Goal: Task Accomplishment & Management: Manage account settings

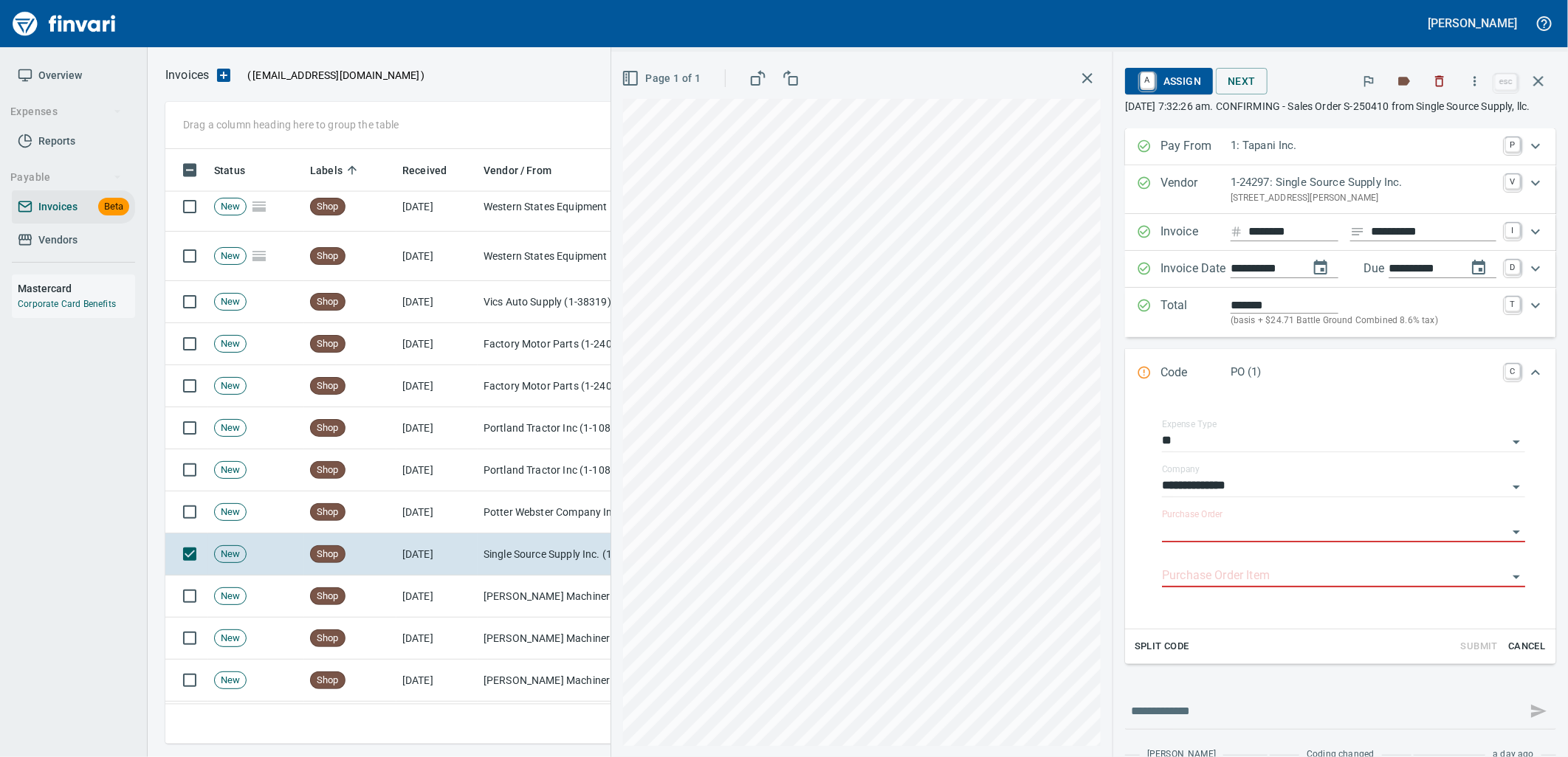
scroll to position [583, 1360]
click at [1541, 78] on icon "button" at bounding box center [1539, 82] width 11 height 11
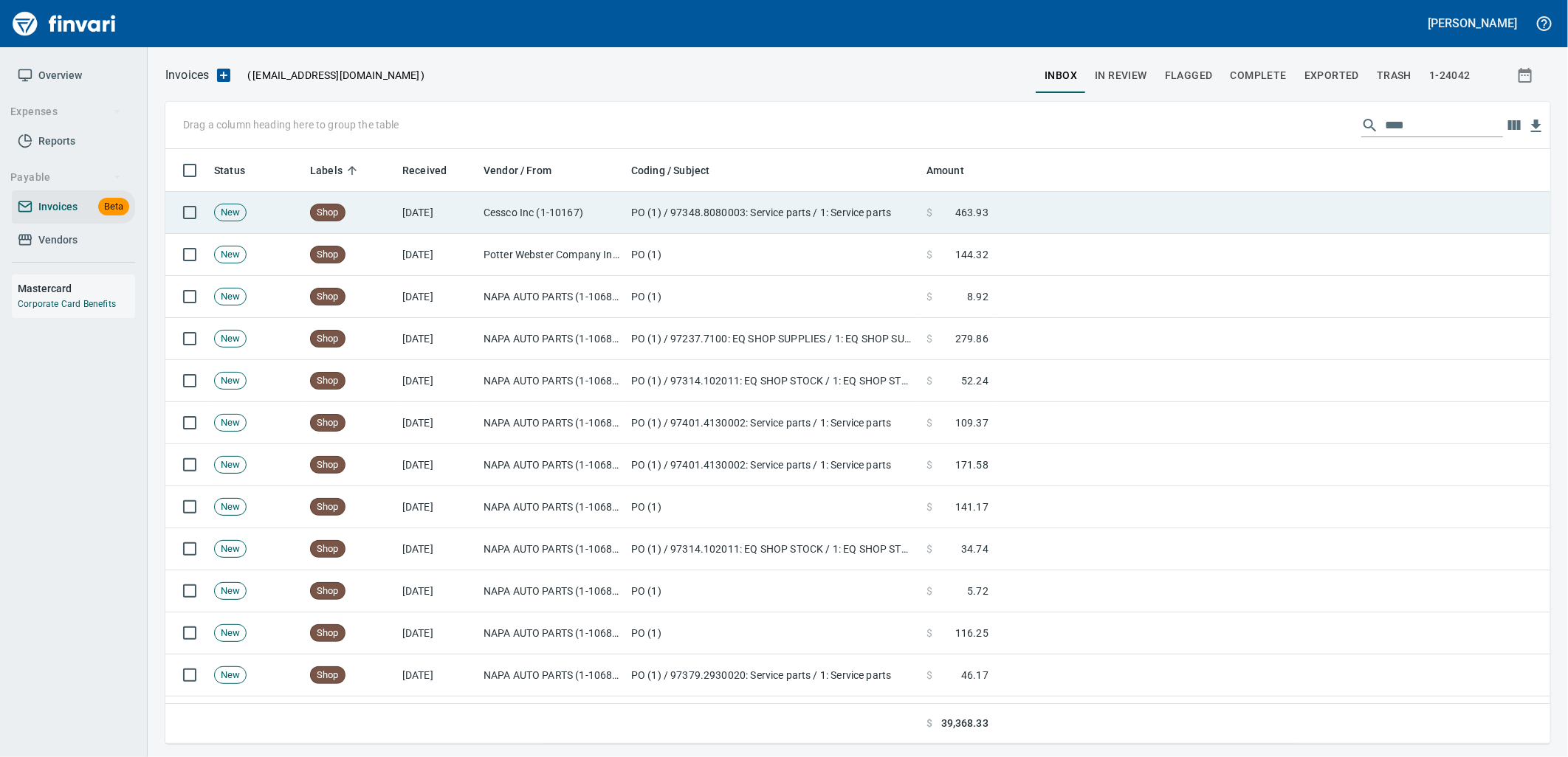
click at [740, 212] on td "PO (1) / 97348.8080003: Service parts / 1: Service parts" at bounding box center [772, 212] width 296 height 42
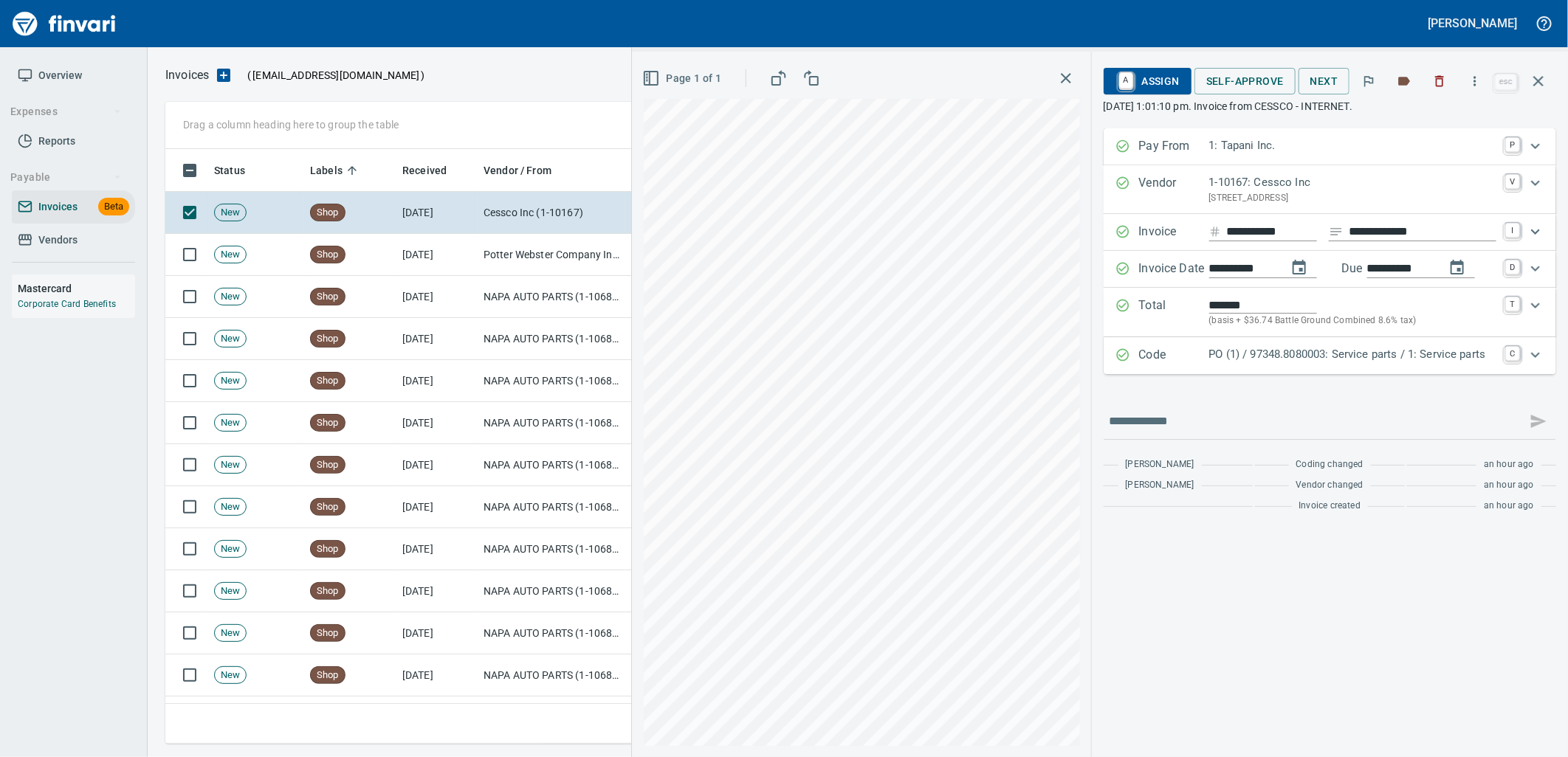
click at [1299, 354] on p "PO (1) / 97348.8080003: Service parts / 1: Service parts" at bounding box center [1352, 354] width 287 height 17
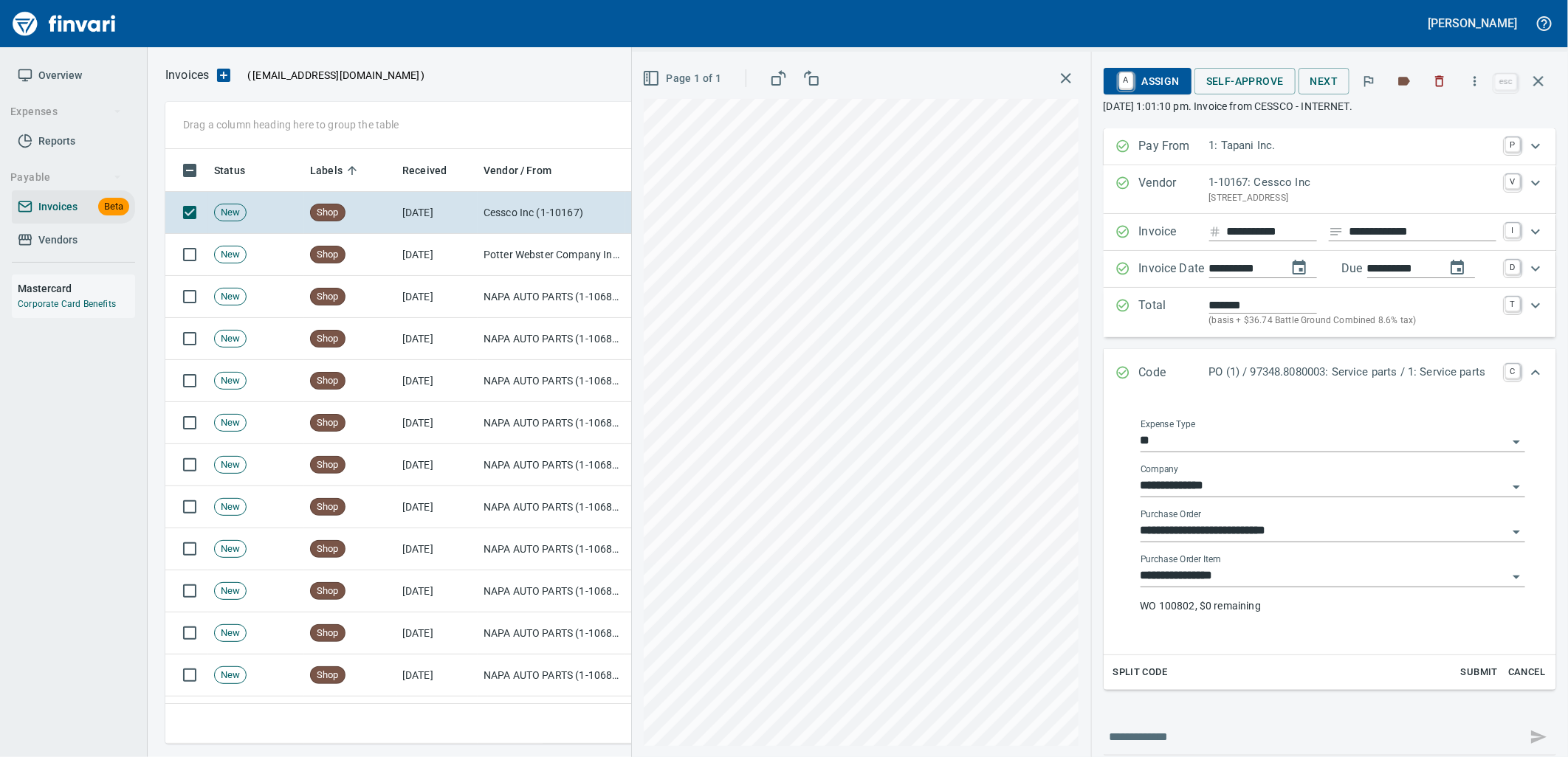
click at [1231, 576] on input "**********" at bounding box center [1324, 576] width 367 height 20
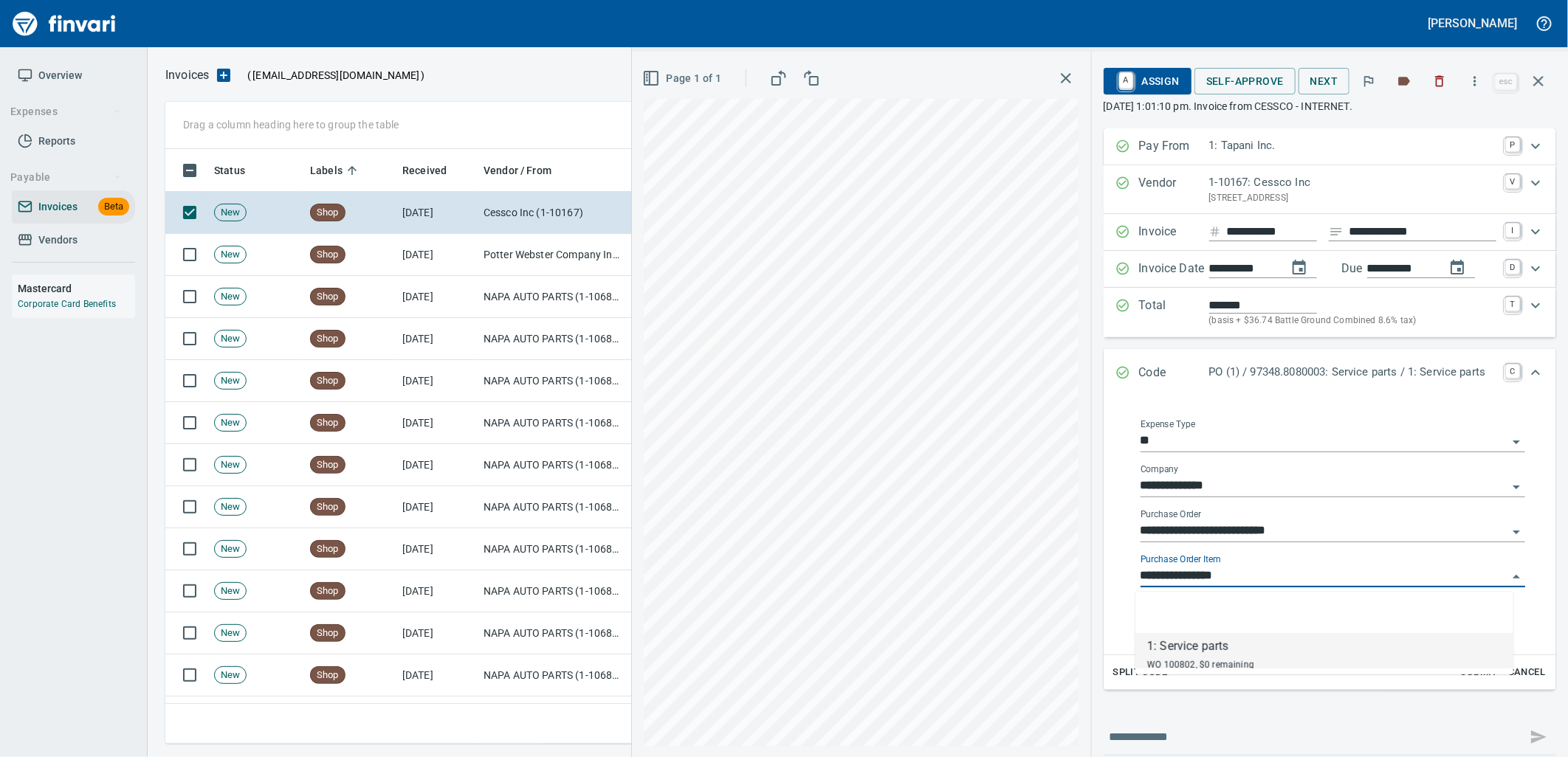
scroll to position [583, 1360]
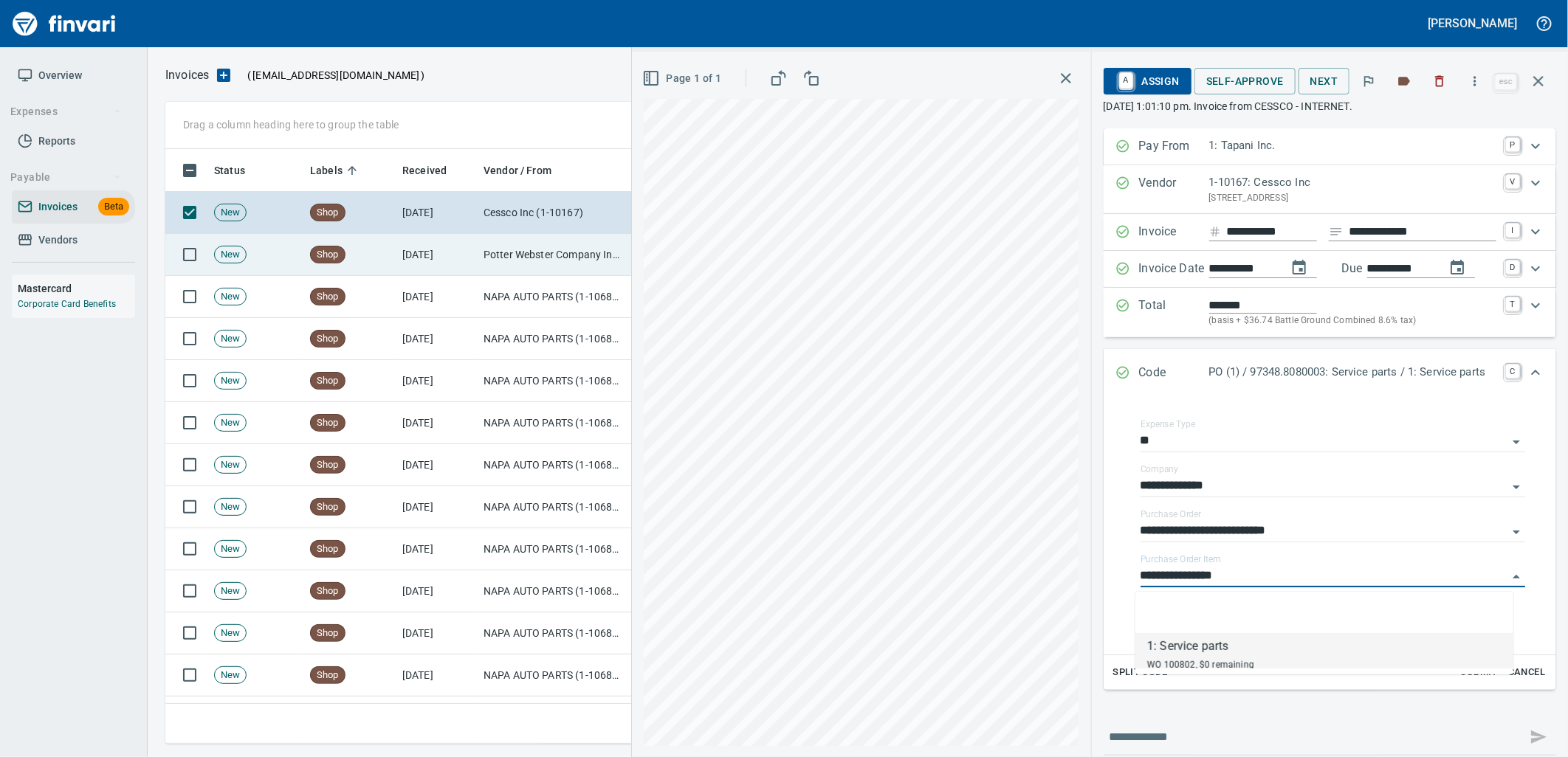
click at [393, 270] on td "Shop" at bounding box center [351, 255] width 92 height 42
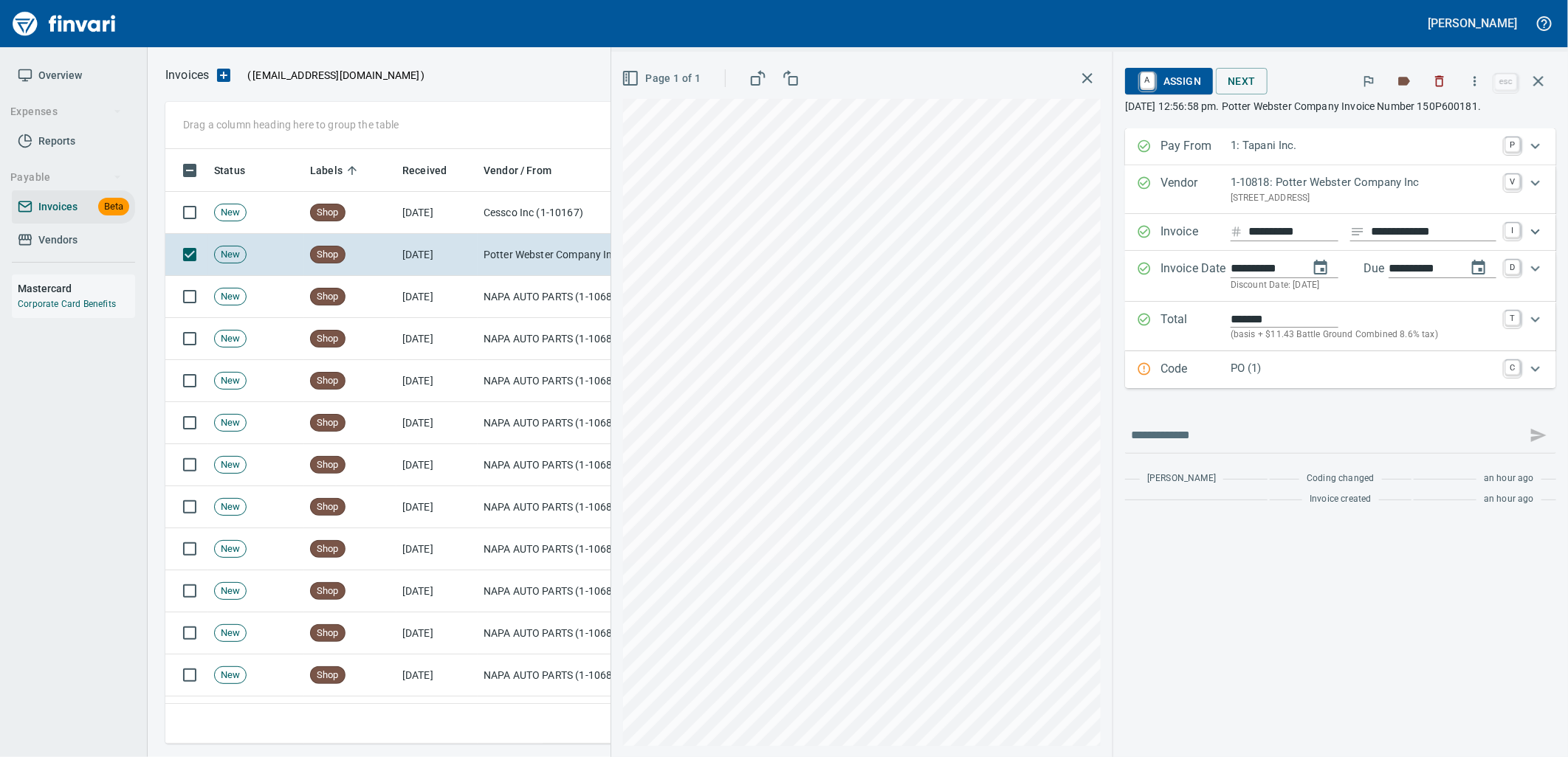
click at [1287, 381] on div "Code PO (1) C" at bounding box center [1341, 370] width 432 height 37
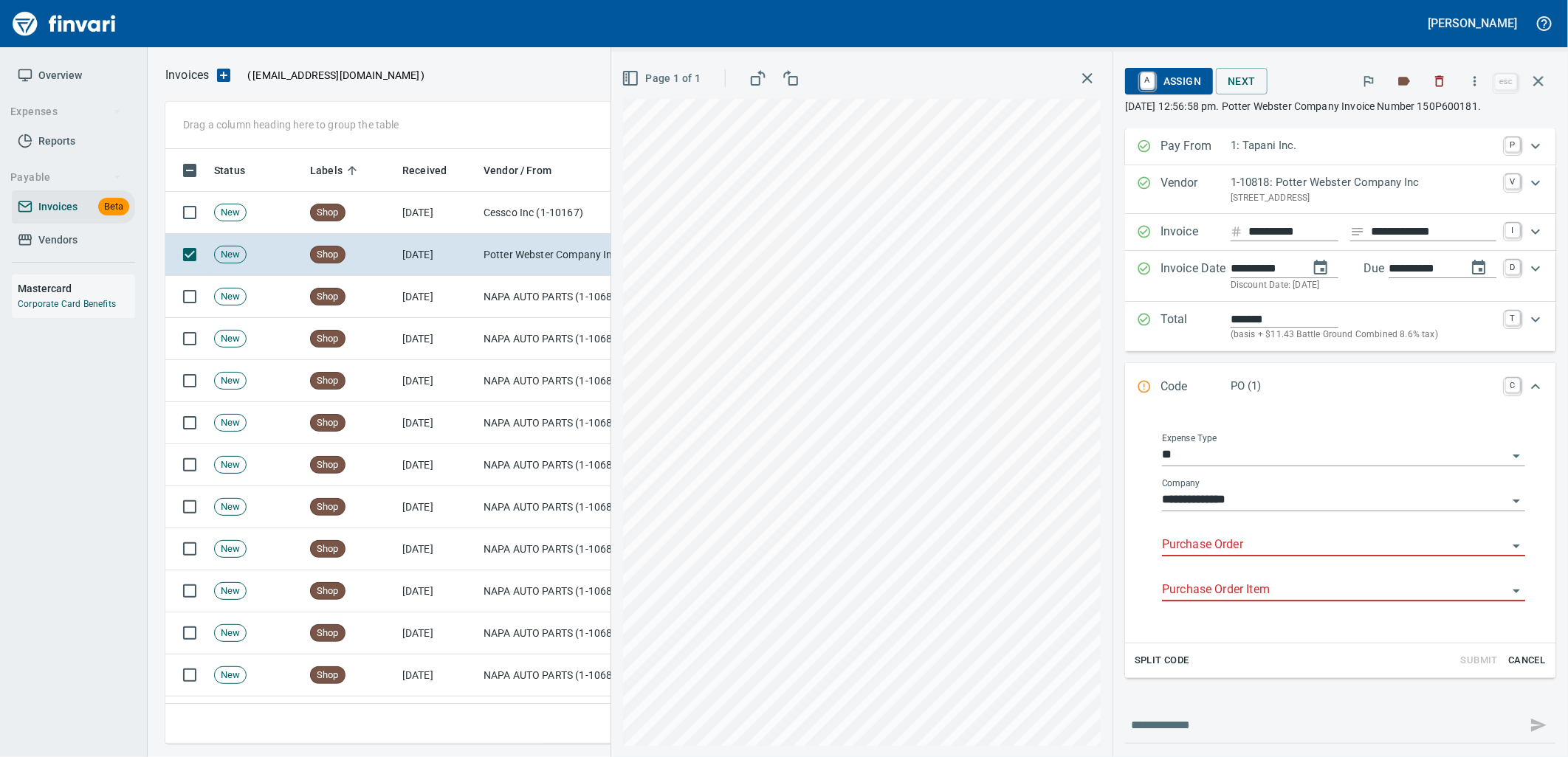
click at [1253, 542] on input "Purchase Order" at bounding box center [1334, 545] width 345 height 20
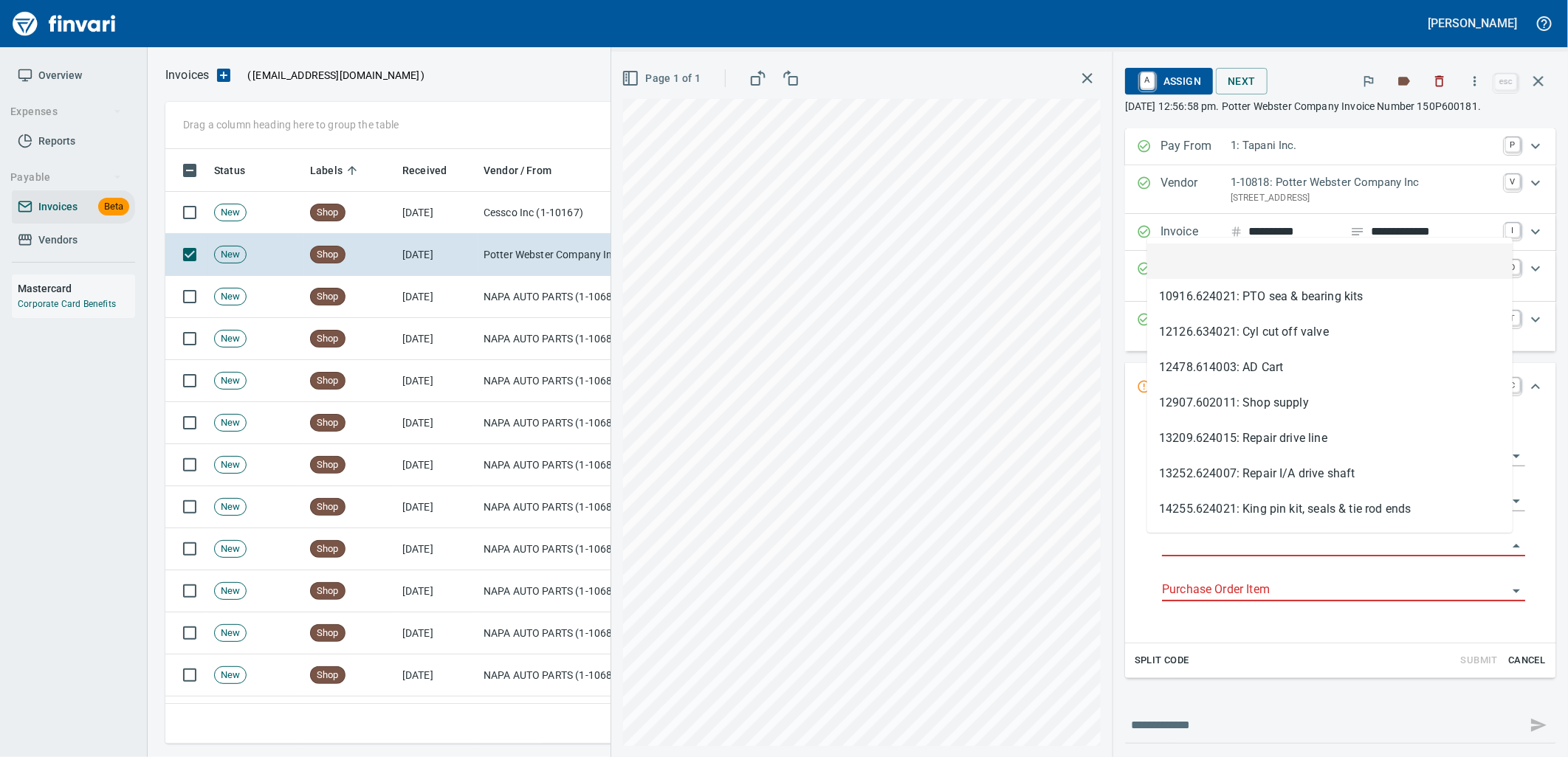
scroll to position [583, 1360]
type input "**********"
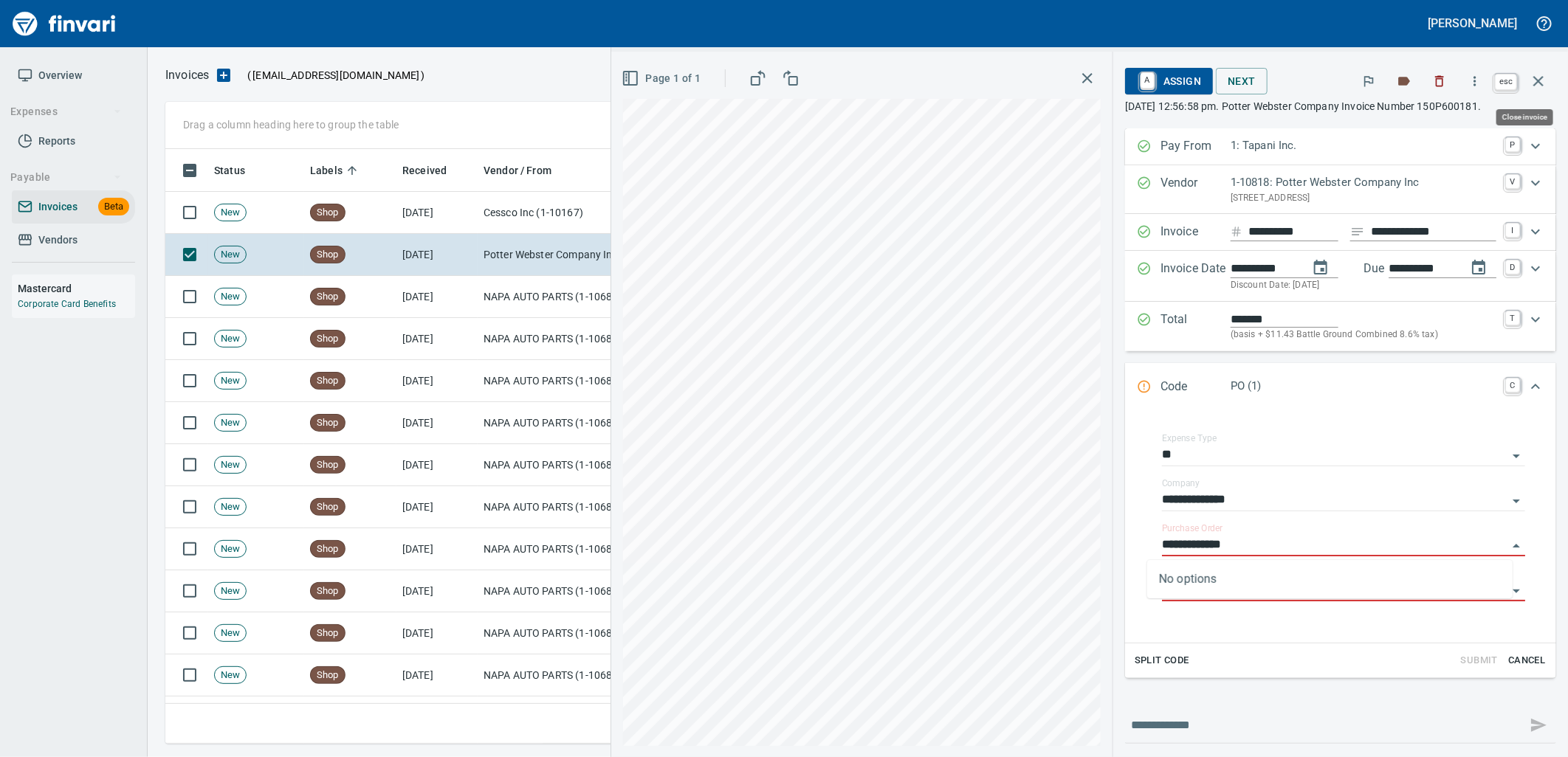
click at [1538, 93] on button "button" at bounding box center [1539, 82] width 36 height 35
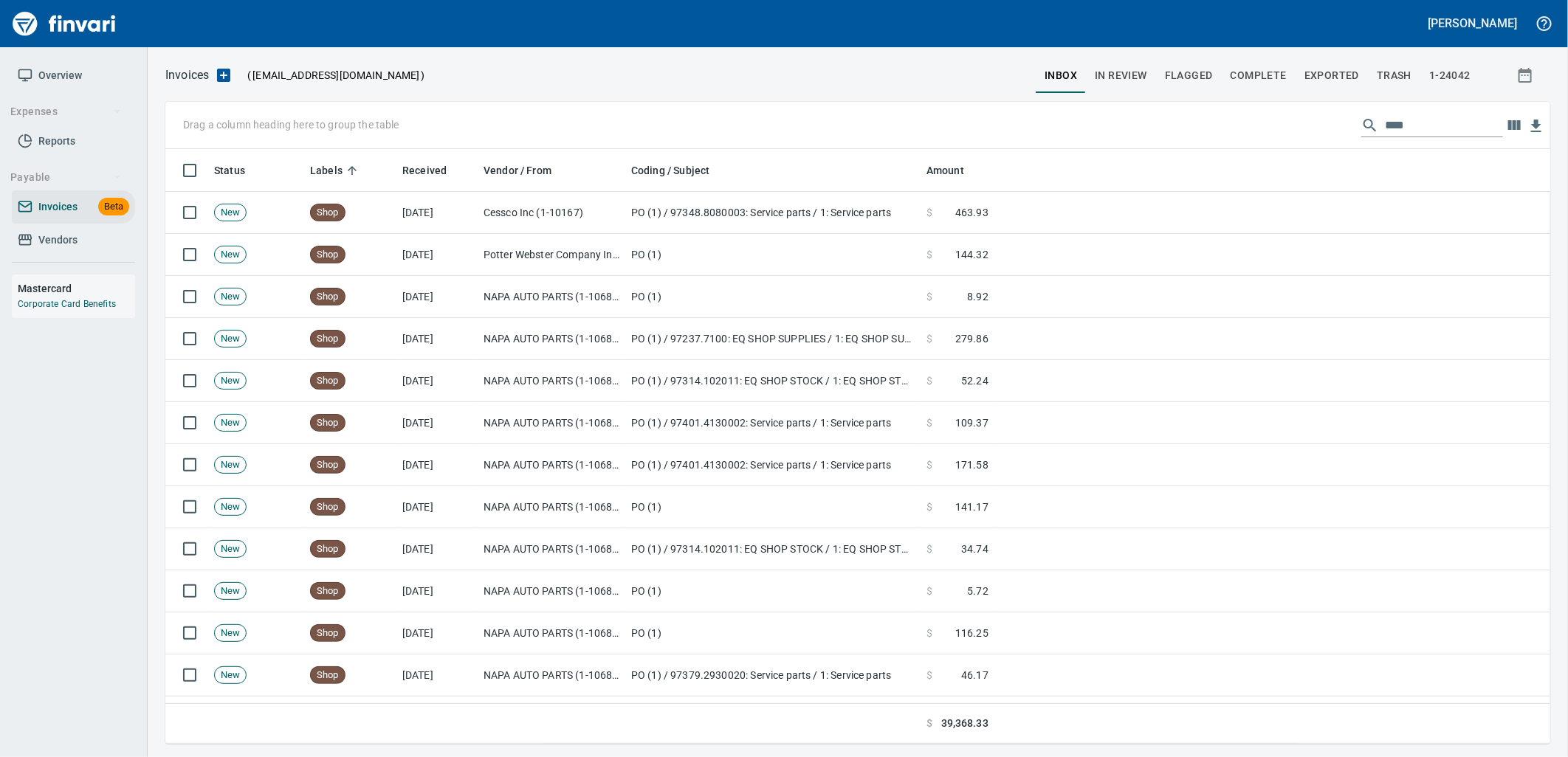
scroll to position [583, 1360]
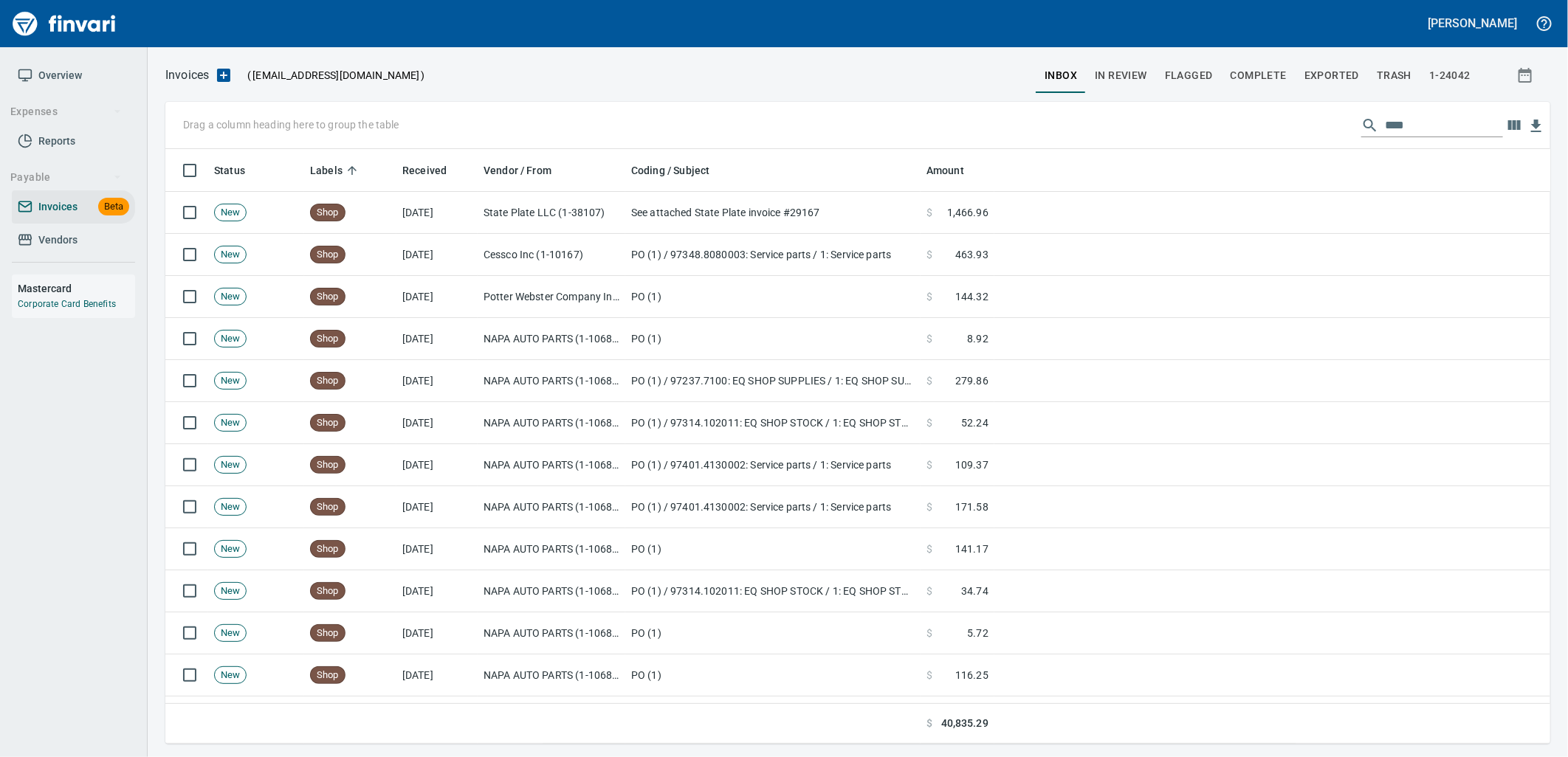
click at [1452, 130] on input "****" at bounding box center [1444, 125] width 118 height 24
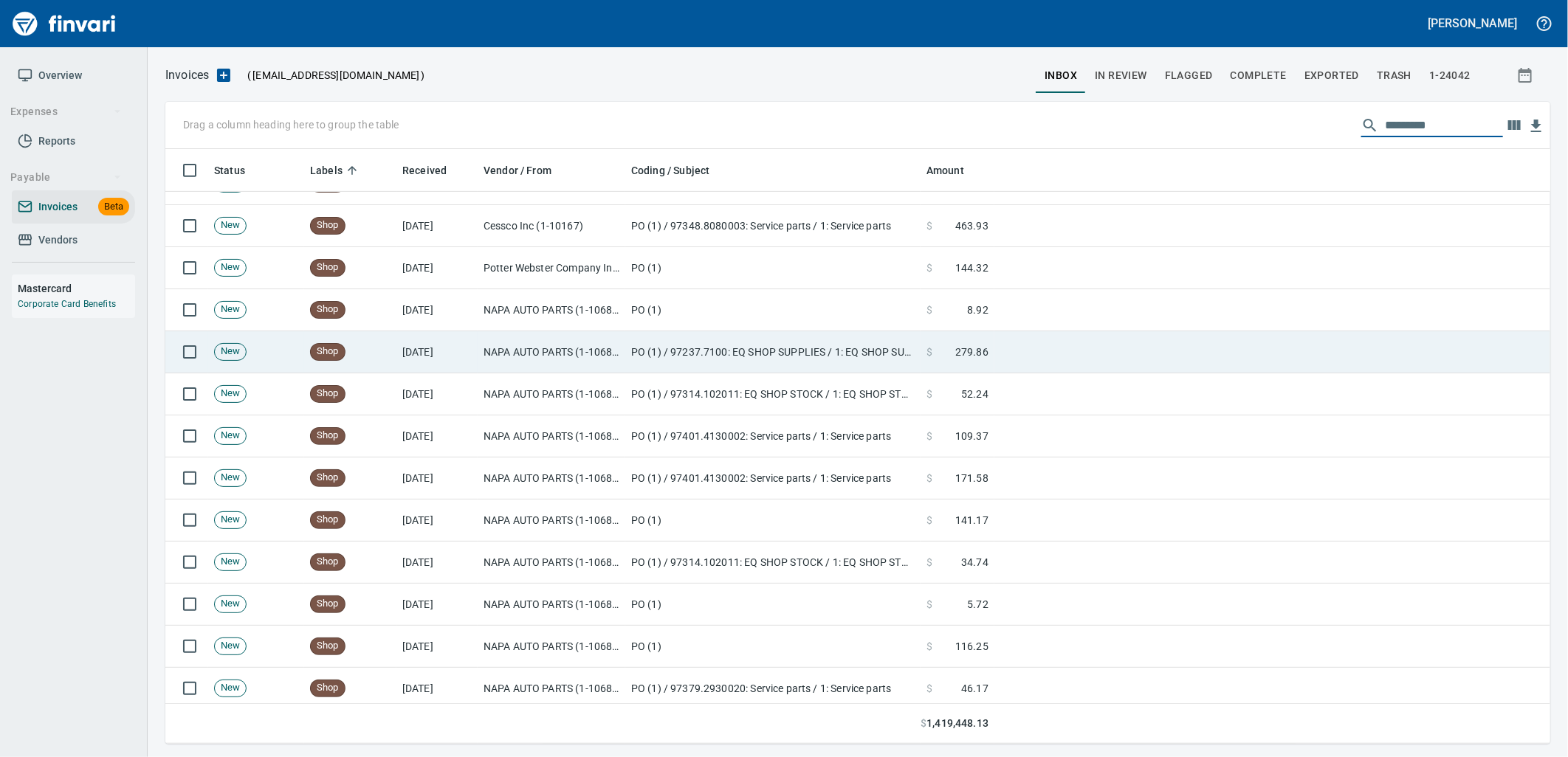
scroll to position [3853, 0]
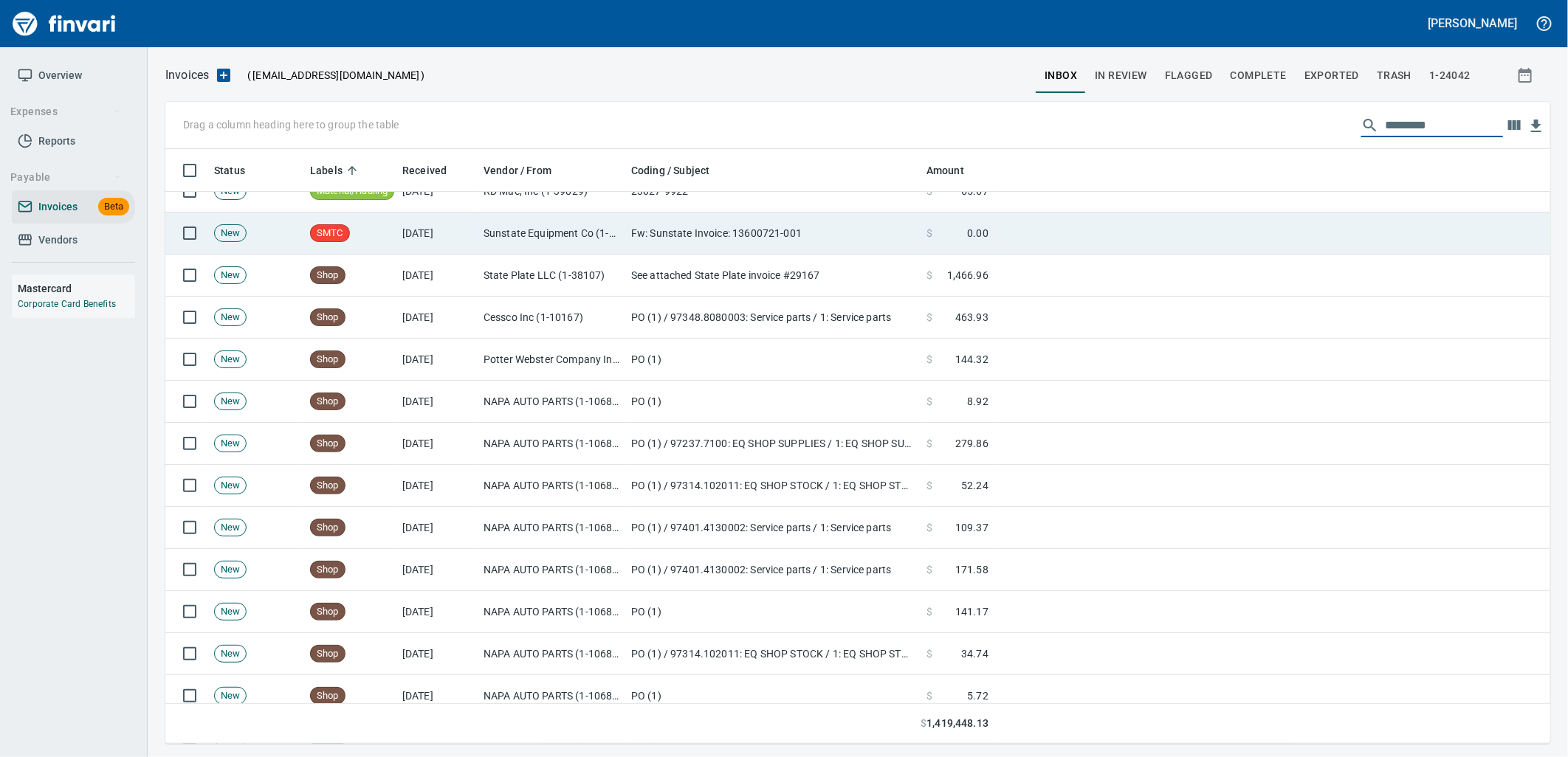
click at [555, 234] on td "Sunstate Equipment Co (1-30297)" at bounding box center [551, 233] width 147 height 42
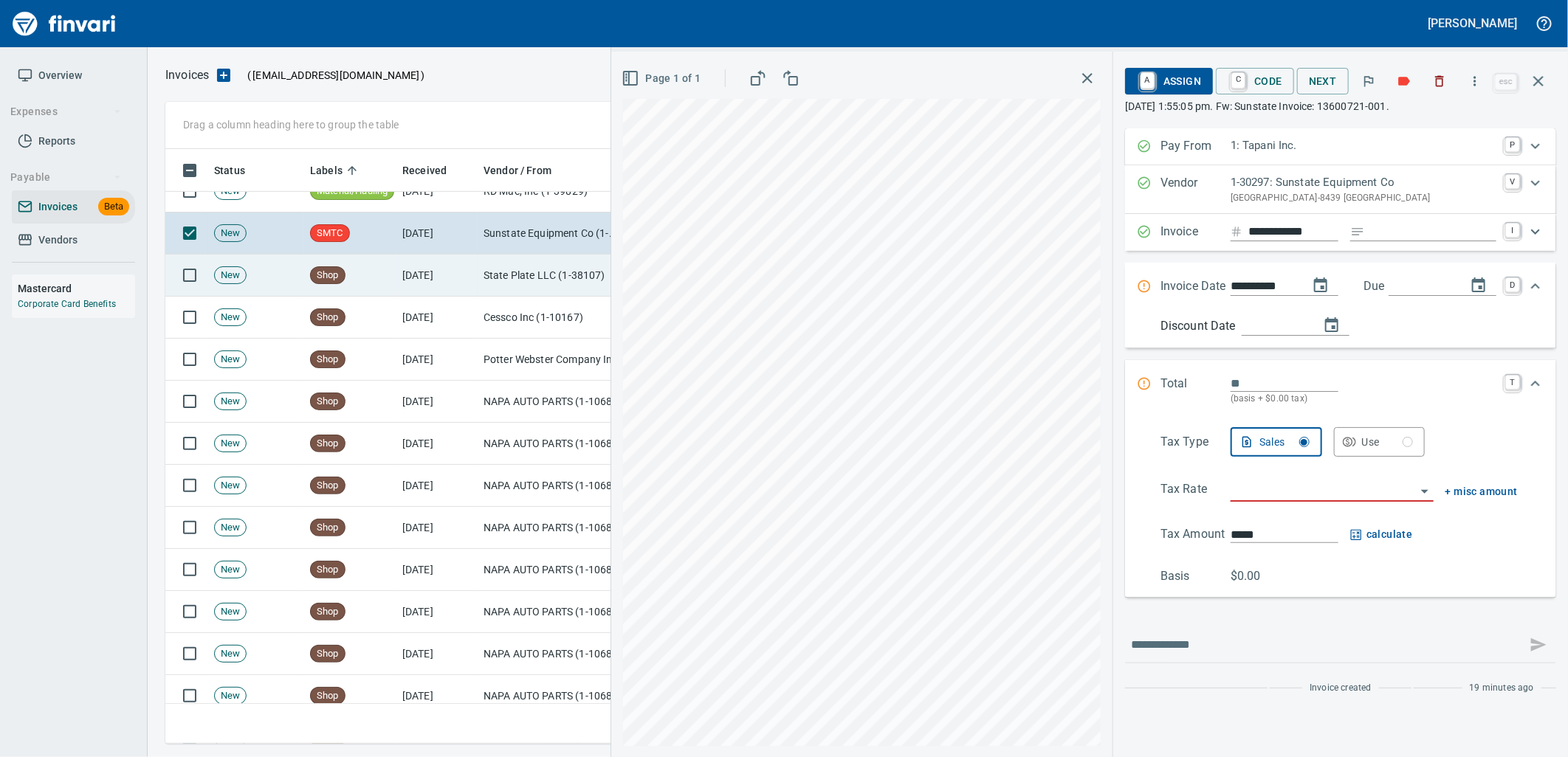
click at [462, 280] on td "[DATE]" at bounding box center [436, 275] width 81 height 42
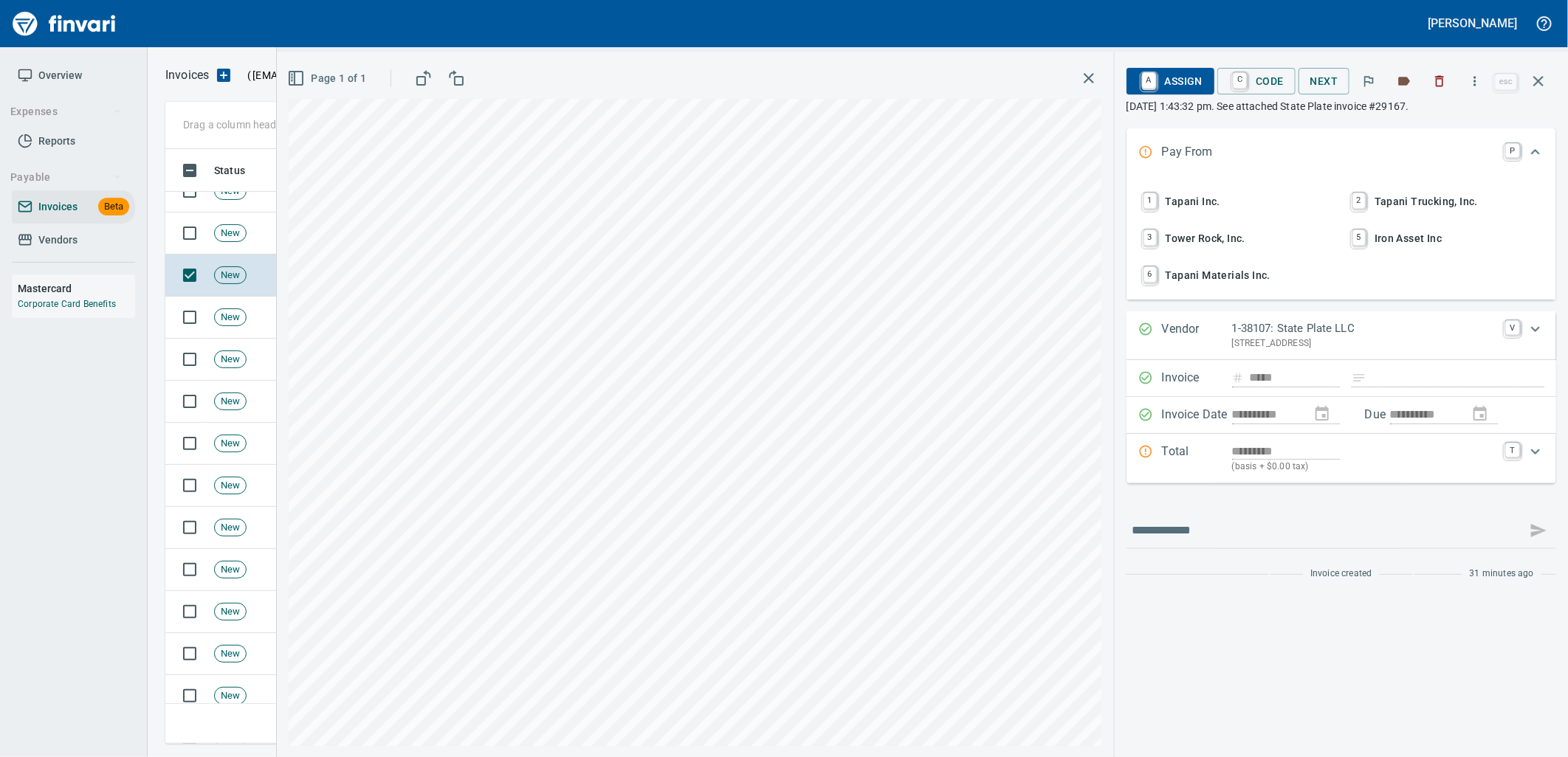
click at [1238, 193] on span "1 Tapani Inc." at bounding box center [1237, 201] width 194 height 25
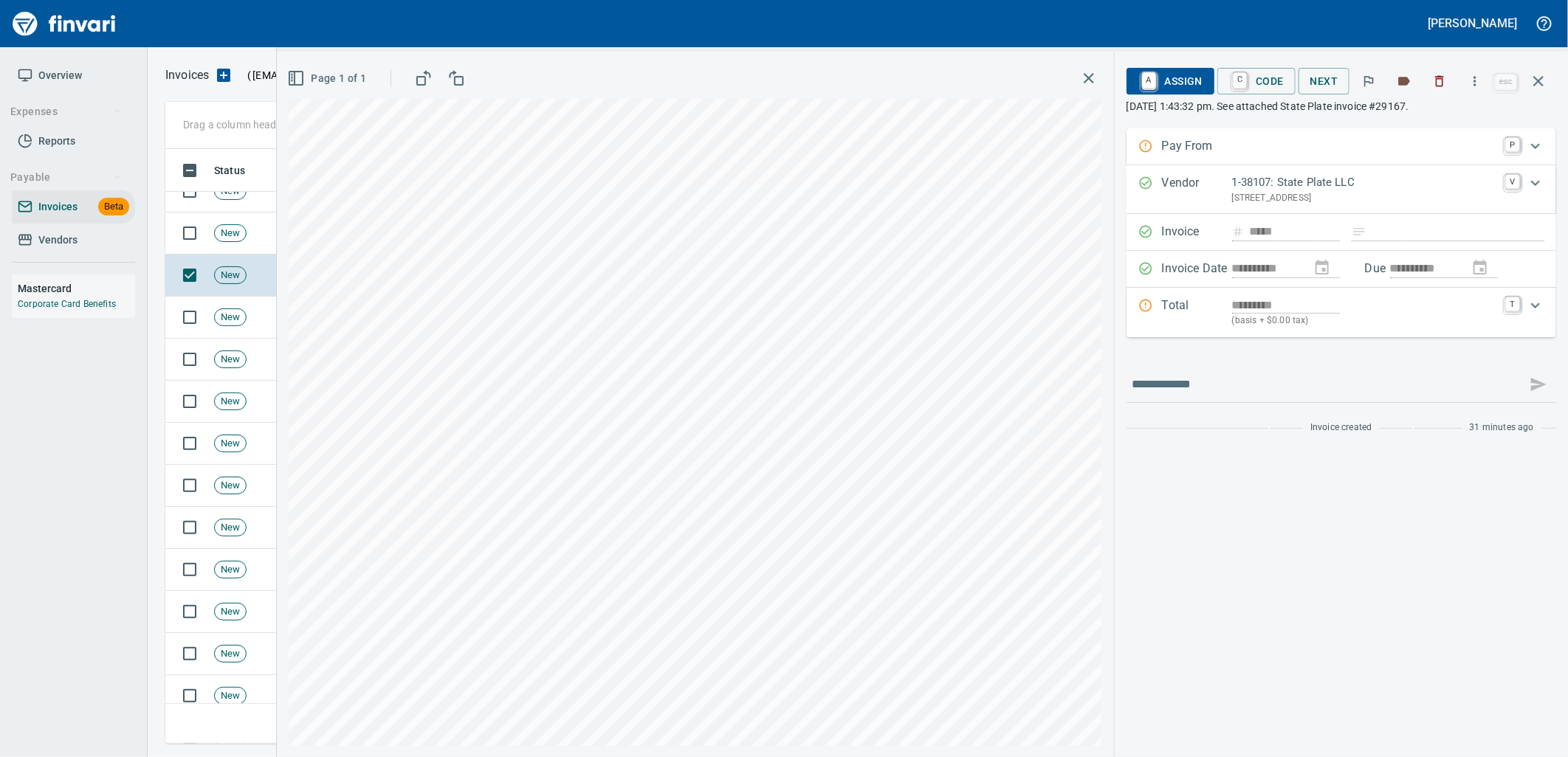
type input "**********"
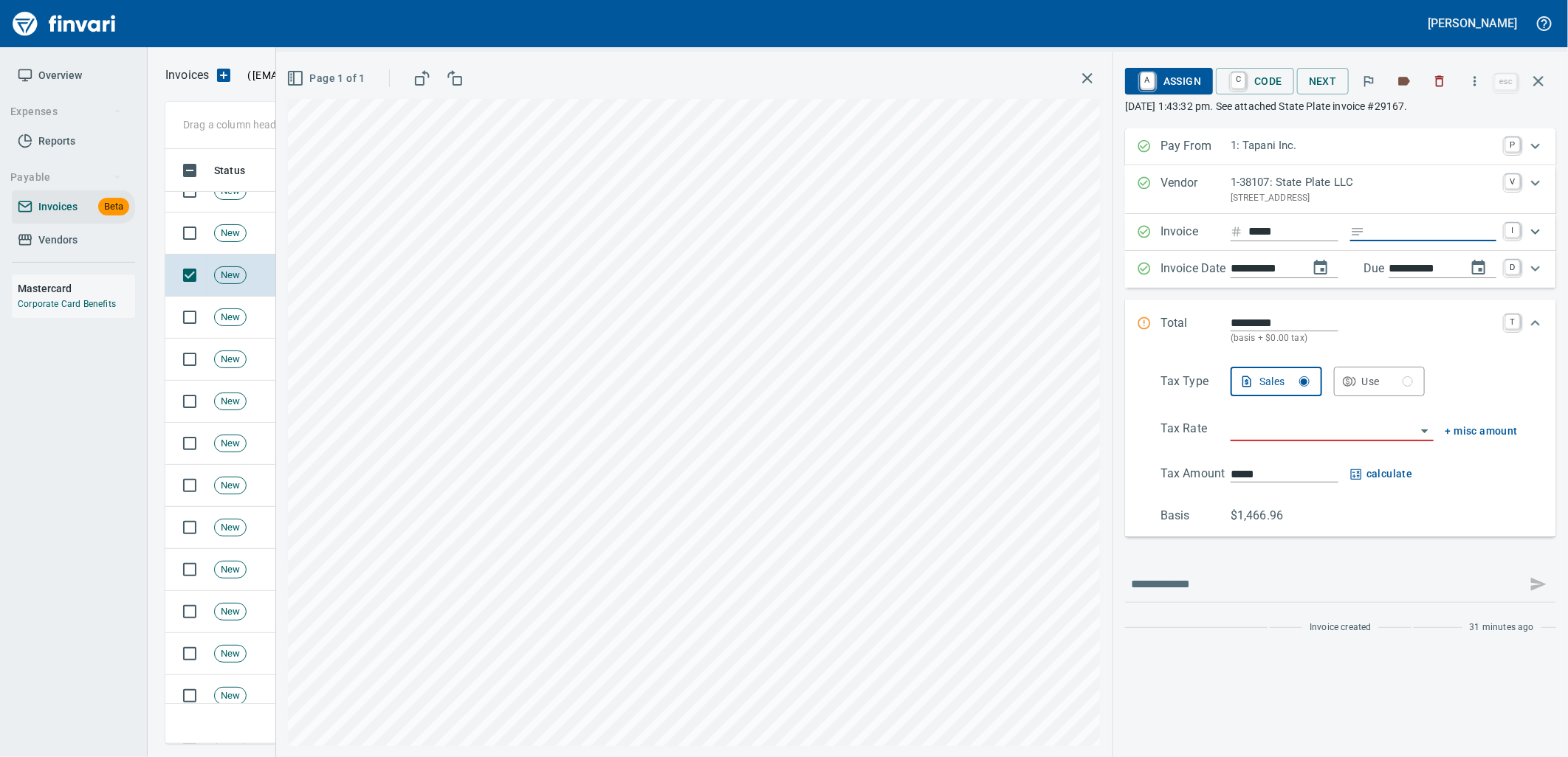
click at [1393, 234] on input "Expand" at bounding box center [1433, 232] width 125 height 19
type input "**********"
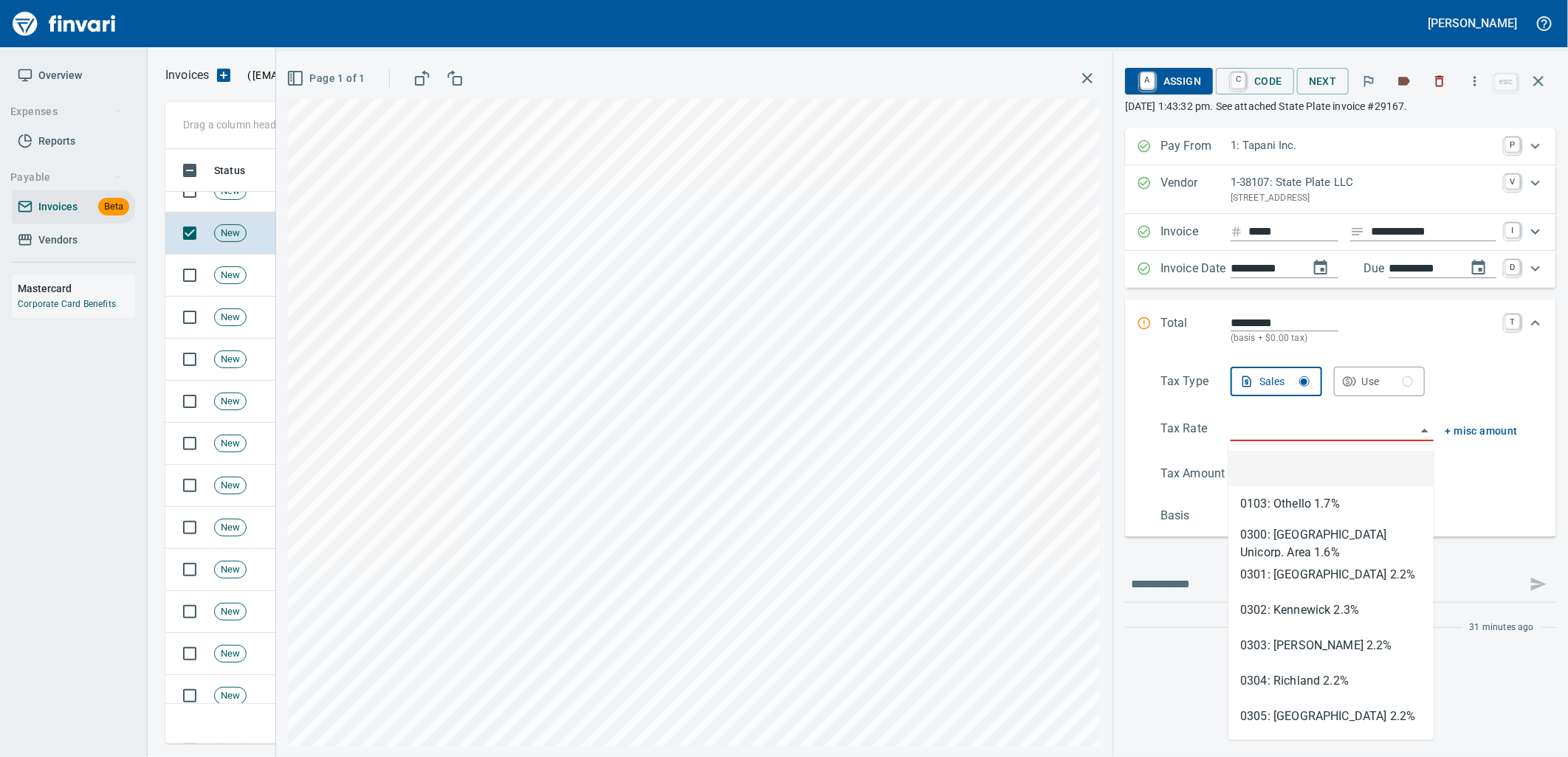
click at [1303, 436] on input "search" at bounding box center [1323, 430] width 186 height 20
click at [1370, 389] on div "Use" at bounding box center [1388, 382] width 51 height 19
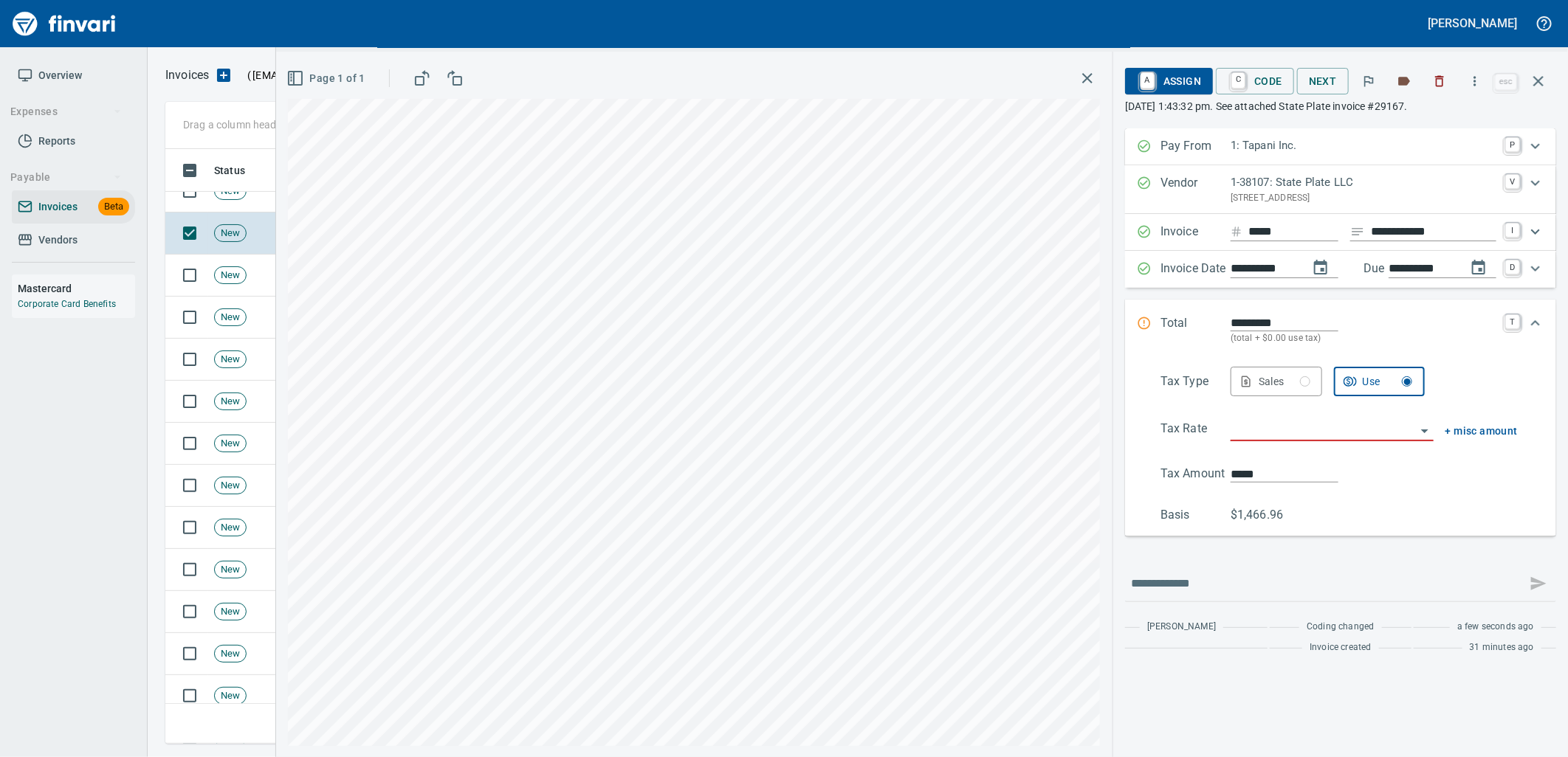
click at [1282, 437] on input "search" at bounding box center [1323, 430] width 186 height 20
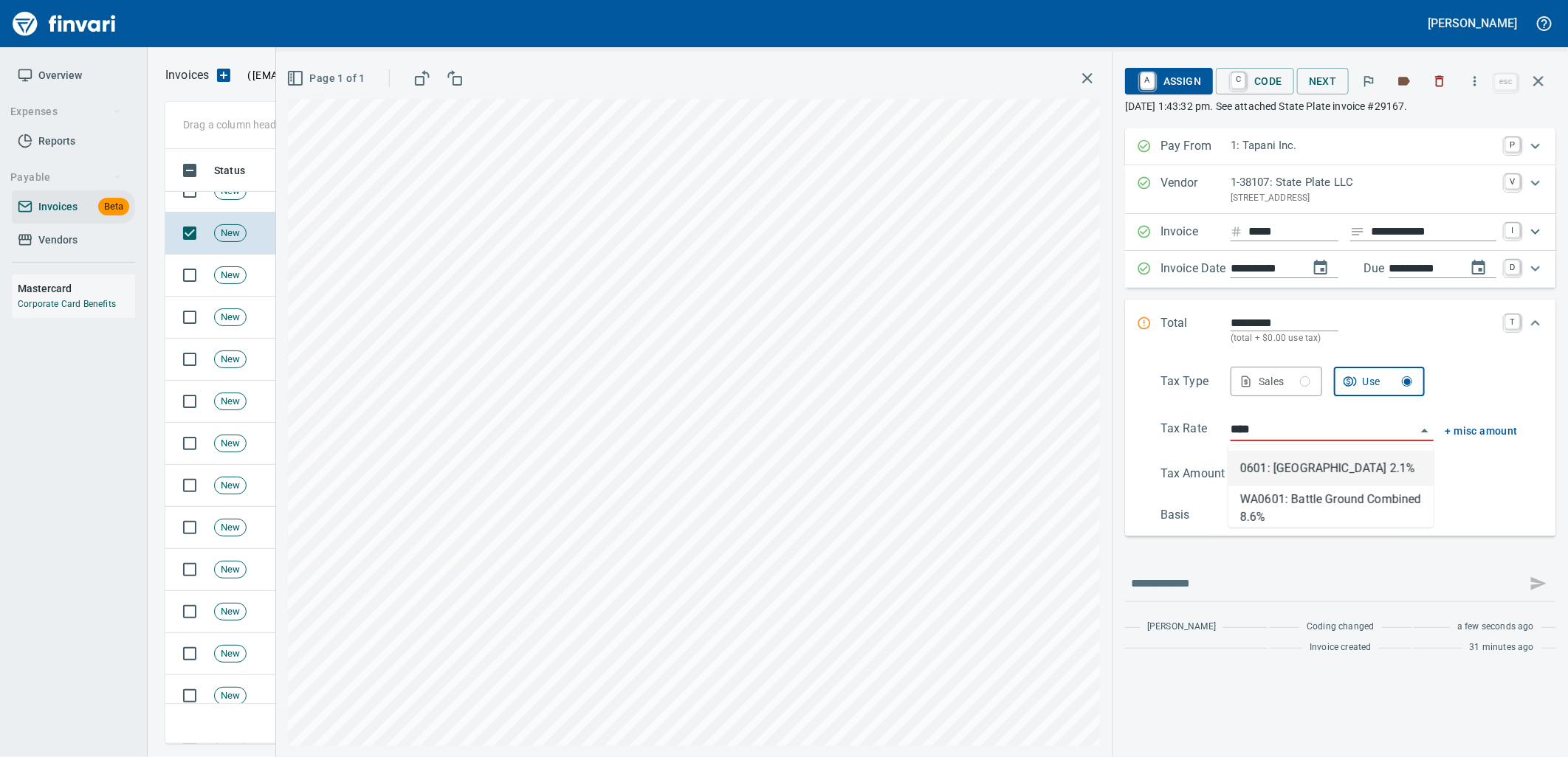
type input "**********"
type input "*******"
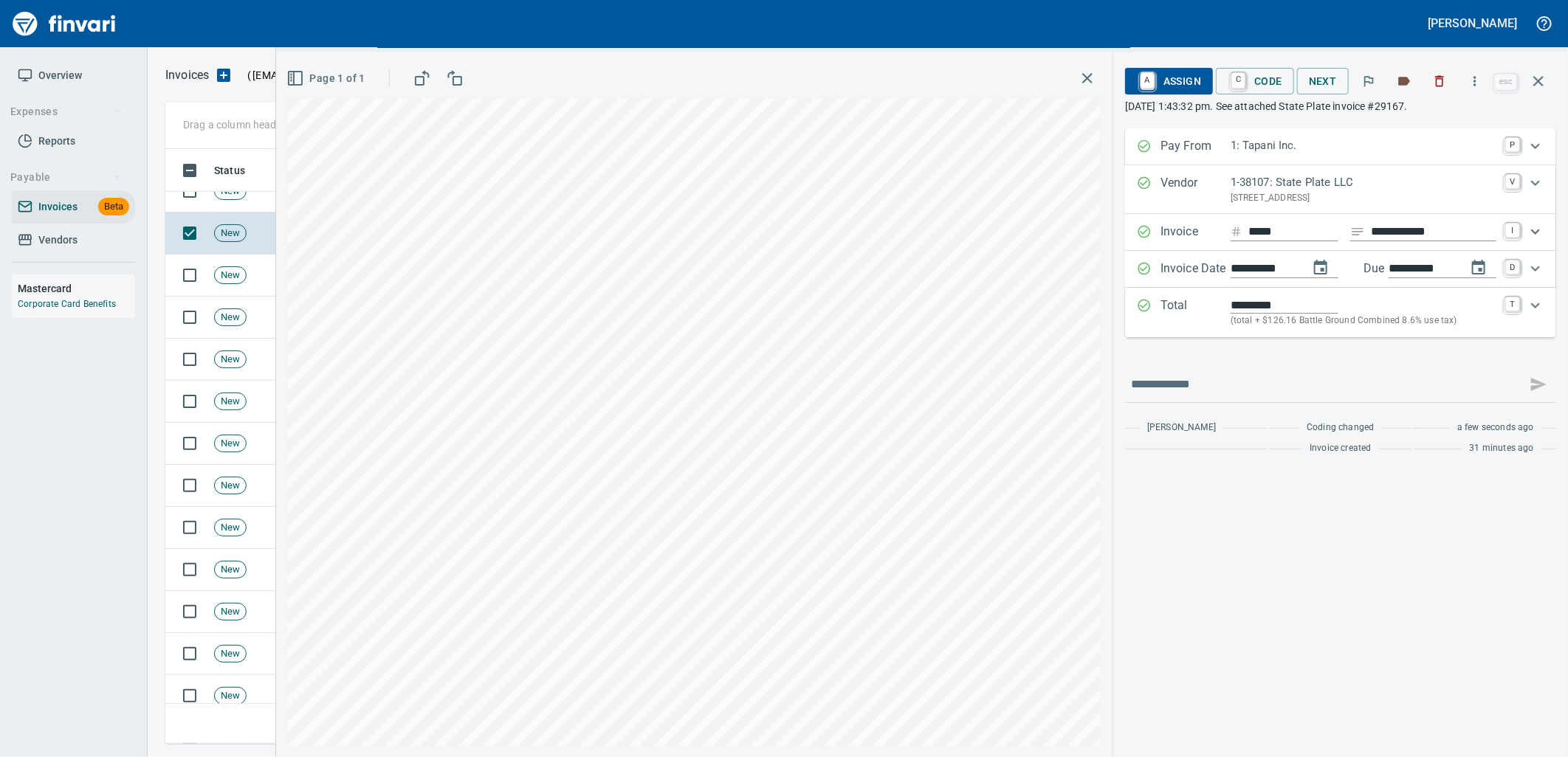
type input "**********"
click at [1258, 72] on span "C Code" at bounding box center [1255, 81] width 55 height 25
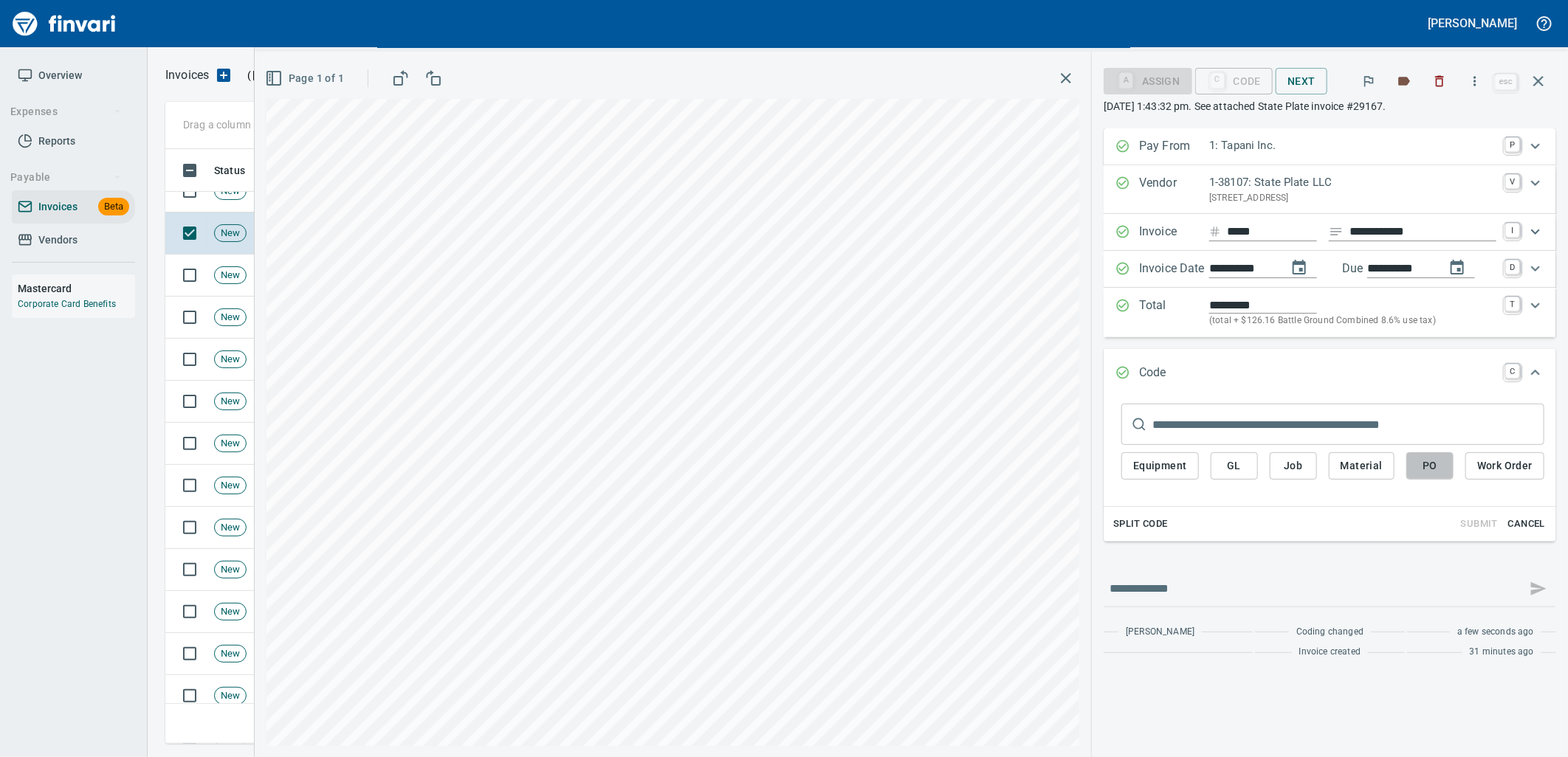
click at [1436, 461] on span "PO" at bounding box center [1429, 466] width 24 height 19
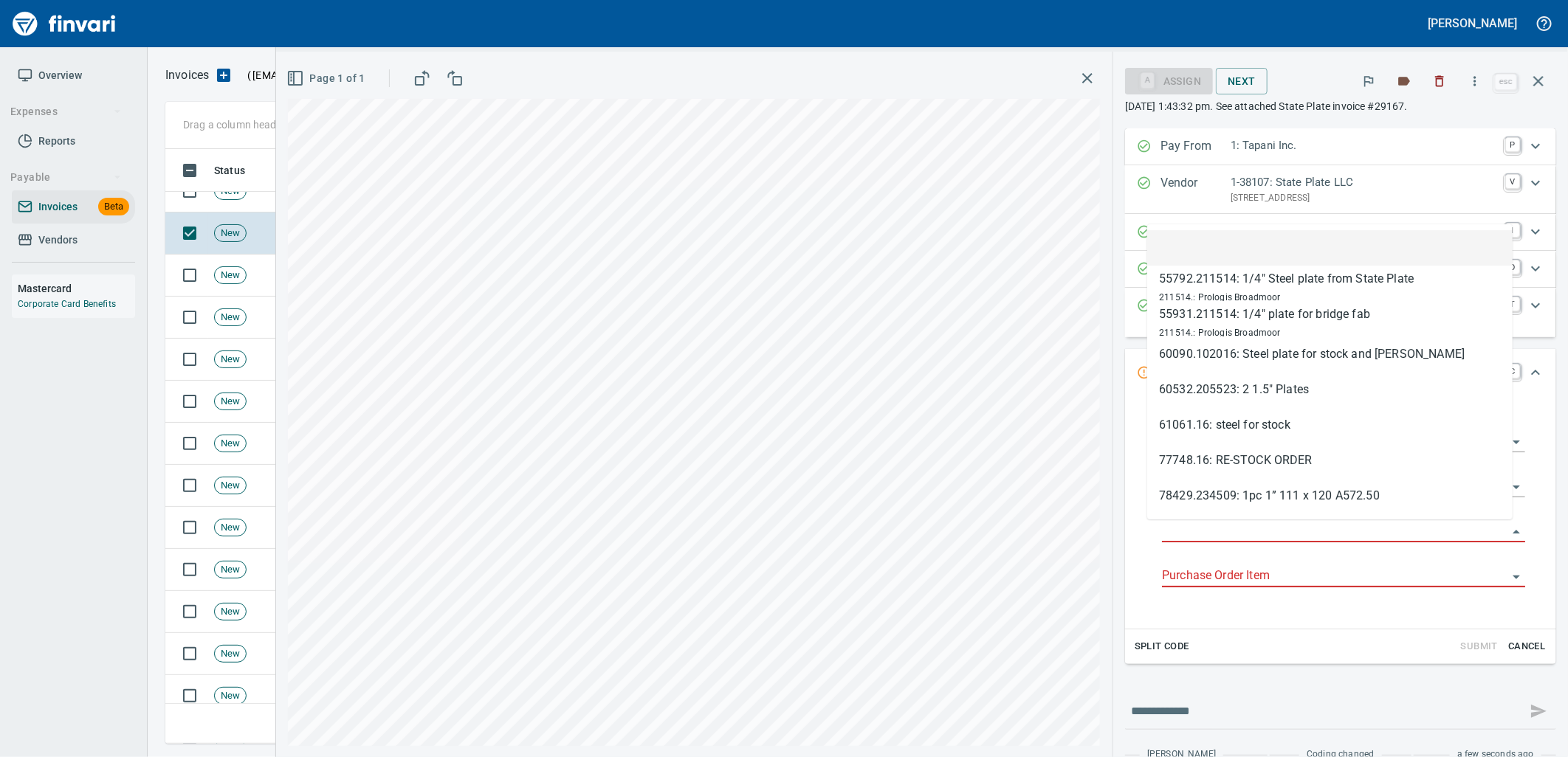
click at [1224, 526] on input "Purchase Order" at bounding box center [1334, 531] width 345 height 20
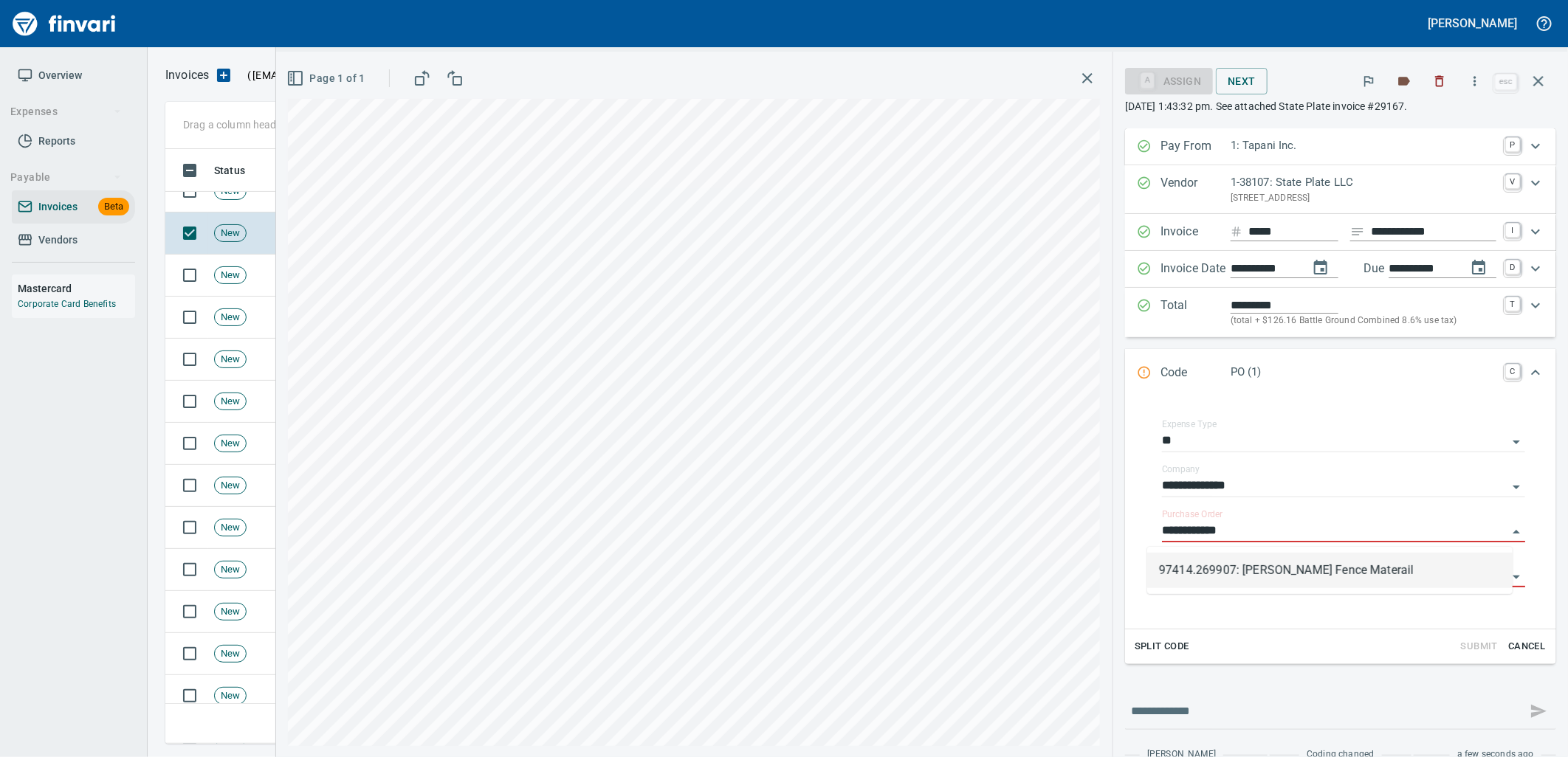
click at [1263, 572] on li "97414.269907: Tebo Fence Materail" at bounding box center [1330, 571] width 366 height 35
type input "**********"
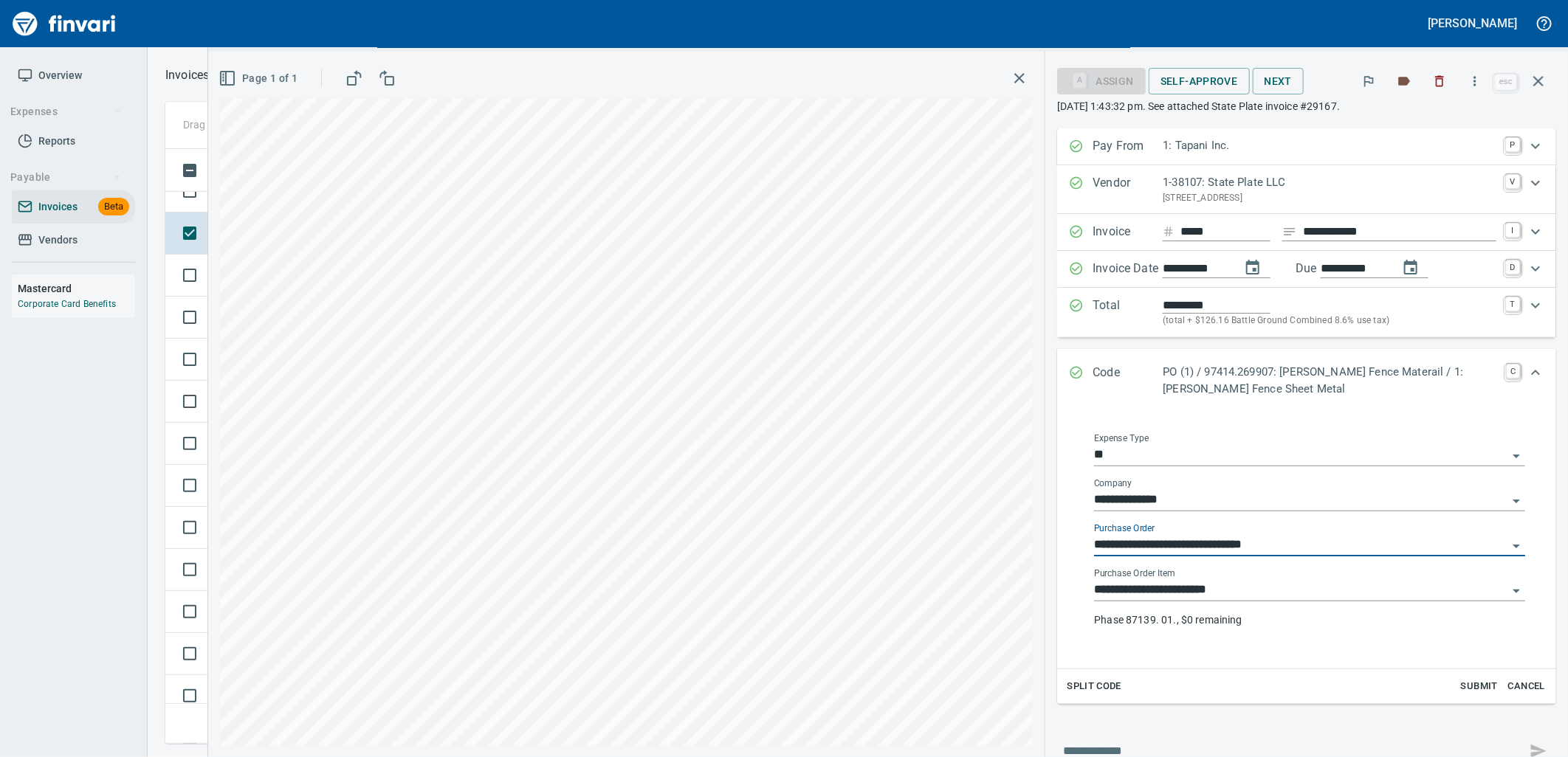
click at [1270, 576] on div "**********" at bounding box center [1310, 584] width 432 height 33
click at [1277, 591] on input "**********" at bounding box center [1301, 590] width 414 height 20
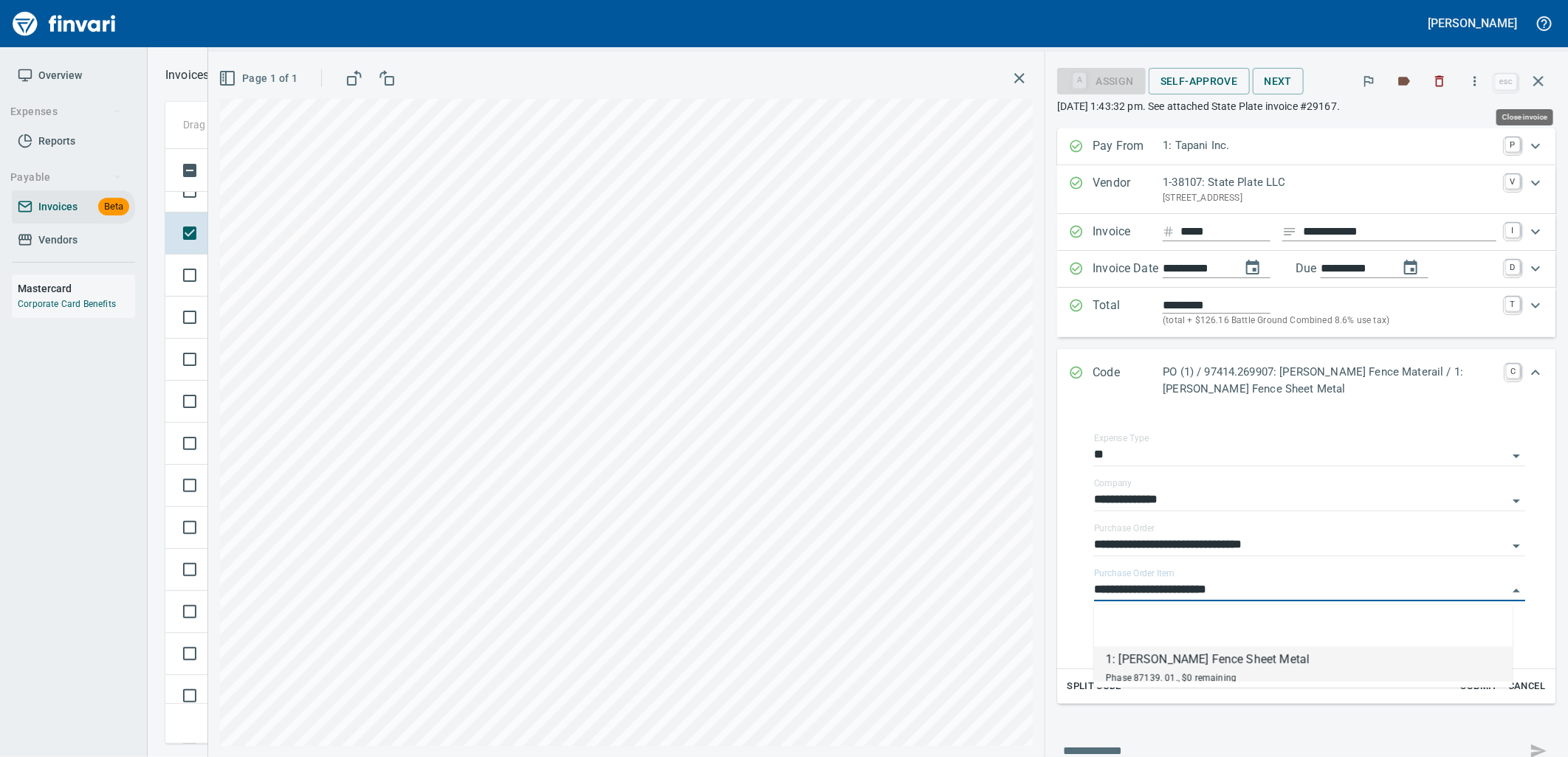
click at [1547, 72] on icon "button" at bounding box center [1539, 81] width 18 height 18
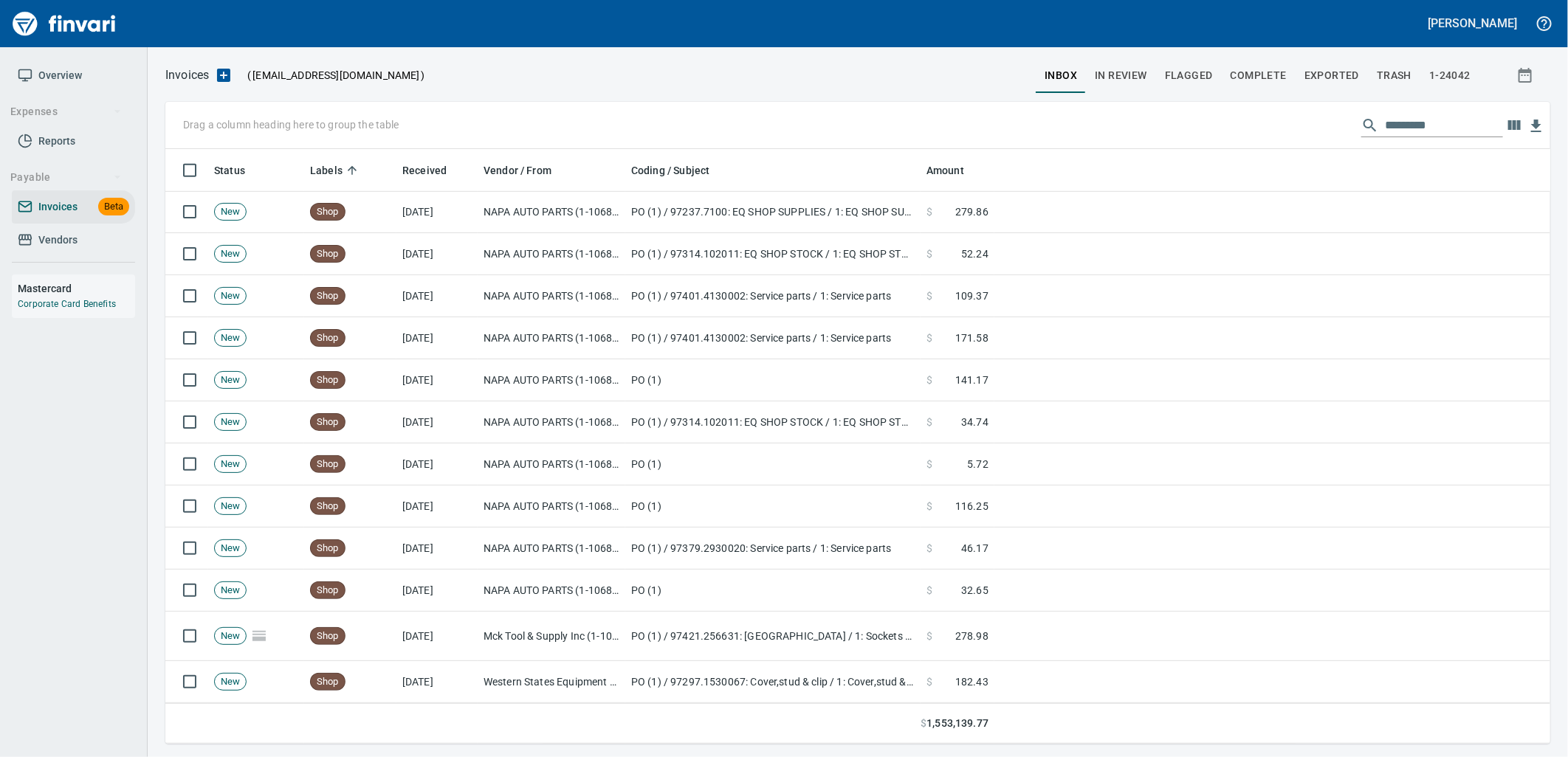
scroll to position [3853, 0]
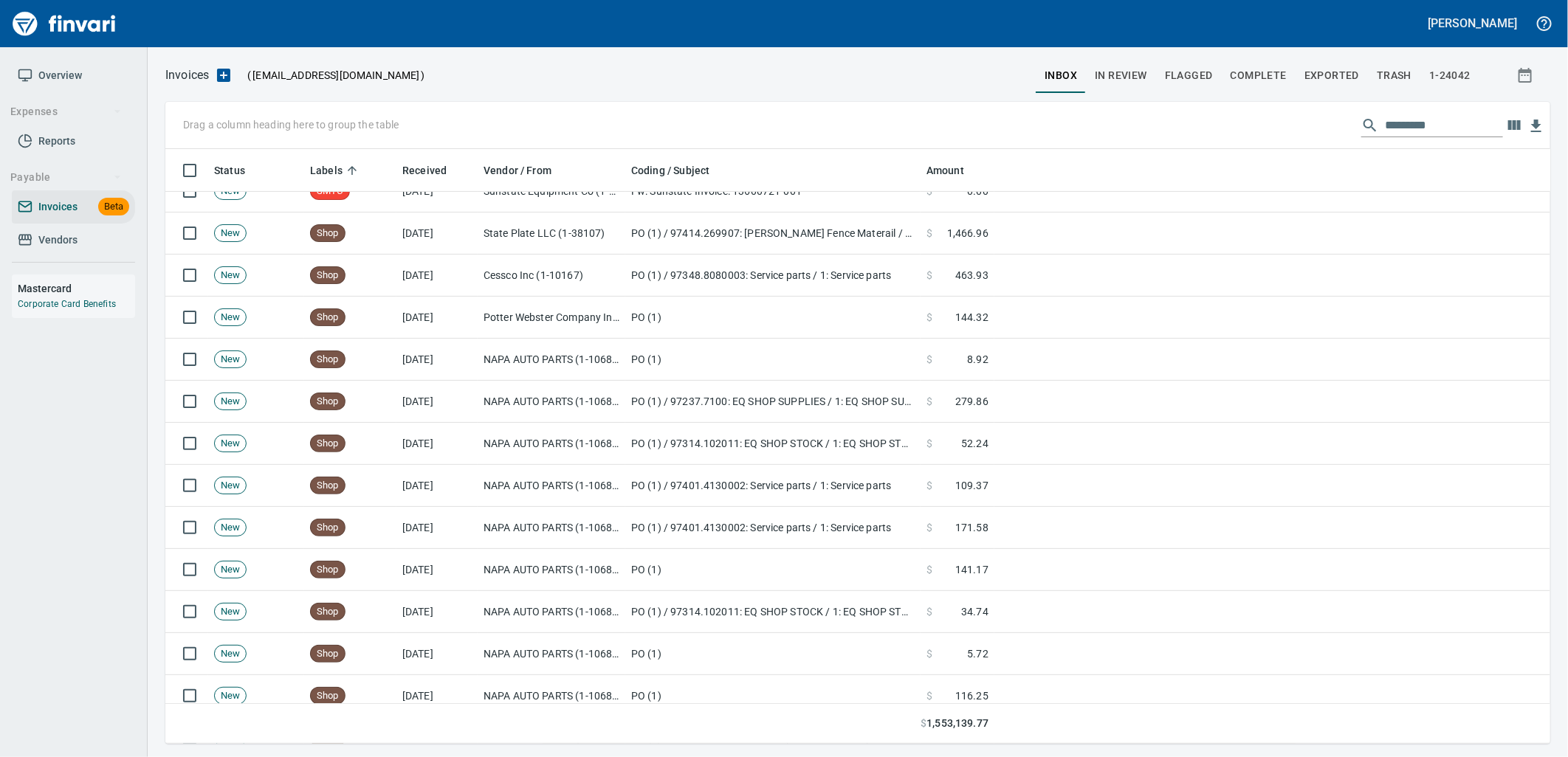
click at [1066, 72] on span "inbox" at bounding box center [1061, 75] width 33 height 19
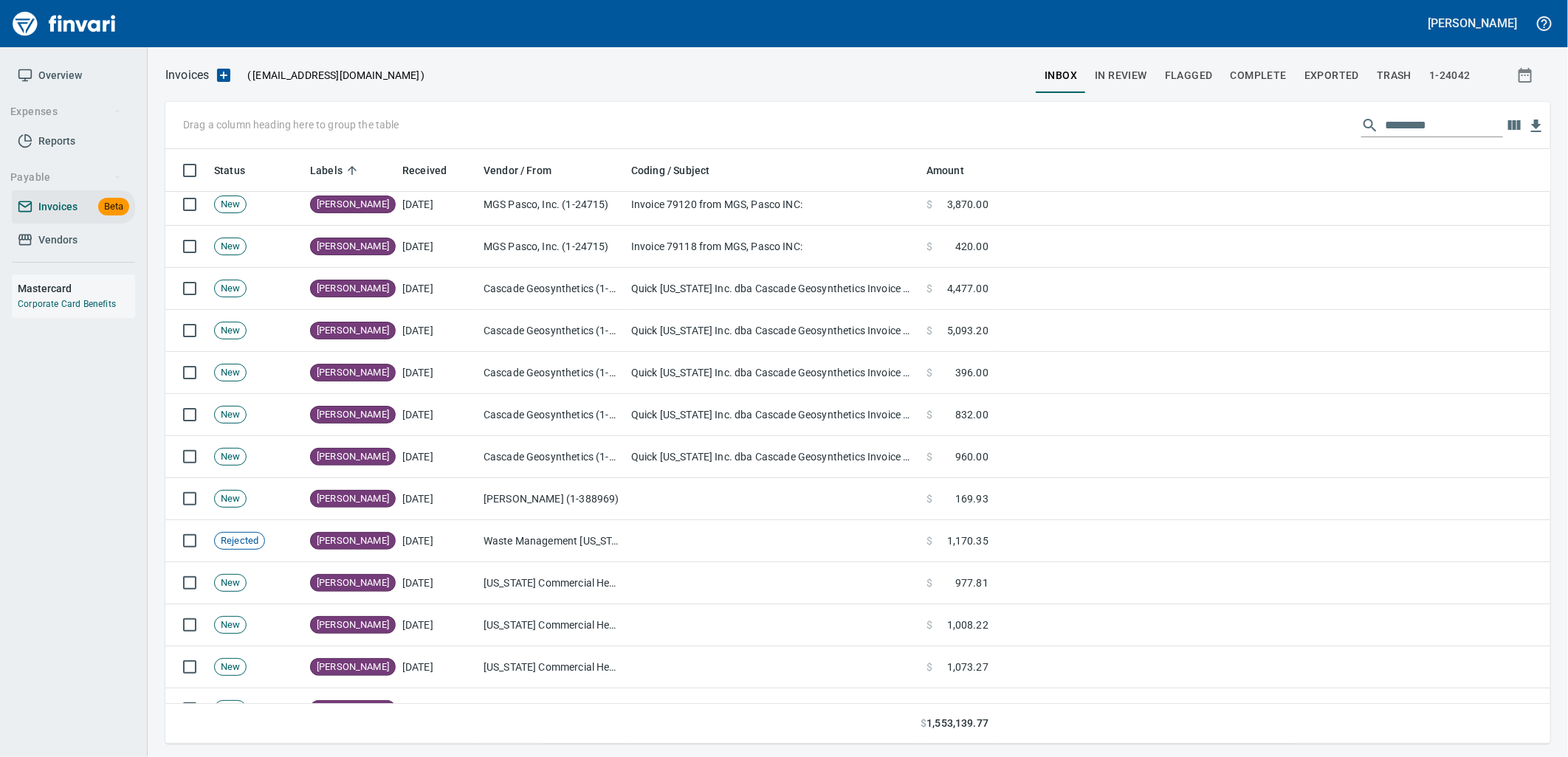
scroll to position [0, 0]
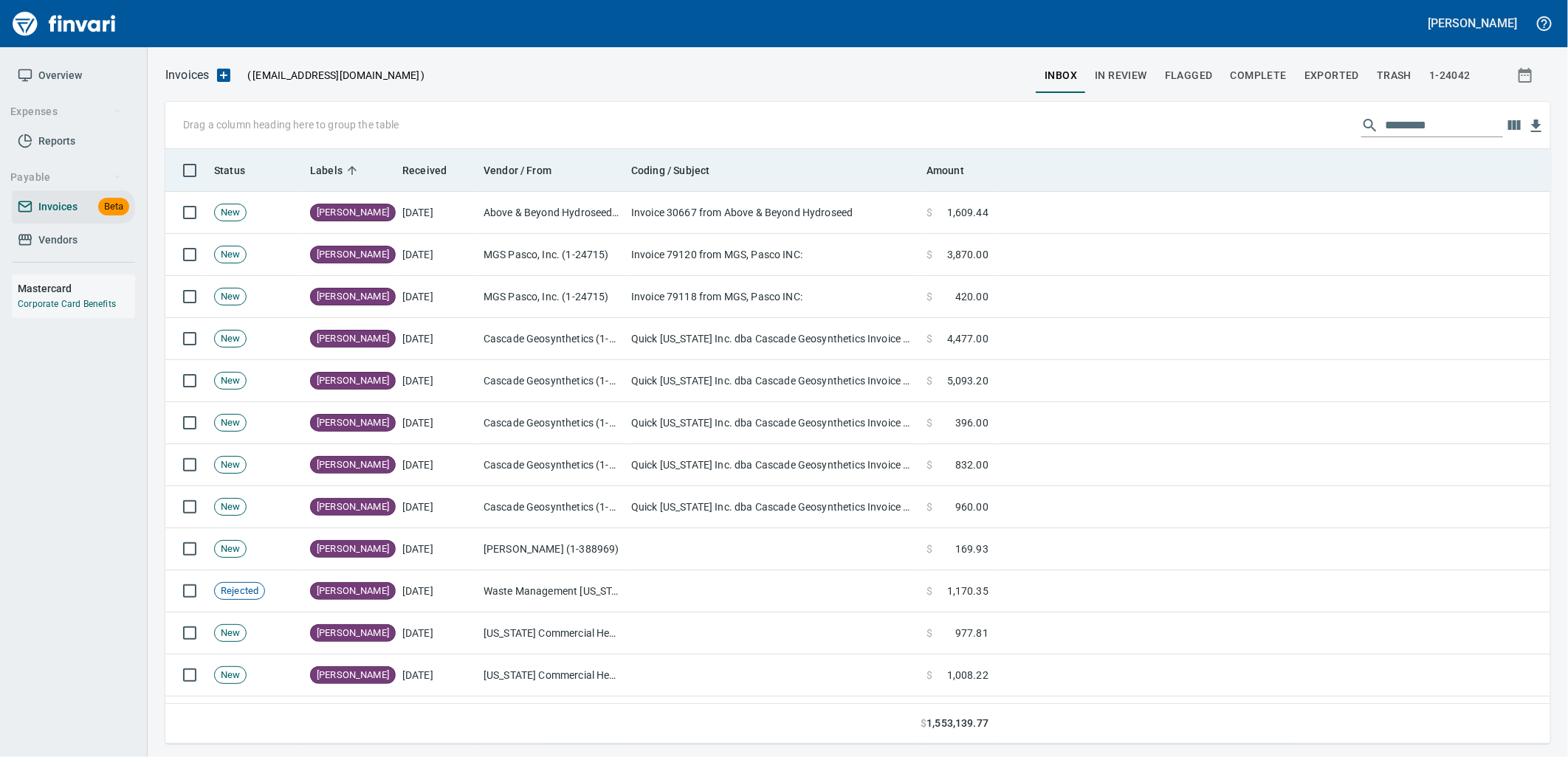
click at [421, 180] on th "Received" at bounding box center [436, 170] width 81 height 43
click at [423, 173] on span "Received" at bounding box center [424, 170] width 44 height 18
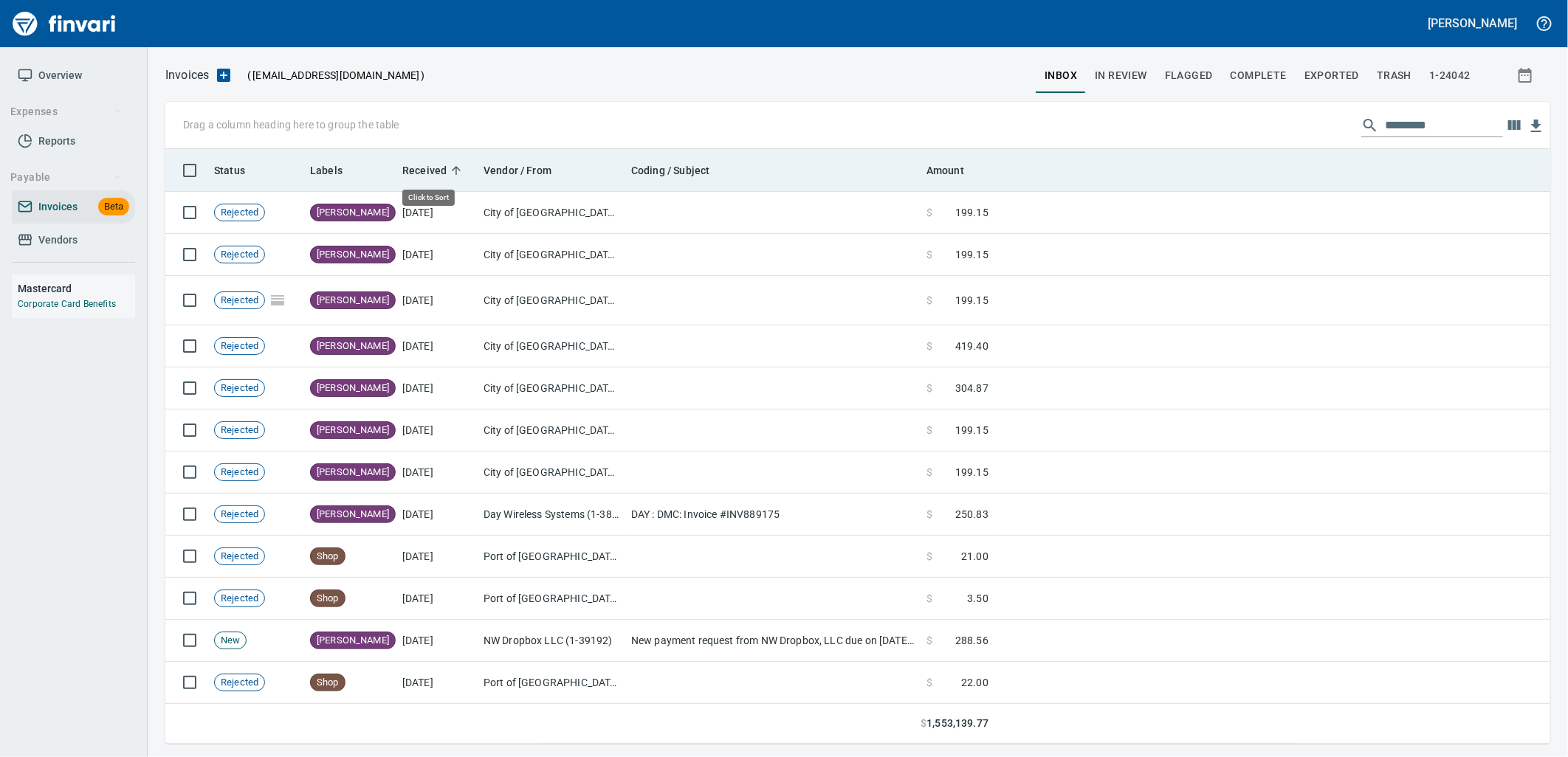
click at [423, 173] on span "Received" at bounding box center [424, 170] width 44 height 18
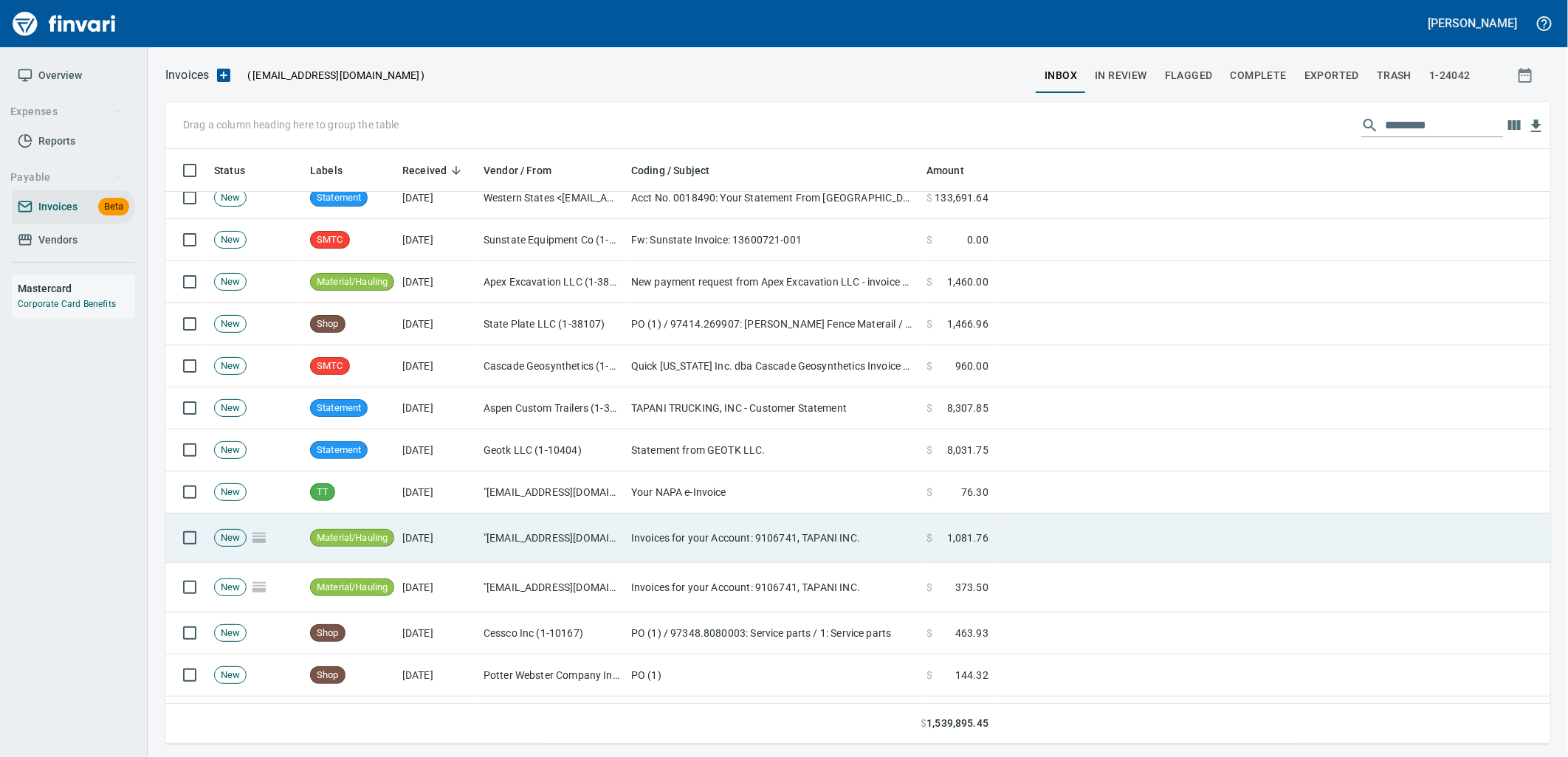
scroll to position [164, 0]
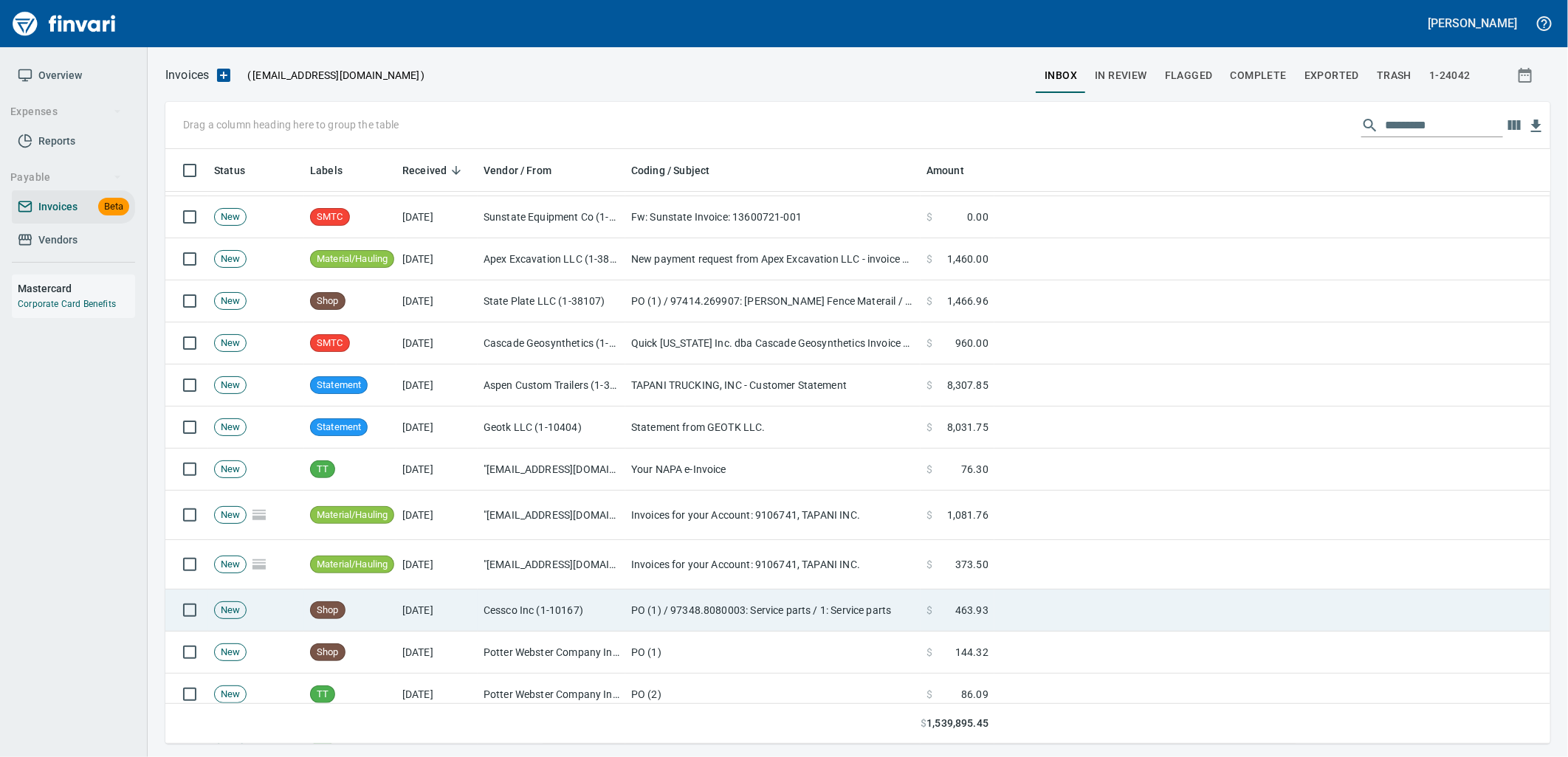
click at [397, 622] on td "[DATE]" at bounding box center [436, 610] width 81 height 42
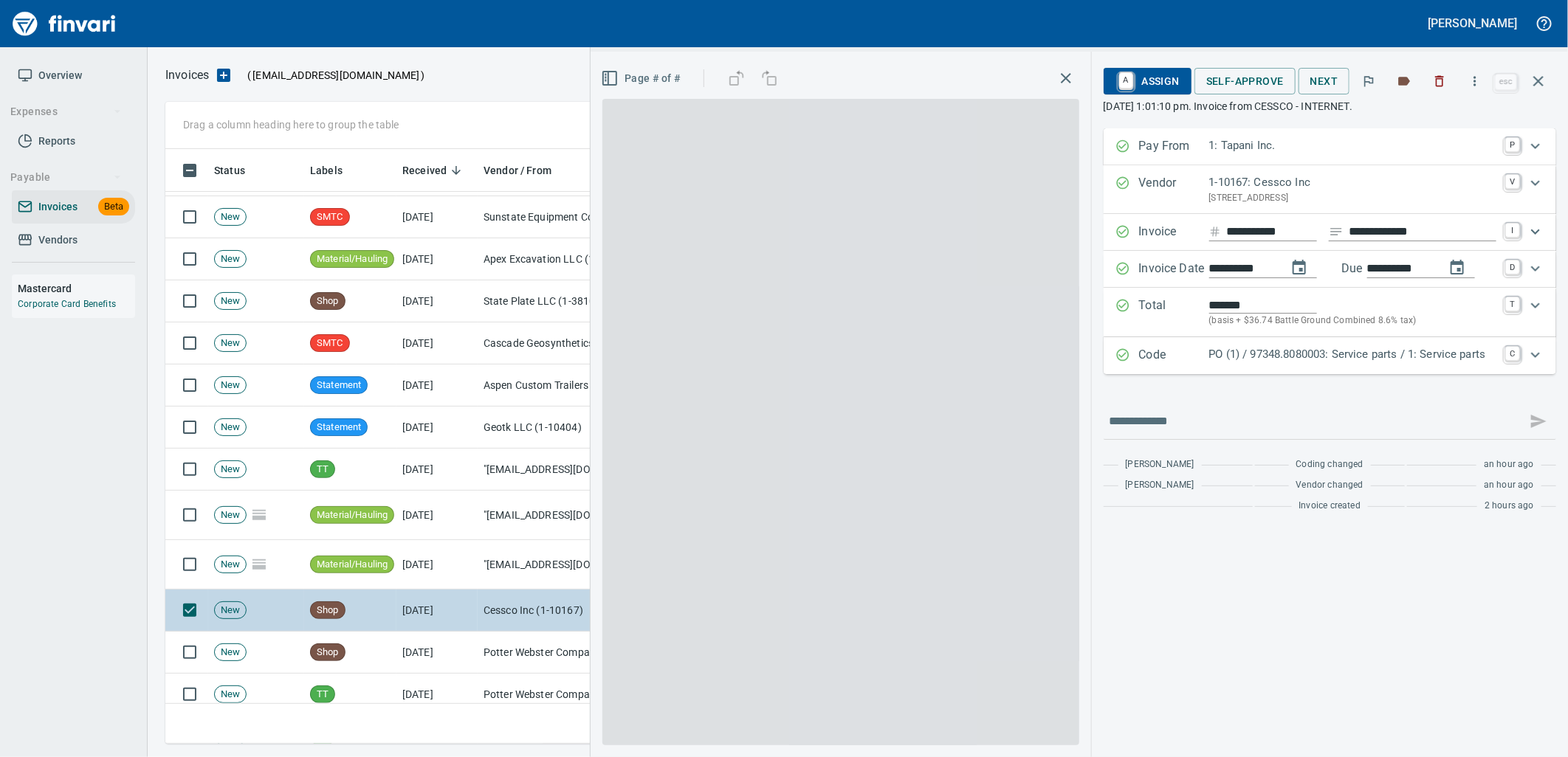
scroll to position [583, 1360]
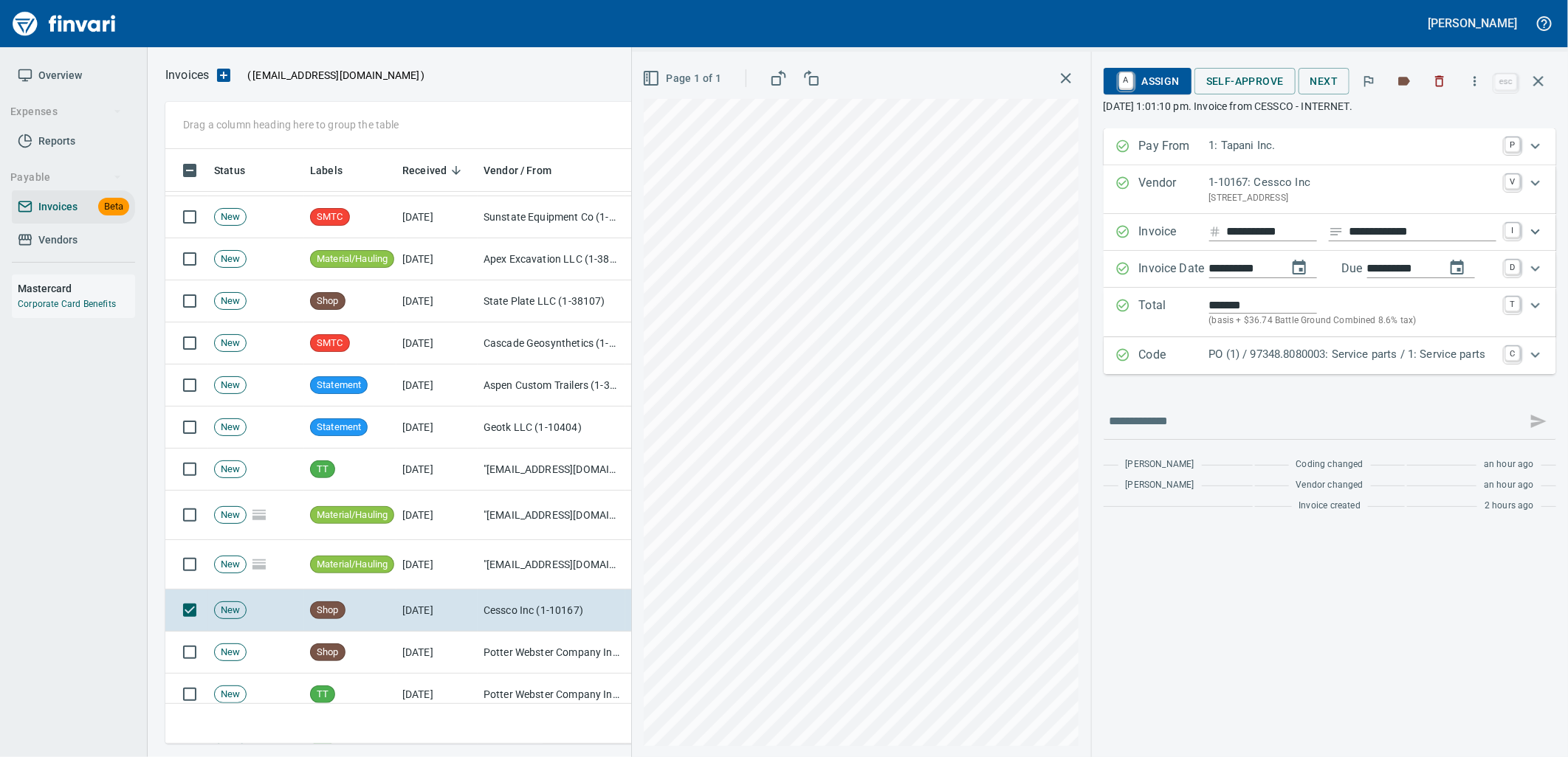
click at [1221, 347] on p "PO (1) / 97348.8080003: Service parts / 1: Service parts" at bounding box center [1352, 354] width 287 height 17
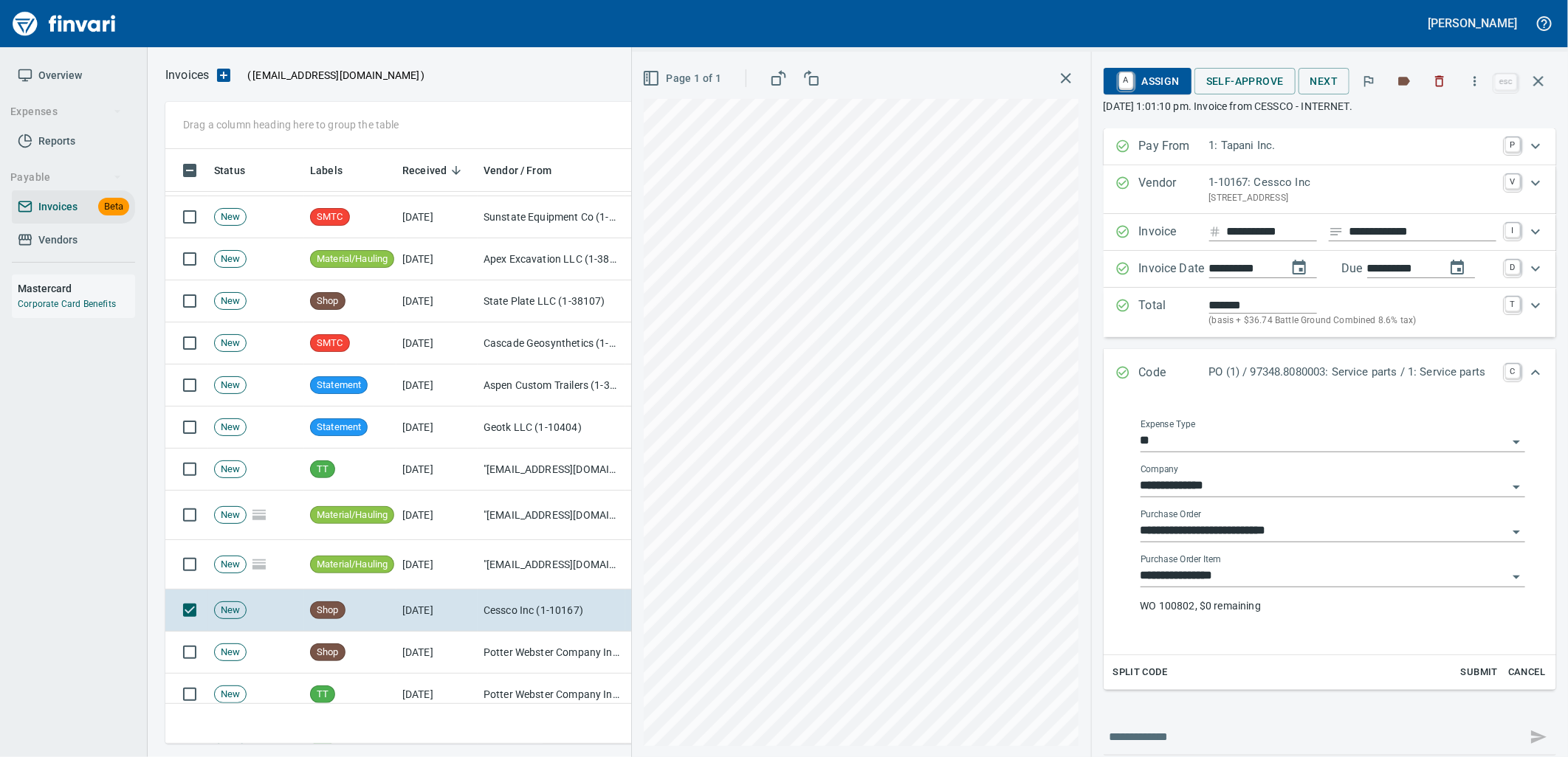
click at [1208, 581] on input "**********" at bounding box center [1324, 576] width 367 height 20
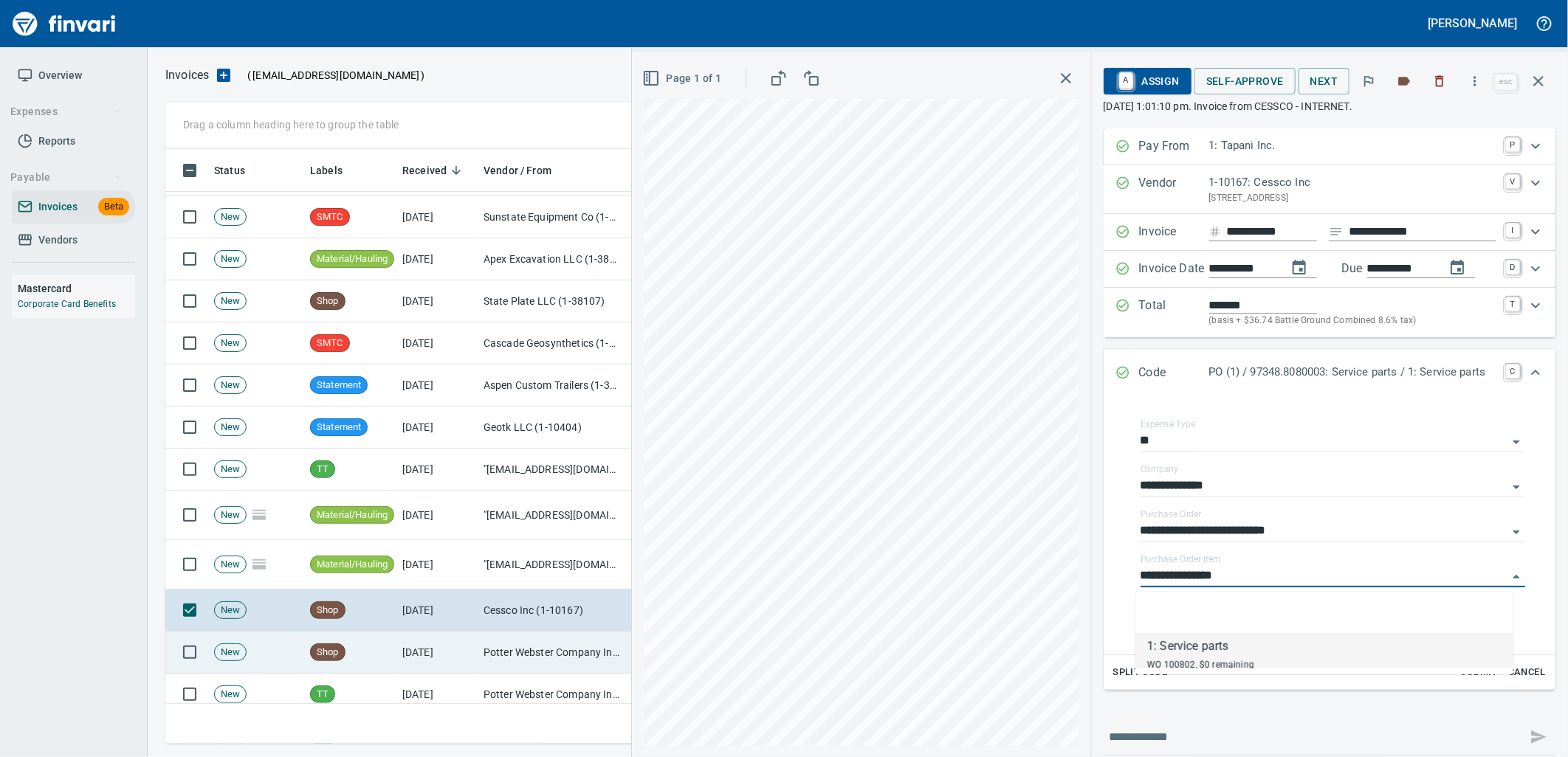
click at [511, 651] on td "Potter Webster Company Inc (1-10818)" at bounding box center [551, 652] width 147 height 42
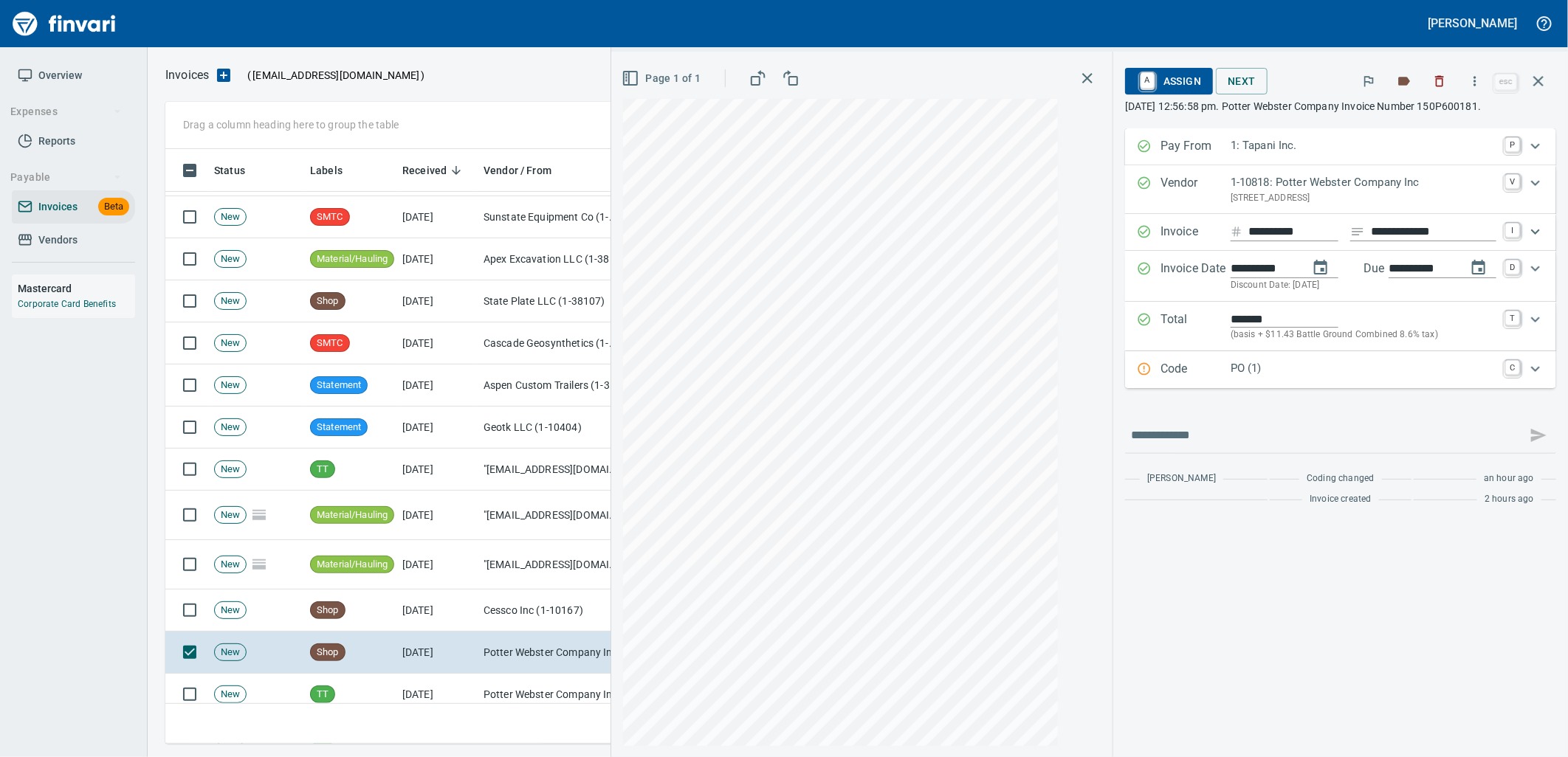
click at [1226, 372] on p "Code" at bounding box center [1195, 370] width 70 height 20
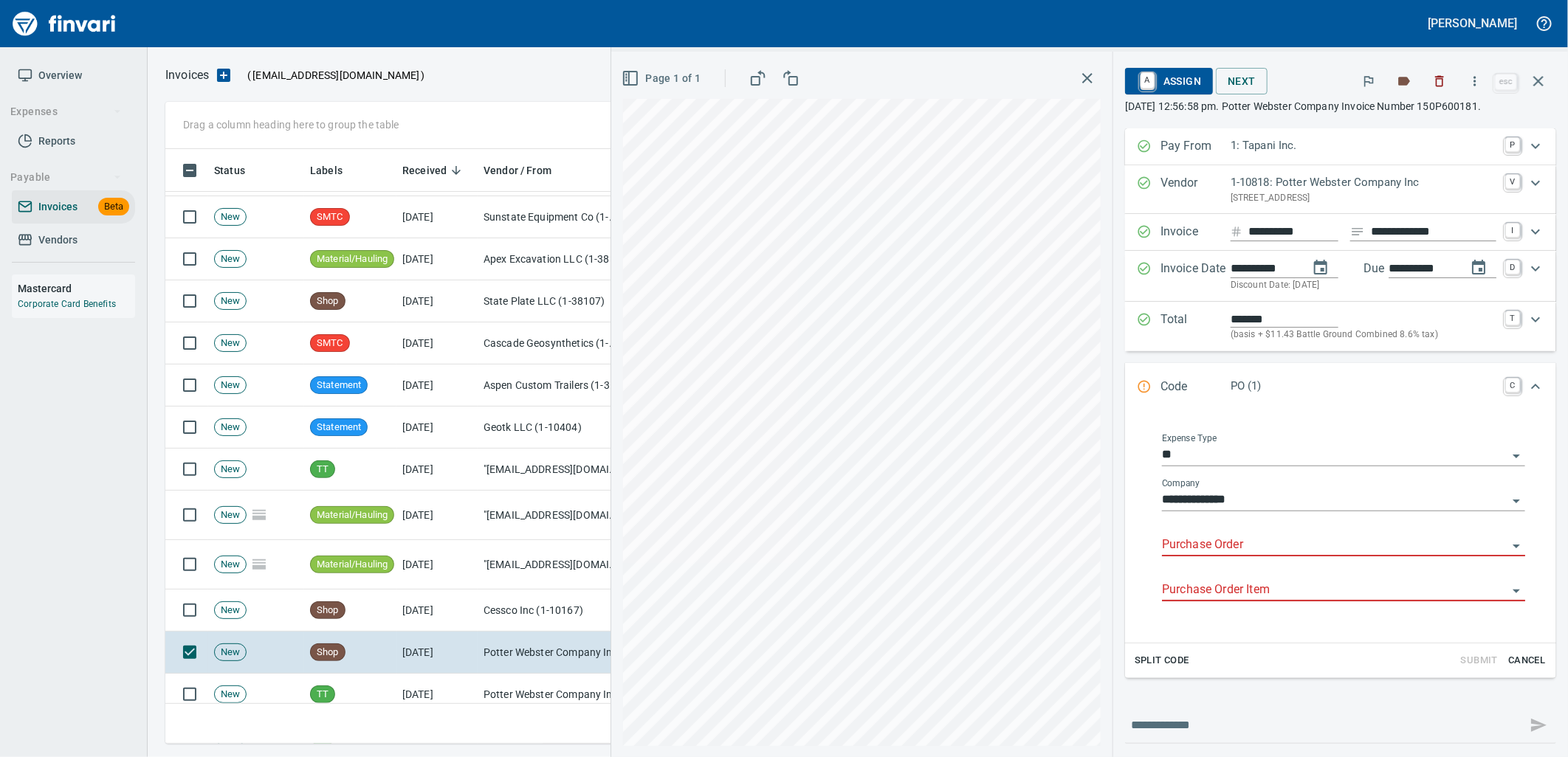
click at [1206, 544] on input "Purchase Order" at bounding box center [1334, 545] width 345 height 20
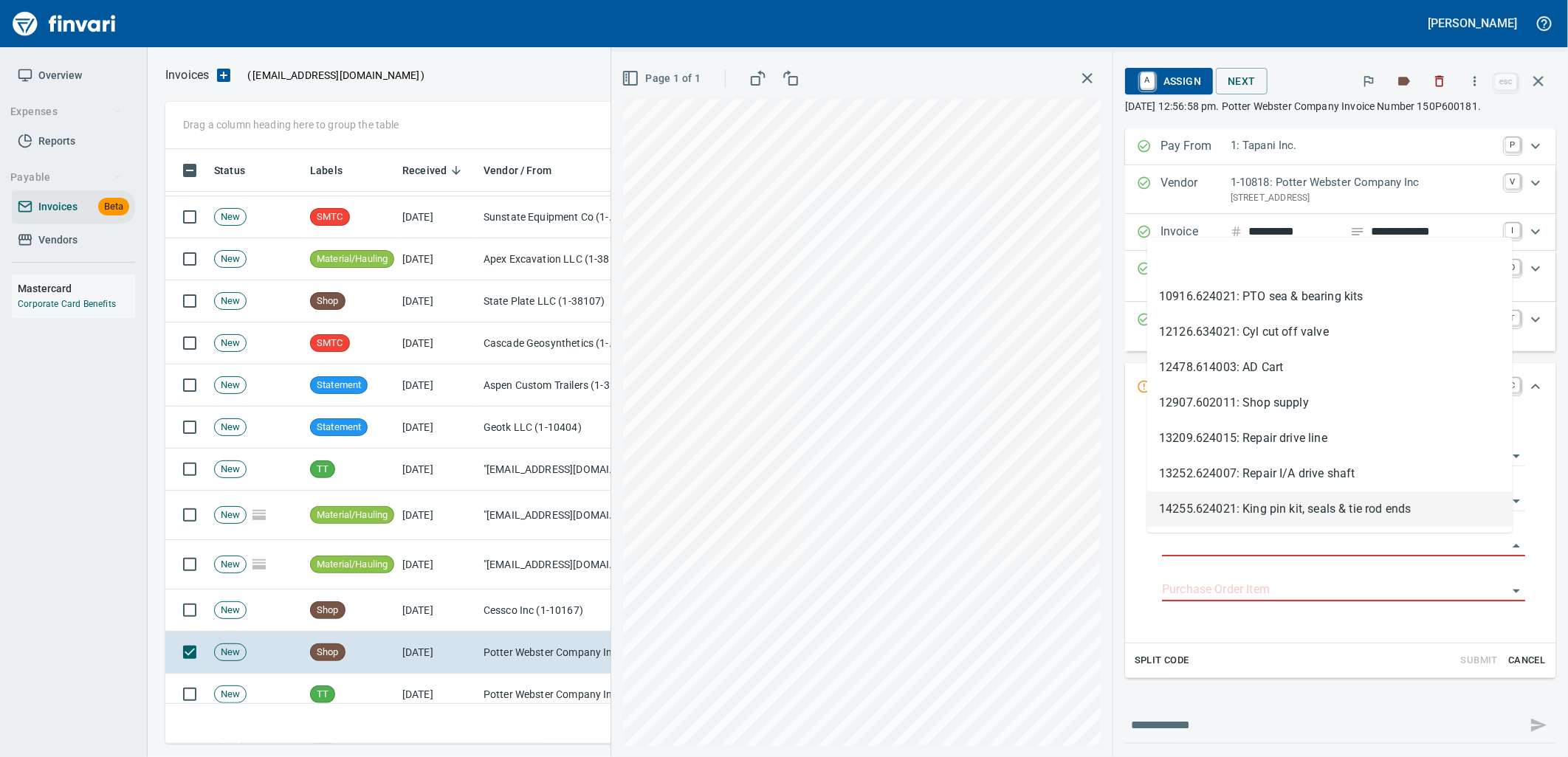
scroll to position [583, 1360]
type input "**********"
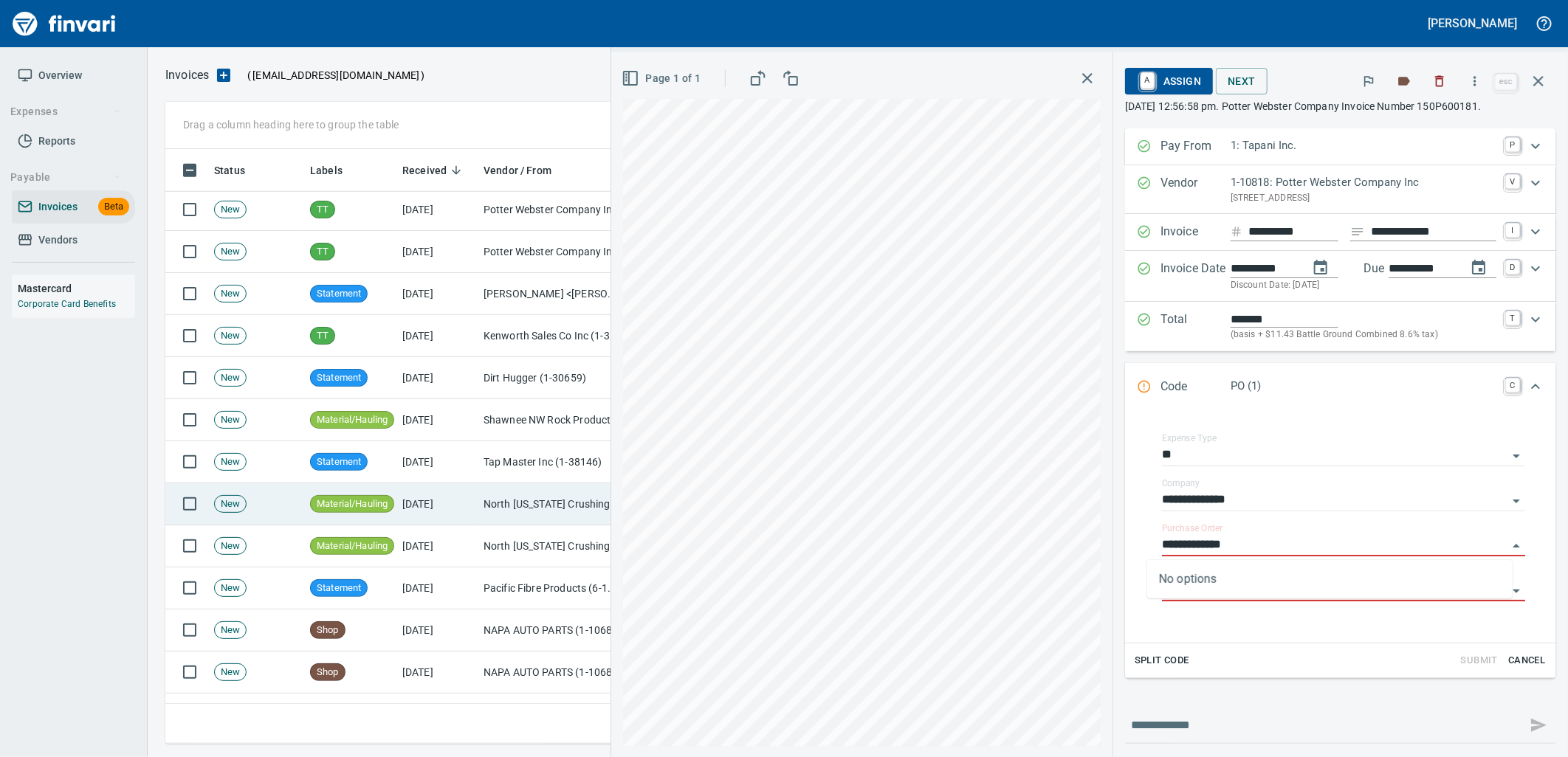
scroll to position [655, 0]
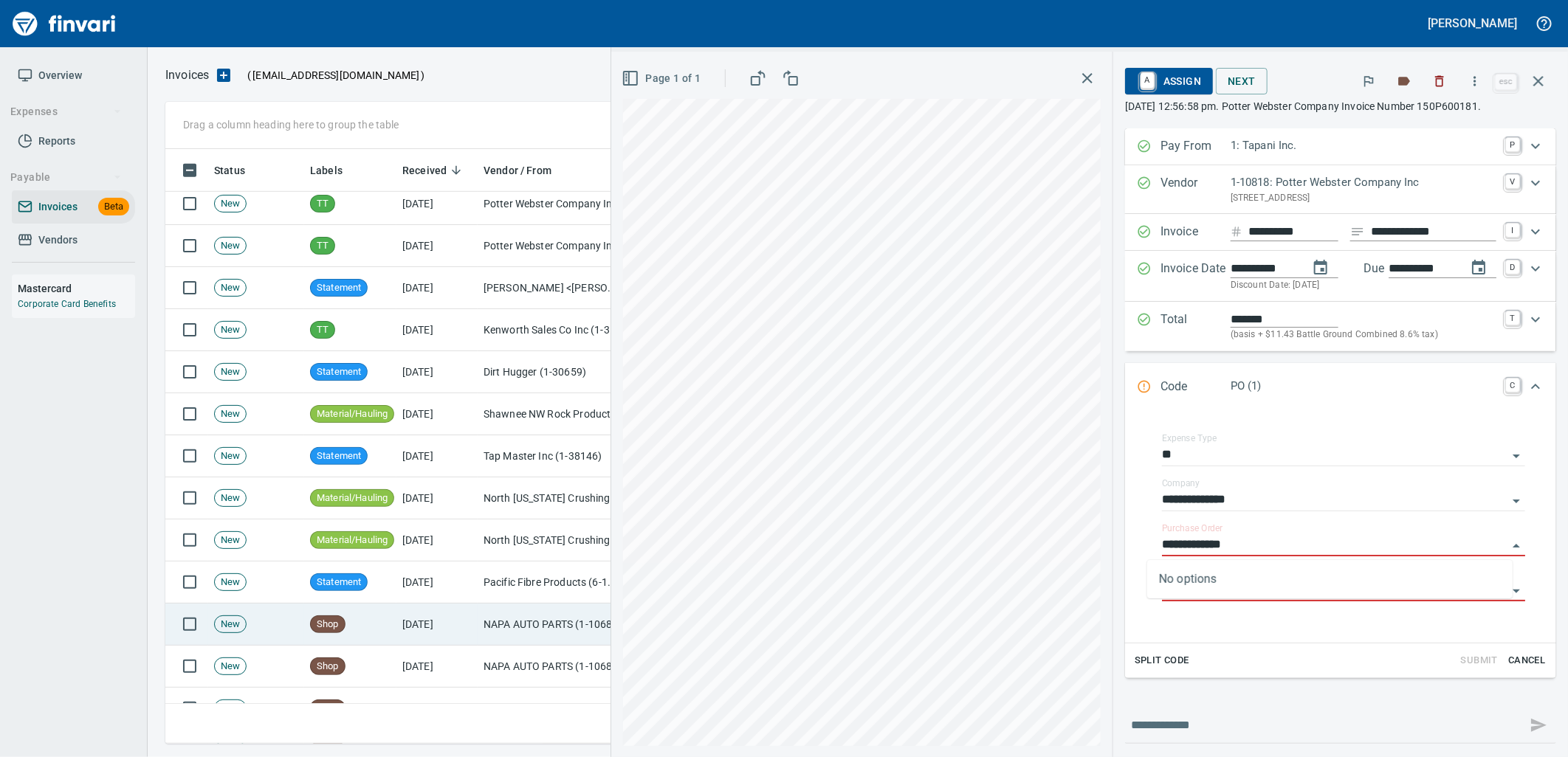
click at [450, 610] on td "[DATE]" at bounding box center [436, 624] width 81 height 42
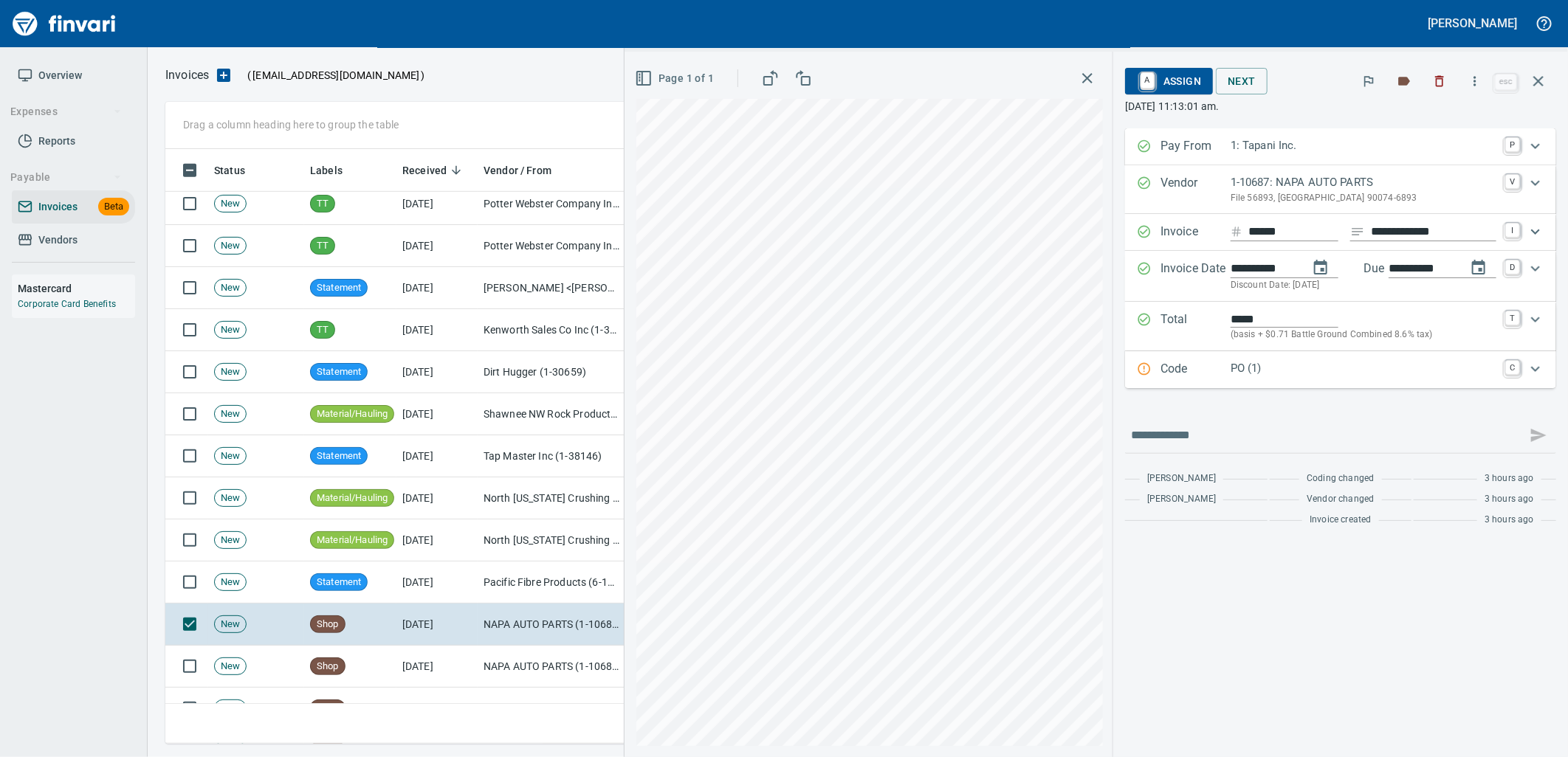
click at [1333, 363] on p "PO (1)" at bounding box center [1363, 368] width 265 height 17
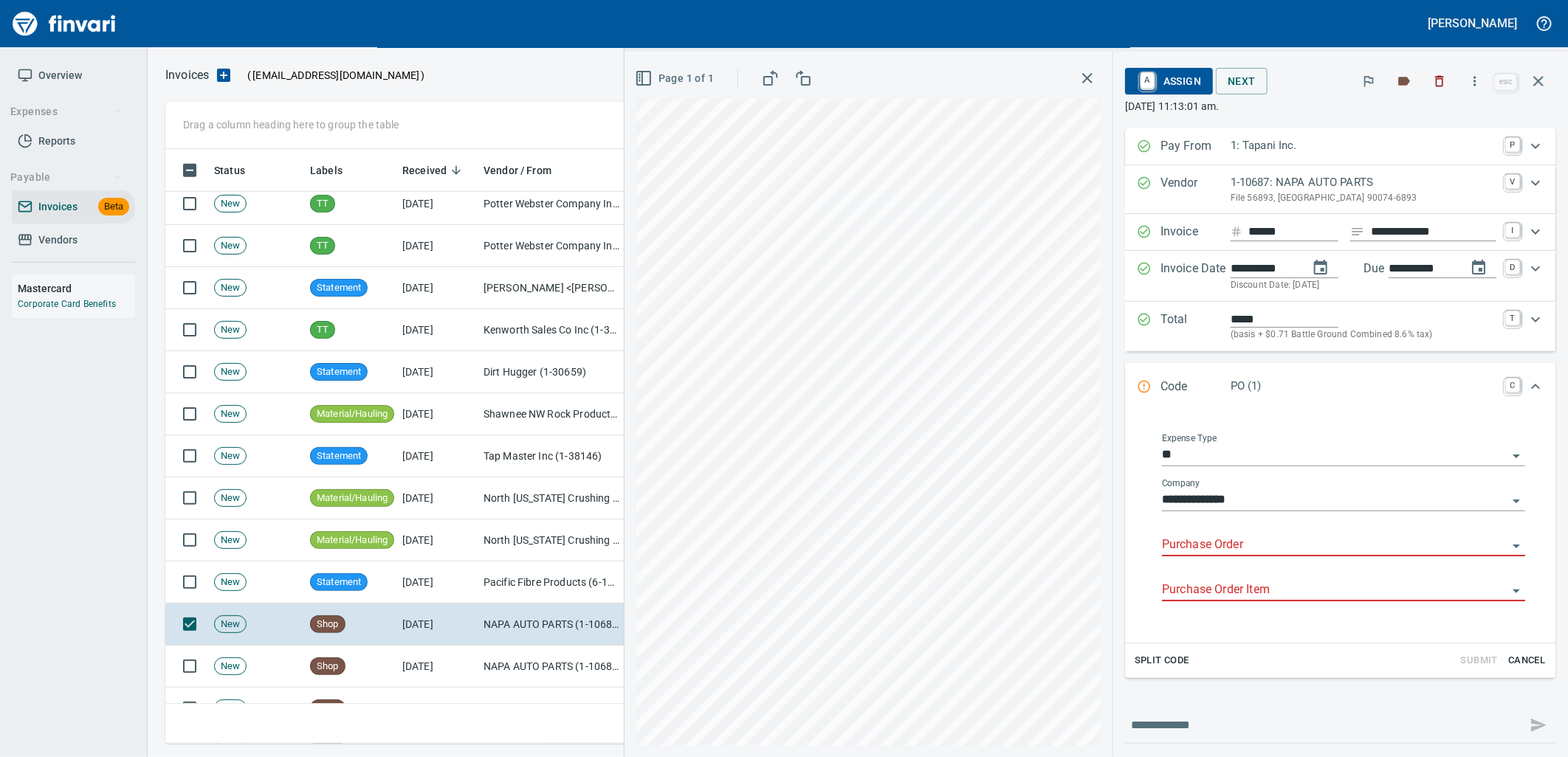
click at [1238, 541] on input "Purchase Order" at bounding box center [1334, 545] width 345 height 20
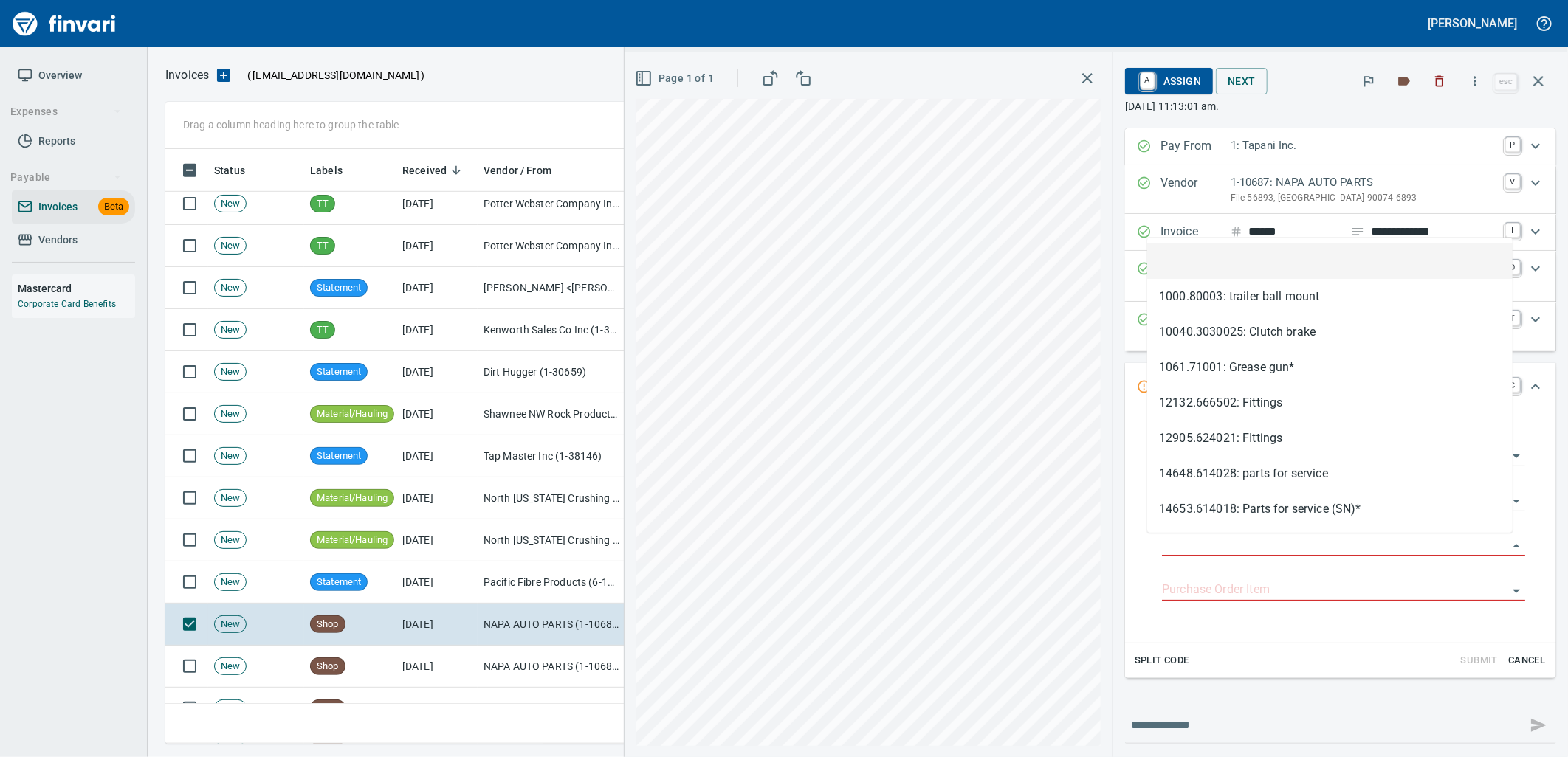
type input "**********"
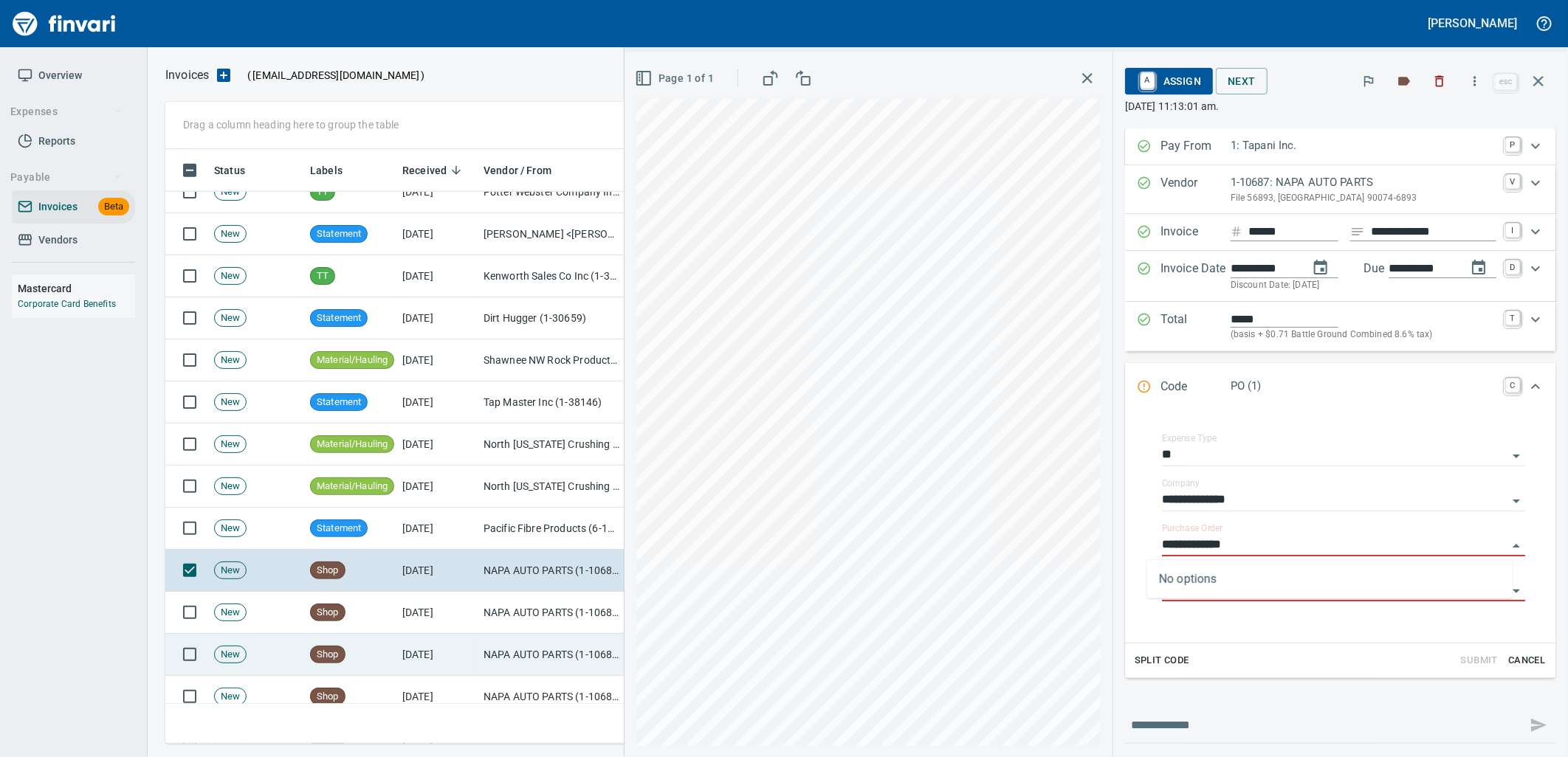
scroll to position [737, 0]
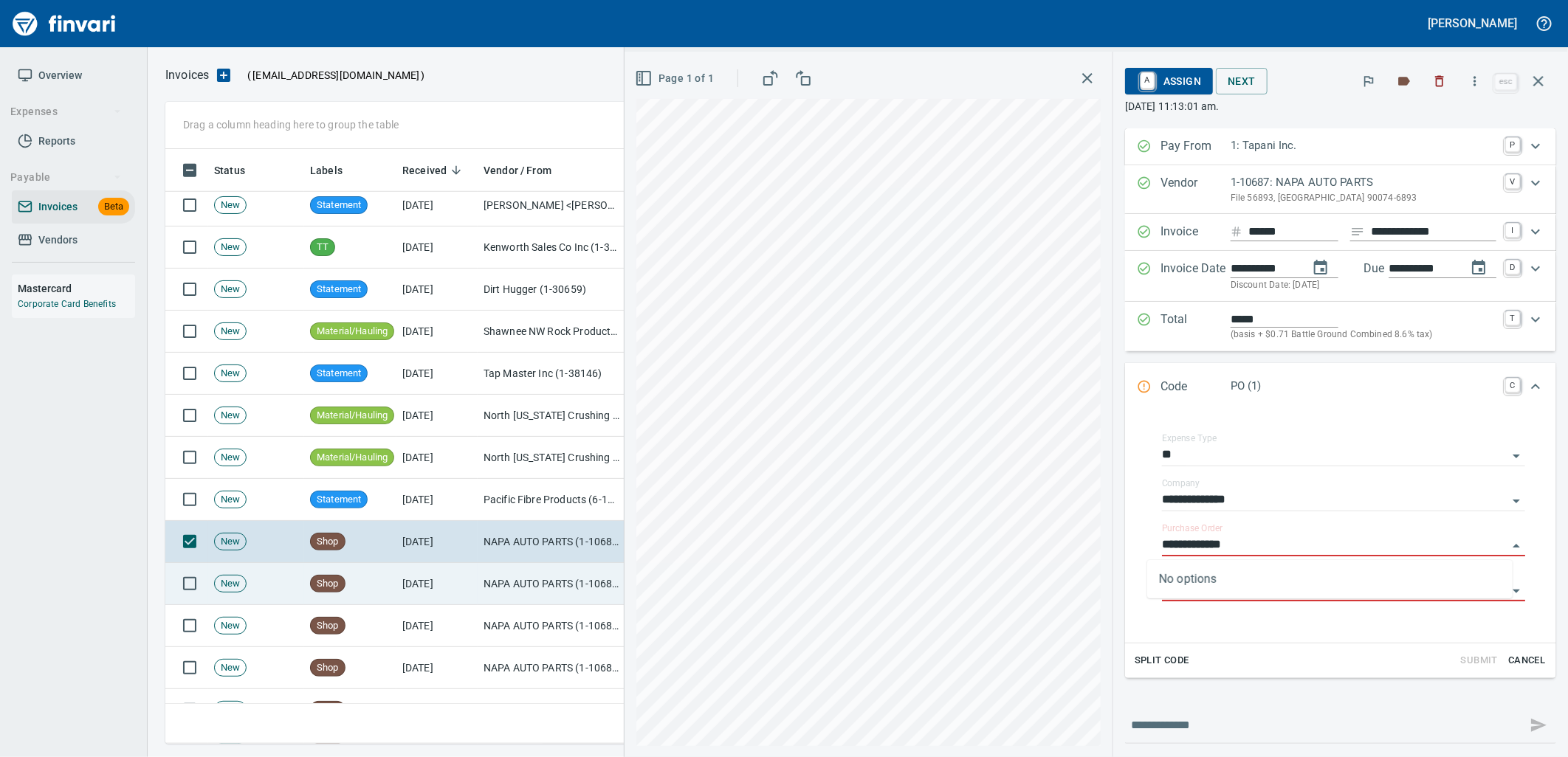
click at [542, 602] on td "NAPA AUTO PARTS (1-10687)" at bounding box center [551, 583] width 147 height 42
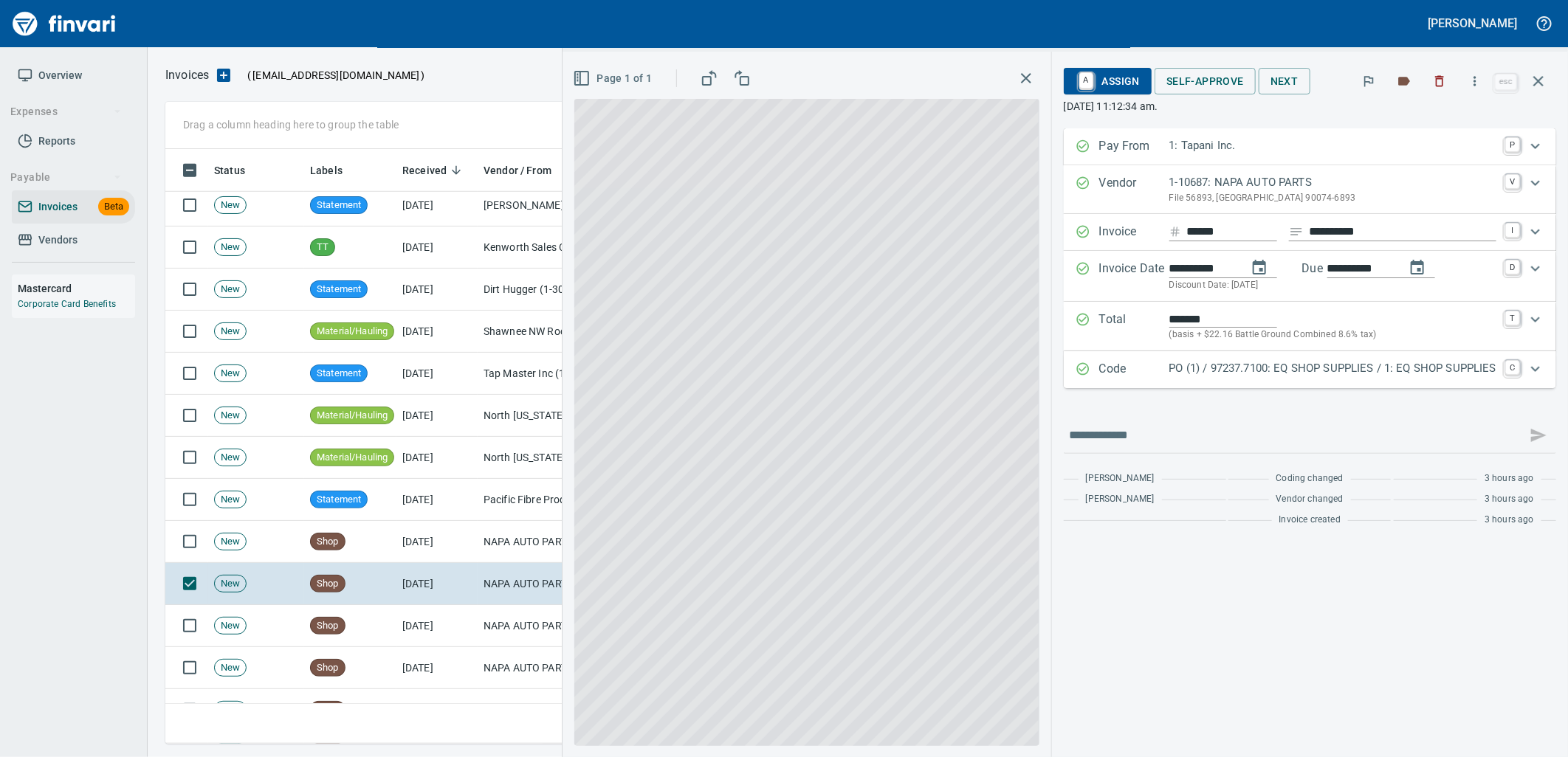
click at [1319, 366] on p "PO (1) / 97237.7100: EQ SHOP SUPPLIES / 1: EQ SHOP SUPPLIES" at bounding box center [1333, 368] width 327 height 17
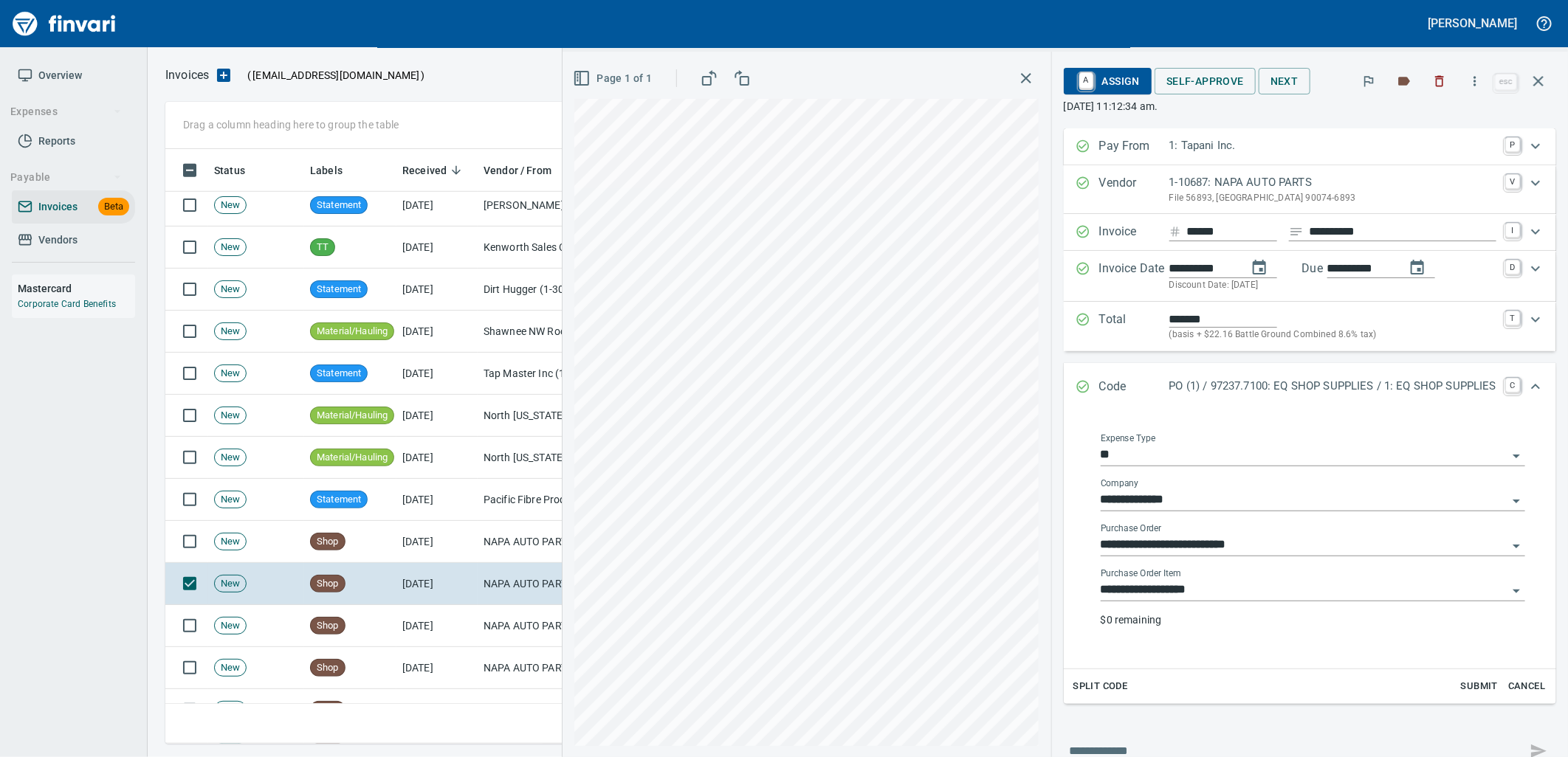
click at [1238, 580] on input "**********" at bounding box center [1304, 590] width 407 height 20
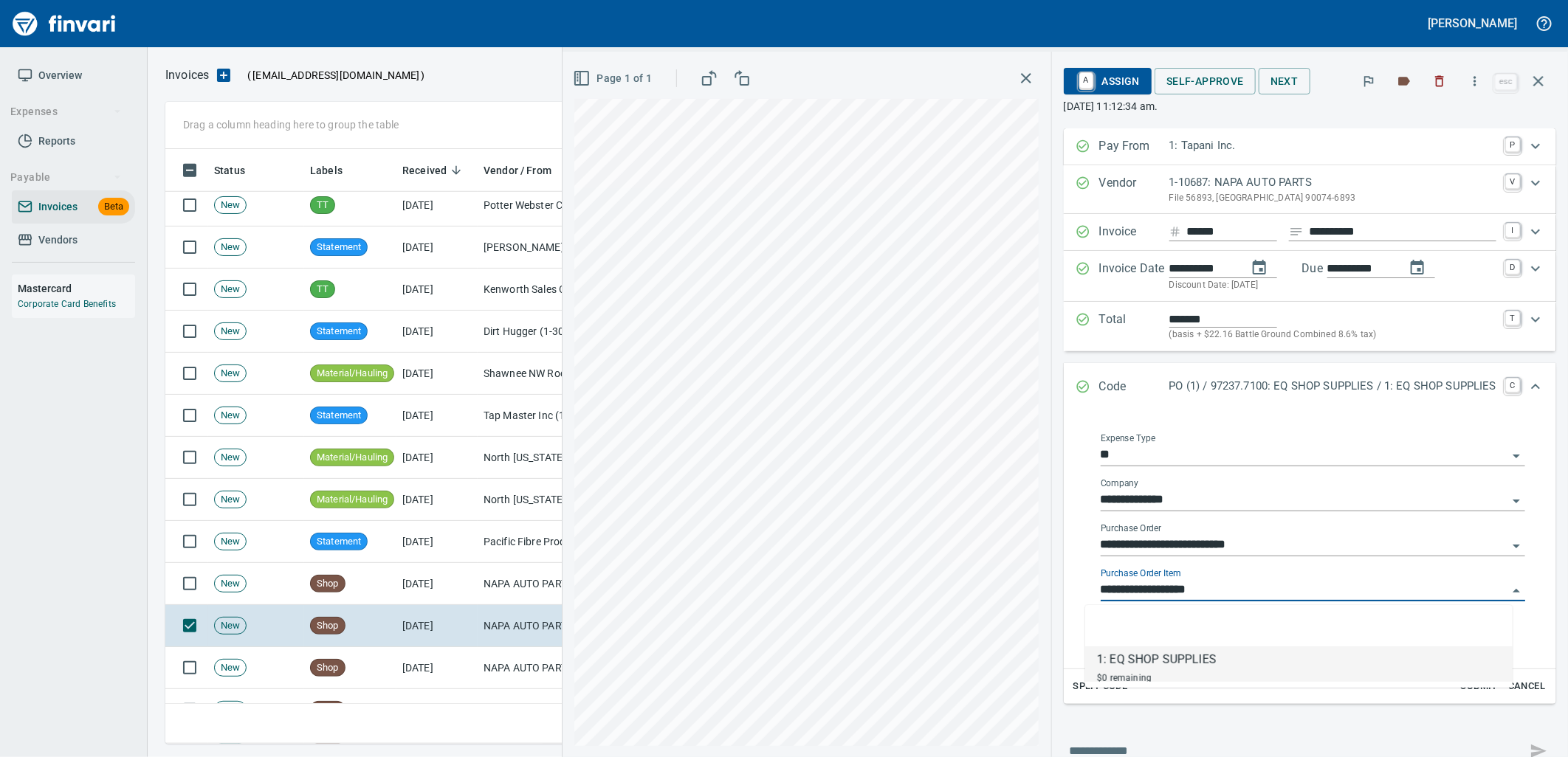
scroll to position [583, 1360]
click at [495, 659] on td "NAPA AUTO PARTS (1-10687)" at bounding box center [551, 667] width 147 height 42
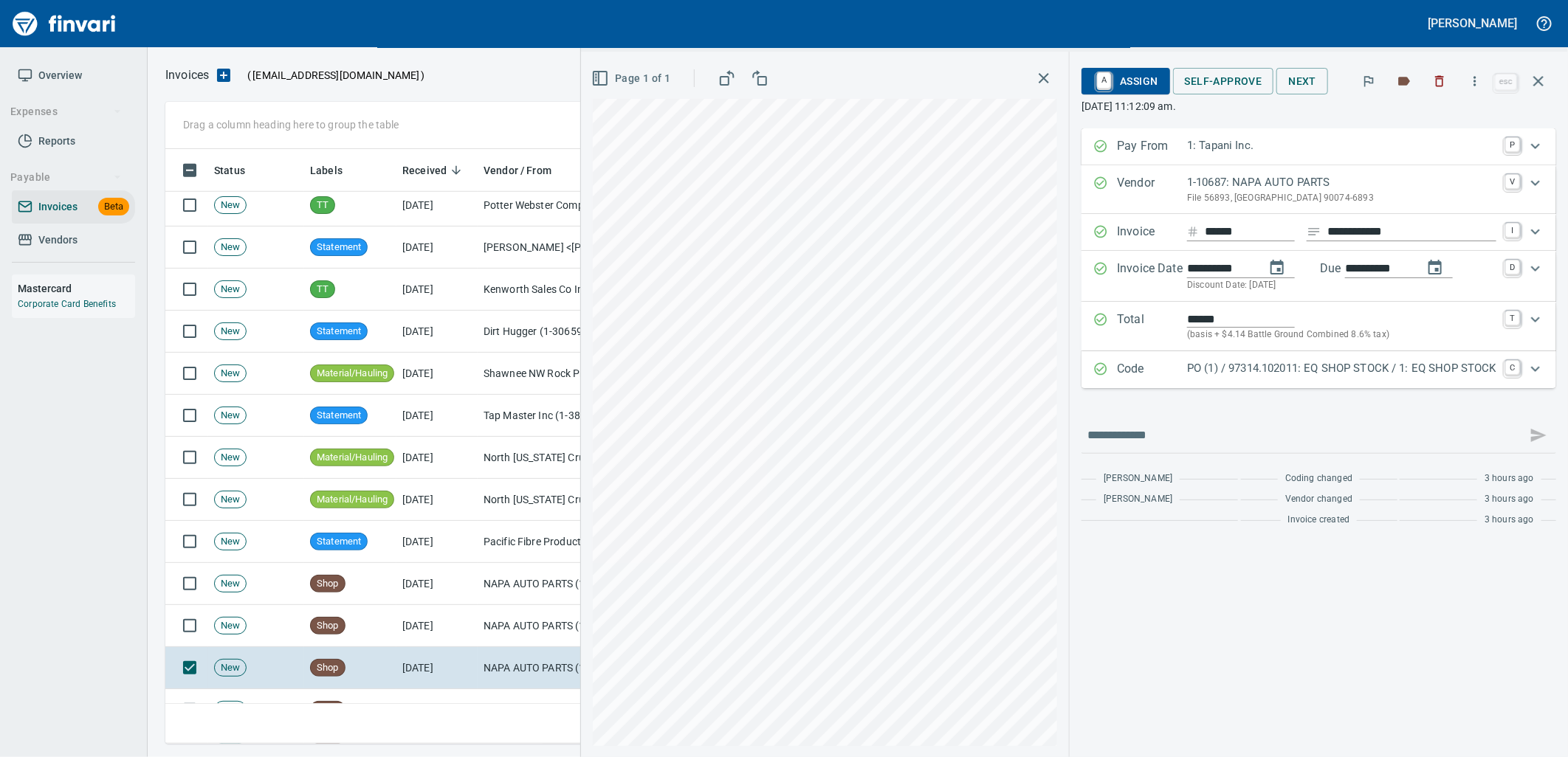
click at [1238, 376] on p "PO (1) / 97314.102011: EQ SHOP STOCK / 1: EQ SHOP STOCK" at bounding box center [1342, 368] width 309 height 17
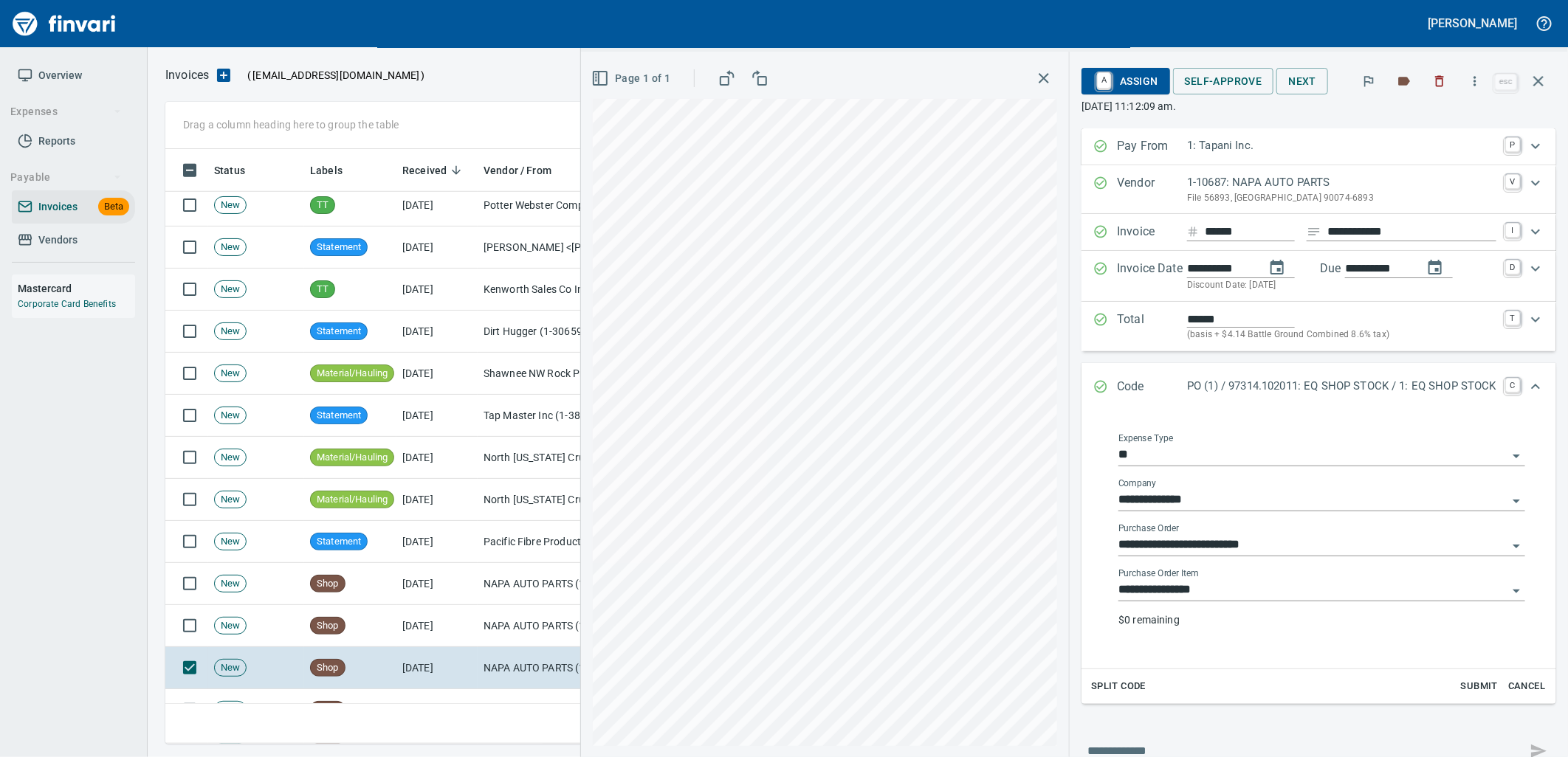
click at [1222, 593] on input "**********" at bounding box center [1313, 590] width 389 height 20
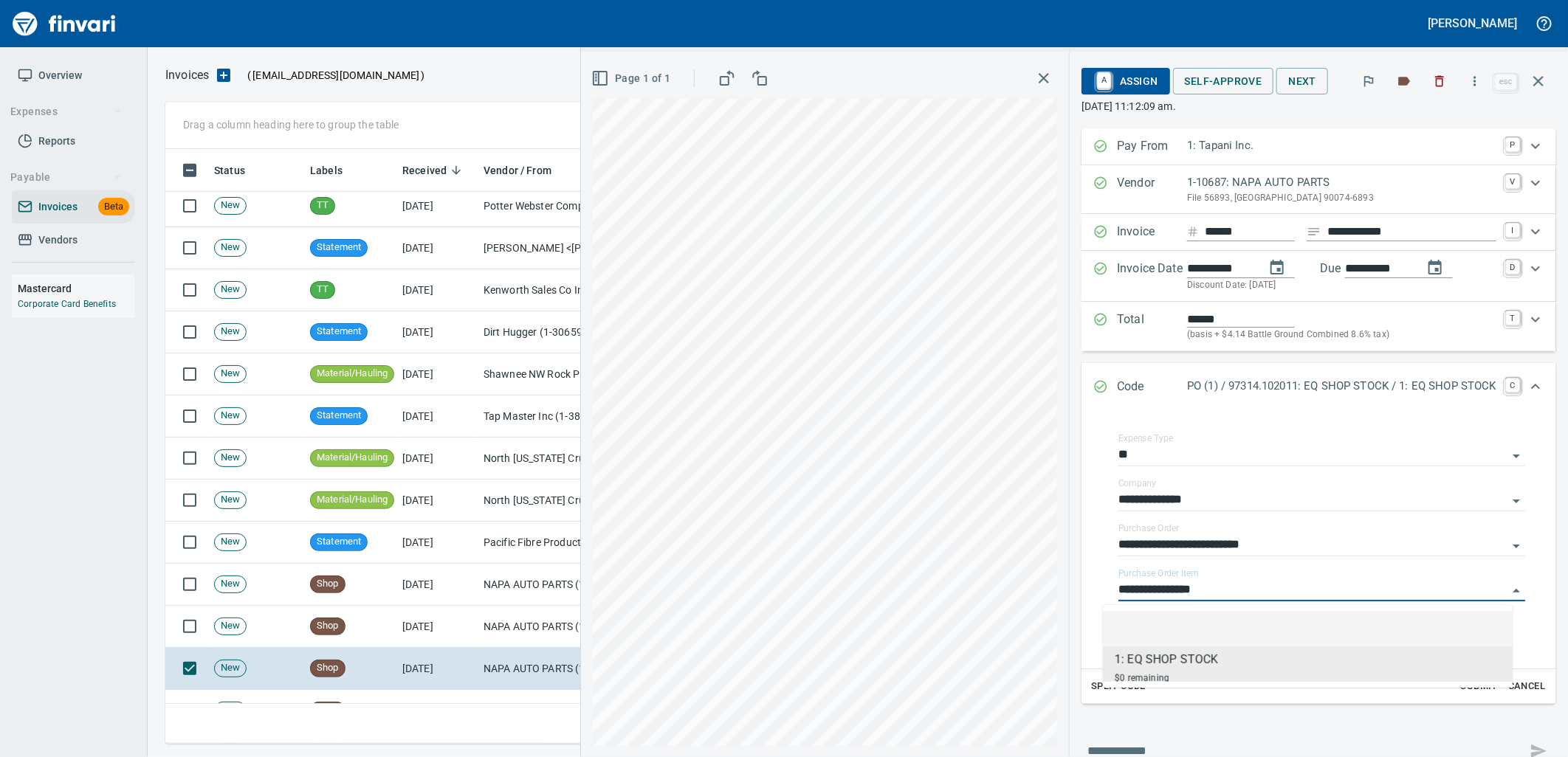
scroll to position [983, 0]
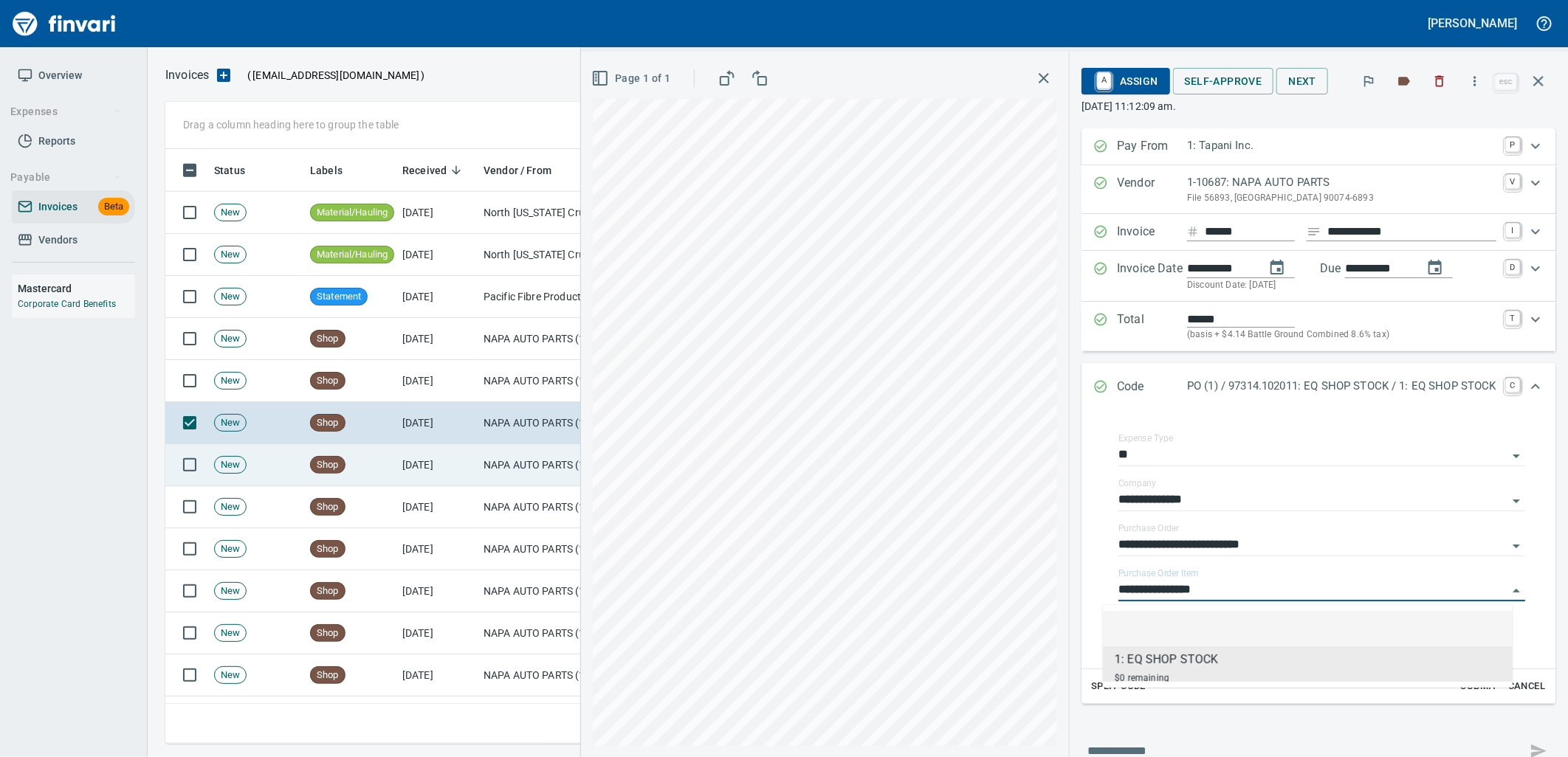
click at [404, 479] on td "[DATE]" at bounding box center [436, 465] width 81 height 42
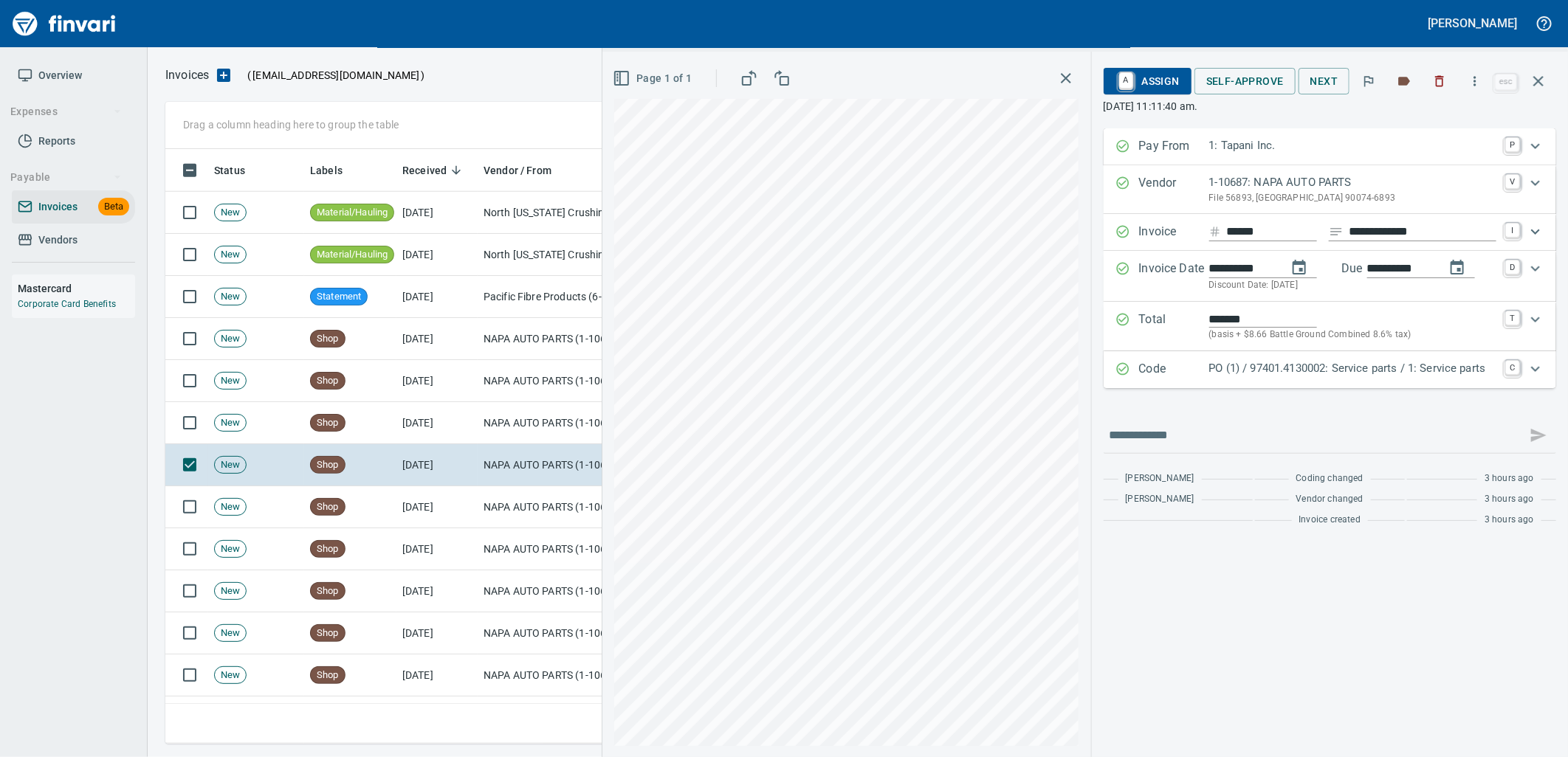
click at [1263, 362] on p "PO (1) / 97401.4130002: Service parts / 1: Service parts" at bounding box center [1352, 368] width 287 height 17
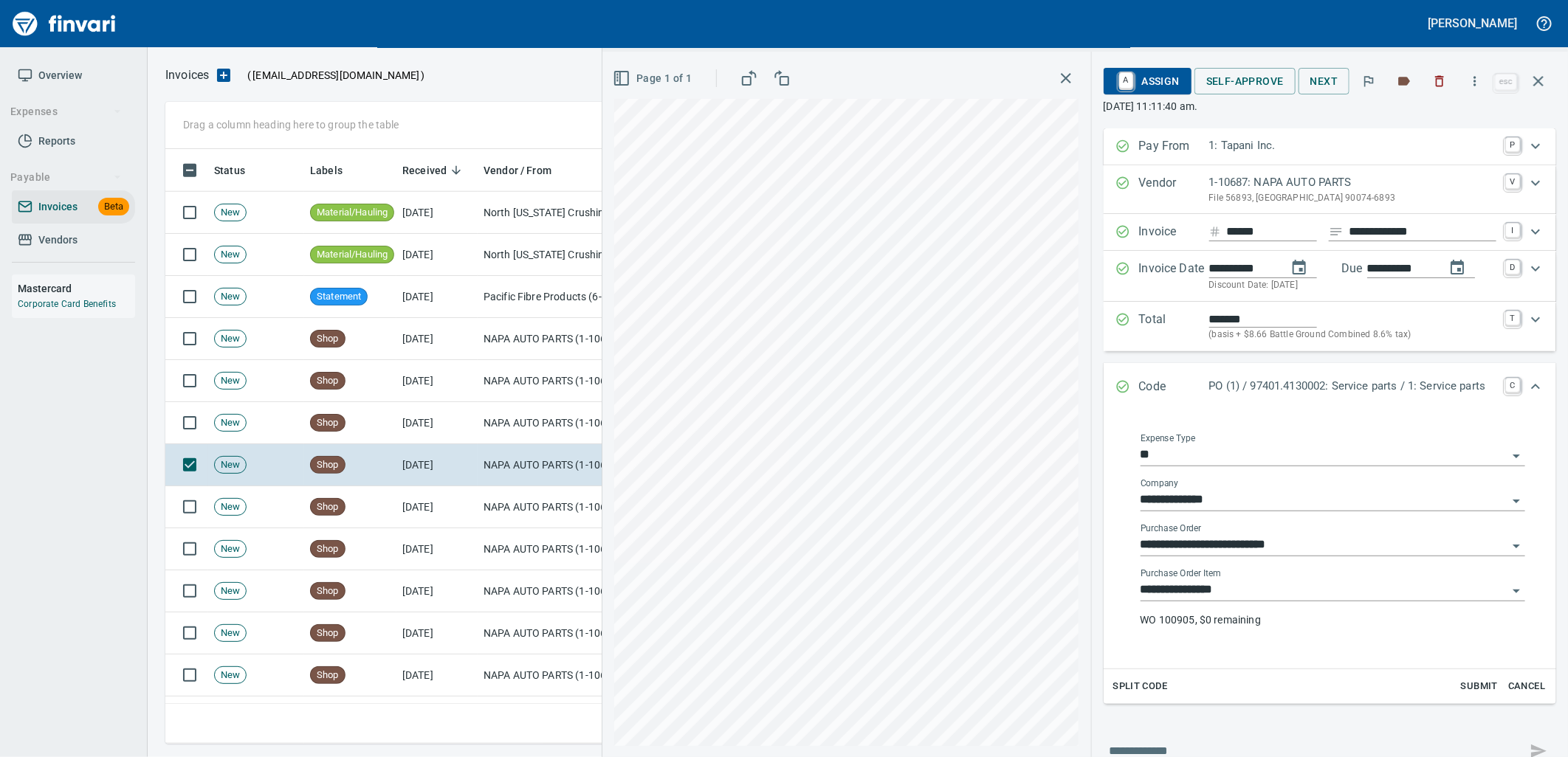
click at [1228, 587] on input "**********" at bounding box center [1324, 590] width 367 height 20
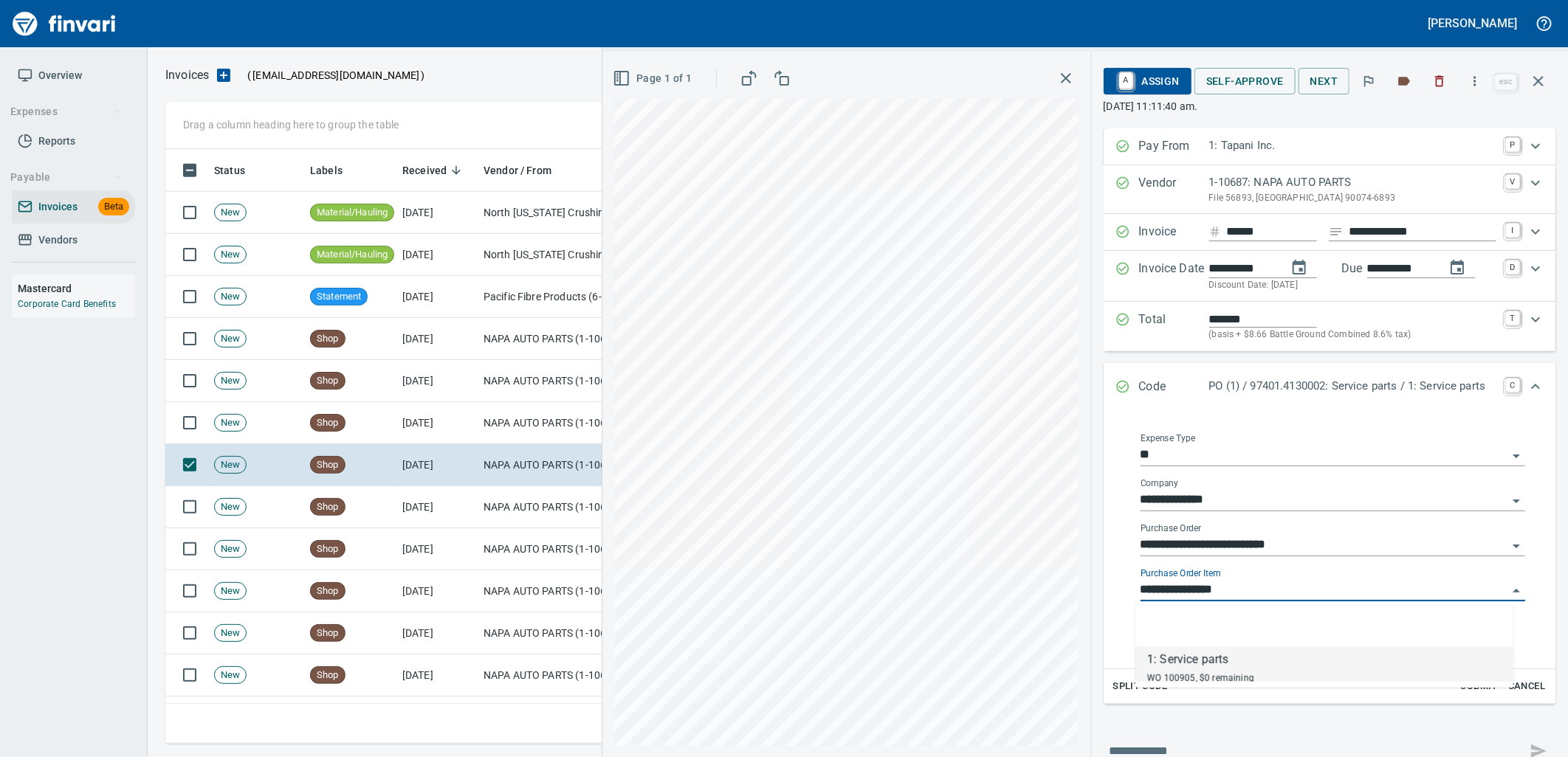
scroll to position [583, 1360]
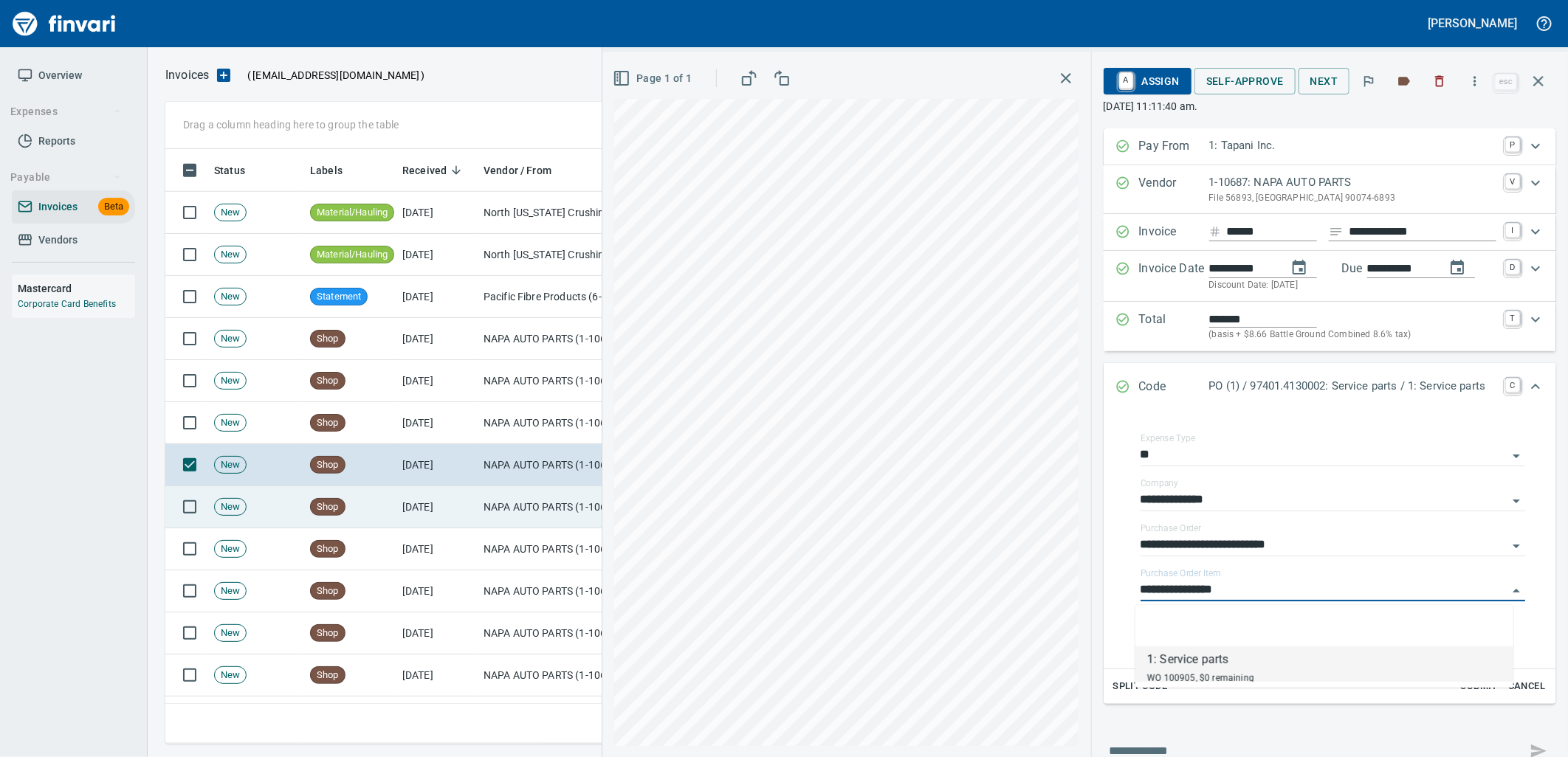
click at [445, 514] on td "[DATE]" at bounding box center [436, 507] width 81 height 42
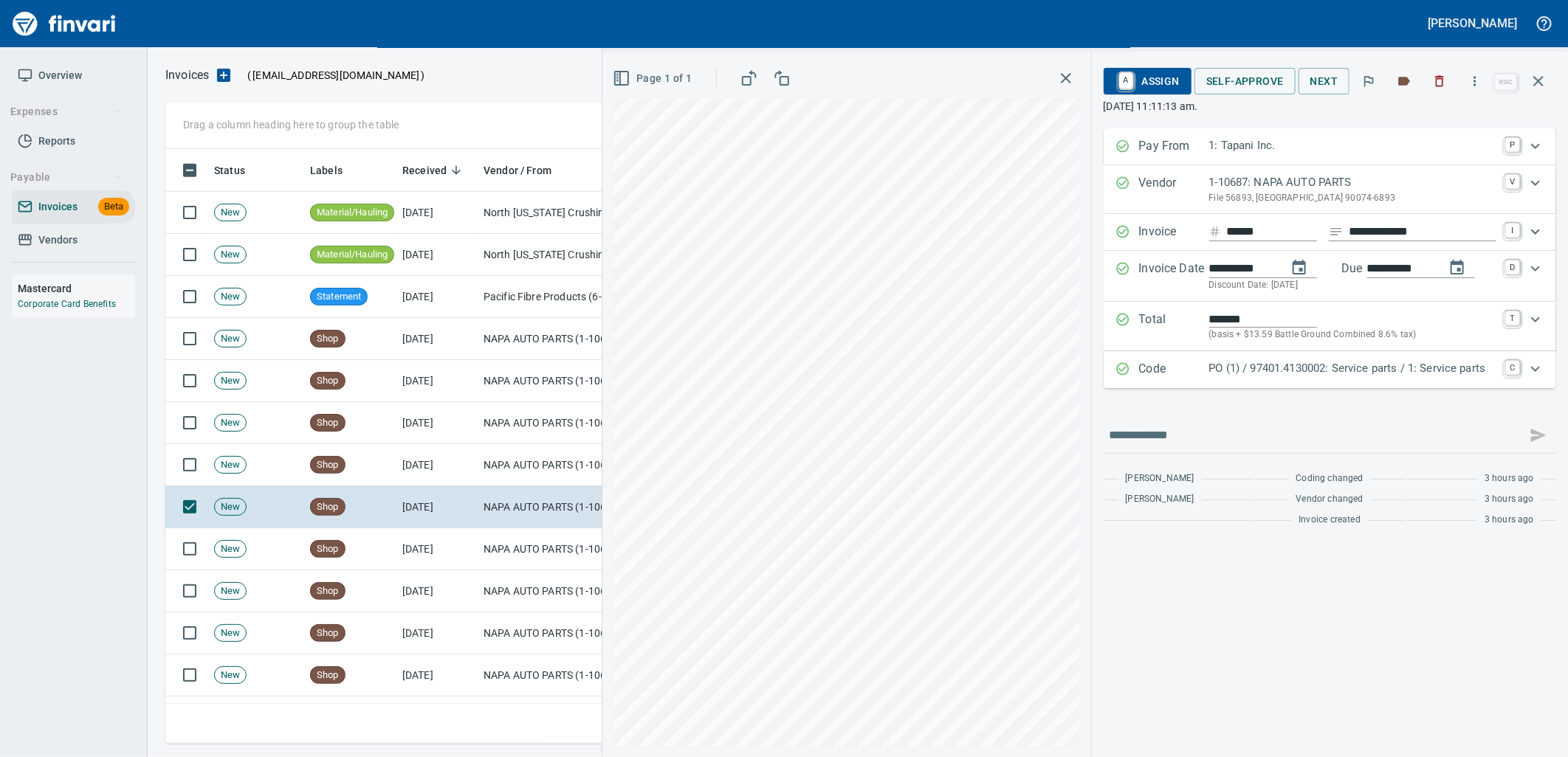
click at [1444, 381] on div "Code PO (1) / 97401.4130002: Service parts / 1: Service parts C" at bounding box center [1330, 370] width 453 height 37
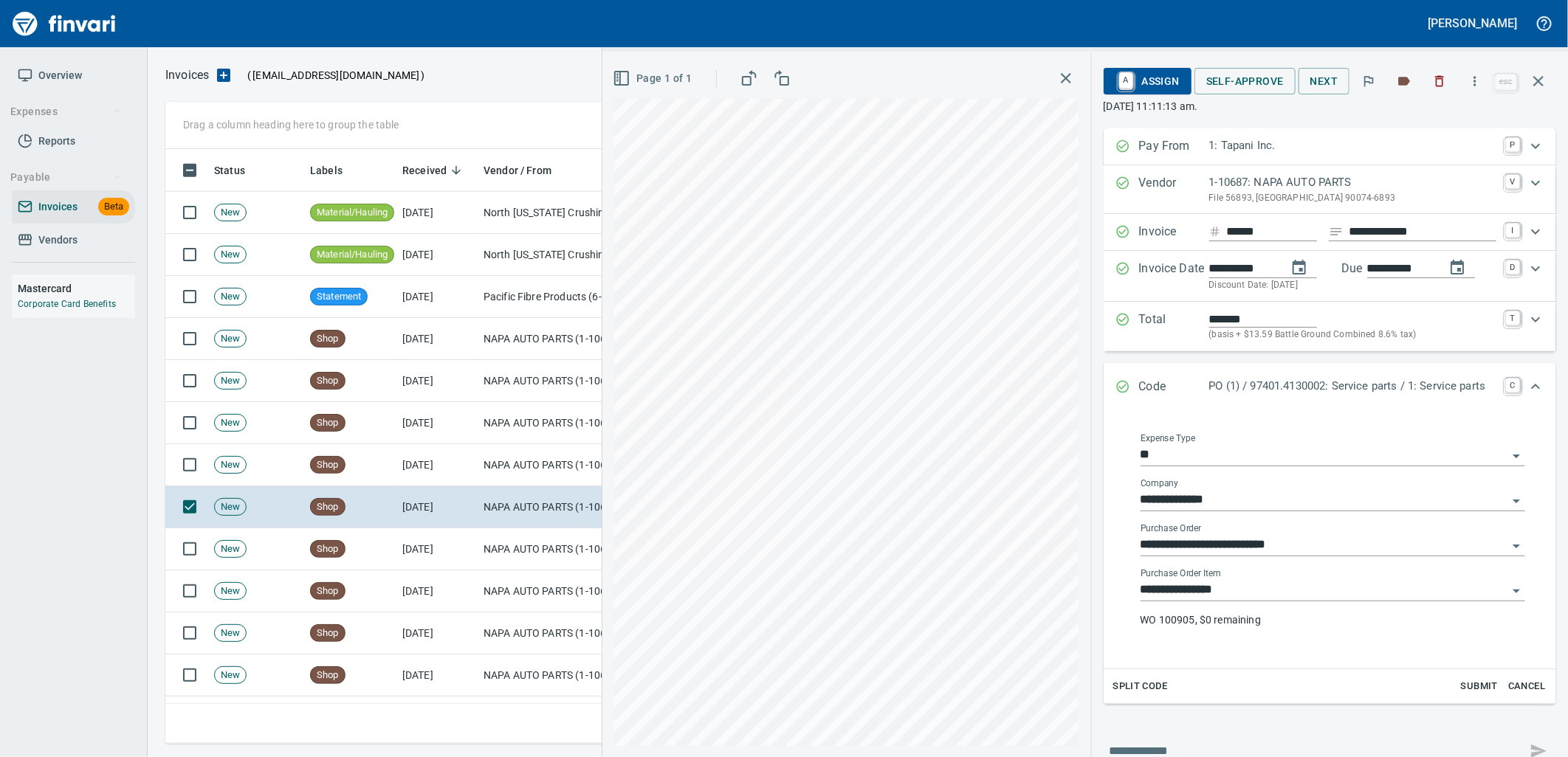
click at [1249, 601] on input "**********" at bounding box center [1324, 590] width 367 height 20
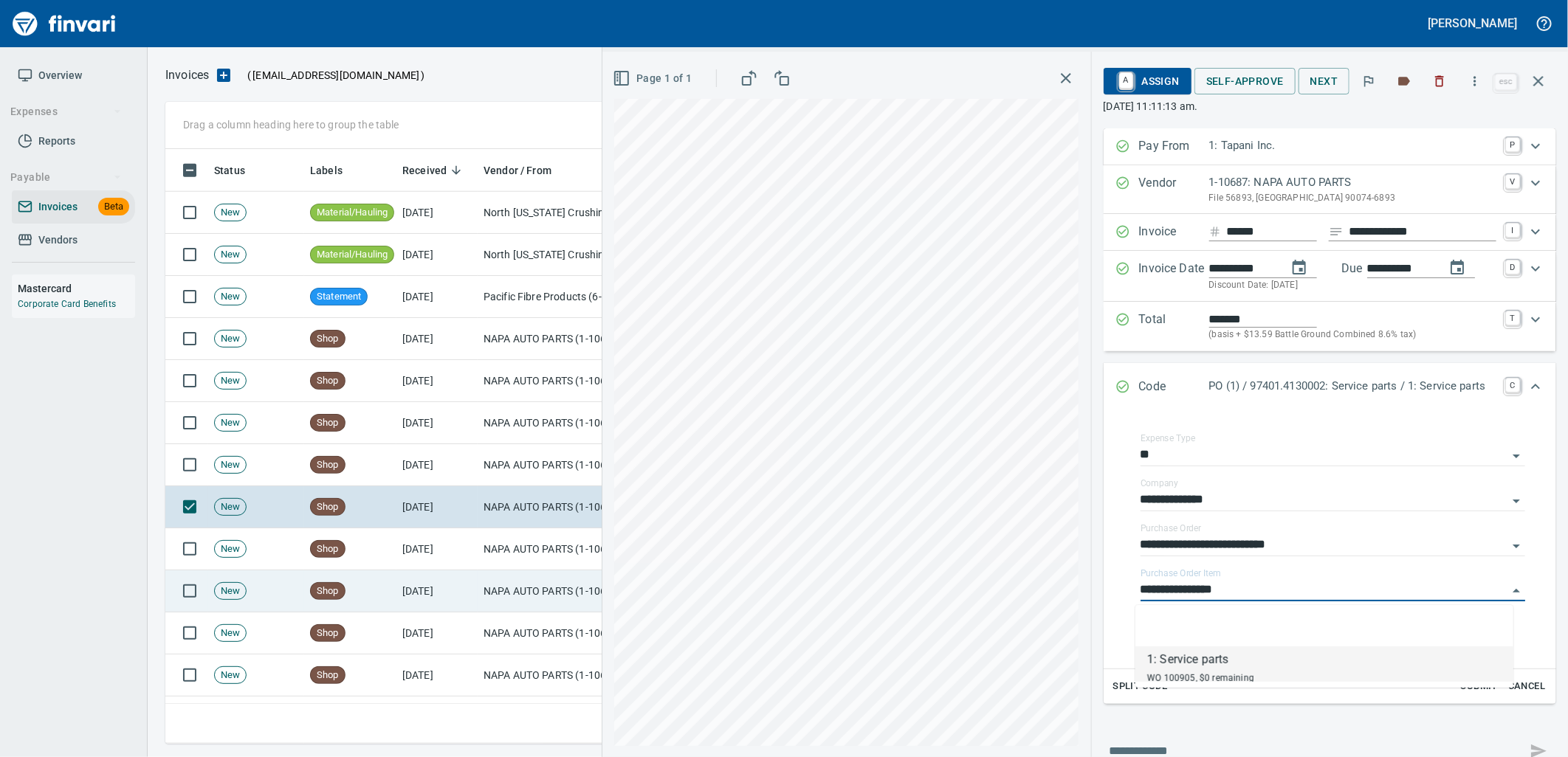
scroll to position [583, 1360]
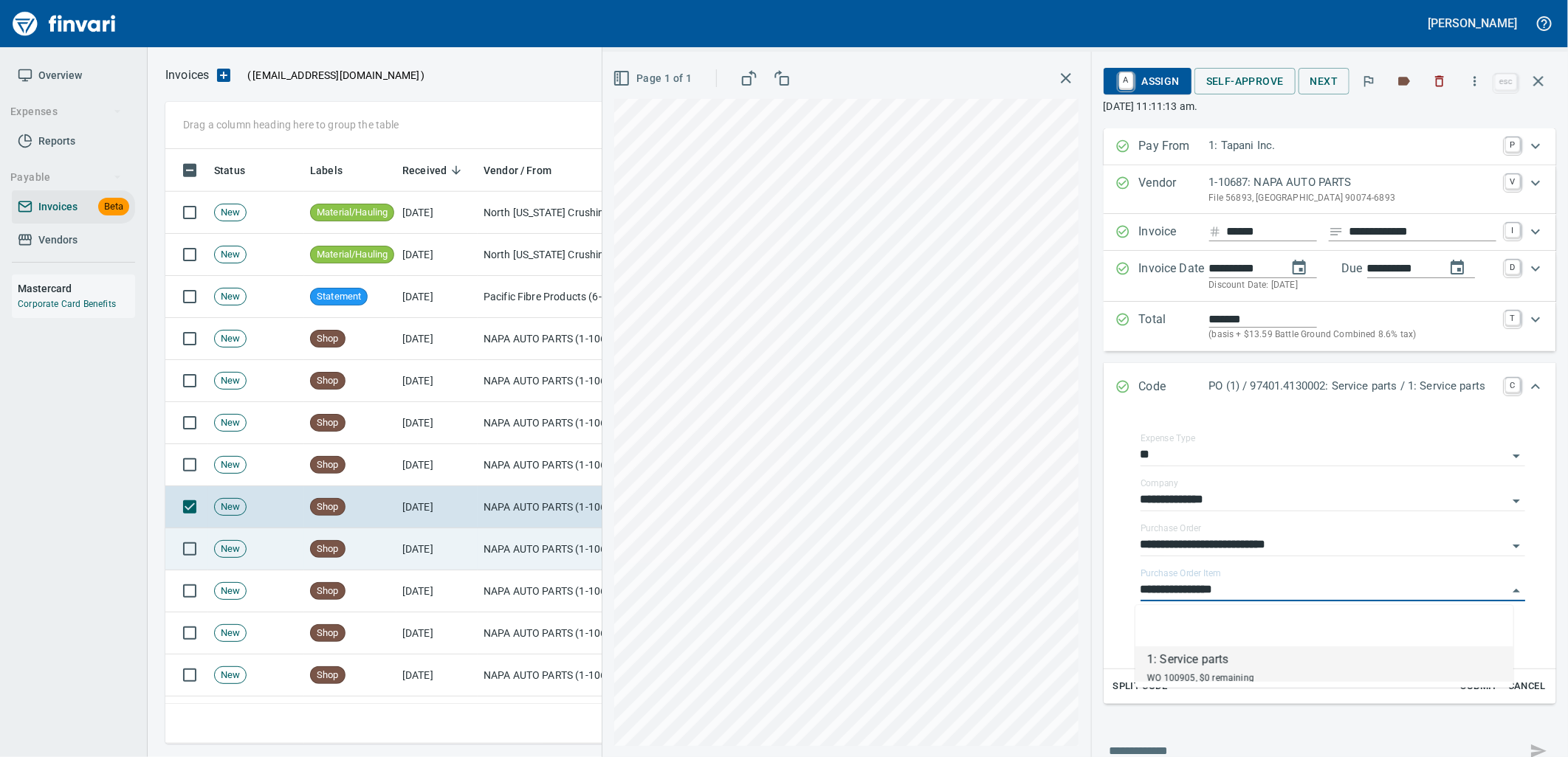
click at [458, 558] on td "[DATE]" at bounding box center [436, 548] width 81 height 42
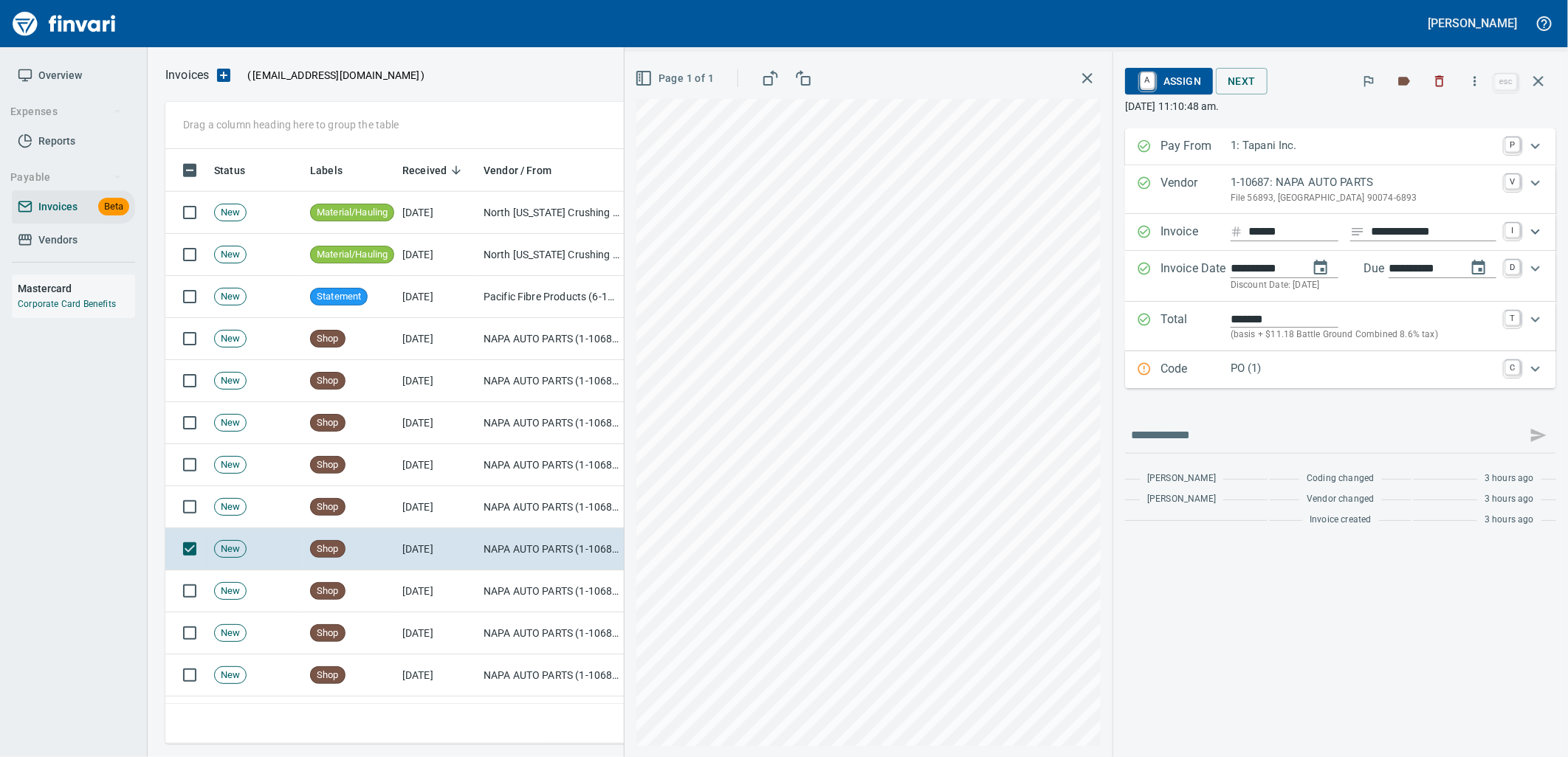
click at [1233, 379] on div "PO (1)" at bounding box center [1363, 370] width 265 height 20
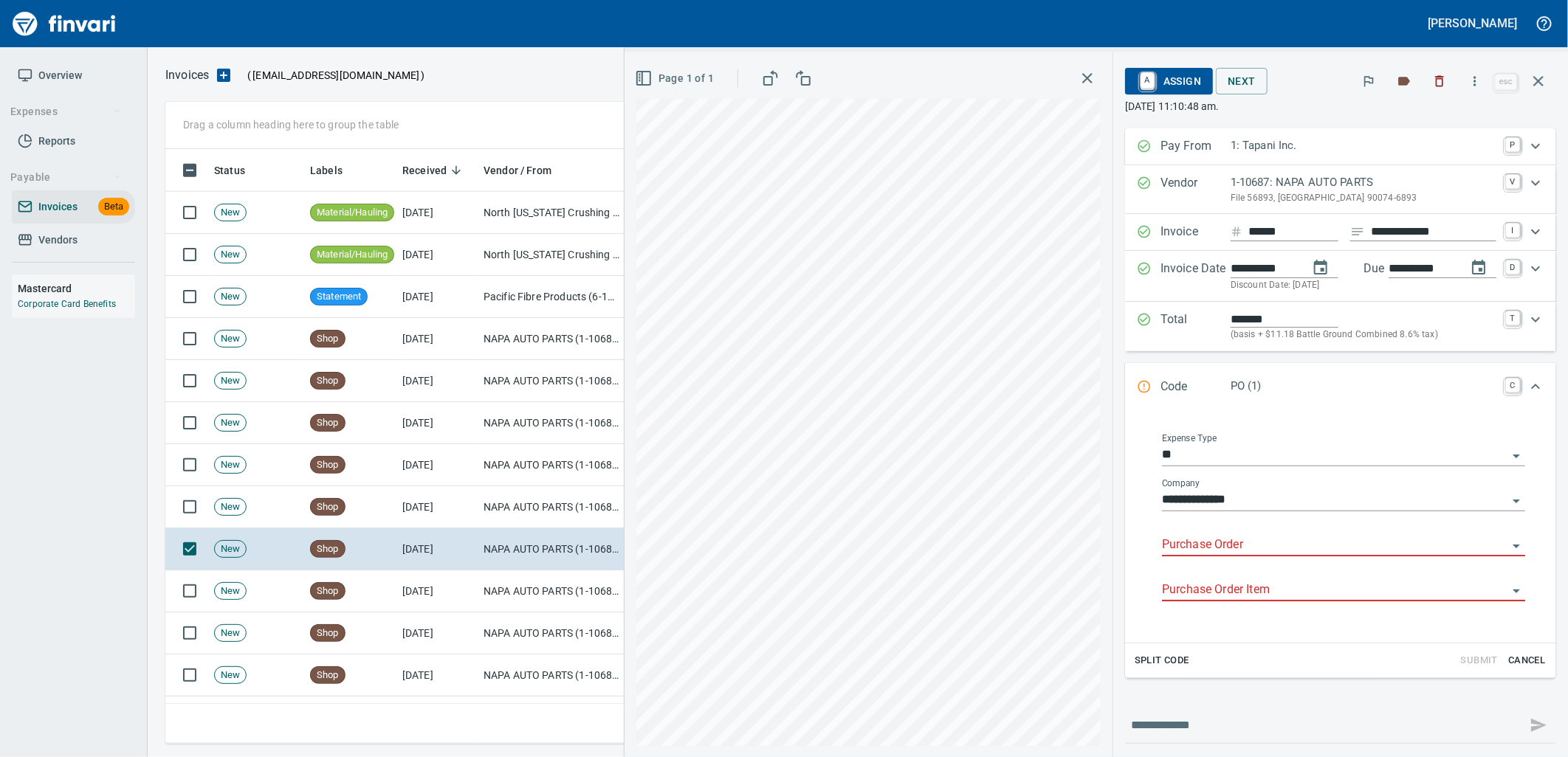
click at [1231, 539] on input "Purchase Order" at bounding box center [1334, 545] width 345 height 20
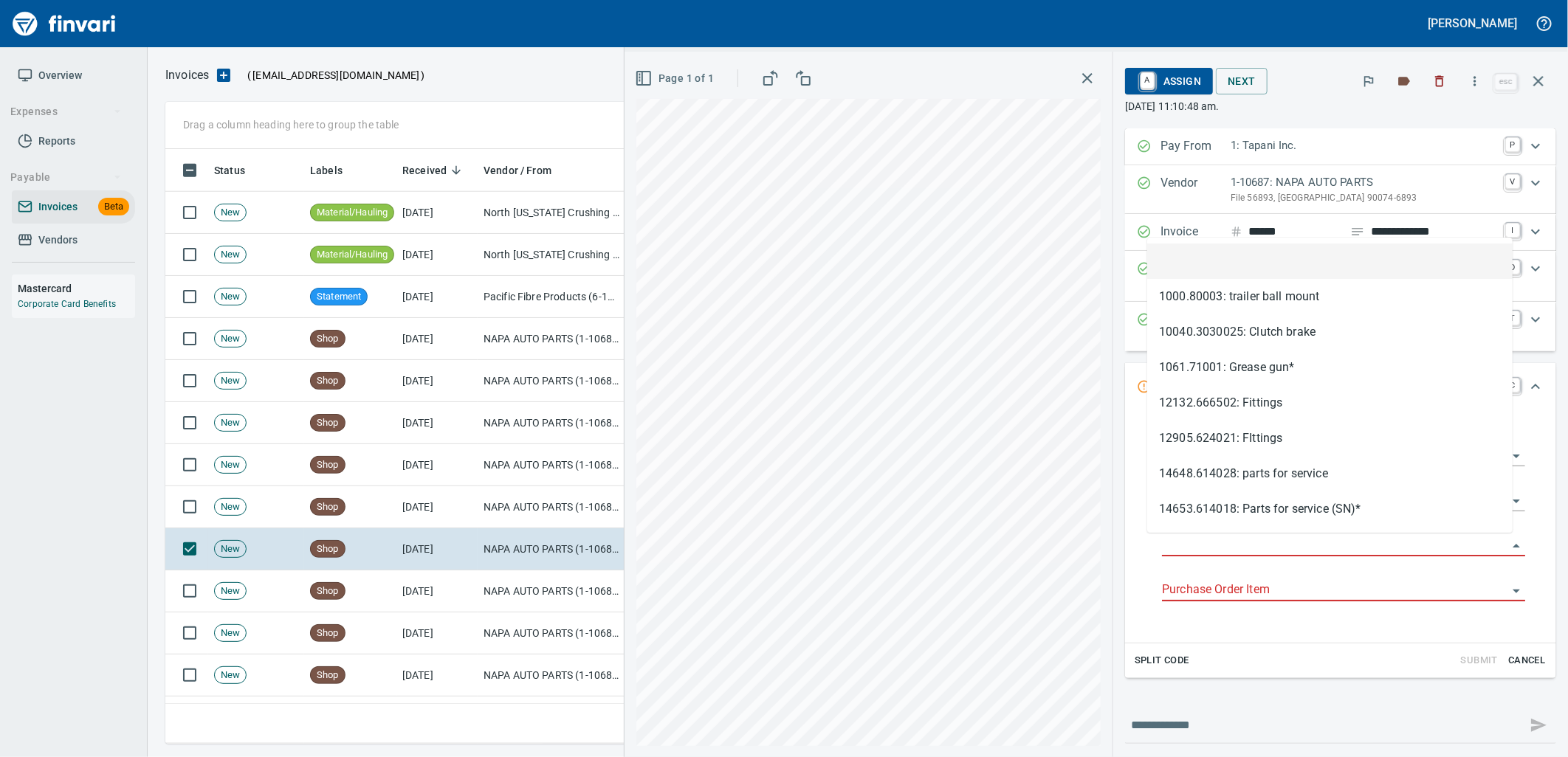
scroll to position [583, 1360]
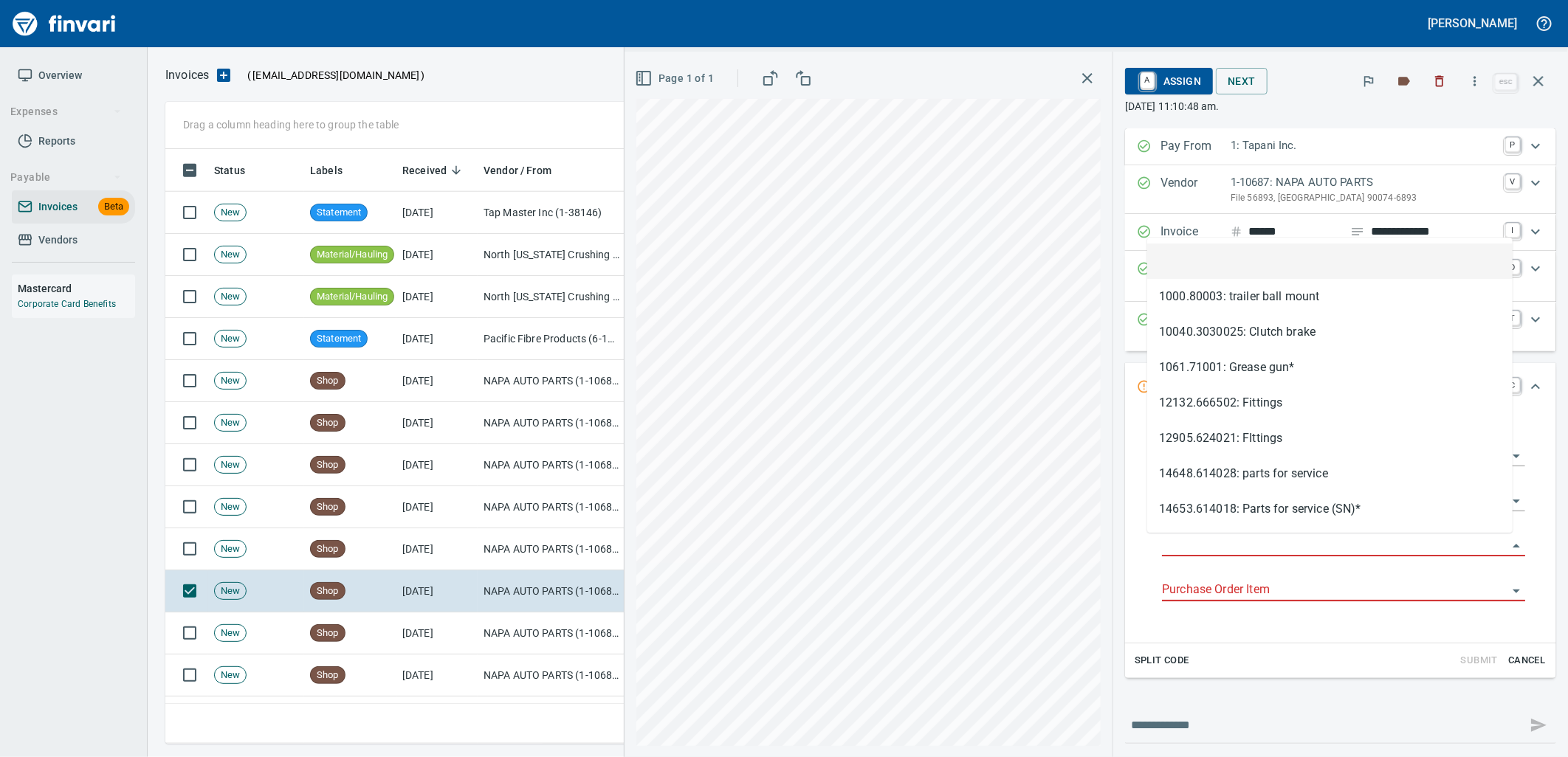
type input "**********"
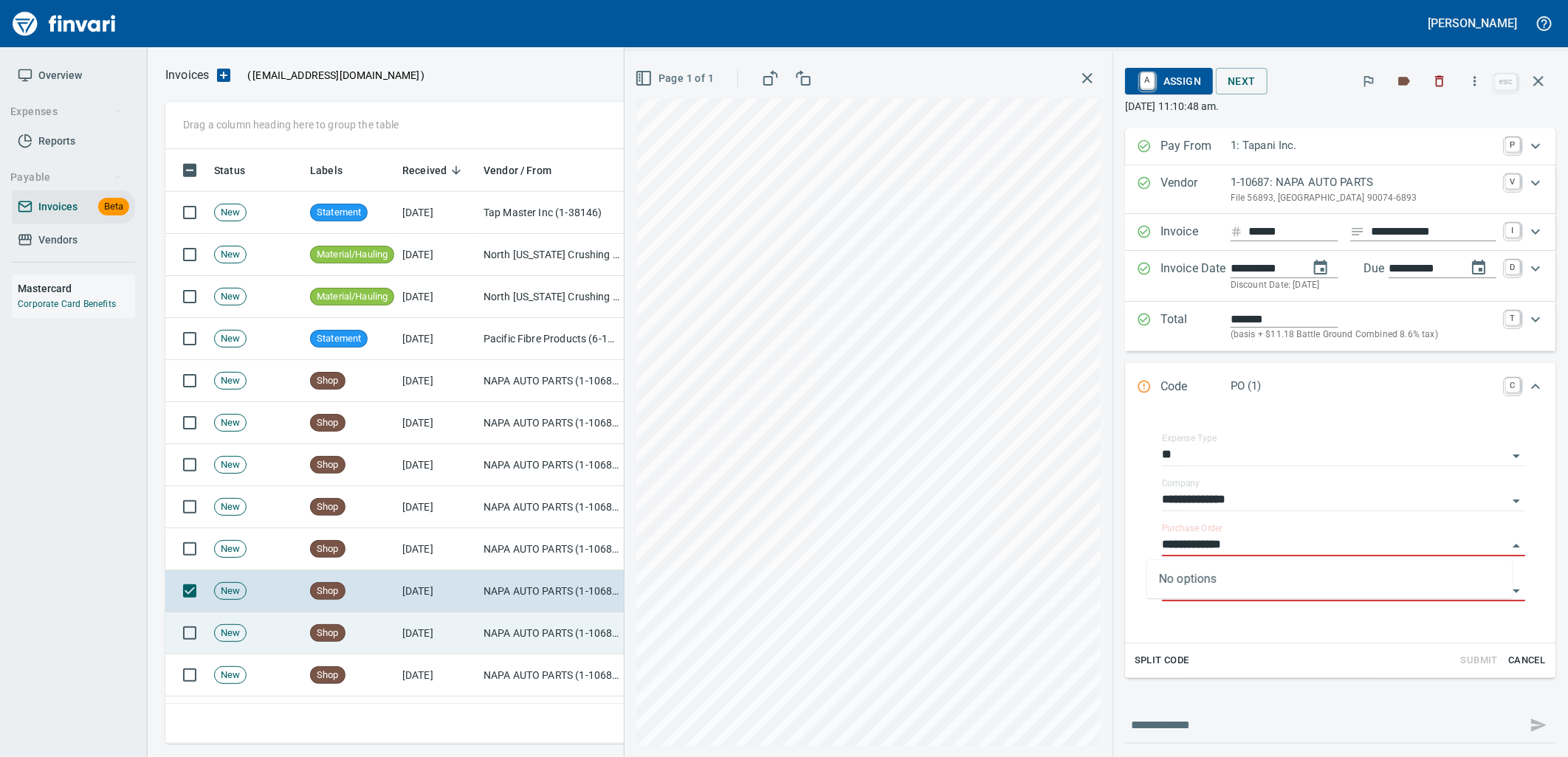
click at [393, 643] on td "Shop" at bounding box center [351, 633] width 92 height 42
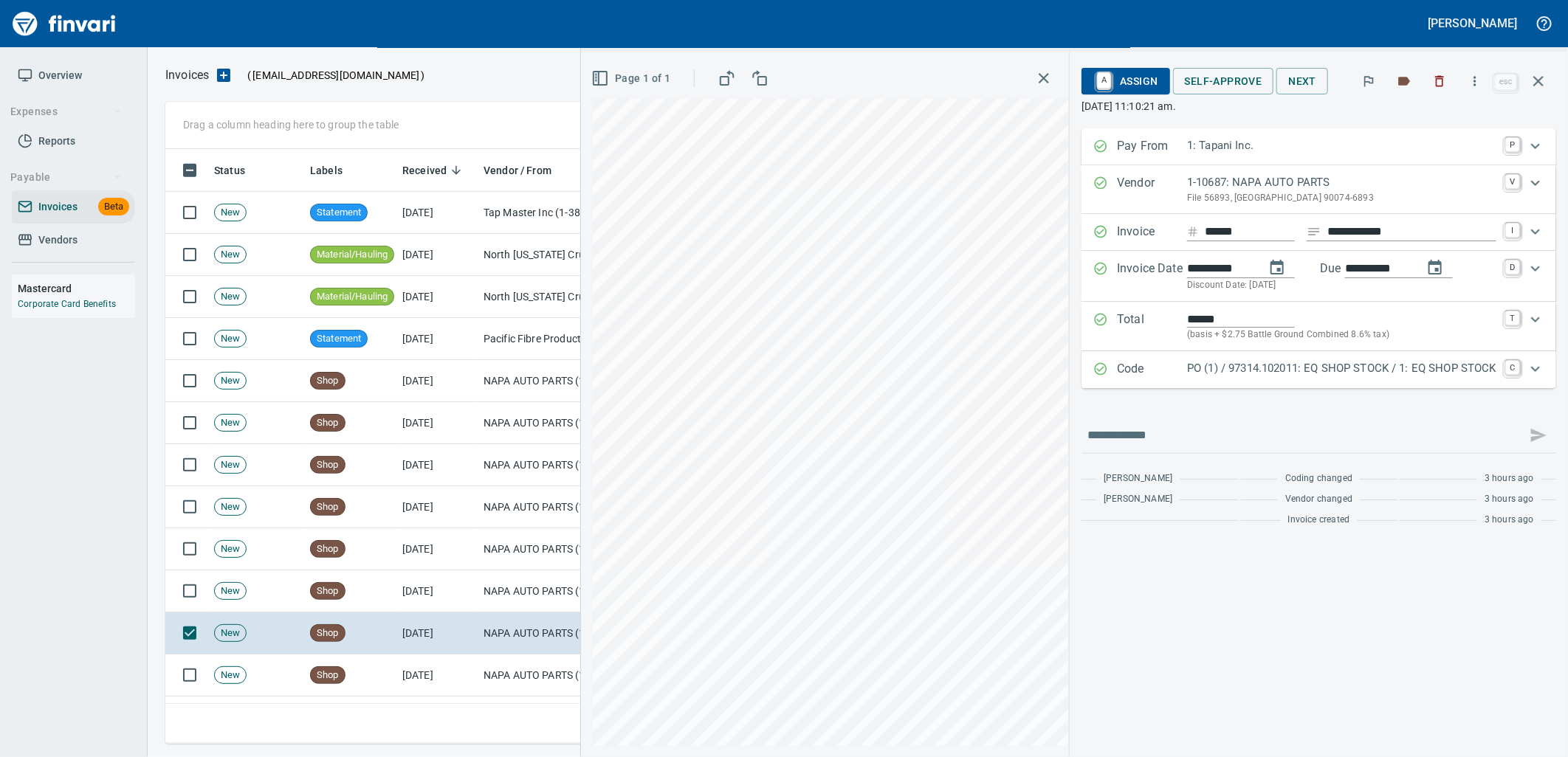
click at [1283, 372] on p "PO (1) / 97314.102011: EQ SHOP STOCK / 1: EQ SHOP STOCK" at bounding box center [1342, 368] width 309 height 17
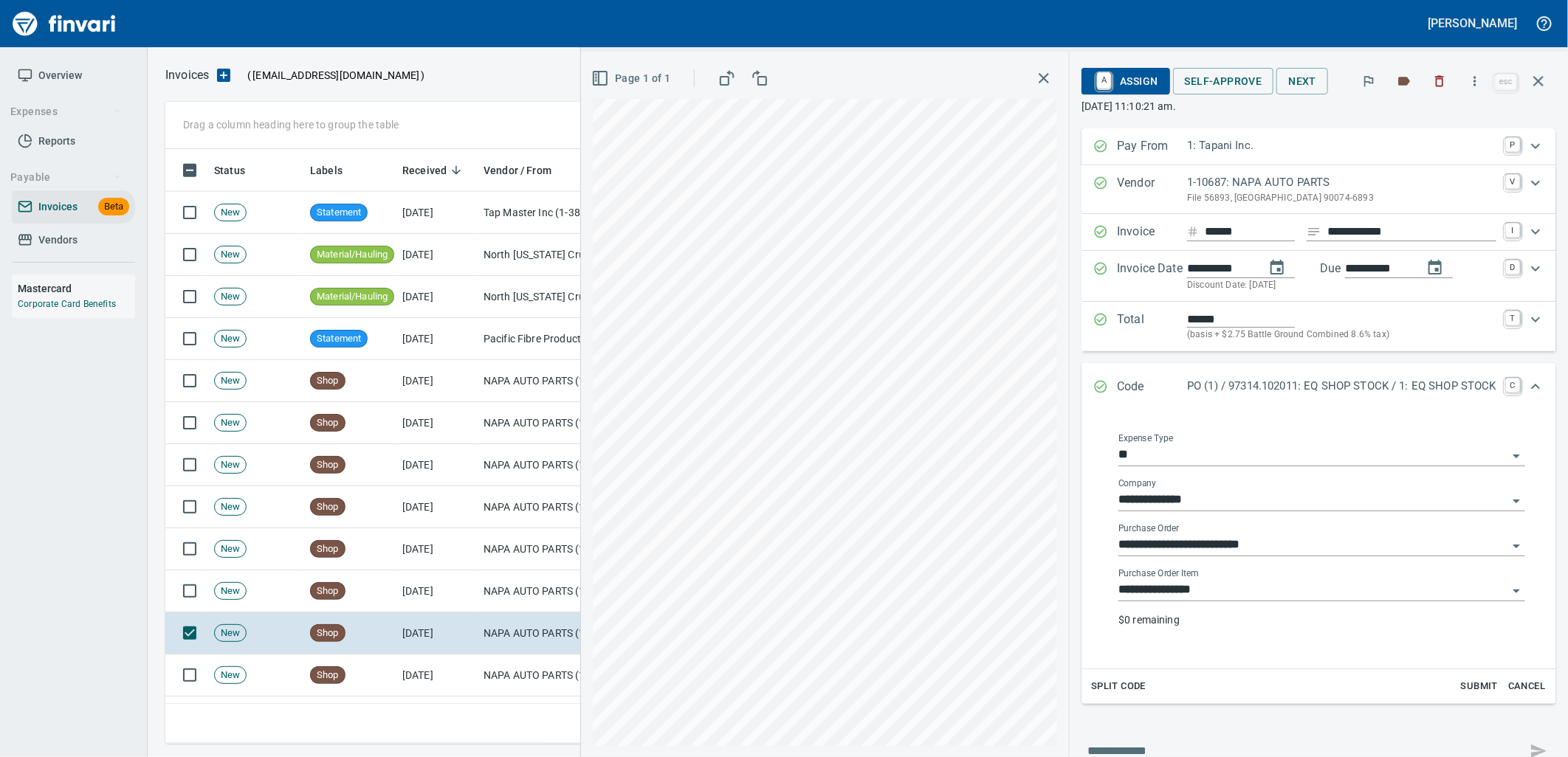
click at [1231, 585] on input "**********" at bounding box center [1313, 590] width 389 height 20
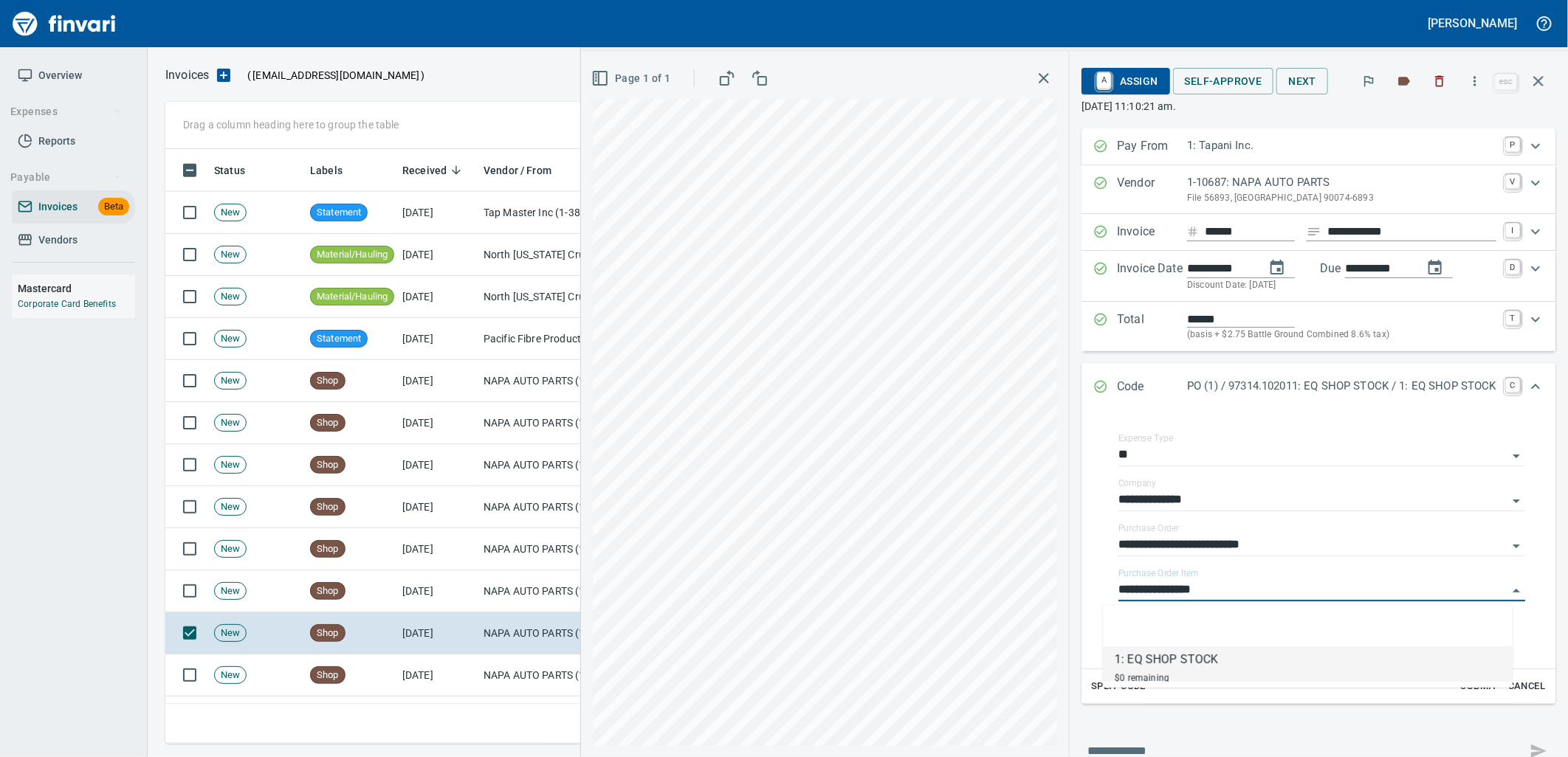
scroll to position [583, 1360]
click at [459, 668] on td "[DATE]" at bounding box center [436, 674] width 81 height 42
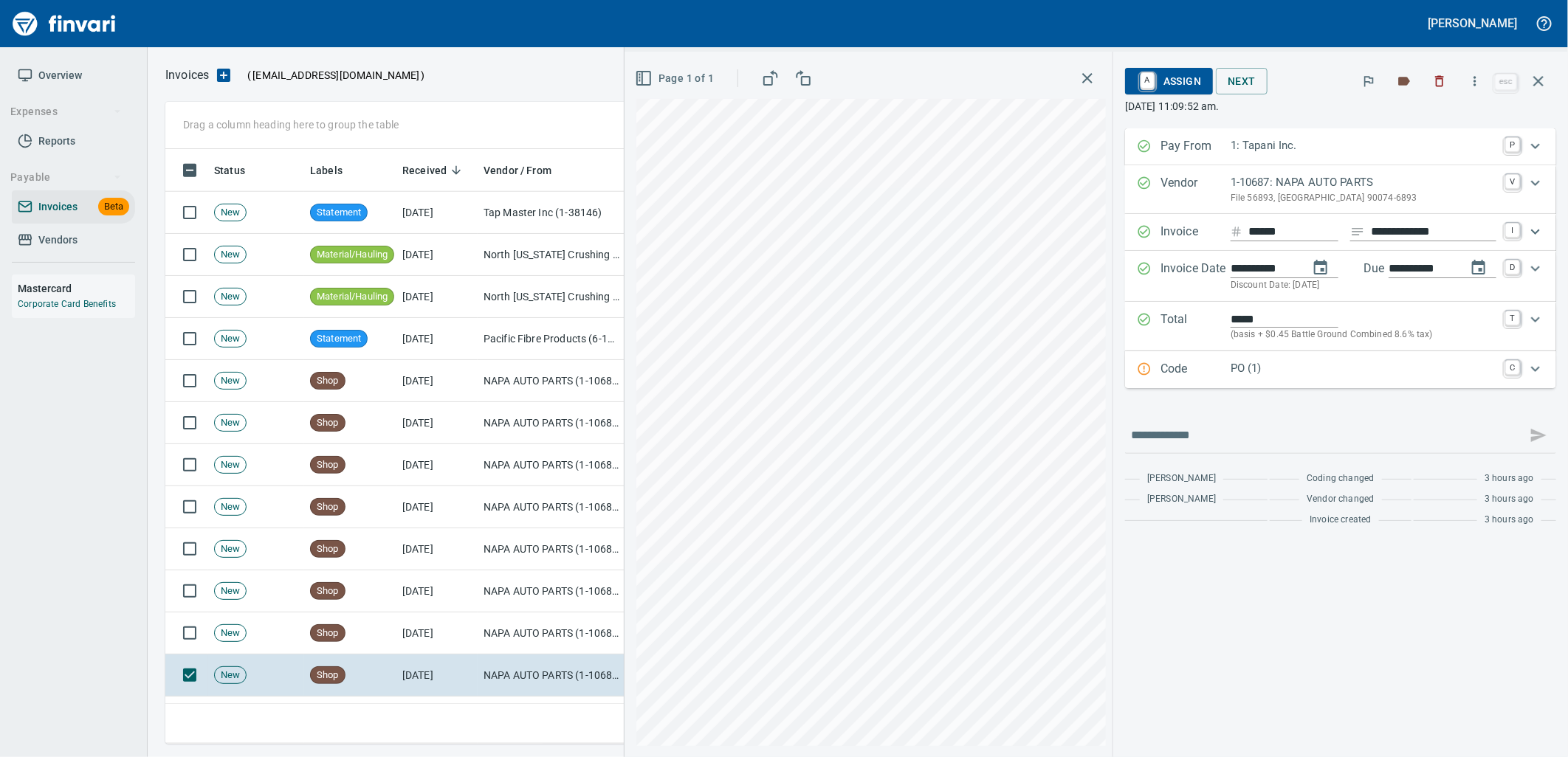
click at [1271, 366] on p "PO (1)" at bounding box center [1363, 368] width 265 height 17
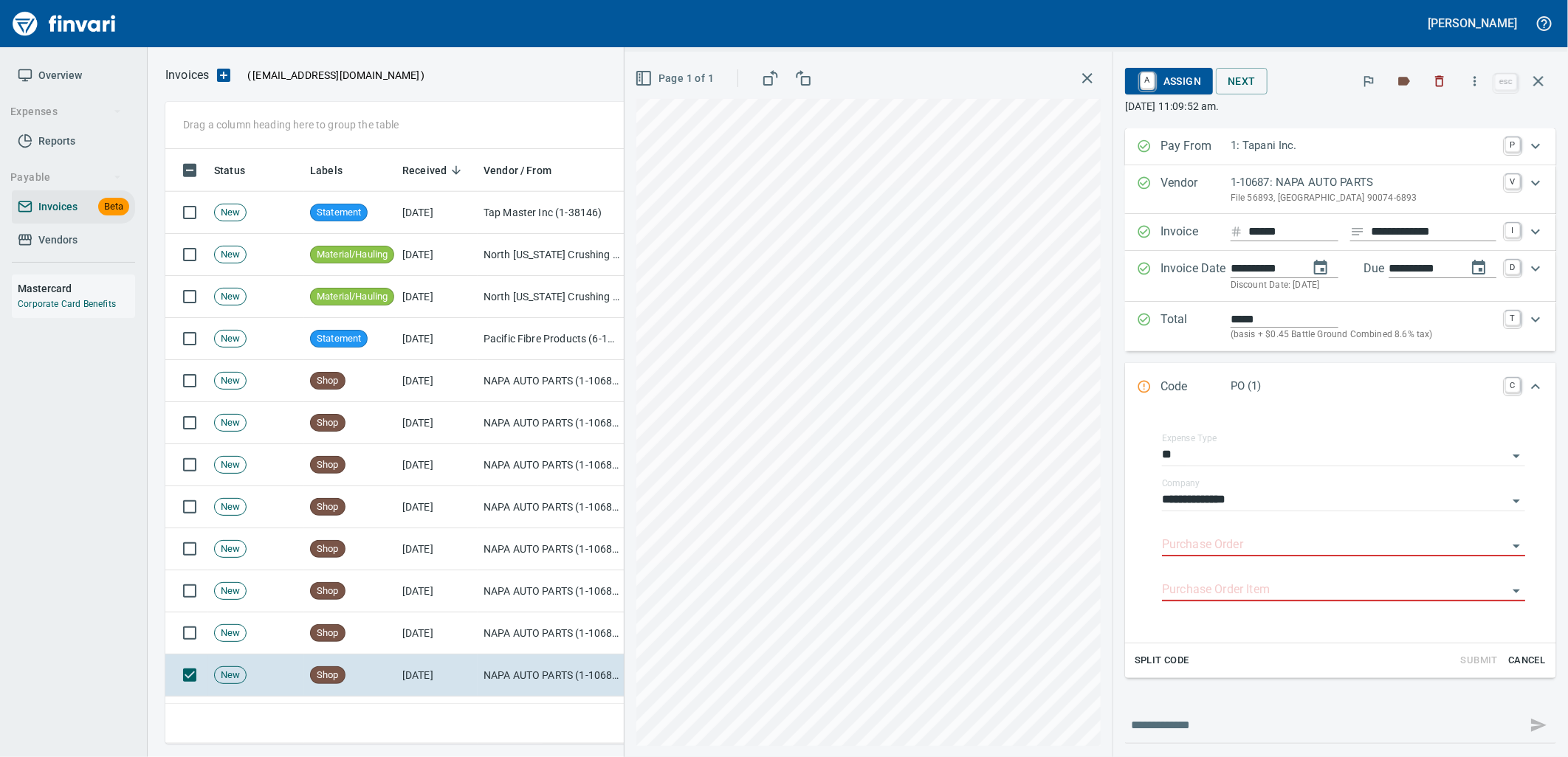
click at [1209, 550] on input "Purchase Order" at bounding box center [1334, 545] width 345 height 20
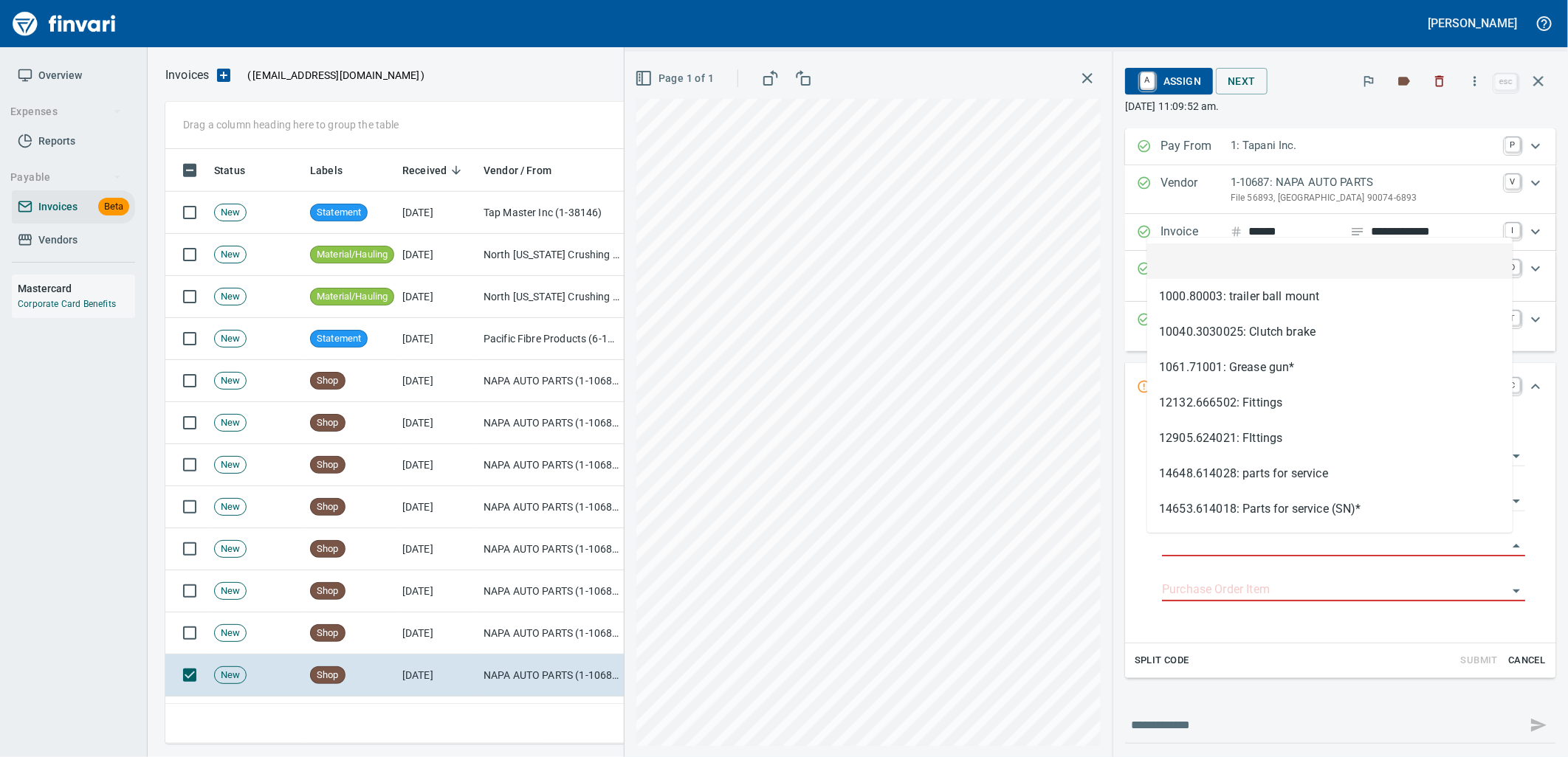
scroll to position [583, 1360]
type input "**********"
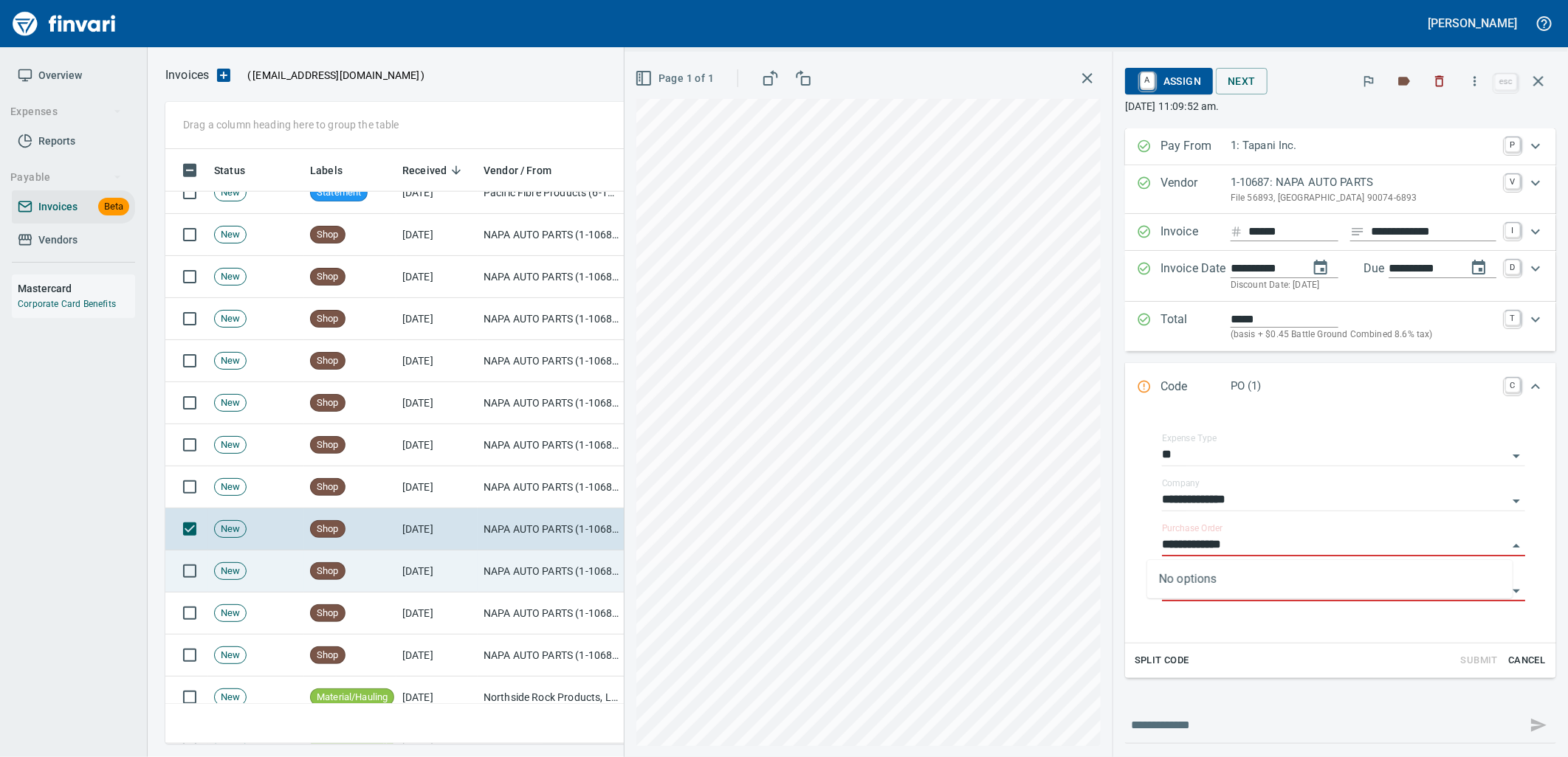
scroll to position [1147, 0]
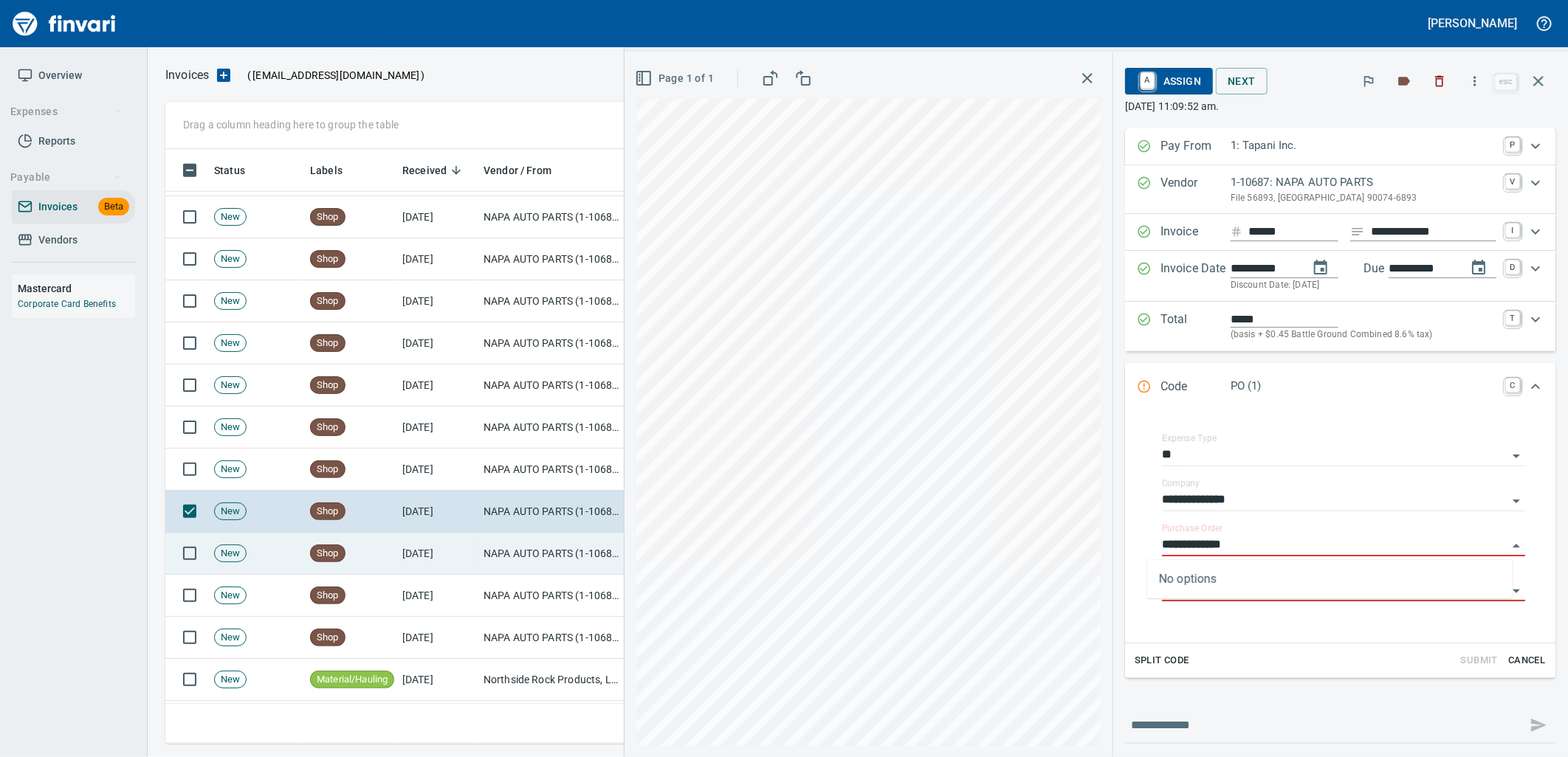
click at [525, 549] on td "NAPA AUTO PARTS (1-10687)" at bounding box center [551, 553] width 147 height 42
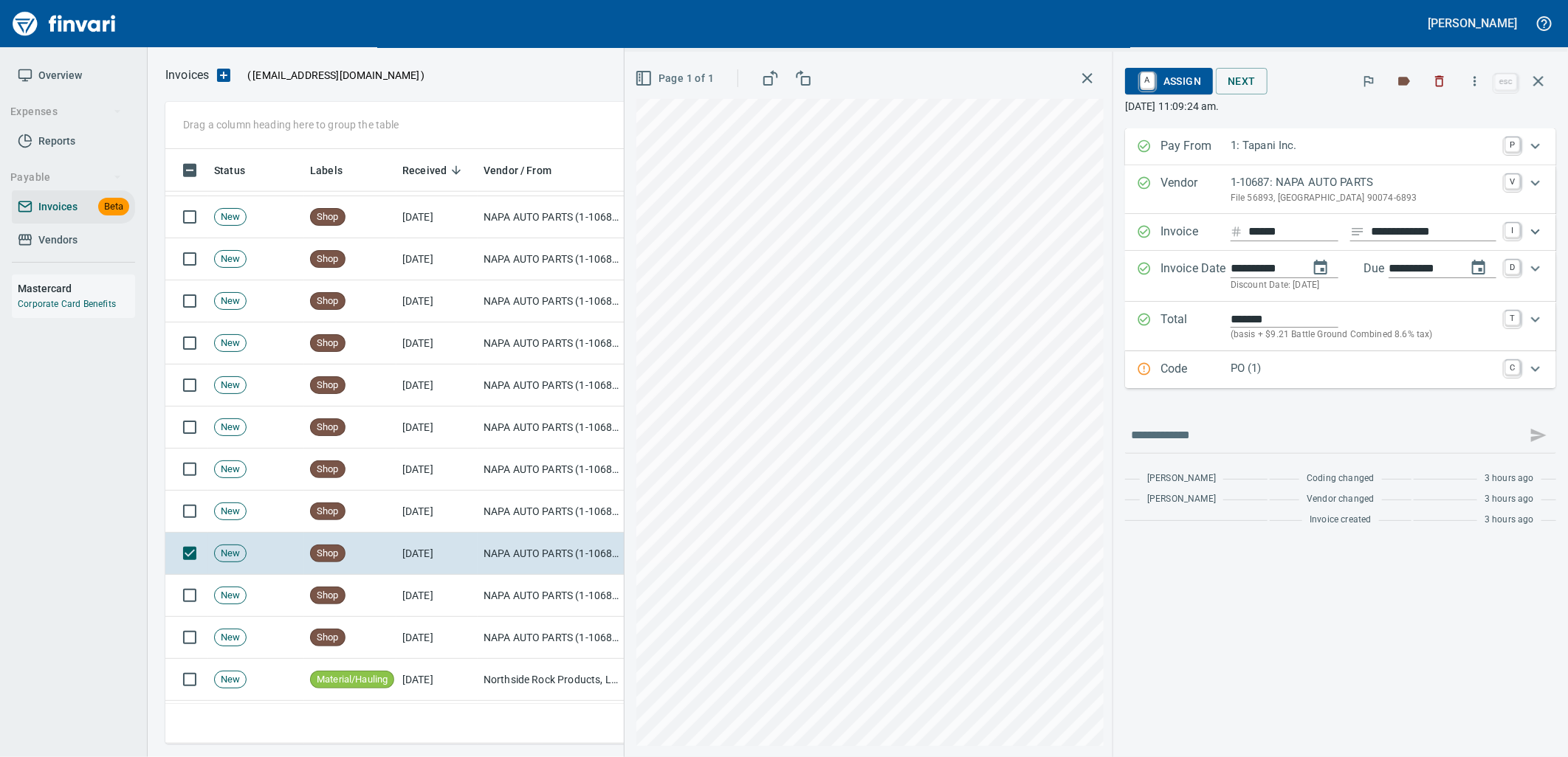
click at [1305, 360] on p "PO (1)" at bounding box center [1363, 368] width 265 height 17
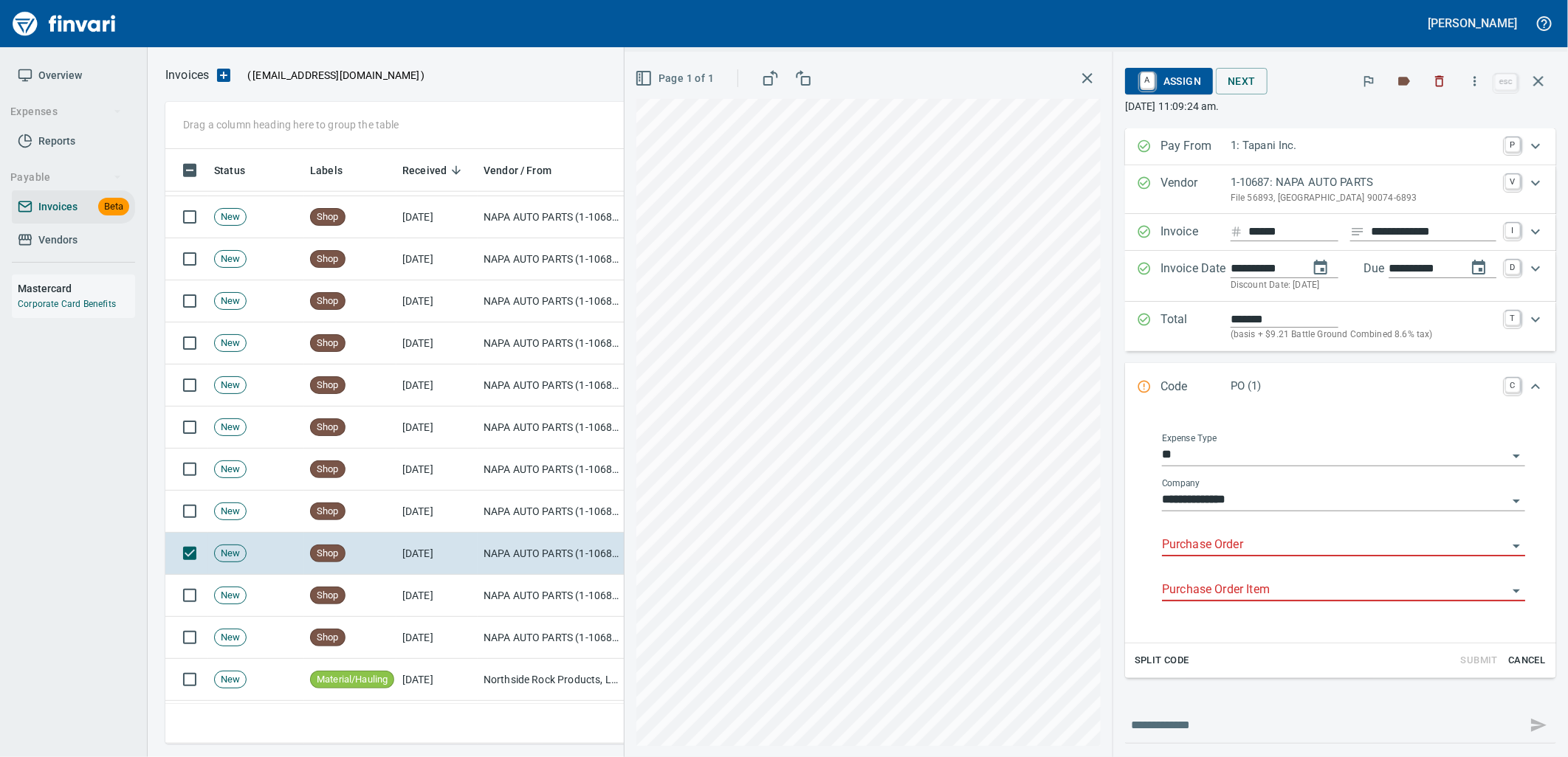
click at [1247, 549] on input "Purchase Order" at bounding box center [1334, 545] width 345 height 20
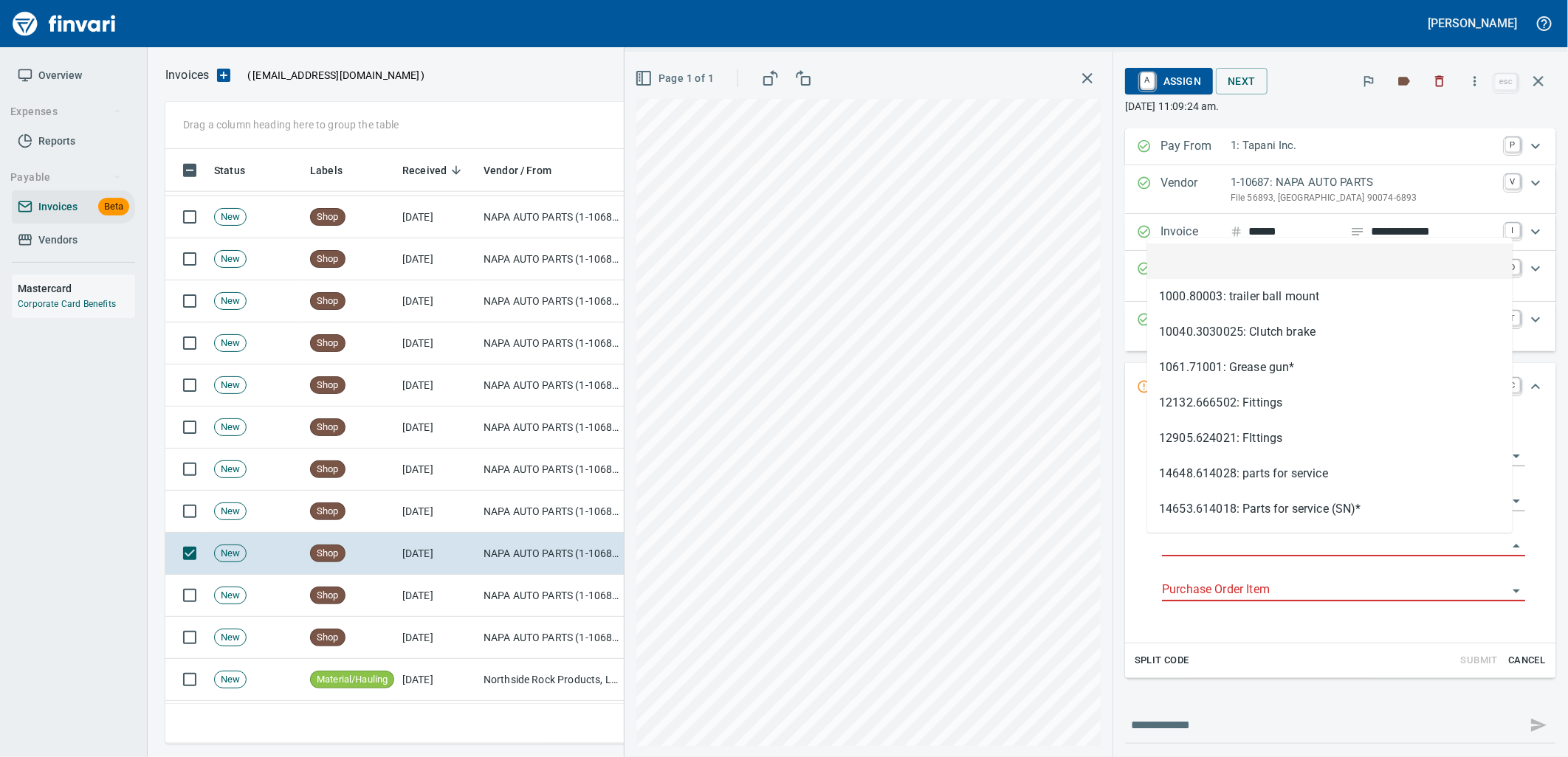
type input "**********"
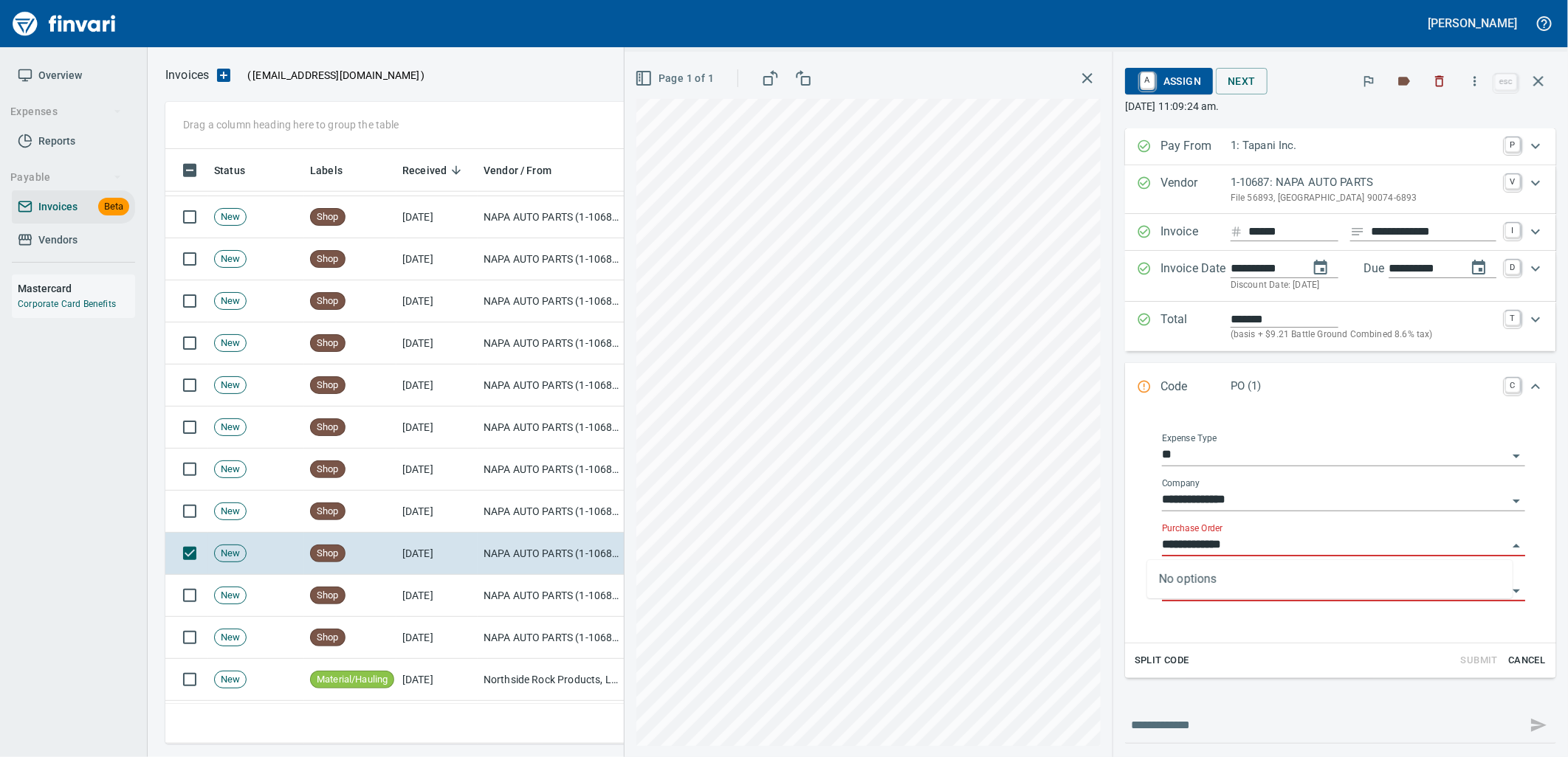
scroll to position [583, 1360]
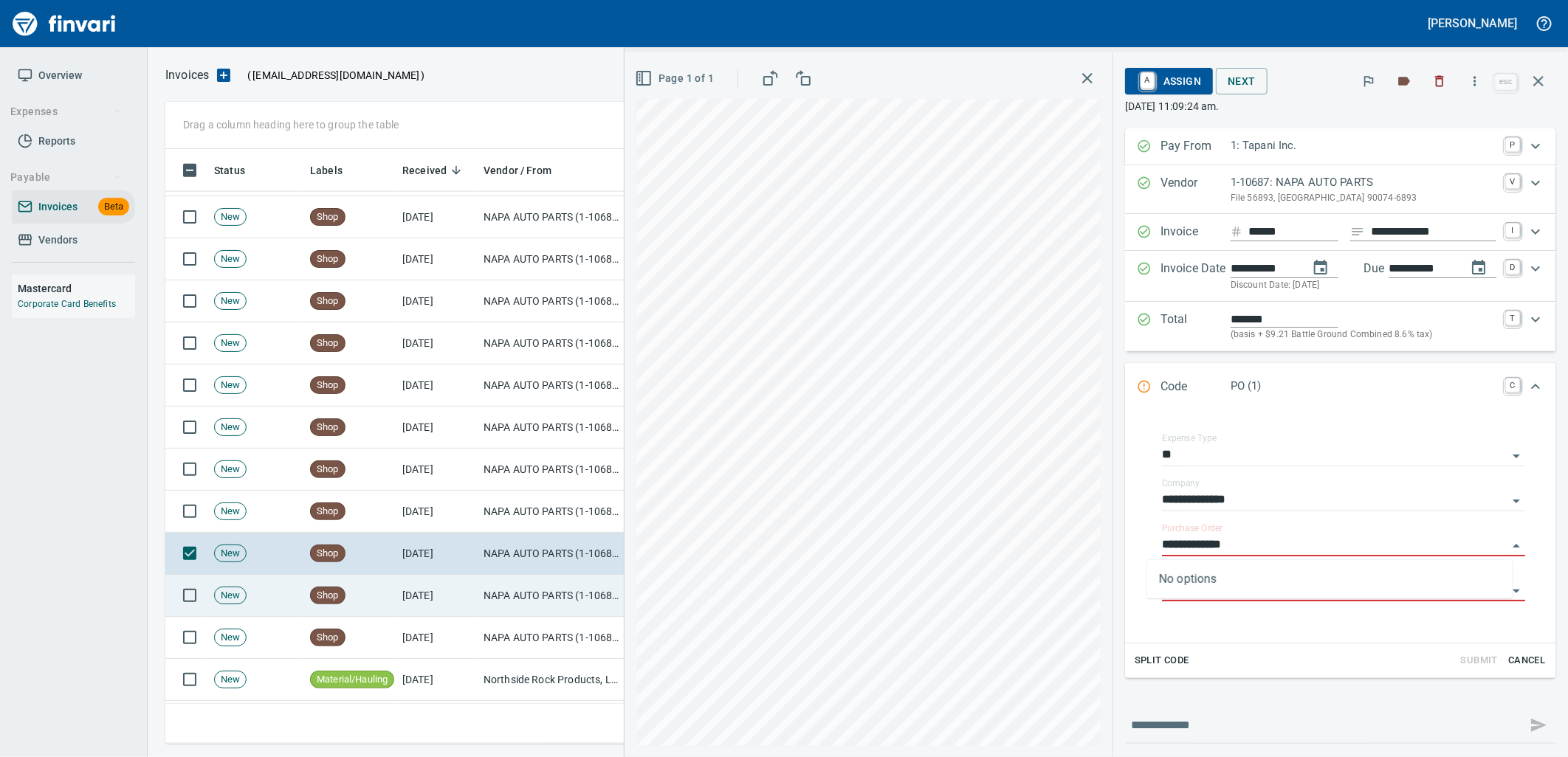
click at [511, 603] on td "NAPA AUTO PARTS (1-10687)" at bounding box center [551, 595] width 147 height 42
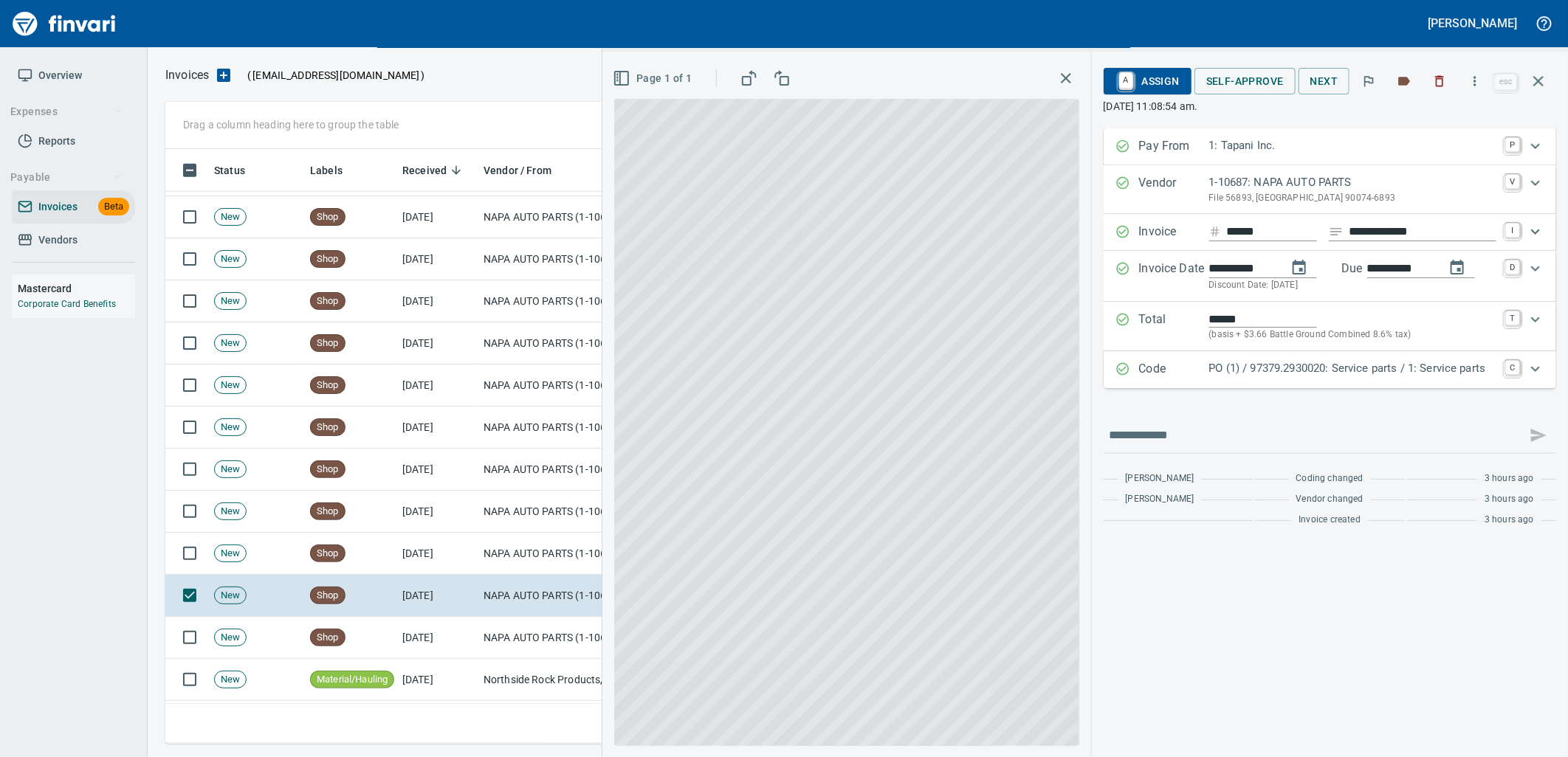
click at [1308, 356] on div "Code PO (1) / 97379.2930020: Service parts / 1: Service parts C" at bounding box center [1330, 370] width 453 height 37
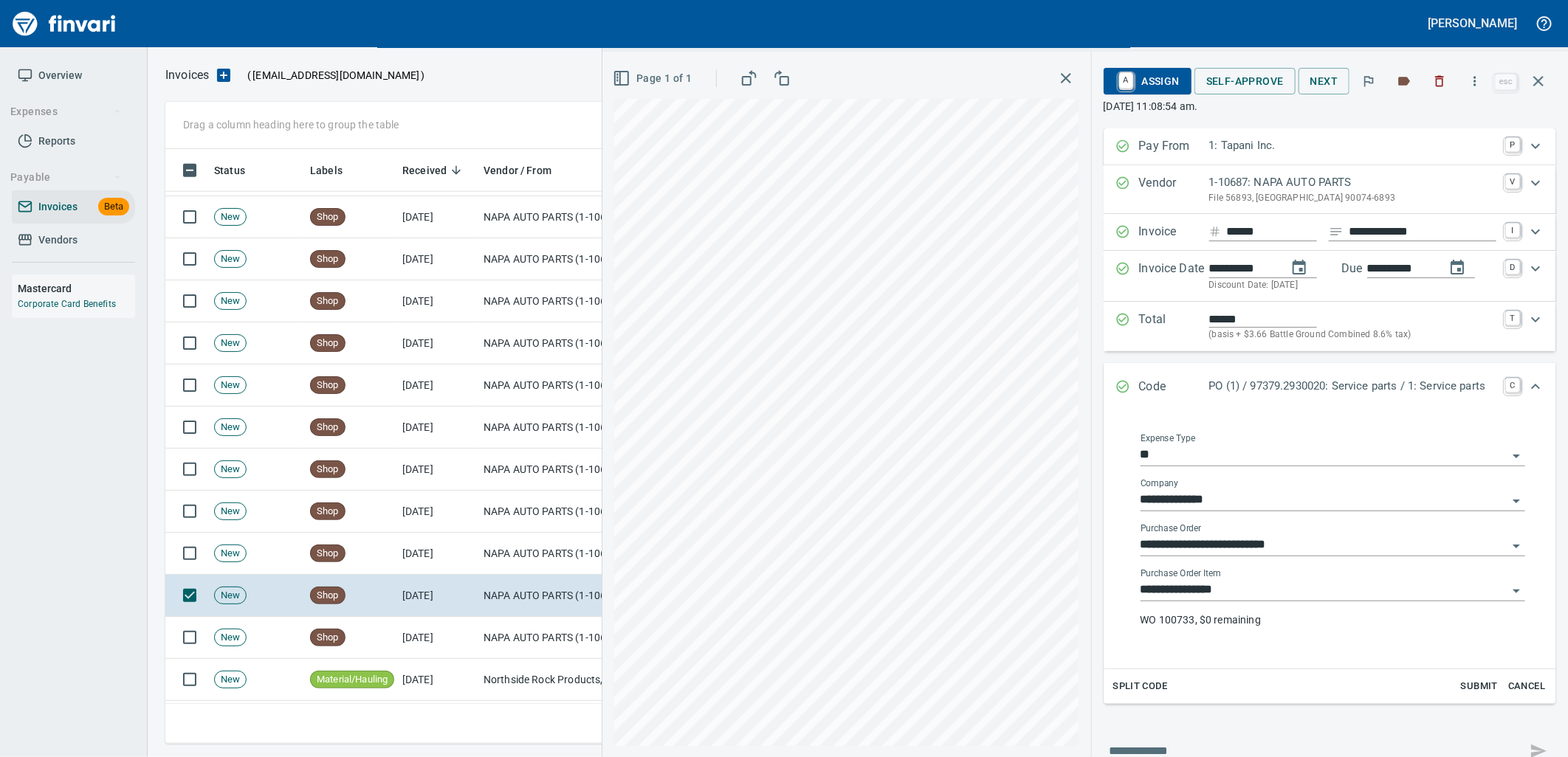
click at [1206, 583] on input "**********" at bounding box center [1324, 590] width 367 height 20
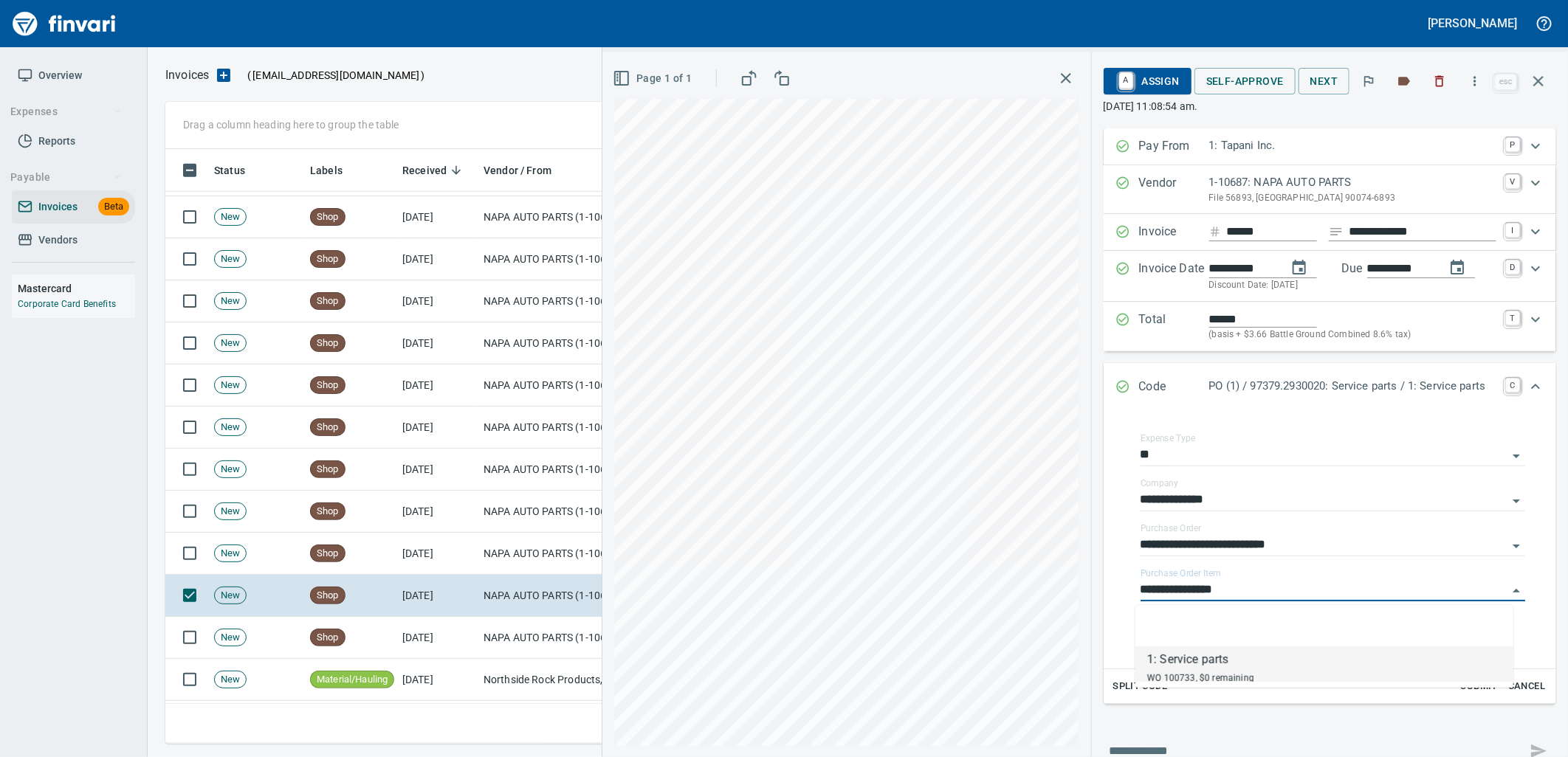
scroll to position [583, 1360]
click at [517, 624] on td "NAPA AUTO PARTS (1-10687)" at bounding box center [551, 637] width 147 height 42
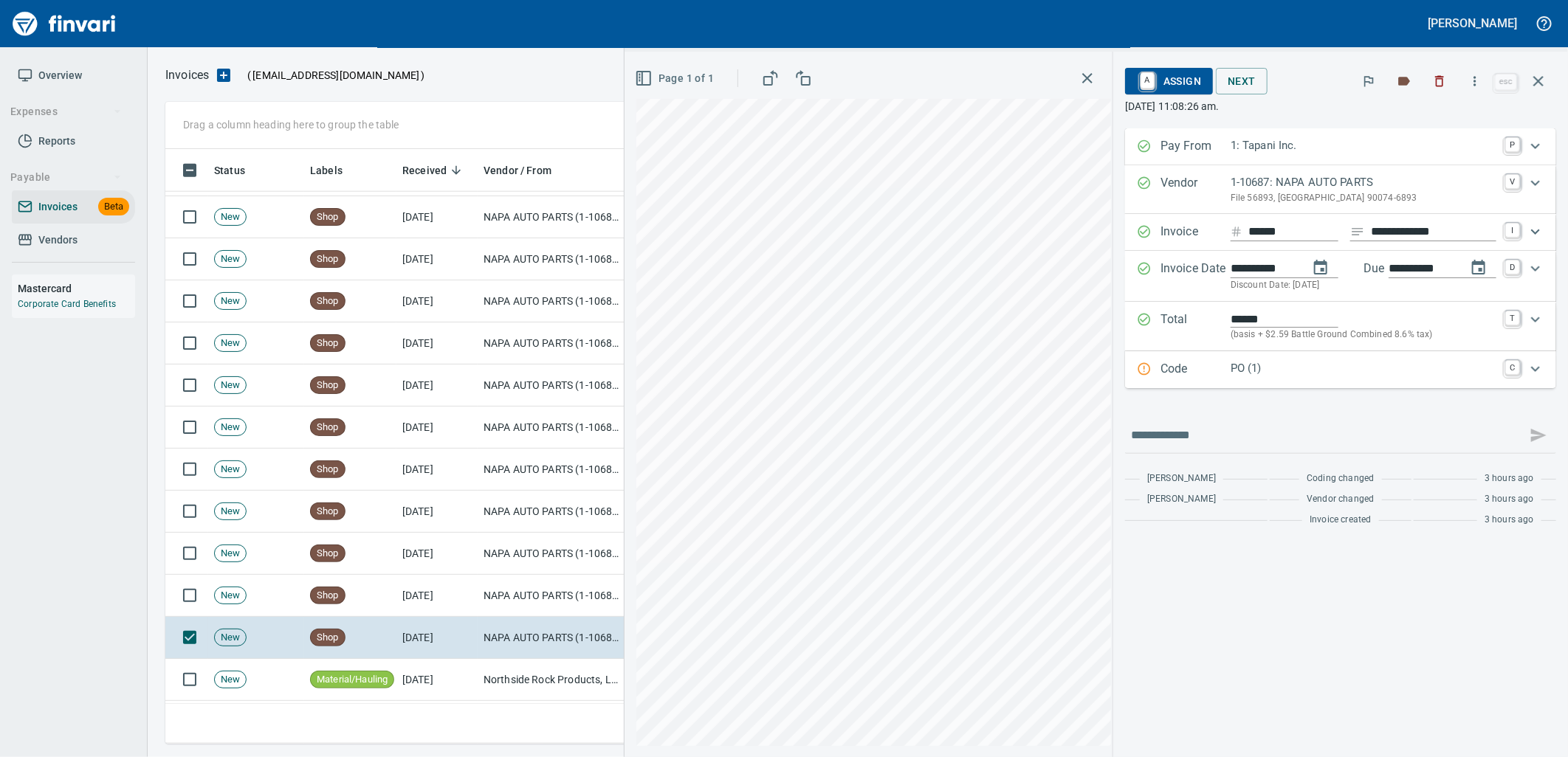
click at [1357, 365] on p "PO (1)" at bounding box center [1363, 368] width 265 height 17
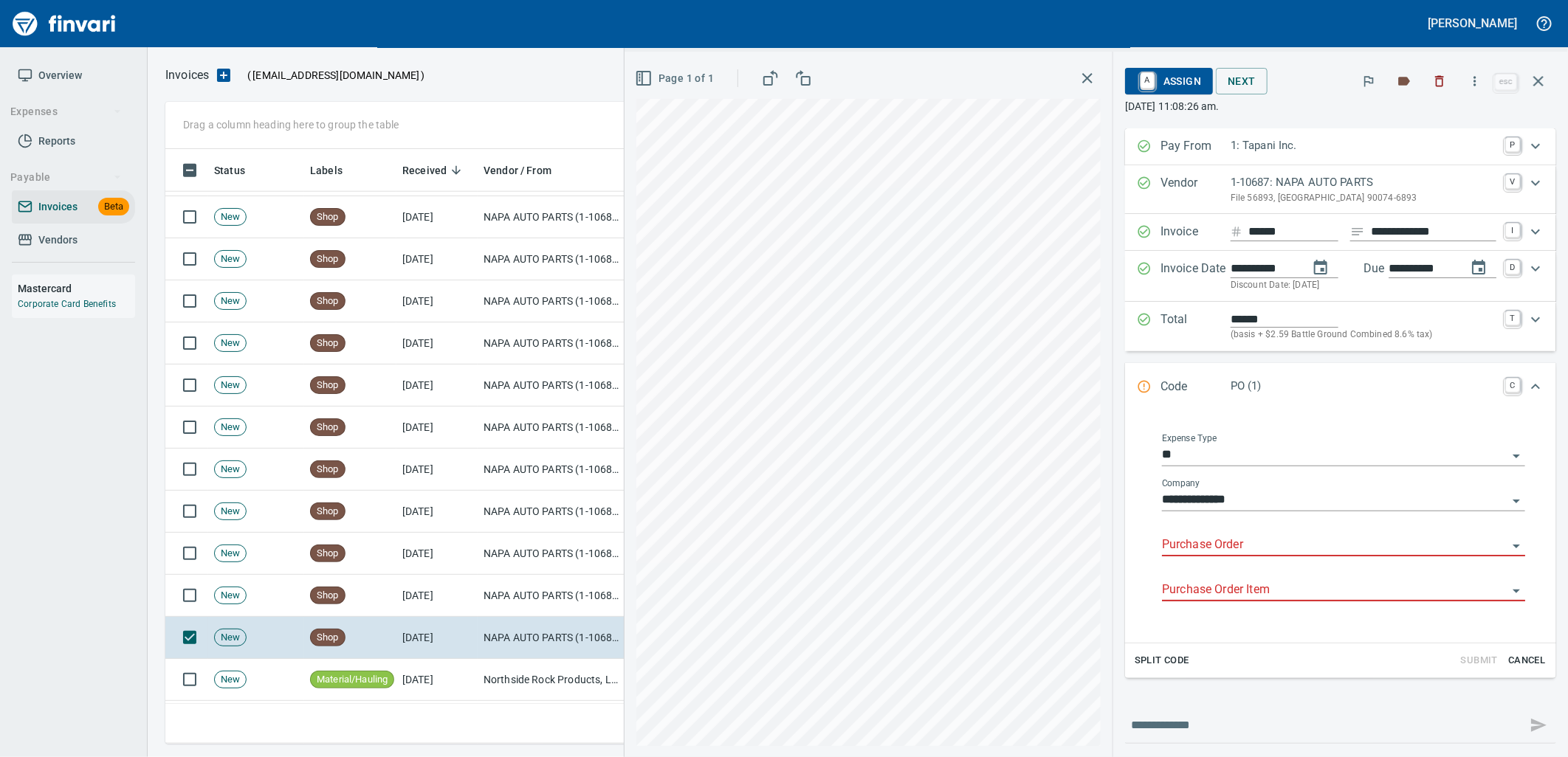
click at [1256, 559] on div "Purchase Order" at bounding box center [1343, 546] width 363 height 45
click at [1250, 548] on input "Purchase Order" at bounding box center [1334, 545] width 345 height 20
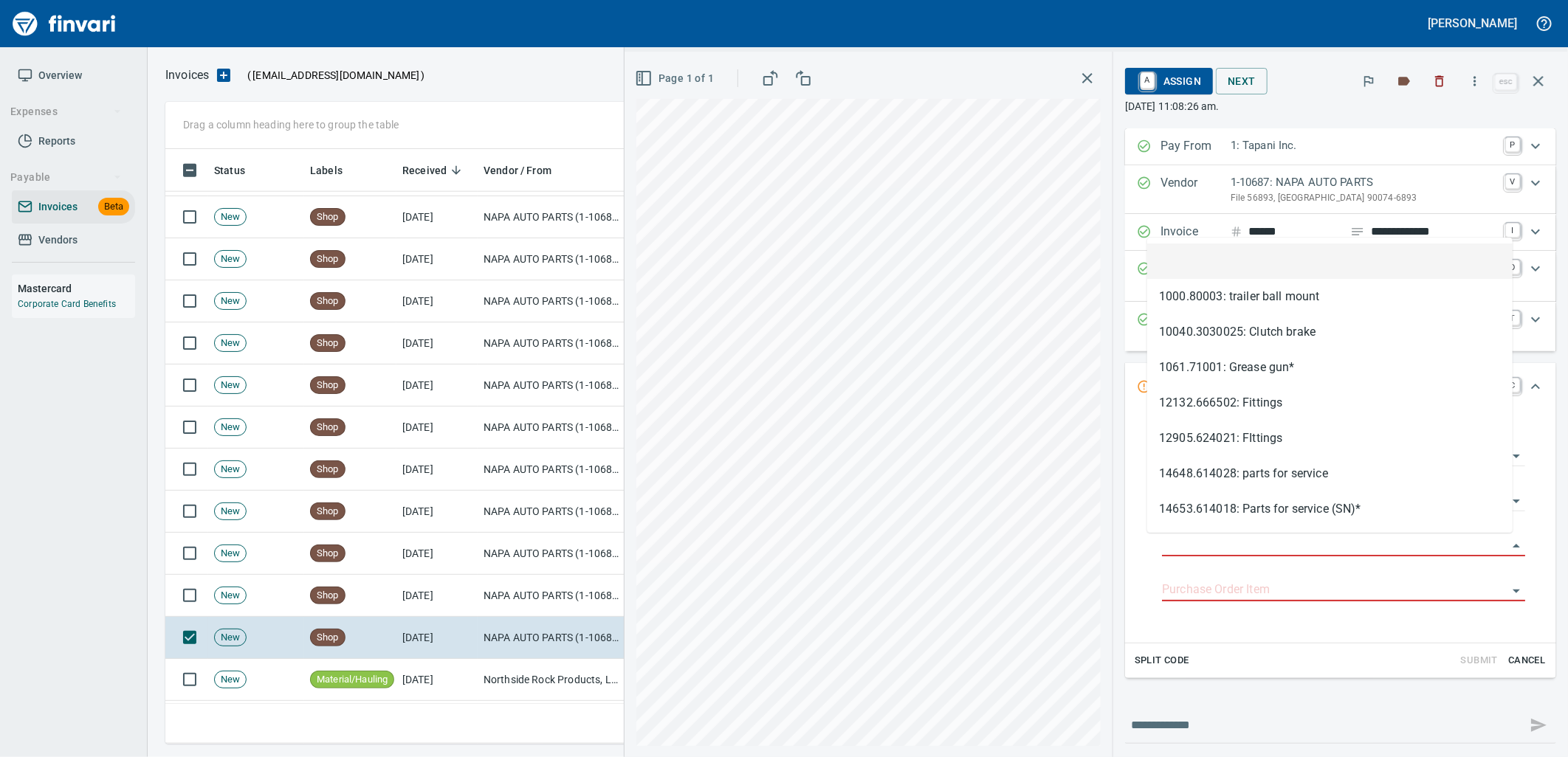
scroll to position [583, 1360]
type input "**********"
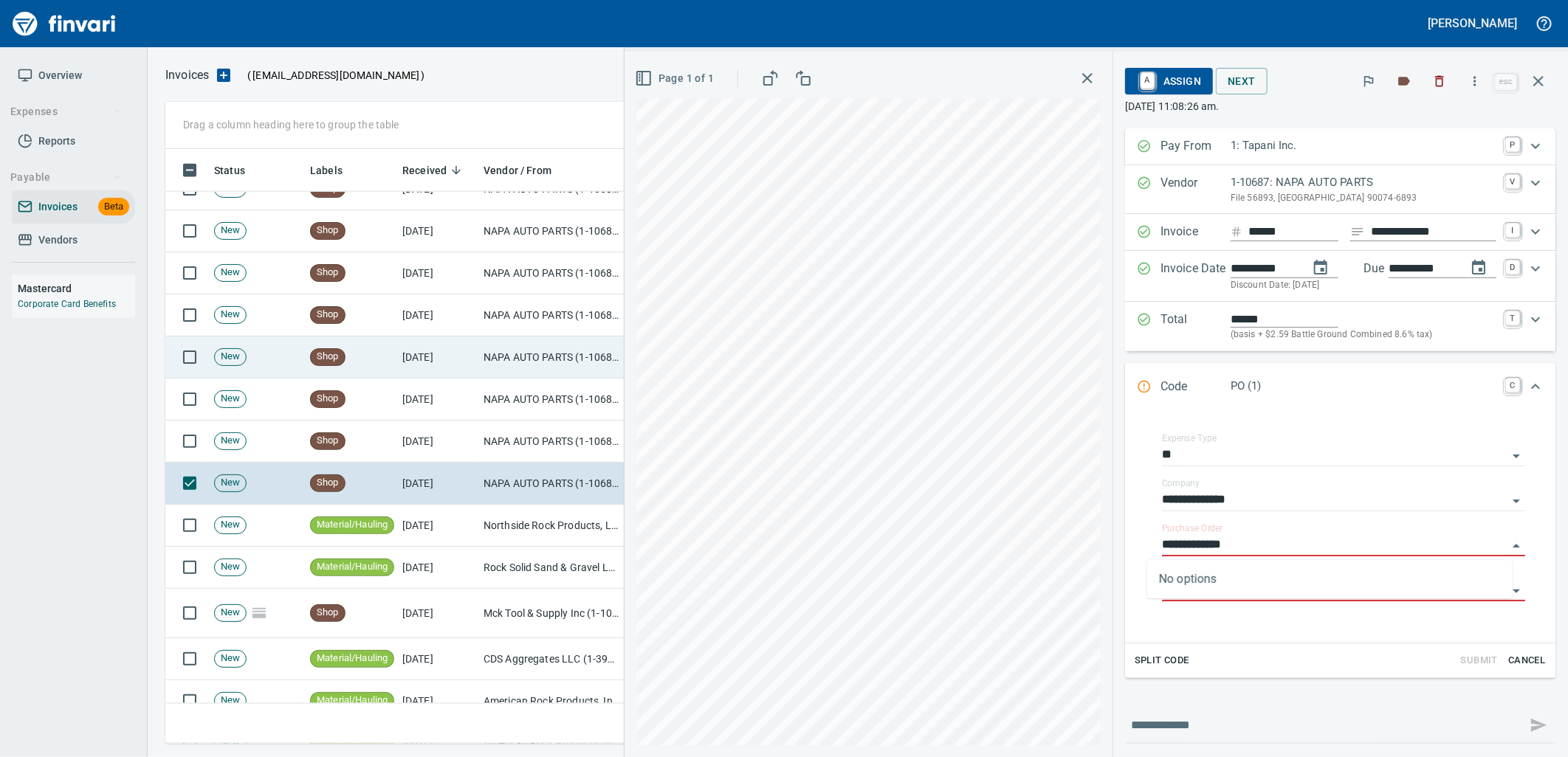
scroll to position [1393, 0]
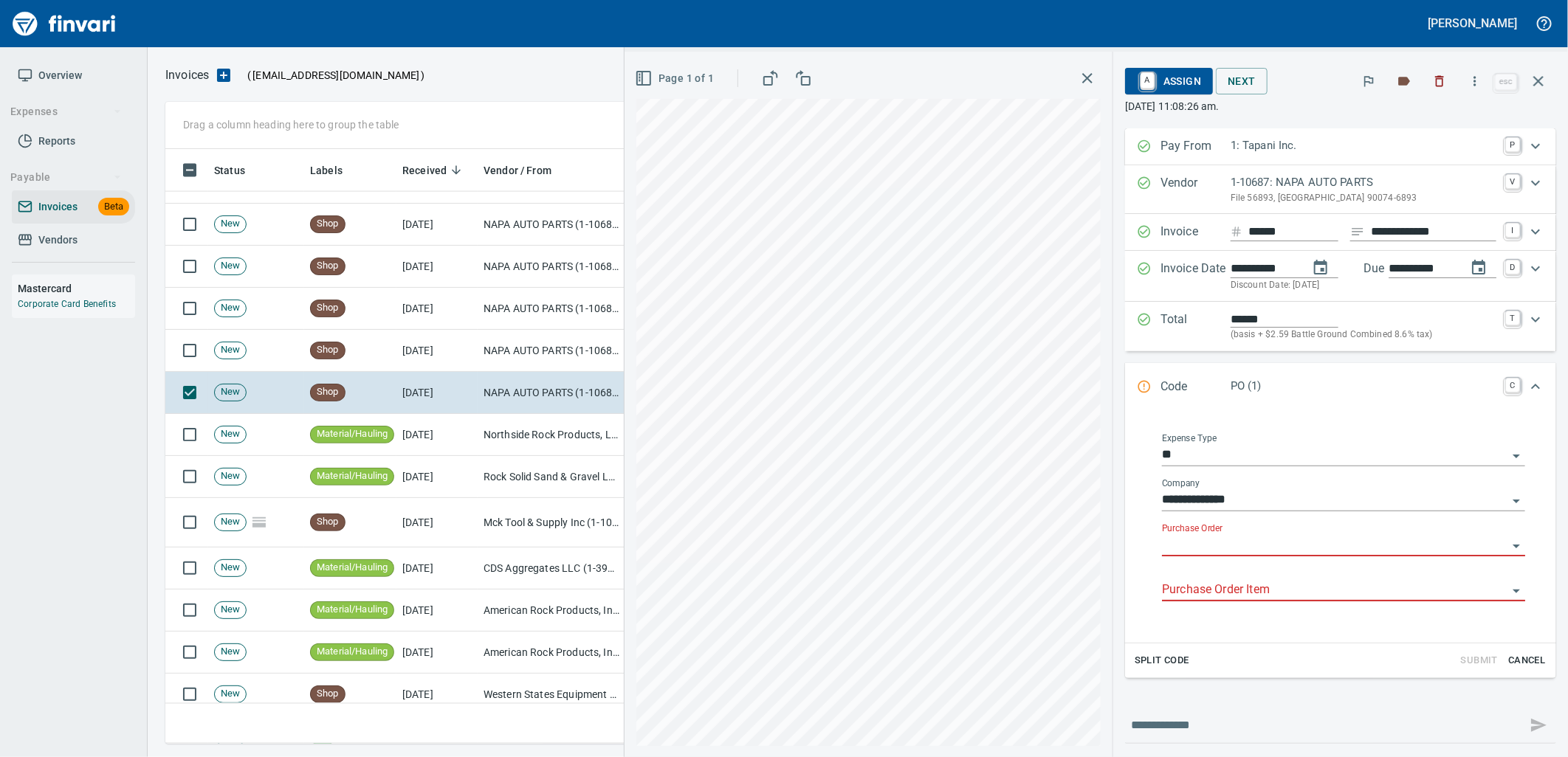
click at [1170, 535] on body "Leah Wilson Overview Expenses Reports Payable Invoices Beta Vendors Mastercard …" at bounding box center [784, 378] width 1568 height 757
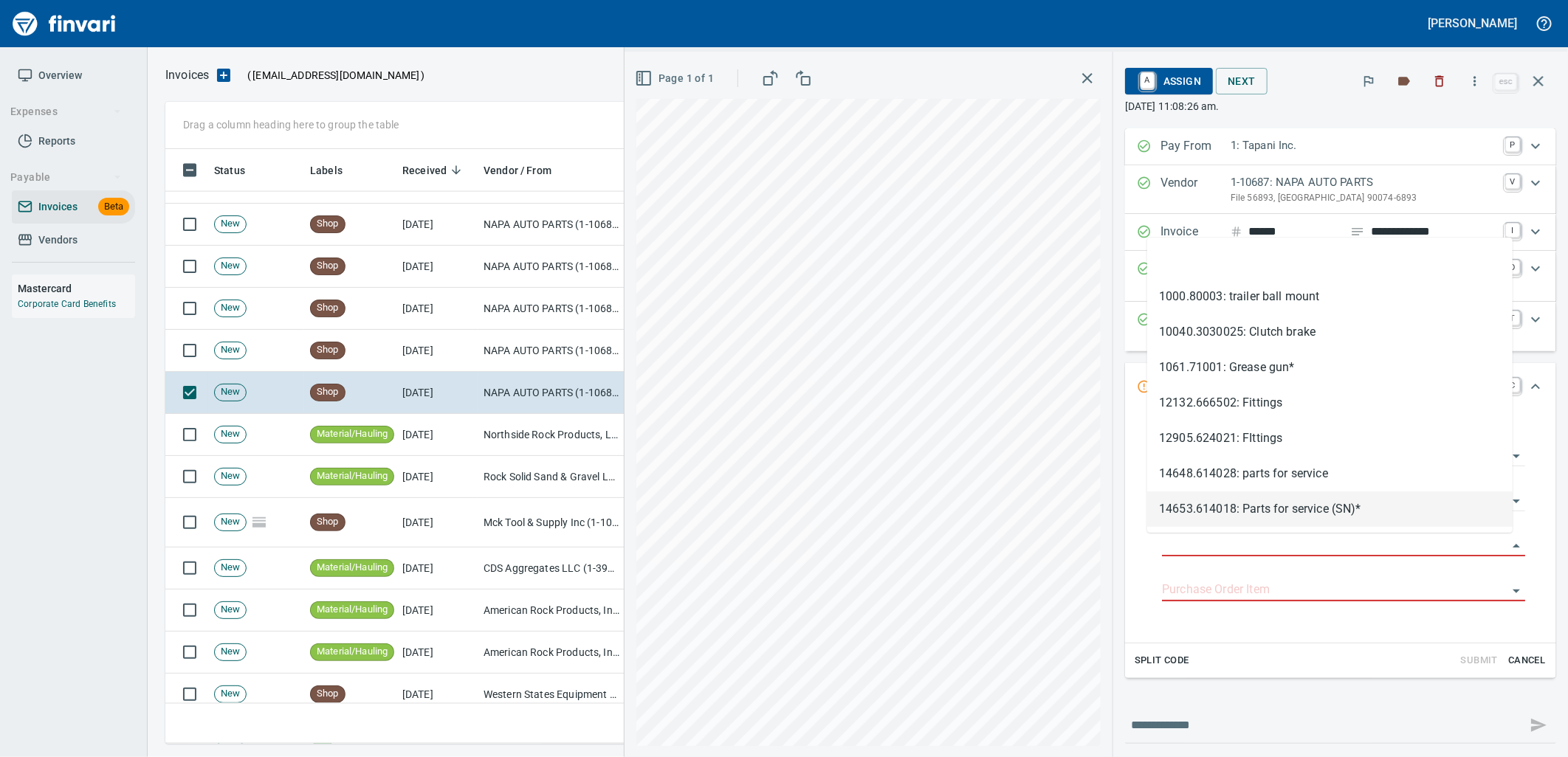
type input "**********"
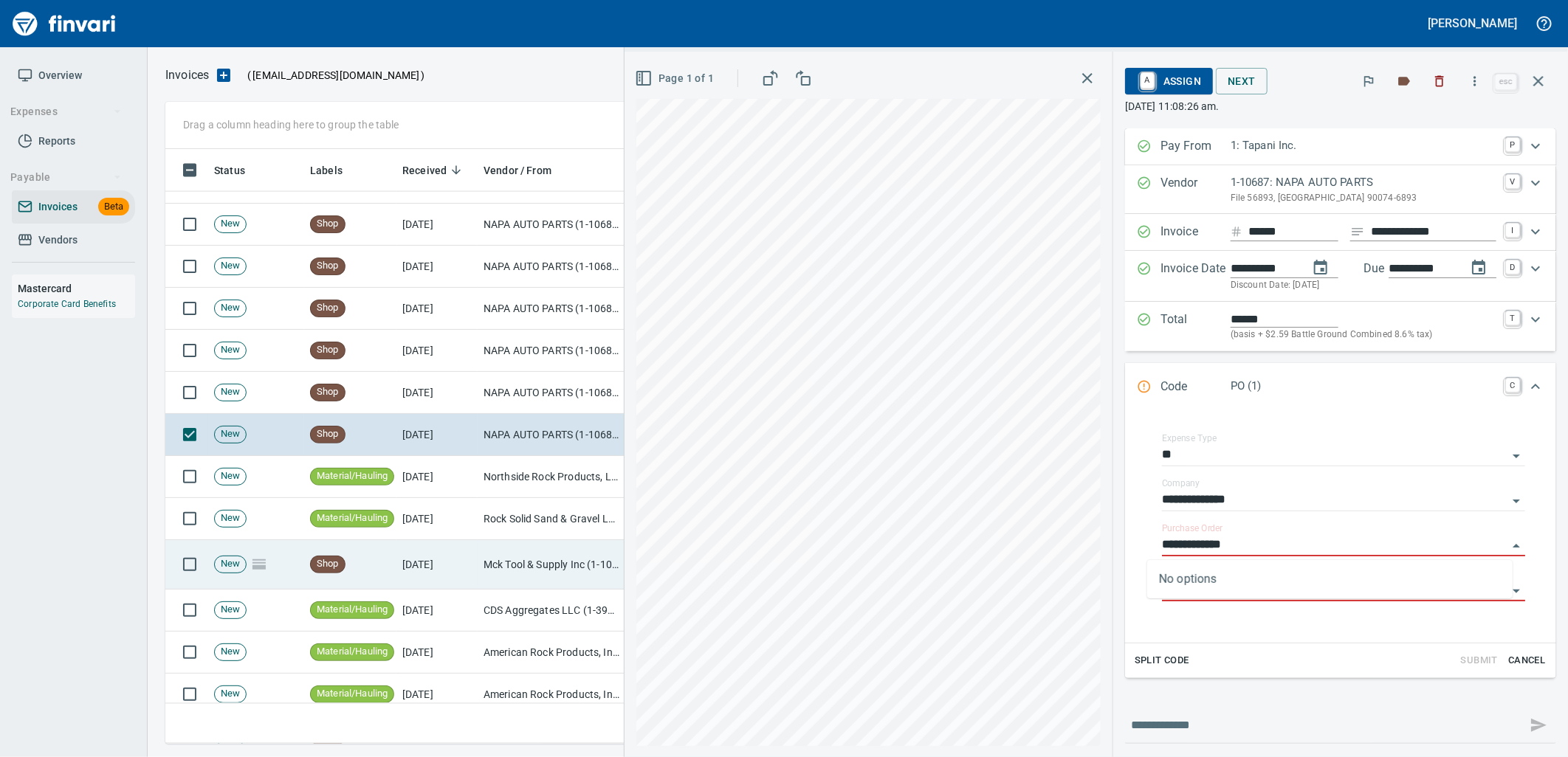
click at [489, 572] on td "Mck Tool & Supply Inc (1-10644)" at bounding box center [551, 565] width 147 height 50
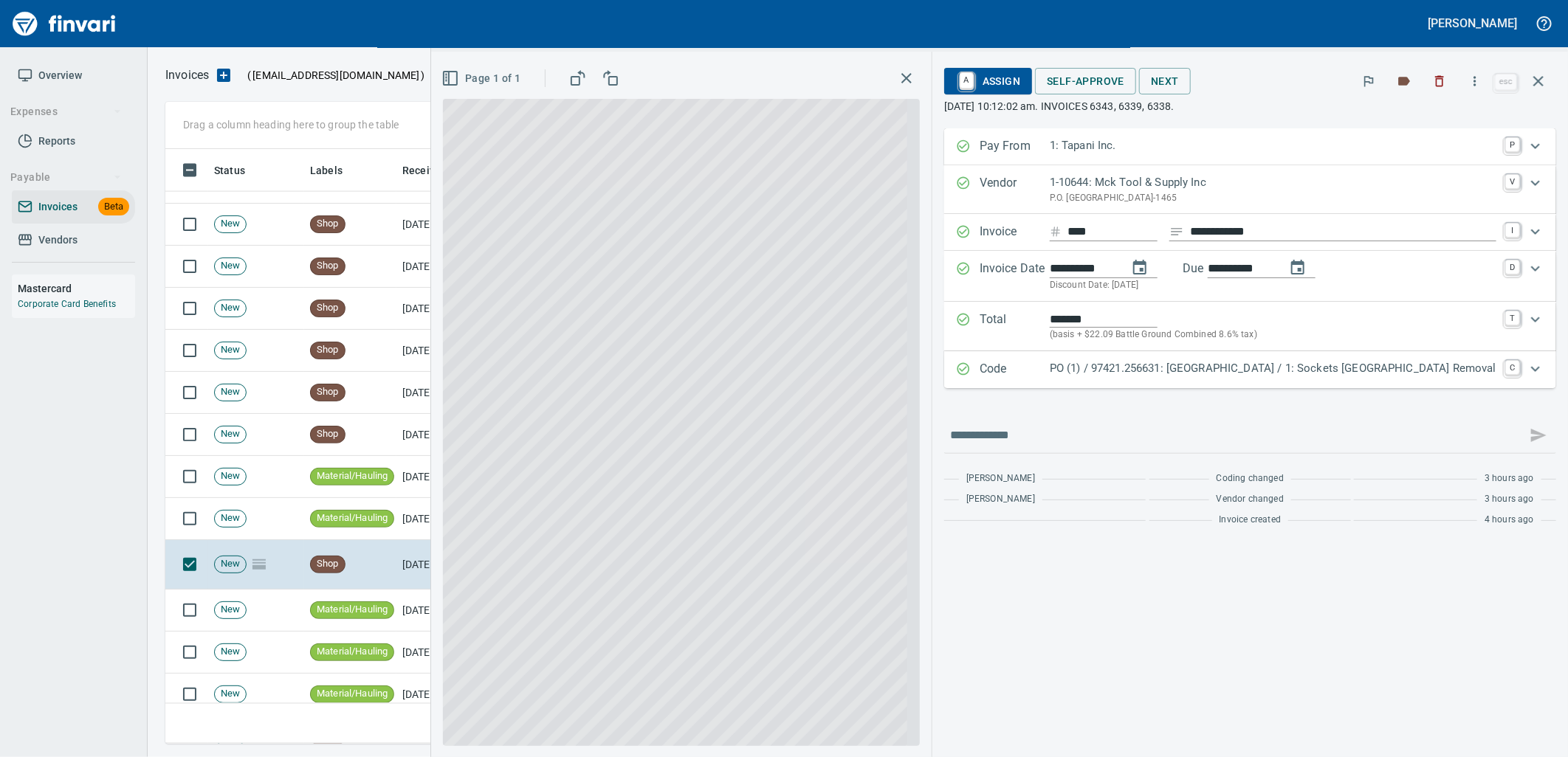
click at [1320, 362] on p "PO (1) / 97421.256631: Sockets East Fork Bridge / 1: Sockets Eastfork Bridge Re…" at bounding box center [1272, 368] width 447 height 17
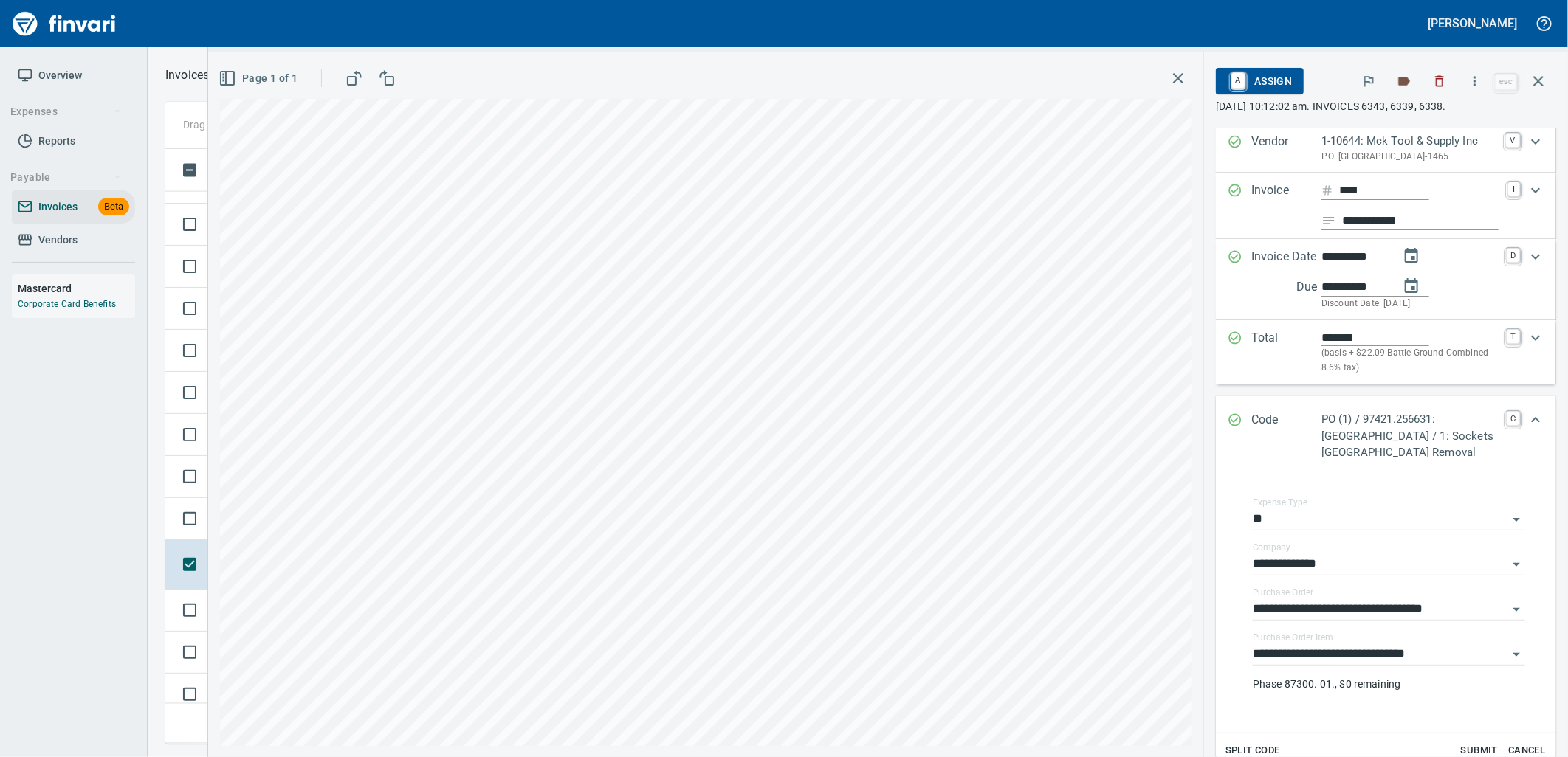
scroll to position [82, 0]
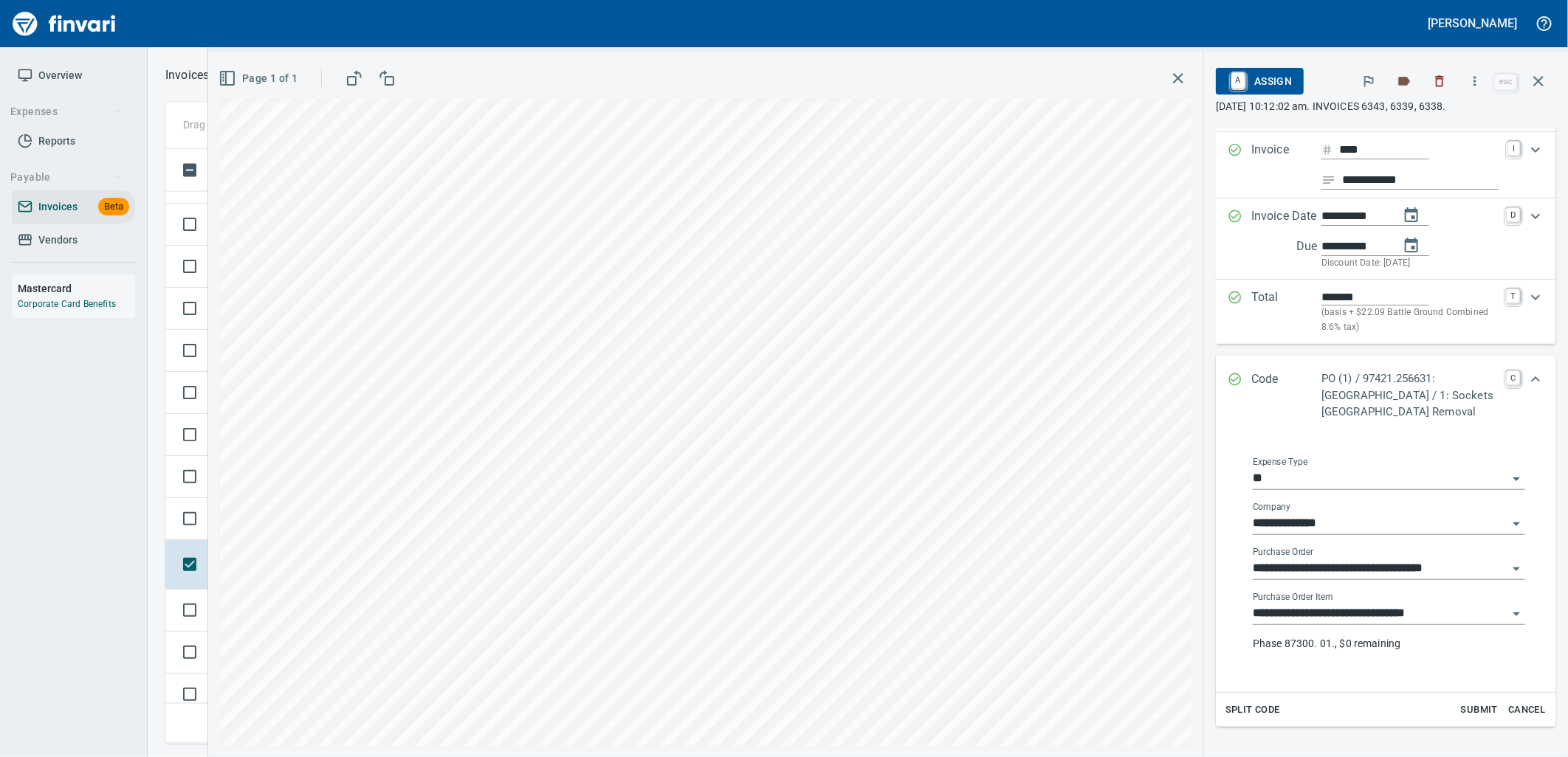
click at [1412, 623] on input "**********" at bounding box center [1380, 613] width 255 height 20
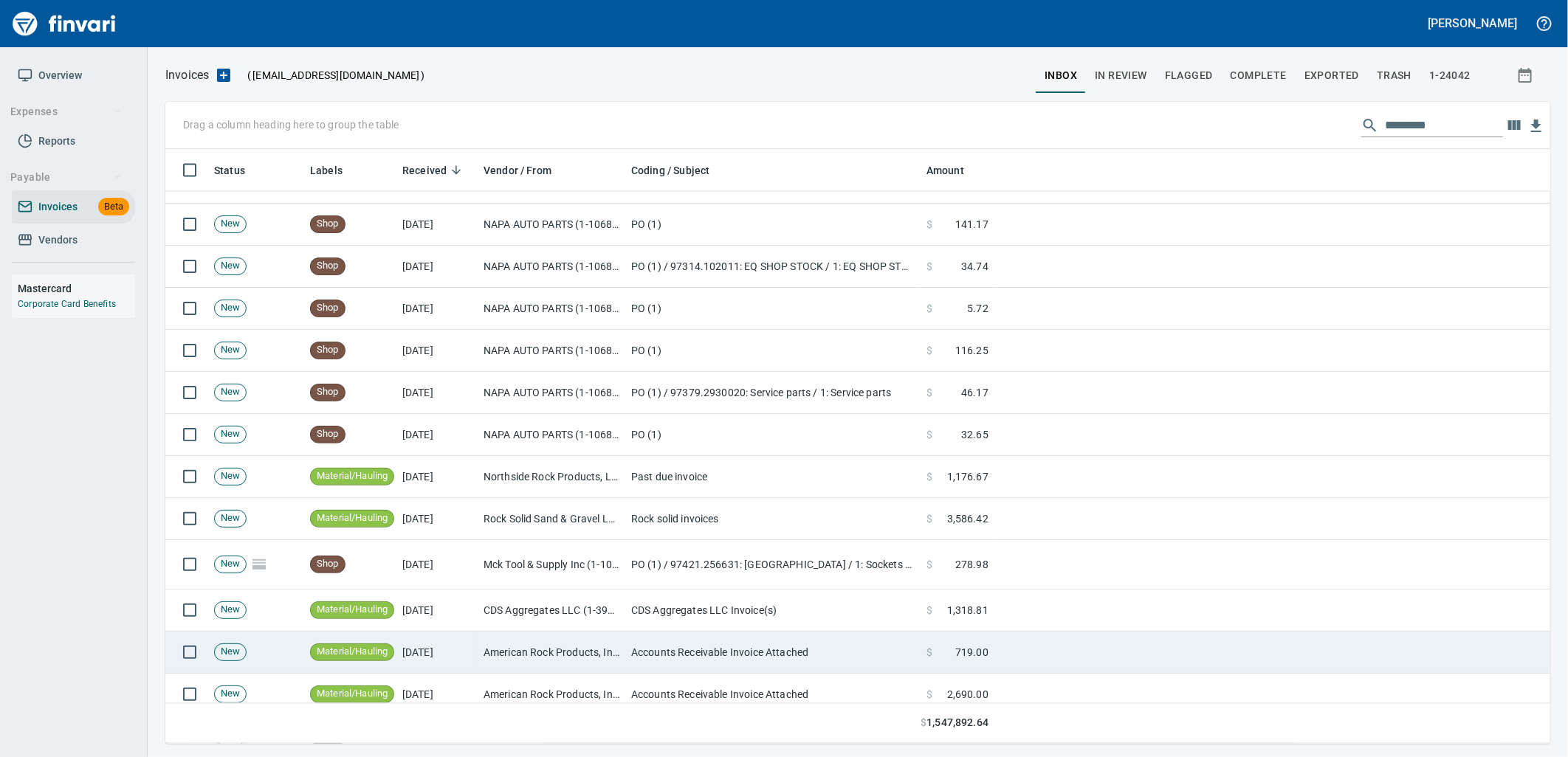
scroll to position [1557, 0]
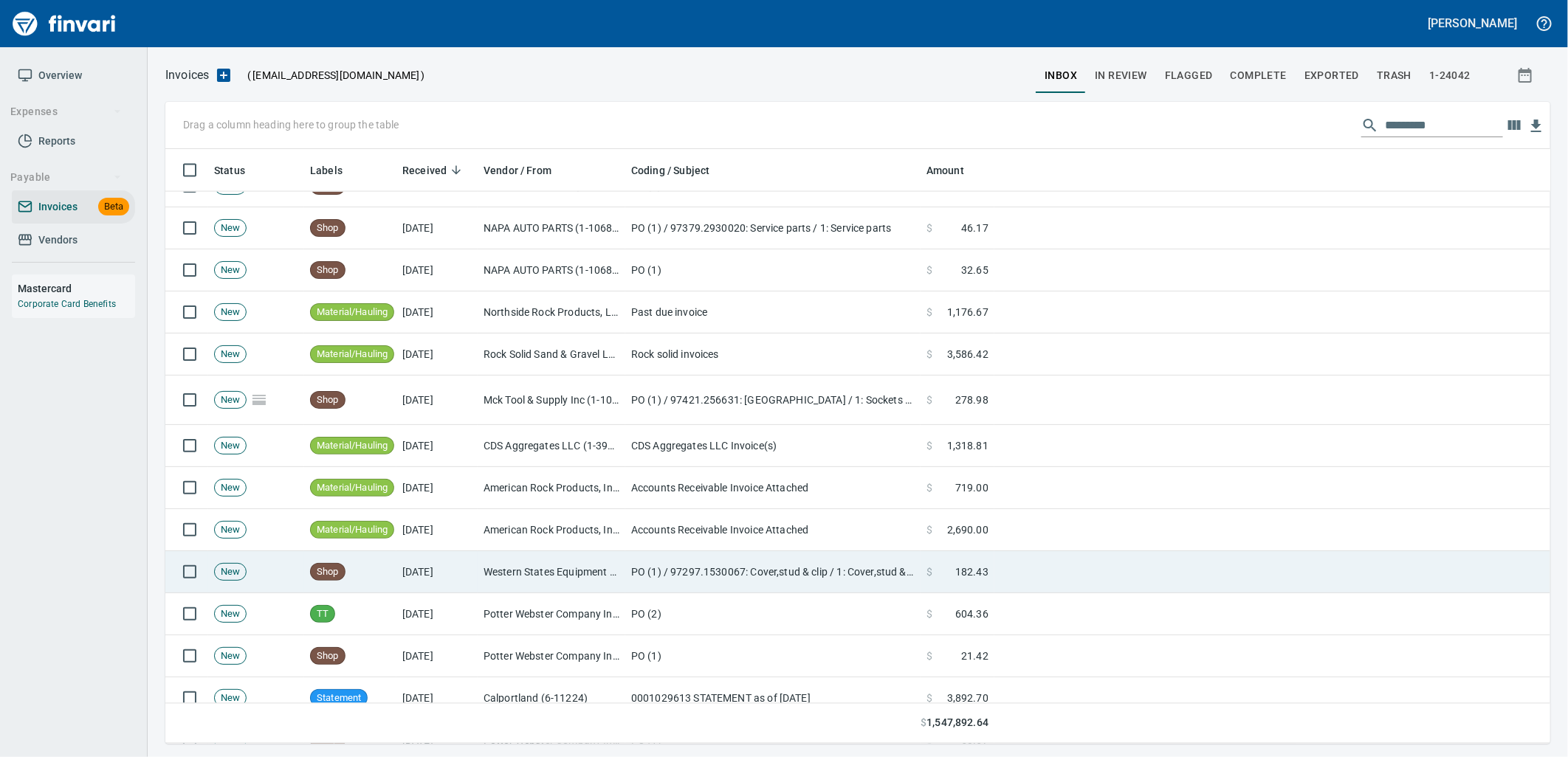
click at [360, 573] on td "Shop" at bounding box center [351, 572] width 92 height 42
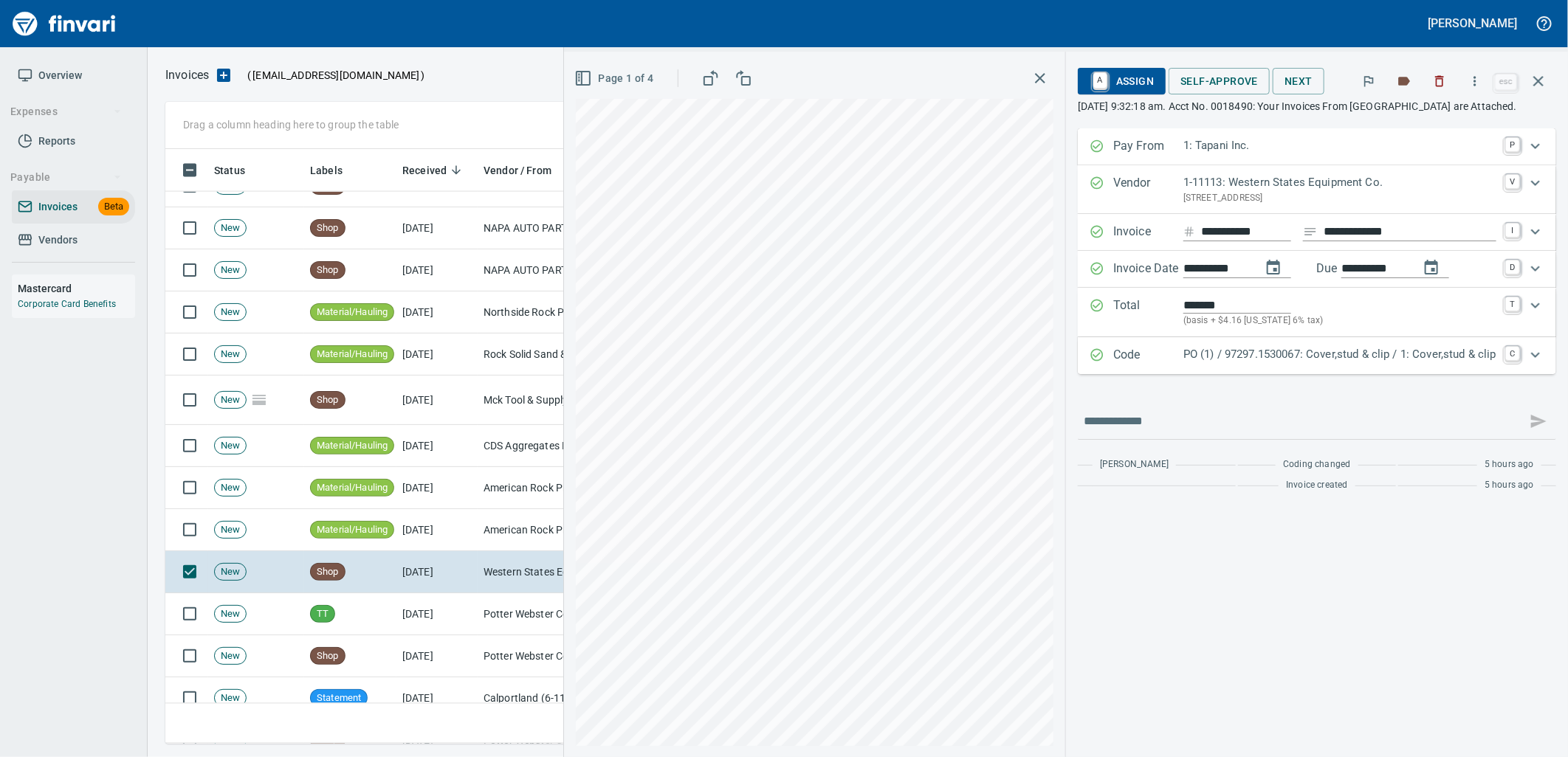
click at [1258, 356] on p "PO (1) / 97297.1530067: Cover,stud & clip / 1: Cover,stud & clip" at bounding box center [1340, 354] width 313 height 17
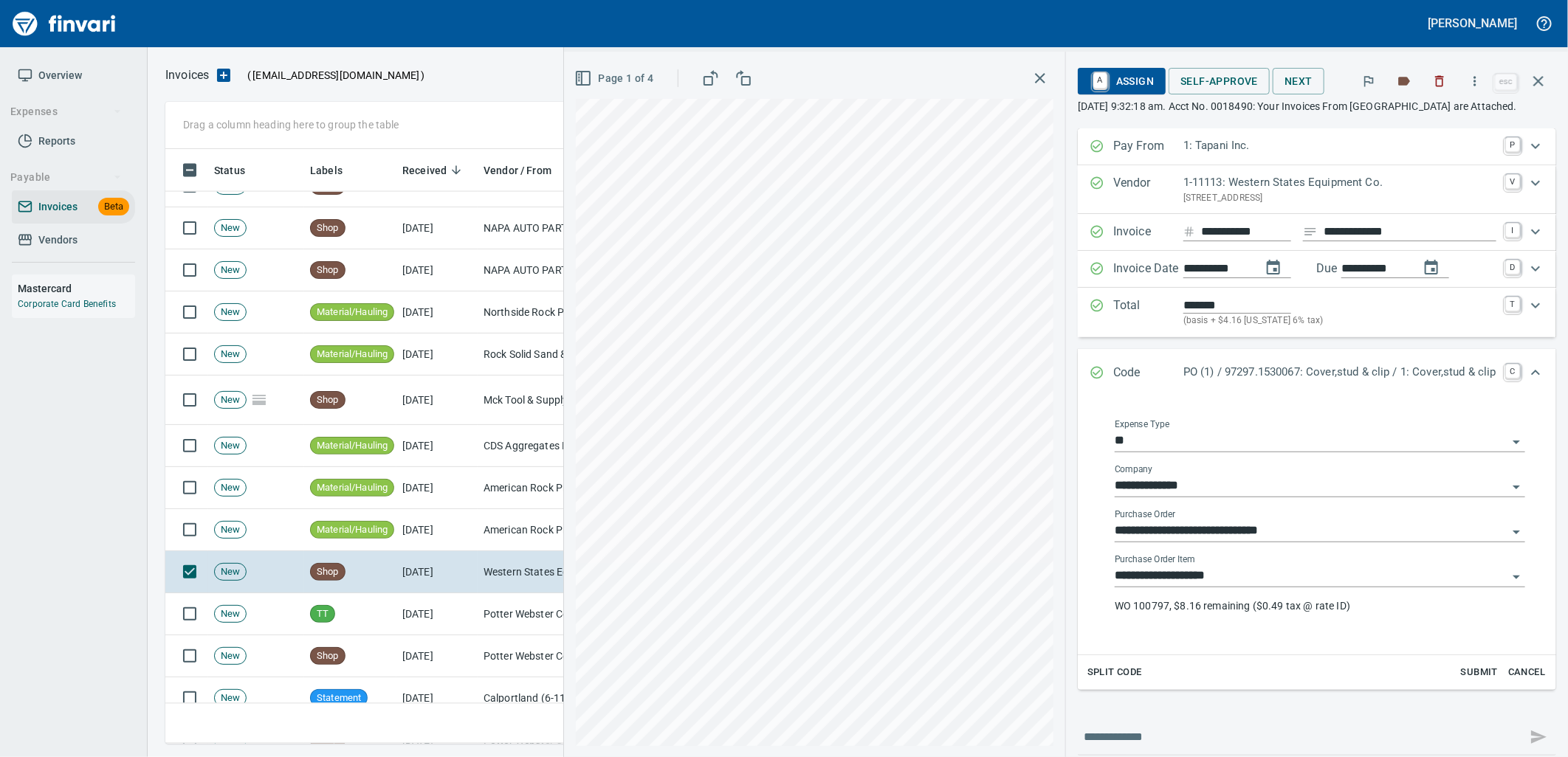
click at [1214, 585] on input "**********" at bounding box center [1311, 576] width 392 height 20
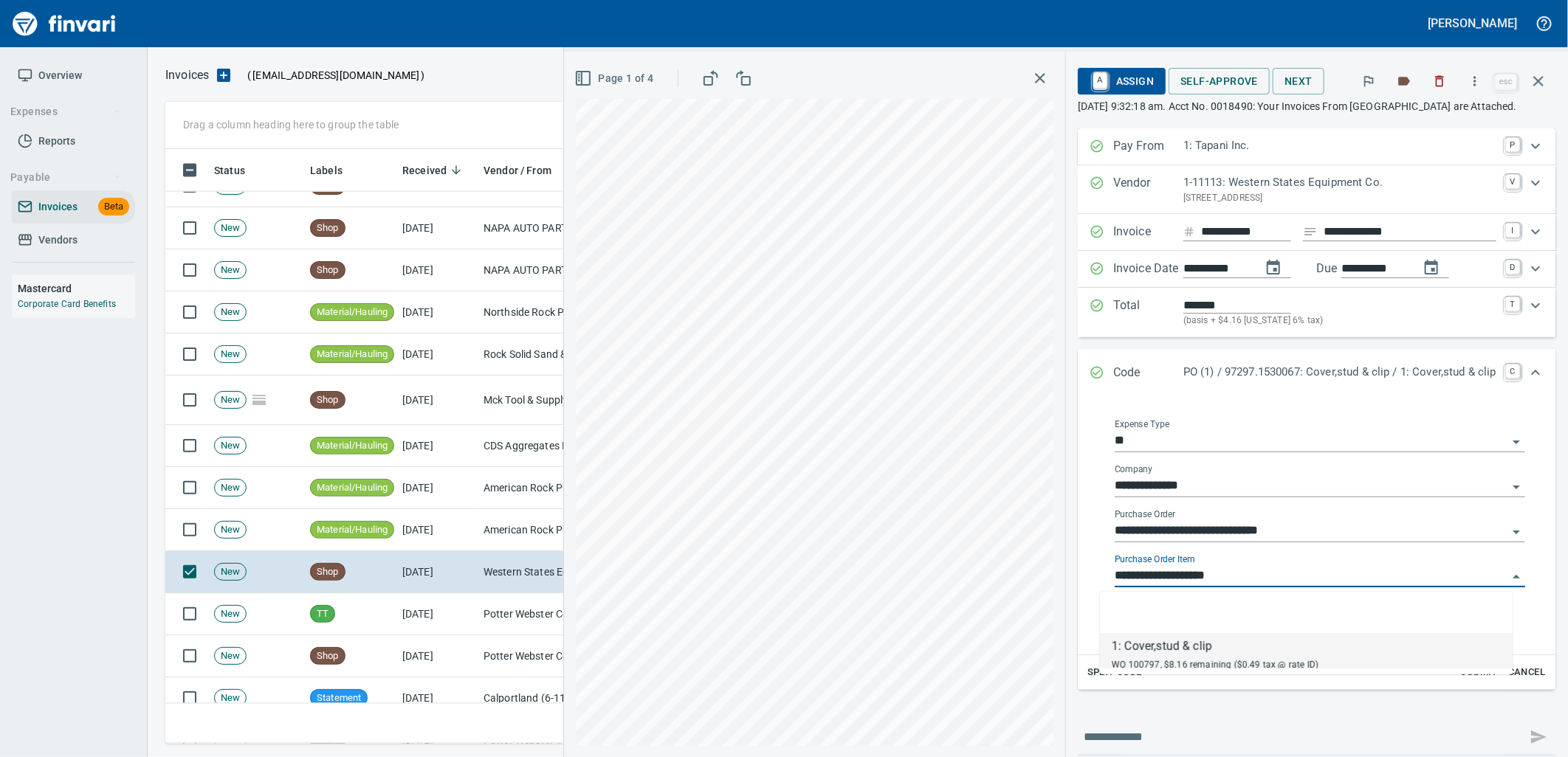
scroll to position [583, 1360]
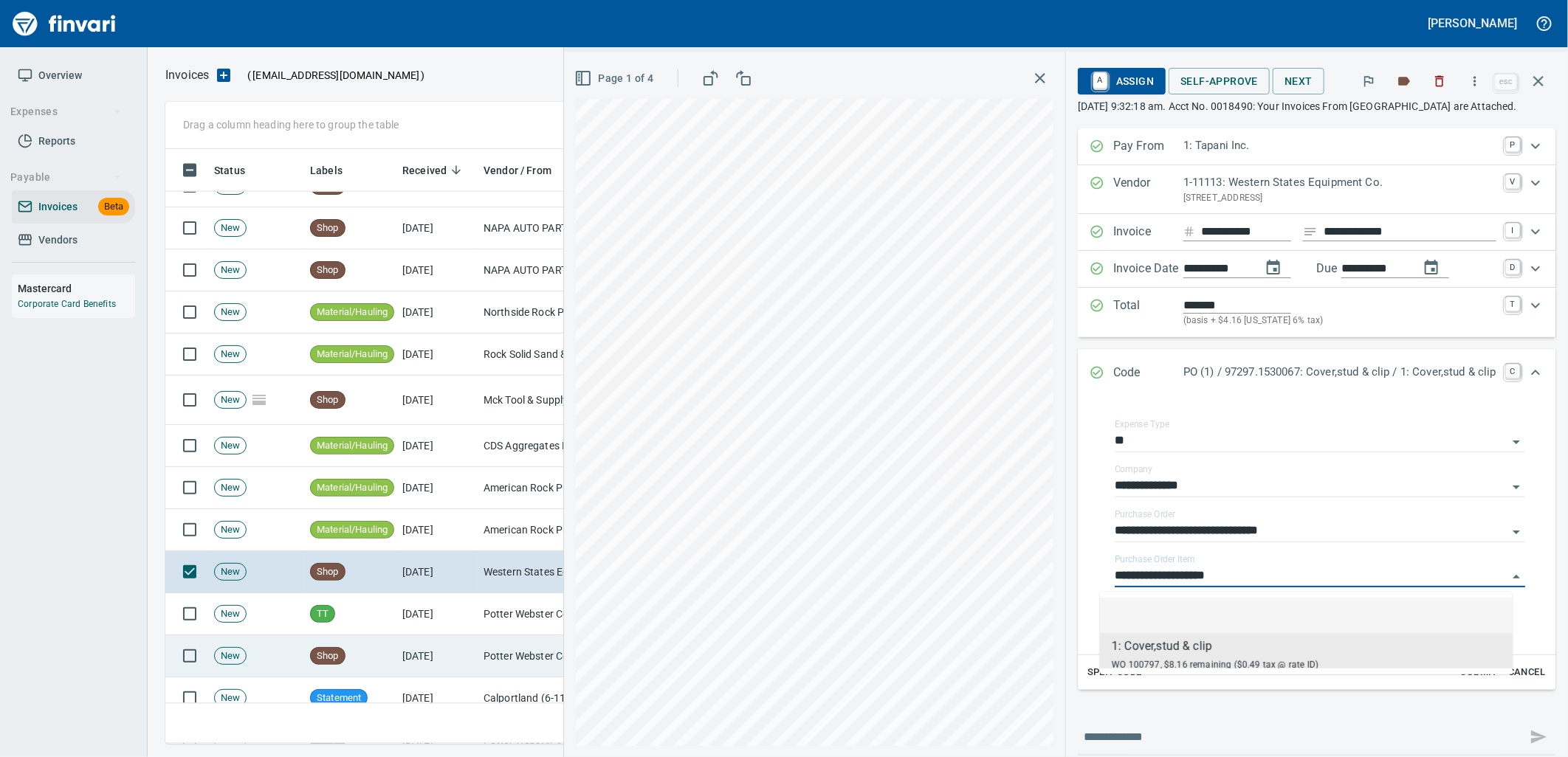
click at [406, 646] on td "[DATE]" at bounding box center [436, 656] width 81 height 42
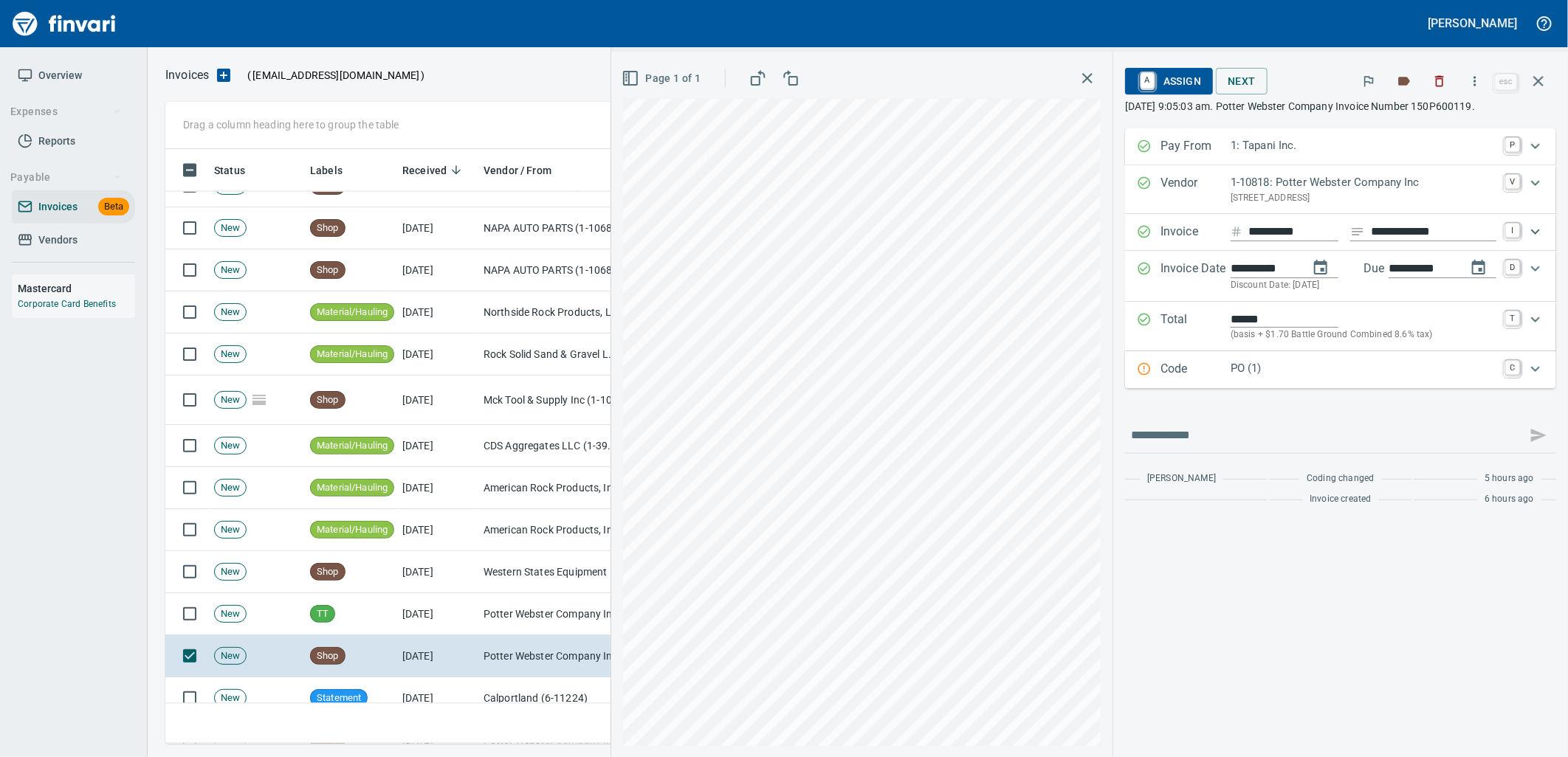
click at [1282, 372] on p "PO (1)" at bounding box center [1363, 368] width 265 height 17
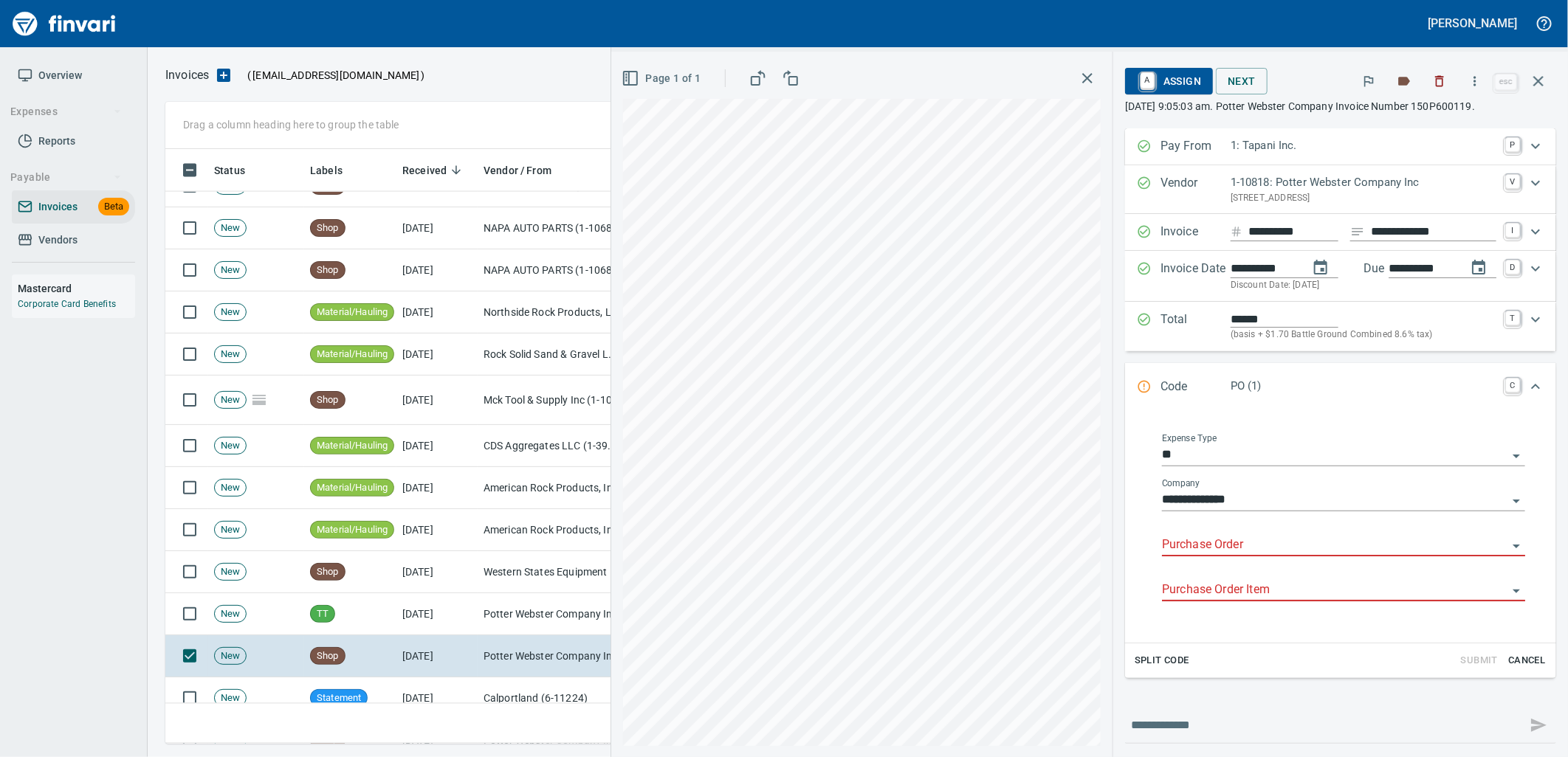
click at [1228, 543] on input "Purchase Order" at bounding box center [1334, 545] width 345 height 20
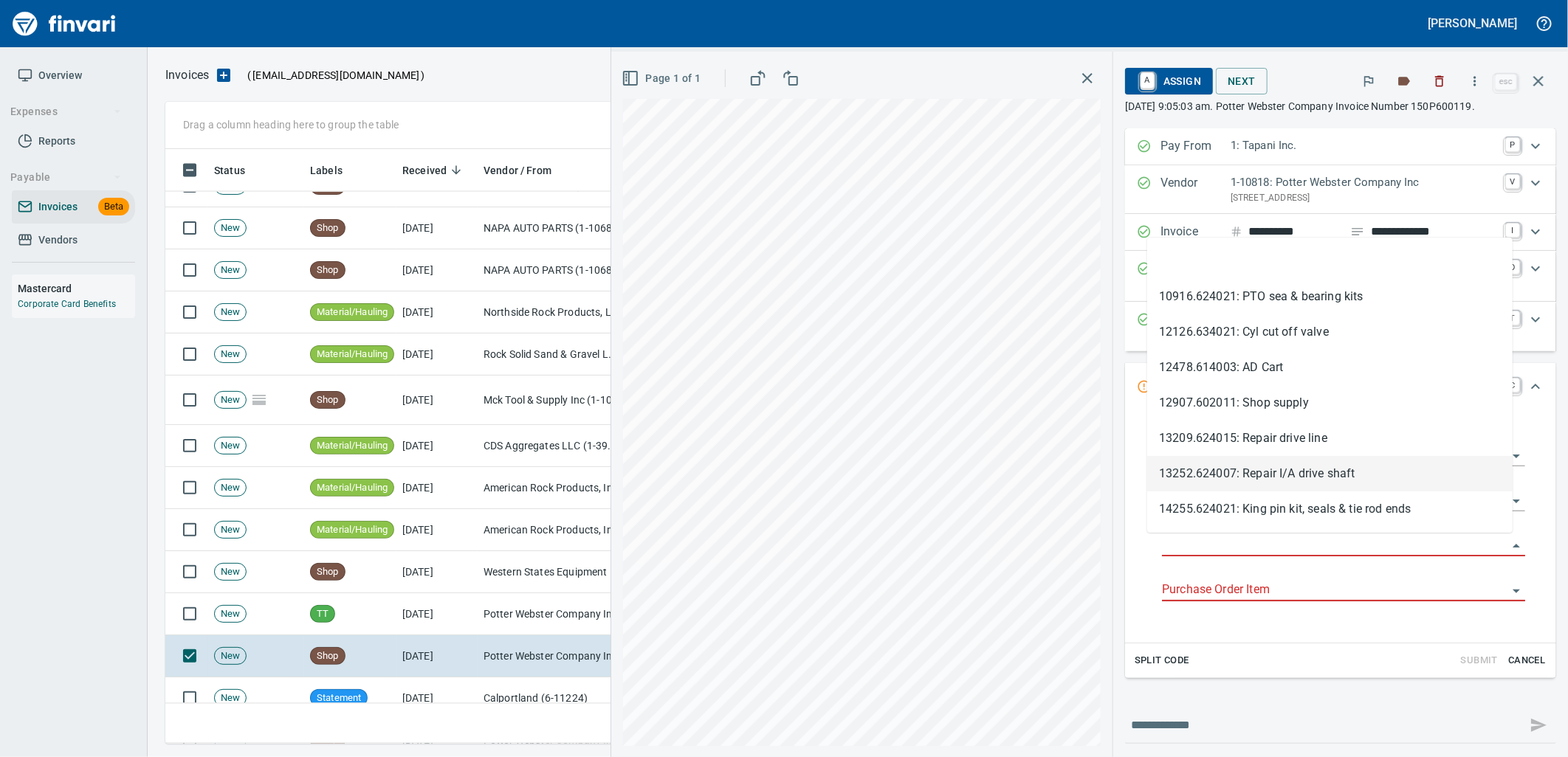
type input "**********"
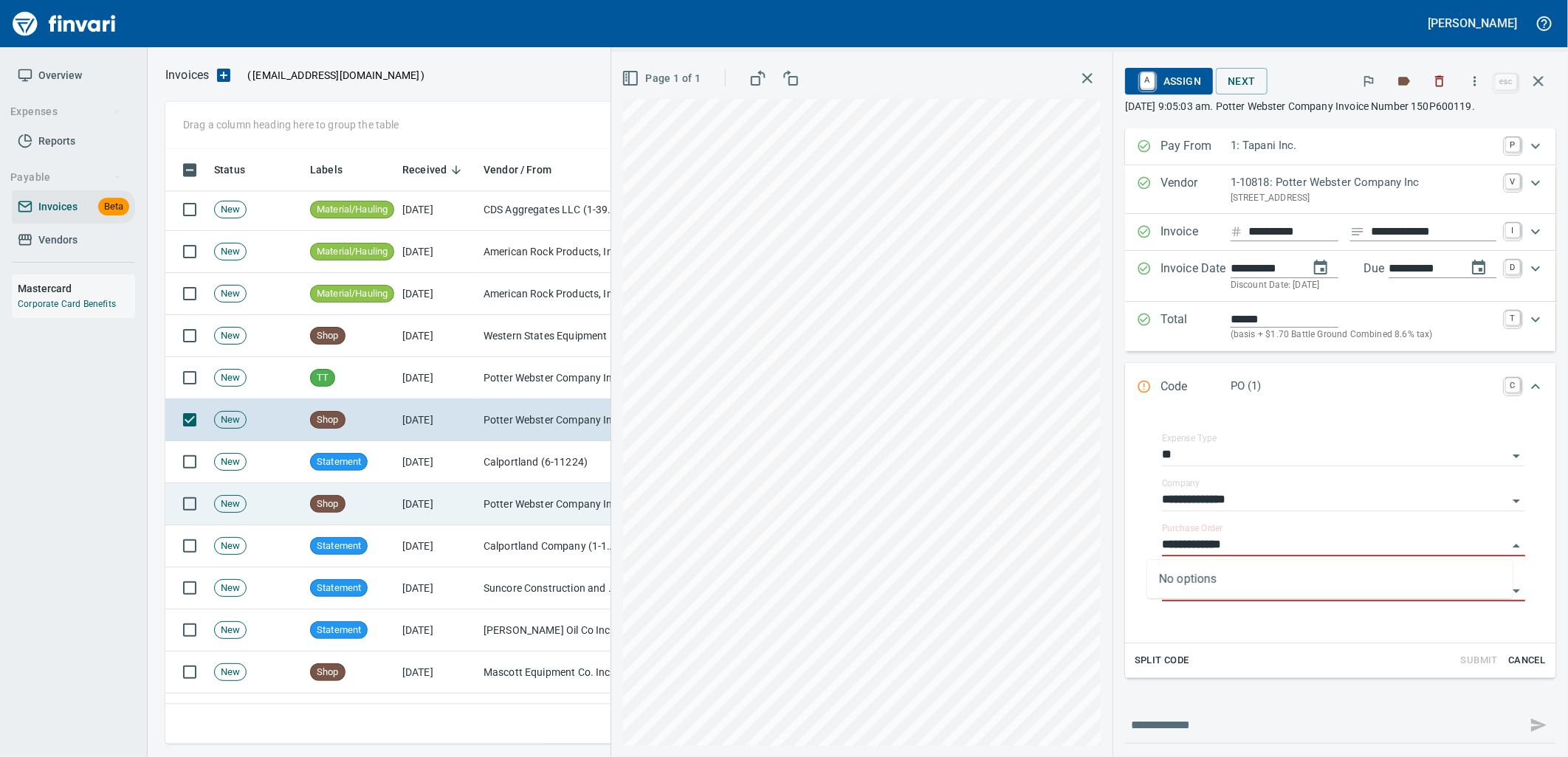
scroll to position [1803, 0]
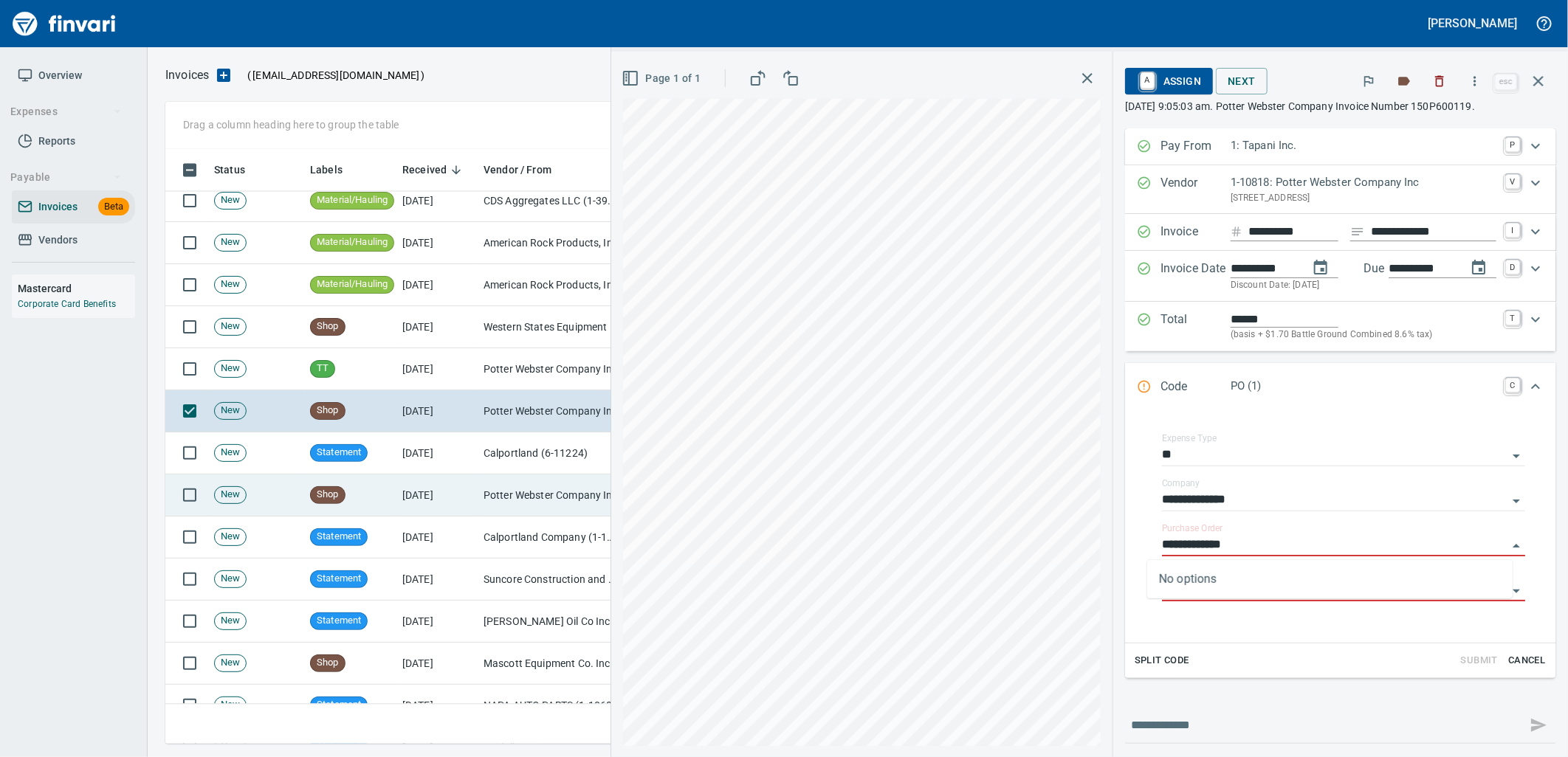
click at [479, 488] on td "Potter Webster Company Inc (1-10818)" at bounding box center [551, 495] width 147 height 42
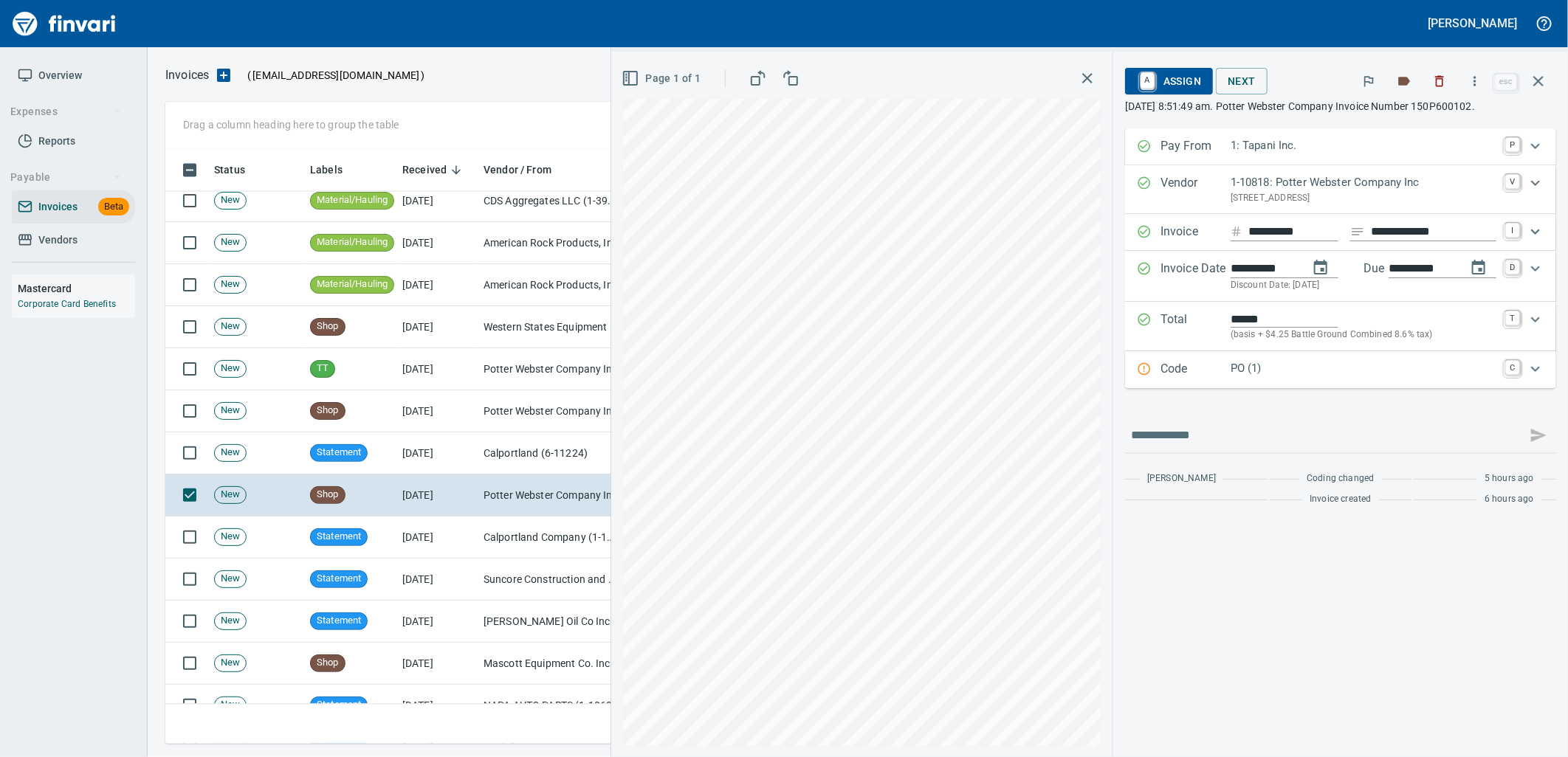
click at [1283, 377] on p "PO (1)" at bounding box center [1363, 368] width 265 height 17
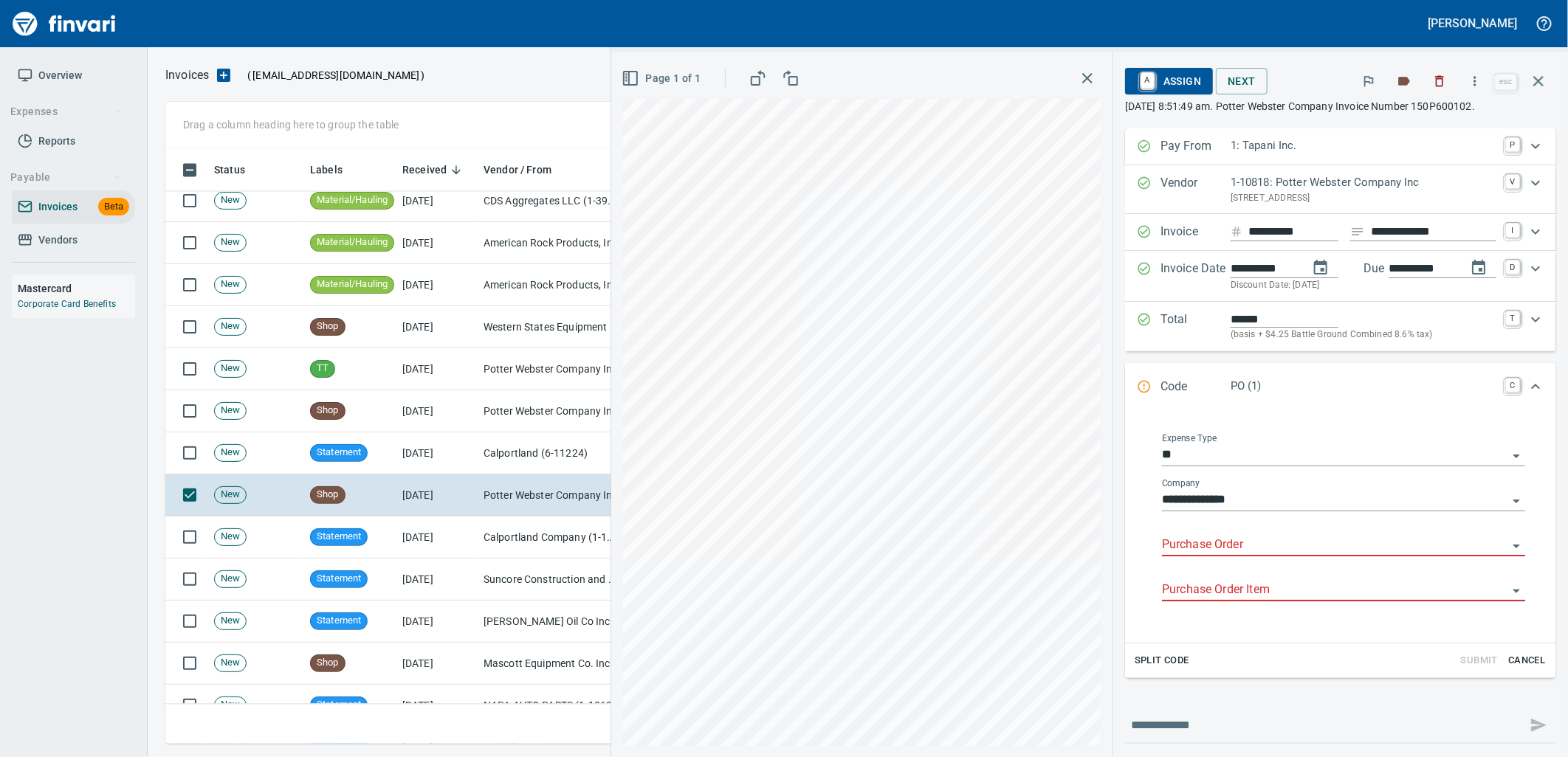
click at [1247, 542] on input "Purchase Order" at bounding box center [1334, 545] width 345 height 20
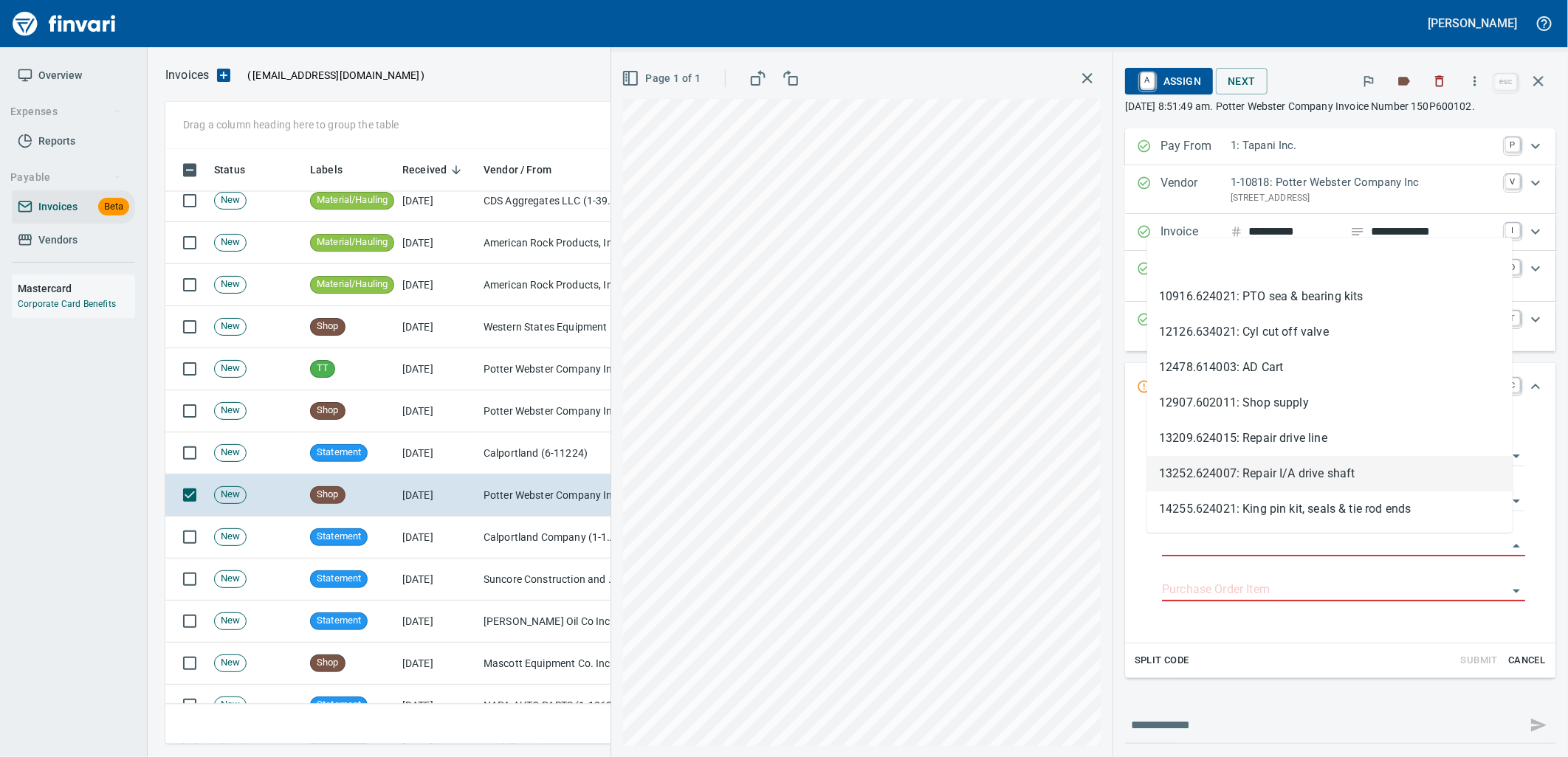
type input "**********"
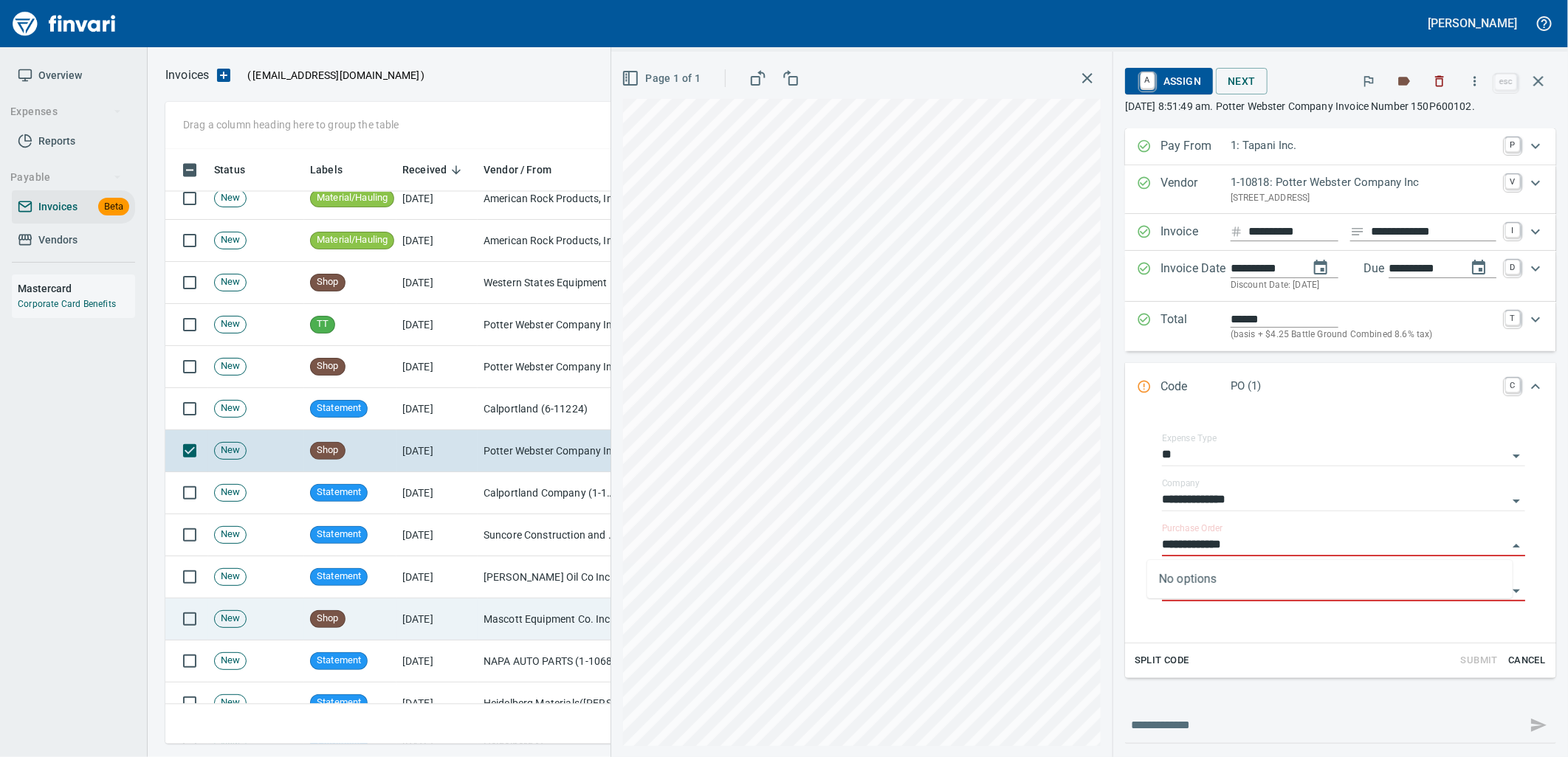
scroll to position [1885, 0]
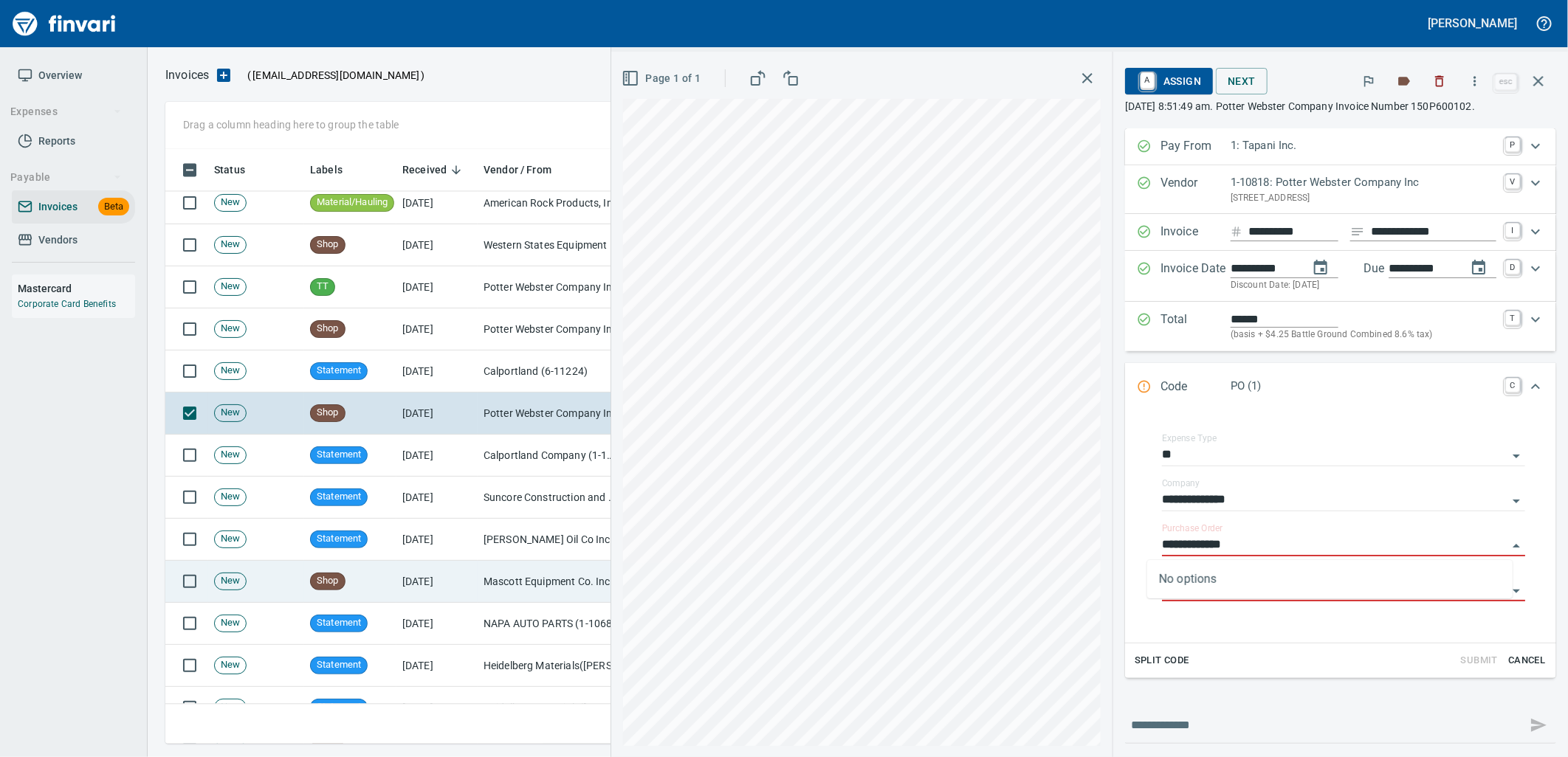
click at [533, 567] on td "Mascott Equipment Co. Inc (1-10630)" at bounding box center [551, 581] width 147 height 42
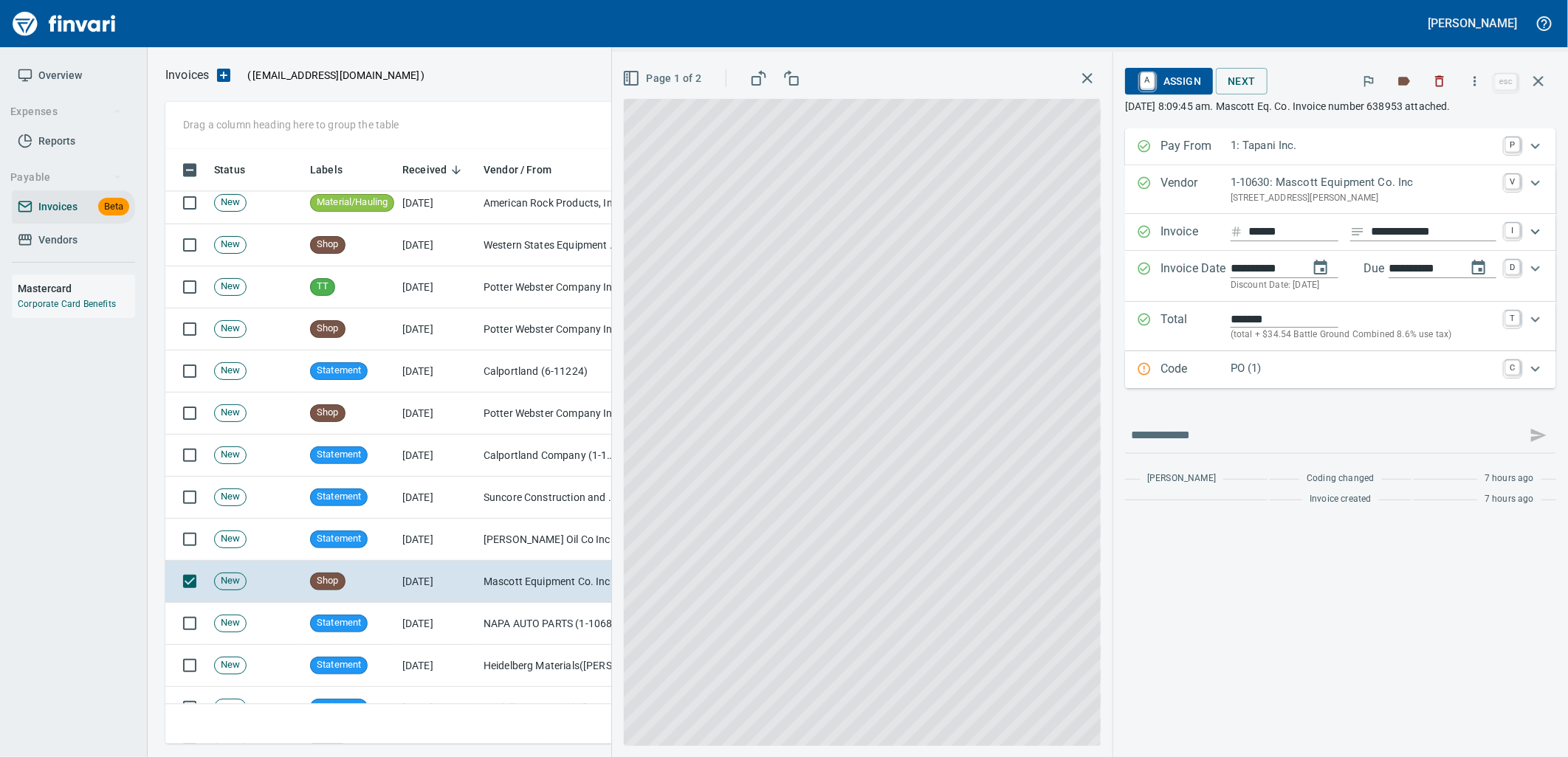
click at [1368, 357] on div "Code PO (1) C" at bounding box center [1341, 370] width 432 height 37
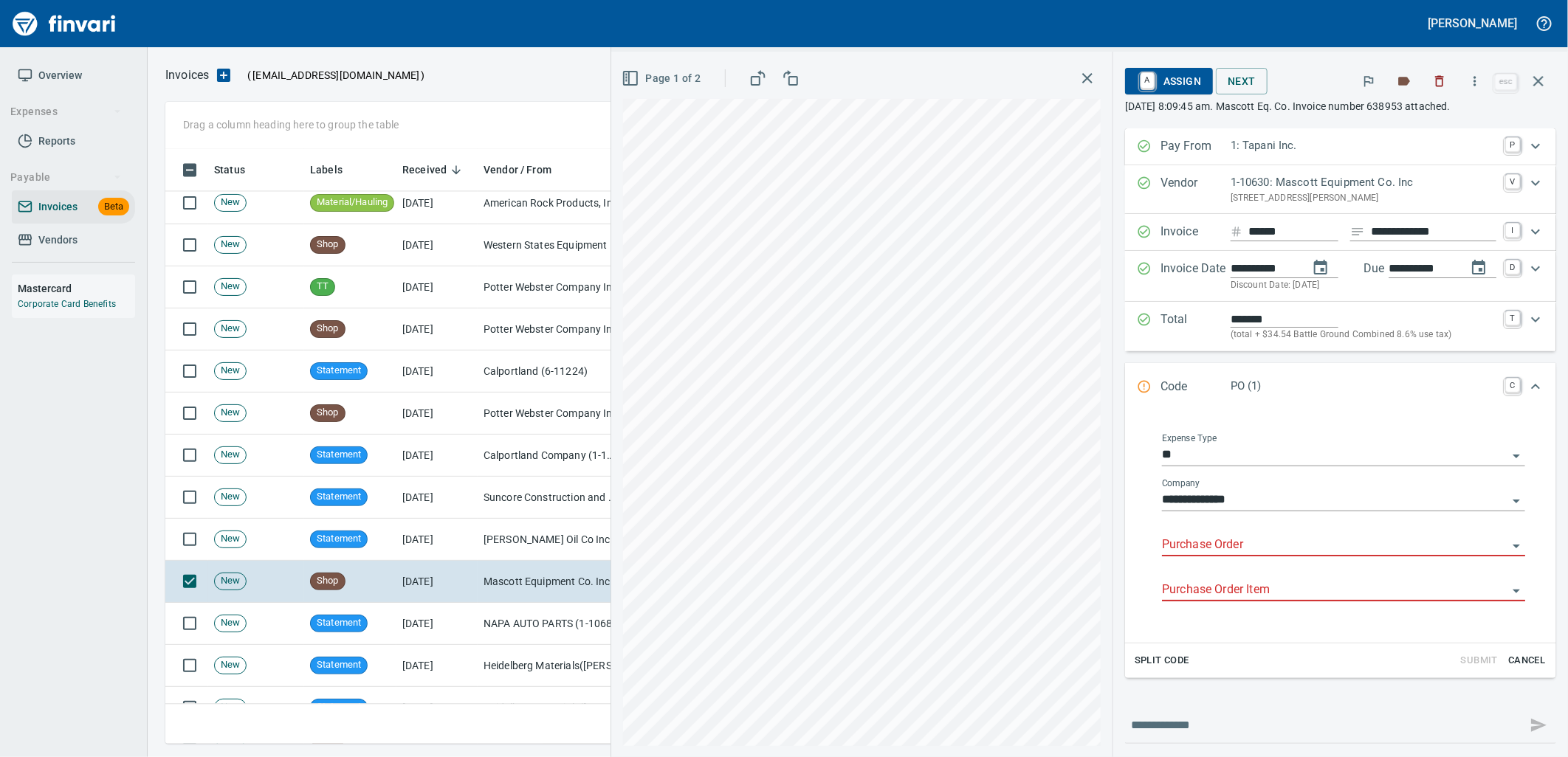
click at [1236, 540] on input "Purchase Order" at bounding box center [1334, 545] width 345 height 20
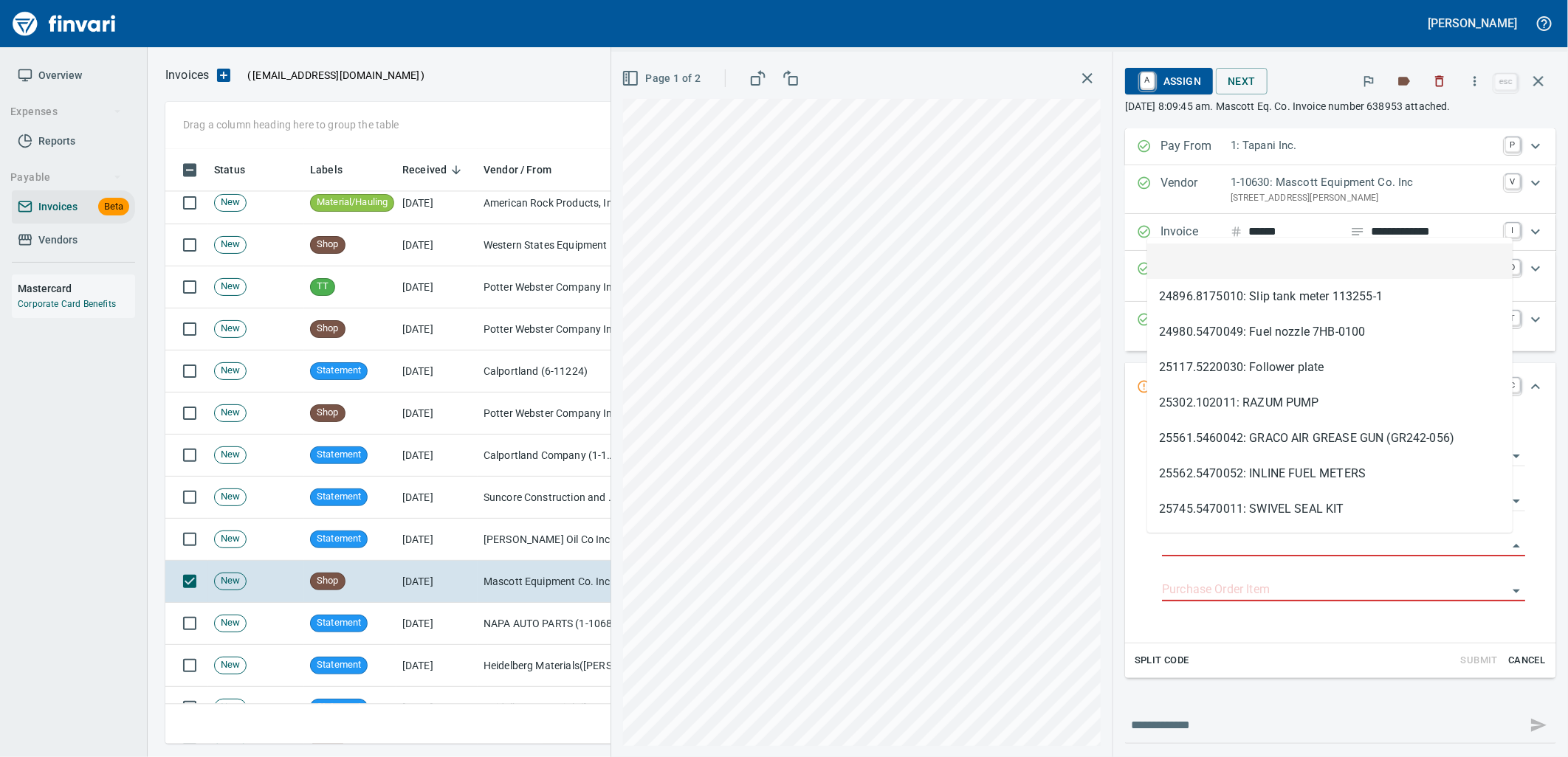
scroll to position [583, 1360]
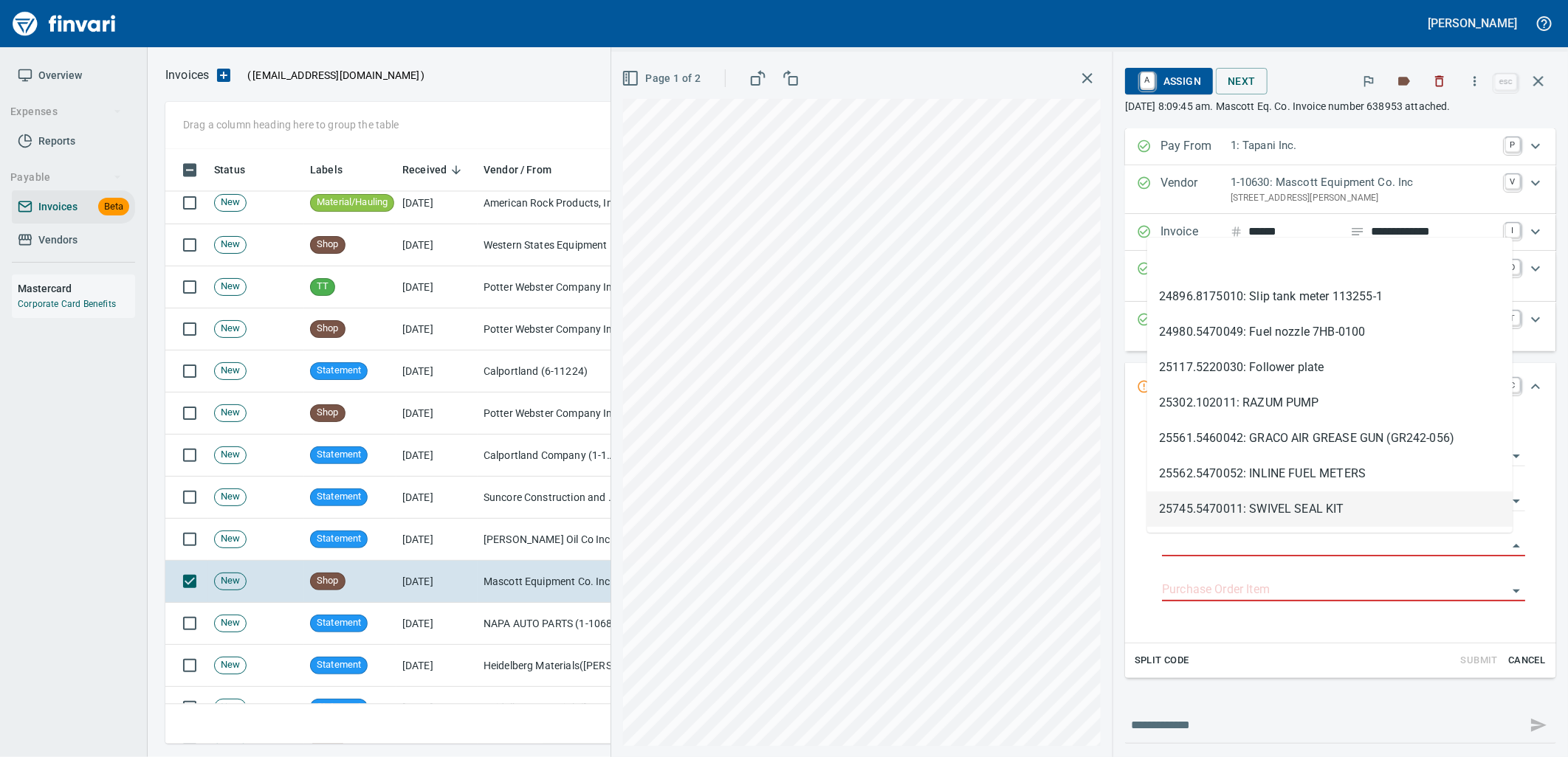
type input "**********"
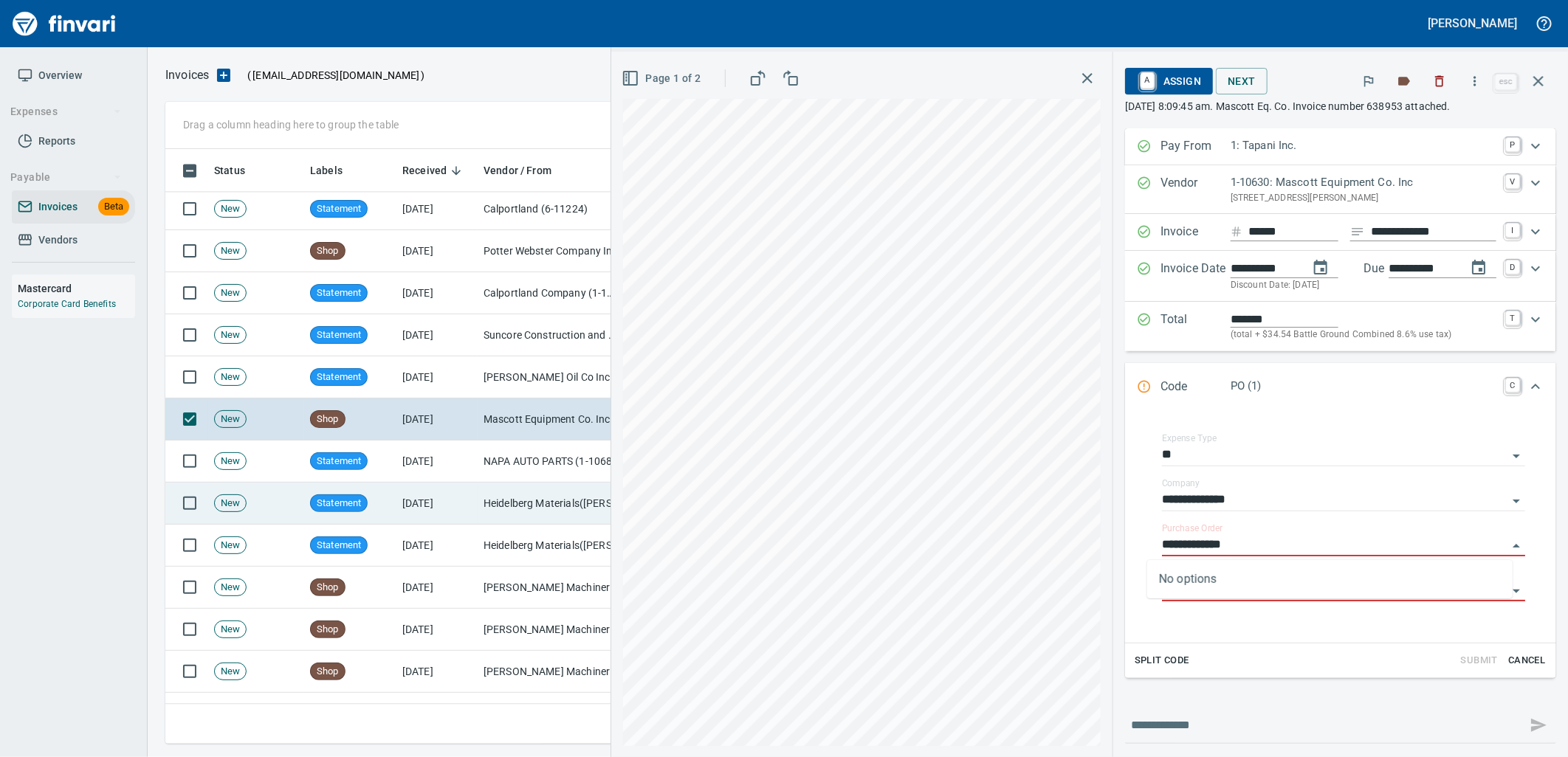
scroll to position [2049, 0]
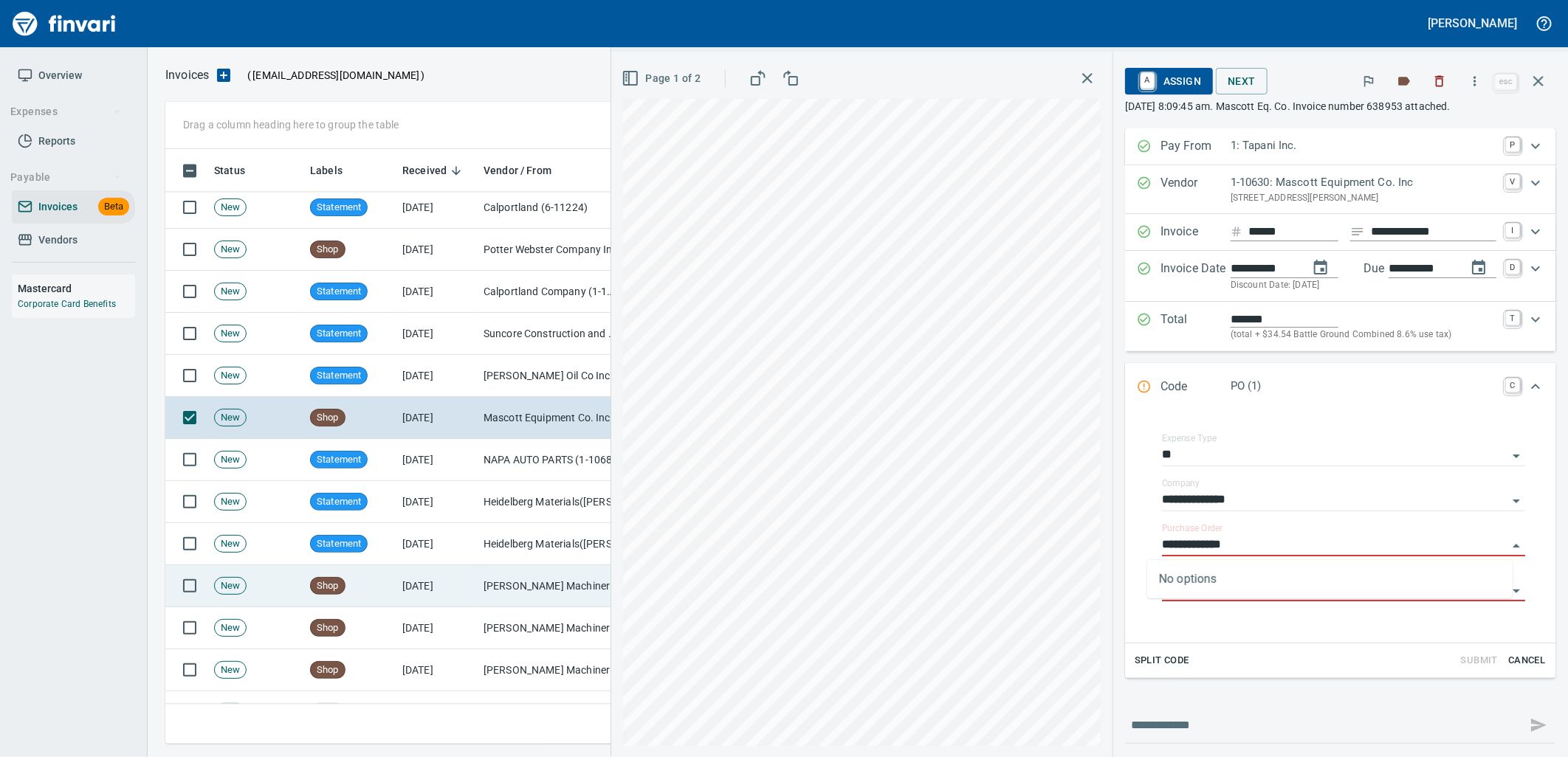
click at [474, 569] on td "[DATE]" at bounding box center [436, 586] width 81 height 42
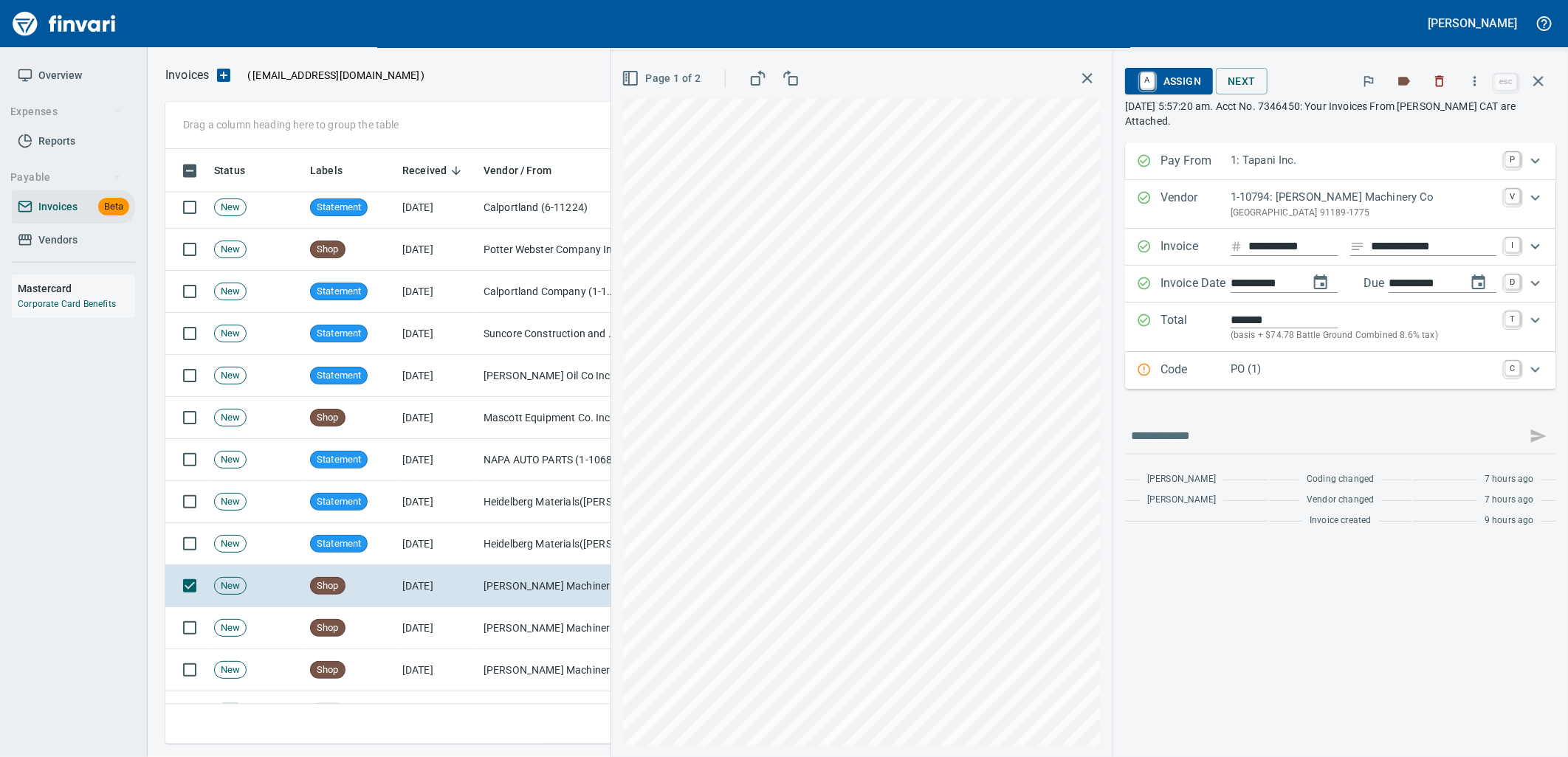
click at [1281, 360] on div "Code PO (1) C" at bounding box center [1341, 371] width 432 height 37
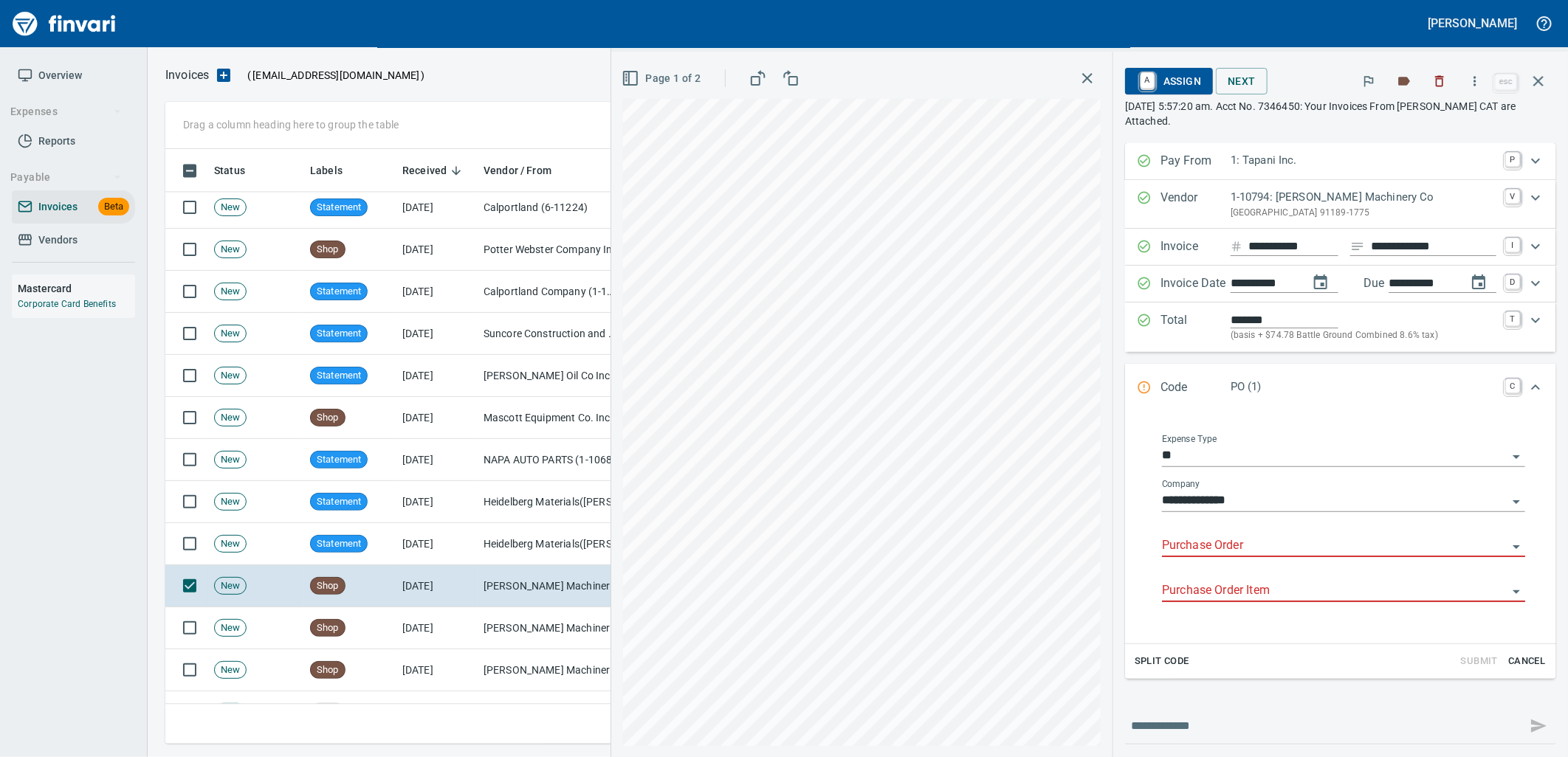
click at [1223, 544] on input "Purchase Order" at bounding box center [1334, 546] width 345 height 20
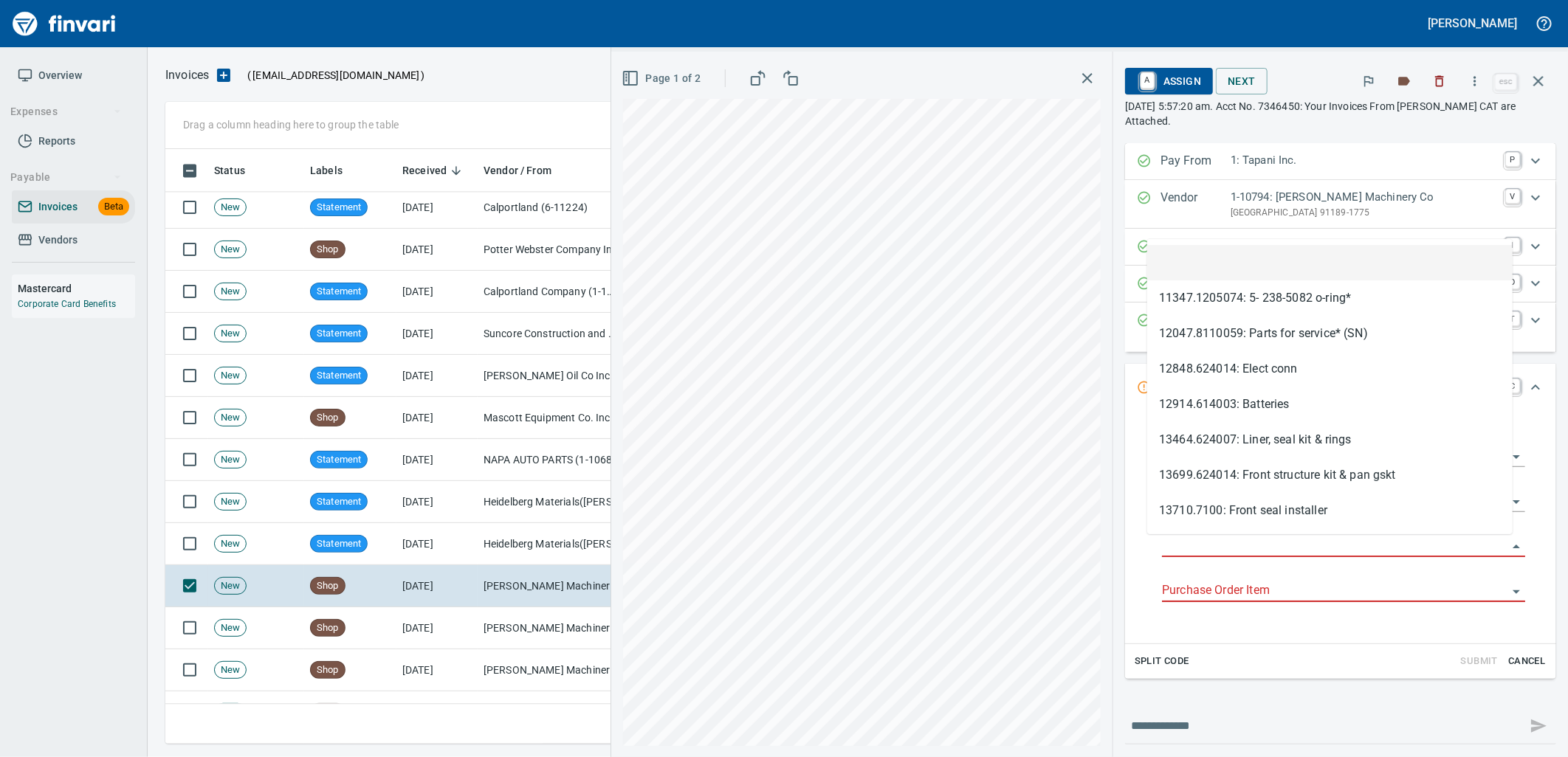
type input "**********"
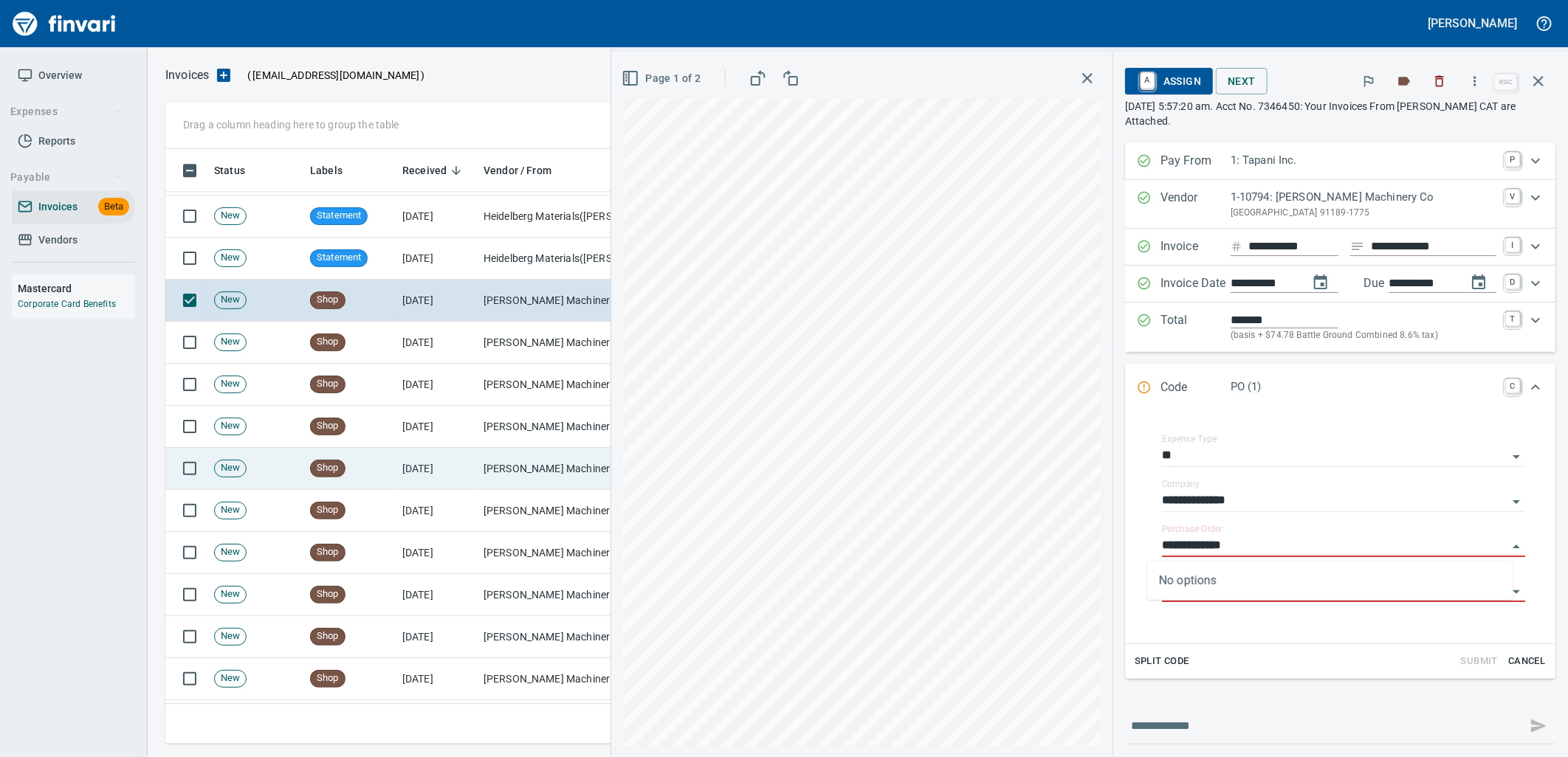
scroll to position [2377, 0]
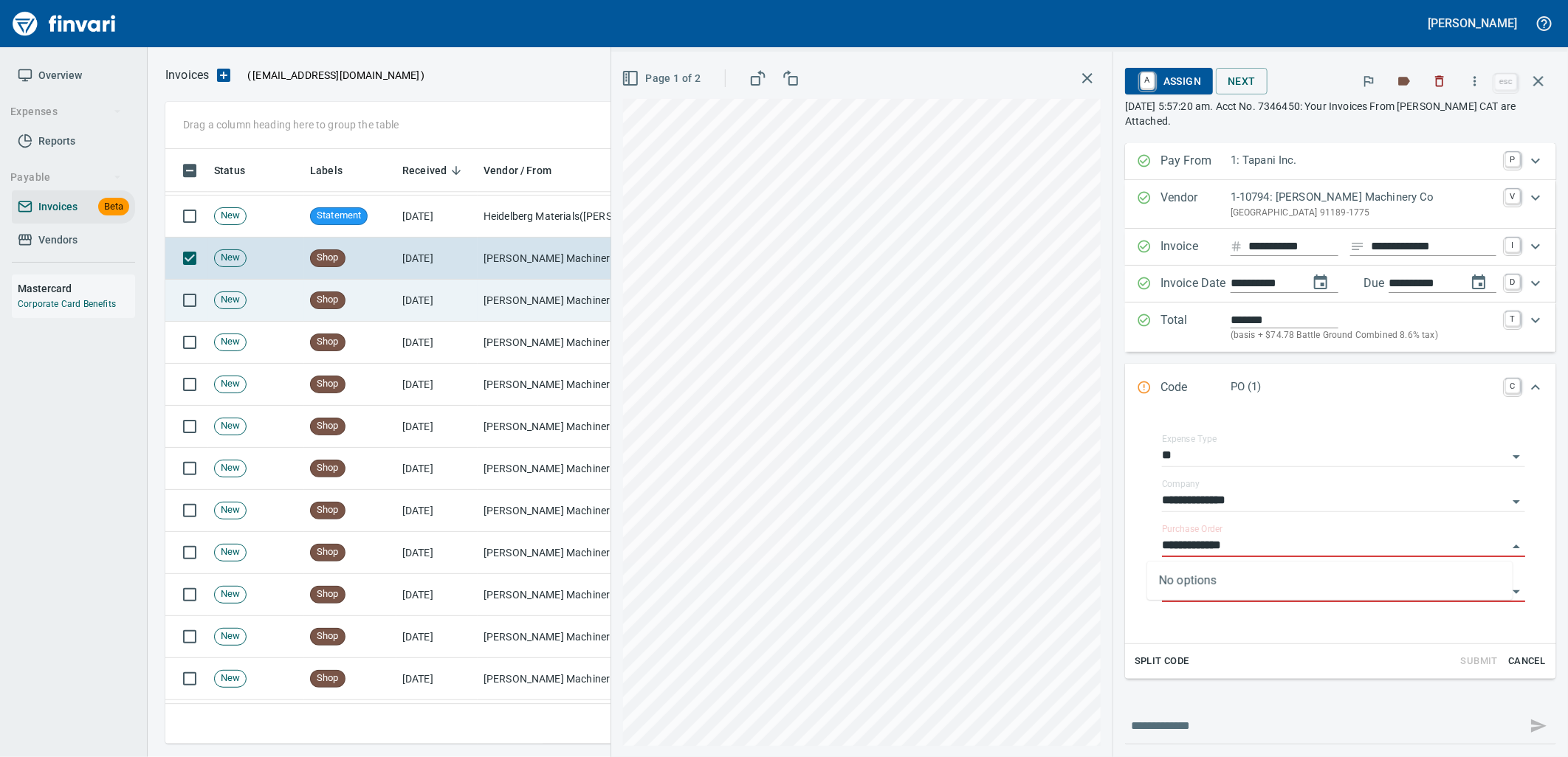
click at [422, 304] on td "[DATE]" at bounding box center [436, 300] width 81 height 42
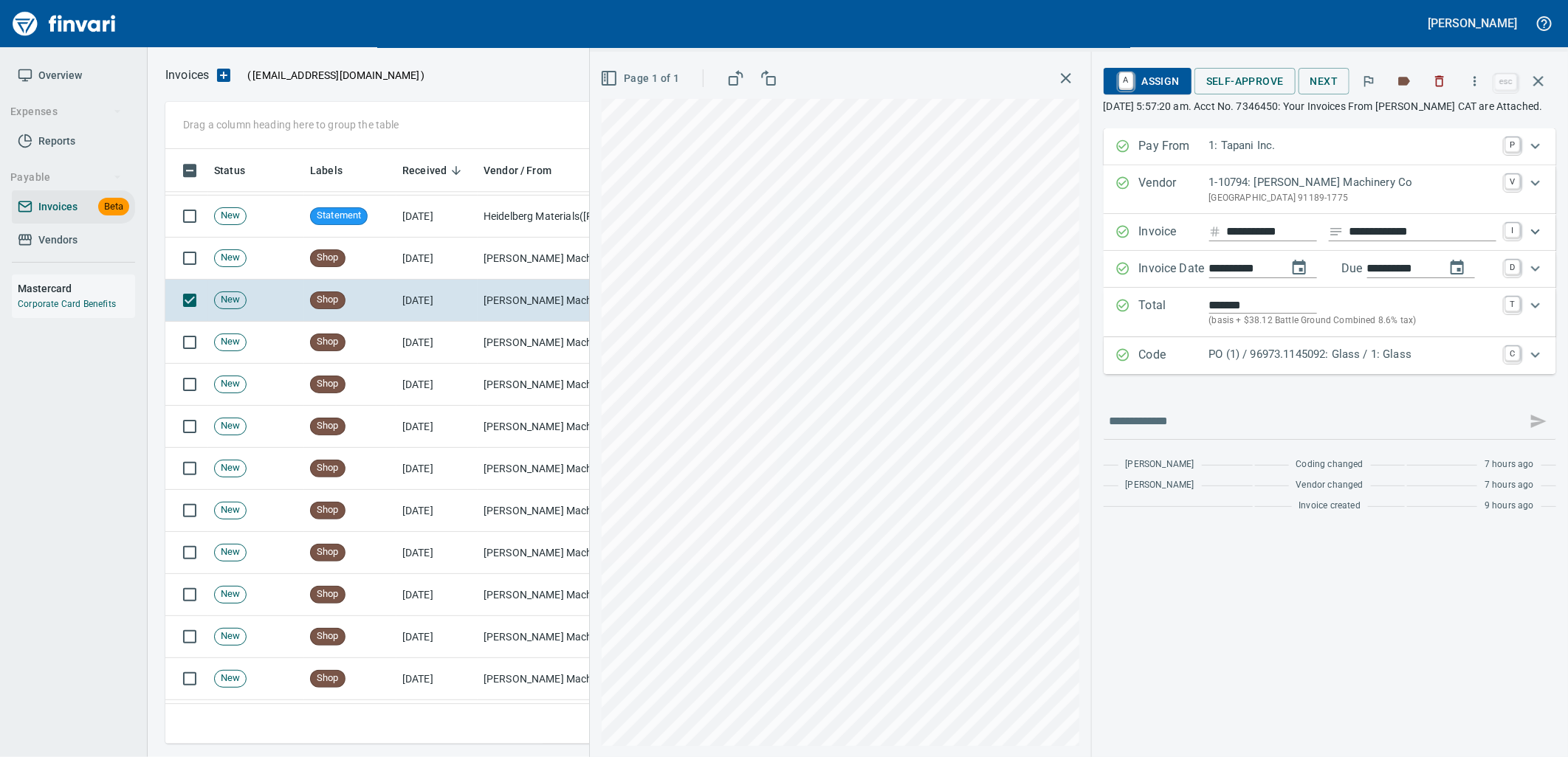
click at [1250, 363] on p "PO (1) / 96973.1145092: Glass / 1: Glass" at bounding box center [1352, 354] width 287 height 17
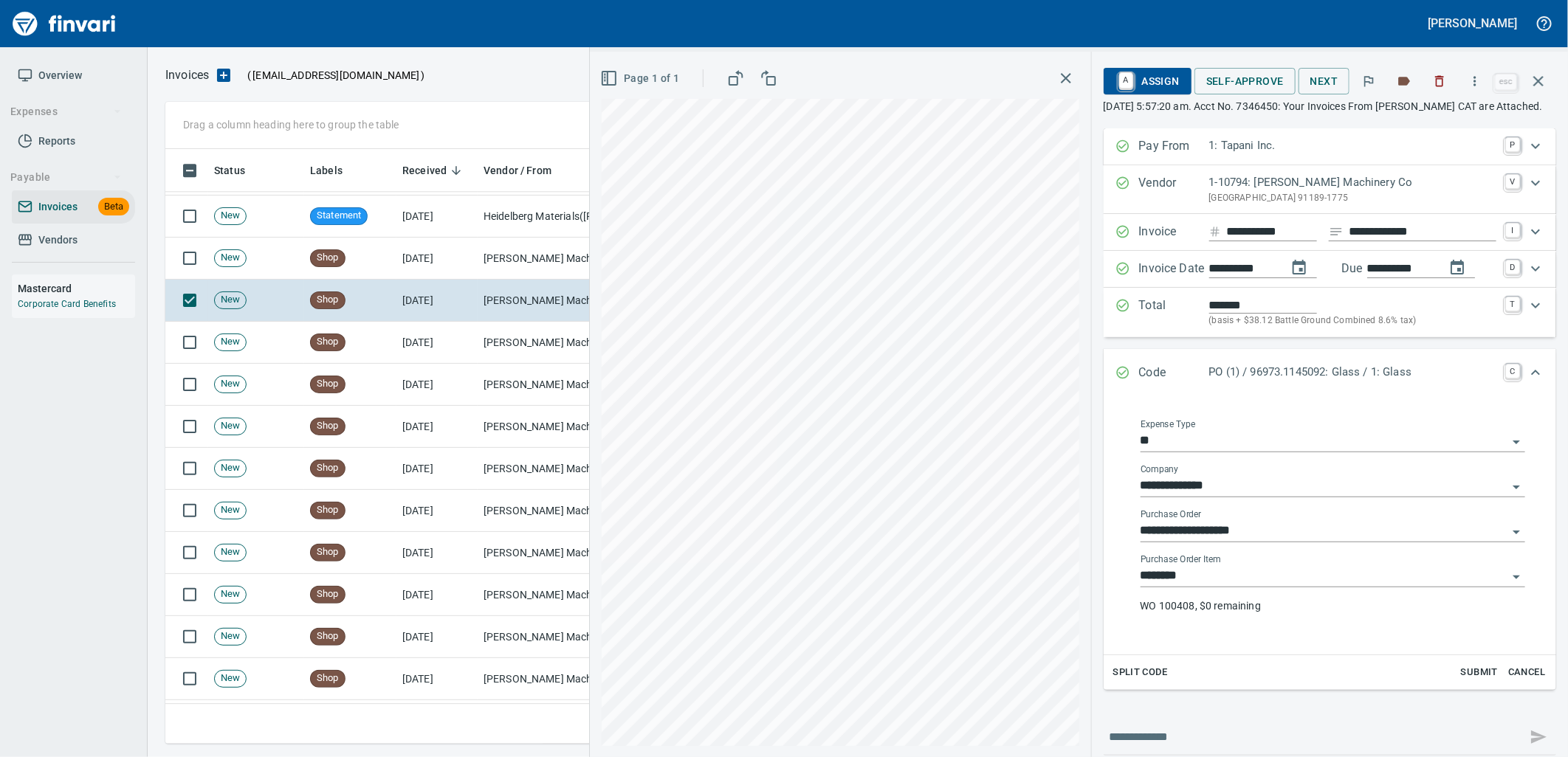
click at [1220, 603] on div "Purchase Order Item ******** WO 100408, $0 remaining" at bounding box center [1333, 589] width 384 height 71
click at [1205, 587] on input "********" at bounding box center [1324, 576] width 367 height 20
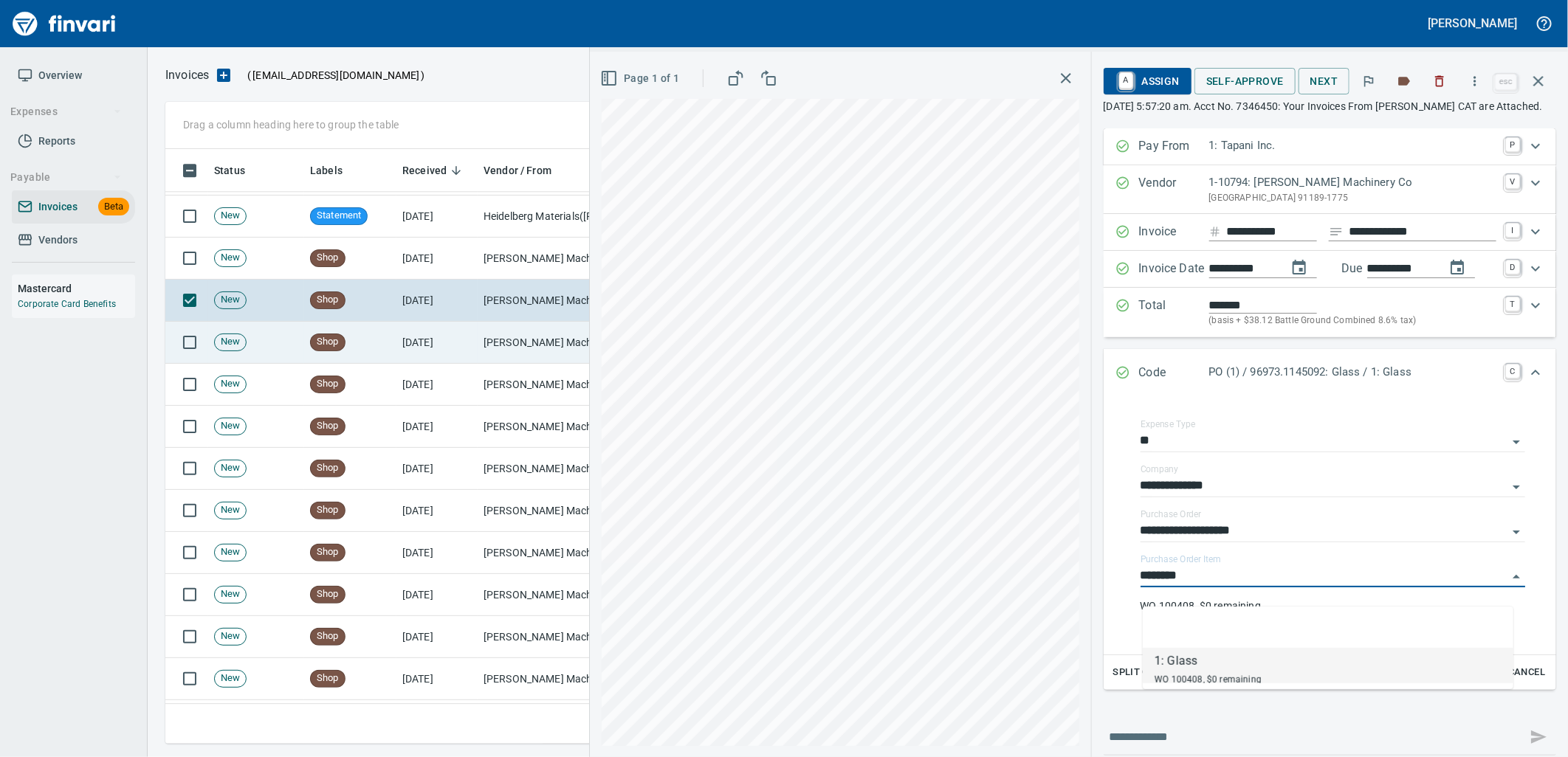
click at [504, 348] on td "Peterson Machinery Co (1-10794)" at bounding box center [551, 343] width 147 height 42
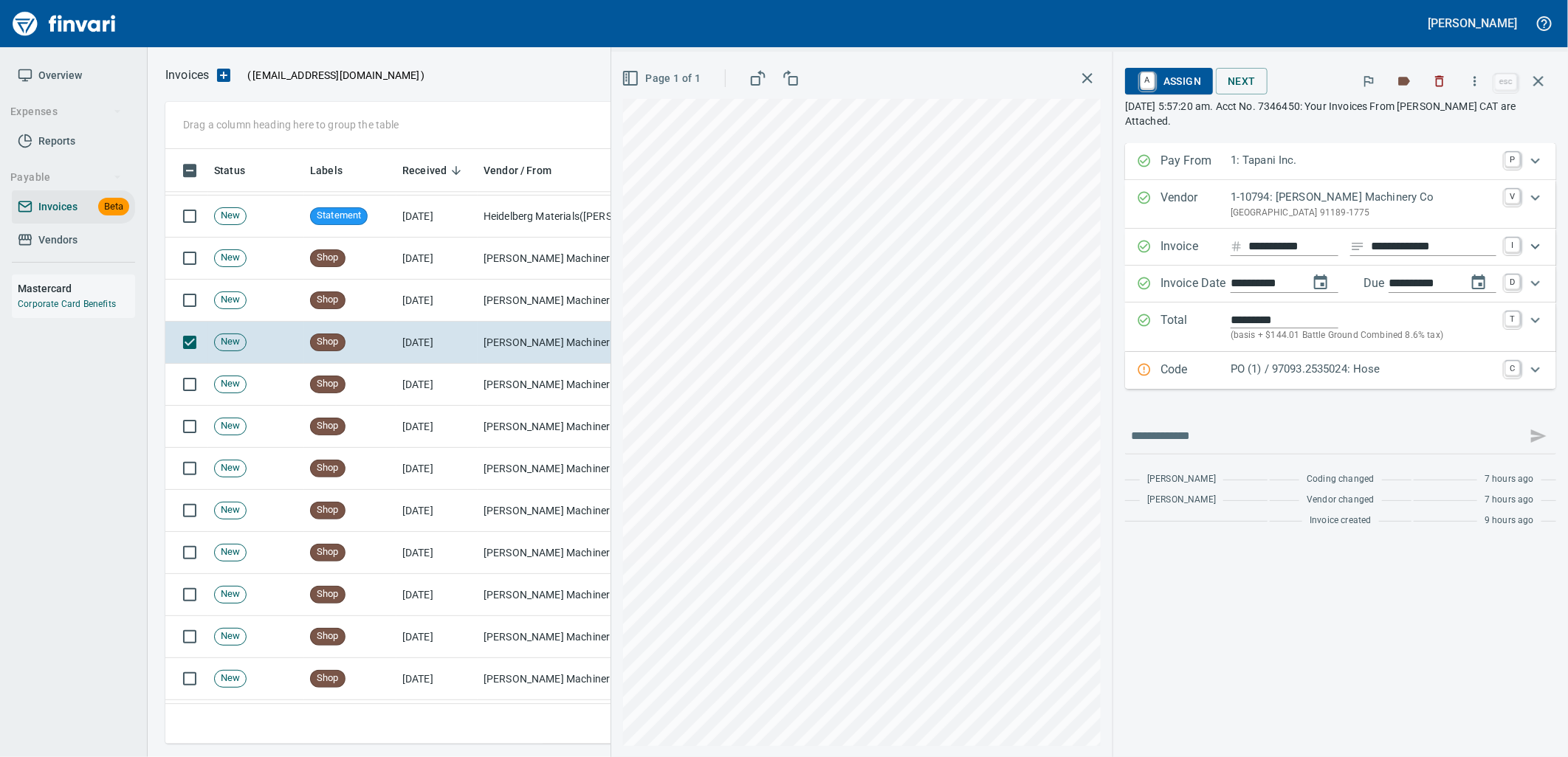
click at [1287, 378] on p "PO (1) / 97093.2535024: Hose" at bounding box center [1363, 369] width 265 height 17
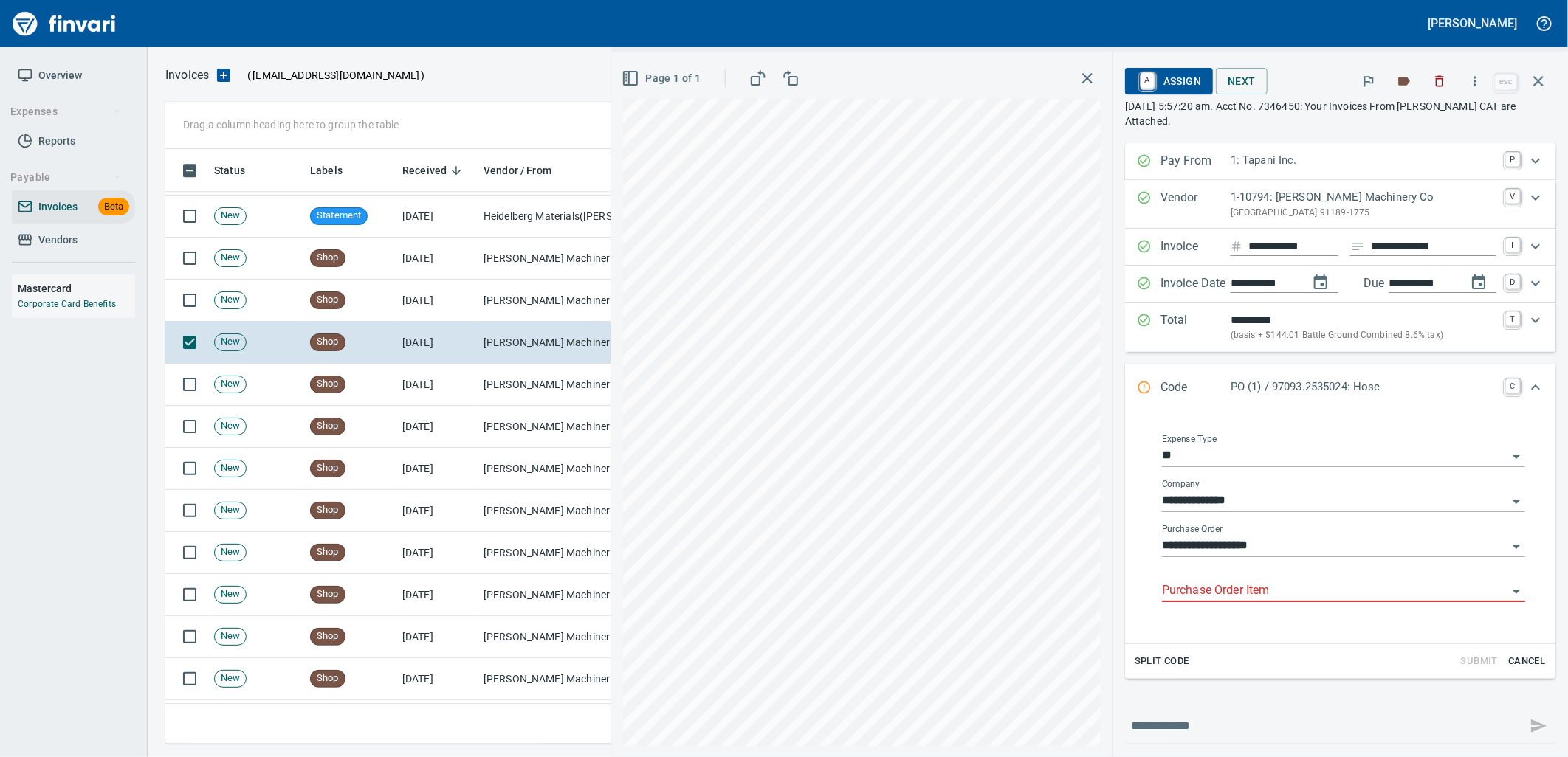
click at [1247, 584] on input "Purchase Order Item" at bounding box center [1334, 590] width 345 height 20
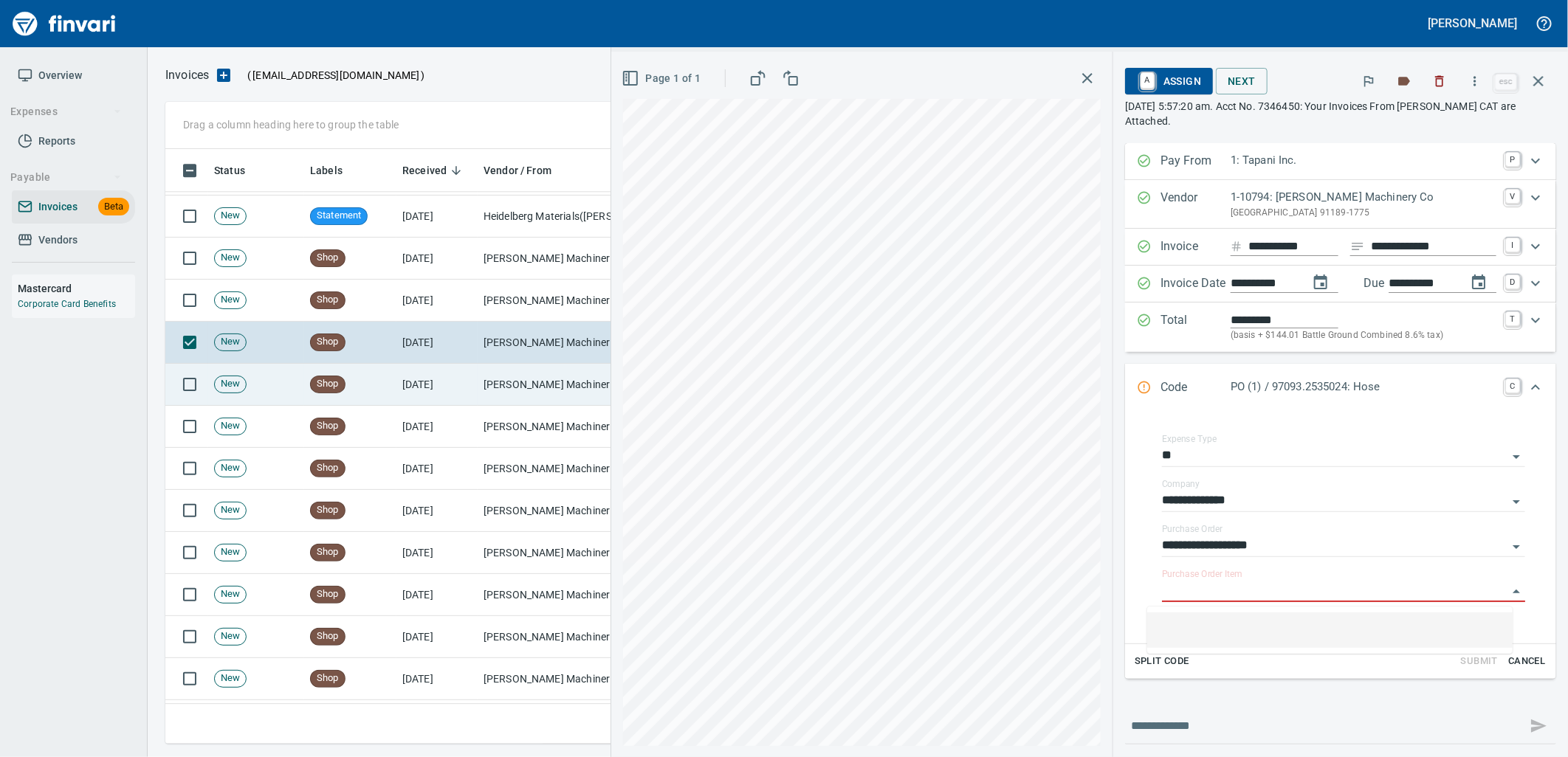
click at [539, 375] on td "Peterson Machinery Co (1-10794)" at bounding box center [551, 384] width 147 height 42
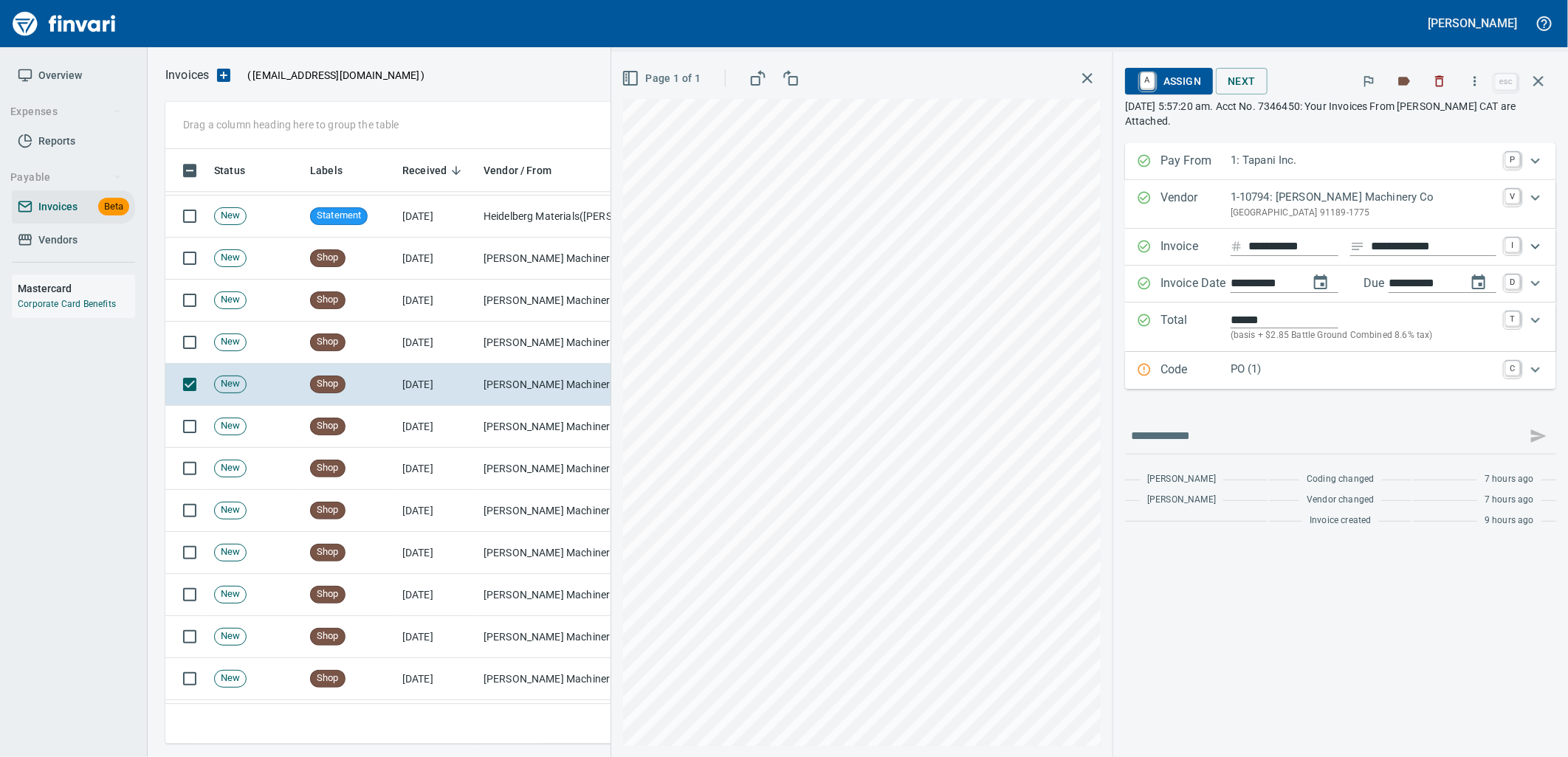
click at [1271, 379] on div "PO (1)" at bounding box center [1363, 371] width 265 height 20
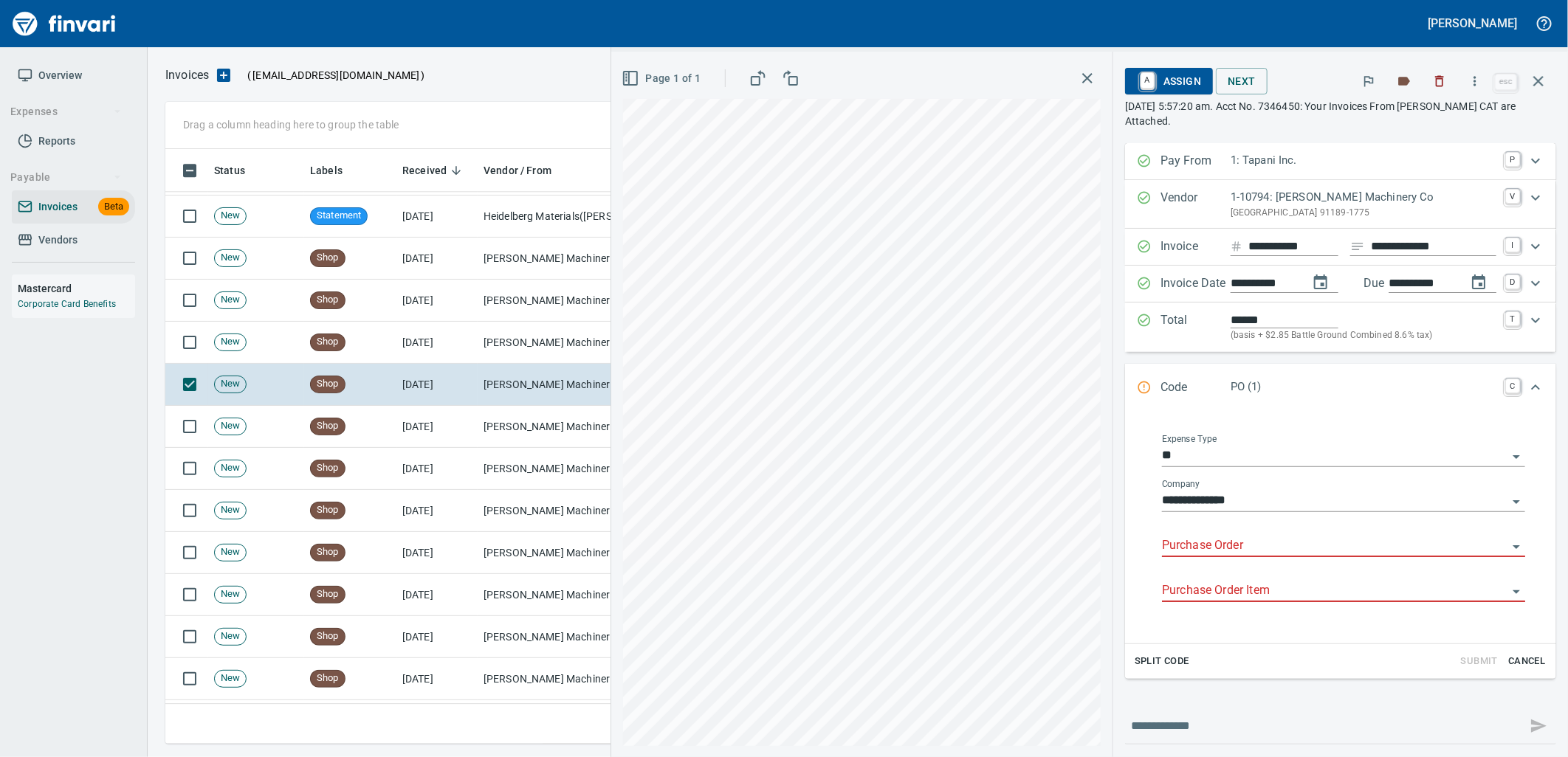
click at [1233, 511] on input "**********" at bounding box center [1334, 501] width 345 height 20
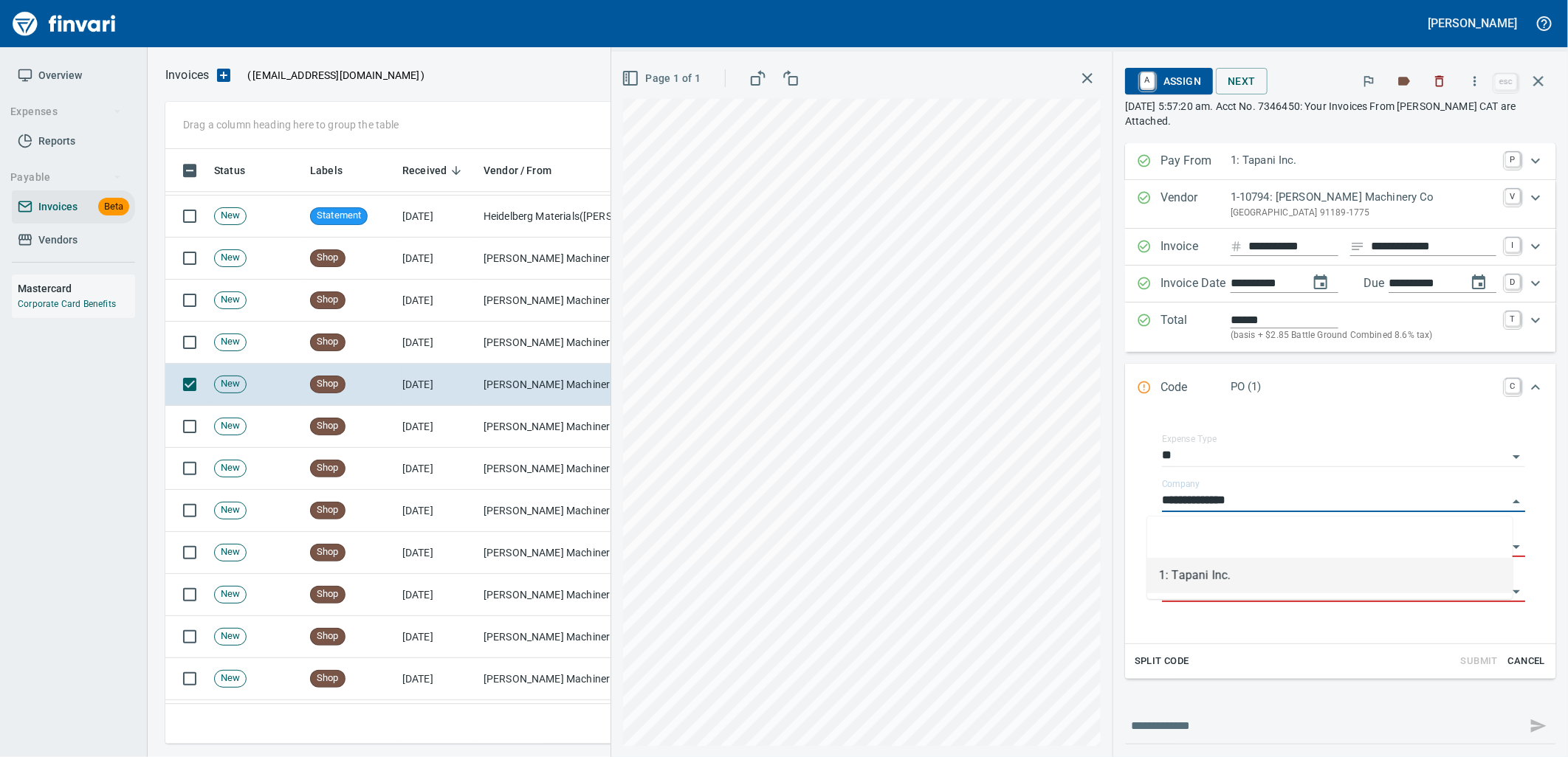
scroll to position [583, 1360]
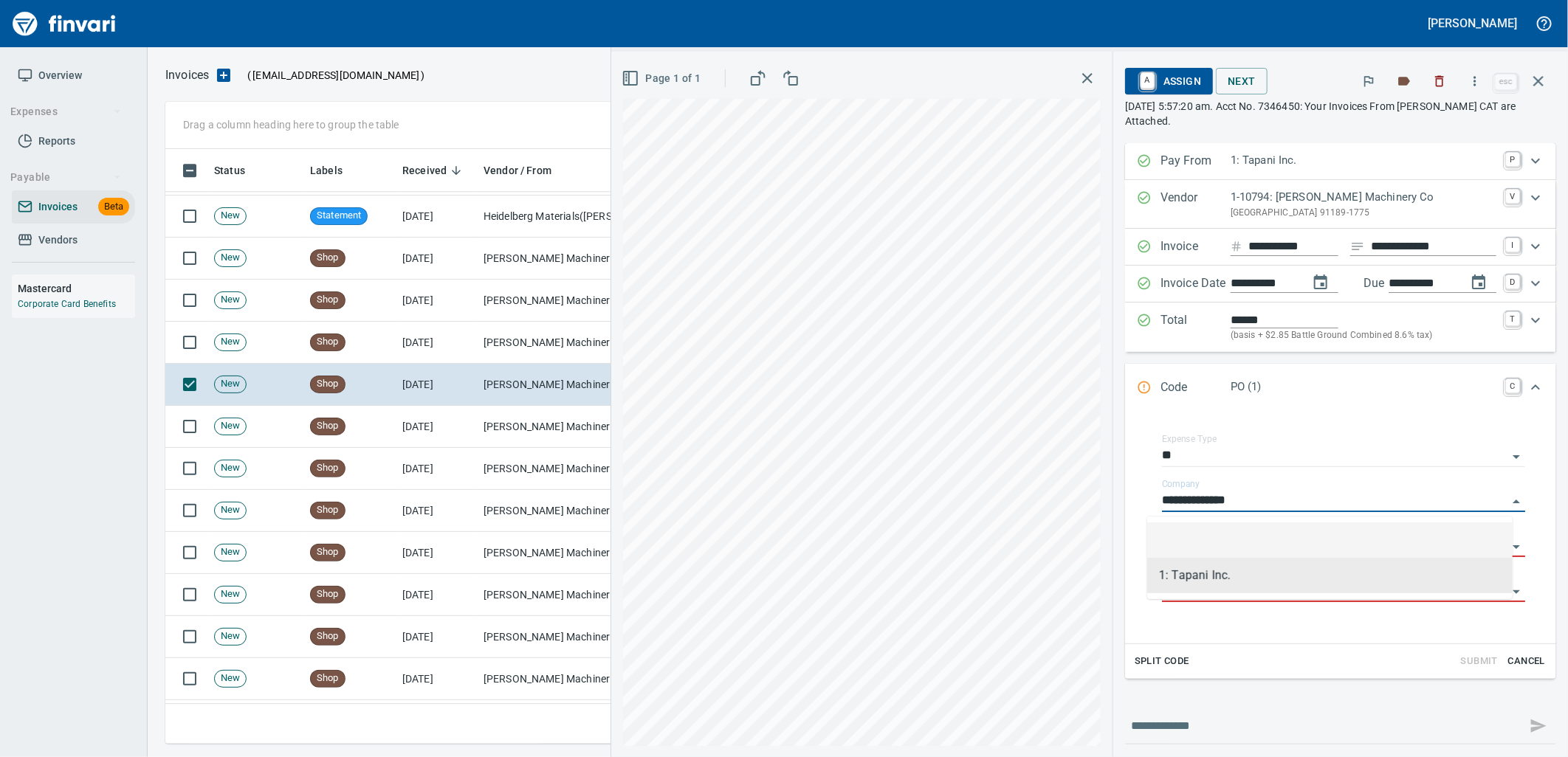
click at [1229, 540] on li at bounding box center [1330, 540] width 366 height 35
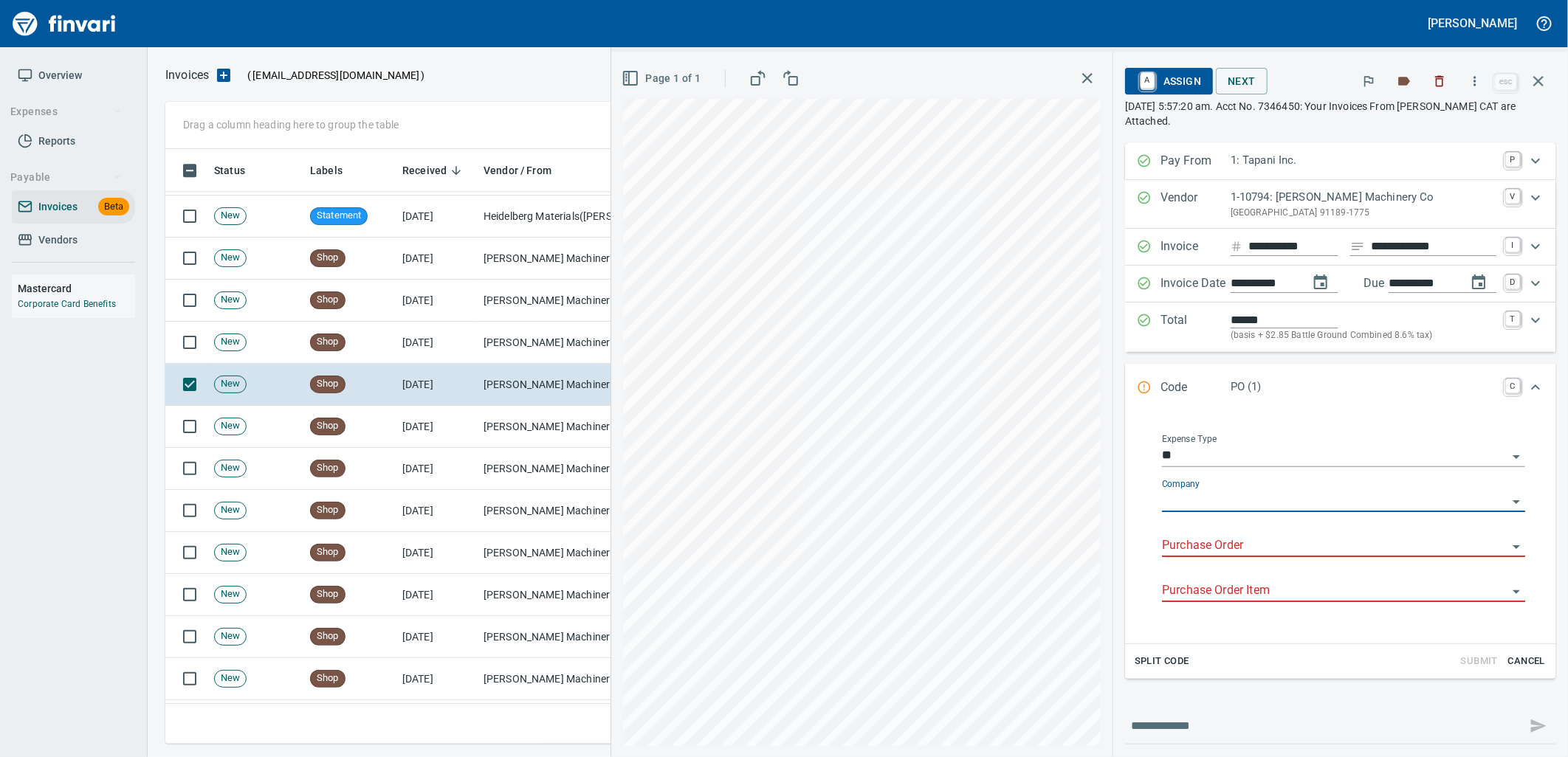
click at [1200, 490] on div "Company" at bounding box center [1343, 495] width 363 height 33
click at [1200, 498] on input "Company" at bounding box center [1334, 501] width 345 height 20
click at [1206, 568] on li "1: Tapani Inc." at bounding box center [1330, 576] width 366 height 35
type input "**********"
click at [1206, 543] on input "Purchase Order" at bounding box center [1334, 546] width 345 height 20
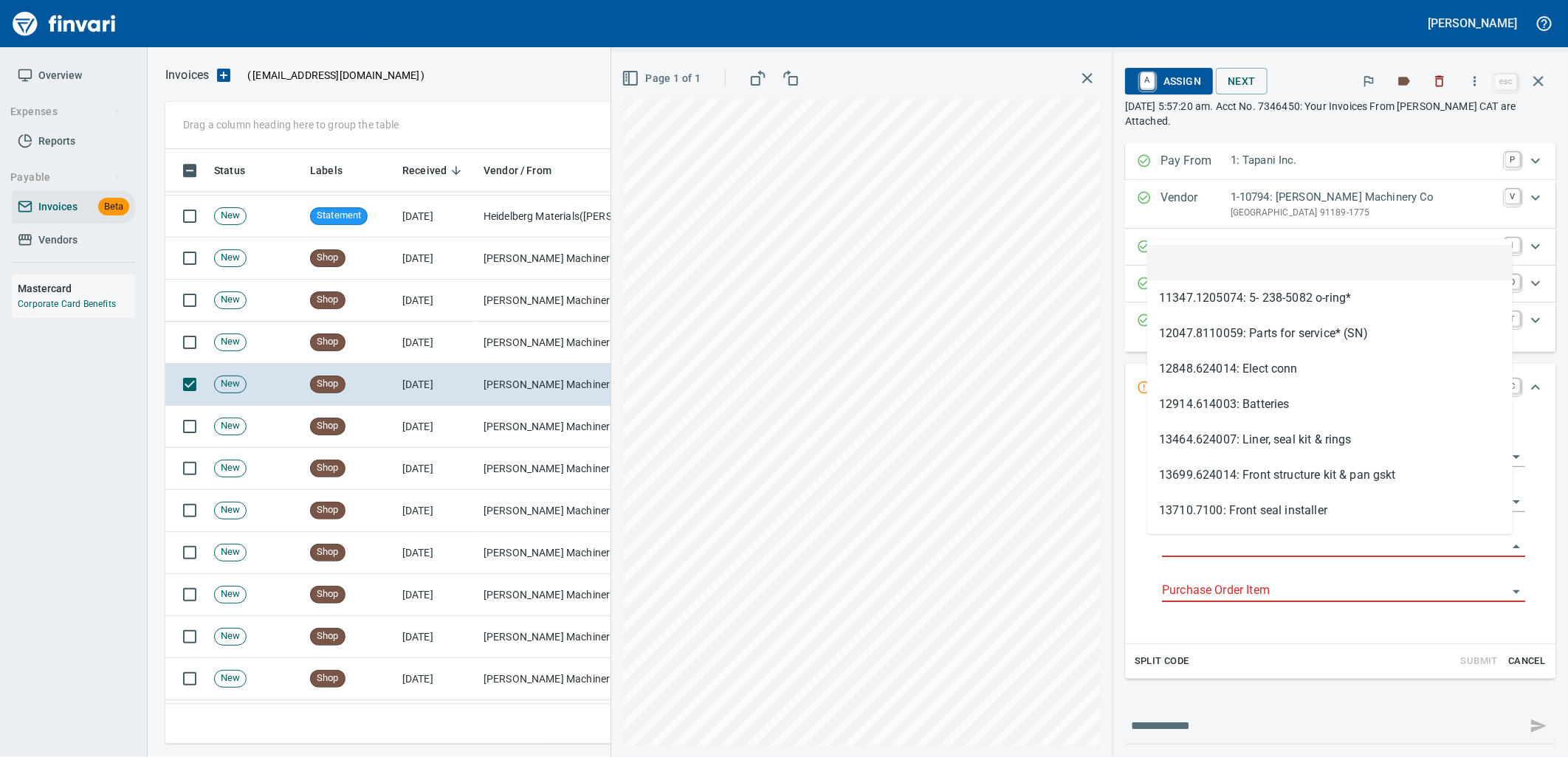
type input "**********"
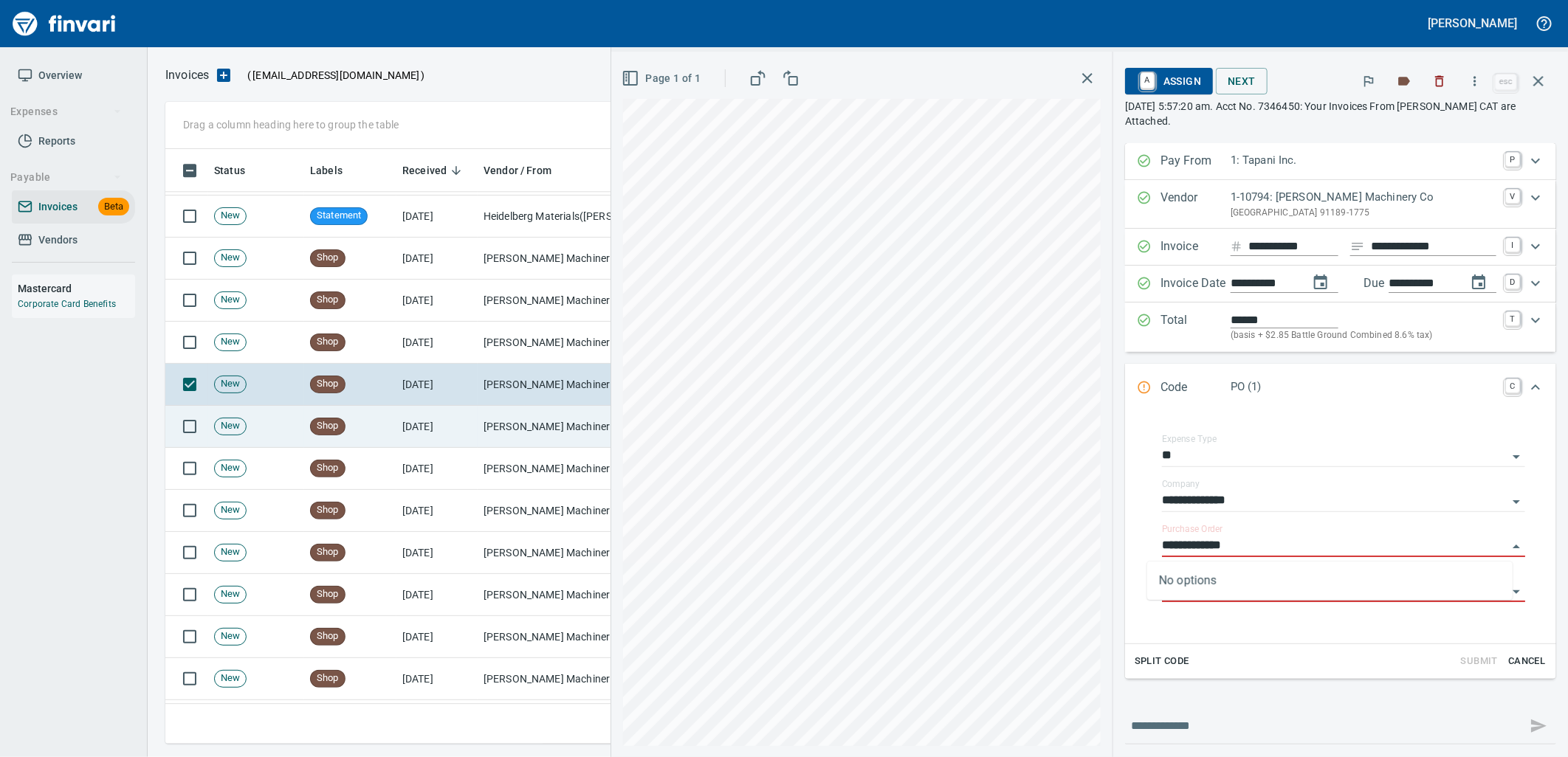
click at [552, 426] on td "Peterson Machinery Co (1-10794)" at bounding box center [551, 426] width 147 height 42
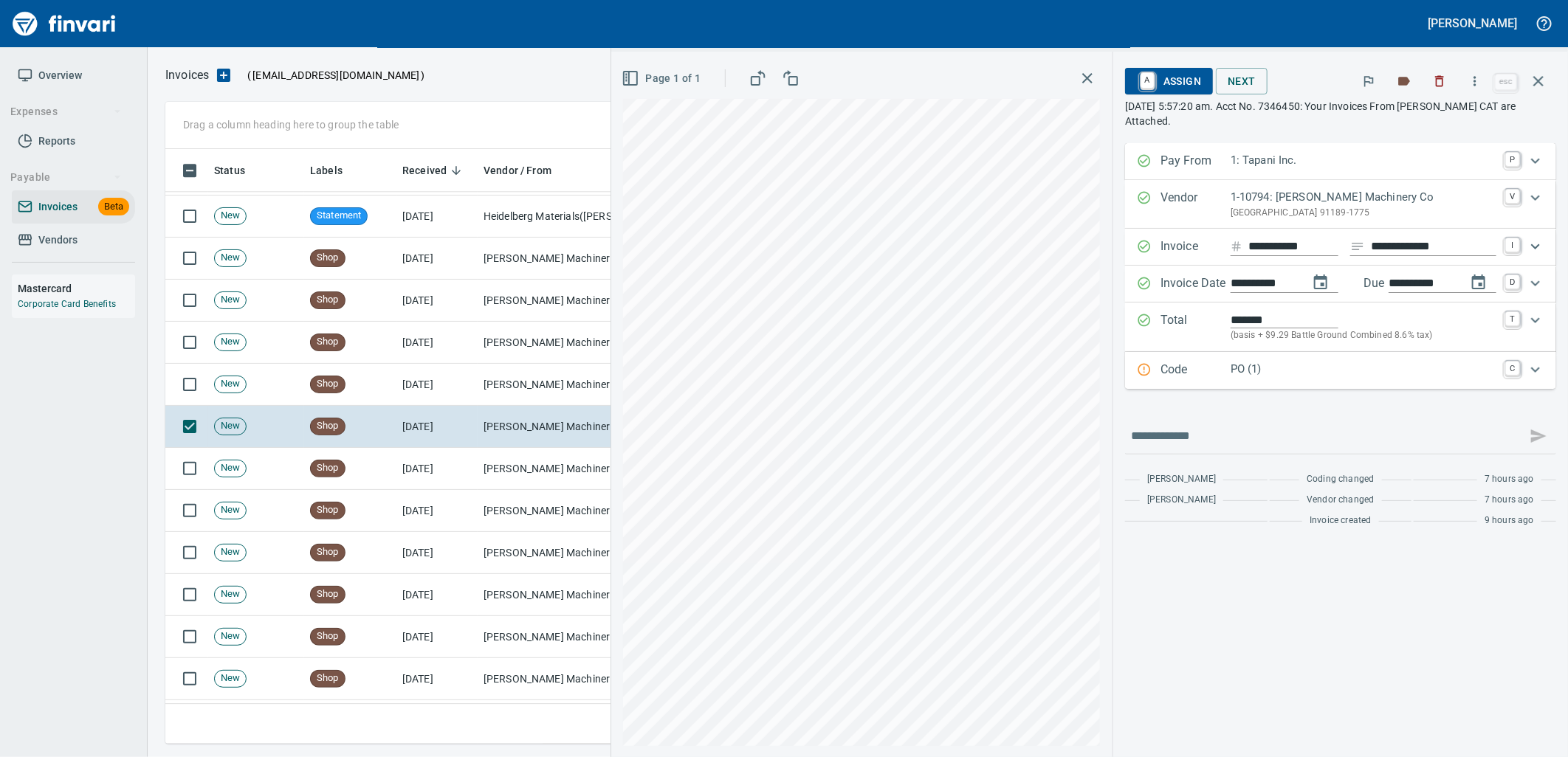
click at [1303, 373] on p "PO (1)" at bounding box center [1363, 369] width 265 height 17
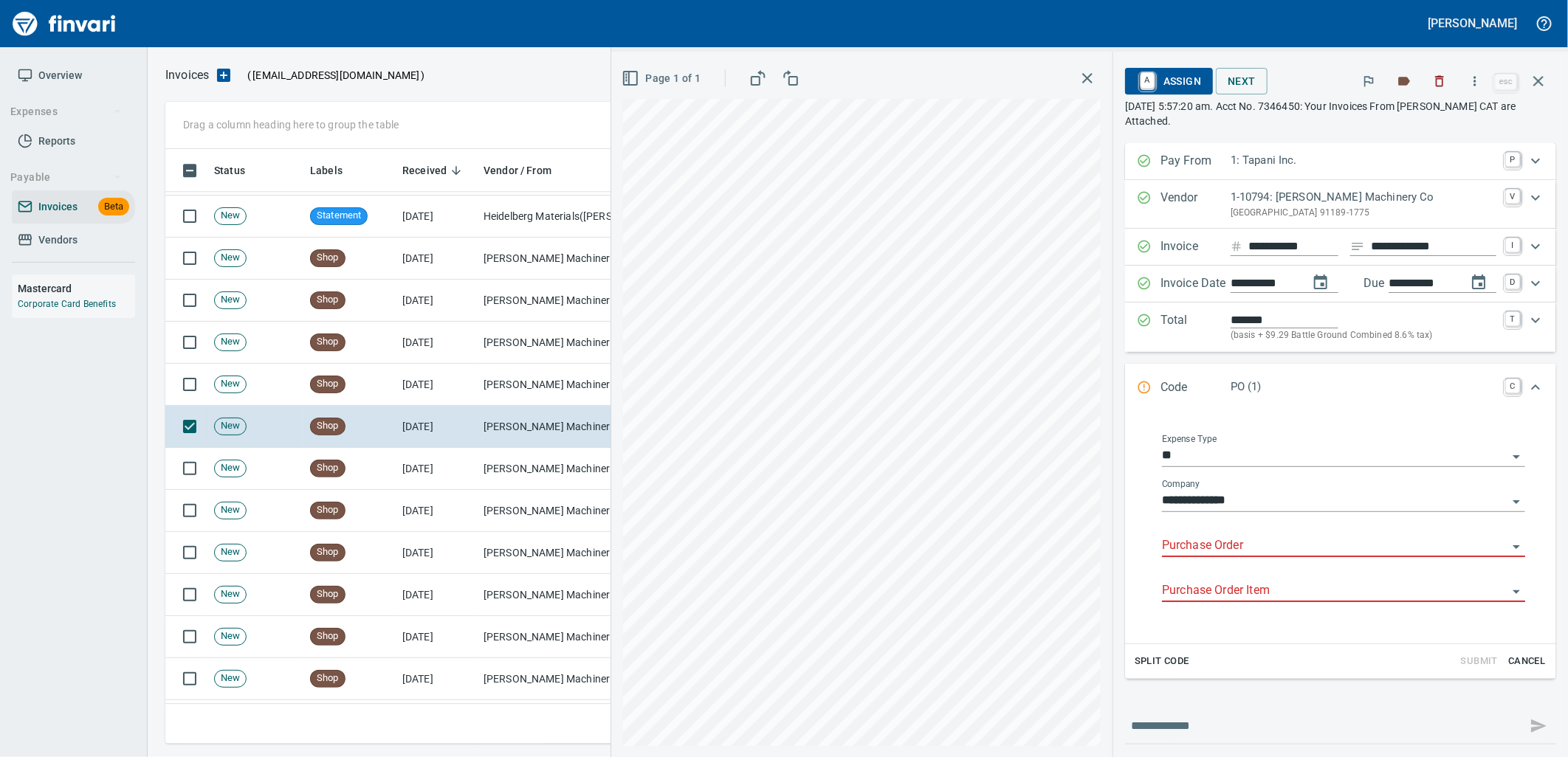
click at [1235, 552] on input "Purchase Order" at bounding box center [1334, 546] width 345 height 20
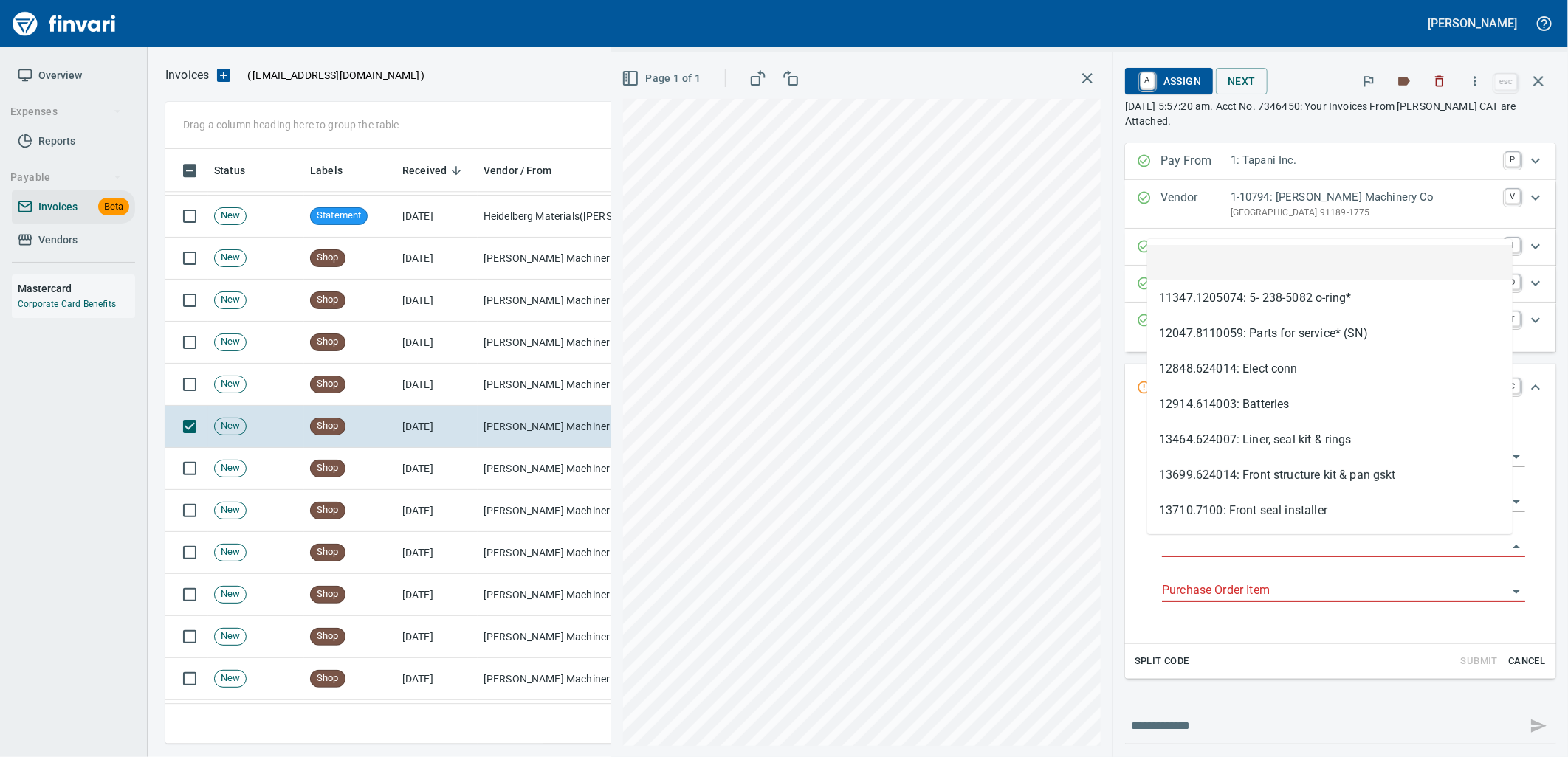
type input "**********"
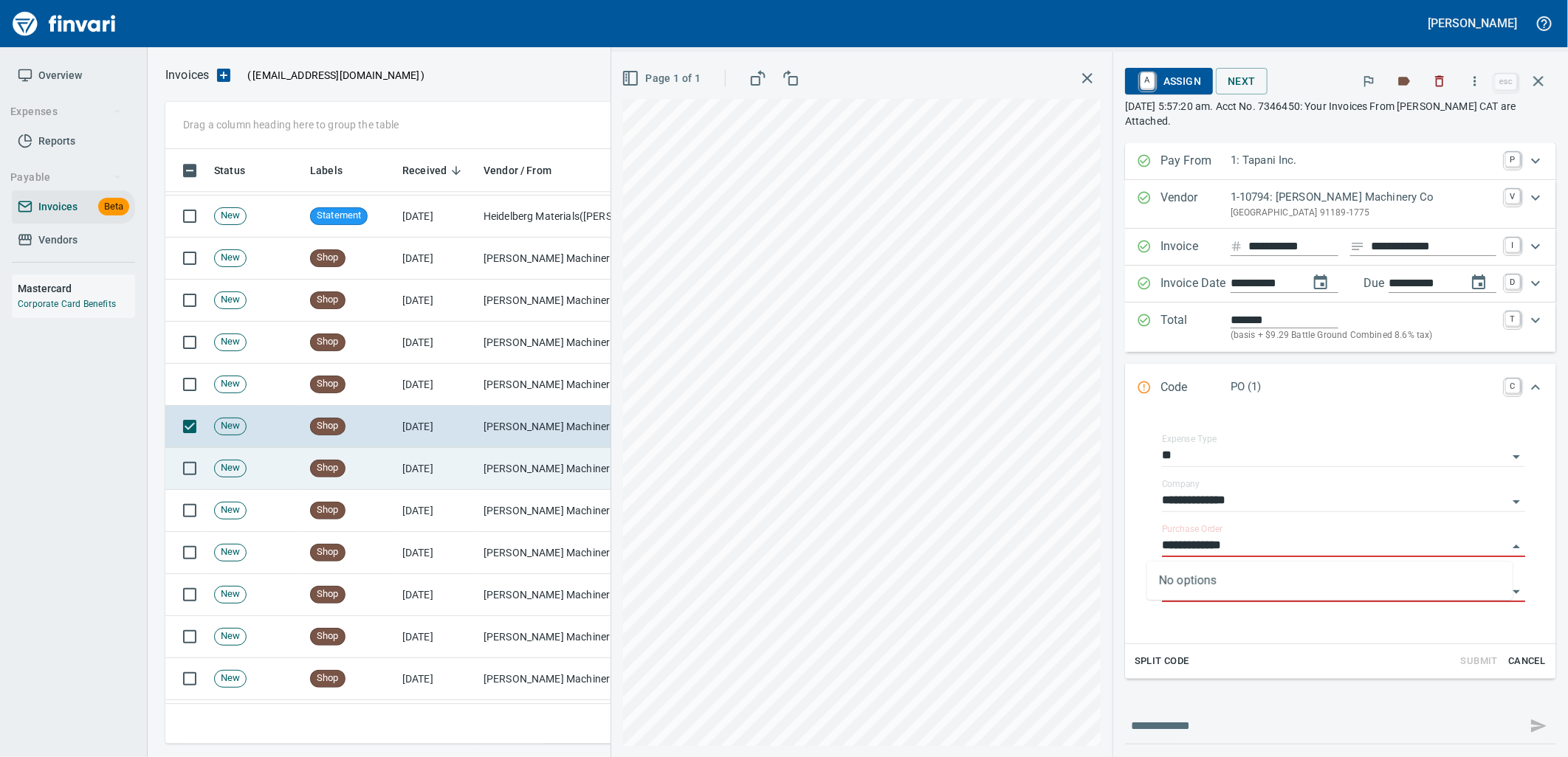
click at [493, 484] on td "Peterson Machinery Co (1-10794)" at bounding box center [551, 469] width 147 height 42
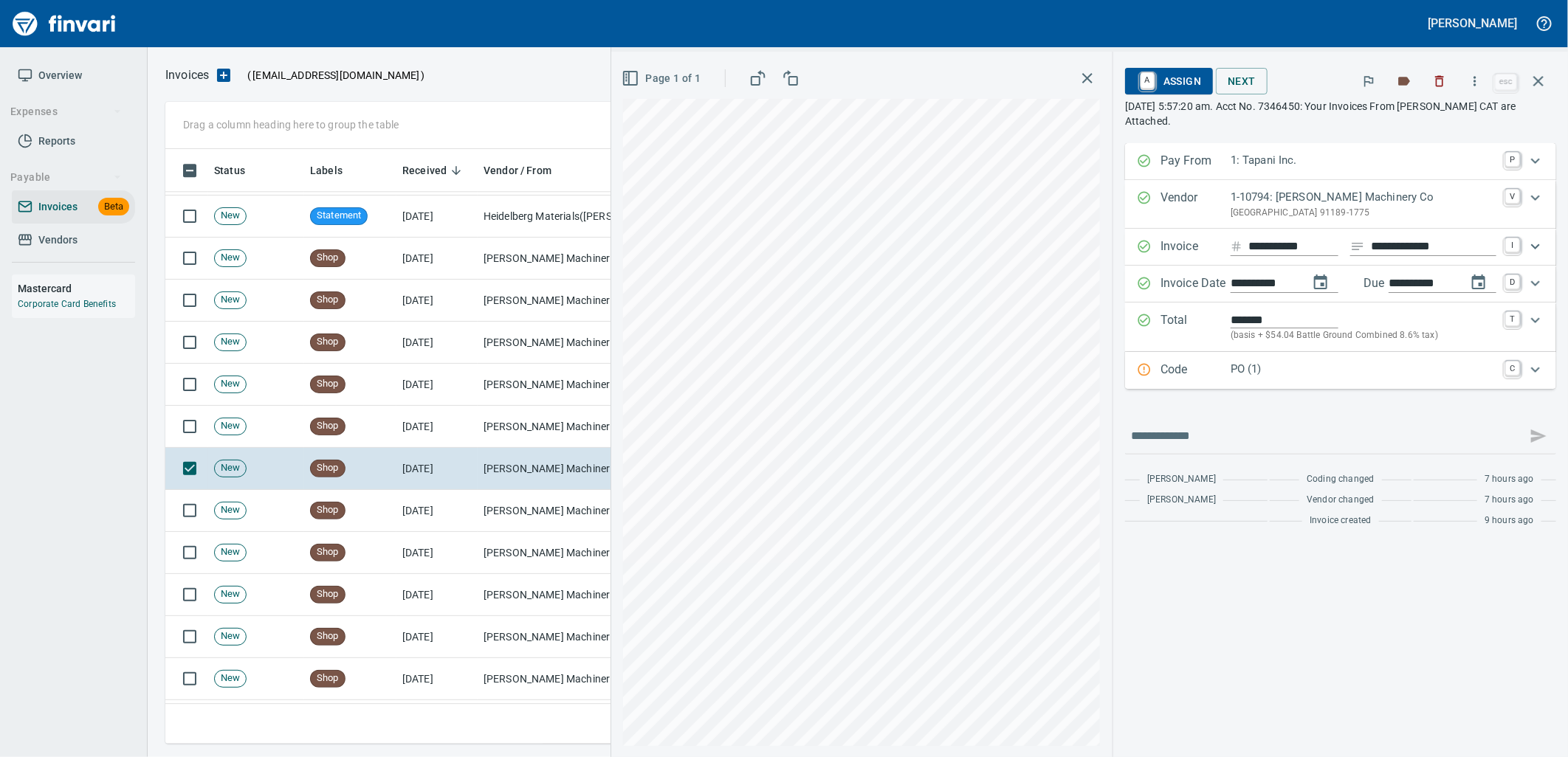
click at [1287, 392] on div "**********" at bounding box center [1341, 338] width 432 height 391
click at [1264, 379] on div "PO (1)" at bounding box center [1363, 371] width 265 height 20
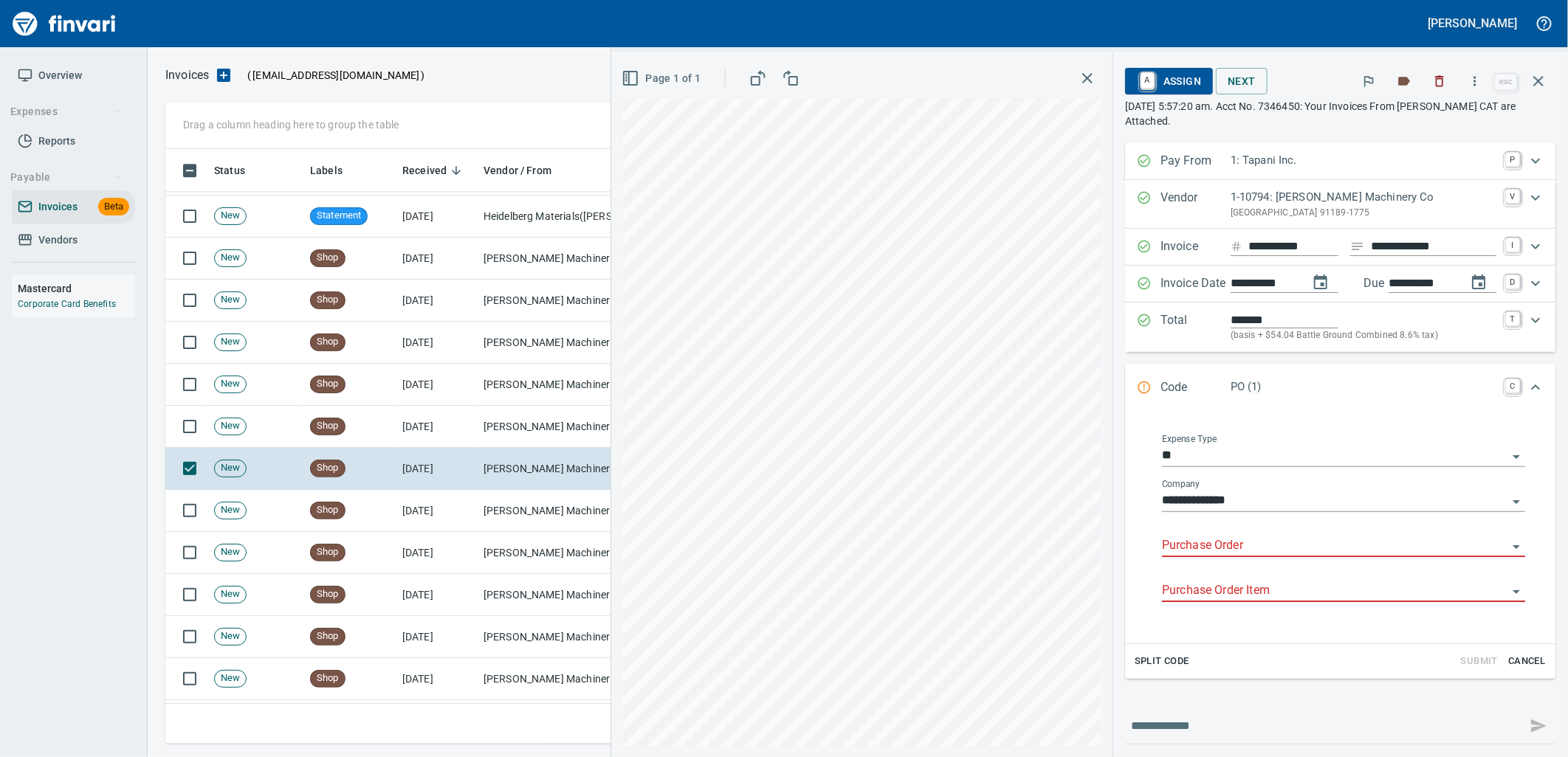
click at [1208, 537] on input "Purchase Order" at bounding box center [1334, 546] width 345 height 20
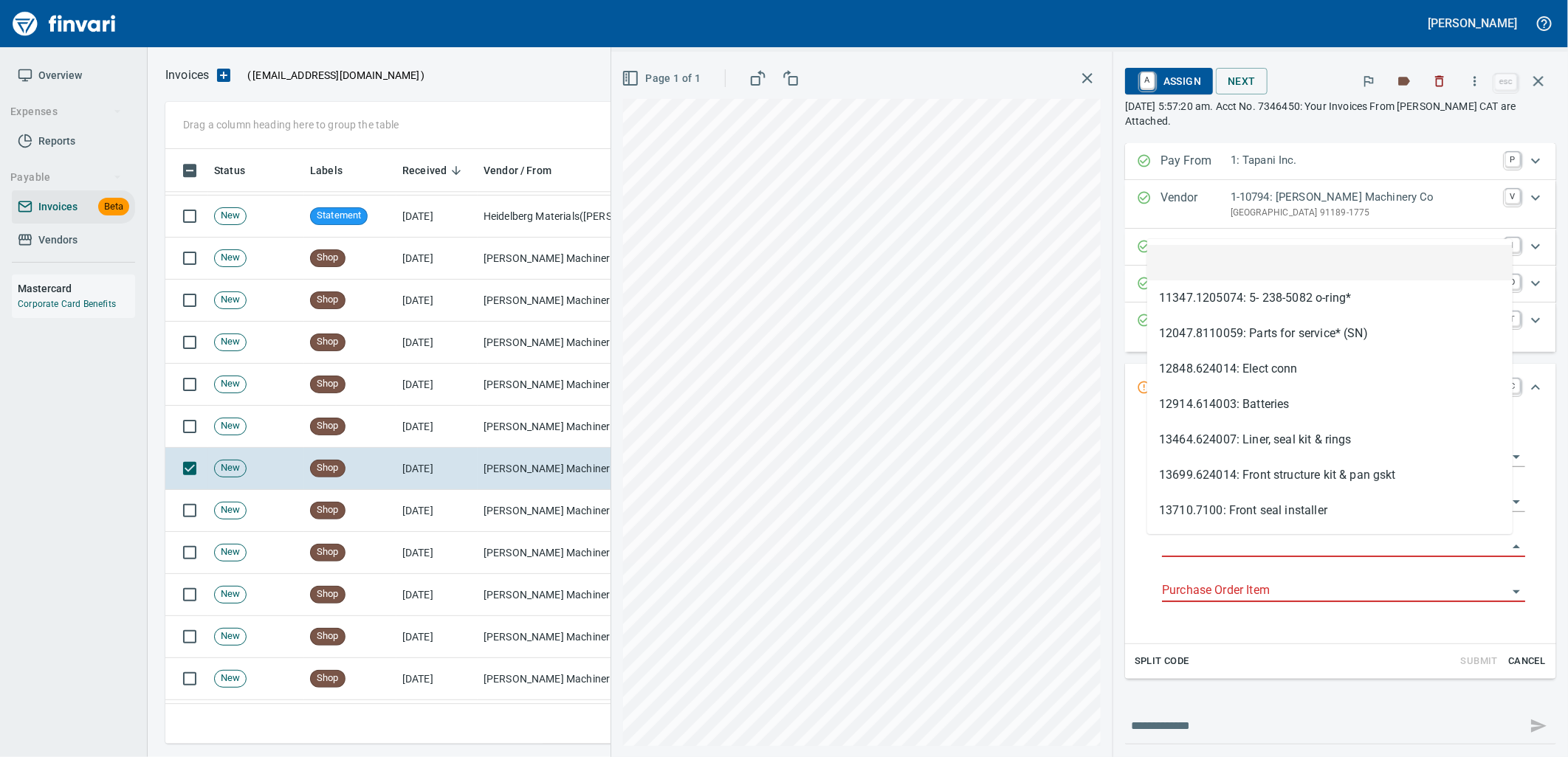
type input "**********"
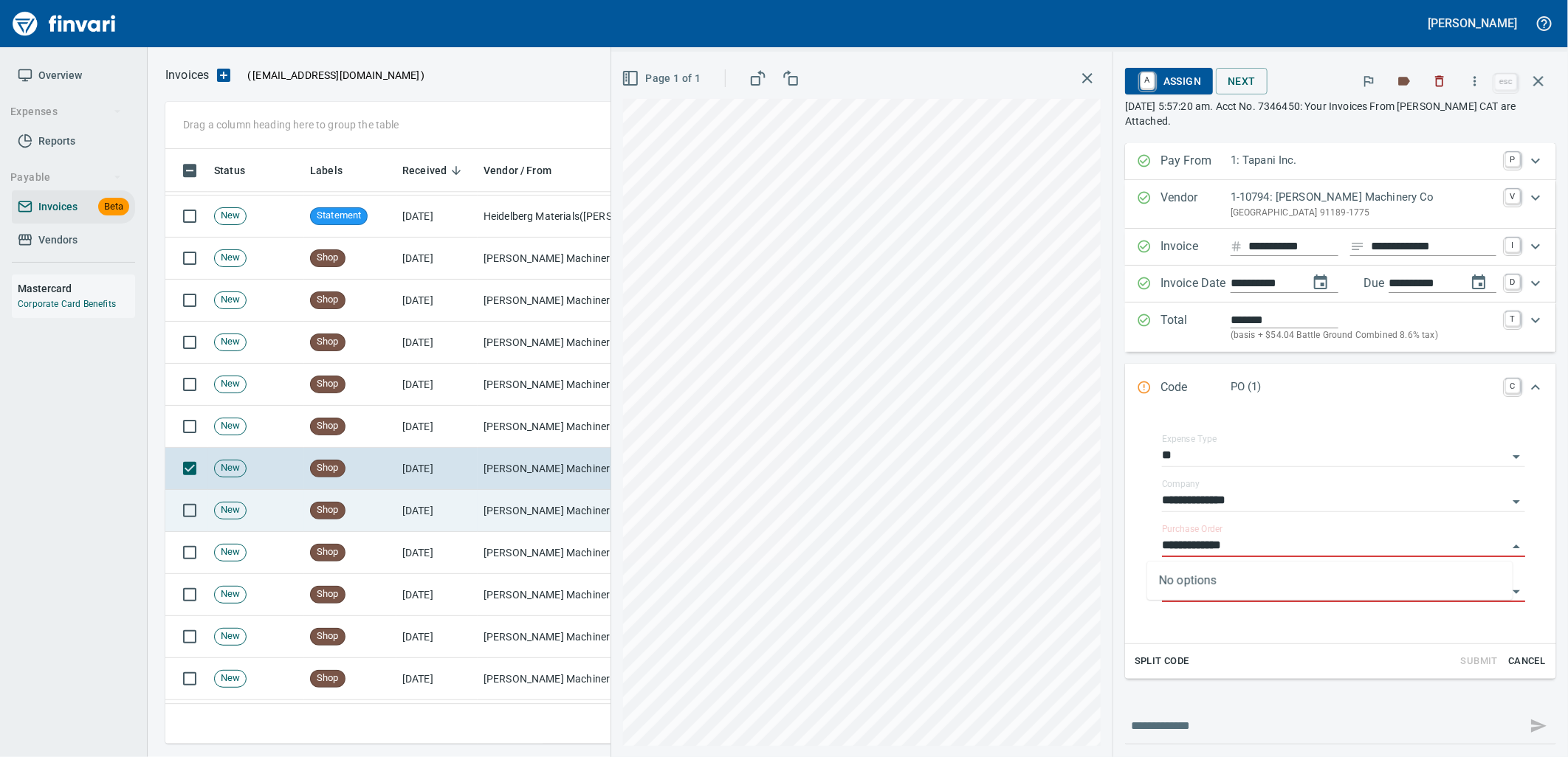
click at [536, 502] on td "Peterson Machinery Co (1-10794)" at bounding box center [551, 510] width 147 height 42
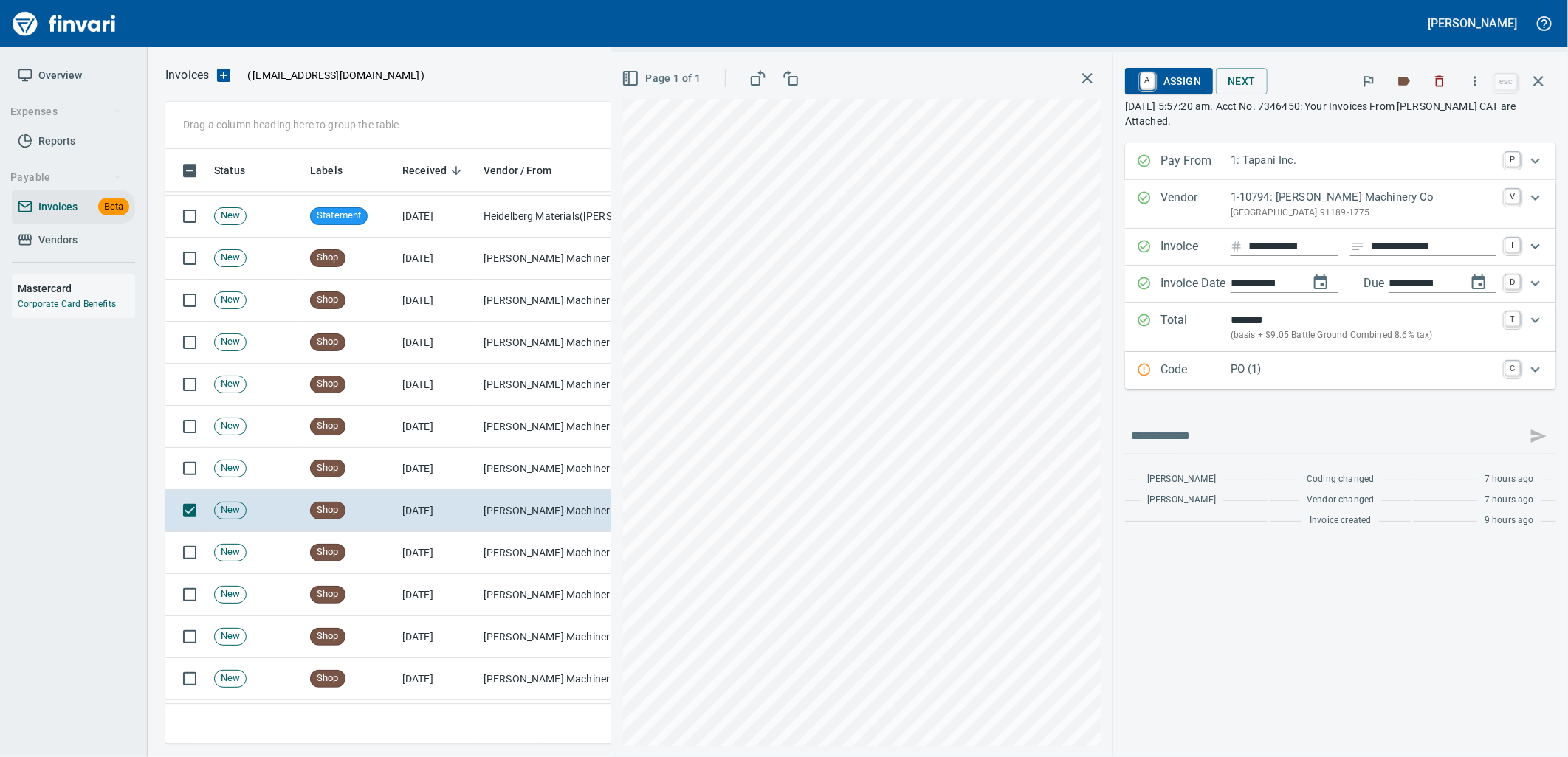
click at [1254, 358] on div "Code PO (1) C" at bounding box center [1341, 371] width 432 height 37
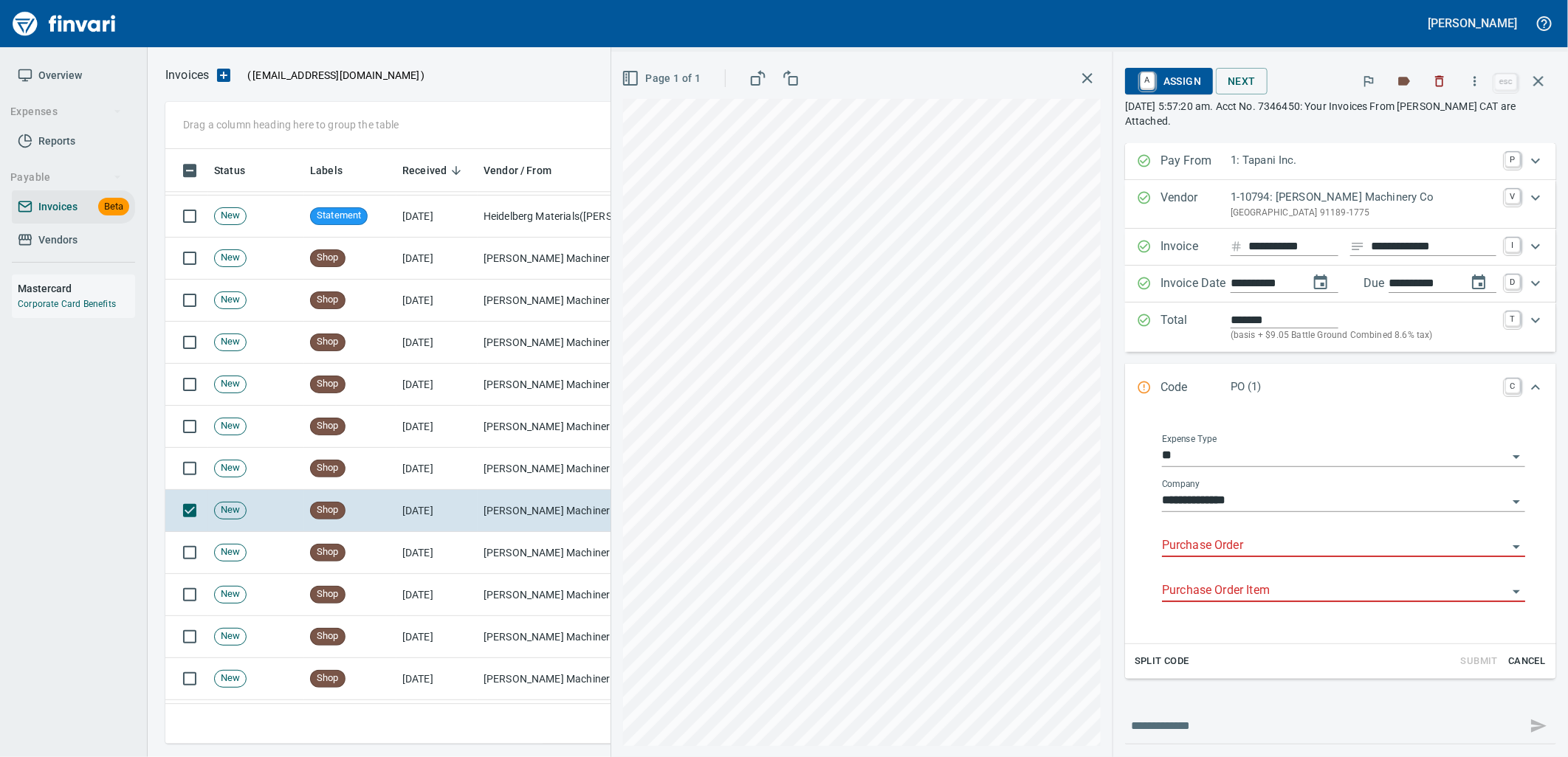
click at [1216, 540] on input "Purchase Order" at bounding box center [1334, 546] width 345 height 20
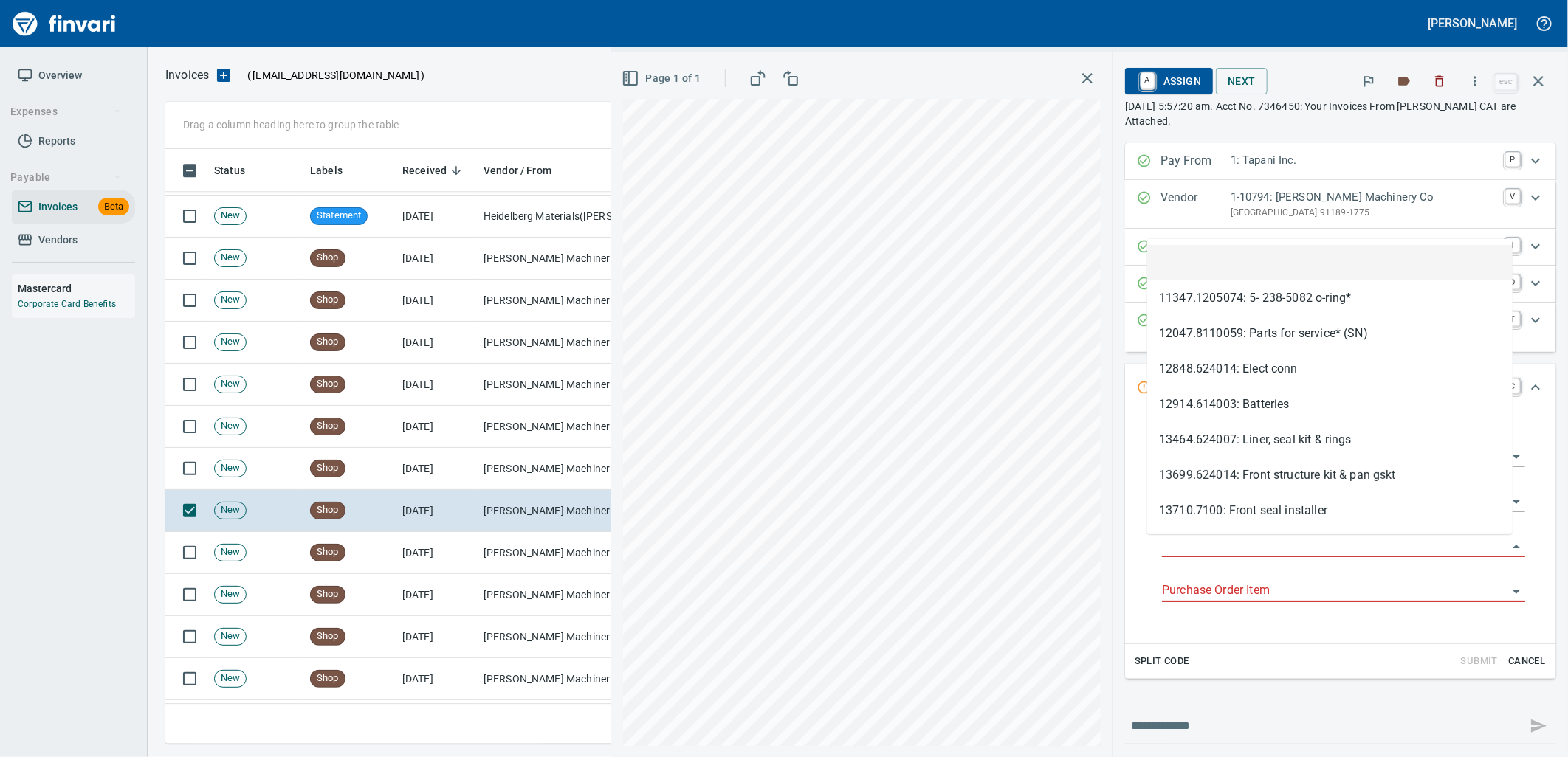
type input "**********"
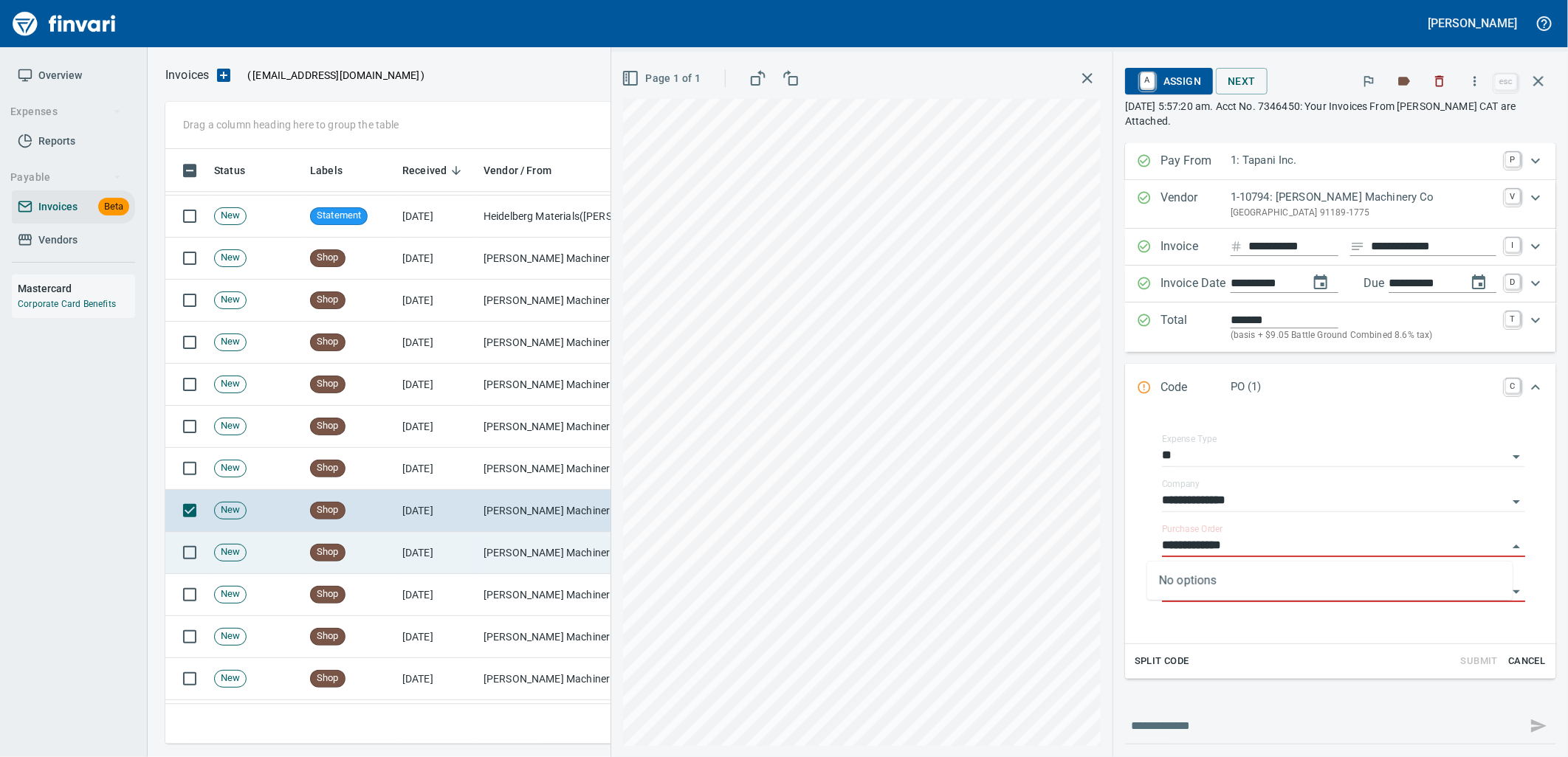
click at [550, 545] on td "Peterson Machinery Co (1-10794)" at bounding box center [551, 552] width 147 height 42
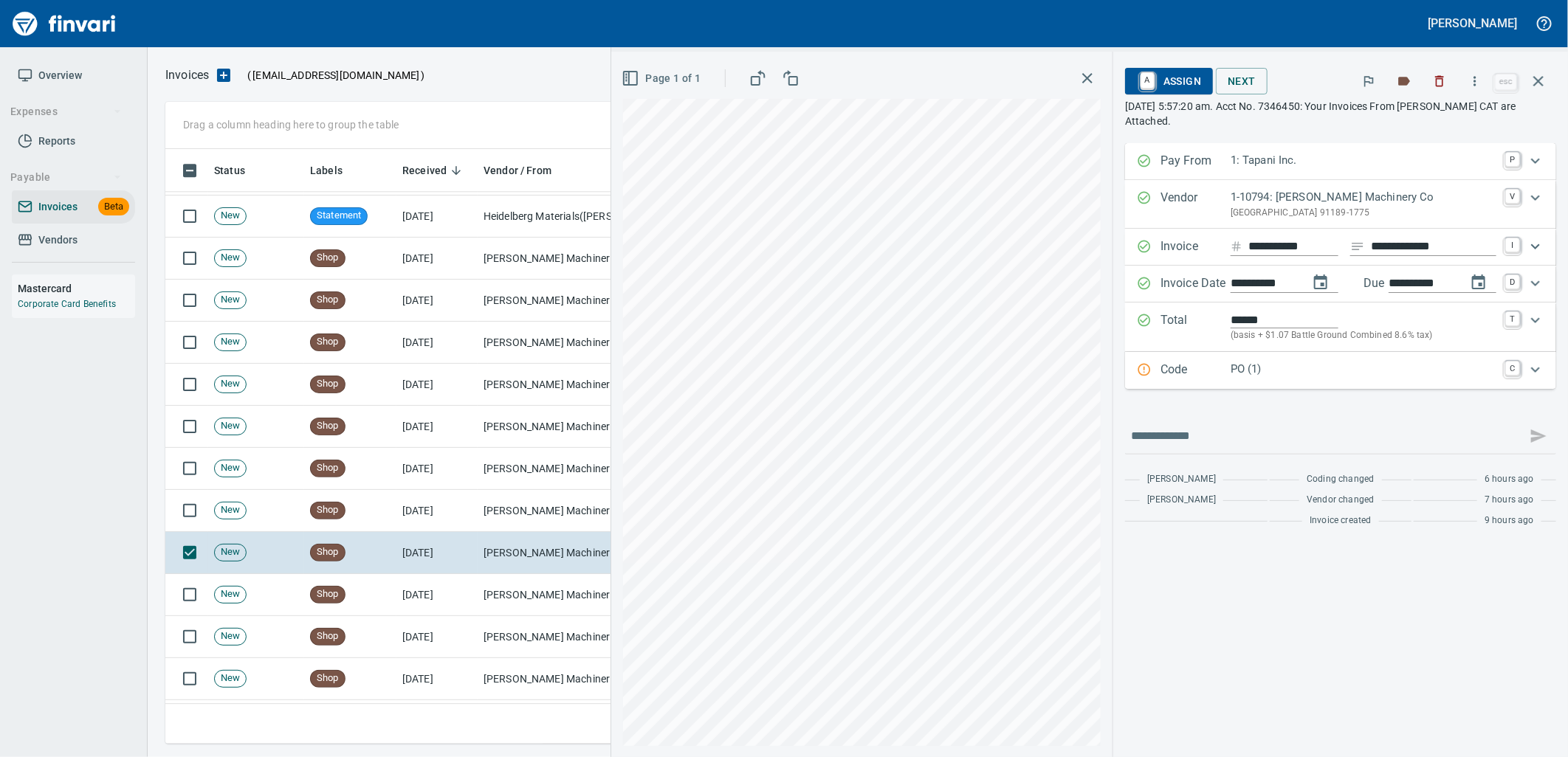
click at [1352, 374] on p "PO (1)" at bounding box center [1363, 369] width 265 height 17
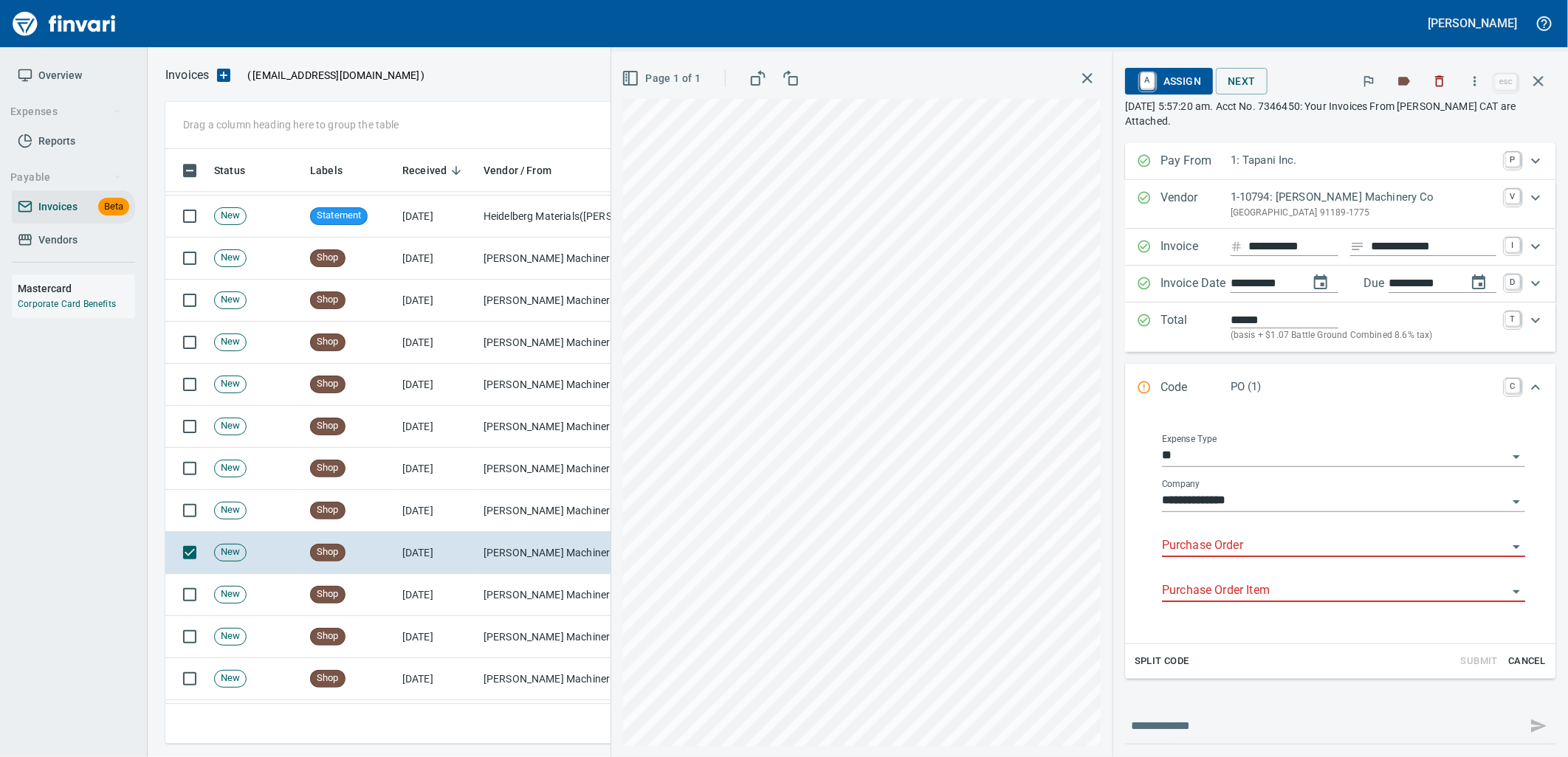
click at [1238, 550] on input "Purchase Order" at bounding box center [1334, 546] width 345 height 20
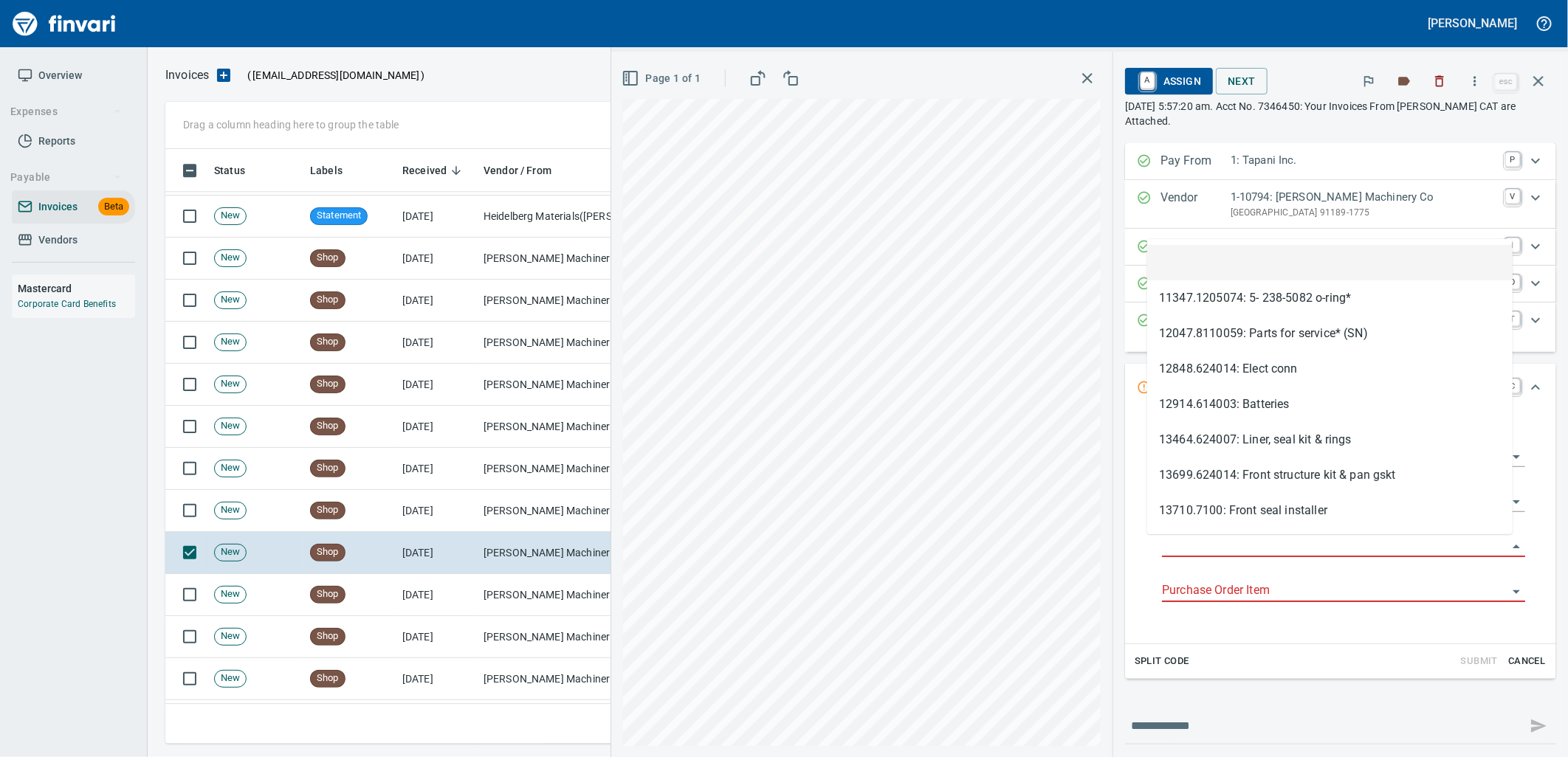
type input "**********"
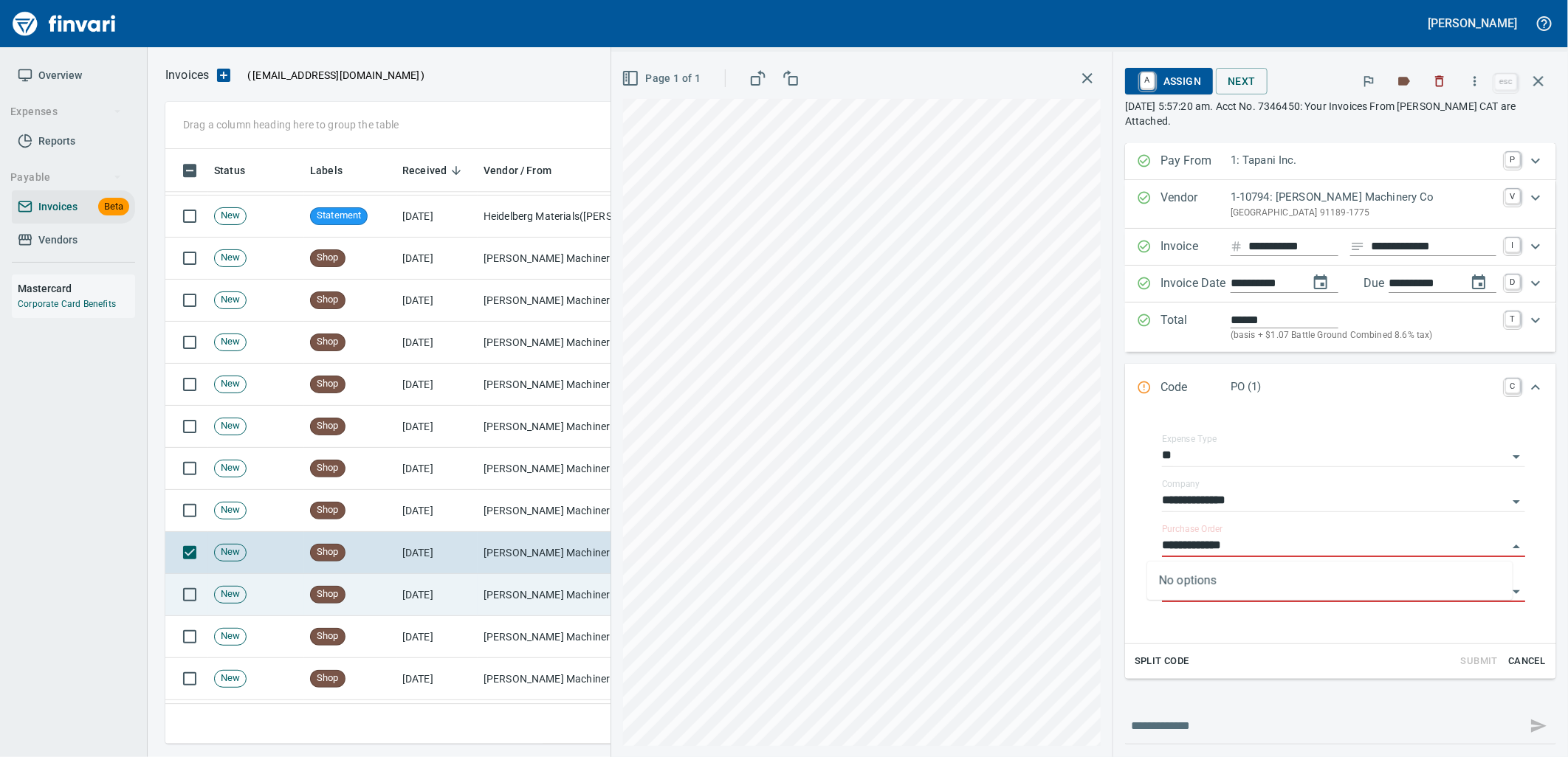
click at [506, 590] on td "Peterson Machinery Co (1-10794)" at bounding box center [551, 595] width 147 height 42
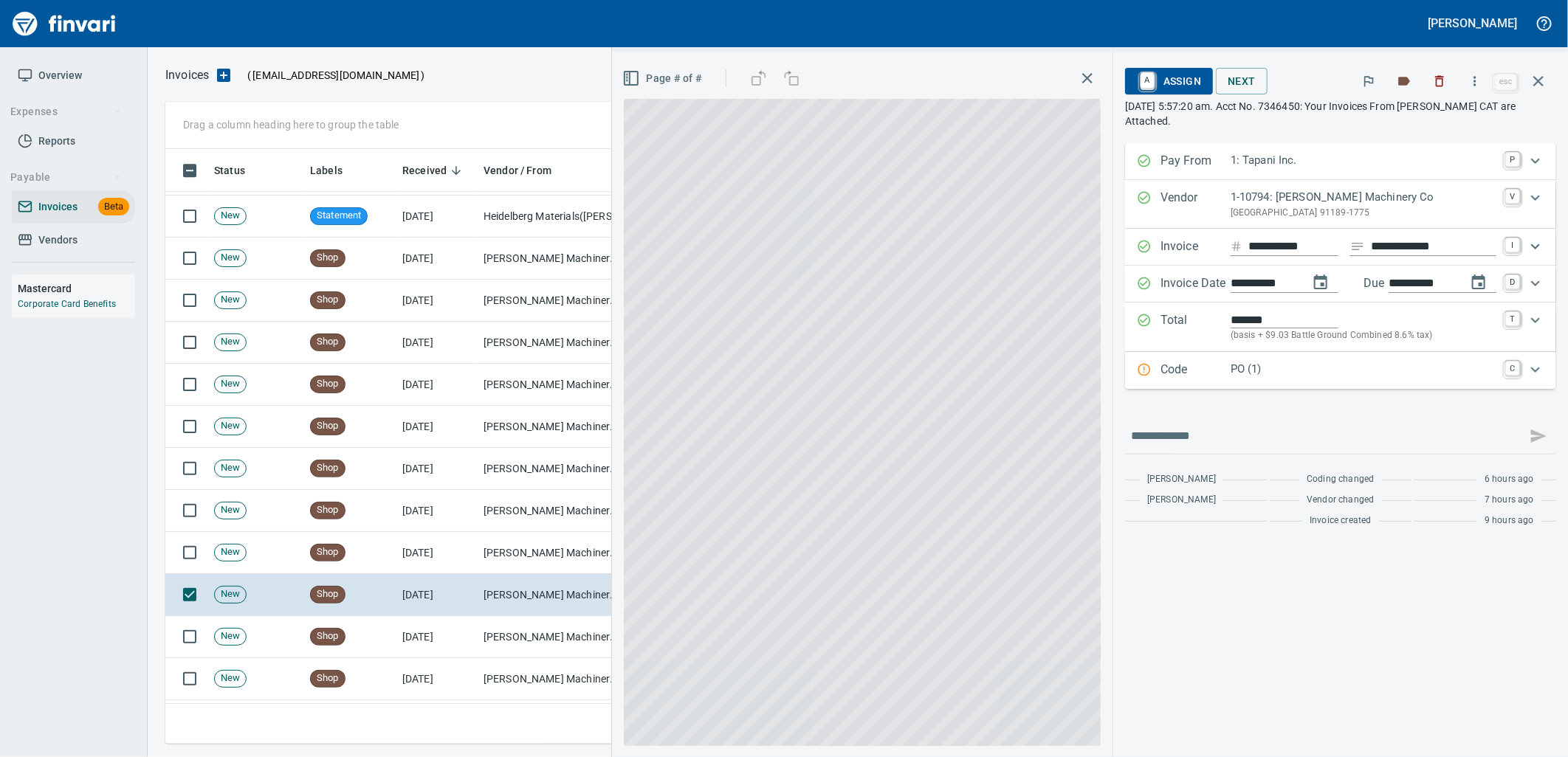
click at [1293, 376] on p "PO (1)" at bounding box center [1363, 369] width 265 height 17
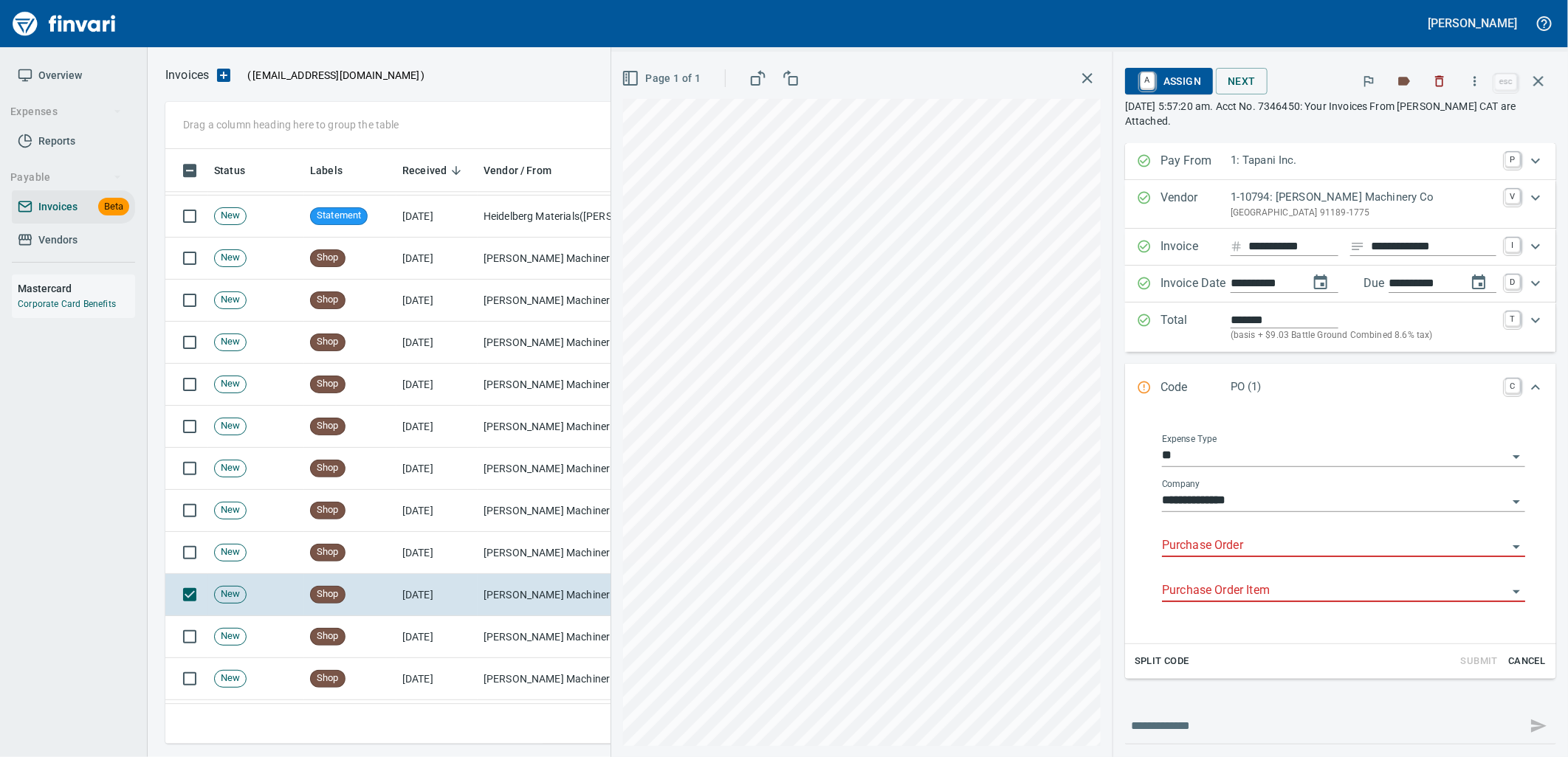
click at [1216, 533] on body "Leah Wilson Overview Expenses Reports Payable Invoices Beta Vendors Mastercard …" at bounding box center [784, 378] width 1568 height 757
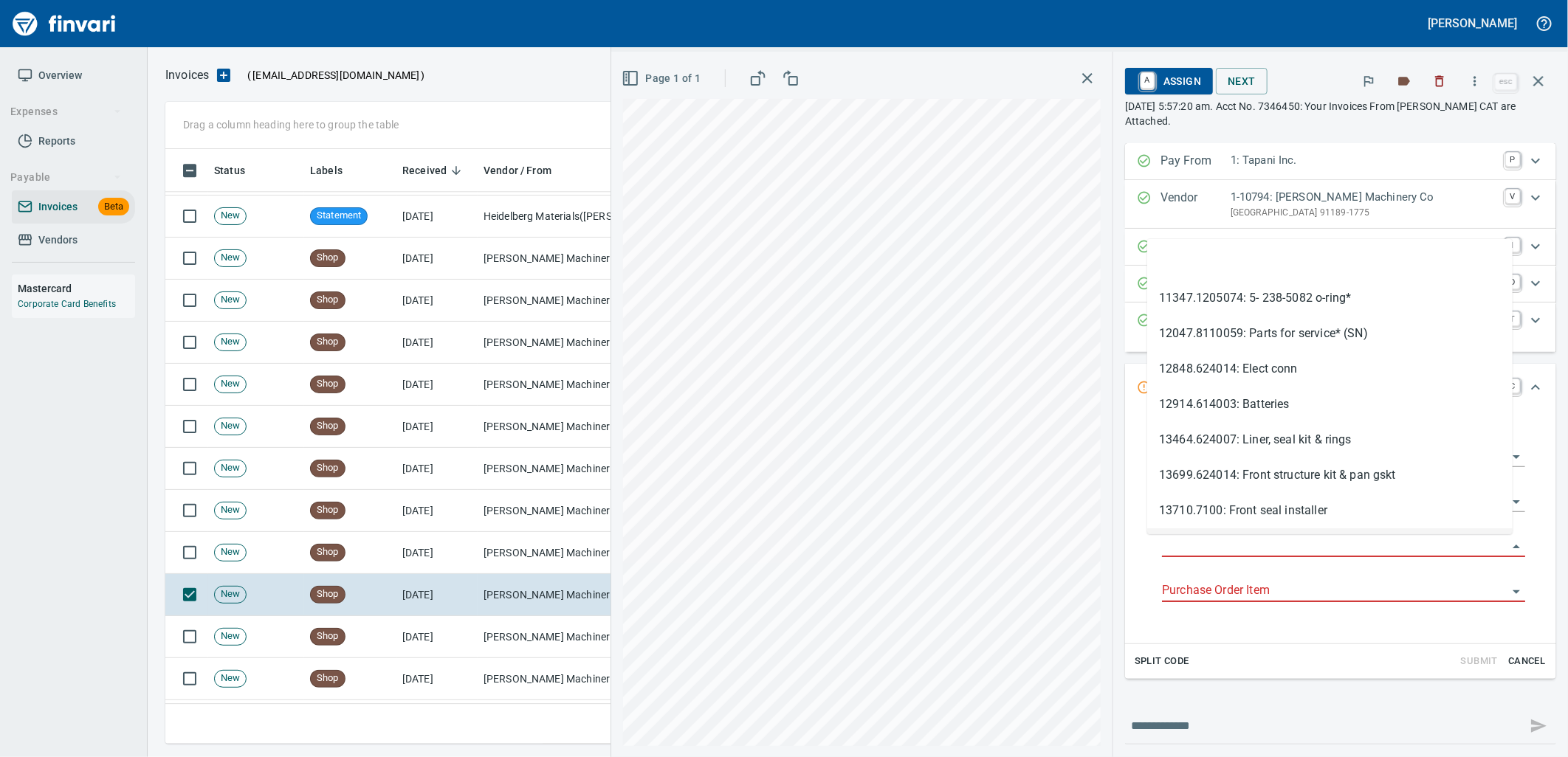
type input "**********"
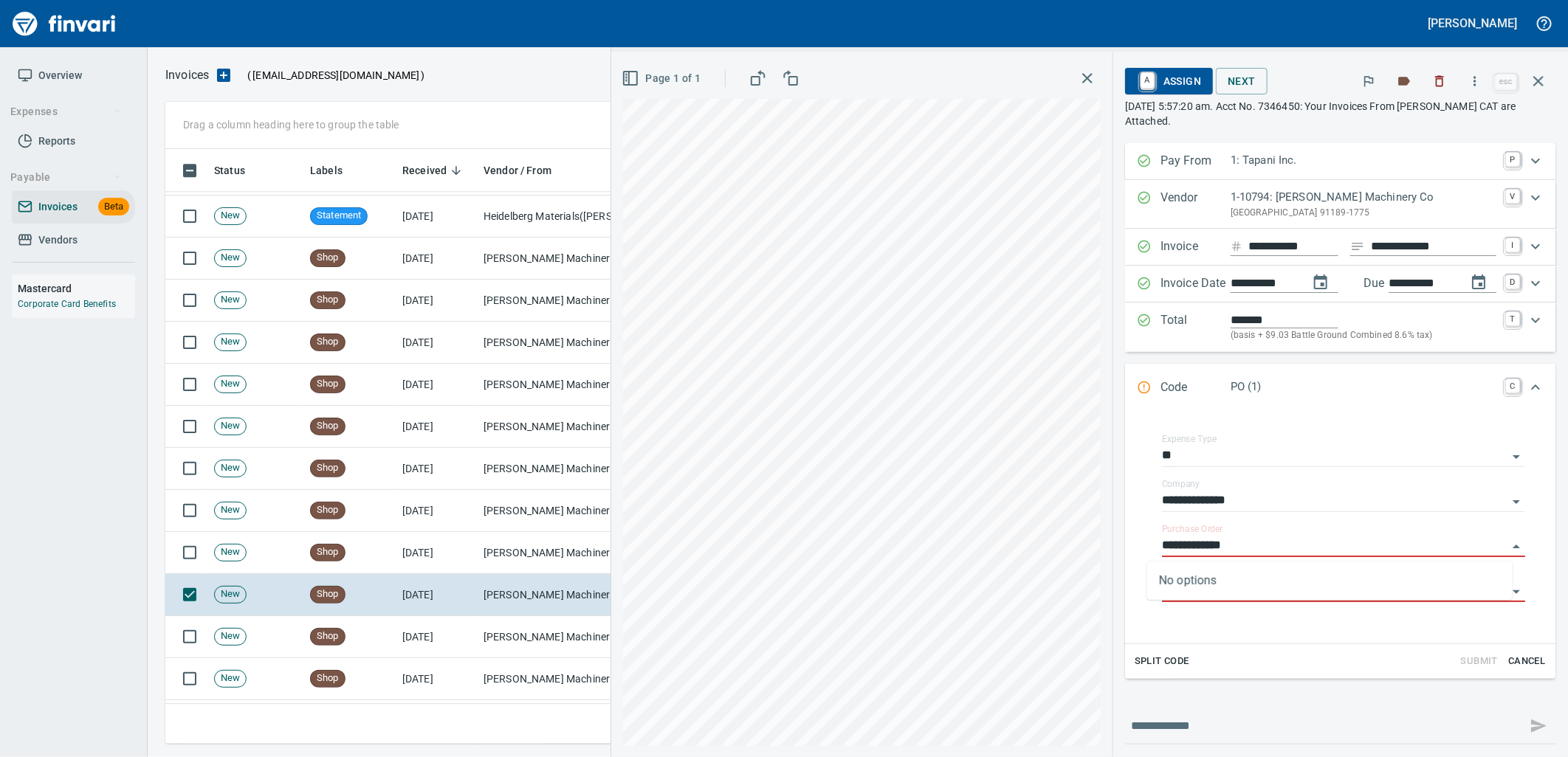
click at [532, 633] on td "Peterson Machinery Co (1-10794)" at bounding box center [551, 636] width 147 height 42
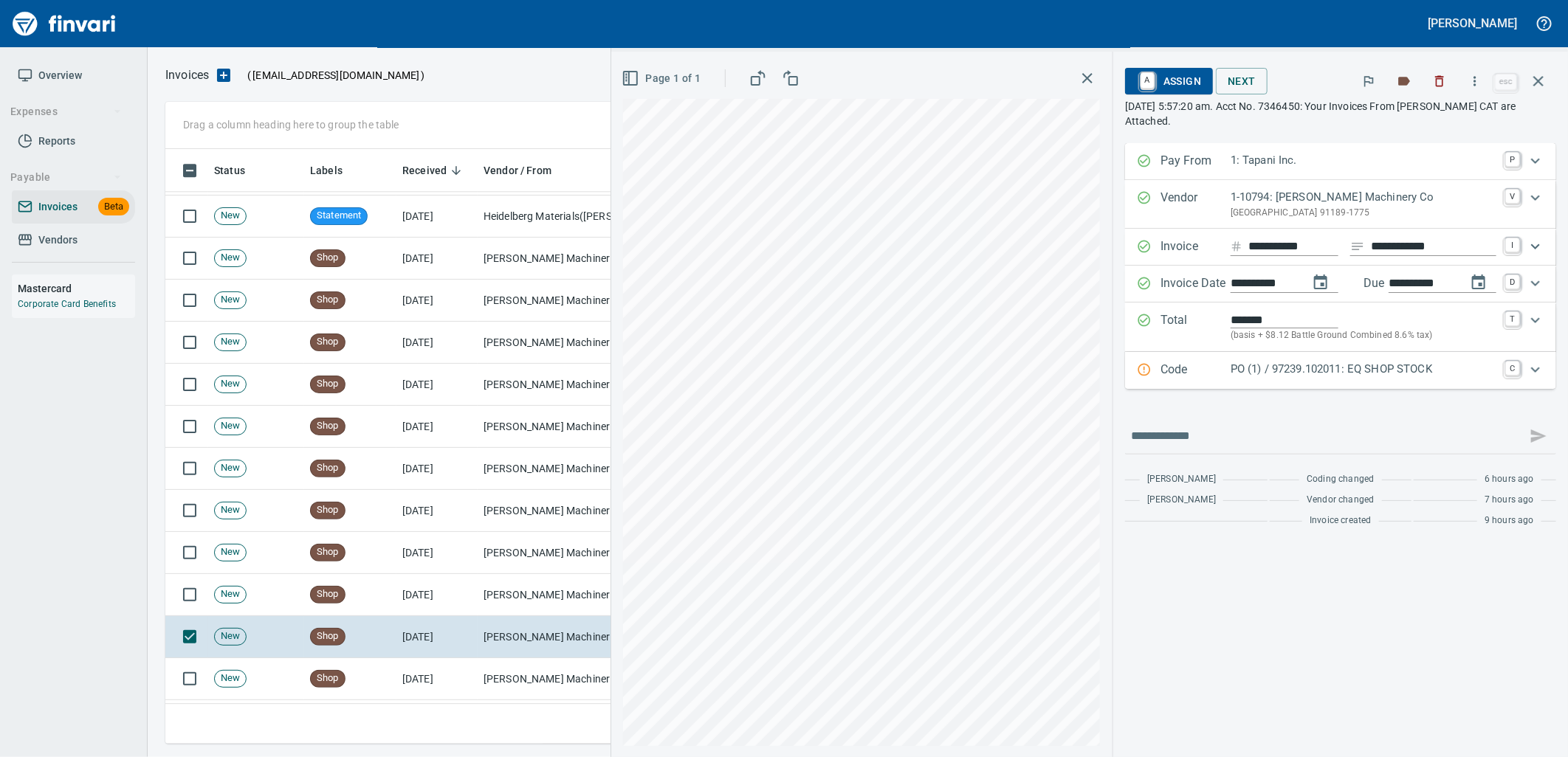
click at [1242, 376] on p "PO (1) / 97239.102011: EQ SHOP STOCK" at bounding box center [1363, 369] width 265 height 17
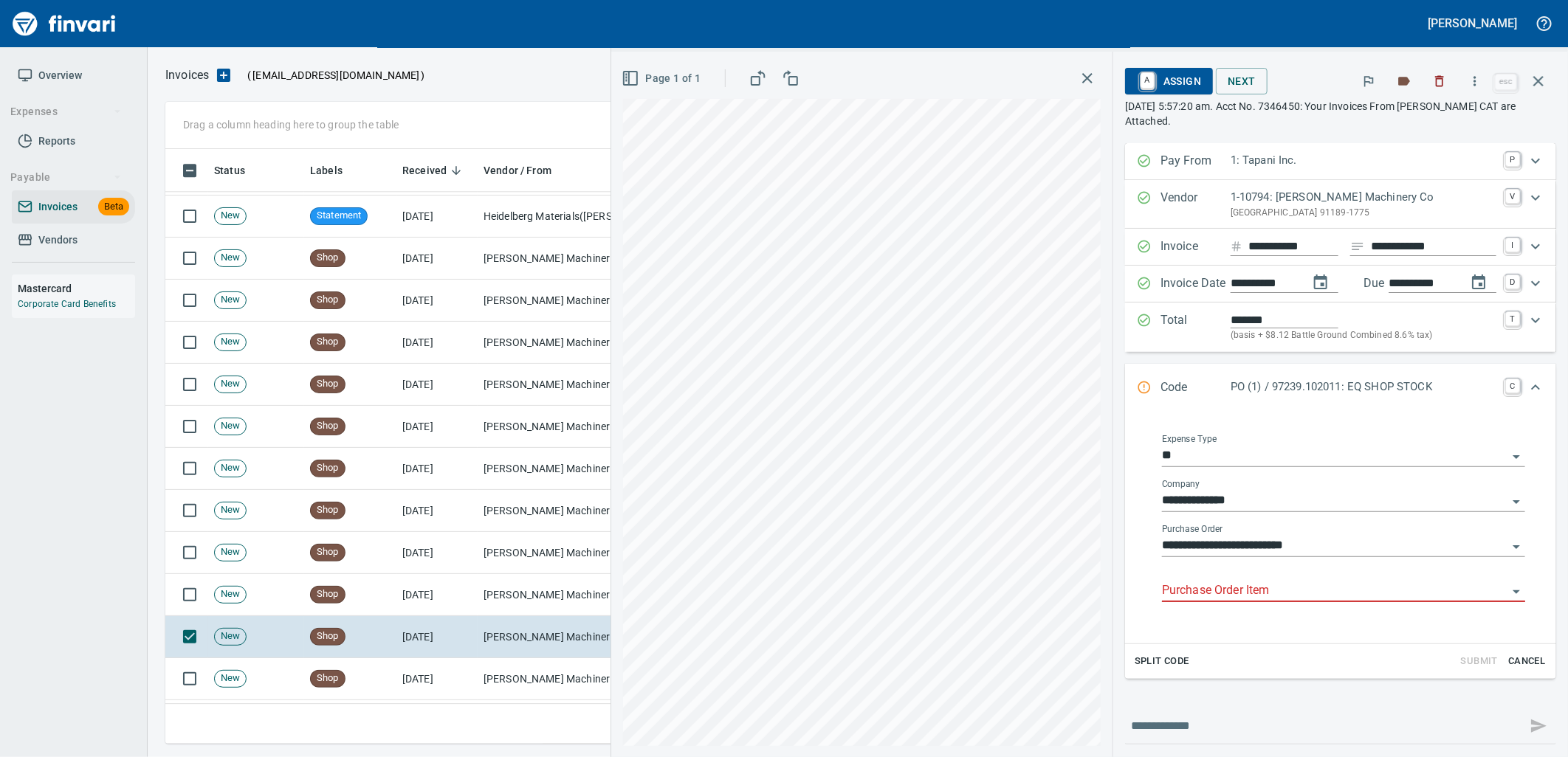
click at [1224, 599] on input "Purchase Order Item" at bounding box center [1334, 590] width 345 height 20
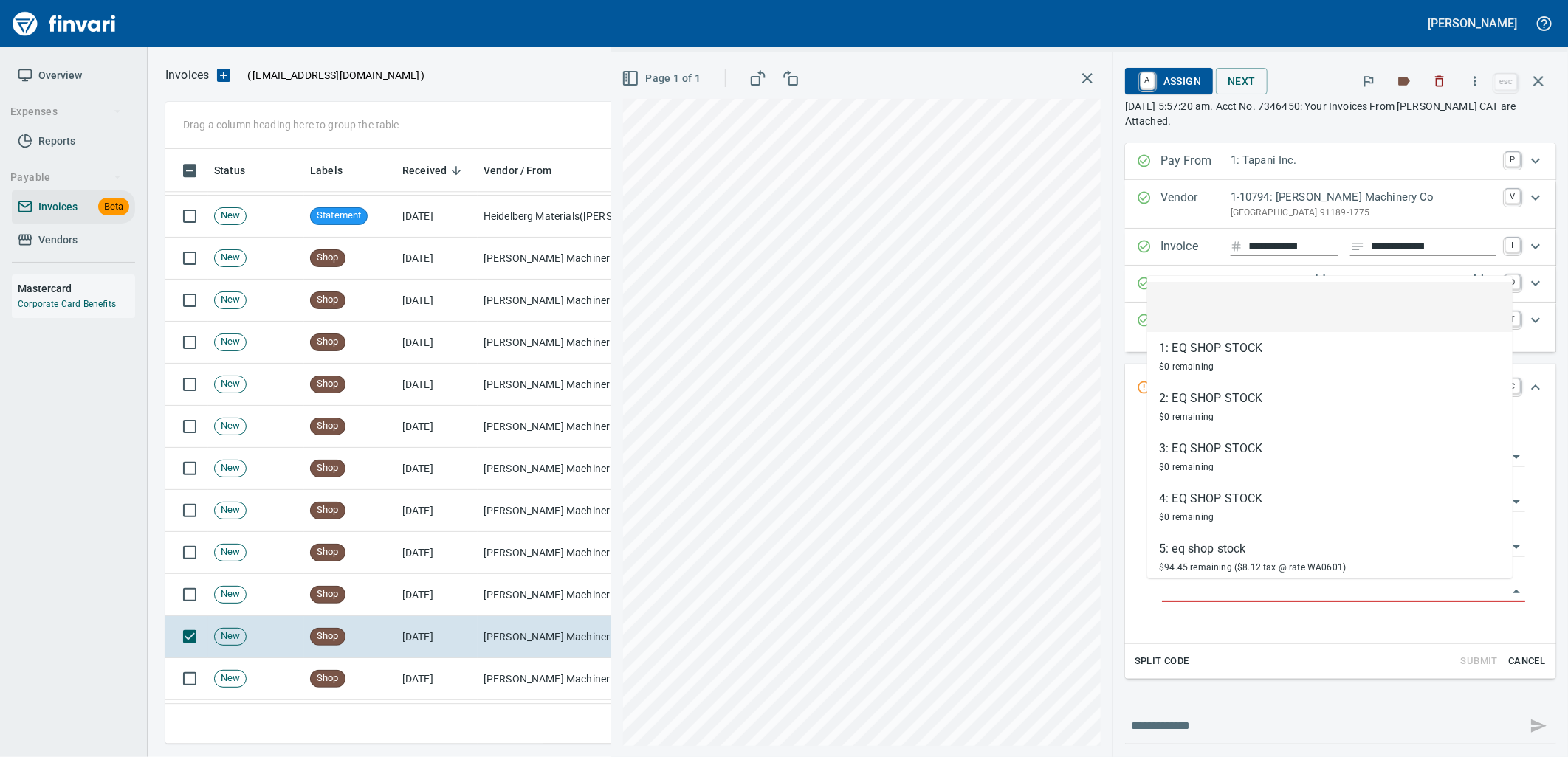
scroll to position [583, 1360]
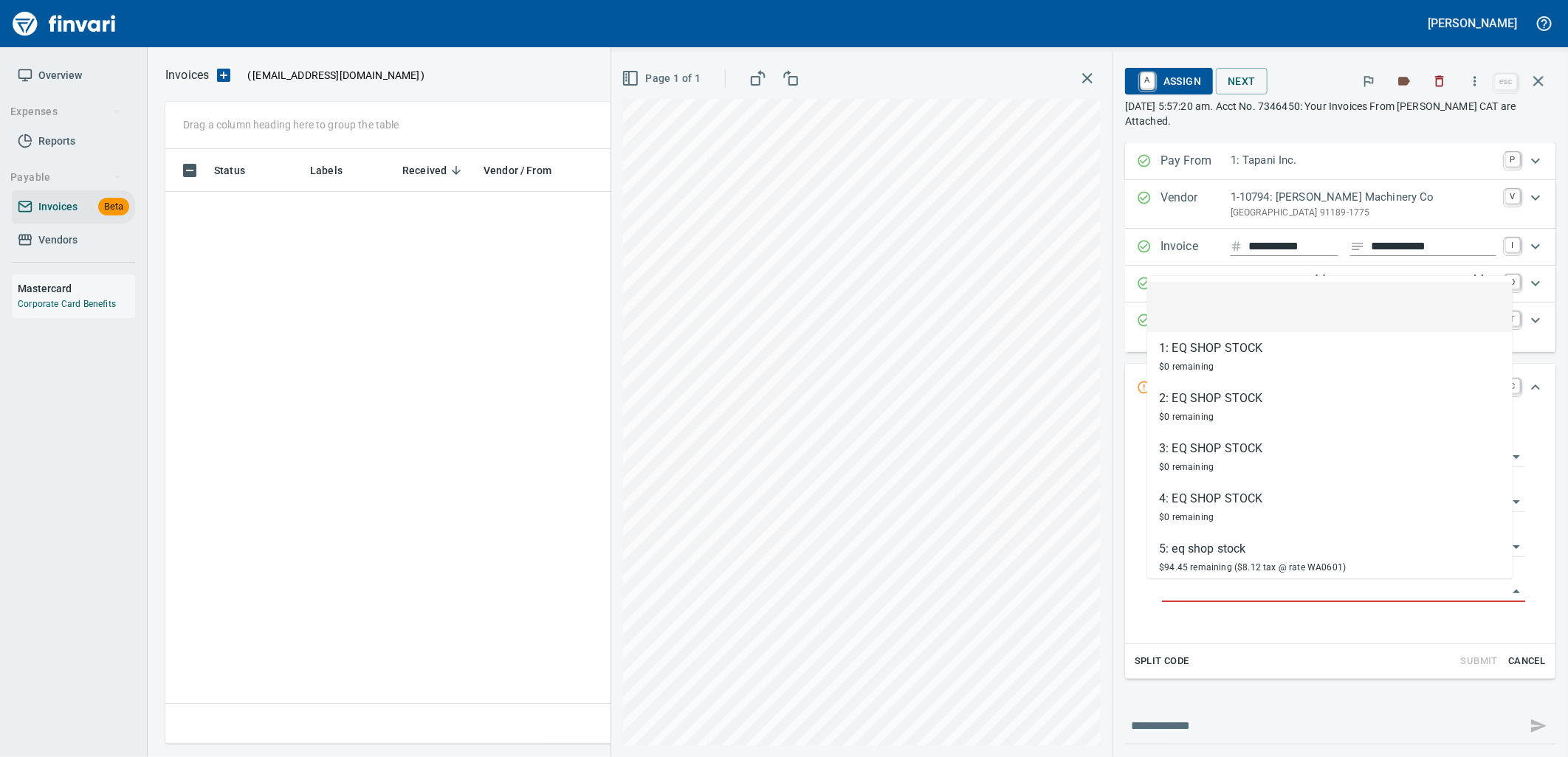
scroll to position [2, 2]
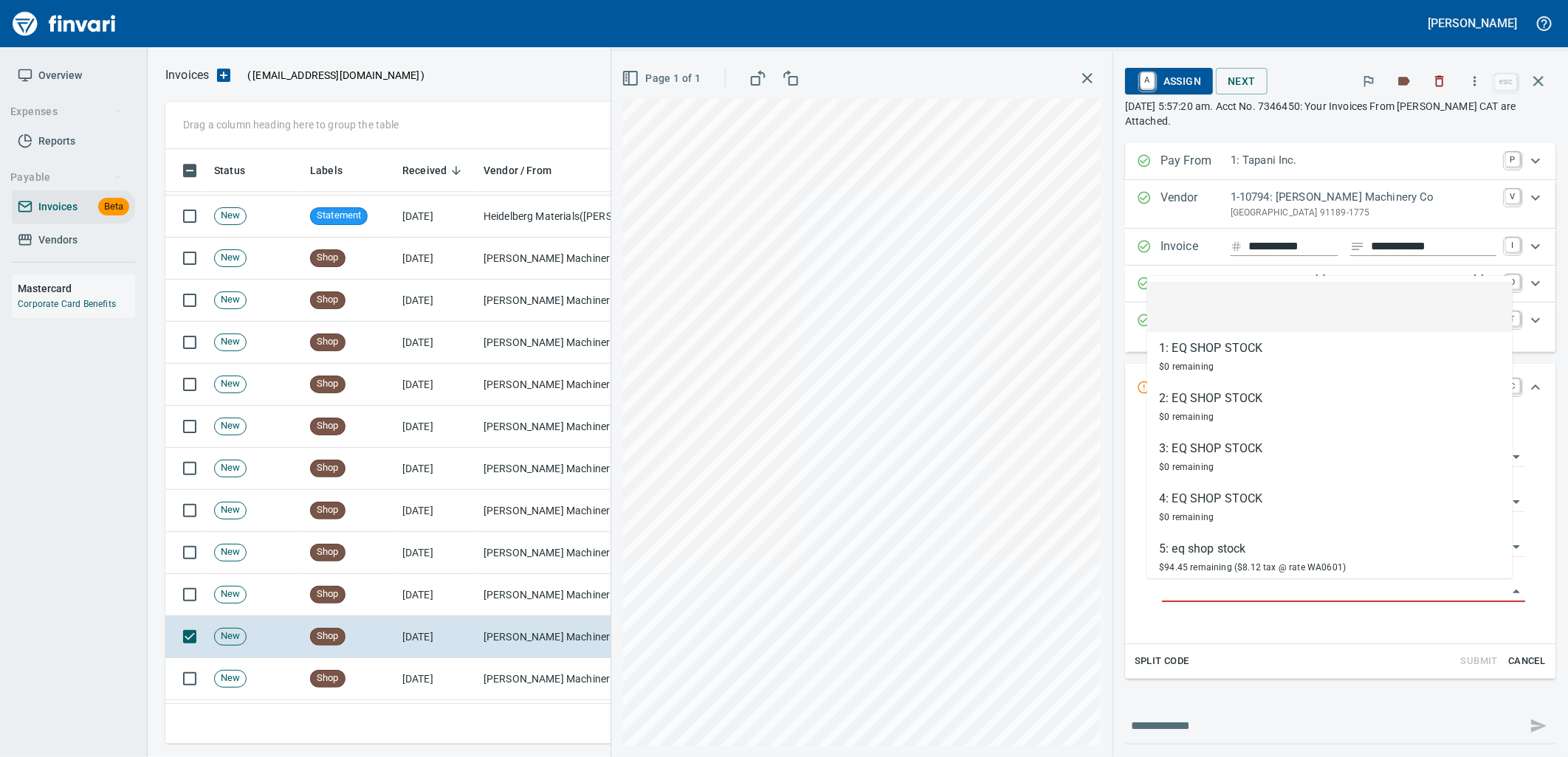
type input "**********"
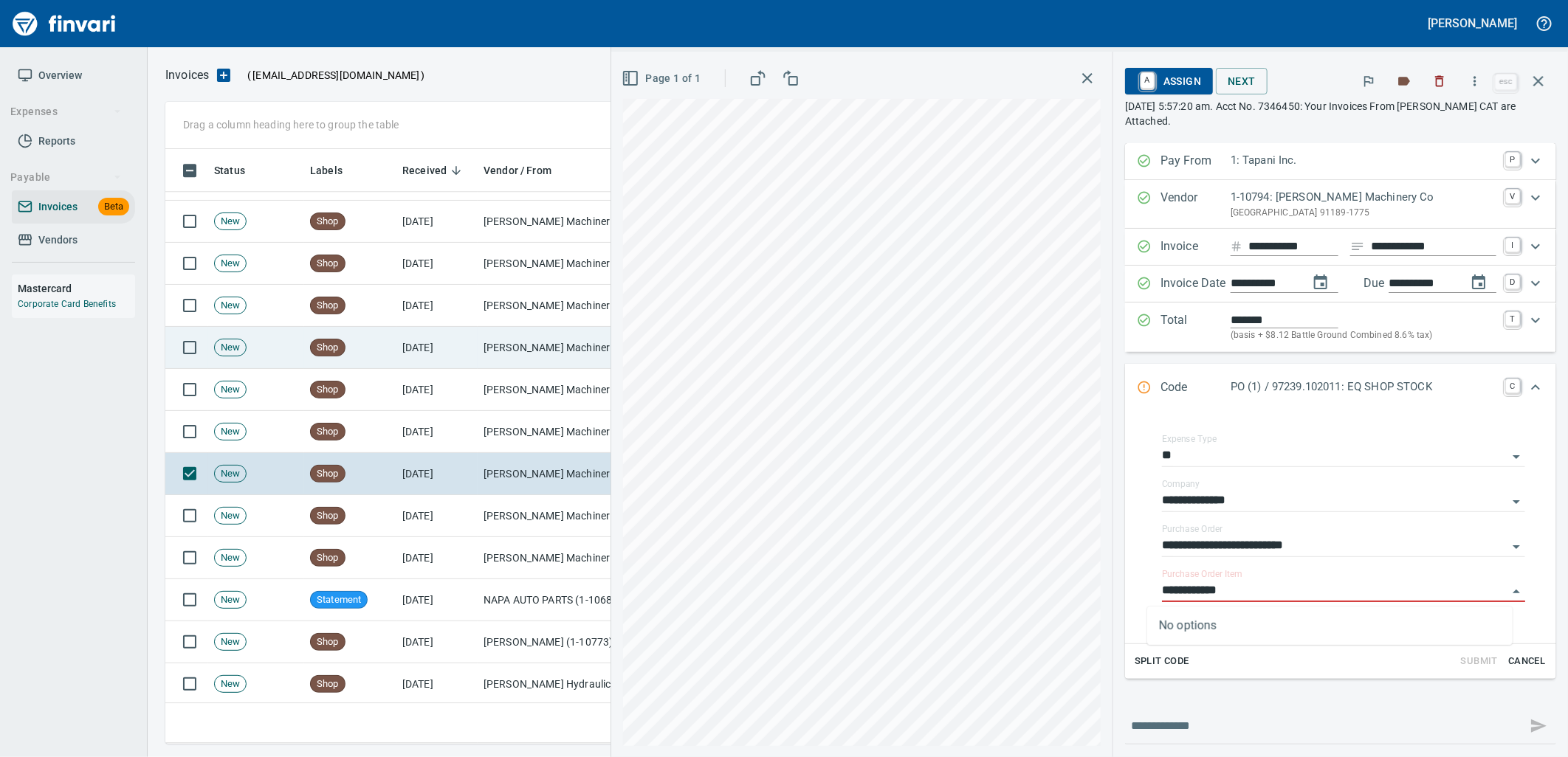
scroll to position [2542, 0]
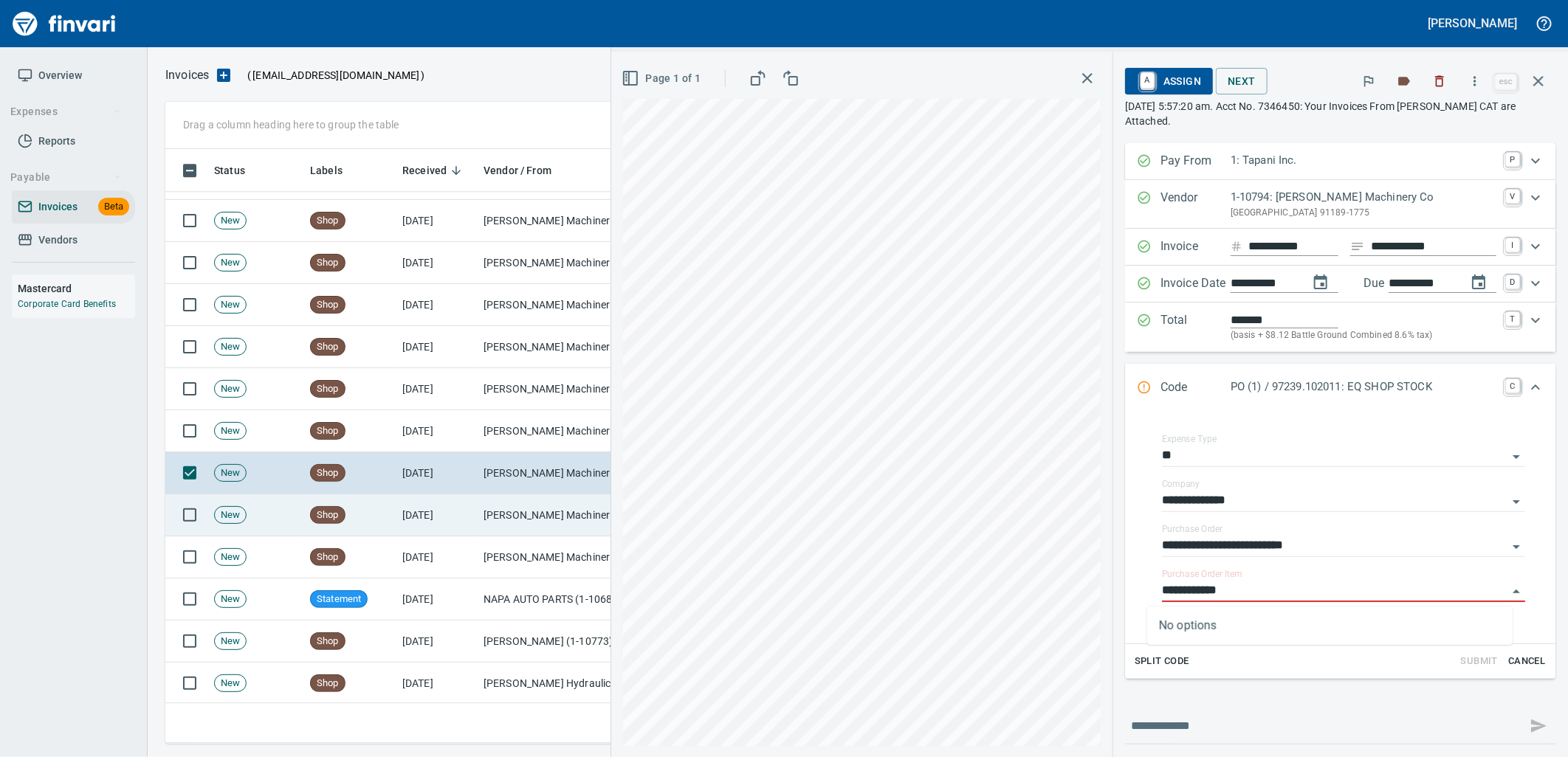
click at [481, 495] on td "[PERSON_NAME] Machinery Co (1-10794)" at bounding box center [551, 515] width 147 height 42
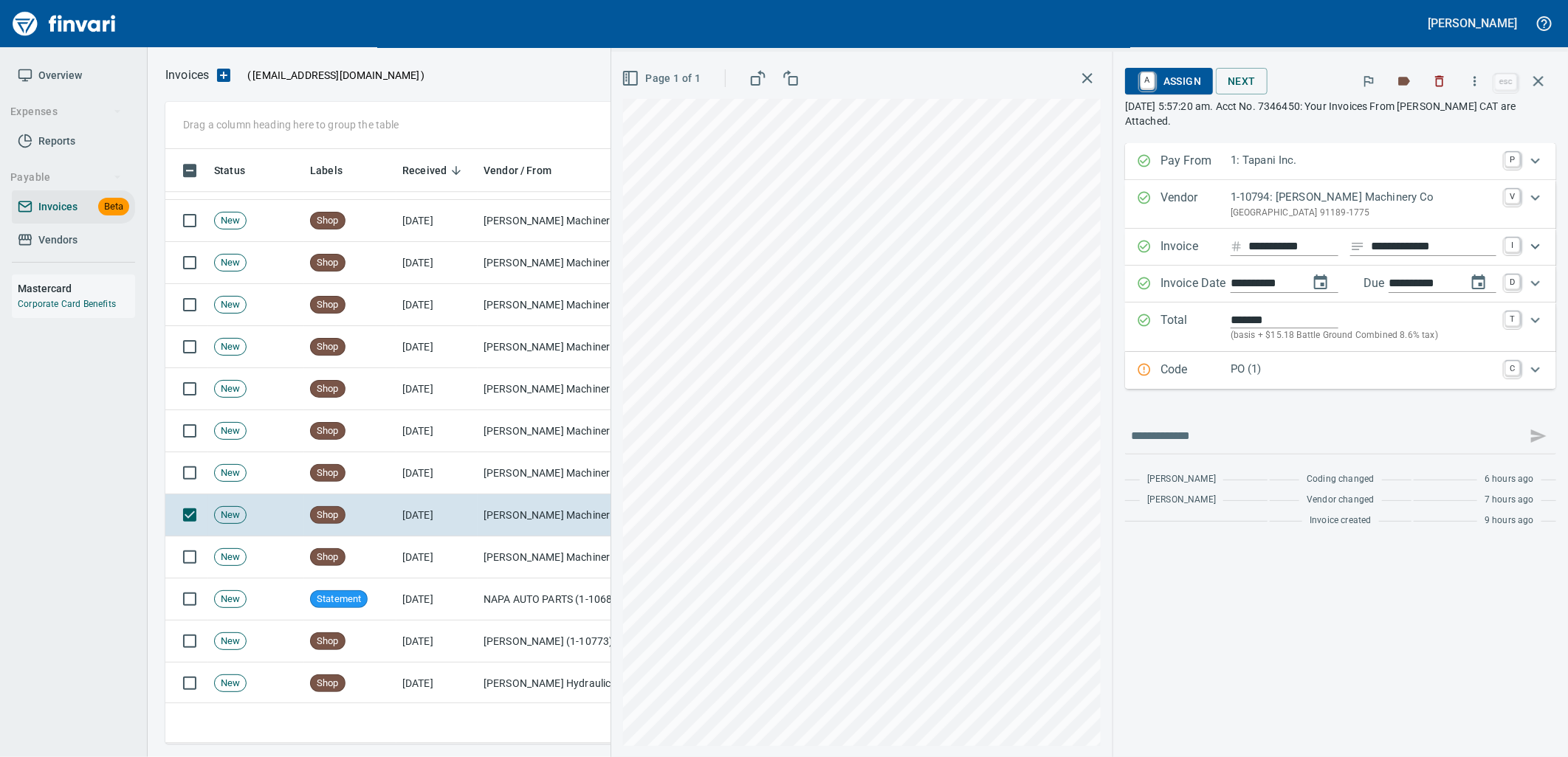
click at [1279, 374] on p "PO (1)" at bounding box center [1363, 369] width 265 height 17
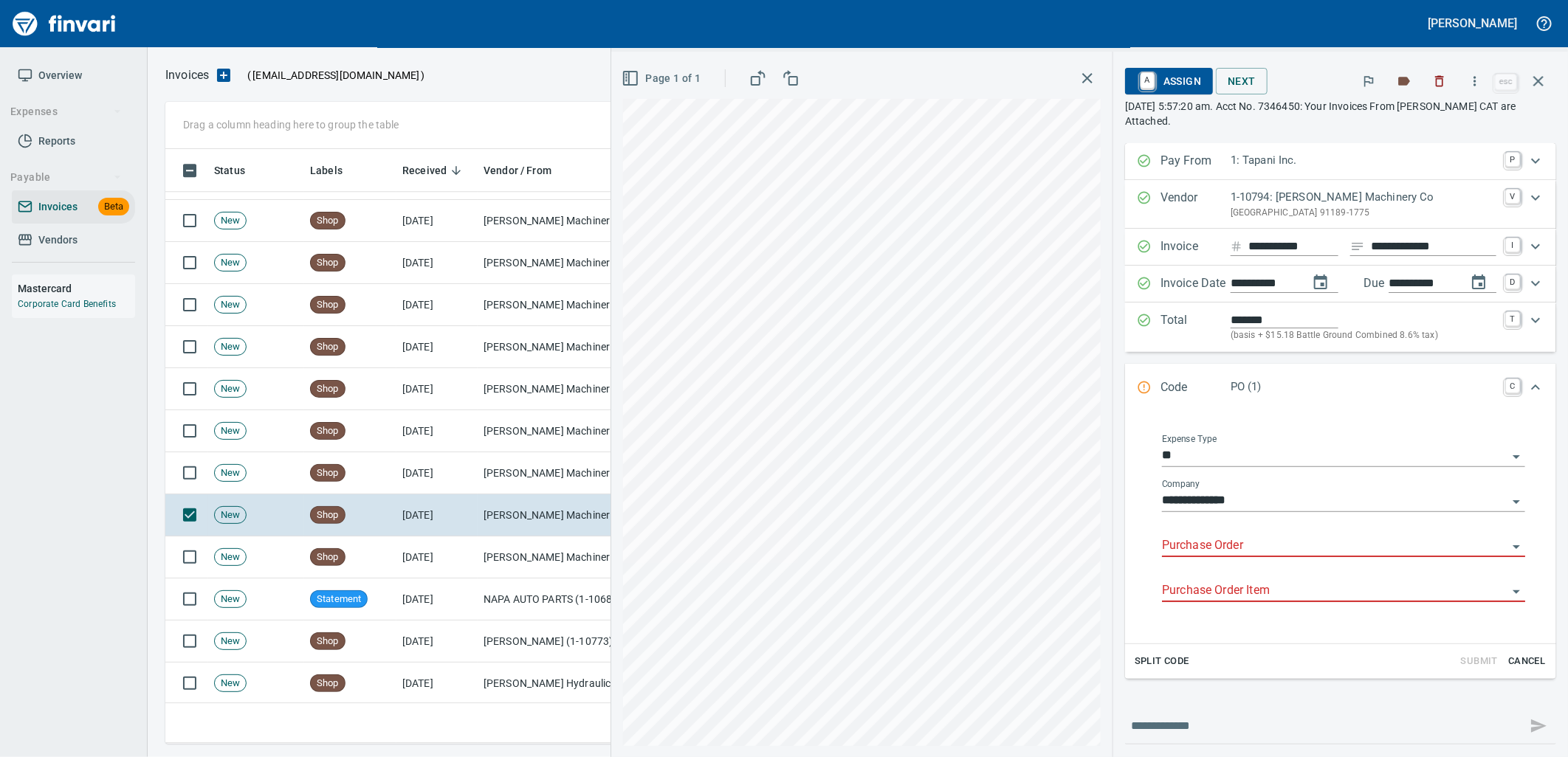
click at [1234, 555] on input "Purchase Order" at bounding box center [1334, 546] width 345 height 20
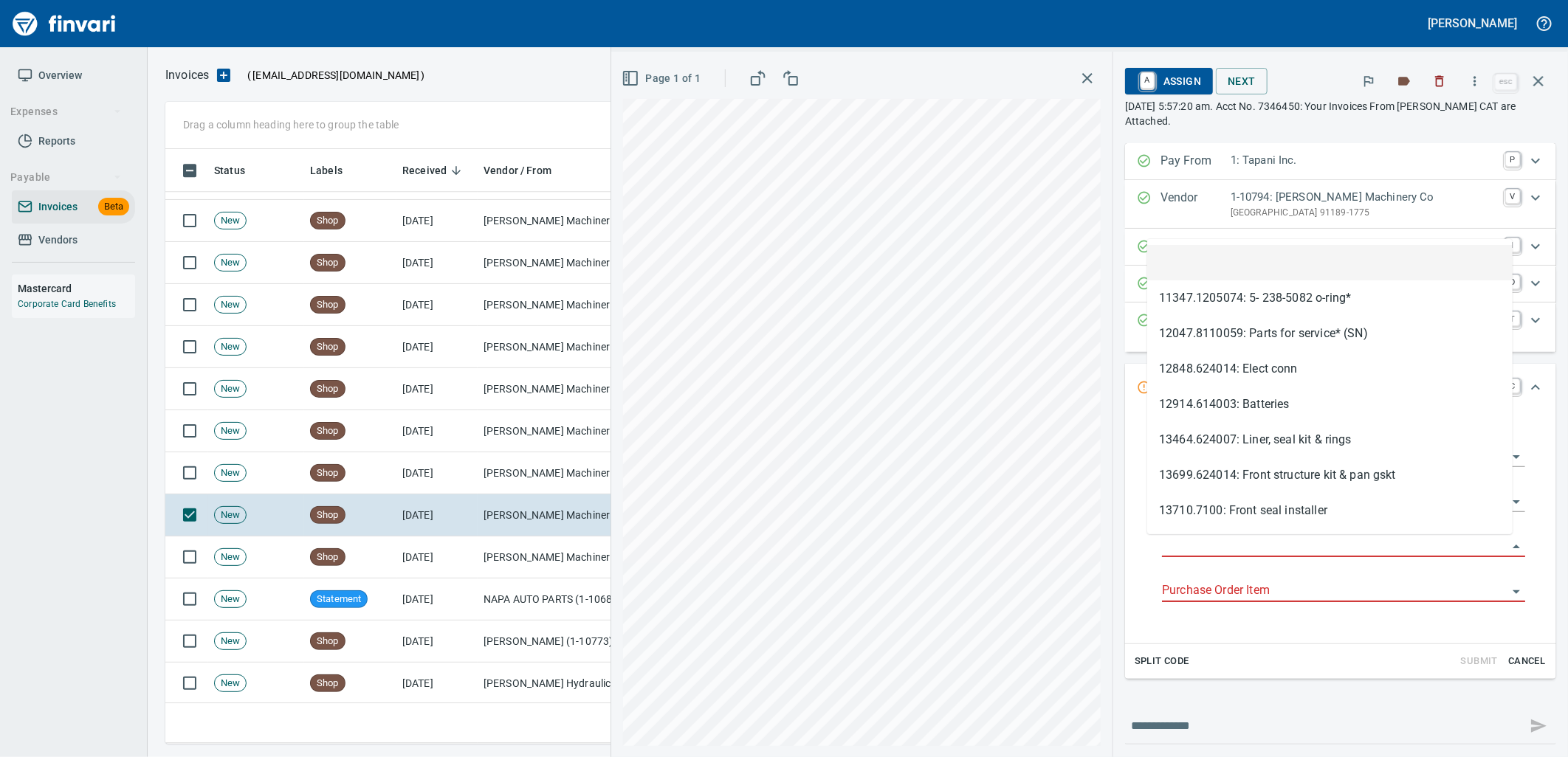
type input "**********"
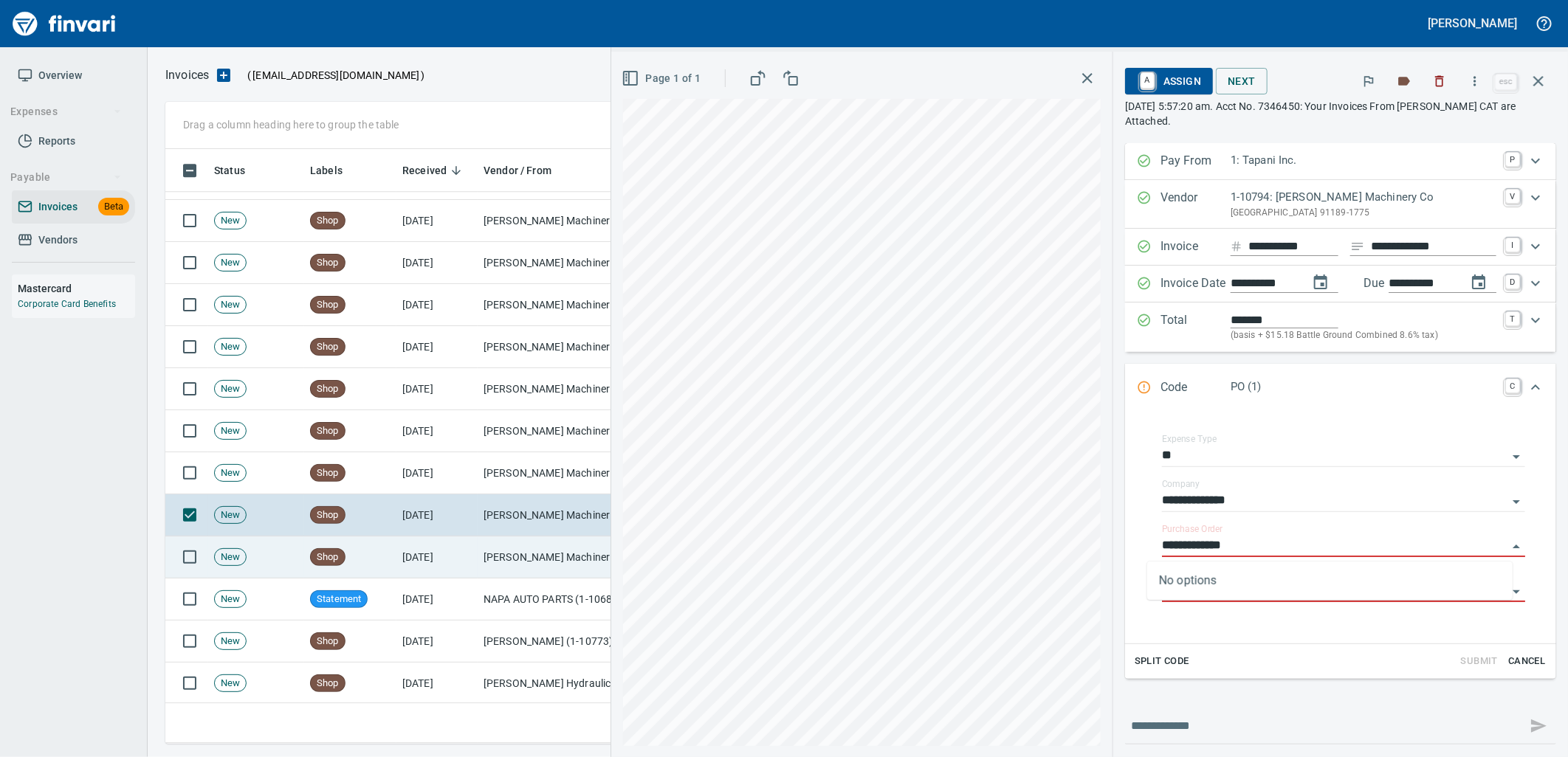
click at [465, 556] on td "[DATE]" at bounding box center [436, 556] width 81 height 42
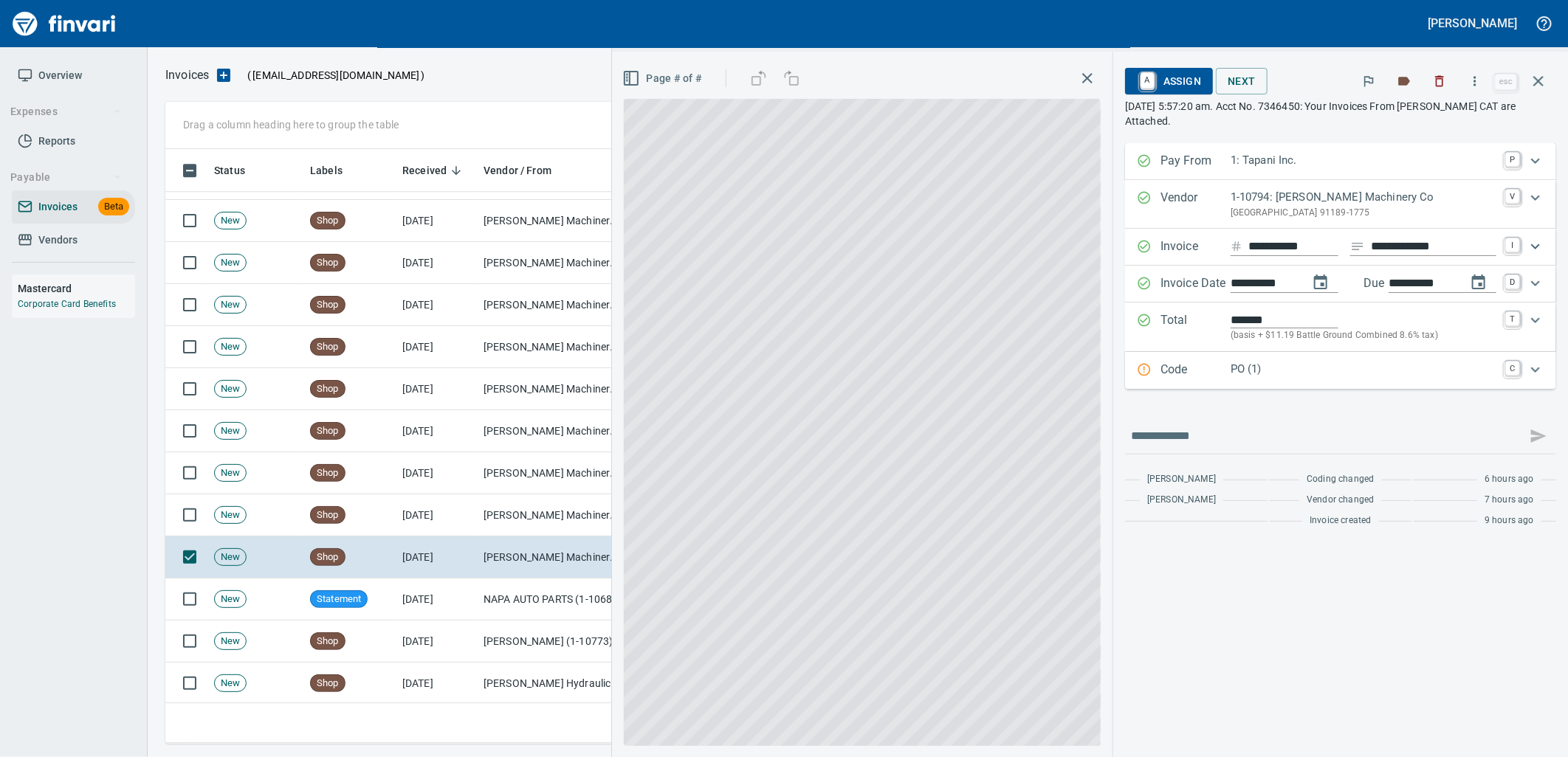
click at [1338, 369] on p "PO (1)" at bounding box center [1363, 369] width 265 height 17
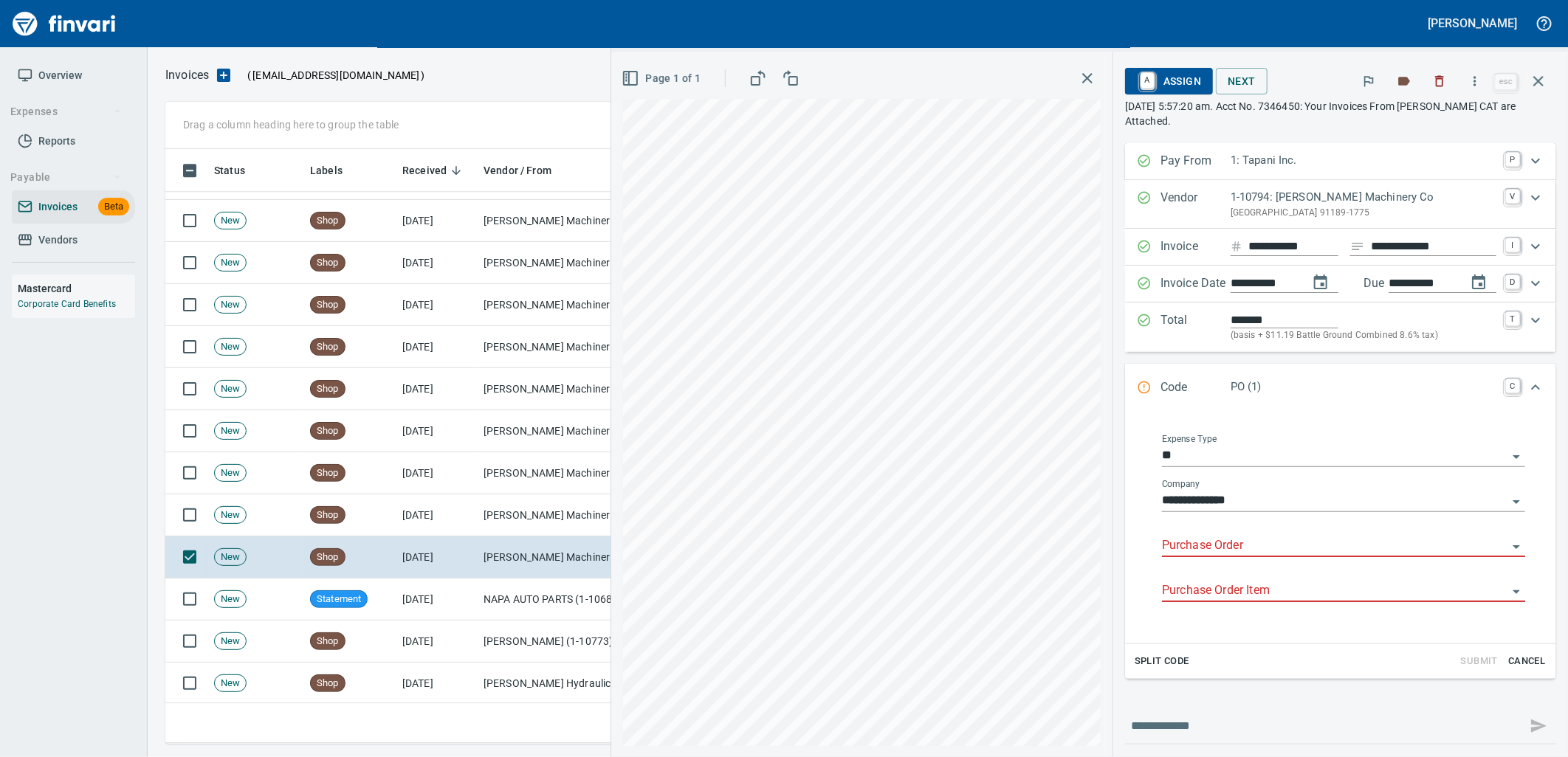
click at [1192, 537] on input "Purchase Order" at bounding box center [1334, 546] width 345 height 20
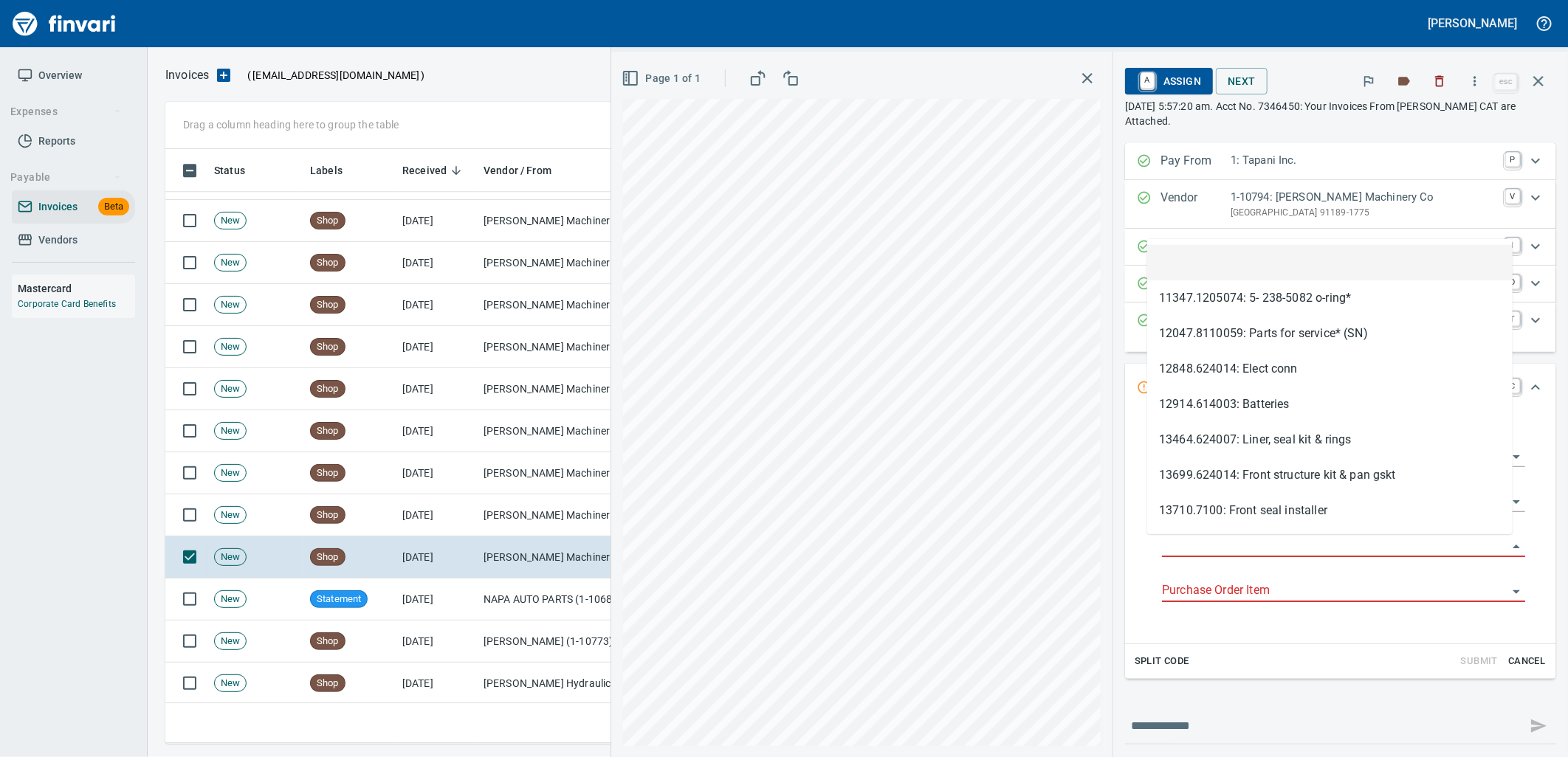
scroll to position [583, 1360]
type input "**********"
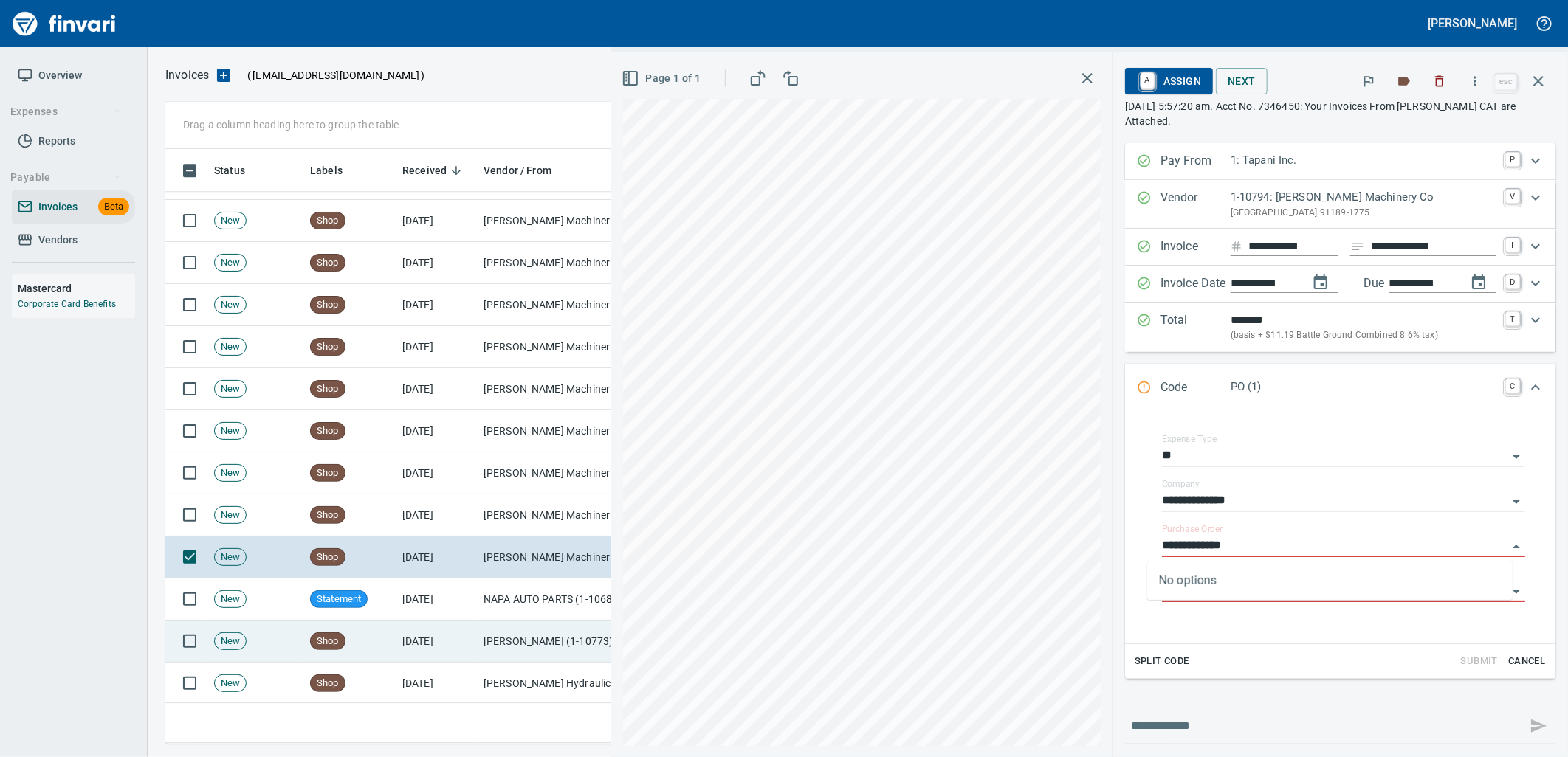
click at [507, 631] on td "Pape Kenworth (1-10773)" at bounding box center [551, 641] width 147 height 42
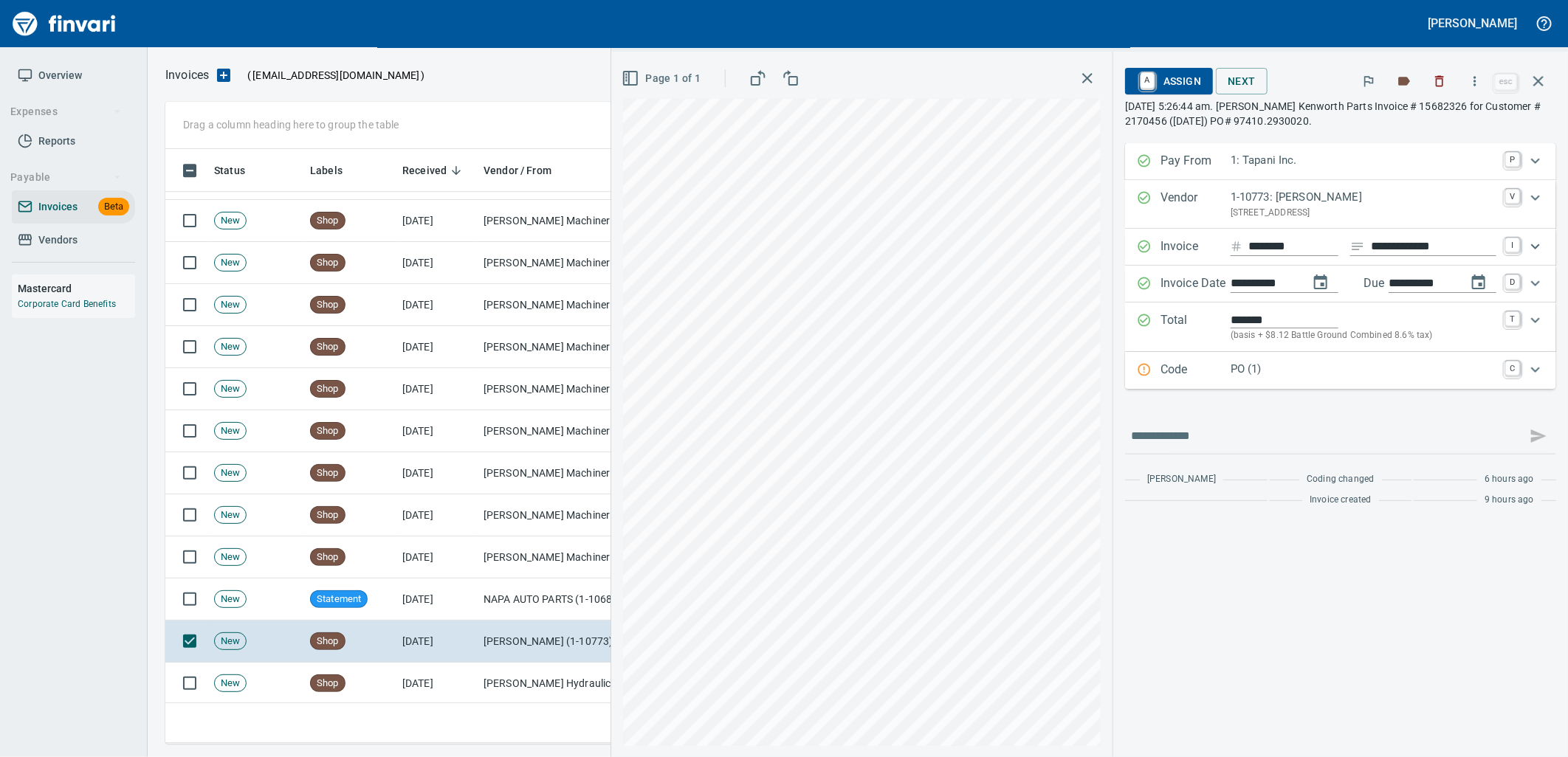
click at [1238, 371] on p "PO (1)" at bounding box center [1363, 369] width 265 height 17
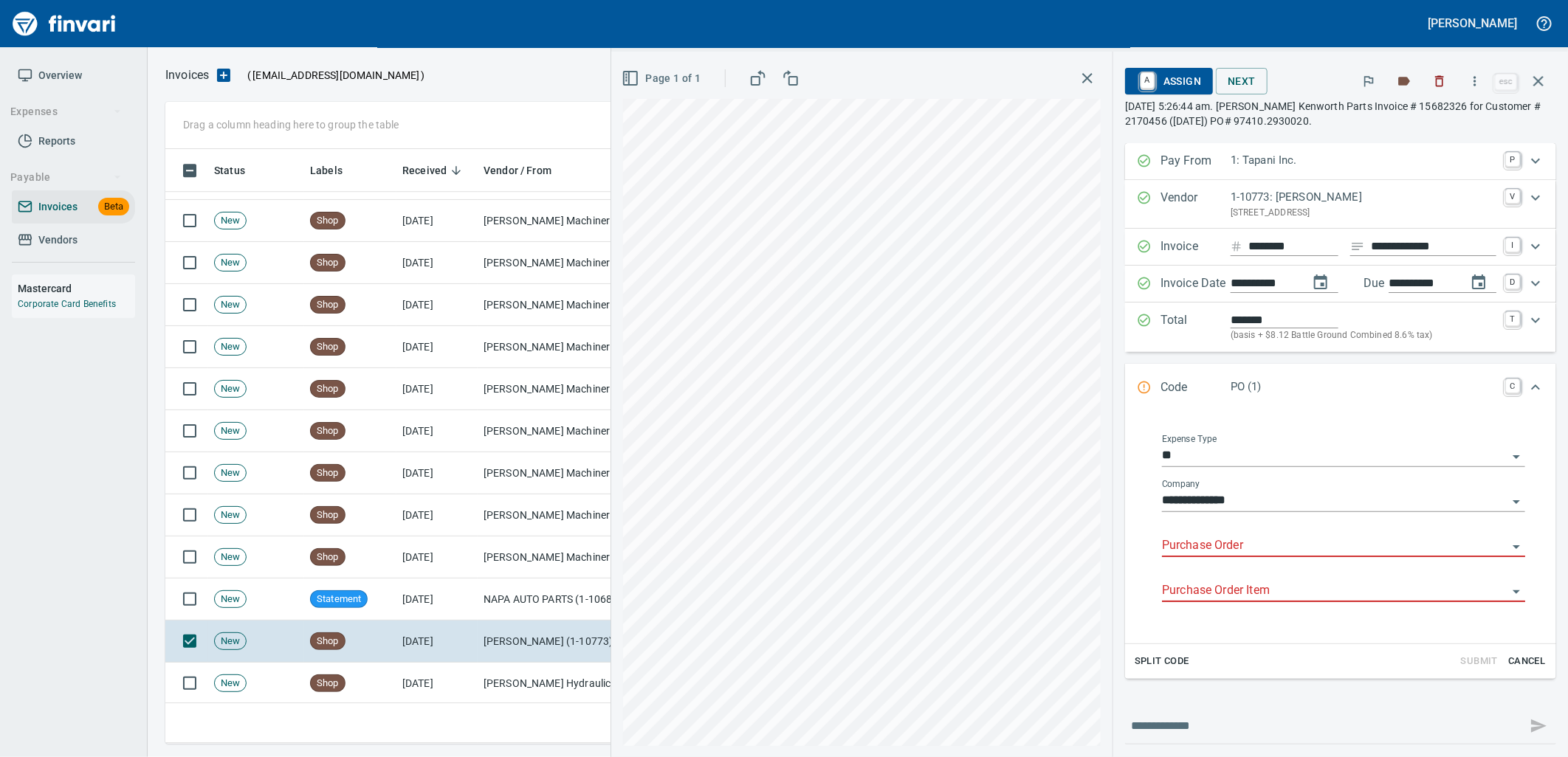
click at [1233, 546] on input "Purchase Order" at bounding box center [1334, 546] width 345 height 20
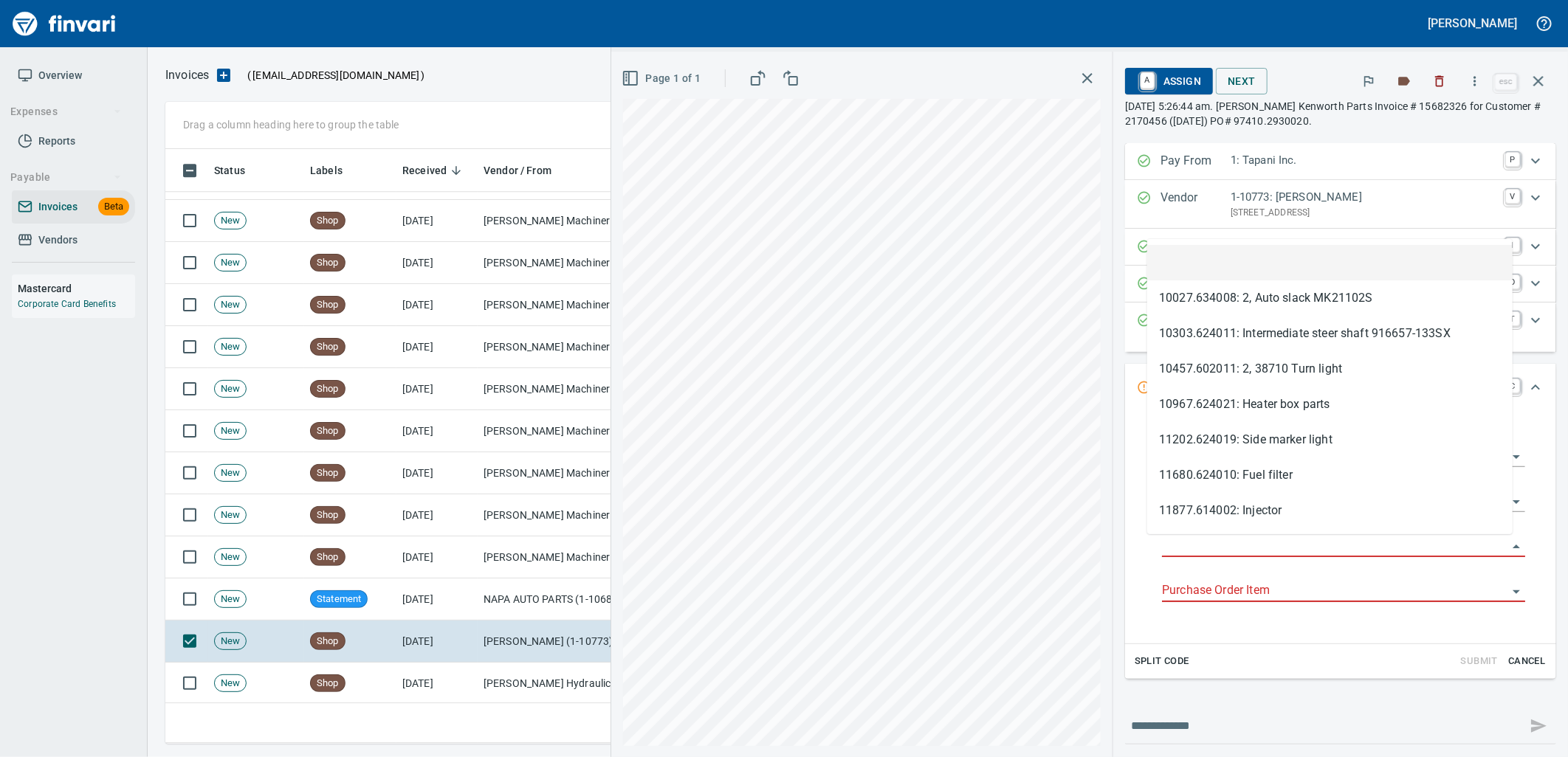
type input "**********"
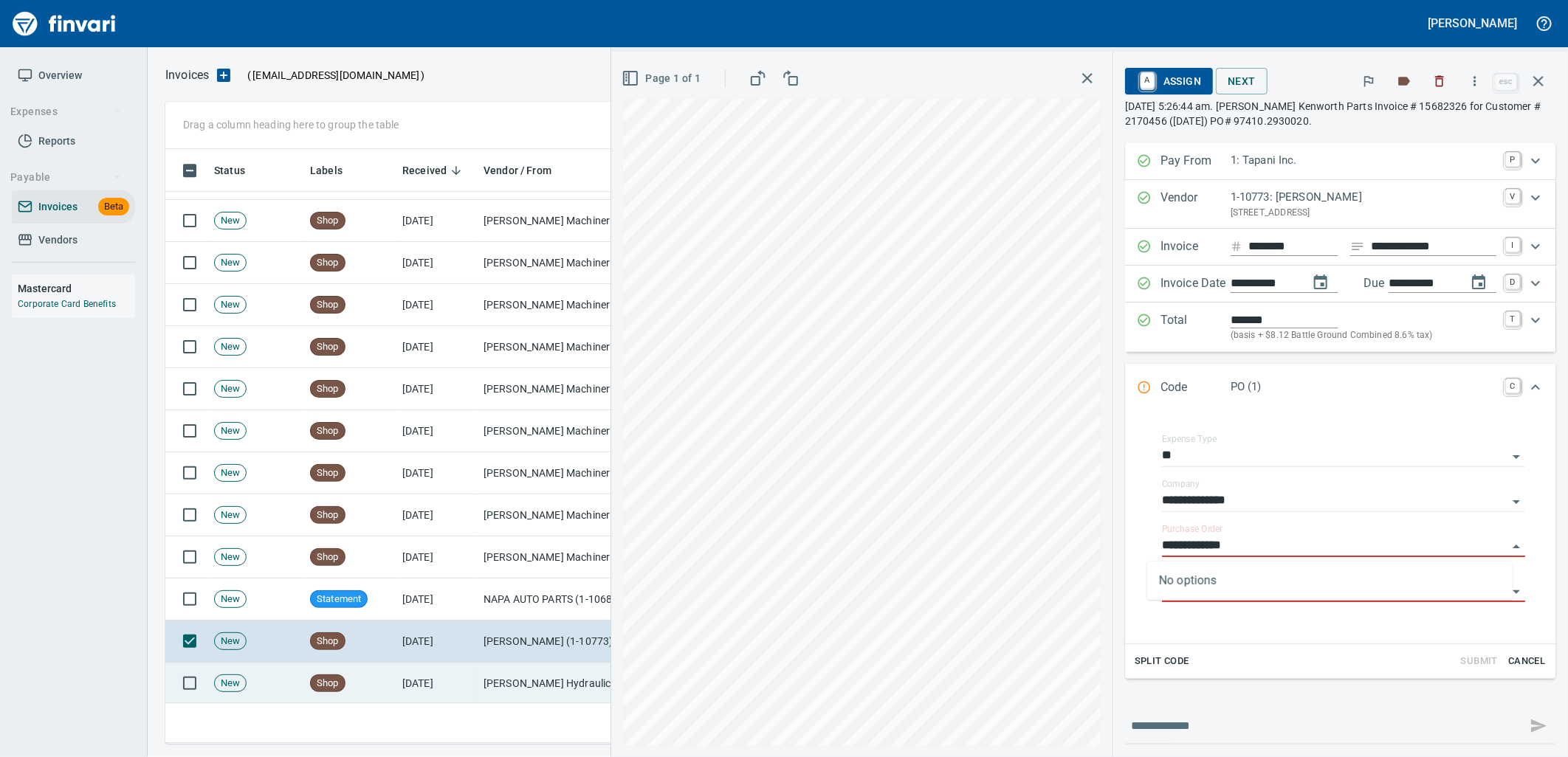
click at [479, 682] on td "Morse Hydraulics Corp (1-30681)" at bounding box center [551, 683] width 147 height 42
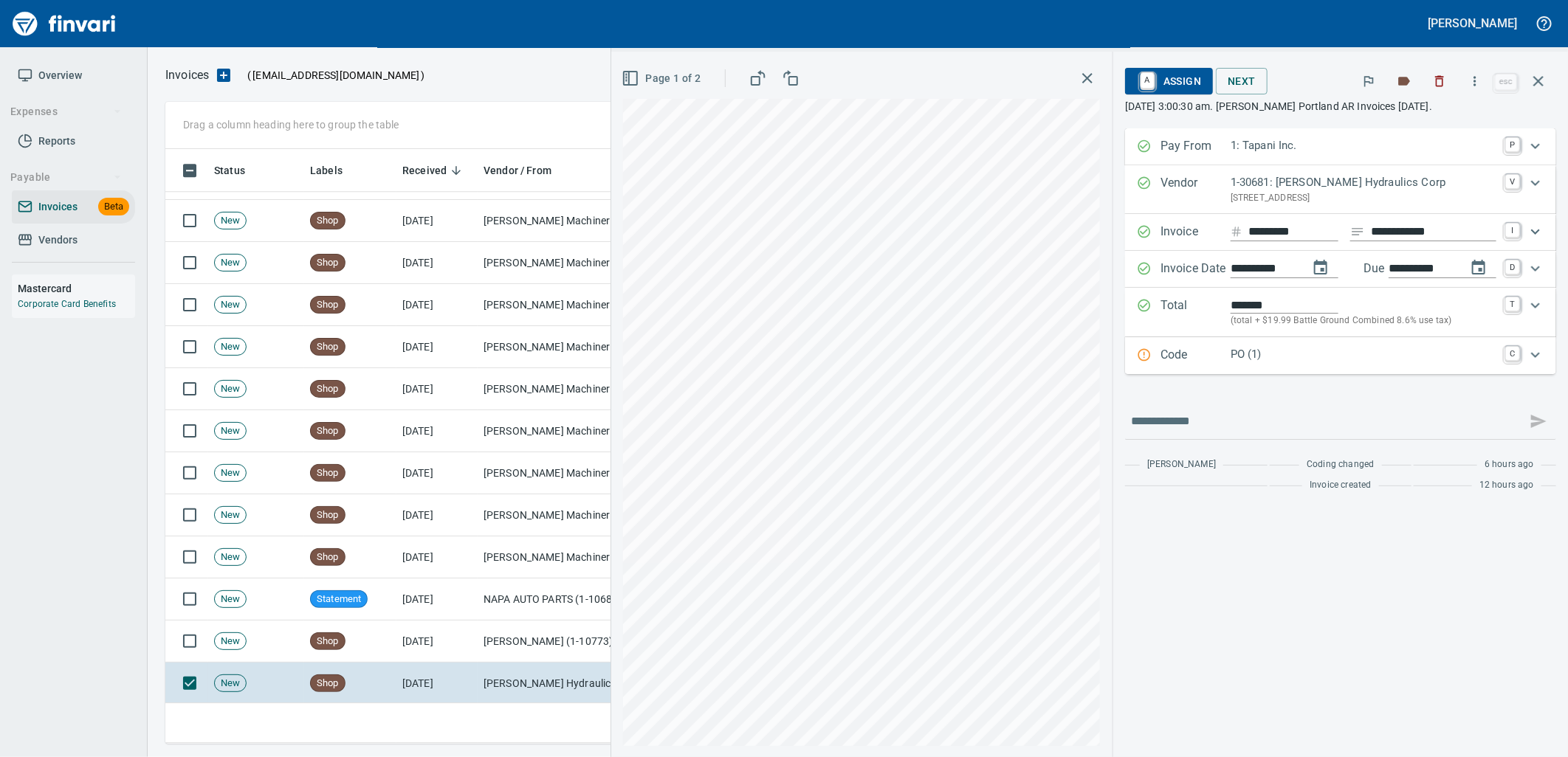
click at [1231, 357] on p "PO (1)" at bounding box center [1363, 354] width 265 height 17
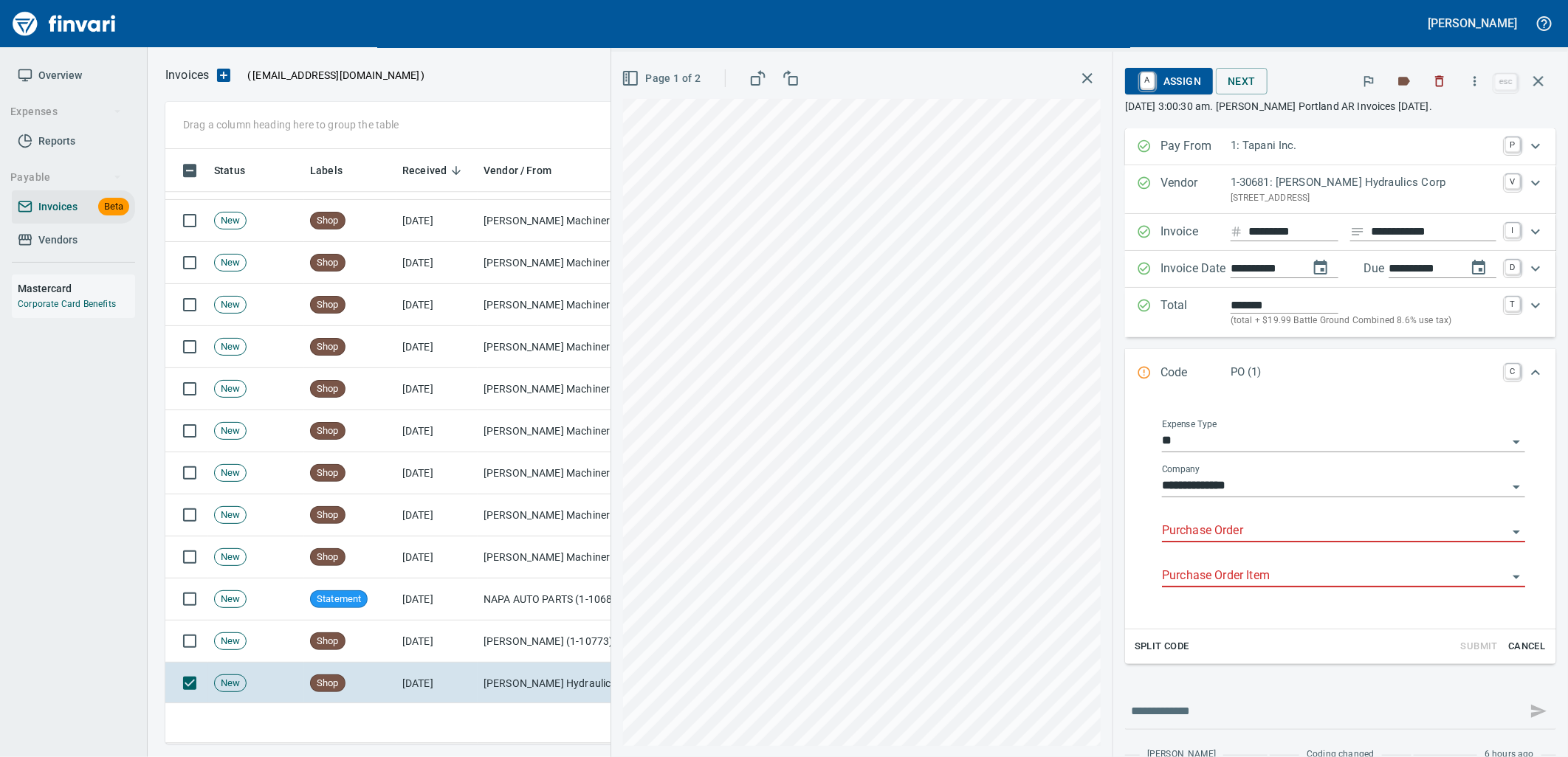
click at [1202, 540] on div "Purchase Order" at bounding box center [1343, 532] width 363 height 45
click at [1201, 529] on input "Purchase Order" at bounding box center [1334, 531] width 345 height 20
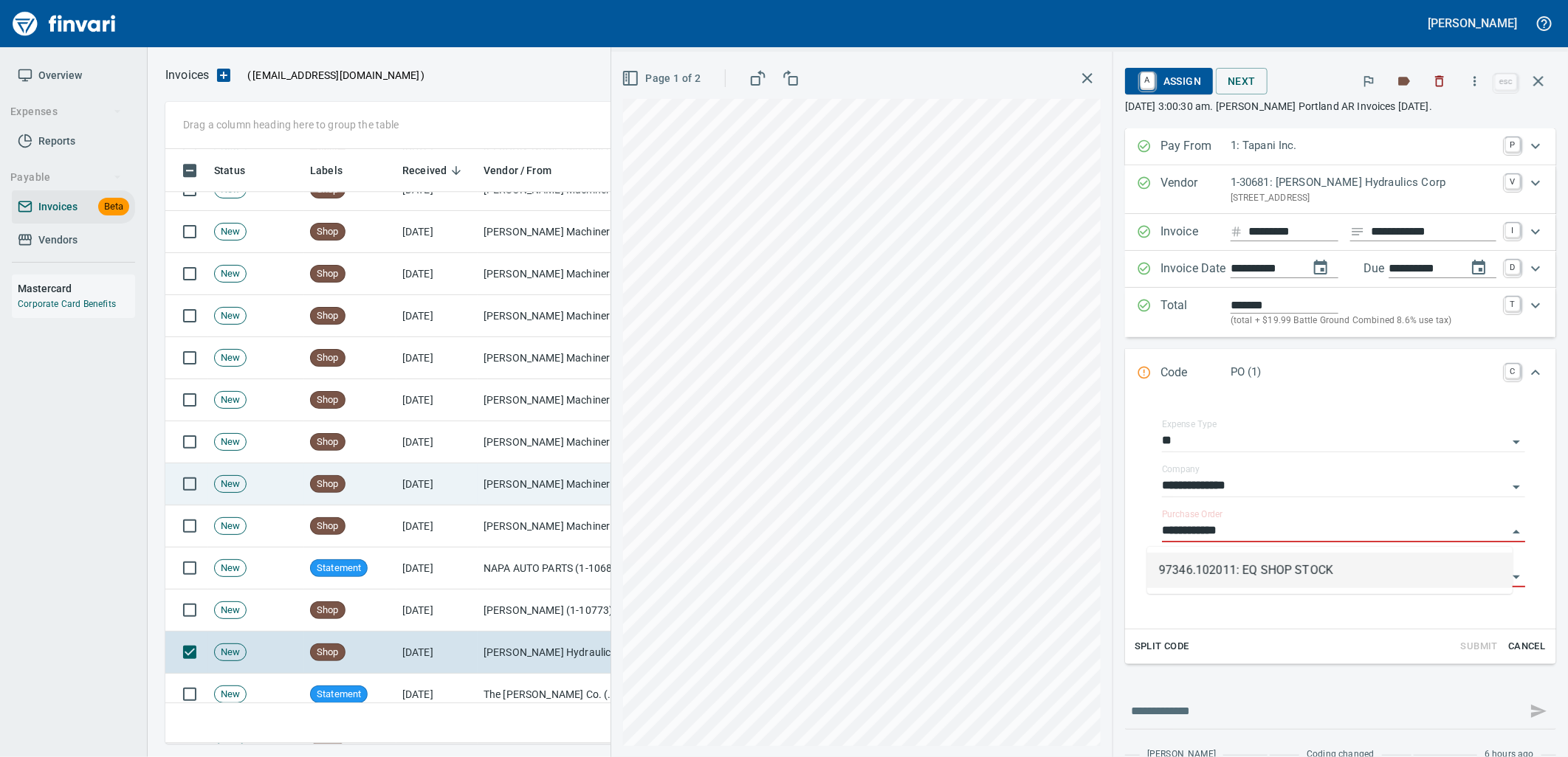
scroll to position [2623, 0]
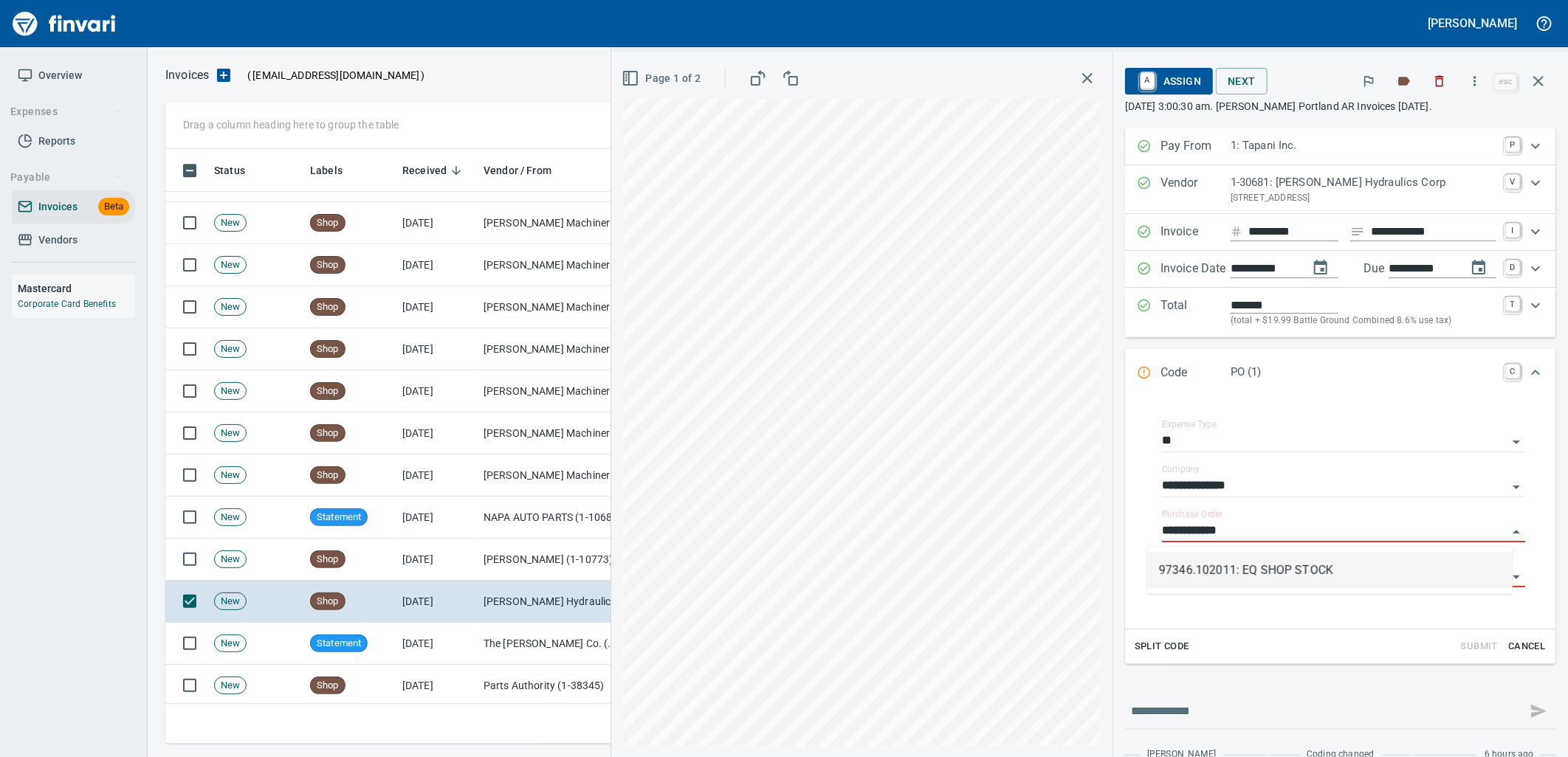
click at [1364, 566] on li "97346.102011: EQ SHOP STOCK" at bounding box center [1330, 571] width 366 height 35
type input "**********"
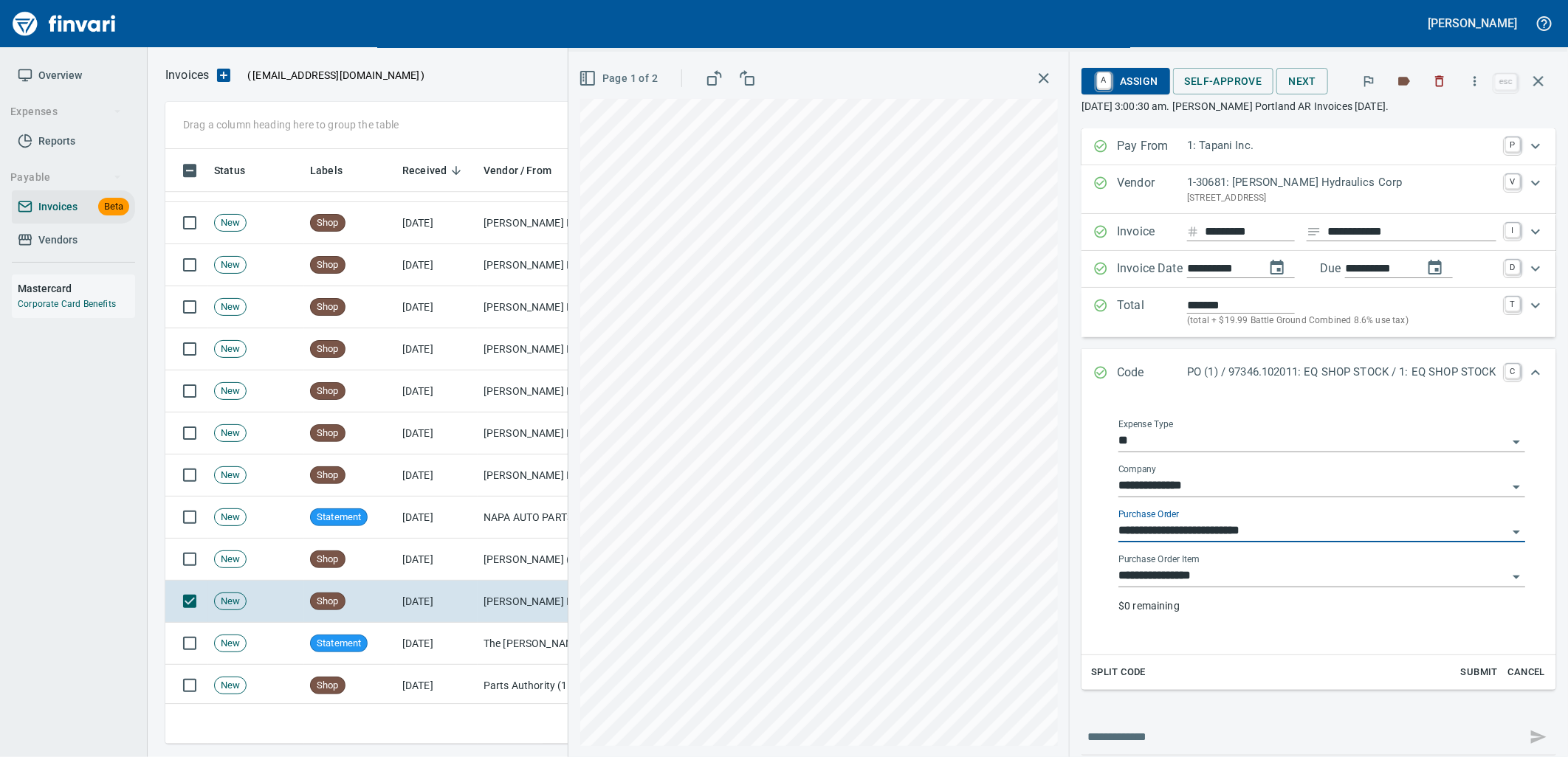
click at [1312, 580] on input "**********" at bounding box center [1313, 576] width 389 height 20
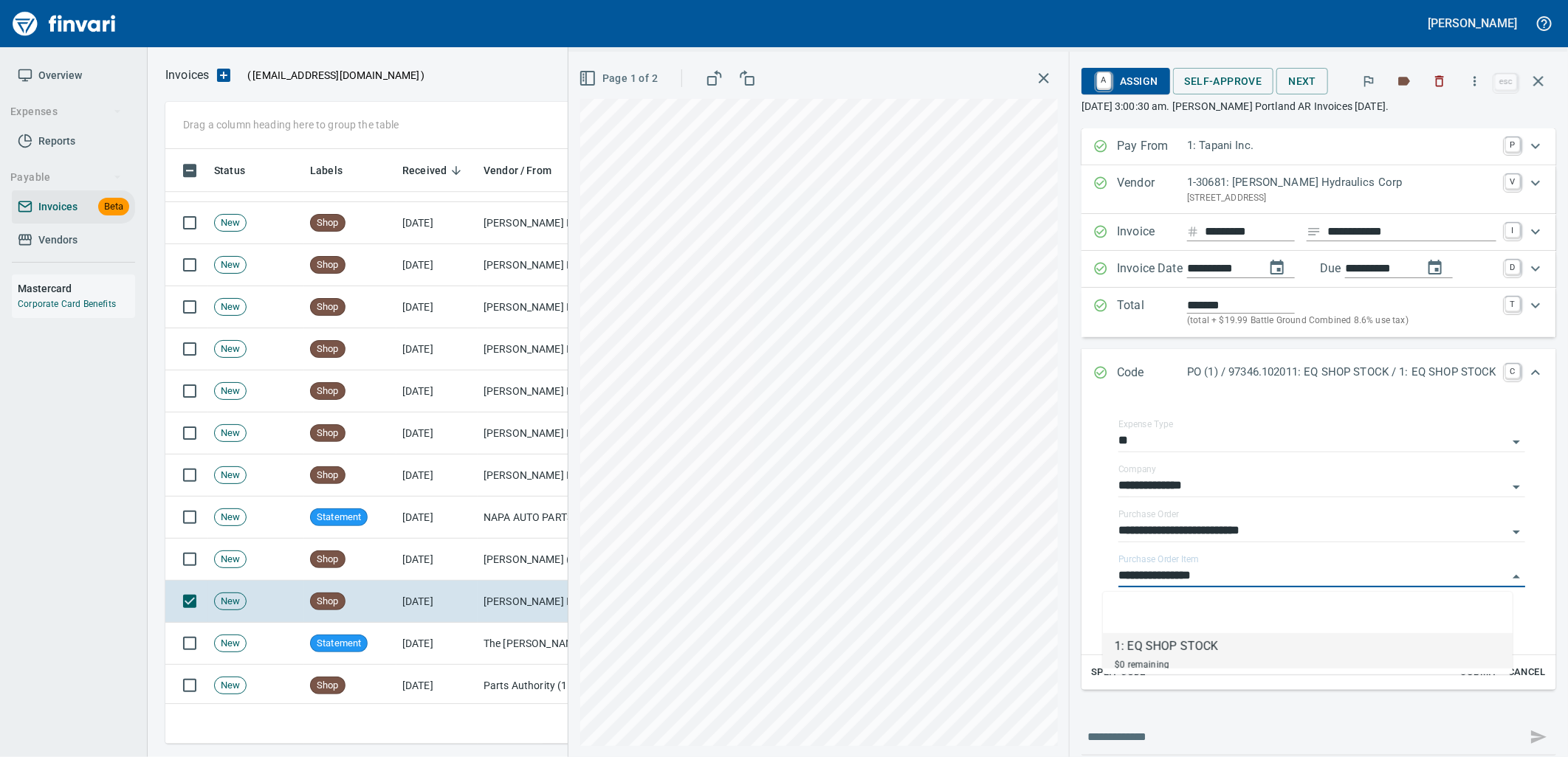
scroll to position [583, 1360]
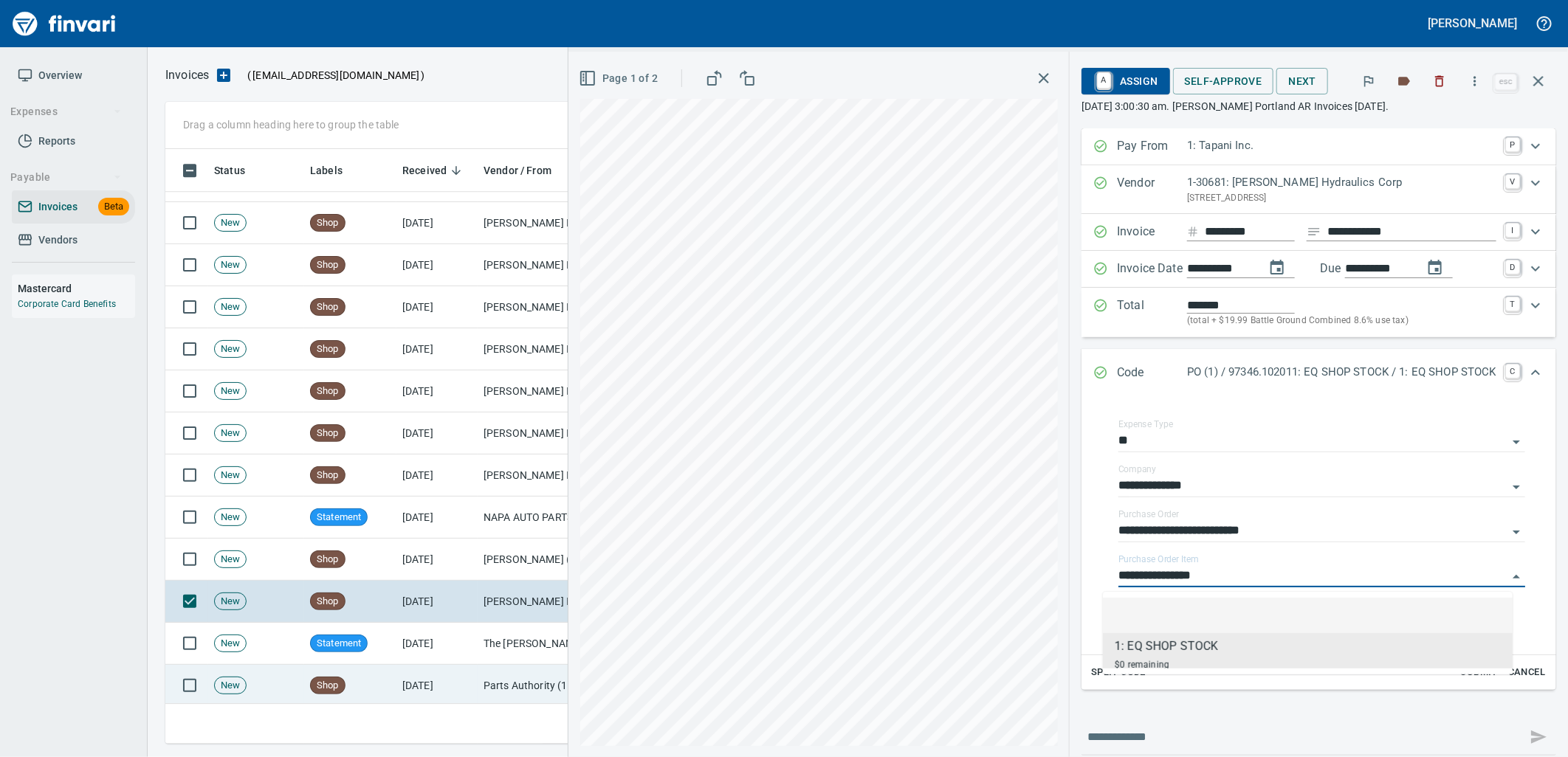
click at [452, 681] on td "[DATE]" at bounding box center [436, 685] width 81 height 42
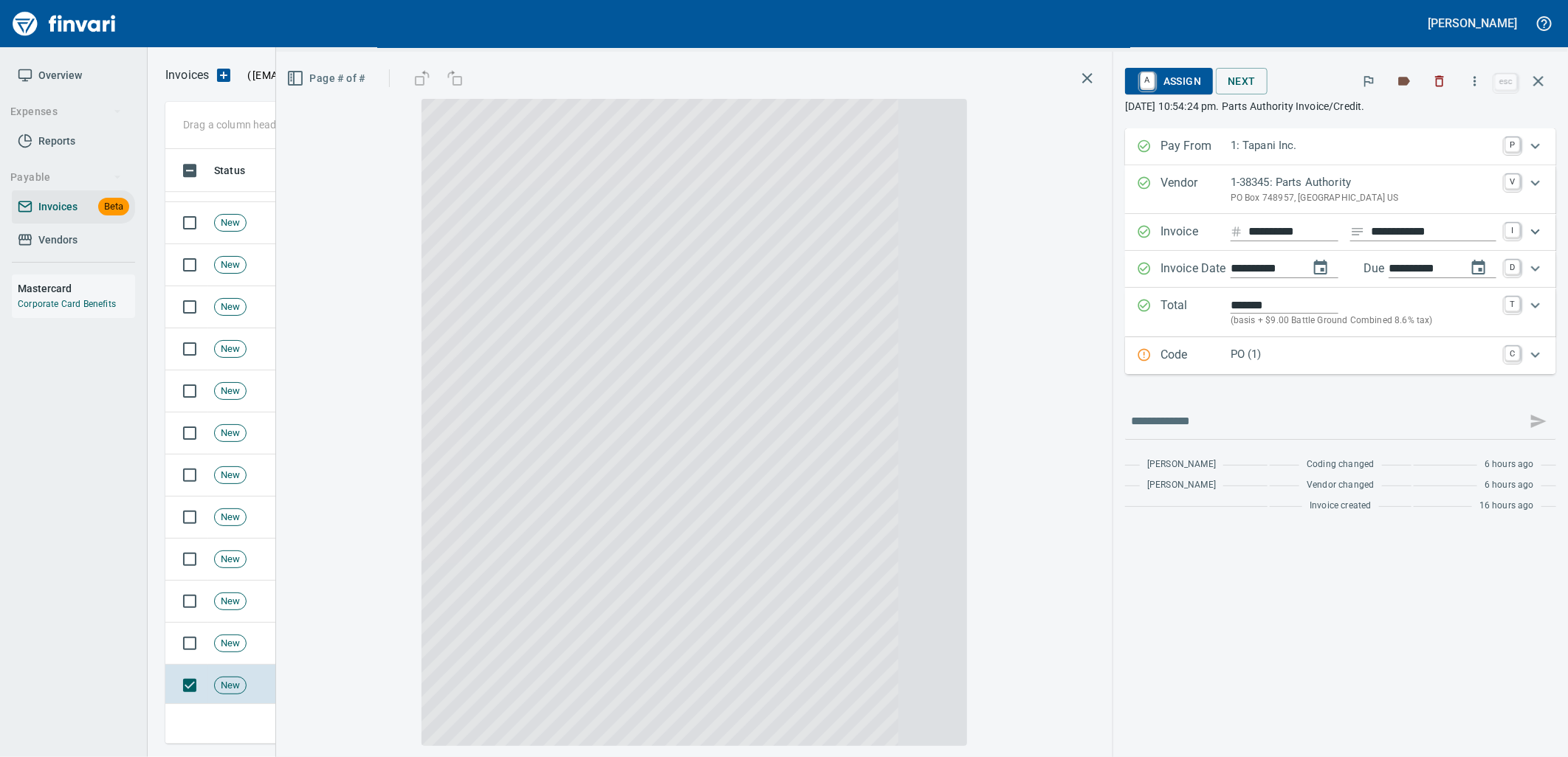
click at [1250, 338] on div "Code PO (1) C" at bounding box center [1341, 356] width 432 height 37
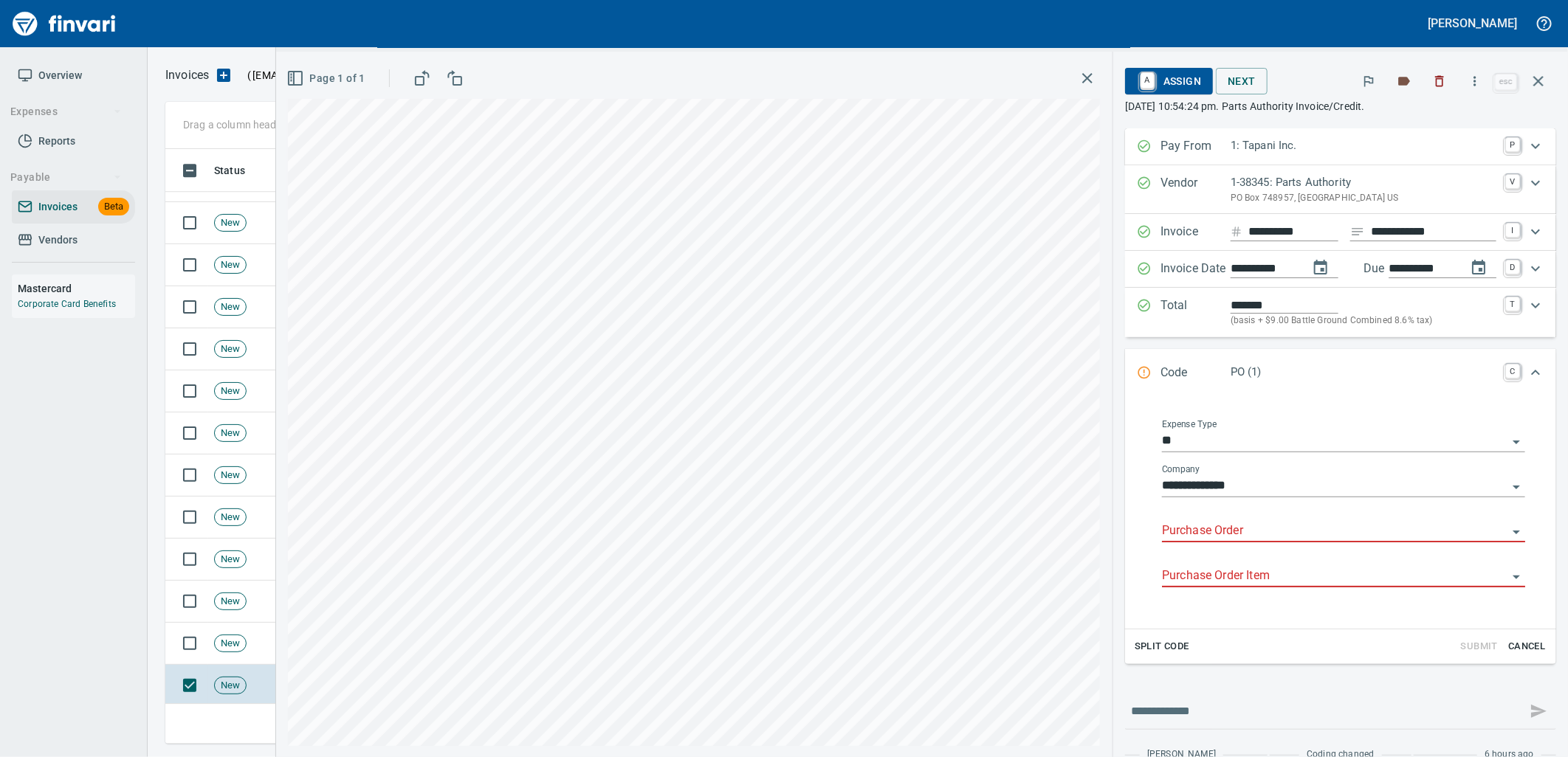
click at [1271, 534] on input "Purchase Order" at bounding box center [1334, 531] width 345 height 20
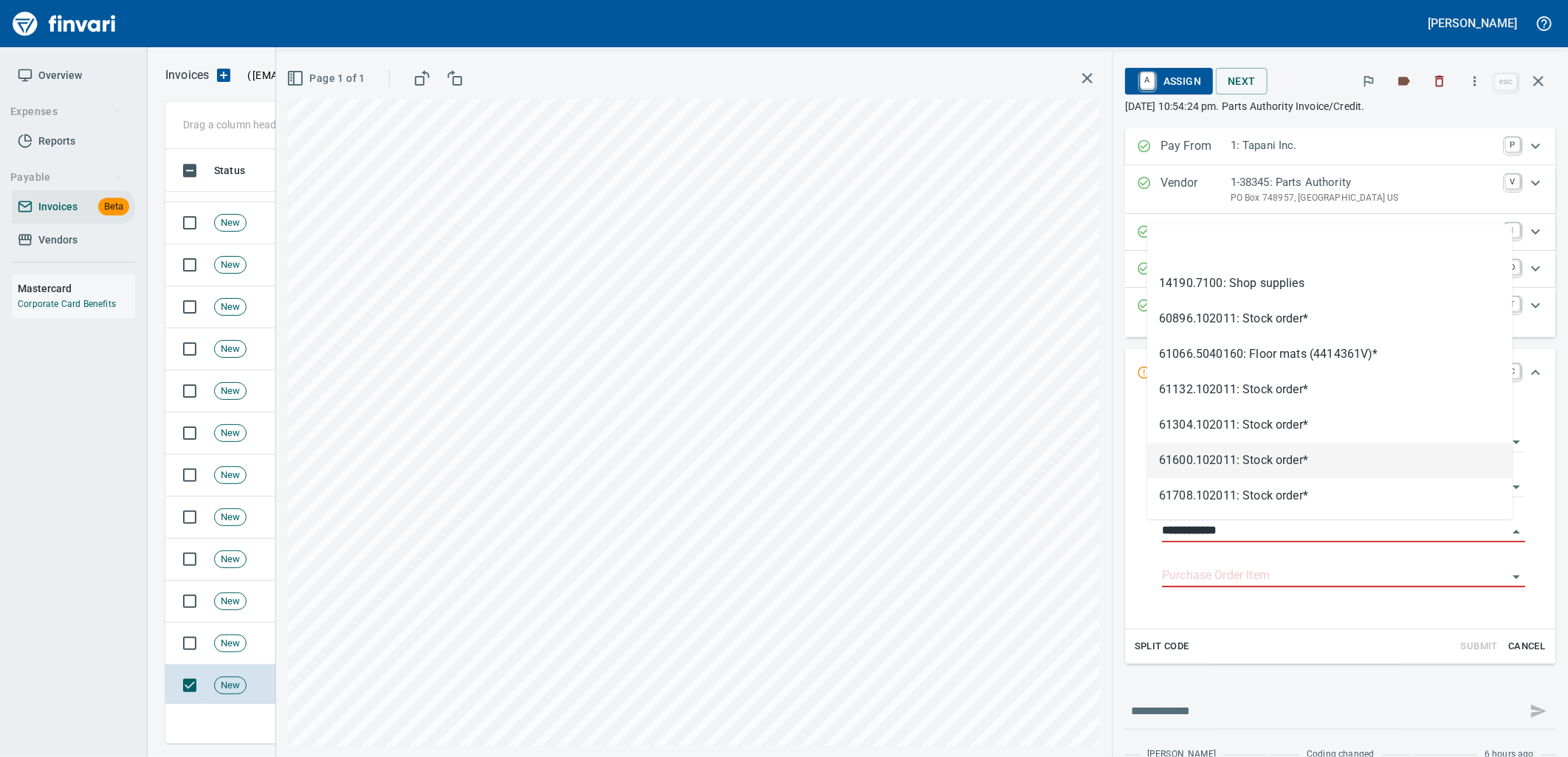
scroll to position [583, 1360]
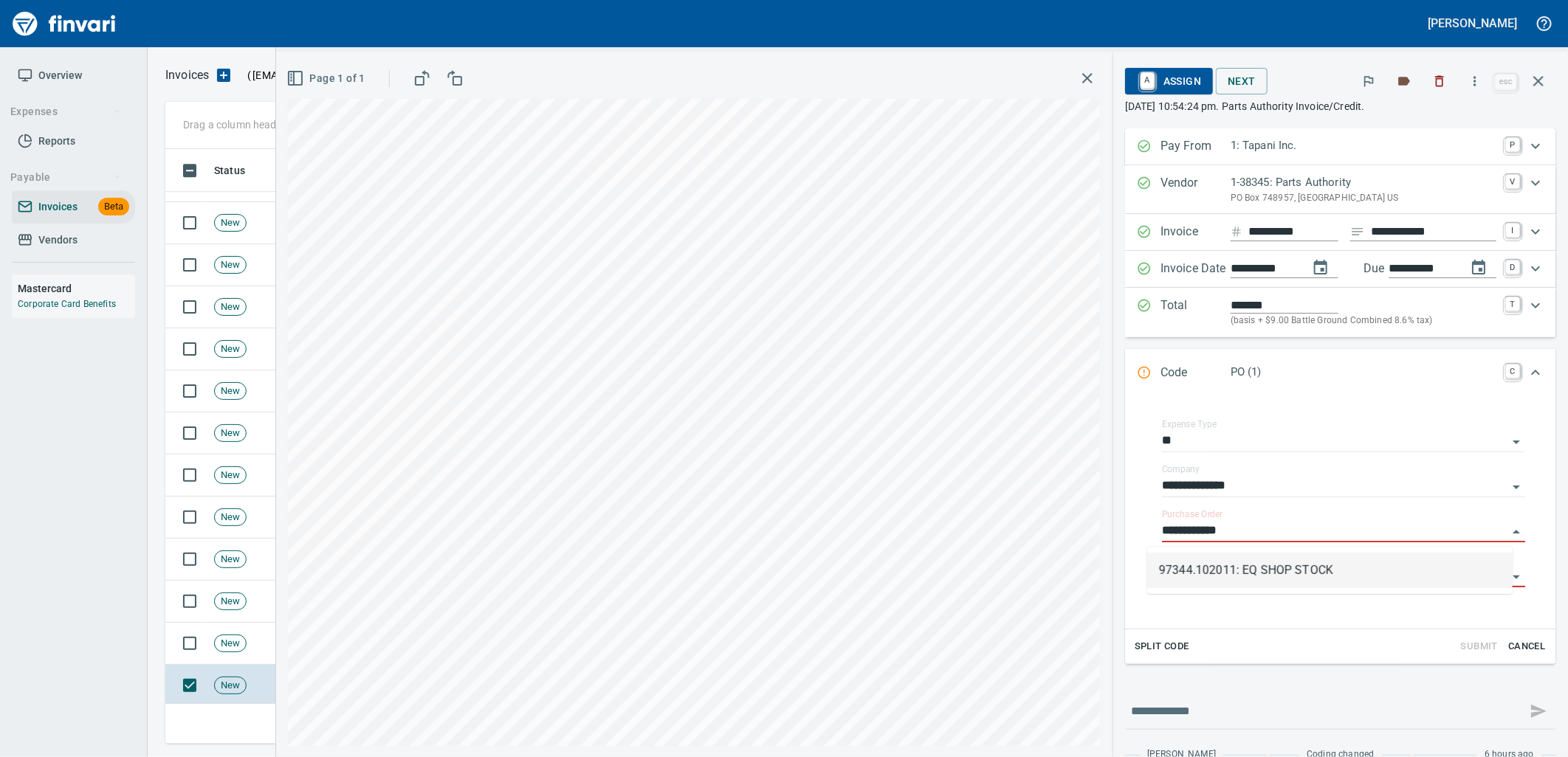
click at [1263, 556] on li "97344.102011: EQ SHOP STOCK" at bounding box center [1330, 571] width 366 height 35
type input "**********"
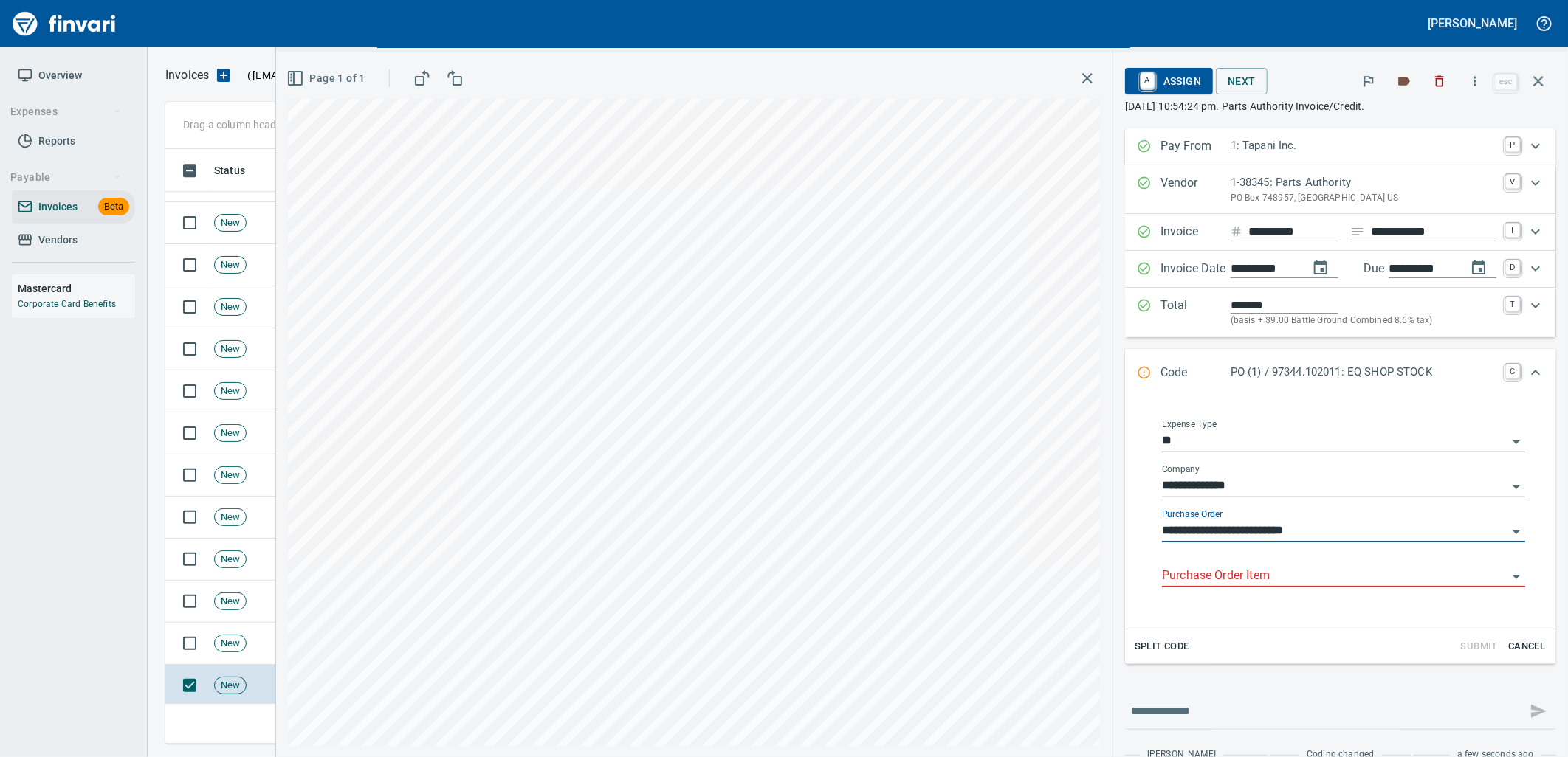
click at [1264, 570] on input "Purchase Order Item" at bounding box center [1334, 576] width 345 height 20
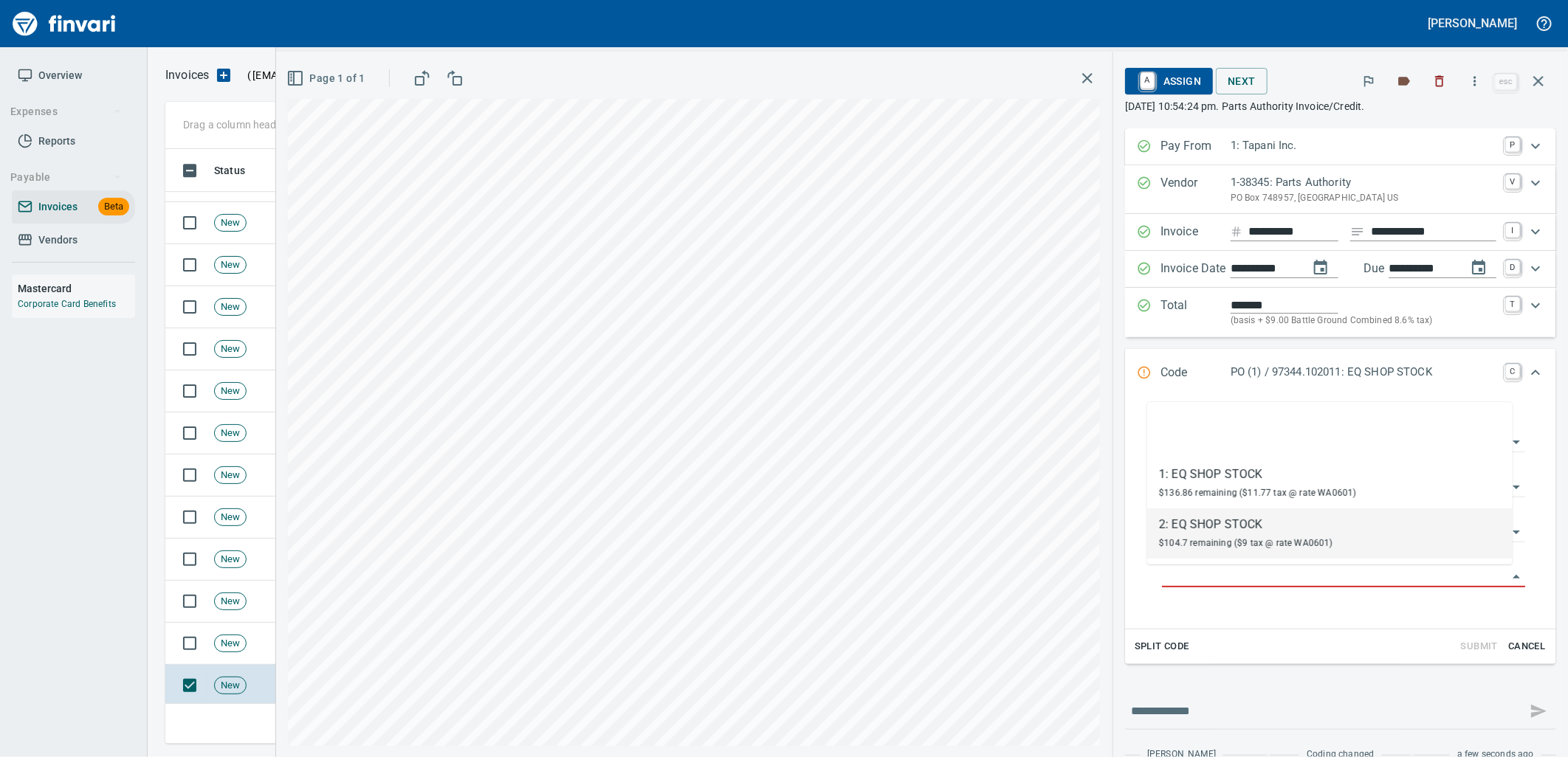
click at [1253, 538] on span "$104.7 remaining ($9 tax @ rate WA0601)" at bounding box center [1246, 543] width 174 height 11
type input "**********"
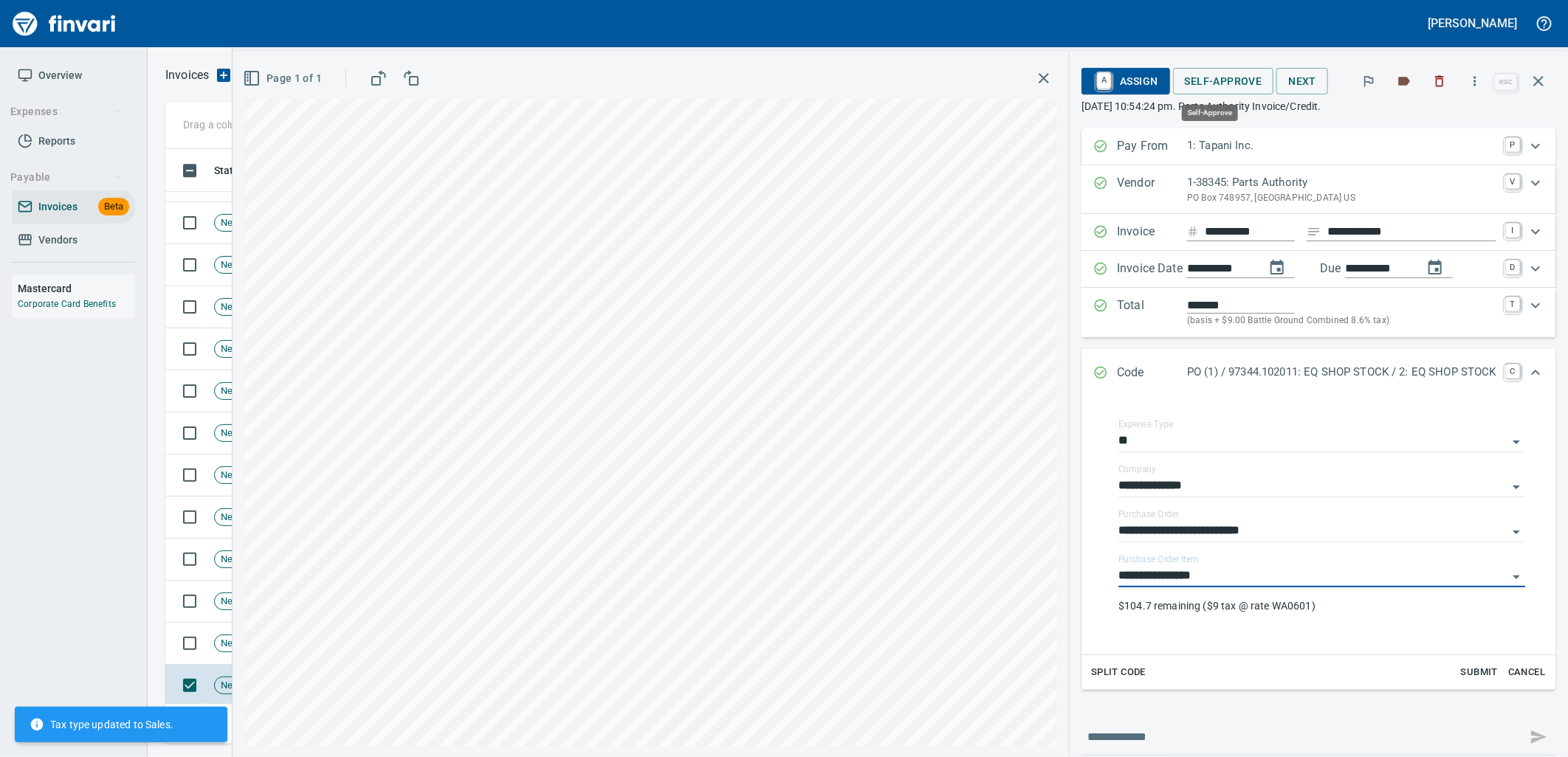
click at [1189, 81] on span "Self-Approve" at bounding box center [1223, 81] width 77 height 19
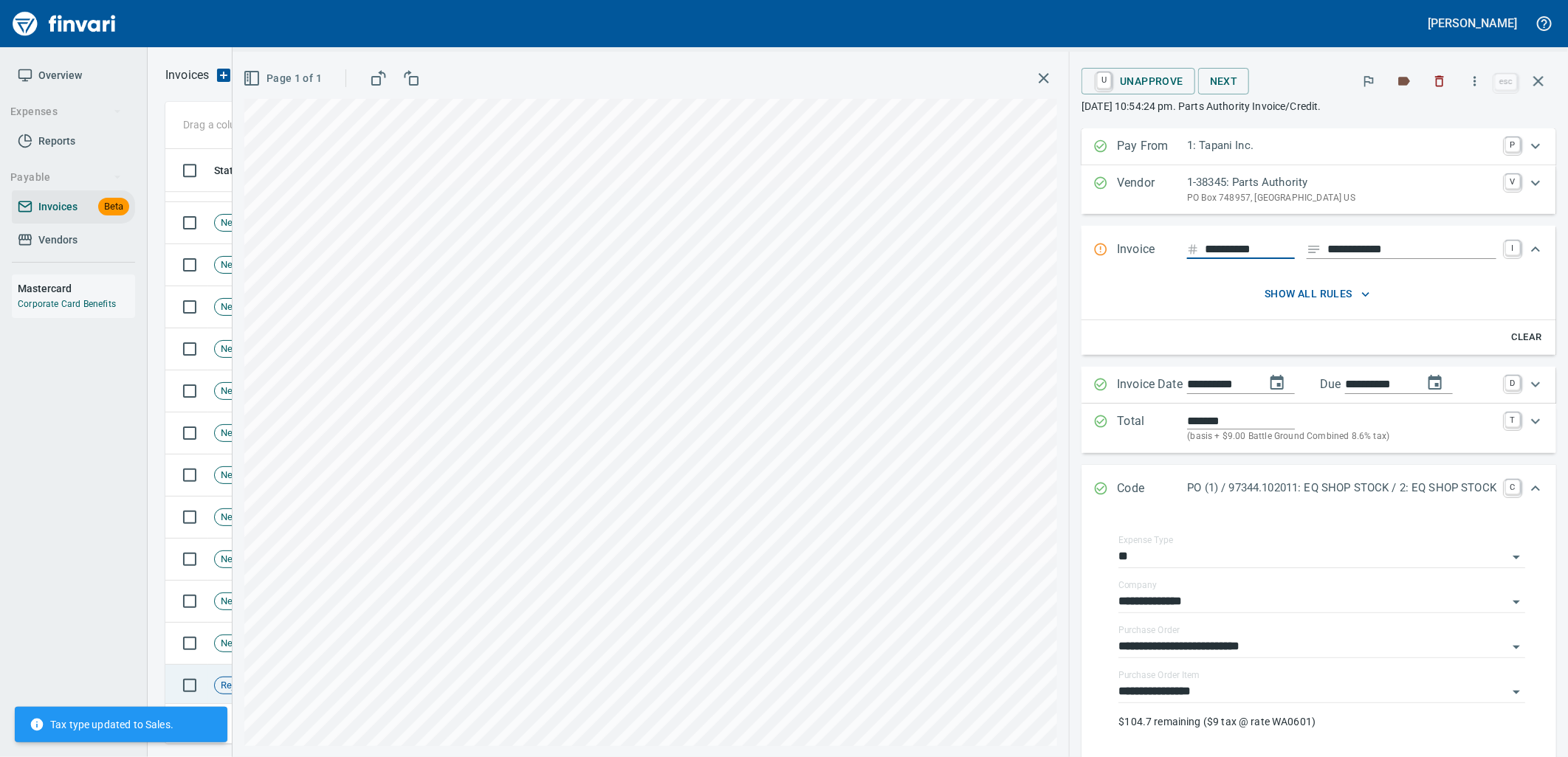
click at [212, 697] on td "Rejected" at bounding box center [256, 685] width 96 height 42
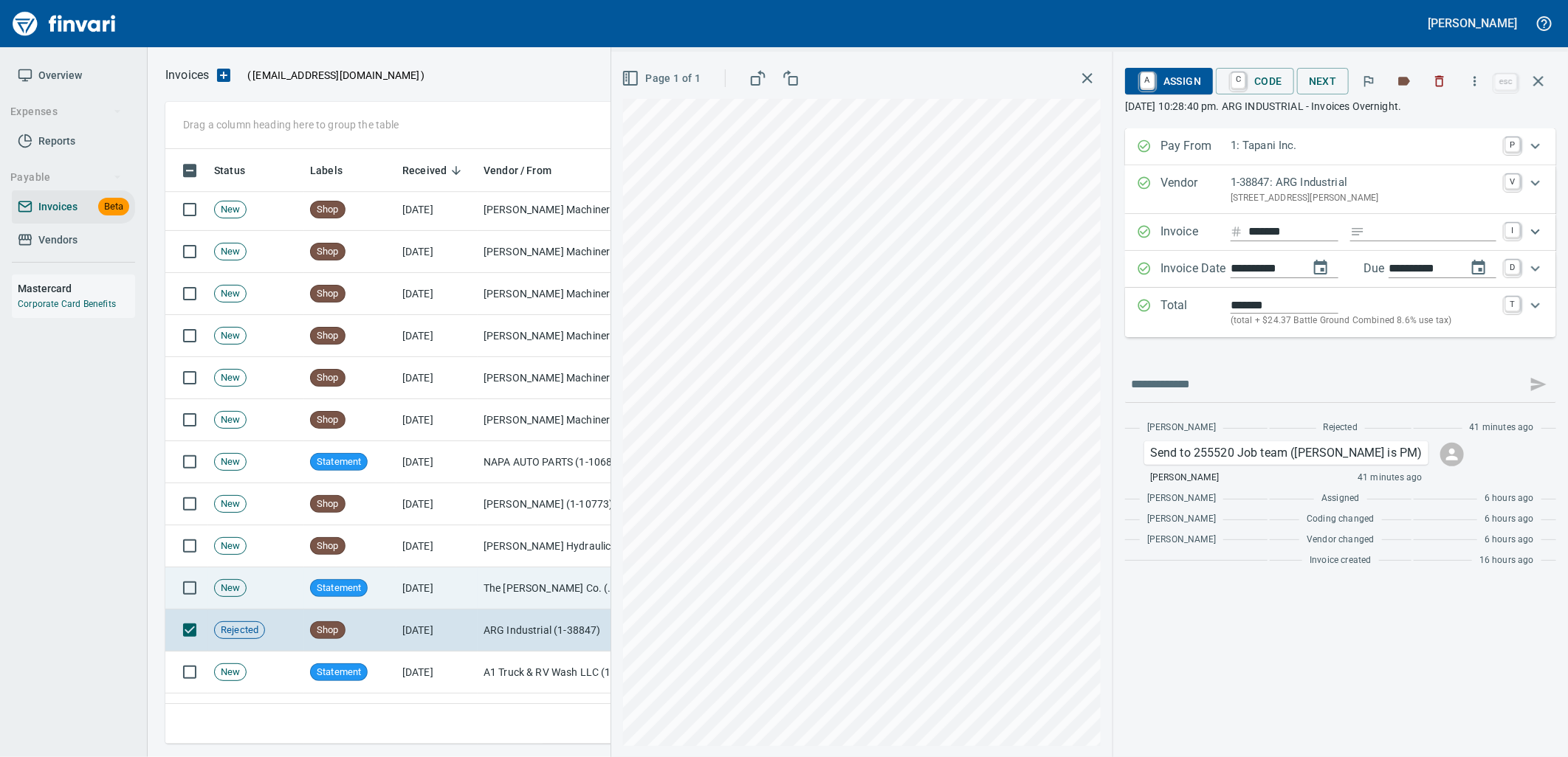
scroll to position [2705, 0]
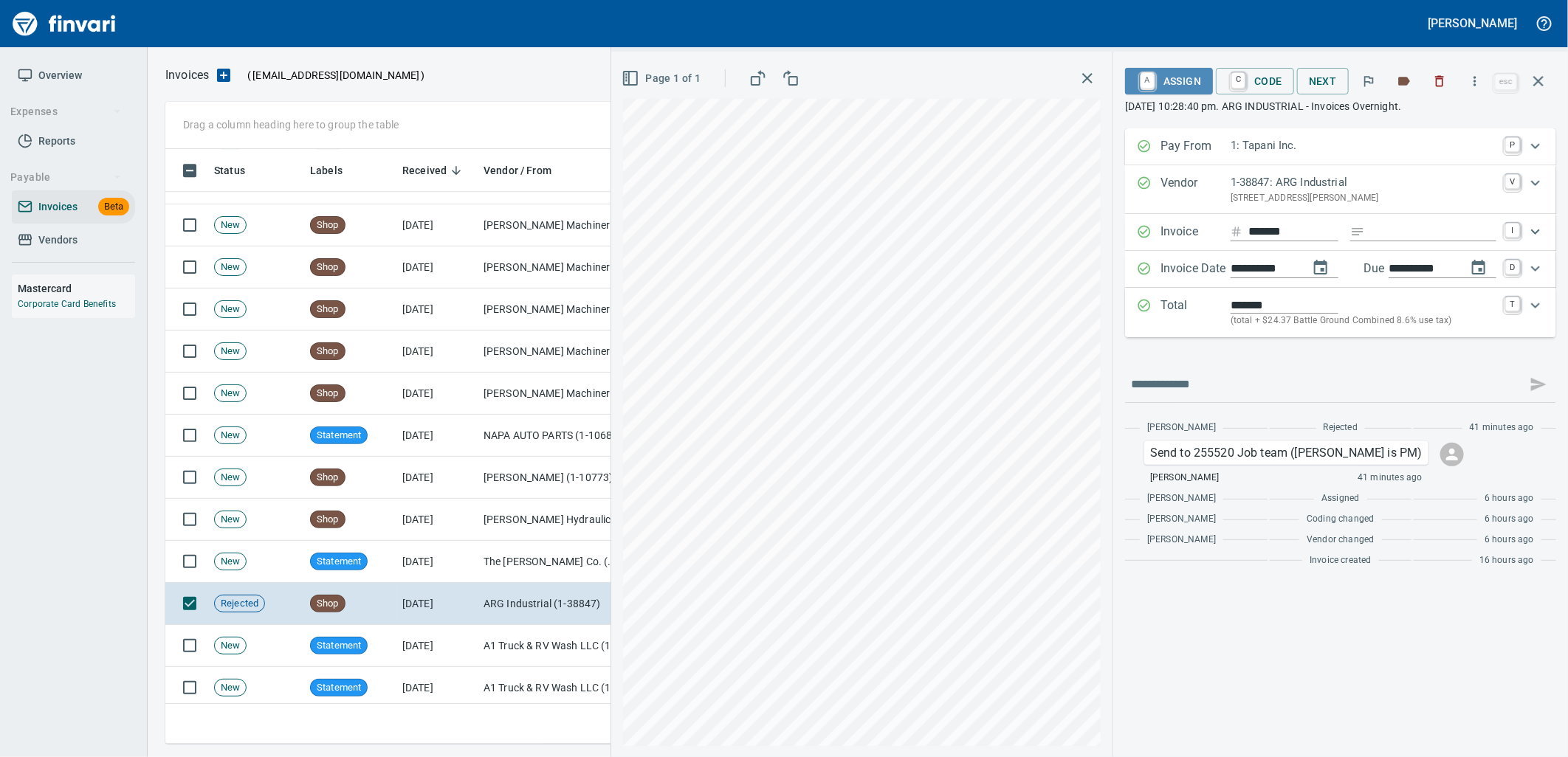
click at [1169, 85] on span "A Assign" at bounding box center [1168, 81] width 64 height 25
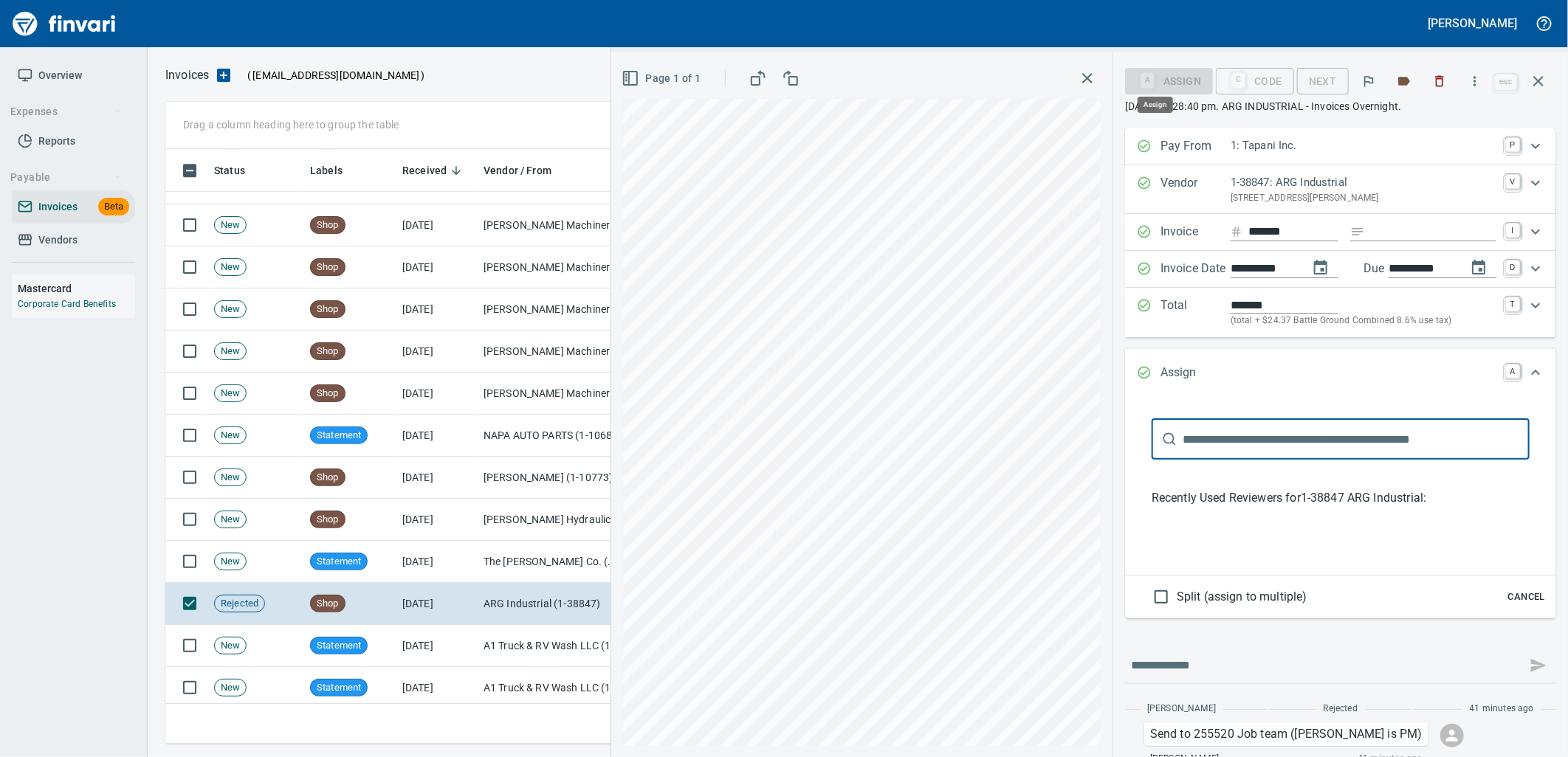
scroll to position [583, 1360]
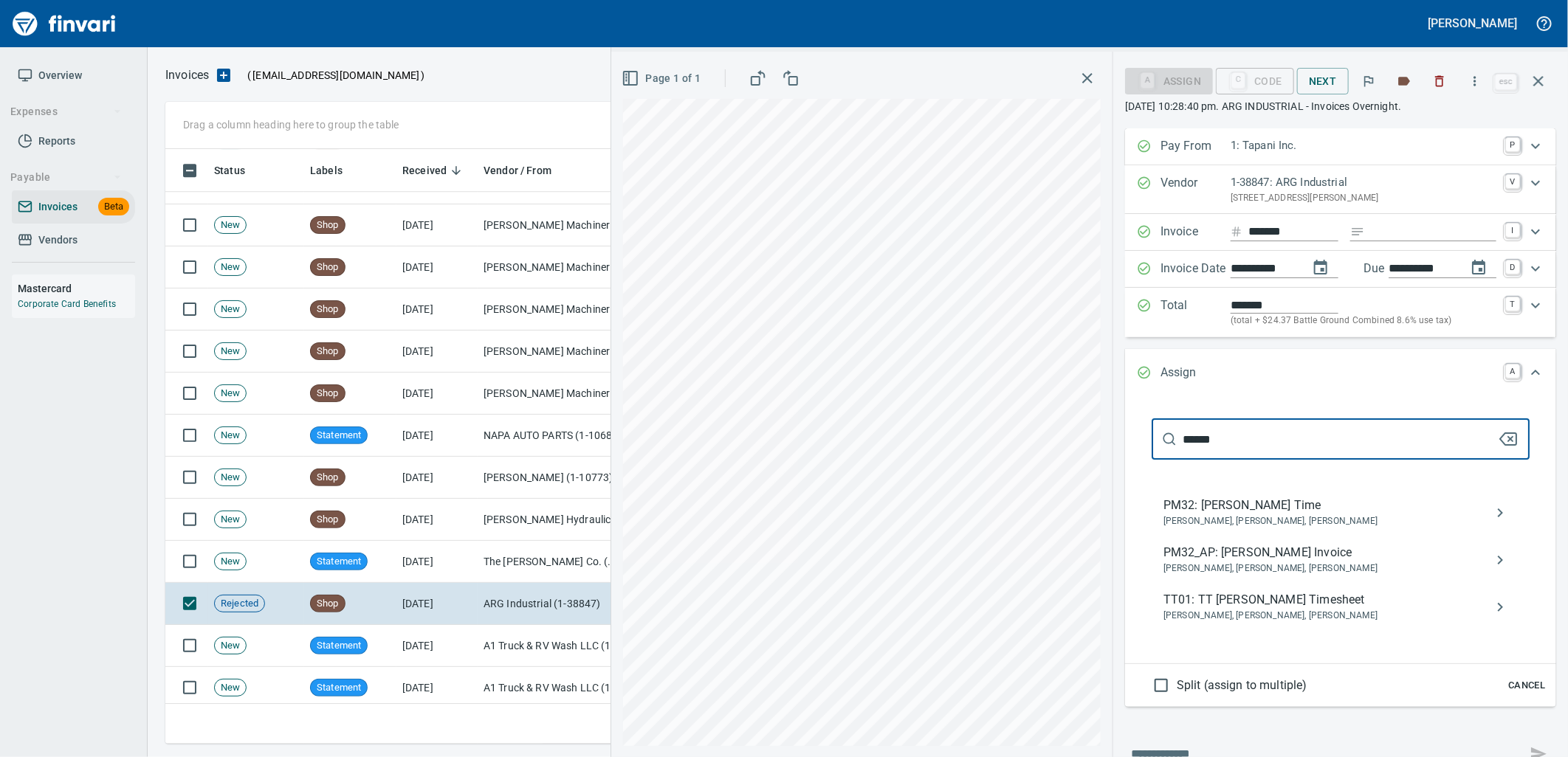
type input "******"
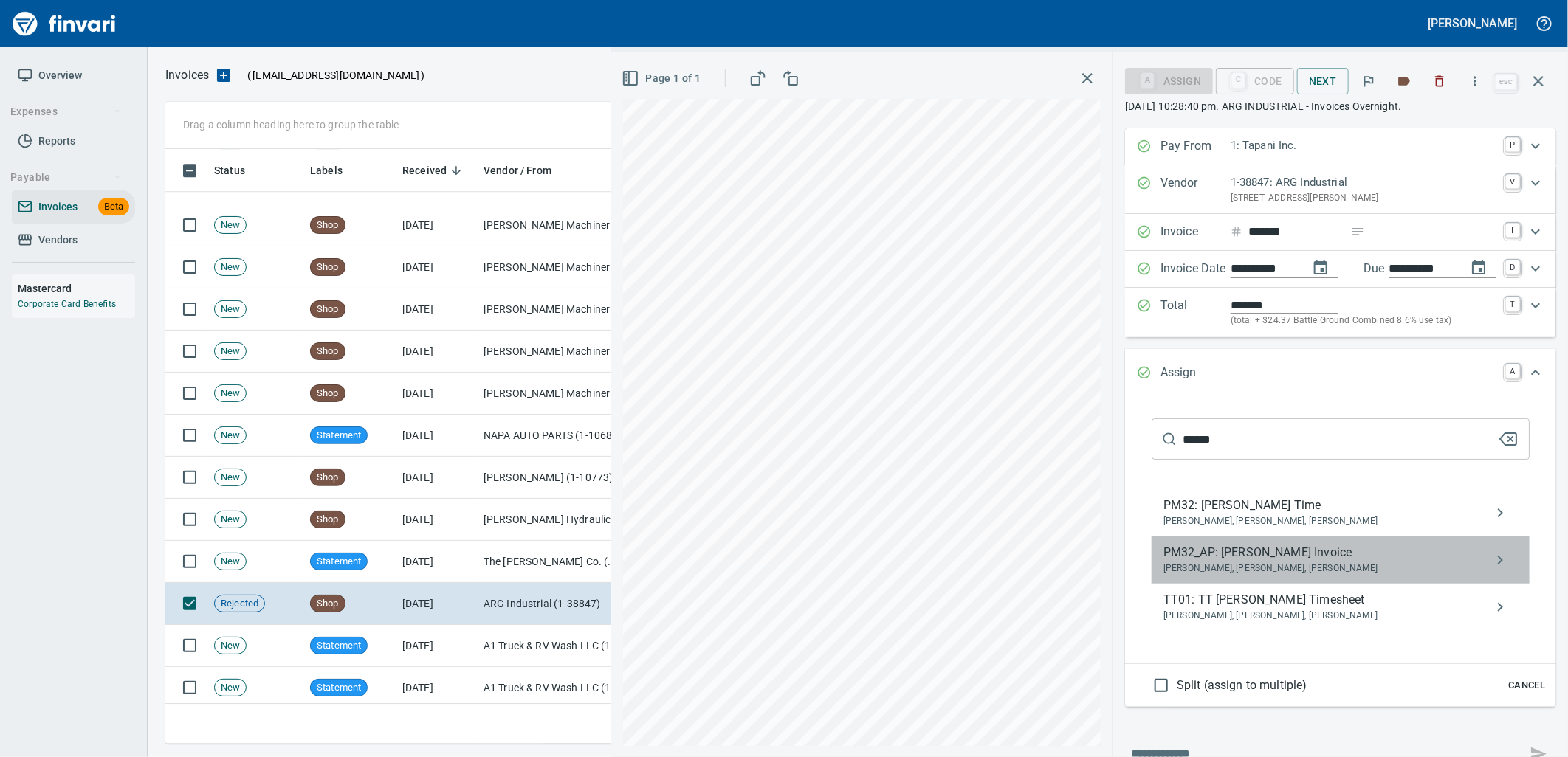
click at [1239, 569] on span "Jerome Sarkinen, Max Bondar, Zachary Nunes" at bounding box center [1328, 569] width 330 height 15
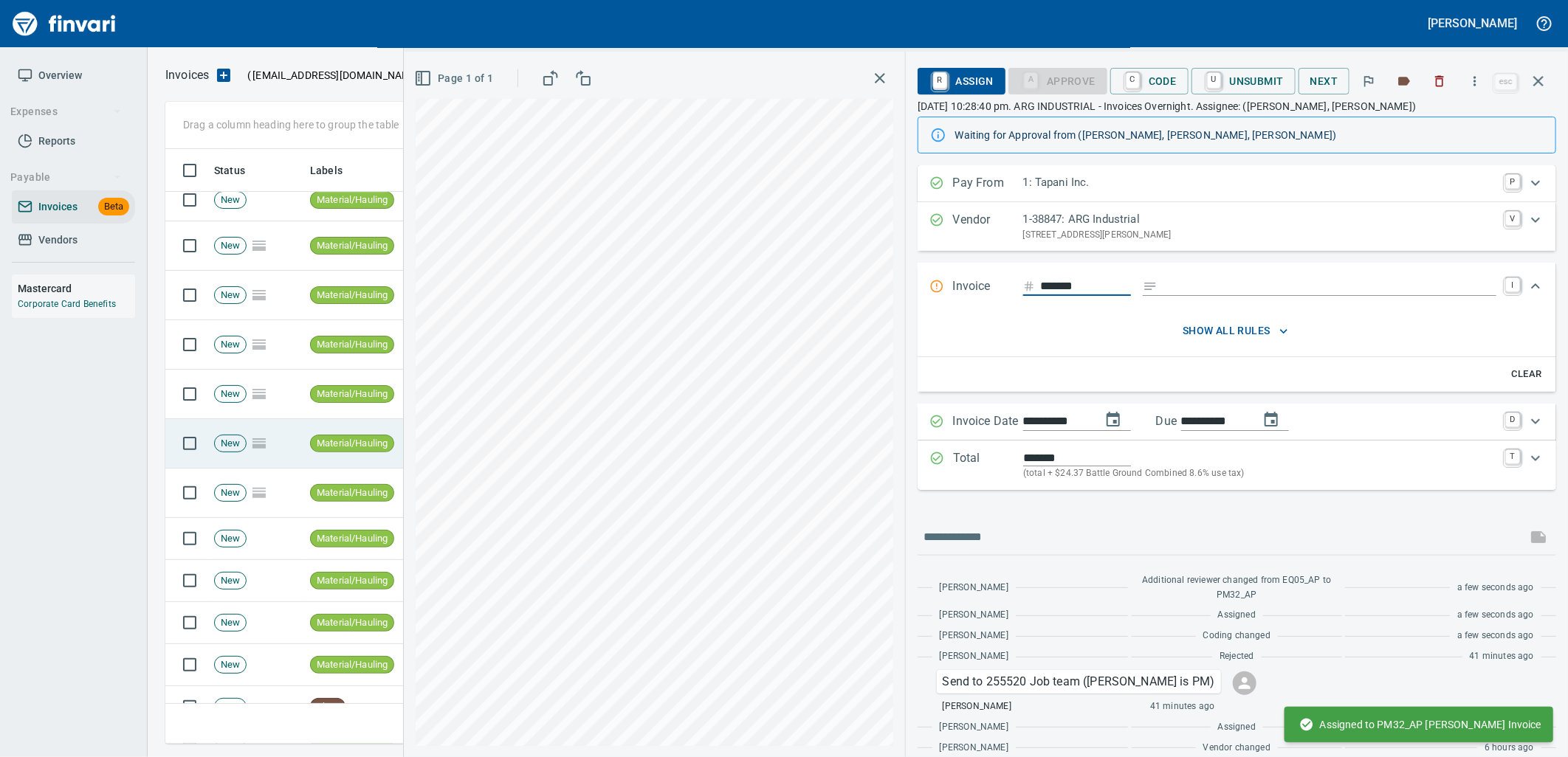
scroll to position [3361, 0]
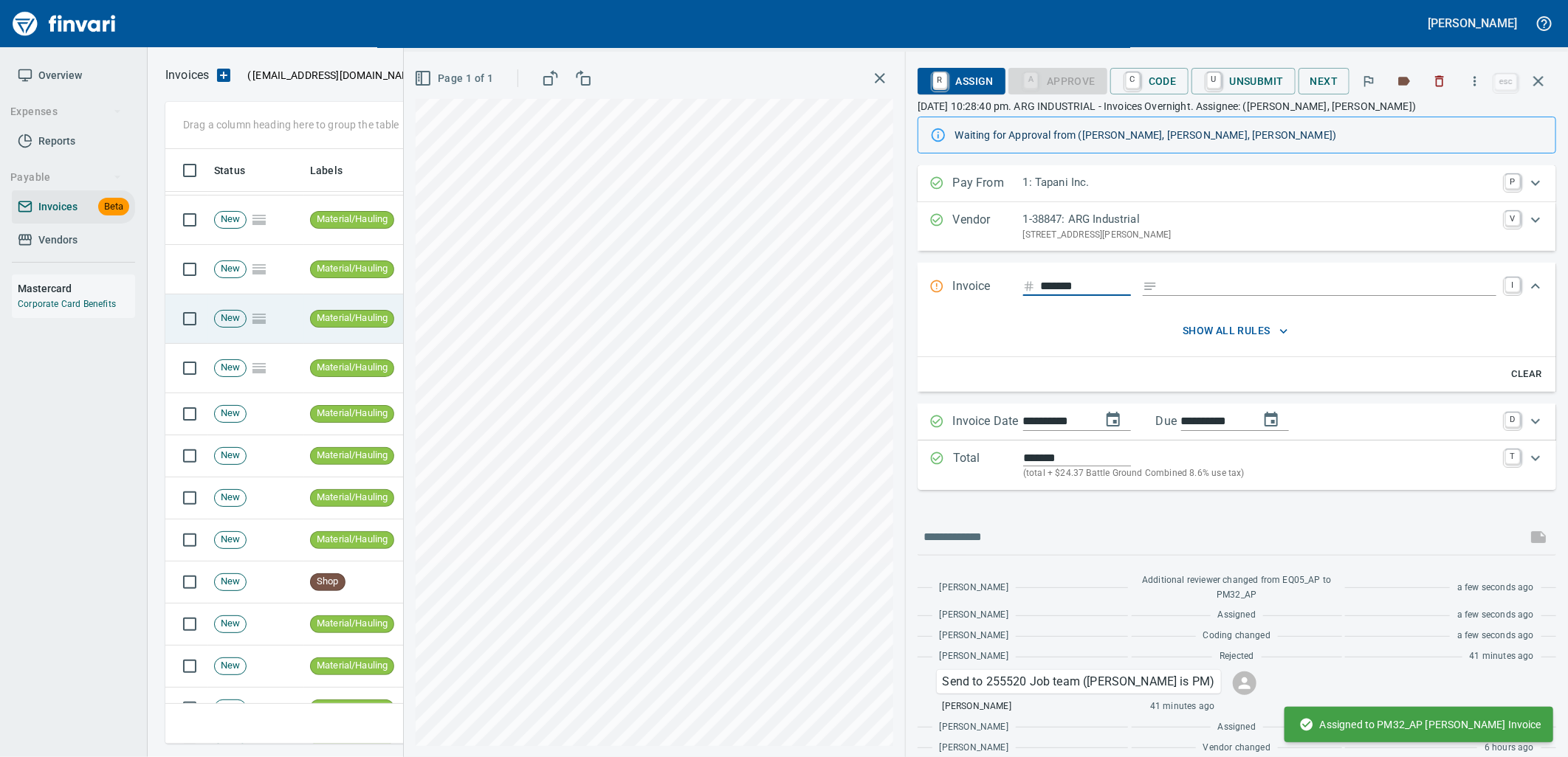
click at [369, 587] on td "Shop" at bounding box center [351, 582] width 92 height 42
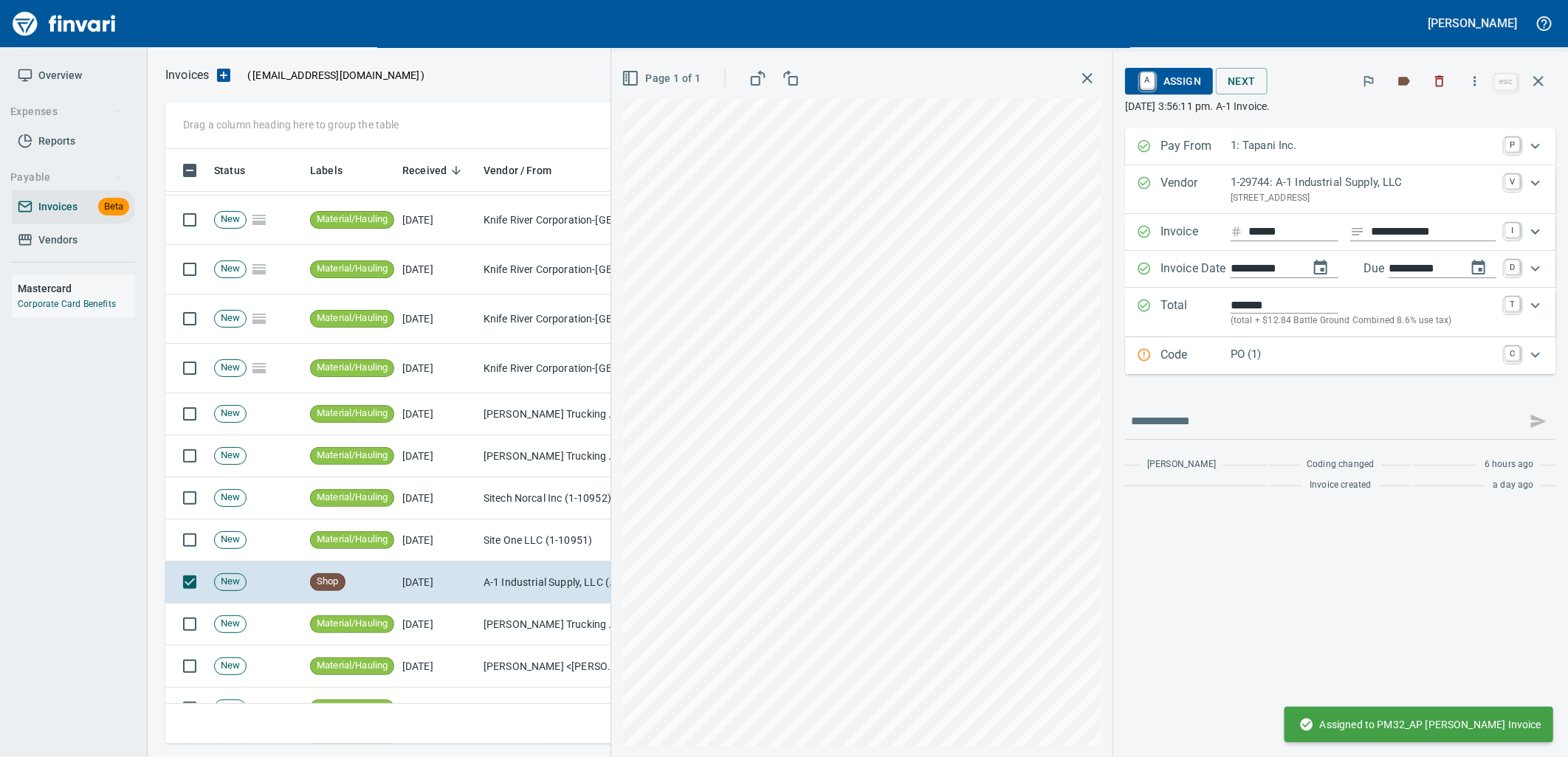
click at [1219, 359] on p "Code" at bounding box center [1195, 356] width 70 height 20
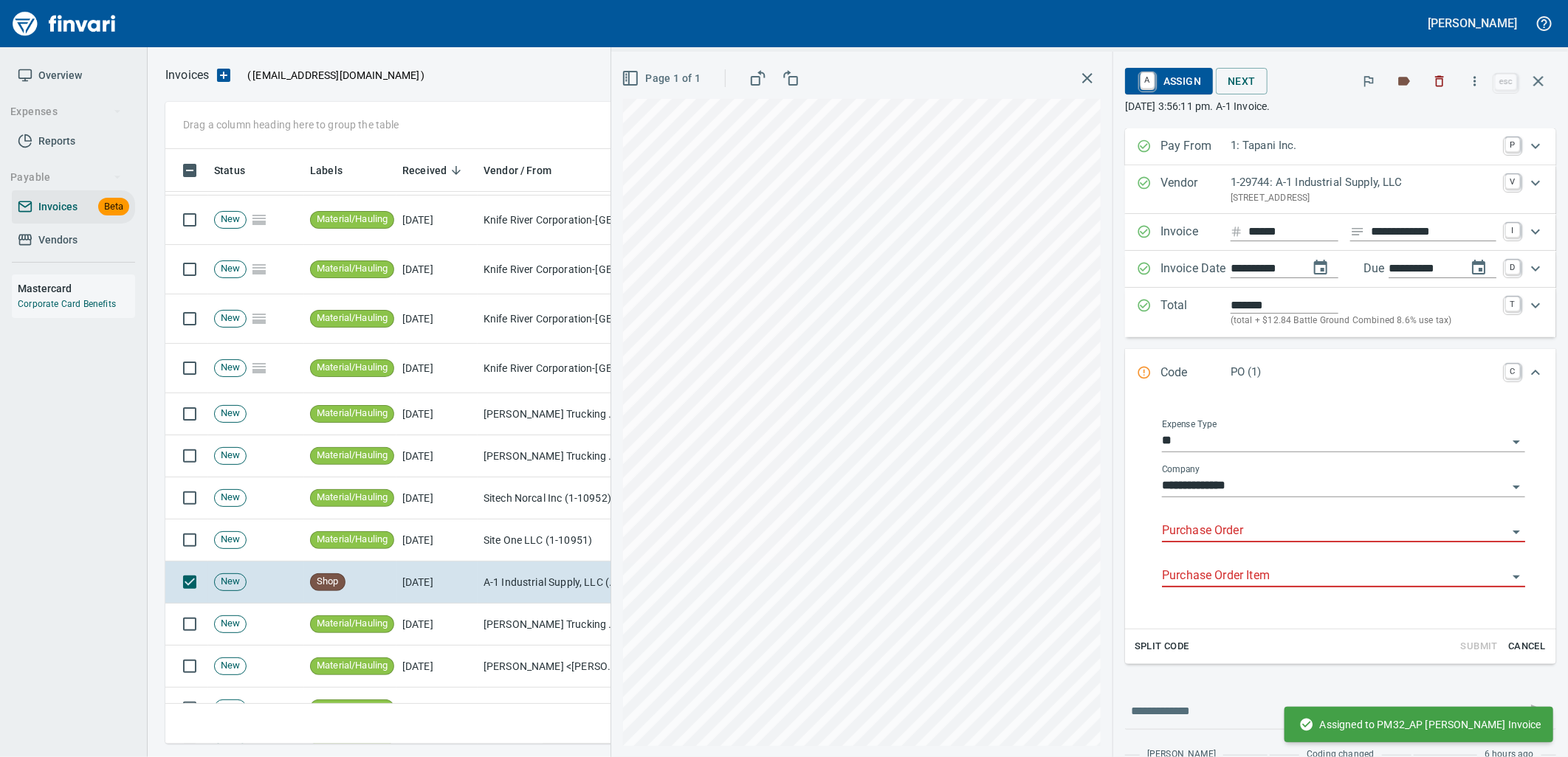
click at [1238, 530] on input "Purchase Order" at bounding box center [1334, 531] width 345 height 20
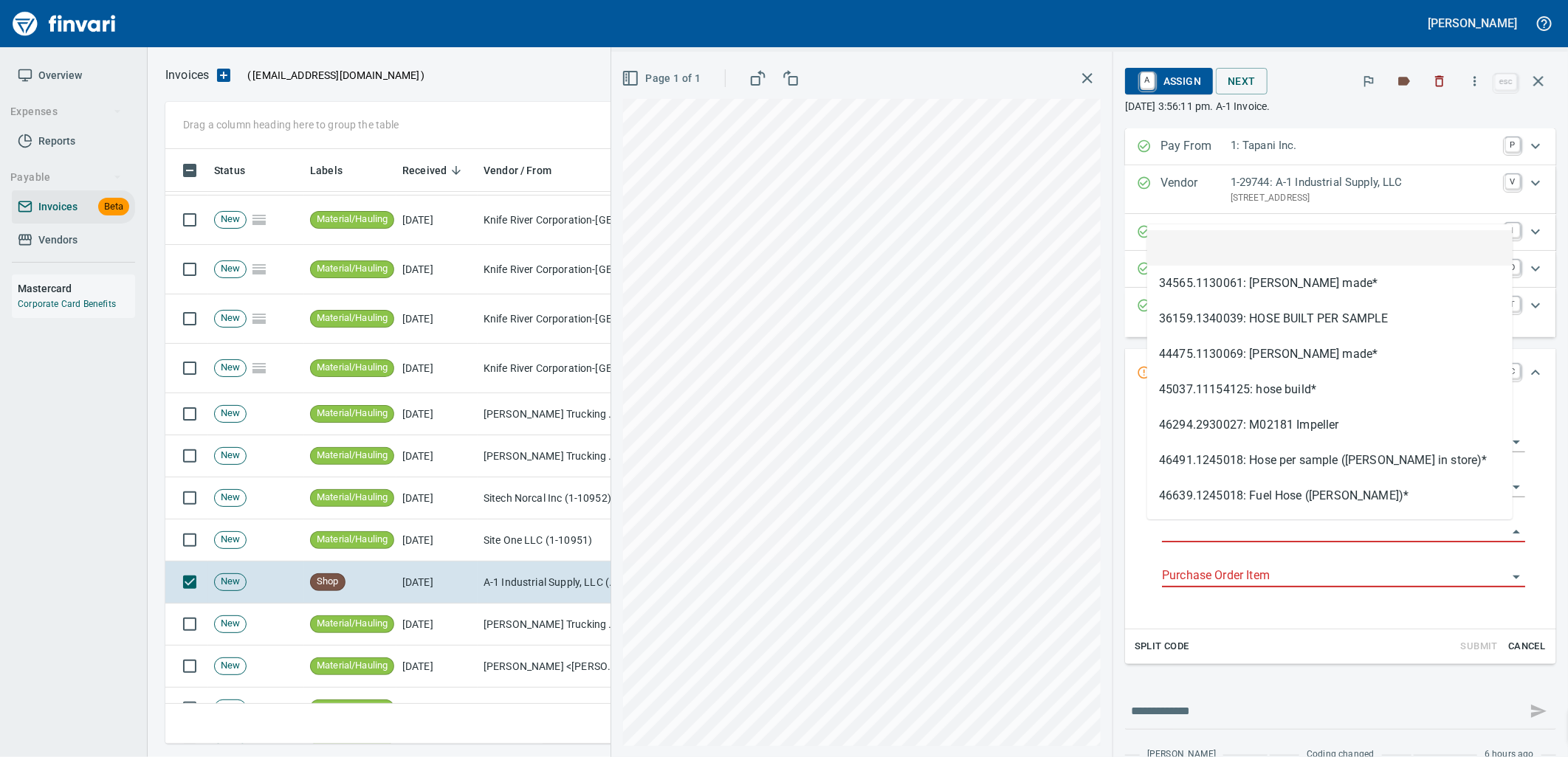
type input "**********"
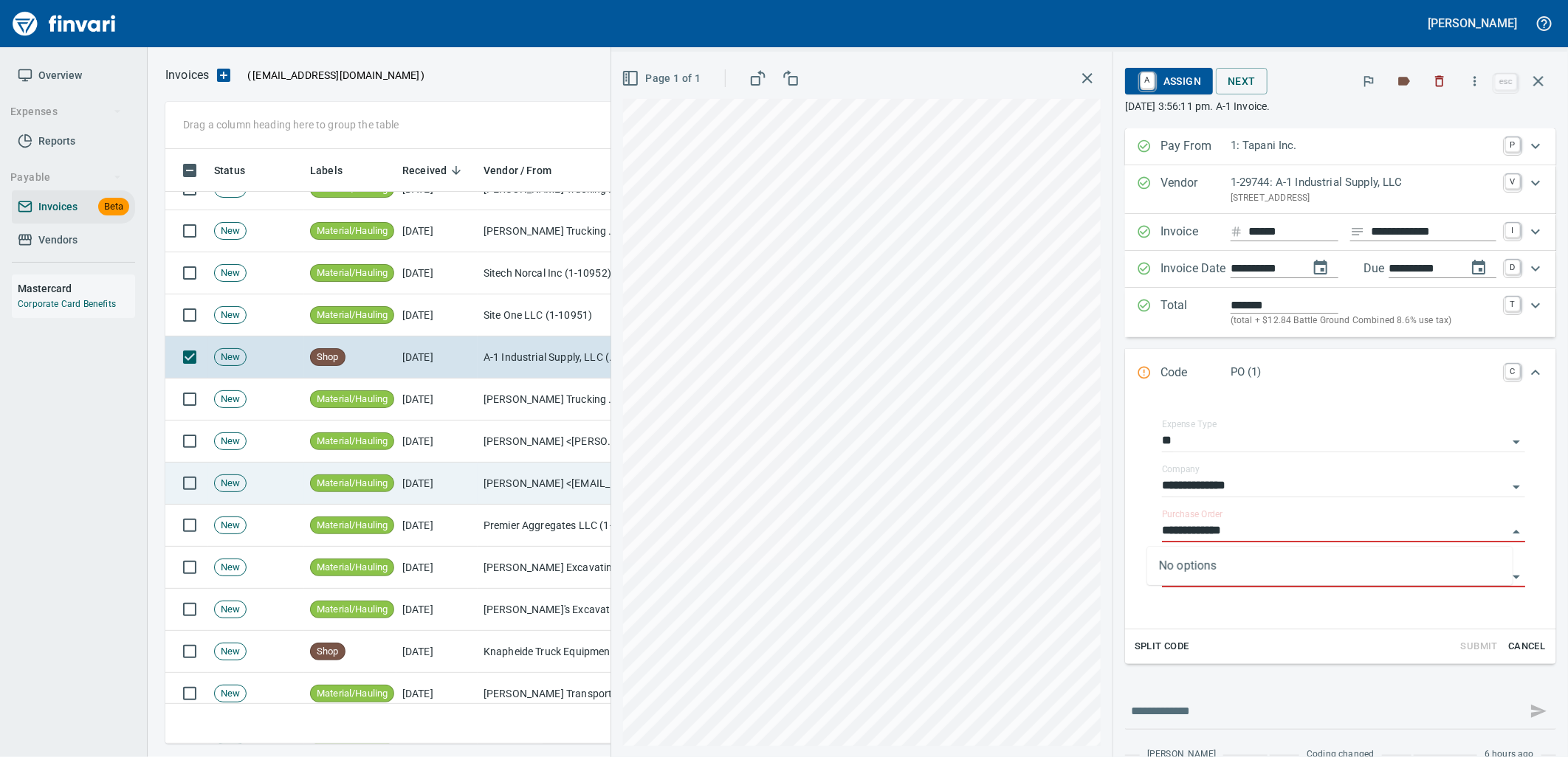
scroll to position [3607, 0]
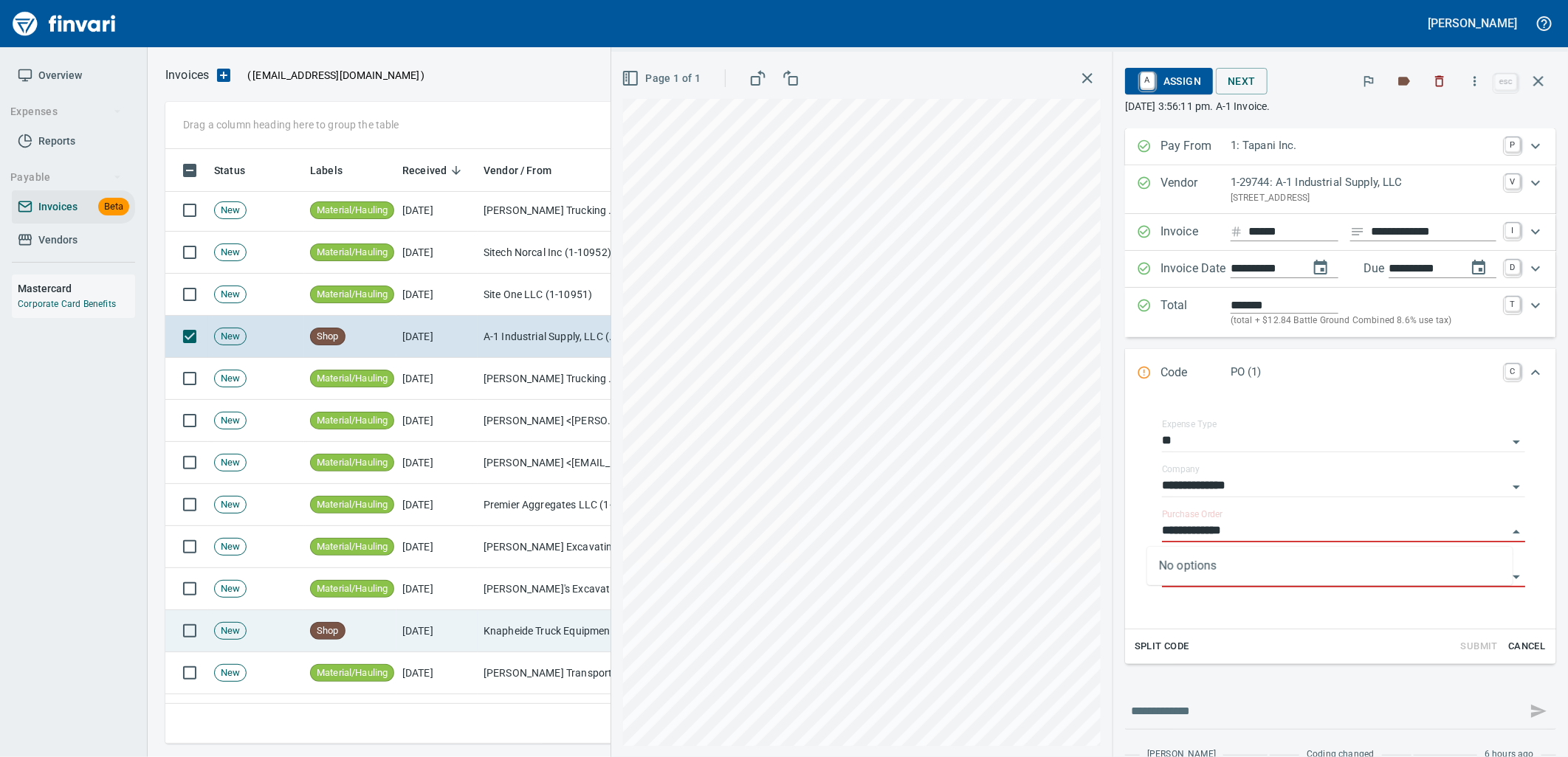
click at [426, 619] on td "[DATE]" at bounding box center [436, 631] width 81 height 42
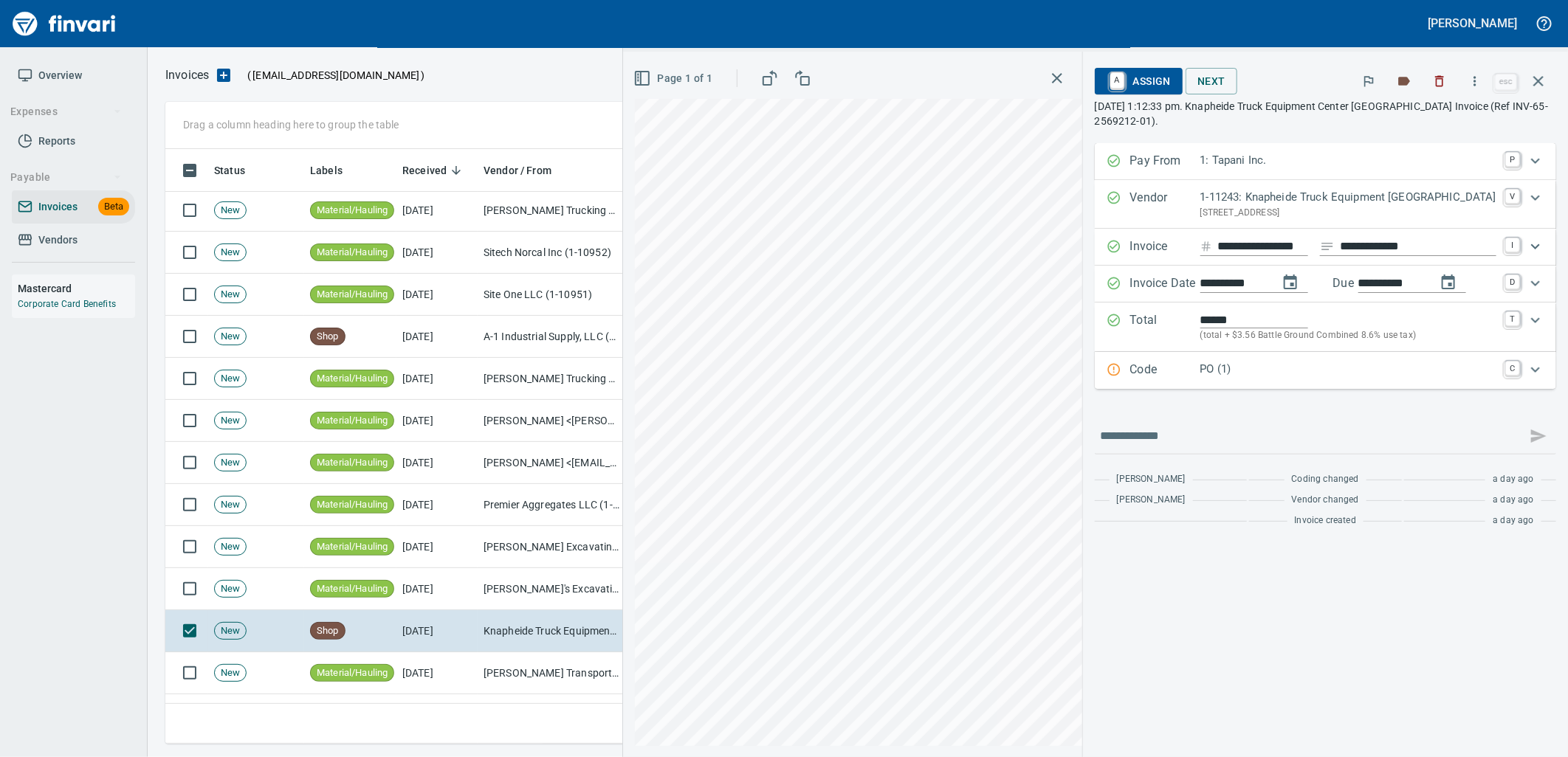
click at [1393, 384] on div "Code PO (1) C" at bounding box center [1326, 371] width 462 height 37
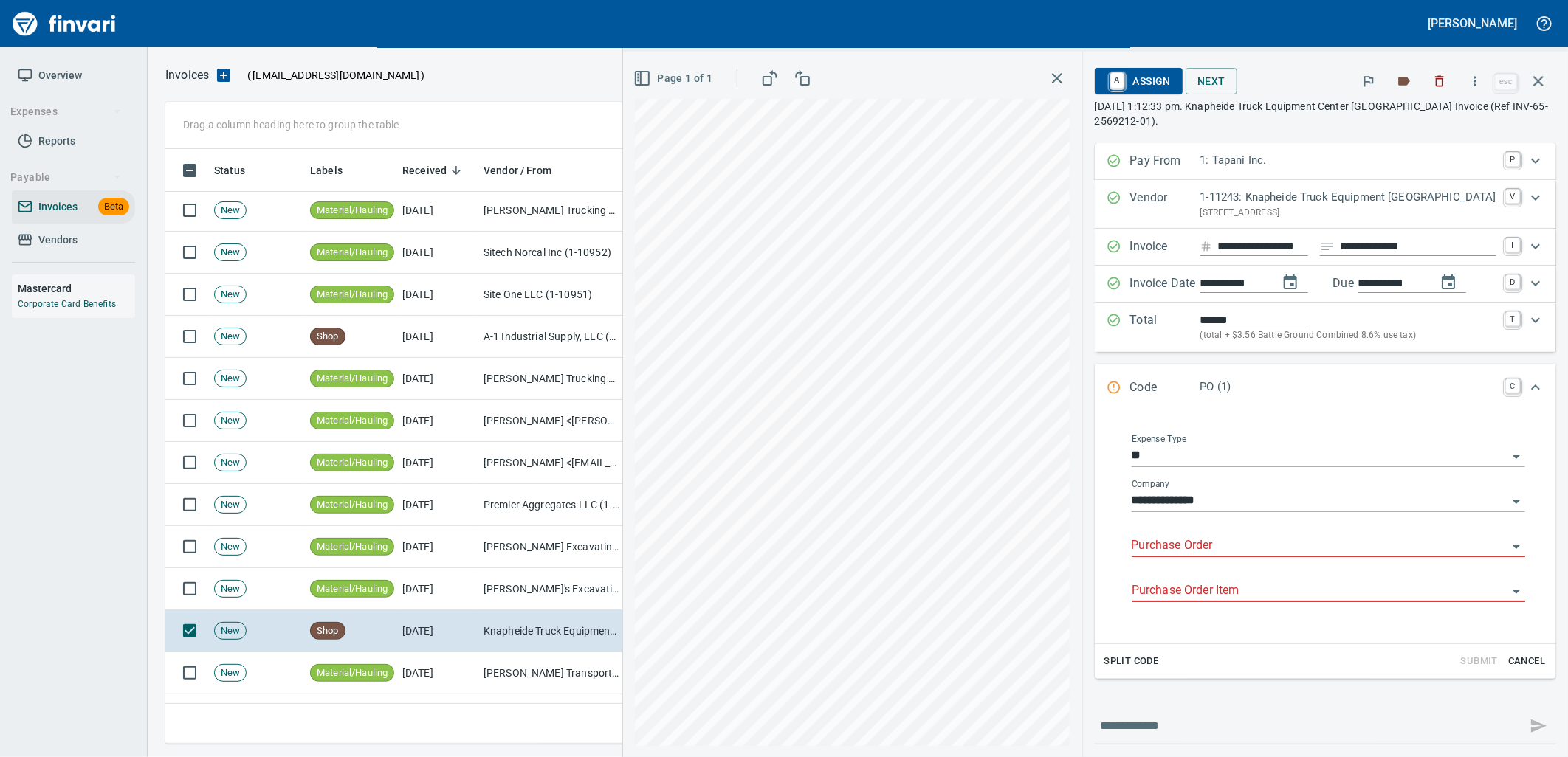
click at [1237, 548] on input "Purchase Order" at bounding box center [1319, 546] width 376 height 20
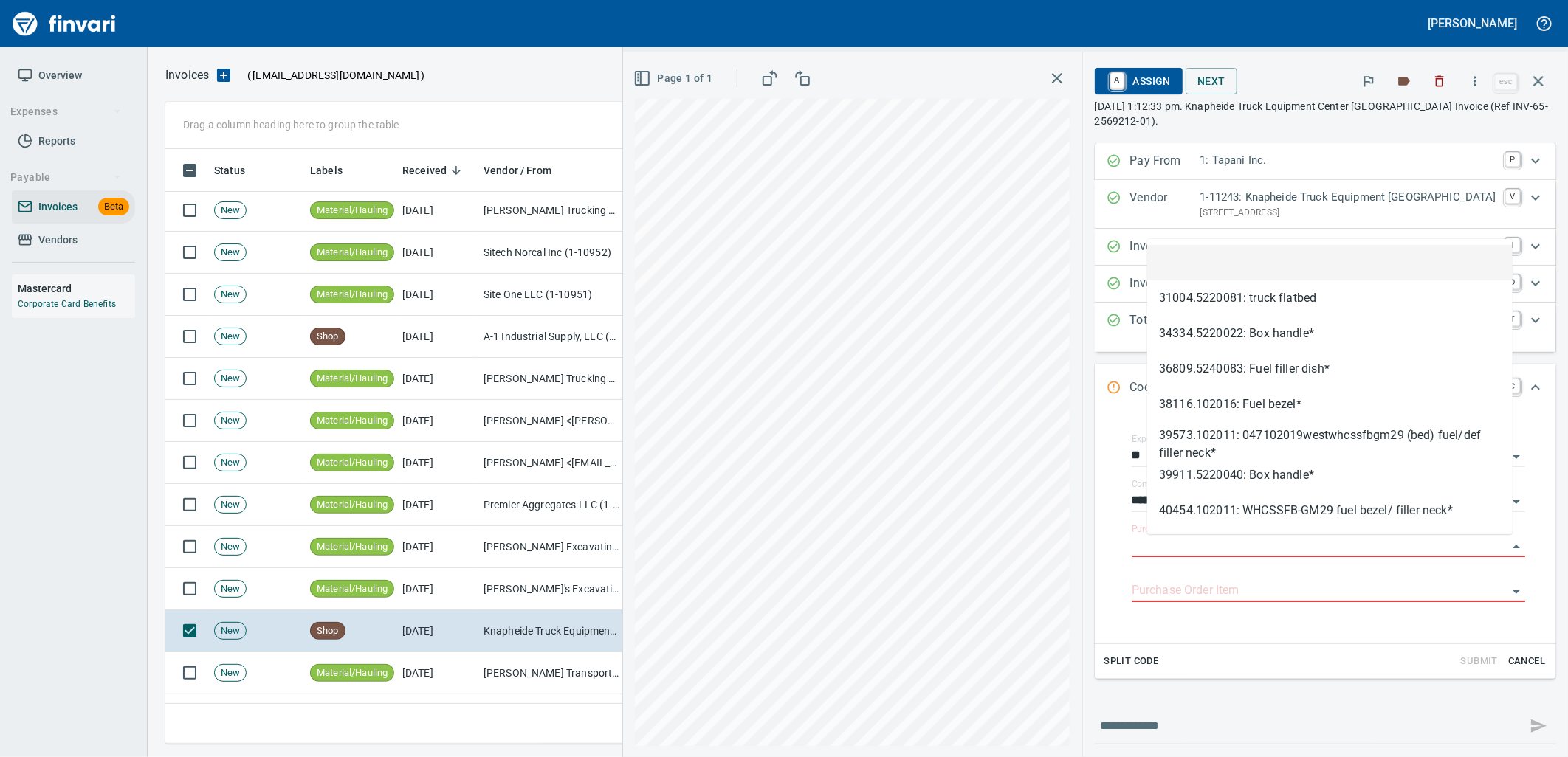
scroll to position [583, 1360]
type input "**********"
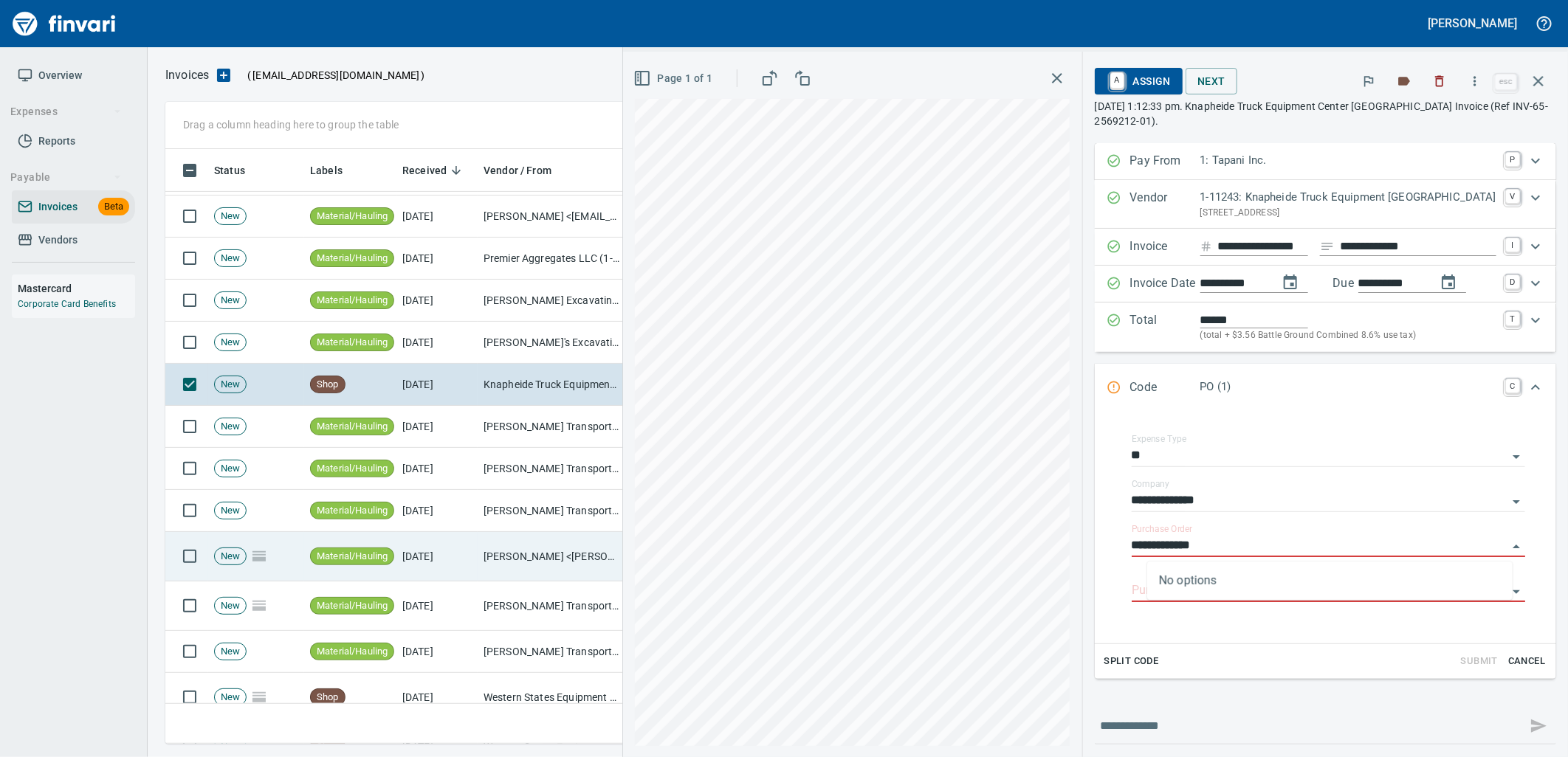
scroll to position [4017, 0]
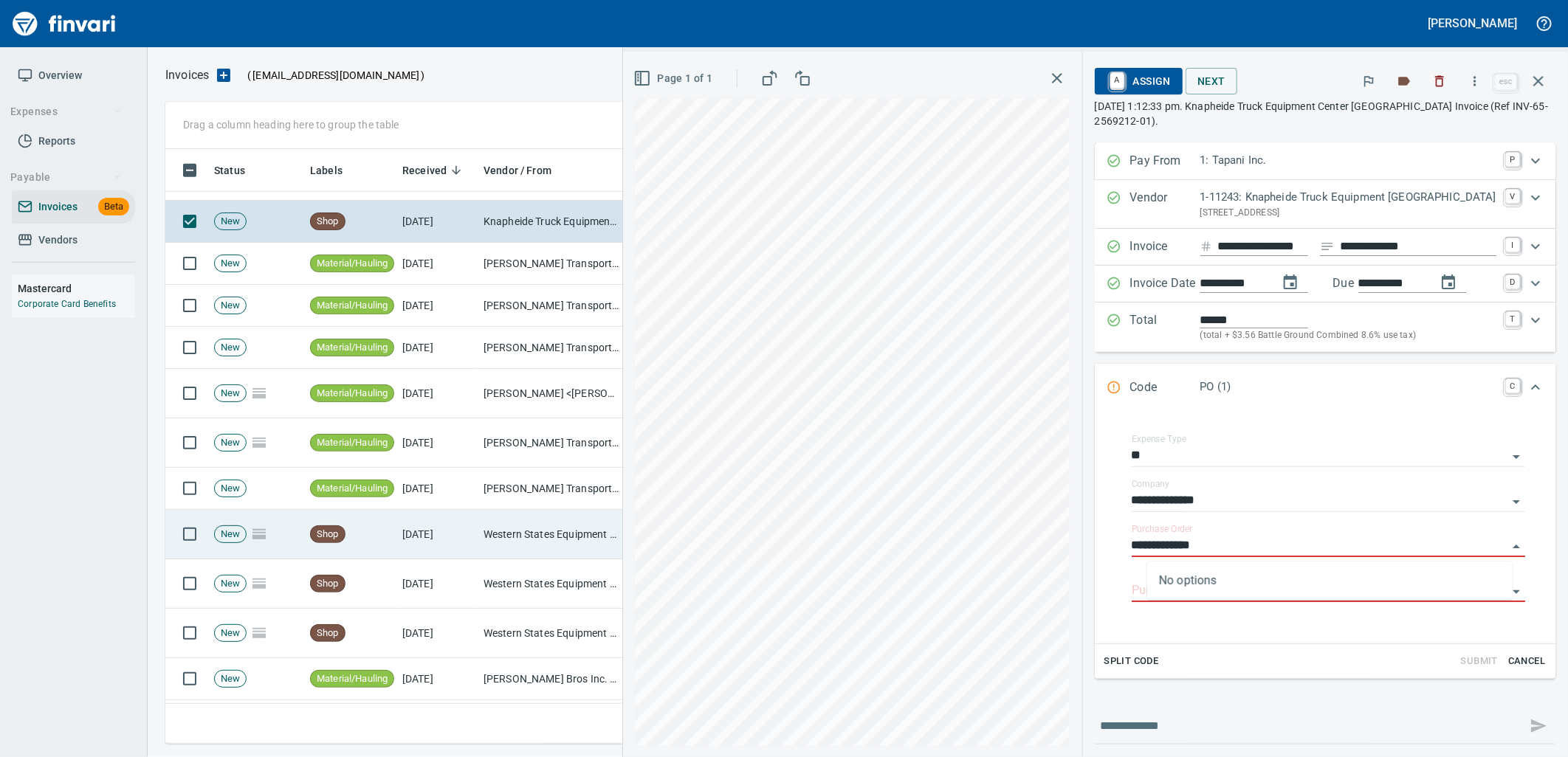
click at [447, 535] on td "[DATE]" at bounding box center [436, 535] width 81 height 50
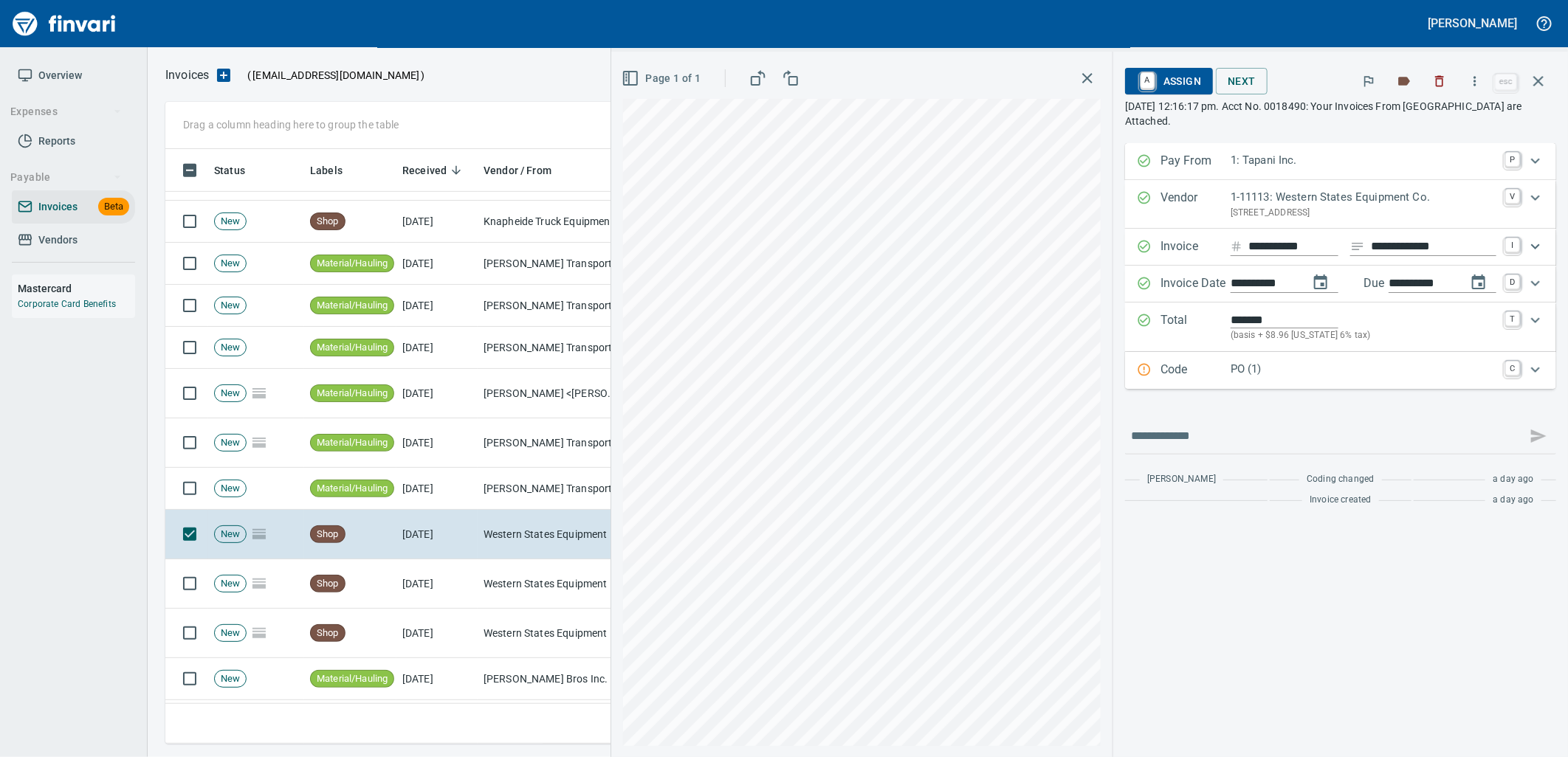
click at [1301, 373] on p "PO (1)" at bounding box center [1363, 369] width 265 height 17
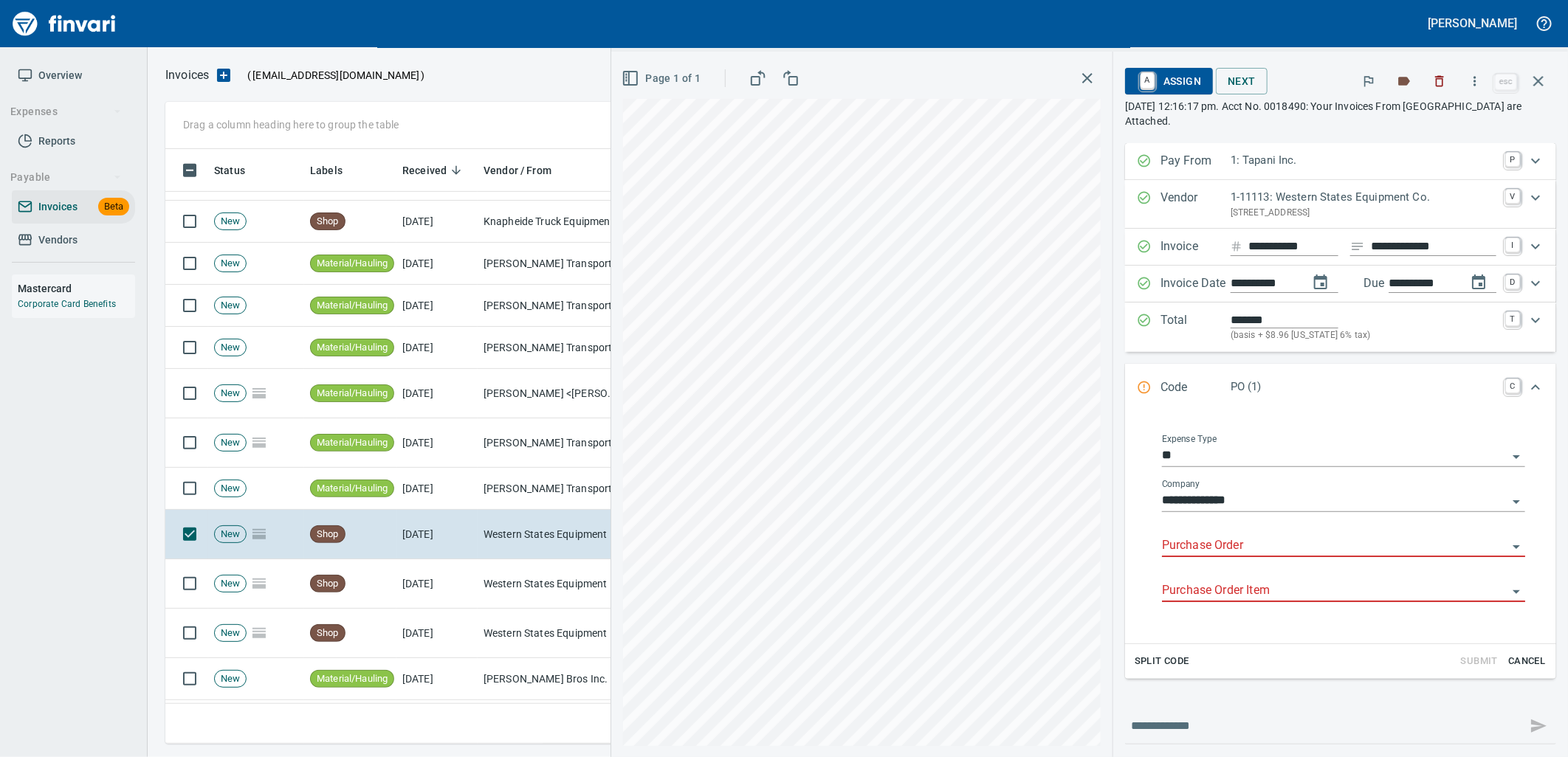
click at [1229, 548] on input "Purchase Order" at bounding box center [1334, 546] width 345 height 20
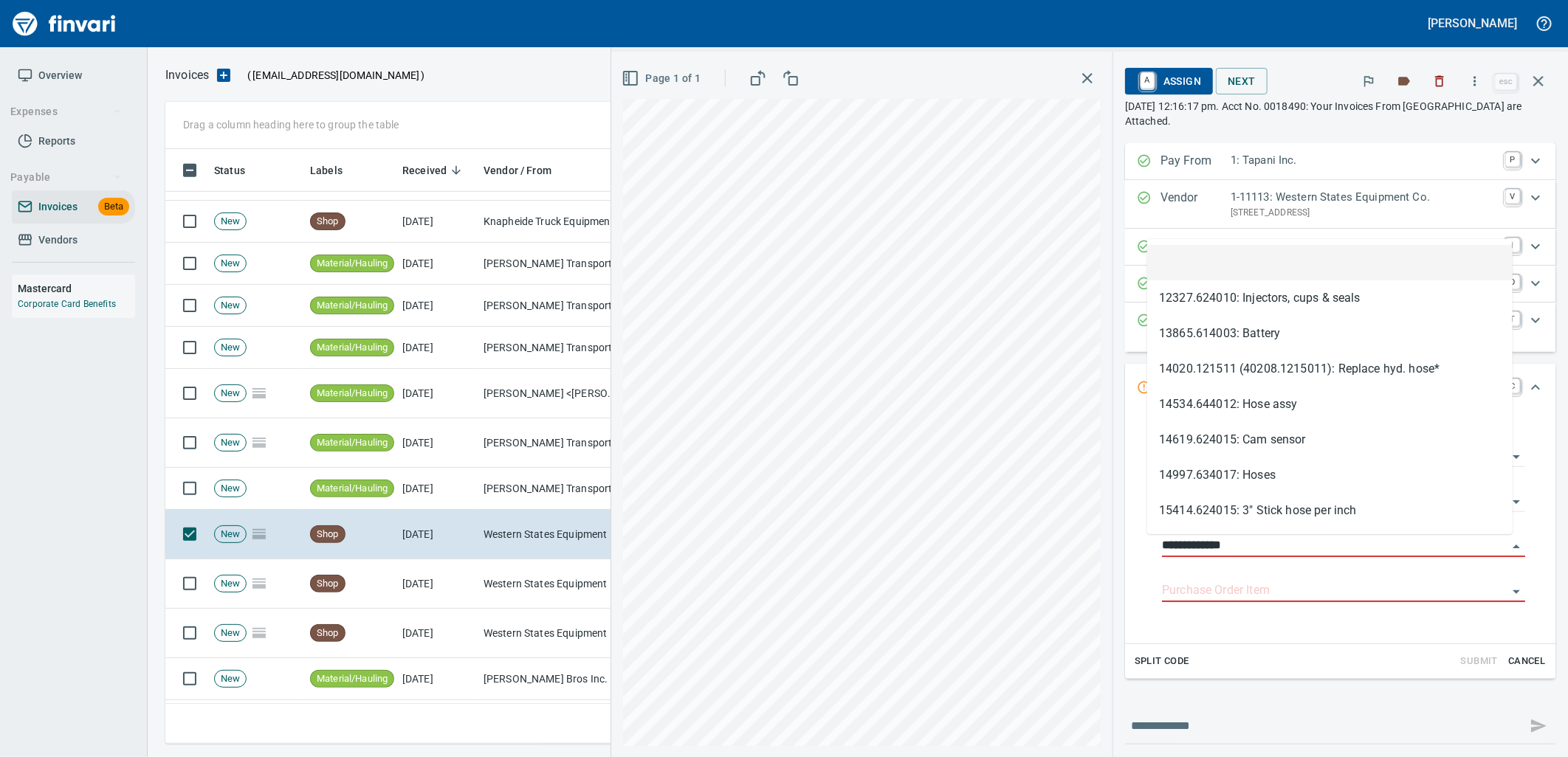
scroll to position [583, 1360]
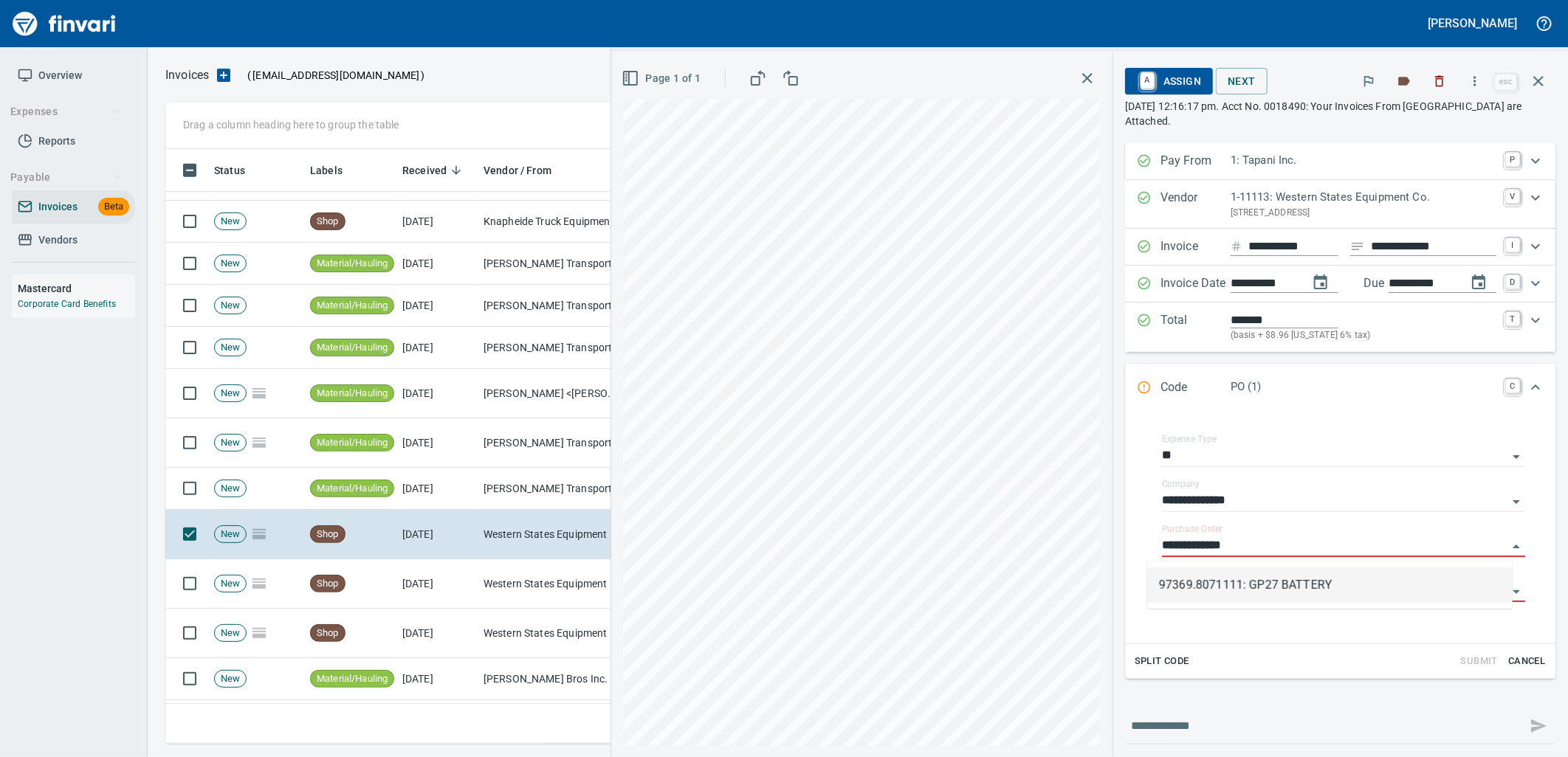
click at [1202, 578] on li "97369.8071111: GP27 BATTERY" at bounding box center [1330, 585] width 366 height 35
type input "**********"
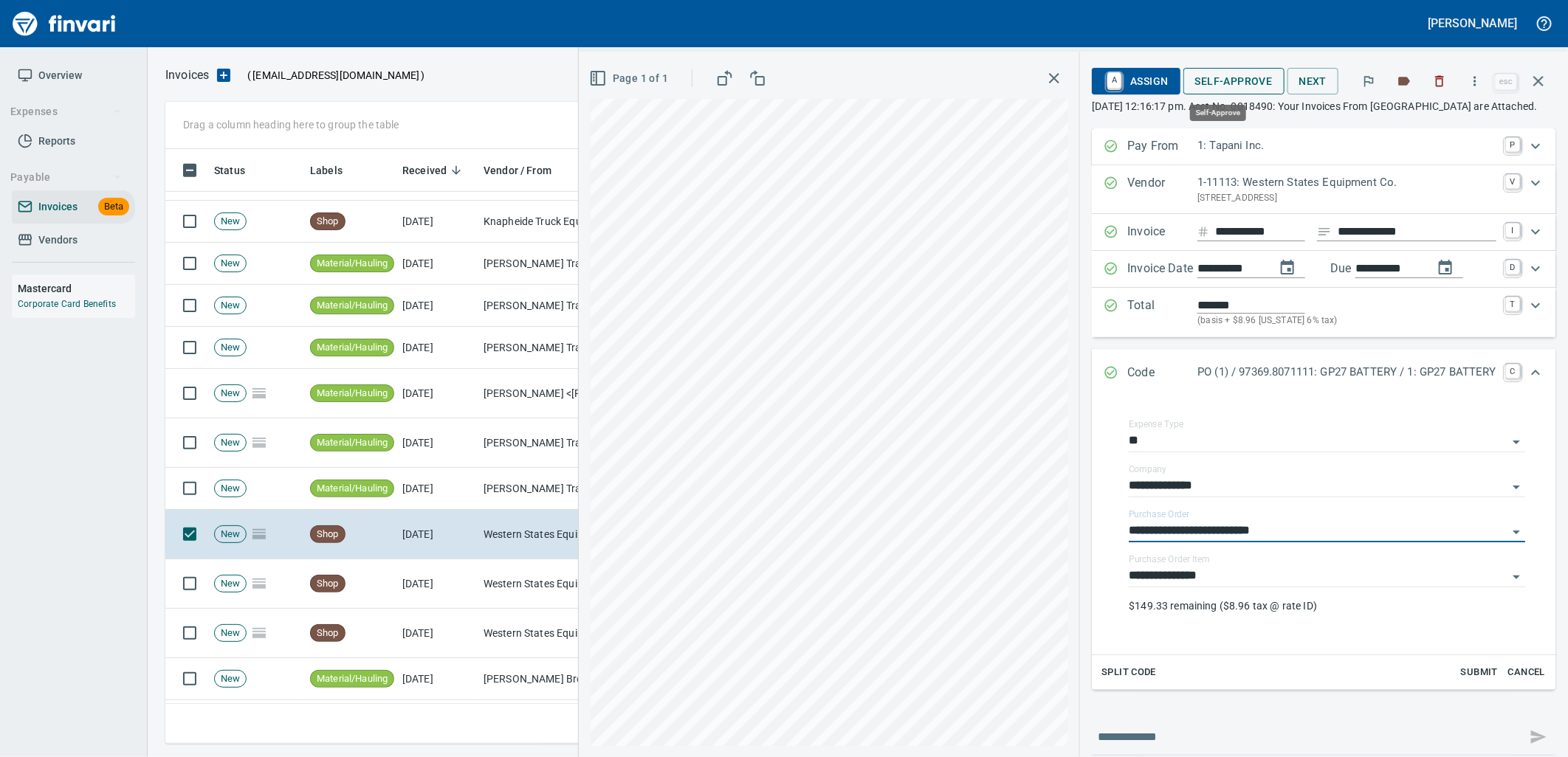
click at [1236, 74] on span "Self-Approve" at bounding box center [1233, 81] width 77 height 19
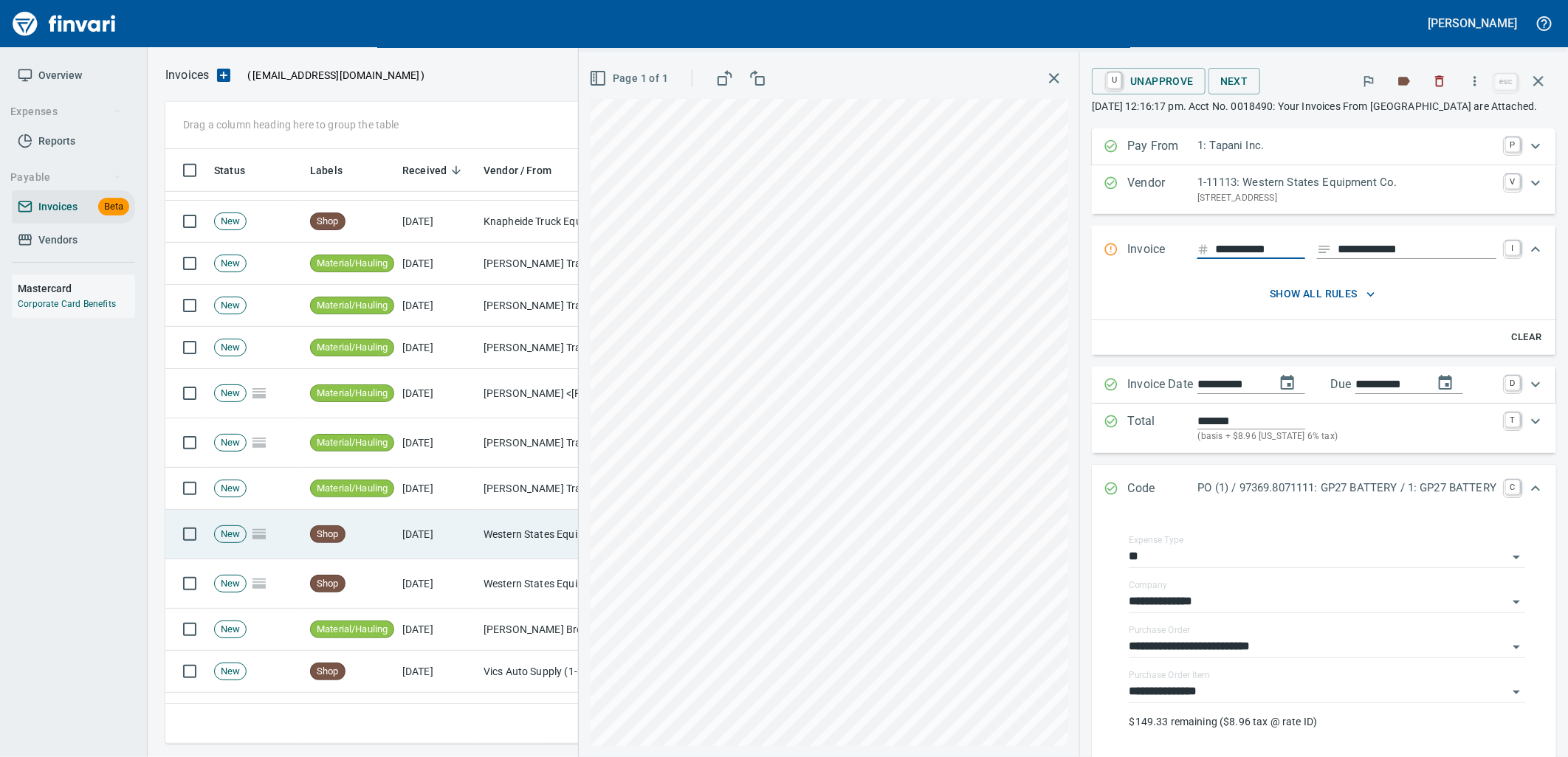
click at [405, 548] on td "[DATE]" at bounding box center [436, 535] width 81 height 50
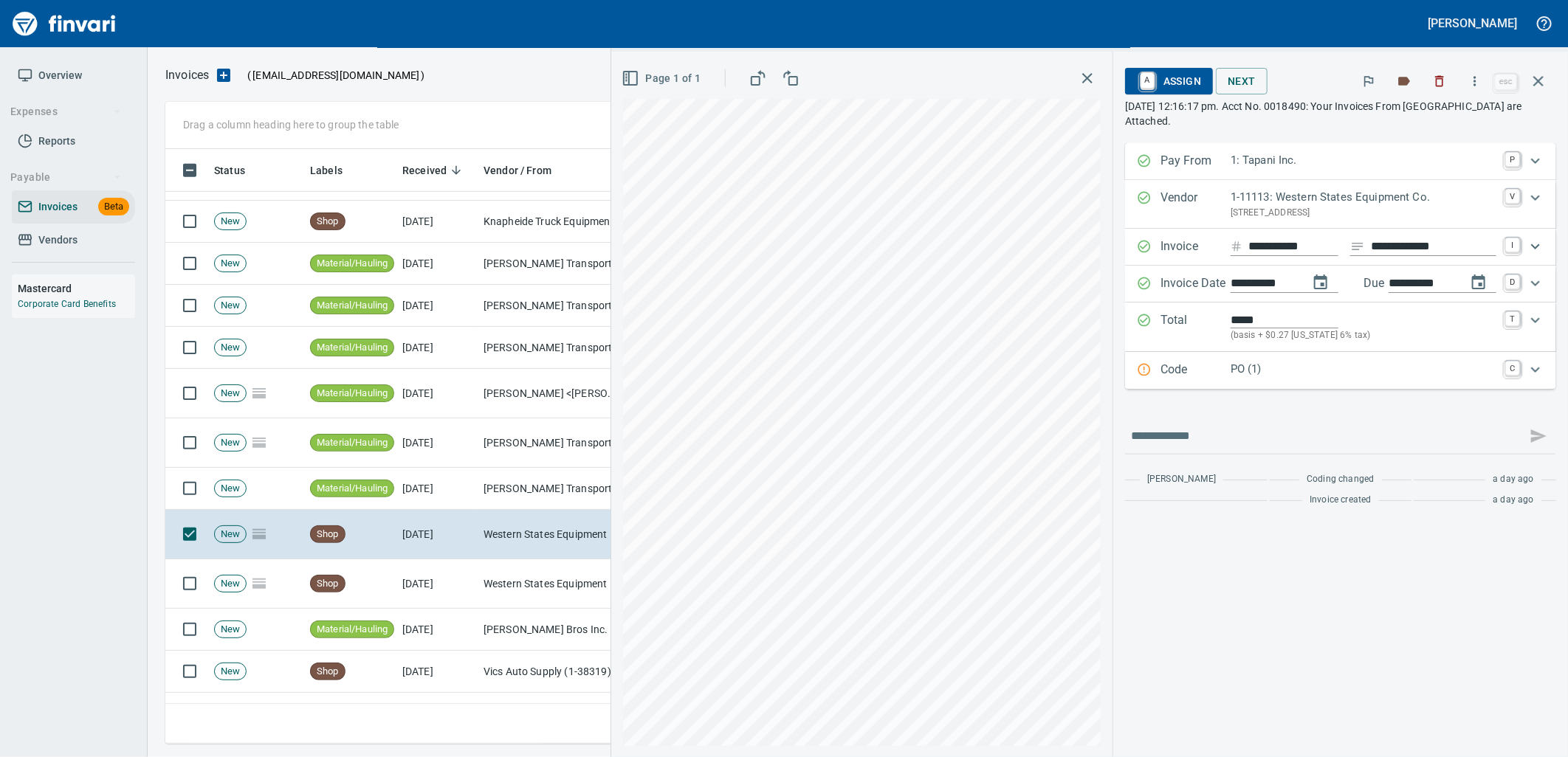
click at [1283, 374] on p "PO (1)" at bounding box center [1363, 369] width 265 height 17
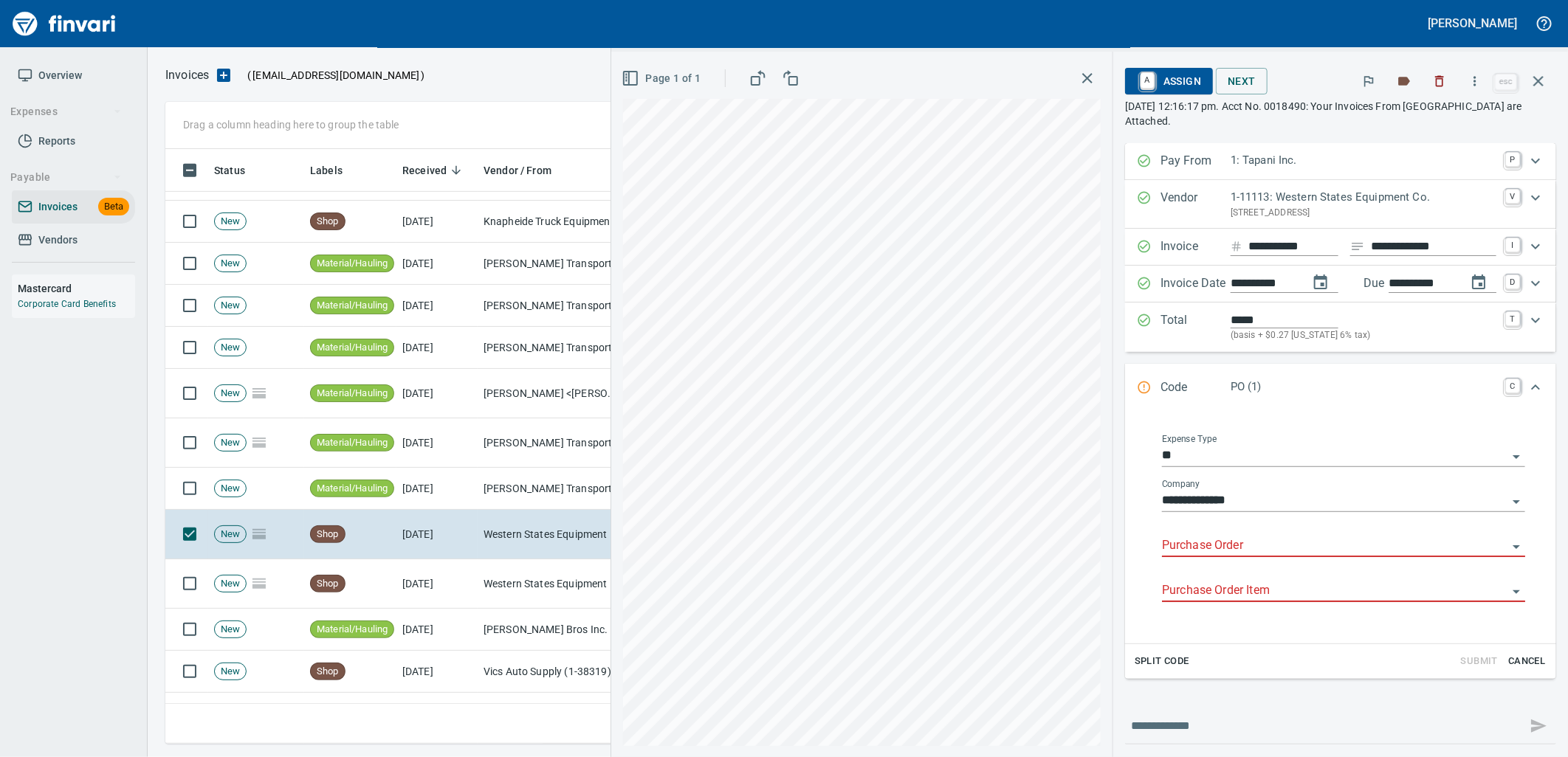
click at [1231, 540] on input "Purchase Order" at bounding box center [1334, 546] width 345 height 20
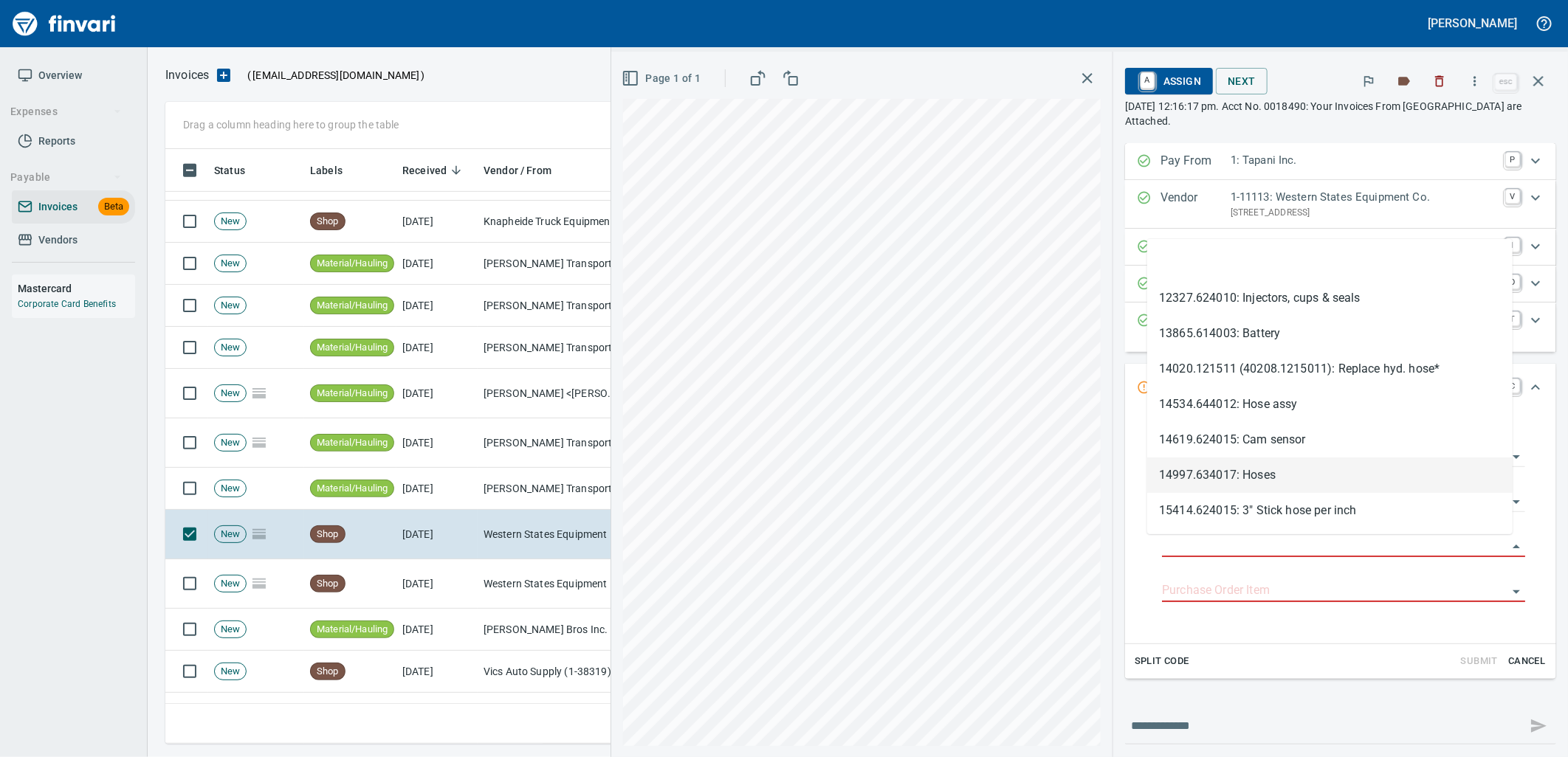
type input "**********"
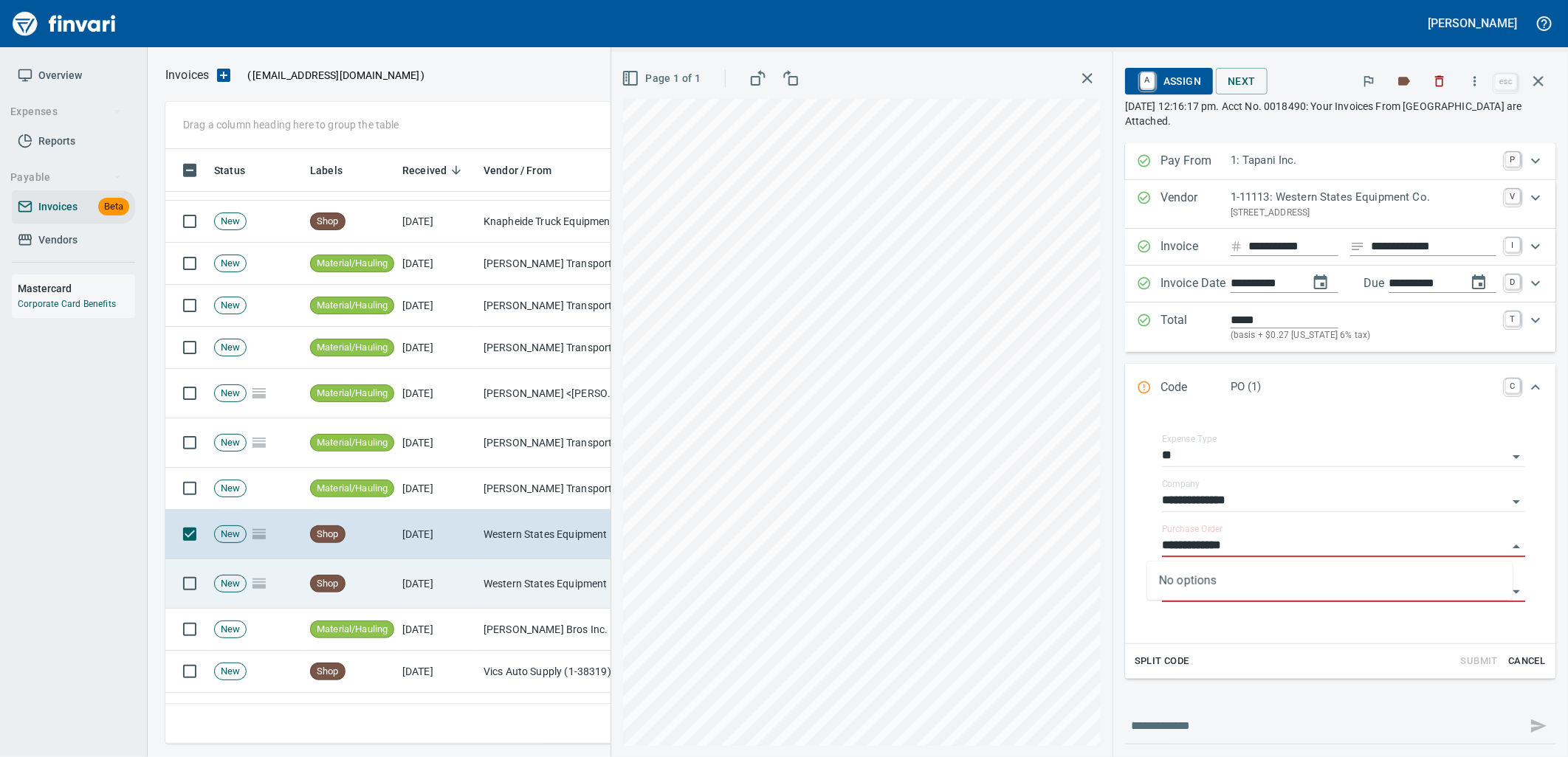
click at [447, 576] on td "[DATE]" at bounding box center [436, 584] width 81 height 50
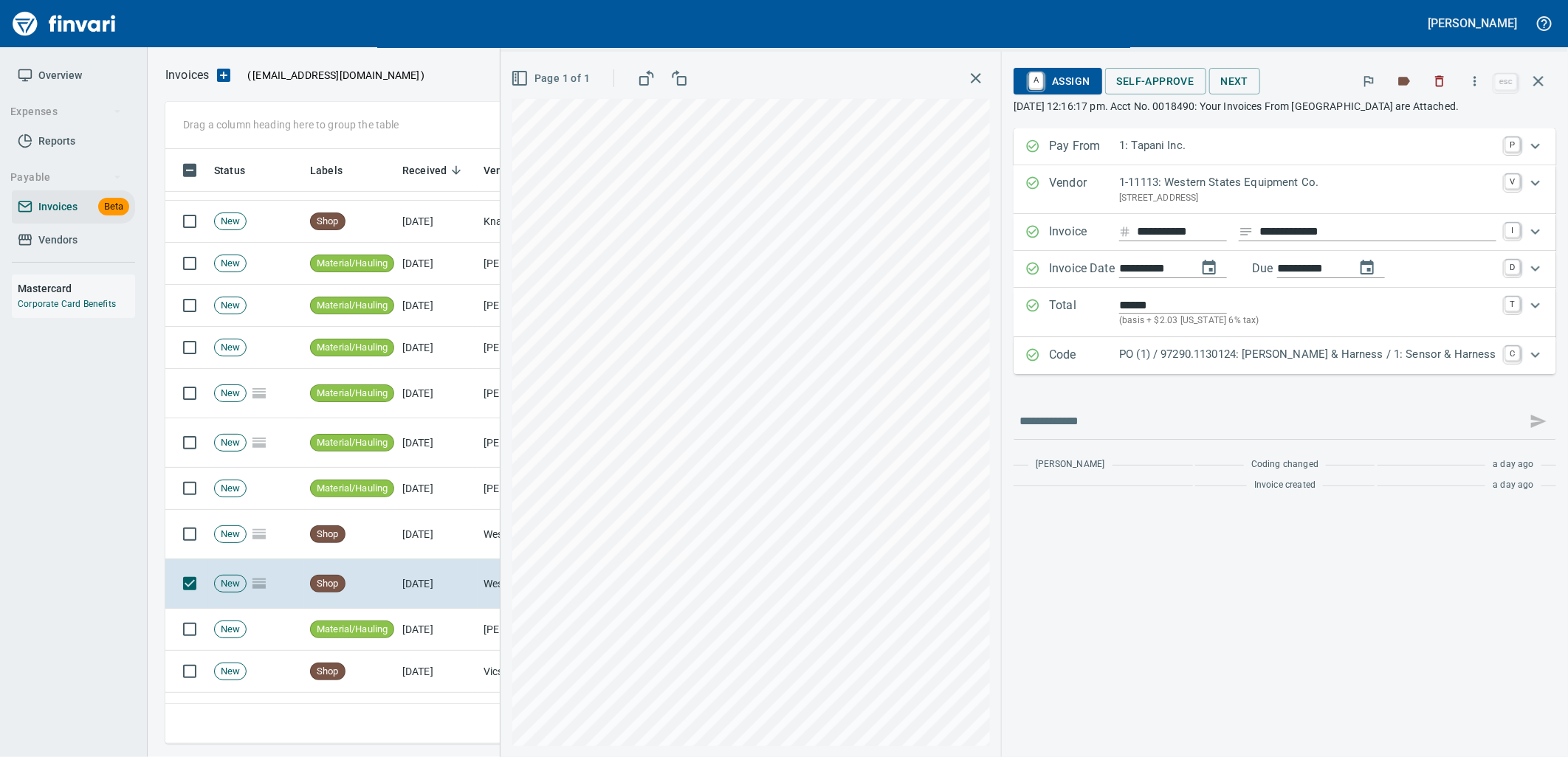
click at [1338, 352] on p "PO (1) / 97290.1130124: Sensor & Harness / 1: Sensor & Harness" at bounding box center [1307, 354] width 377 height 17
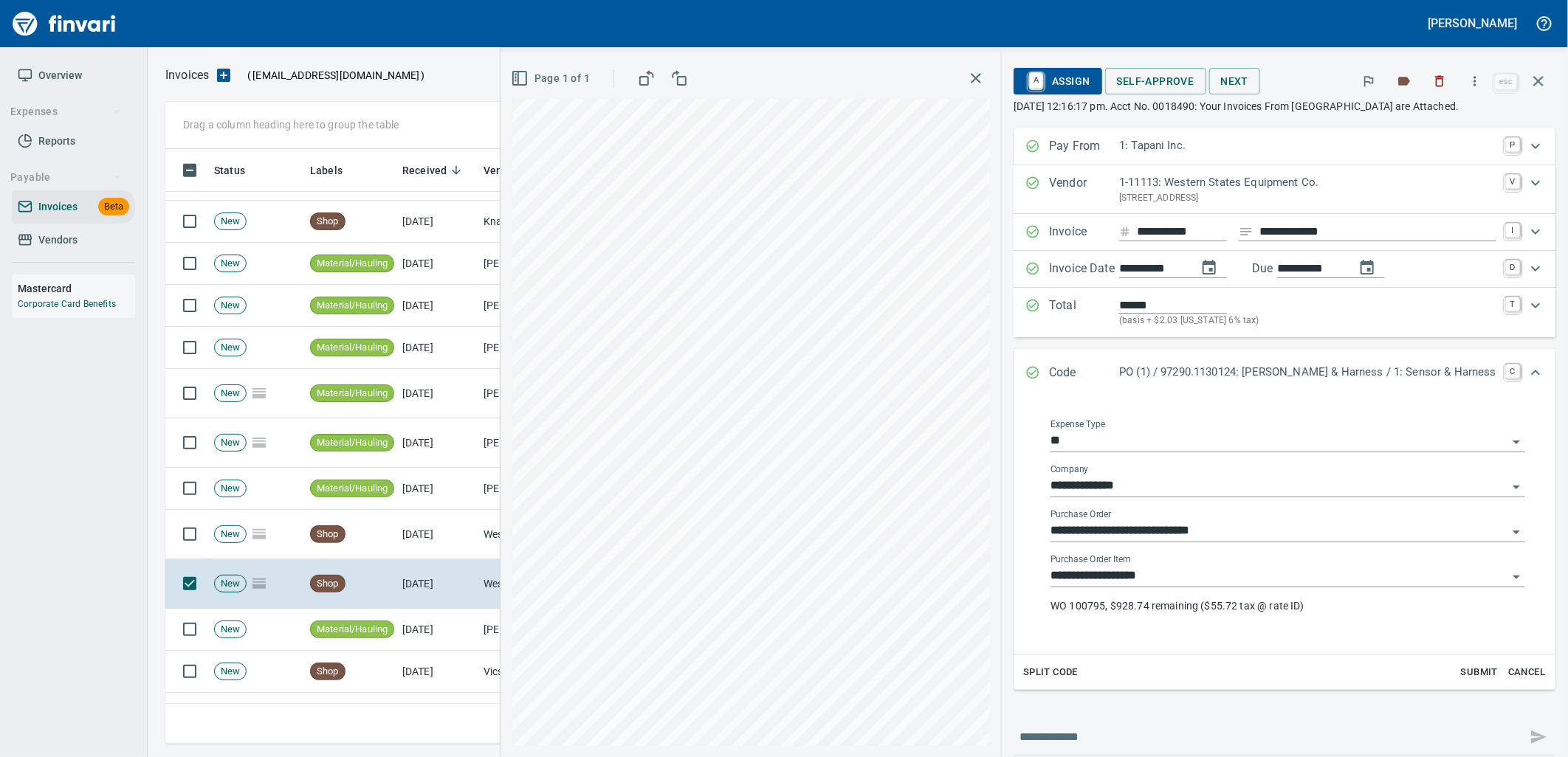
click at [1207, 572] on input "**********" at bounding box center [1279, 576] width 457 height 20
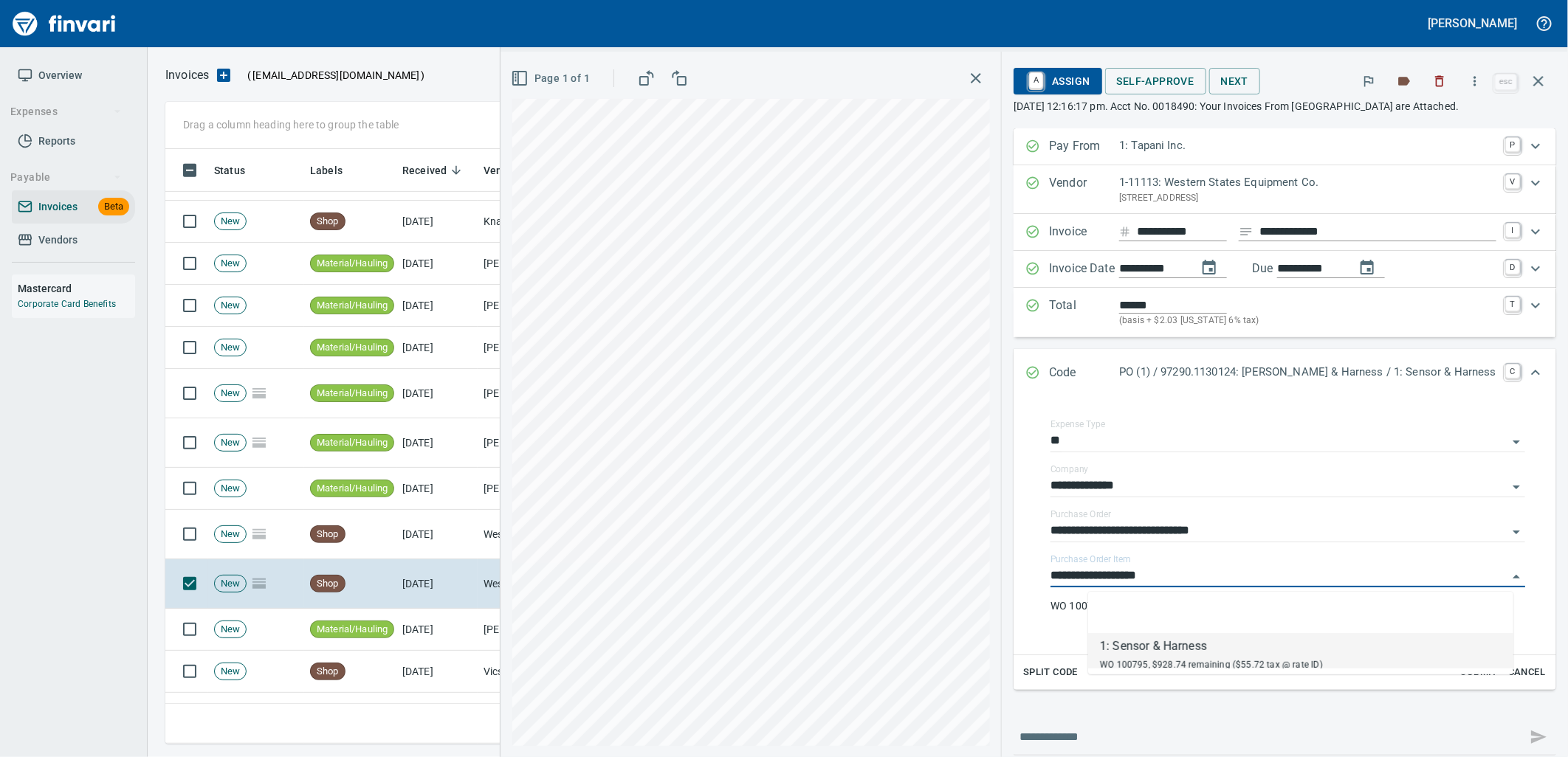
scroll to position [583, 1360]
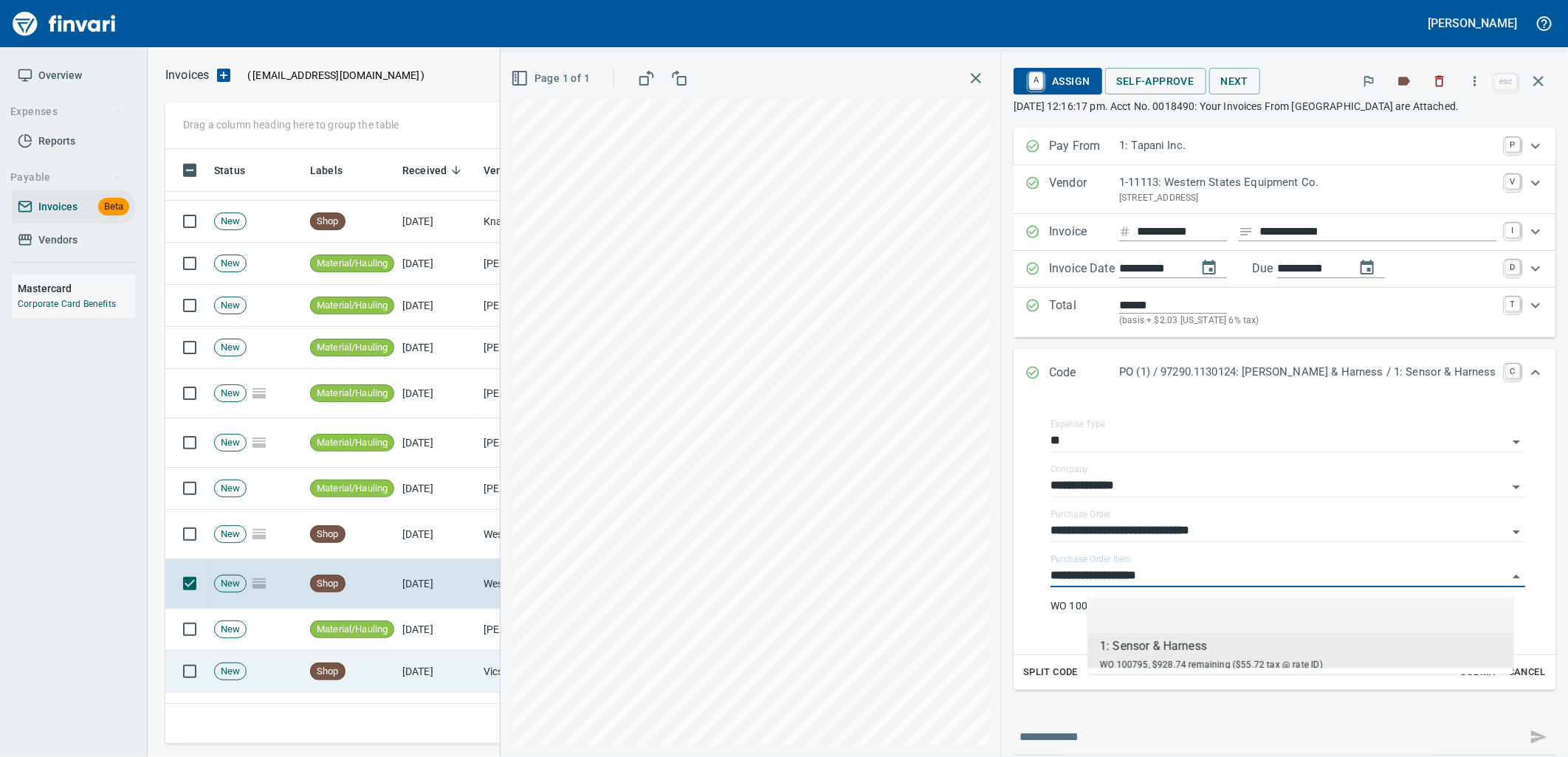
click at [502, 676] on td "Vics Auto Supply (1-38319)" at bounding box center [551, 671] width 147 height 42
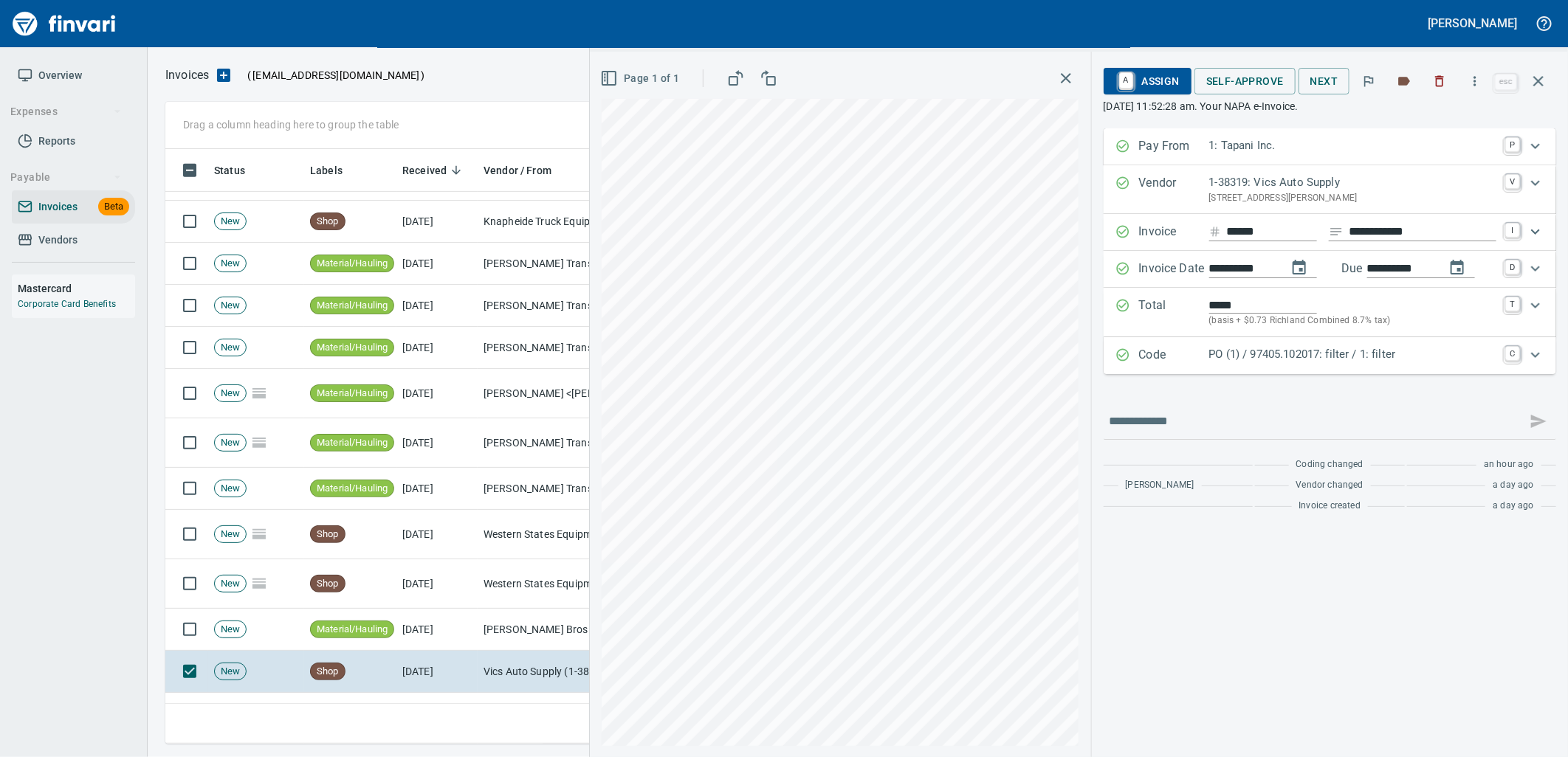
click at [1326, 367] on div "Code PO (1) / 97405.102017: filter / 1: filter C" at bounding box center [1330, 356] width 453 height 37
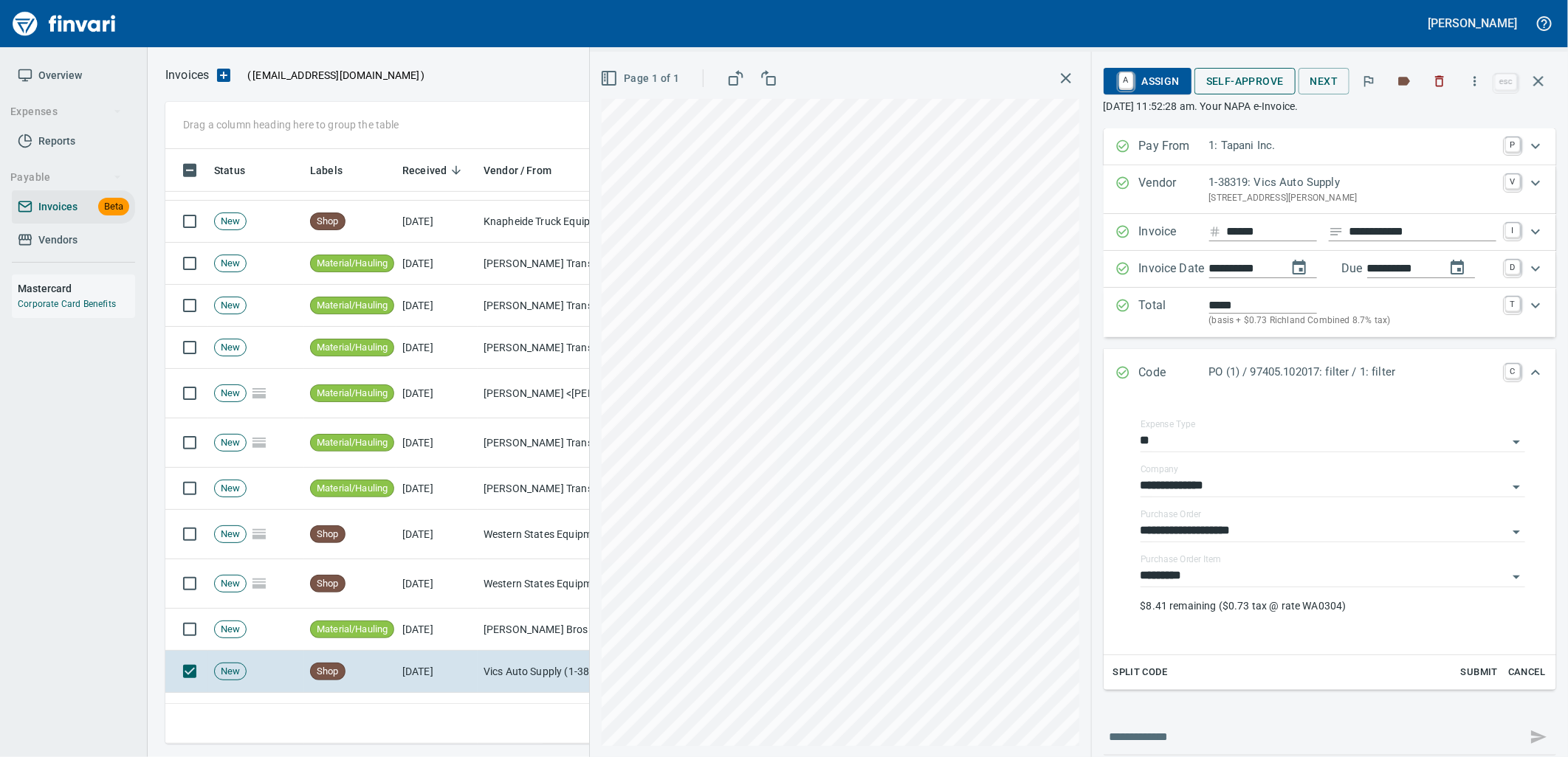
click at [1254, 76] on span "Self-Approve" at bounding box center [1245, 81] width 77 height 19
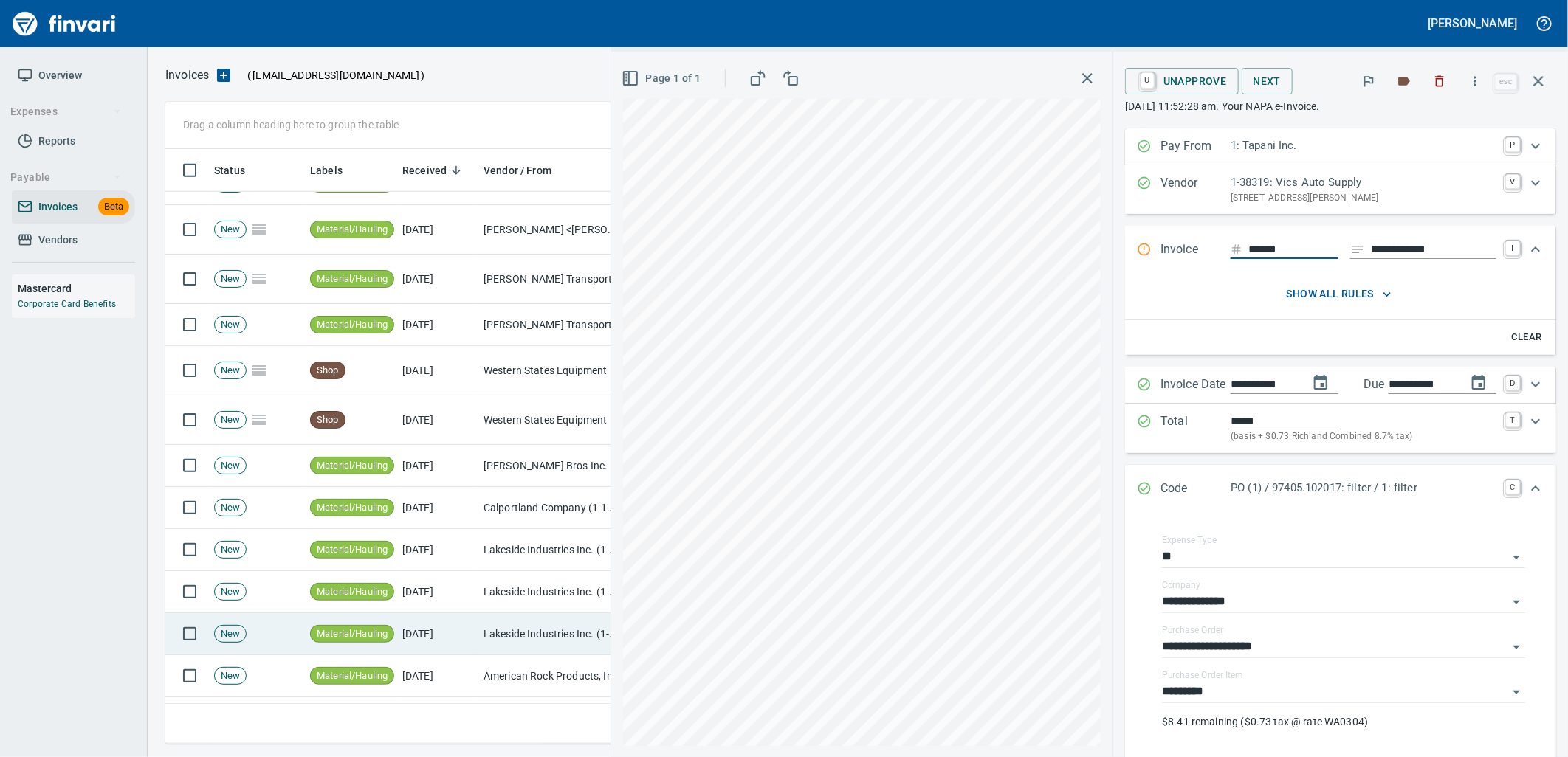
scroll to position [4428, 0]
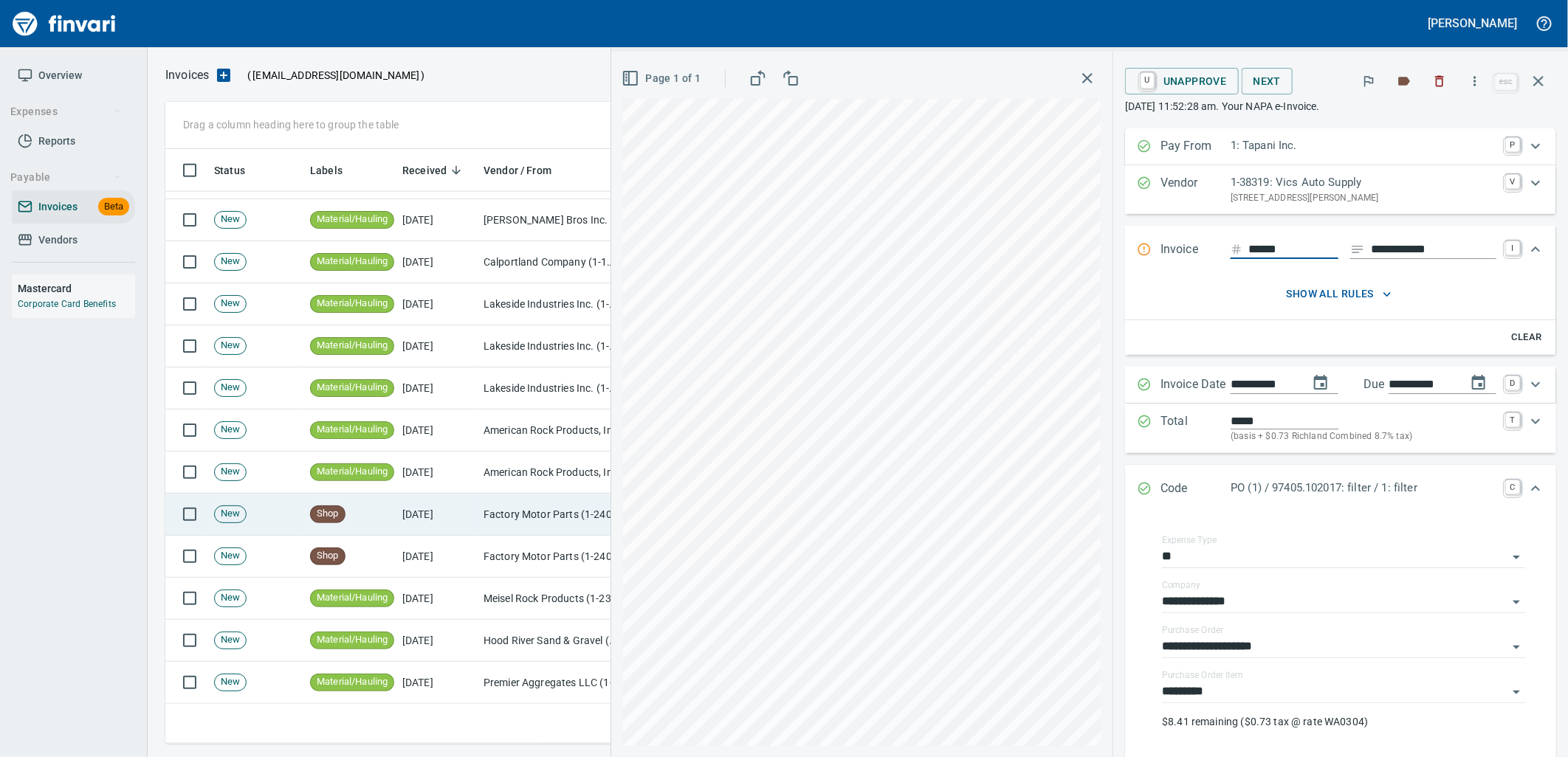
click at [388, 514] on td "Shop" at bounding box center [351, 514] width 92 height 42
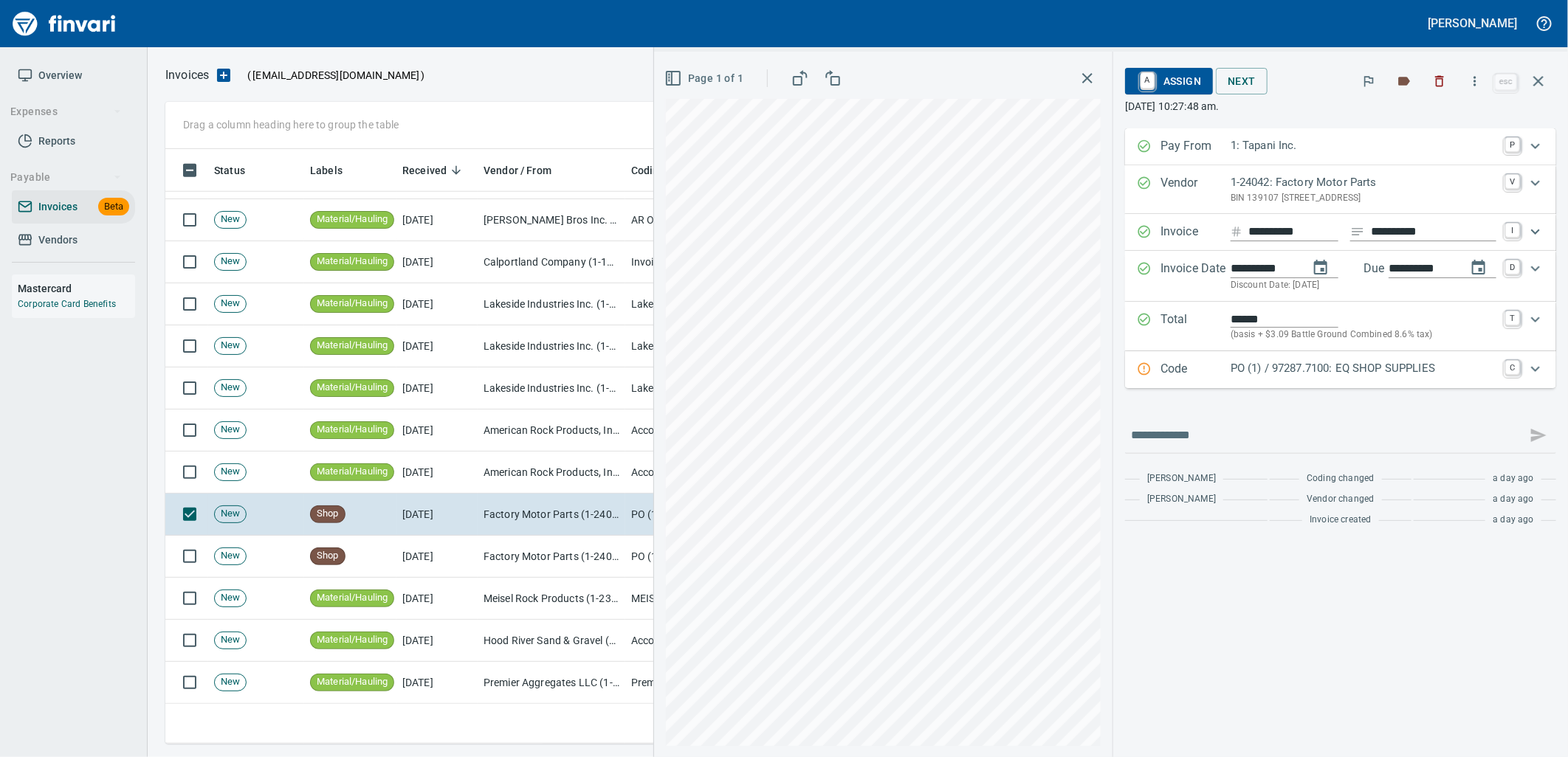
click at [1344, 370] on p "PO (1) / 97287.7100: EQ SHOP SUPPLIES" at bounding box center [1363, 368] width 265 height 17
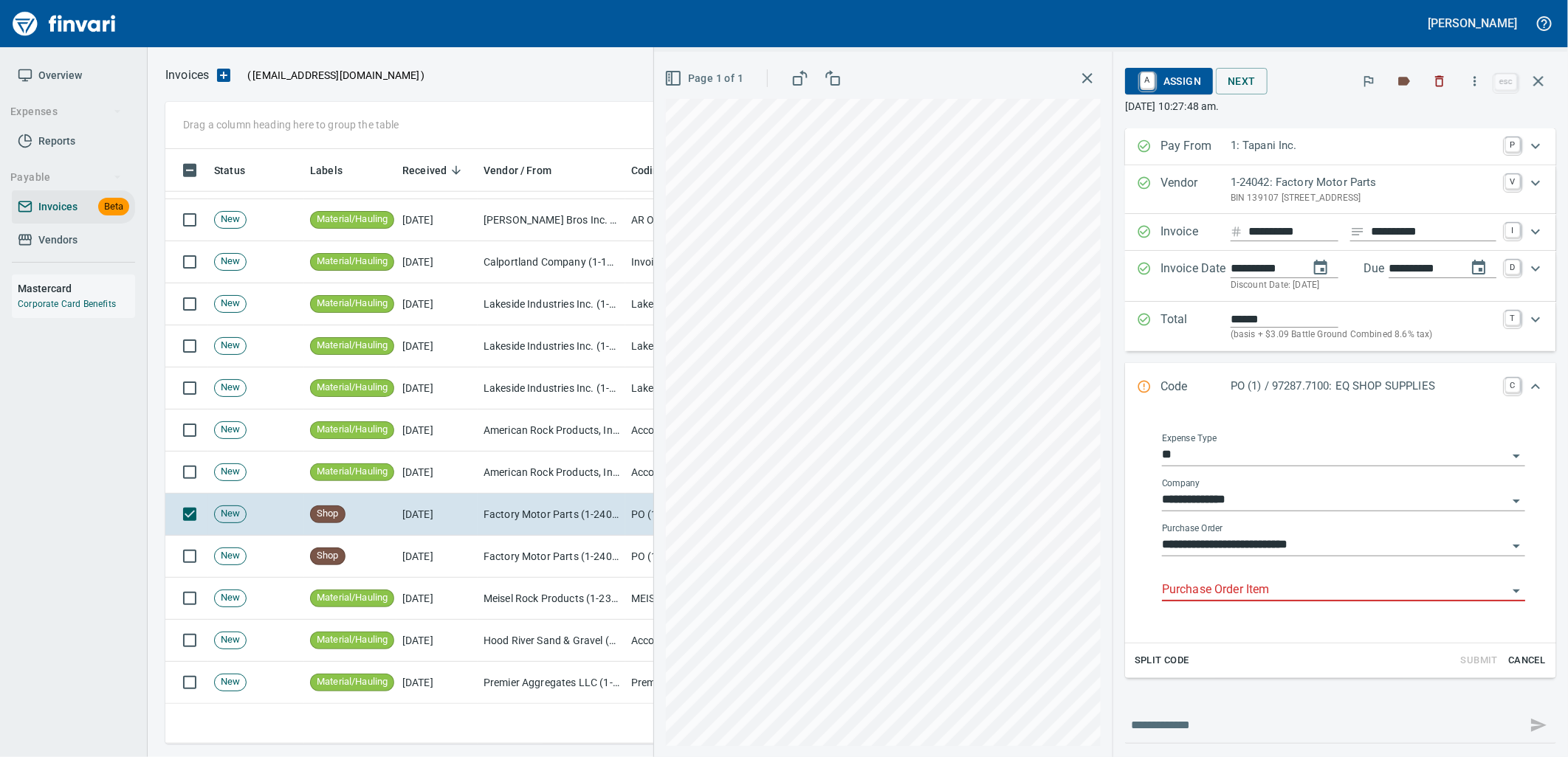
click at [1272, 580] on body "Leah Wilson Overview Expenses Reports Payable Invoices Beta Vendors Mastercard …" at bounding box center [784, 378] width 1568 height 757
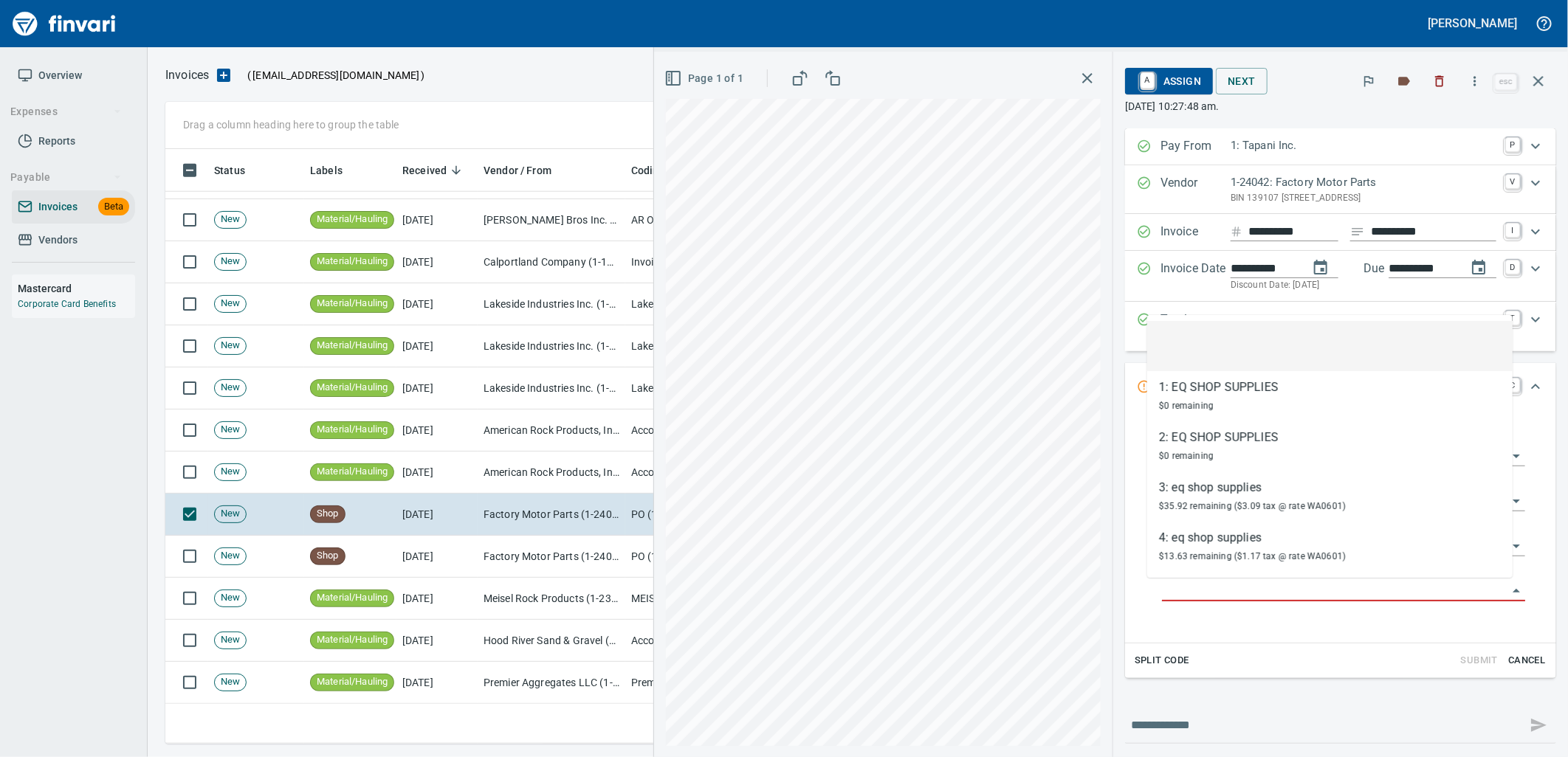
scroll to position [583, 1360]
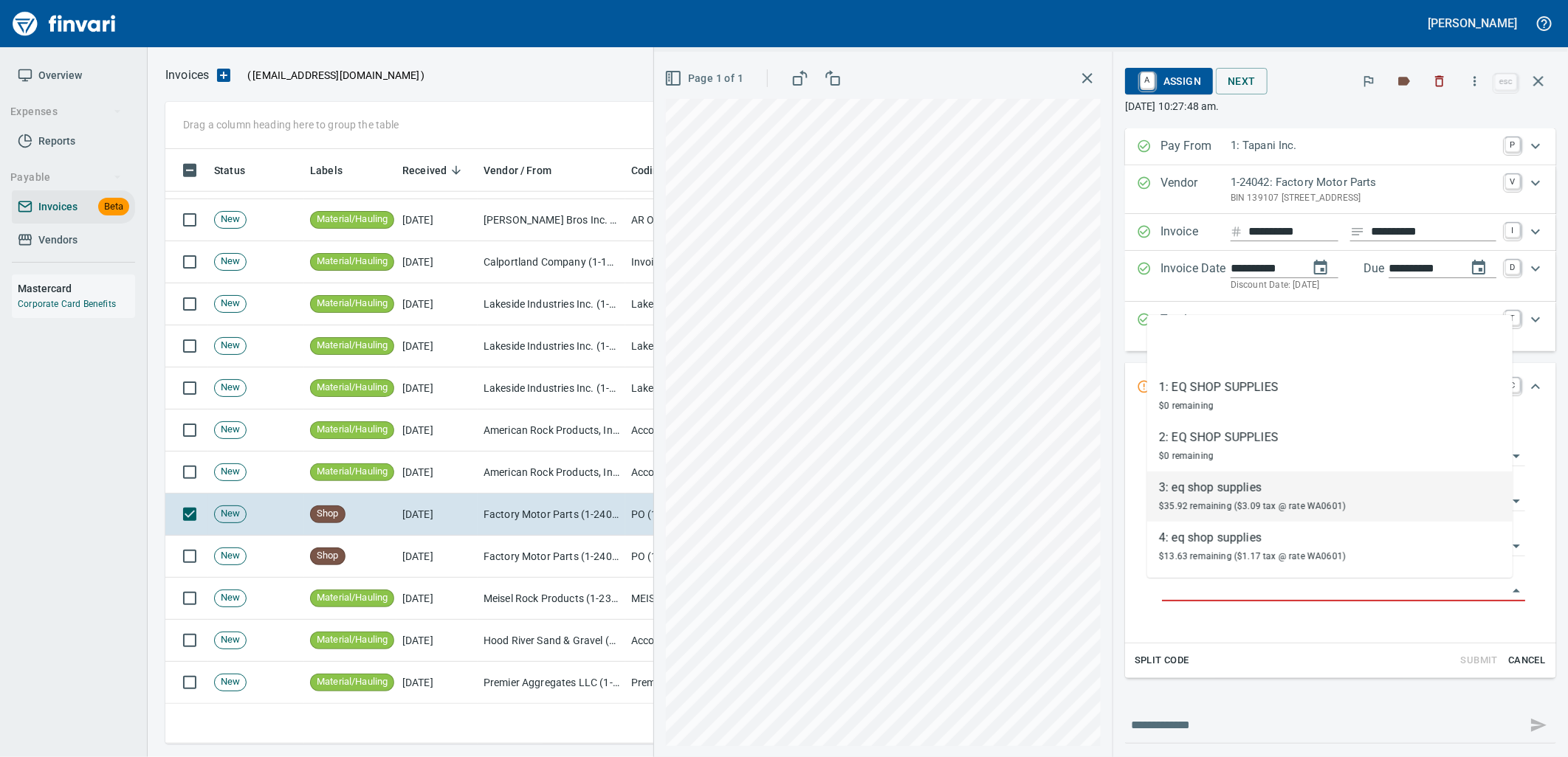
click at [1228, 504] on span "$35.92 remaining ($3.09 tax @ rate WA0601)" at bounding box center [1252, 507] width 186 height 11
type input "**********"
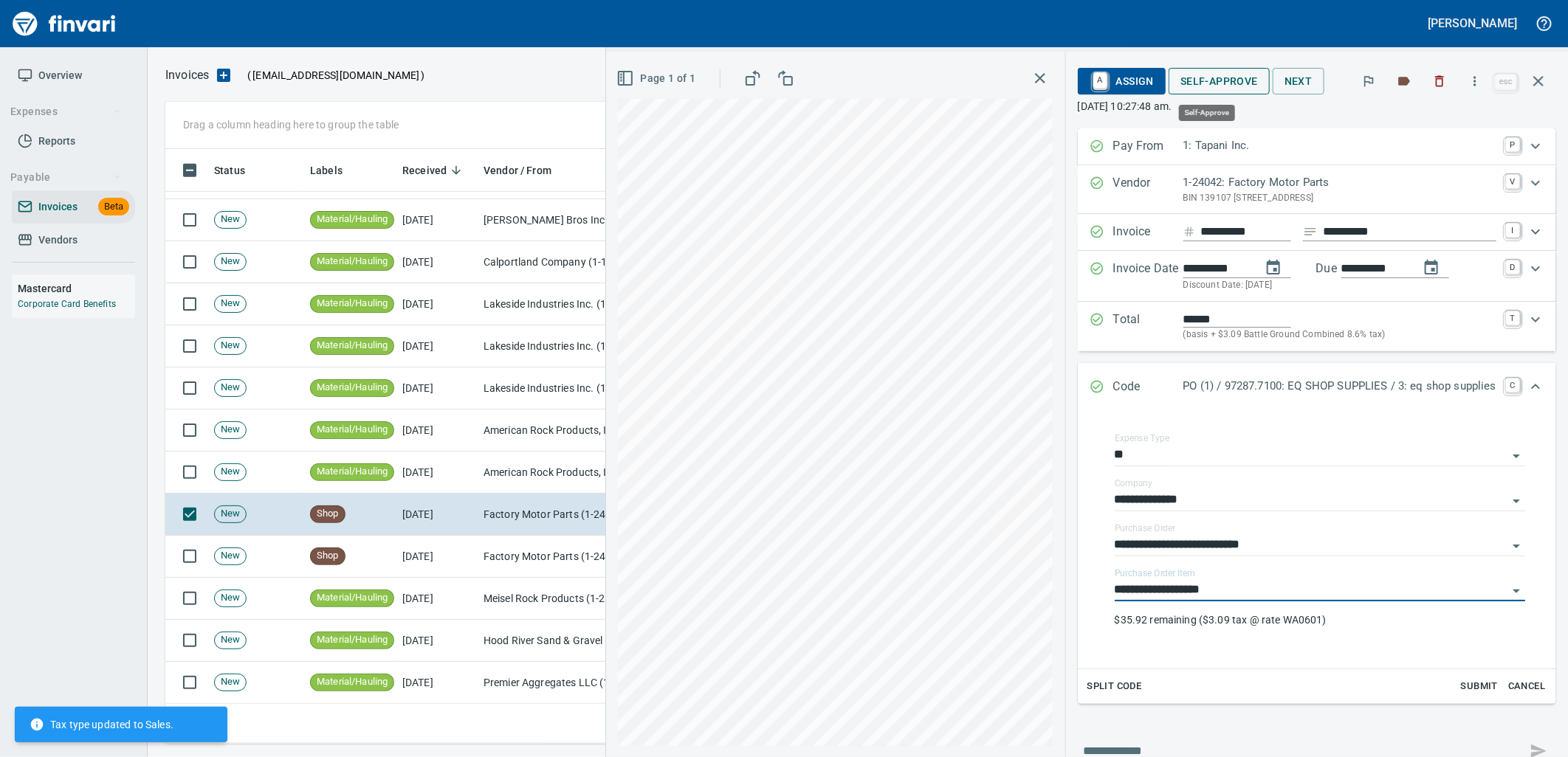
click at [1193, 79] on span "Self-Approve" at bounding box center [1218, 81] width 77 height 19
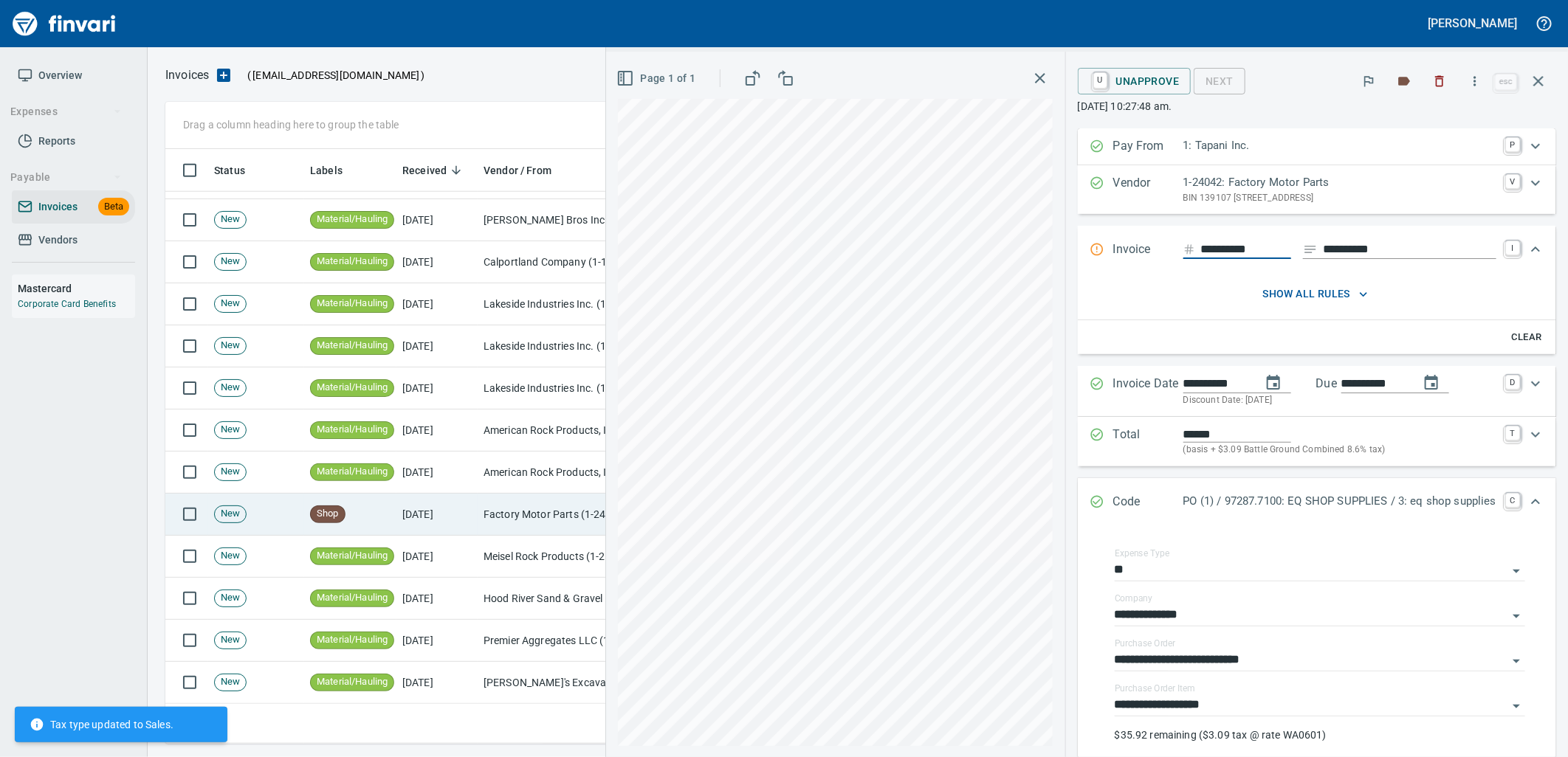
click at [489, 512] on td "Factory Motor Parts (1-24042)" at bounding box center [551, 514] width 147 height 42
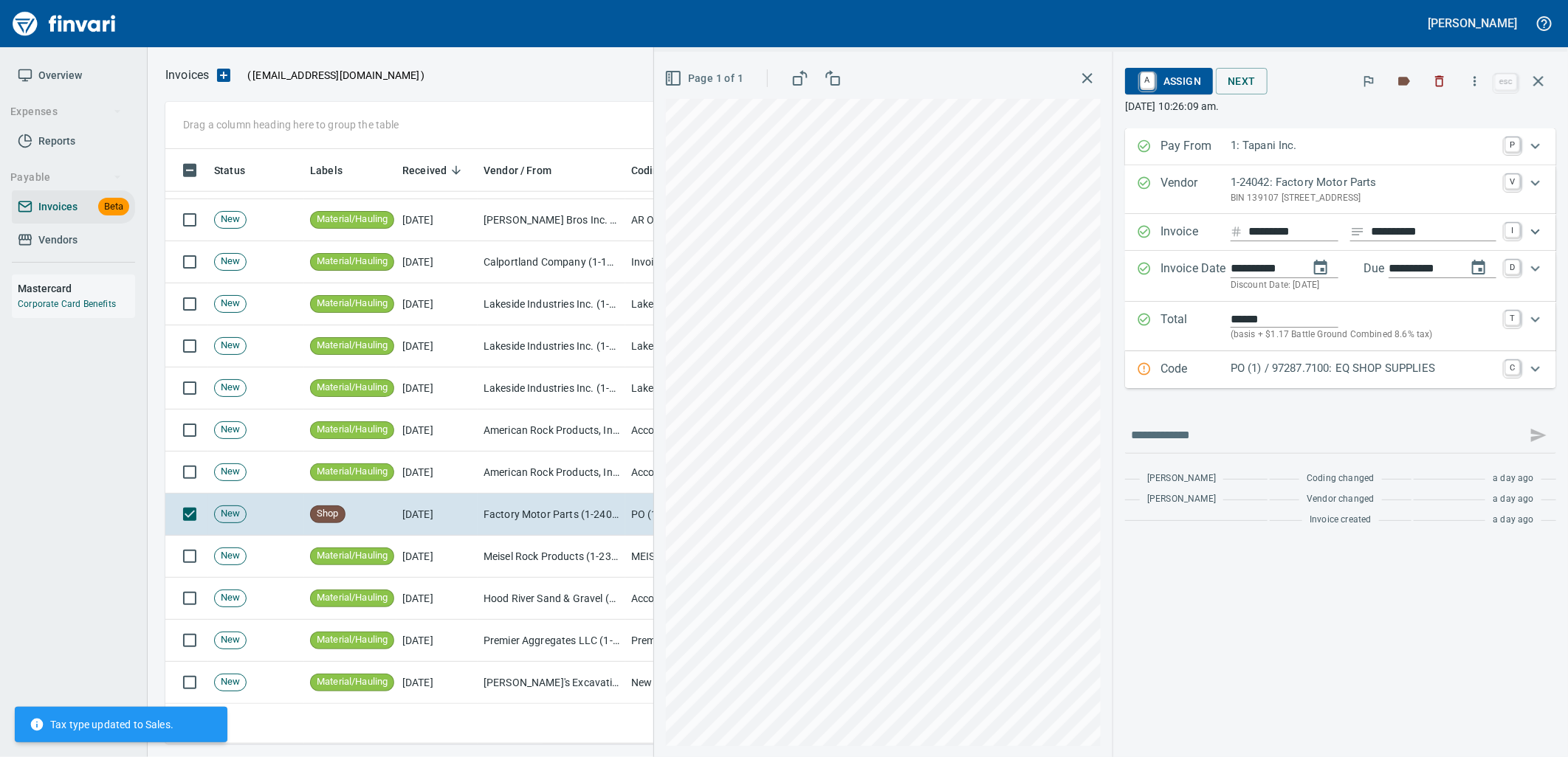
click at [1249, 364] on p "PO (1) / 97287.7100: EQ SHOP SUPPLIES" at bounding box center [1363, 368] width 265 height 17
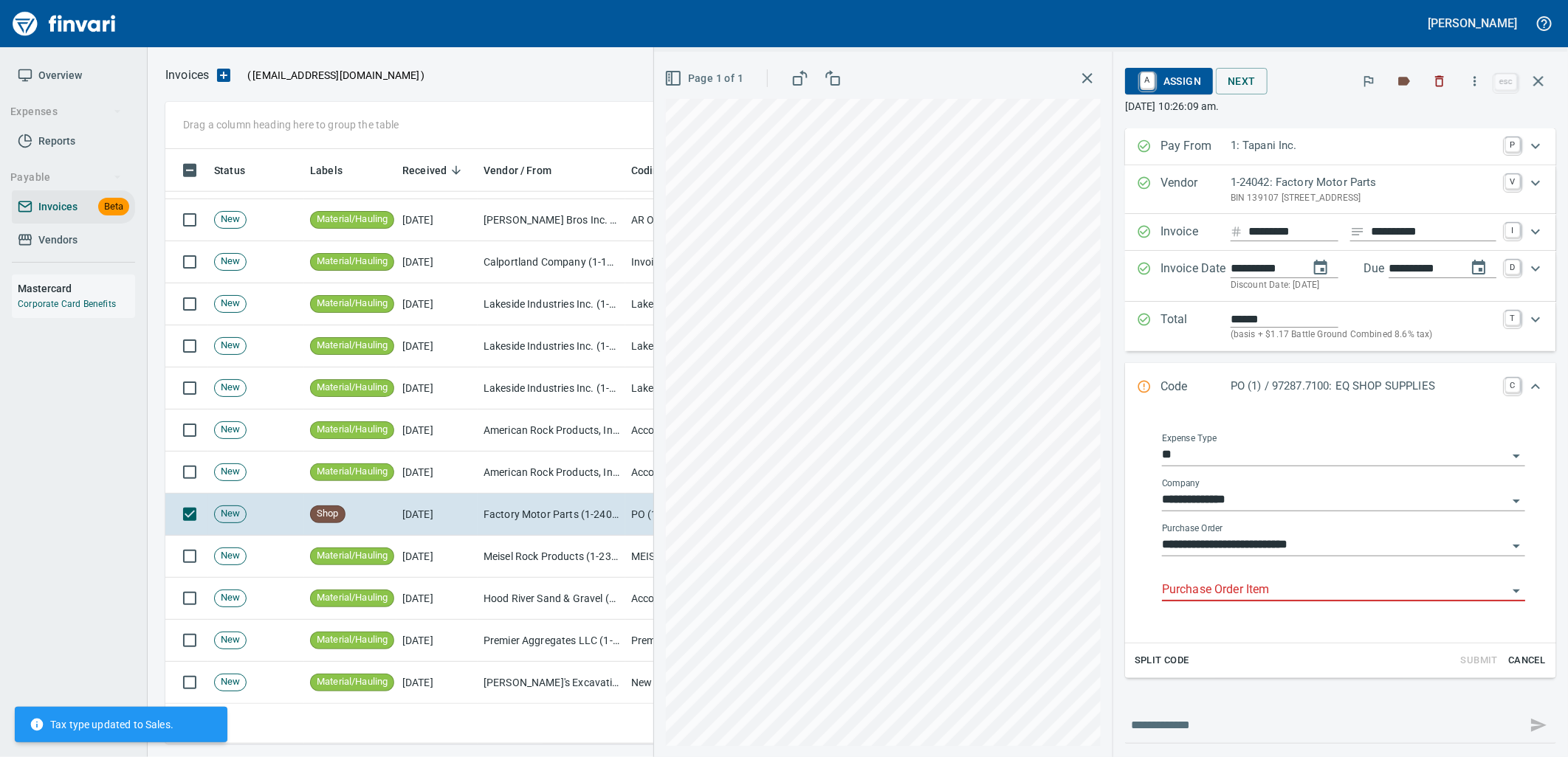
click at [1235, 591] on input "Purchase Order Item" at bounding box center [1334, 590] width 345 height 20
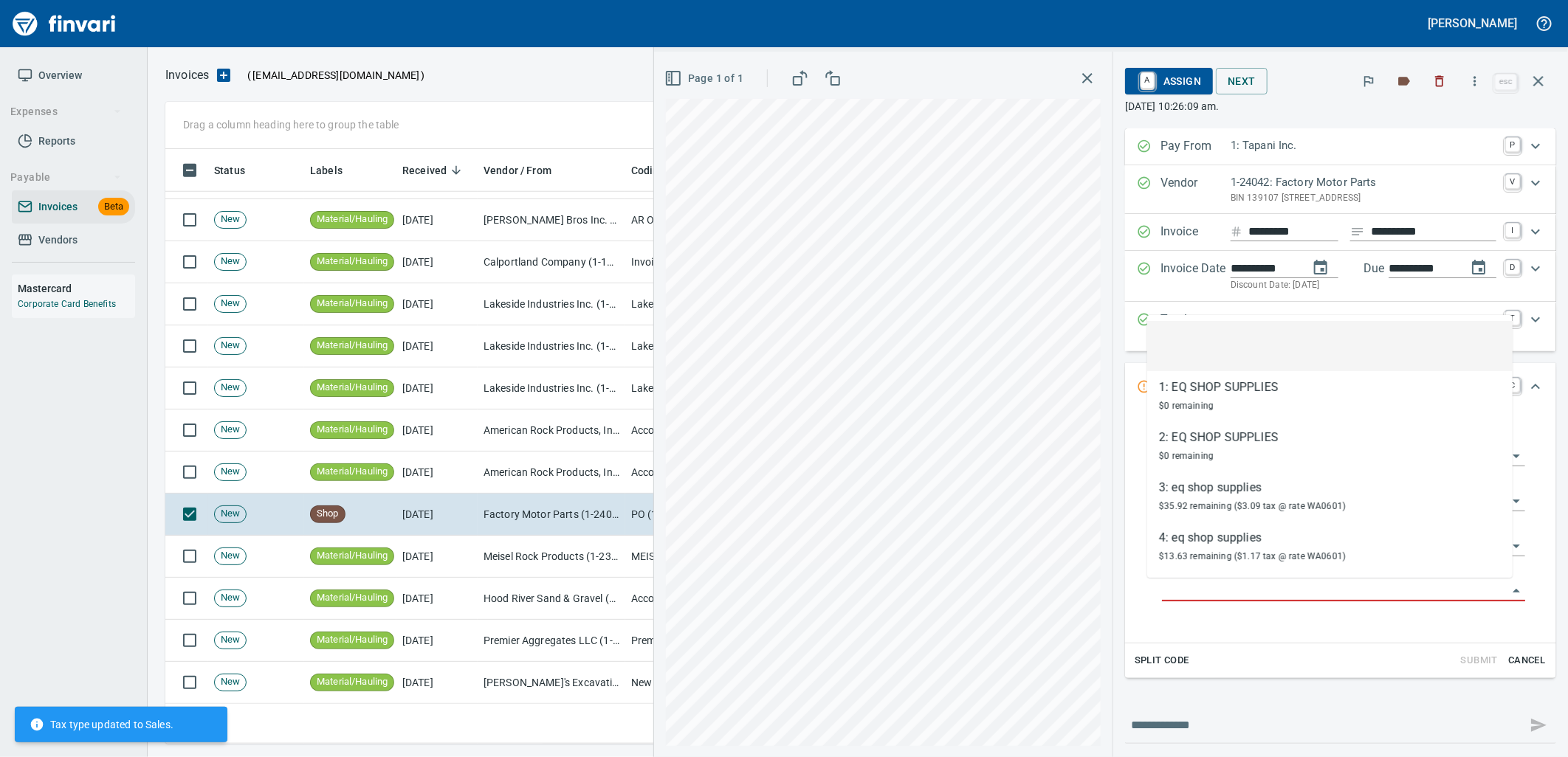
scroll to position [583, 1360]
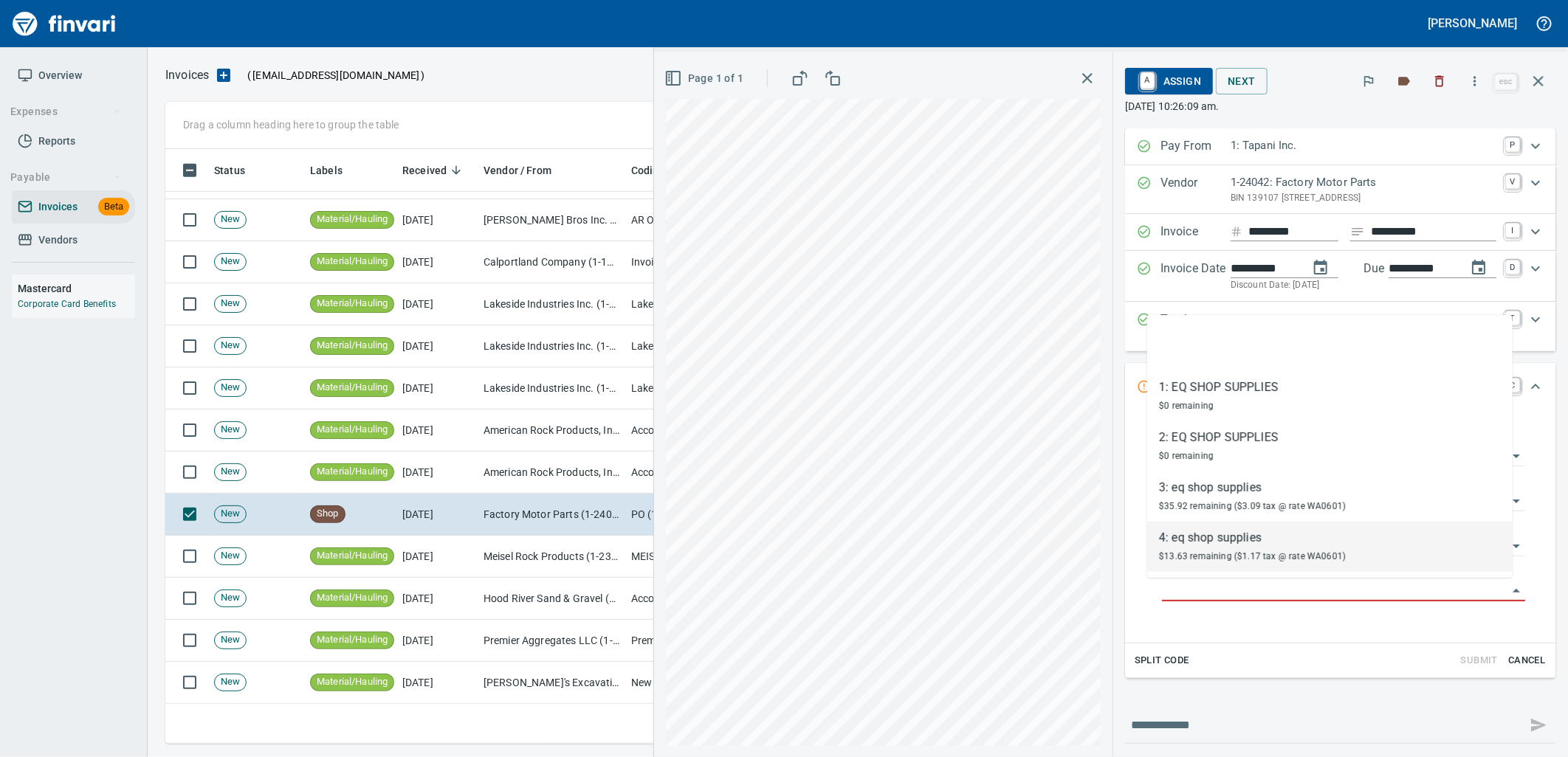
click at [1206, 558] on span "$13.63 remaining ($1.17 tax @ rate WA0601)" at bounding box center [1252, 556] width 186 height 11
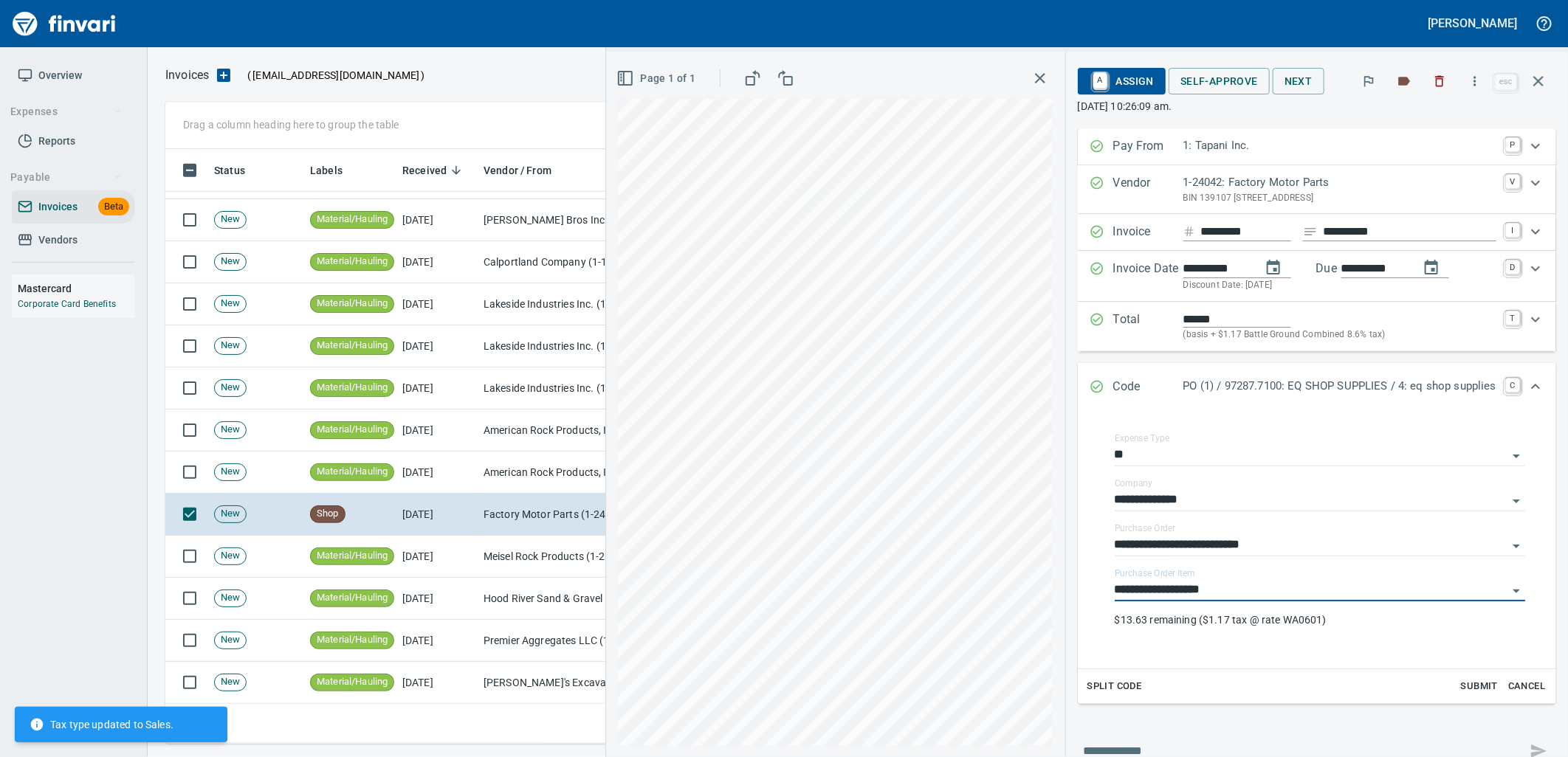
type input "**********"
click at [1189, 89] on span "Self-Approve" at bounding box center [1218, 81] width 77 height 19
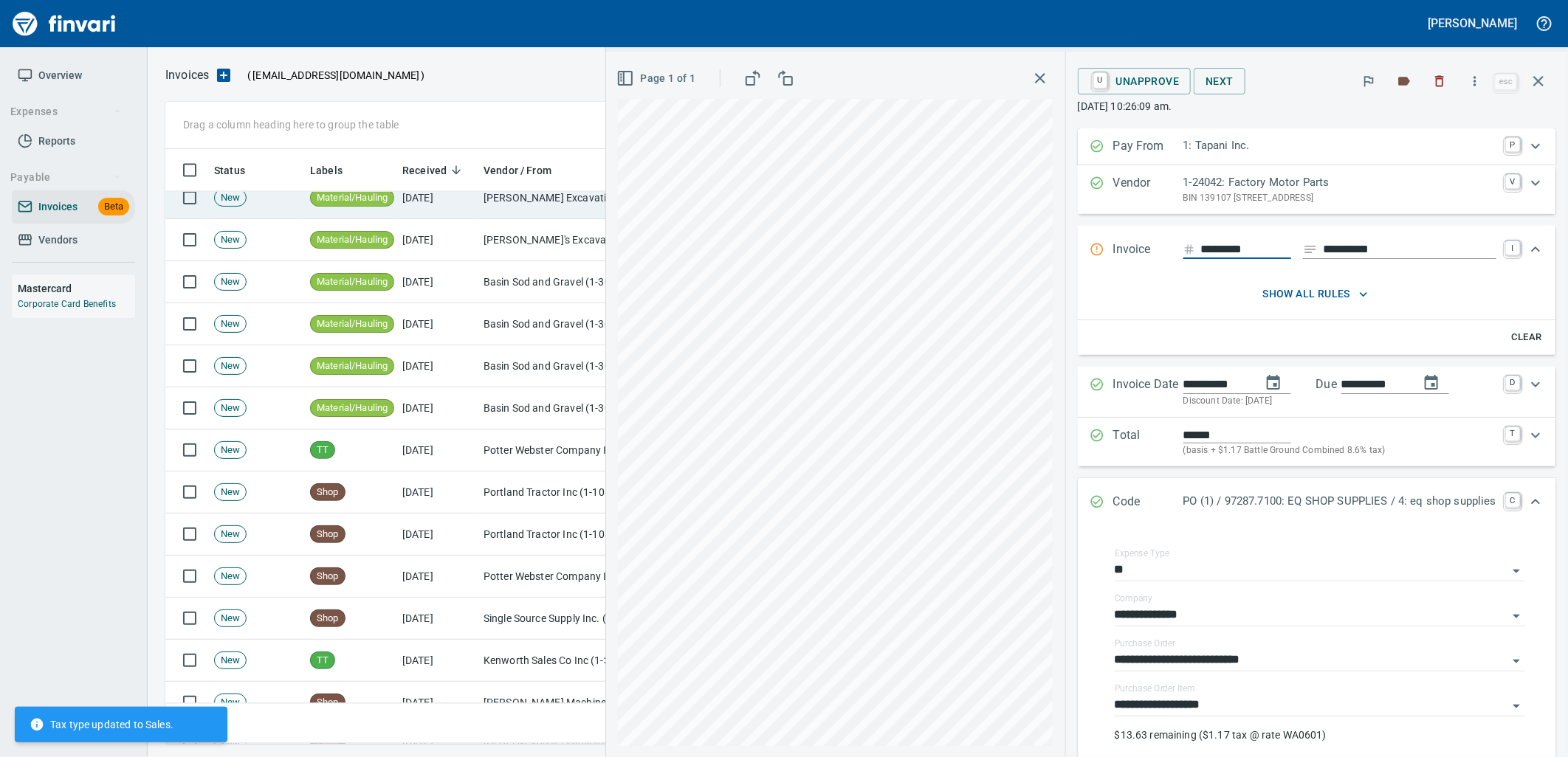
scroll to position [5082, 0]
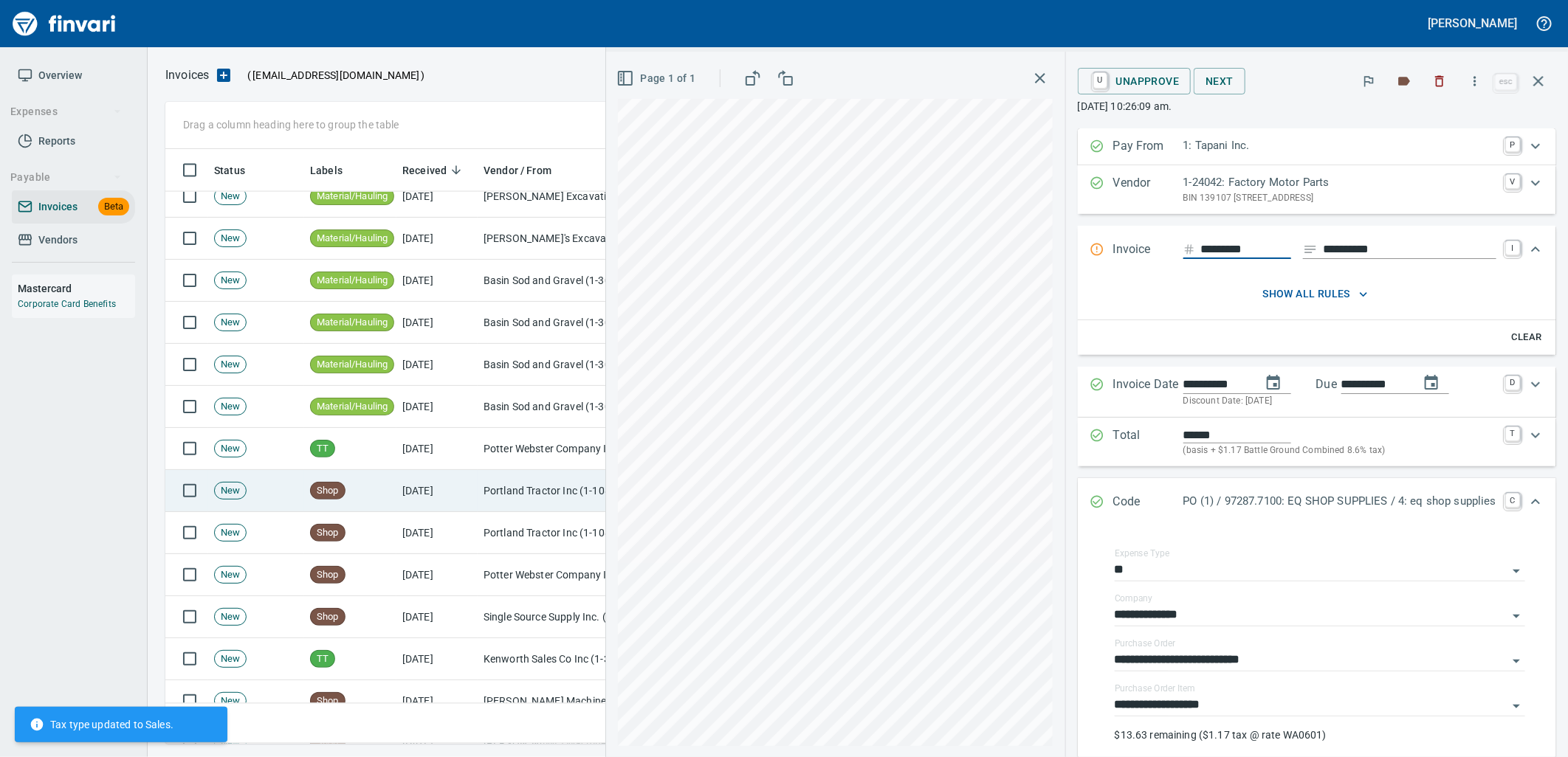
click at [455, 497] on td "[DATE]" at bounding box center [436, 491] width 81 height 42
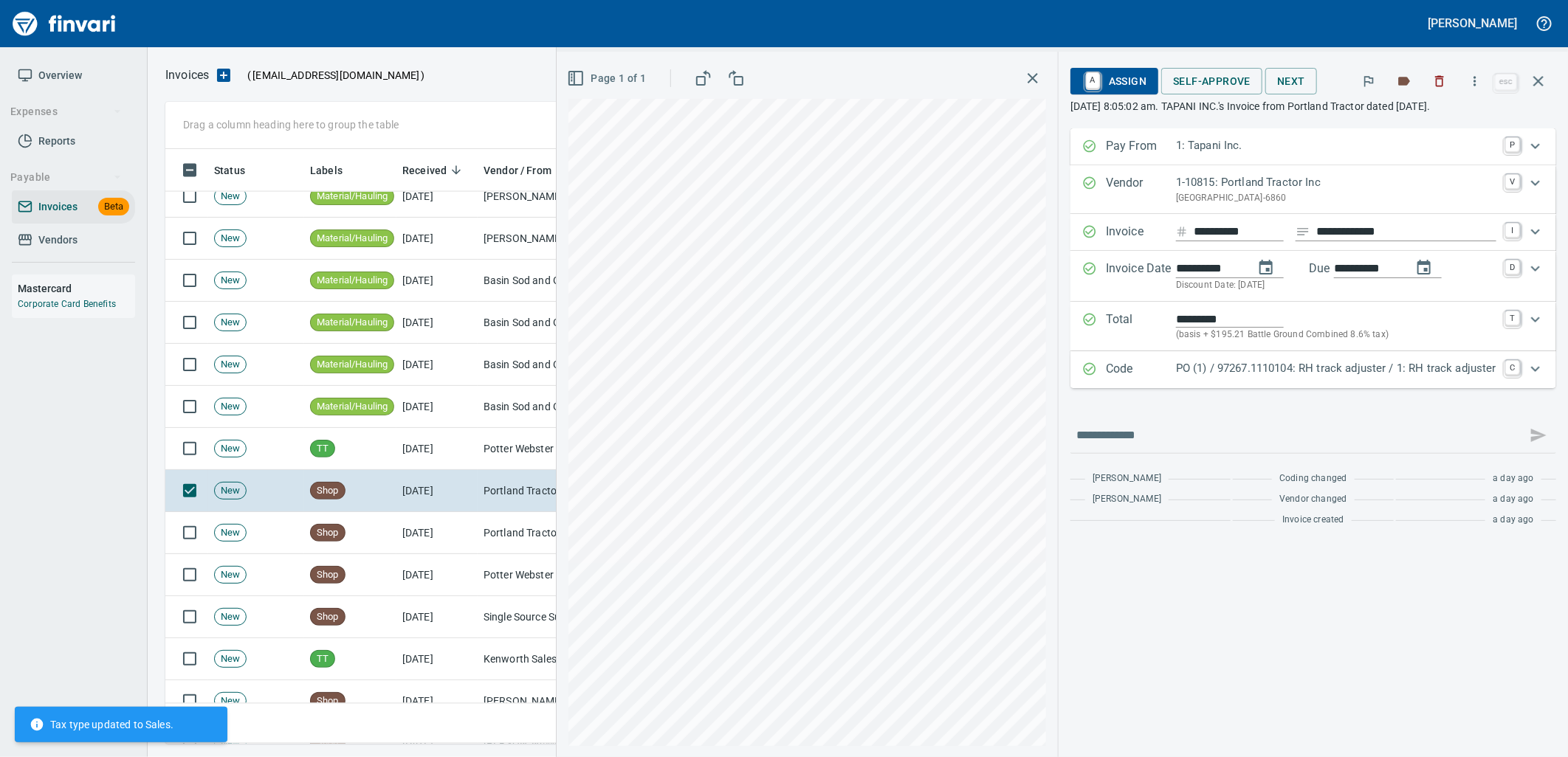
click at [1218, 362] on p "PO (1) / 97267.1110104: RH track adjuster / 1: RH track adjuster" at bounding box center [1336, 368] width 321 height 17
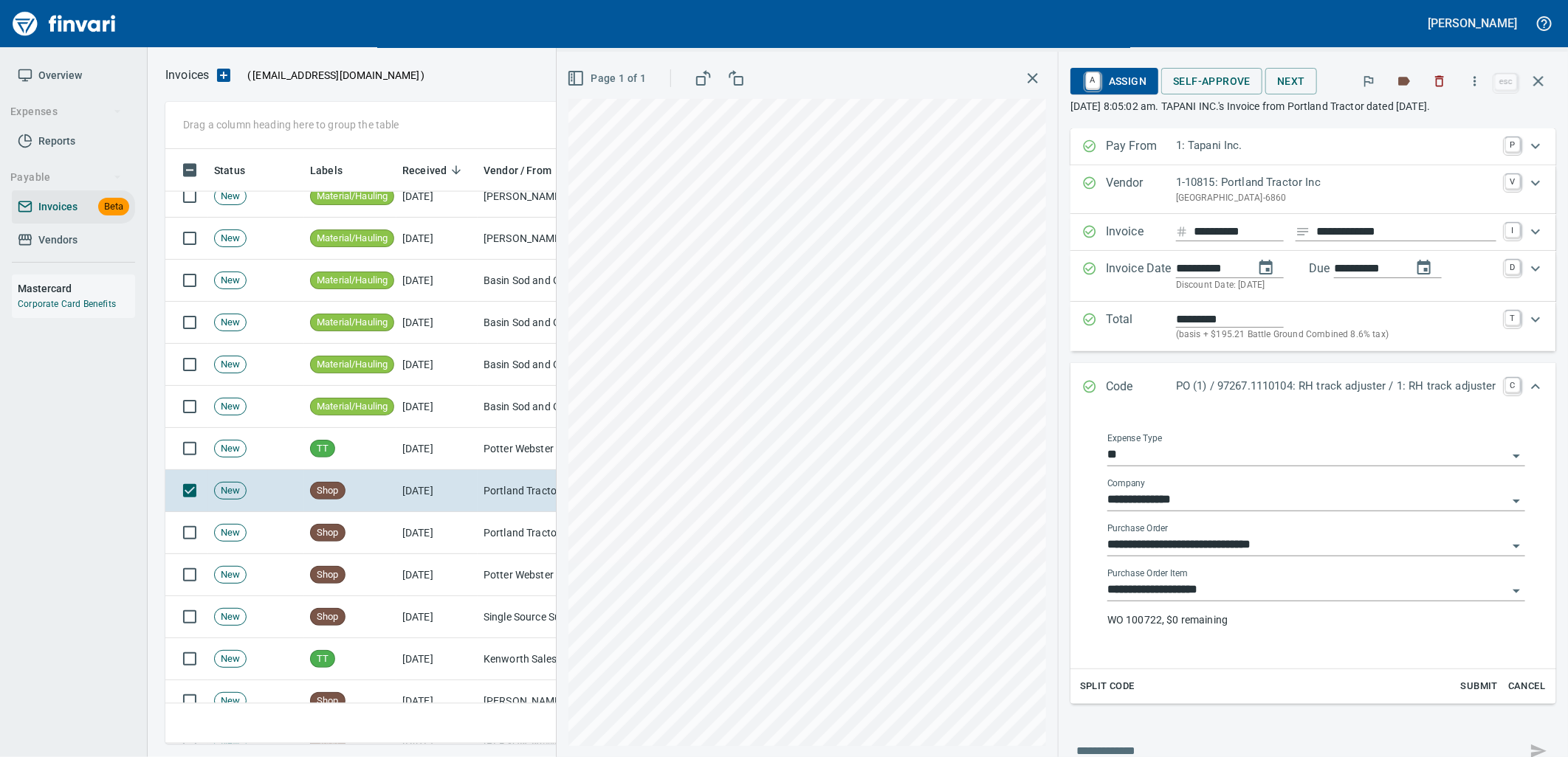
click at [1198, 587] on input "**********" at bounding box center [1307, 590] width 400 height 20
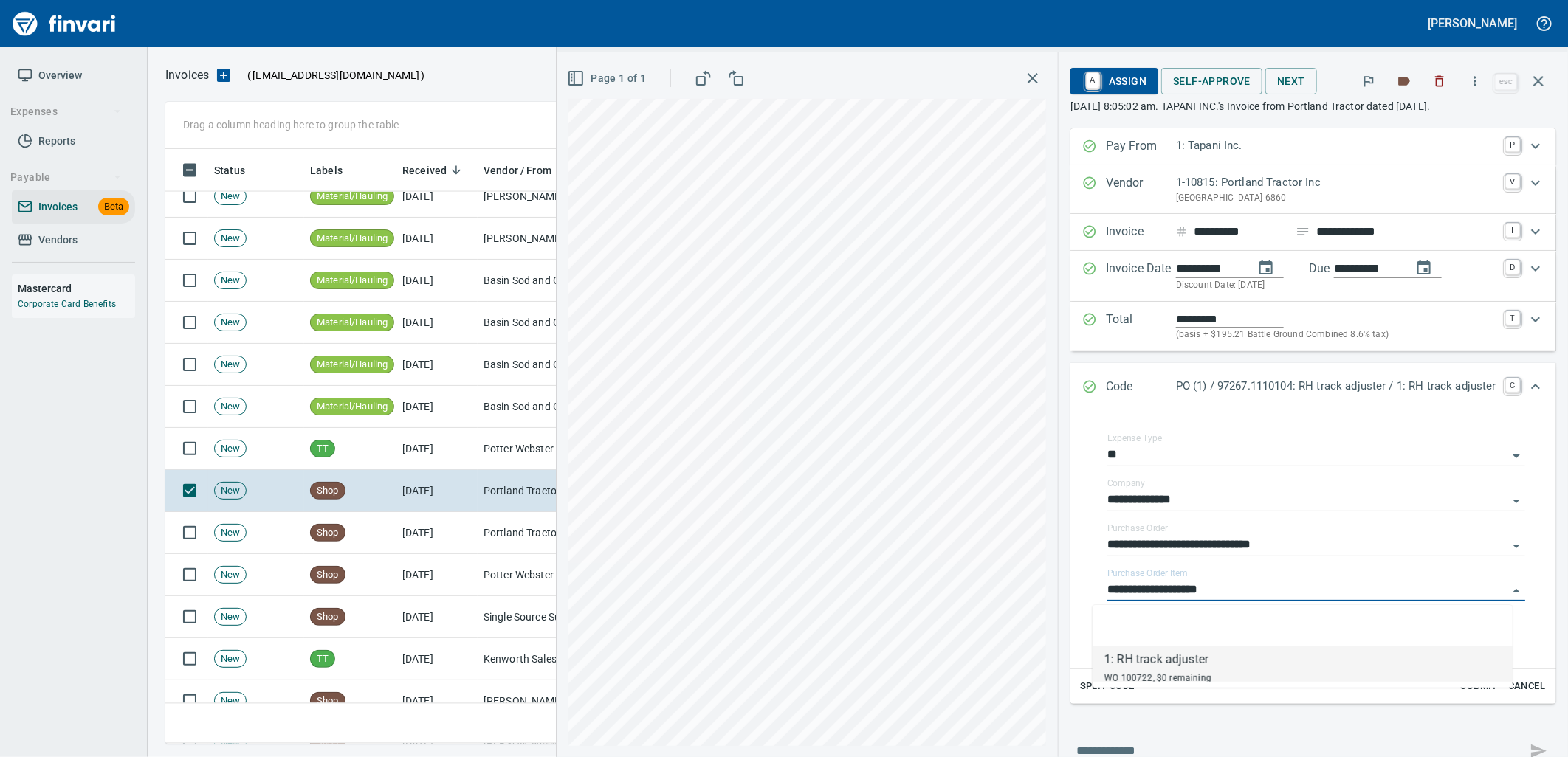
scroll to position [583, 1360]
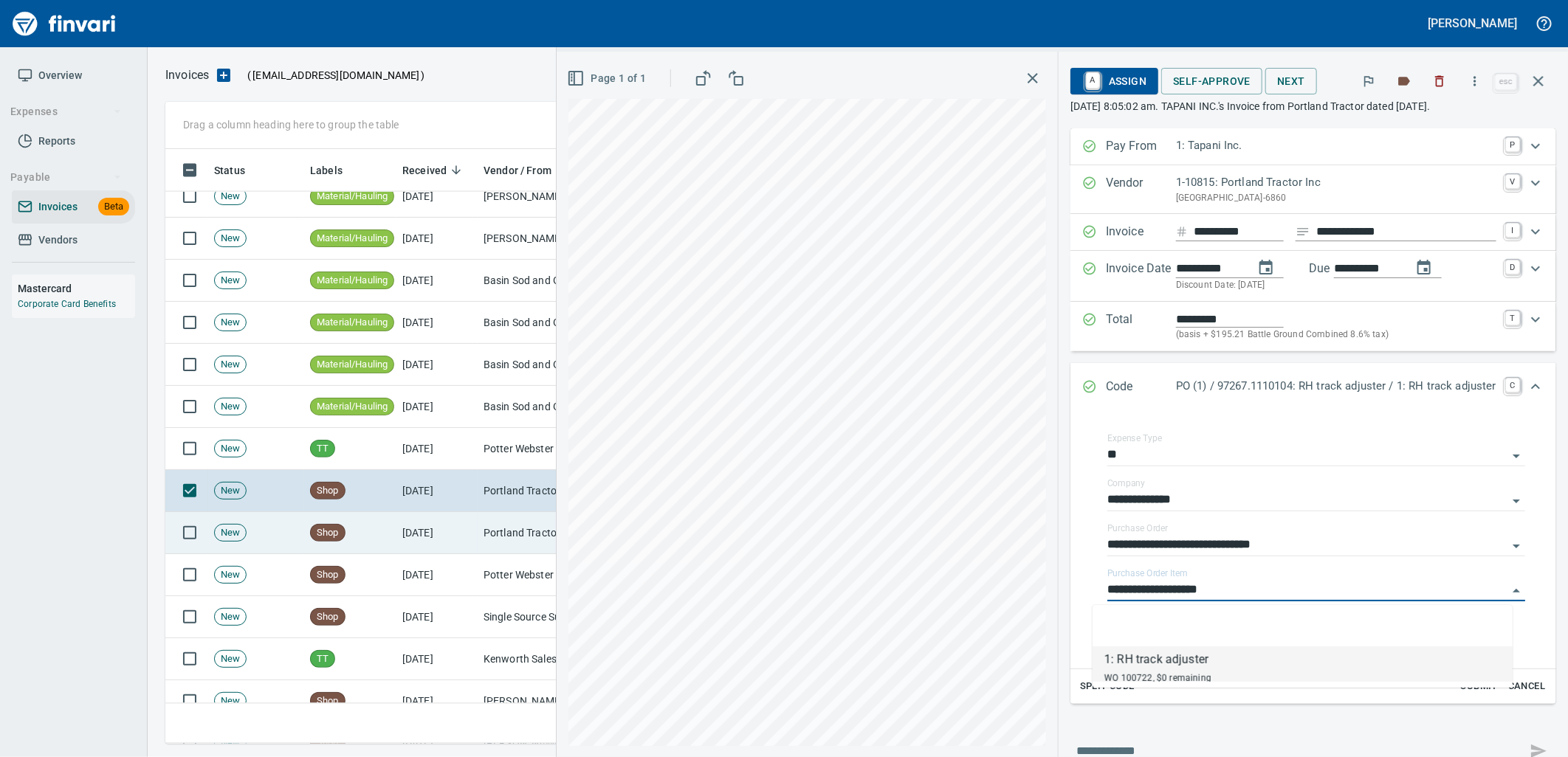
click at [433, 543] on td "[DATE]" at bounding box center [436, 532] width 81 height 42
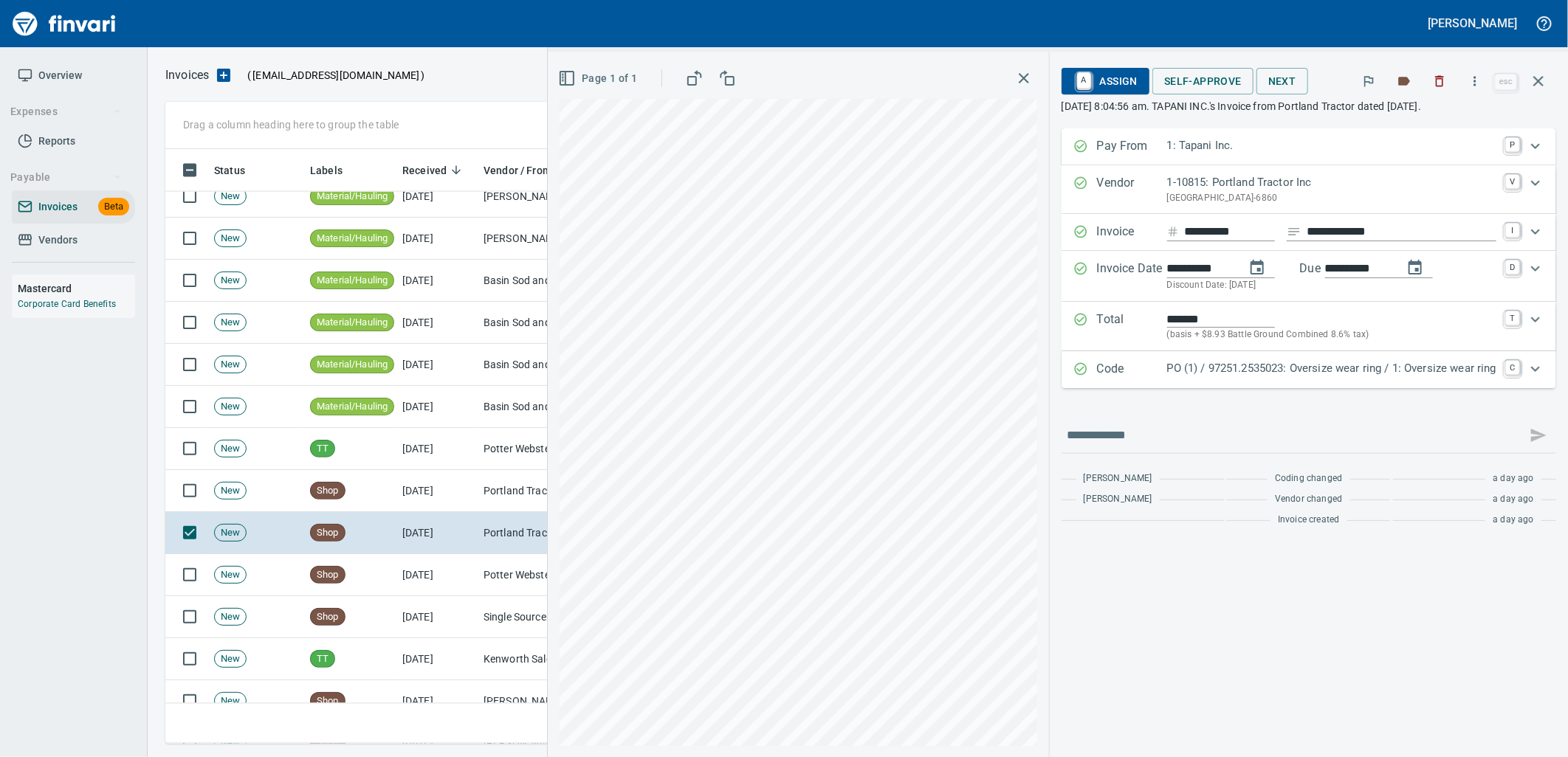
click at [1416, 379] on div "PO (1) / 97251.2535023: Oversize wear ring / 1: Oversize wear ring" at bounding box center [1332, 370] width 329 height 20
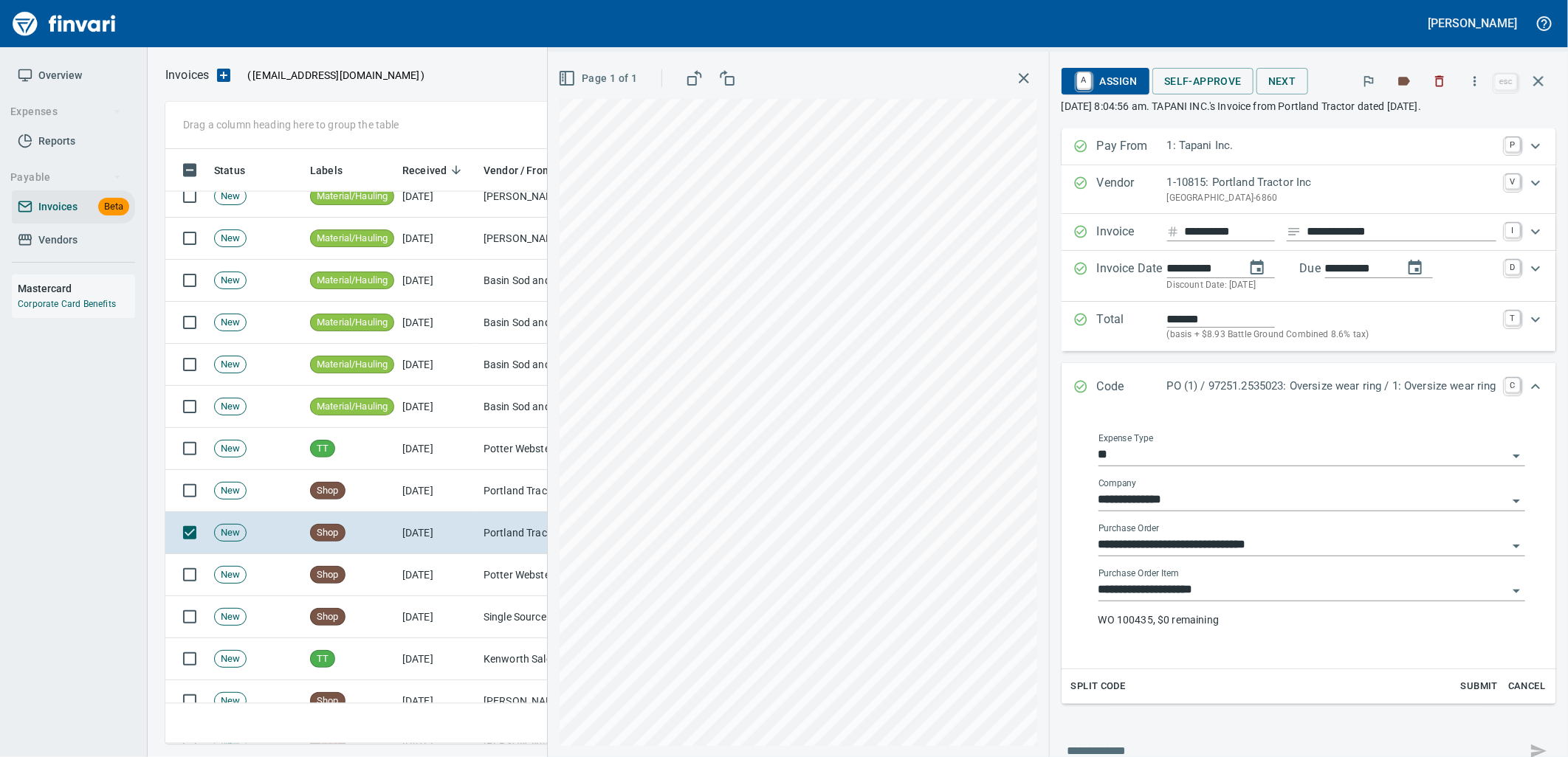
click at [1233, 588] on input "**********" at bounding box center [1303, 590] width 409 height 20
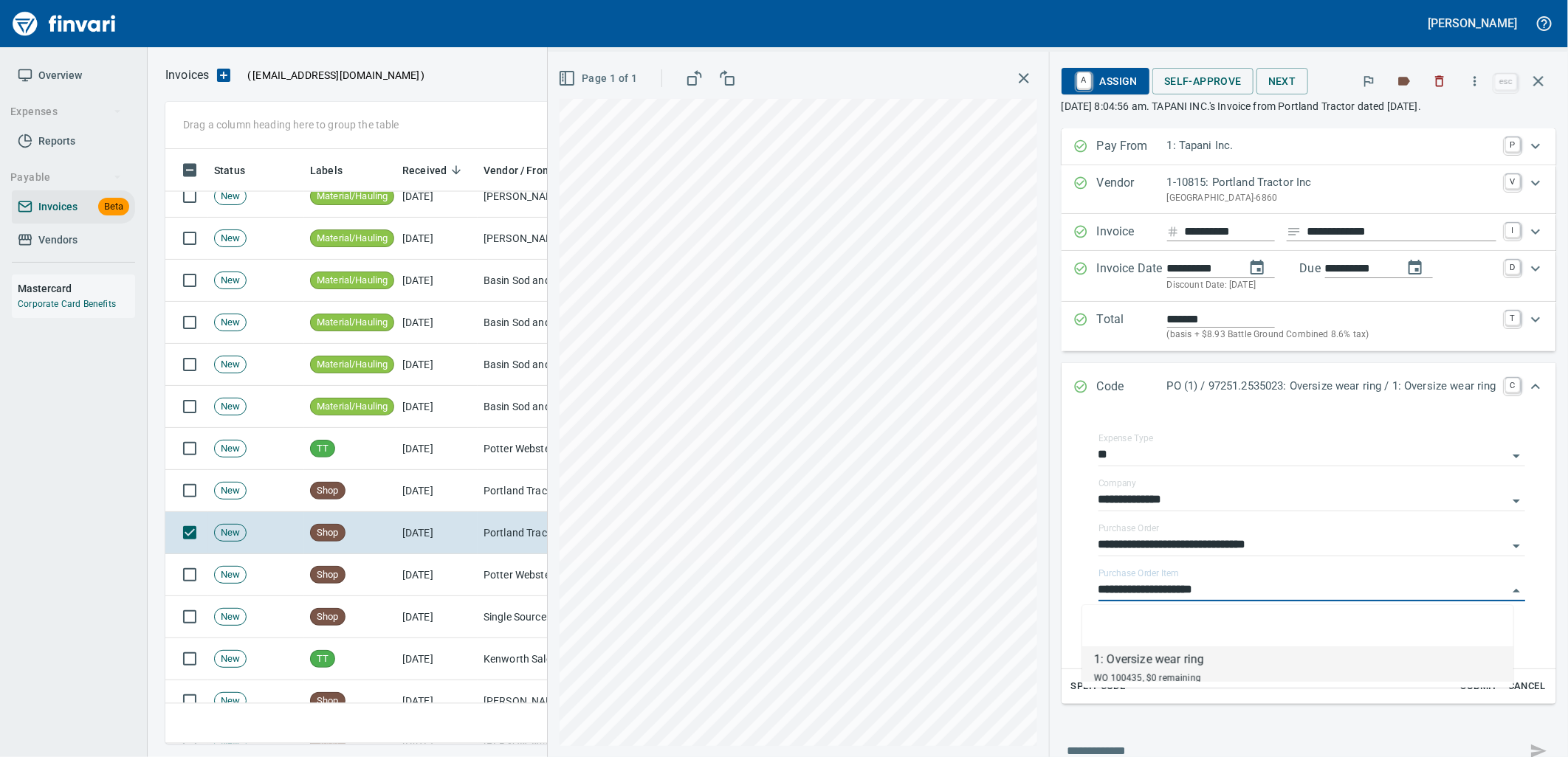
scroll to position [583, 1360]
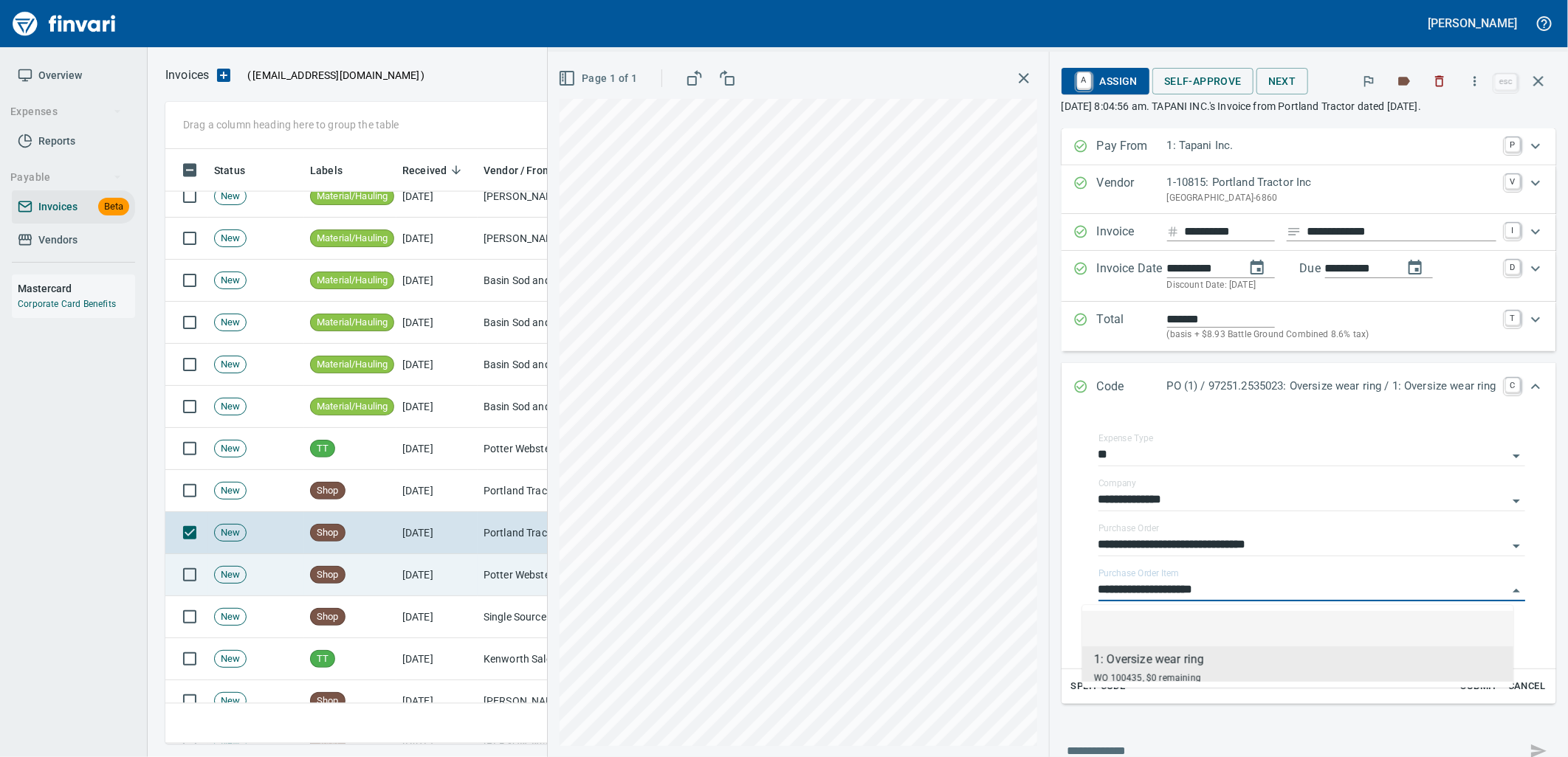
click at [400, 572] on td "[DATE]" at bounding box center [436, 574] width 81 height 42
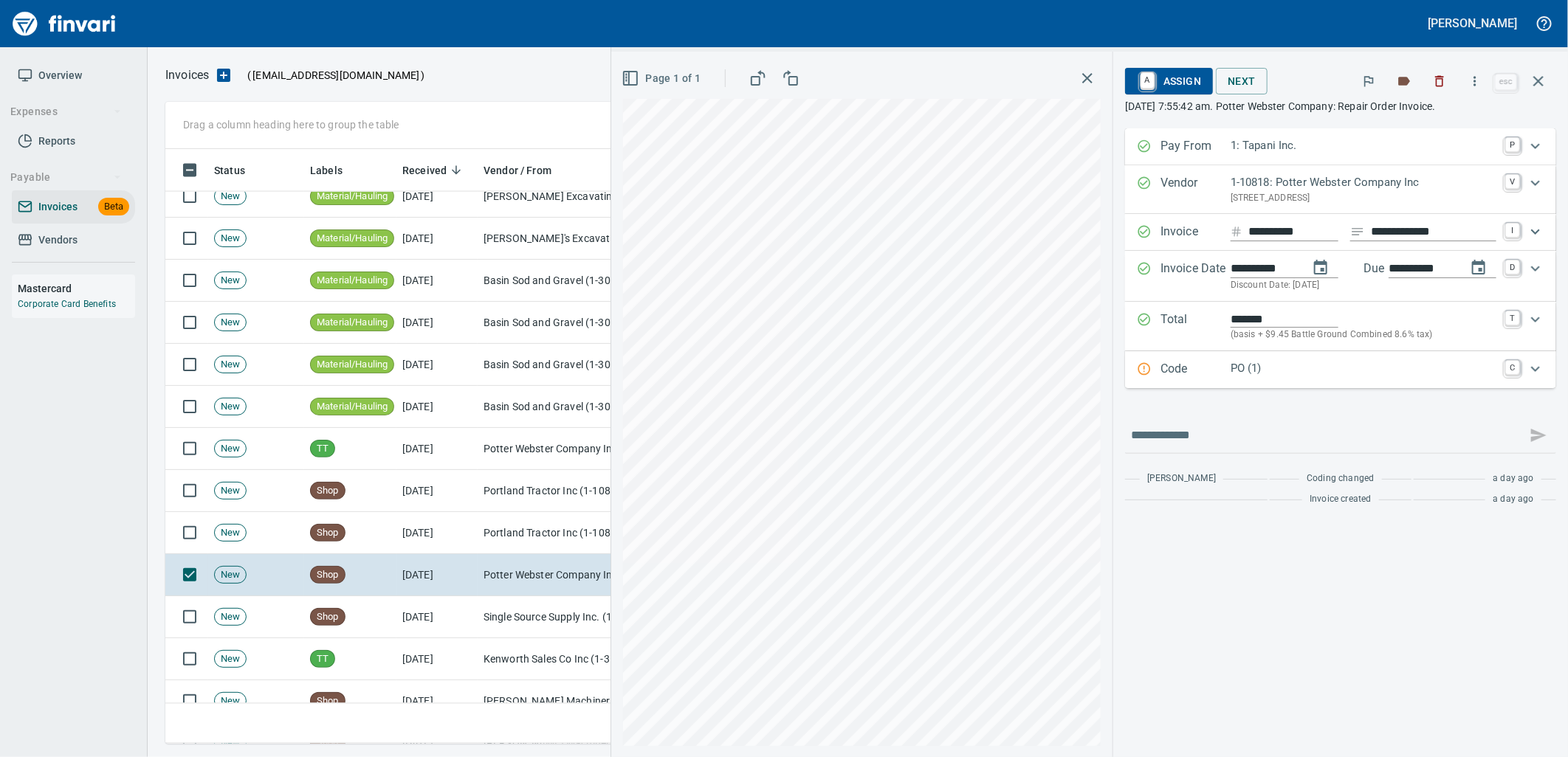
click at [1265, 375] on p "PO (1)" at bounding box center [1363, 368] width 265 height 17
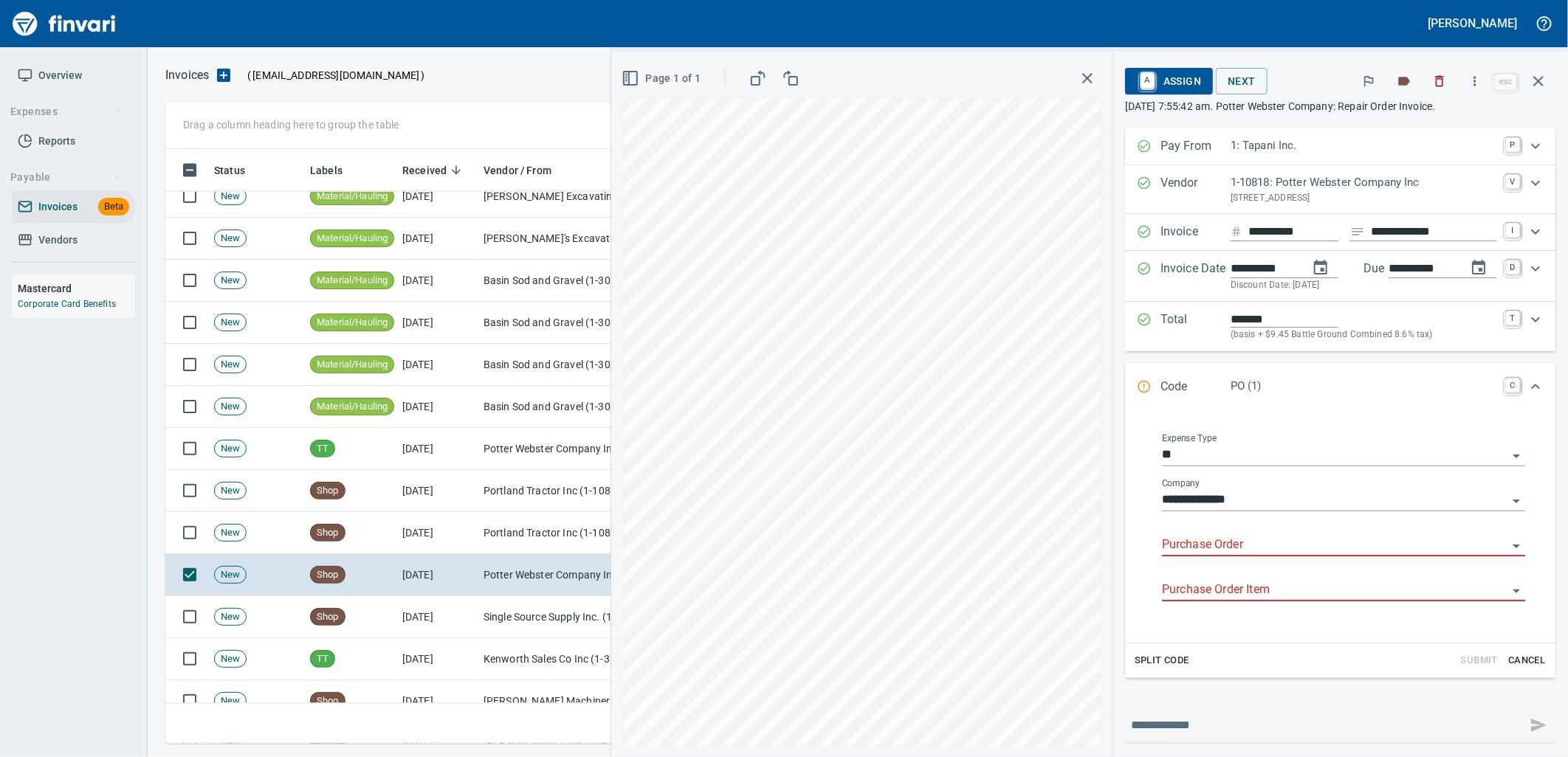
click at [1228, 548] on input "Purchase Order" at bounding box center [1334, 545] width 345 height 20
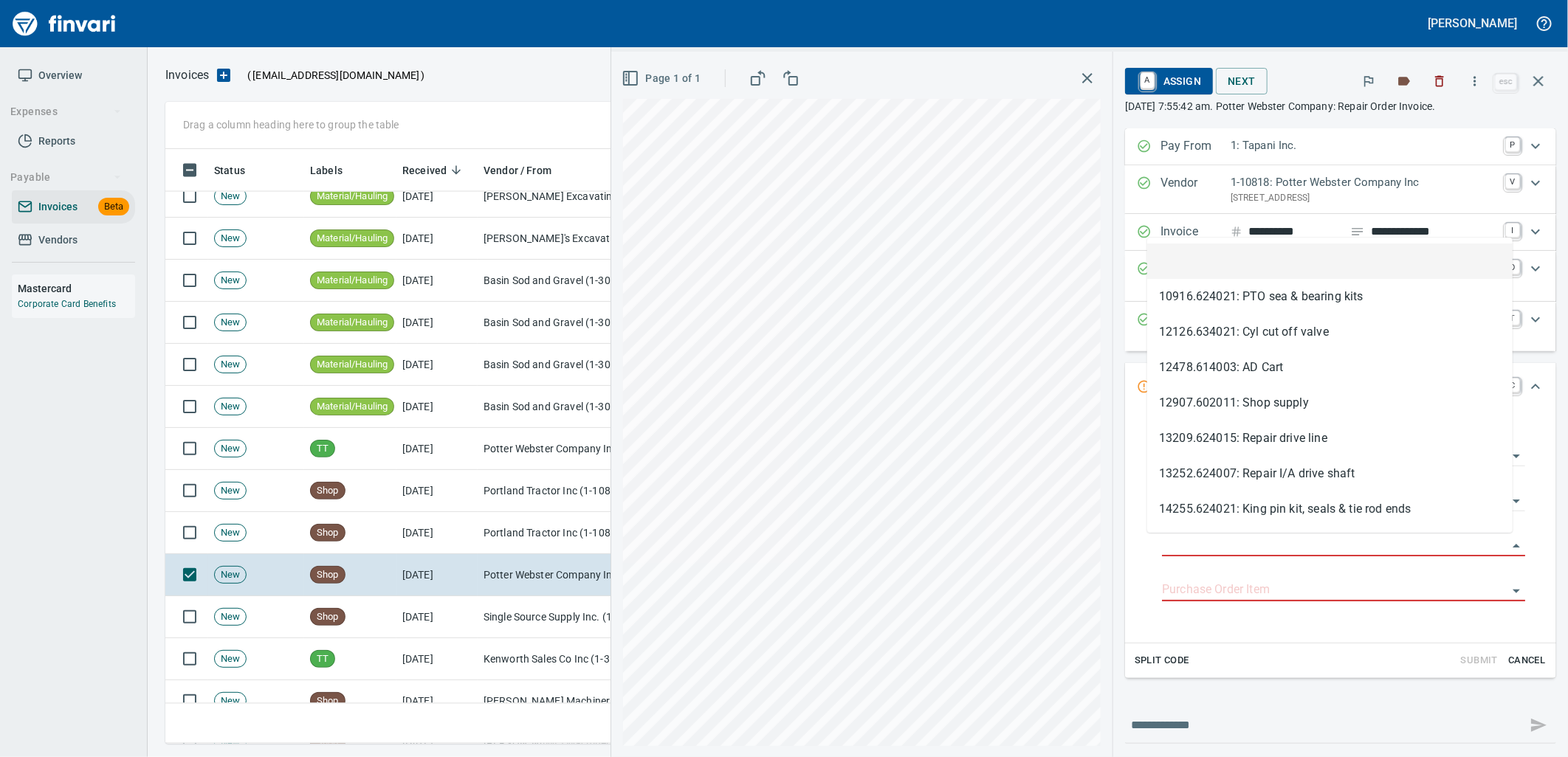
scroll to position [583, 1360]
type input "**********"
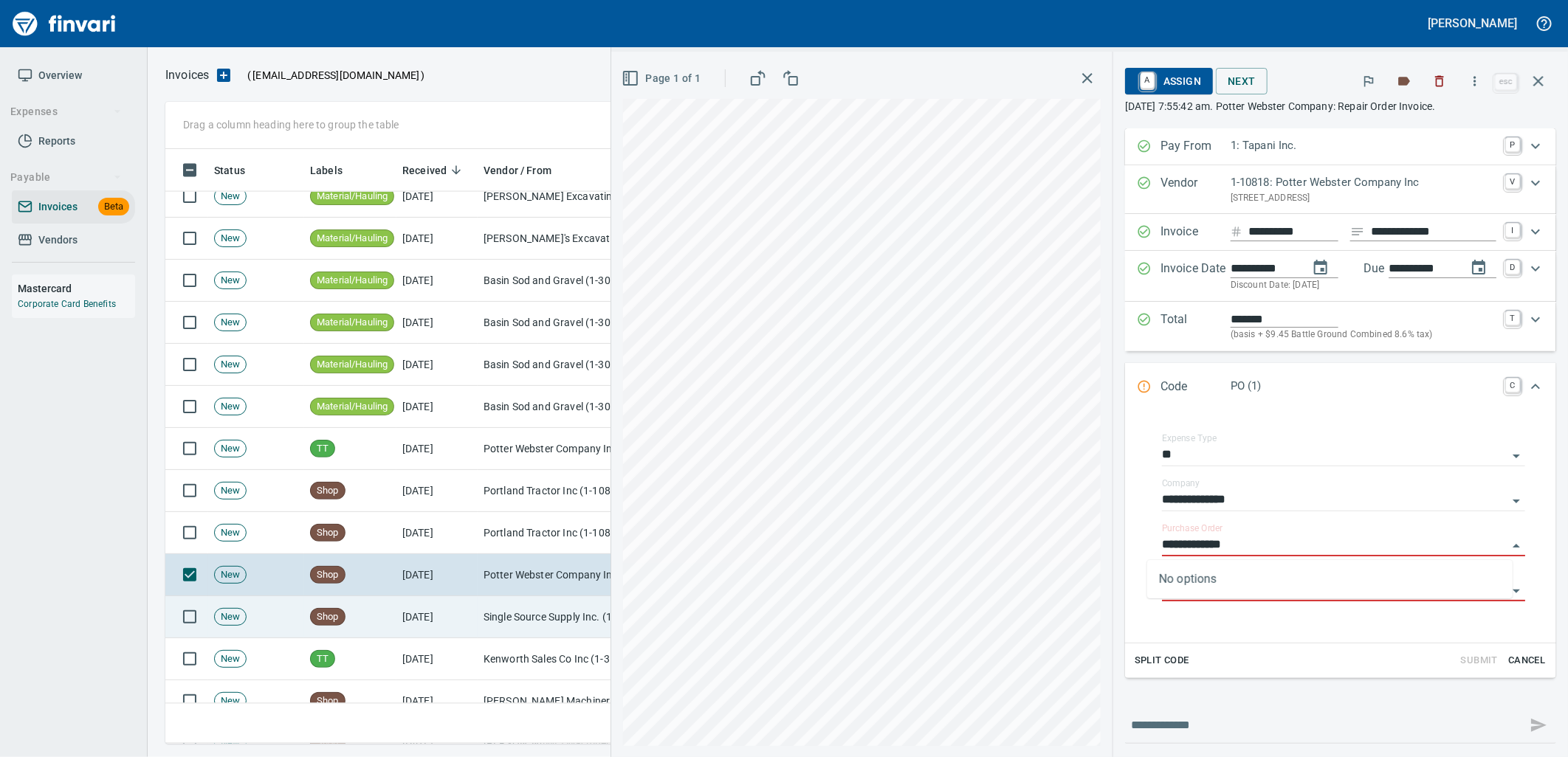
click at [479, 628] on td "Single Source Supply Inc. (1-24297)" at bounding box center [551, 617] width 147 height 42
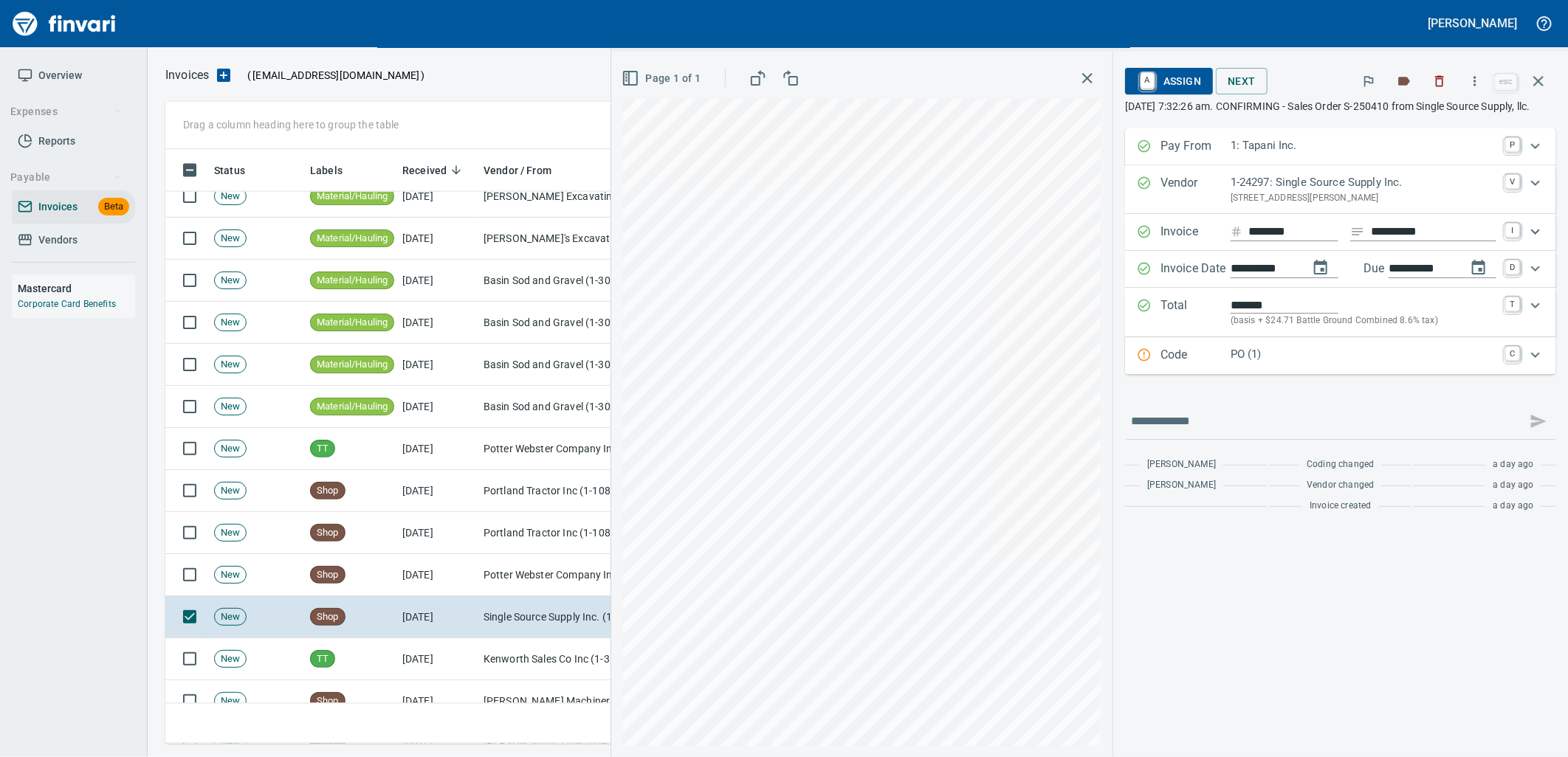
click at [1256, 366] on div "PO (1)" at bounding box center [1363, 356] width 265 height 20
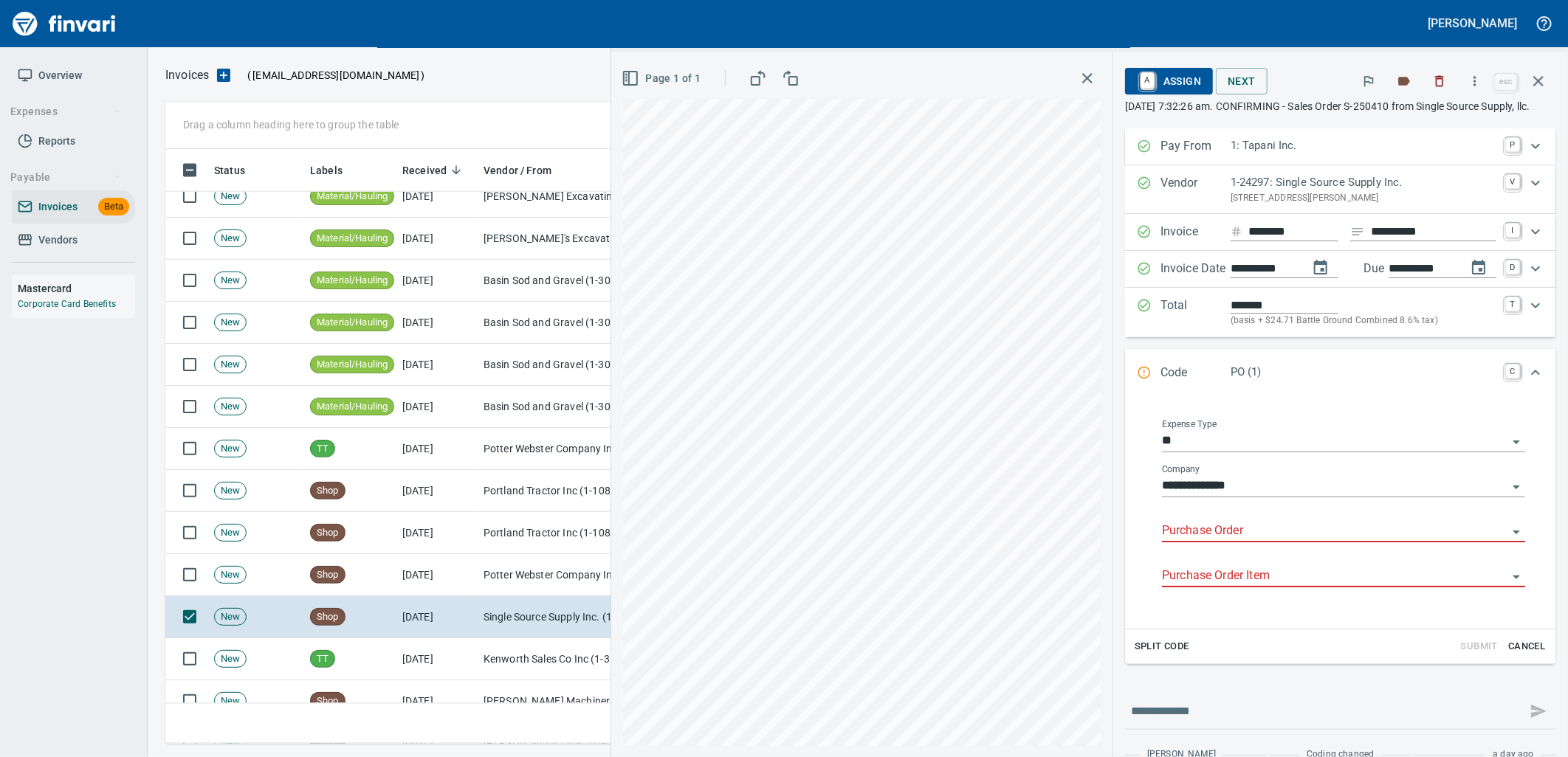
click at [1261, 541] on input "Purchase Order" at bounding box center [1334, 531] width 345 height 20
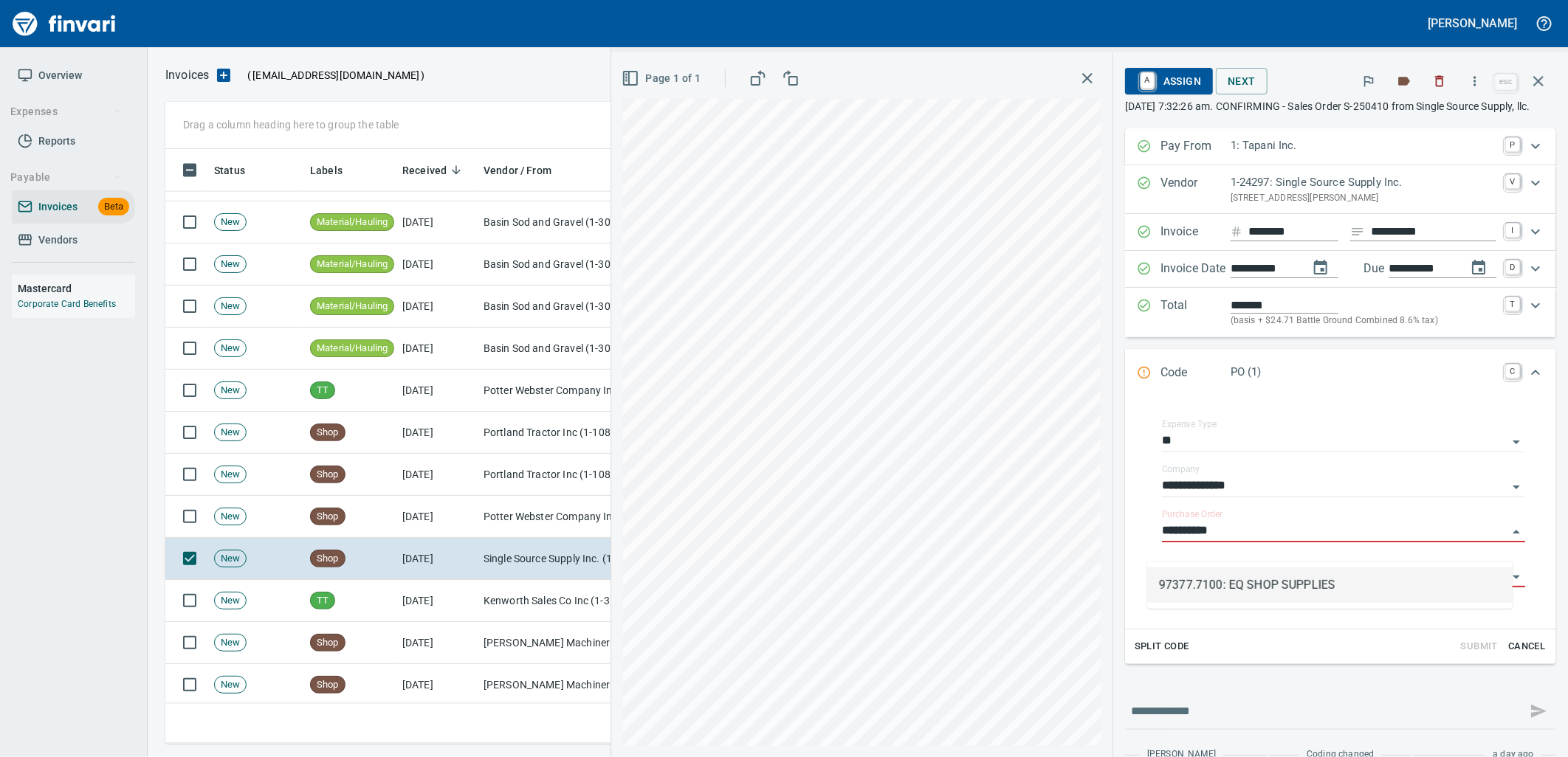
scroll to position [5165, 0]
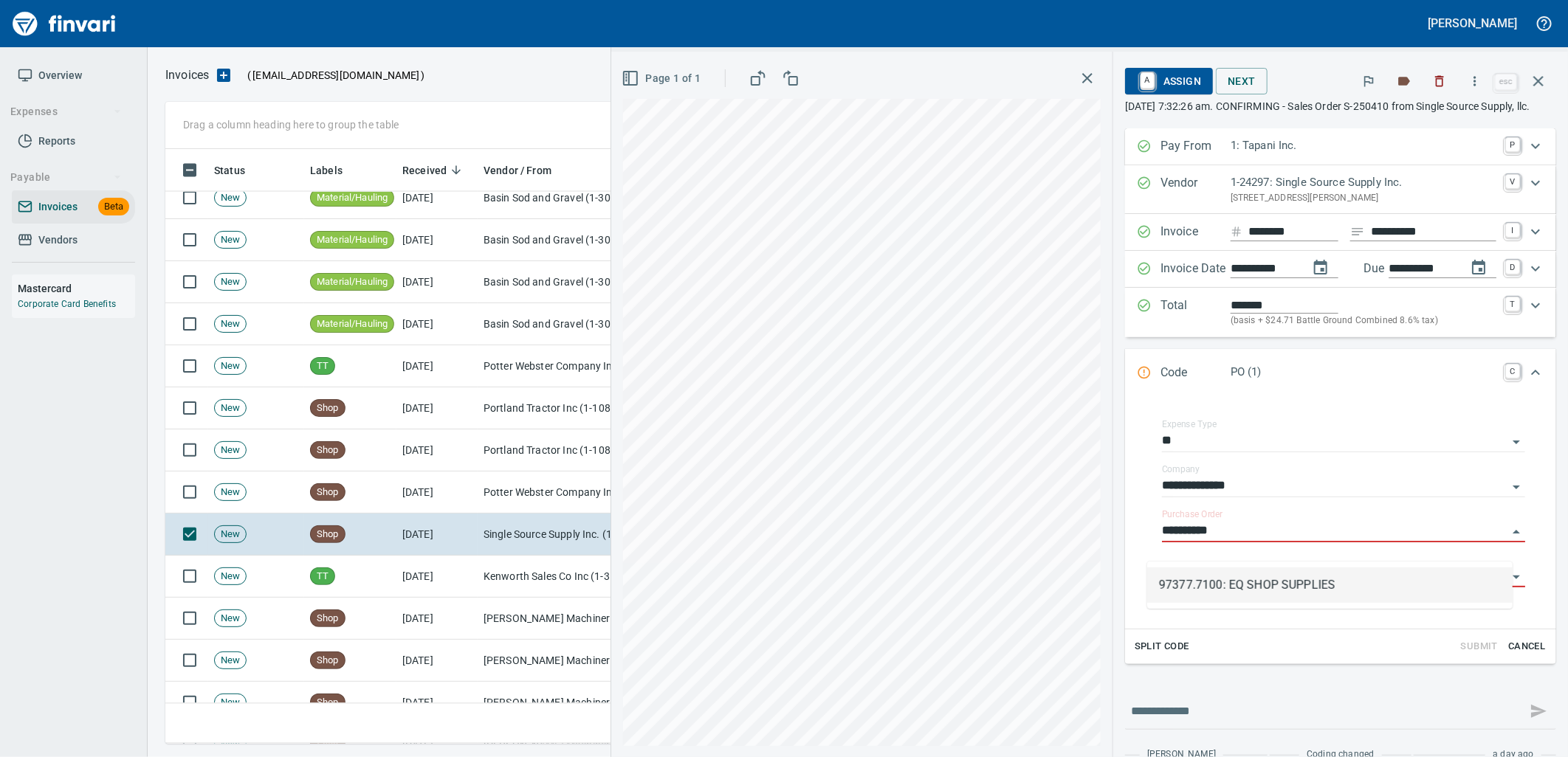
click at [1255, 588] on li "97377.7100: EQ SHOP SUPPLIES" at bounding box center [1330, 585] width 366 height 35
type input "**********"
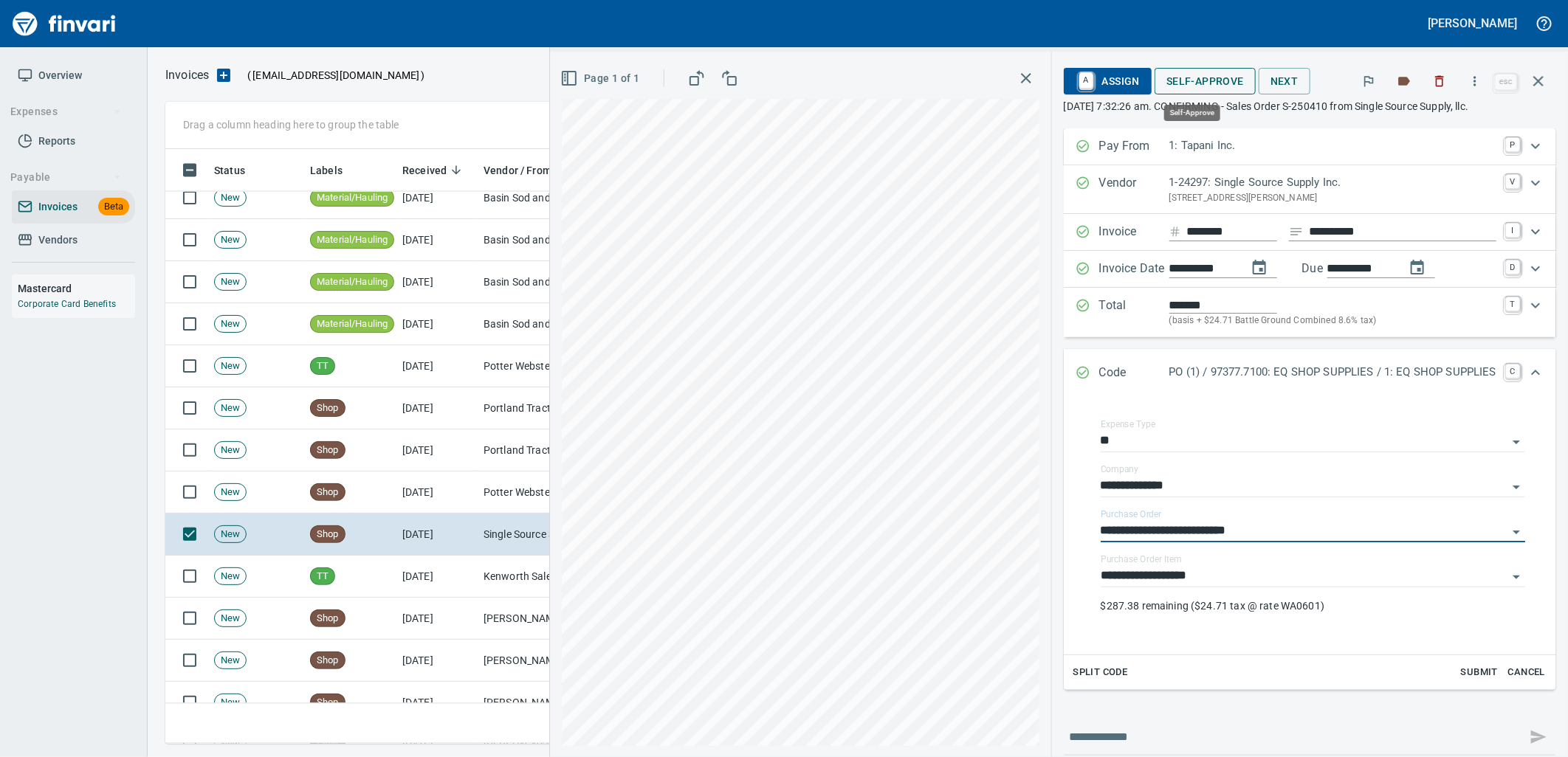
click at [1196, 90] on span "Self-Approve" at bounding box center [1205, 81] width 77 height 19
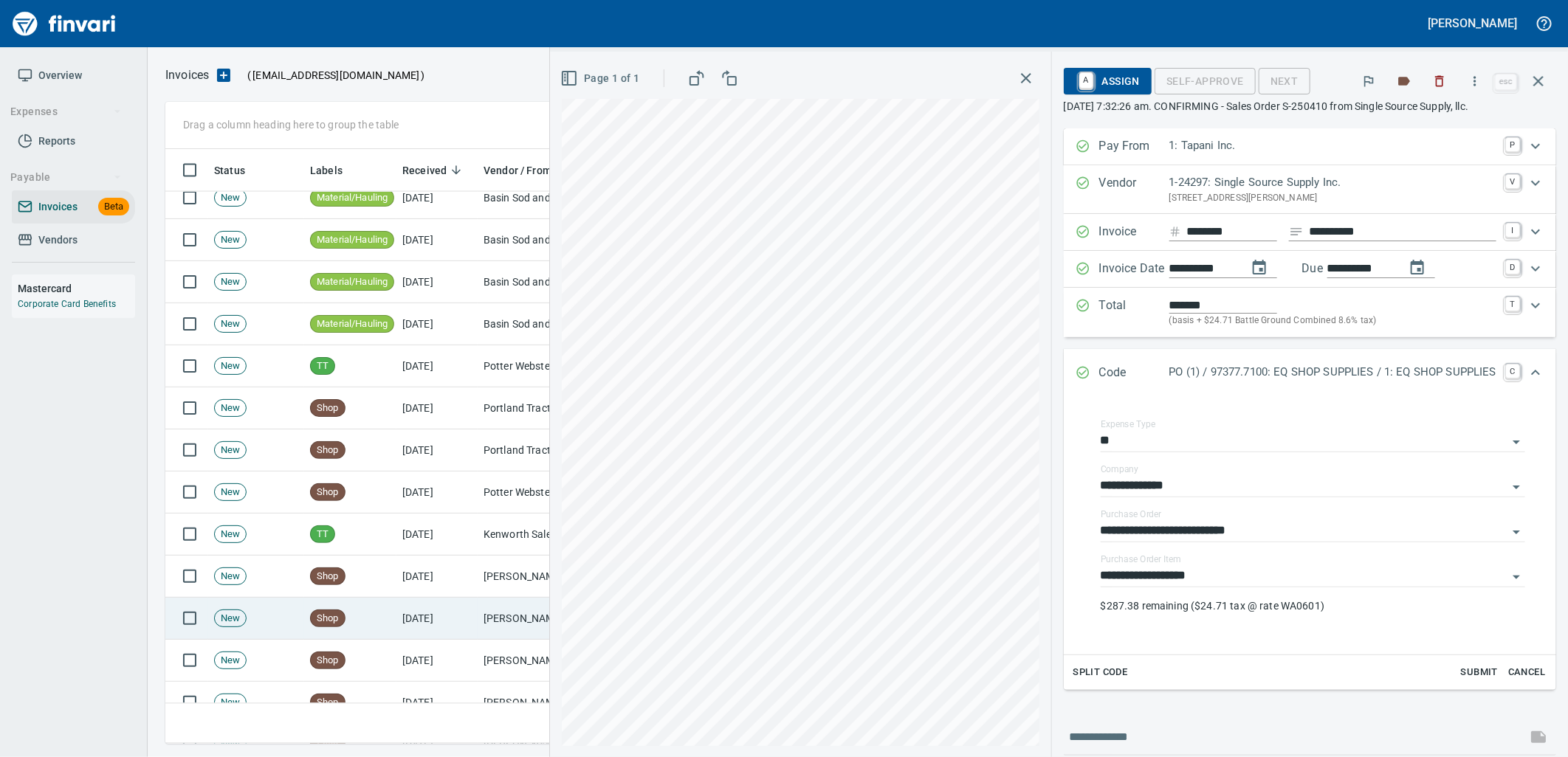
scroll to position [583, 1360]
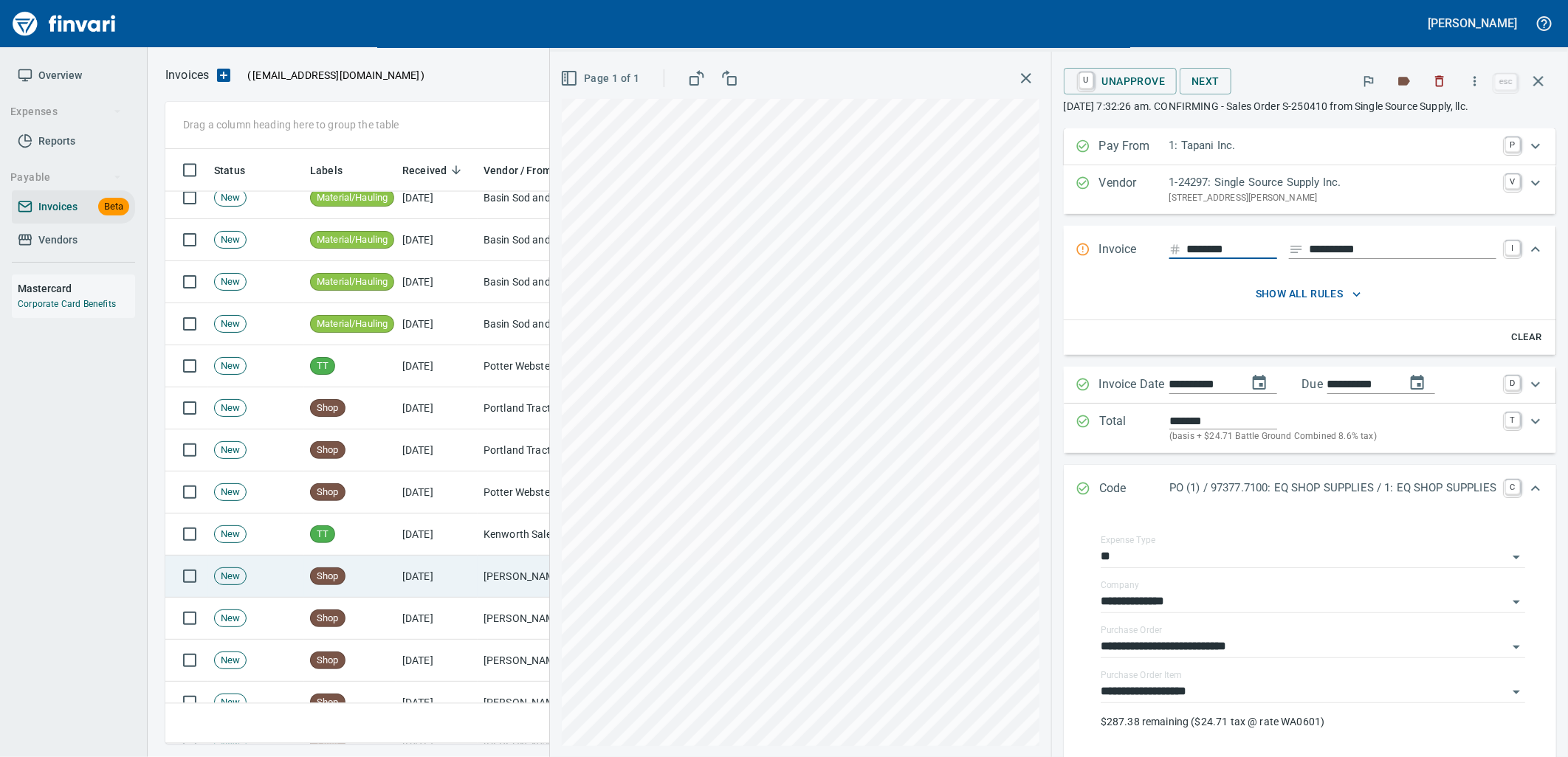
click at [472, 579] on td "[DATE]" at bounding box center [436, 576] width 81 height 42
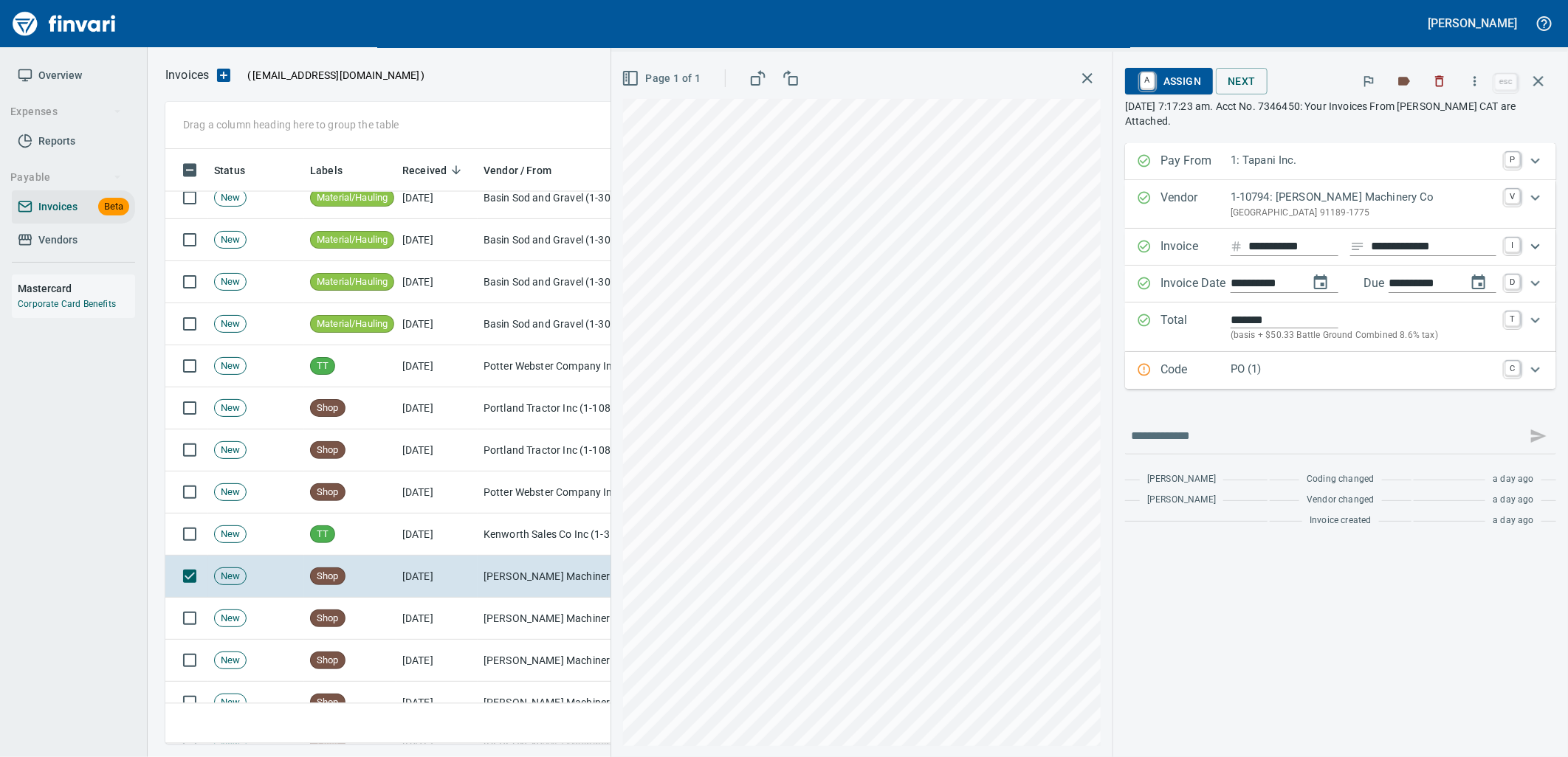
click at [1295, 379] on div "PO (1)" at bounding box center [1363, 371] width 265 height 20
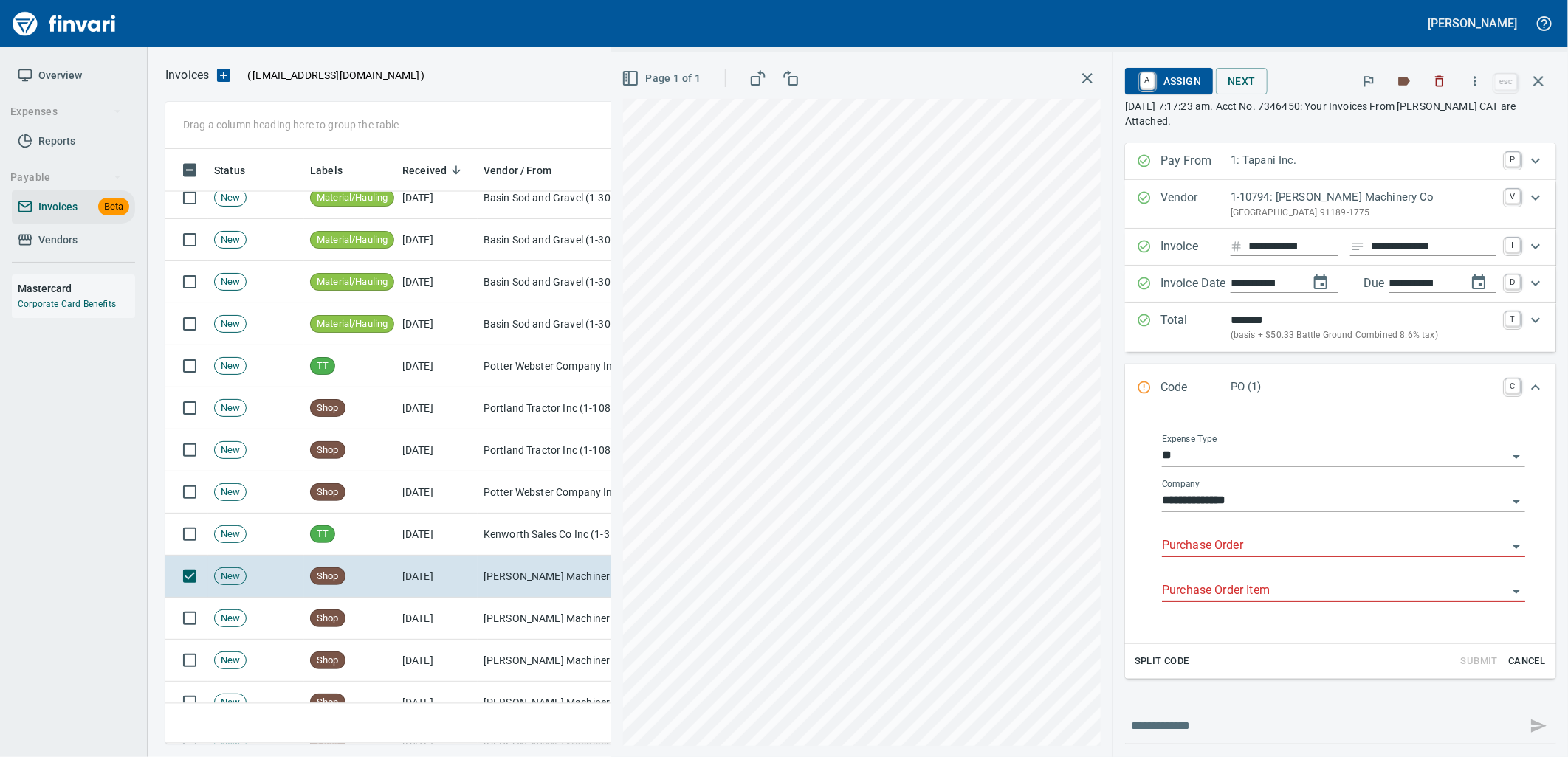
click at [1233, 546] on input "Purchase Order" at bounding box center [1334, 546] width 345 height 20
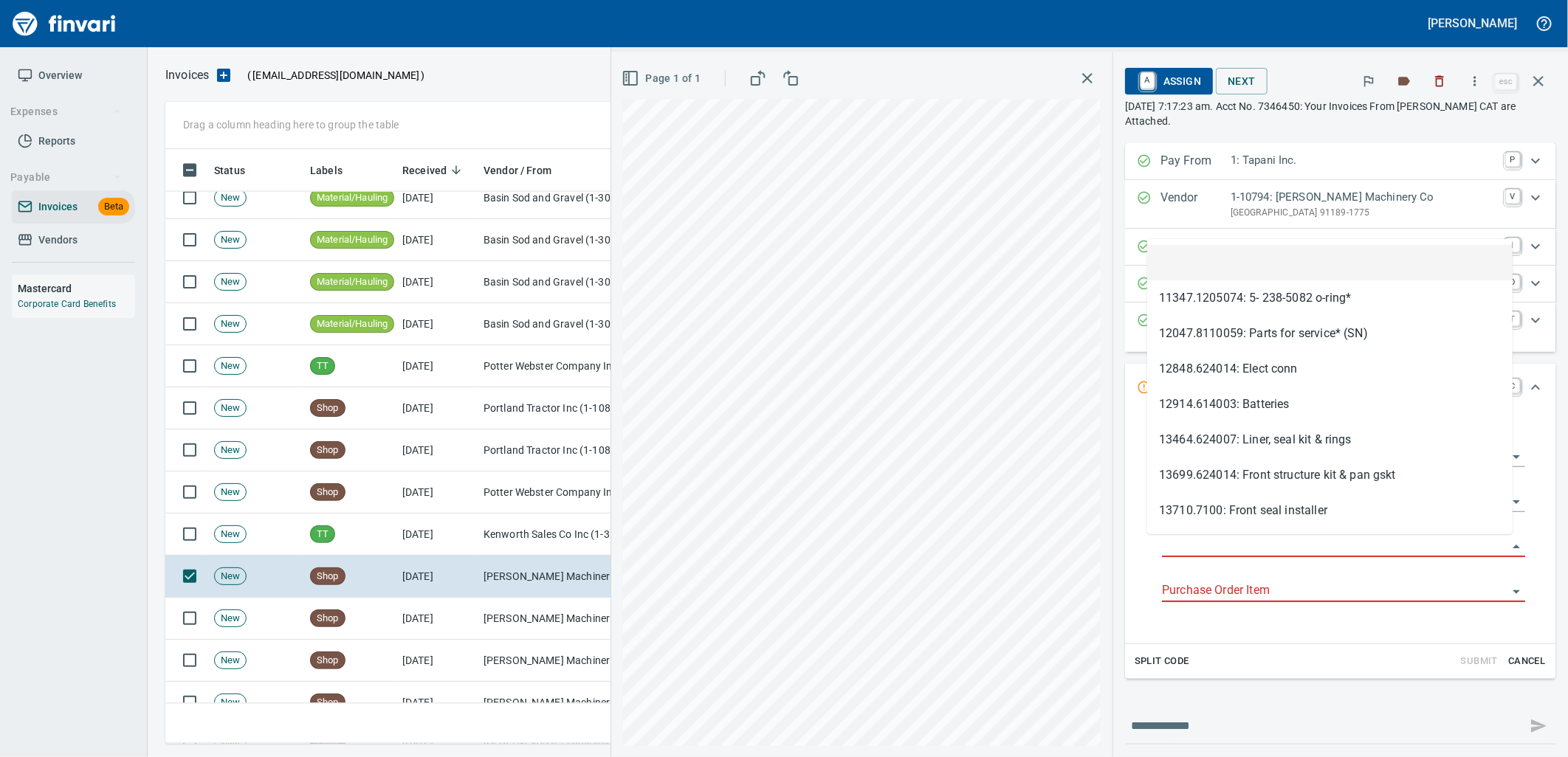
type input "**********"
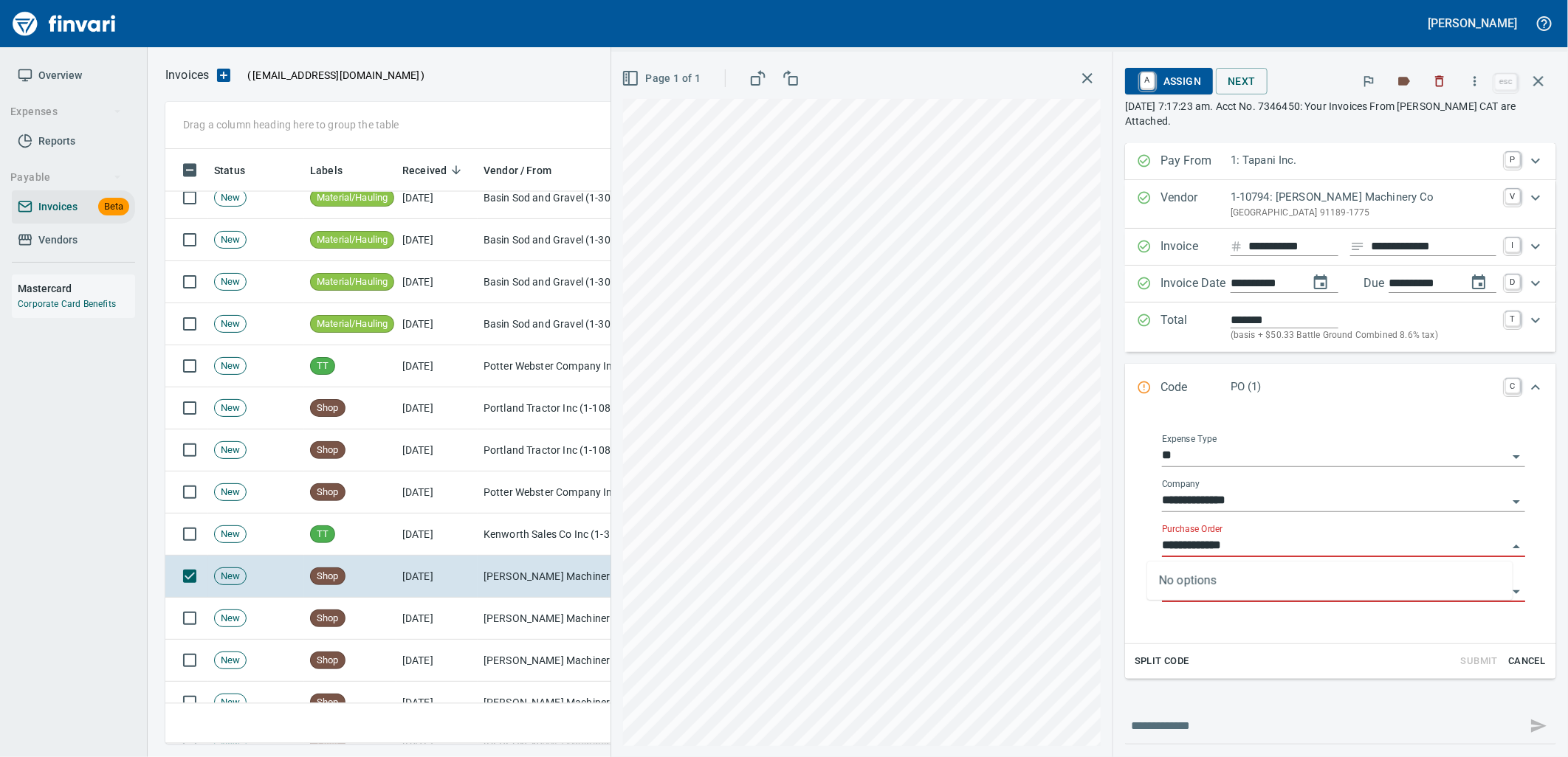
scroll to position [583, 1360]
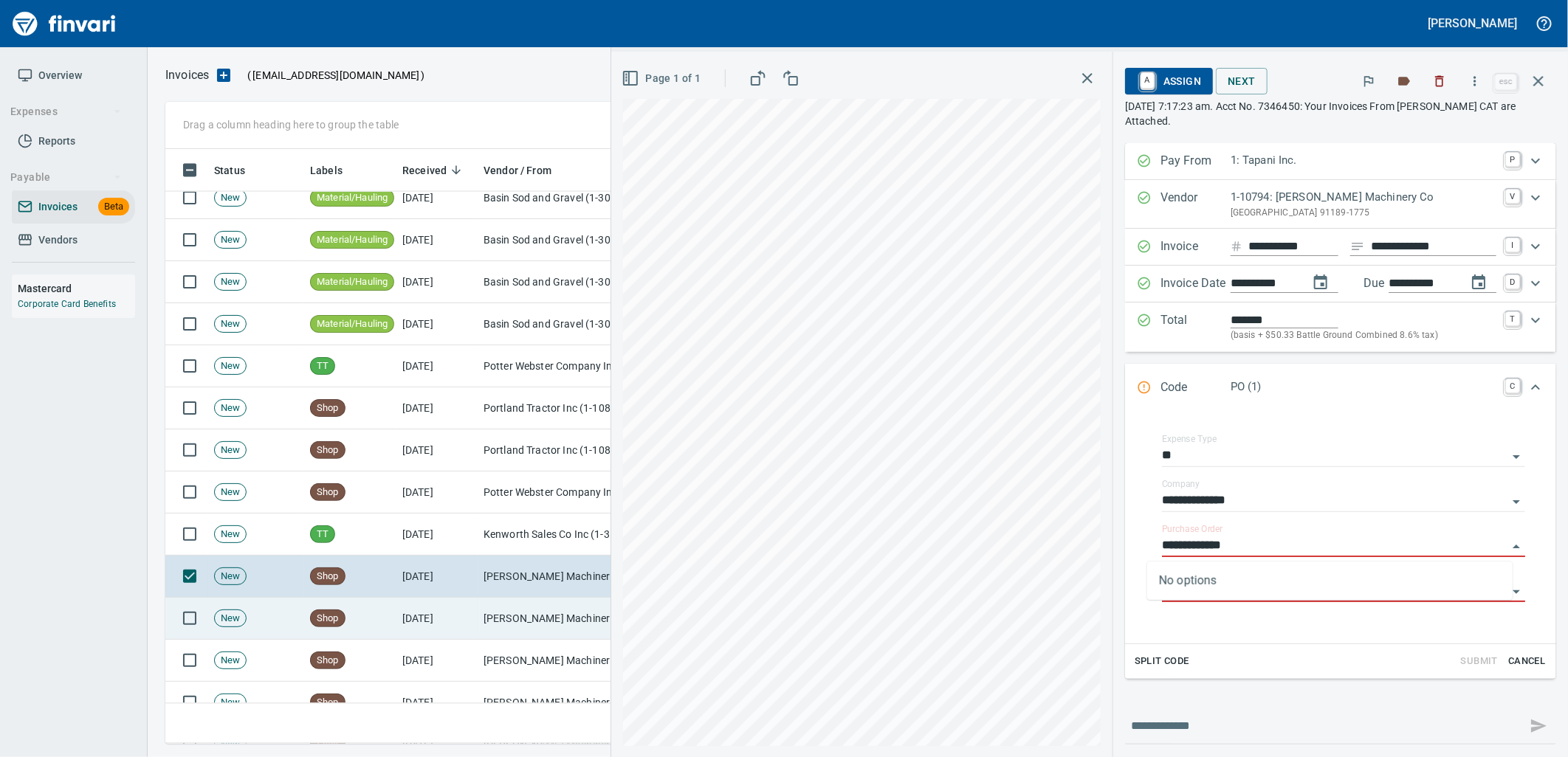
click at [512, 624] on td "[PERSON_NAME] Machinery Co (1-10794)" at bounding box center [551, 618] width 147 height 42
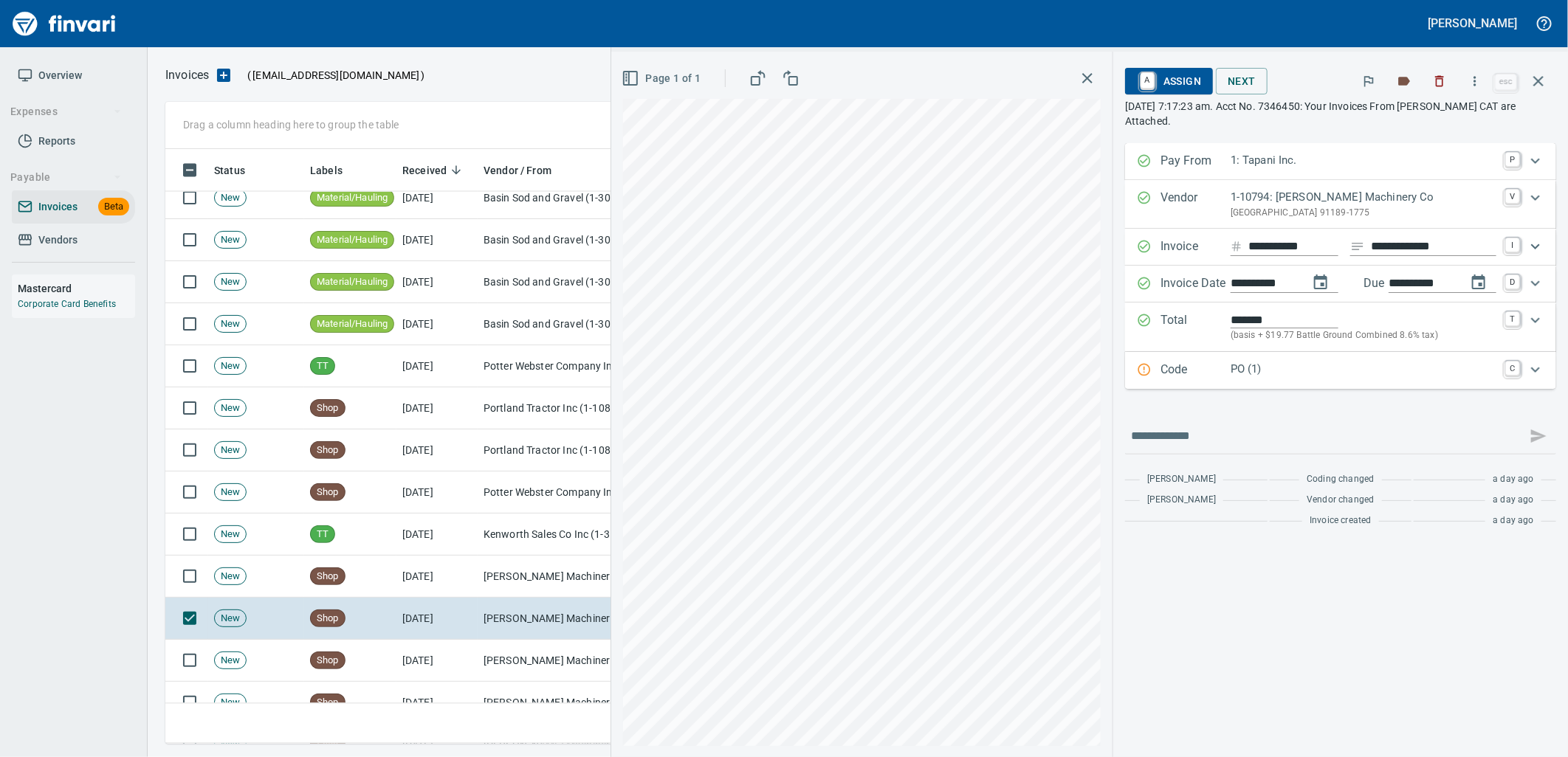
click at [1280, 379] on div "PO (1)" at bounding box center [1363, 371] width 265 height 20
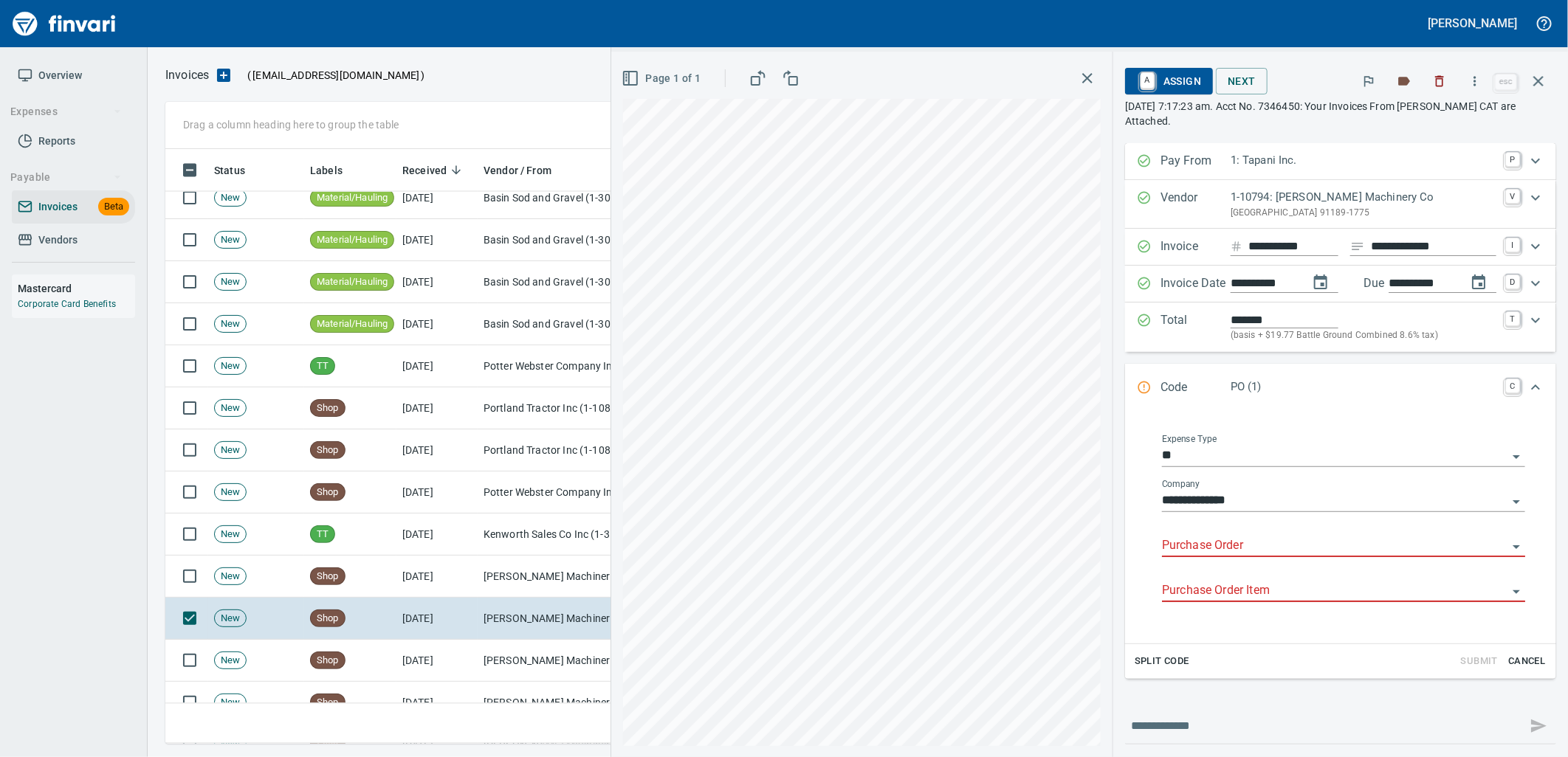
click at [1254, 549] on input "Purchase Order" at bounding box center [1334, 546] width 345 height 20
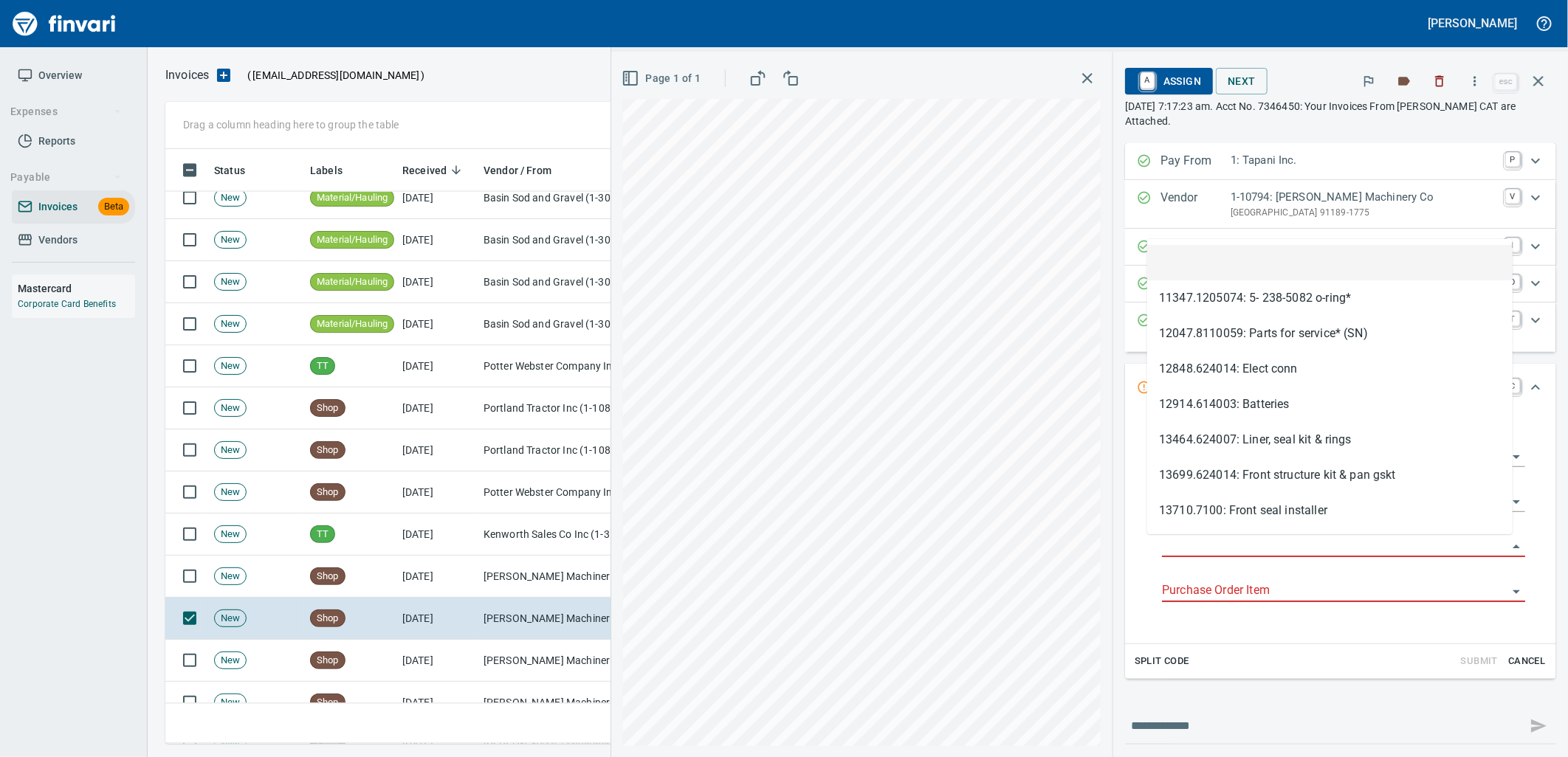
type input "**********"
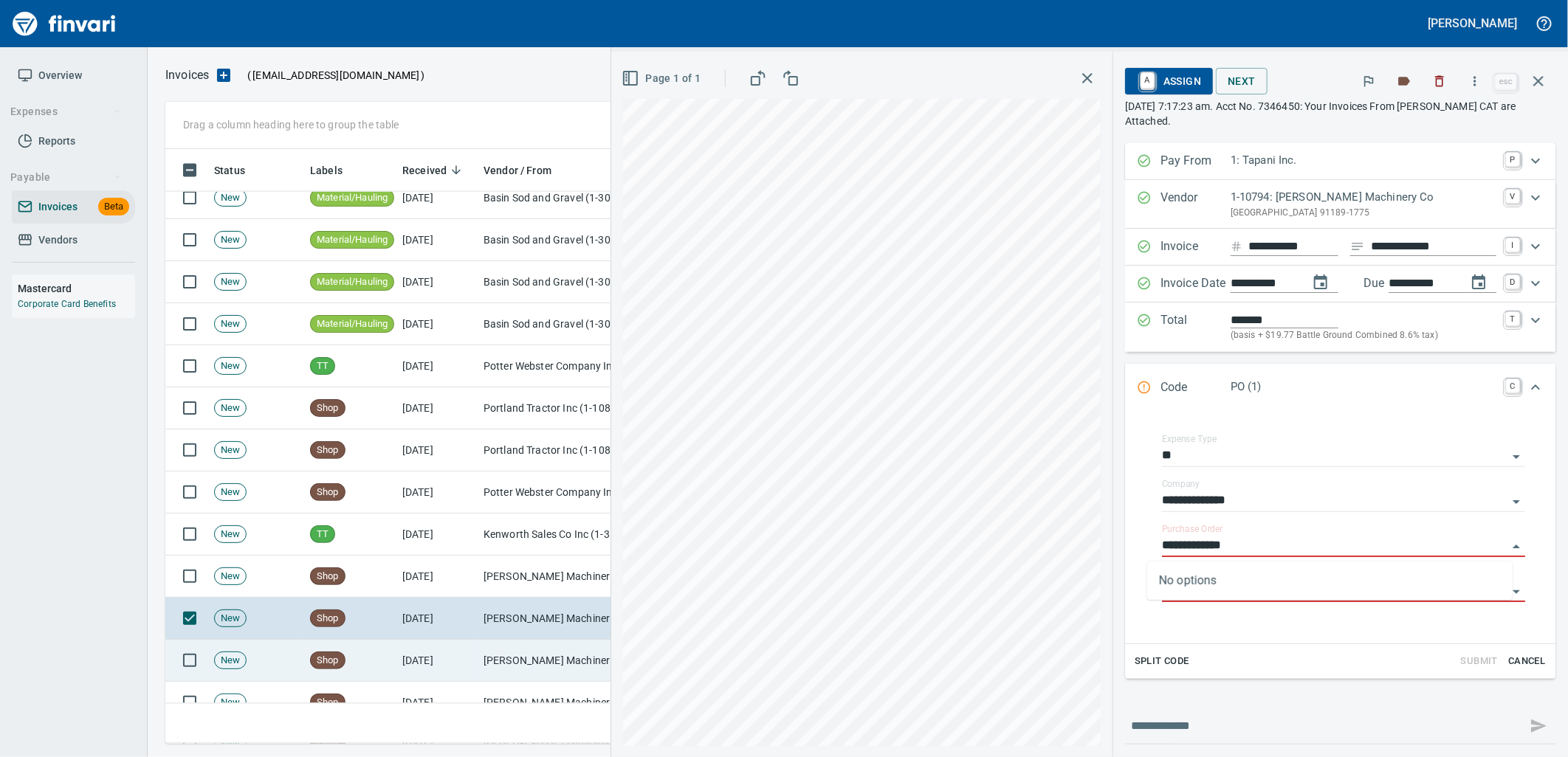
click at [543, 657] on td "[PERSON_NAME] Machinery Co (1-10794)" at bounding box center [551, 660] width 147 height 42
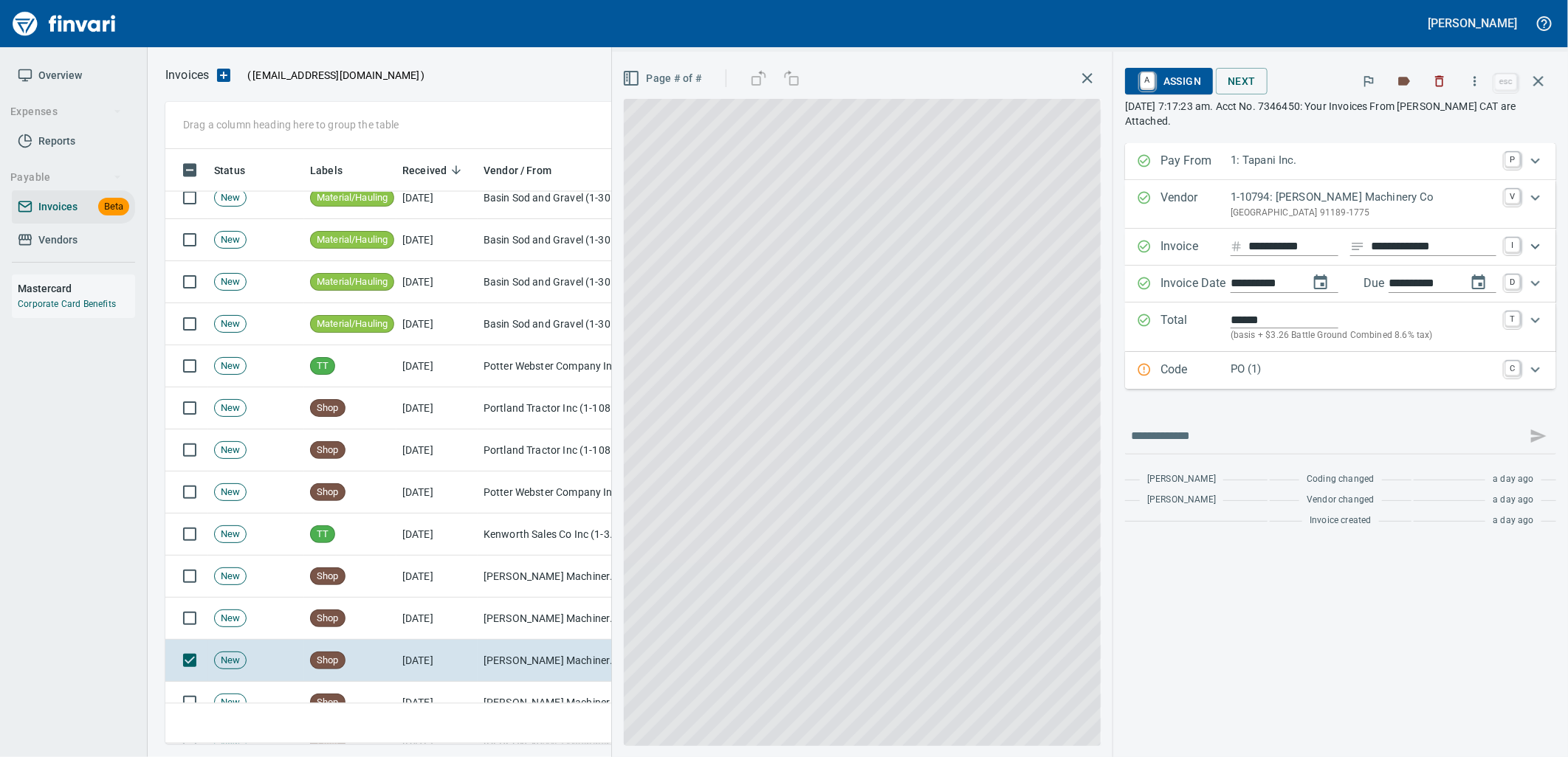
click at [1318, 374] on p "PO (1)" at bounding box center [1363, 369] width 265 height 17
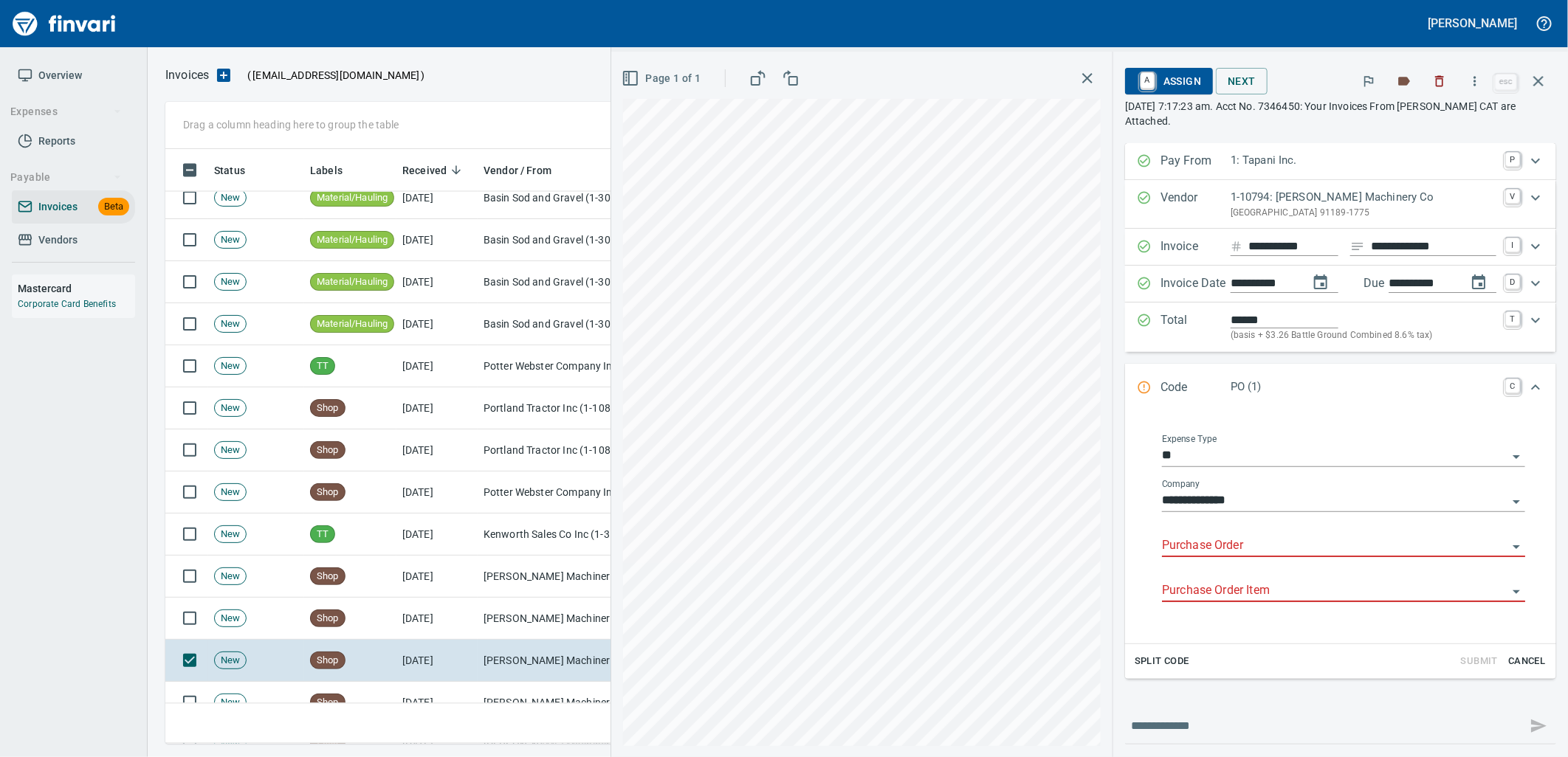
click at [1231, 540] on input "Purchase Order" at bounding box center [1334, 546] width 345 height 20
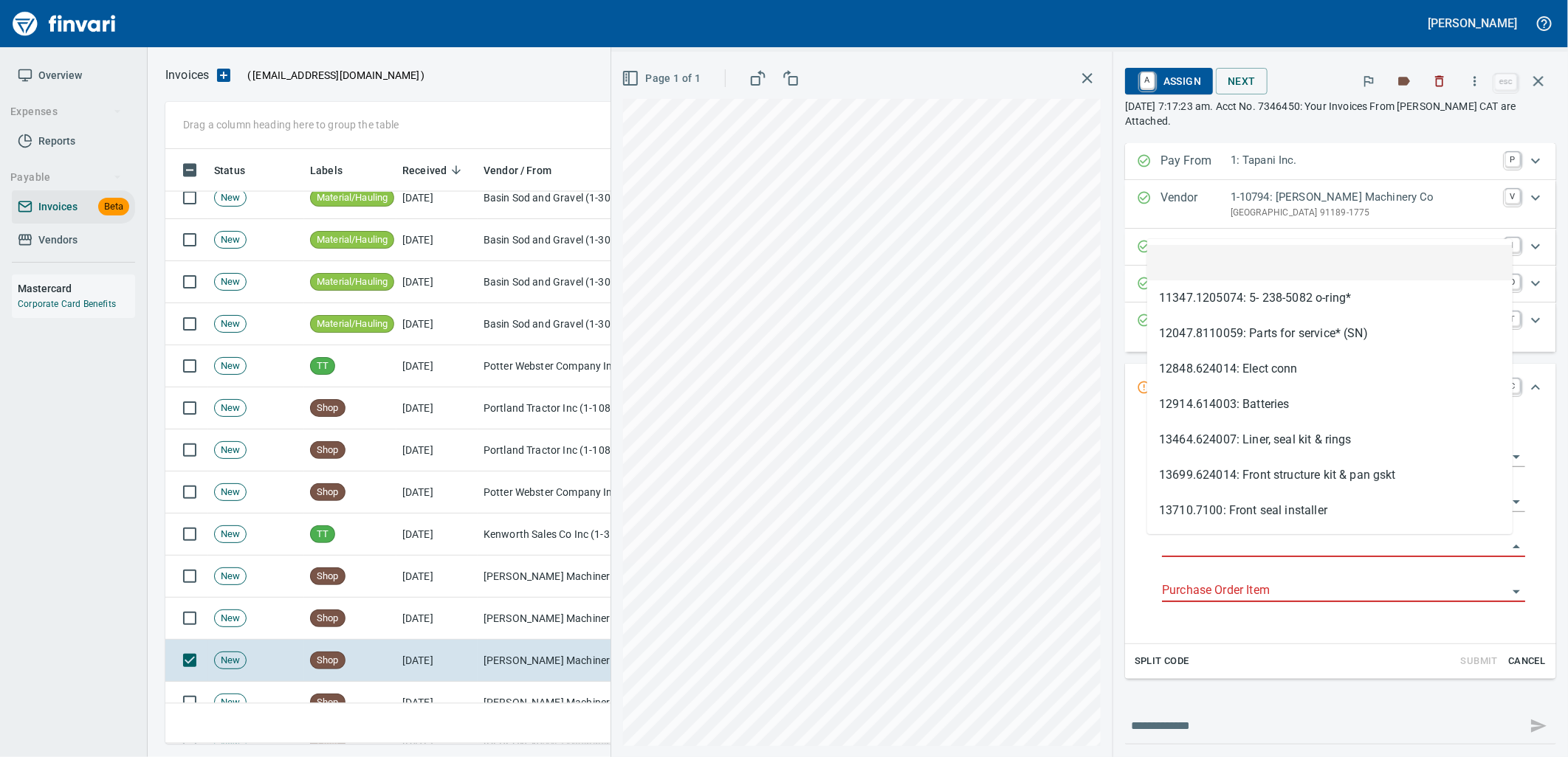
type input "**********"
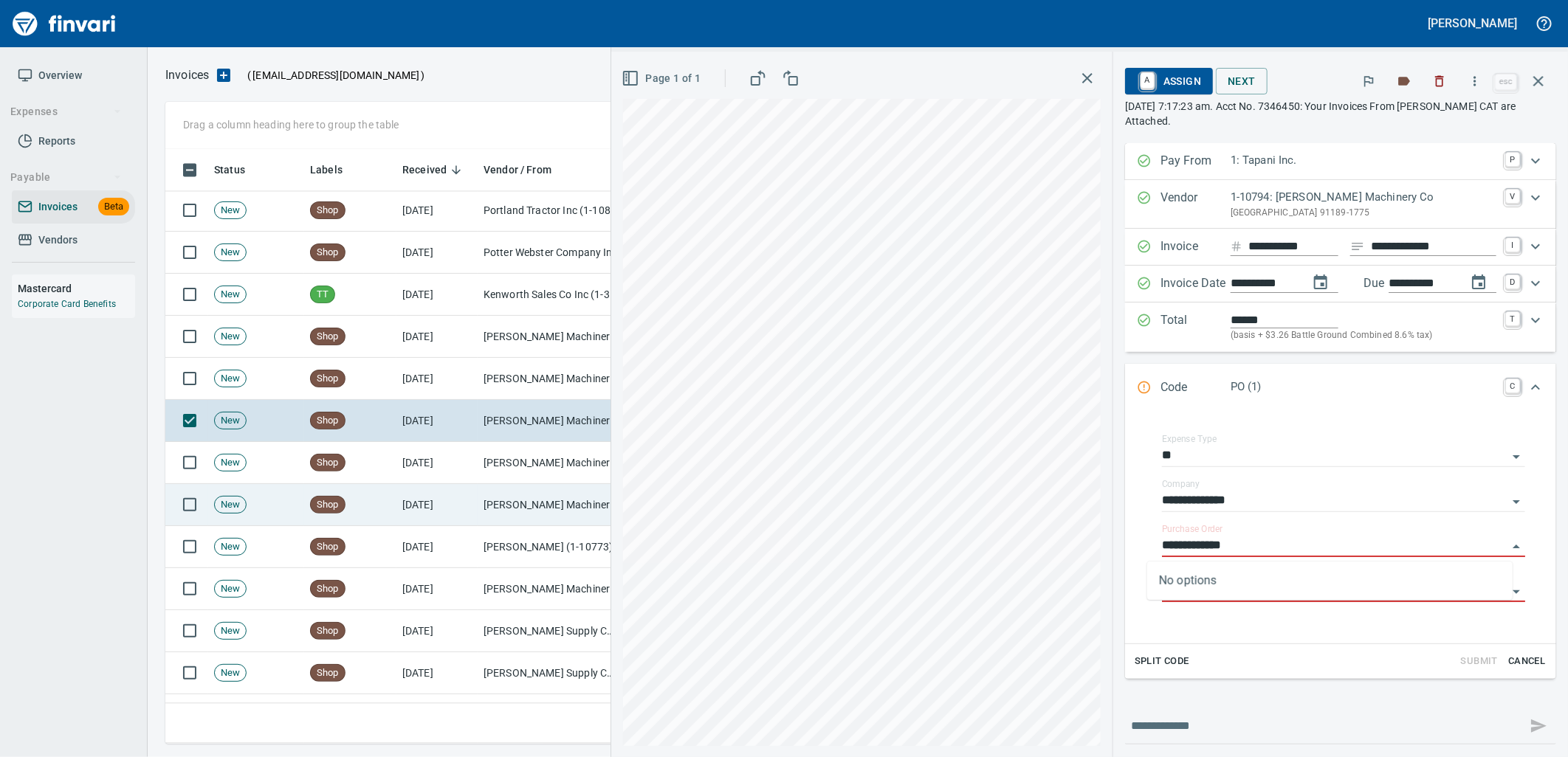
scroll to position [5411, 0]
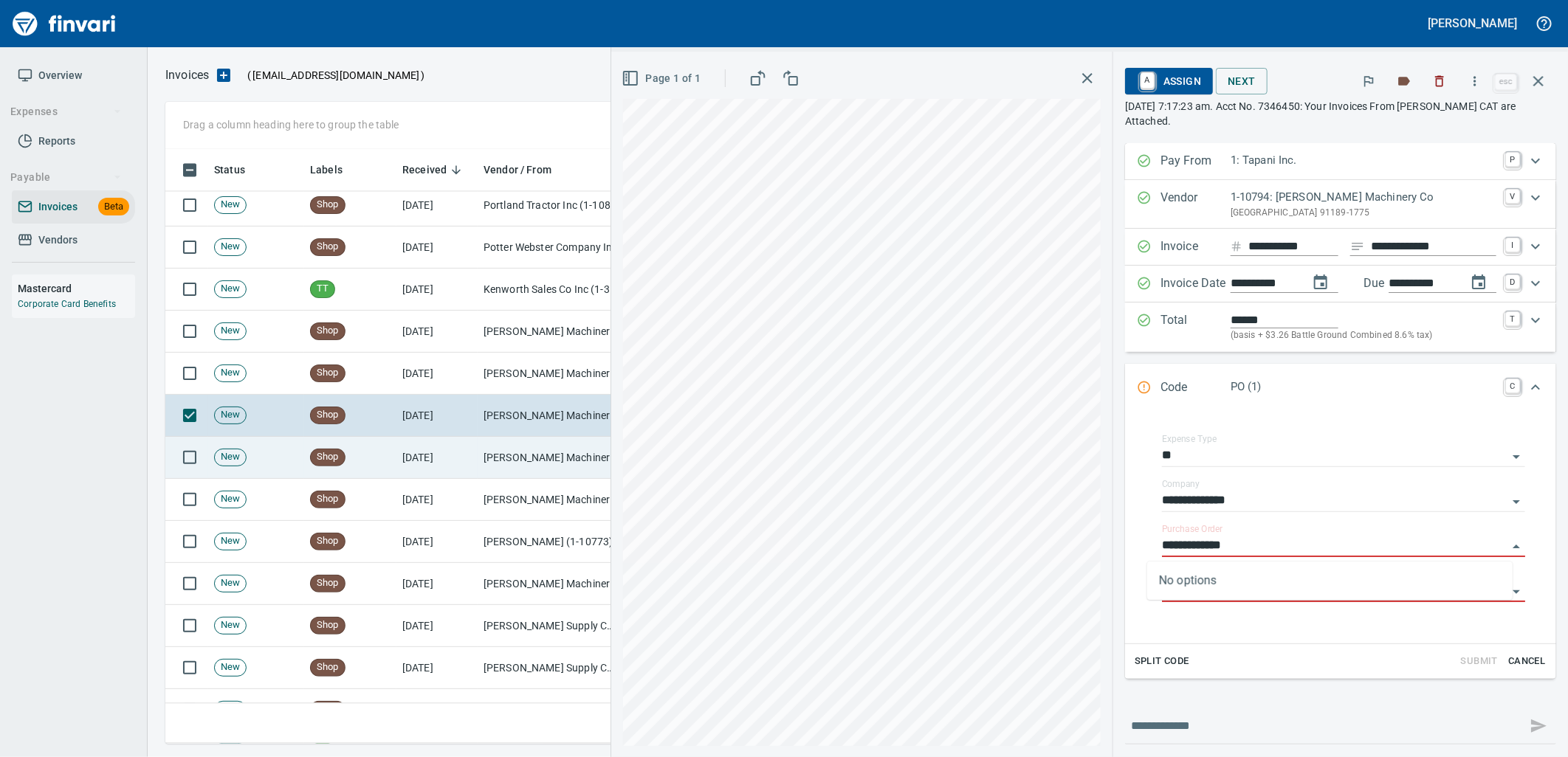
click at [555, 445] on td "Peterson Machinery Co (1-10794)" at bounding box center [551, 457] width 147 height 42
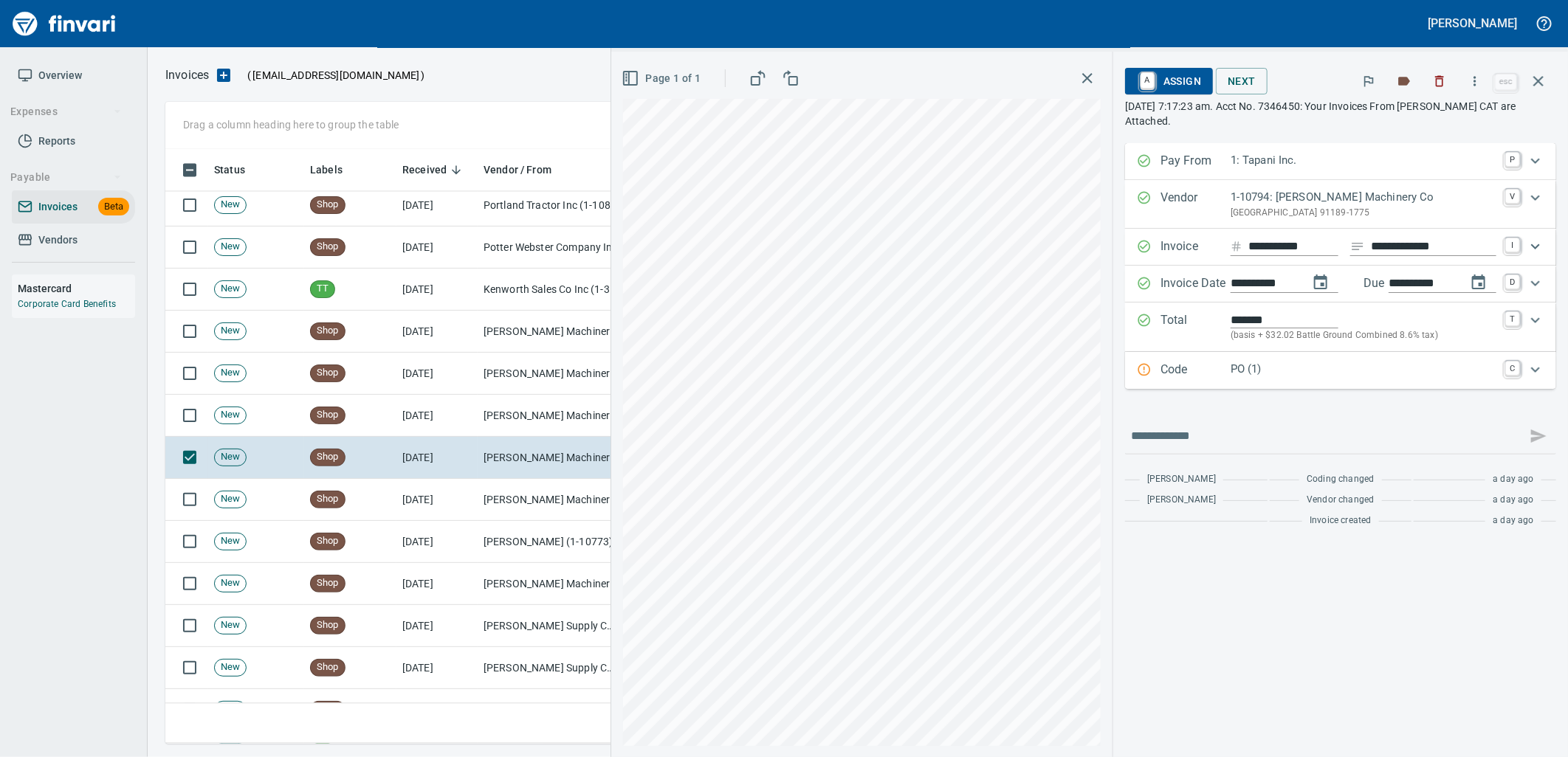
click at [1352, 364] on p "PO (1)" at bounding box center [1363, 369] width 265 height 17
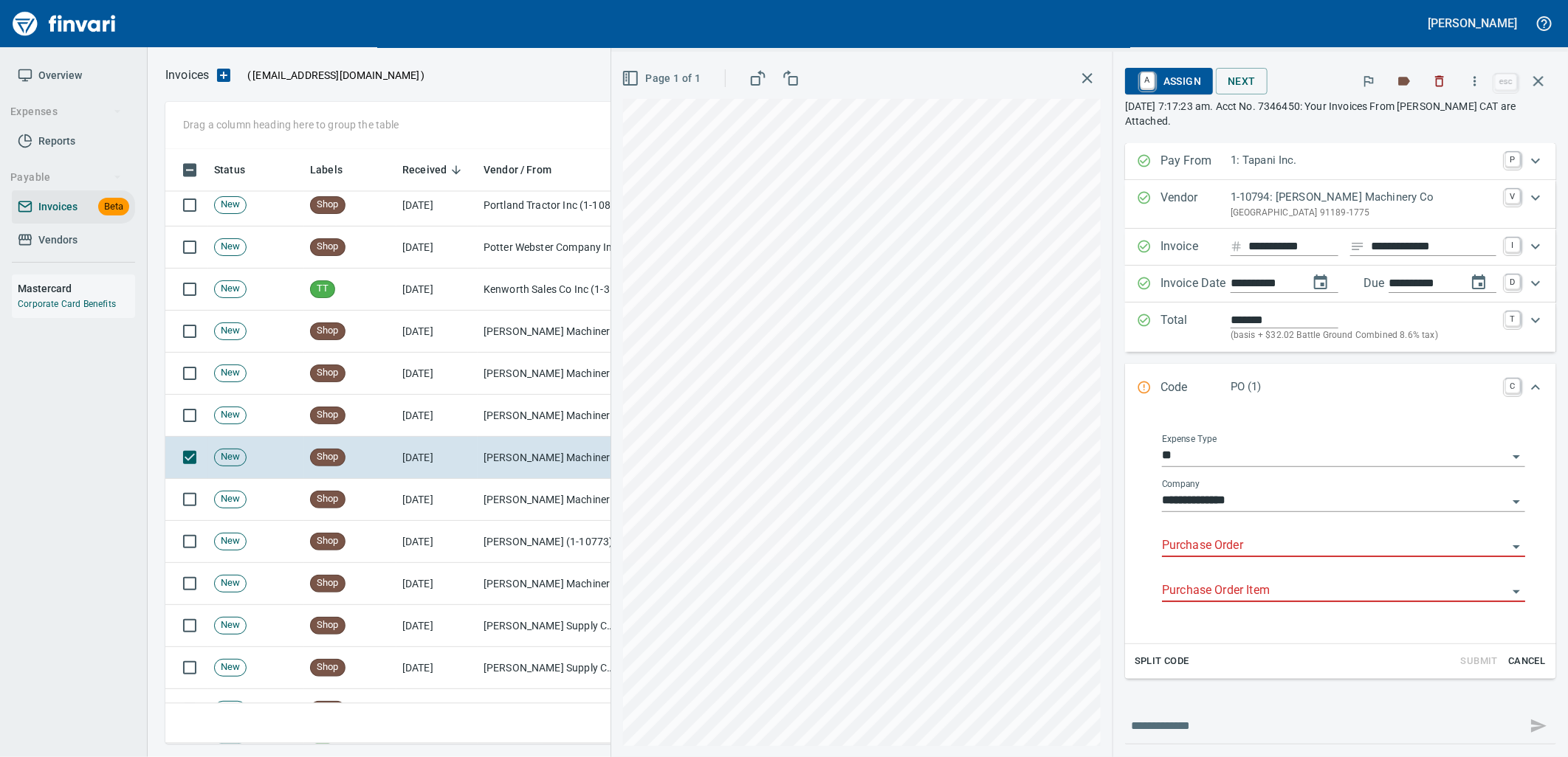
click at [1231, 541] on input "Purchase Order" at bounding box center [1334, 546] width 345 height 20
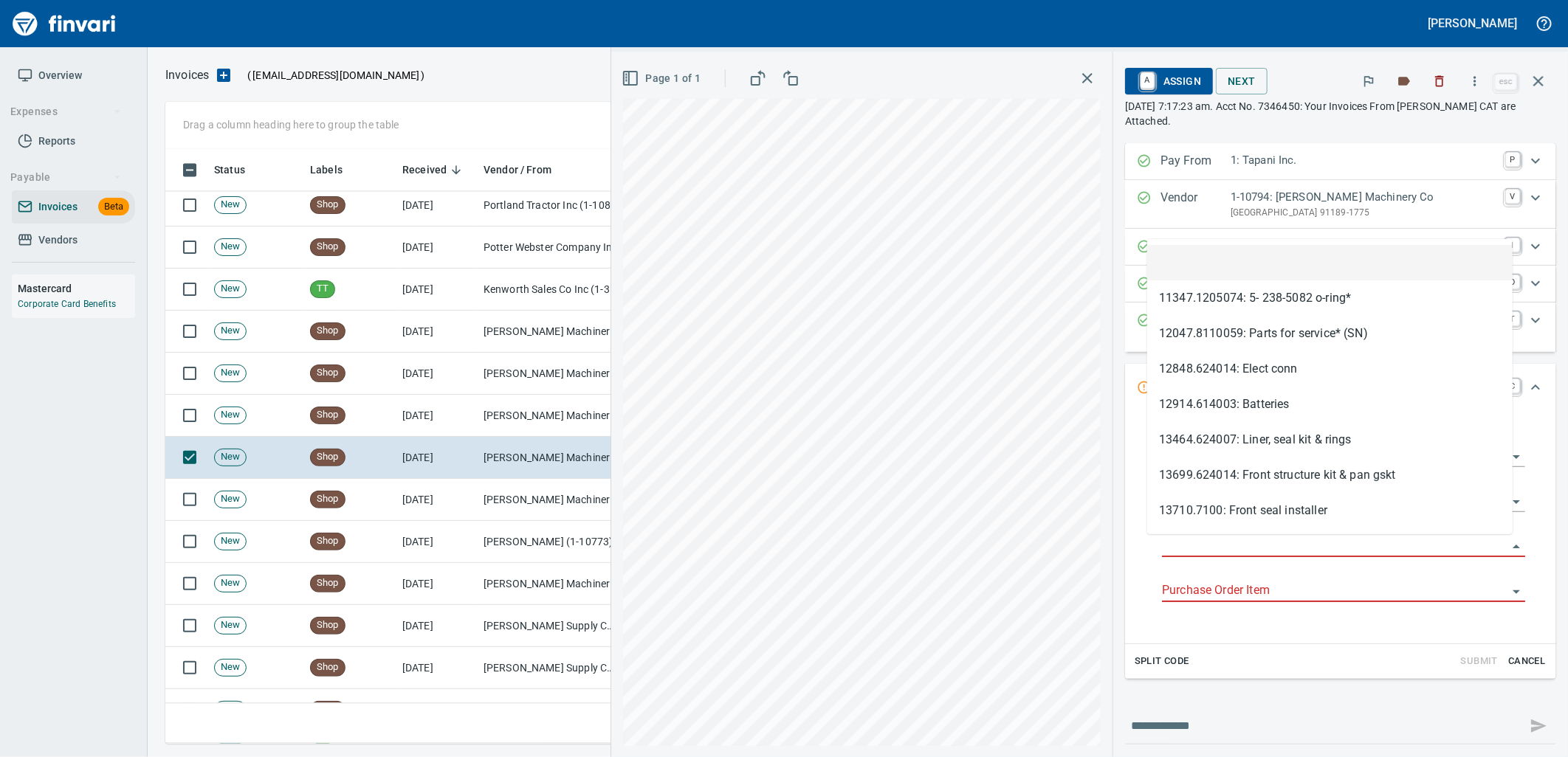
scroll to position [583, 1360]
type input "**********"
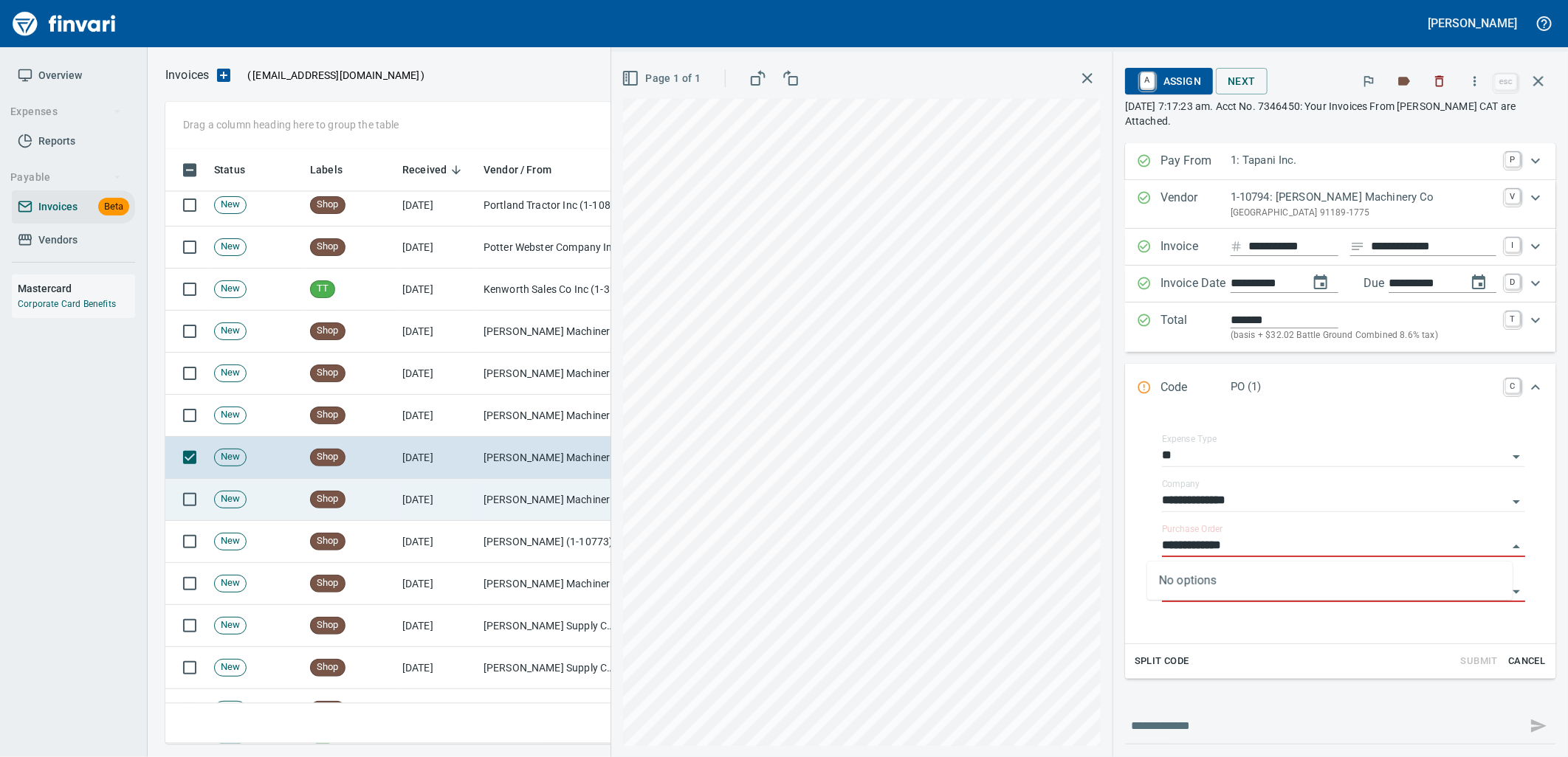
click at [506, 506] on td "Peterson Machinery Co (1-10794)" at bounding box center [551, 500] width 147 height 42
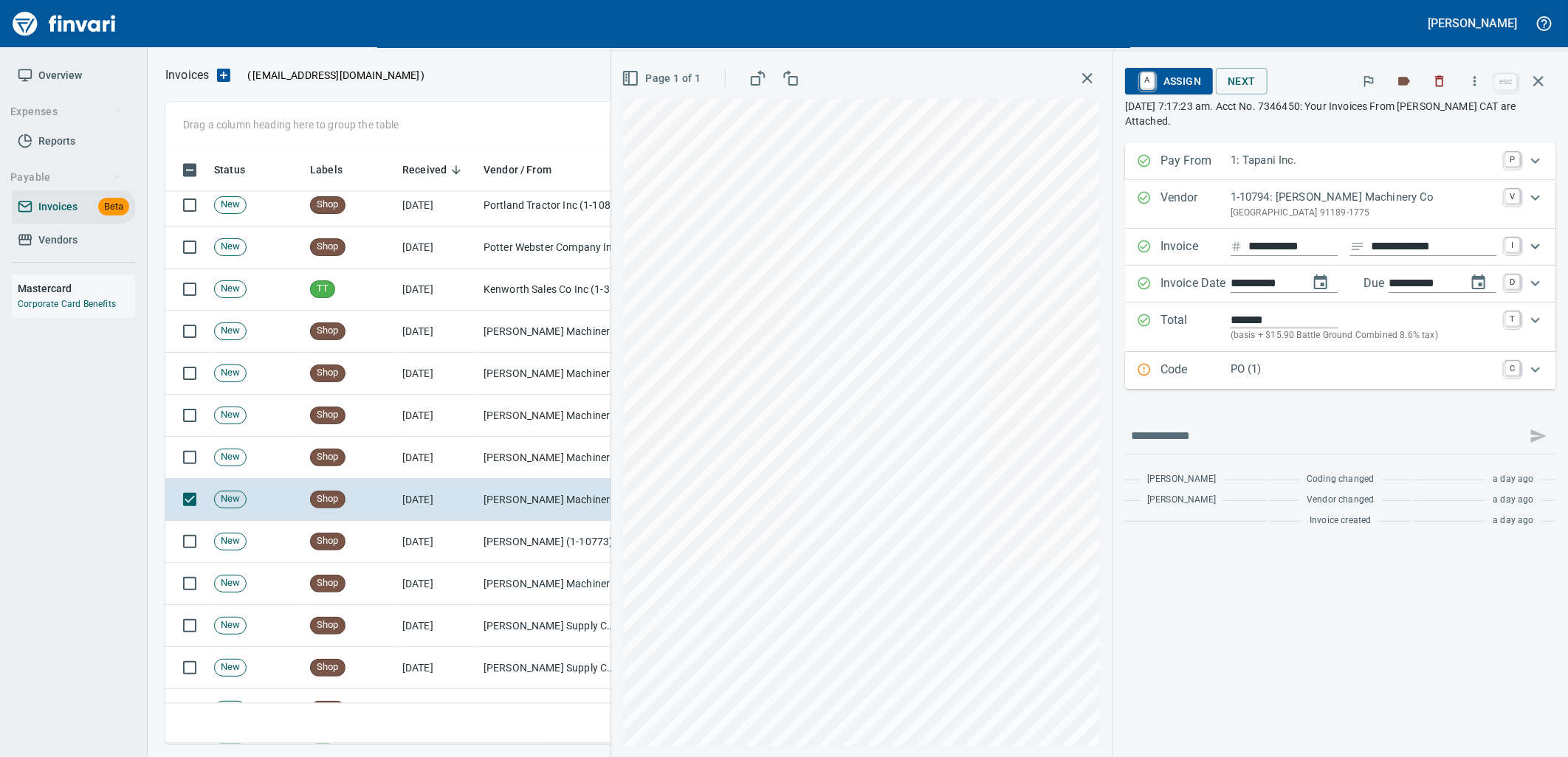
click at [1314, 366] on p "PO (1)" at bounding box center [1363, 369] width 265 height 17
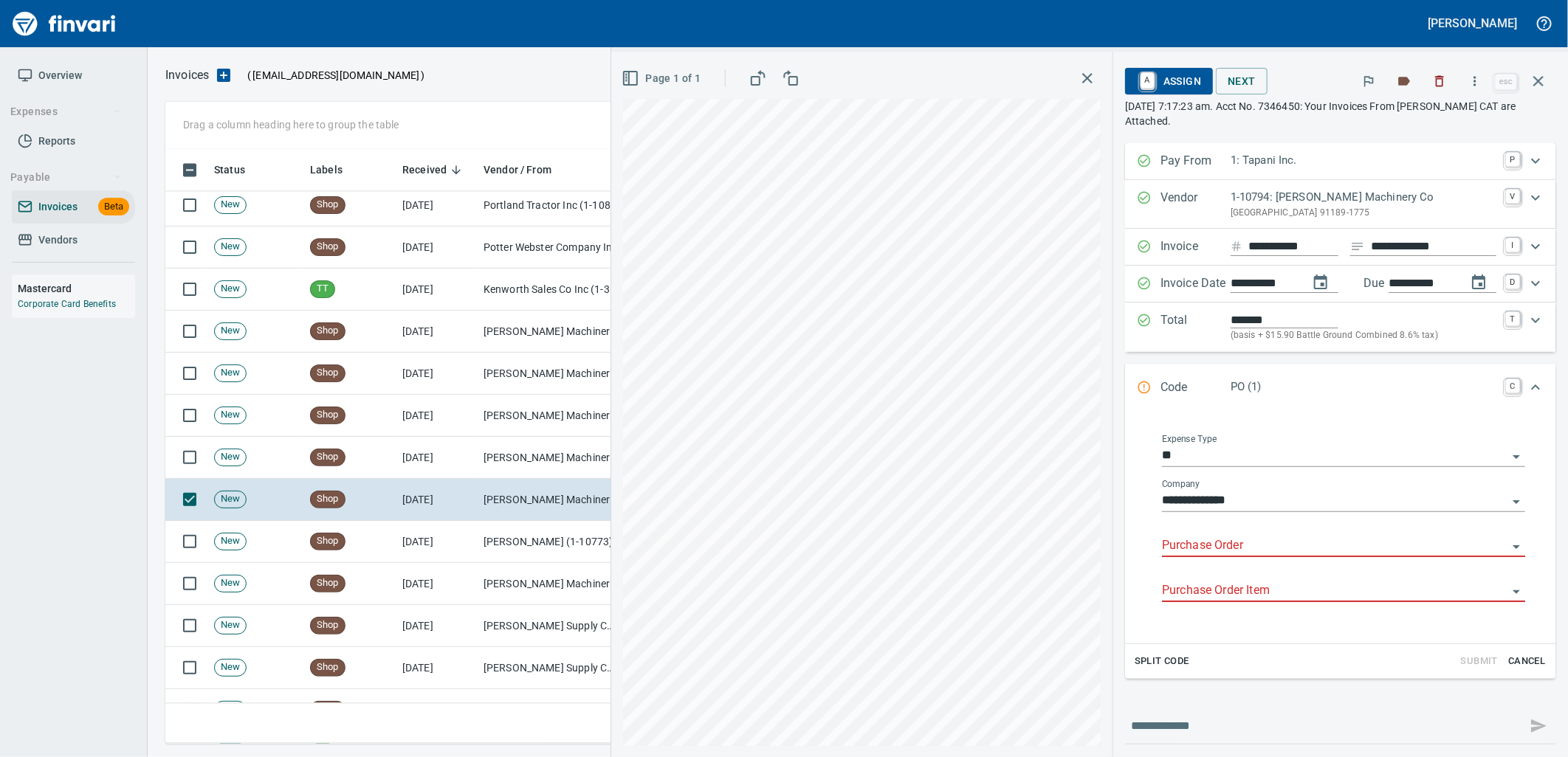
click at [1219, 540] on input "Purchase Order" at bounding box center [1334, 546] width 345 height 20
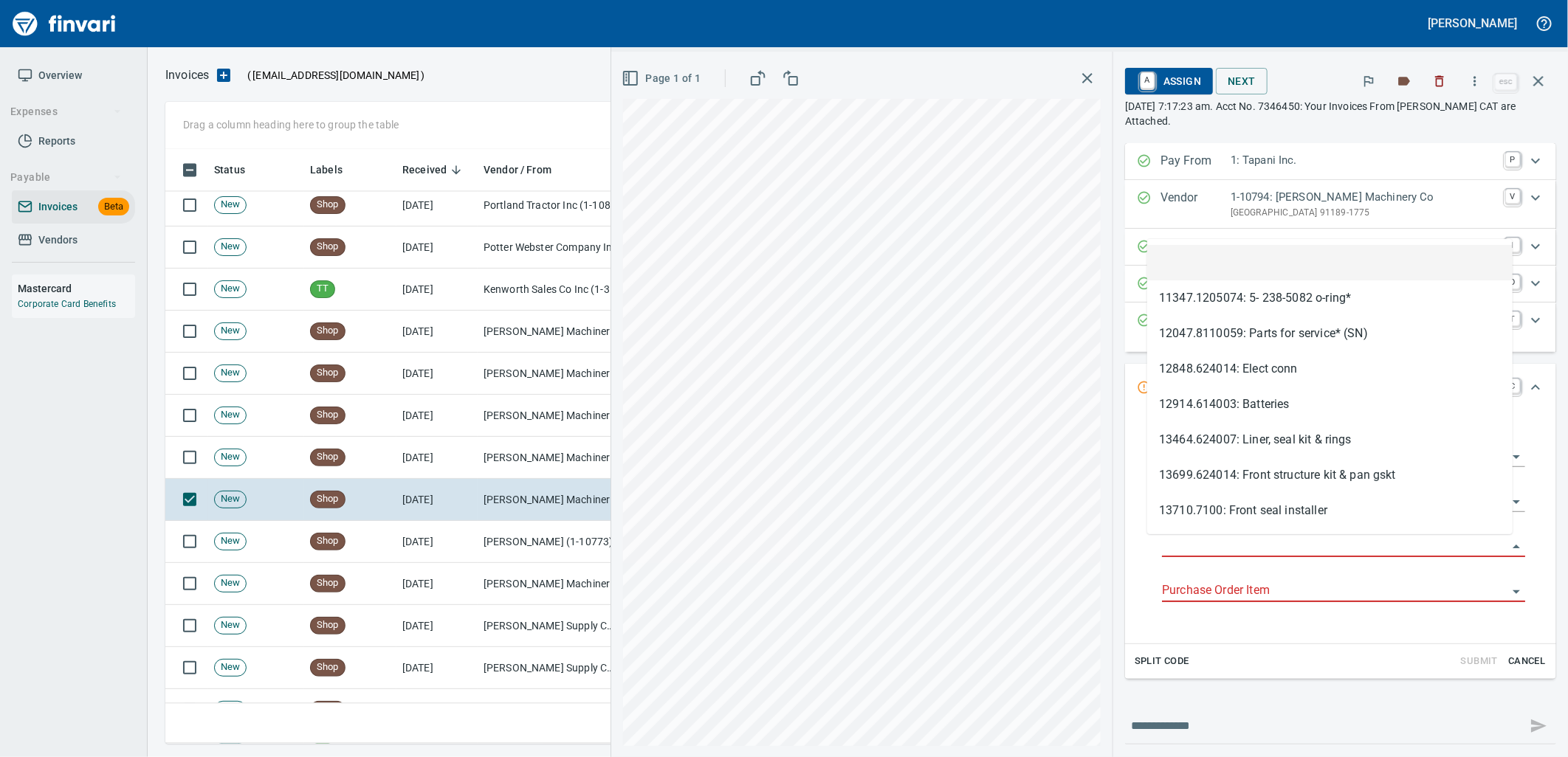
type input "**********"
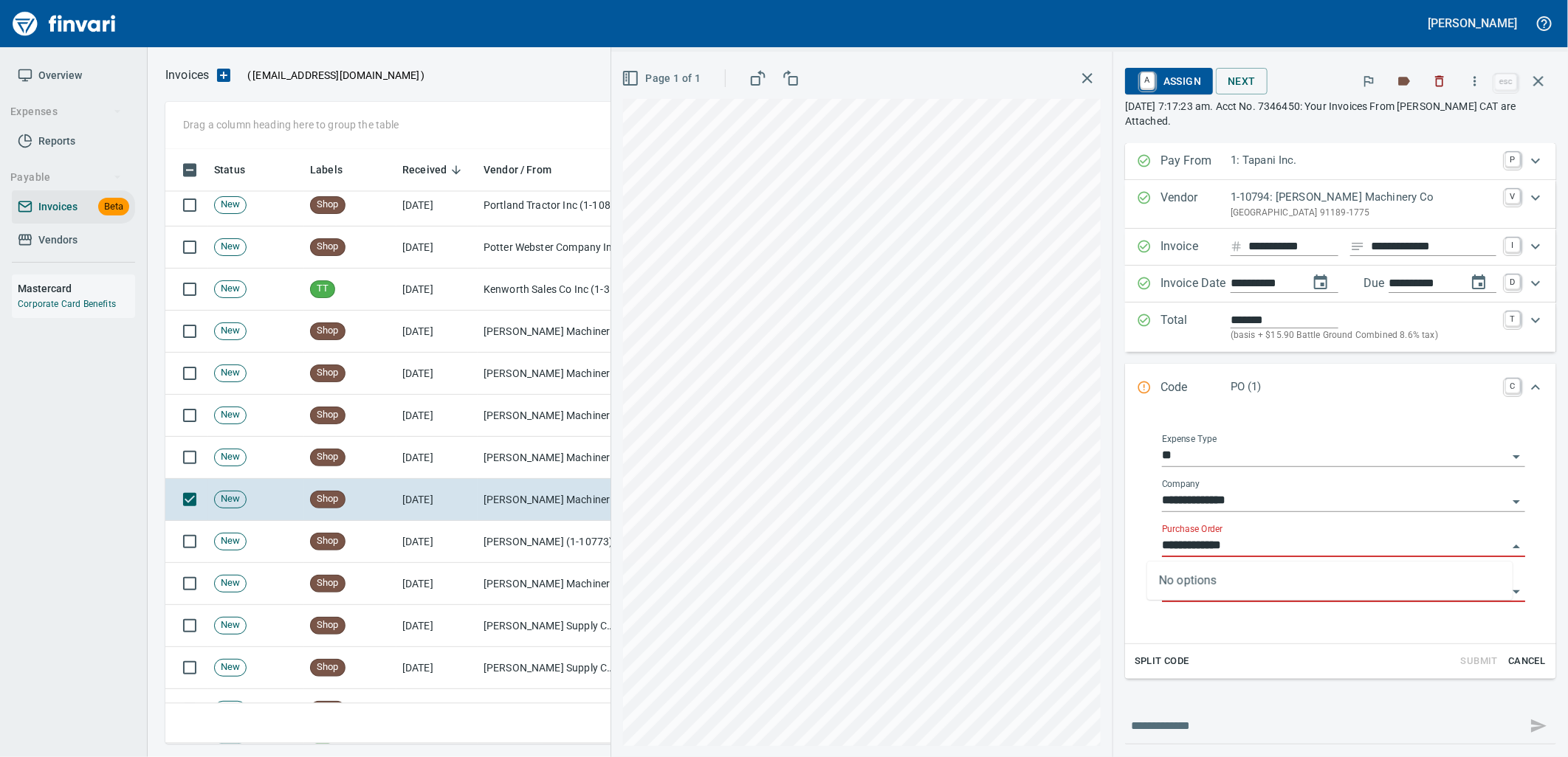
scroll to position [583, 1360]
click at [468, 535] on td "10/2/2025" at bounding box center [436, 541] width 81 height 42
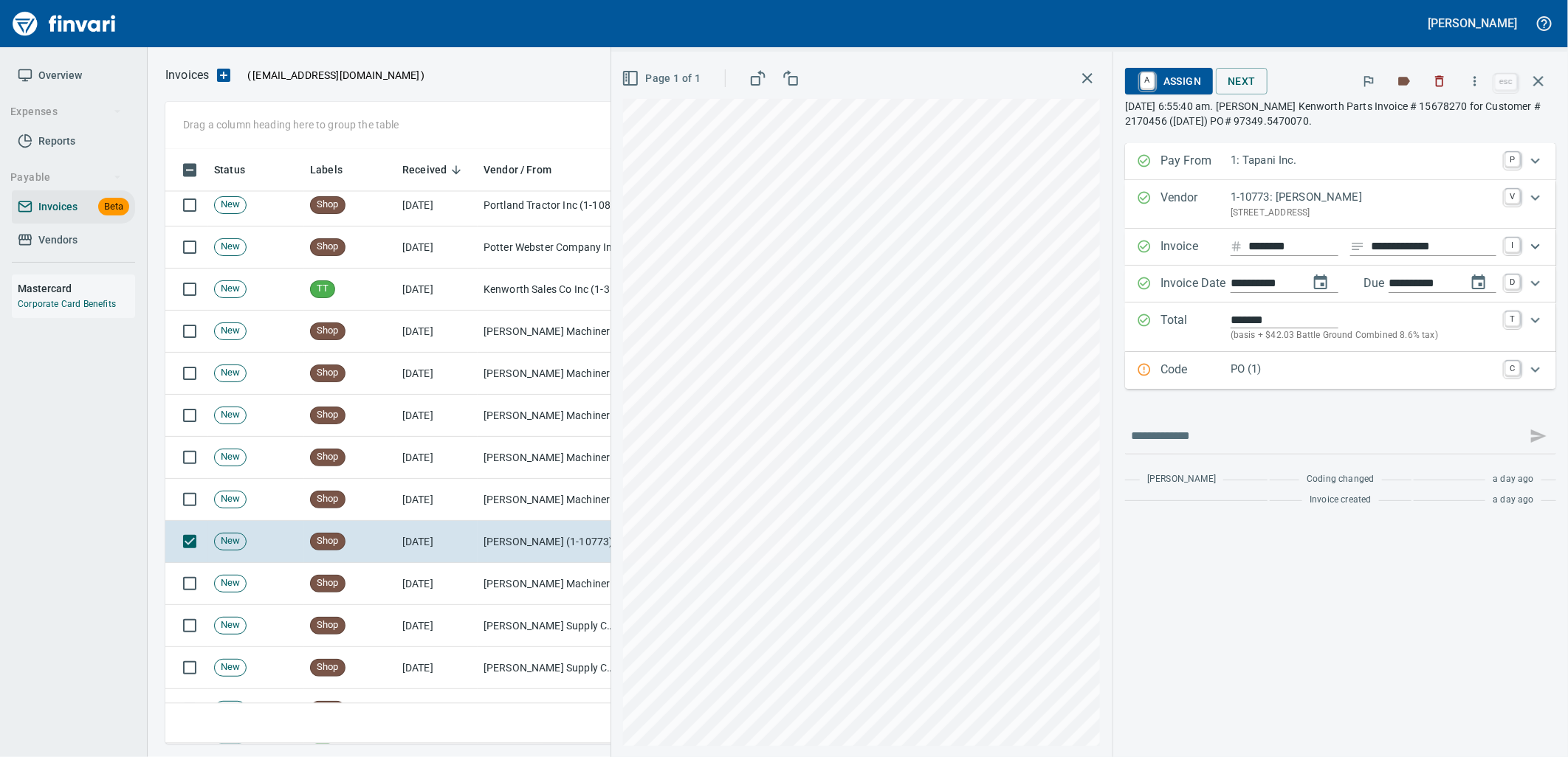
click at [1279, 370] on p "PO (1)" at bounding box center [1363, 369] width 265 height 17
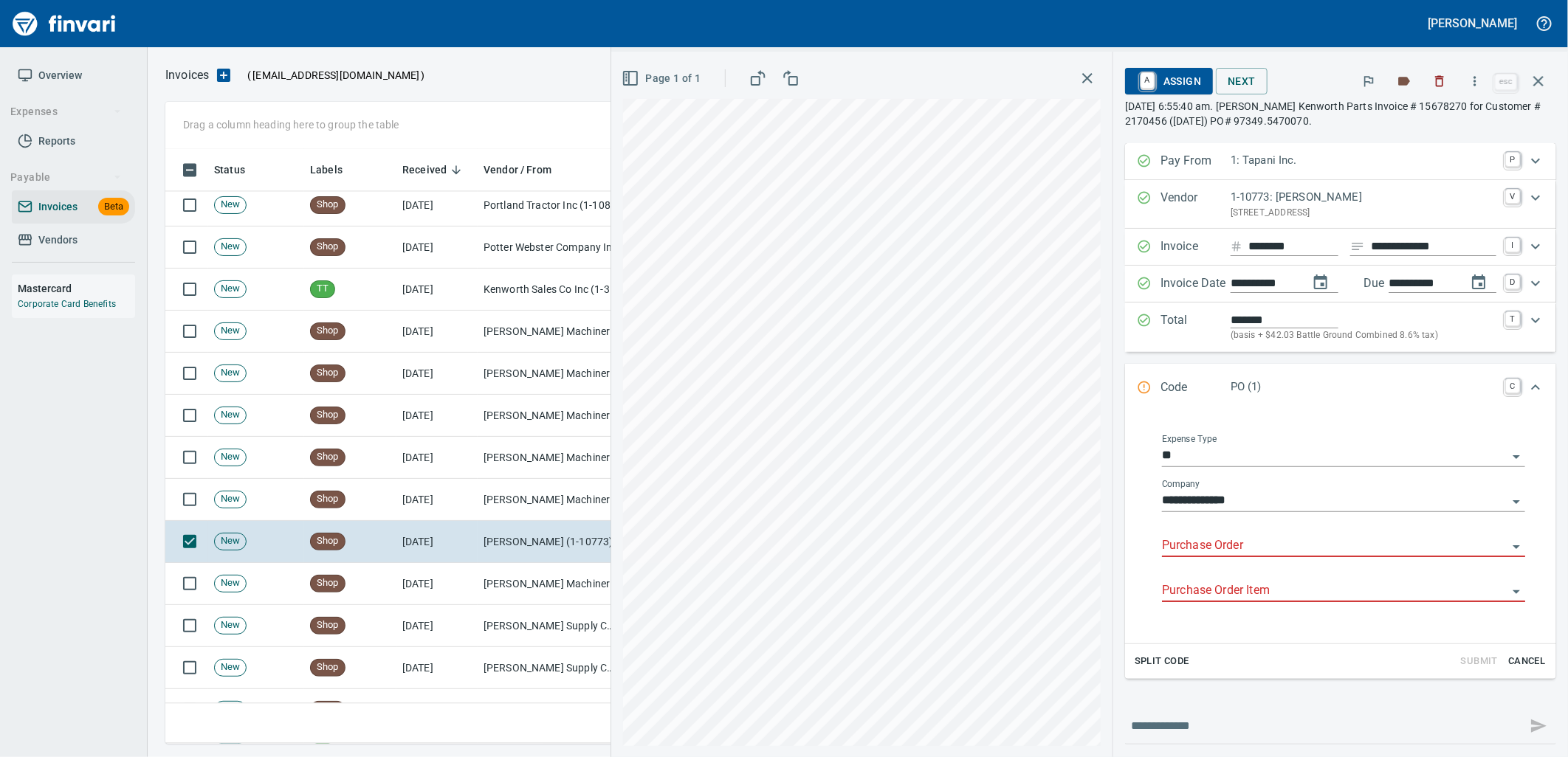
click at [1242, 536] on body "Leah Wilson Overview Expenses Reports Payable Invoices Beta Vendors Mastercard …" at bounding box center [784, 378] width 1568 height 757
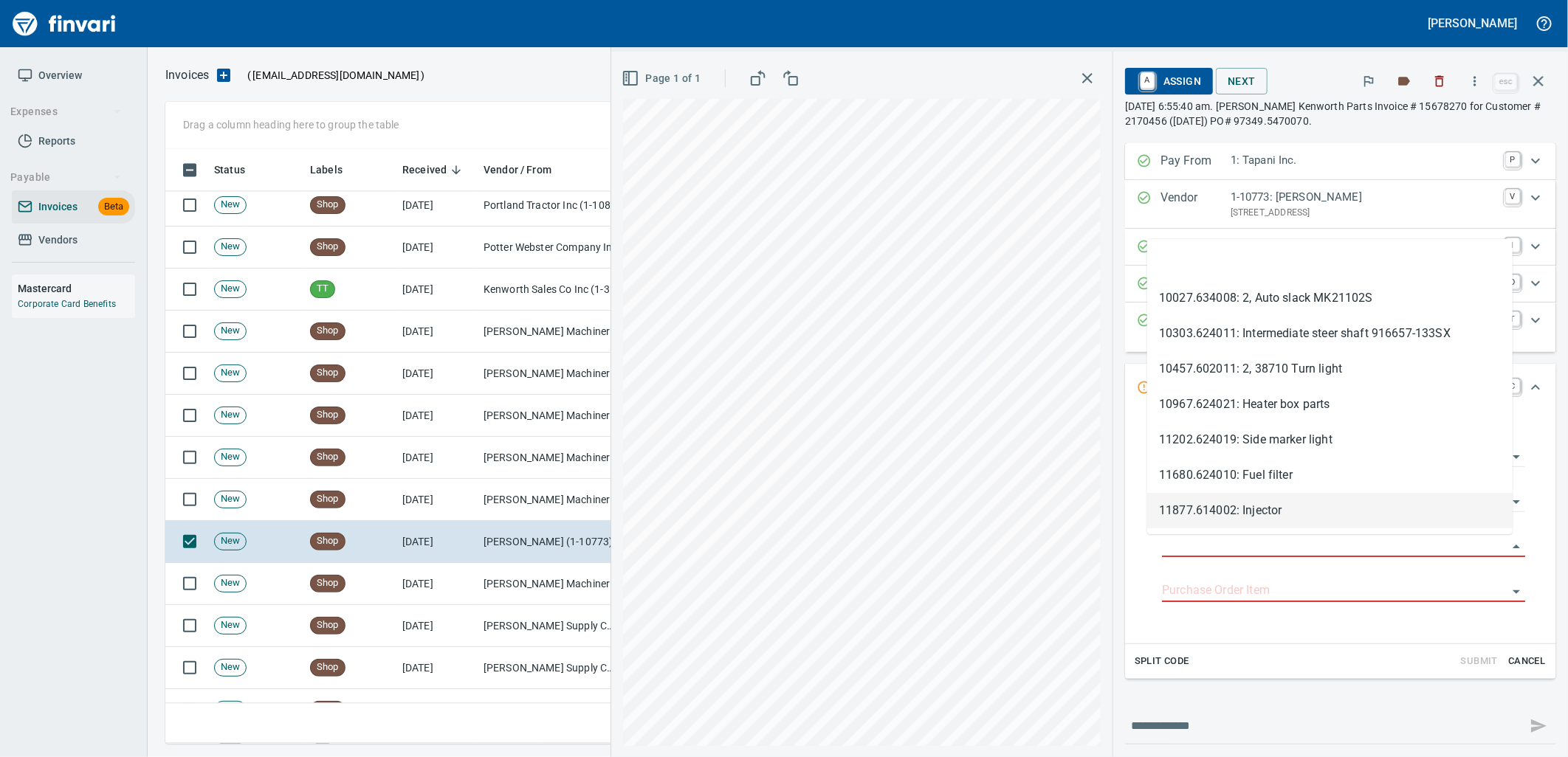
type input "**********"
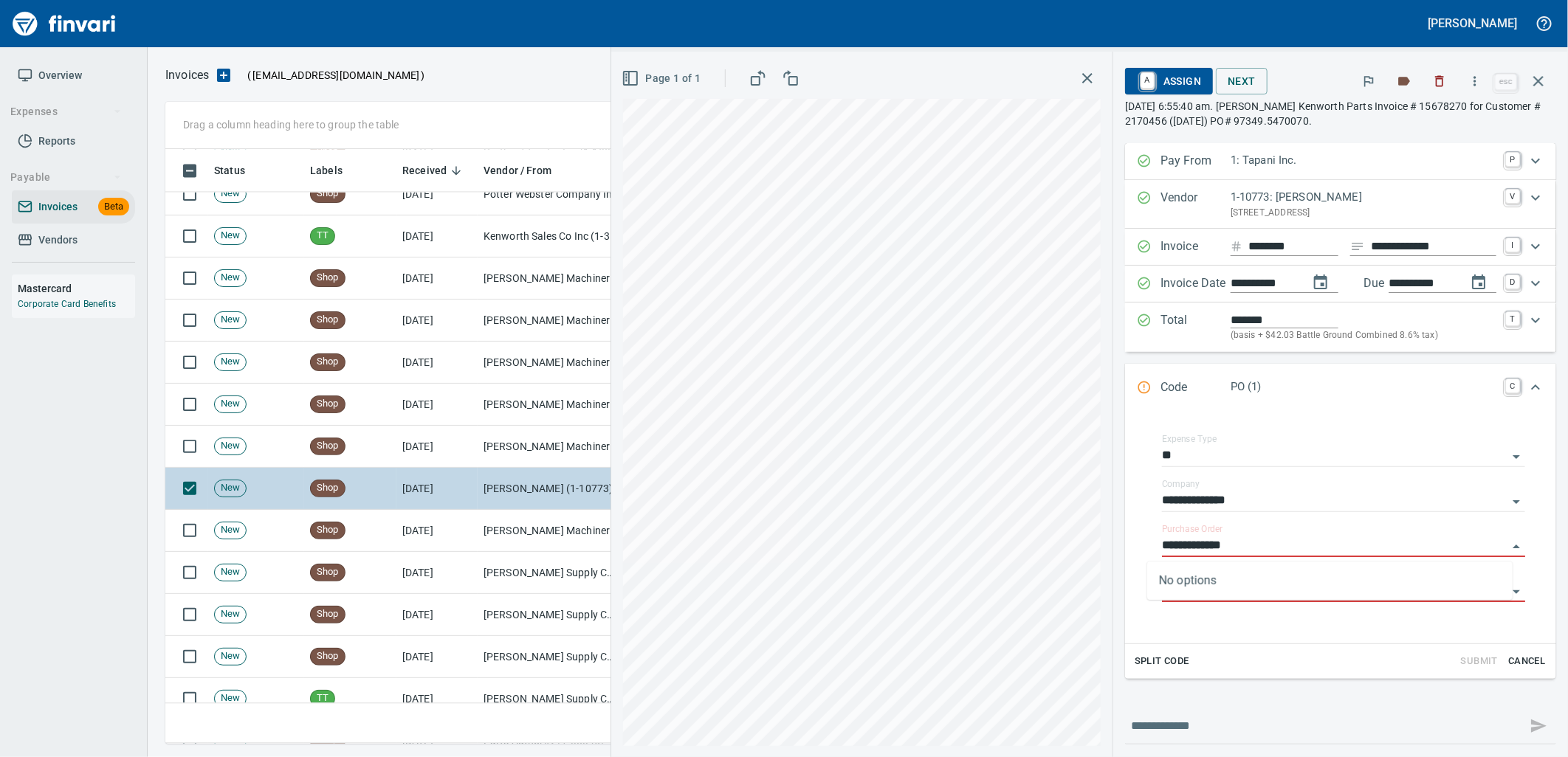
scroll to position [5492, 0]
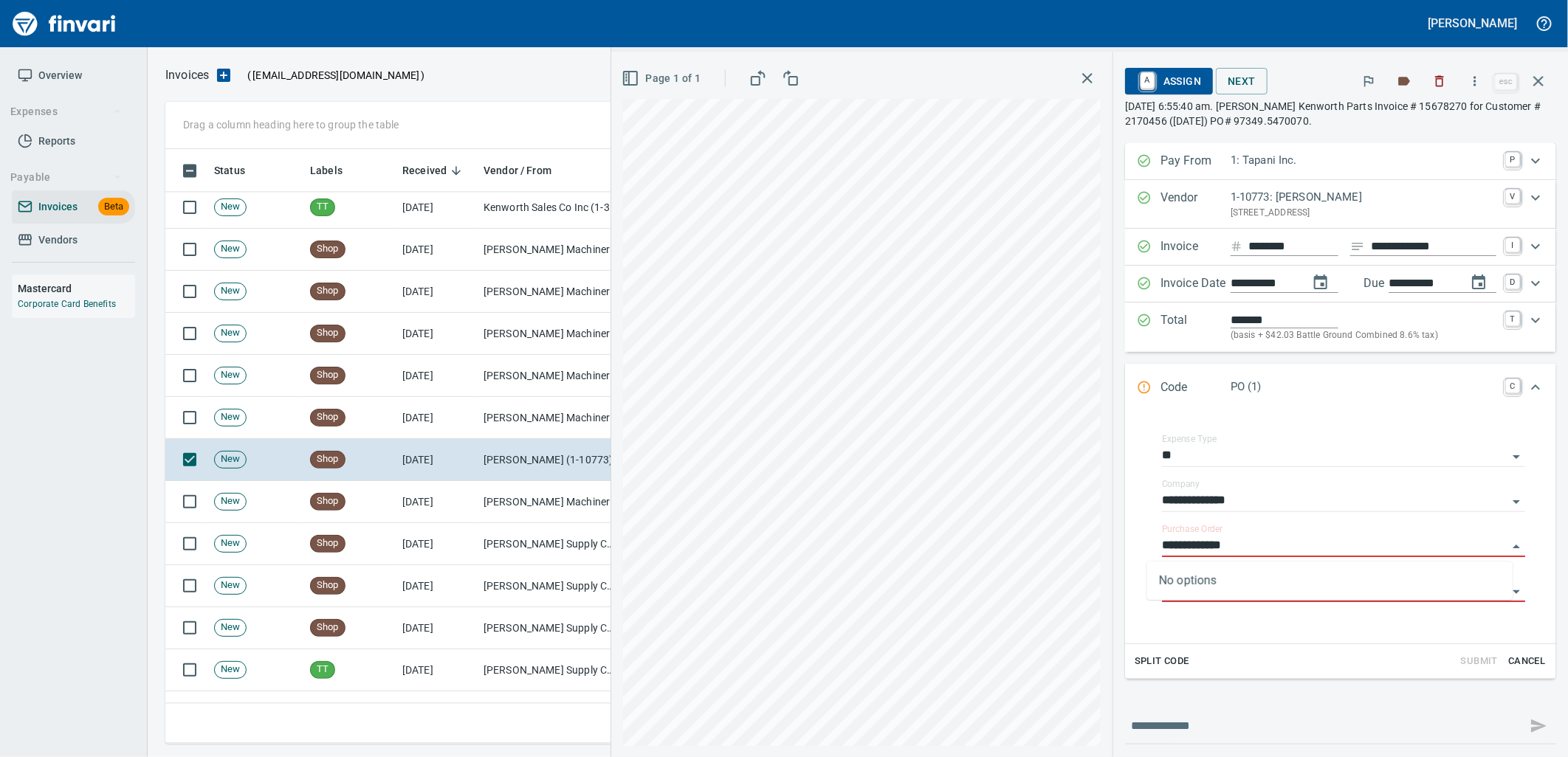
click at [498, 515] on td "Pape Machinery Inc (1-10774)" at bounding box center [551, 501] width 147 height 42
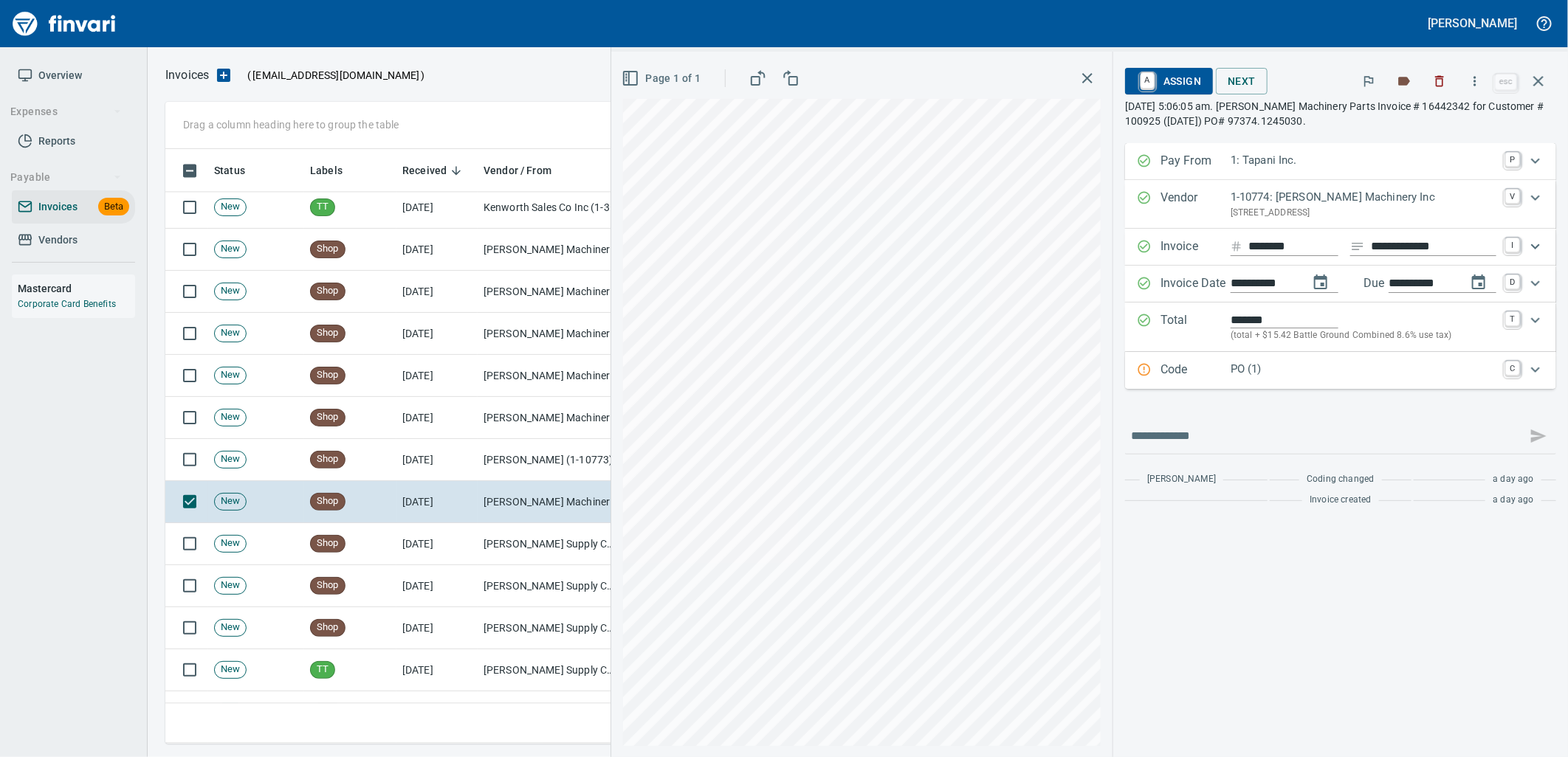
click at [1312, 379] on div "PO (1)" at bounding box center [1363, 371] width 265 height 20
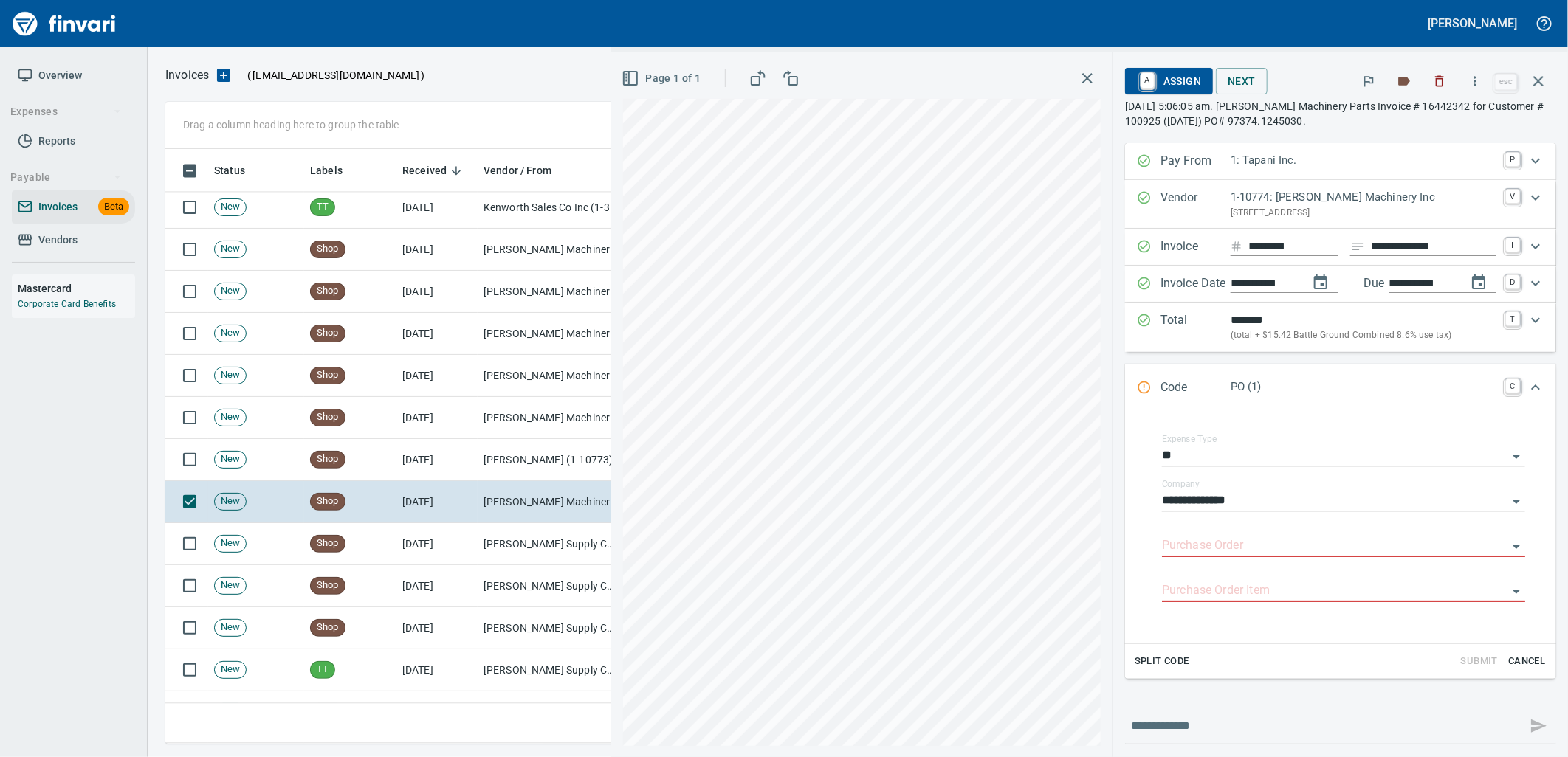
click at [1258, 544] on input "Purchase Order" at bounding box center [1334, 546] width 345 height 20
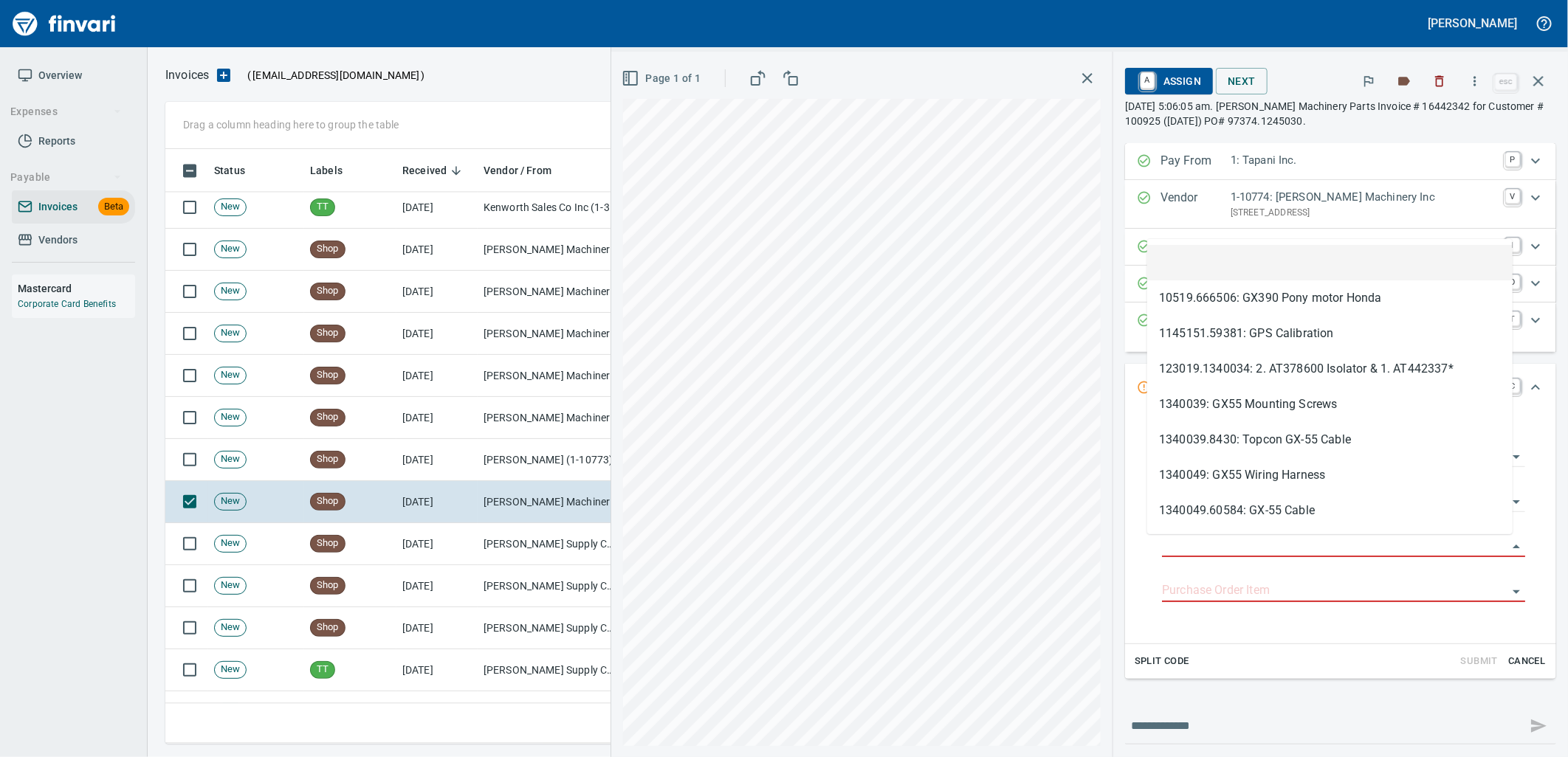
type input "**********"
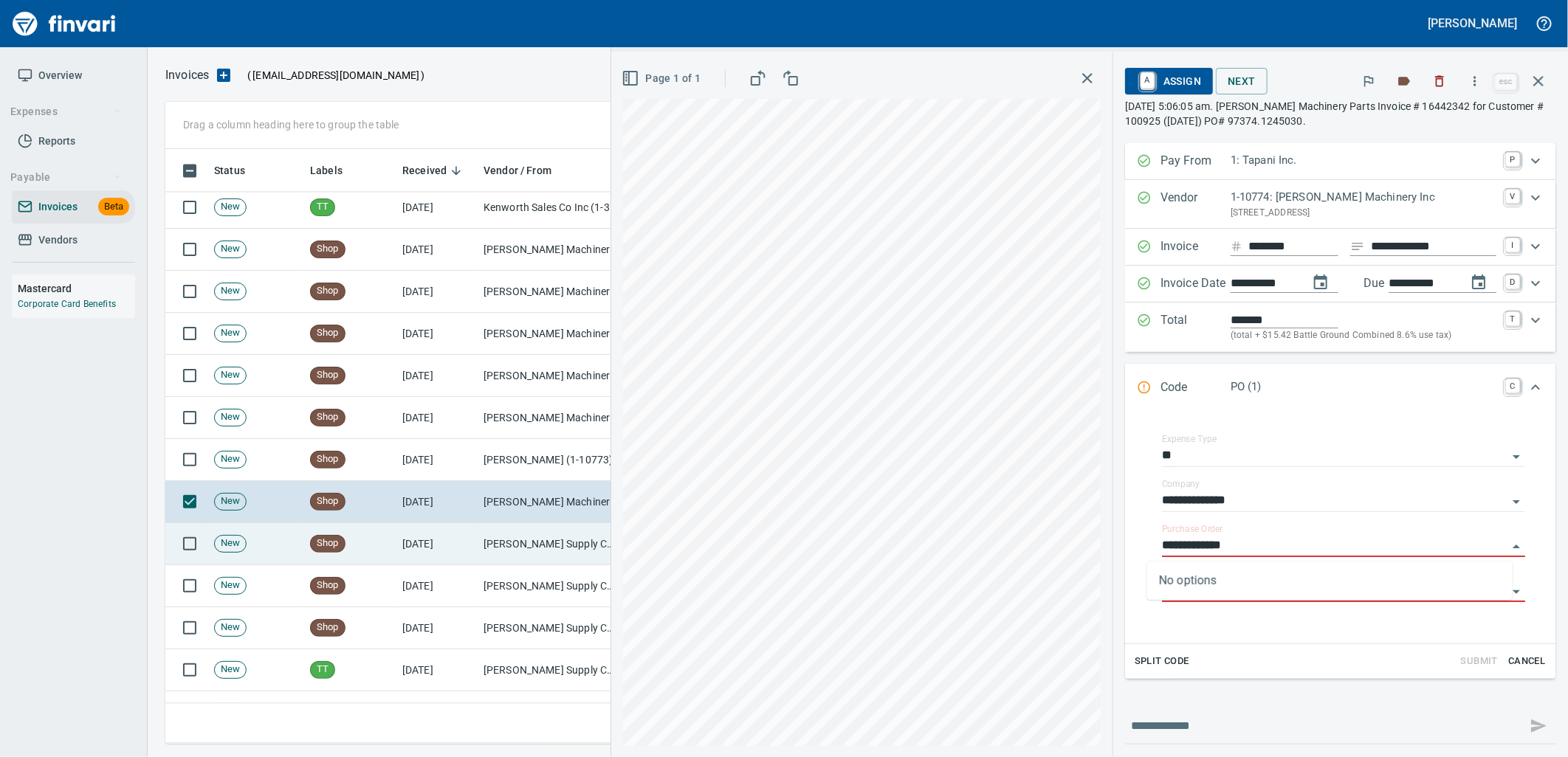
click at [498, 541] on td "McMaster-Carr Supply Company (1-10645)" at bounding box center [551, 544] width 147 height 42
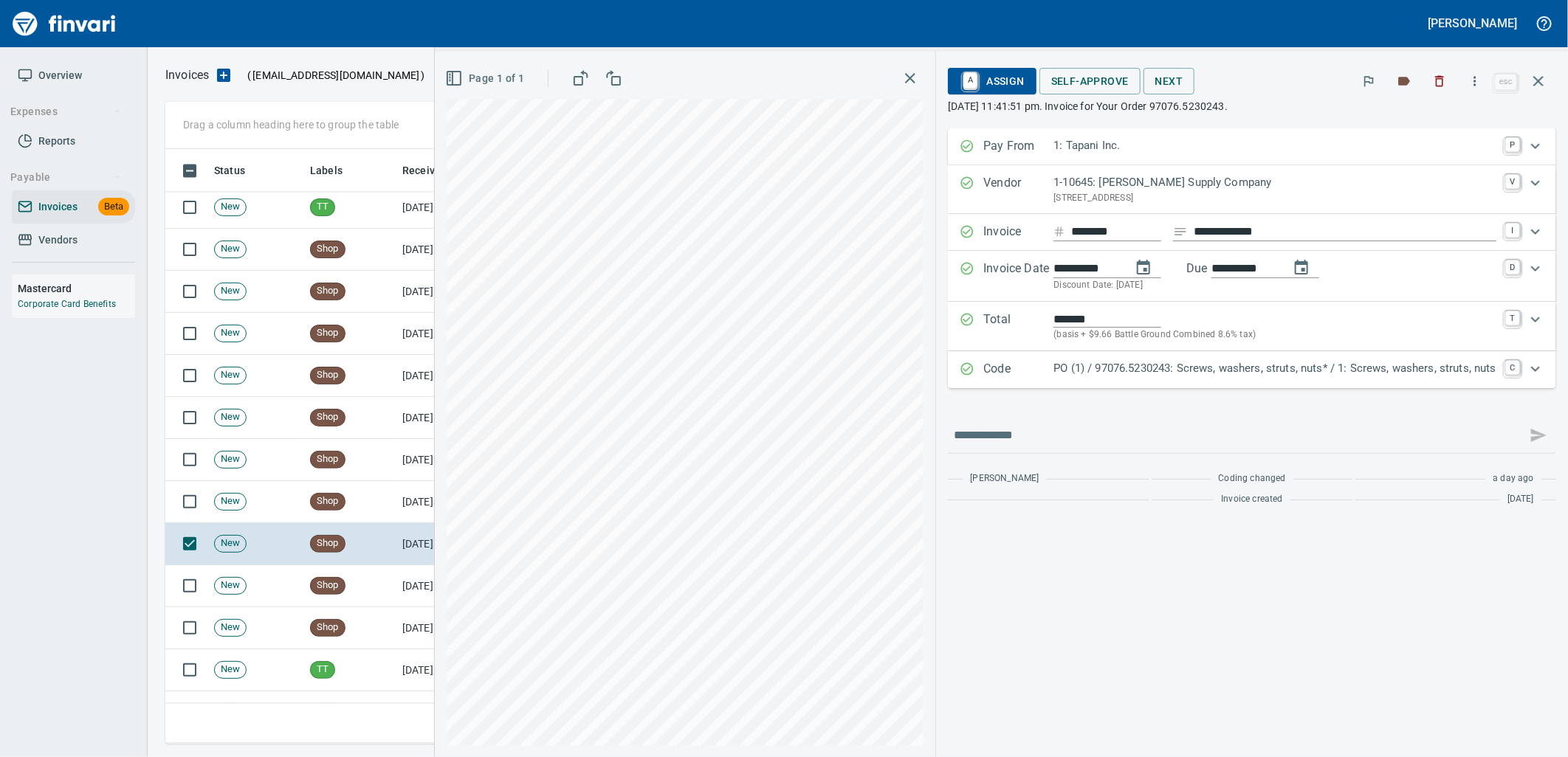
click at [1308, 376] on p "PO (1) / 97076.5230243: Screws, washers, struts, nuts* / 1: Screws, washers, st…" at bounding box center [1274, 368] width 443 height 17
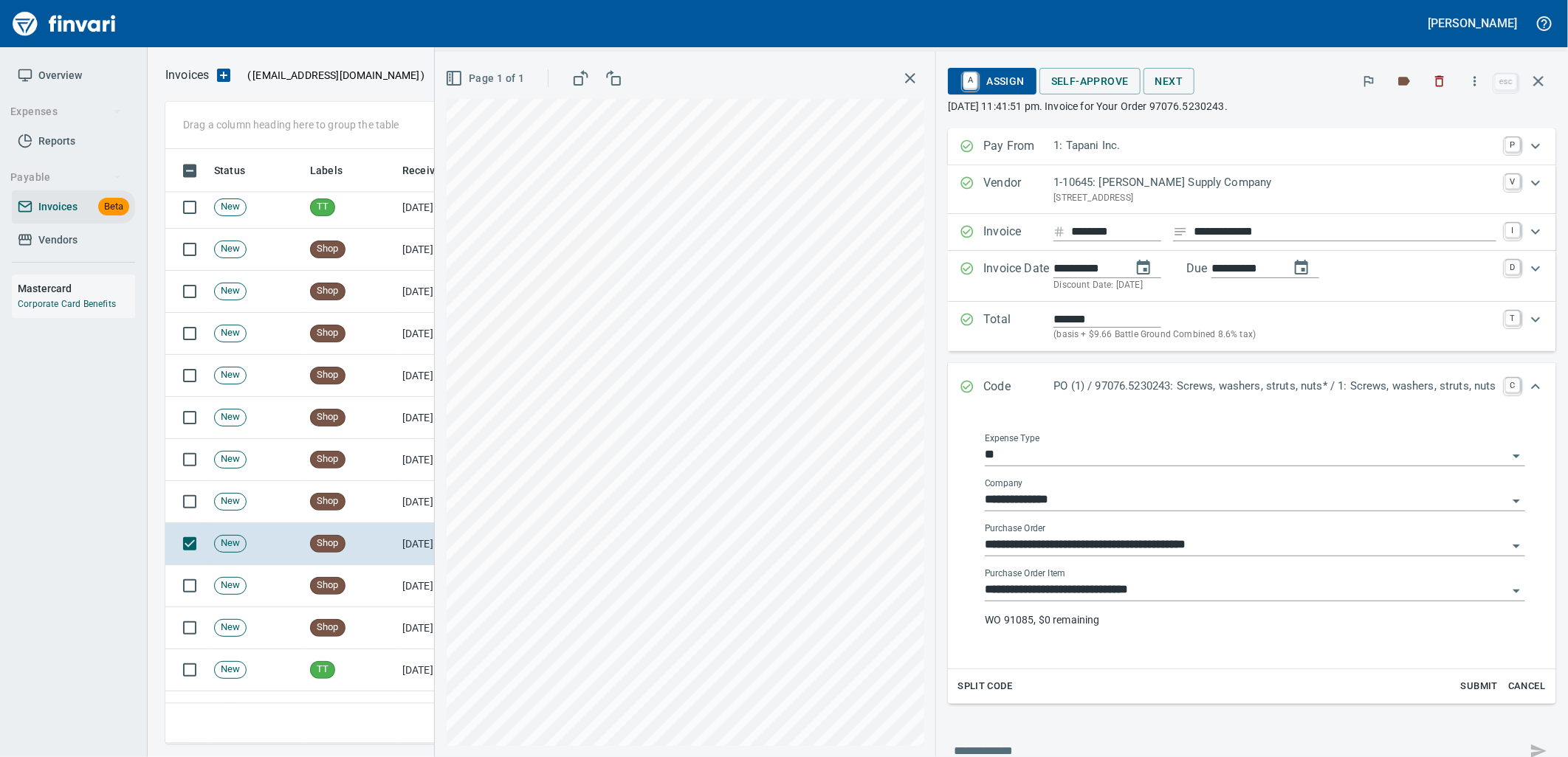
drag, startPoint x: 1251, startPoint y: 594, endPoint x: 1212, endPoint y: 594, distance: 39.0
click at [1250, 594] on input "**********" at bounding box center [1246, 590] width 523 height 20
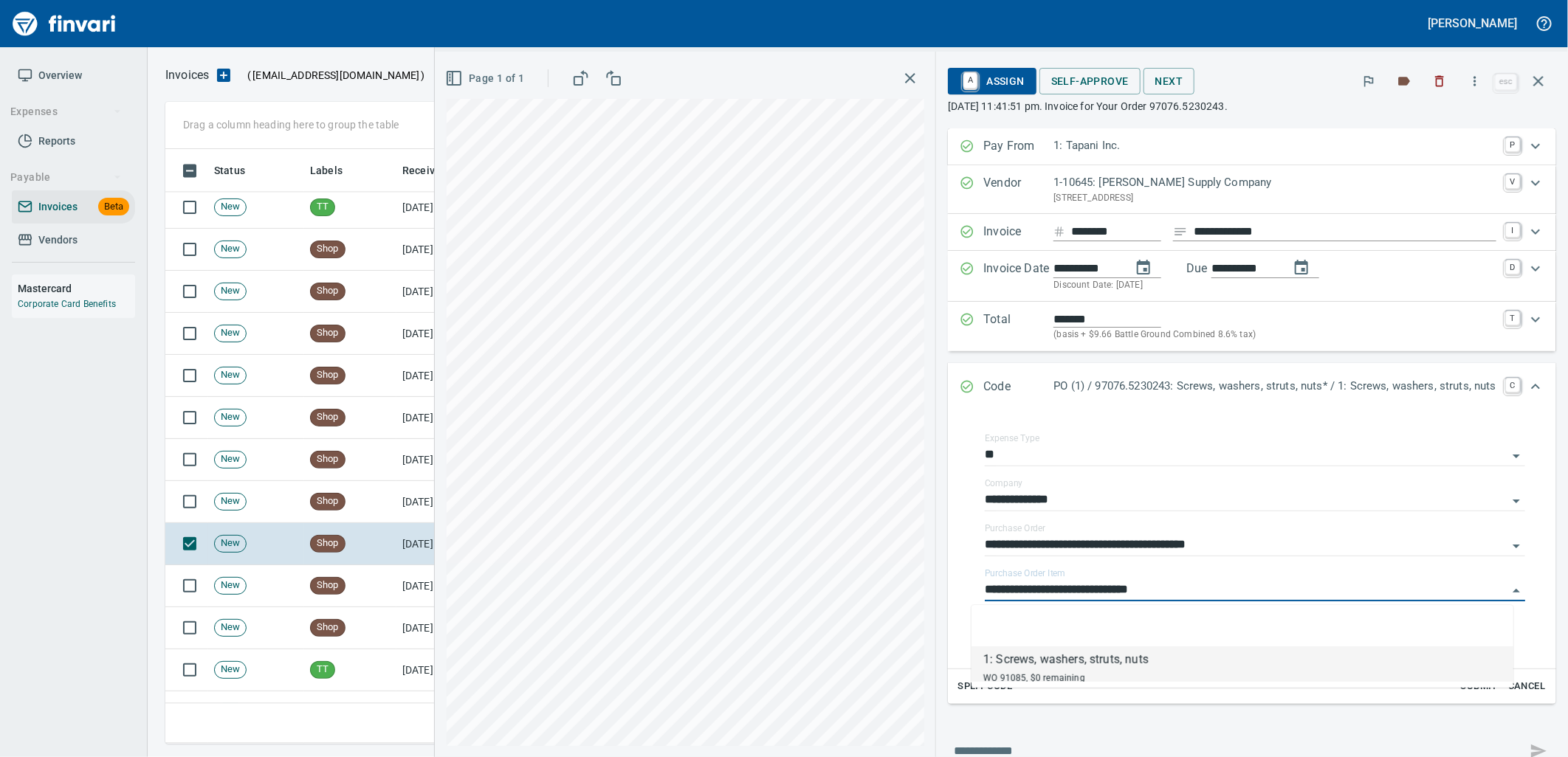
scroll to position [583, 1360]
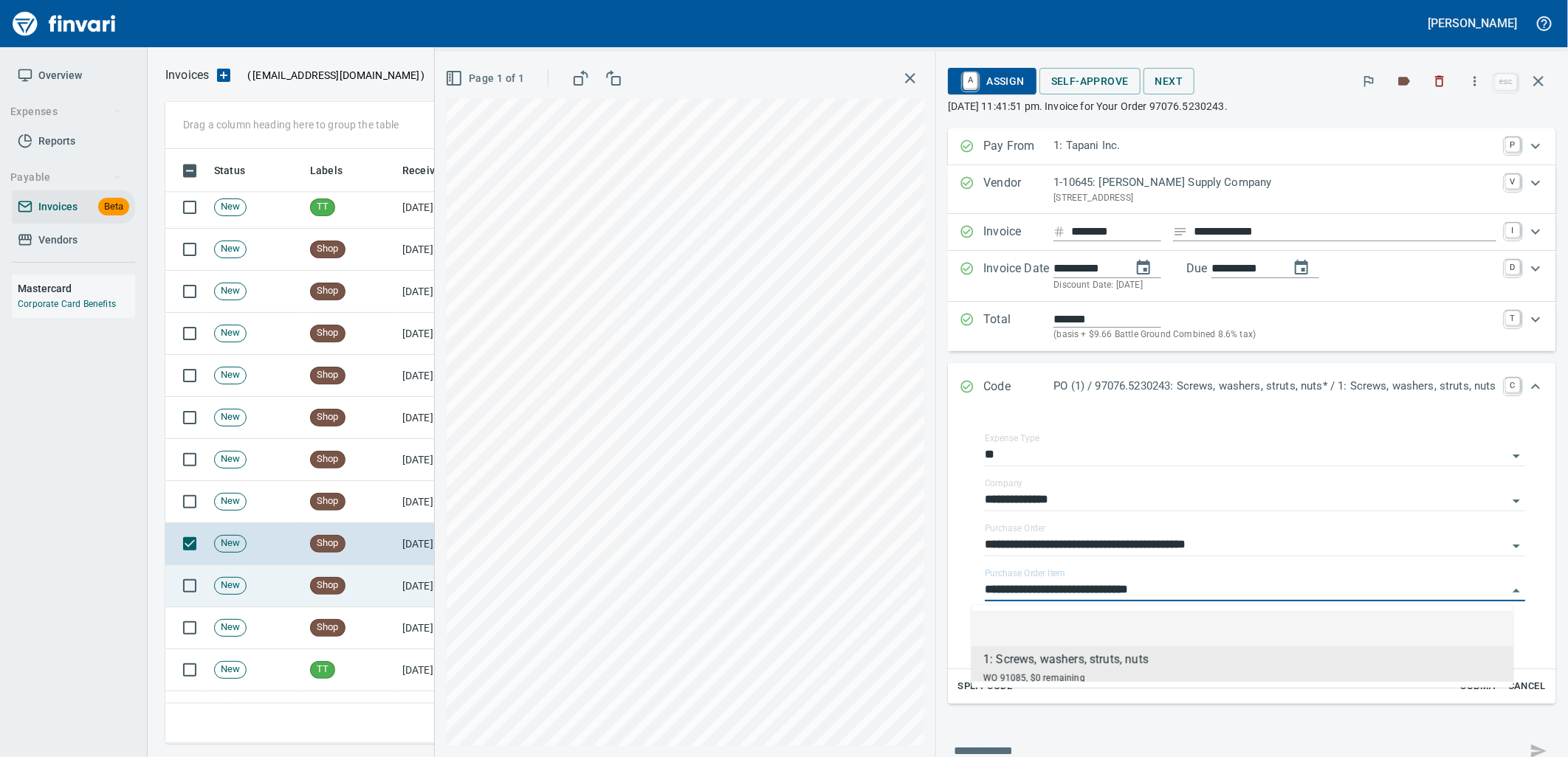
click at [360, 578] on td "Shop" at bounding box center [351, 586] width 92 height 42
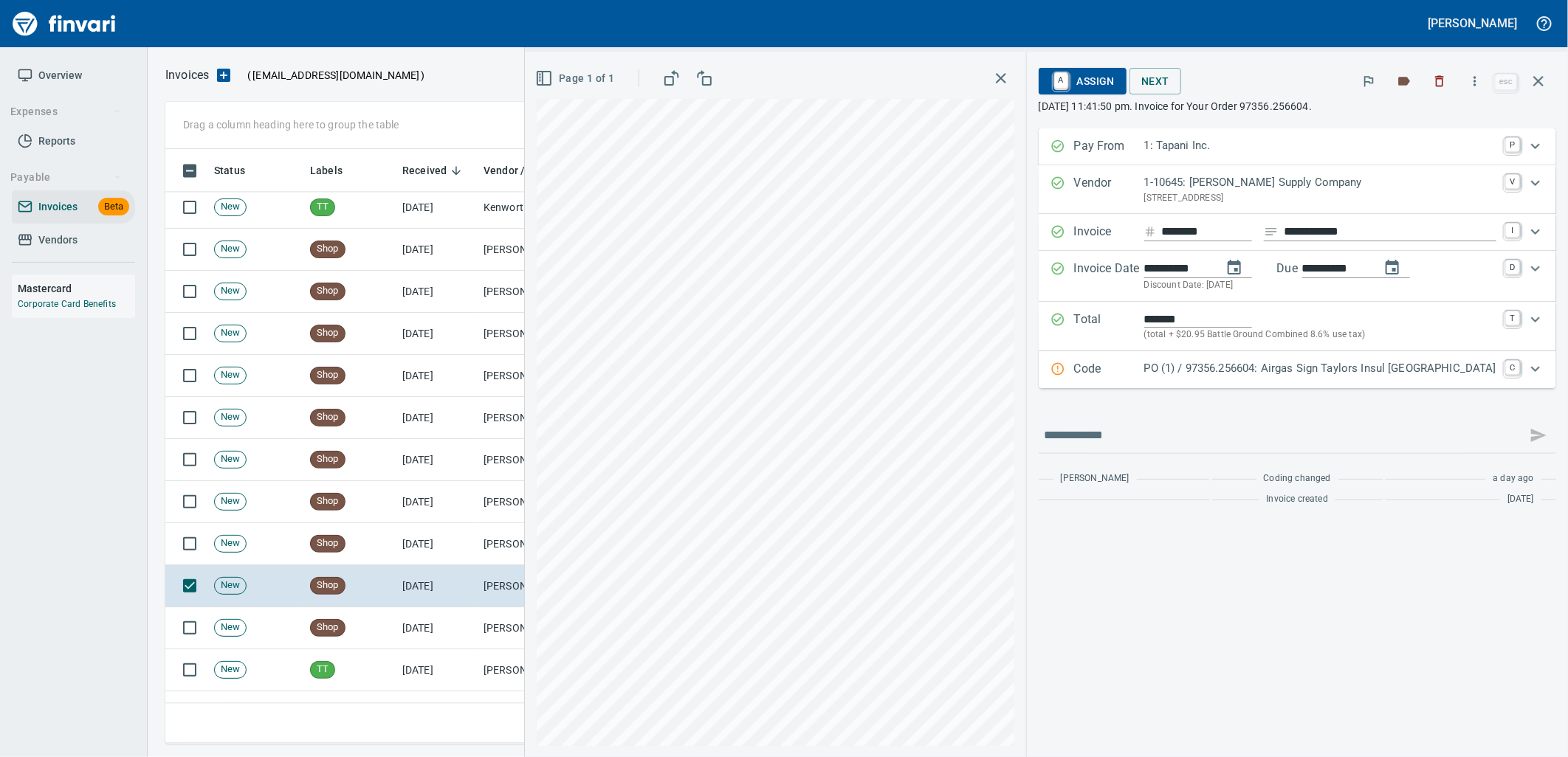
click at [1317, 379] on div "PO (1) / 97356.256604: Airgas Sign Taylors Insul Weld Truck Springs" at bounding box center [1320, 370] width 352 height 20
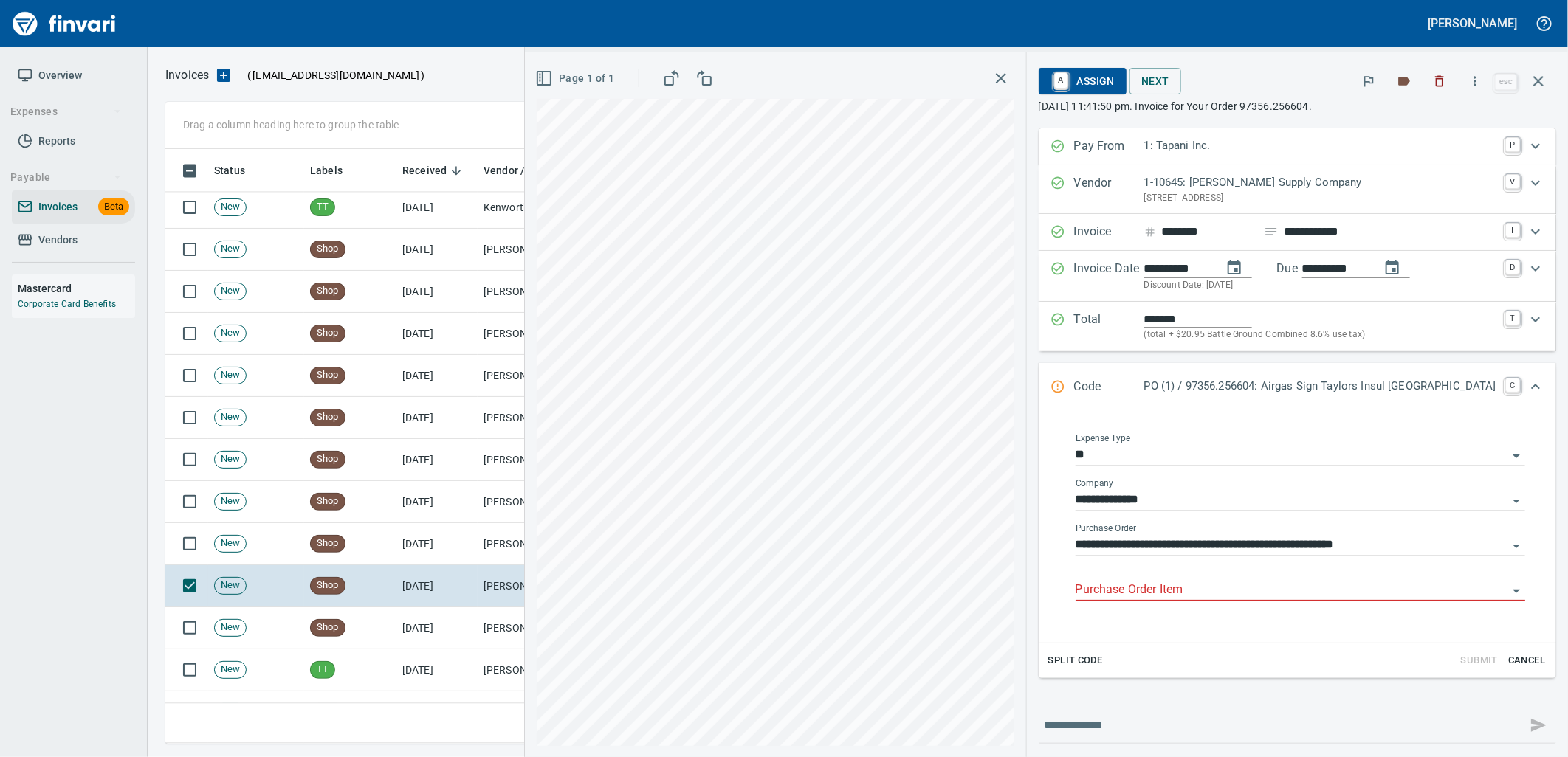
click at [1263, 585] on input "Purchase Order Item" at bounding box center [1291, 590] width 432 height 20
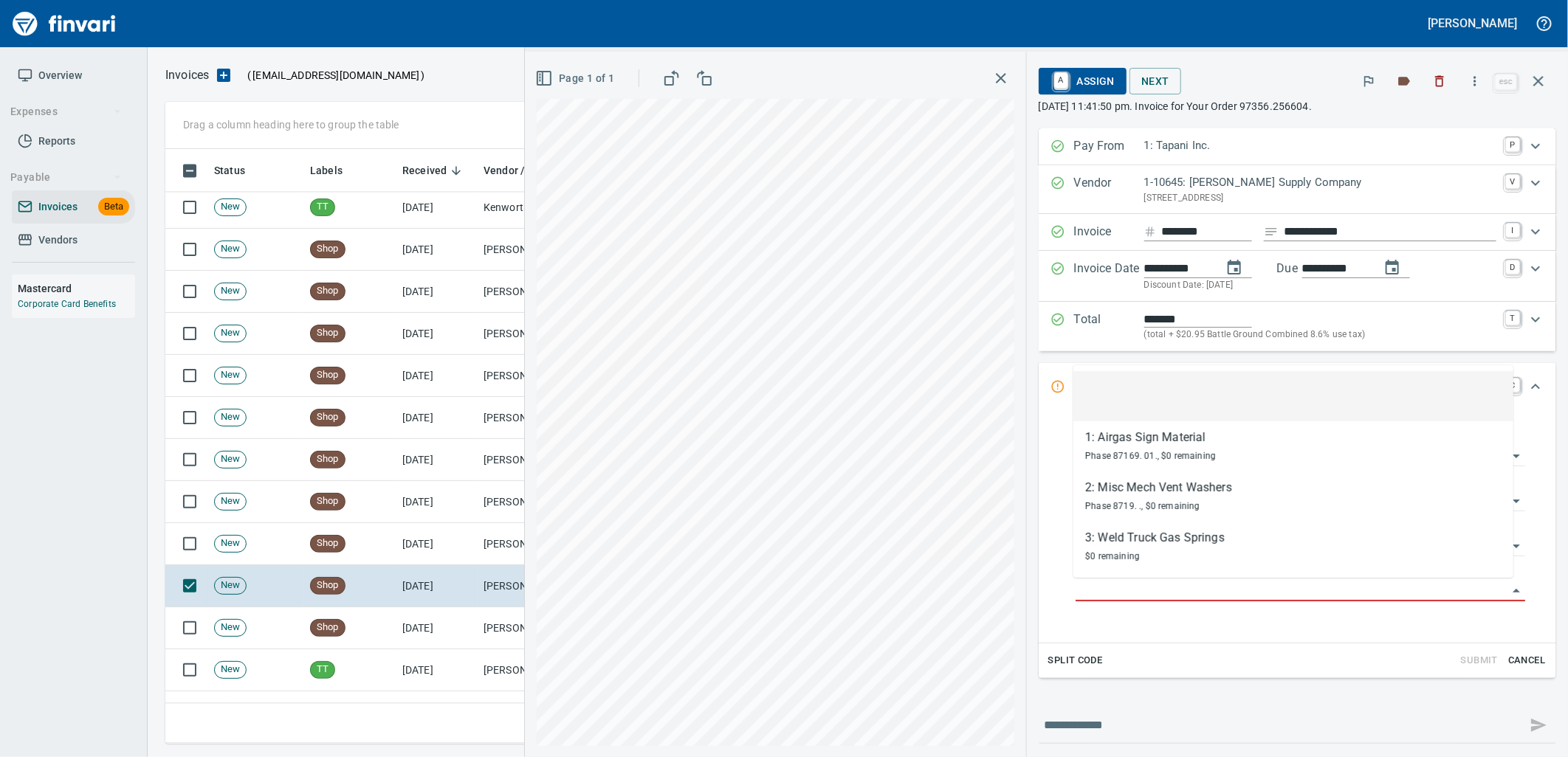
scroll to position [583, 1360]
click at [427, 617] on td "10/1/2025" at bounding box center [436, 627] width 81 height 42
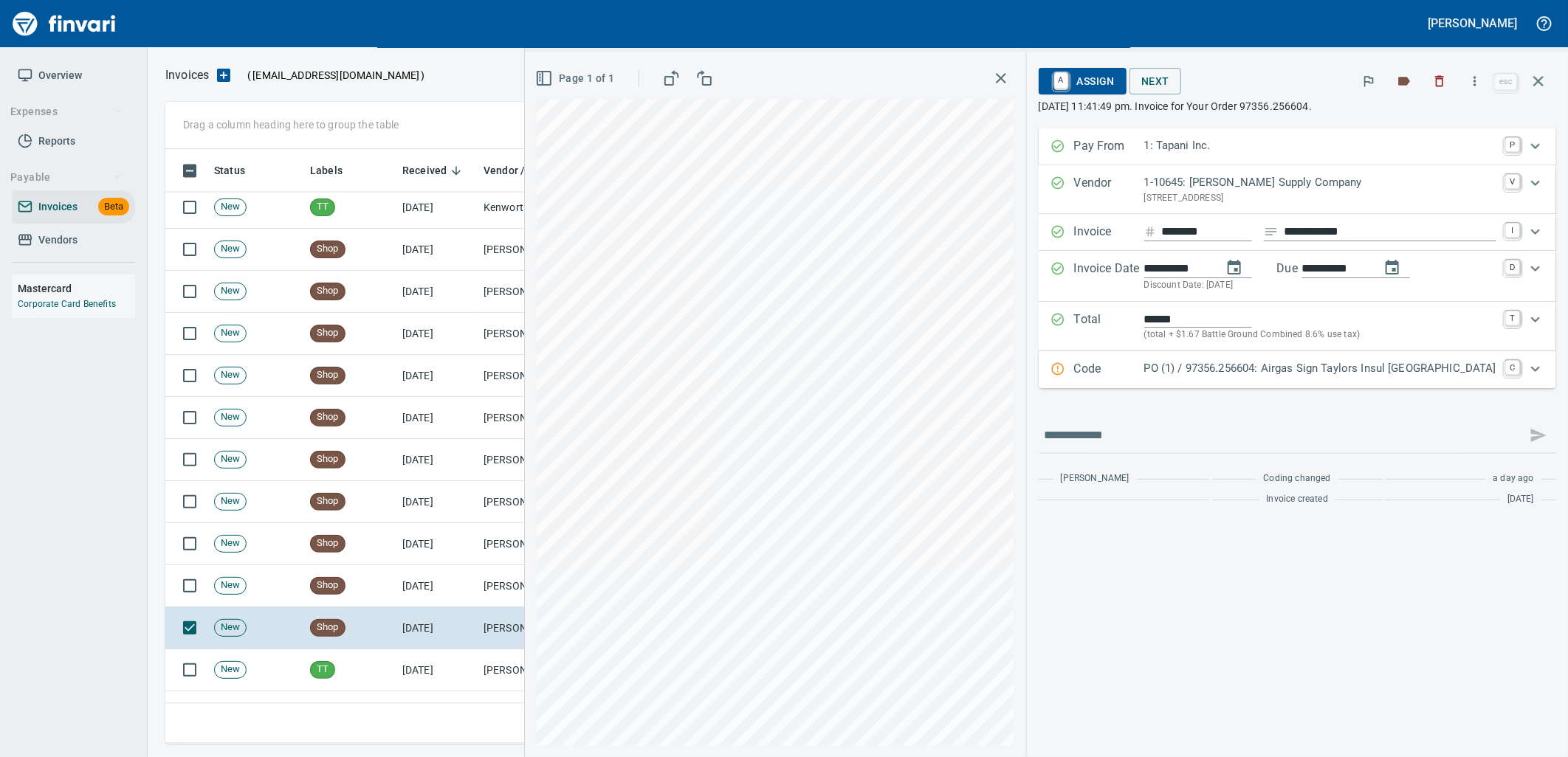
click at [1216, 375] on p "PO (1) / 97356.256604: Airgas Sign Taylors Insul Weld Truck Springs" at bounding box center [1320, 368] width 352 height 17
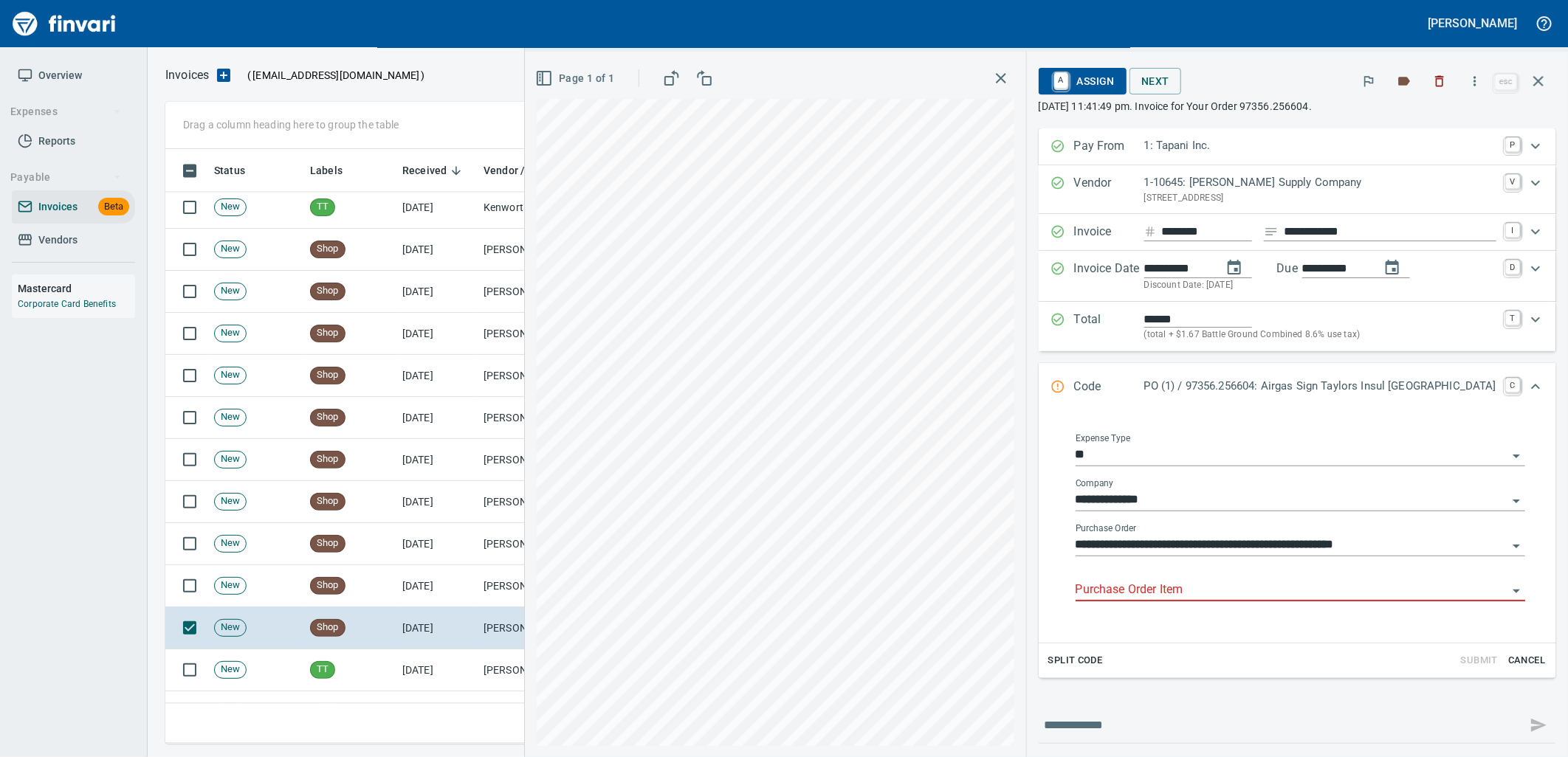
click at [1200, 572] on div "Purchase Order Item" at bounding box center [1300, 584] width 449 height 33
click at [1199, 588] on input "Purchase Order Item" at bounding box center [1291, 590] width 432 height 20
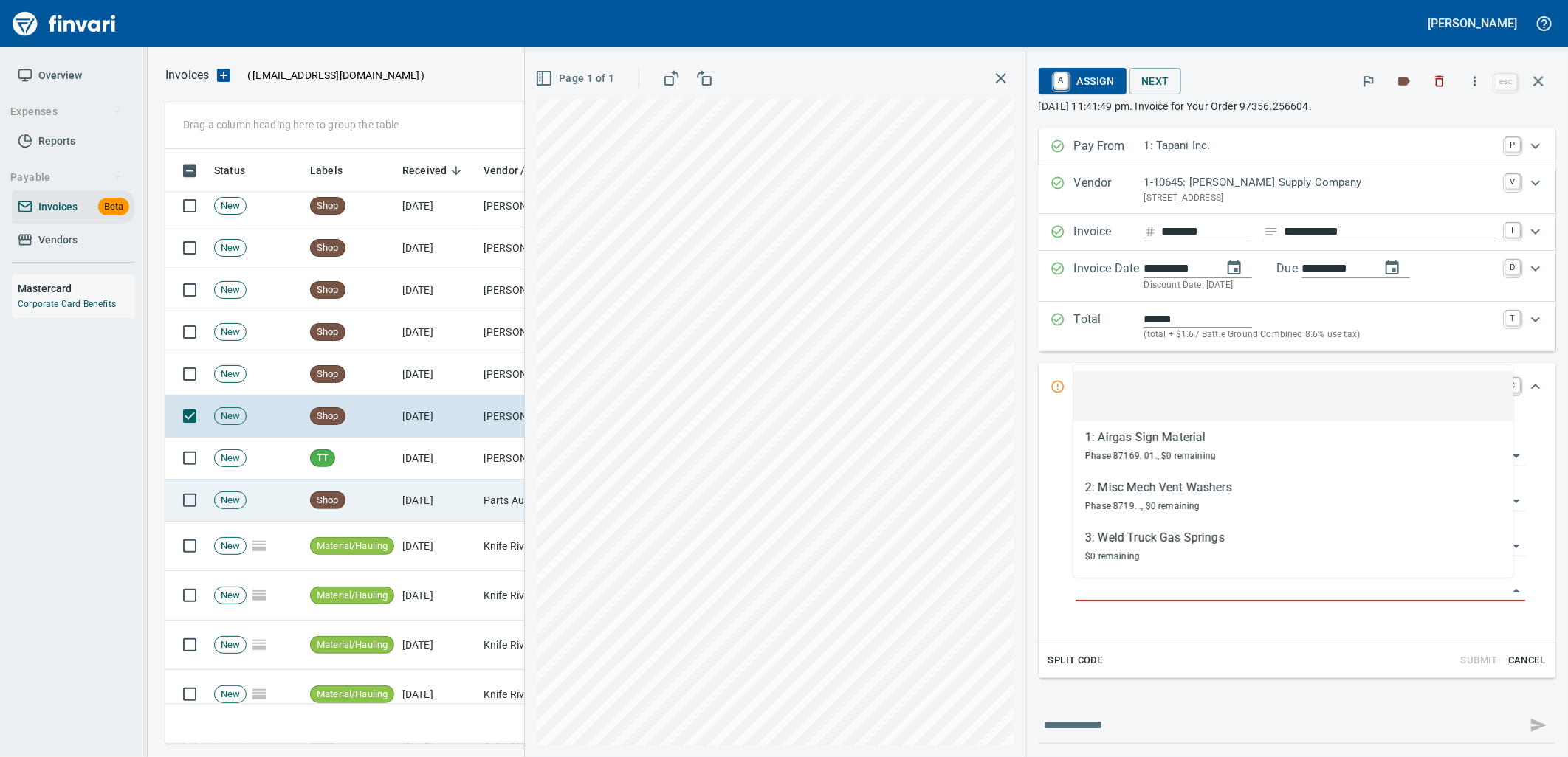
scroll to position [5821, 0]
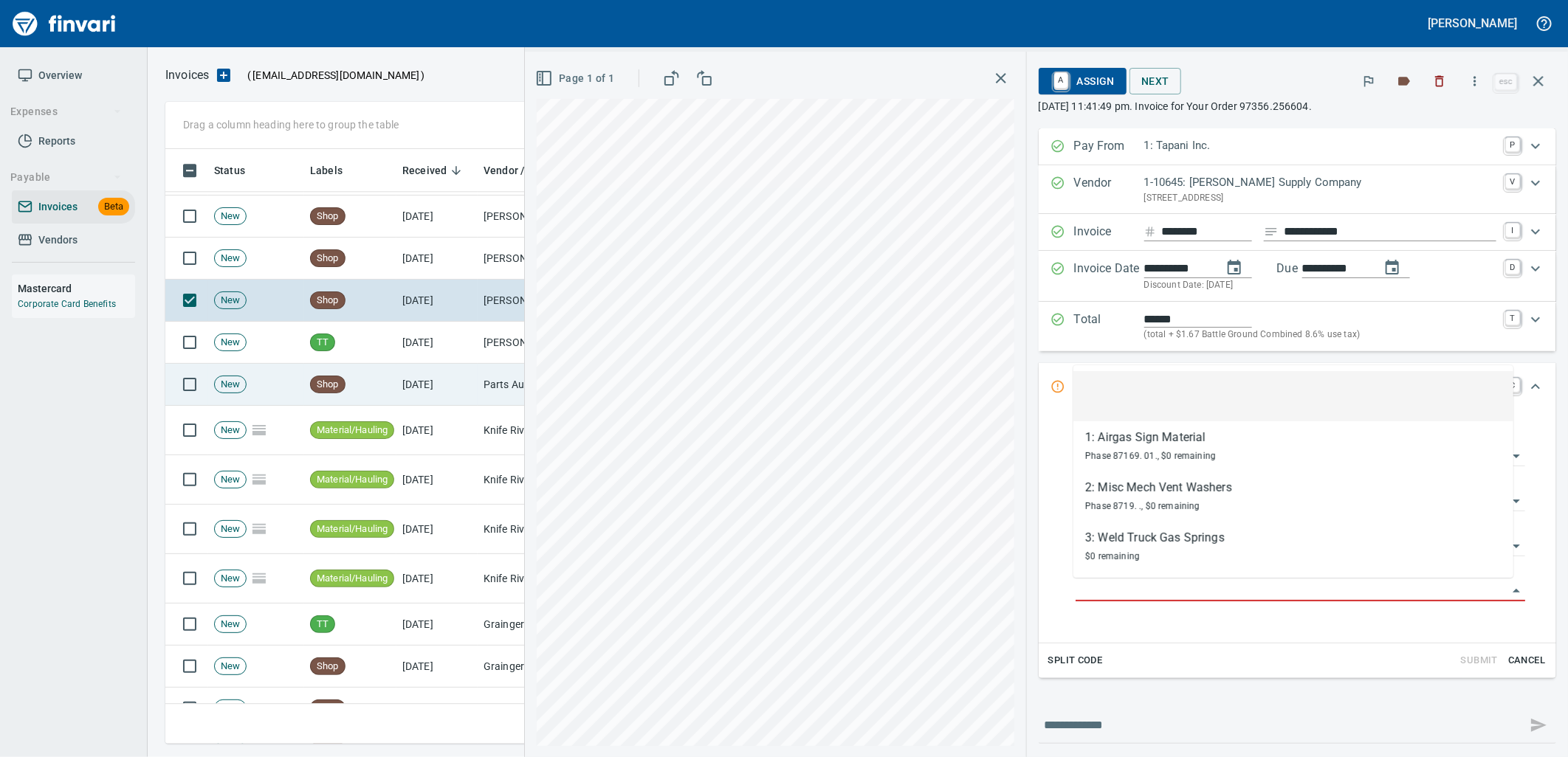
click at [385, 379] on td "Shop" at bounding box center [351, 384] width 92 height 42
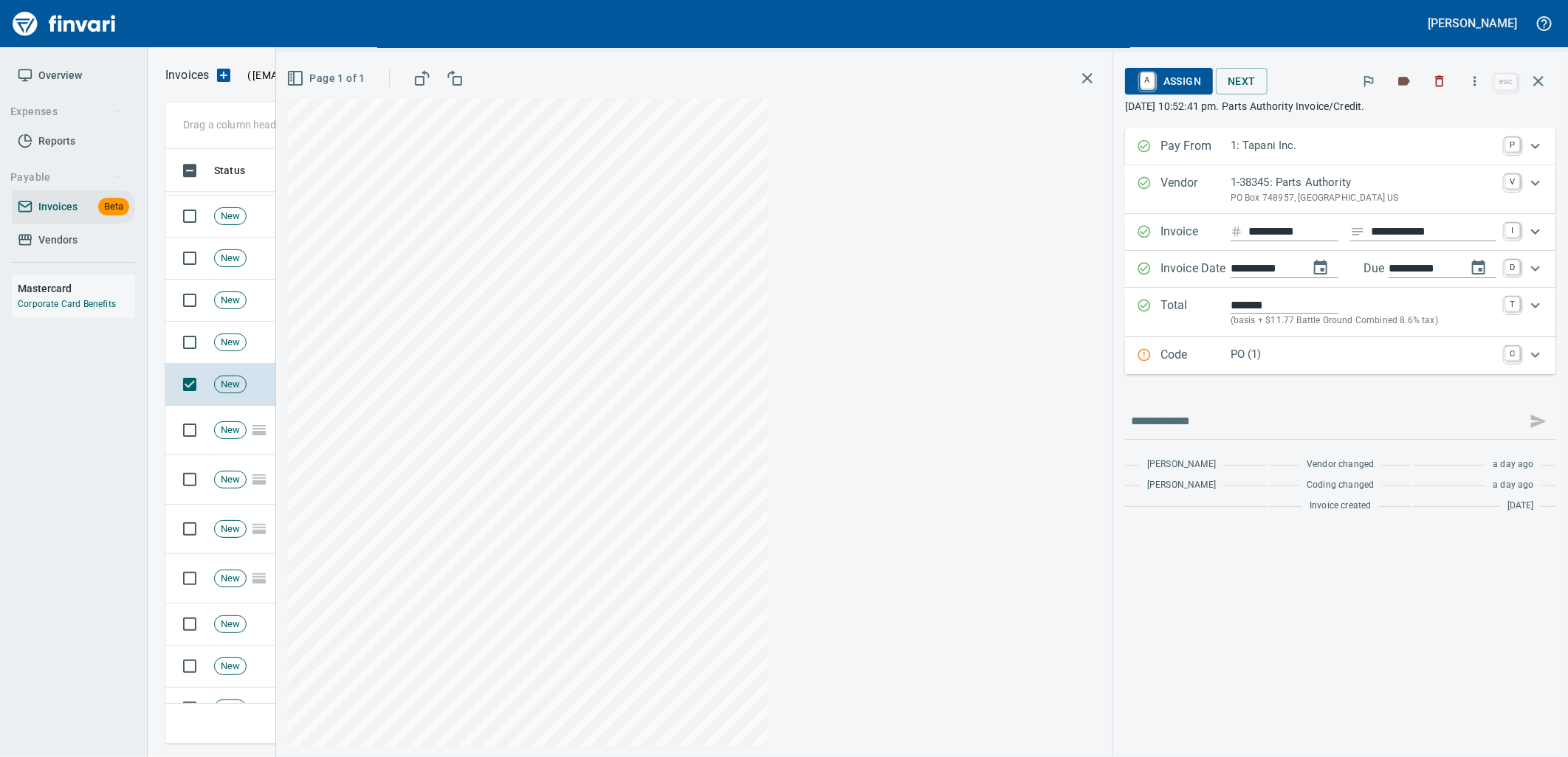
click at [1281, 359] on p "PO (1)" at bounding box center [1363, 354] width 265 height 17
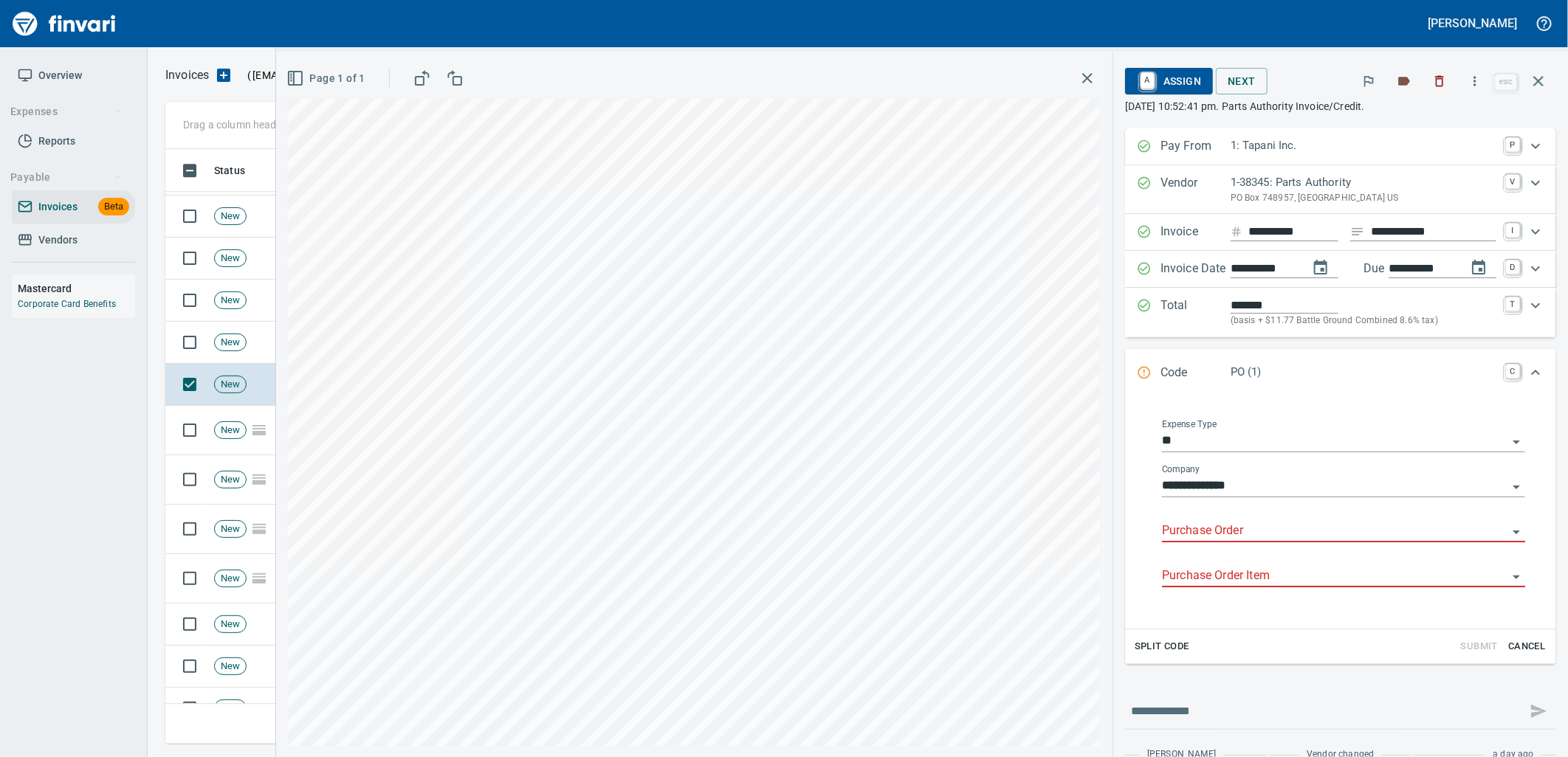
click at [1237, 537] on input "Purchase Order" at bounding box center [1334, 531] width 345 height 20
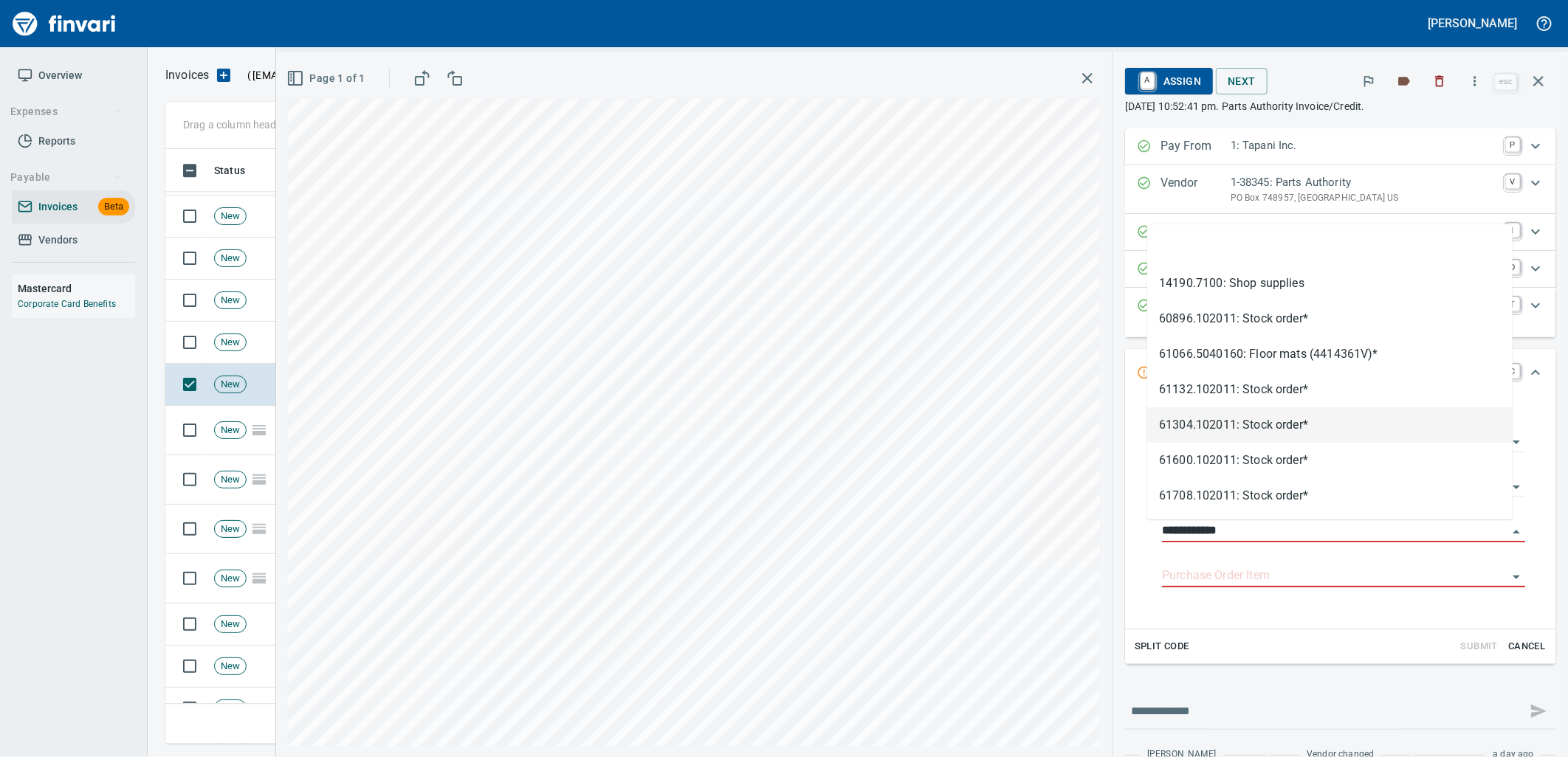
scroll to position [583, 1360]
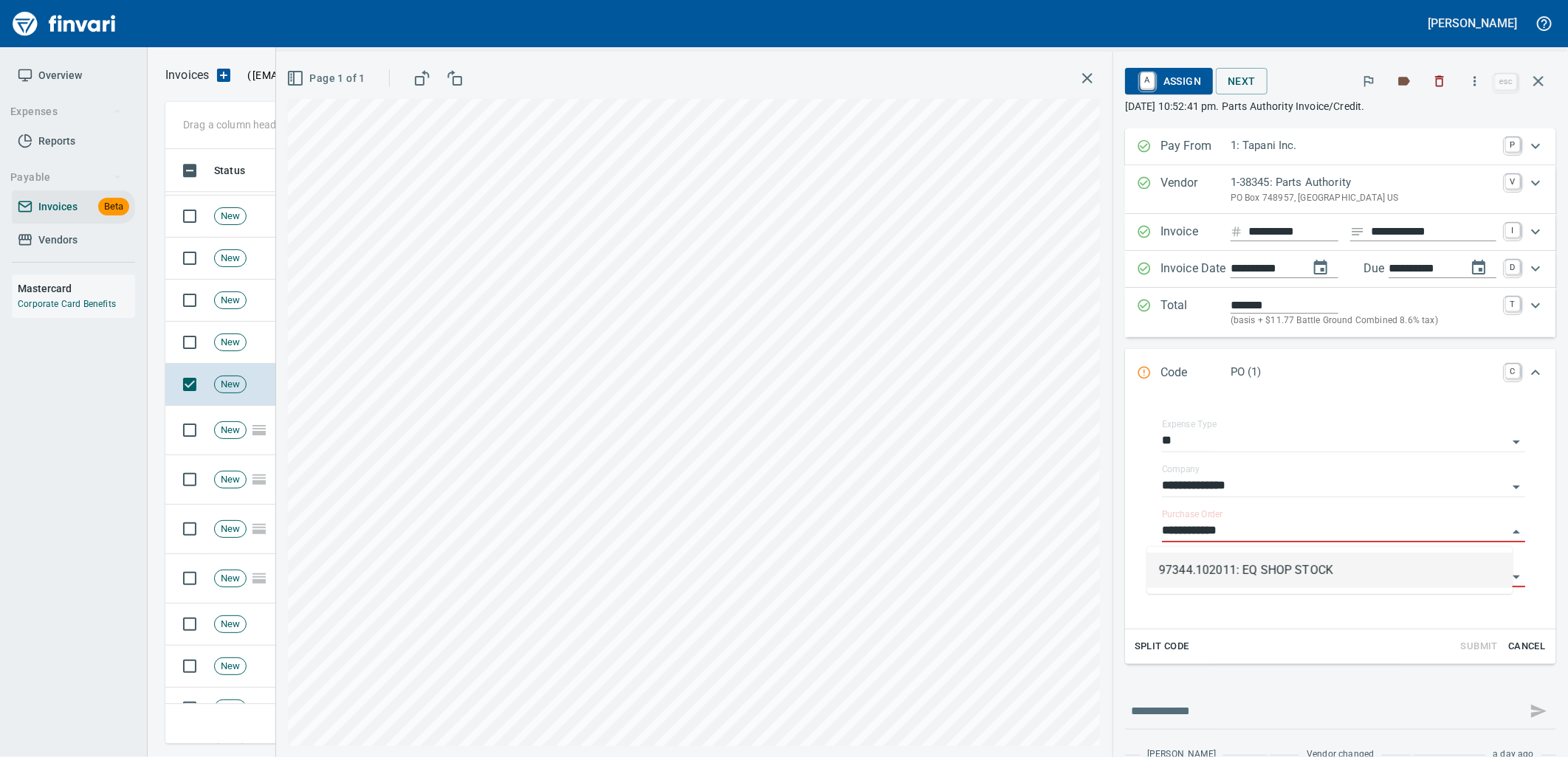
click at [1330, 558] on li "97344.102011: EQ SHOP STOCK" at bounding box center [1330, 571] width 366 height 35
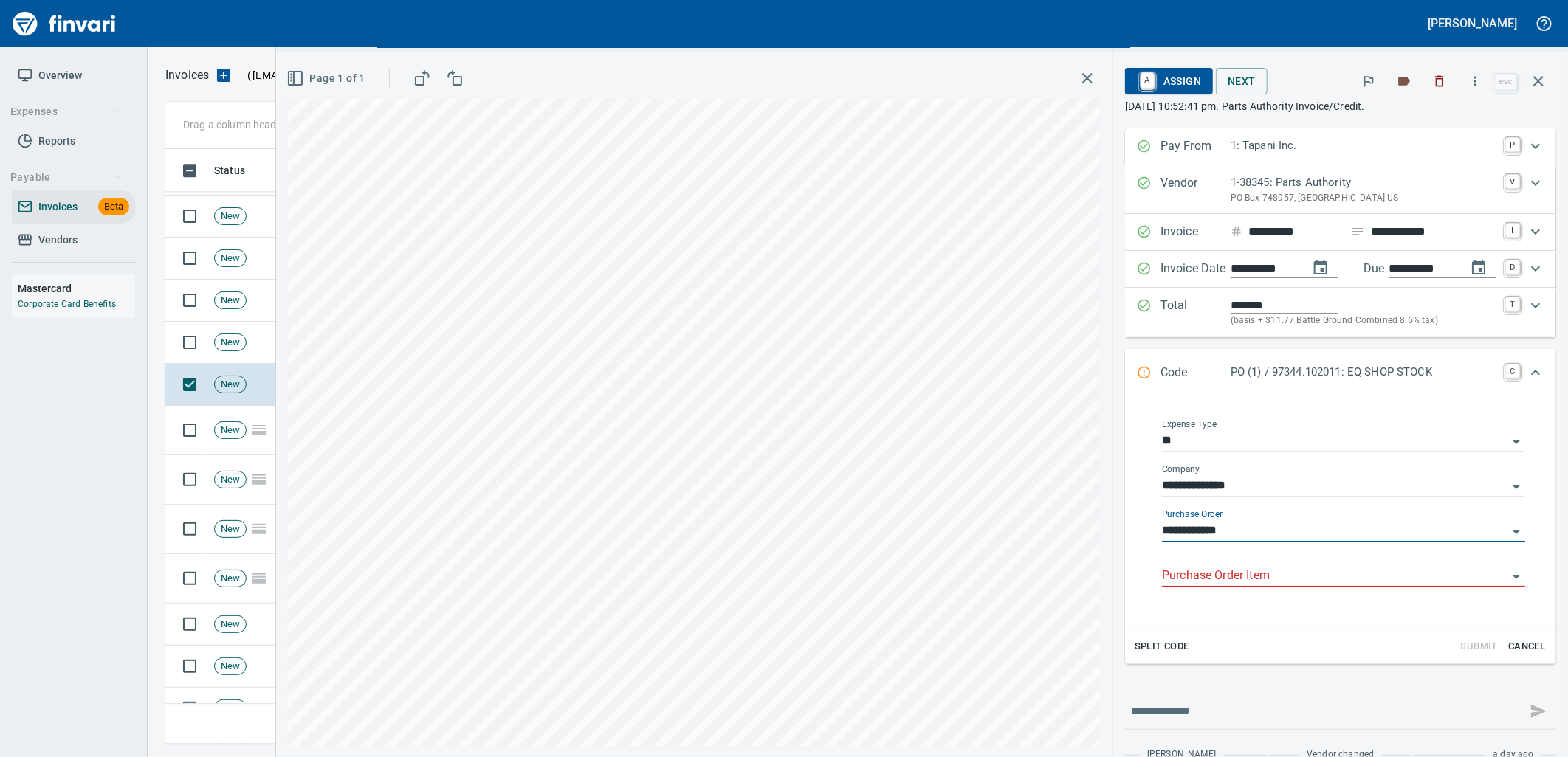
type input "**********"
click at [1326, 572] on input "Purchase Order Item" at bounding box center [1334, 576] width 345 height 20
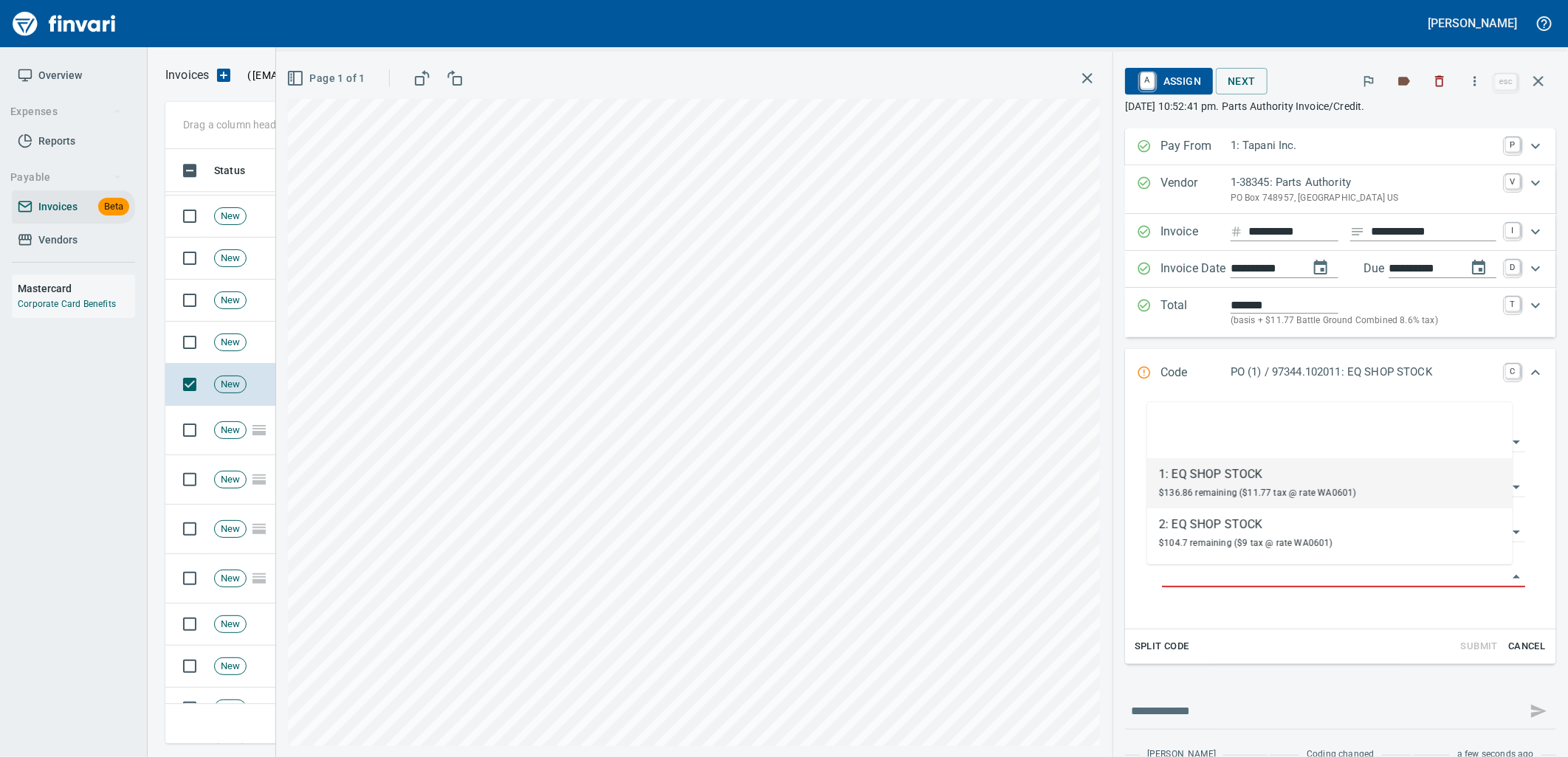
click at [1221, 484] on div "$136.86 remaining ($11.77 tax @ rate WA0601)" at bounding box center [1257, 493] width 198 height 18
type input "**********"
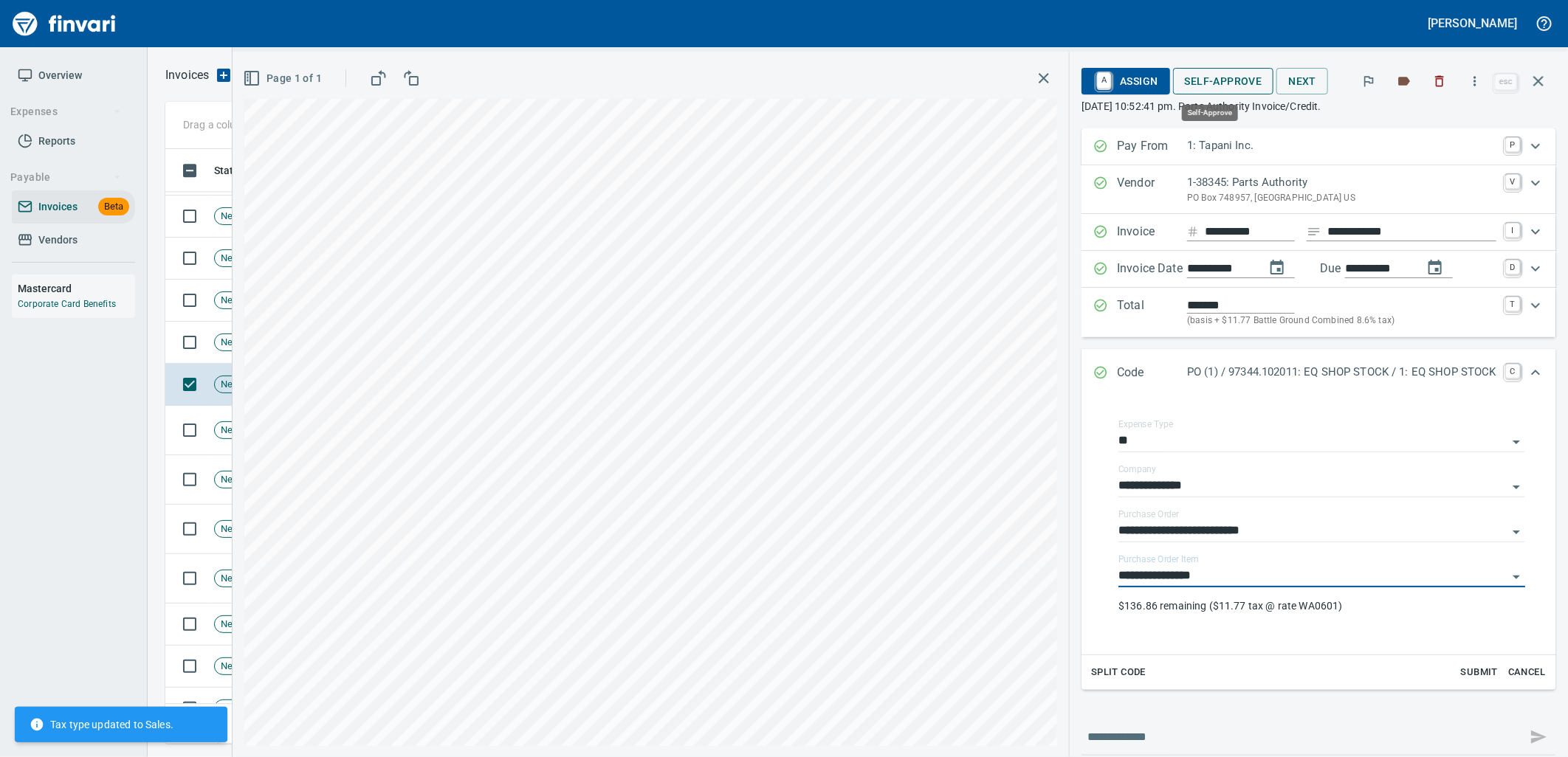
click at [1208, 85] on span "Self-Approve" at bounding box center [1223, 81] width 77 height 19
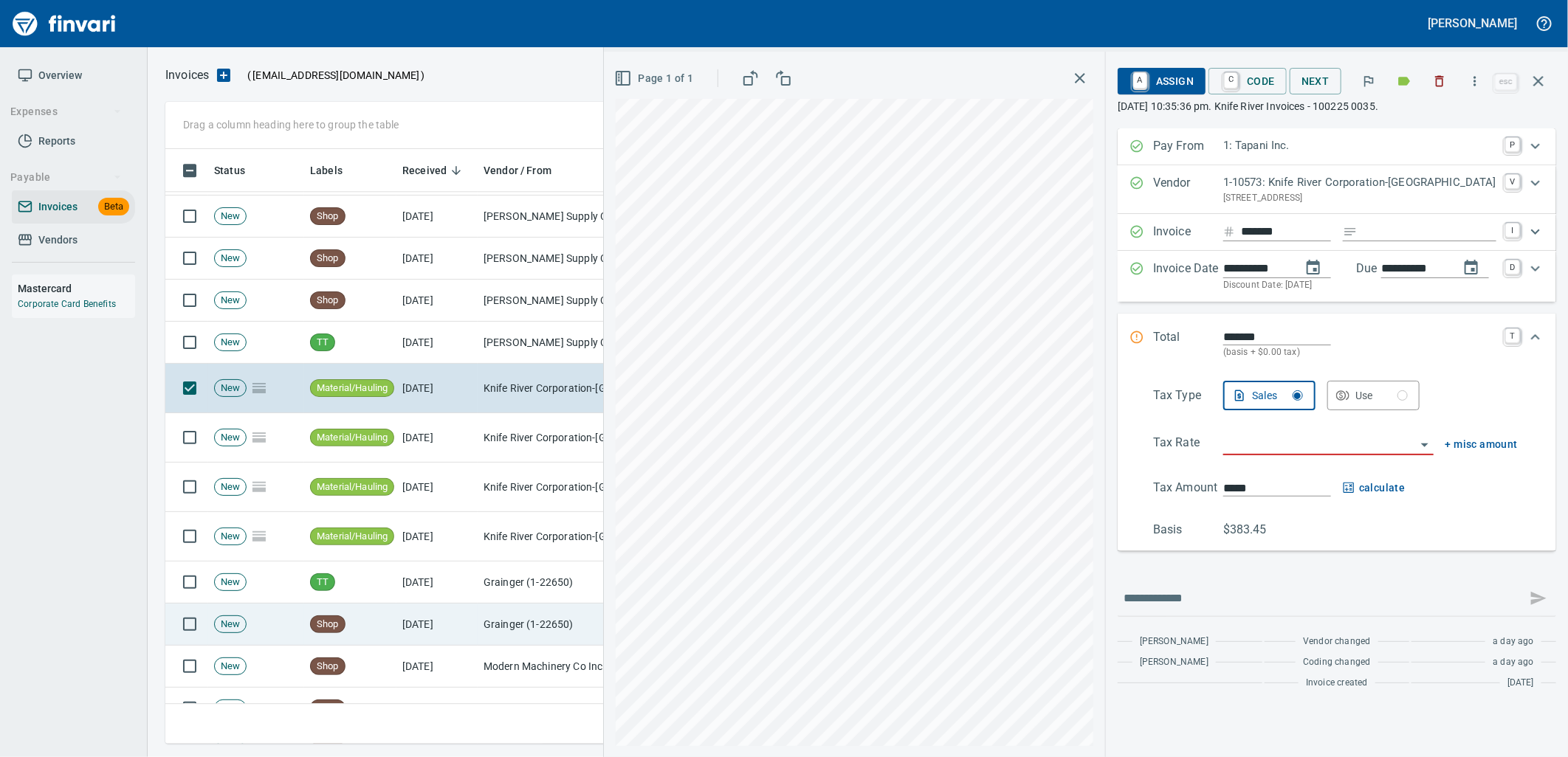
click at [440, 632] on td "10/1/2025" at bounding box center [436, 624] width 81 height 42
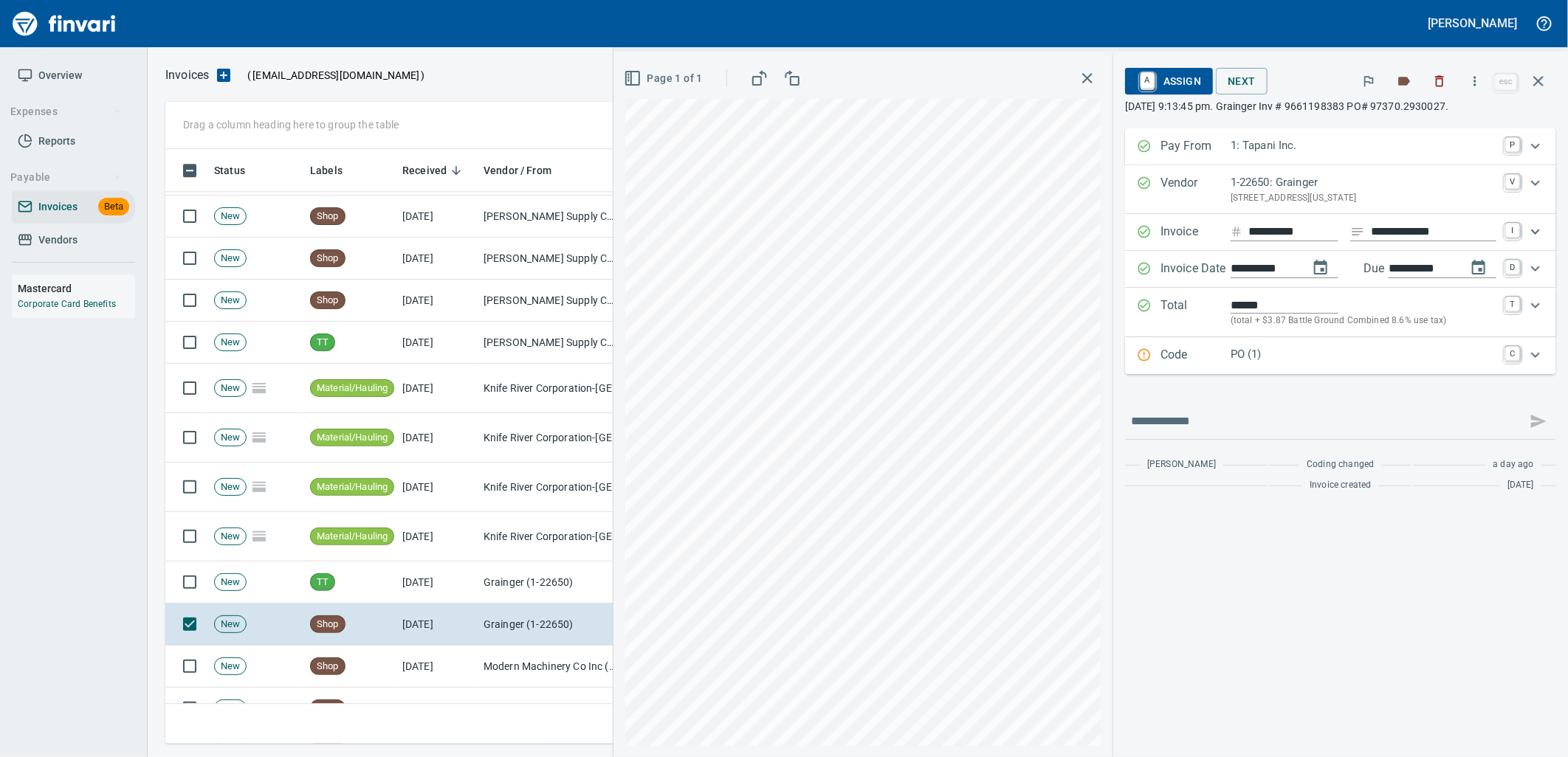
click at [1288, 365] on div "PO (1)" at bounding box center [1363, 356] width 265 height 20
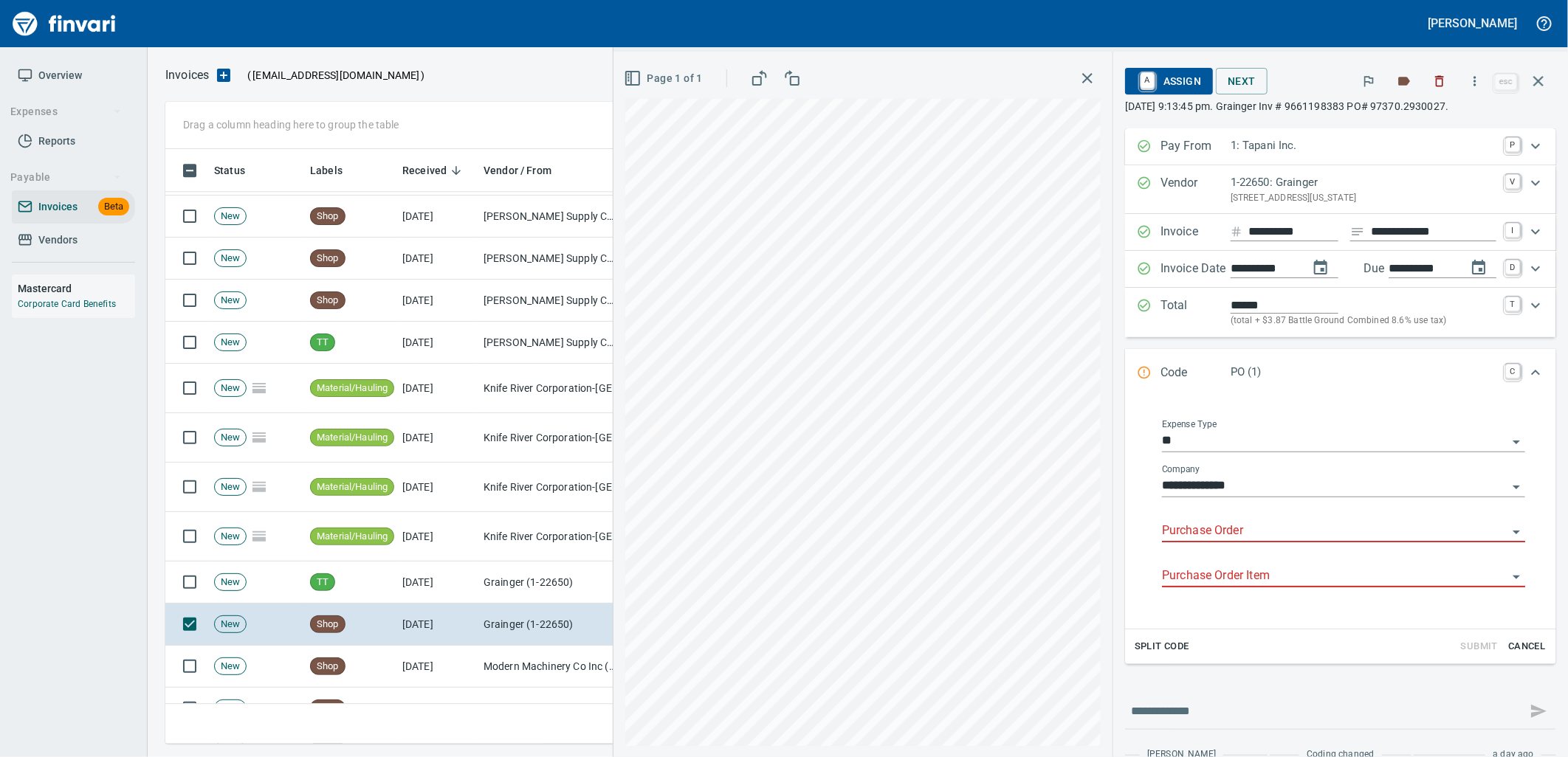
click at [1236, 527] on input "Purchase Order" at bounding box center [1334, 531] width 345 height 20
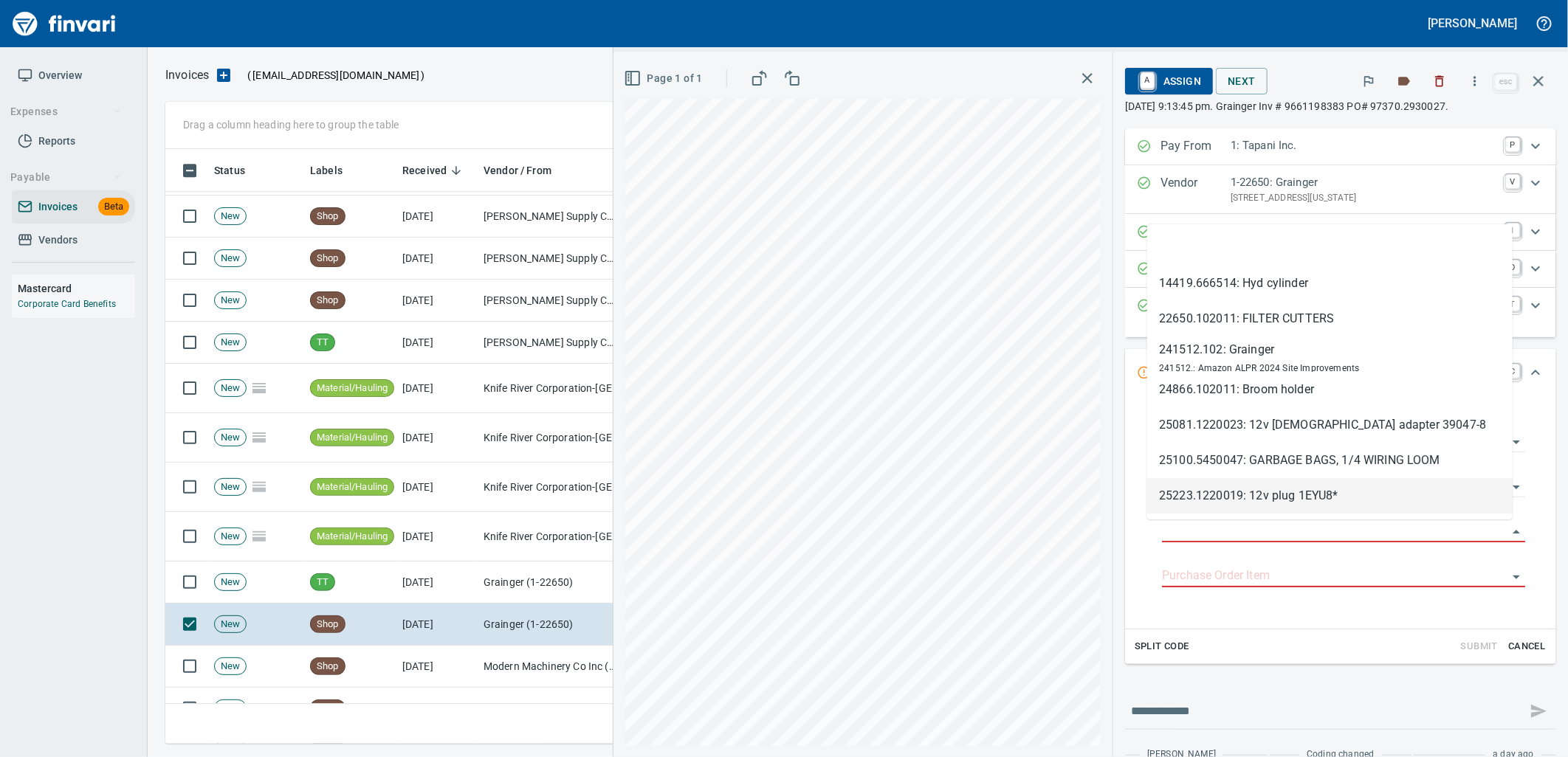
scroll to position [583, 1360]
type input "**********"
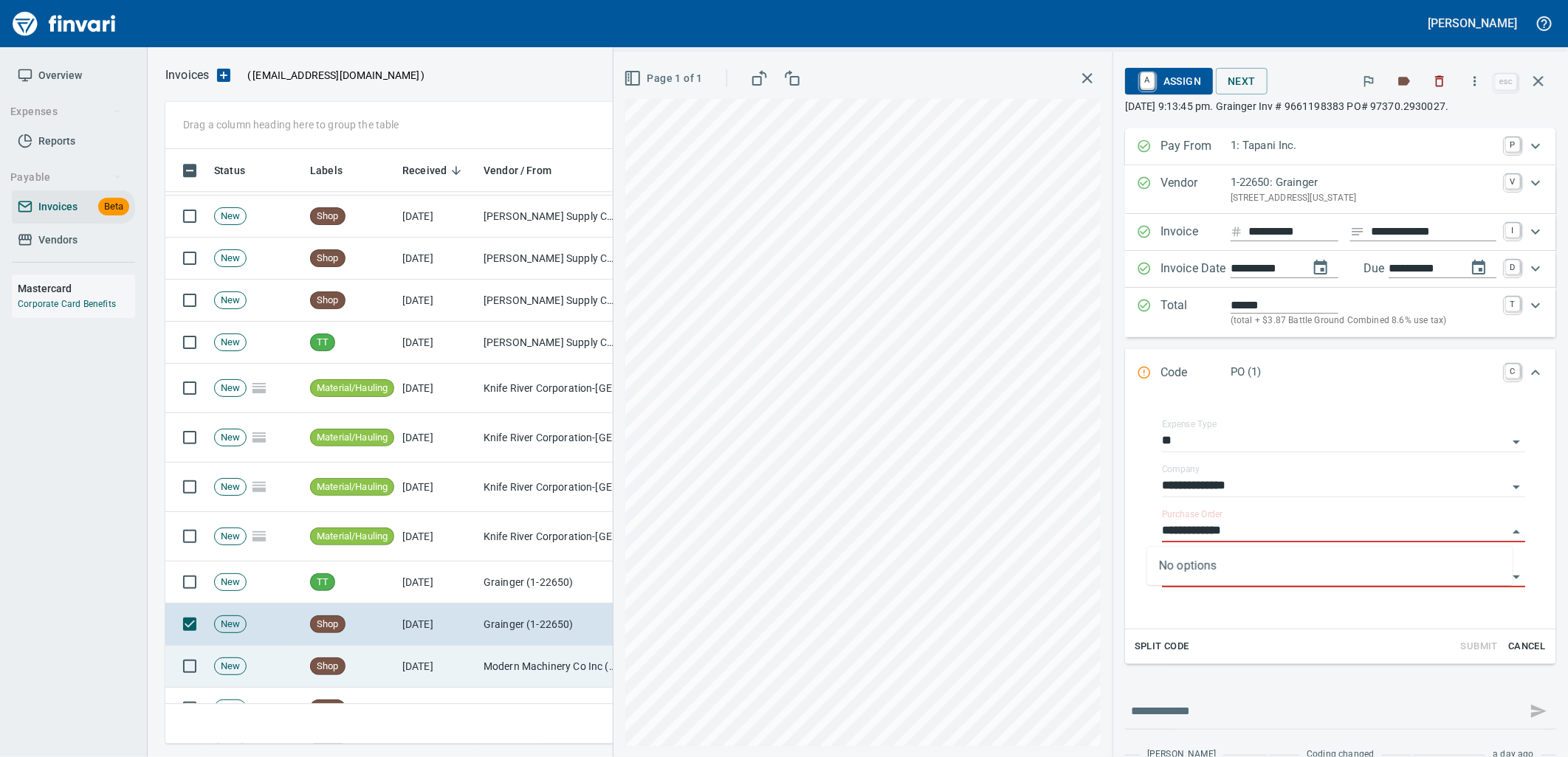
click at [493, 667] on td "Modern Machinery Co Inc (1-10672)" at bounding box center [551, 666] width 147 height 42
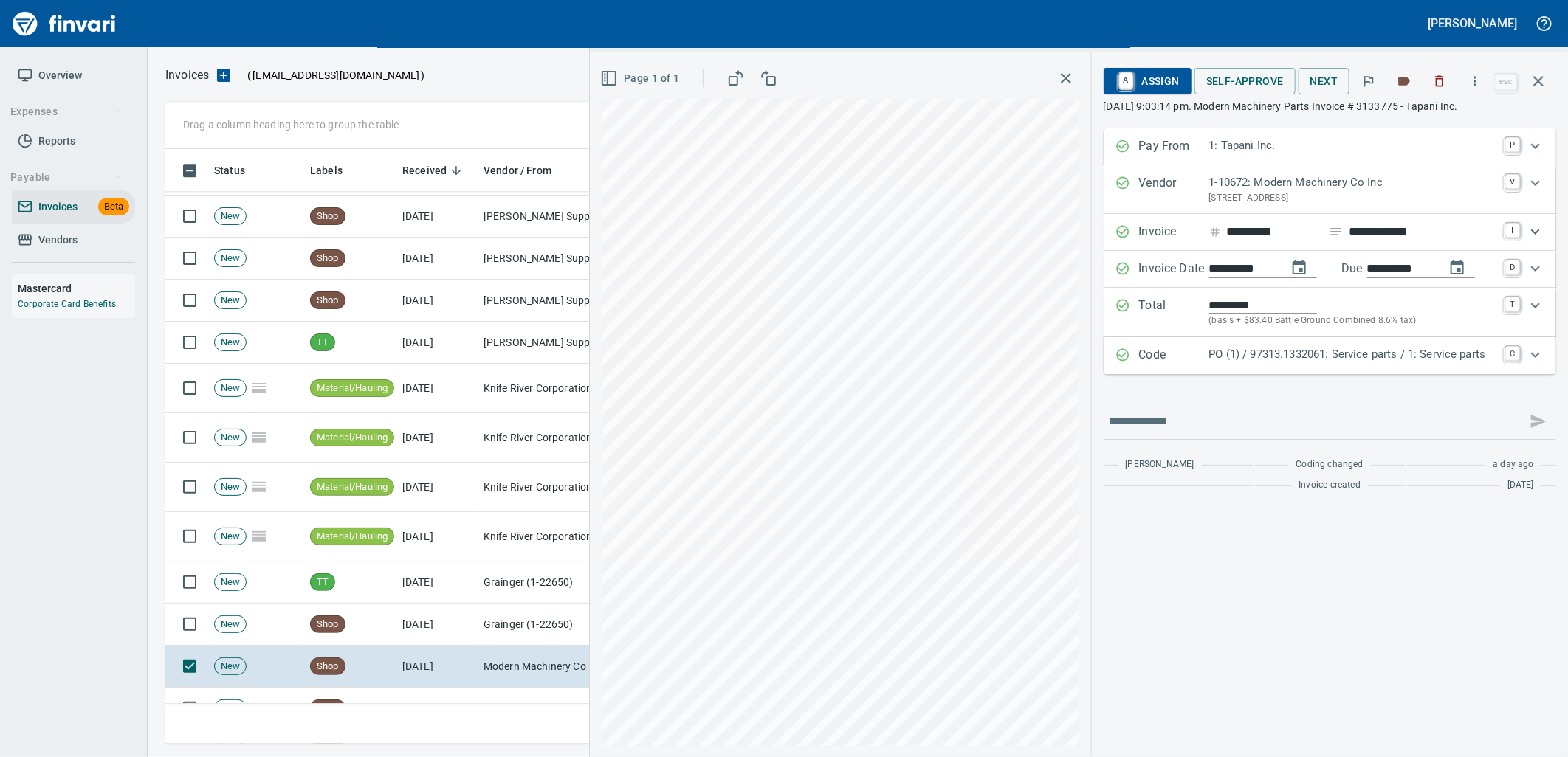
click at [1236, 365] on div "PO (1) / 97313.1332061: Service parts / 1: Service parts" at bounding box center [1352, 356] width 287 height 20
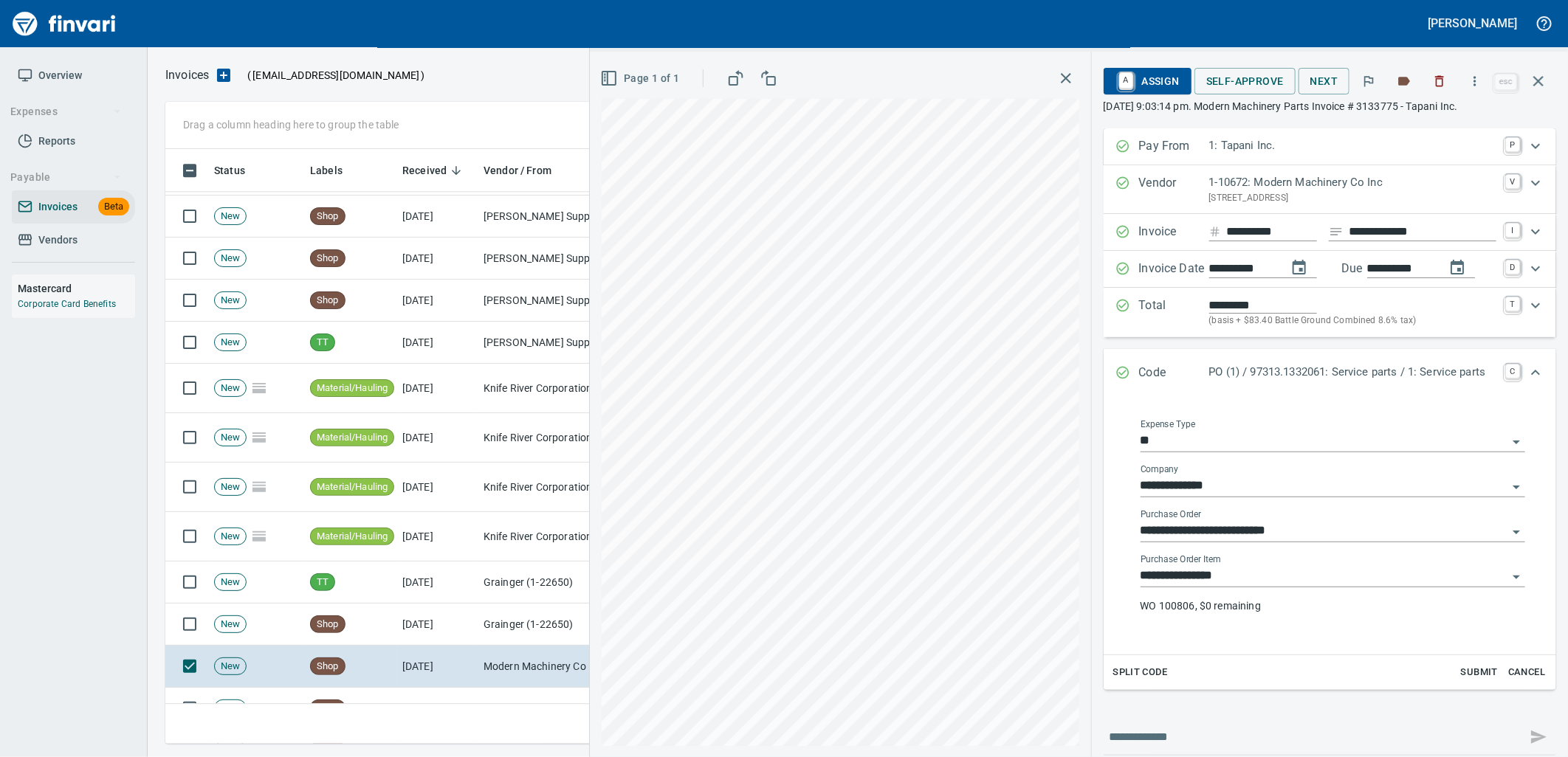
click at [1250, 578] on input "**********" at bounding box center [1324, 576] width 367 height 20
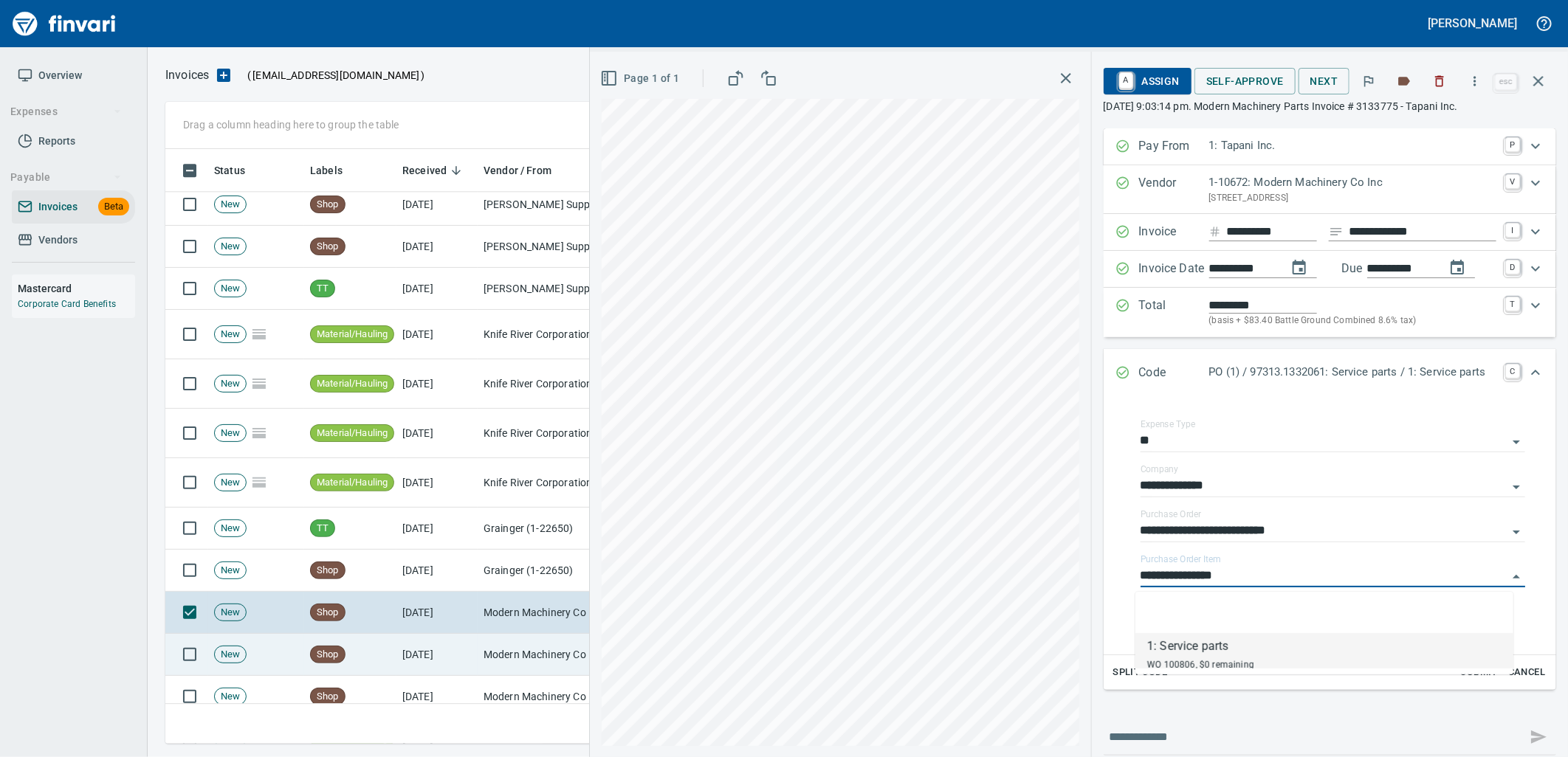
scroll to position [5903, 0]
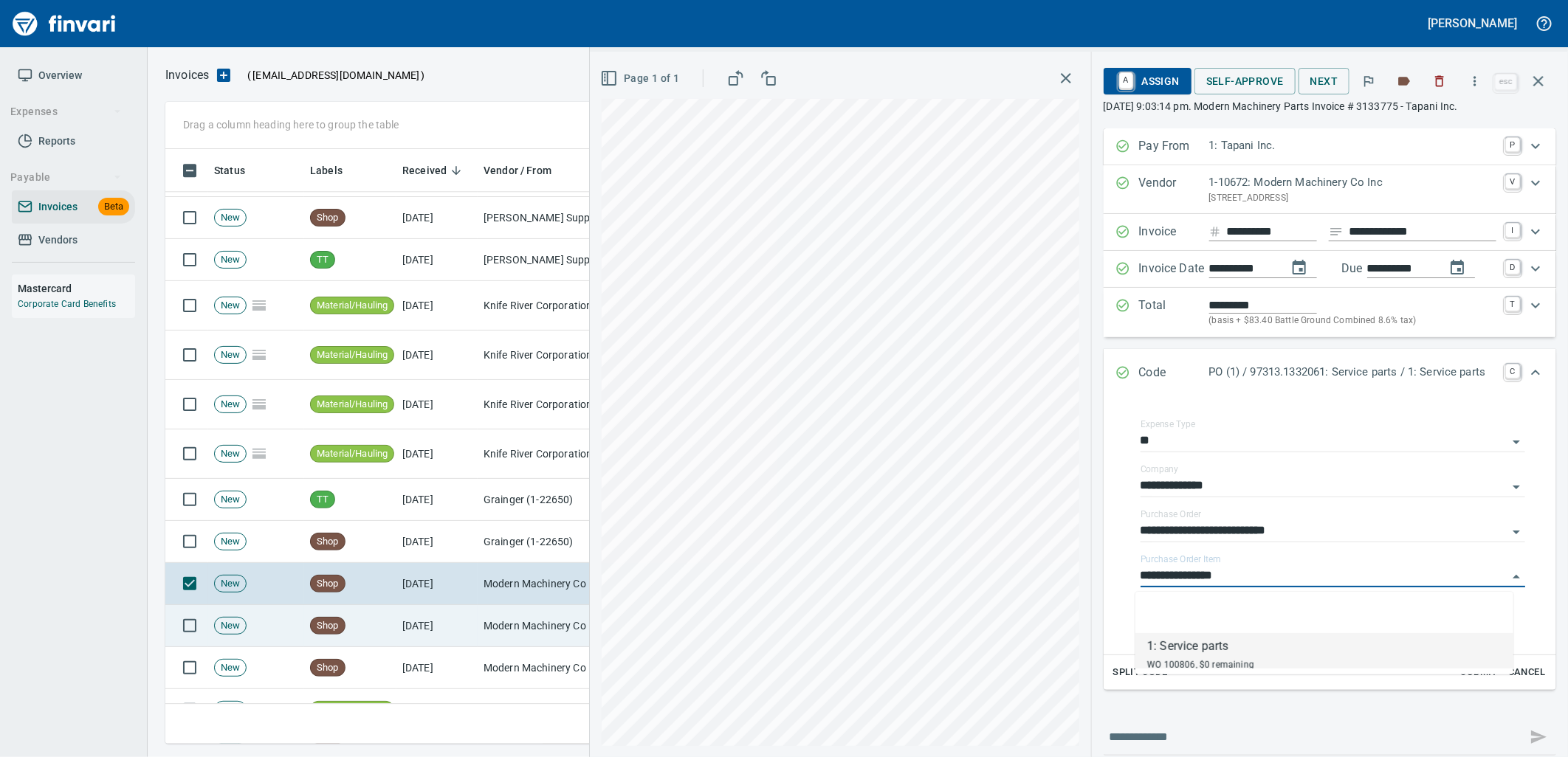
click at [431, 621] on td "10/1/2025" at bounding box center [436, 626] width 81 height 42
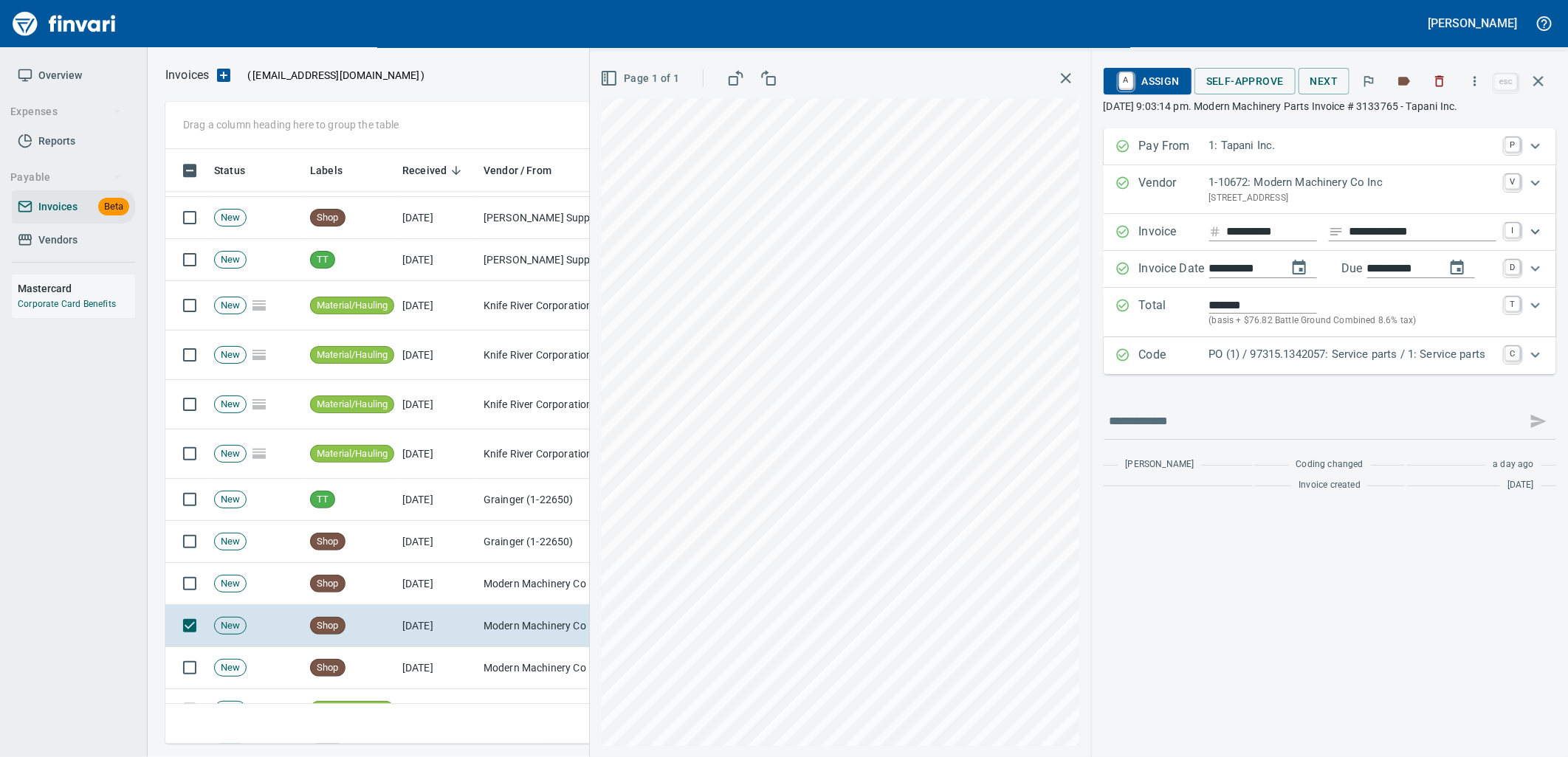
click at [1244, 359] on p "PO (1) / 97315.1342057: Service parts / 1: Service parts" at bounding box center [1352, 354] width 287 height 17
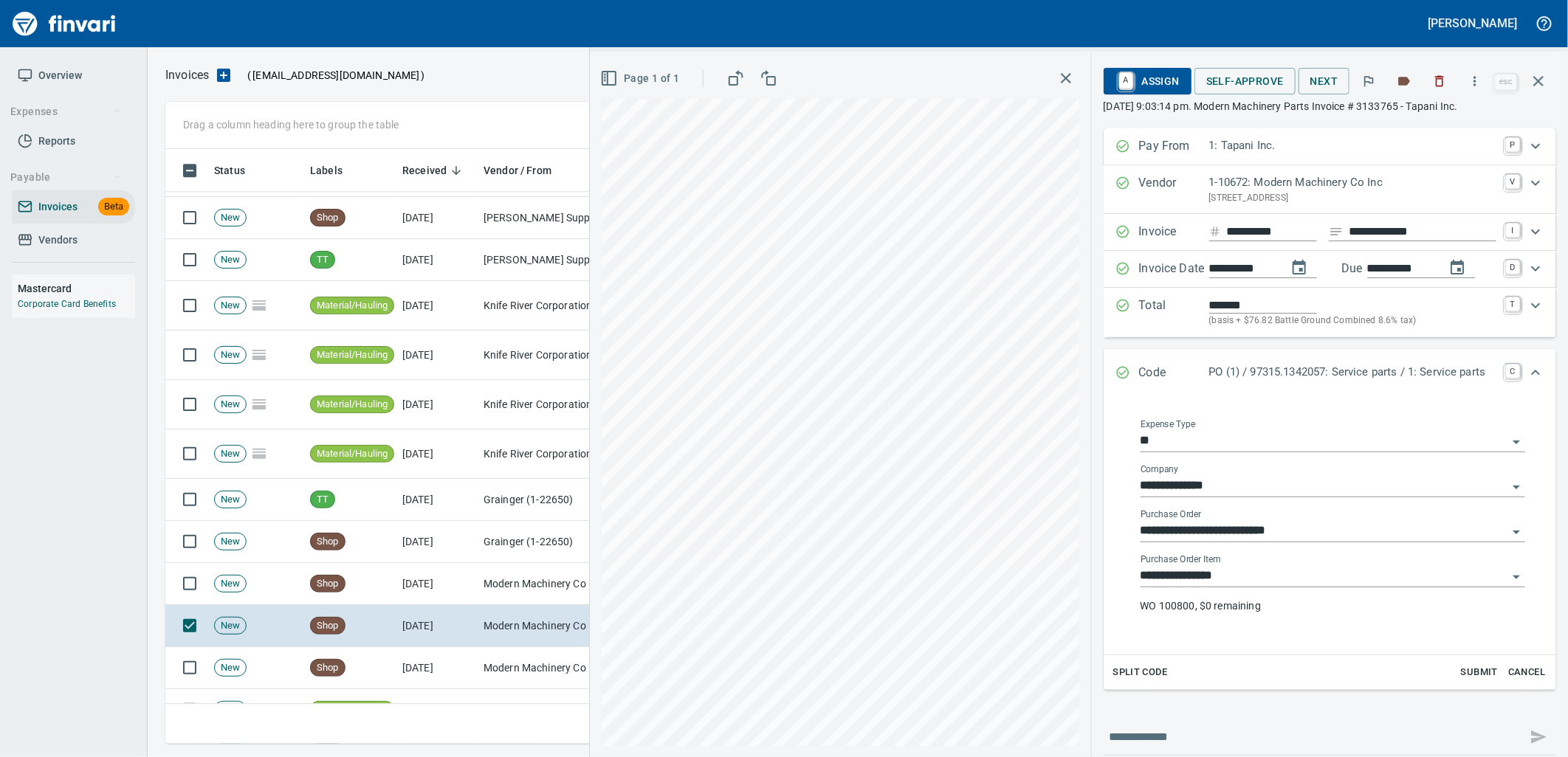
click at [1213, 577] on input "**********" at bounding box center [1324, 576] width 367 height 20
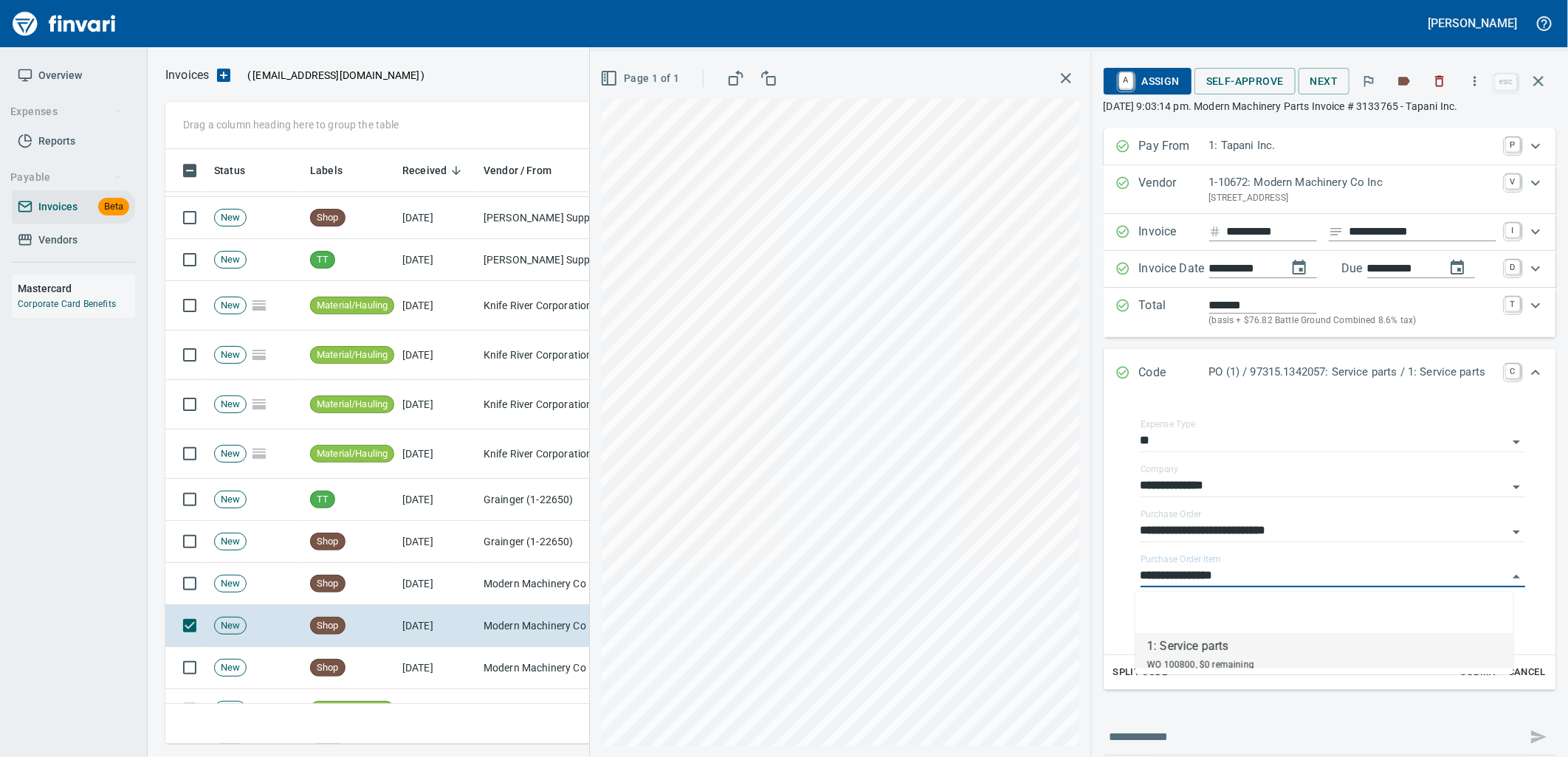
scroll to position [583, 1360]
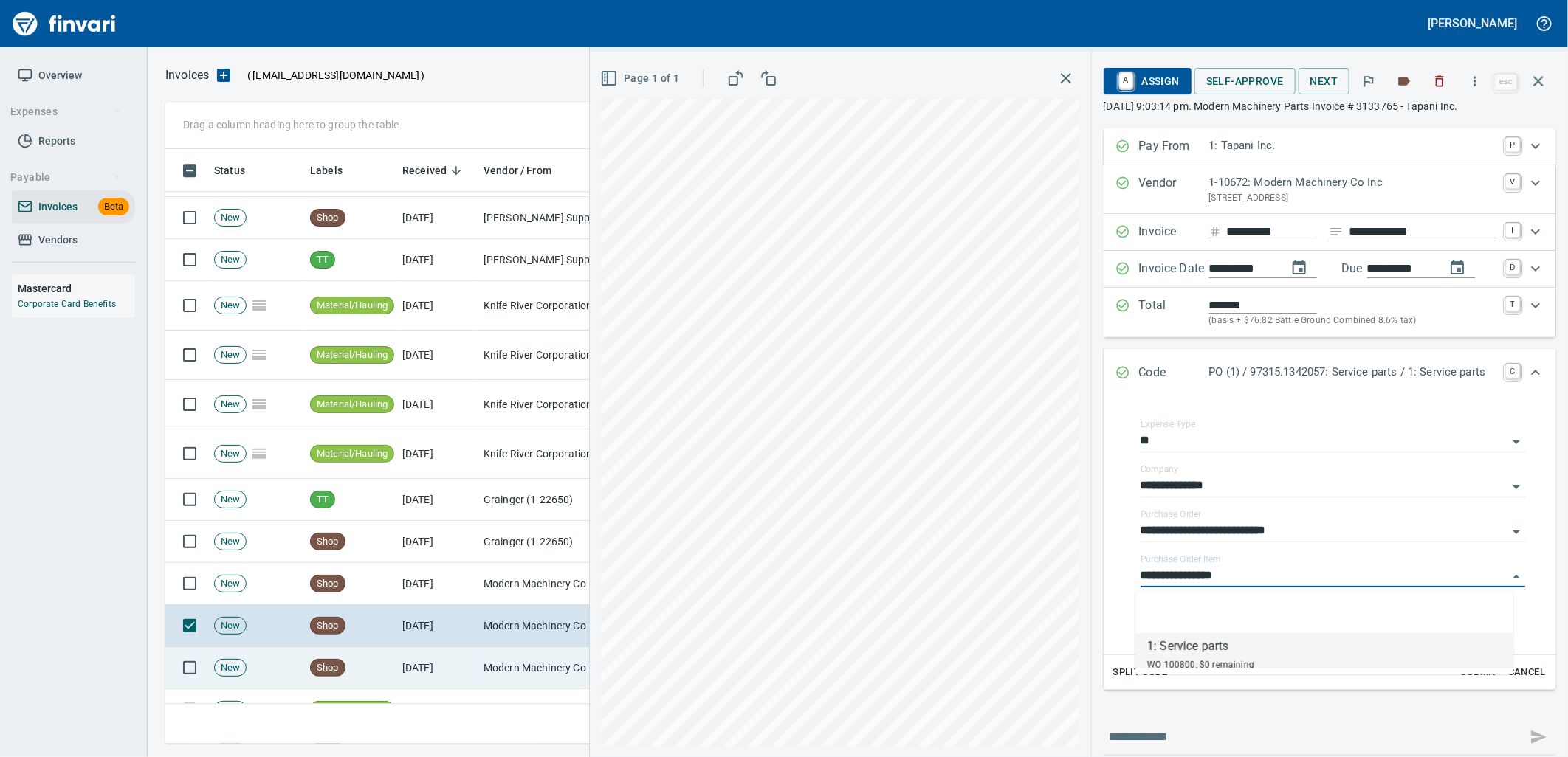
click at [443, 658] on td "10/1/2025" at bounding box center [436, 667] width 81 height 42
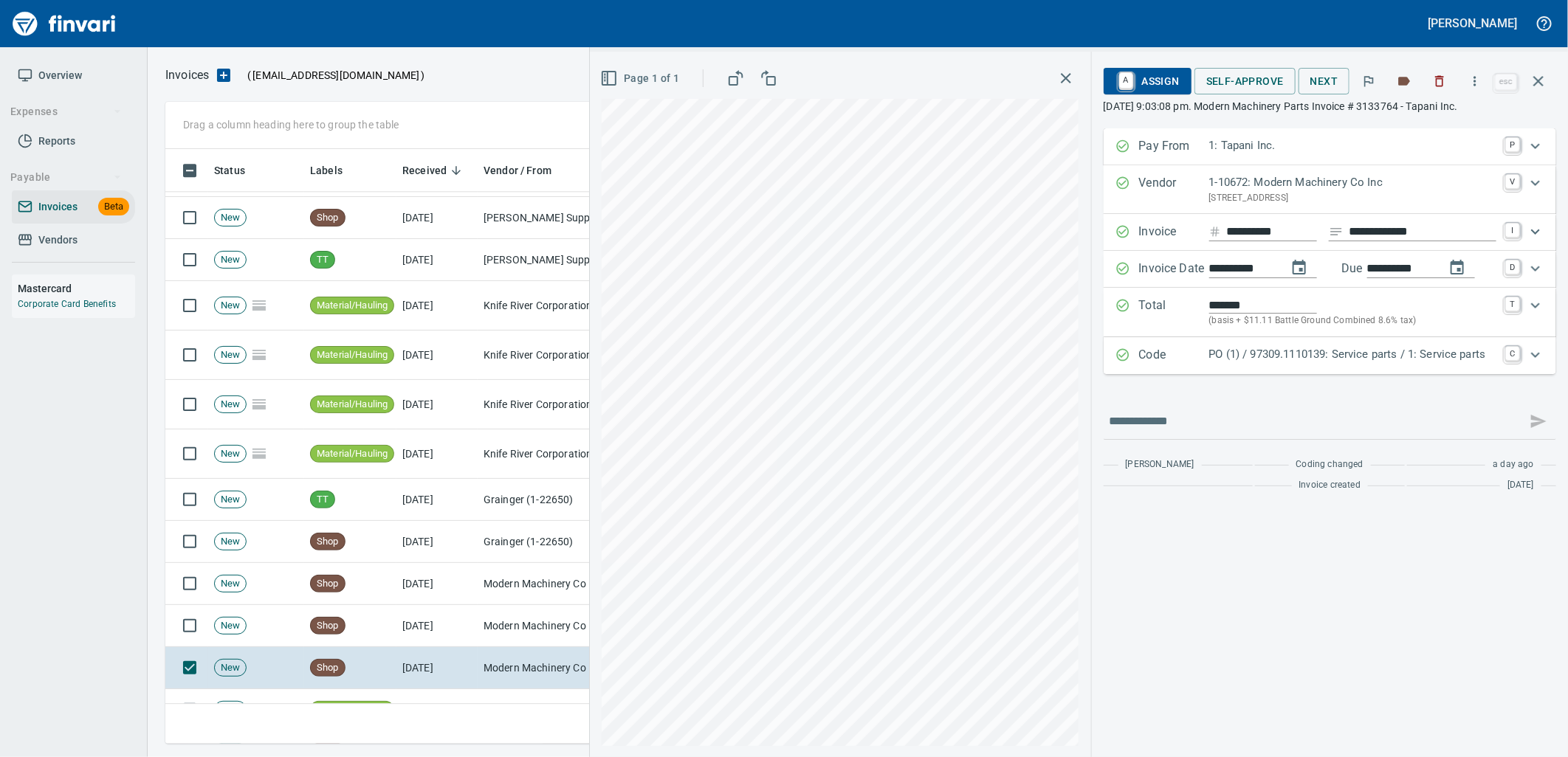
click at [1259, 358] on p "PO (1) / 97309.1110139: Service parts / 1: Service parts" at bounding box center [1352, 354] width 287 height 17
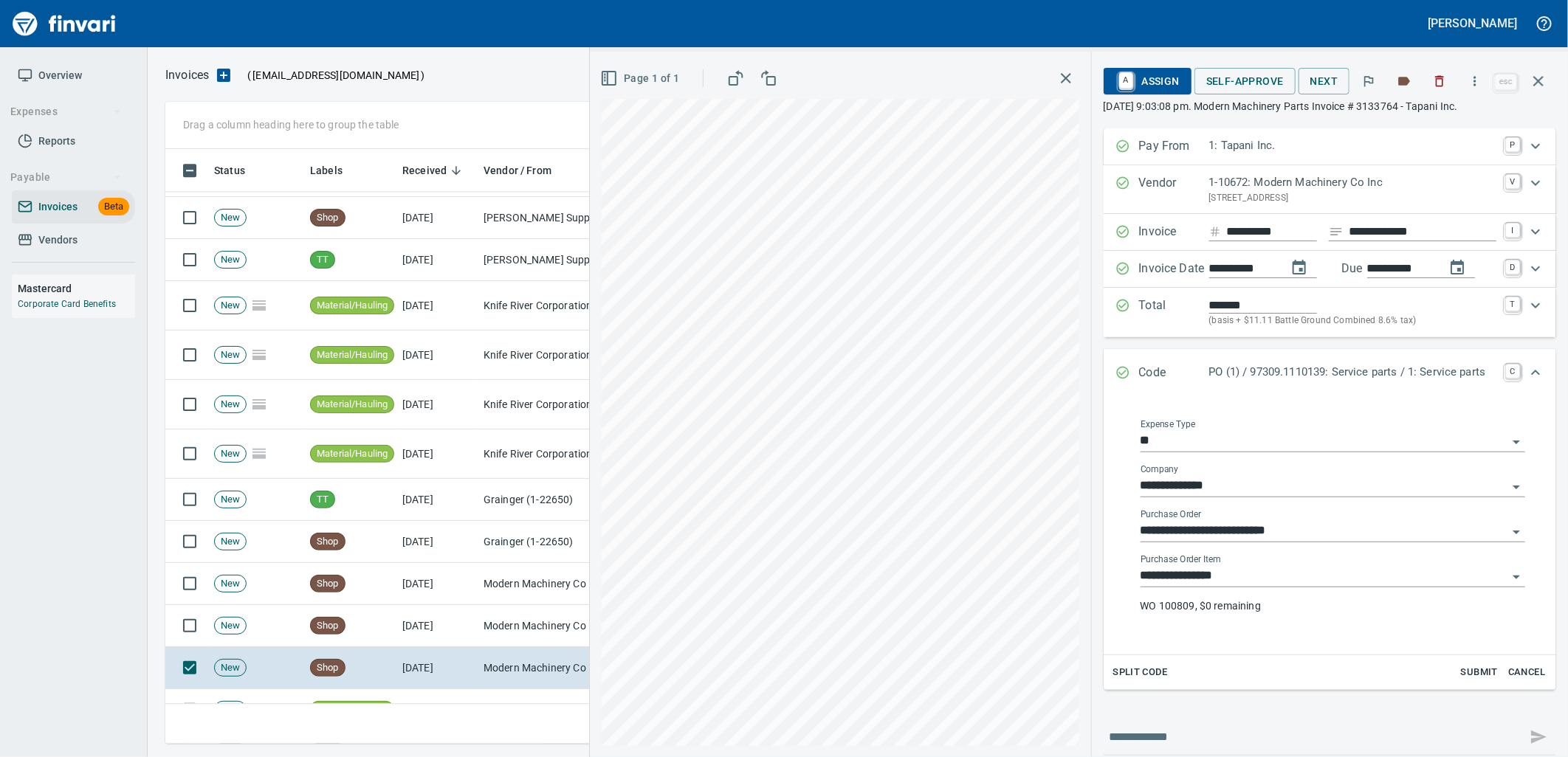
click at [1233, 576] on input "**********" at bounding box center [1324, 576] width 367 height 20
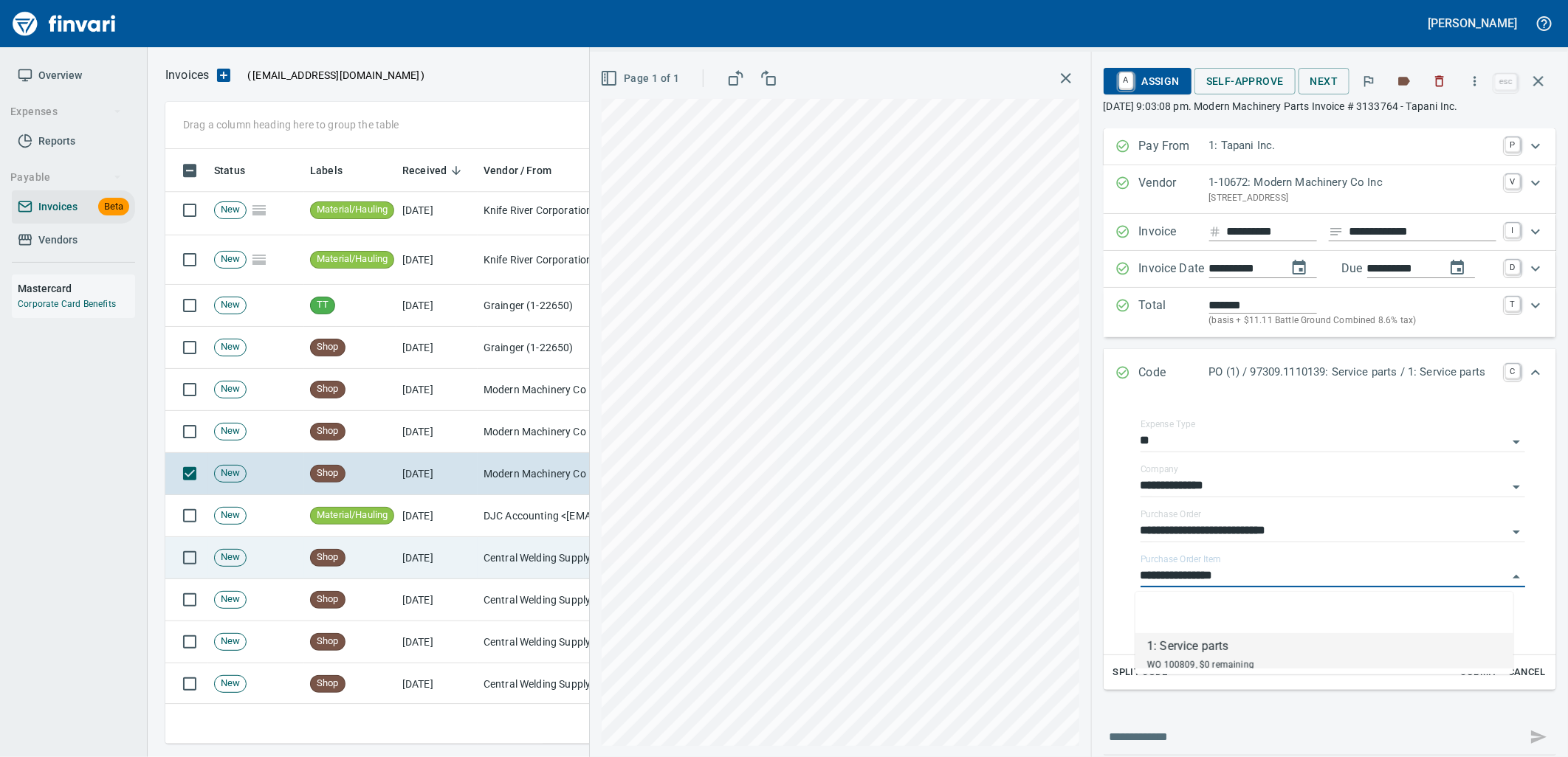
scroll to position [6148, 0]
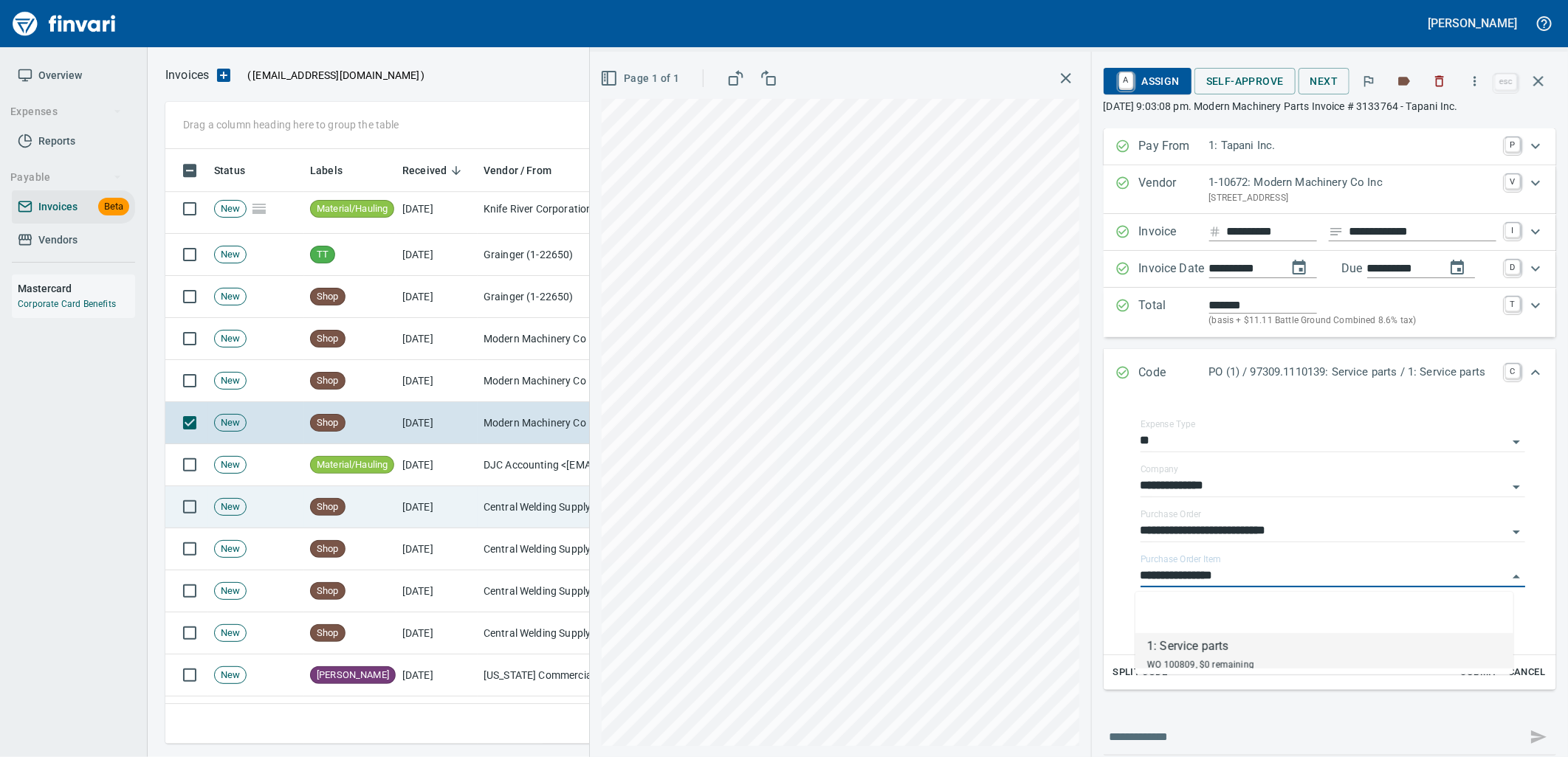
click at [428, 515] on td "10/1/2025" at bounding box center [436, 507] width 81 height 42
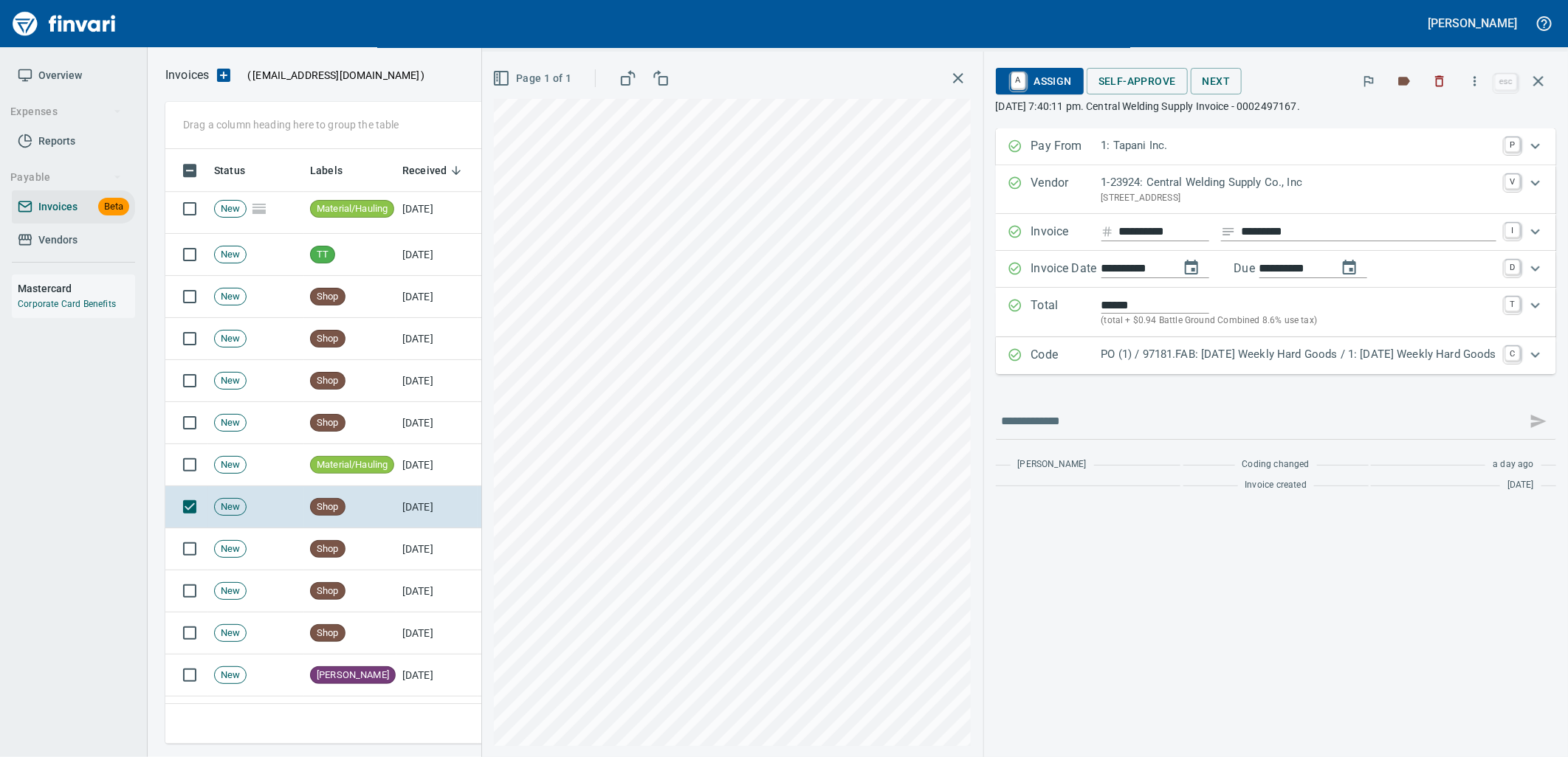
click at [1399, 349] on p "PO (1) / 97181.FAB: 09/29/25 Weekly Hard Goods / 1: 09/29/25 Weekly Hard Goods" at bounding box center [1299, 354] width 395 height 17
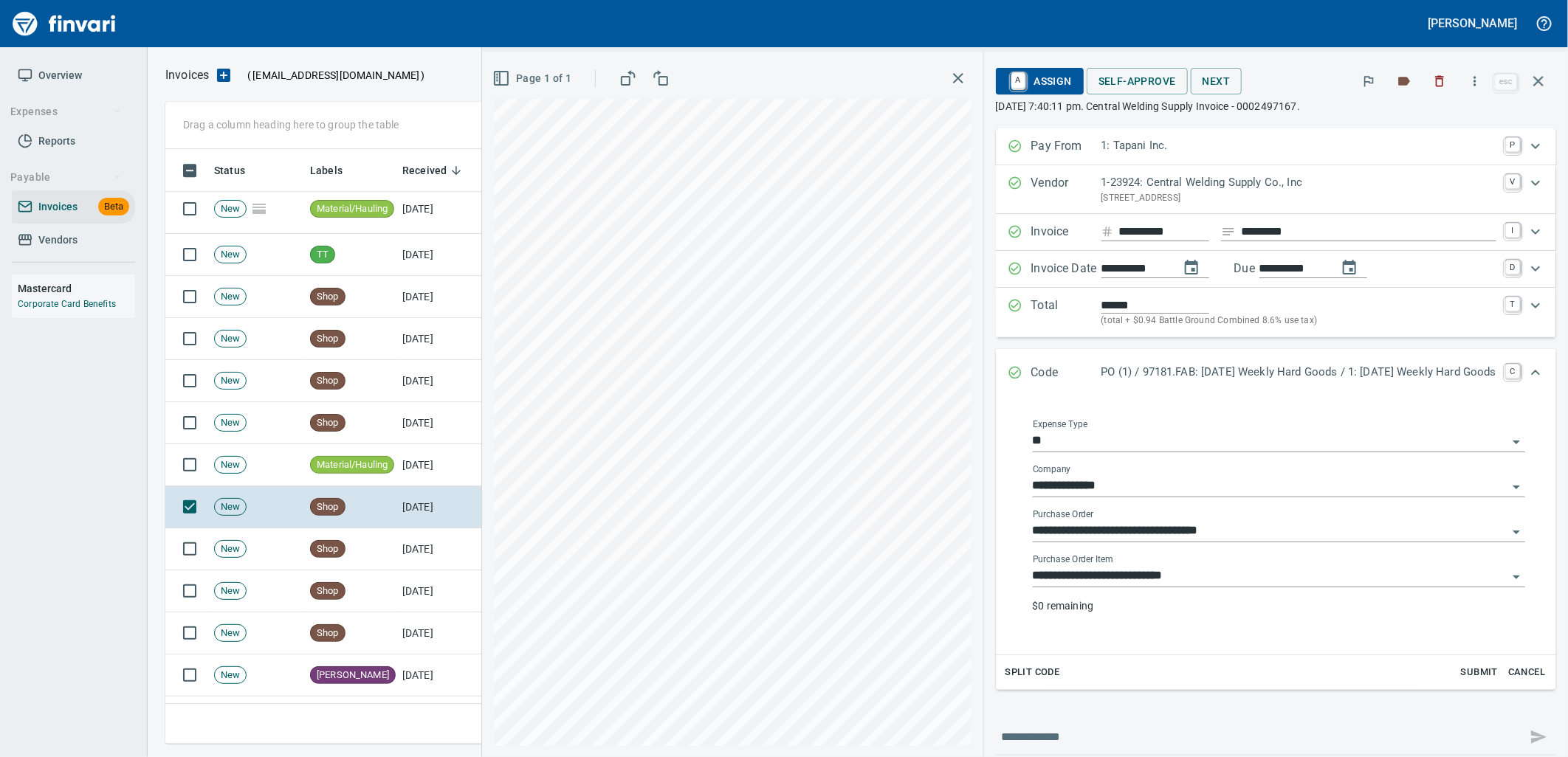
click at [1154, 576] on input "**********" at bounding box center [1270, 576] width 475 height 20
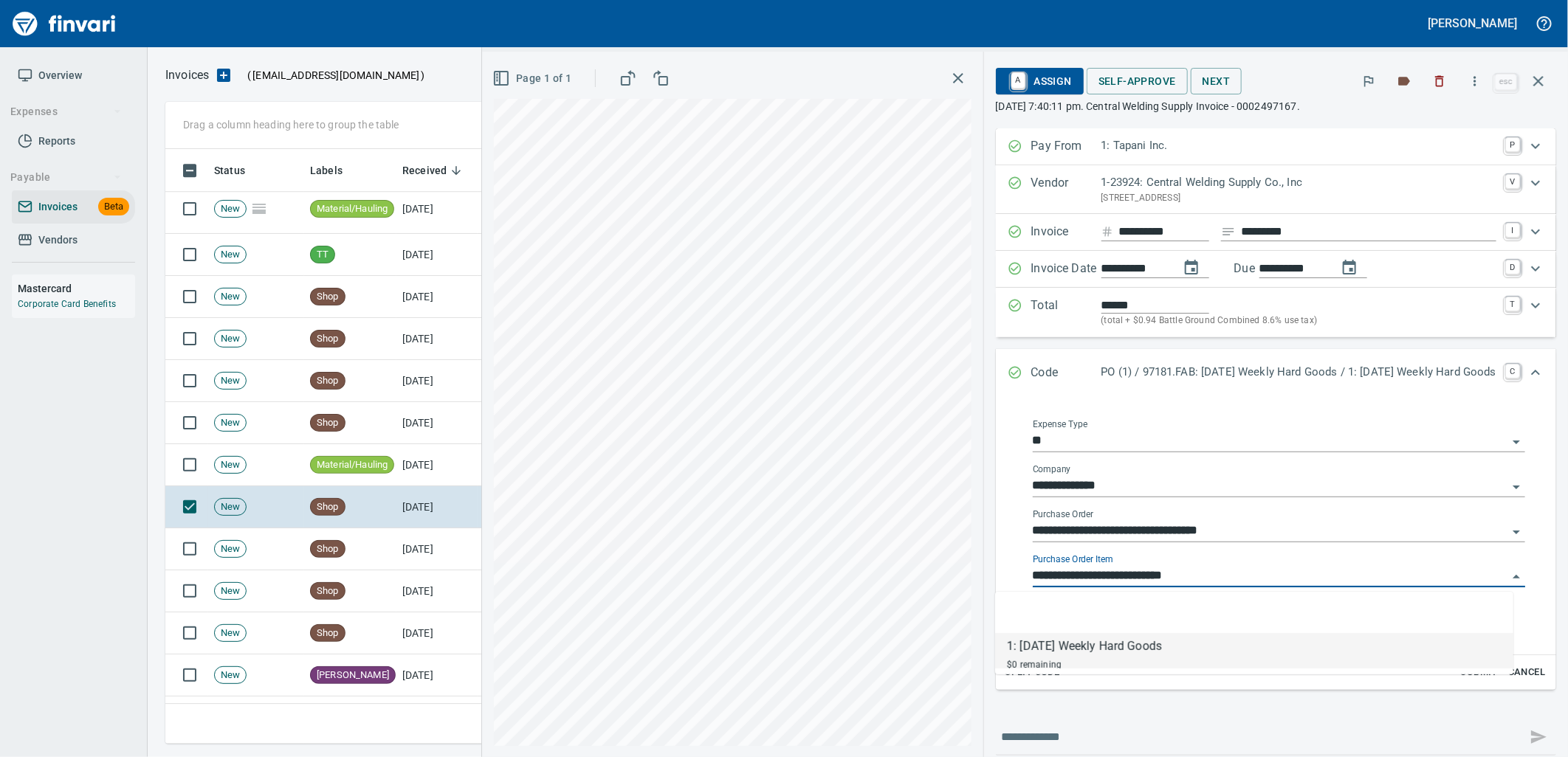
scroll to position [583, 1360]
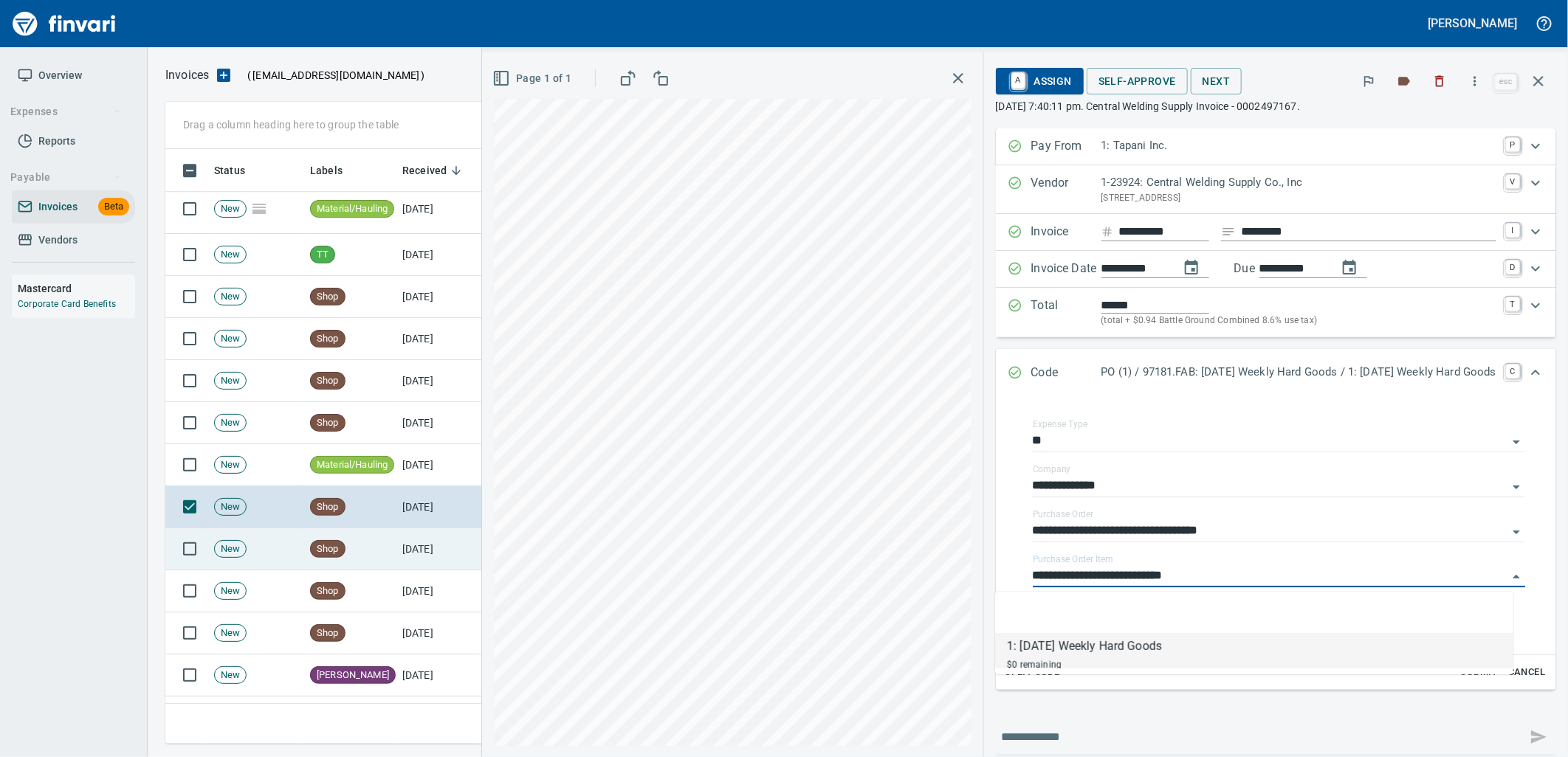
click at [265, 565] on td "New" at bounding box center [256, 548] width 96 height 42
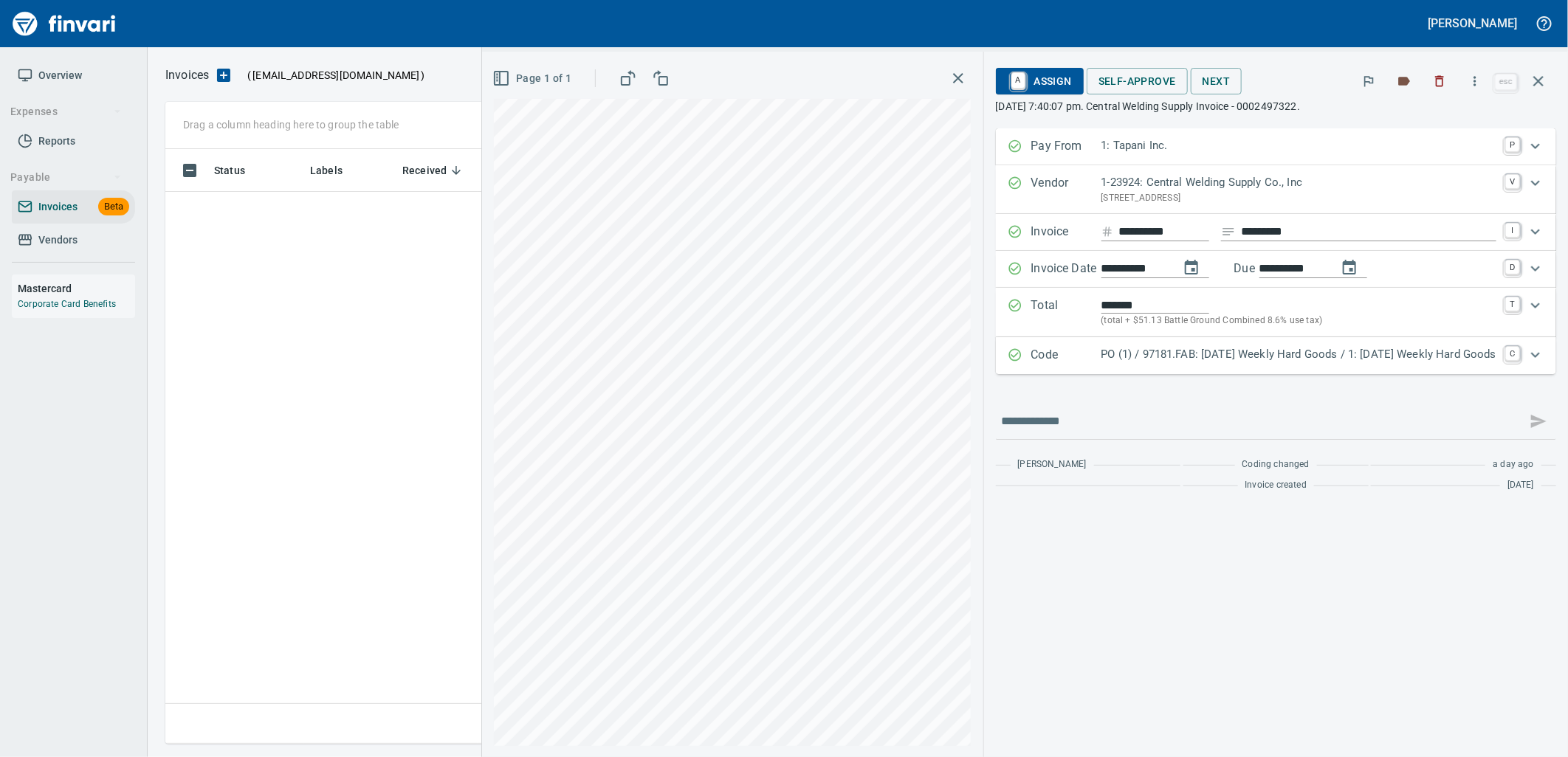
scroll to position [583, 1360]
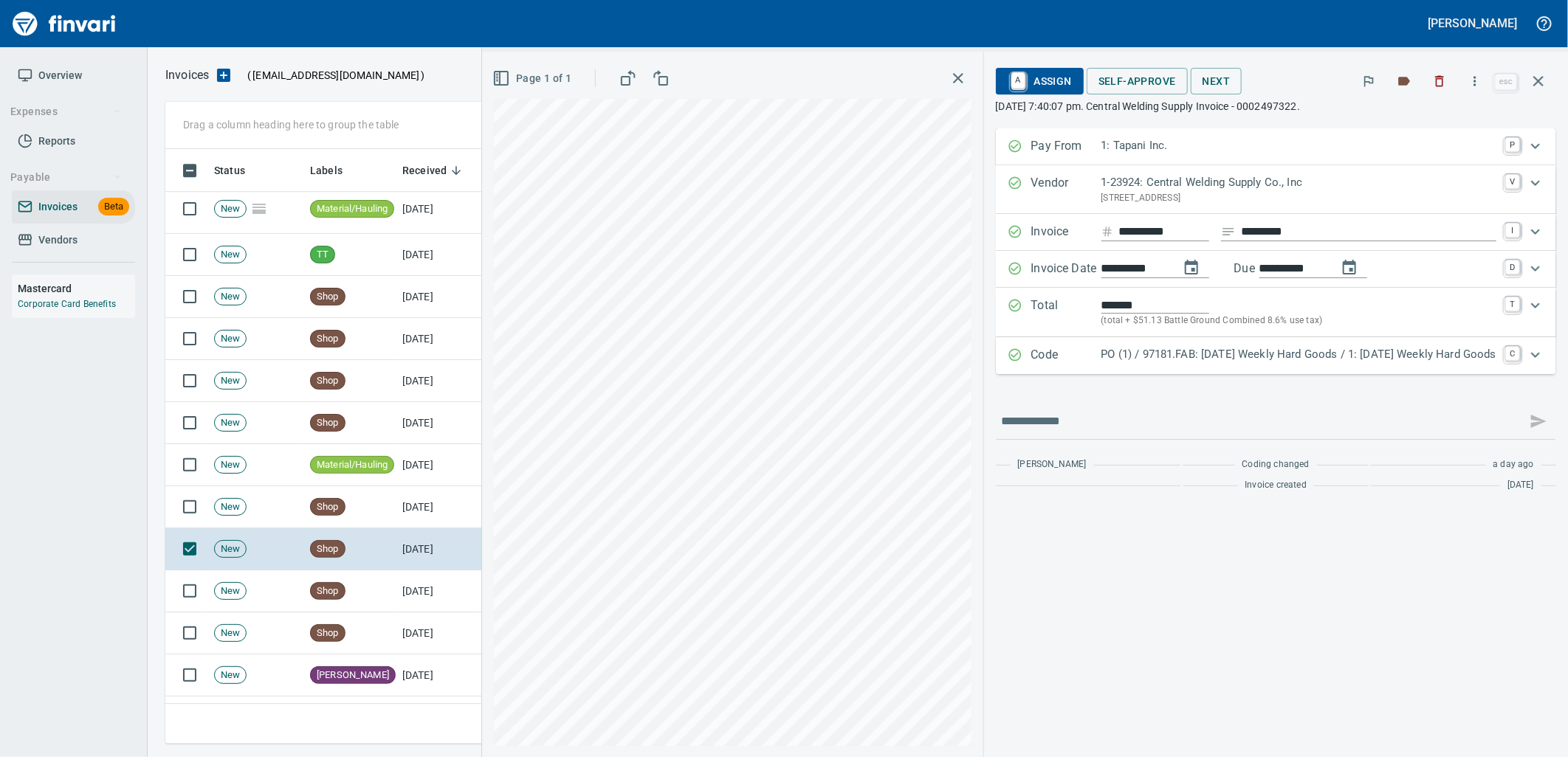
click at [1233, 357] on p "PO (1) / 97181.FAB: [DATE] Weekly Hard Goods / 1: [DATE] Weekly Hard Goods" at bounding box center [1299, 354] width 395 height 17
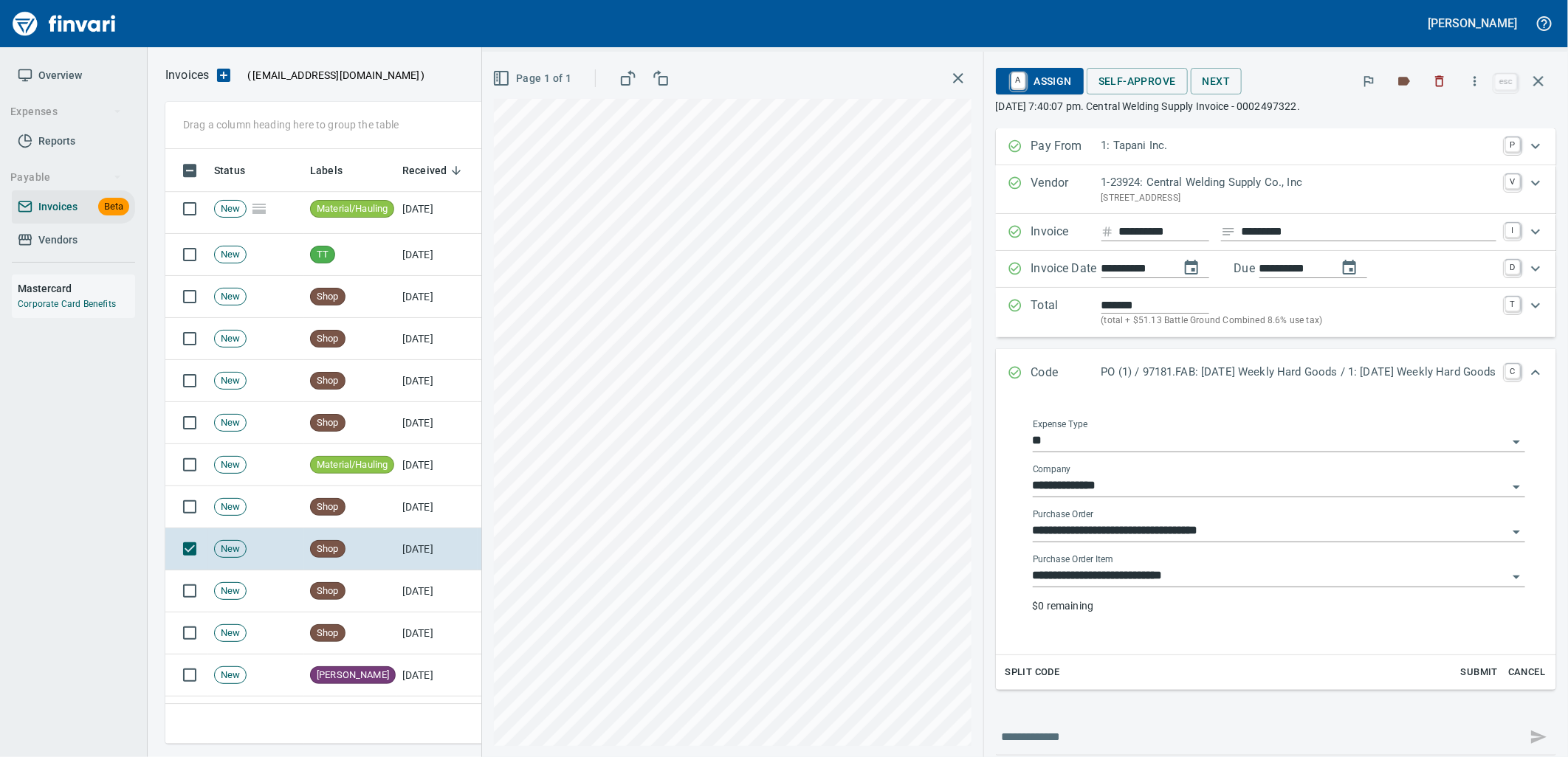
click at [1175, 574] on input "**********" at bounding box center [1270, 576] width 475 height 20
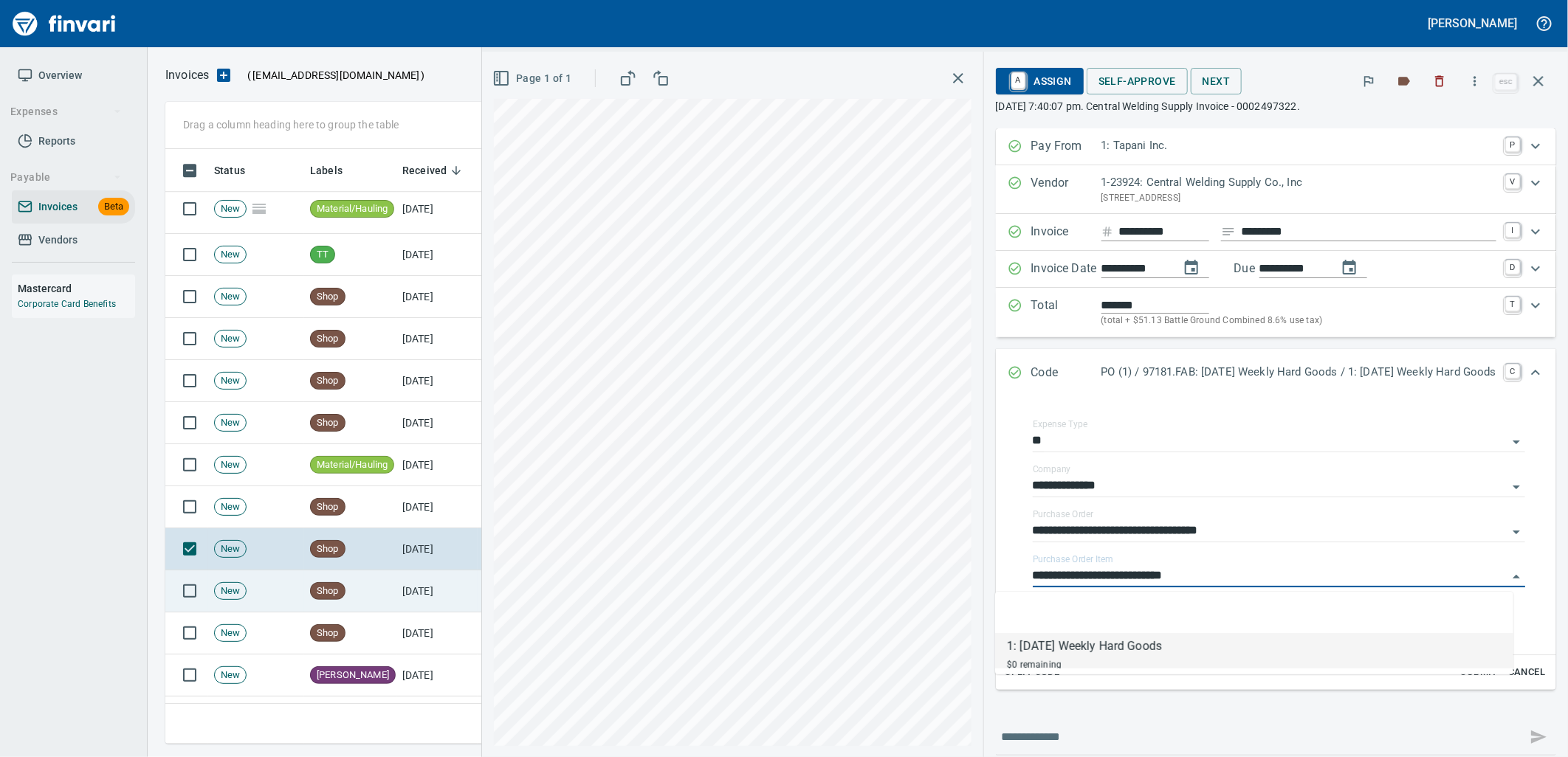
click at [384, 598] on td "Shop" at bounding box center [351, 591] width 92 height 42
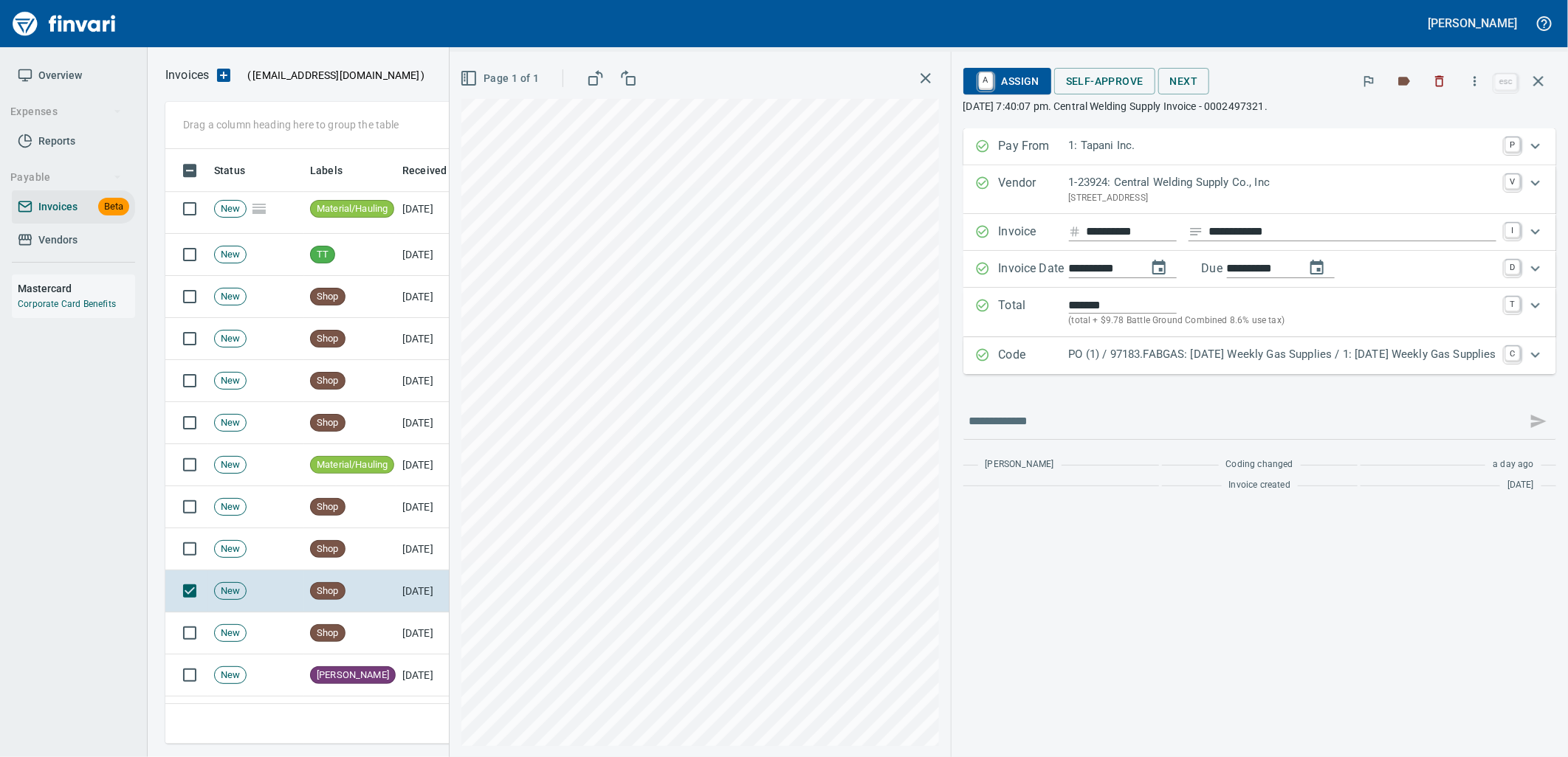
click at [1102, 358] on p "PO (1) / 97183.FABGAS: [DATE] Weekly Gas Supplies / 1: [DATE] Weekly Gas Suppli…" at bounding box center [1282, 354] width 427 height 17
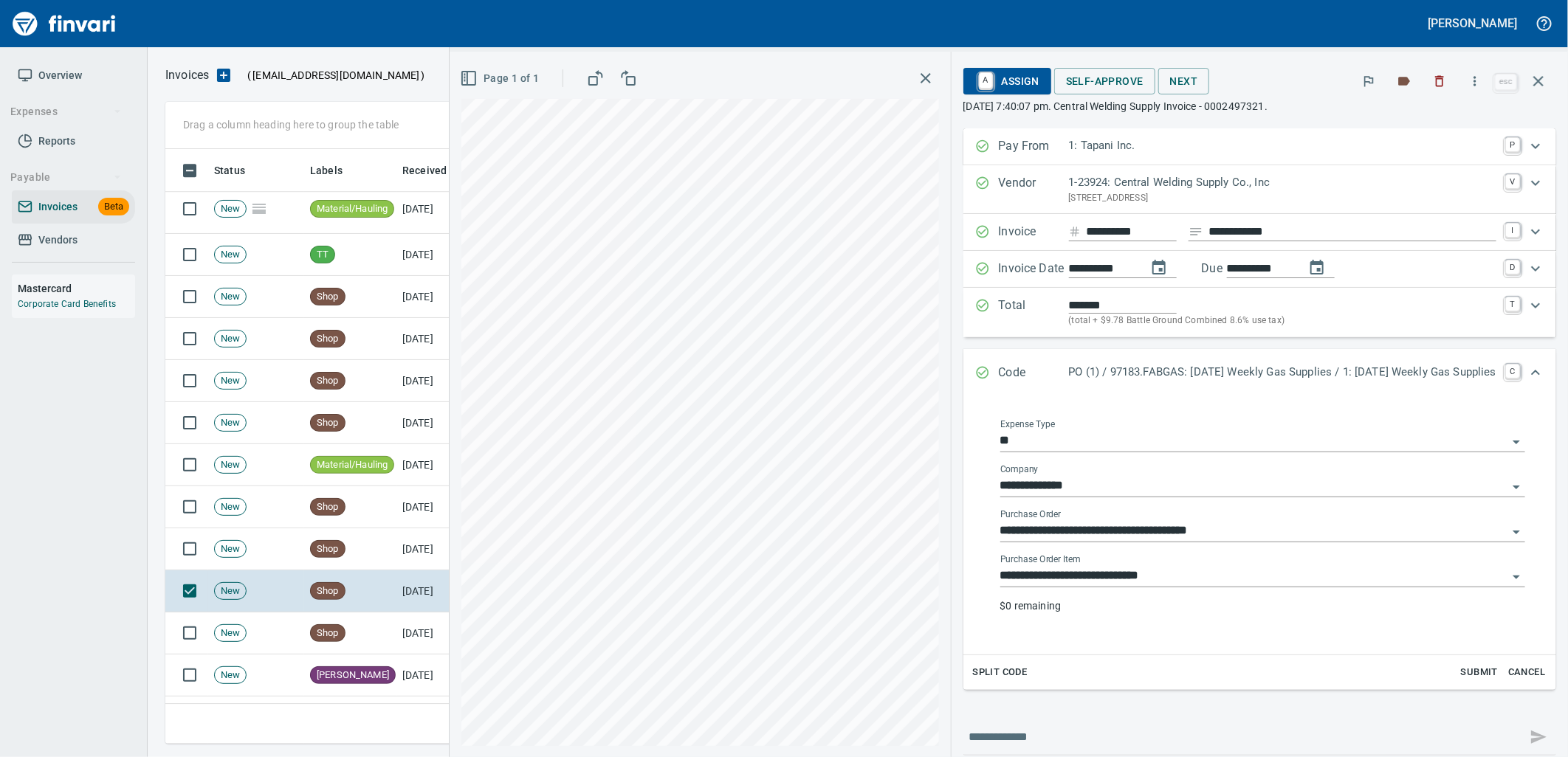
click at [1172, 571] on input "**********" at bounding box center [1254, 576] width 507 height 20
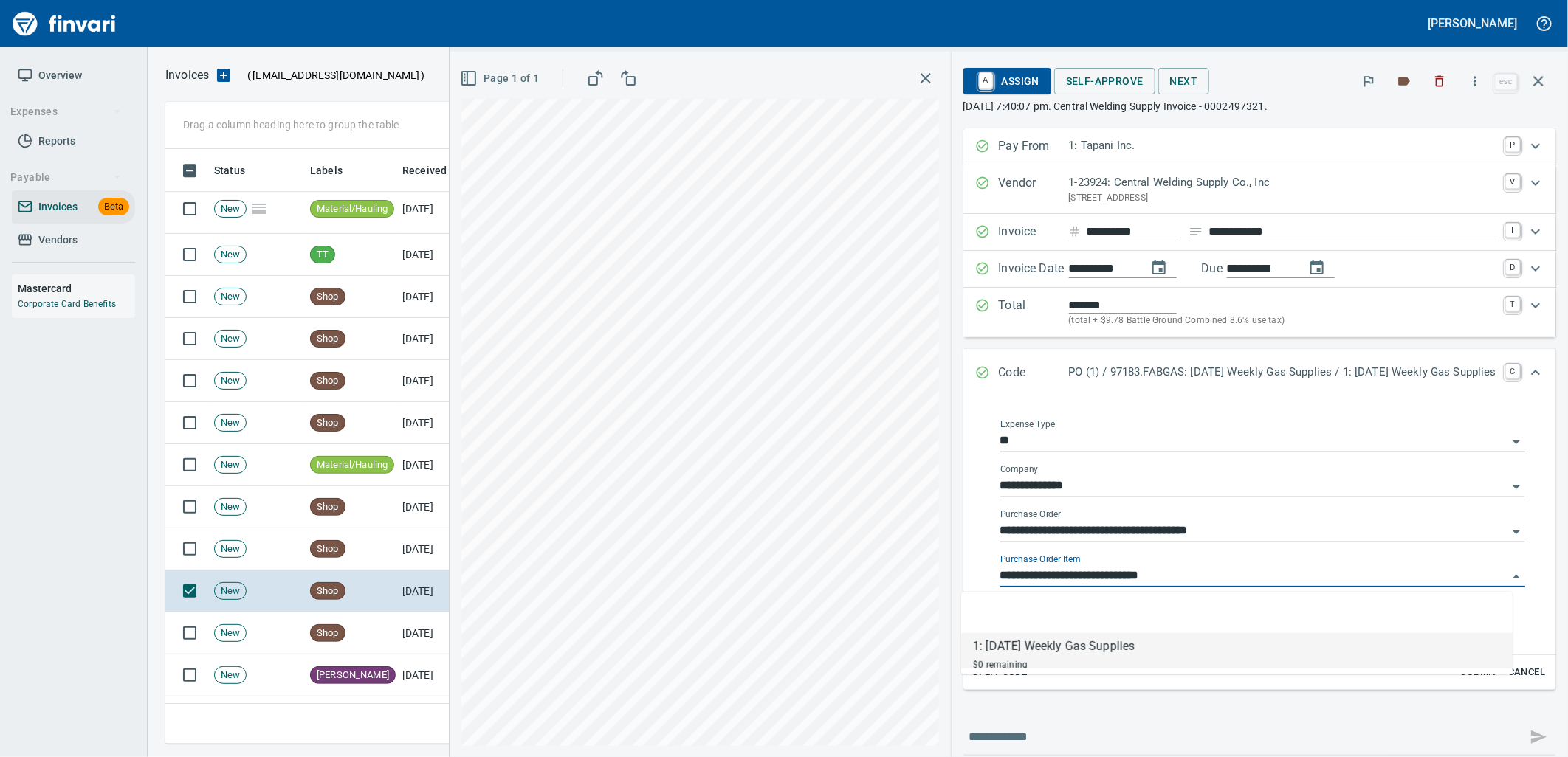
scroll to position [583, 1360]
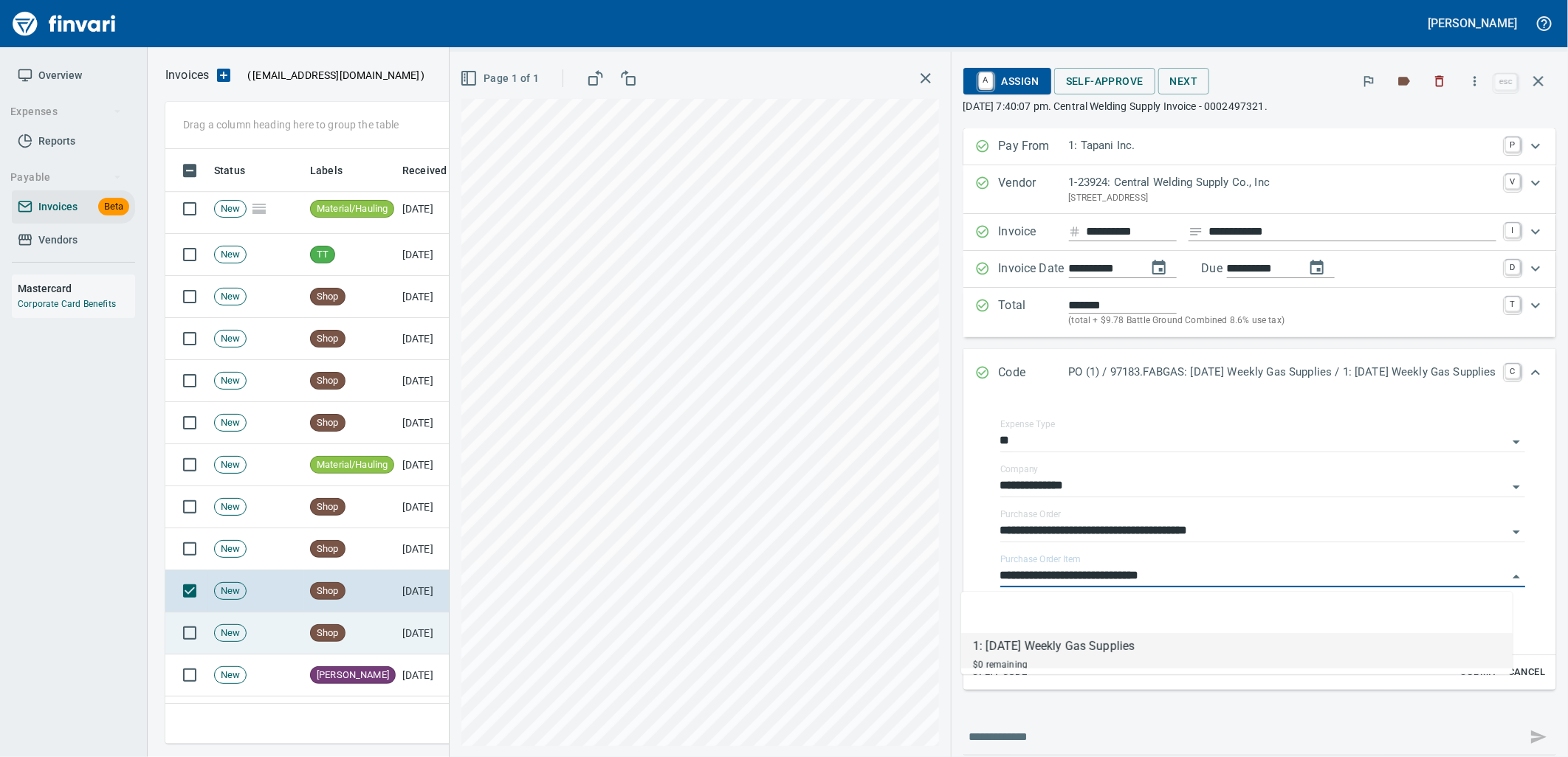
click at [355, 617] on td "Shop" at bounding box center [351, 633] width 92 height 42
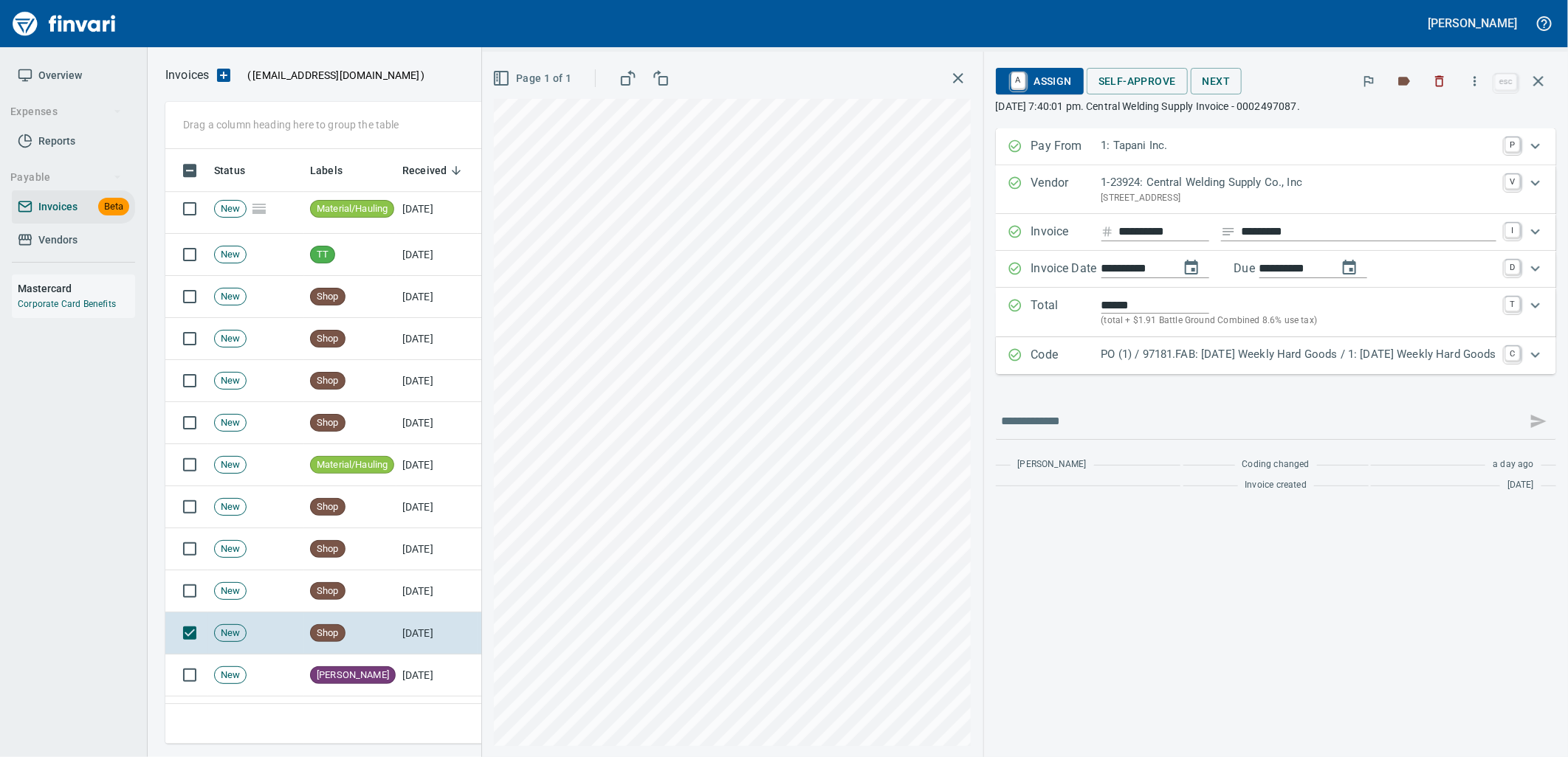
click at [1116, 354] on p "PO (1) / 97181.FAB: [DATE] Weekly Hard Goods / 1: [DATE] Weekly Hard Goods" at bounding box center [1299, 354] width 395 height 17
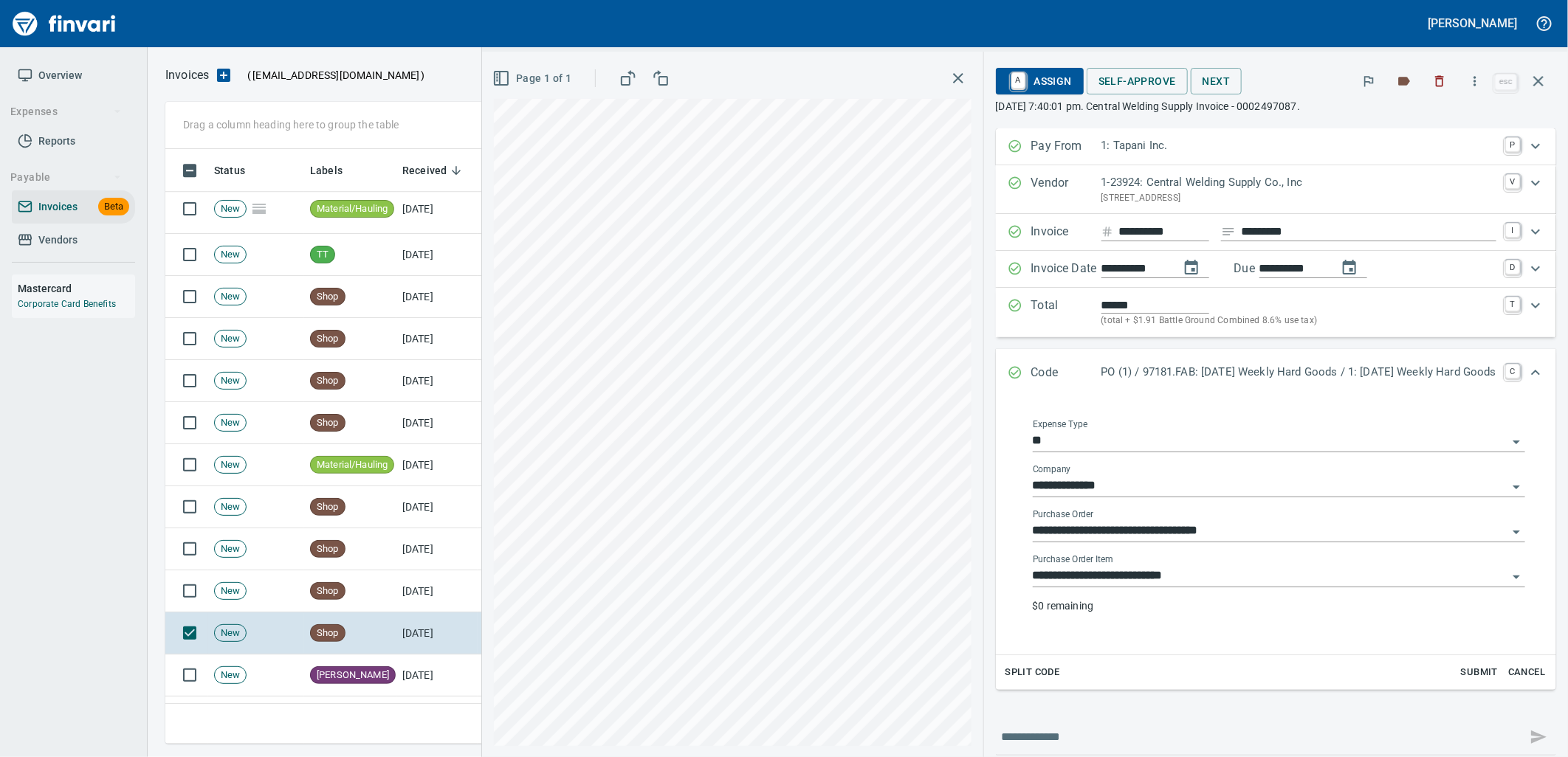
click at [1150, 577] on input "**********" at bounding box center [1270, 576] width 475 height 20
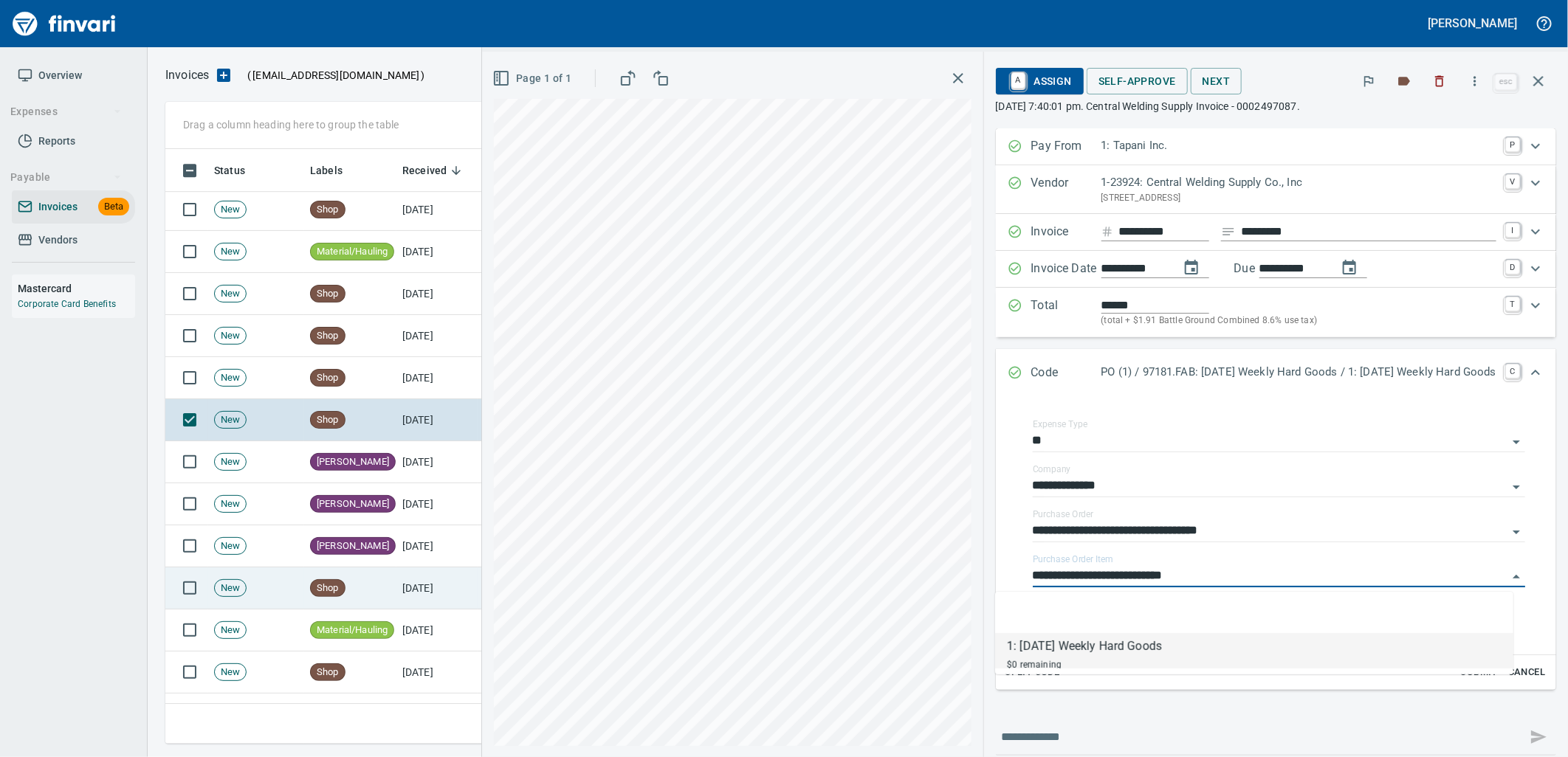
scroll to position [6394, 0]
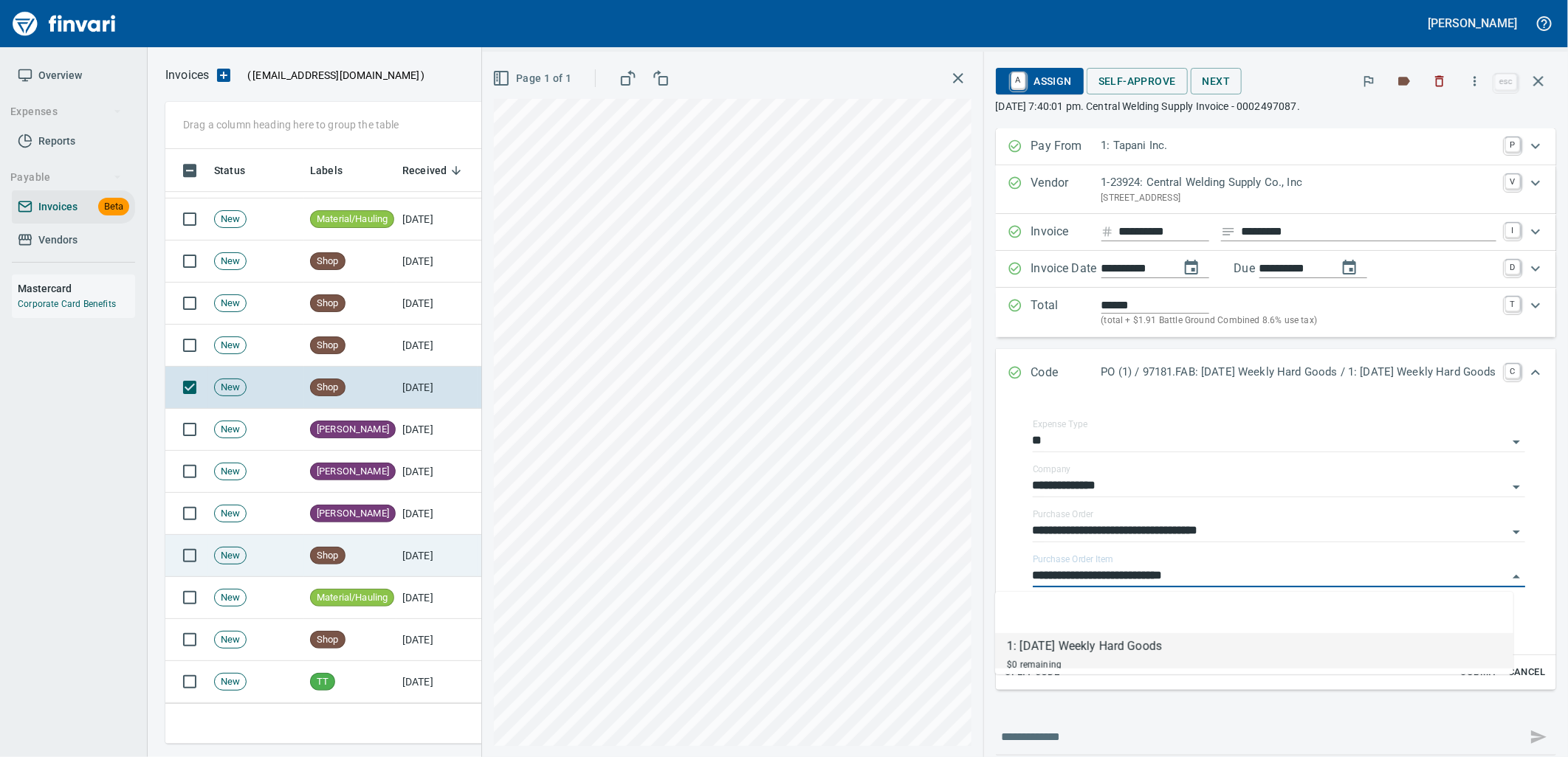
click at [369, 563] on td "Shop" at bounding box center [351, 556] width 92 height 42
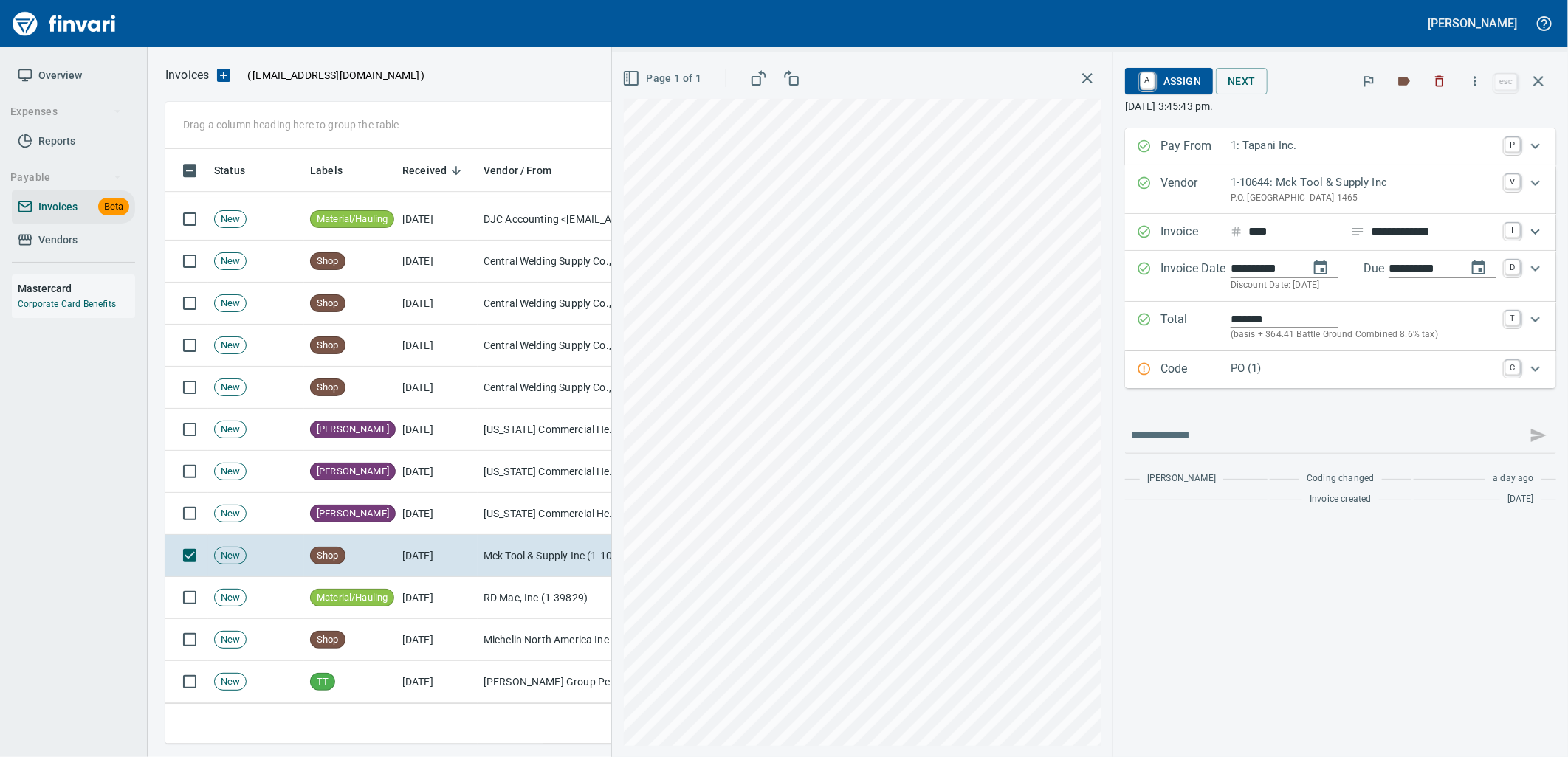
click at [1272, 366] on div "**********" at bounding box center [1341, 258] width 432 height 260
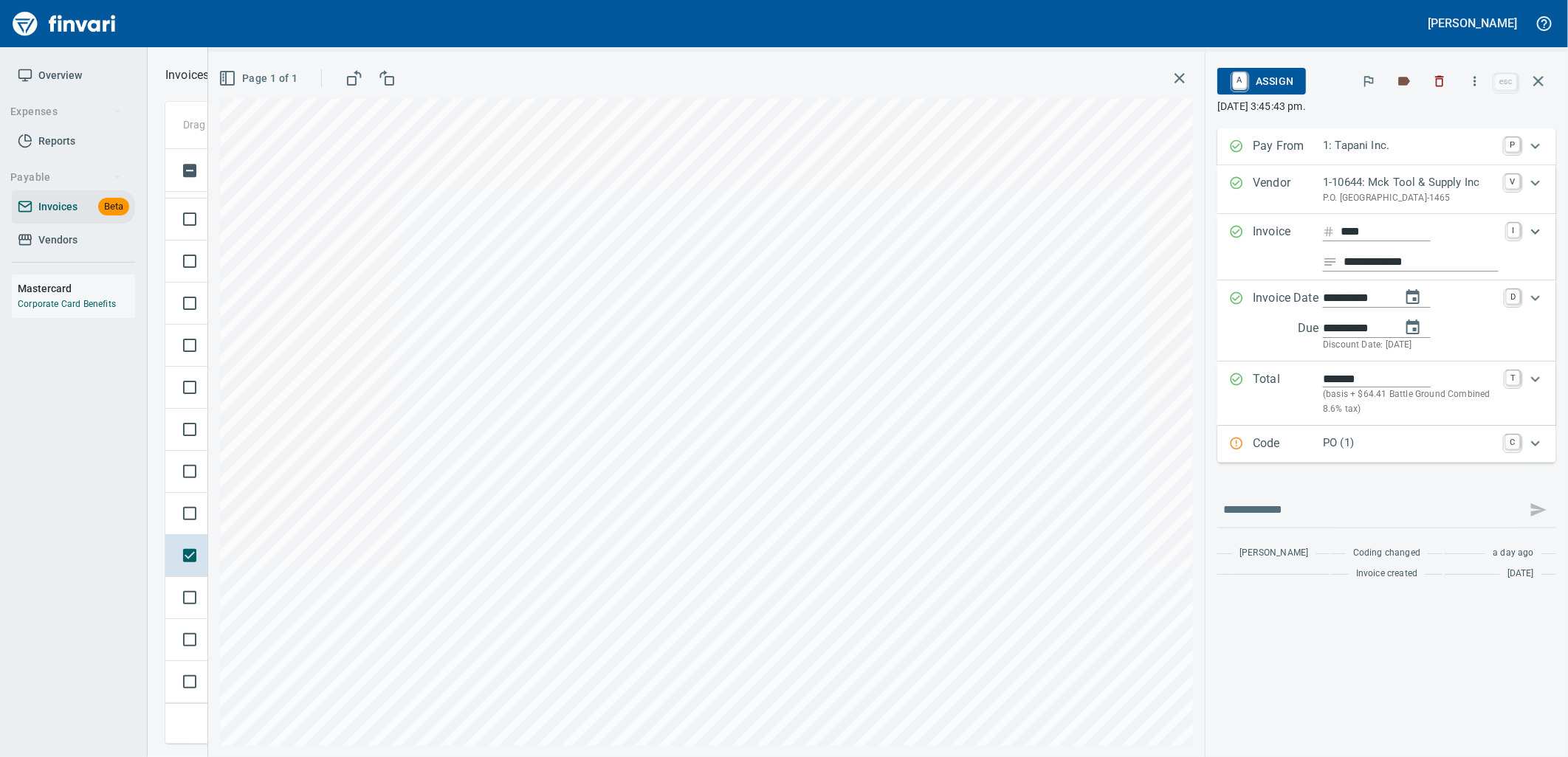
click at [1401, 451] on p "PO (1)" at bounding box center [1409, 443] width 173 height 17
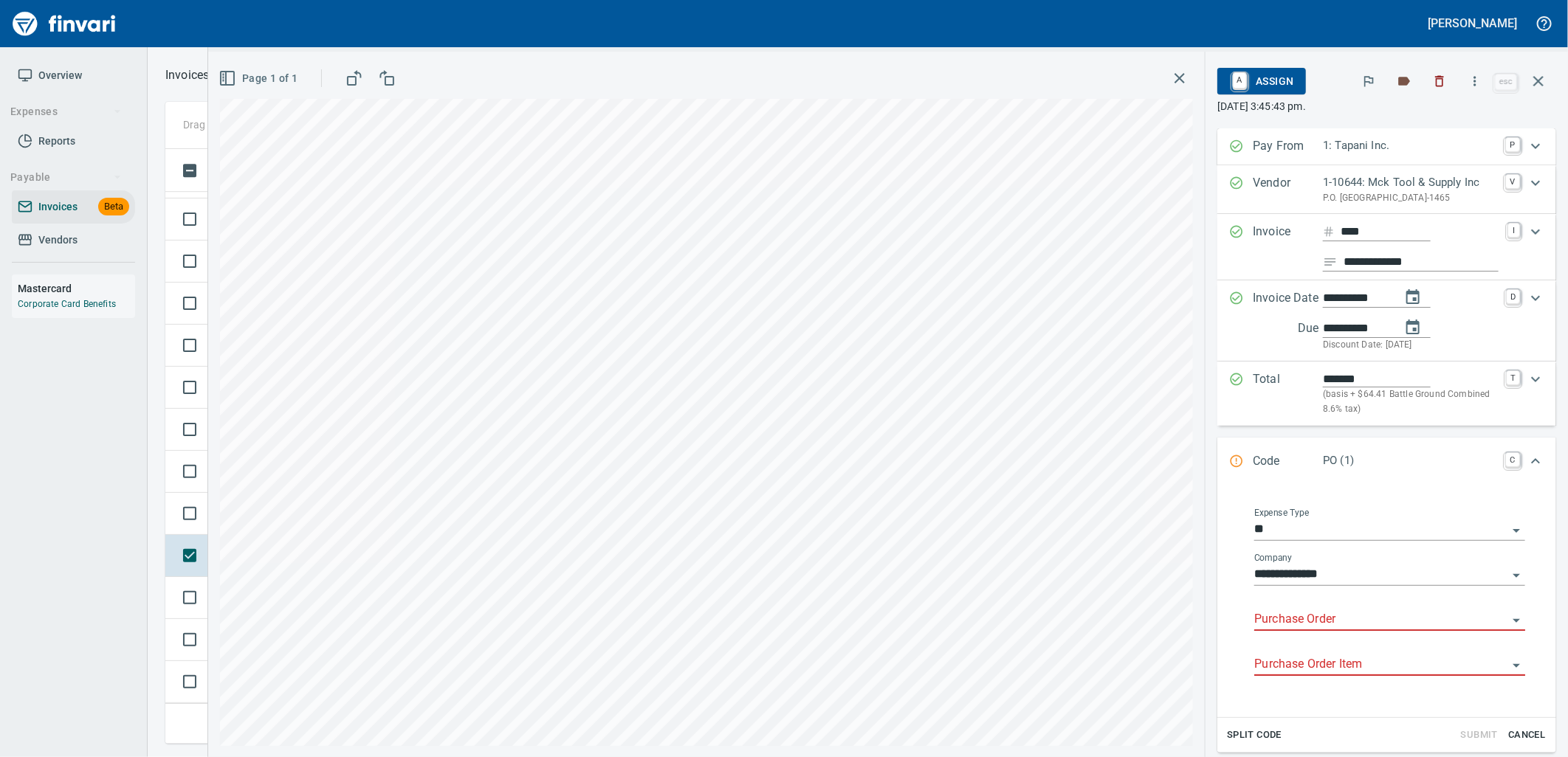
click at [1312, 630] on input "Purchase Order" at bounding box center [1381, 619] width 253 height 20
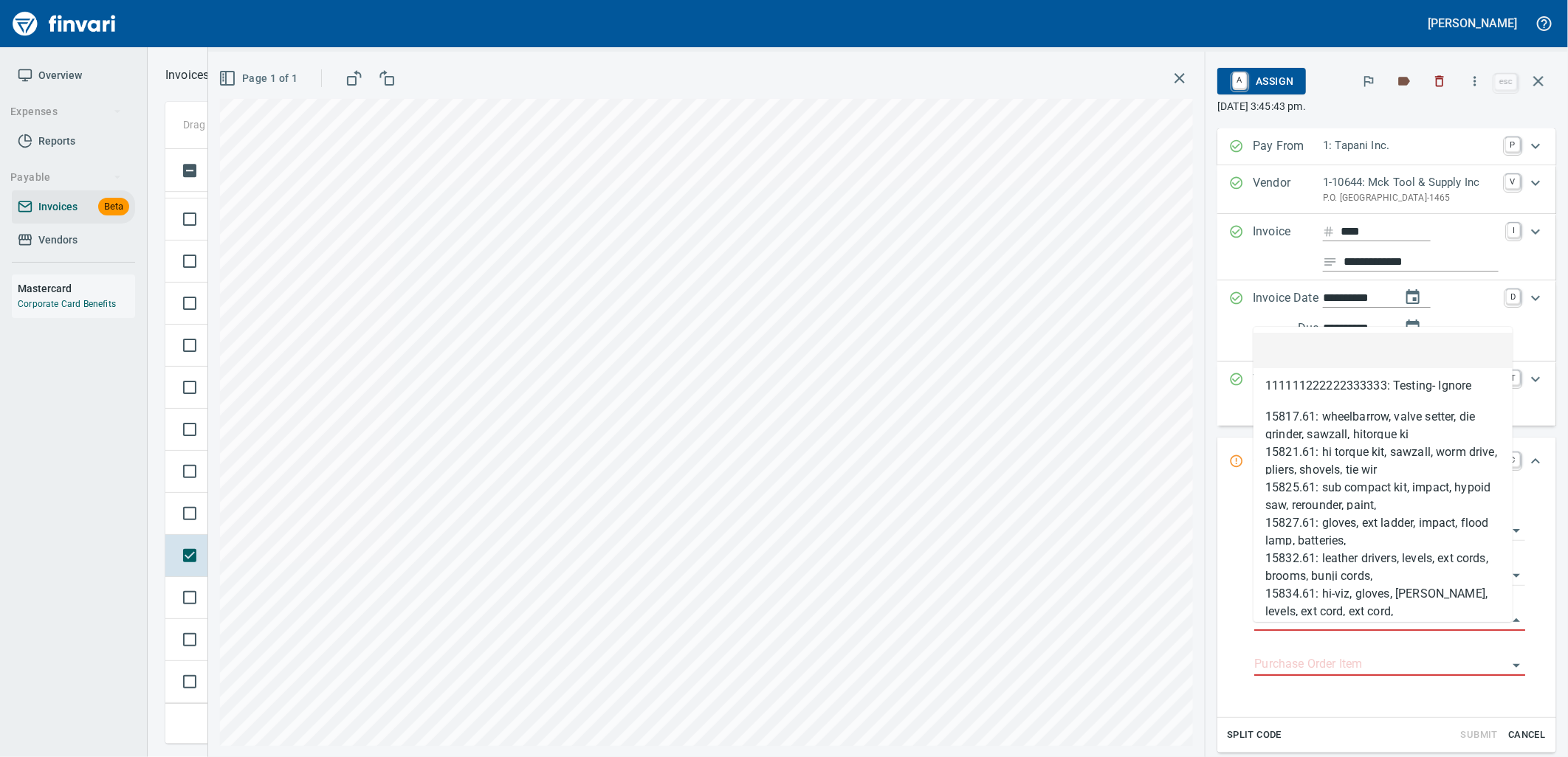
scroll to position [583, 1360]
type input "**********"
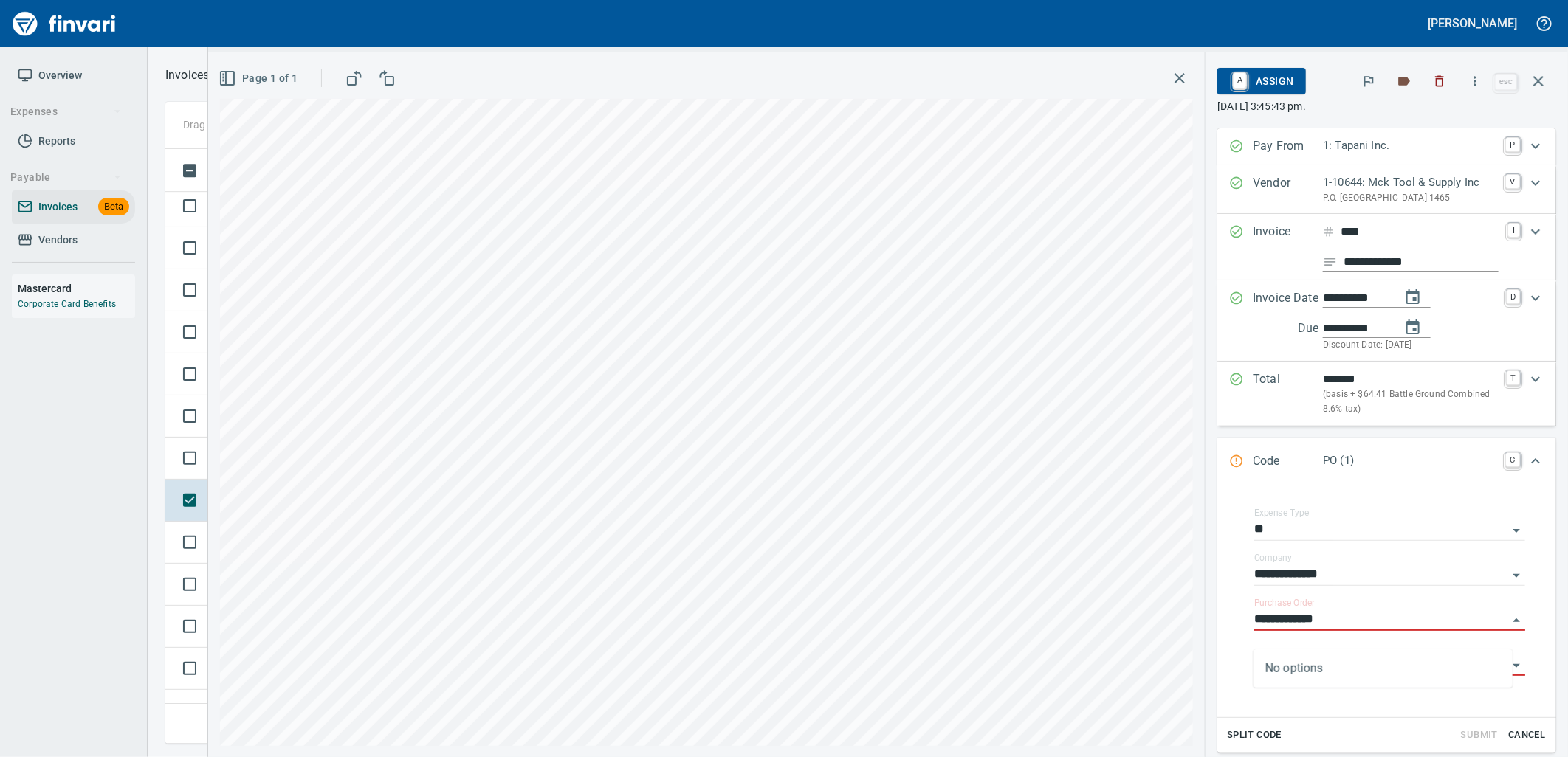
scroll to position [6477, 0]
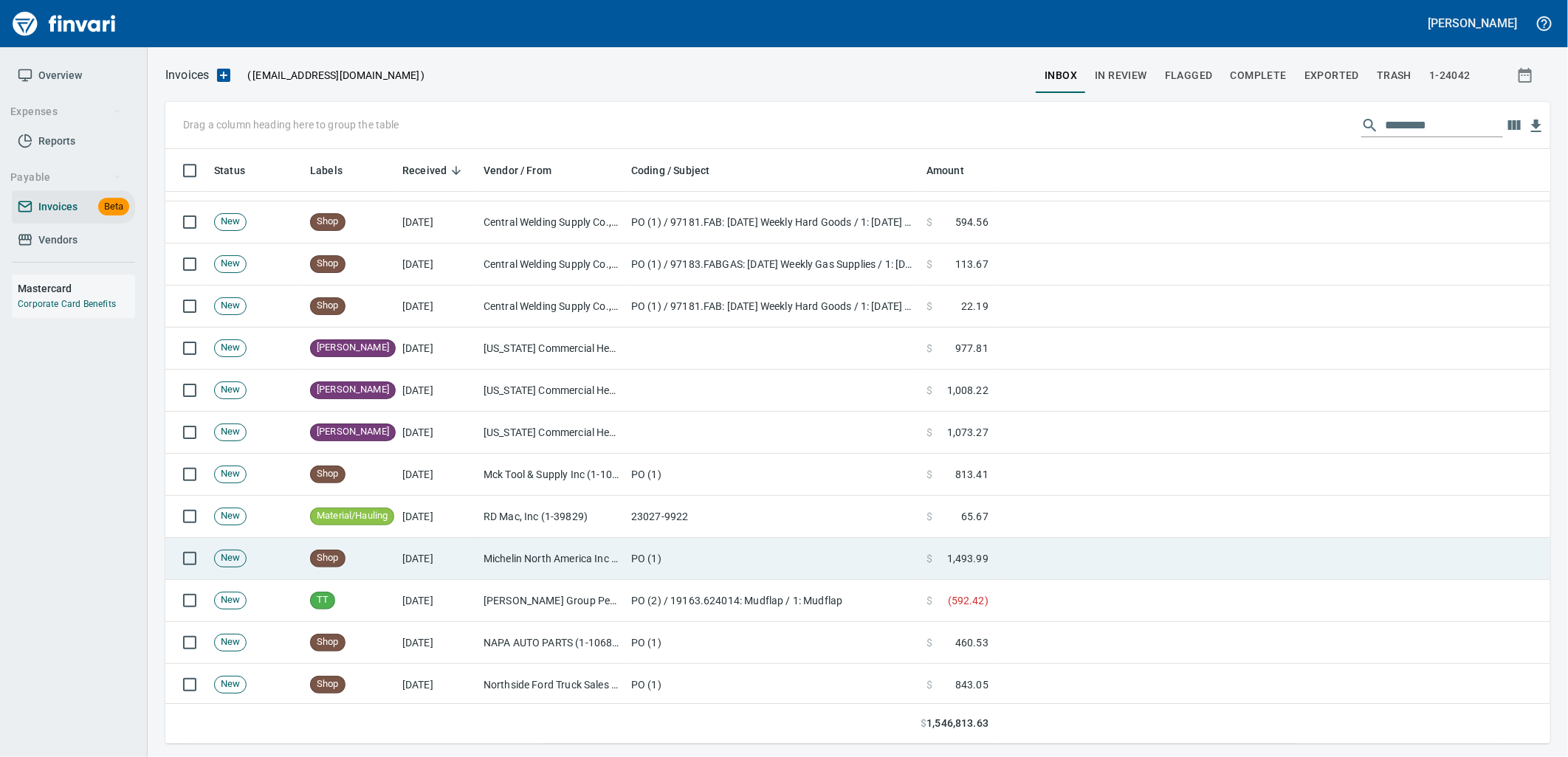
click at [258, 557] on td "New" at bounding box center [256, 558] width 96 height 42
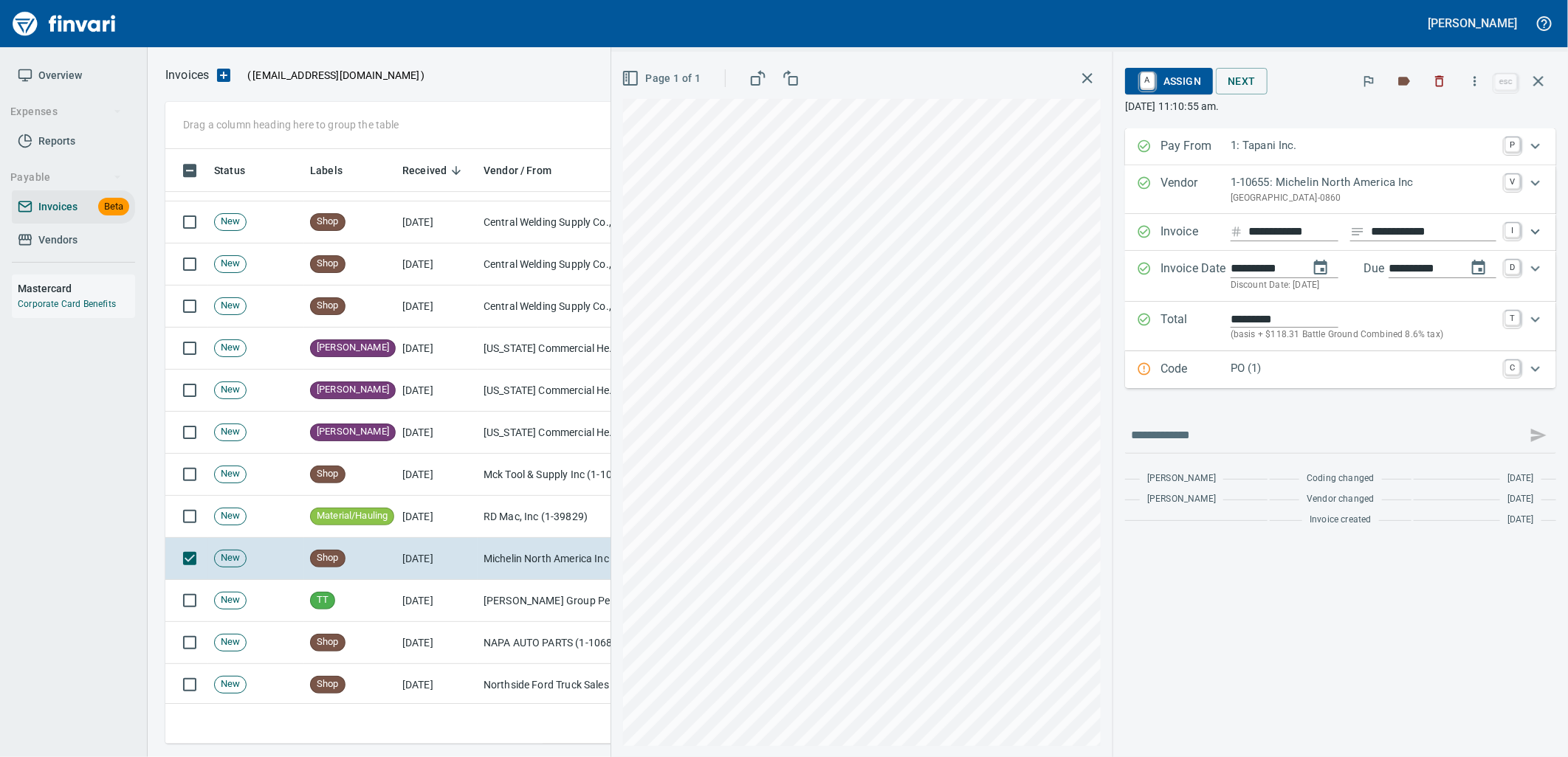
click at [1225, 372] on p "Code" at bounding box center [1195, 370] width 70 height 20
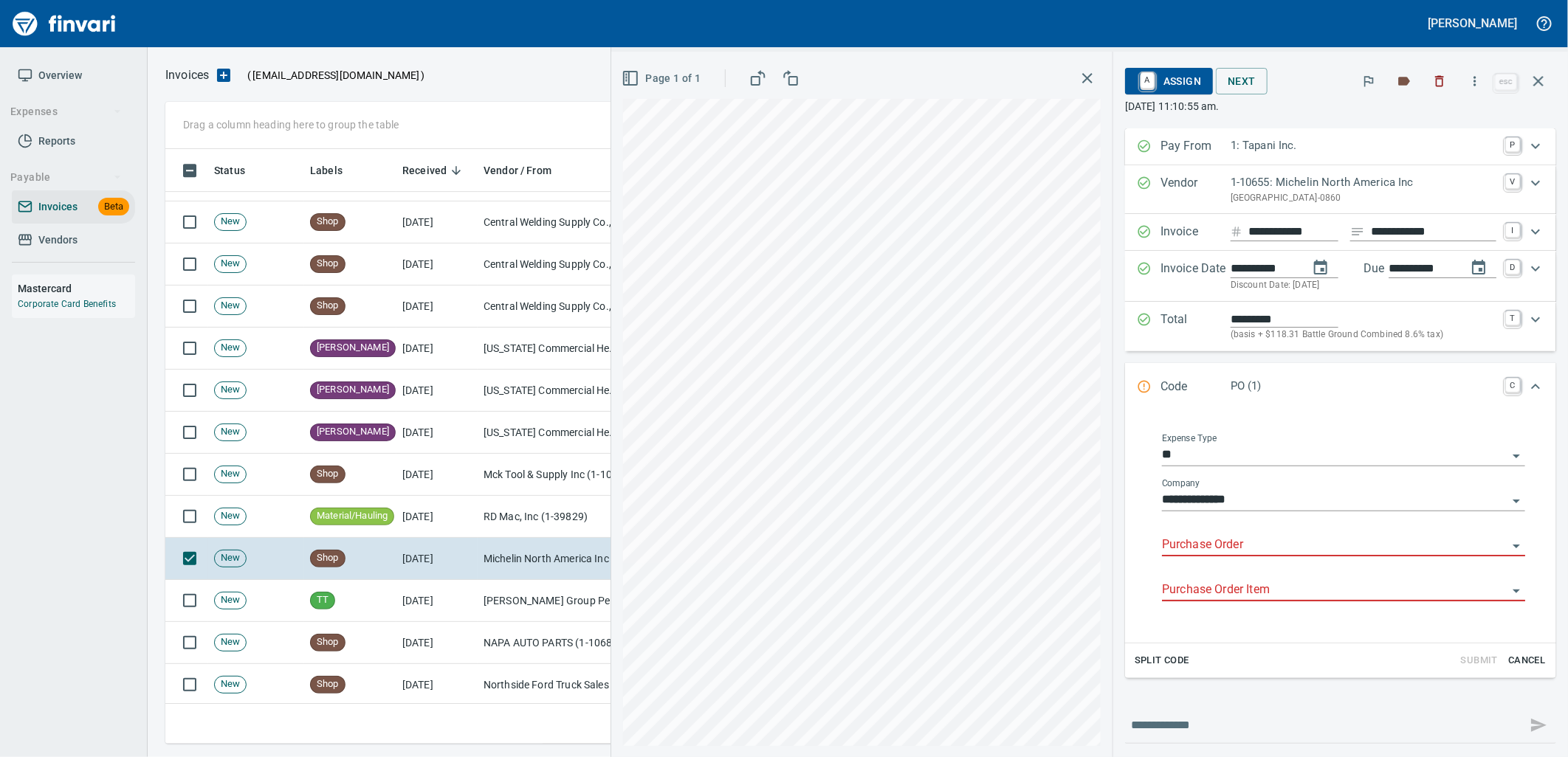
click at [1236, 551] on input "Purchase Order" at bounding box center [1334, 545] width 345 height 20
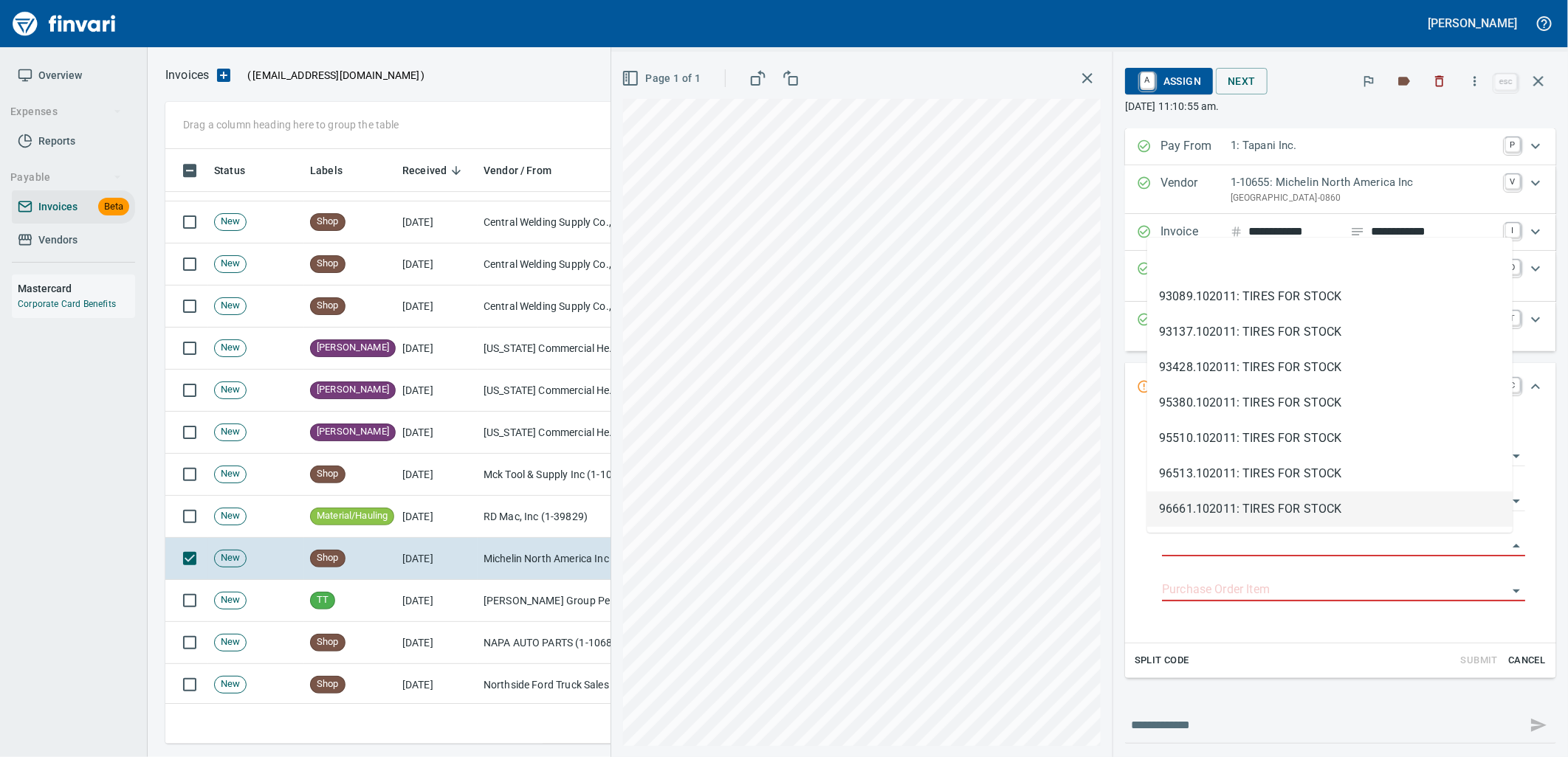
scroll to position [583, 1360]
type input "**********"
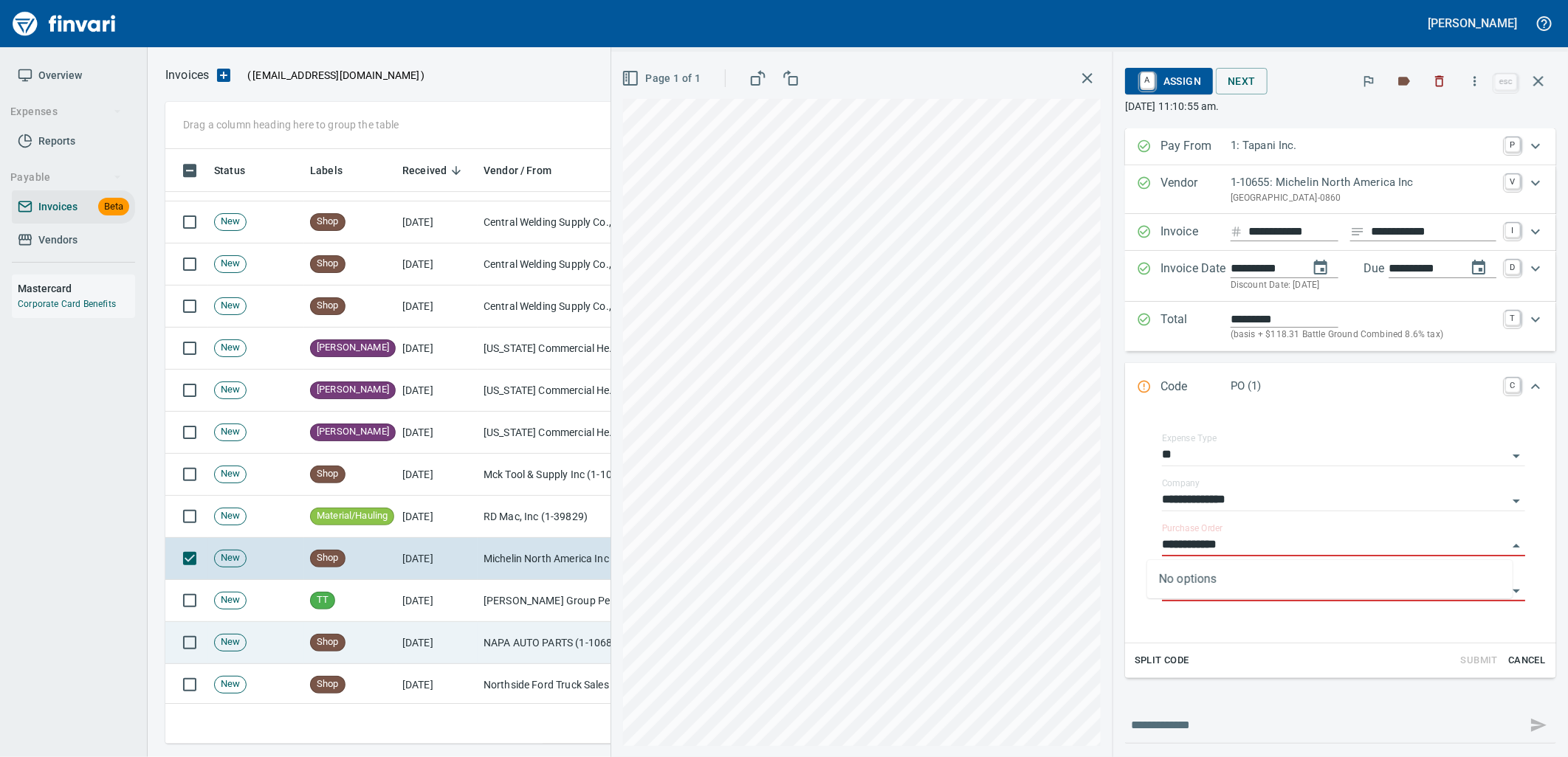
click at [511, 645] on td "NAPA AUTO PARTS (1-10687)" at bounding box center [551, 643] width 147 height 42
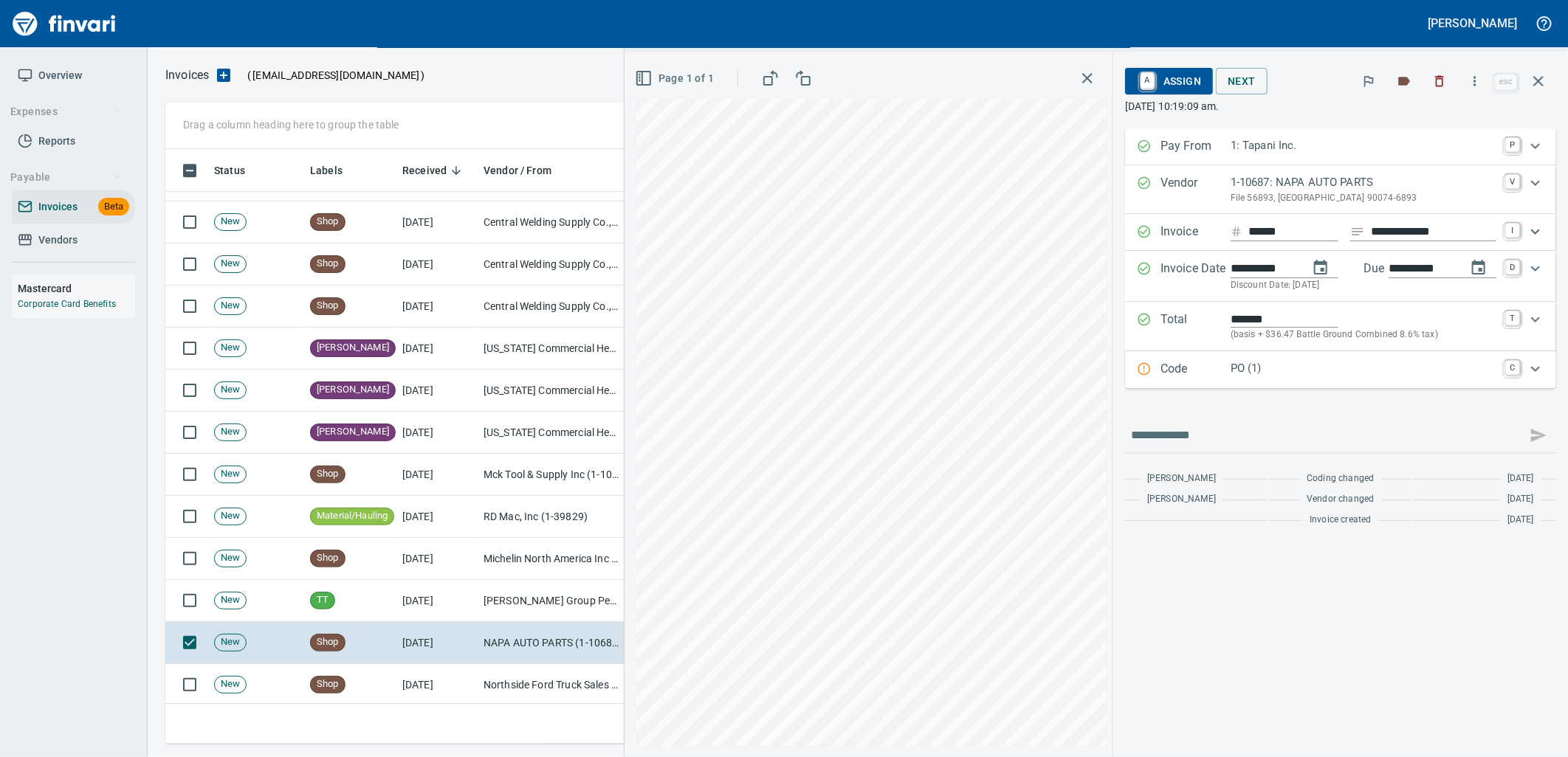
click at [1231, 367] on p "PO (1)" at bounding box center [1363, 368] width 265 height 17
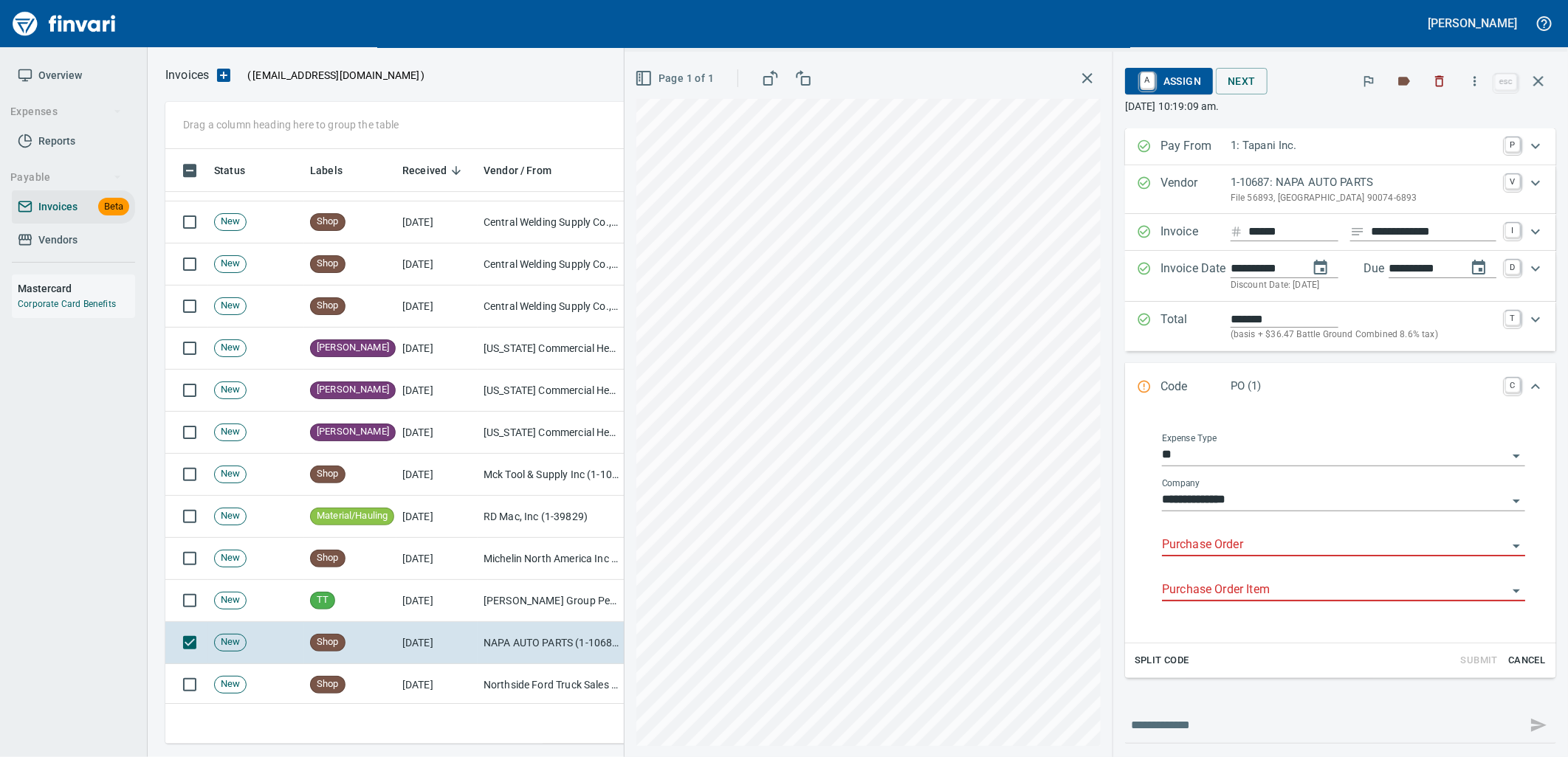
click at [1233, 547] on input "Purchase Order" at bounding box center [1334, 545] width 345 height 20
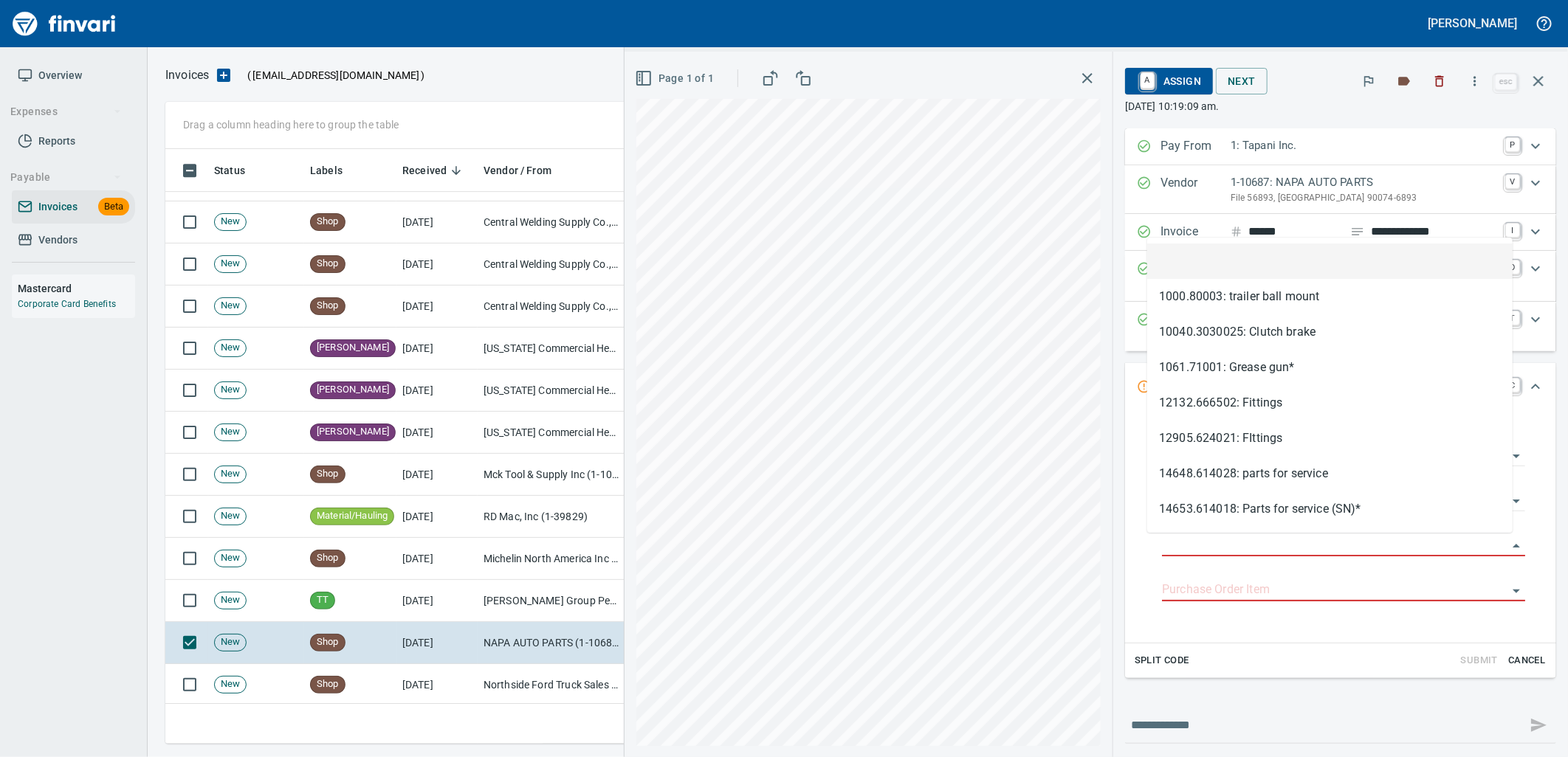
type input "**********"
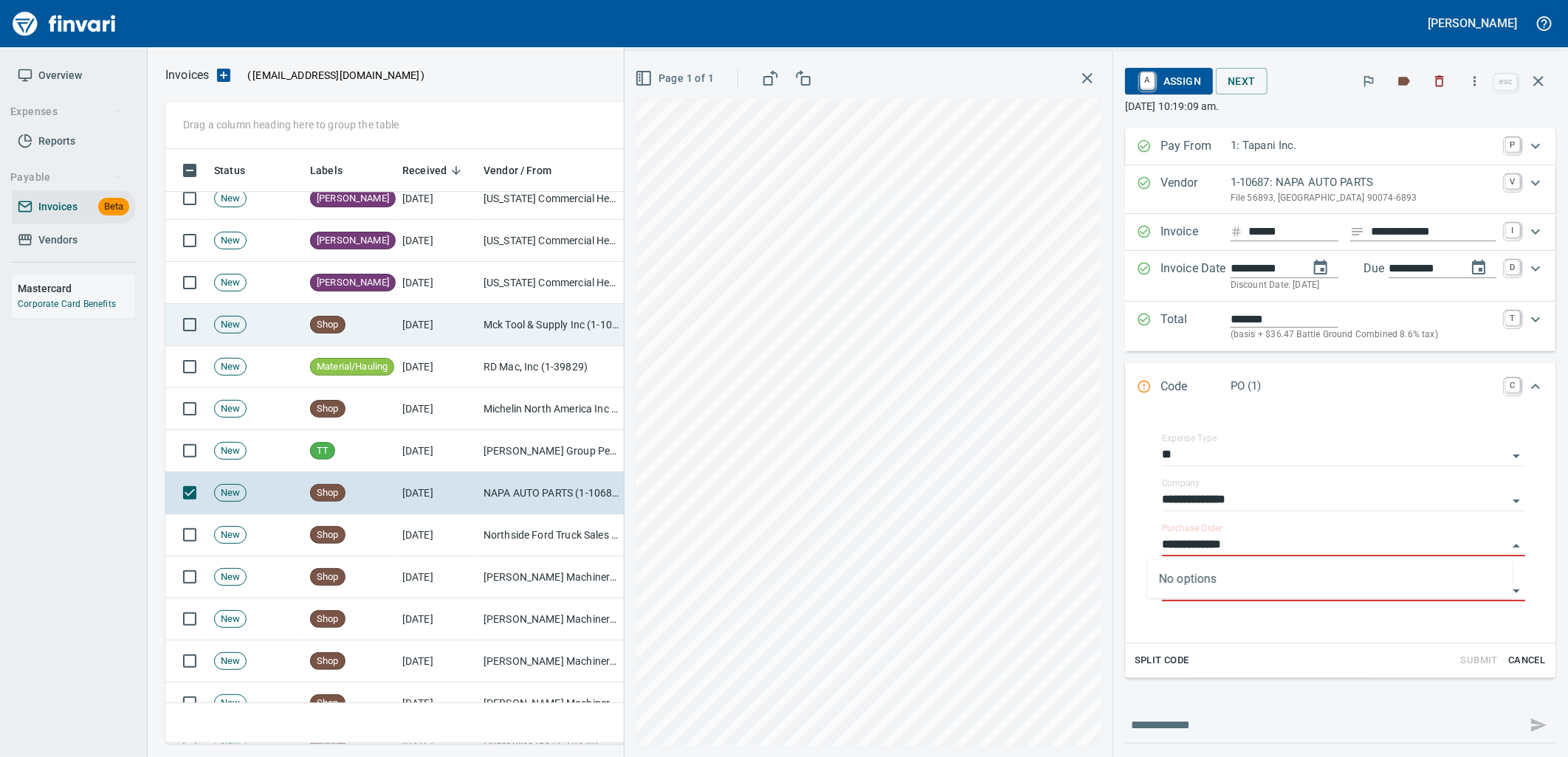
scroll to position [6641, 0]
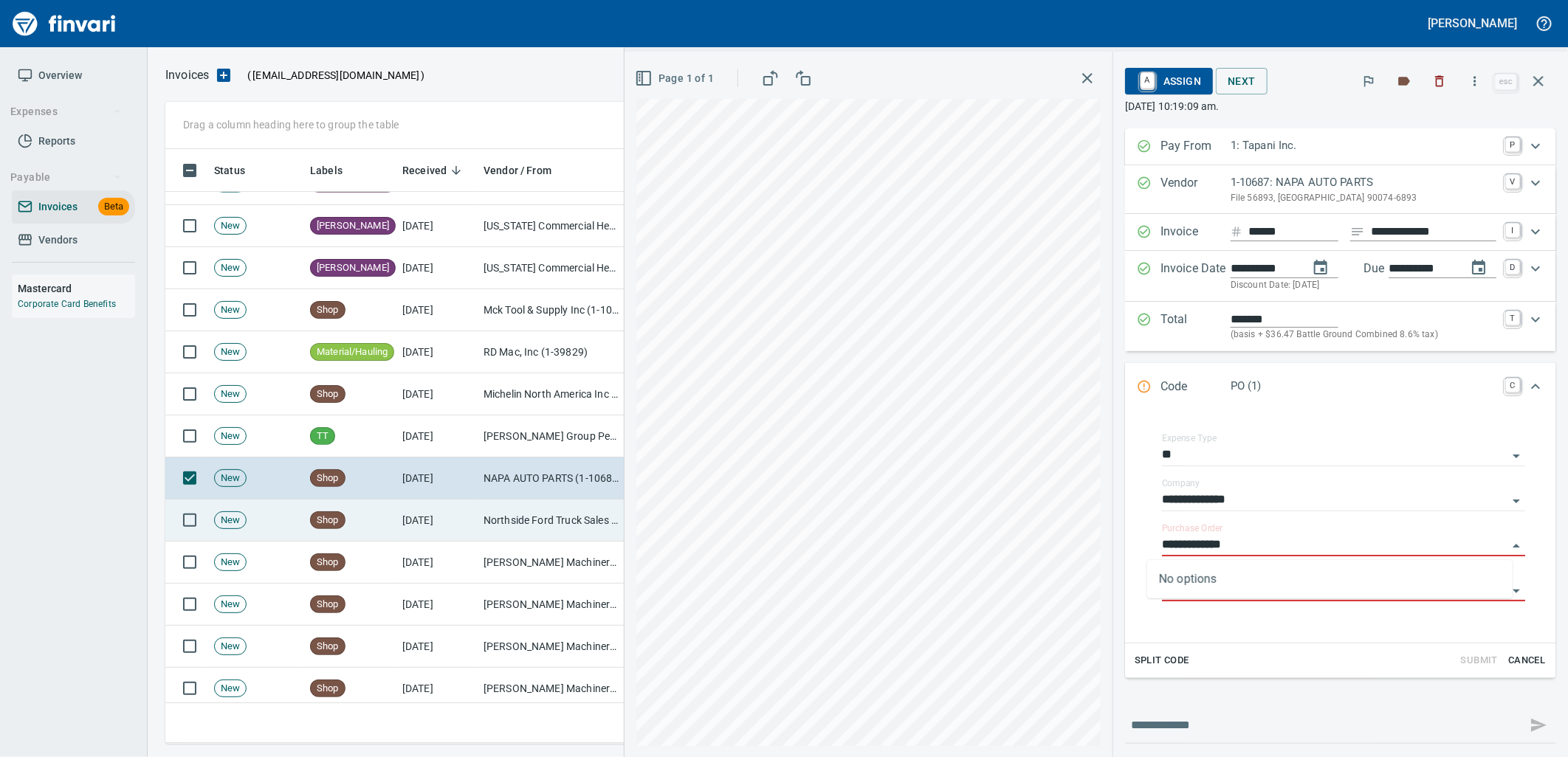
click at [431, 518] on td "[DATE]" at bounding box center [436, 520] width 81 height 42
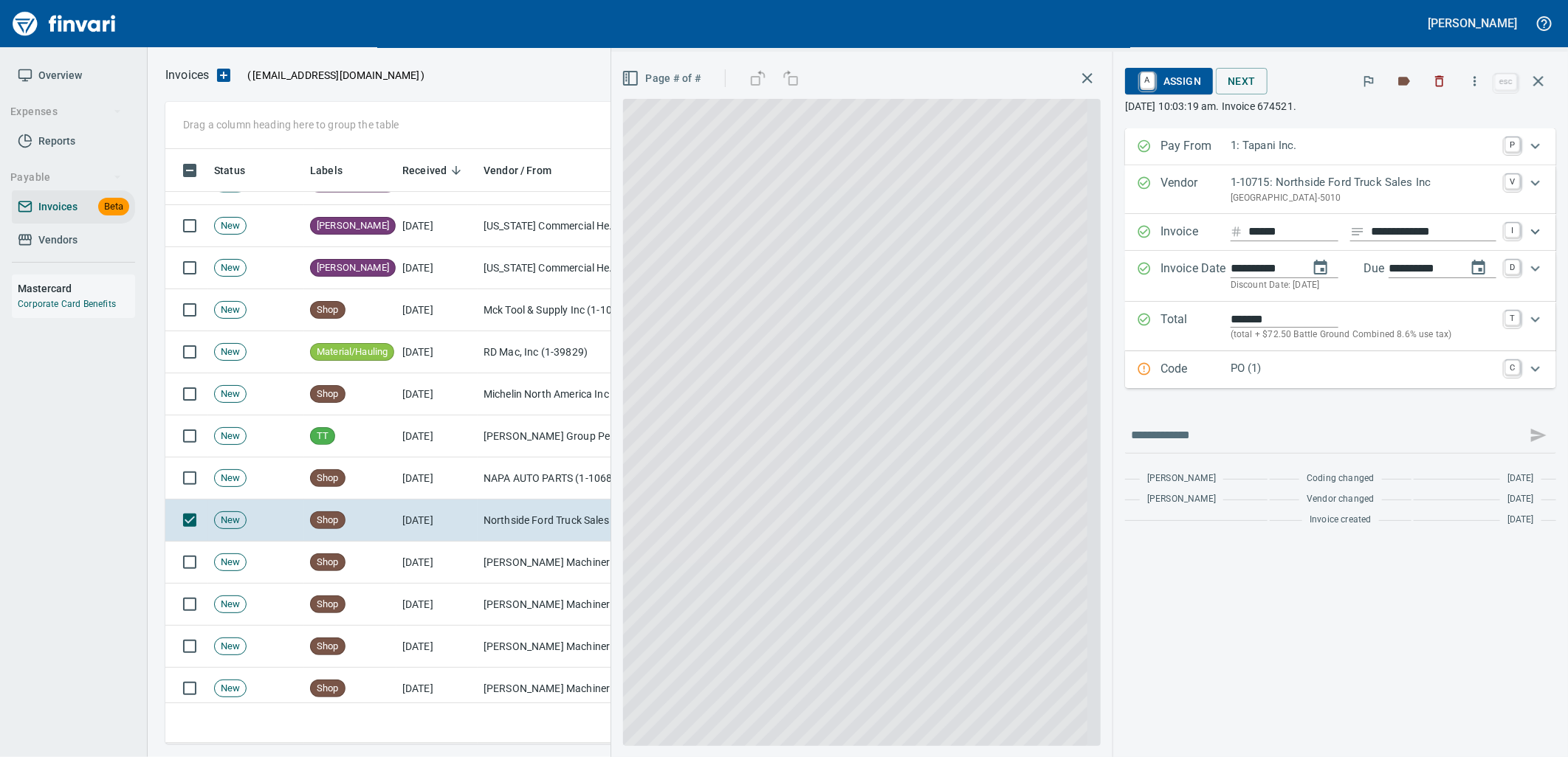
click at [1327, 379] on div "PO (1)" at bounding box center [1363, 370] width 265 height 20
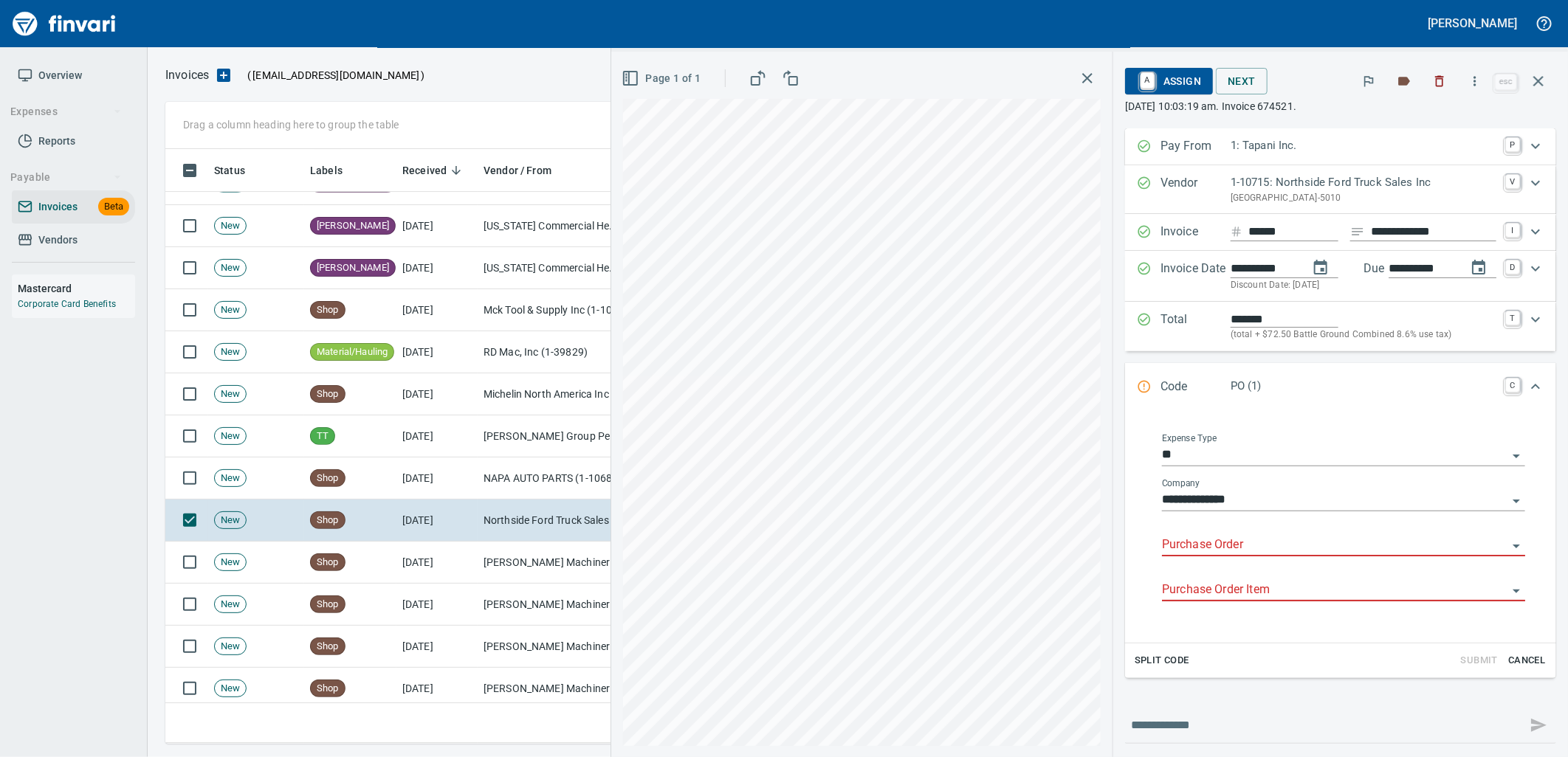
click at [1242, 542] on input "Purchase Order" at bounding box center [1334, 545] width 345 height 20
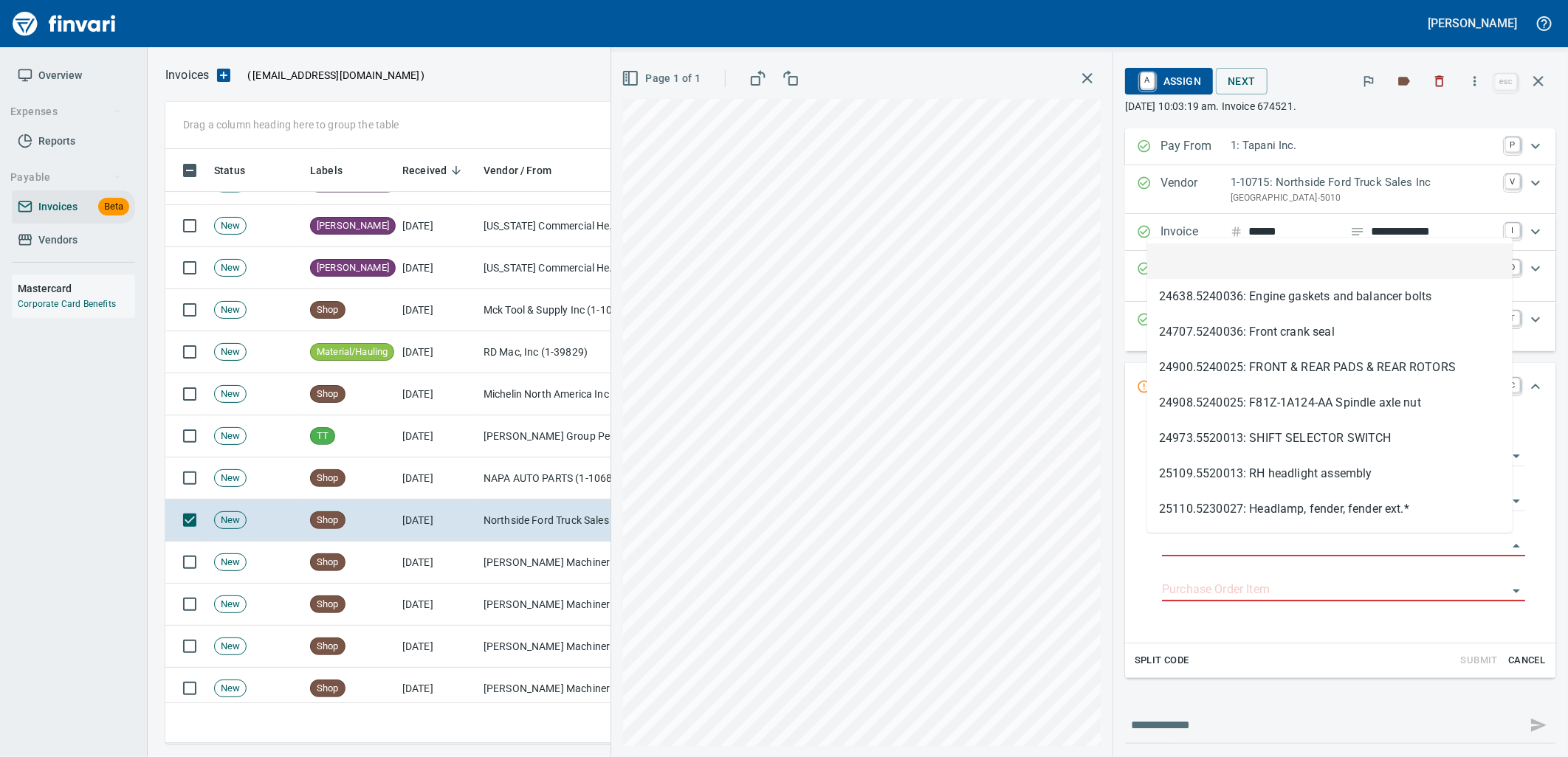
scroll to position [583, 1360]
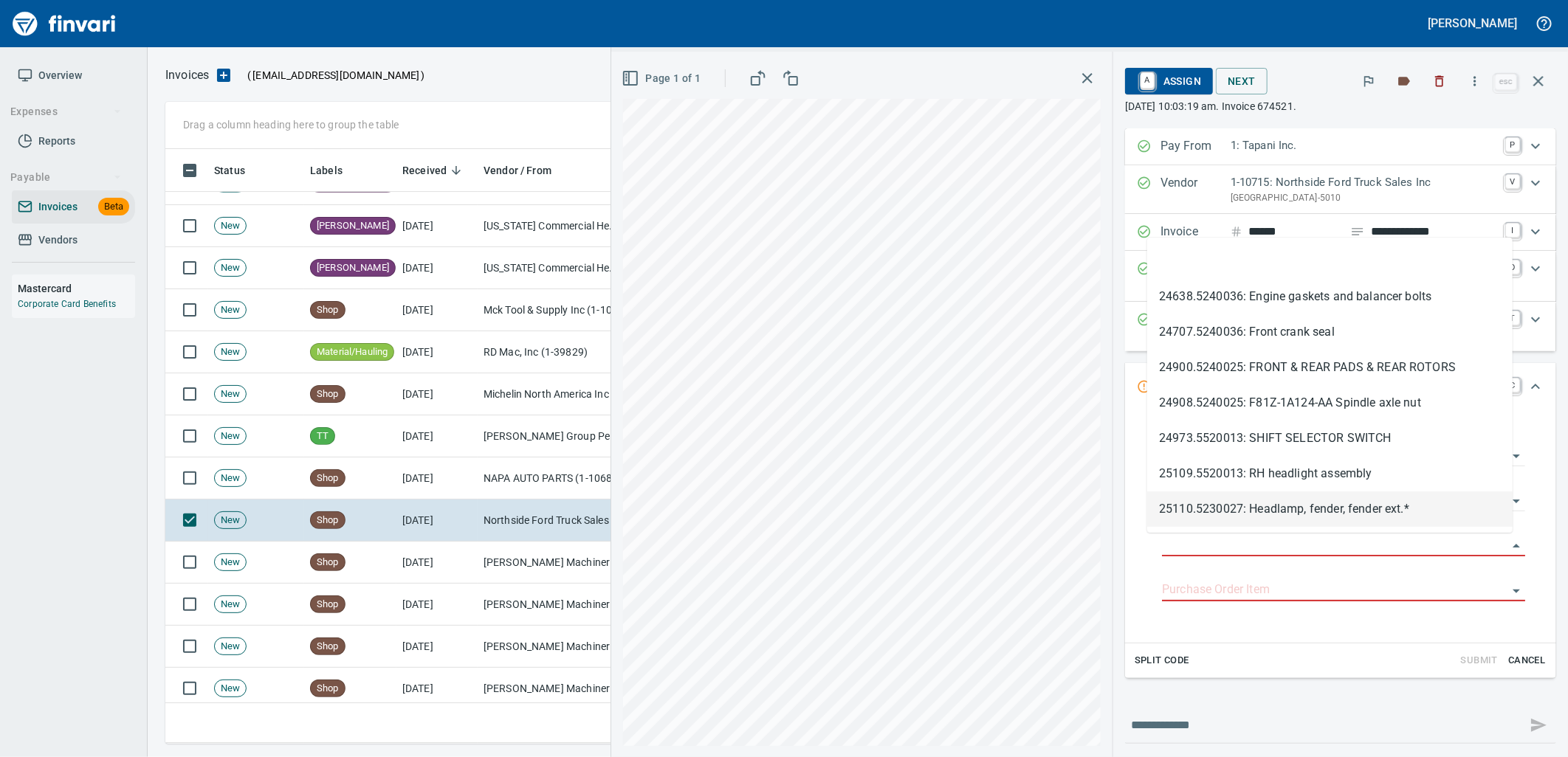
type input "**********"
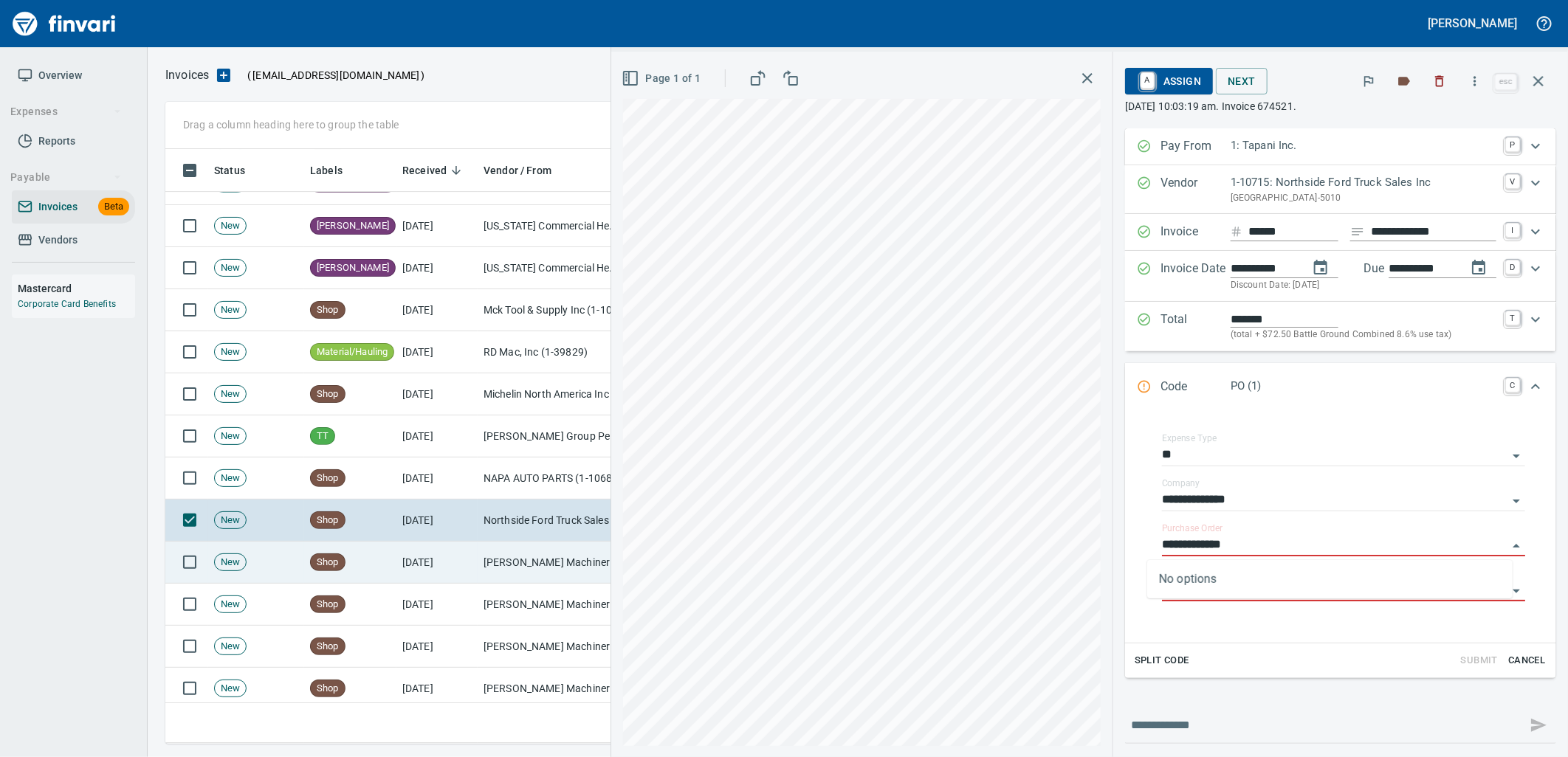
click at [471, 550] on td "[DATE]" at bounding box center [436, 562] width 81 height 42
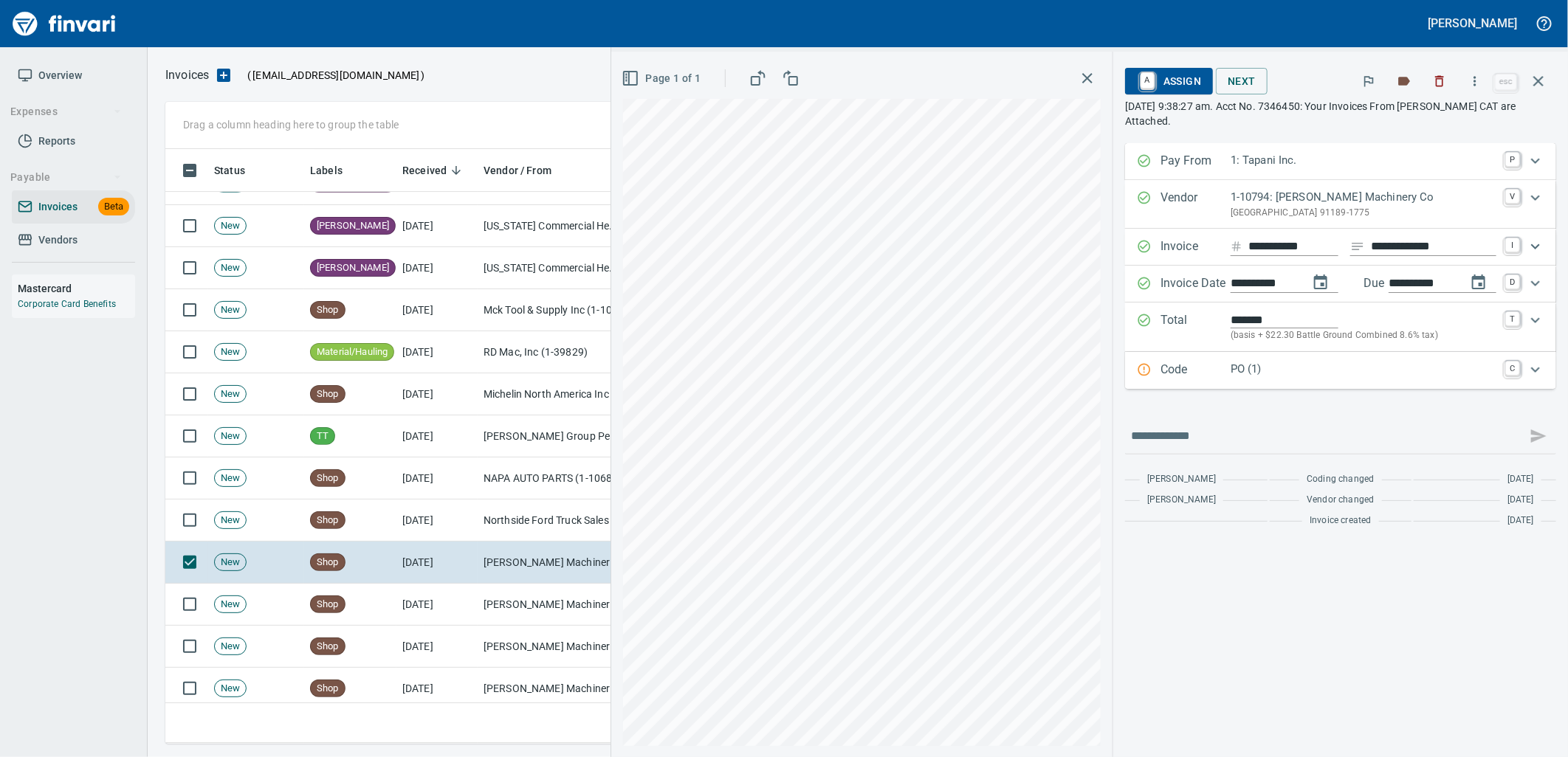
click at [1338, 373] on p "PO (1)" at bounding box center [1363, 369] width 265 height 17
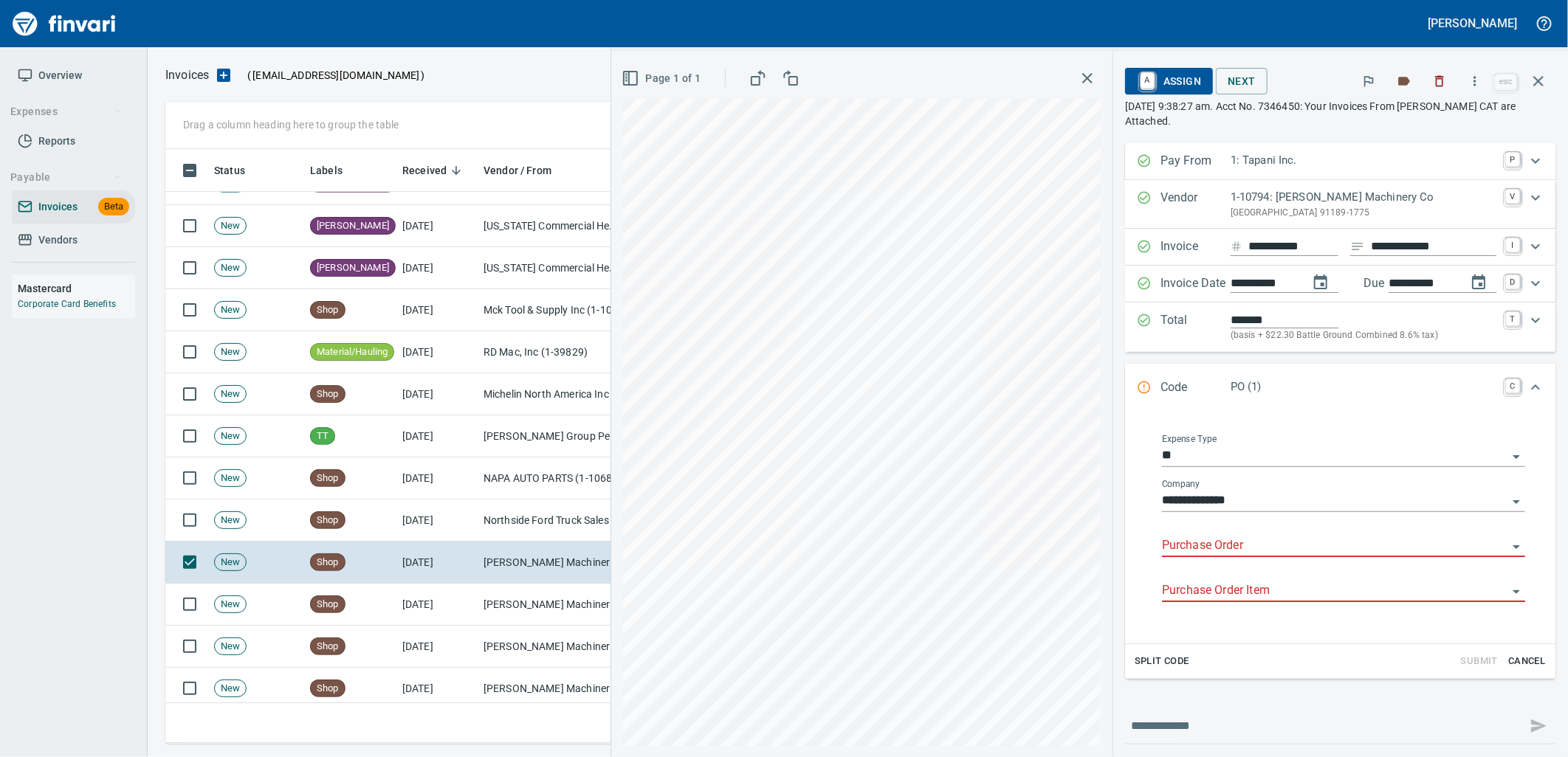
click at [1227, 550] on input "Purchase Order" at bounding box center [1334, 546] width 345 height 20
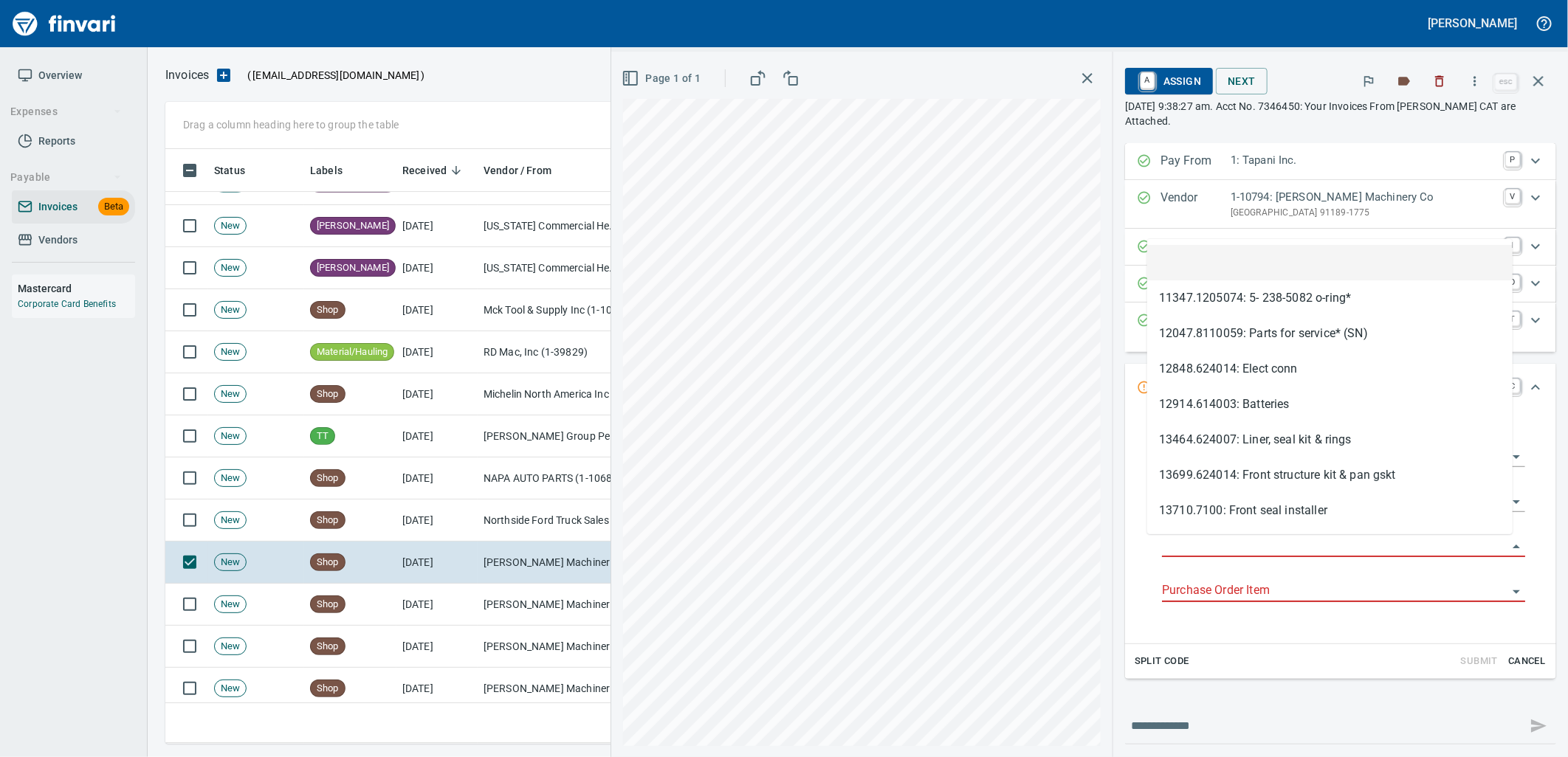
scroll to position [583, 1360]
type input "**********"
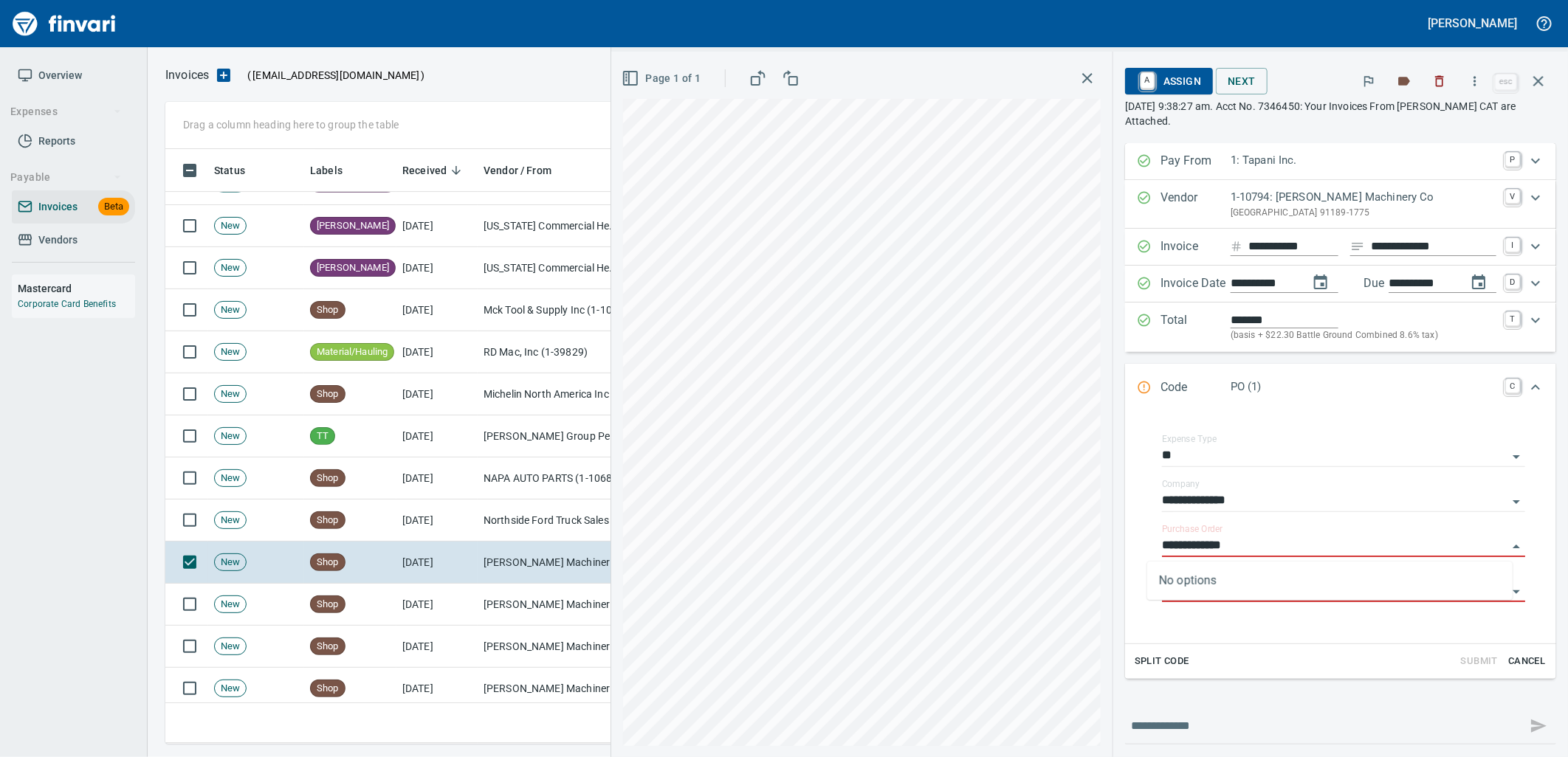
click at [506, 603] on td "[PERSON_NAME] Machinery Co (1-10794)" at bounding box center [551, 604] width 147 height 42
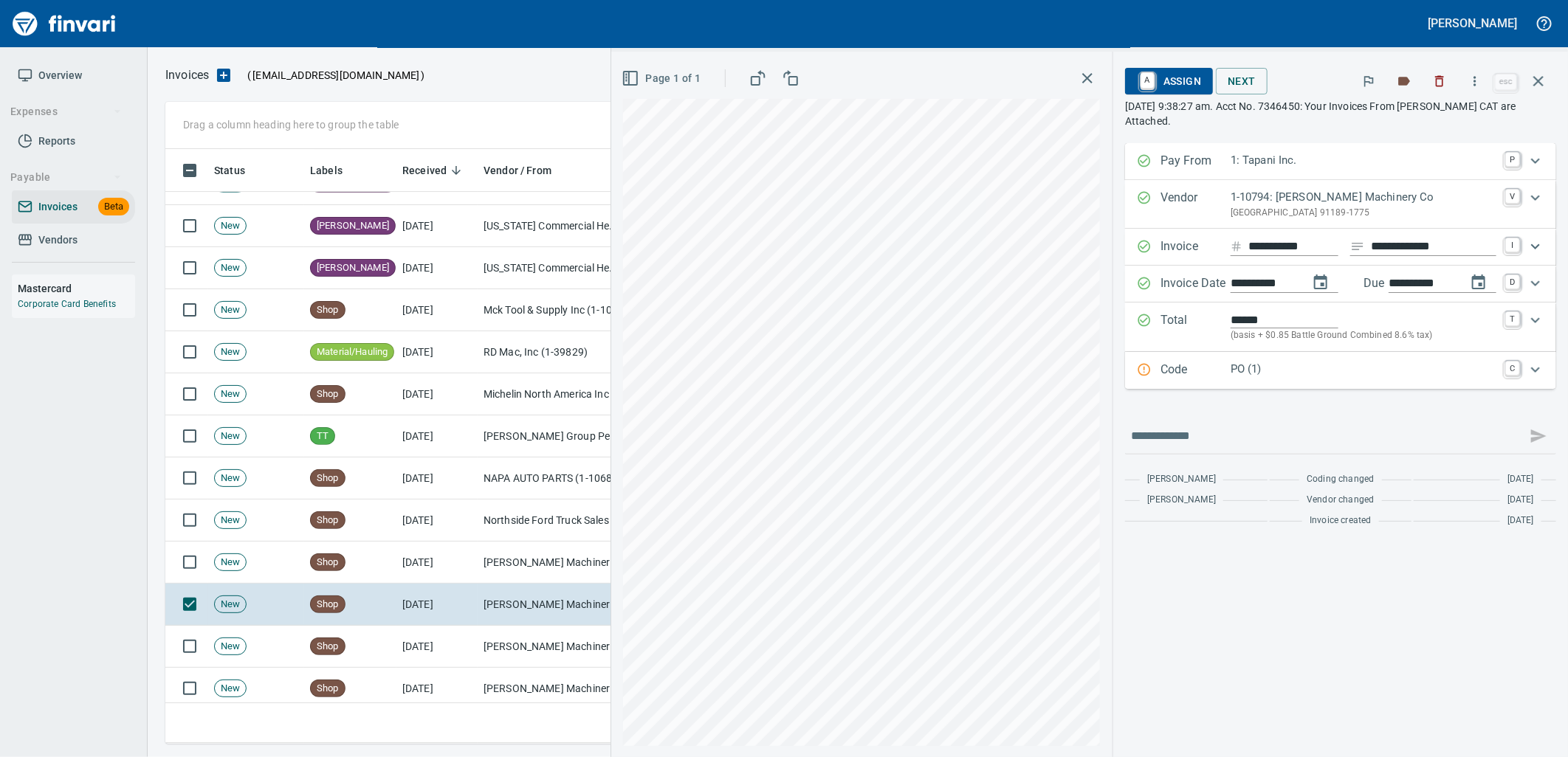
click at [1241, 370] on p "PO (1)" at bounding box center [1363, 369] width 265 height 17
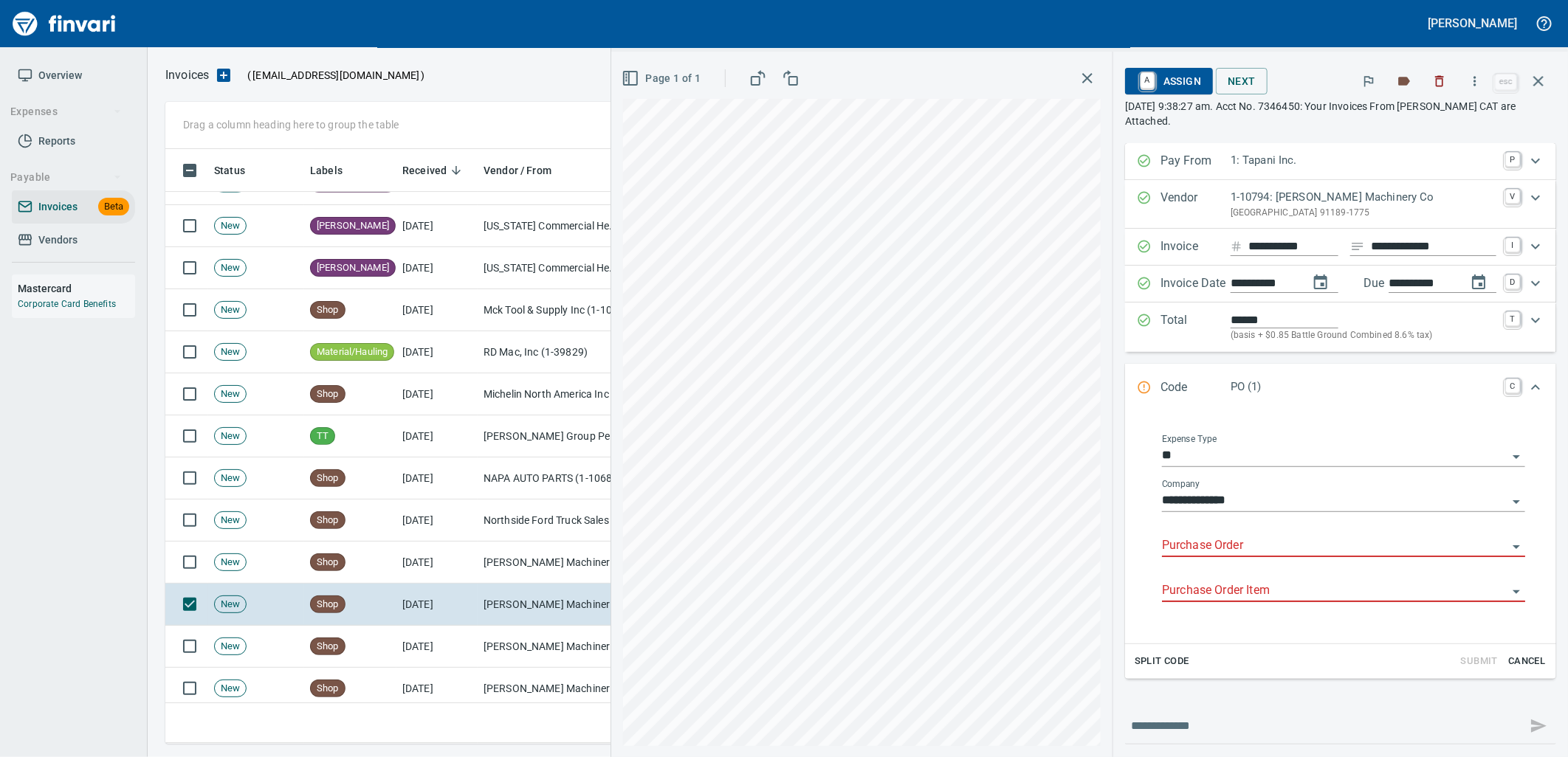
click at [1250, 554] on input "Purchase Order" at bounding box center [1334, 546] width 345 height 20
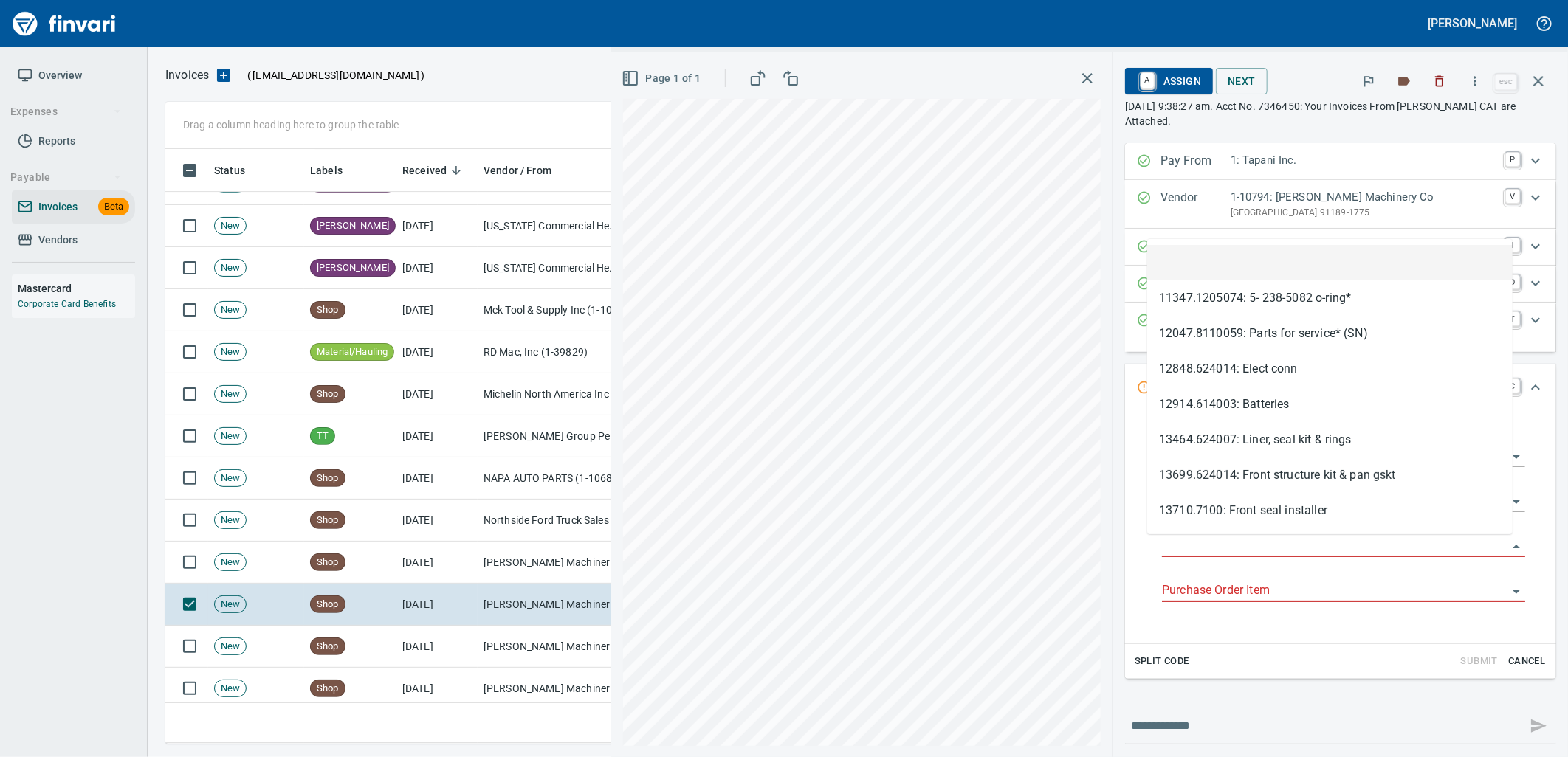
type input "**********"
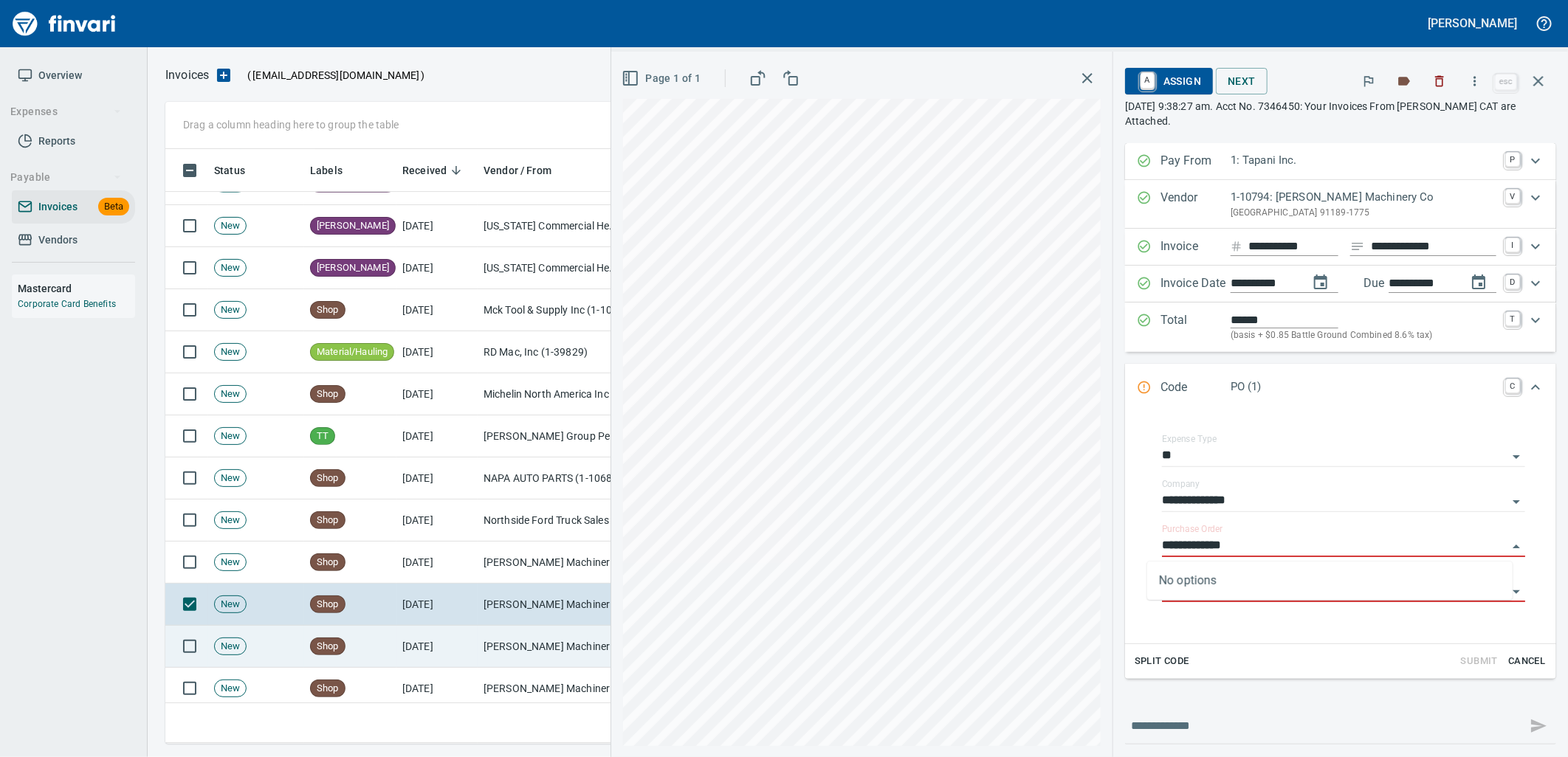
click at [539, 629] on td "[PERSON_NAME] Machinery Co (1-10794)" at bounding box center [551, 646] width 147 height 42
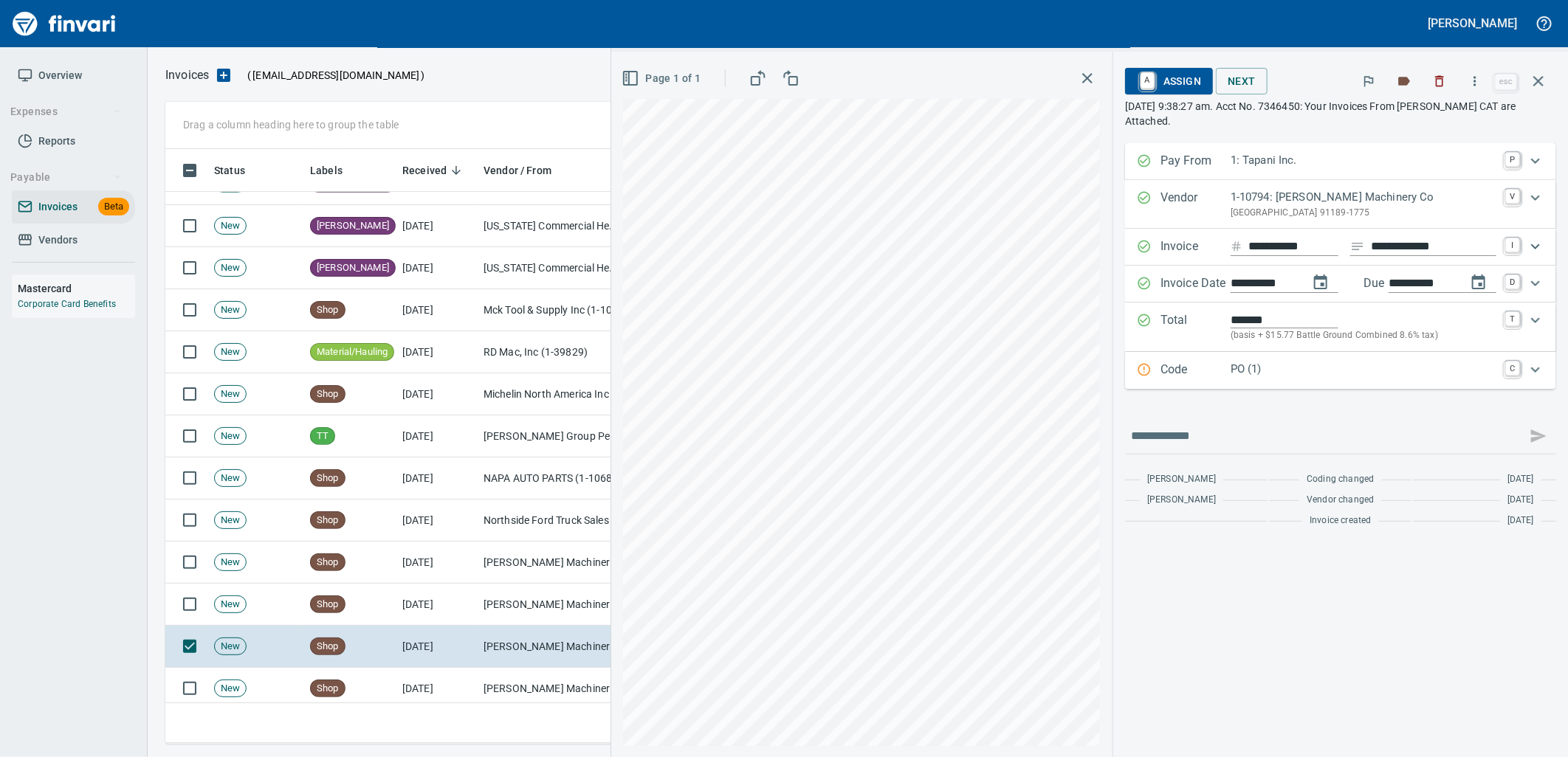
click at [1316, 369] on p "PO (1)" at bounding box center [1363, 369] width 265 height 17
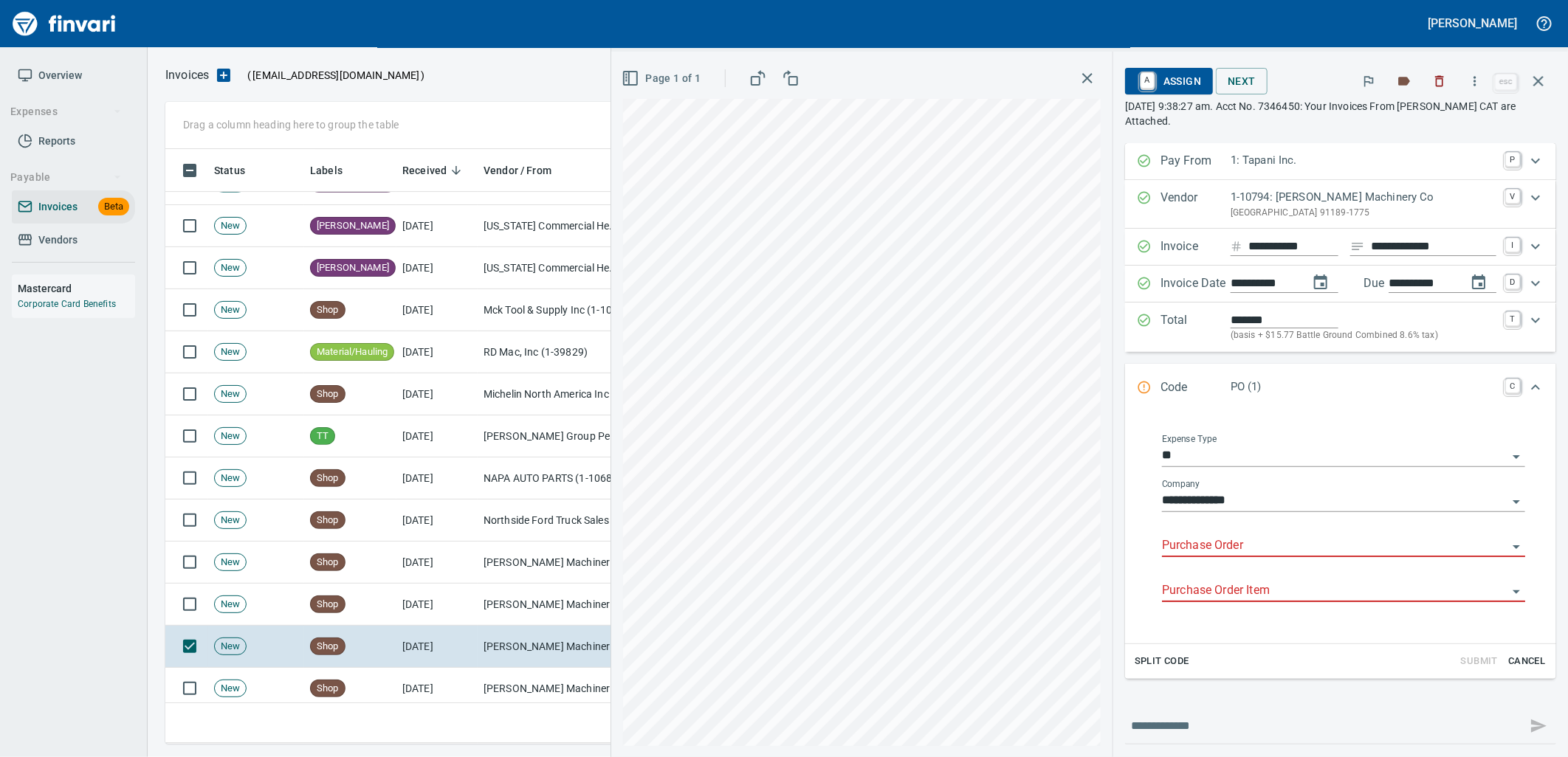
click at [1229, 548] on input "Purchase Order" at bounding box center [1334, 546] width 345 height 20
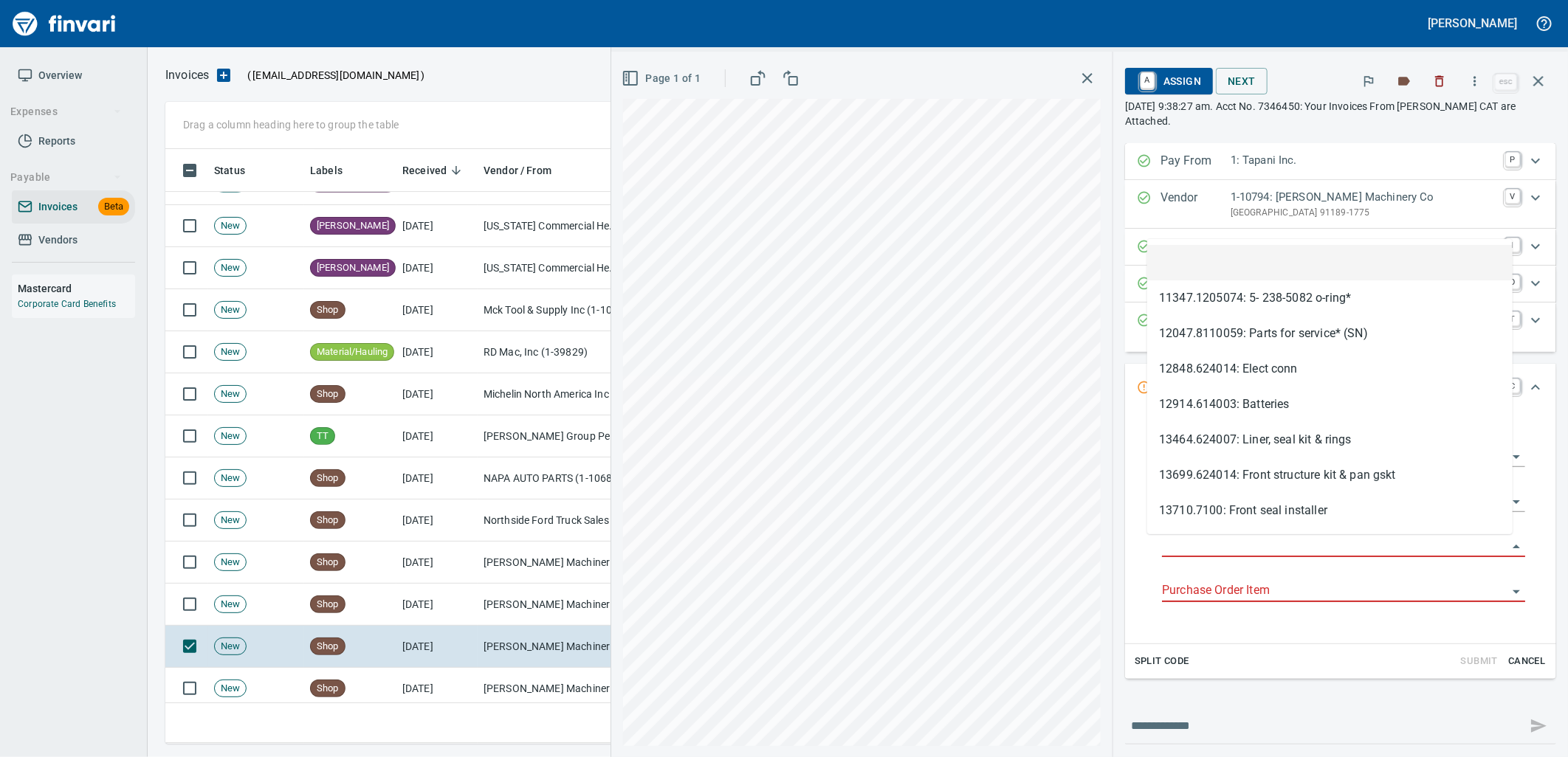
scroll to position [583, 1360]
type input "**********"
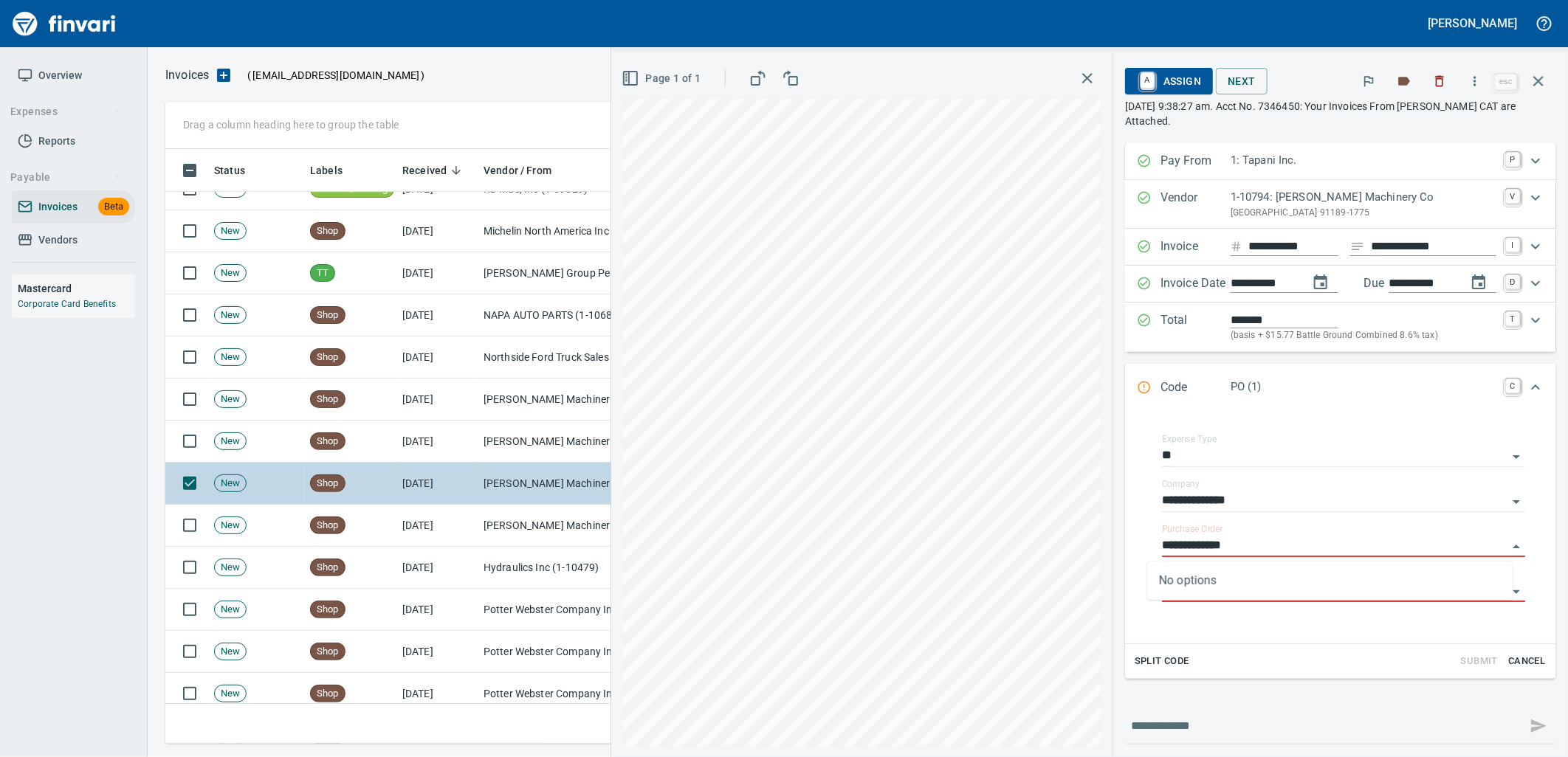
scroll to position [6805, 0]
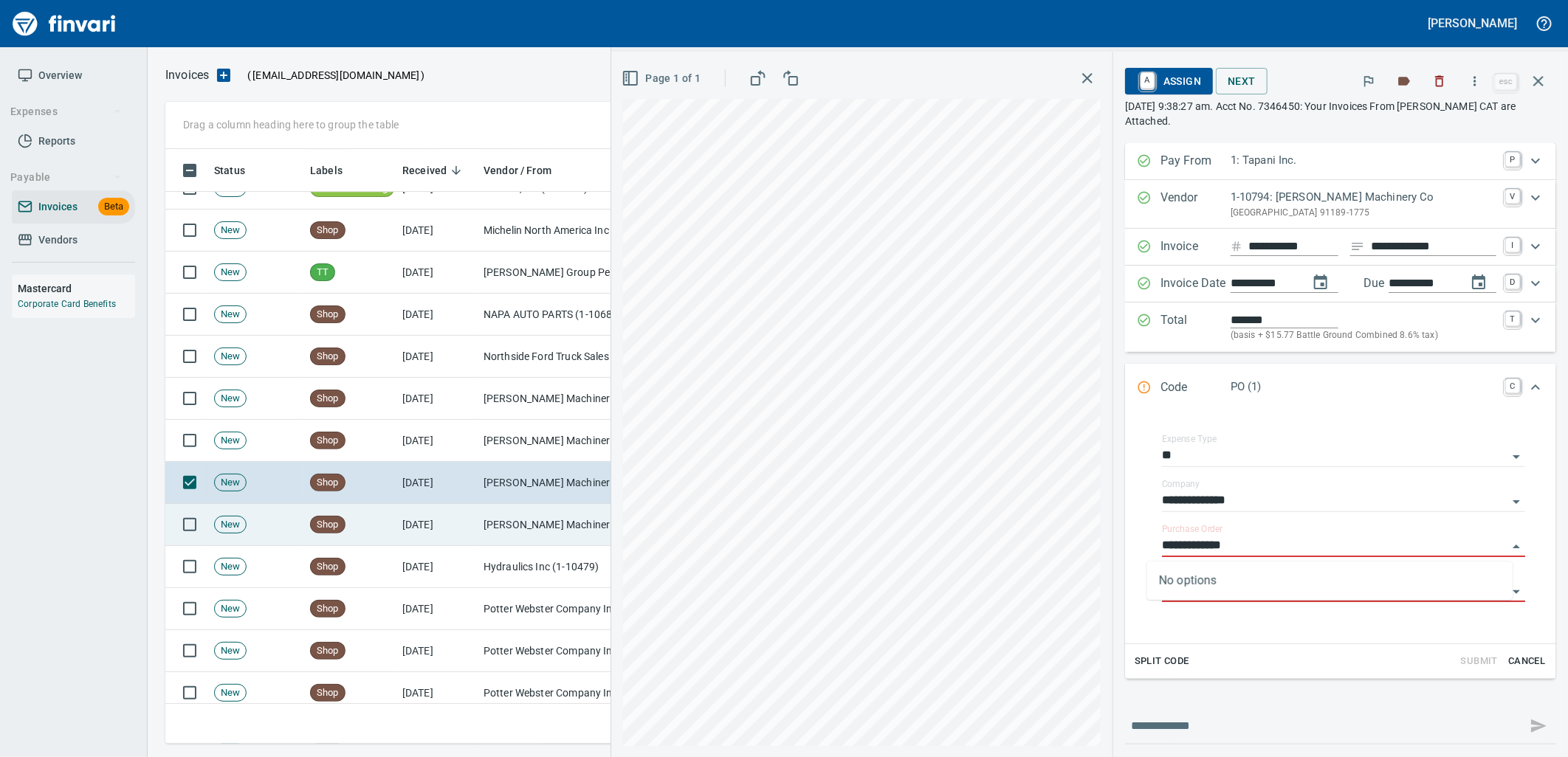
click at [493, 515] on td "[PERSON_NAME] Machinery Co (1-10794)" at bounding box center [551, 524] width 147 height 42
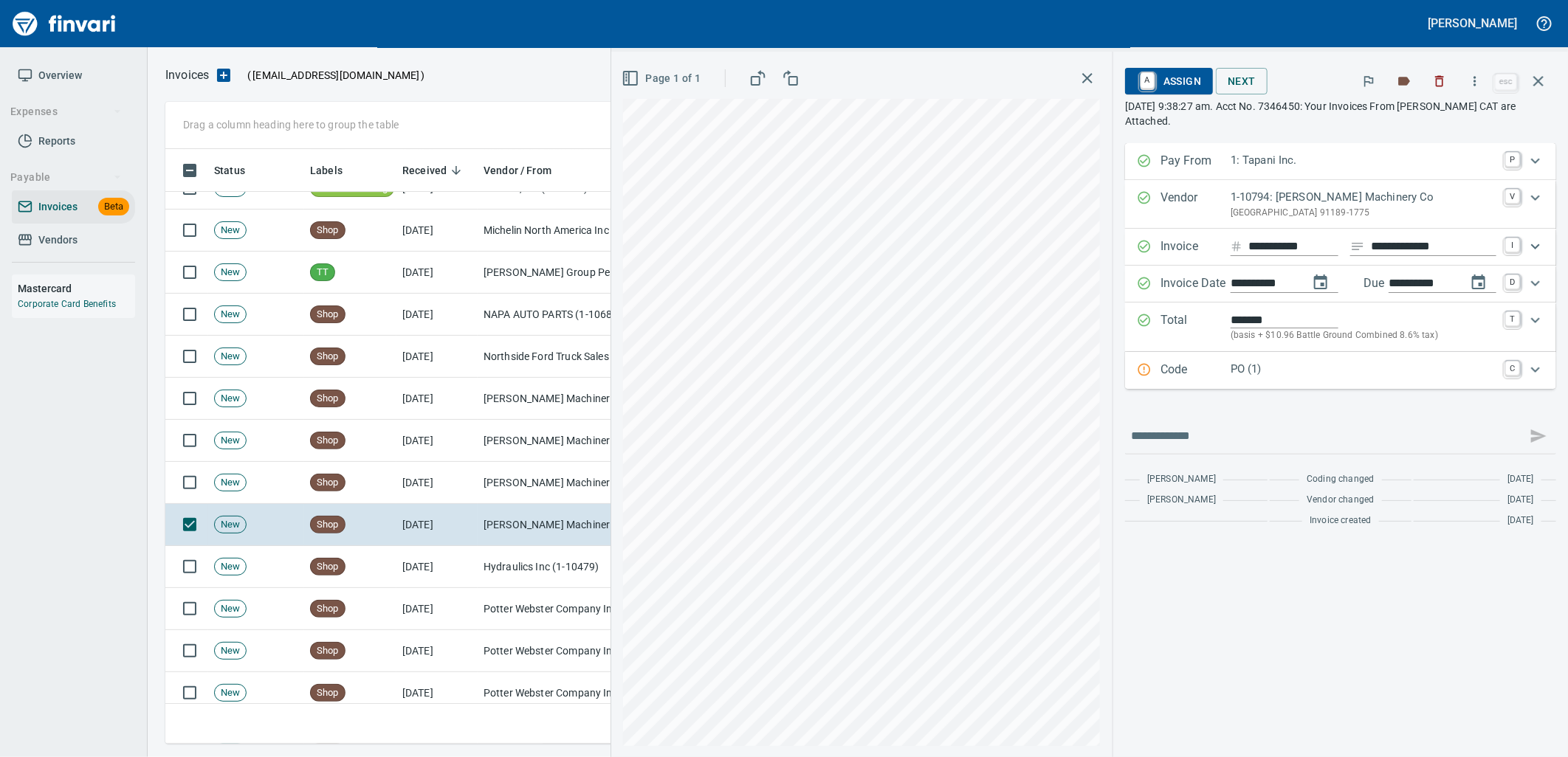
click at [1250, 367] on p "PO (1)" at bounding box center [1363, 369] width 265 height 17
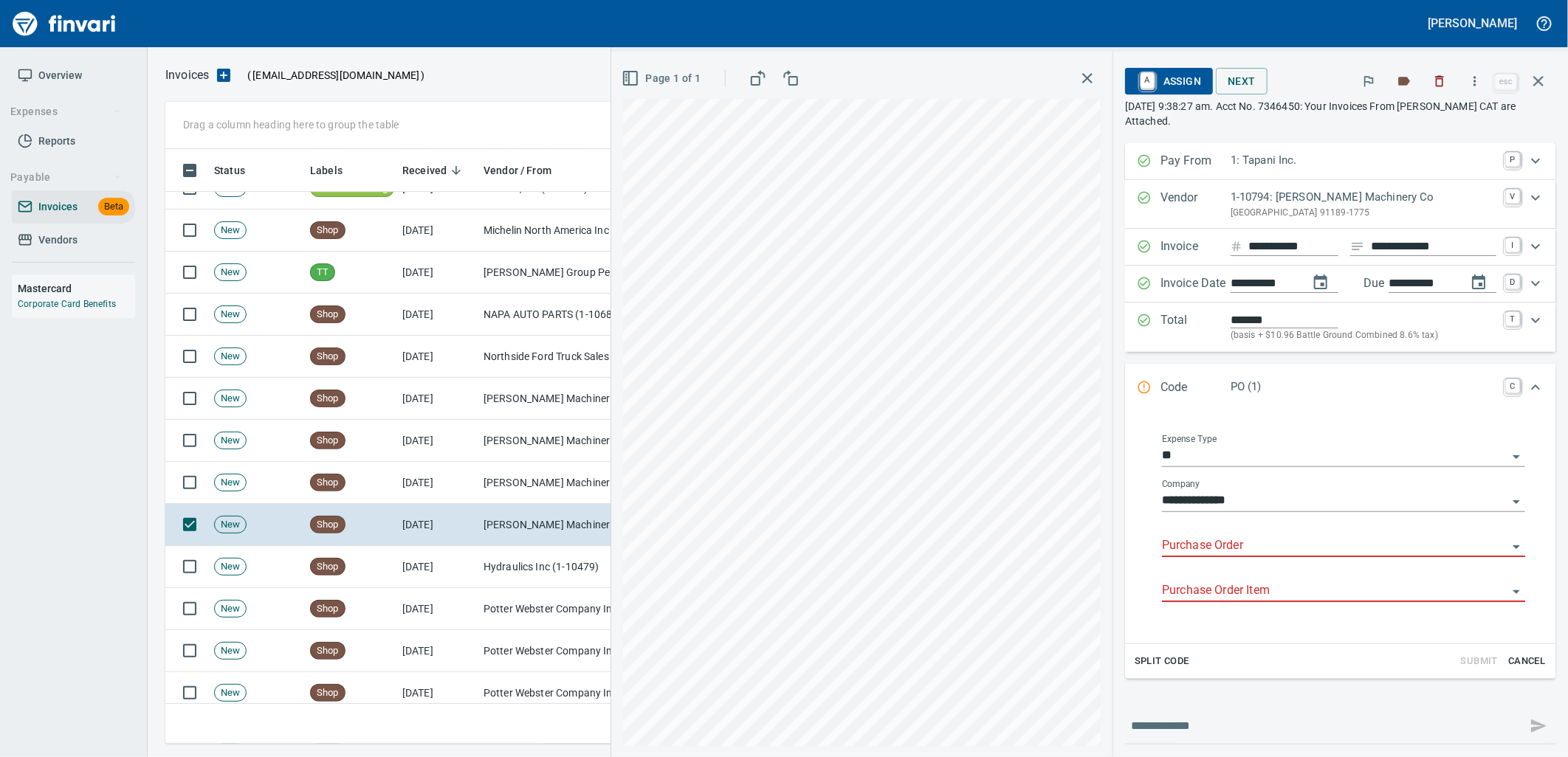
click at [1239, 544] on input "Purchase Order" at bounding box center [1334, 546] width 345 height 20
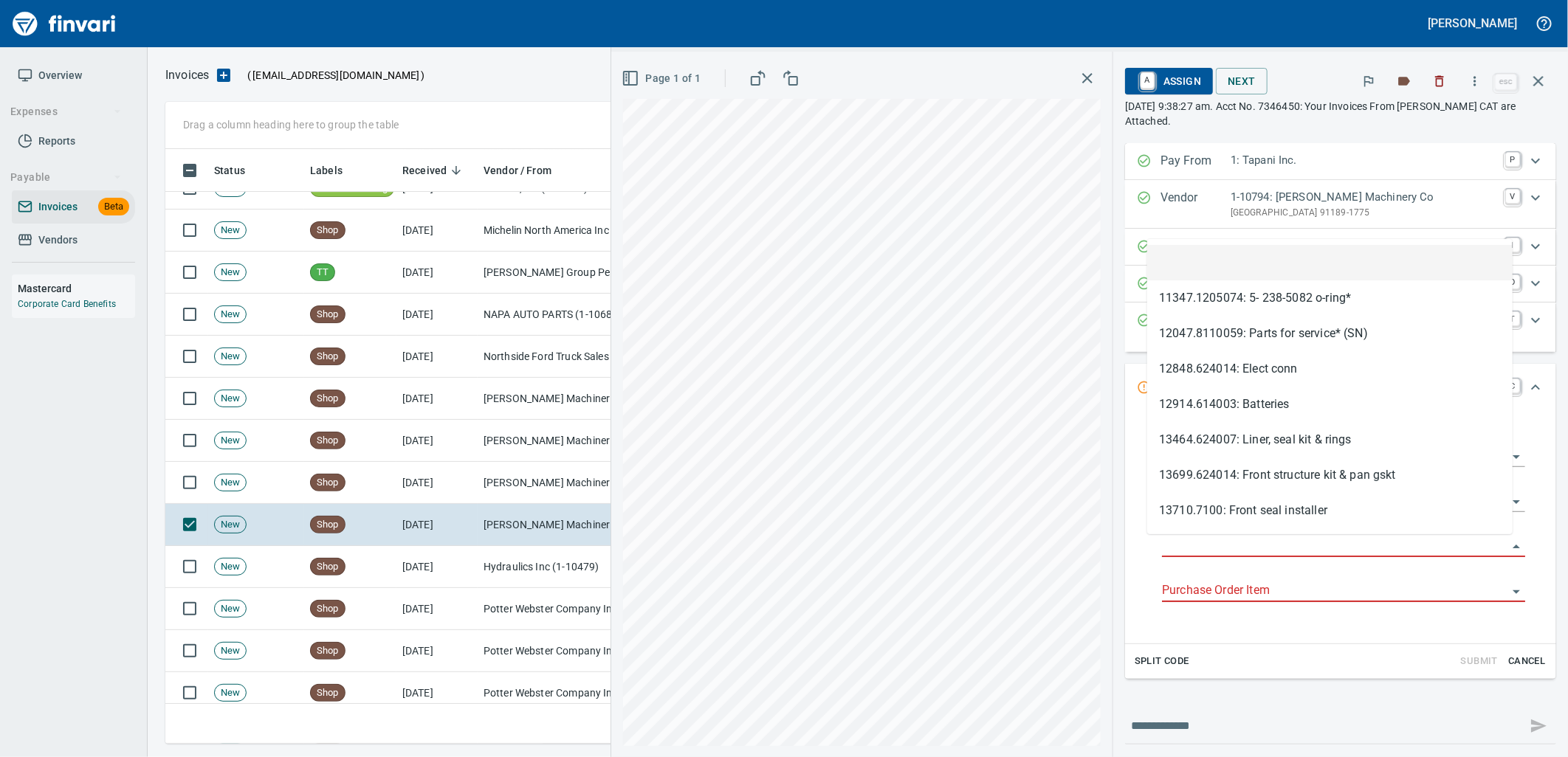
type input "**********"
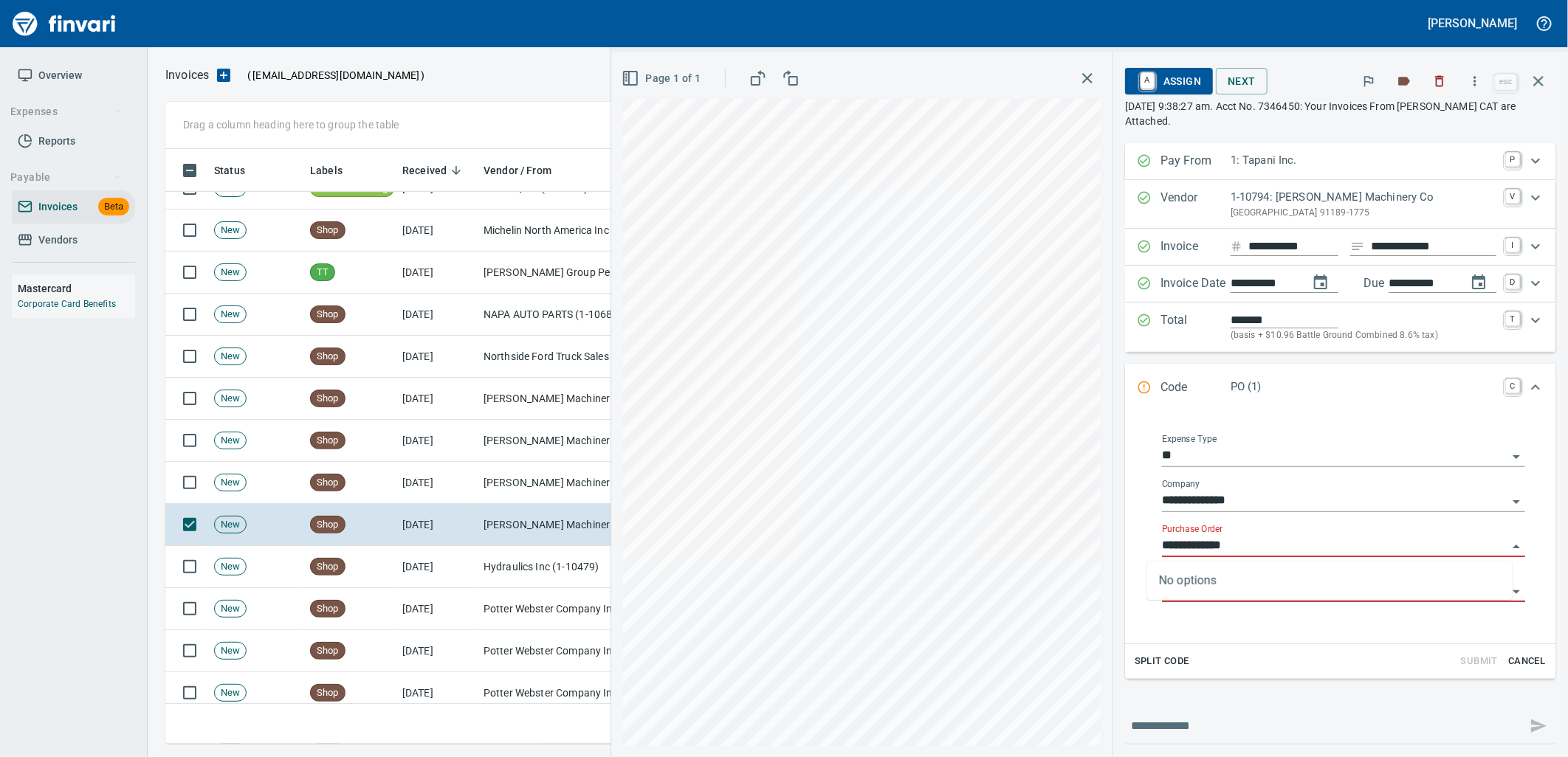
scroll to position [583, 1360]
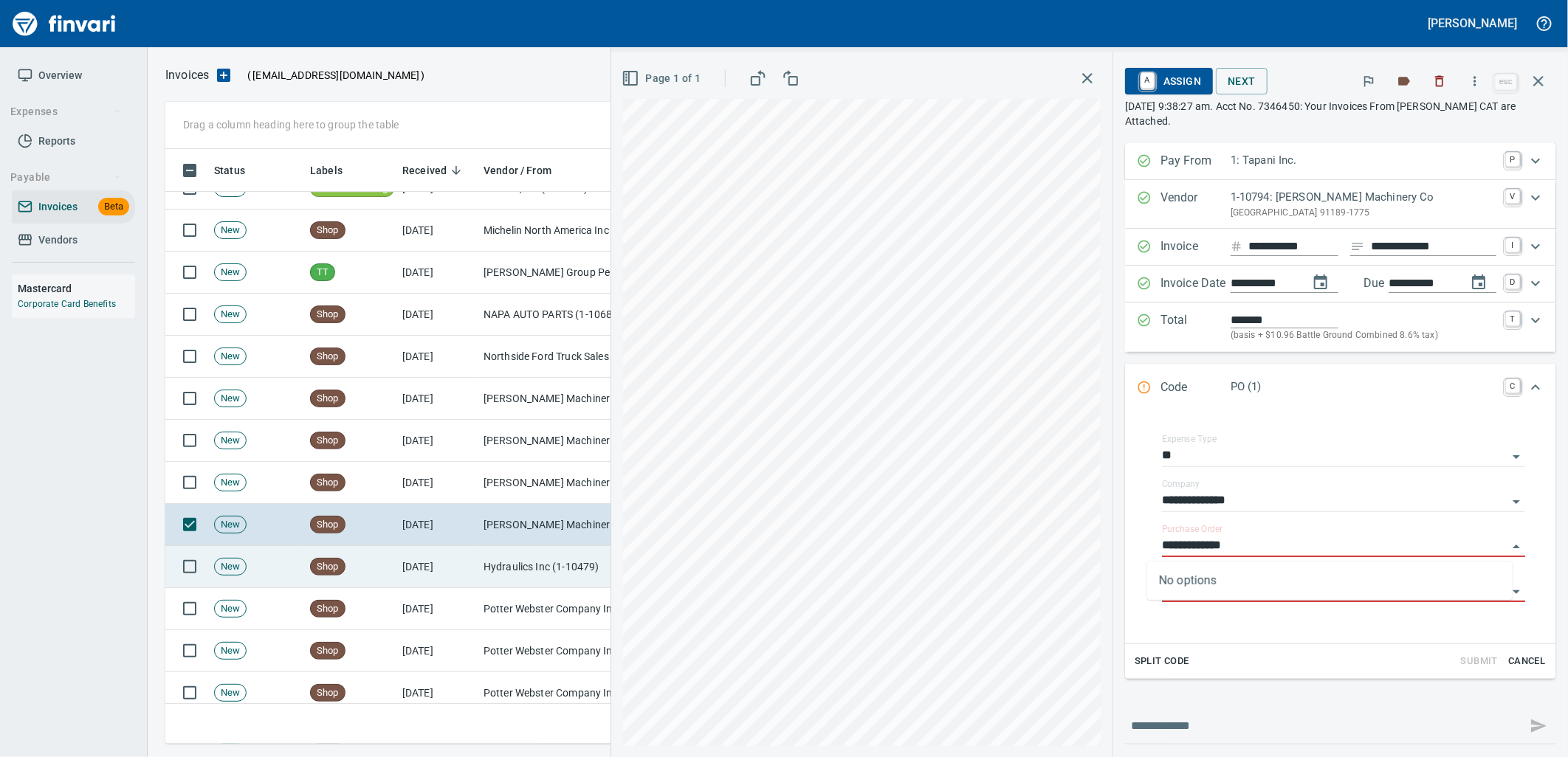
click at [554, 578] on td "Hydraulics Inc (1-10479)" at bounding box center [551, 566] width 147 height 42
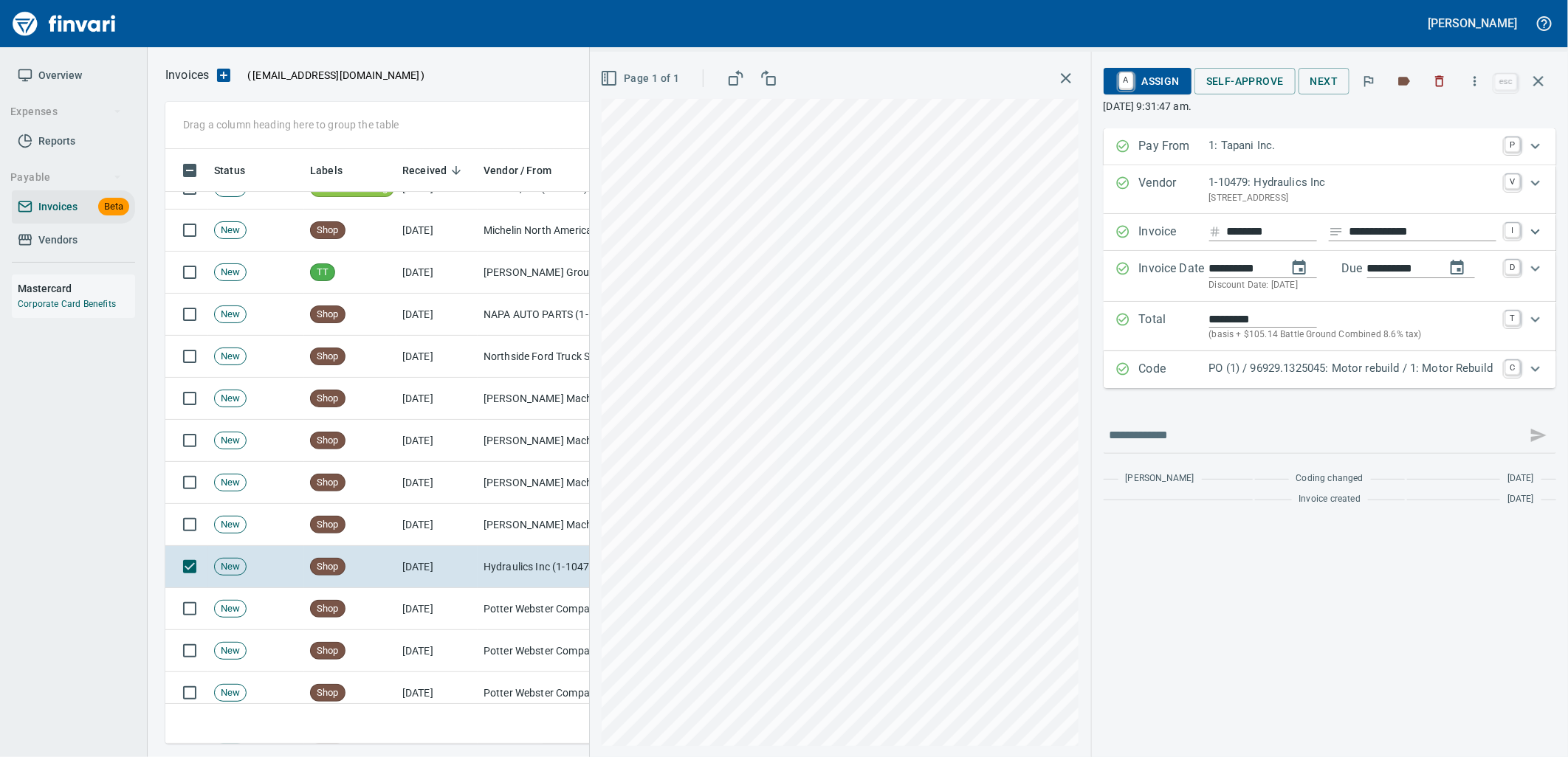
click at [1336, 366] on p "PO (1) / 96929.1325045: Motor rebuild / 1: Motor Rebuild" at bounding box center [1352, 368] width 287 height 17
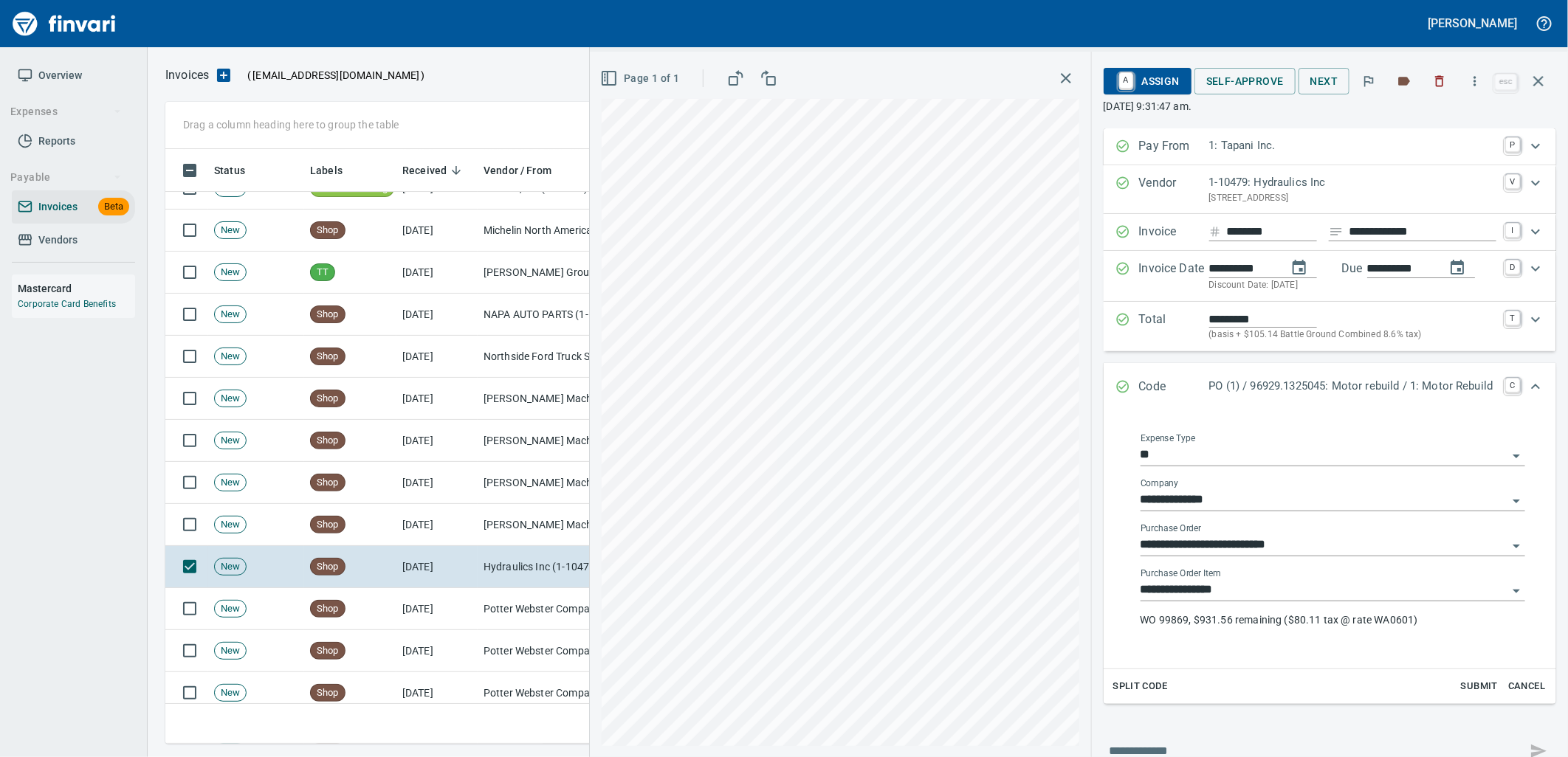
click at [1233, 585] on input "**********" at bounding box center [1324, 590] width 367 height 20
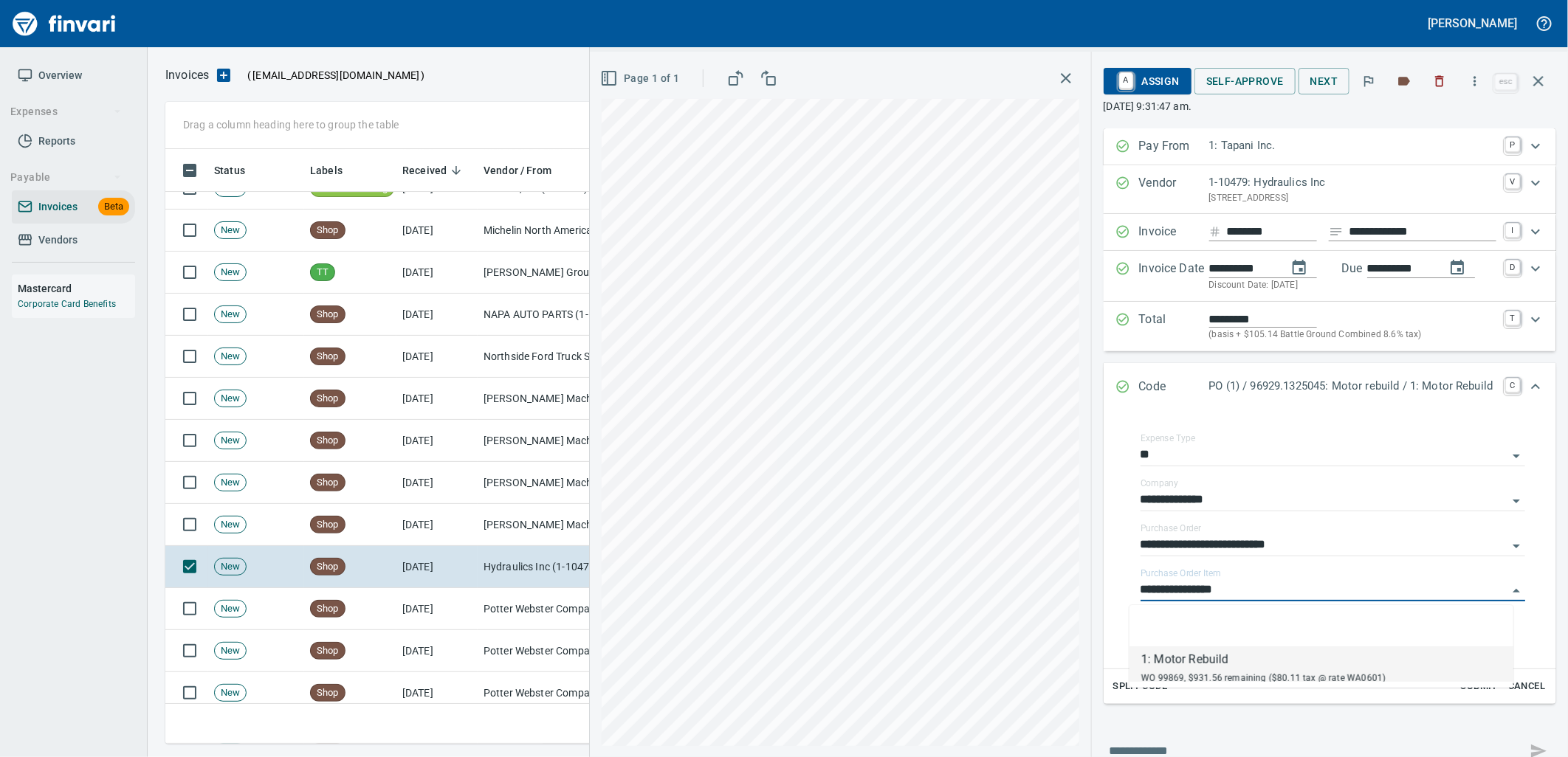
scroll to position [583, 1360]
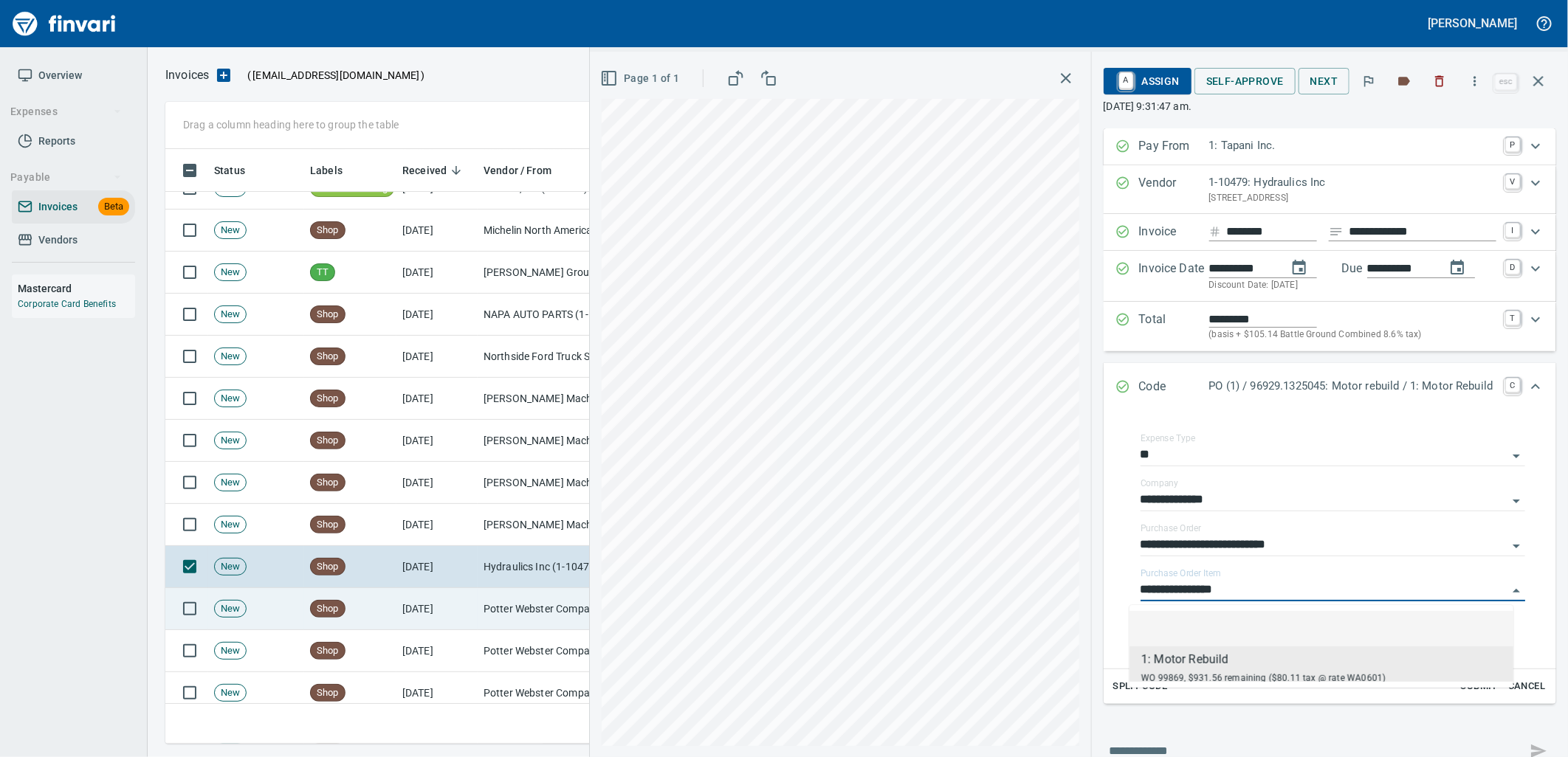
click at [515, 599] on td "Potter Webster Company Inc (1-10818)" at bounding box center [551, 609] width 147 height 42
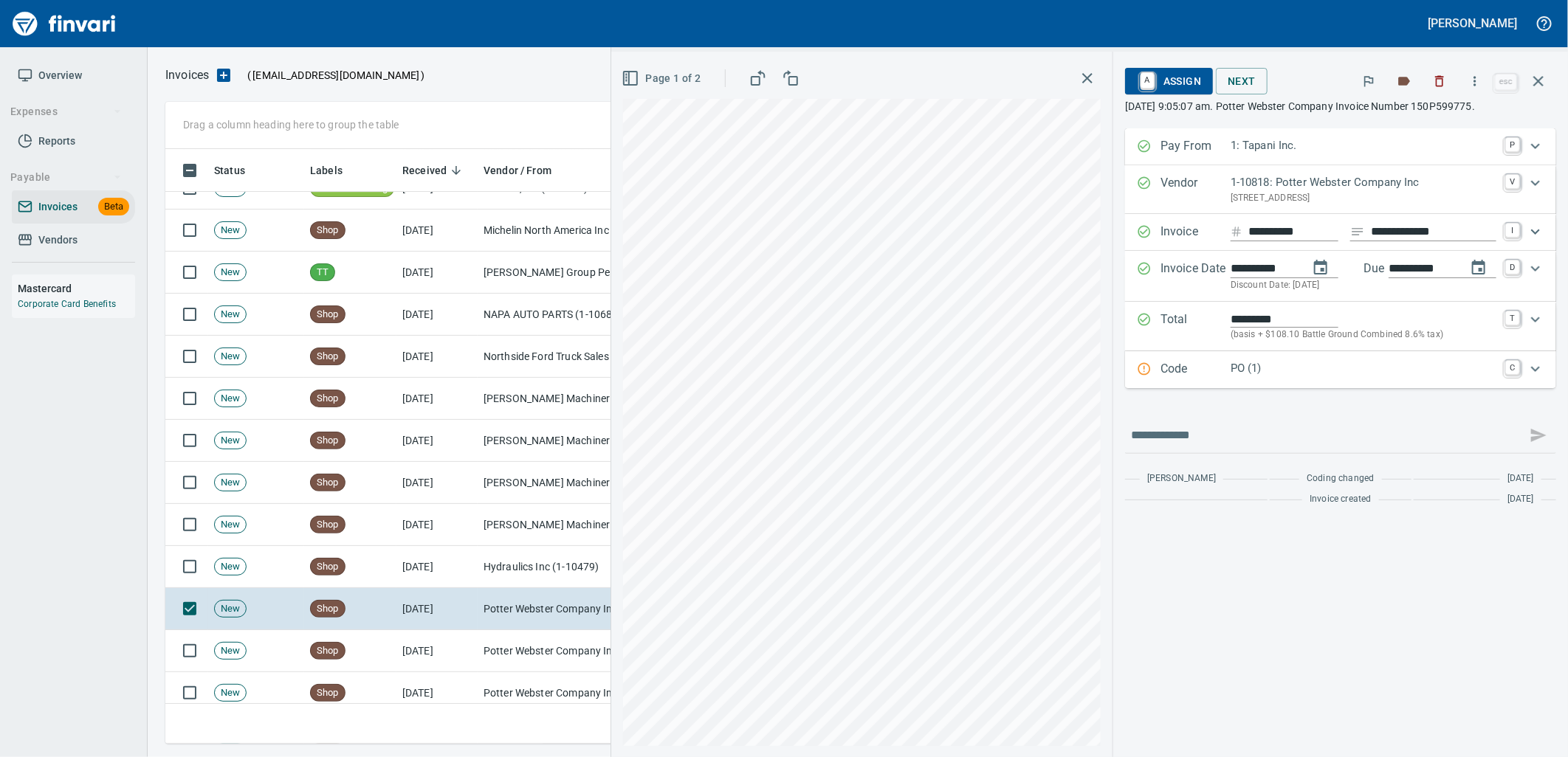
click at [1275, 366] on p "PO (1)" at bounding box center [1363, 368] width 265 height 17
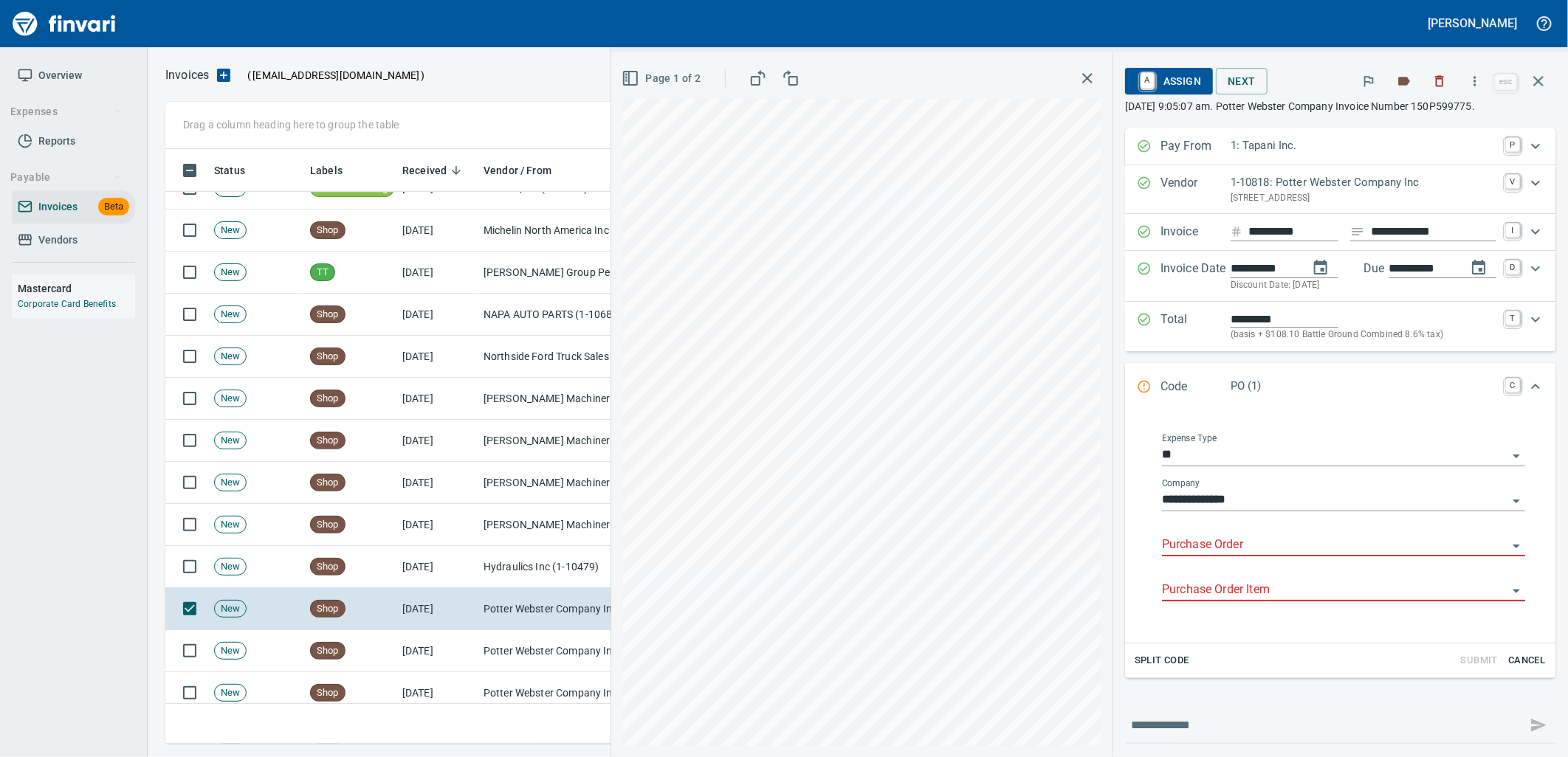
click at [1224, 543] on input "Purchase Order" at bounding box center [1334, 545] width 345 height 20
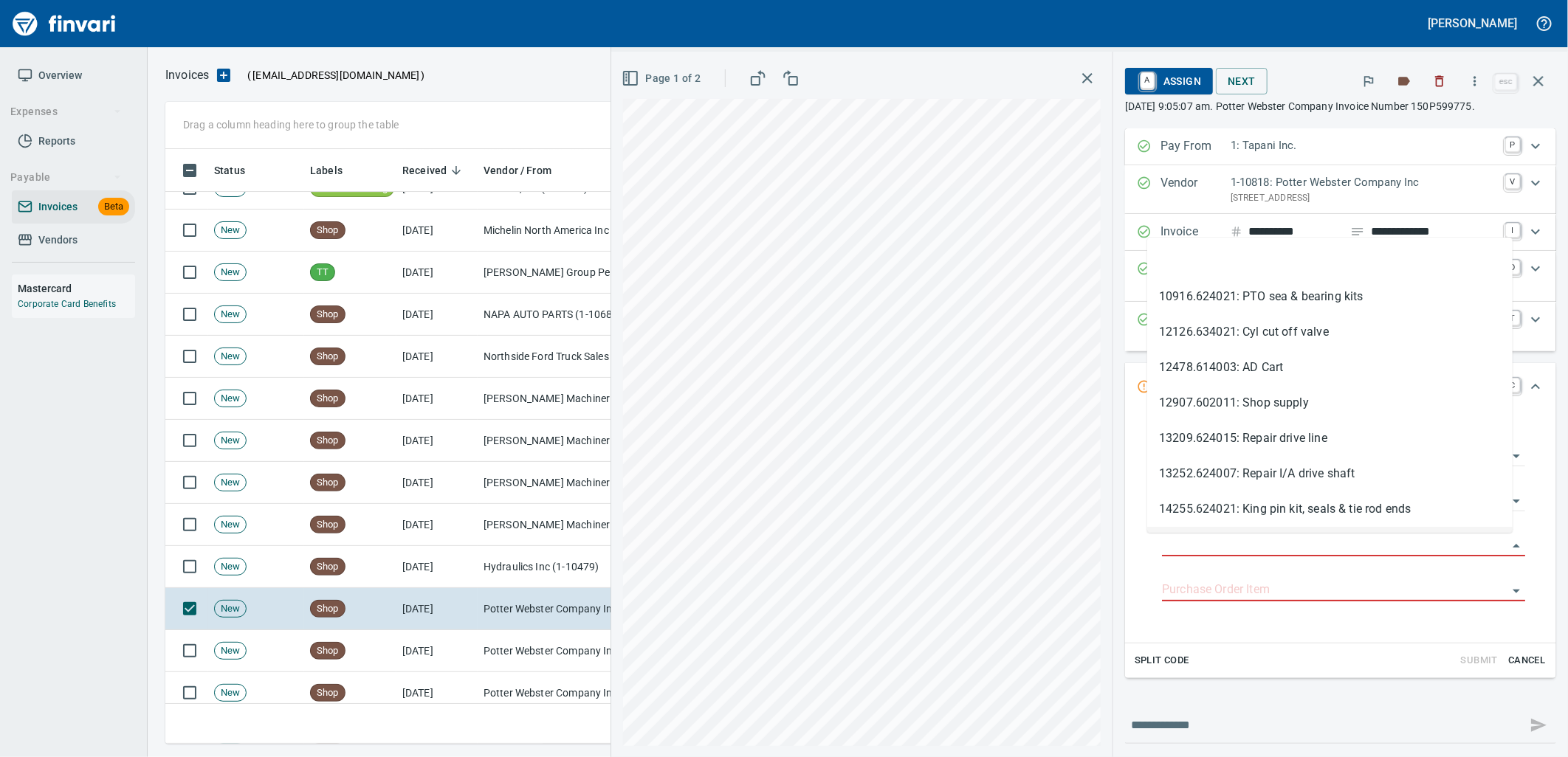
scroll to position [583, 1360]
type input "**********"
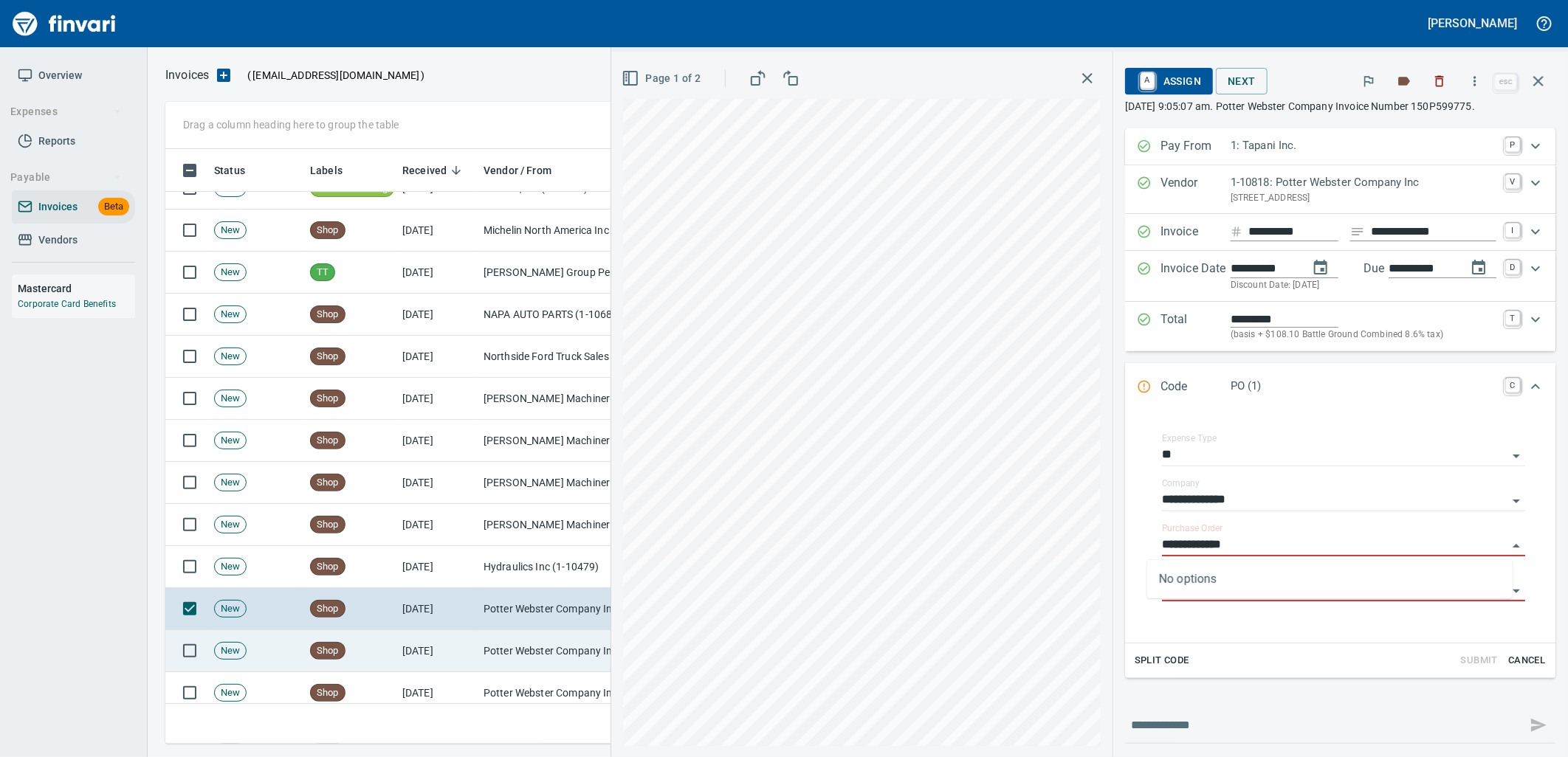
click at [440, 632] on td "[DATE]" at bounding box center [436, 651] width 81 height 42
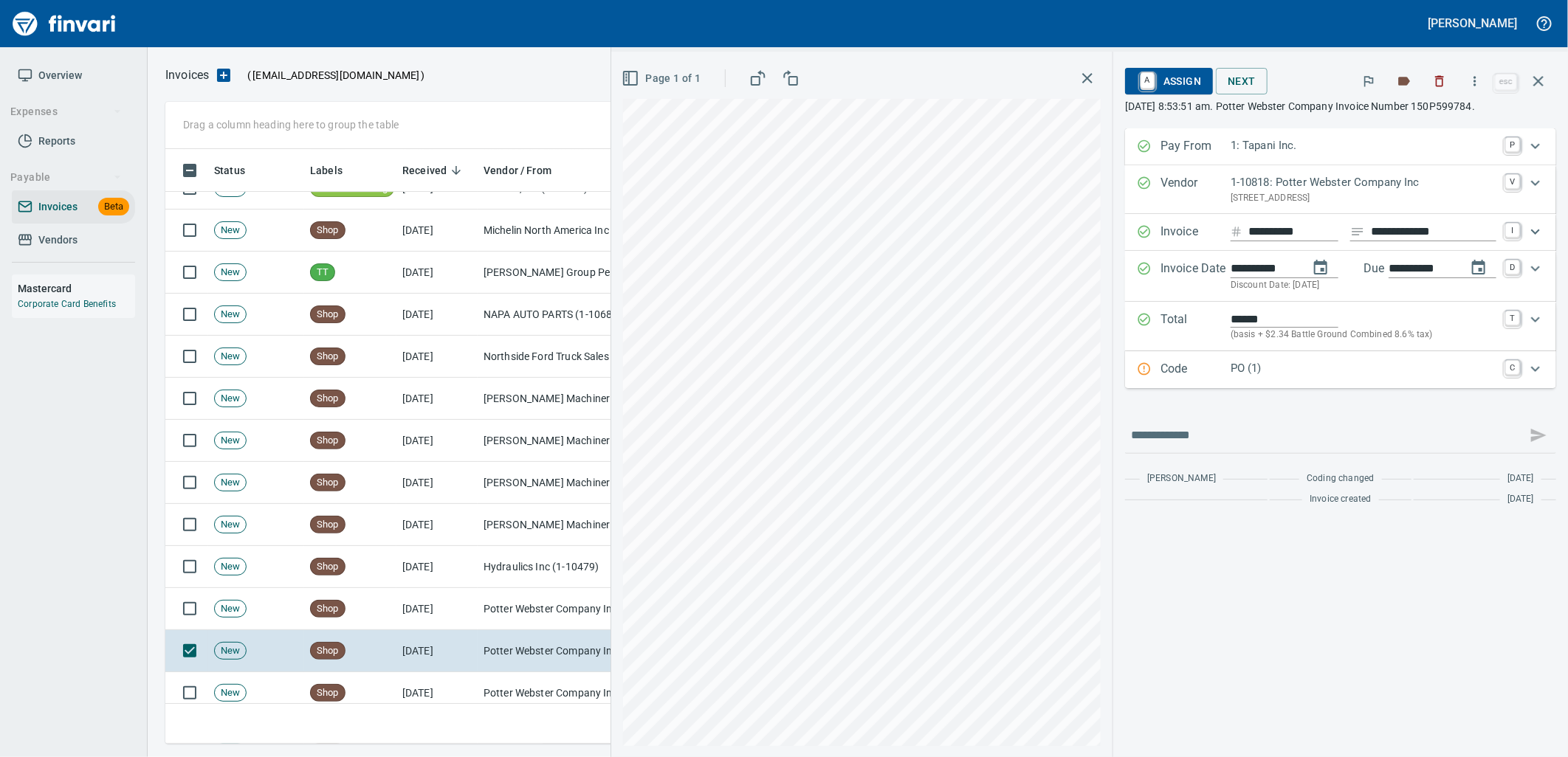
click at [1238, 382] on div "Code PO (1) C" at bounding box center [1341, 370] width 432 height 37
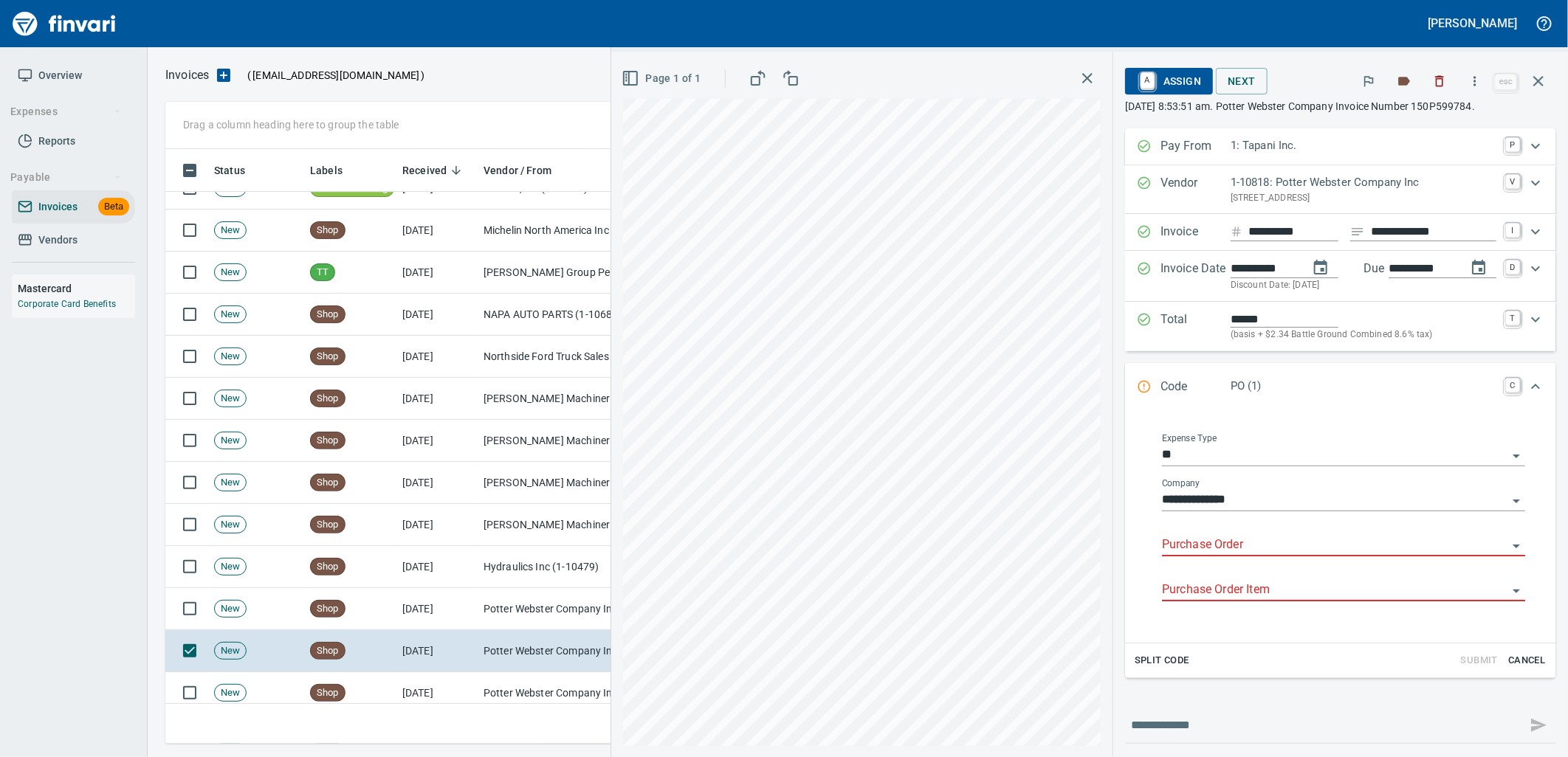
click at [1198, 556] on input "Purchase Order" at bounding box center [1334, 545] width 345 height 20
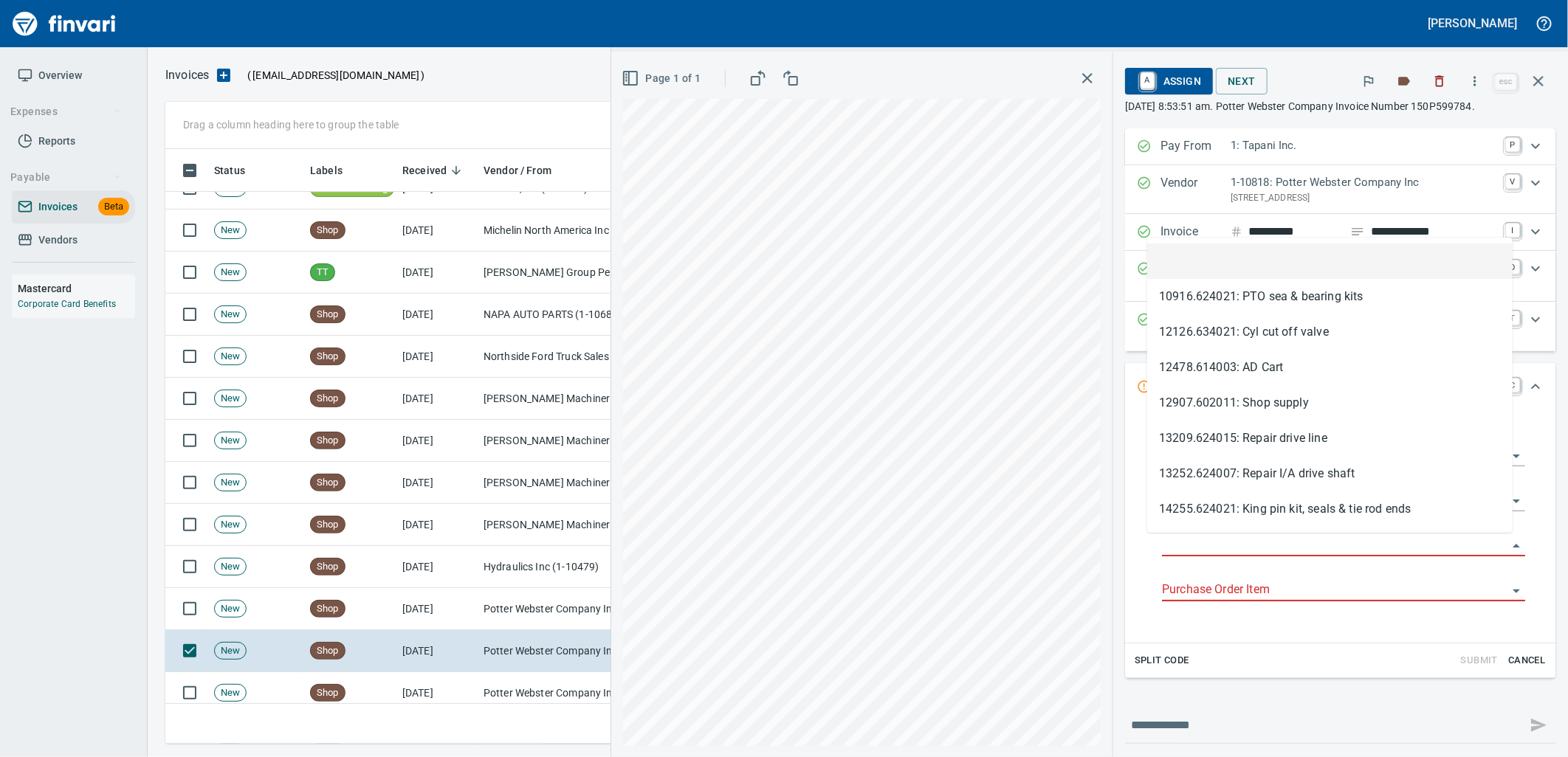
scroll to position [583, 1360]
type input "**********"
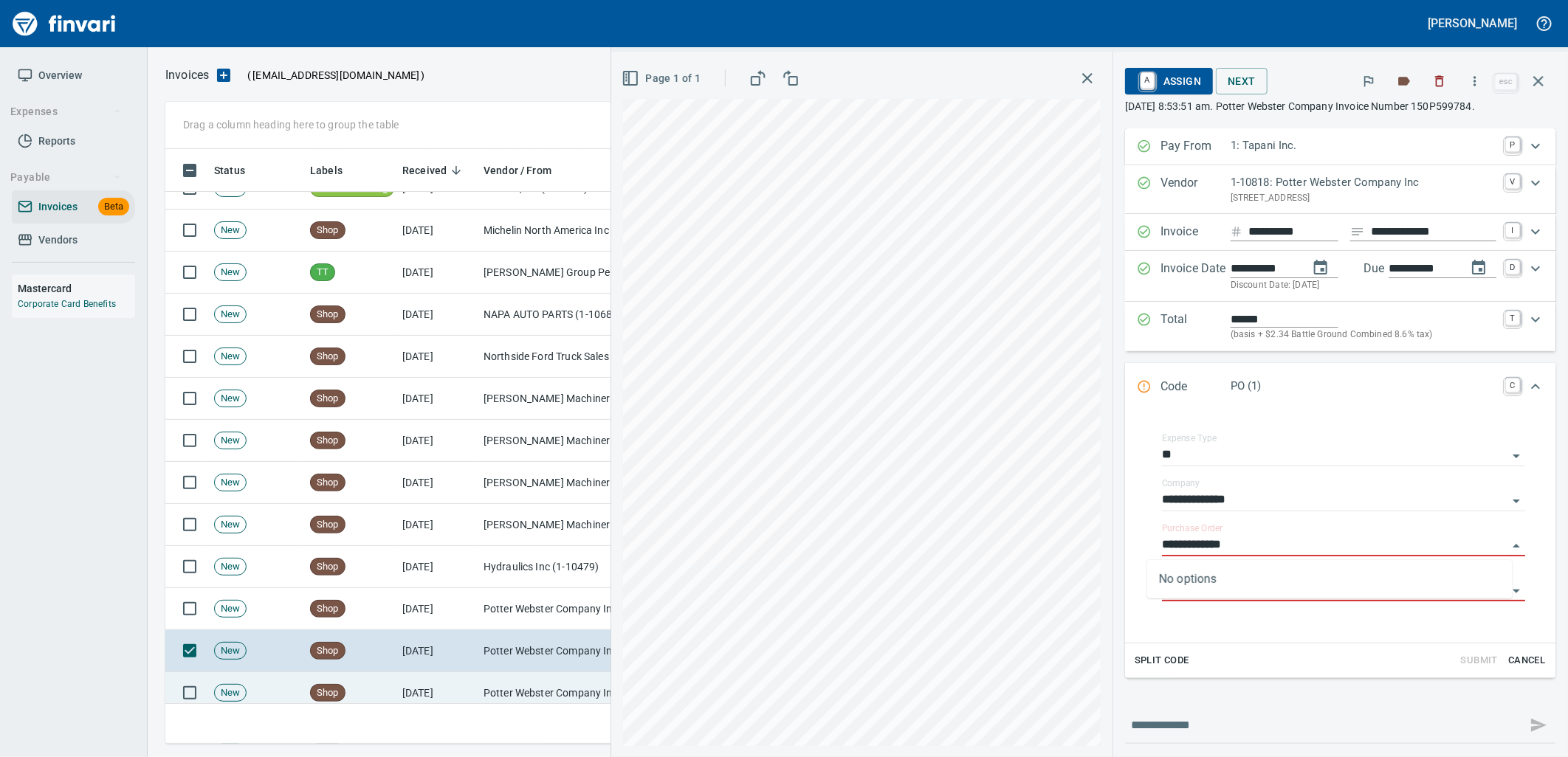
click at [438, 685] on td "[DATE]" at bounding box center [436, 692] width 81 height 42
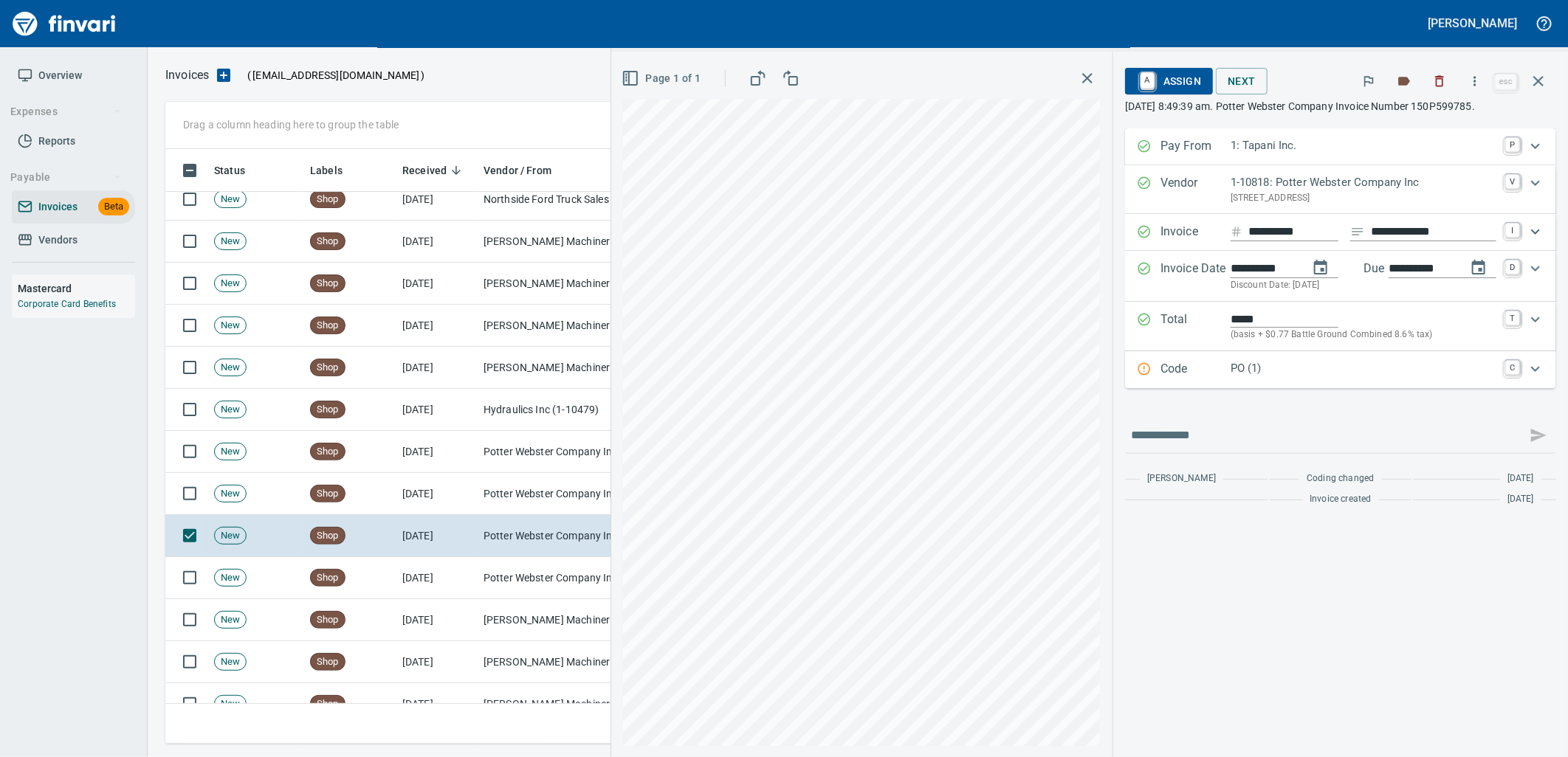
scroll to position [6968, 0]
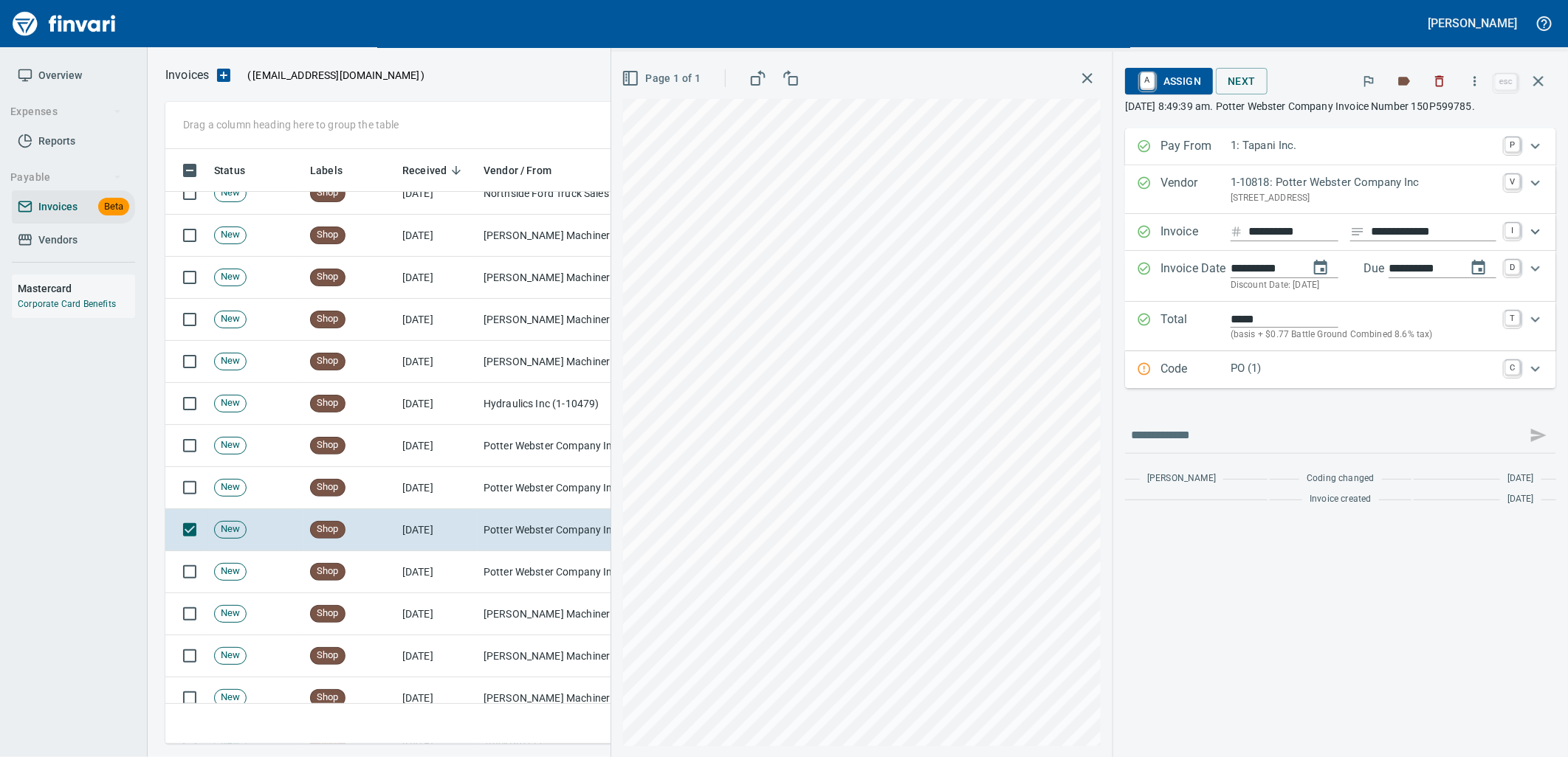
click at [1298, 369] on p "PO (1)" at bounding box center [1363, 368] width 265 height 17
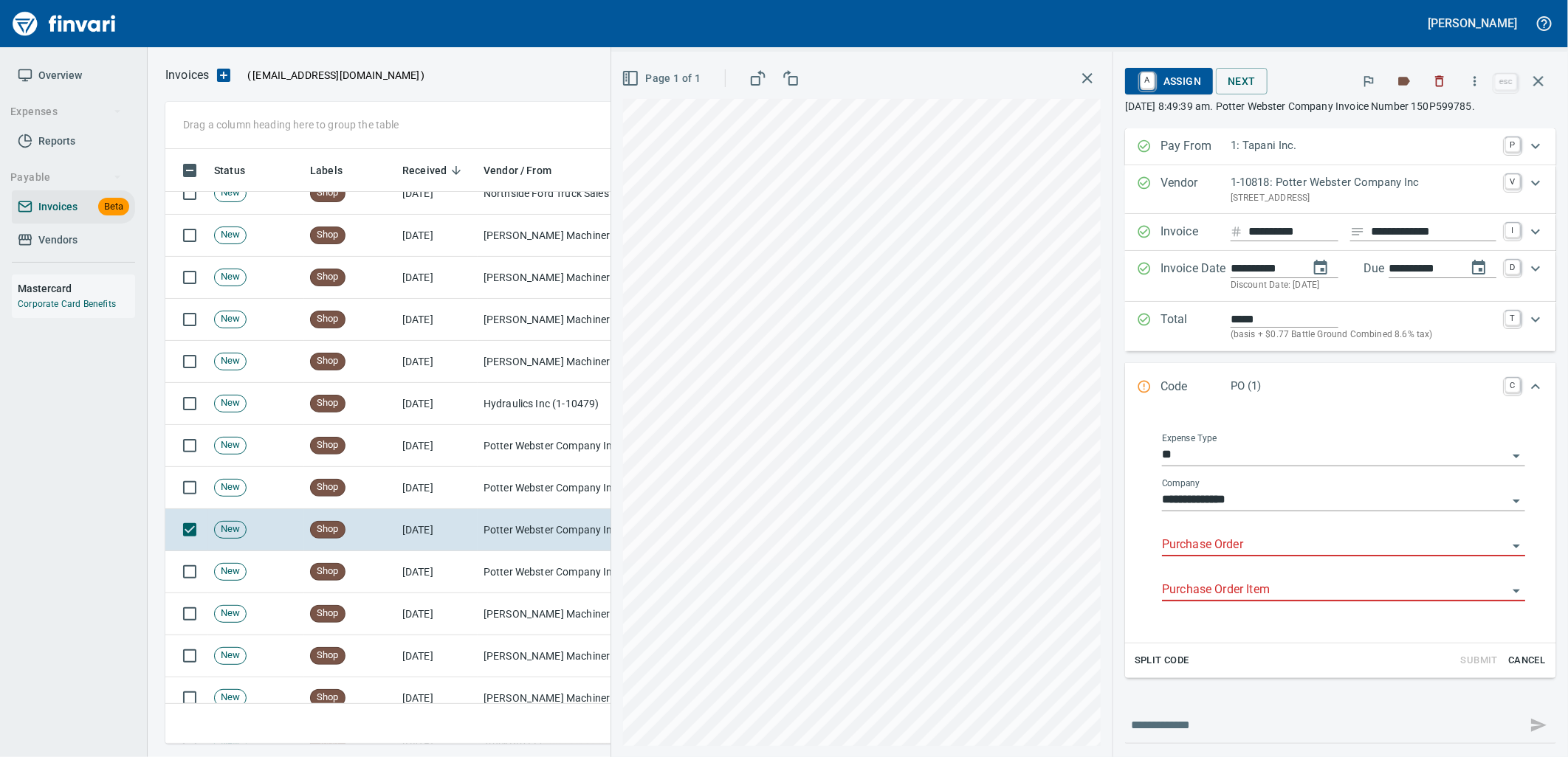
click at [1224, 547] on input "Purchase Order" at bounding box center [1334, 545] width 345 height 20
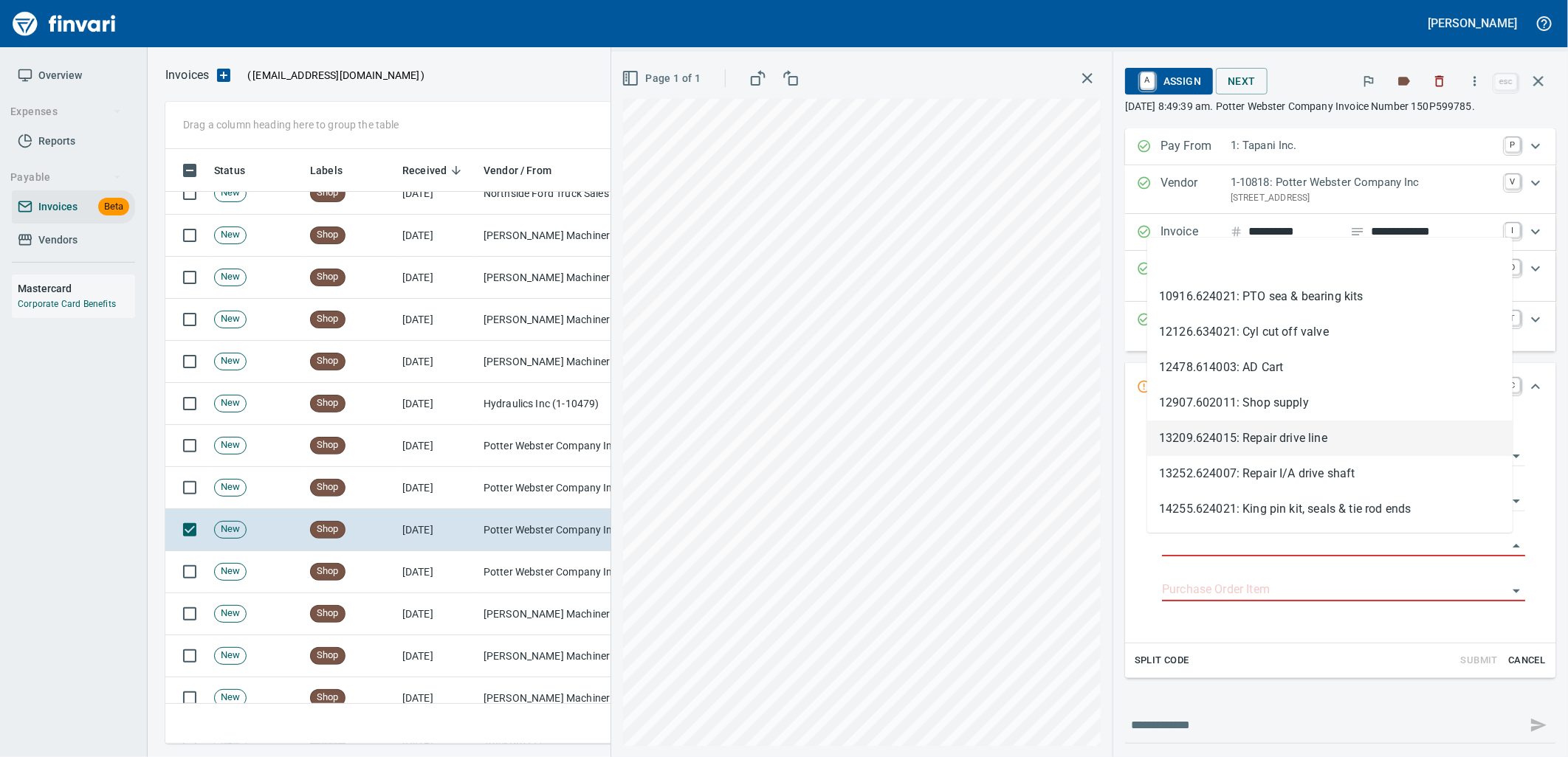
scroll to position [583, 1360]
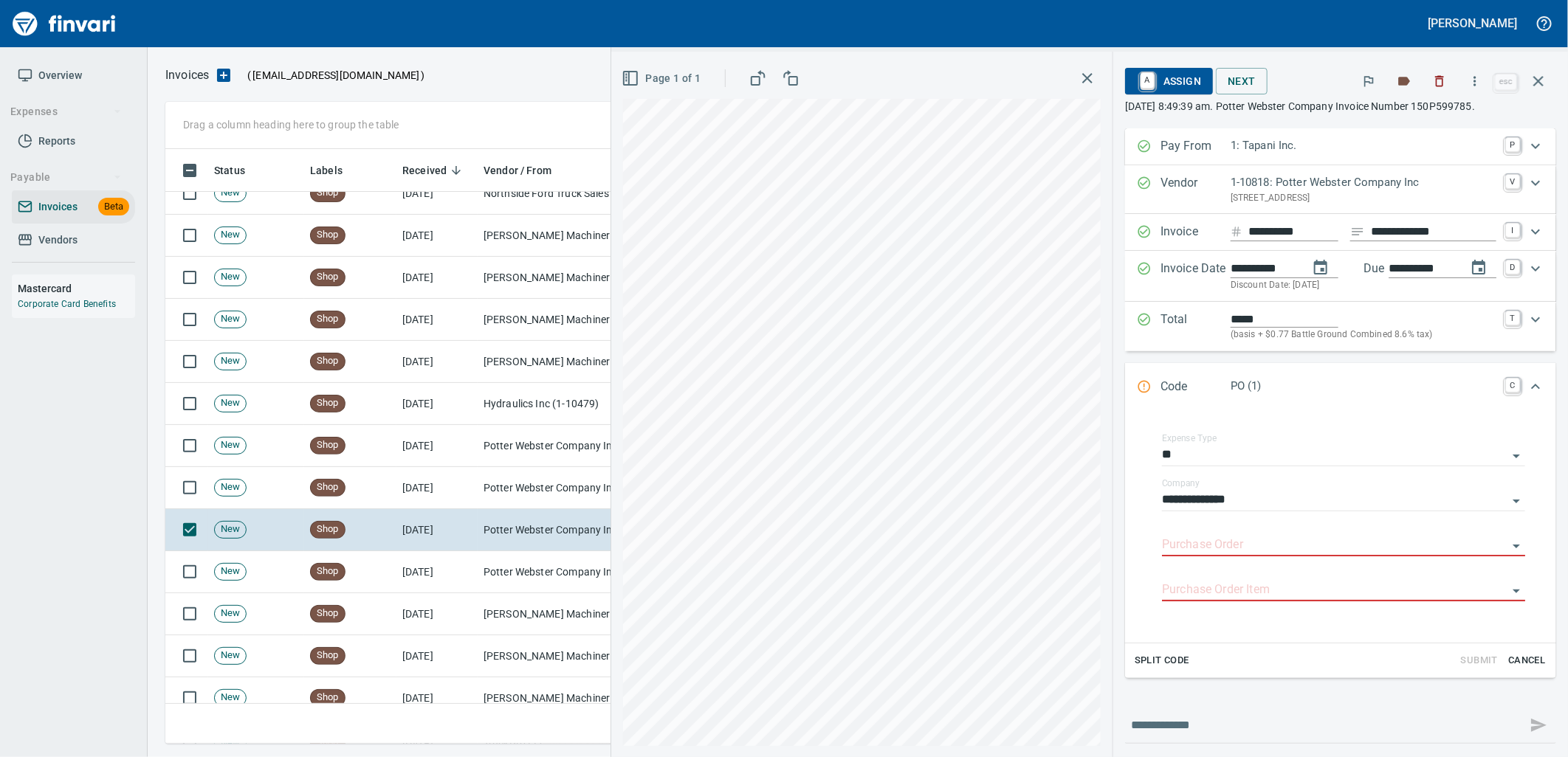
type input "**********"
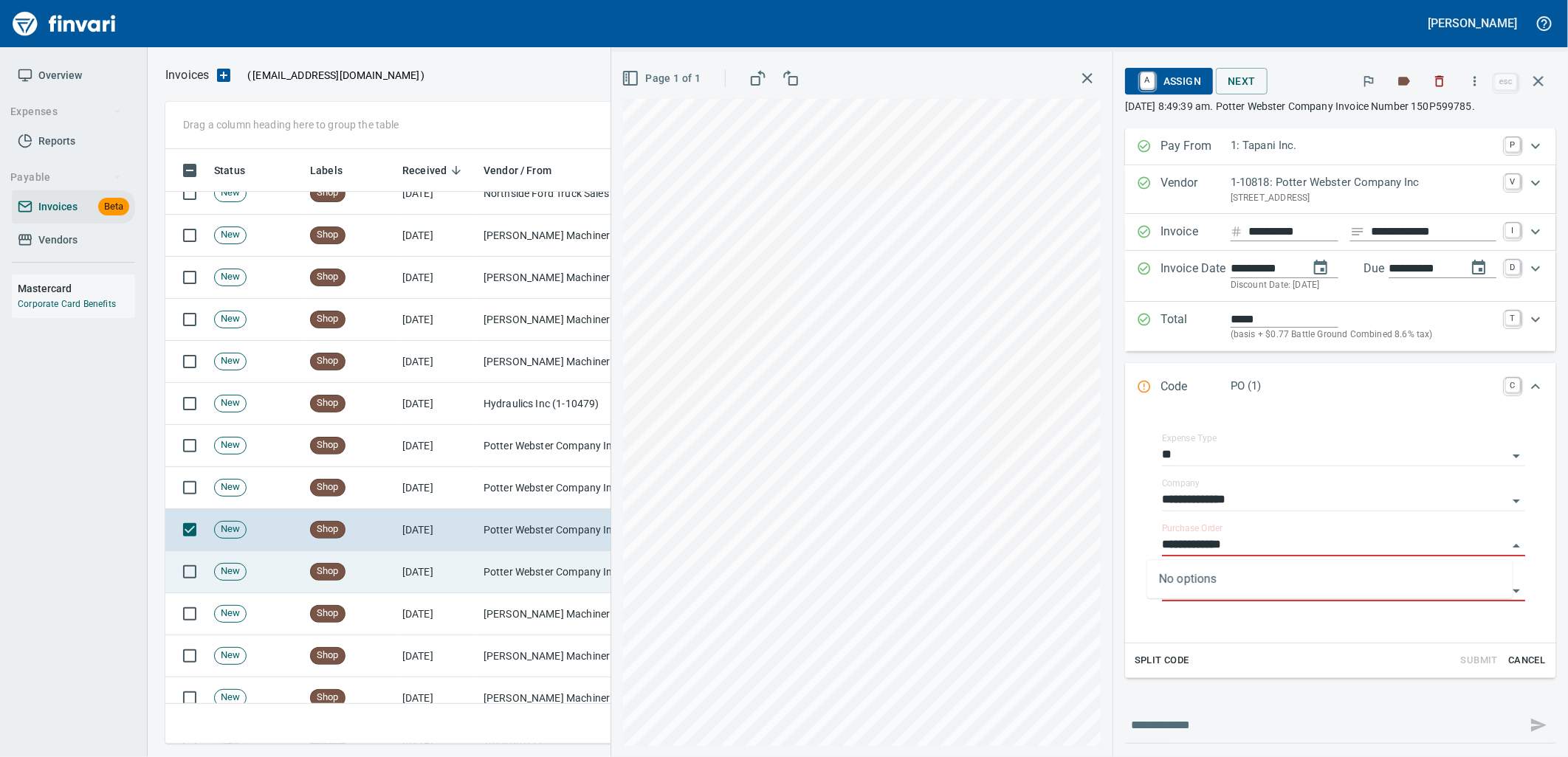
click at [462, 554] on td "[DATE]" at bounding box center [436, 572] width 81 height 42
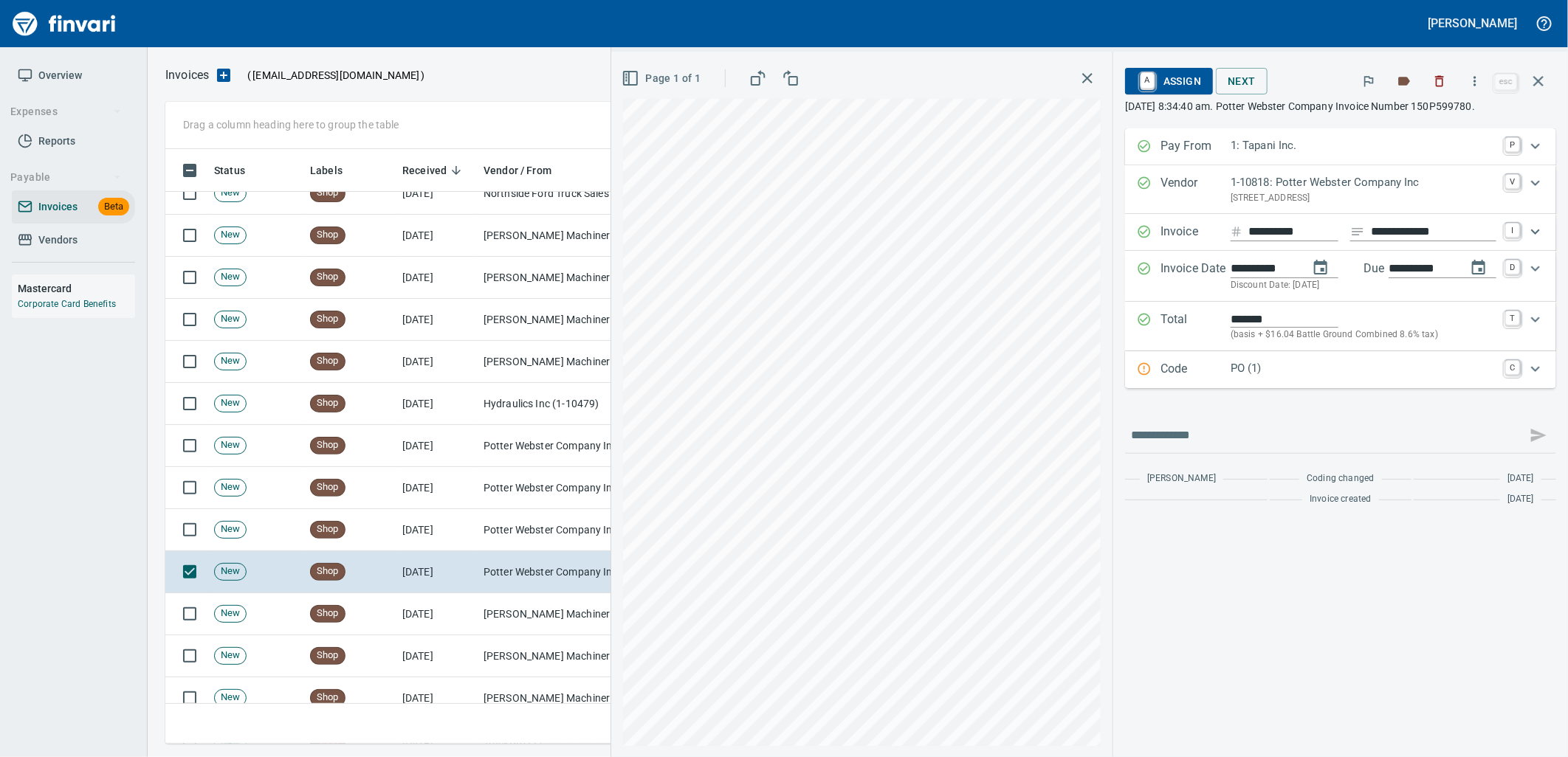
click at [1255, 364] on p "PO (1)" at bounding box center [1363, 368] width 265 height 17
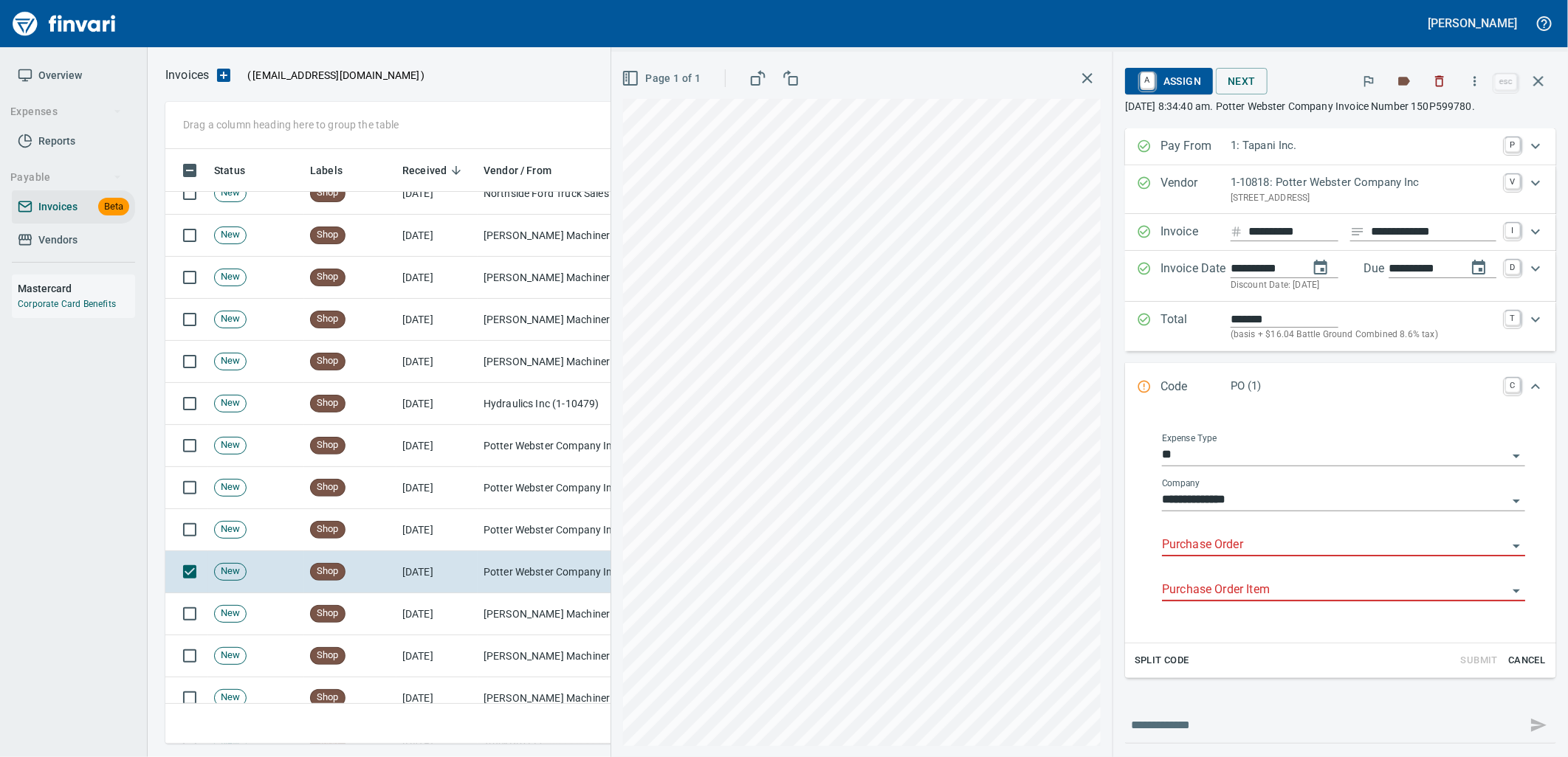
click at [1226, 540] on input "Purchase Order" at bounding box center [1334, 545] width 345 height 20
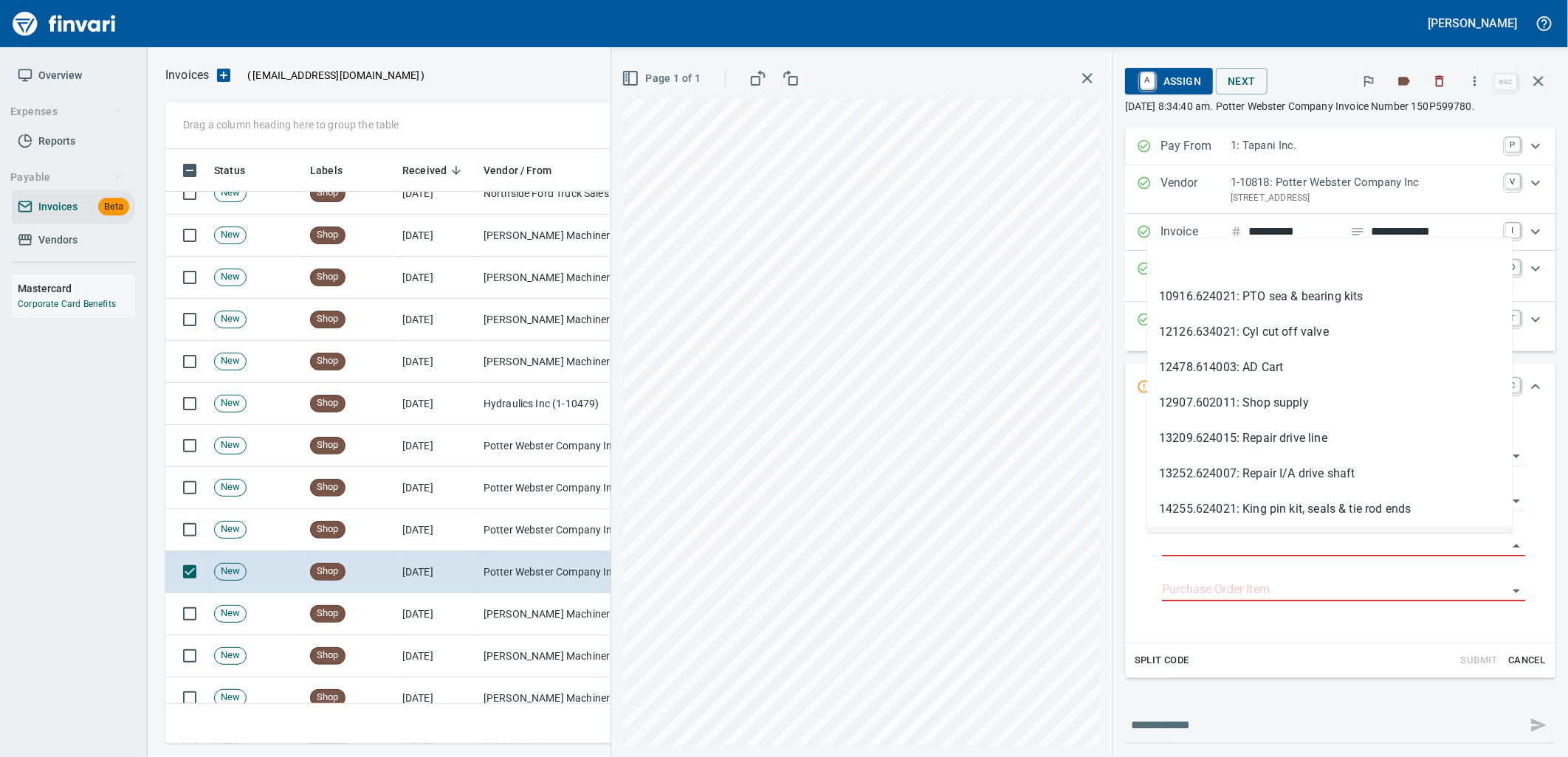
scroll to position [583, 1360]
type input "**********"
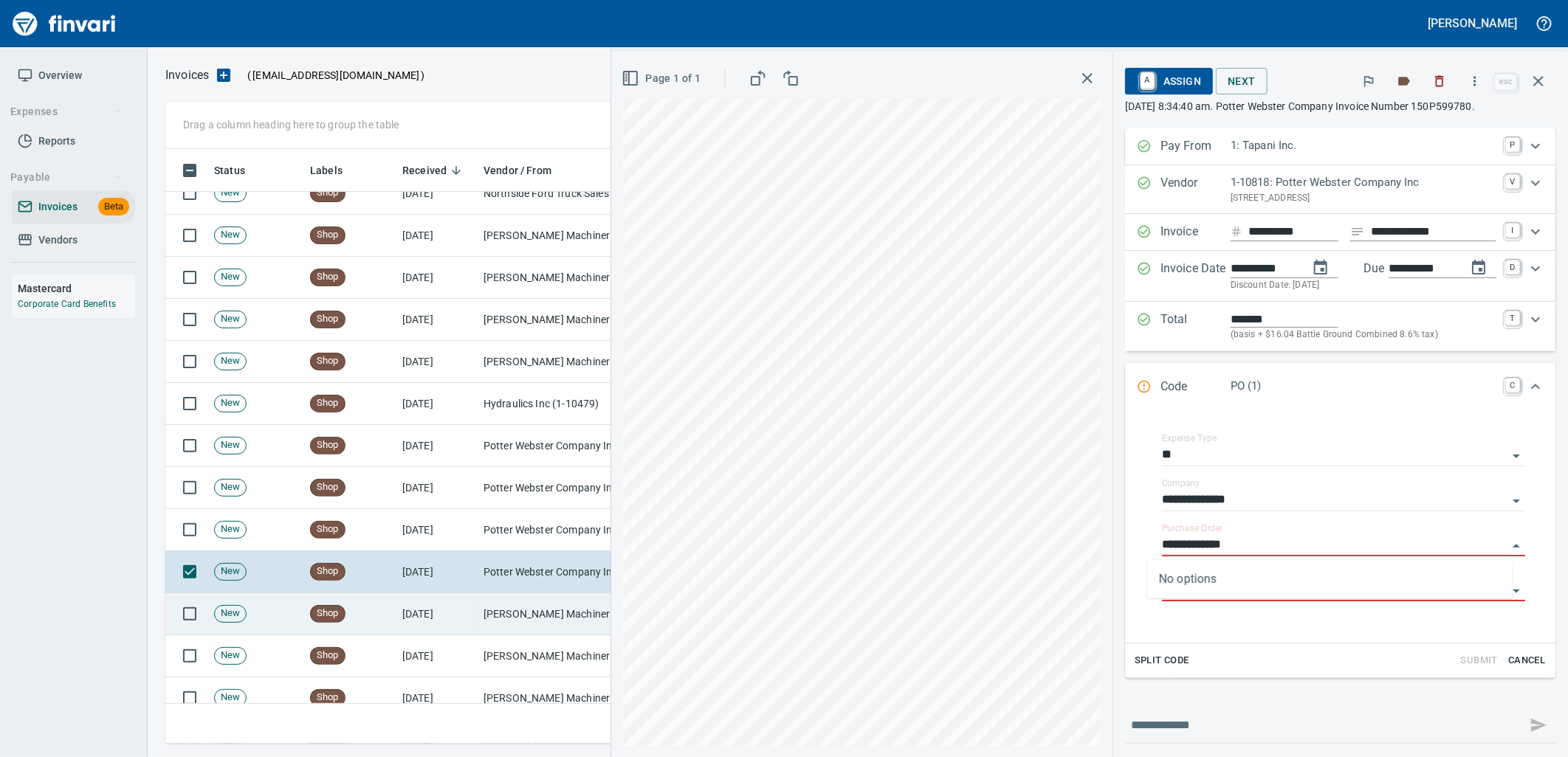
click at [521, 606] on td "[PERSON_NAME] Machinery Inc (1-10774)" at bounding box center [551, 613] width 147 height 42
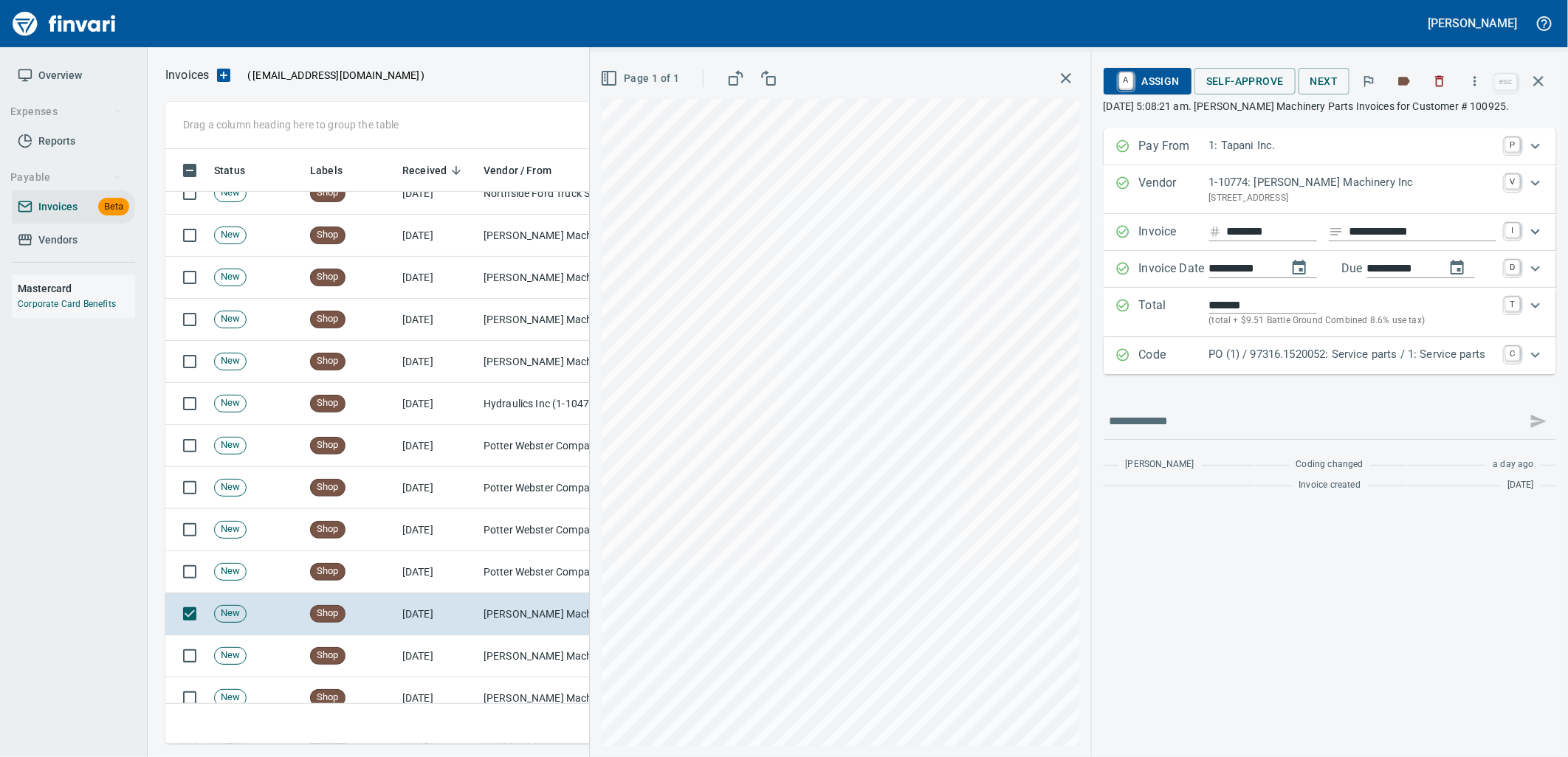
click at [1305, 367] on div "Code PO (1) / 97316.1520052: Service parts / 1: Service parts C" at bounding box center [1330, 356] width 453 height 37
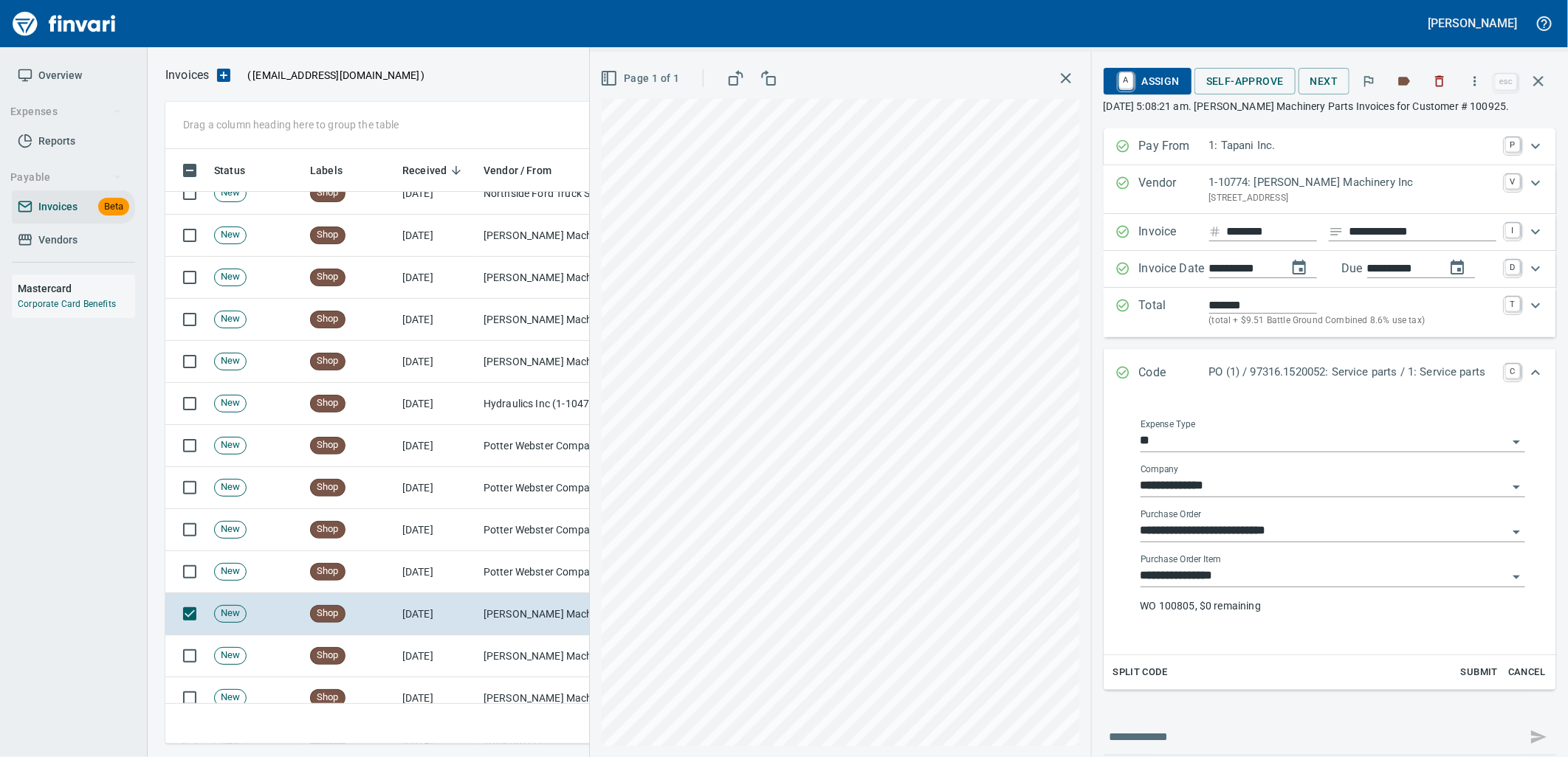
click at [1277, 587] on input "**********" at bounding box center [1324, 576] width 367 height 20
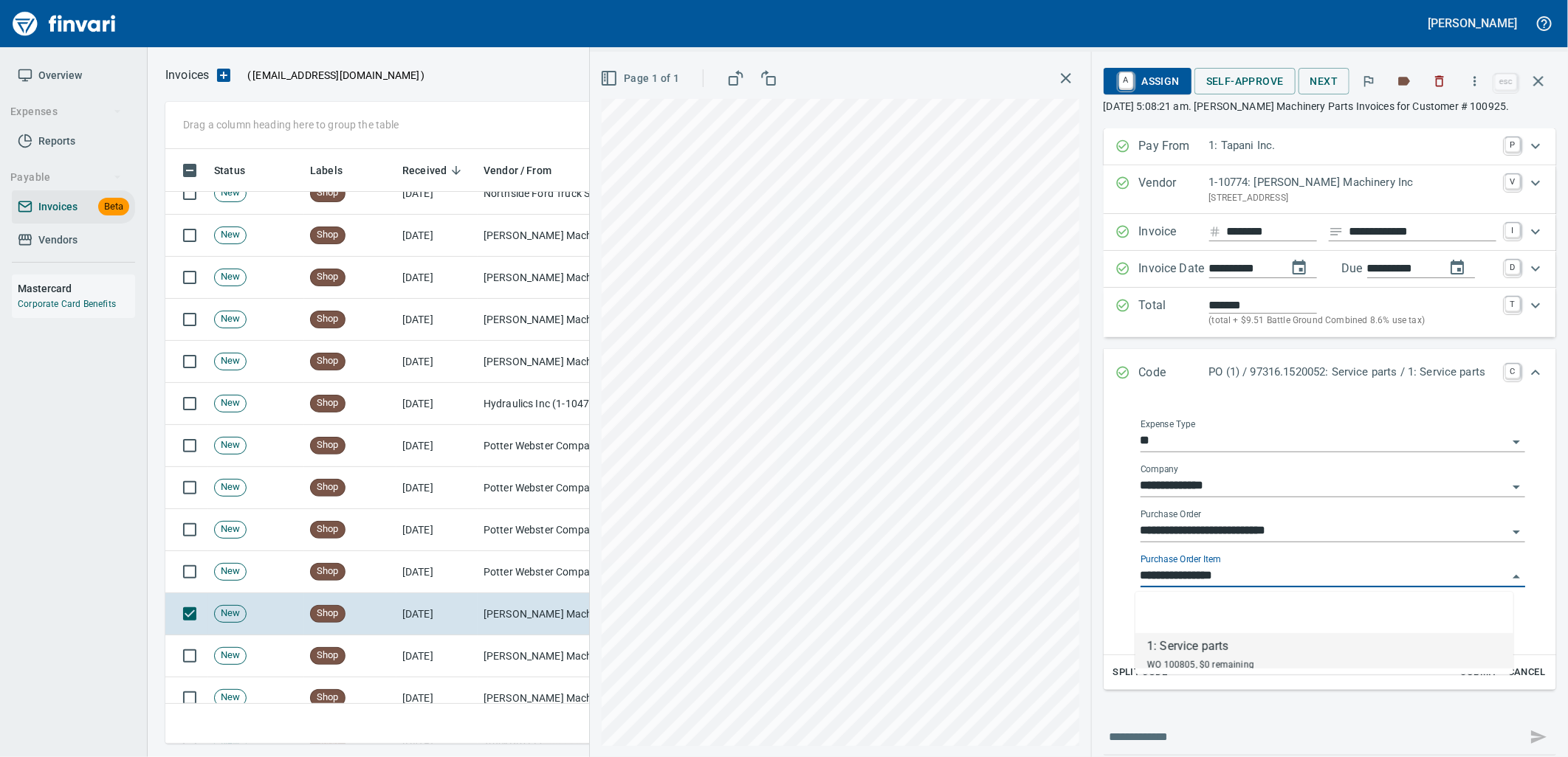
scroll to position [583, 1360]
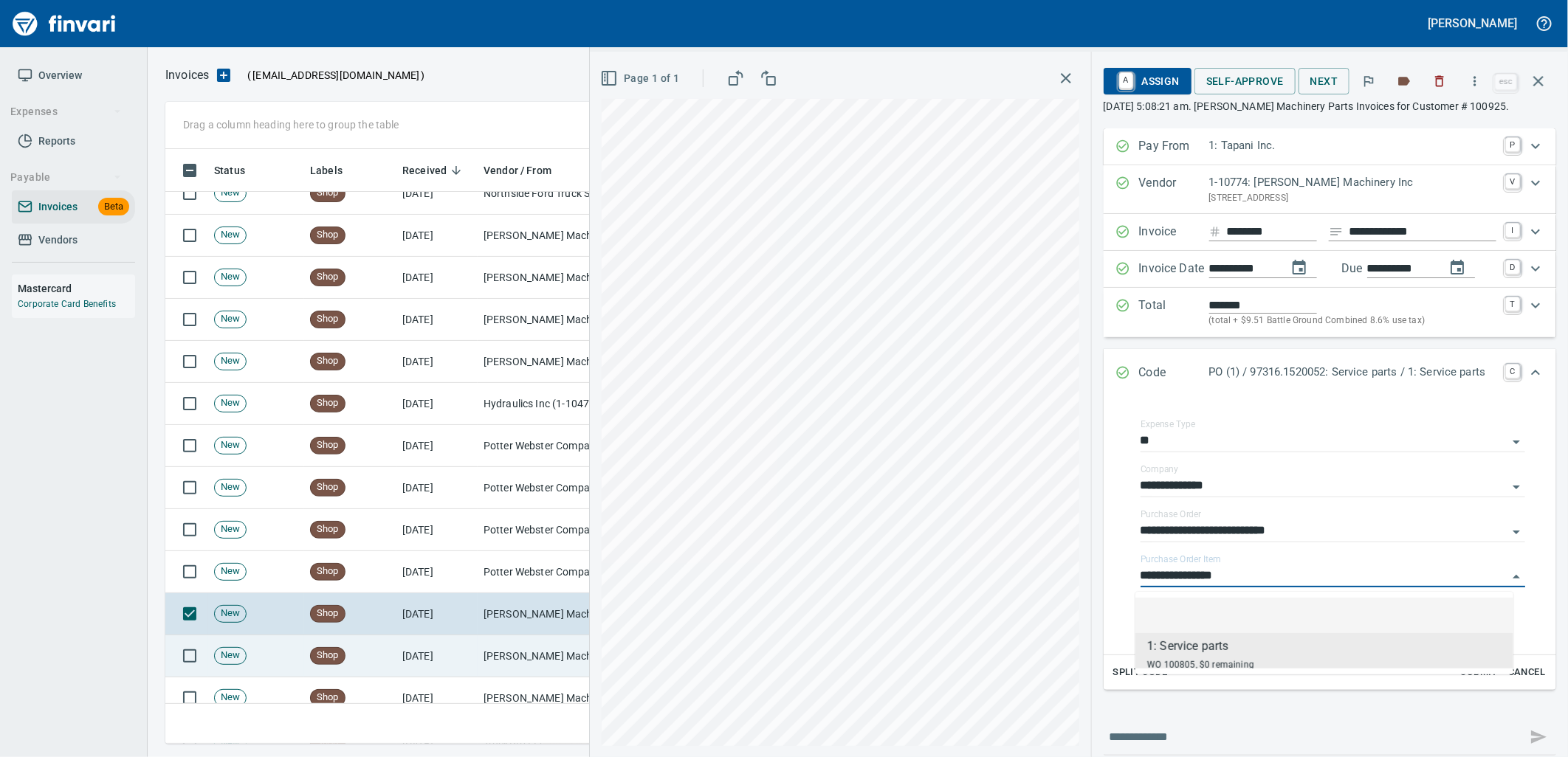
click at [535, 654] on td "[PERSON_NAME] Machinery Inc (1-10774)" at bounding box center [551, 656] width 147 height 42
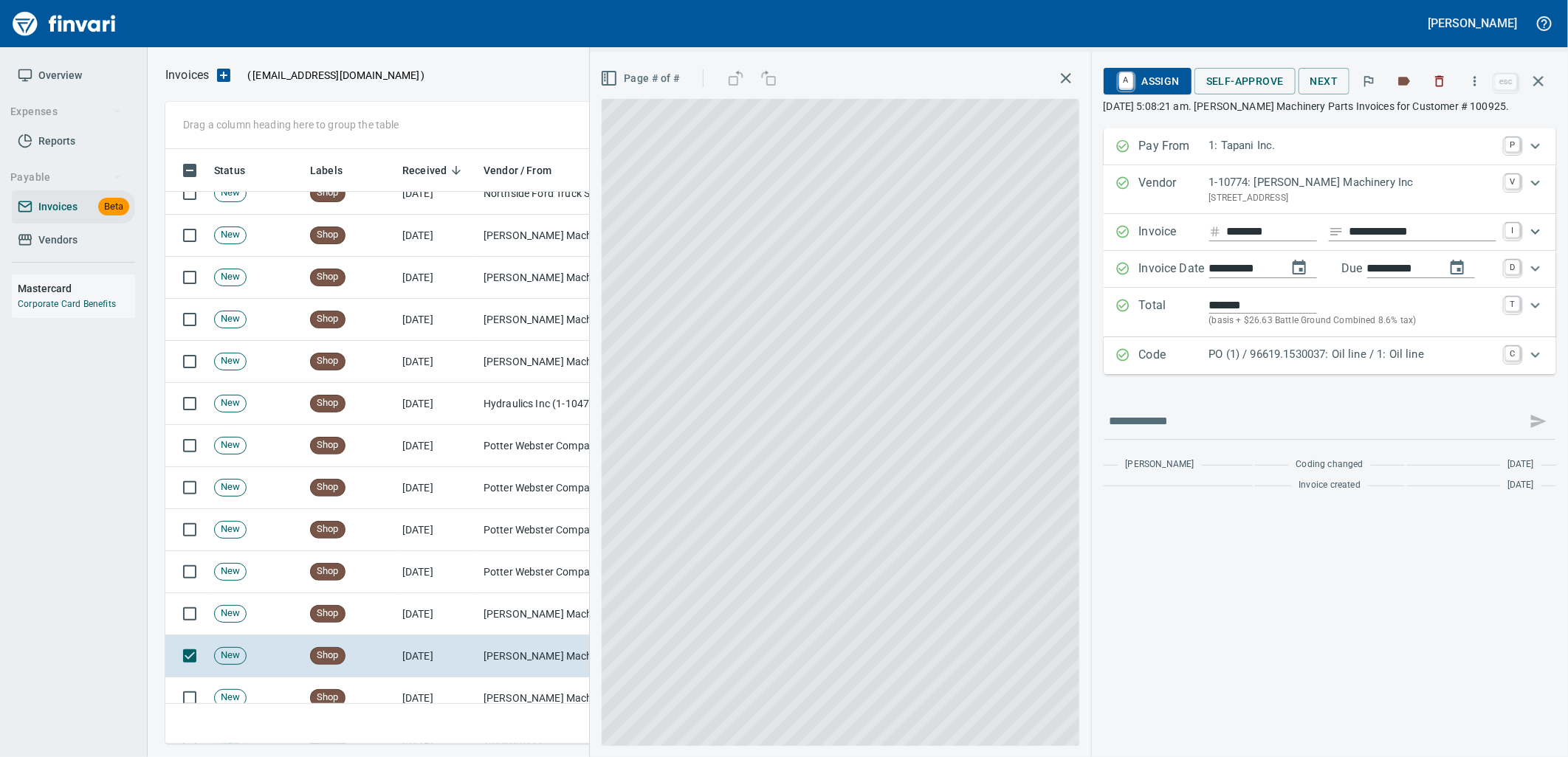
click at [1241, 360] on p "PO (1) / 96619.1530037: Oil line / 1: Oil line" at bounding box center [1352, 354] width 287 height 17
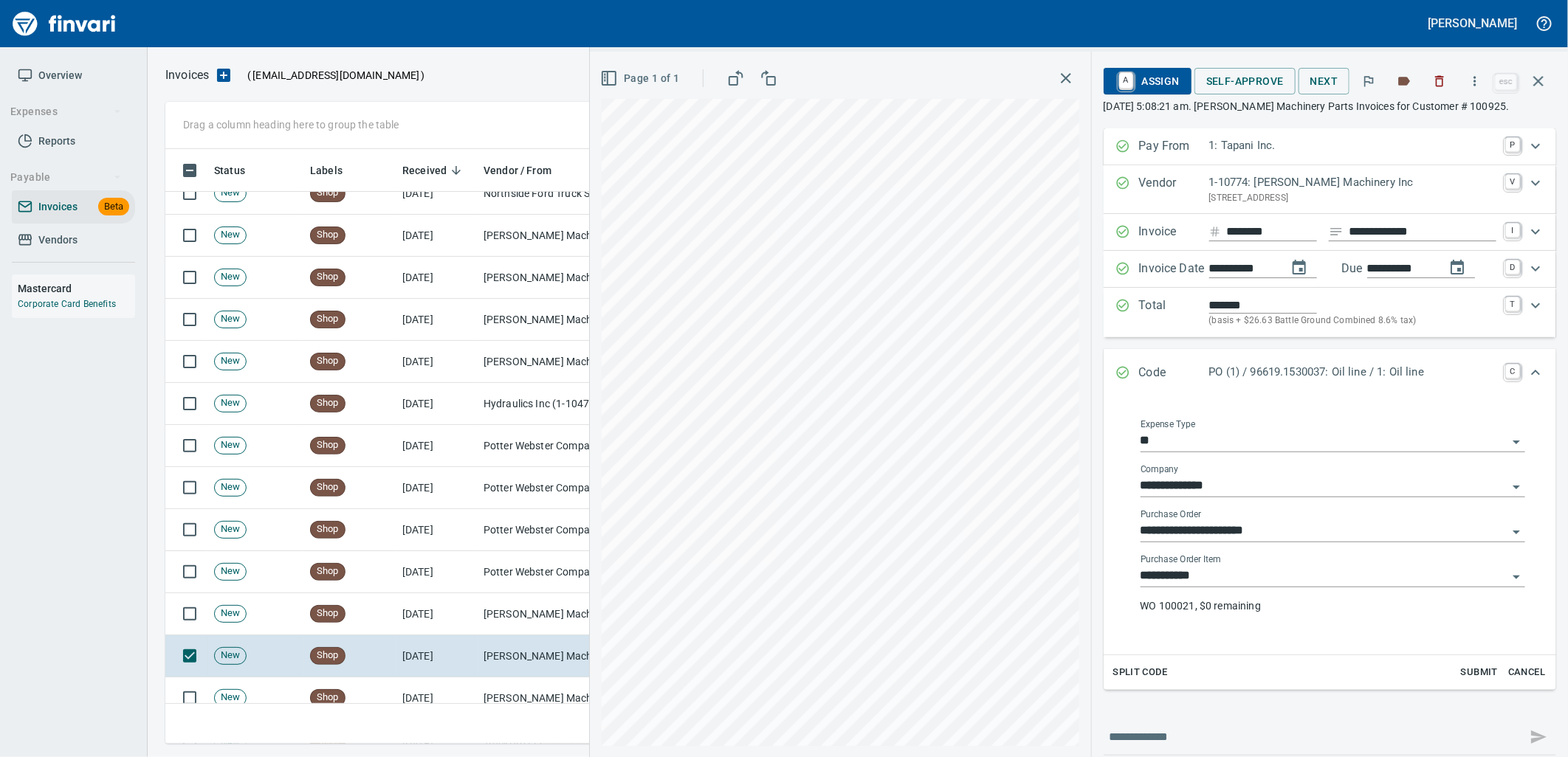
click at [1231, 579] on input "**********" at bounding box center [1324, 576] width 367 height 20
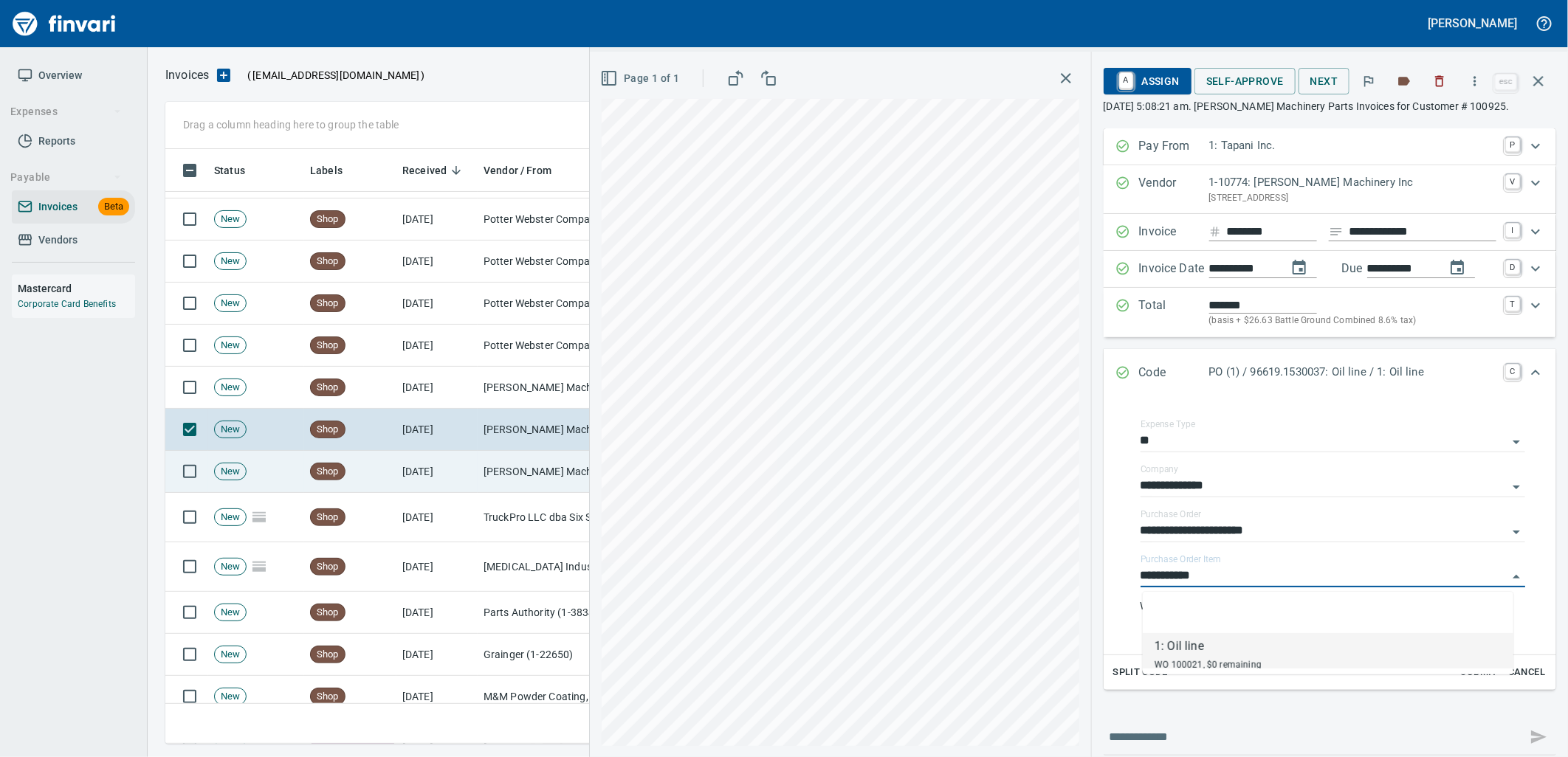
scroll to position [7214, 0]
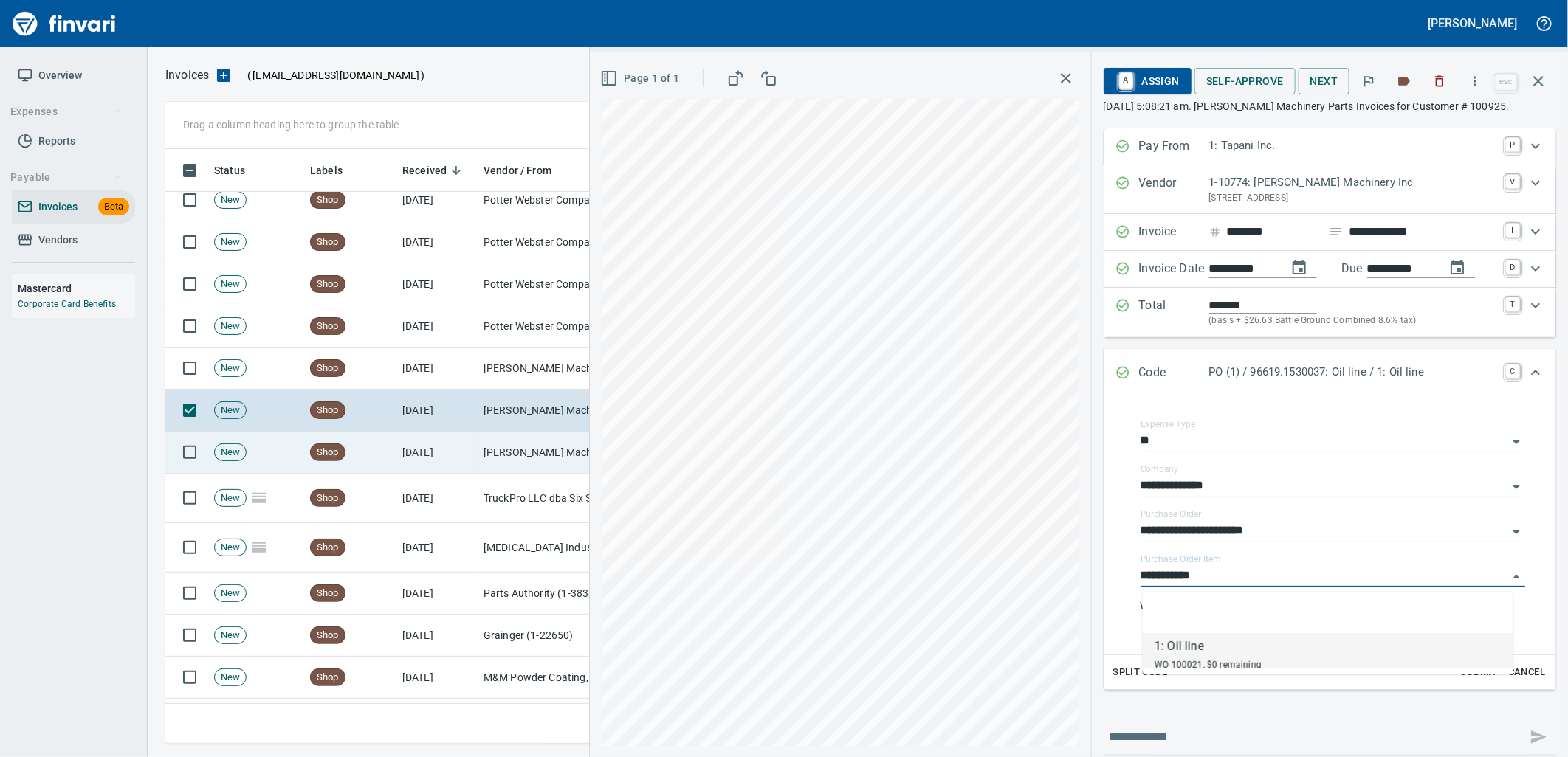
click at [459, 450] on td "[DATE]" at bounding box center [436, 452] width 81 height 42
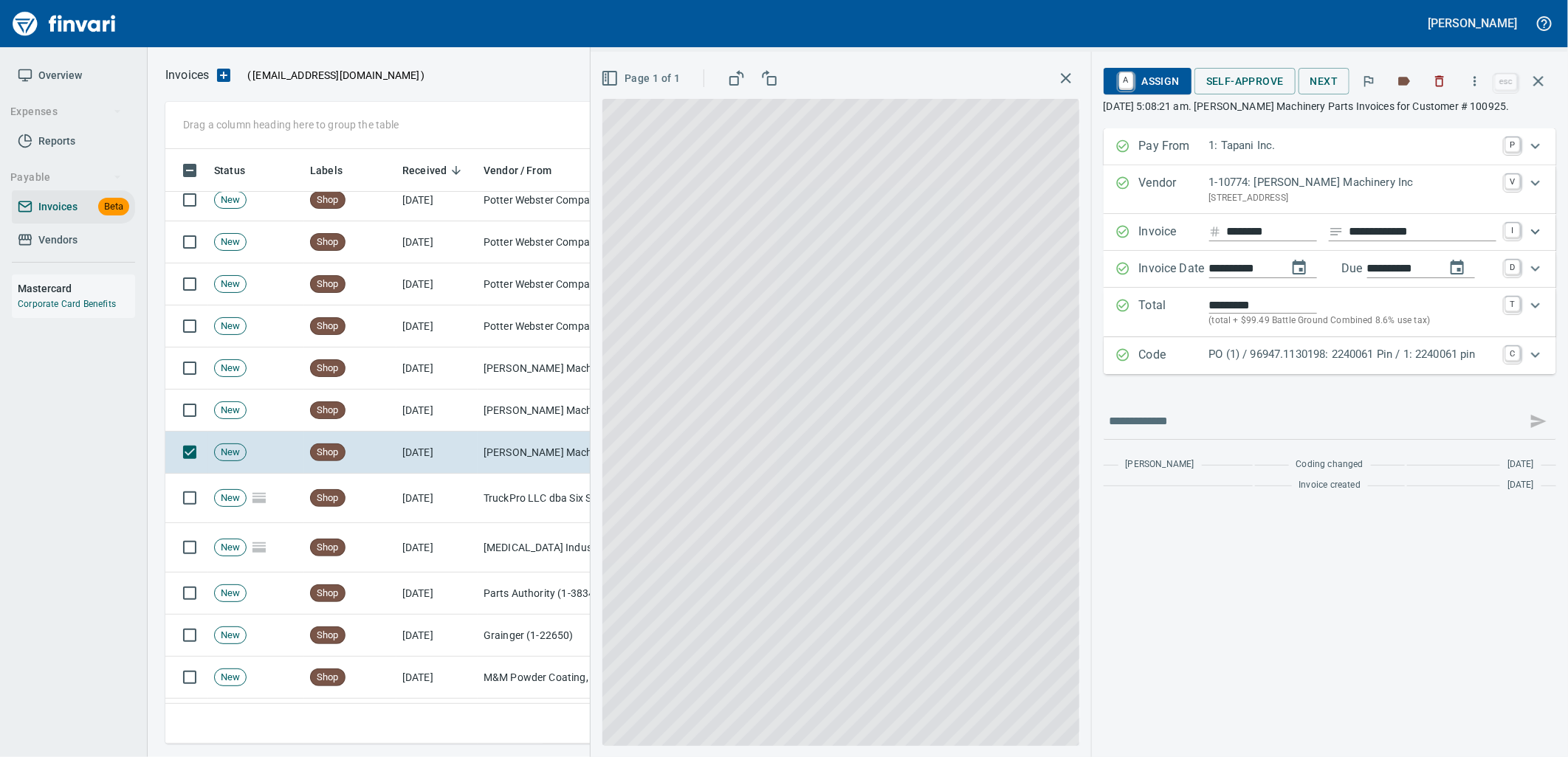
click at [1303, 371] on div "Code PO (1) / 96947.1130198: 2240061 Pin / 1: 2240061 pin C" at bounding box center [1330, 356] width 453 height 37
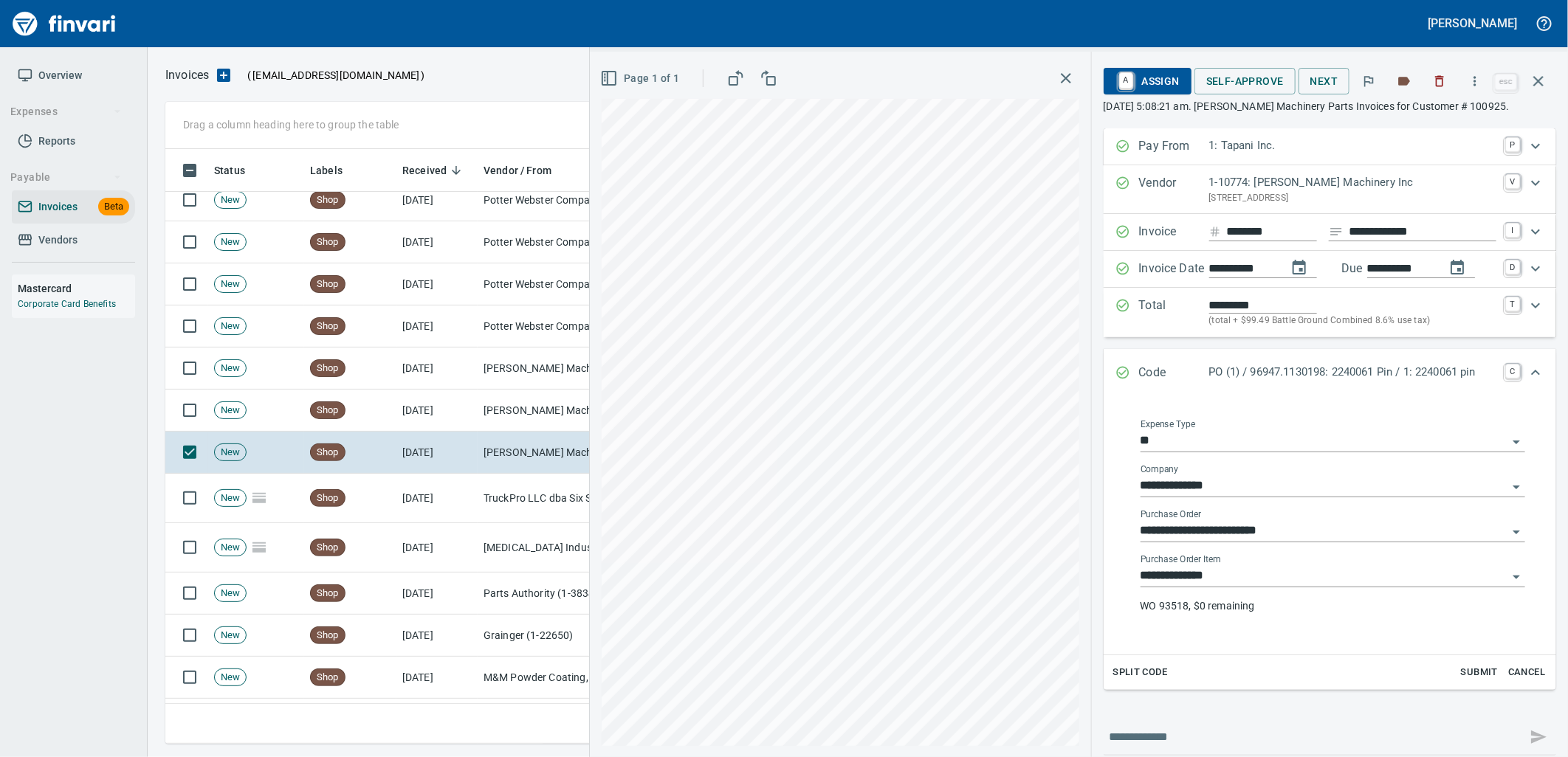
click at [1237, 580] on input "**********" at bounding box center [1324, 576] width 367 height 20
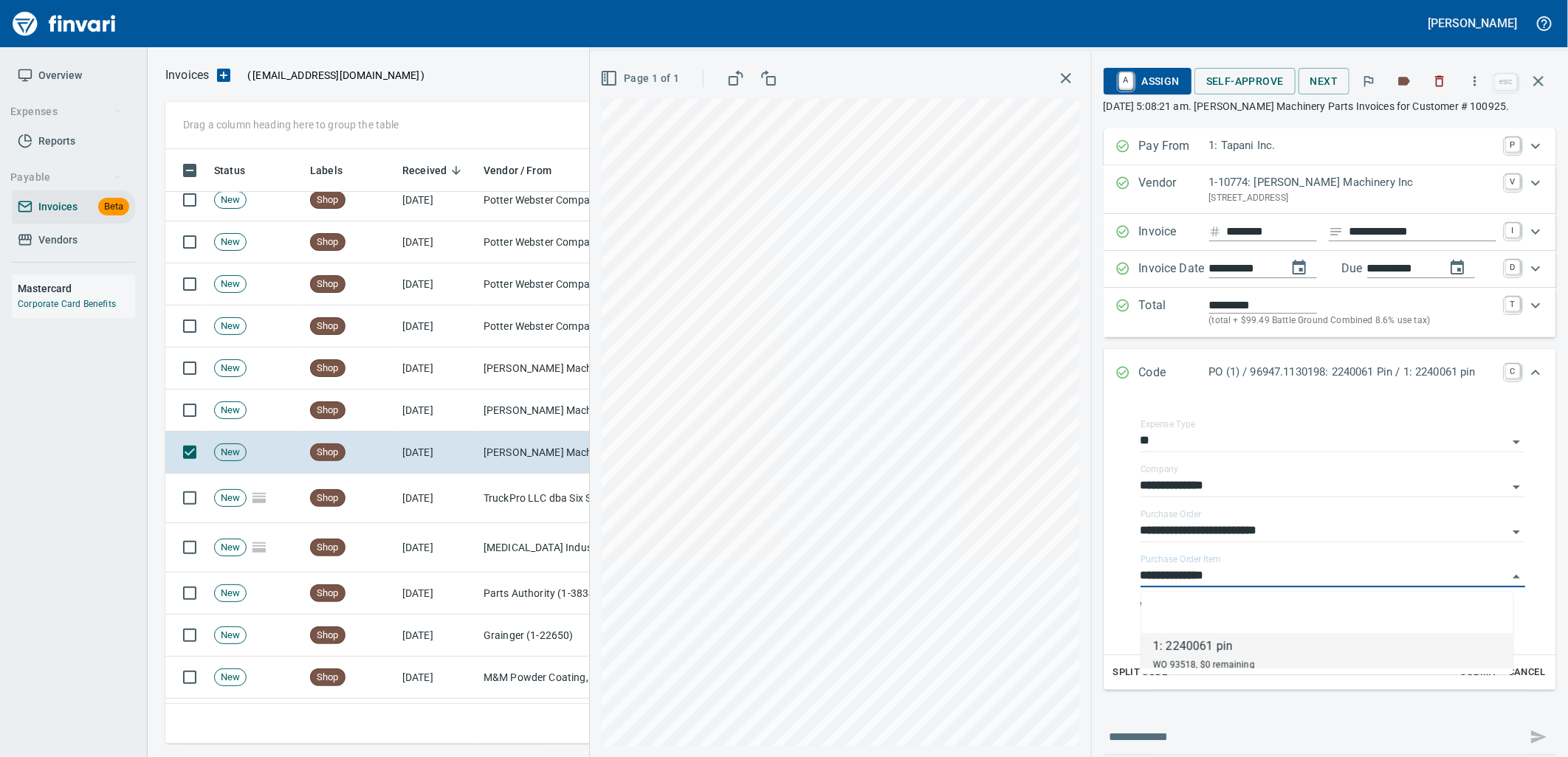
scroll to position [583, 1360]
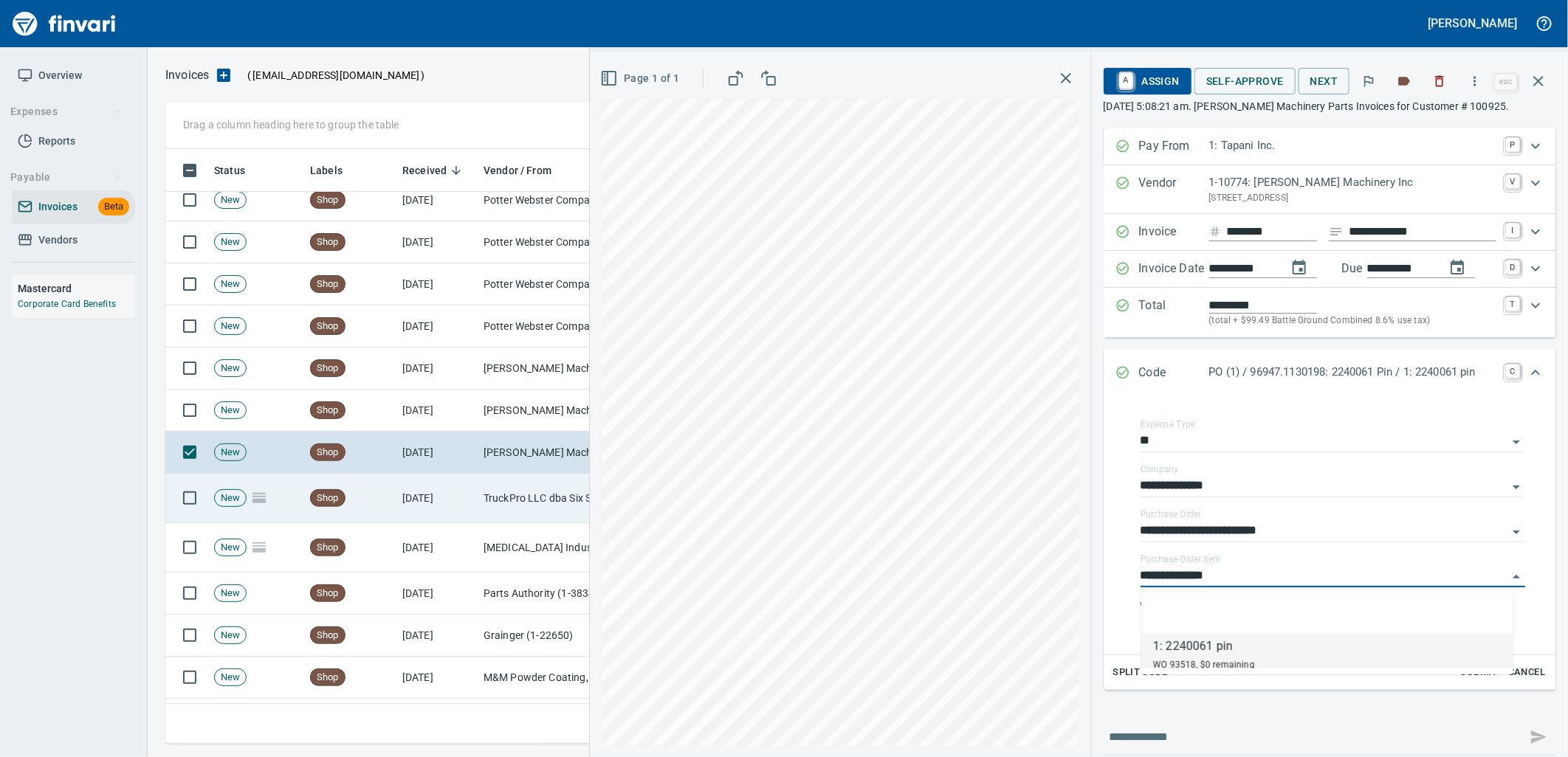
click at [471, 497] on td "[DATE]" at bounding box center [436, 499] width 81 height 50
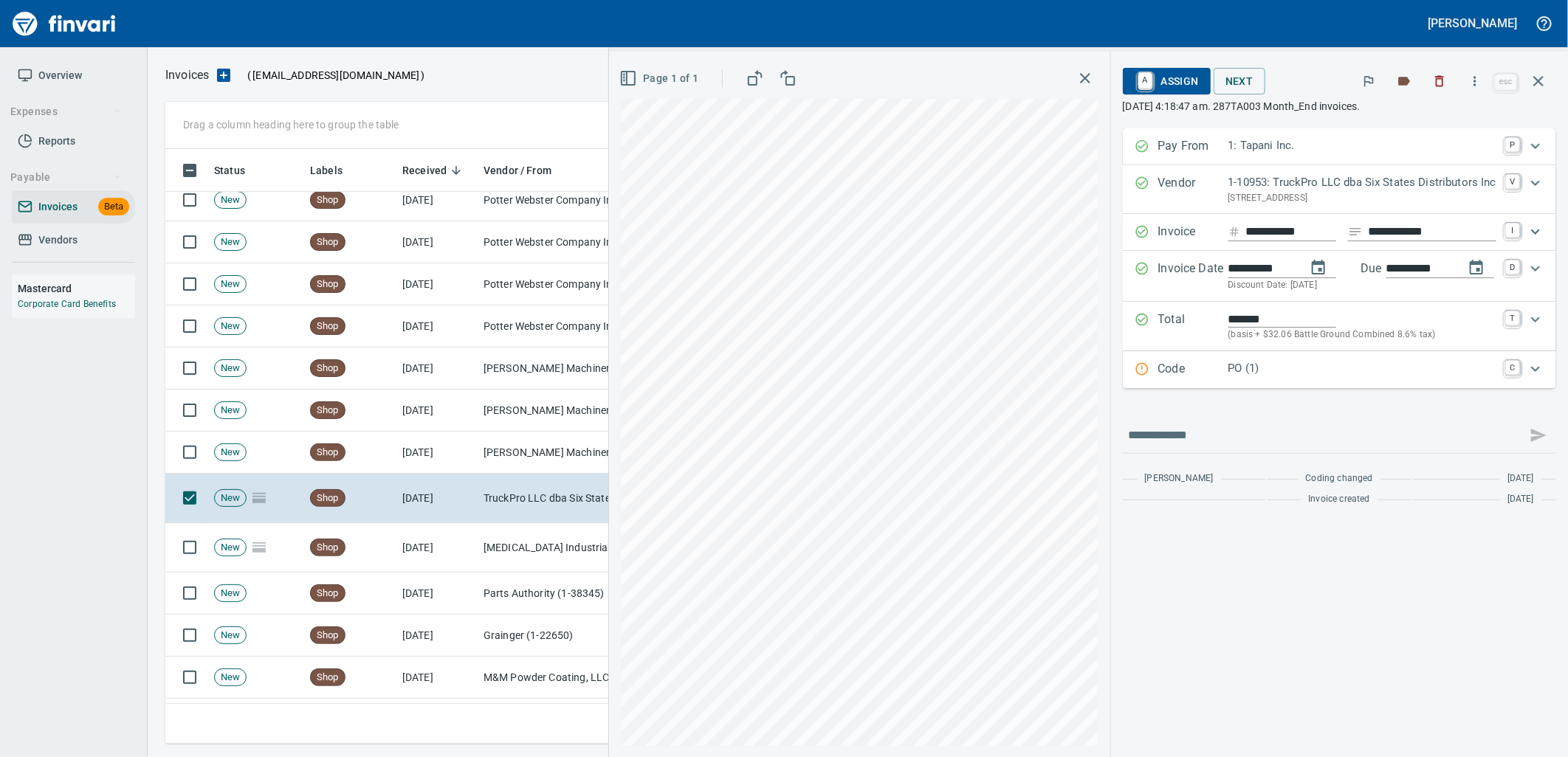
click at [1347, 364] on p "PO (1)" at bounding box center [1363, 368] width 268 height 17
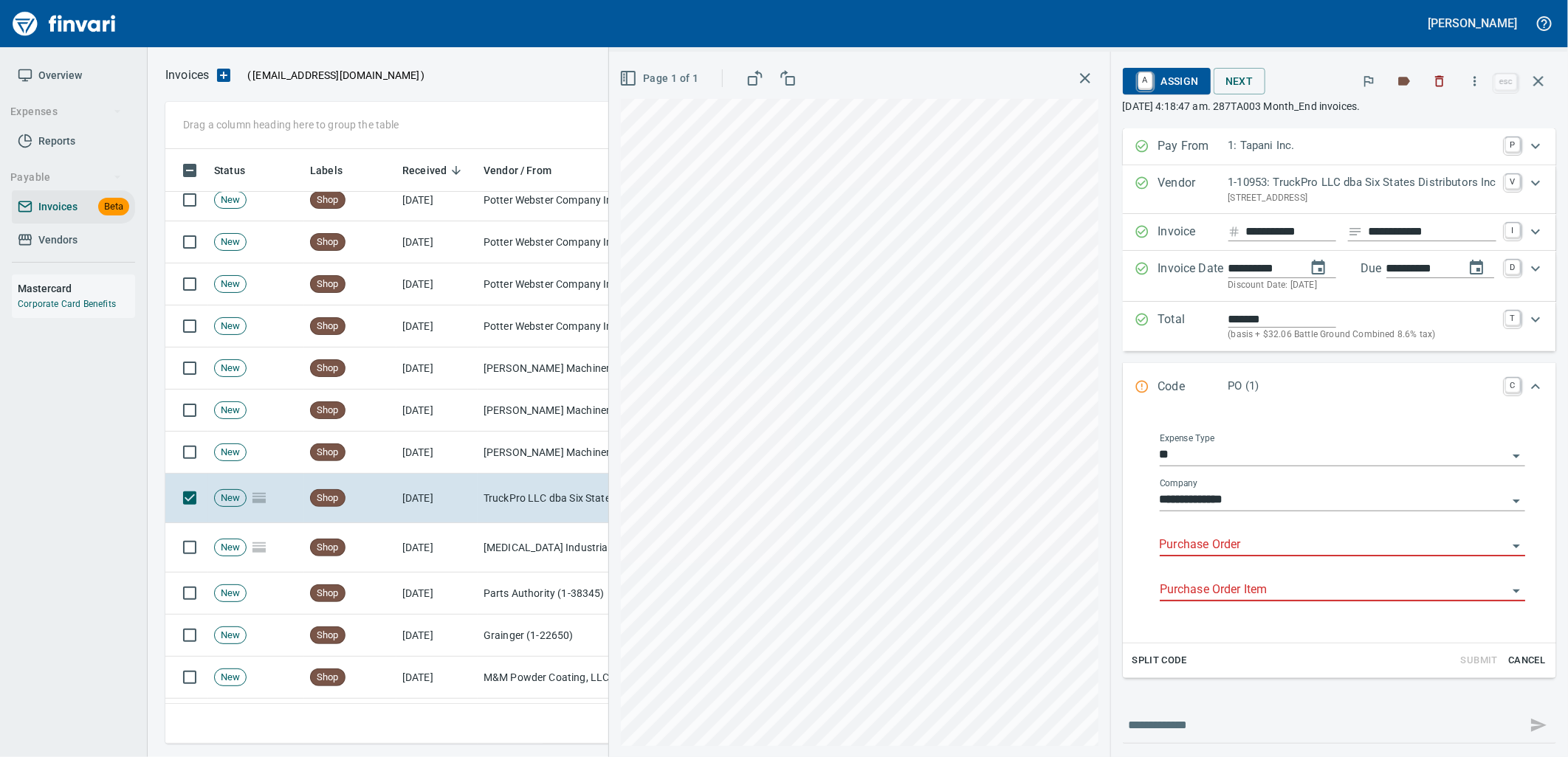
click at [1247, 540] on input "Purchase Order" at bounding box center [1334, 545] width 348 height 20
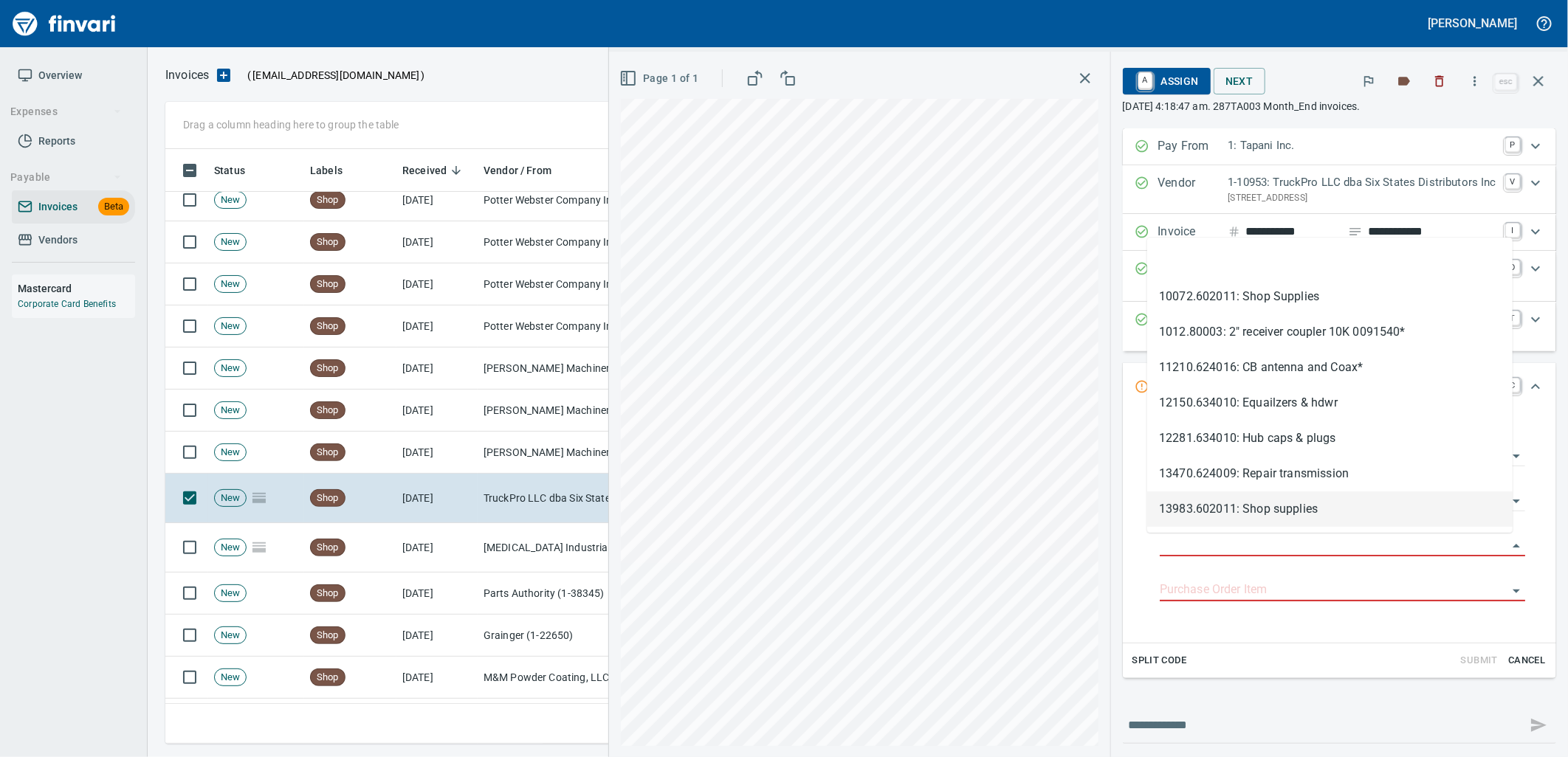
type input "**********"
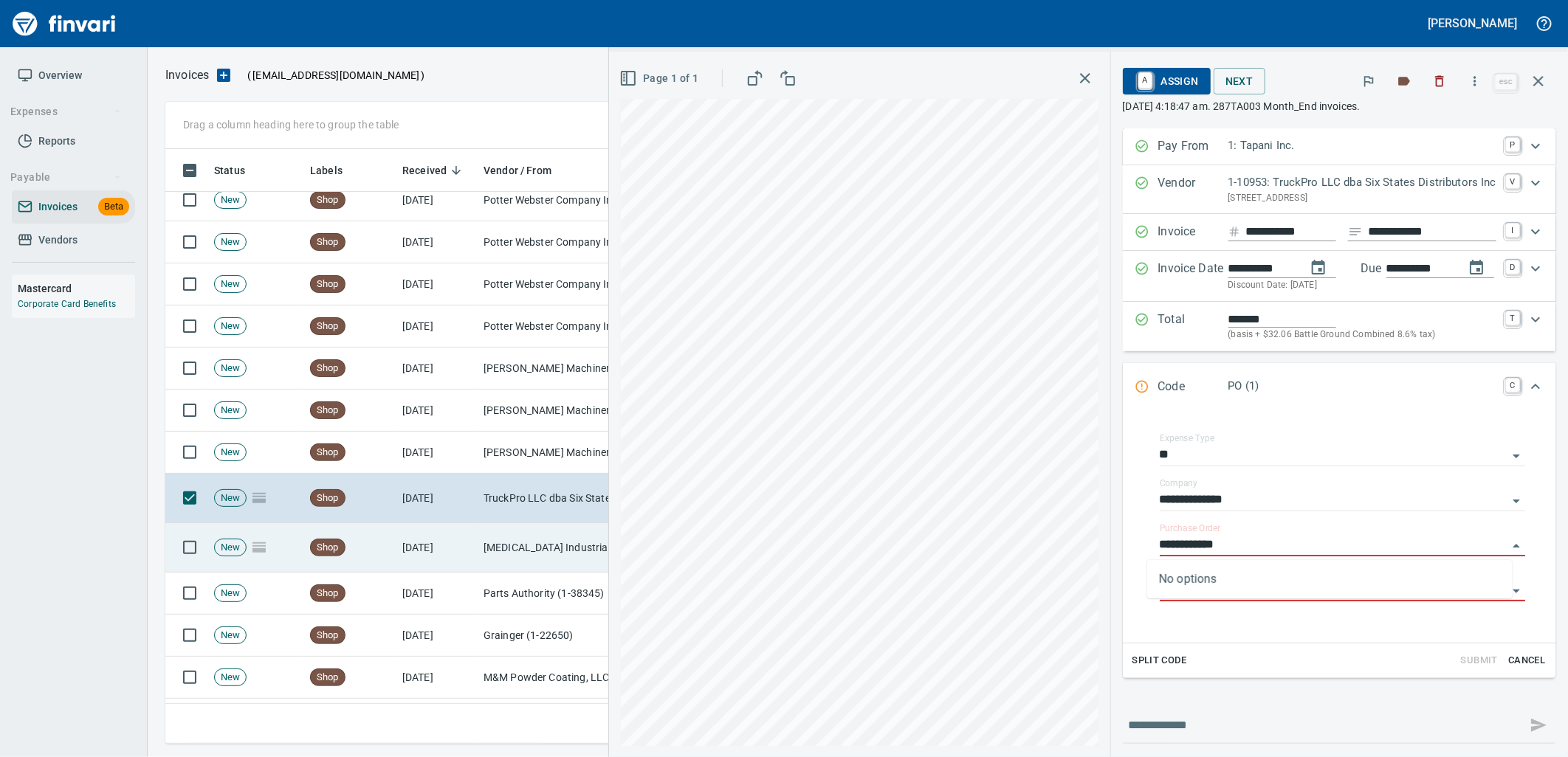
click at [356, 572] on td "Shop" at bounding box center [351, 548] width 92 height 50
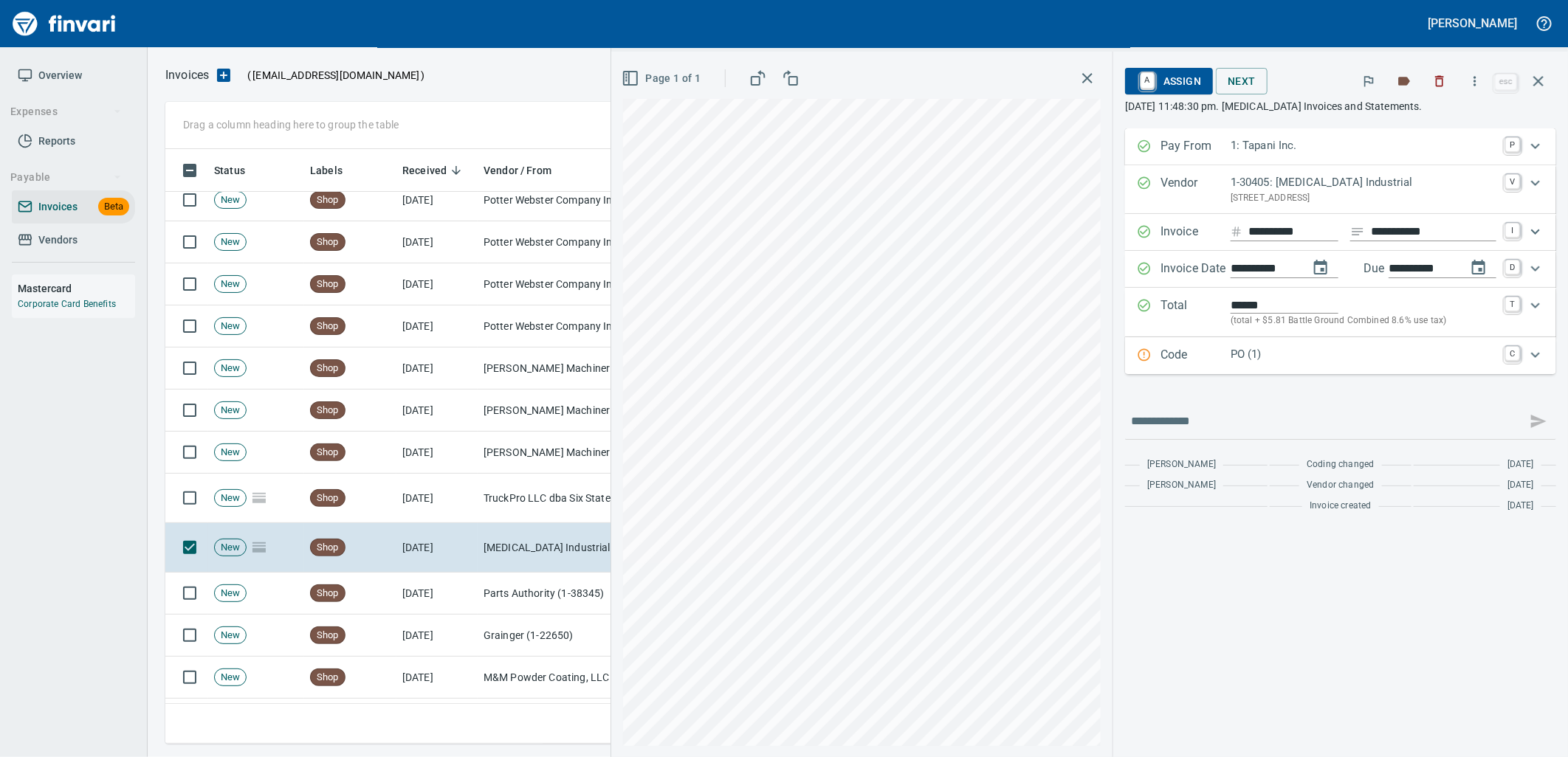
click at [1265, 365] on div "PO (1)" at bounding box center [1363, 356] width 265 height 20
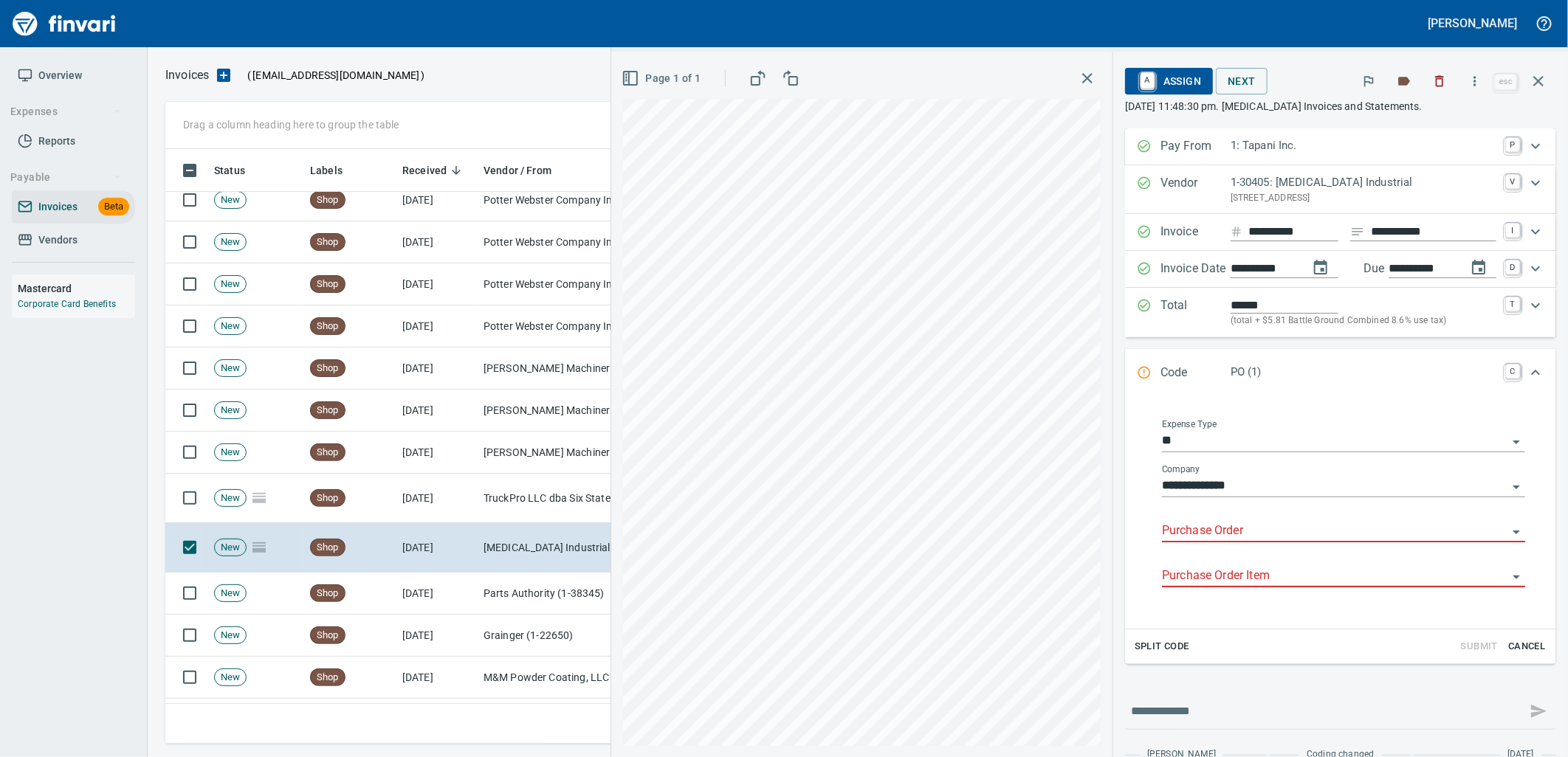
click at [1220, 523] on input "Purchase Order" at bounding box center [1334, 531] width 345 height 20
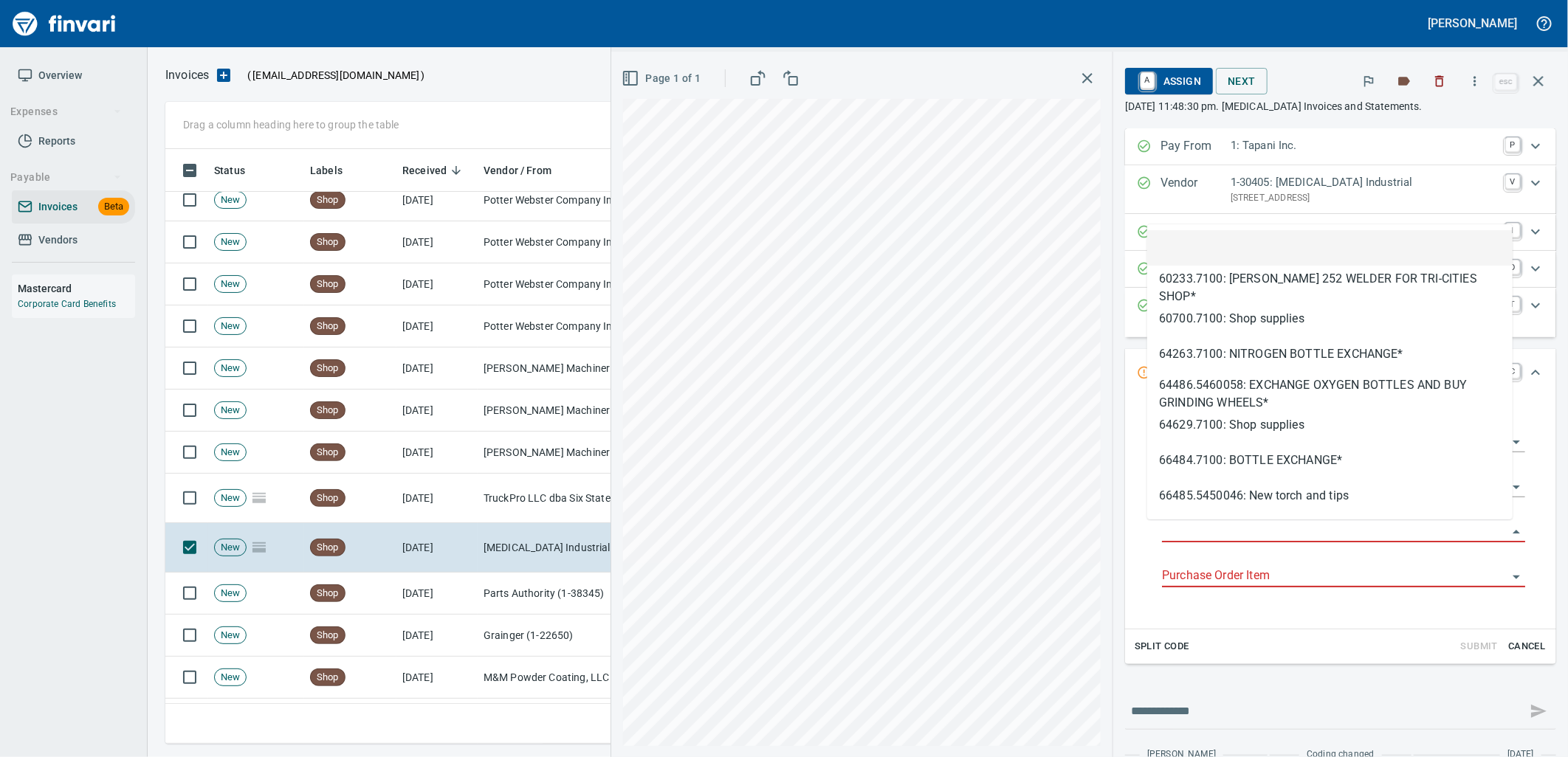
scroll to position [583, 1360]
type input "**********"
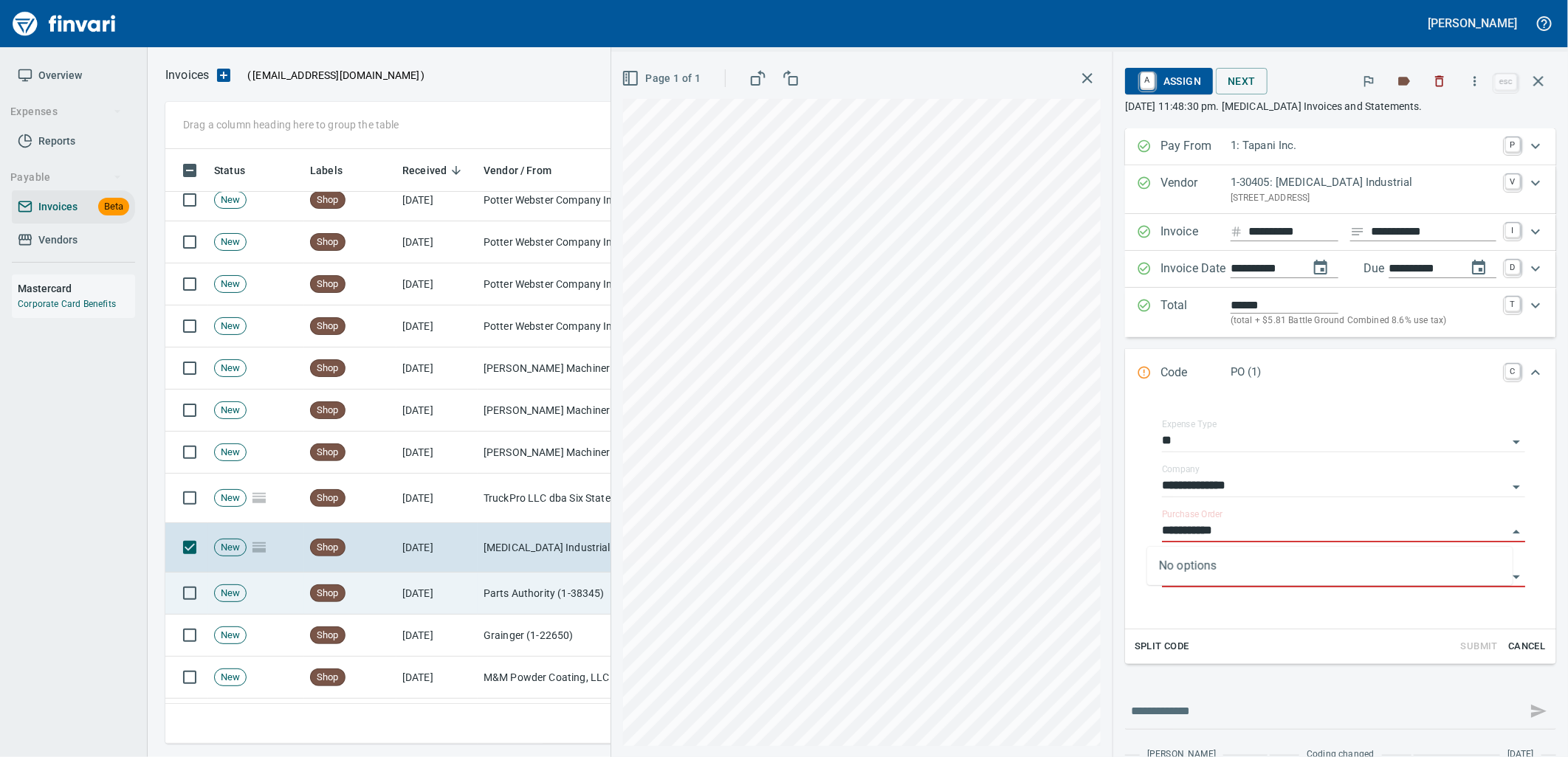
click at [506, 580] on td "Parts Authority (1-38345)" at bounding box center [551, 593] width 147 height 42
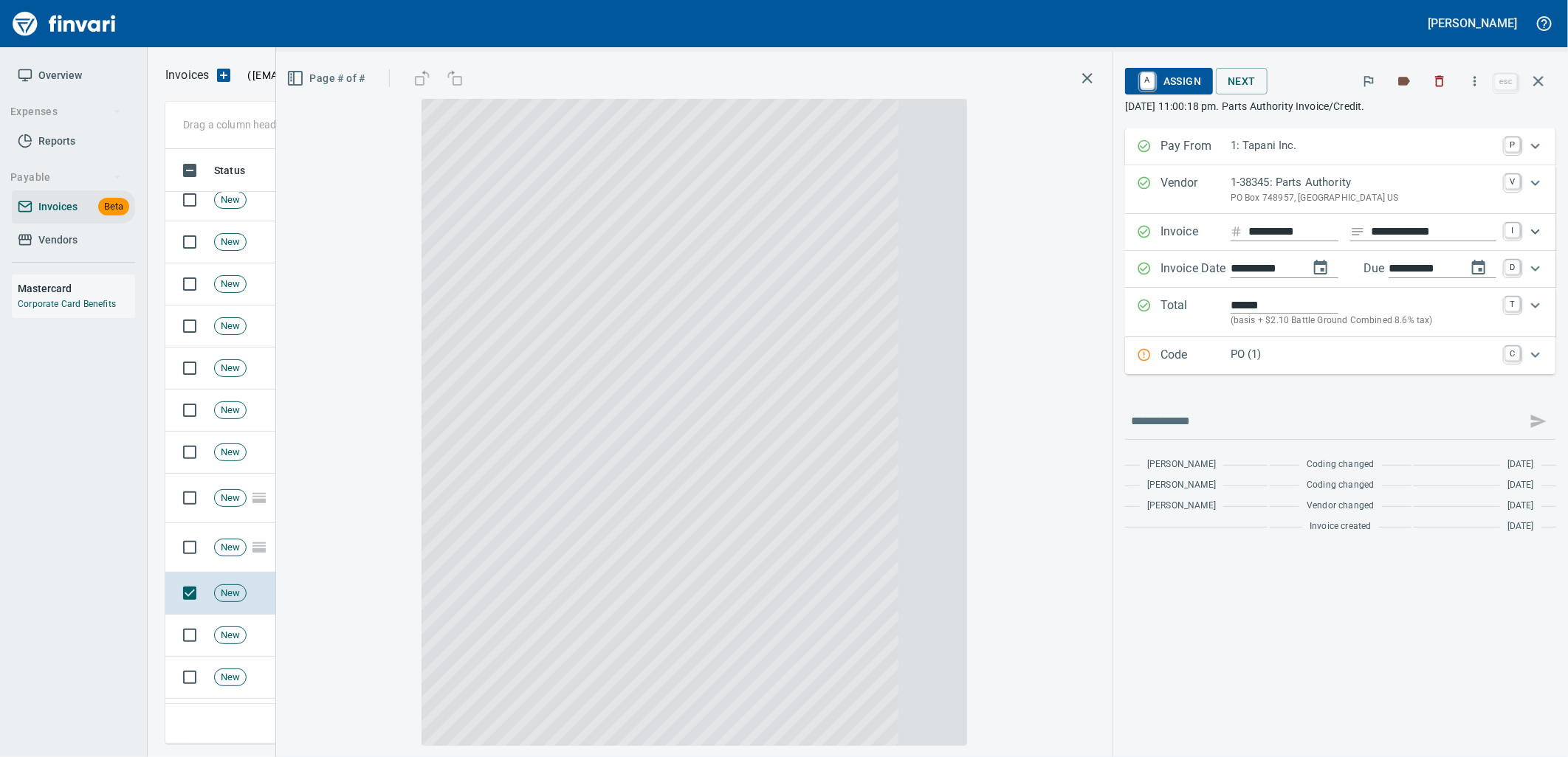
click at [1334, 370] on div "Code PO (1) C" at bounding box center [1341, 356] width 432 height 37
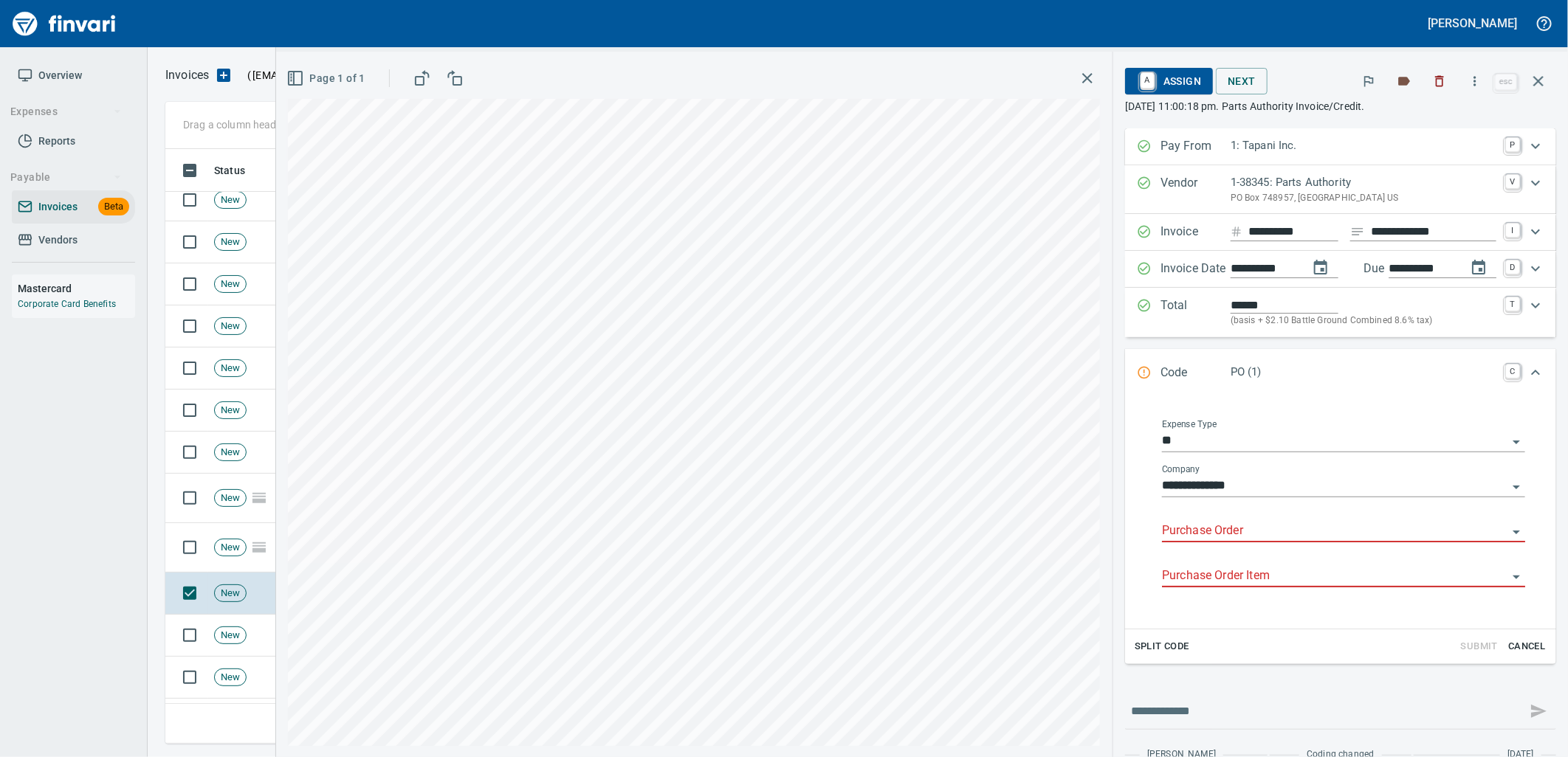
click at [1280, 539] on input "Purchase Order" at bounding box center [1334, 531] width 345 height 20
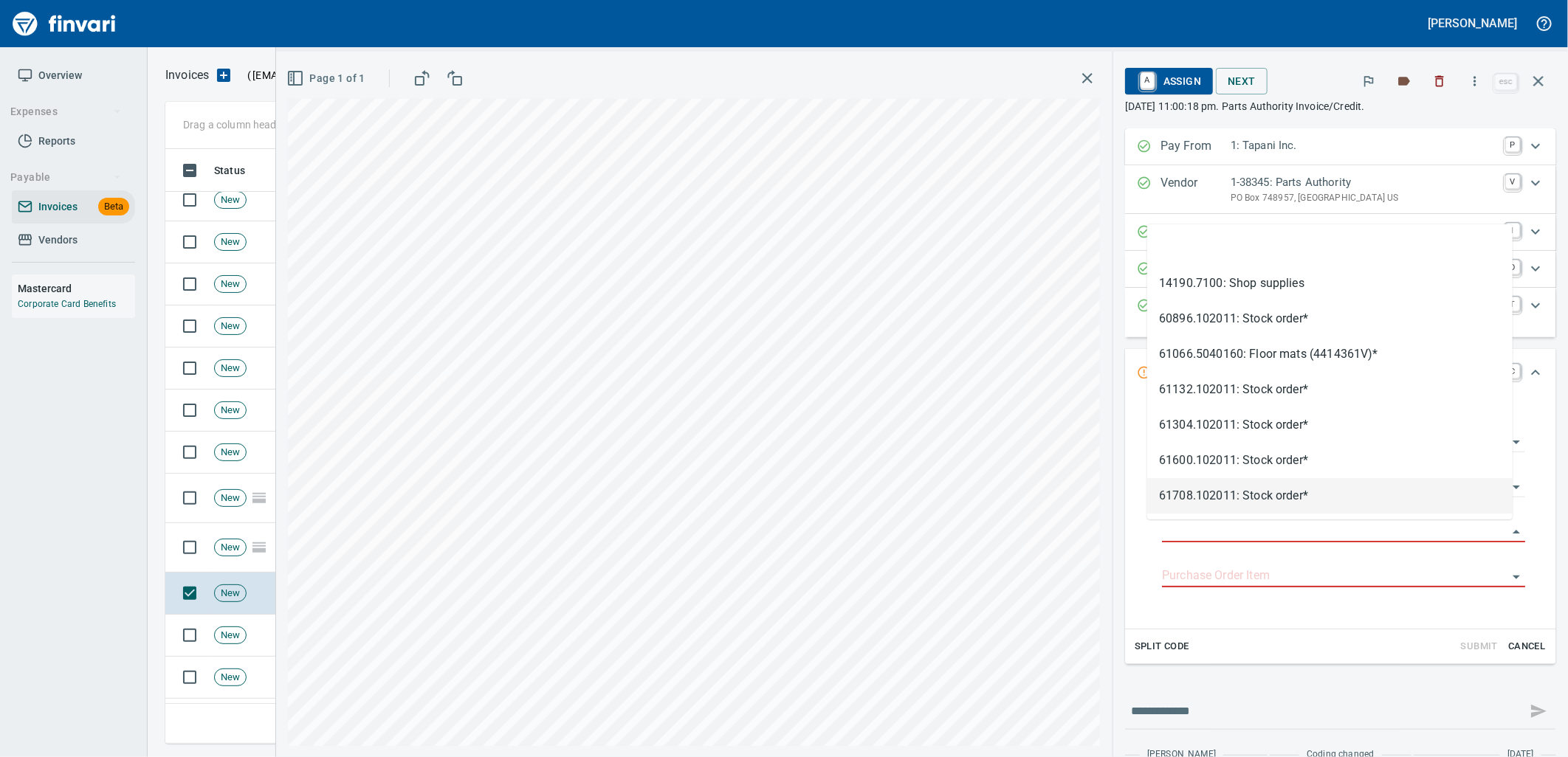
type input "**********"
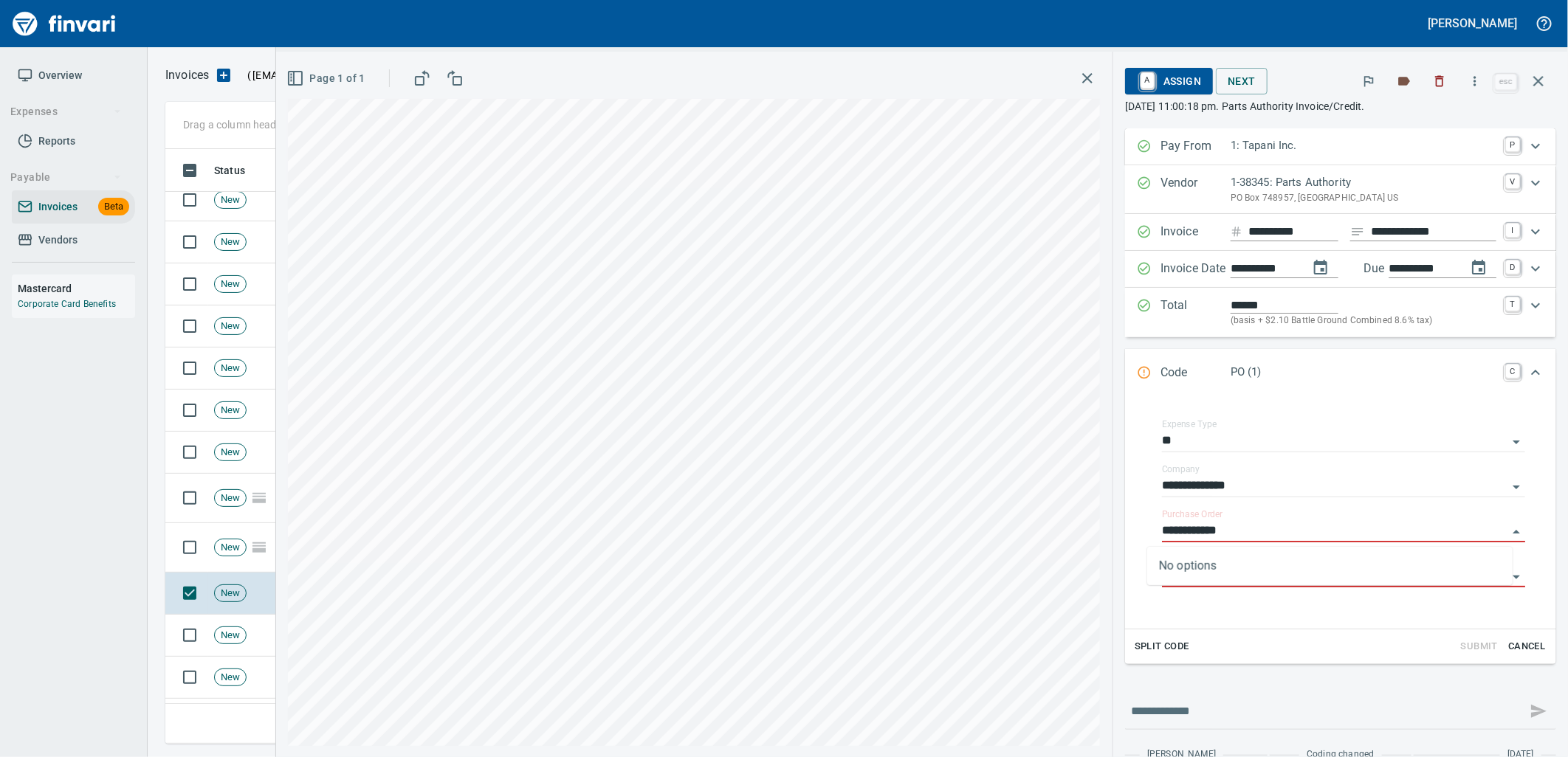
scroll to position [583, 1360]
click at [1485, 528] on input "**********" at bounding box center [1334, 531] width 345 height 20
drag, startPoint x: 1180, startPoint y: 532, endPoint x: 1101, endPoint y: 536, distance: 79.1
click at [1113, 536] on div "**********" at bounding box center [1341, 485] width 455 height 714
type input "*******"
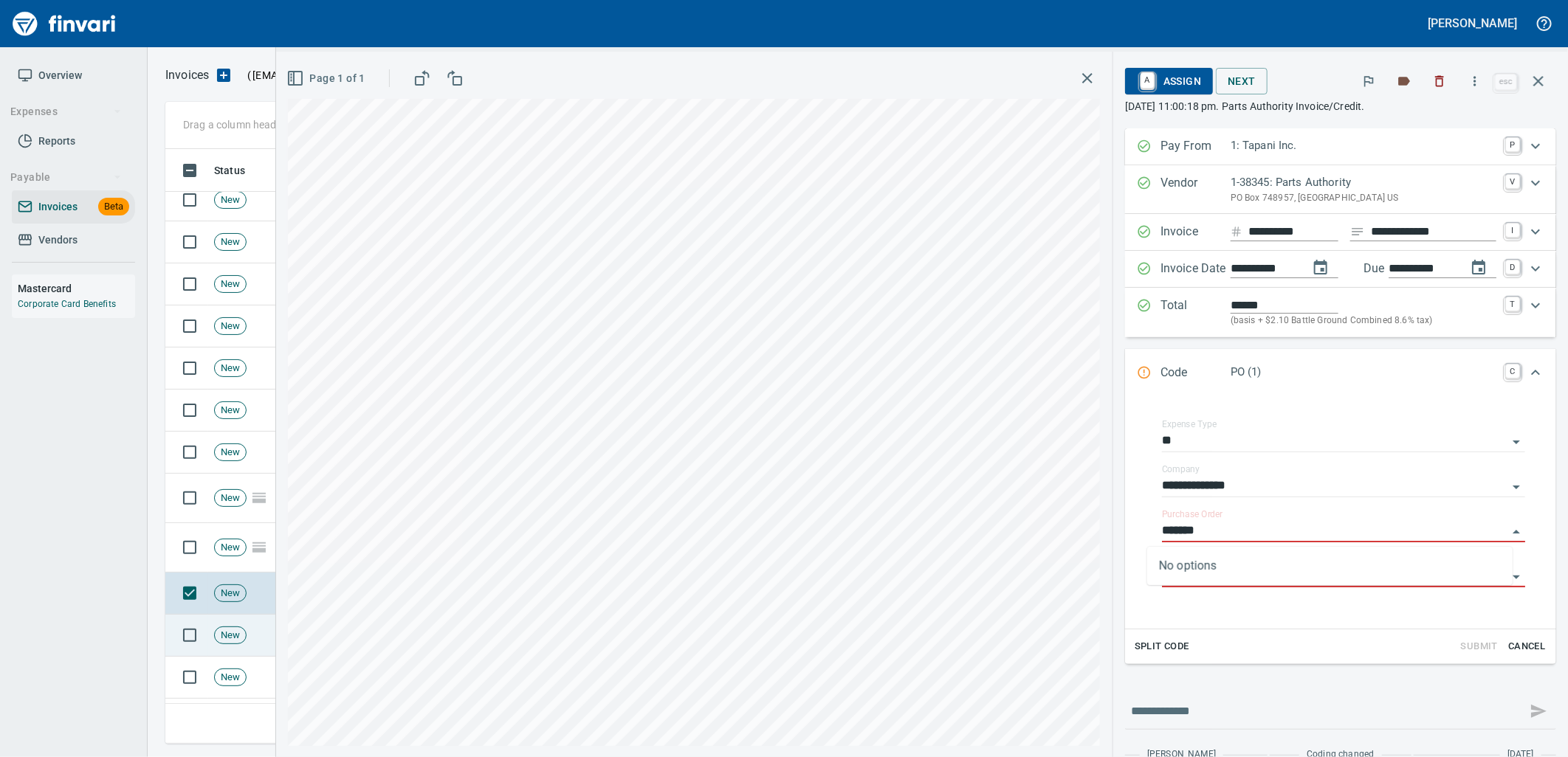
click at [215, 641] on span "New" at bounding box center [230, 635] width 31 height 14
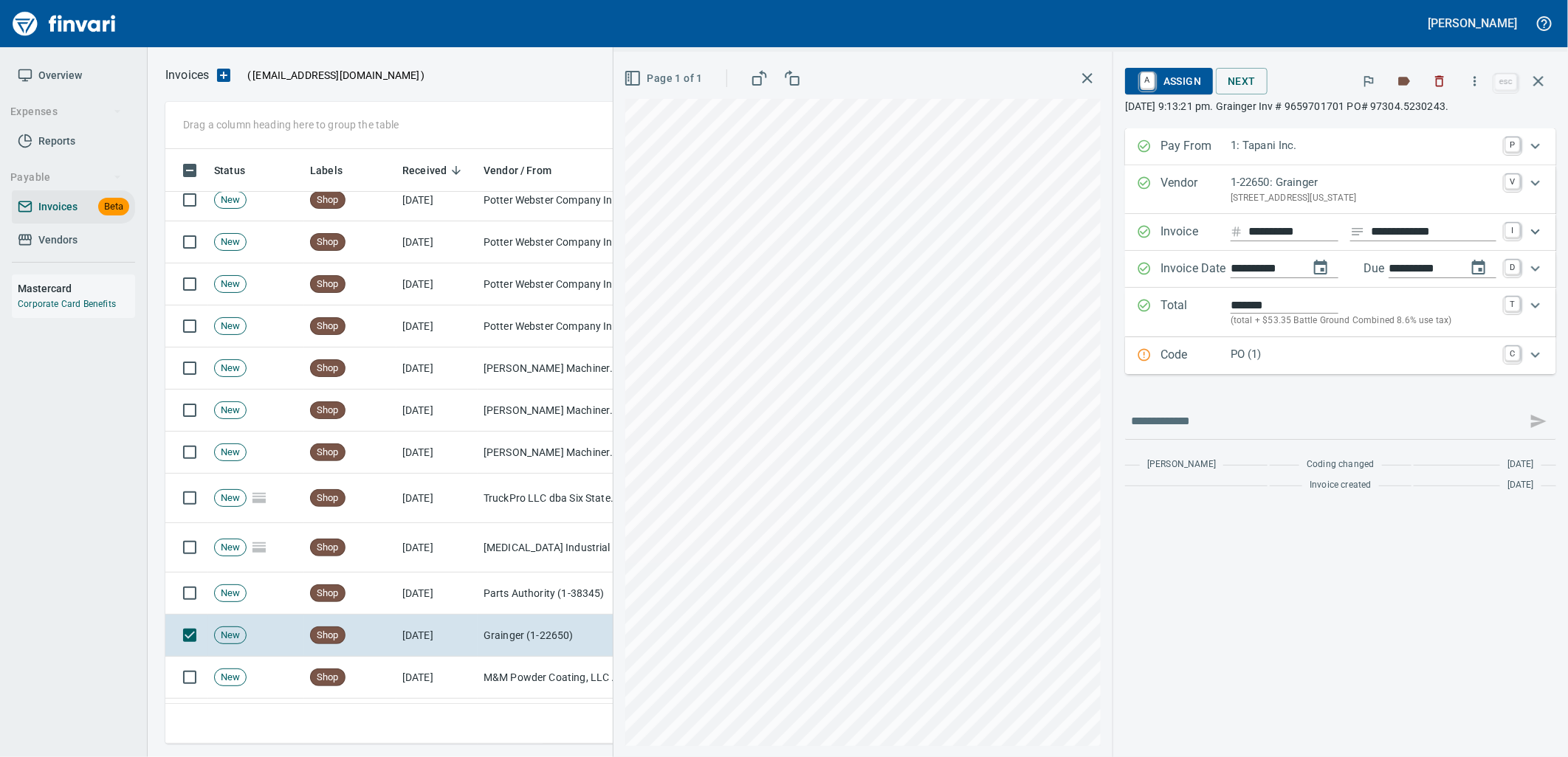
click at [1253, 348] on p "PO (1)" at bounding box center [1363, 354] width 265 height 17
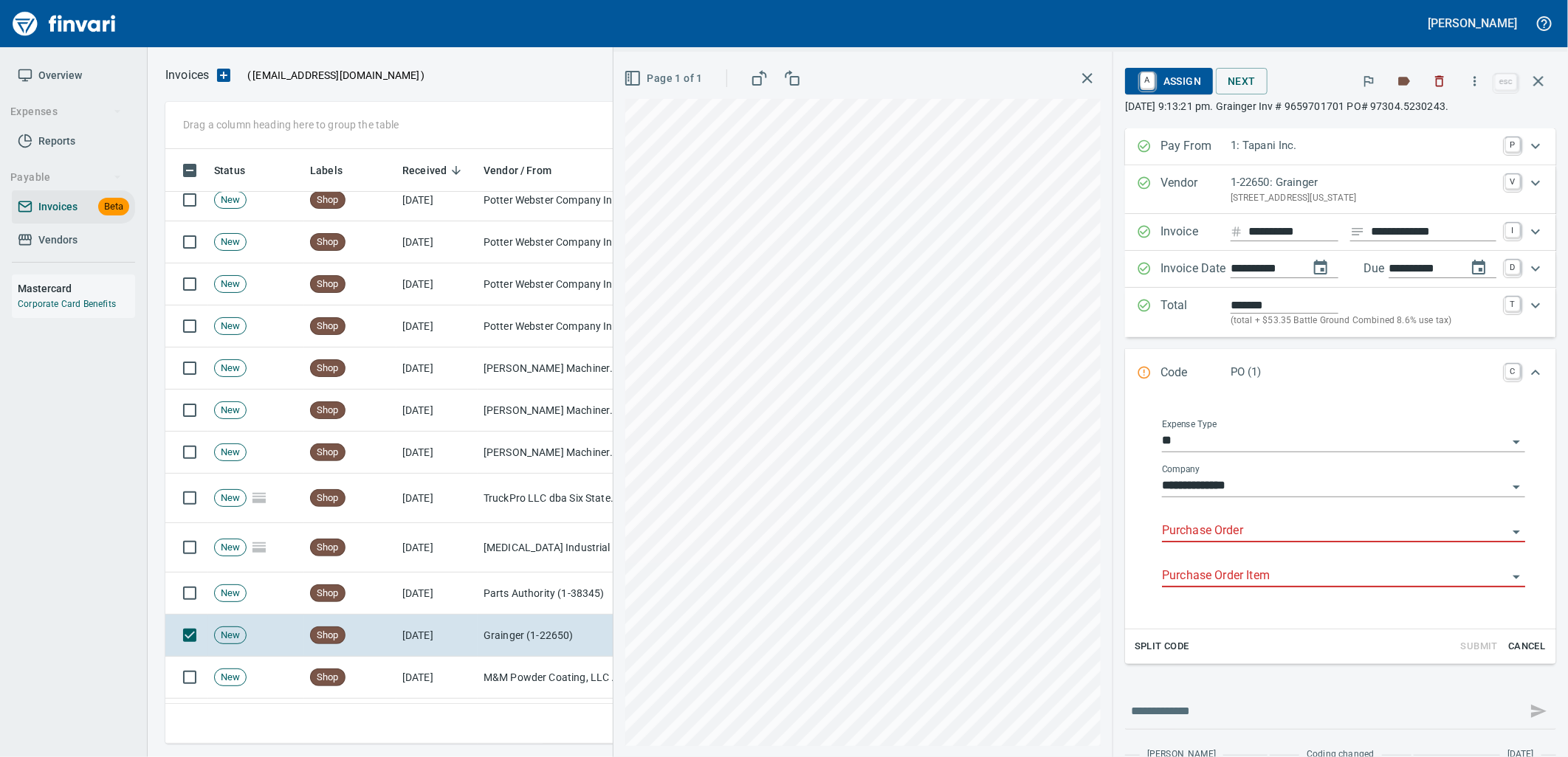
click at [1233, 526] on input "Purchase Order" at bounding box center [1334, 531] width 345 height 20
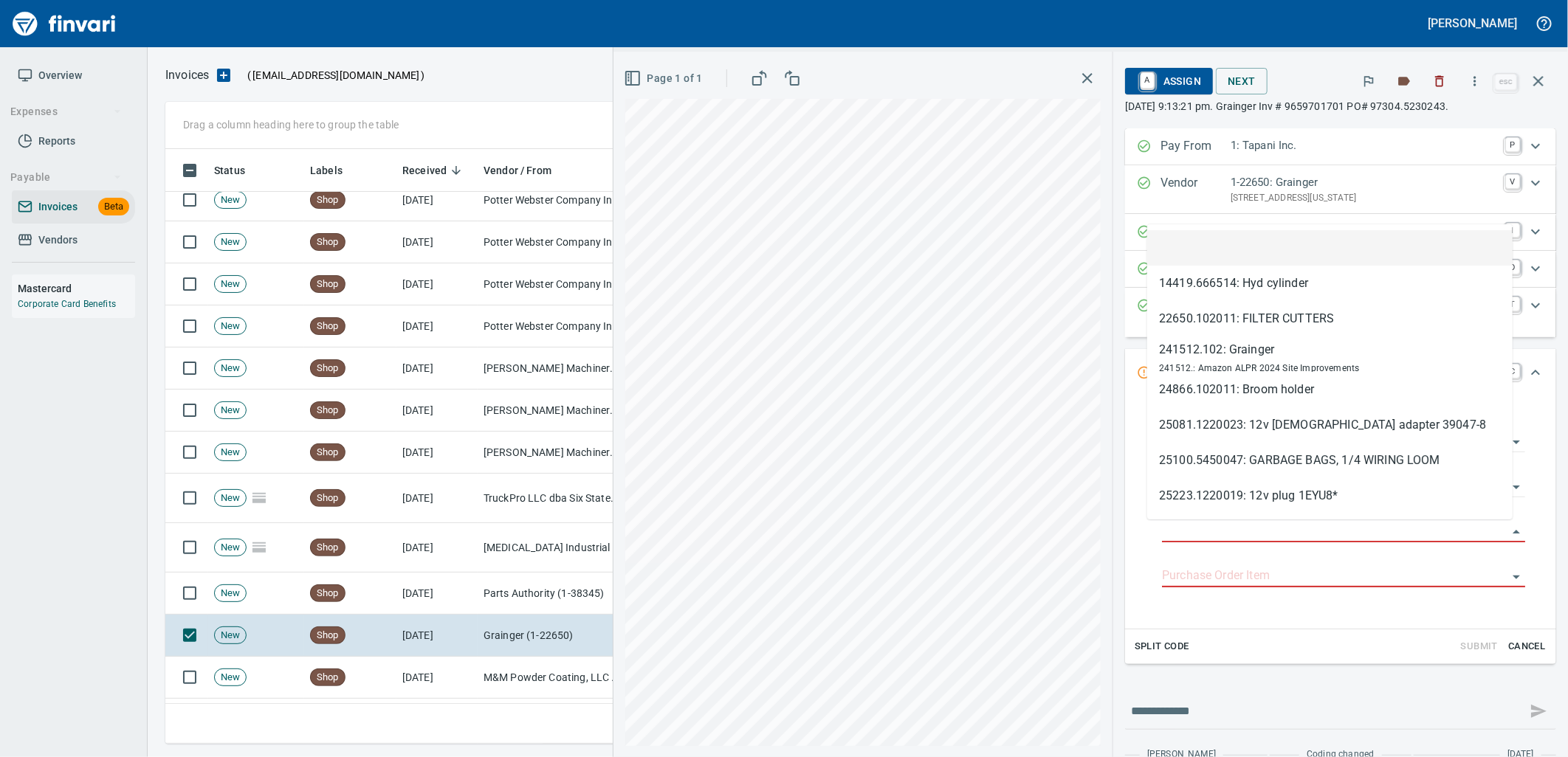
scroll to position [583, 1360]
type input "**********"
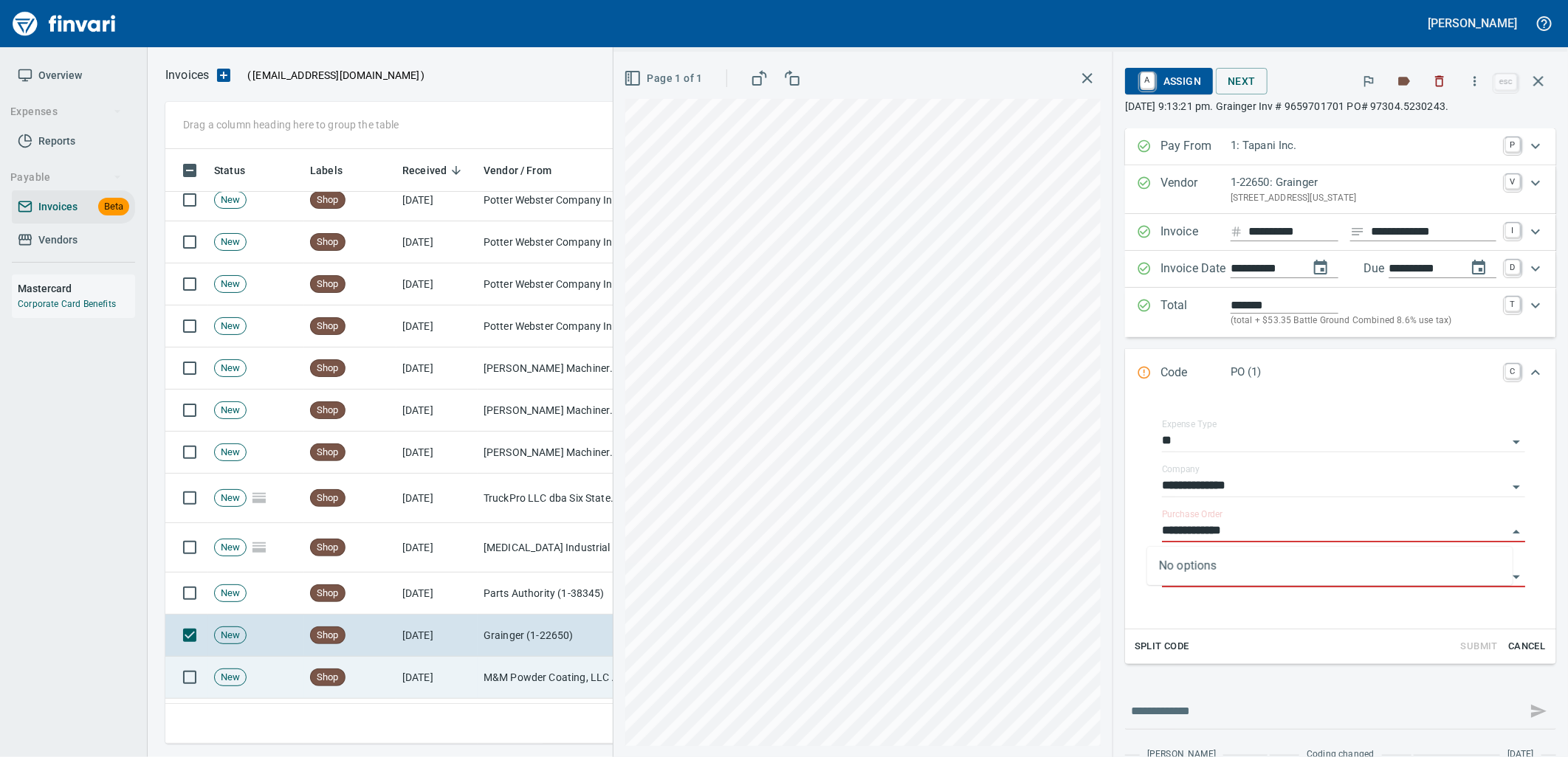
click at [550, 686] on td "M&M Powder Coating, LLC (1-22248)" at bounding box center [551, 677] width 147 height 42
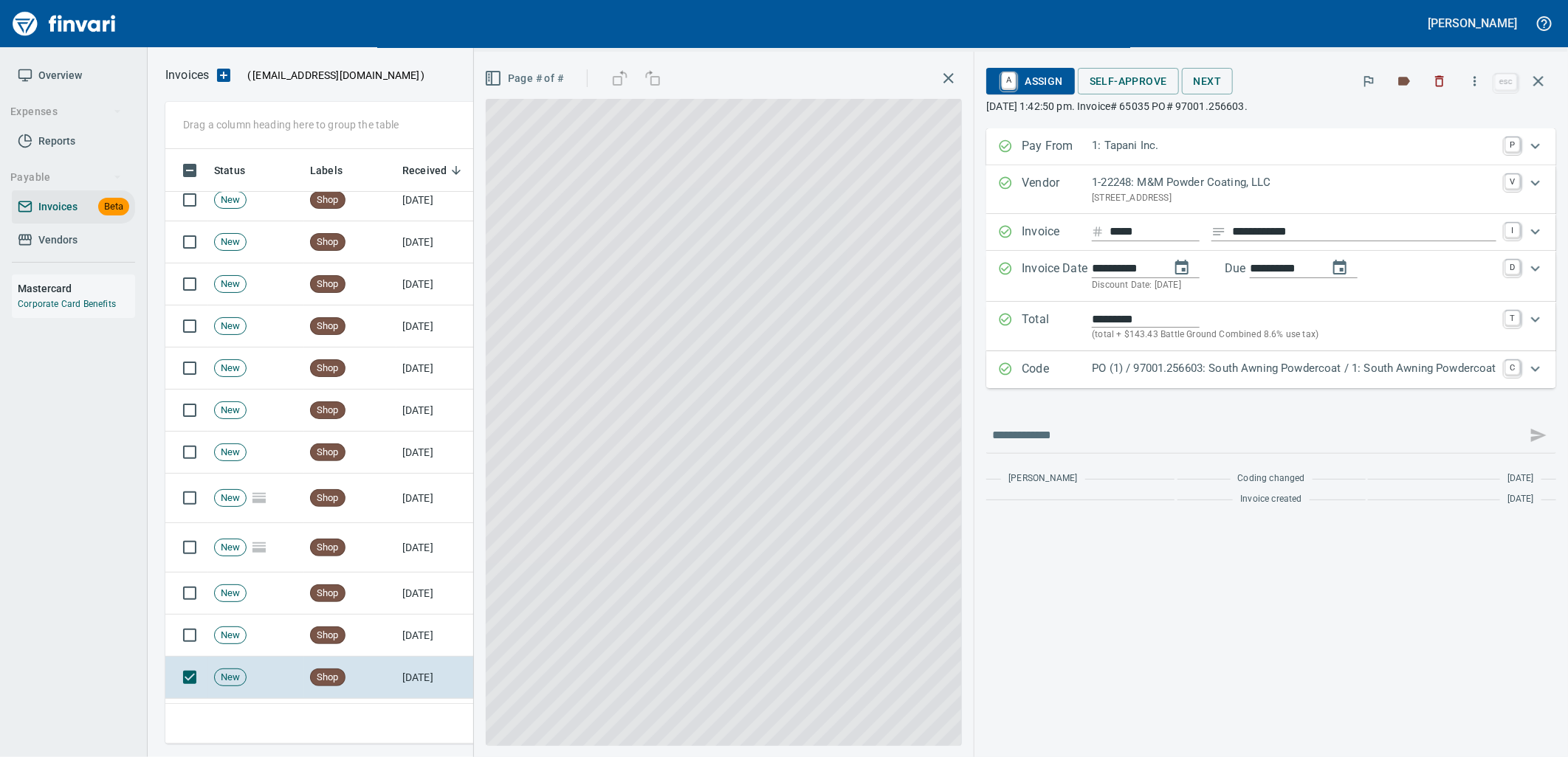
click at [1281, 377] on p "PO (1) / 97001.256603: South Awning Powdercoat / 1: South Awning Powdercoat" at bounding box center [1295, 368] width 405 height 17
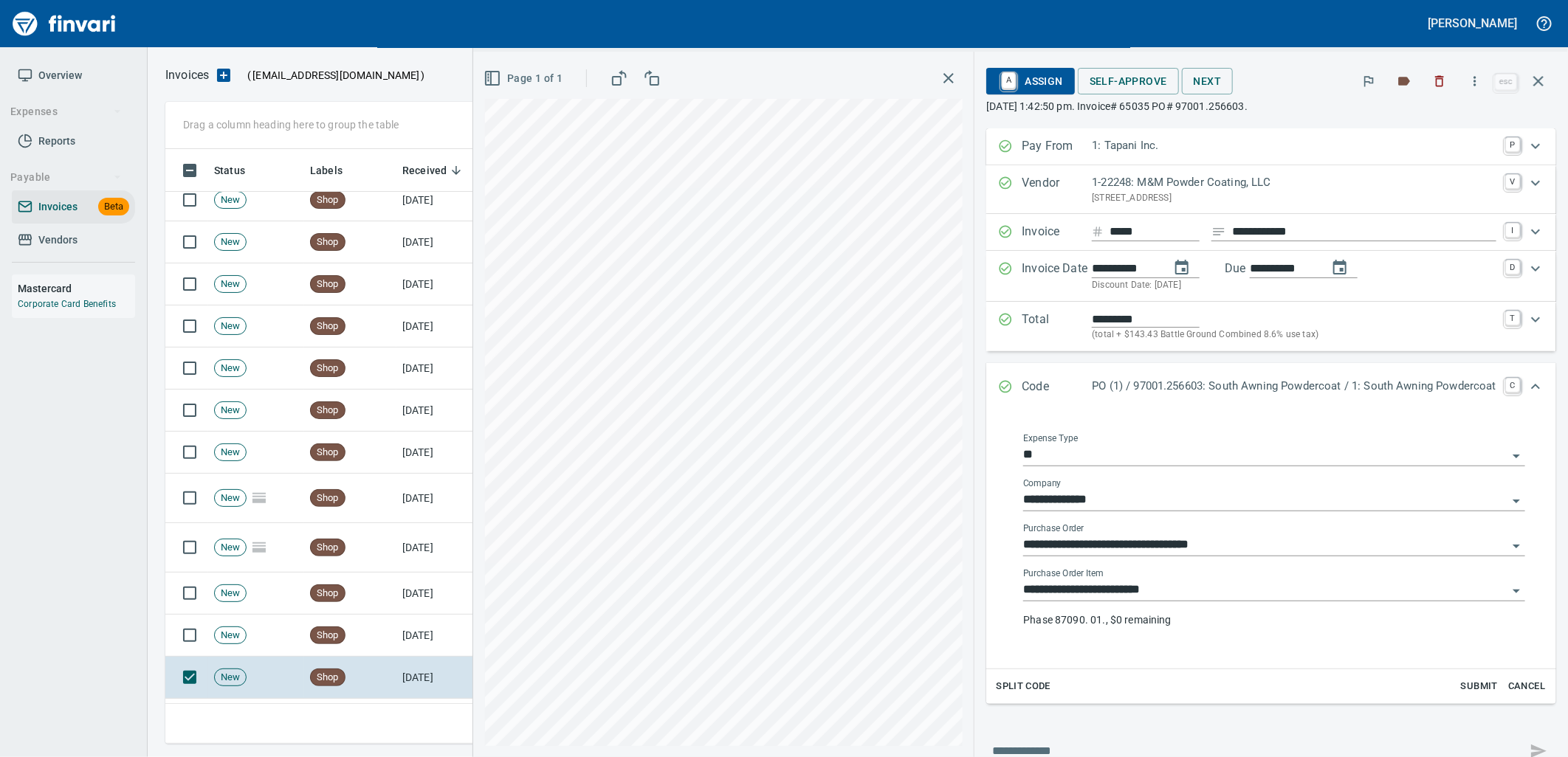
click at [1185, 593] on input "**********" at bounding box center [1264, 590] width 484 height 20
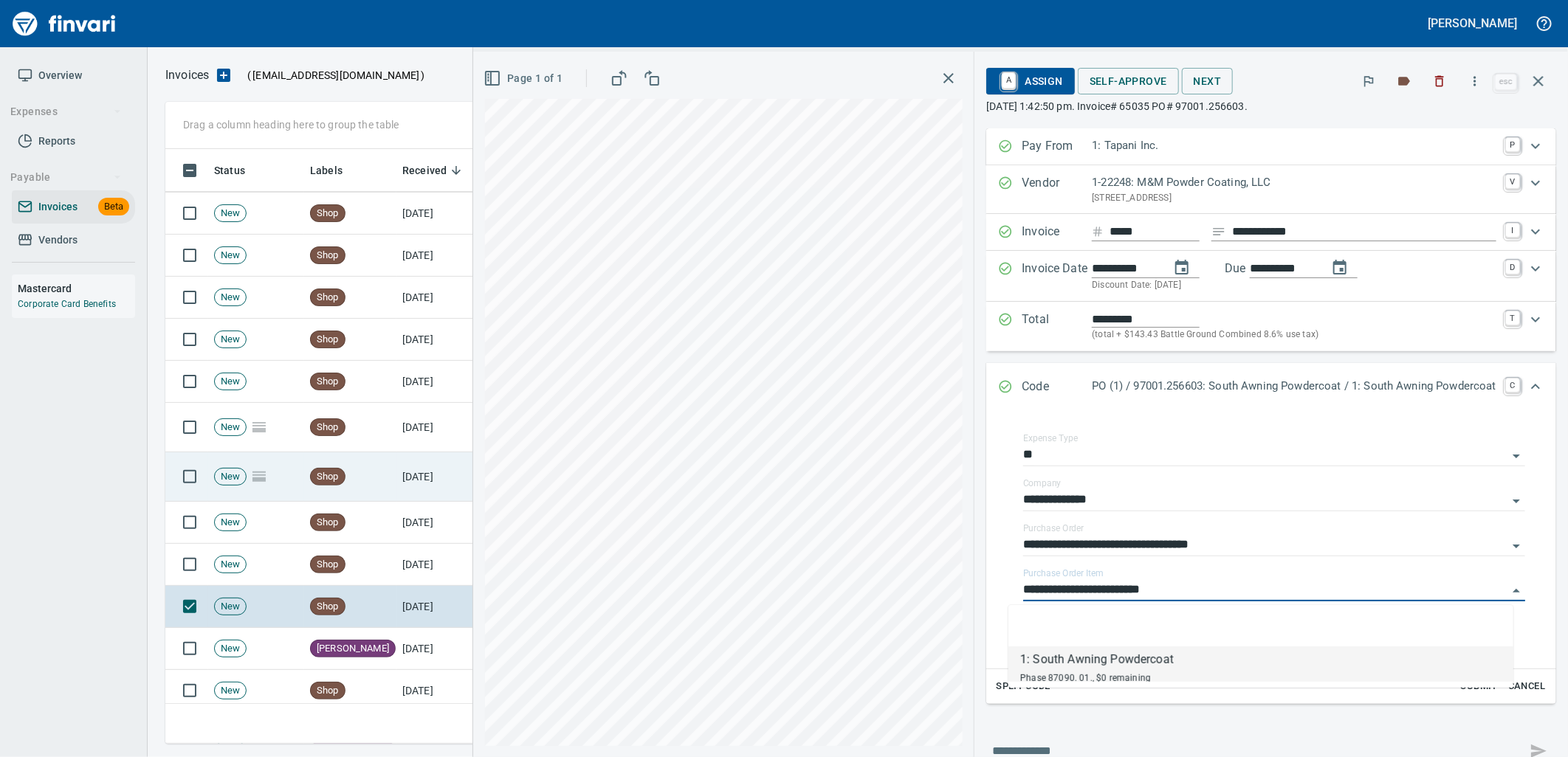
scroll to position [7461, 0]
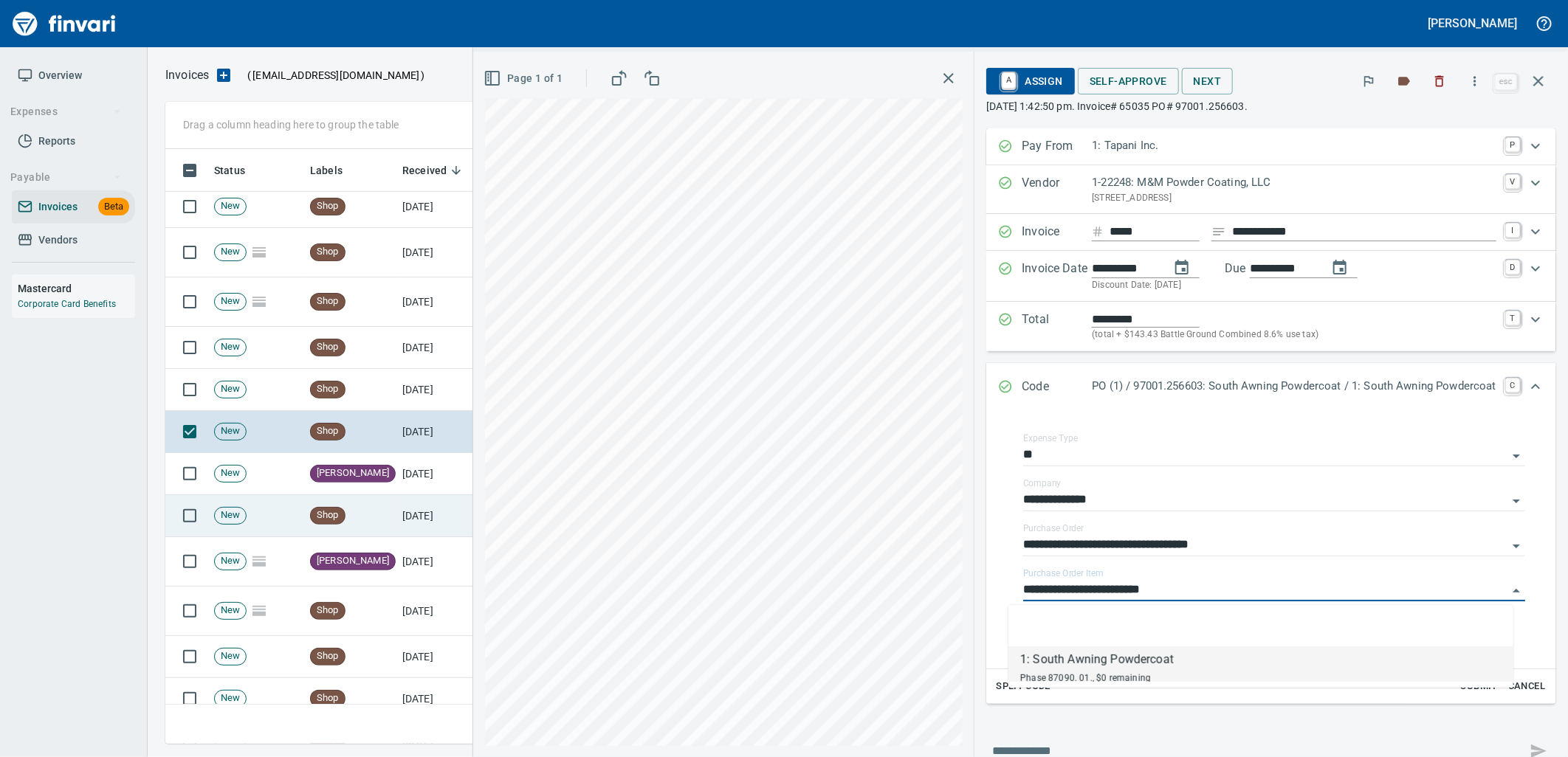
click at [370, 527] on td "Shop" at bounding box center [351, 516] width 92 height 42
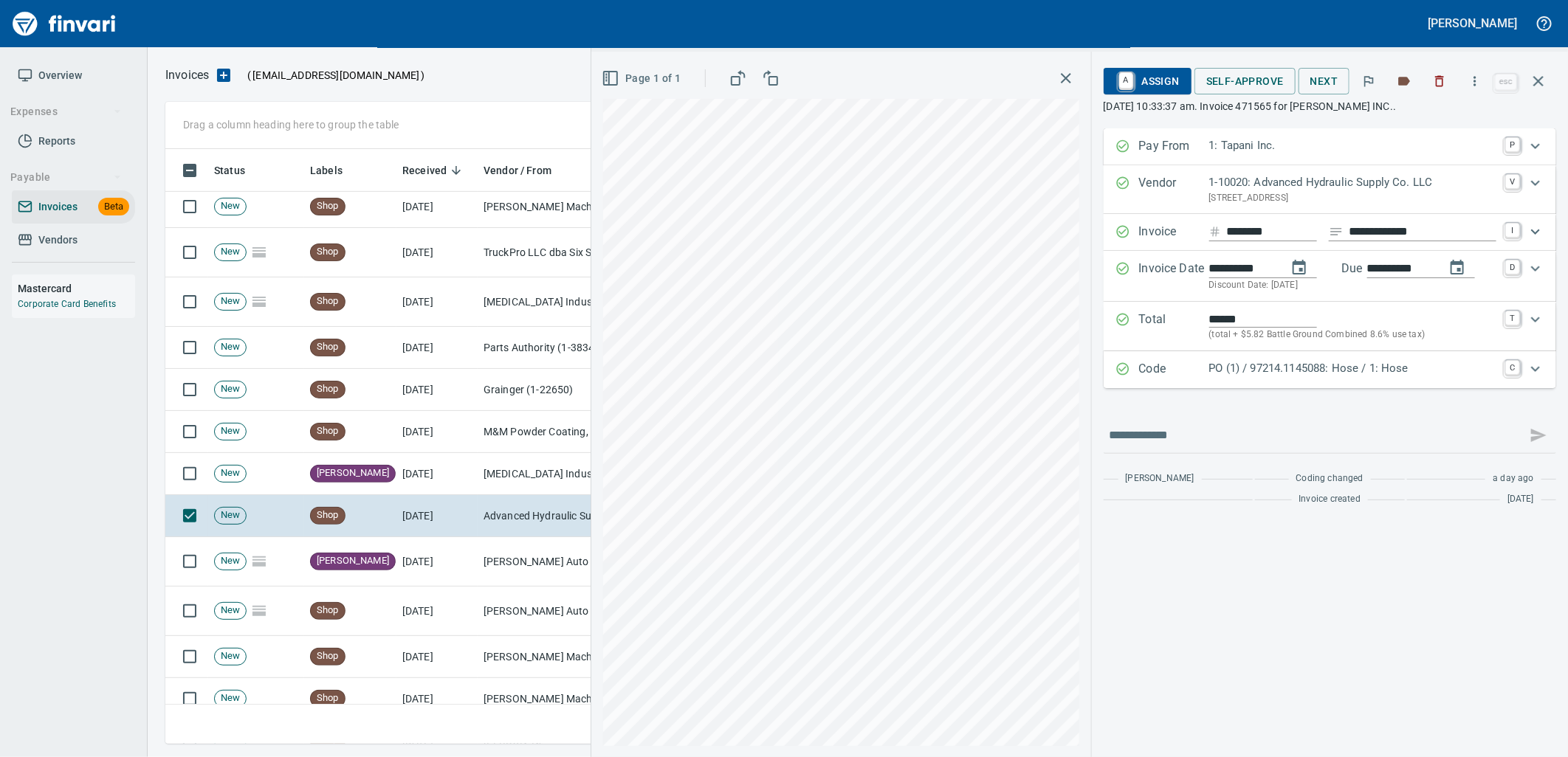
click at [1265, 382] on div "Code PO (1) / 97214.1145088: Hose / 1: Hose C" at bounding box center [1330, 370] width 453 height 37
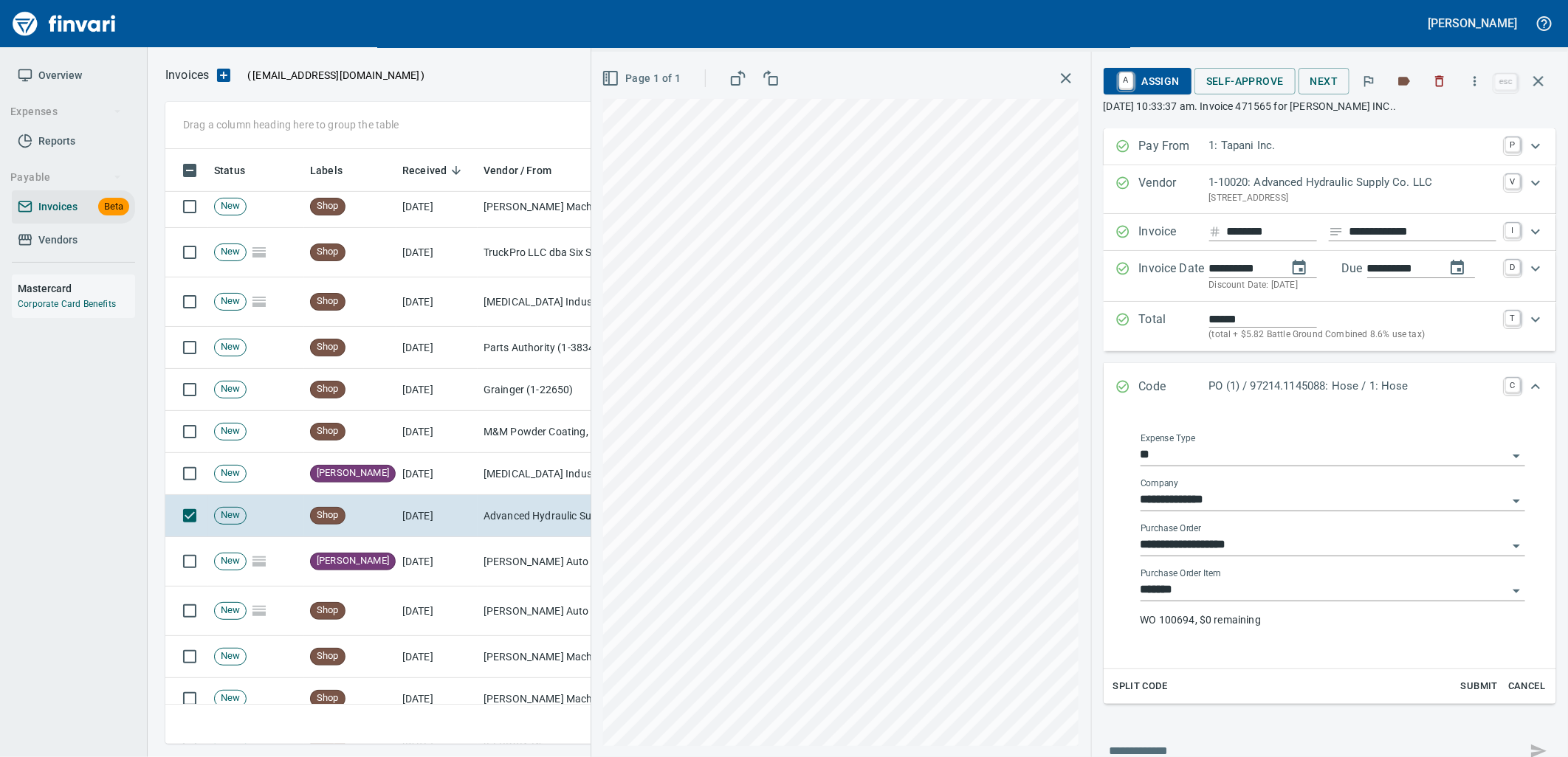
click at [1240, 587] on input "*******" at bounding box center [1324, 590] width 367 height 20
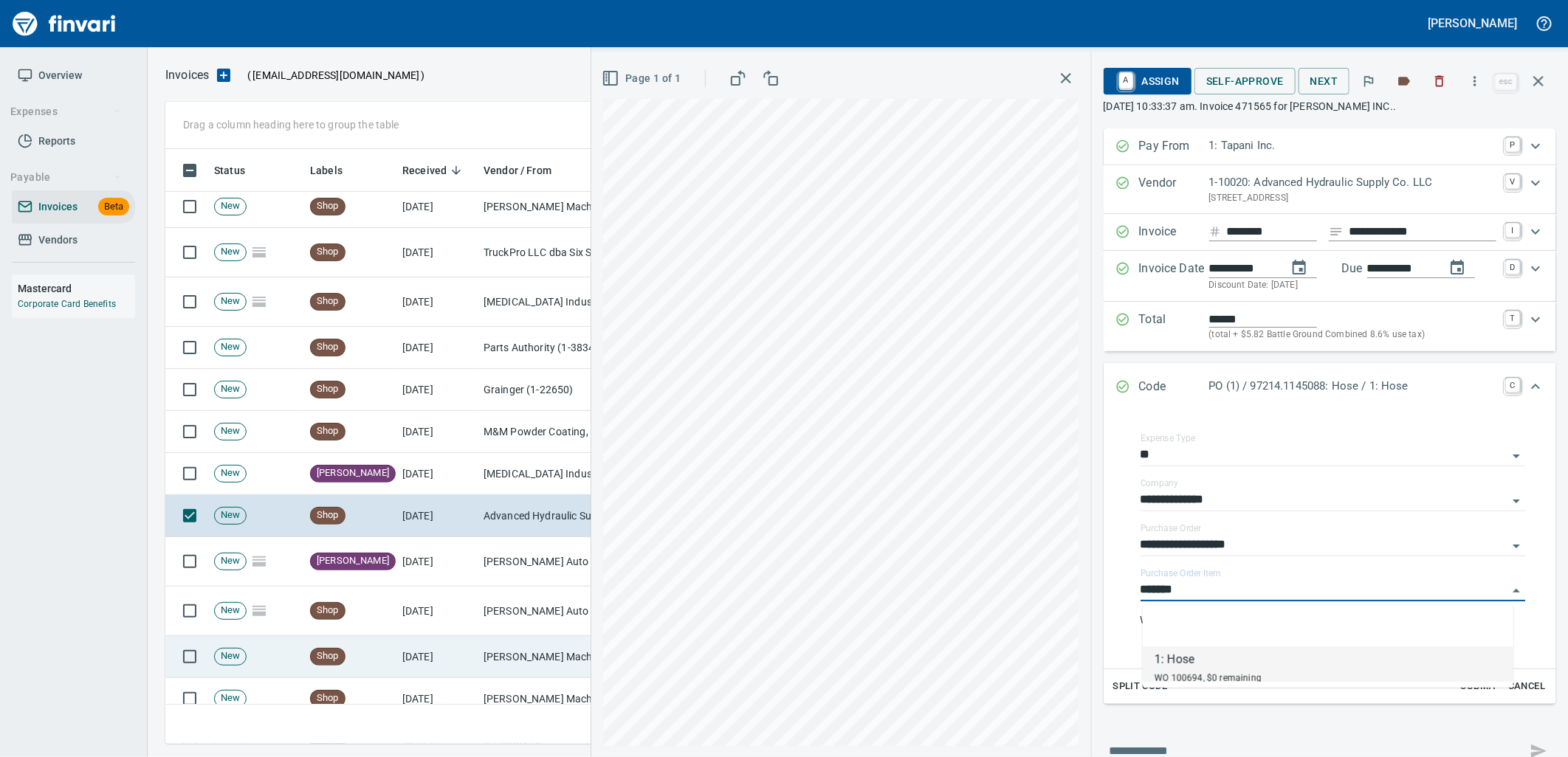
scroll to position [583, 1360]
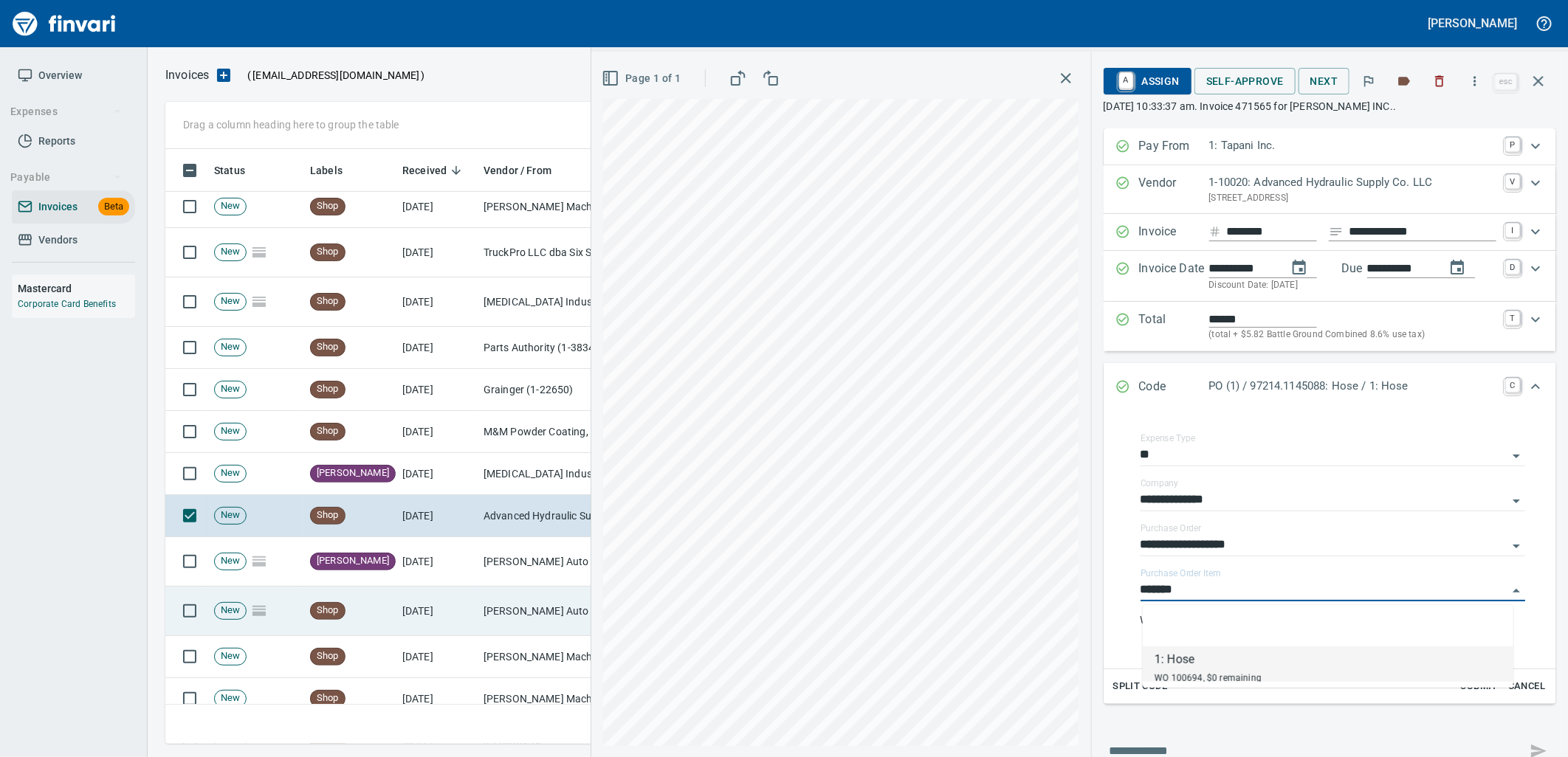
click at [396, 600] on td "[DATE]" at bounding box center [436, 611] width 81 height 50
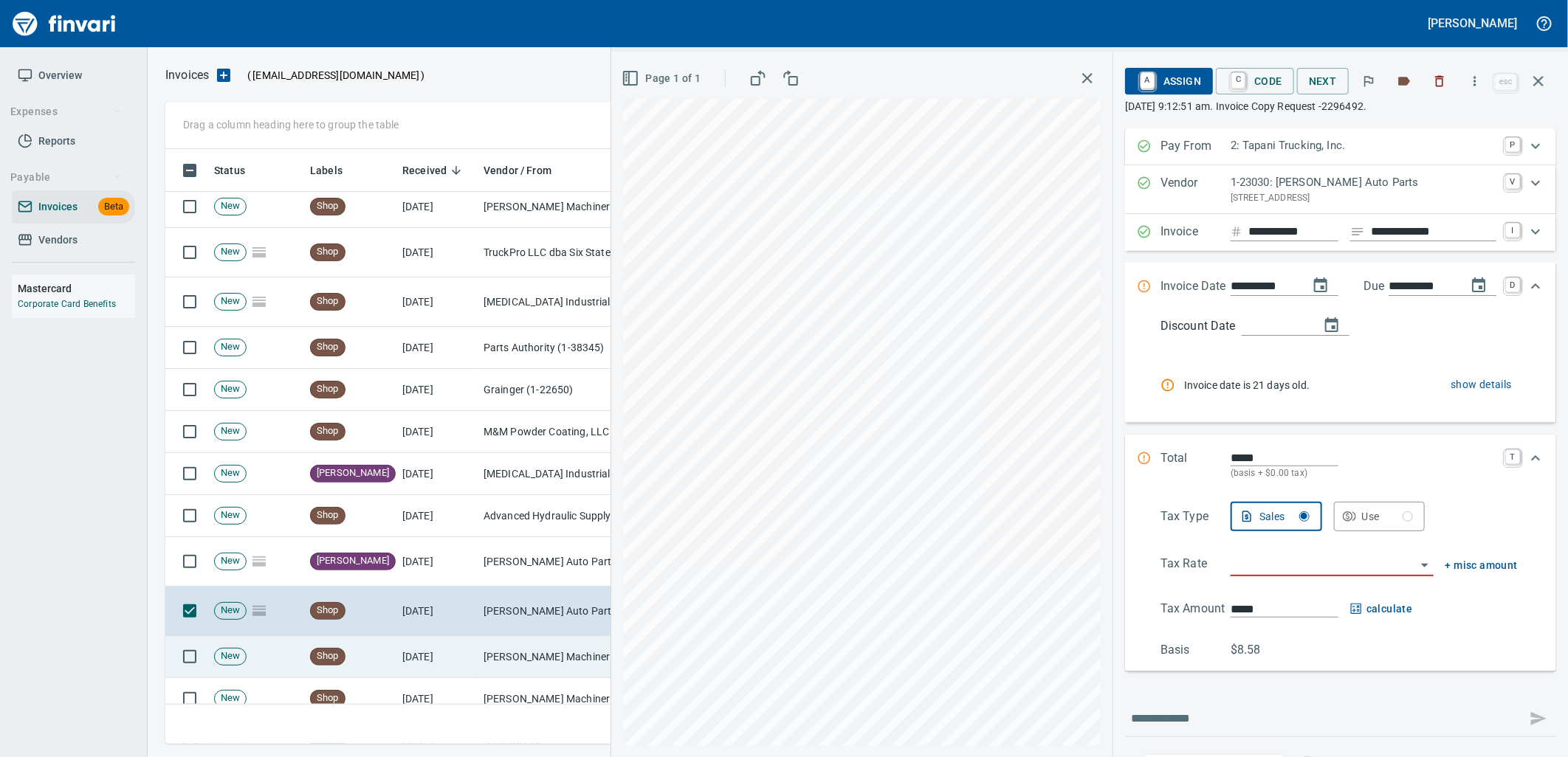
click at [456, 659] on td "[DATE]" at bounding box center [436, 657] width 81 height 42
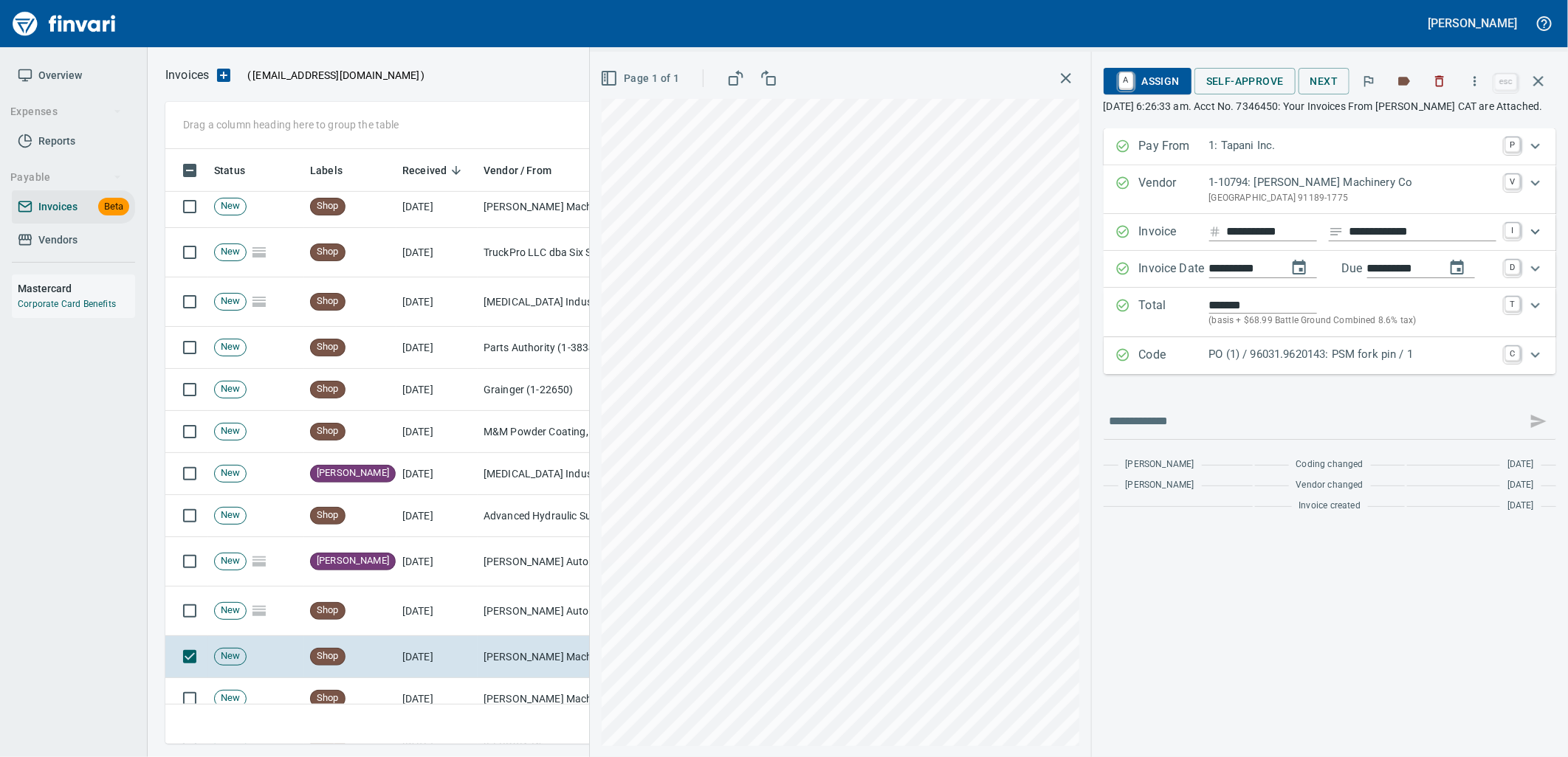
click at [1312, 363] on p "PO (1) / 96031.9620143: PSM fork pin / 1" at bounding box center [1352, 354] width 287 height 17
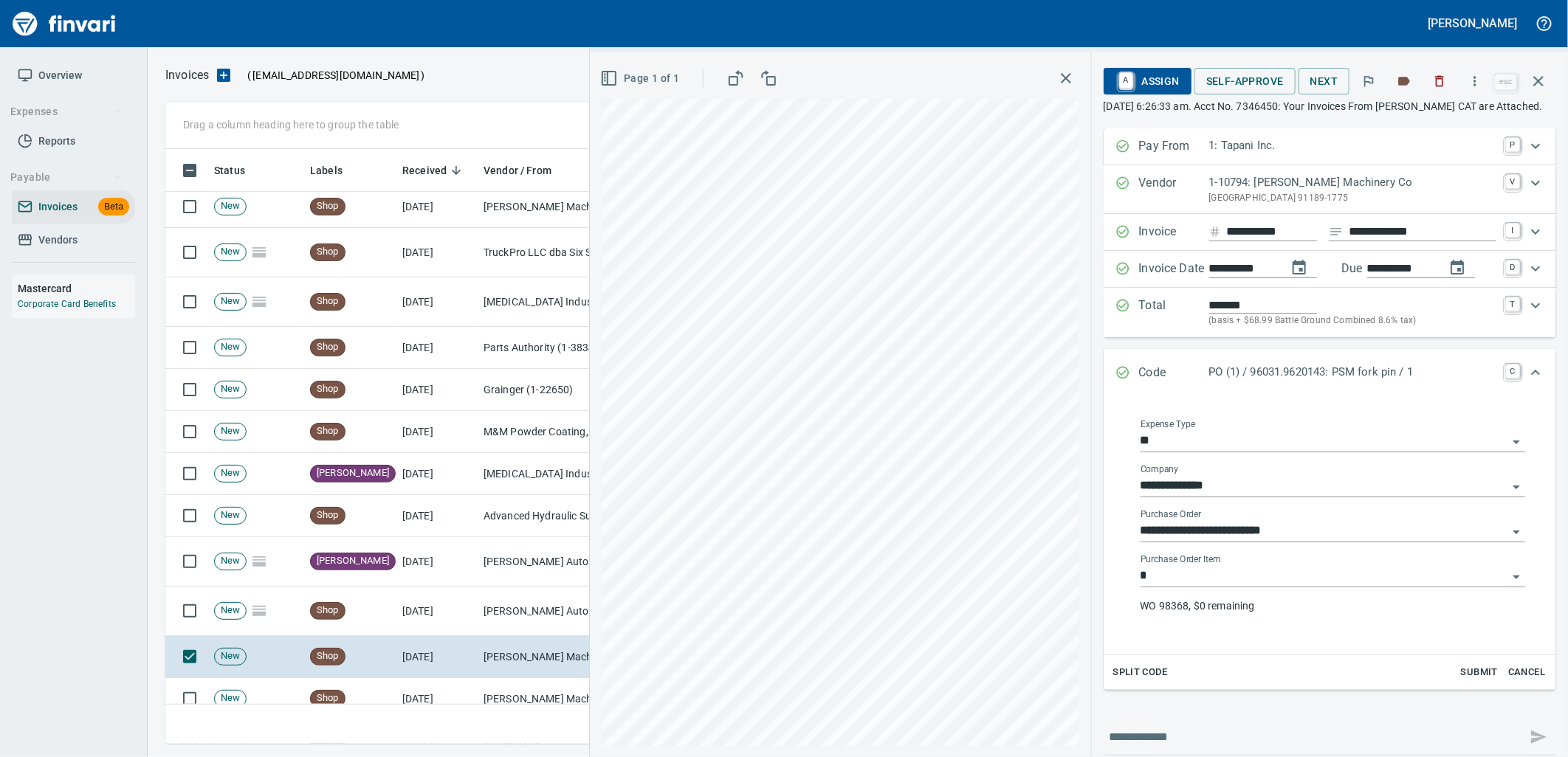
click at [1245, 587] on input "*" at bounding box center [1324, 576] width 367 height 20
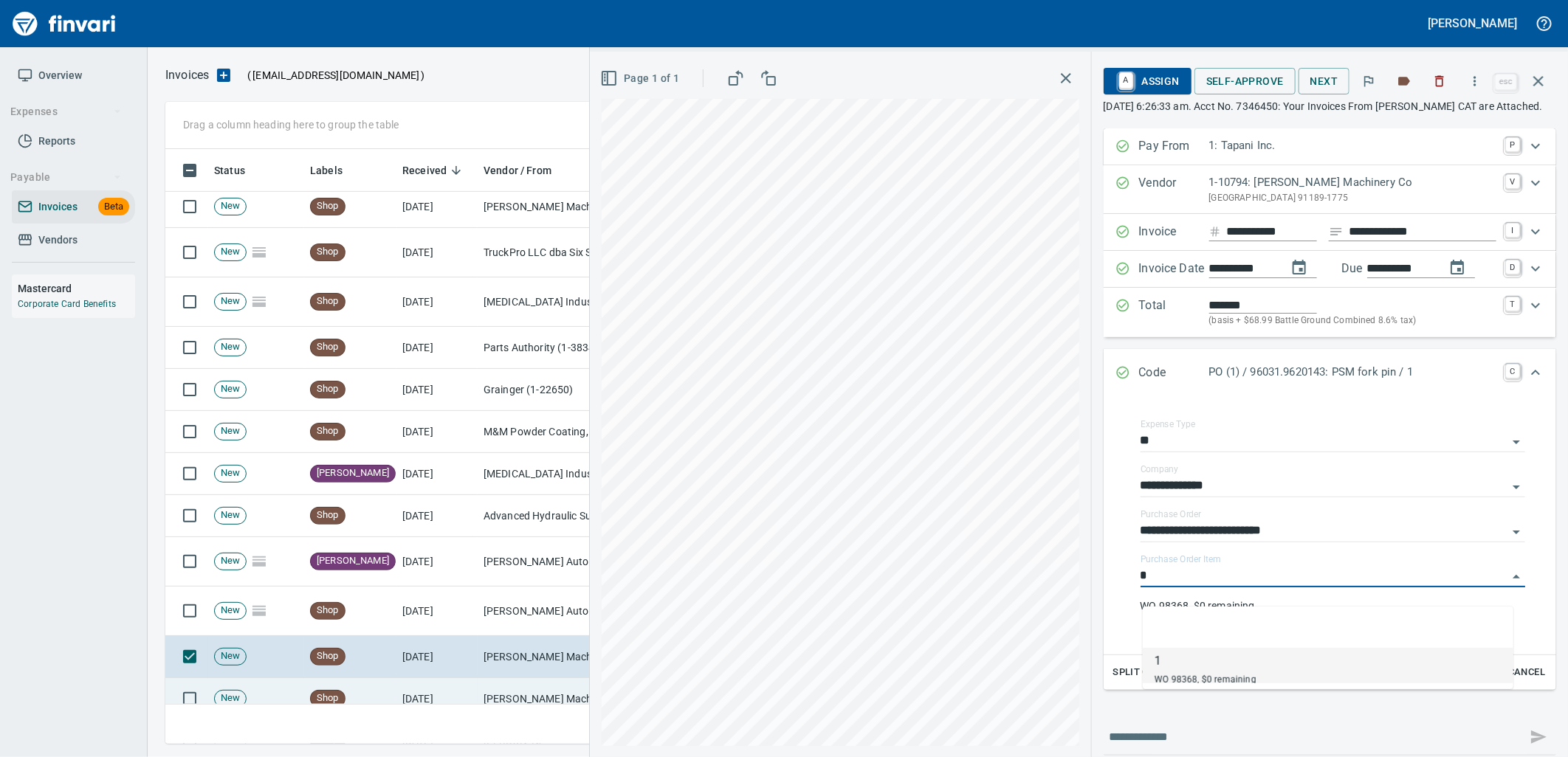
click at [507, 684] on td "[PERSON_NAME] Machinery Co (1-10794)" at bounding box center [551, 698] width 147 height 42
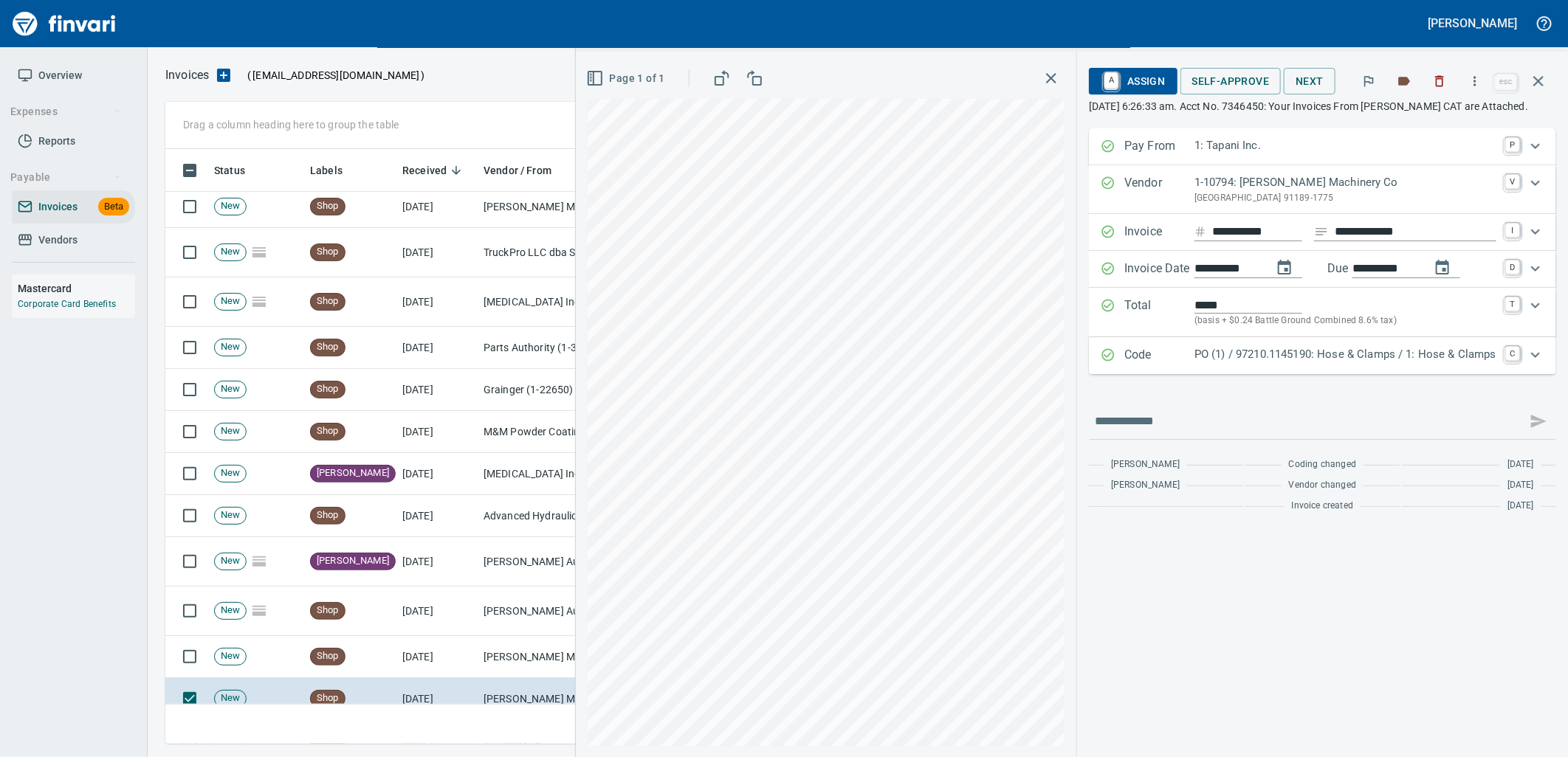
click at [1292, 363] on p "PO (1) / 97210.1145190: Hose & Clamps / 1: Hose & Clamps" at bounding box center [1345, 354] width 302 height 17
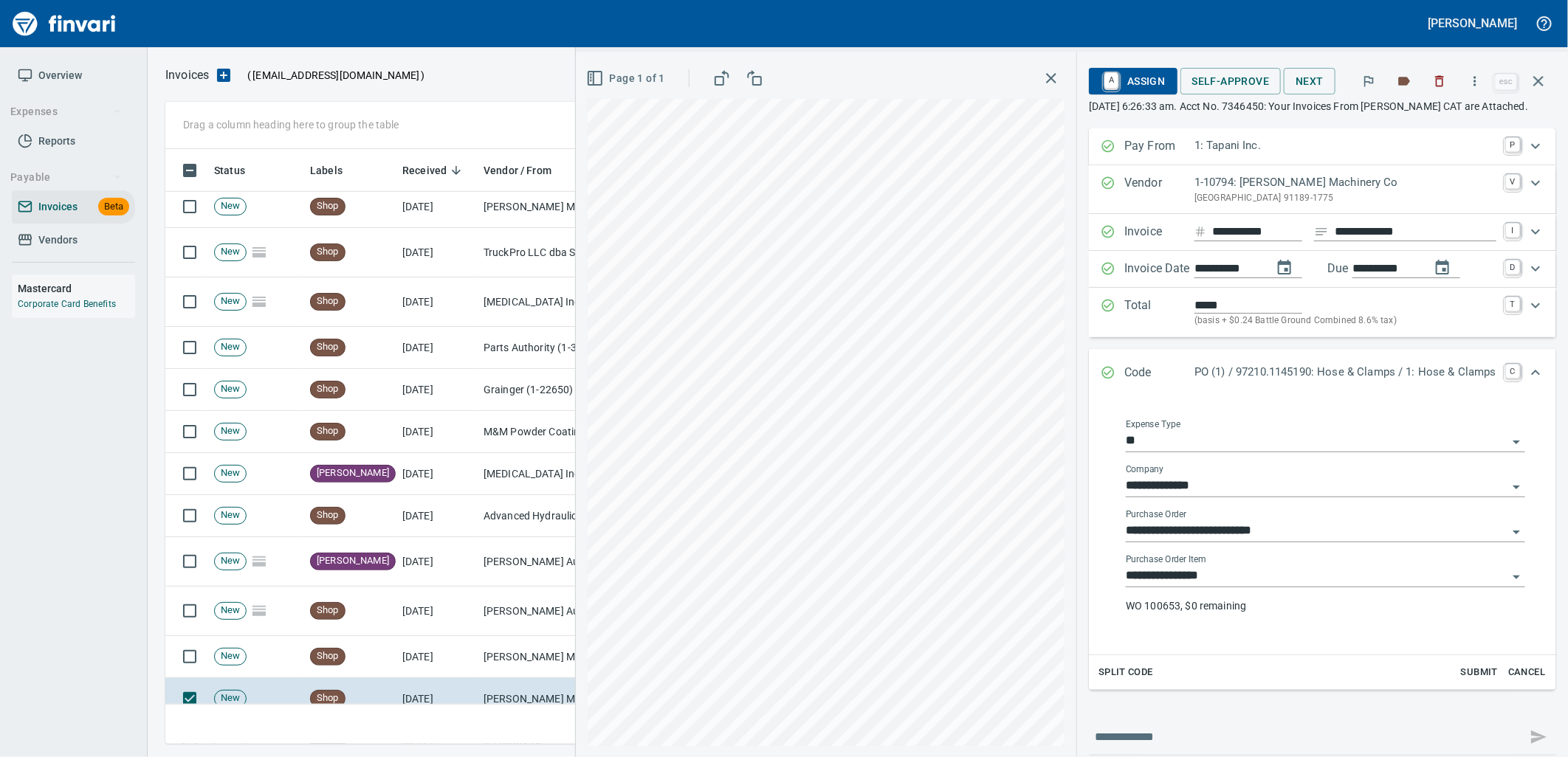
click at [1220, 579] on input "**********" at bounding box center [1317, 576] width 382 height 20
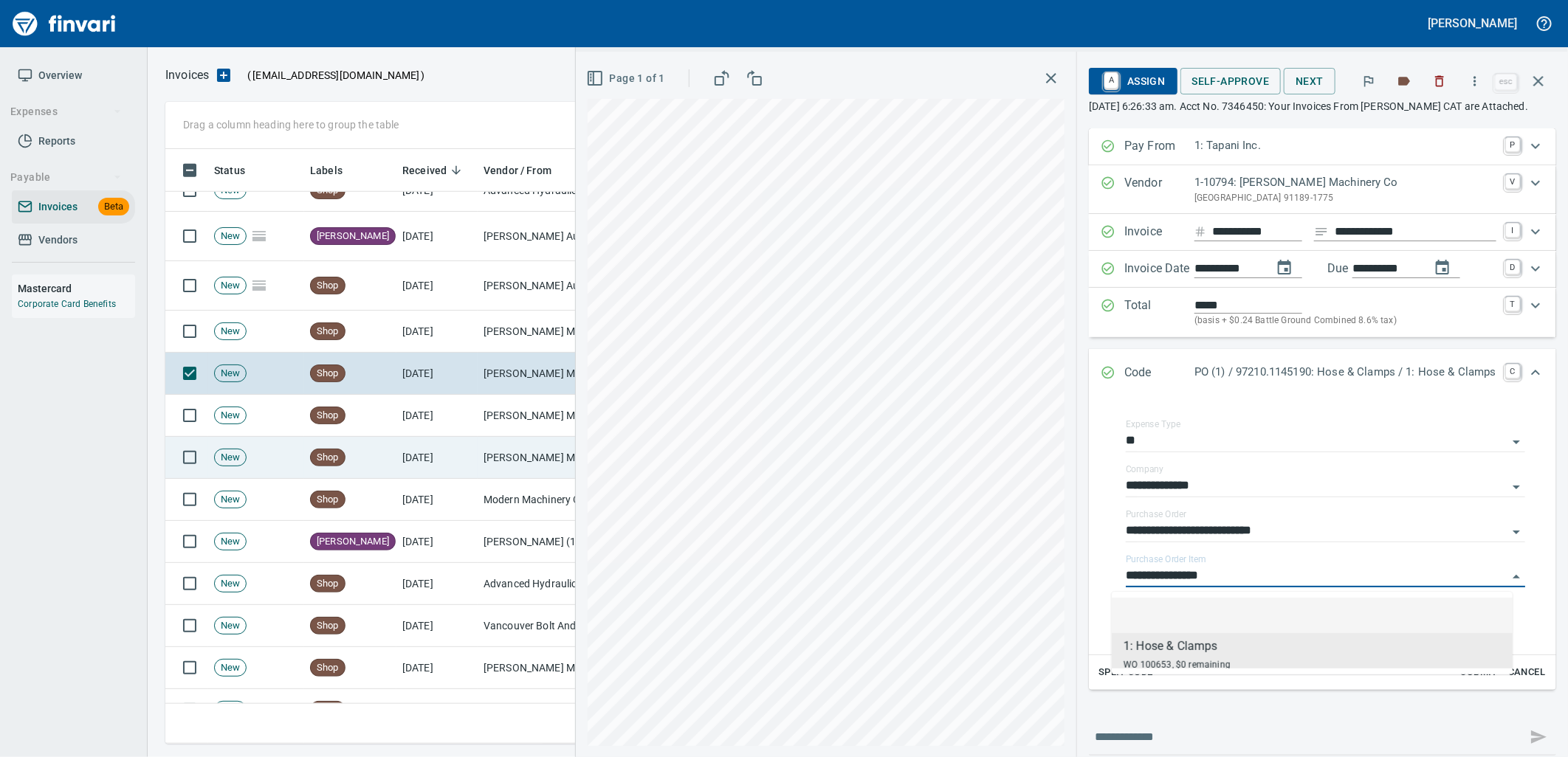
scroll to position [7788, 0]
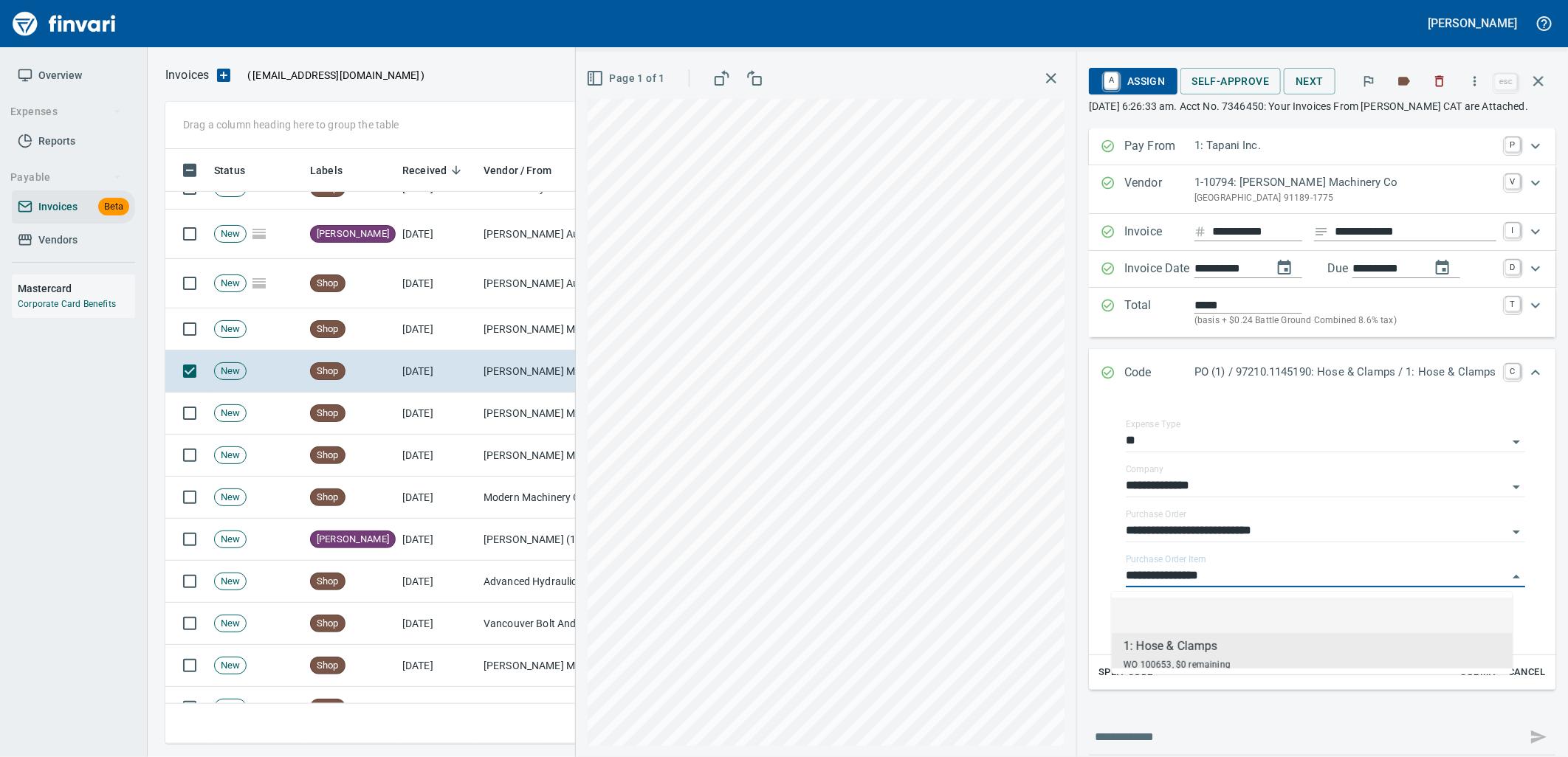
click at [515, 425] on td "[PERSON_NAME] Machinery Co (1-10794)" at bounding box center [551, 413] width 147 height 42
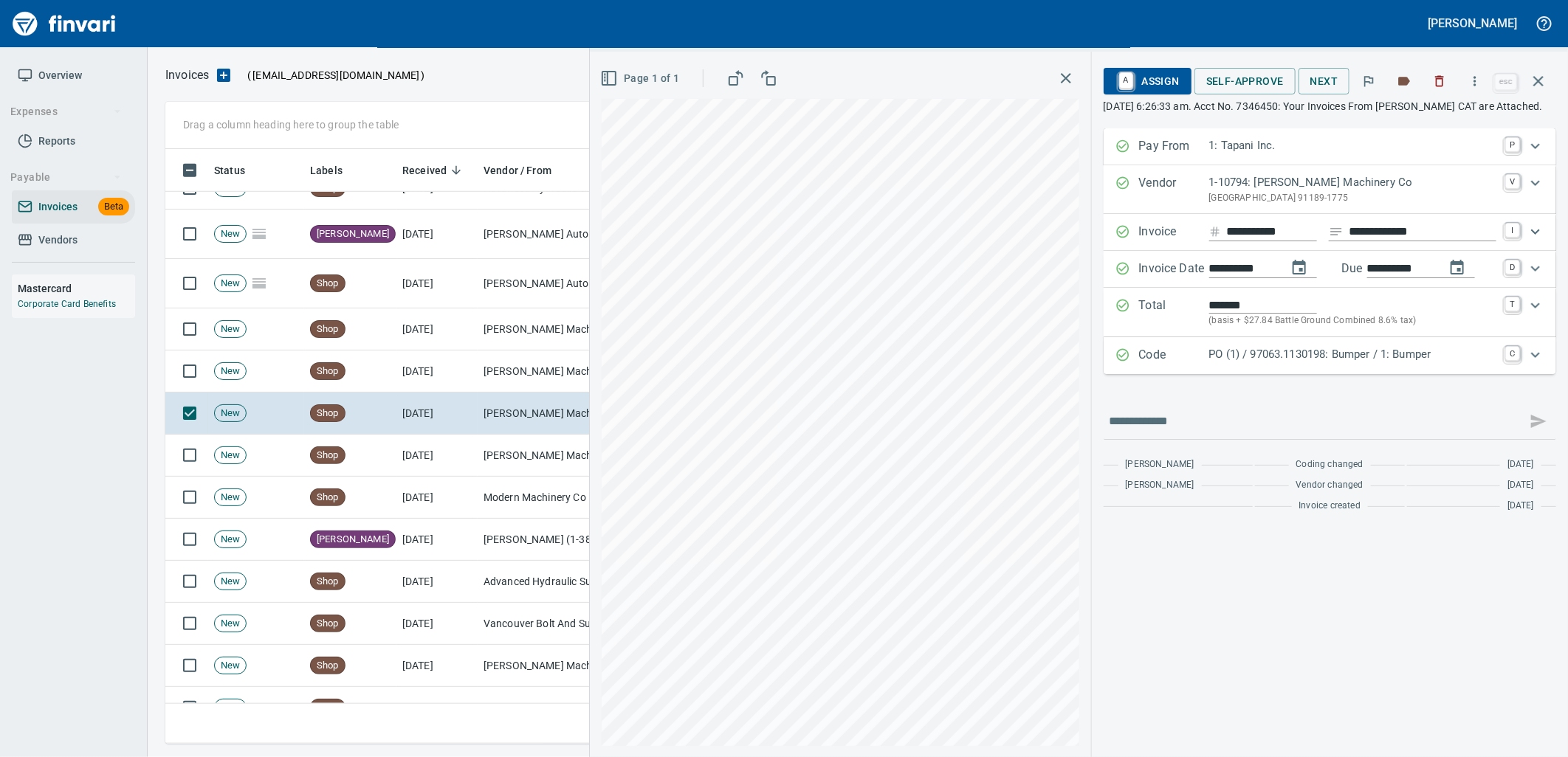
click at [1366, 363] on p "PO (1) / 97063.1130198: Bumper / 1: Bumper" at bounding box center [1352, 354] width 287 height 17
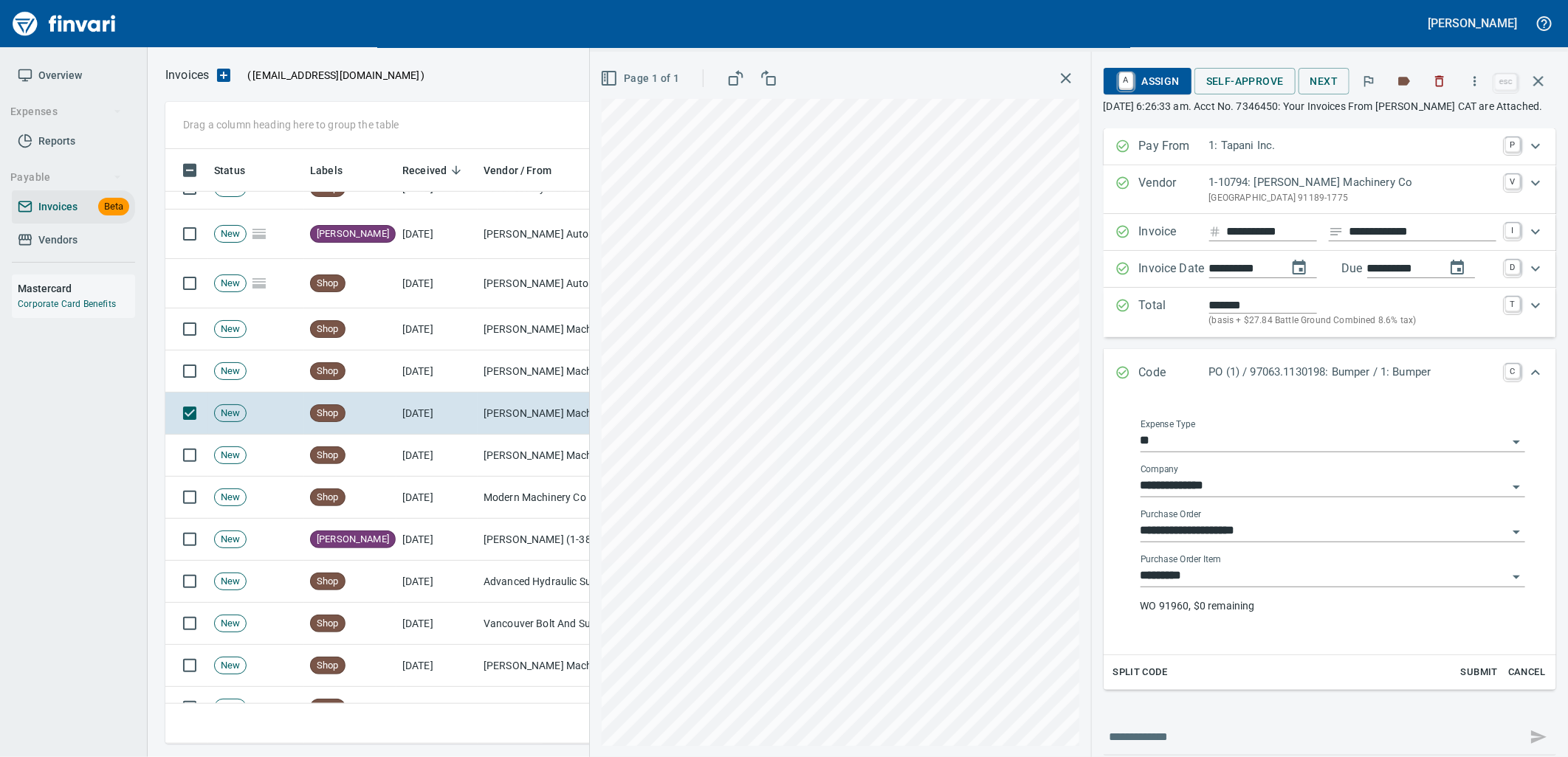
click at [1277, 587] on input "*********" at bounding box center [1324, 576] width 367 height 20
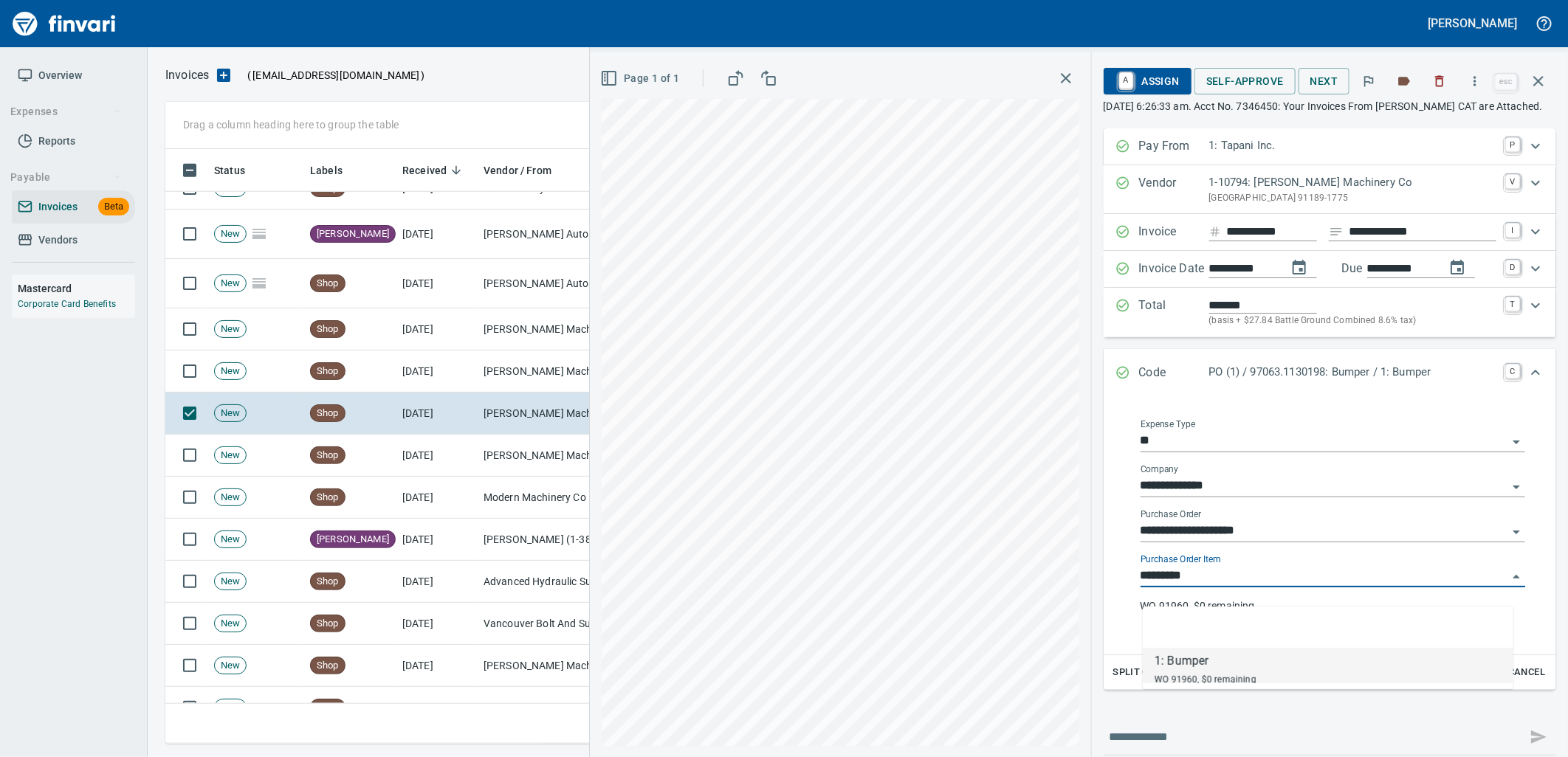
scroll to position [583, 1360]
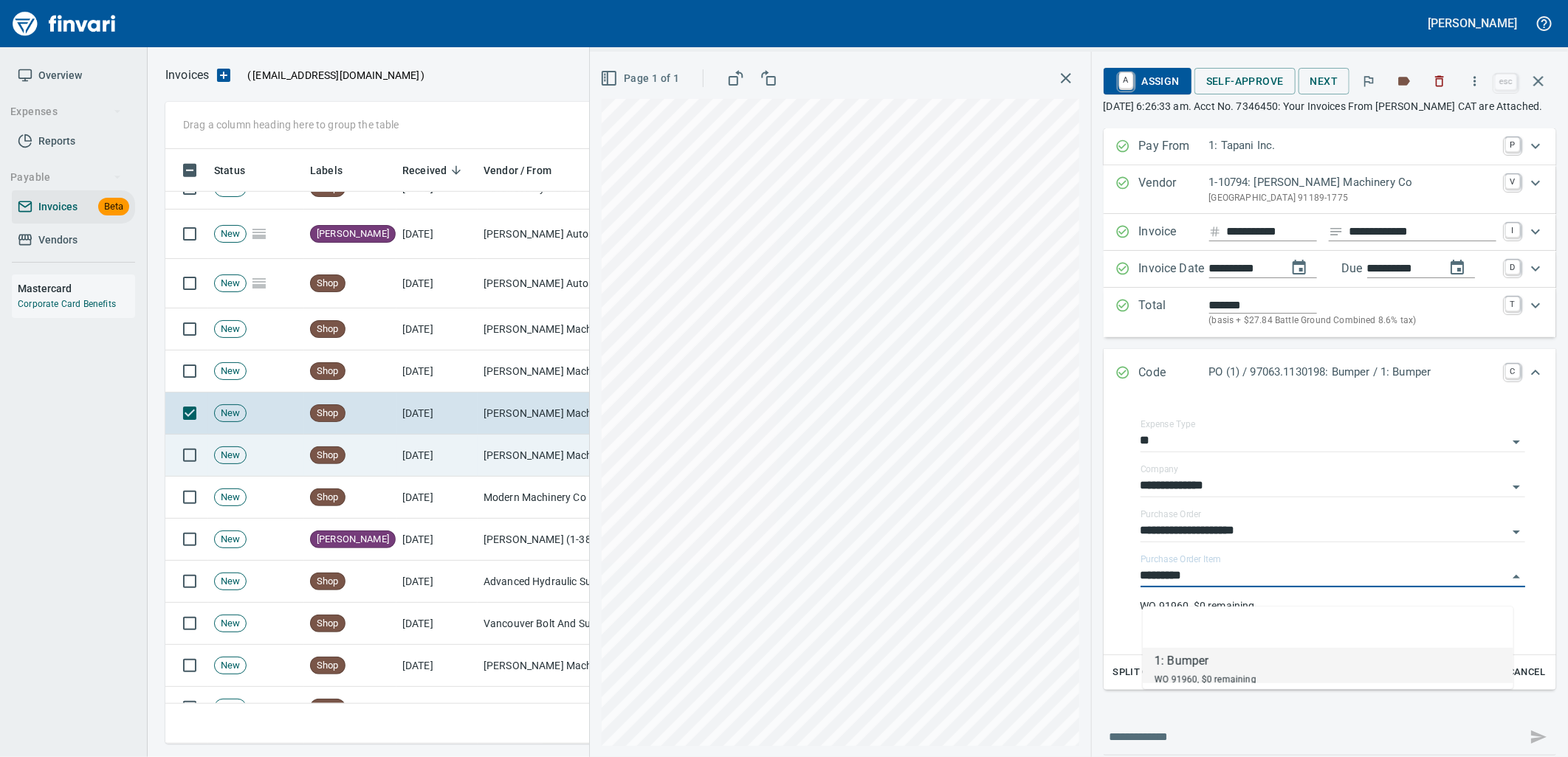
click at [513, 453] on td "Peterson Machinery Co (1-10794)" at bounding box center [551, 455] width 147 height 42
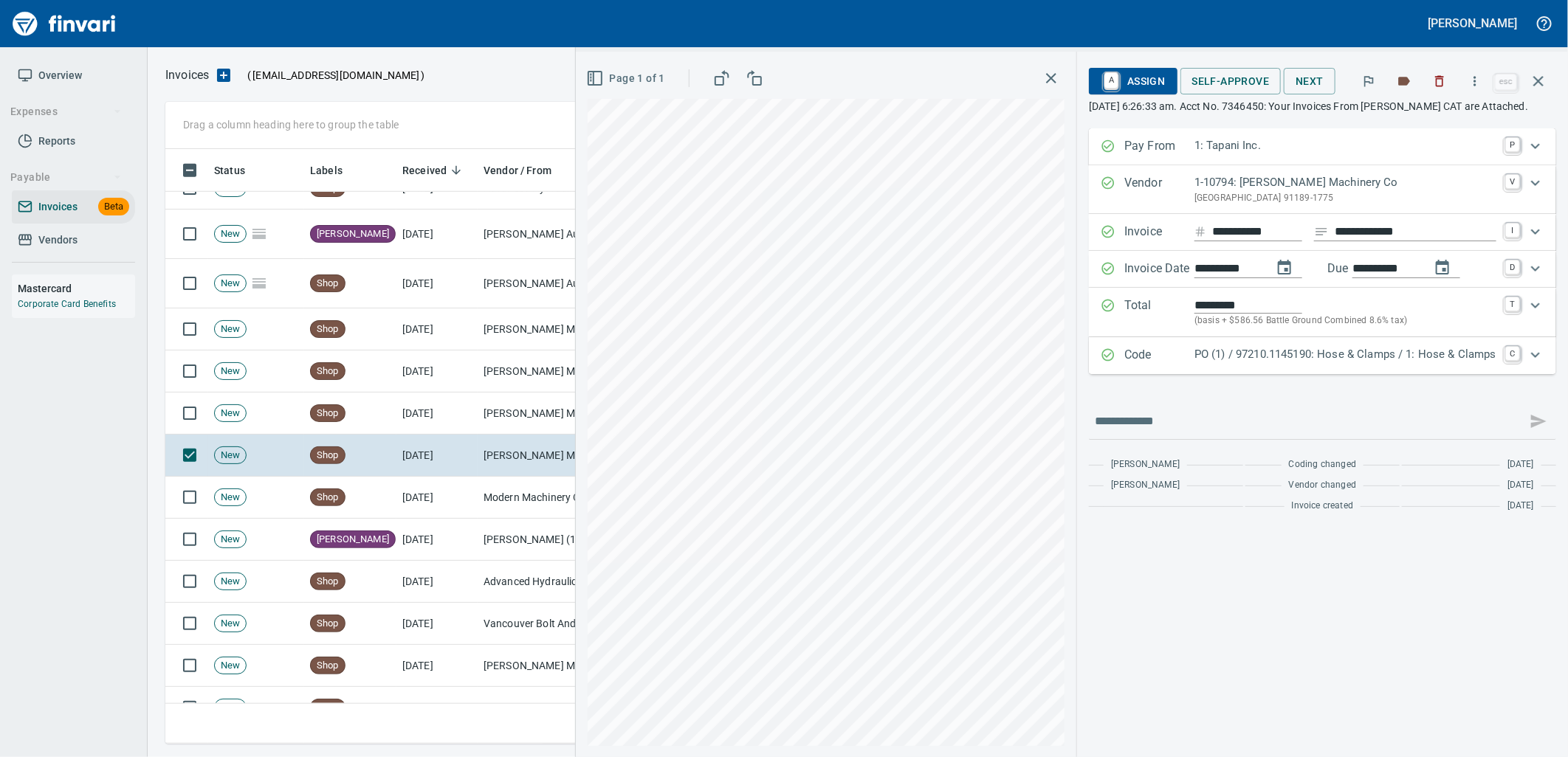
click at [1263, 375] on div "Code PO (1) / 97210.1145190: Hose & Clamps / 1: Hose & Clamps C" at bounding box center [1322, 356] width 467 height 37
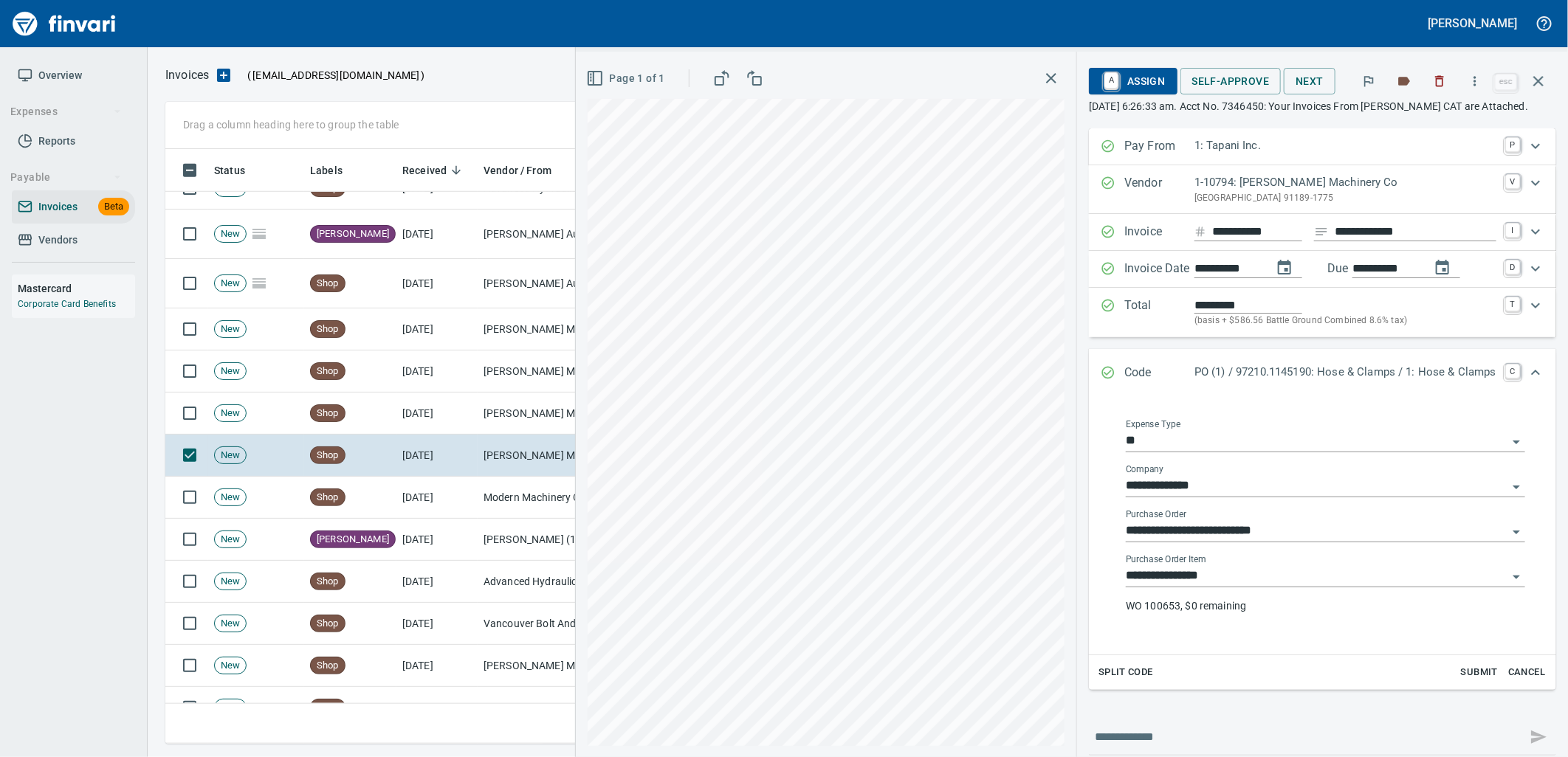
click at [1220, 580] on input "**********" at bounding box center [1317, 576] width 382 height 20
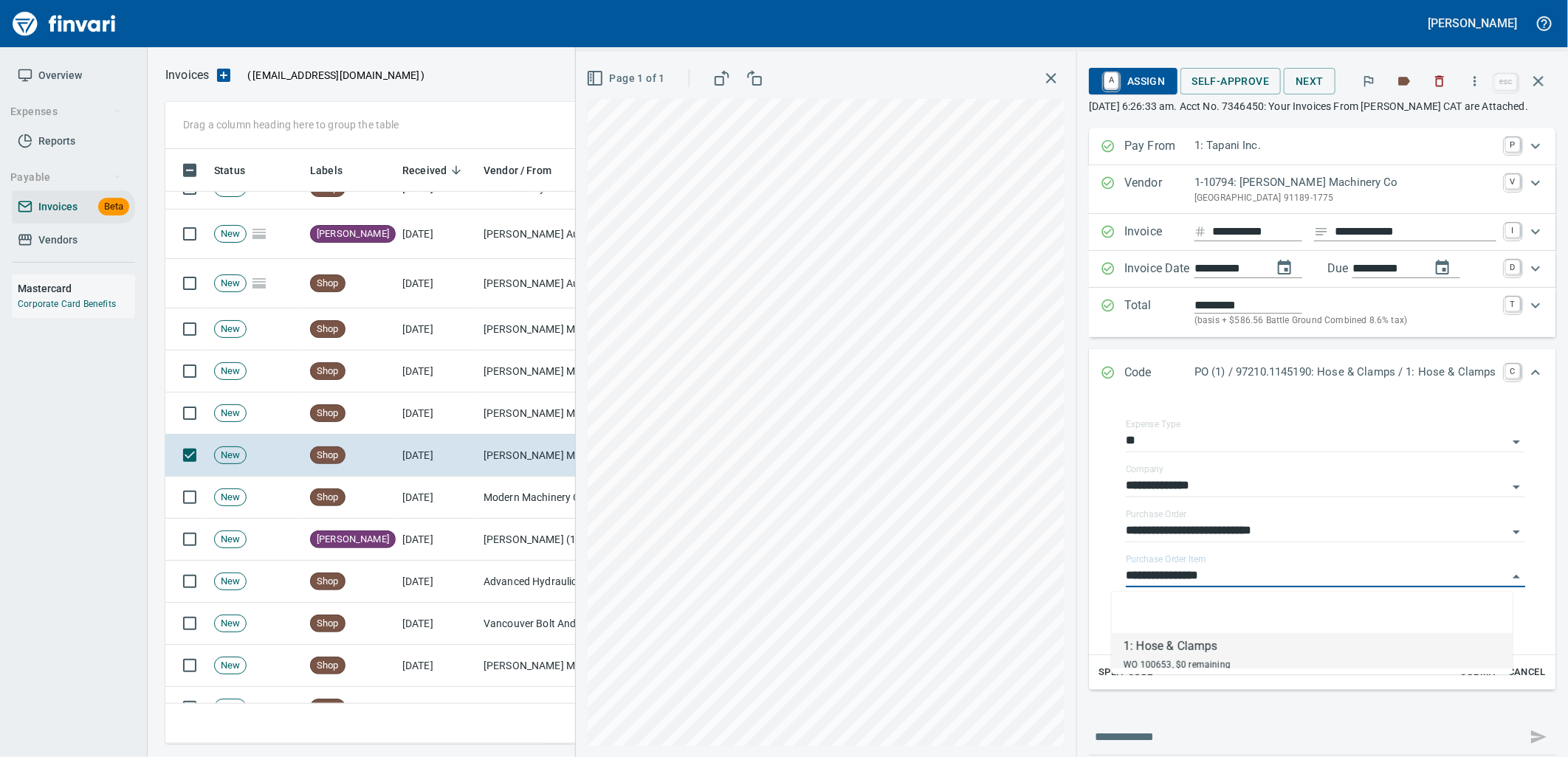
scroll to position [583, 1360]
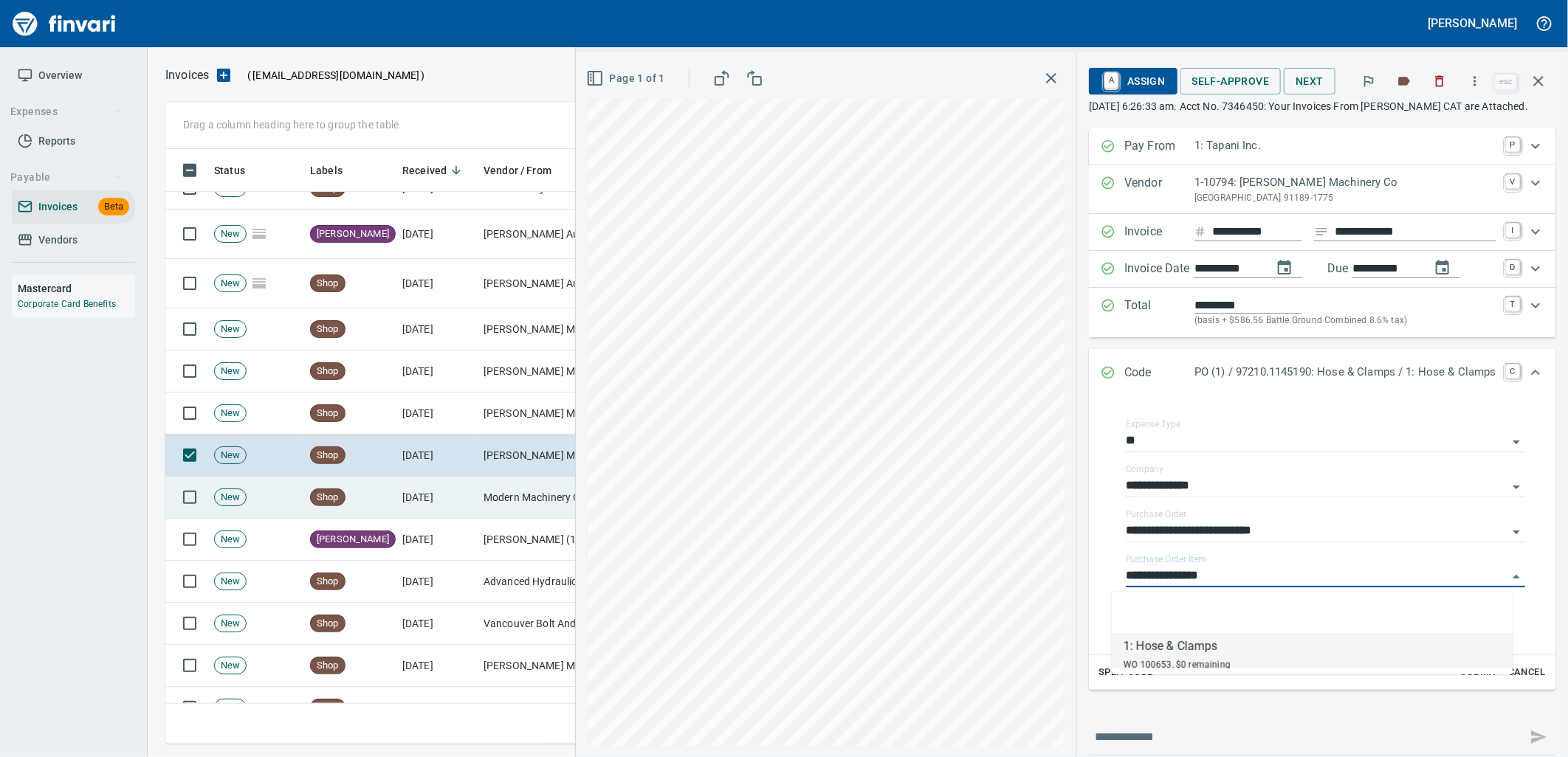
click at [466, 499] on td "9/29/2025" at bounding box center [436, 497] width 81 height 42
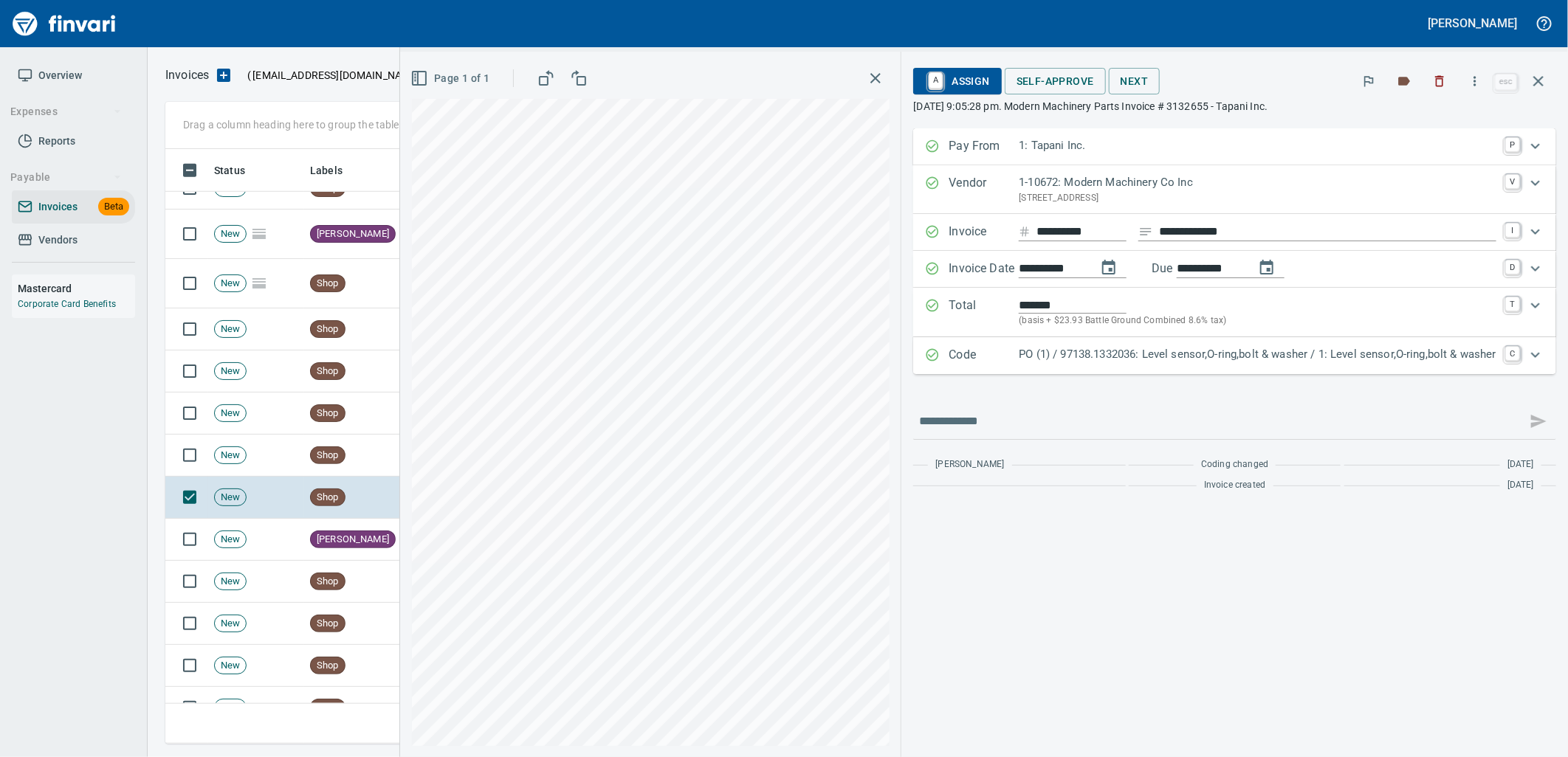
click at [1141, 388] on div "**********" at bounding box center [1235, 313] width 643 height 370
click at [1142, 373] on div "Code PO (1) / 97138.1332036: Level sensor,O-ring,bolt & washer / 1: Level senso…" at bounding box center [1235, 356] width 643 height 37
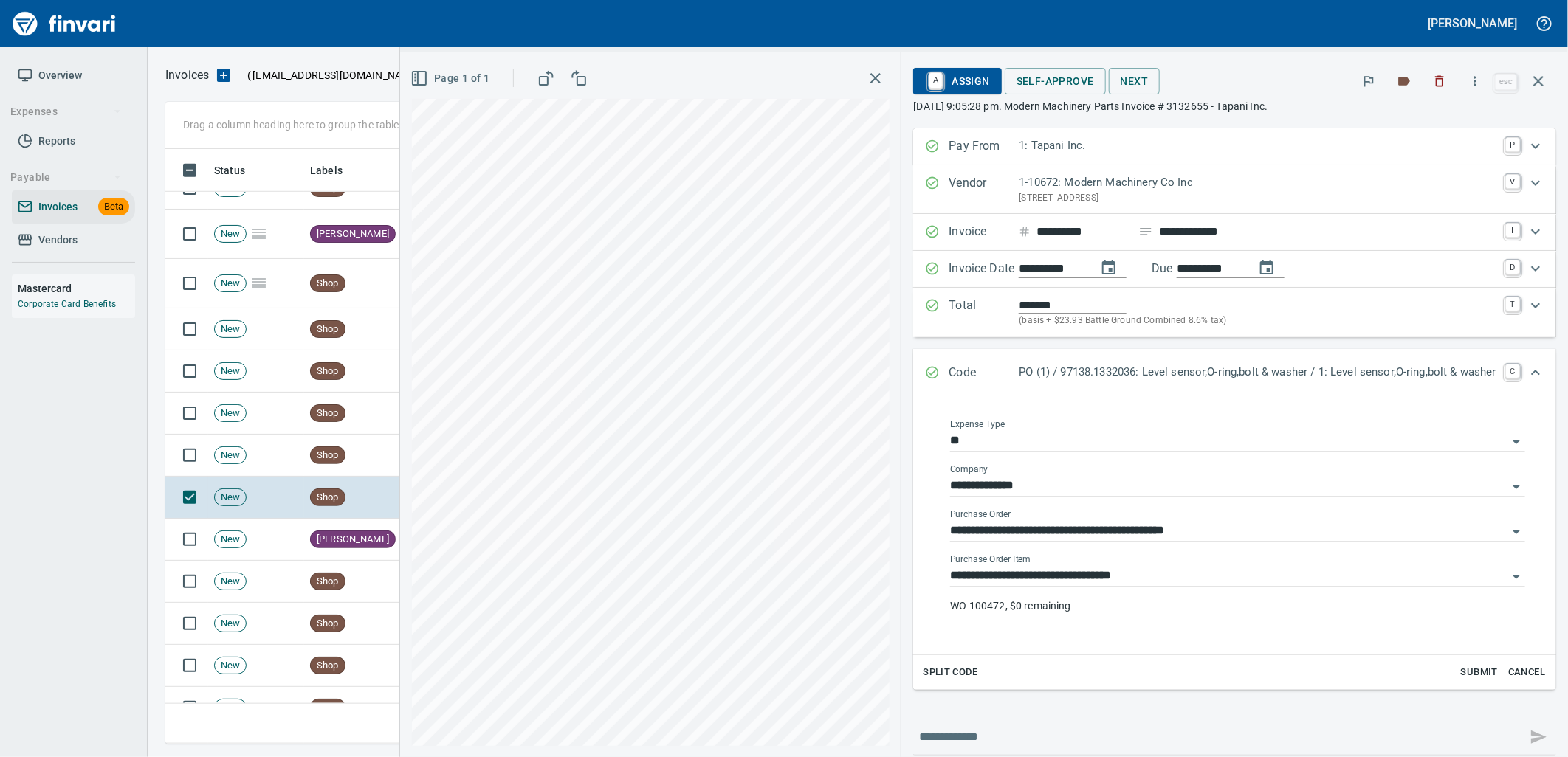
click at [1144, 580] on input "**********" at bounding box center [1229, 576] width 558 height 20
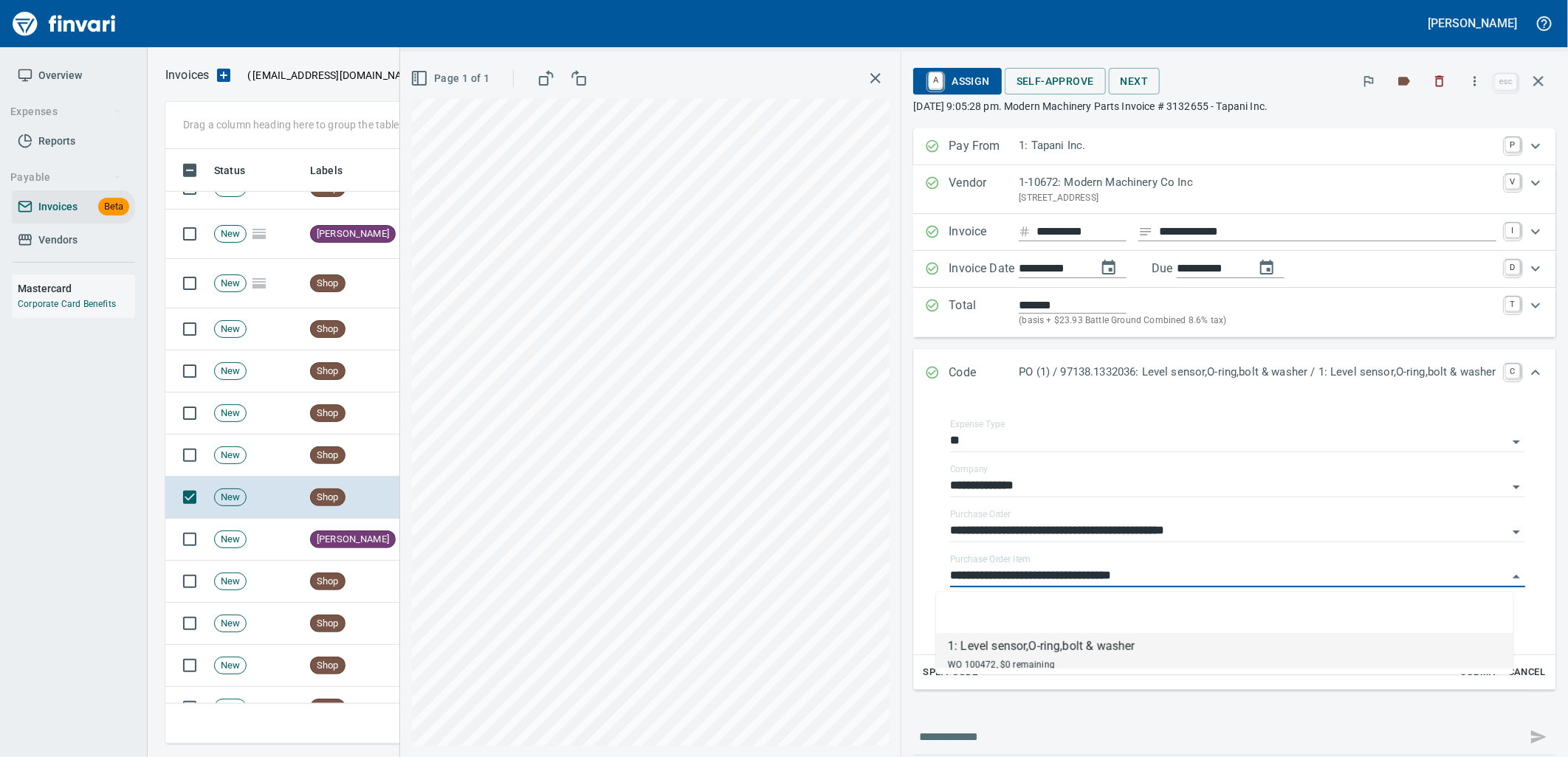
scroll to position [583, 1360]
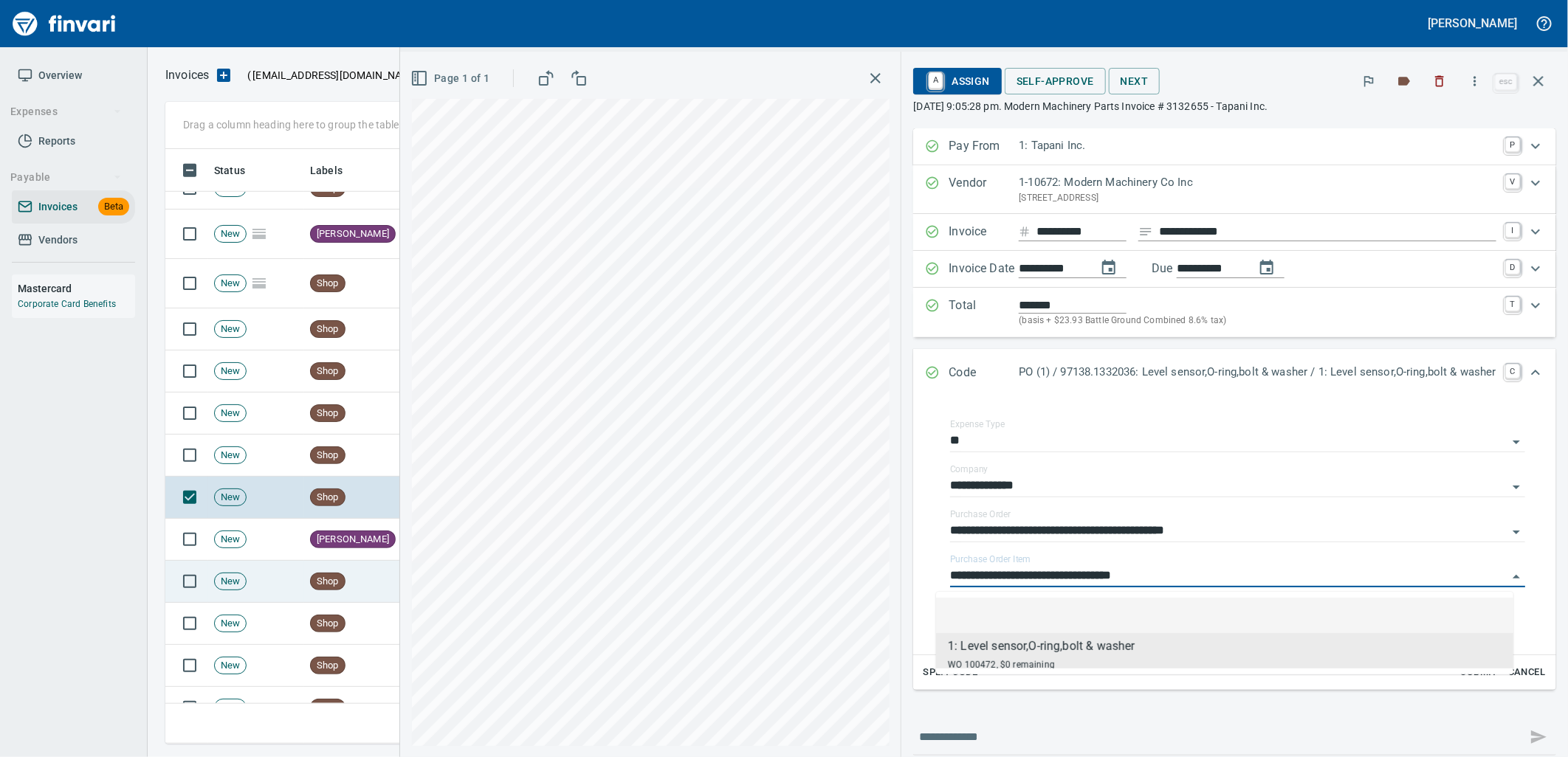
click at [318, 579] on span "Shop" at bounding box center [328, 582] width 34 height 14
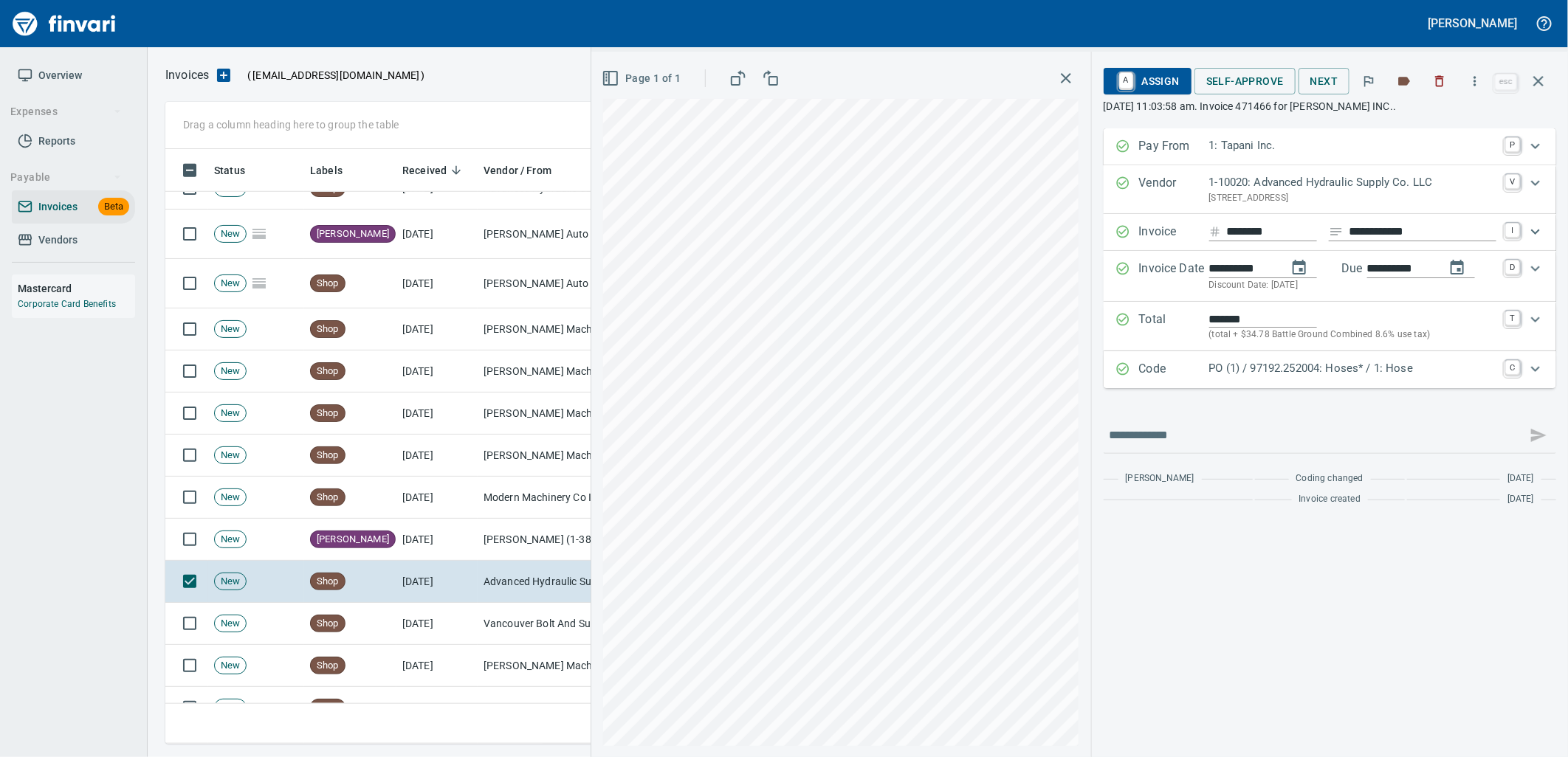
click at [1168, 374] on p "Code" at bounding box center [1174, 370] width 70 height 20
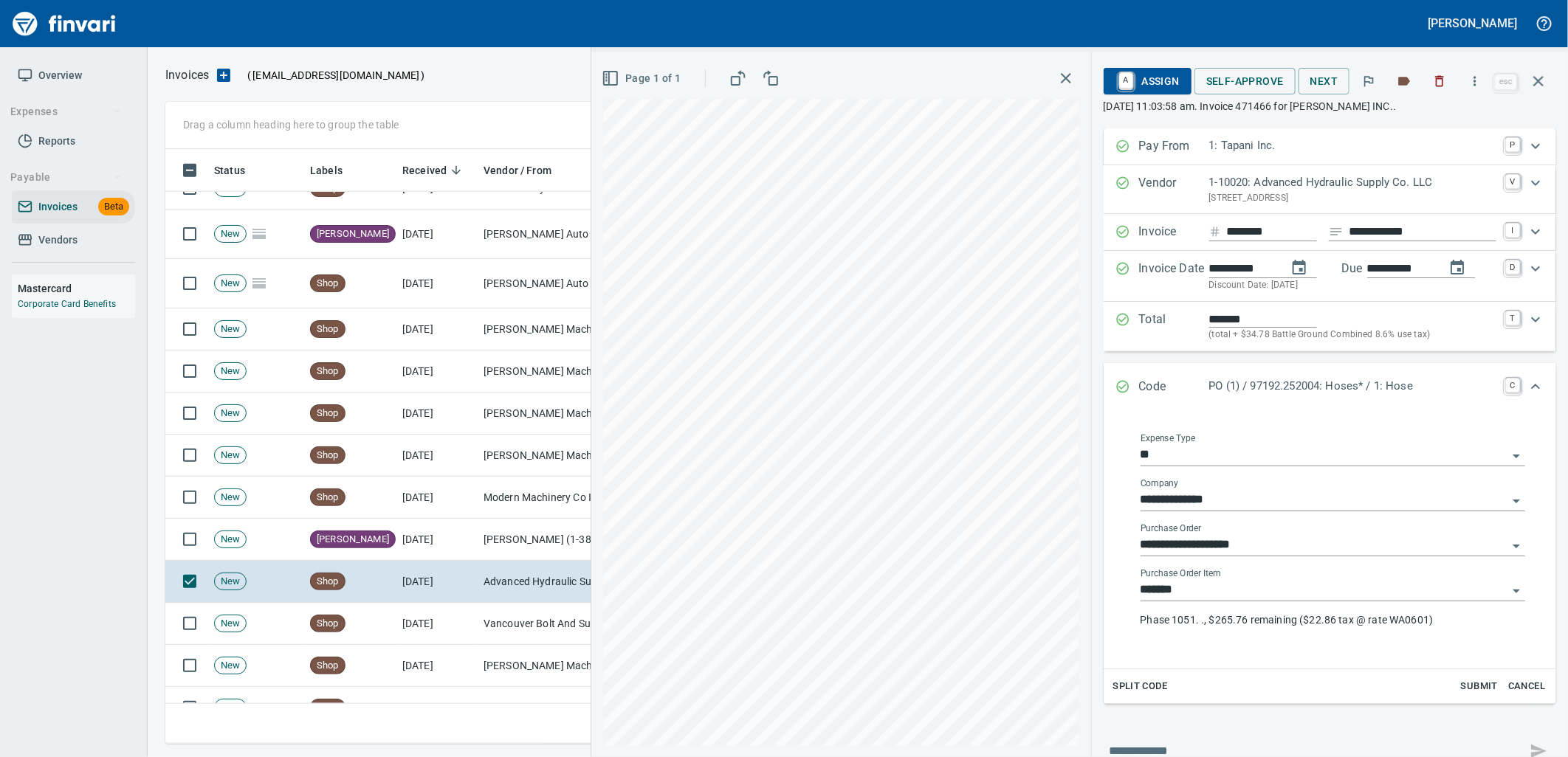
click at [1224, 593] on input "*******" at bounding box center [1324, 590] width 367 height 20
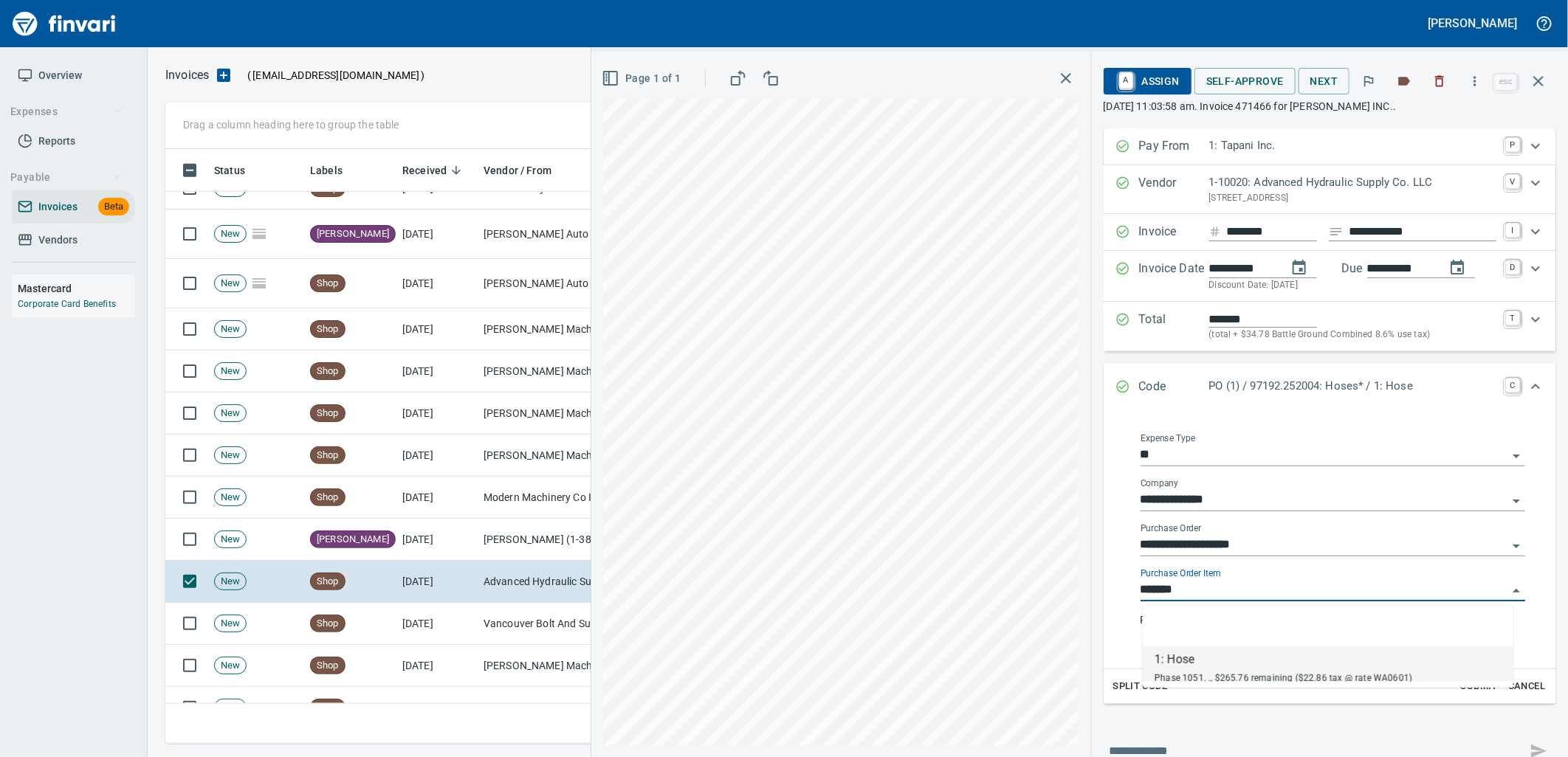
scroll to position [583, 1360]
click at [452, 627] on td "9/29/2025" at bounding box center [436, 623] width 81 height 42
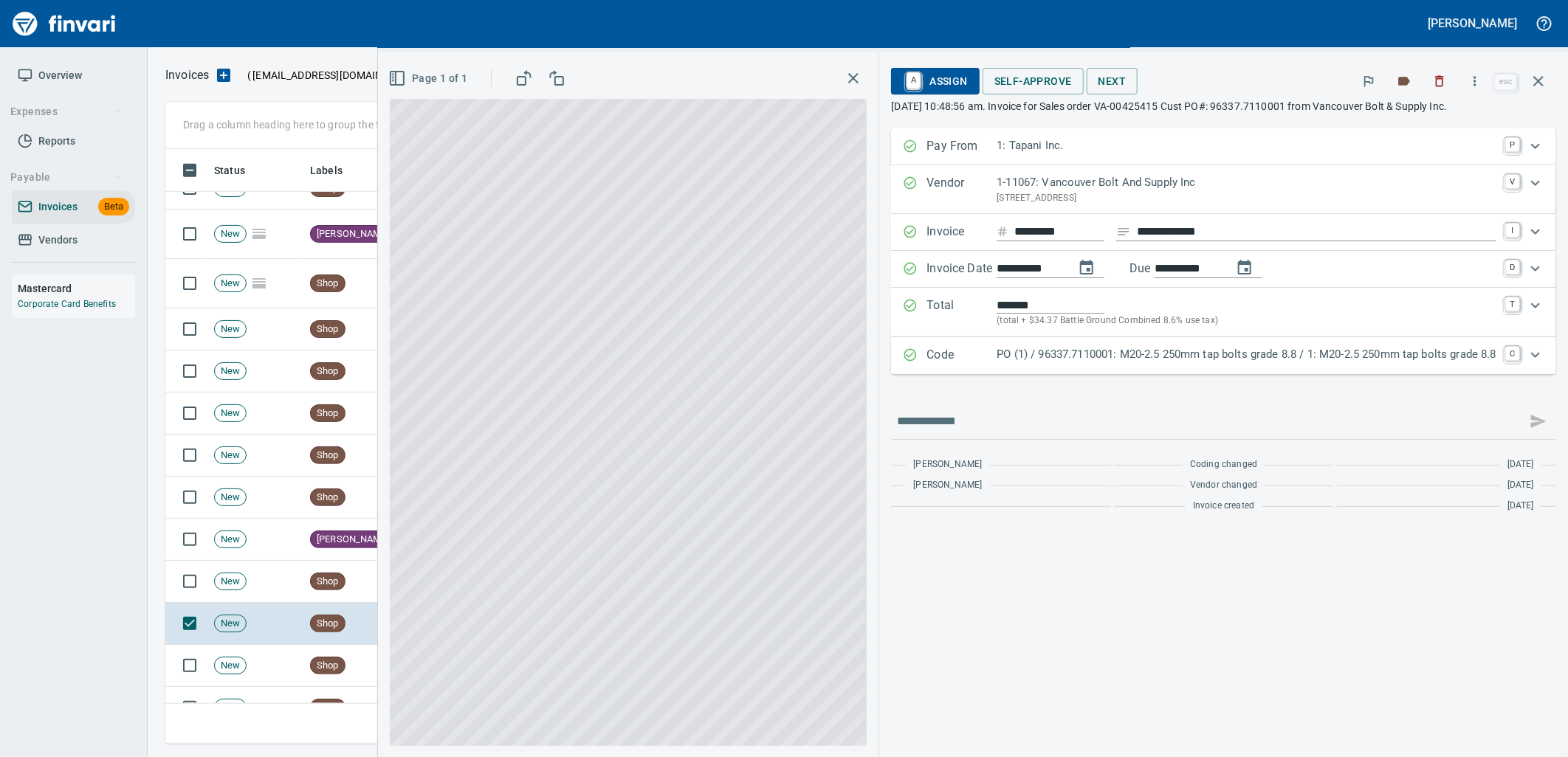
click at [1297, 361] on p "PO (1) / 96337.7110001: M20-2.5 250mm tap bolts grade 8.8 / 1: M20-2.5 250mm ta…" at bounding box center [1246, 354] width 500 height 17
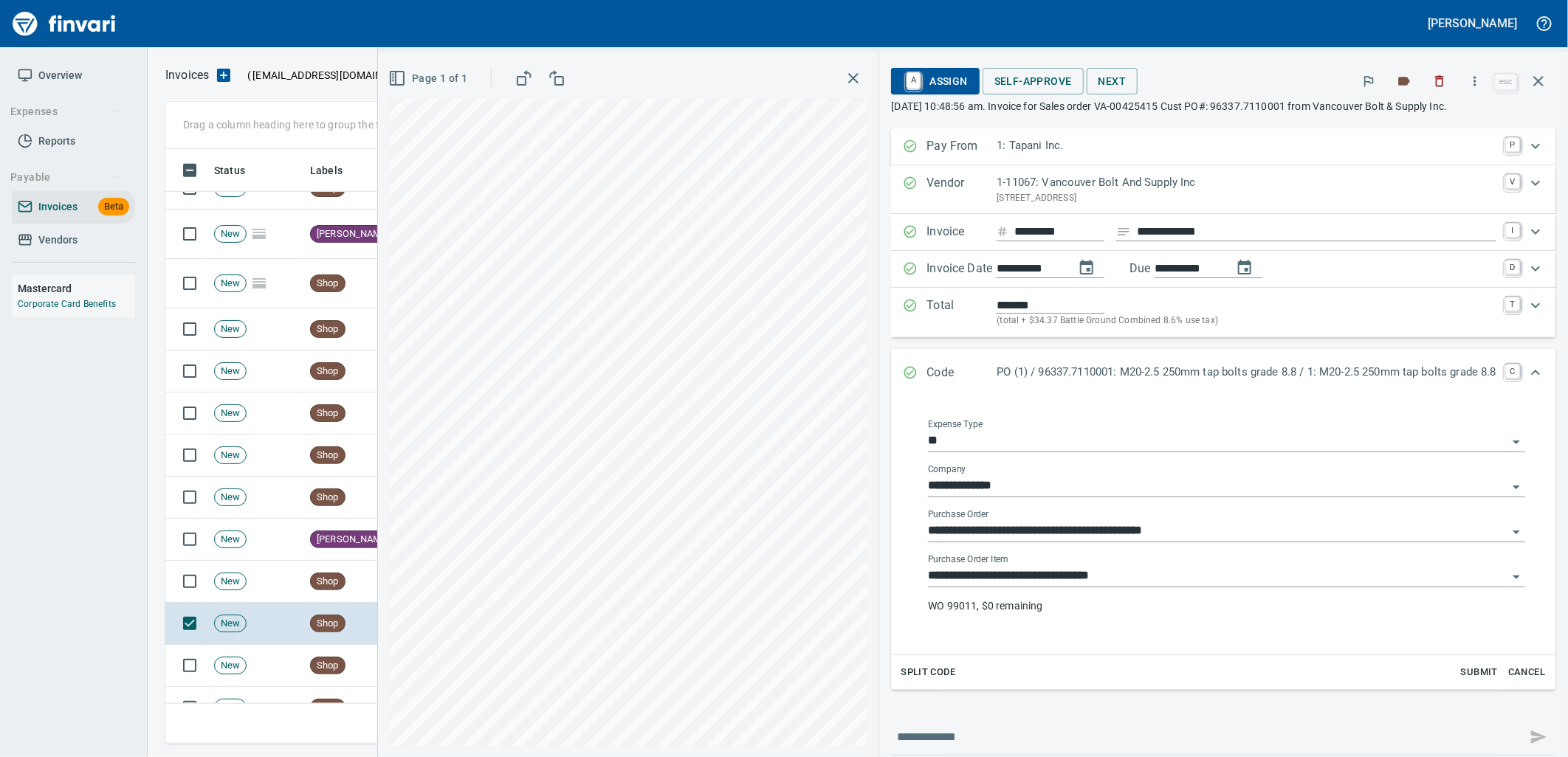
click at [1159, 581] on input "**********" at bounding box center [1217, 576] width 580 height 20
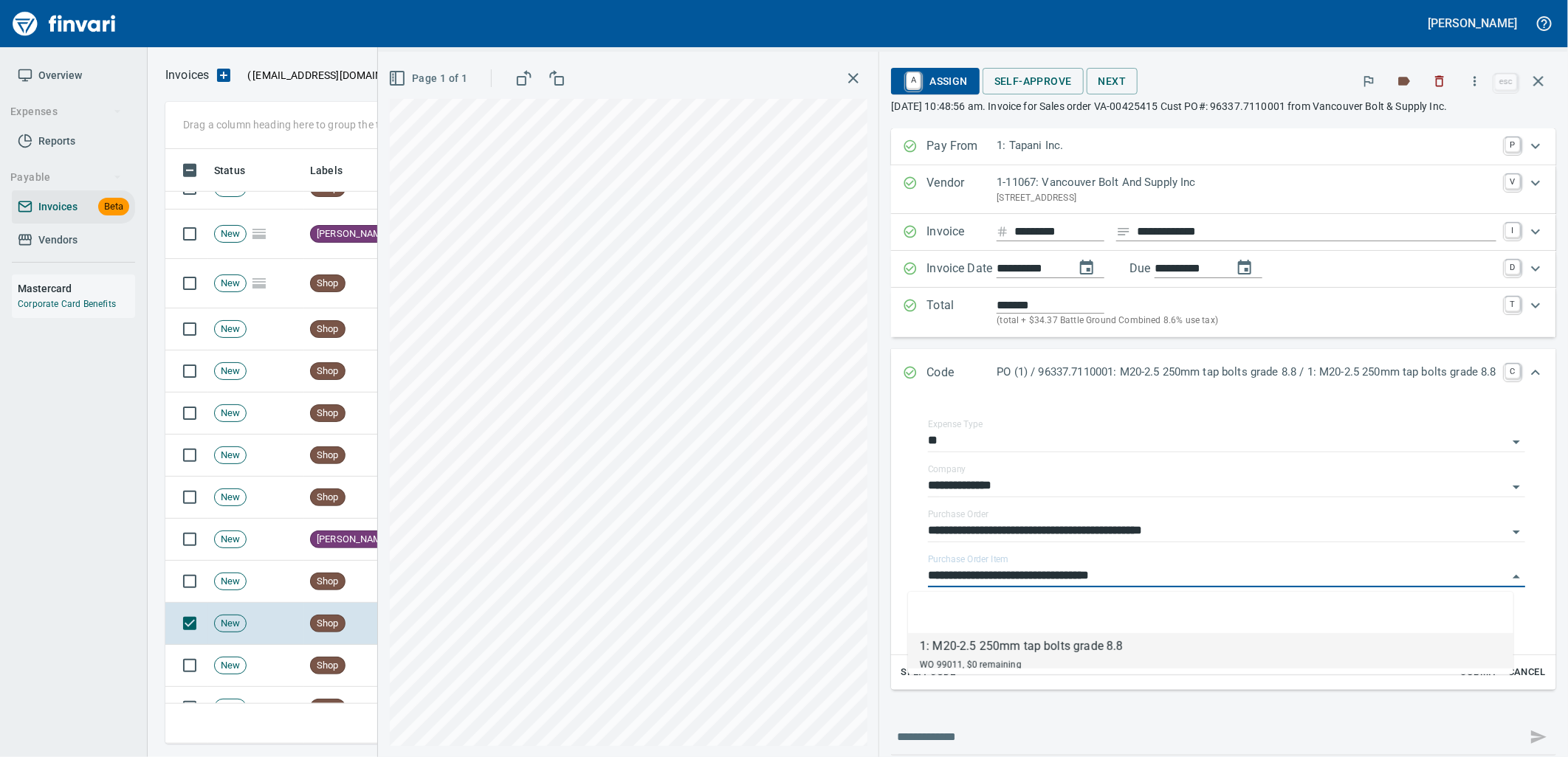
scroll to position [583, 1360]
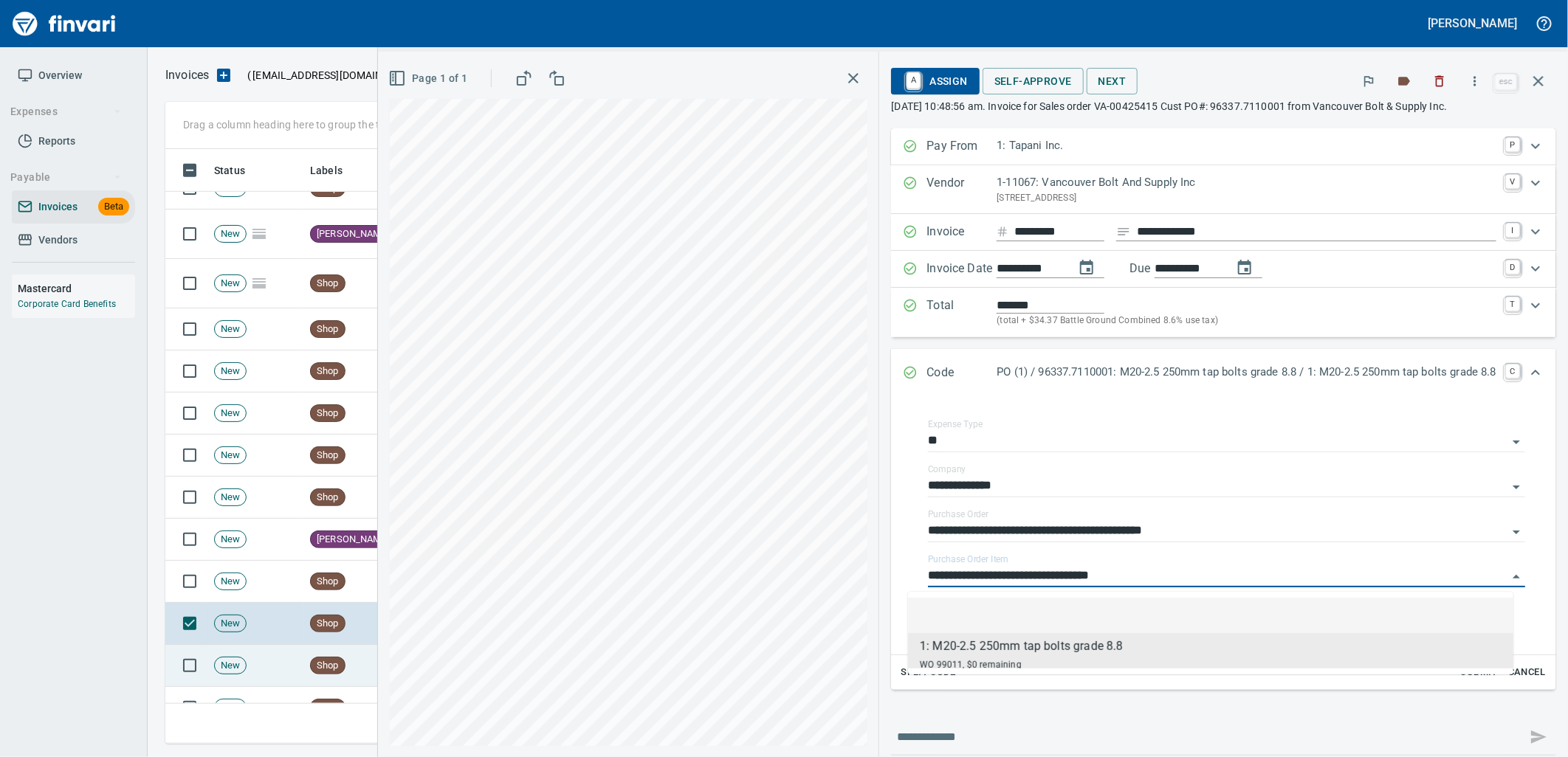
click at [290, 666] on td "New" at bounding box center [256, 666] width 96 height 42
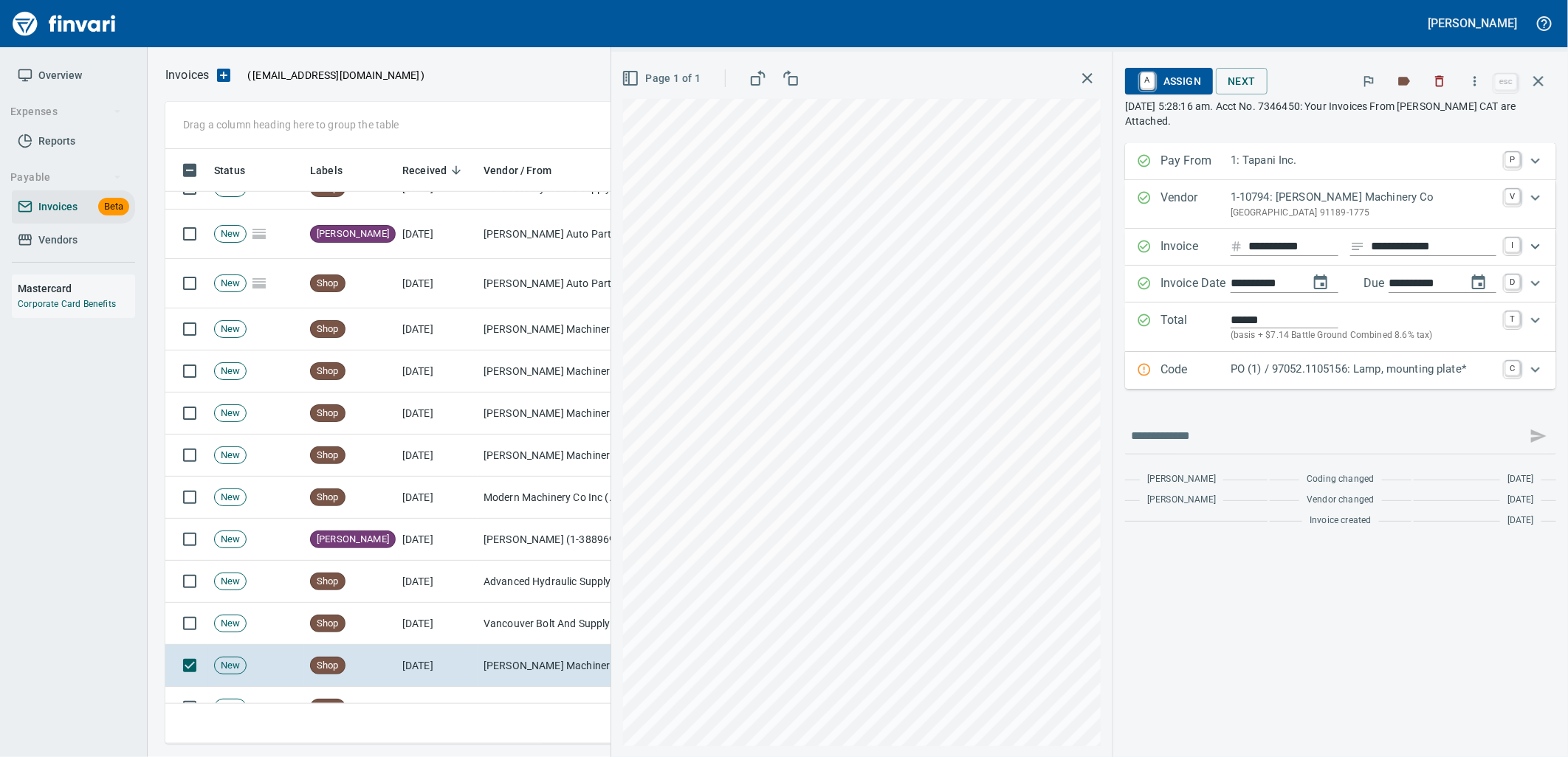
click at [1253, 374] on p "PO (1) / 97052.1105156: Lamp, mounting plate*" at bounding box center [1363, 369] width 265 height 17
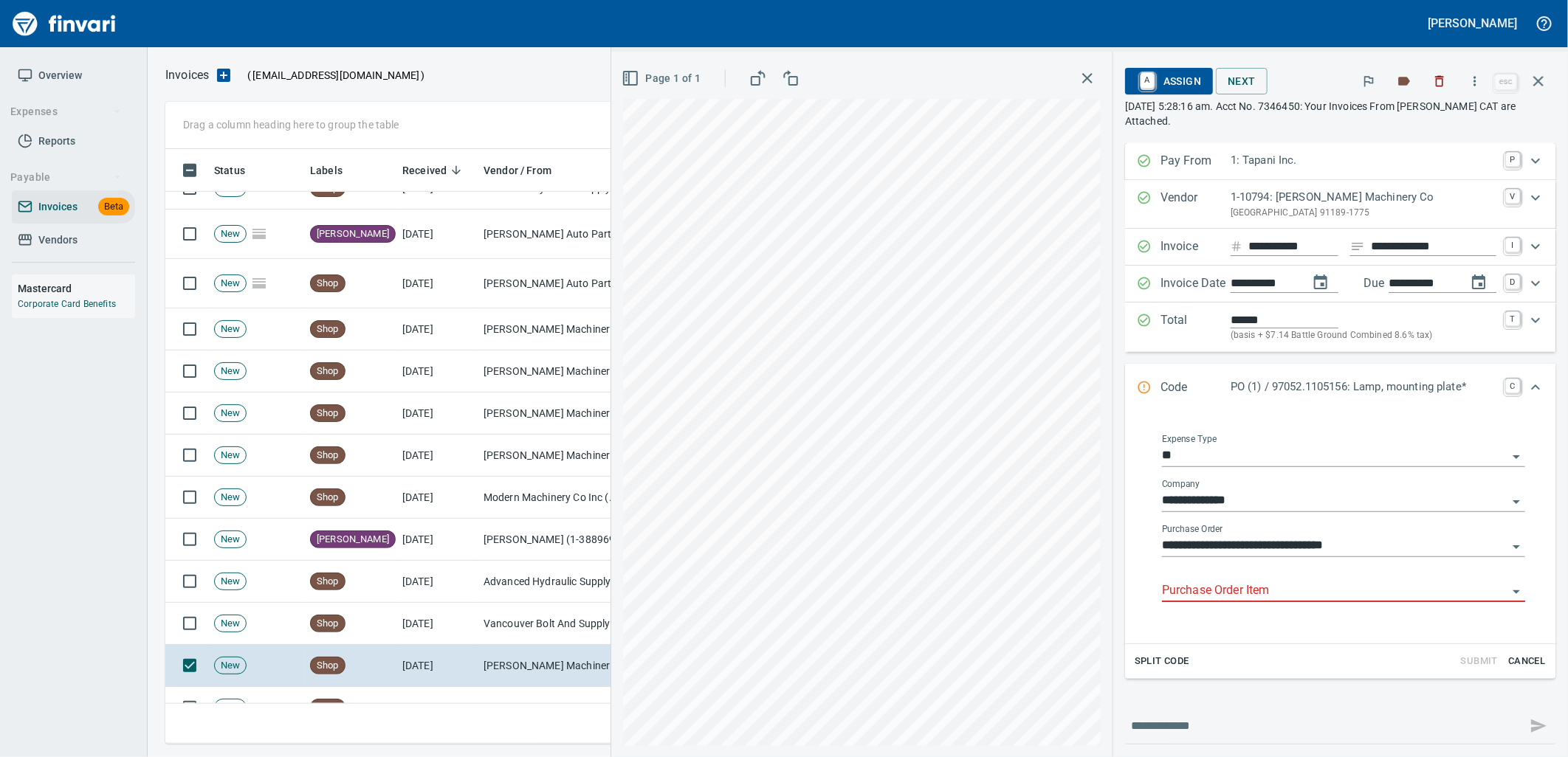
click at [1241, 576] on div "Purchase Order Item" at bounding box center [1343, 585] width 363 height 33
click at [1263, 595] on input "Purchase Order Item" at bounding box center [1334, 590] width 345 height 20
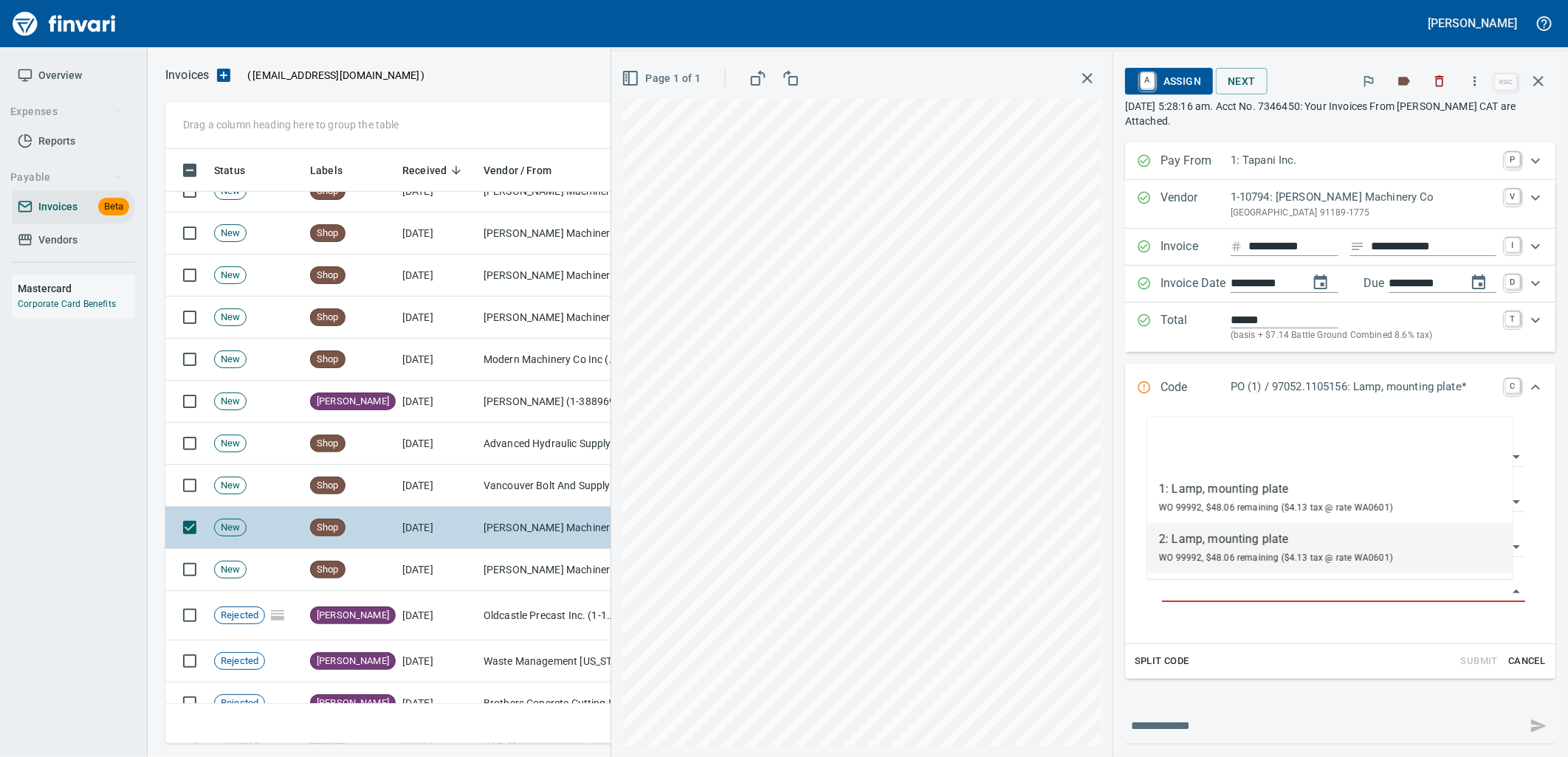
scroll to position [7952, 0]
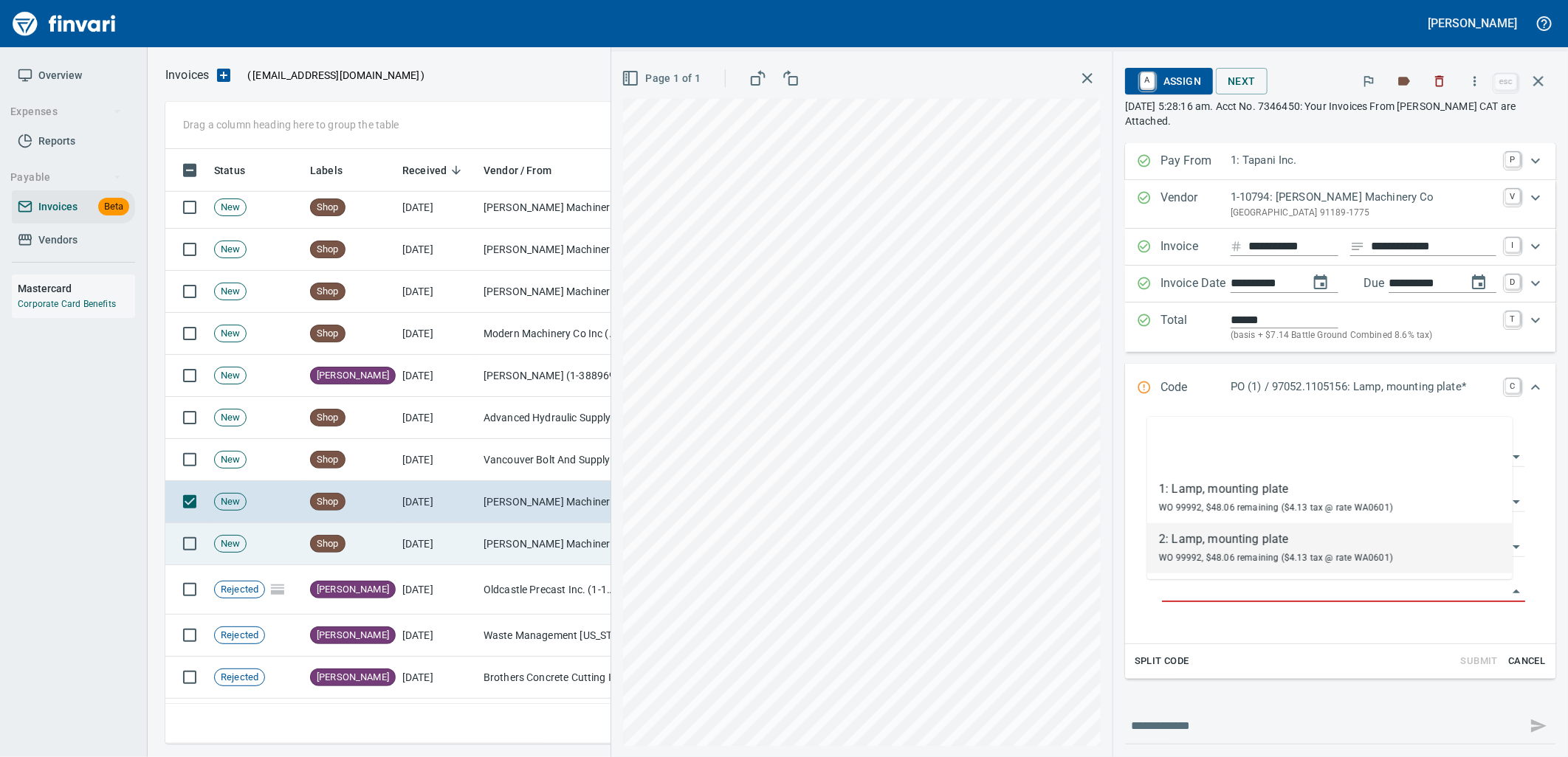
click at [490, 549] on td "Peterson Machinery Co (1-10794)" at bounding box center [551, 544] width 147 height 42
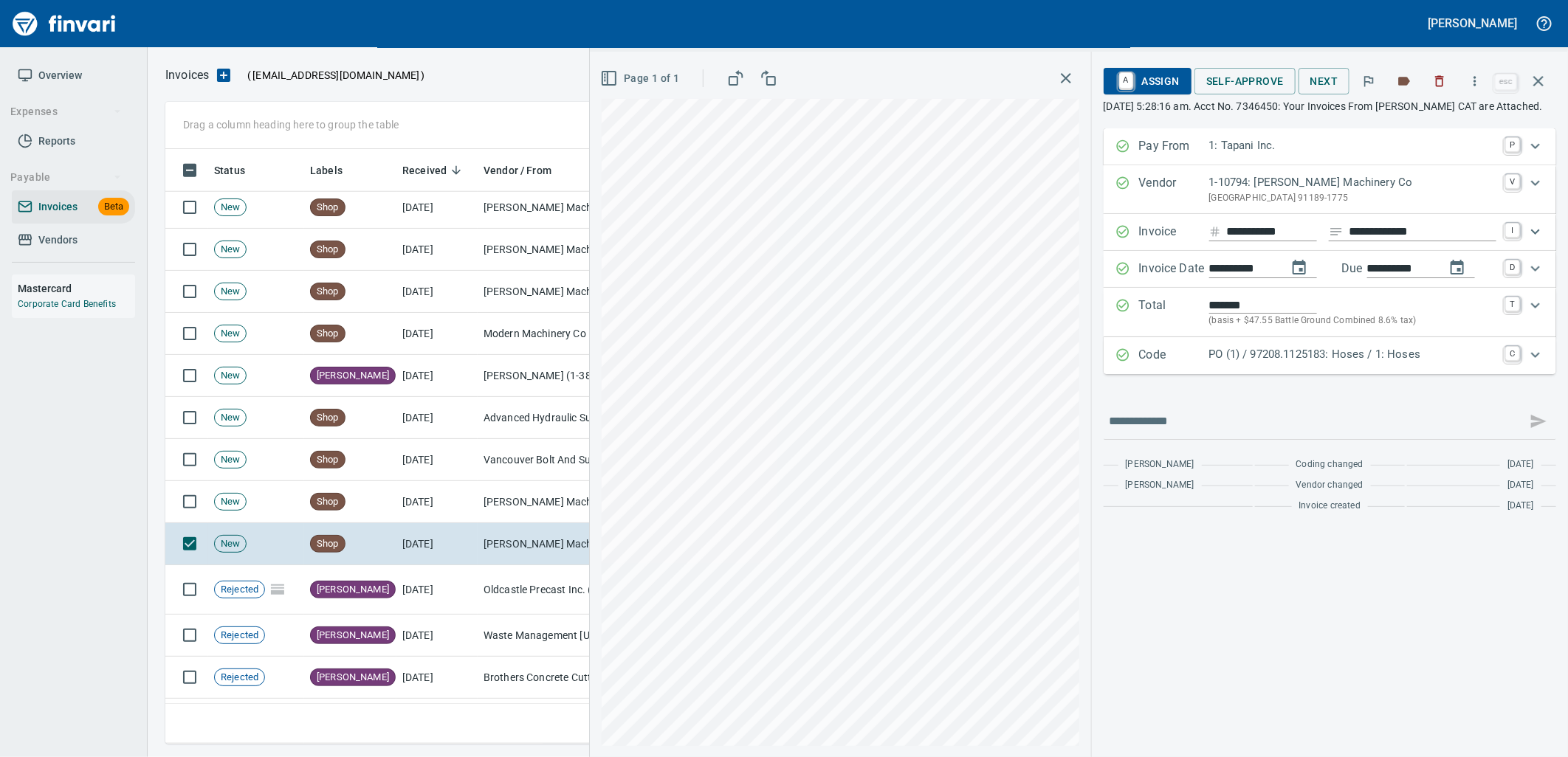
click at [1246, 363] on p "PO (1) / 97208.1125183: Hoses / 1: Hoses" at bounding box center [1352, 354] width 287 height 17
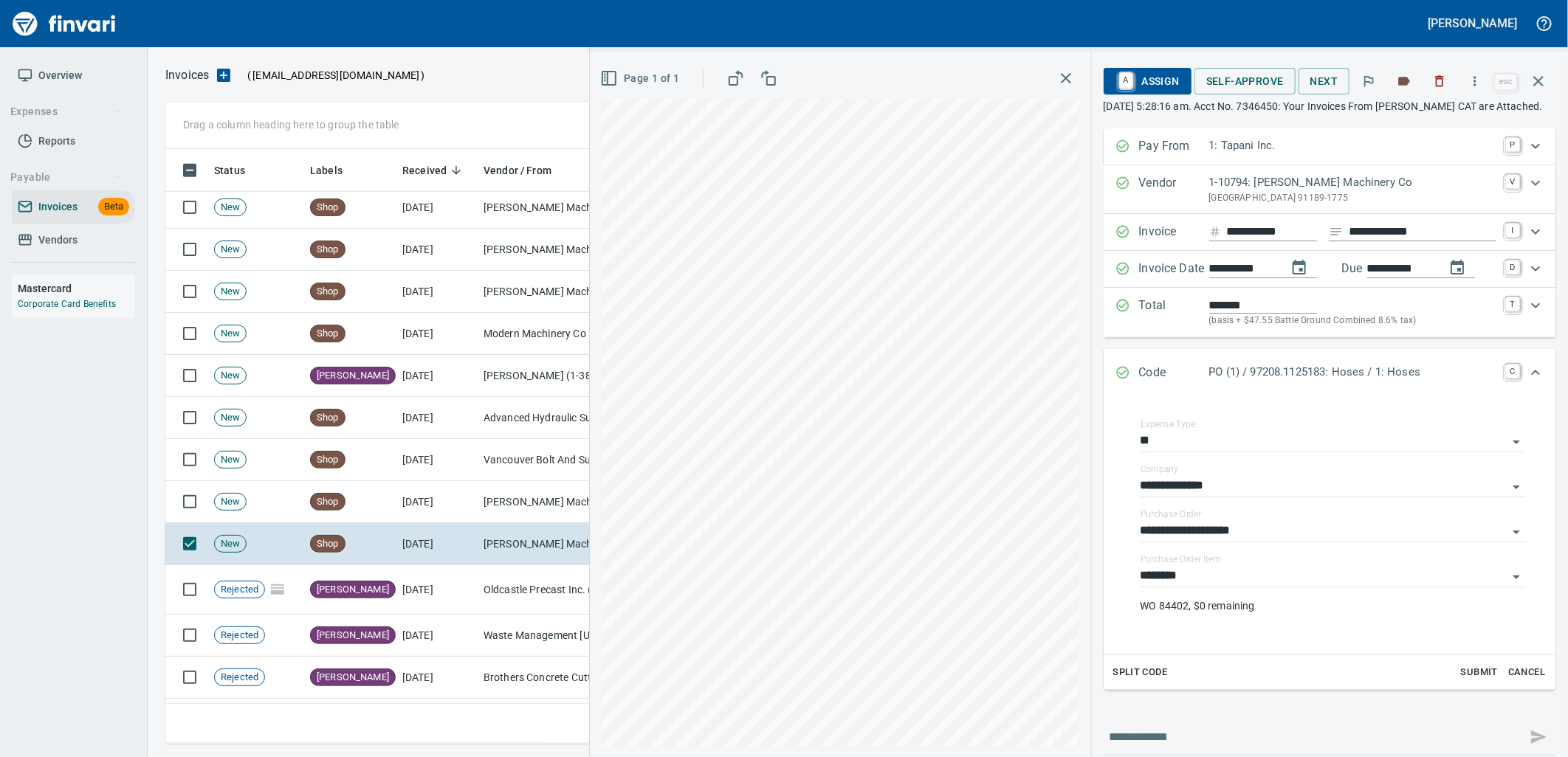
click at [1220, 587] on input "********" at bounding box center [1324, 576] width 367 height 20
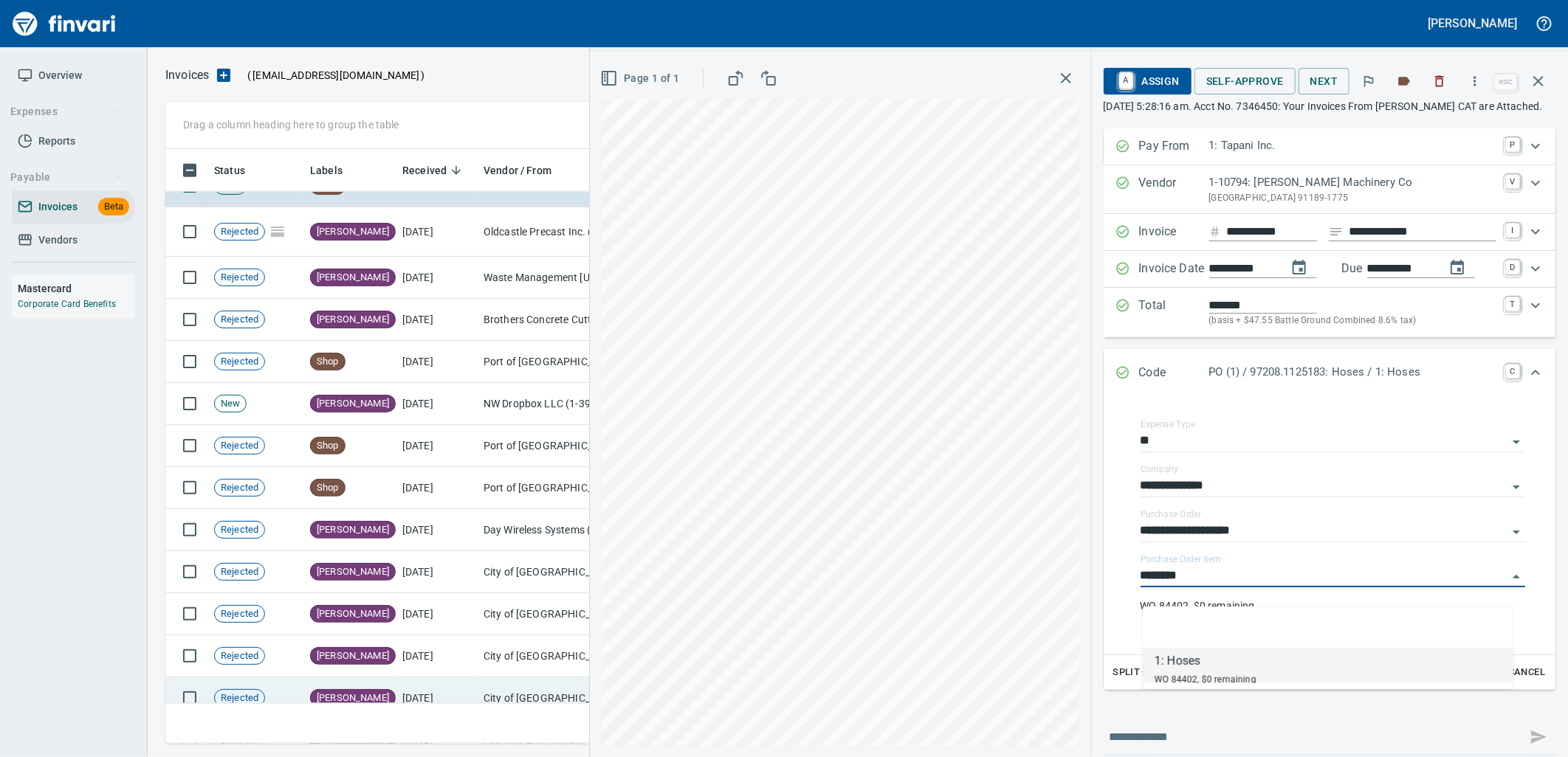
scroll to position [8460, 0]
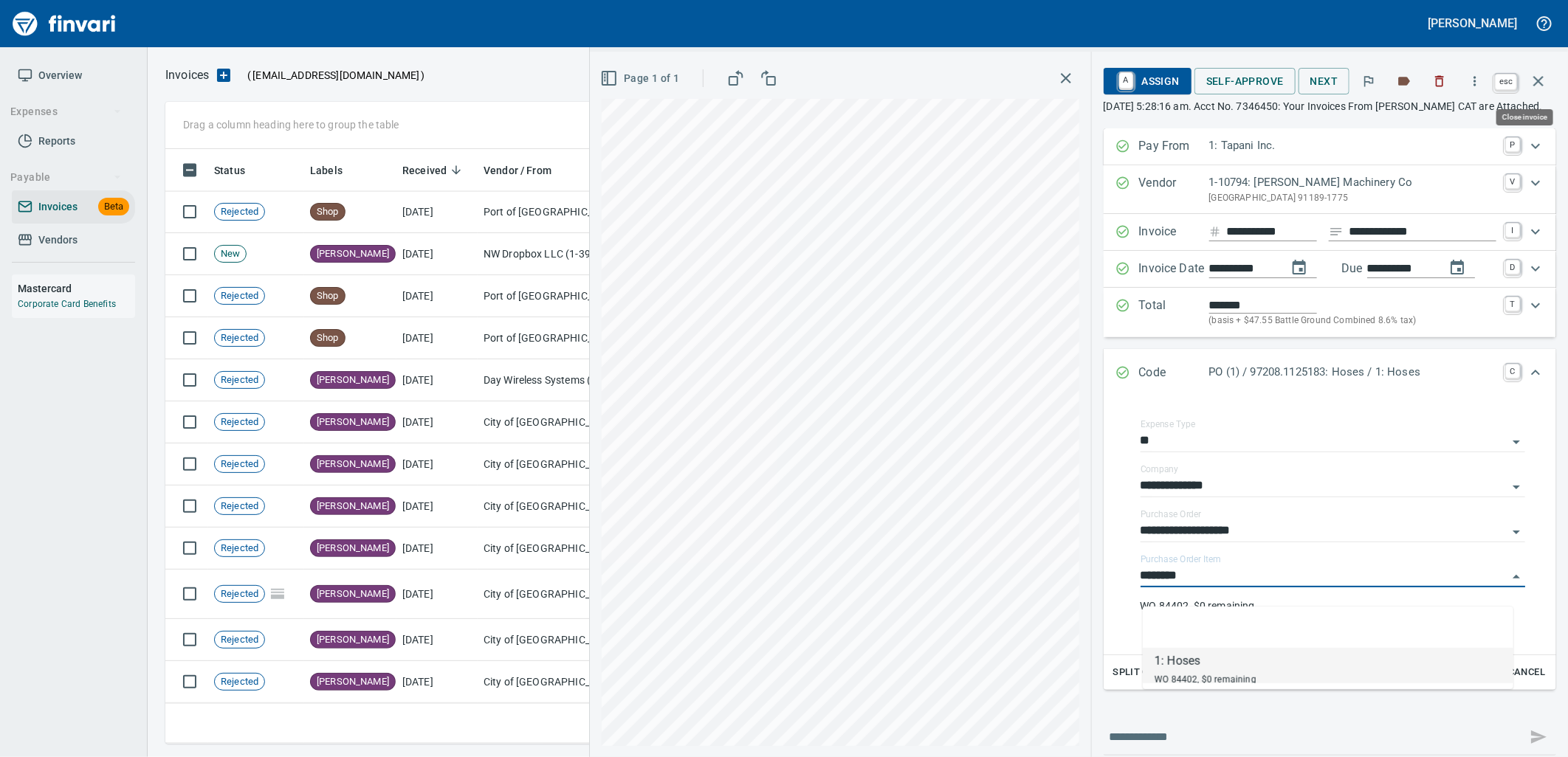
click at [1547, 86] on icon "button" at bounding box center [1539, 81] width 18 height 18
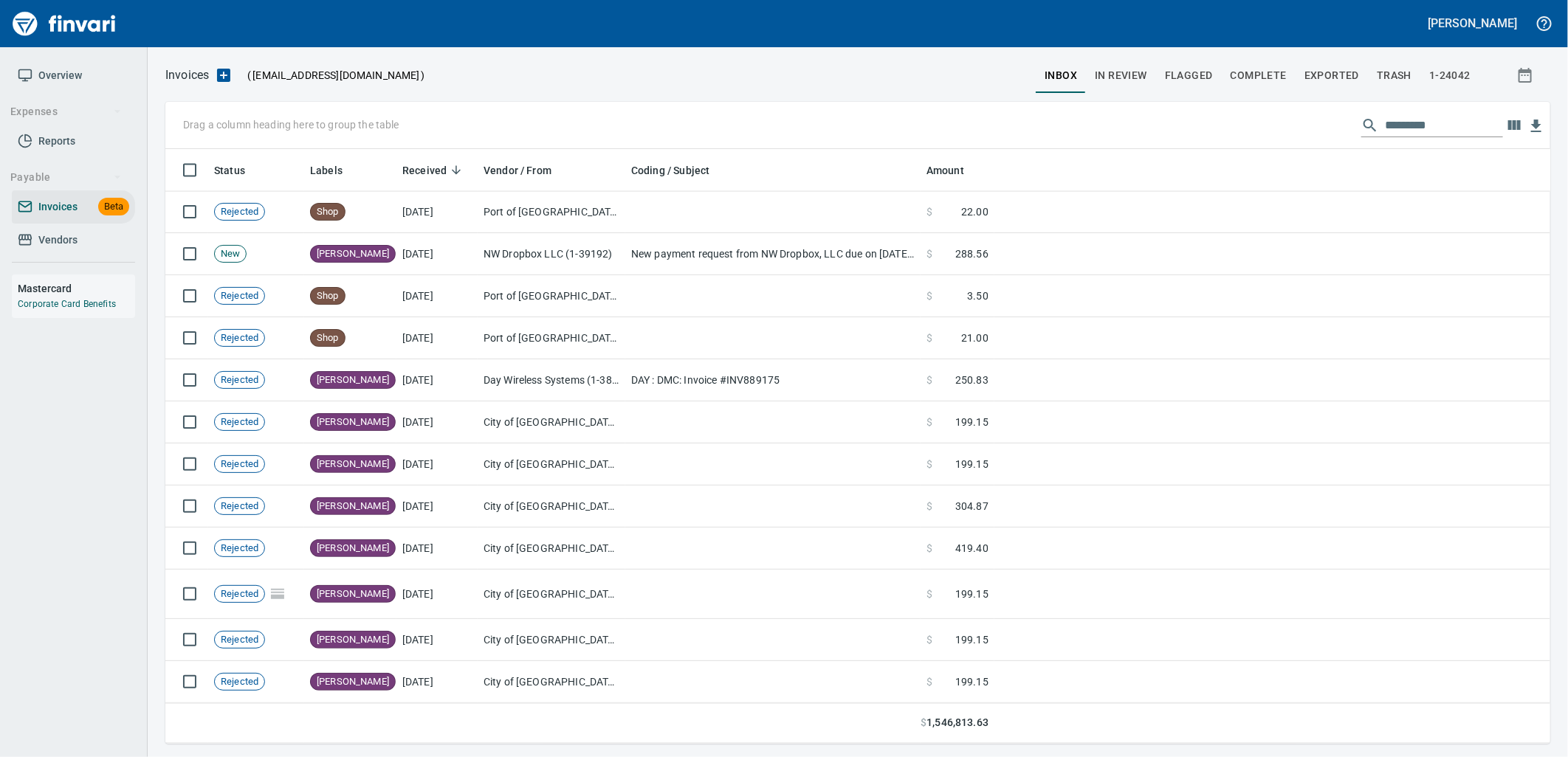
scroll to position [583, 1360]
click at [1145, 76] on span "In Review" at bounding box center [1121, 75] width 52 height 19
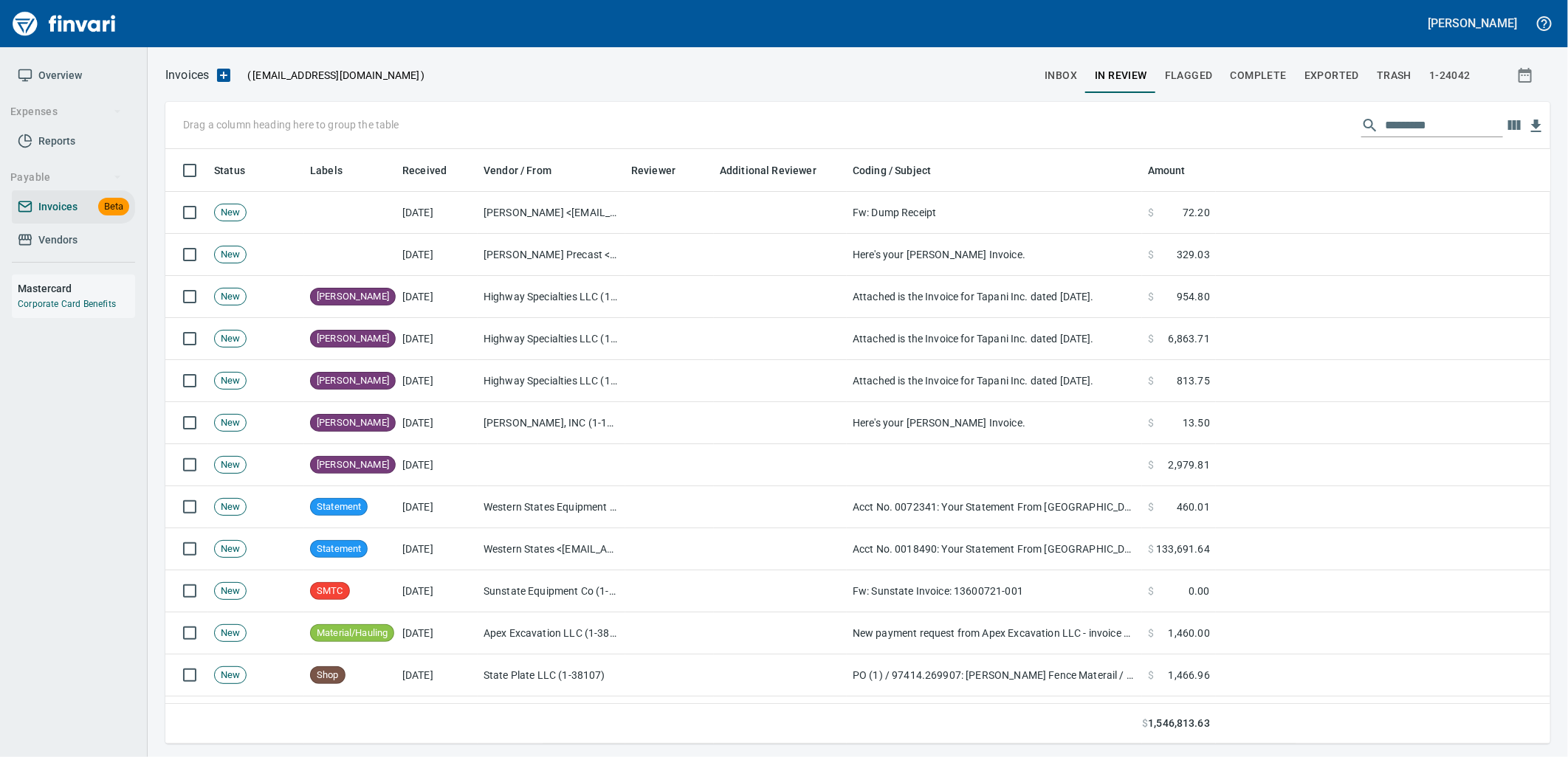
scroll to position [583, 1360]
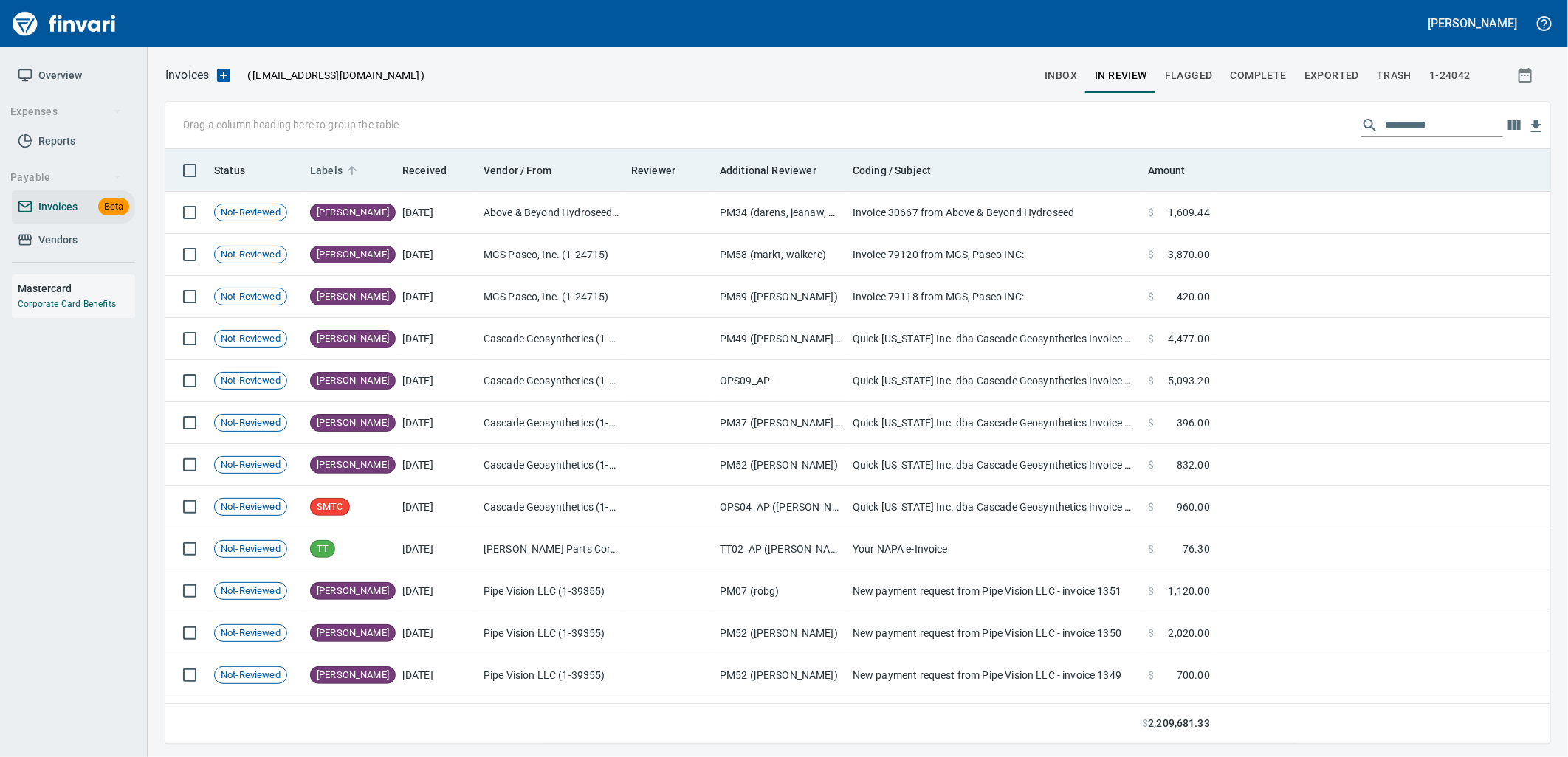
click at [343, 177] on span "Labels" at bounding box center [336, 170] width 51 height 18
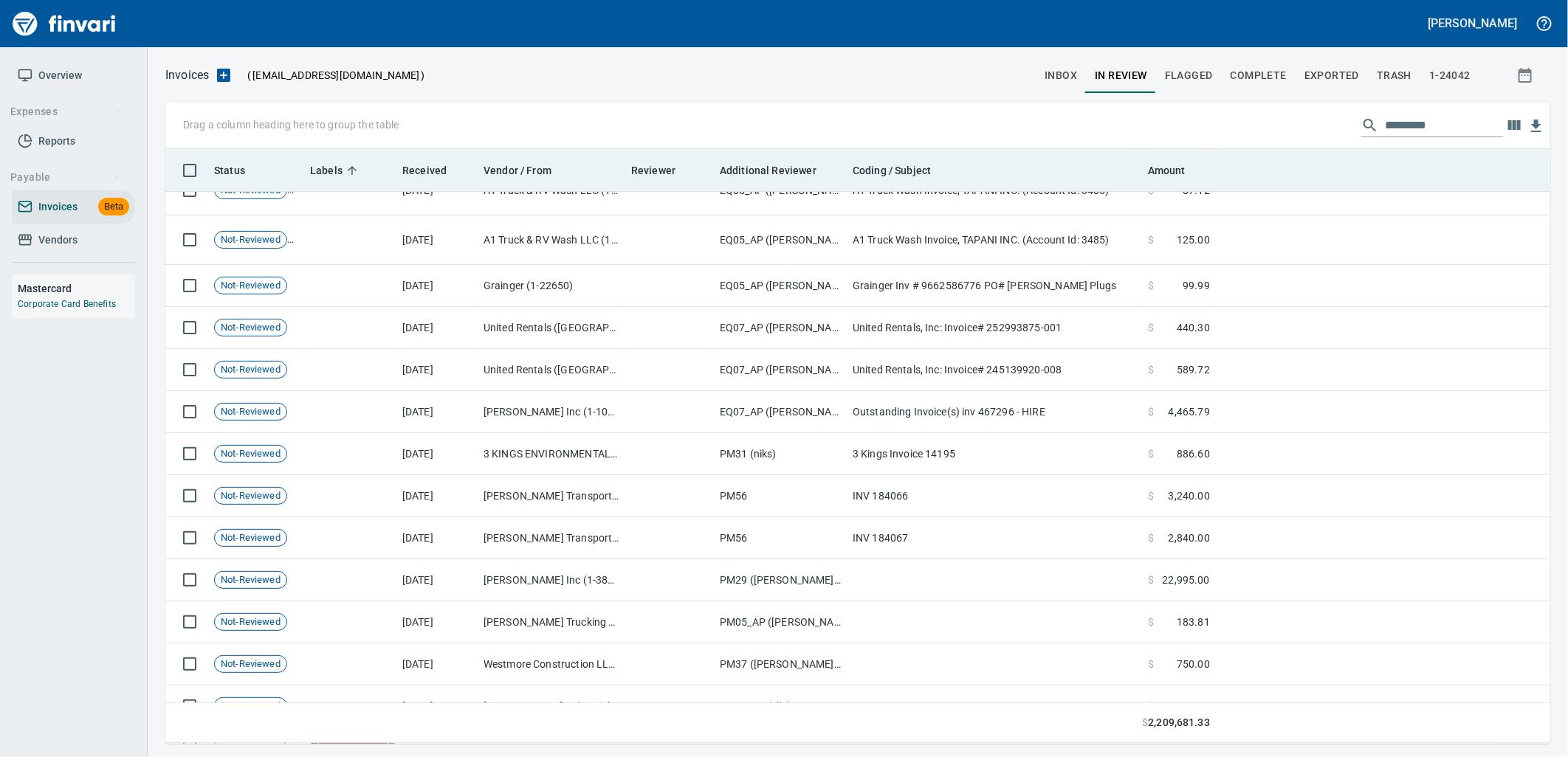
click at [1538, 177] on th at bounding box center [1382, 170] width 335 height 43
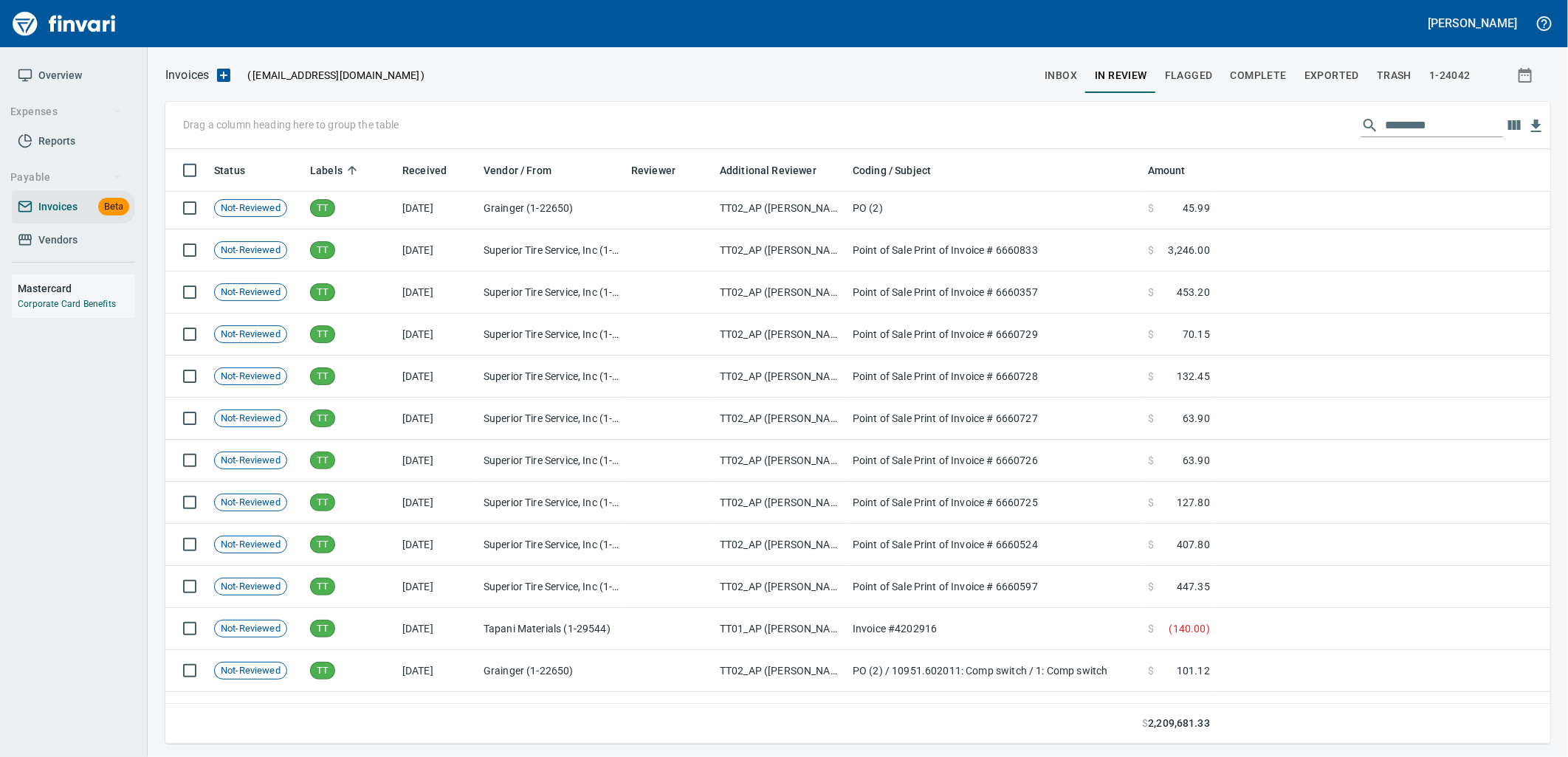
scroll to position [18417, 0]
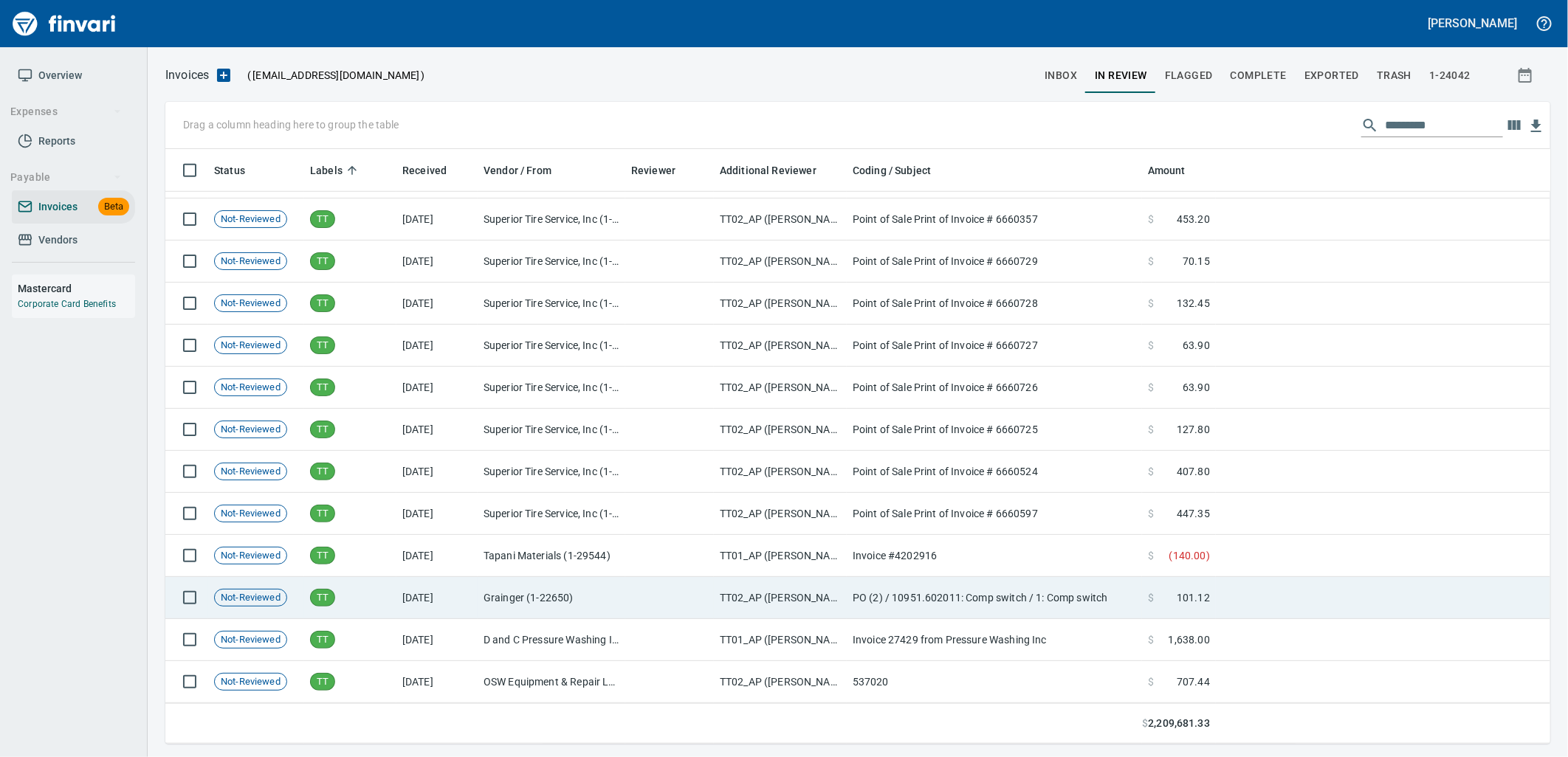
click at [300, 607] on td "Not-Reviewed" at bounding box center [256, 597] width 96 height 42
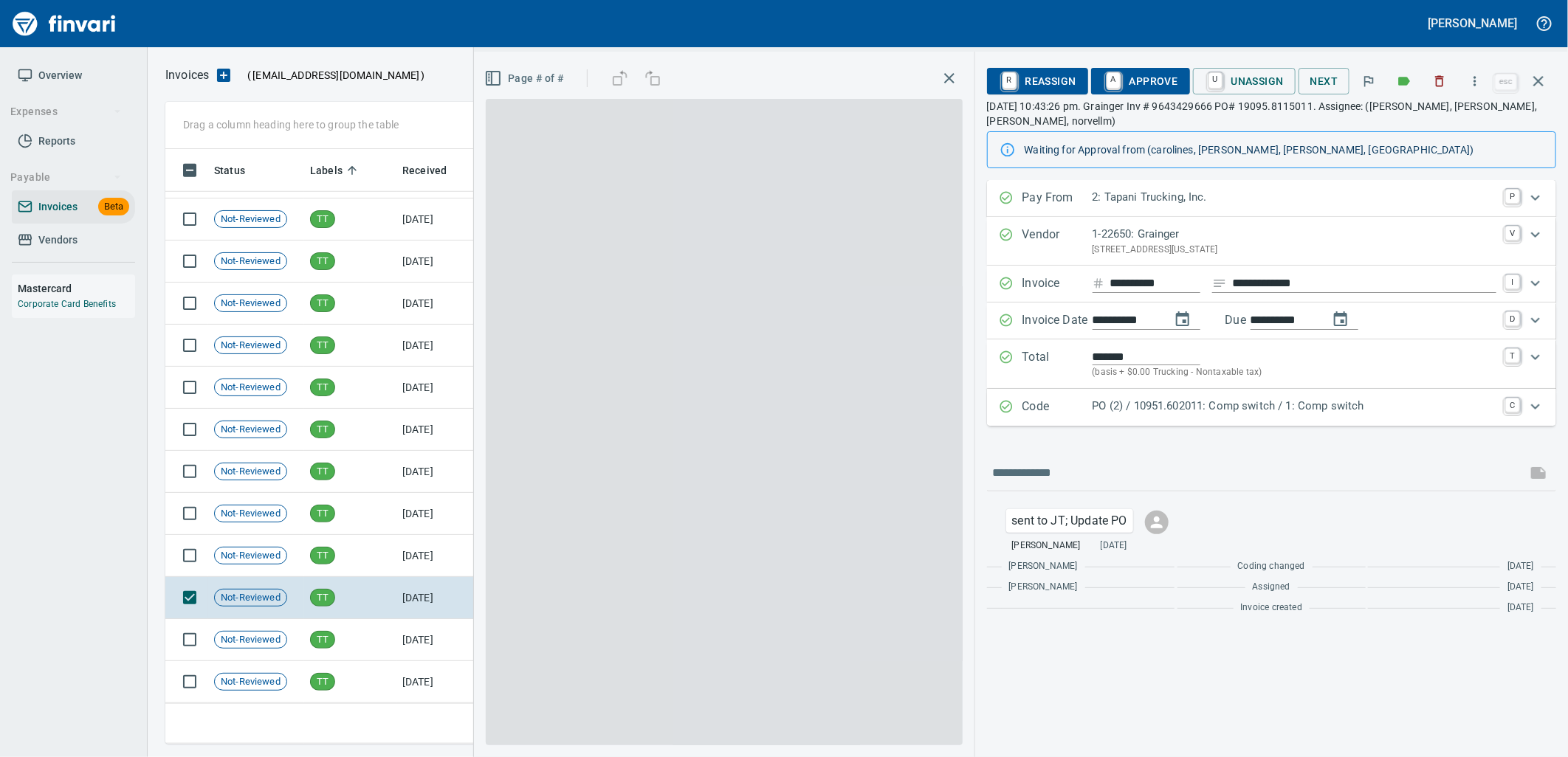
scroll to position [583, 1360]
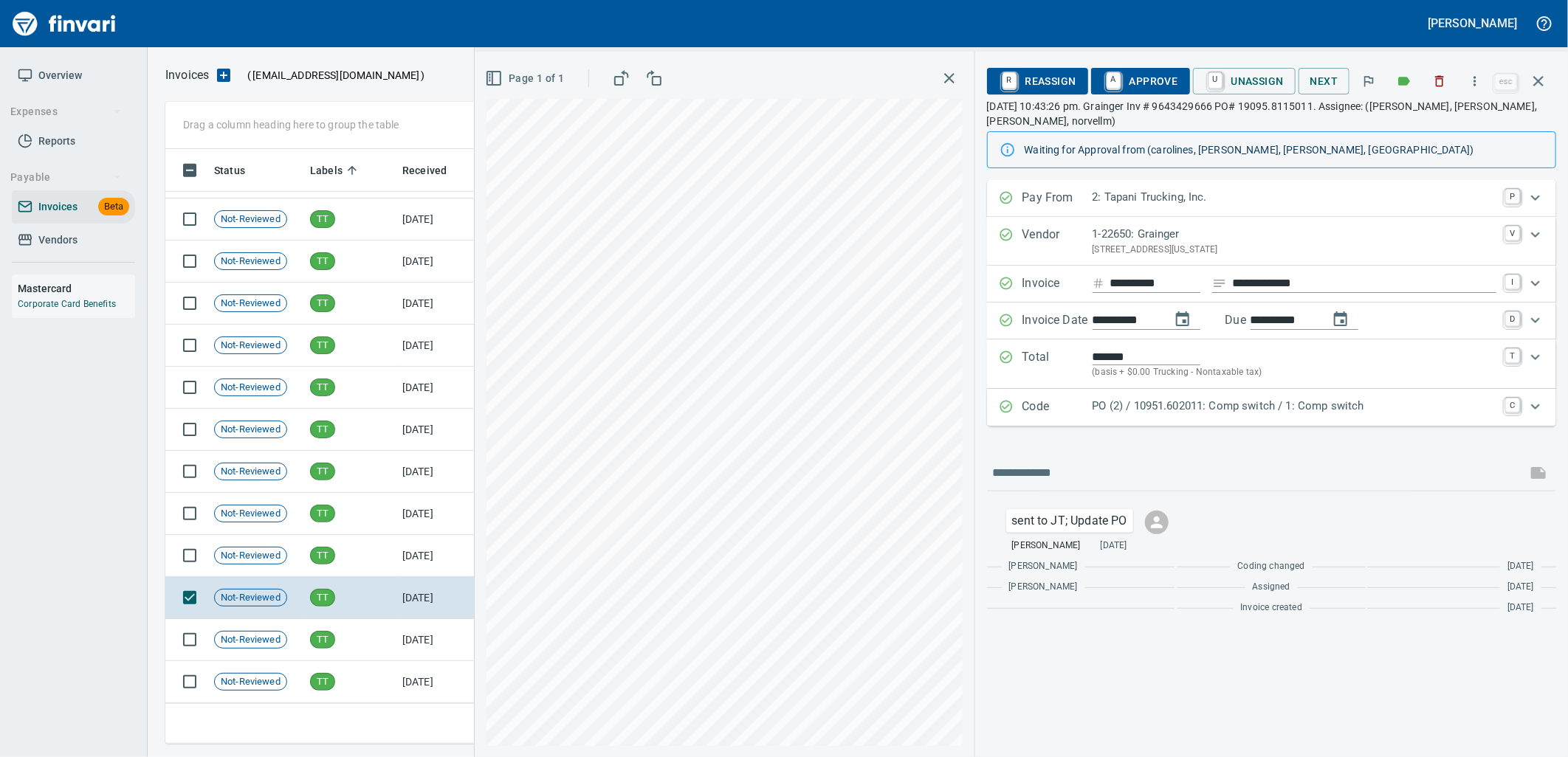
click at [1274, 406] on p "PO (2) / 10951.602011: Comp switch / 1: Comp switch" at bounding box center [1295, 406] width 404 height 17
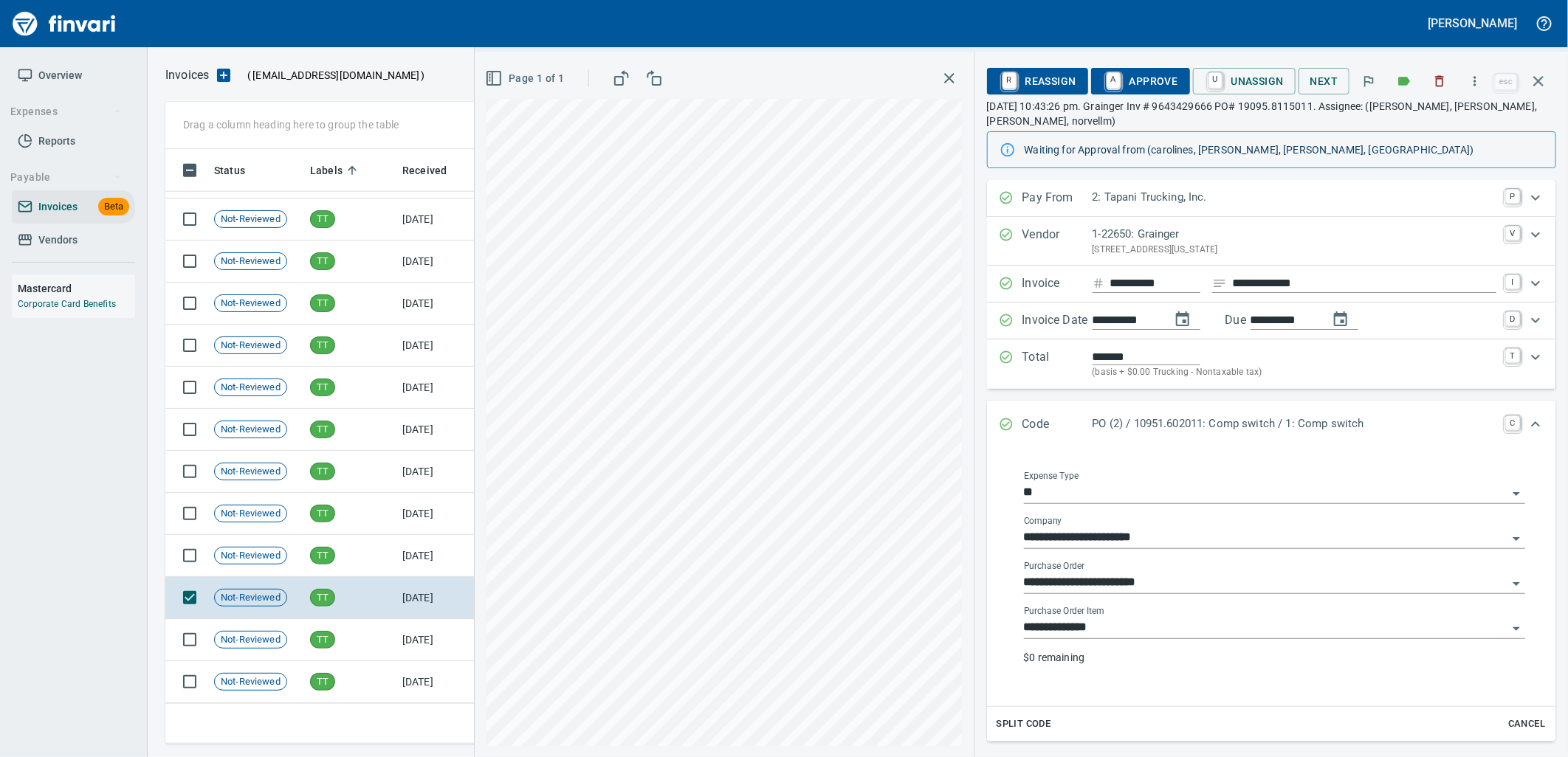
click at [1155, 617] on div "**********" at bounding box center [1274, 622] width 502 height 33
click at [1119, 632] on input "**********" at bounding box center [1265, 627] width 484 height 20
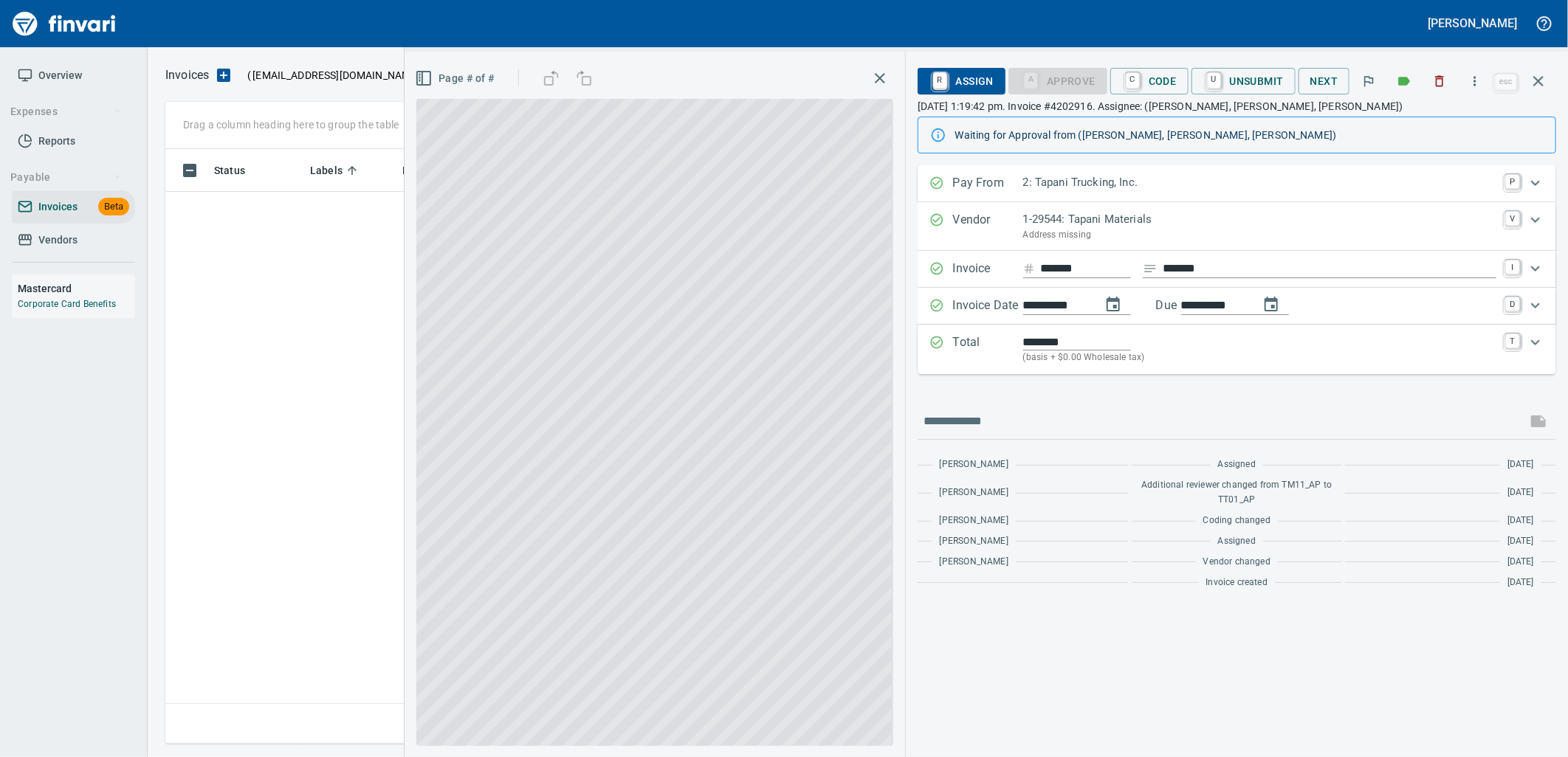
scroll to position [583, 1360]
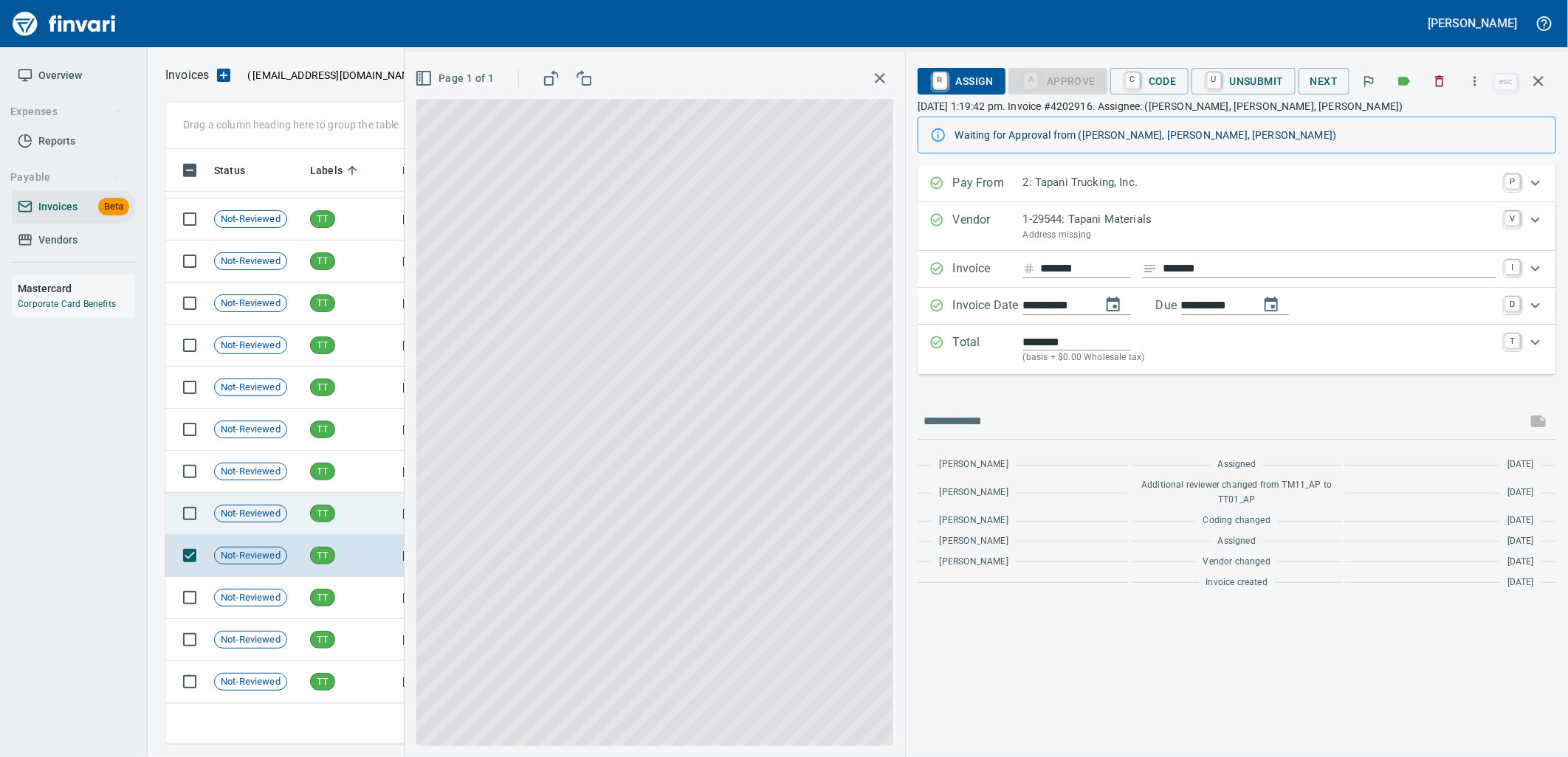
click at [322, 522] on div "TT" at bounding box center [322, 514] width 25 height 18
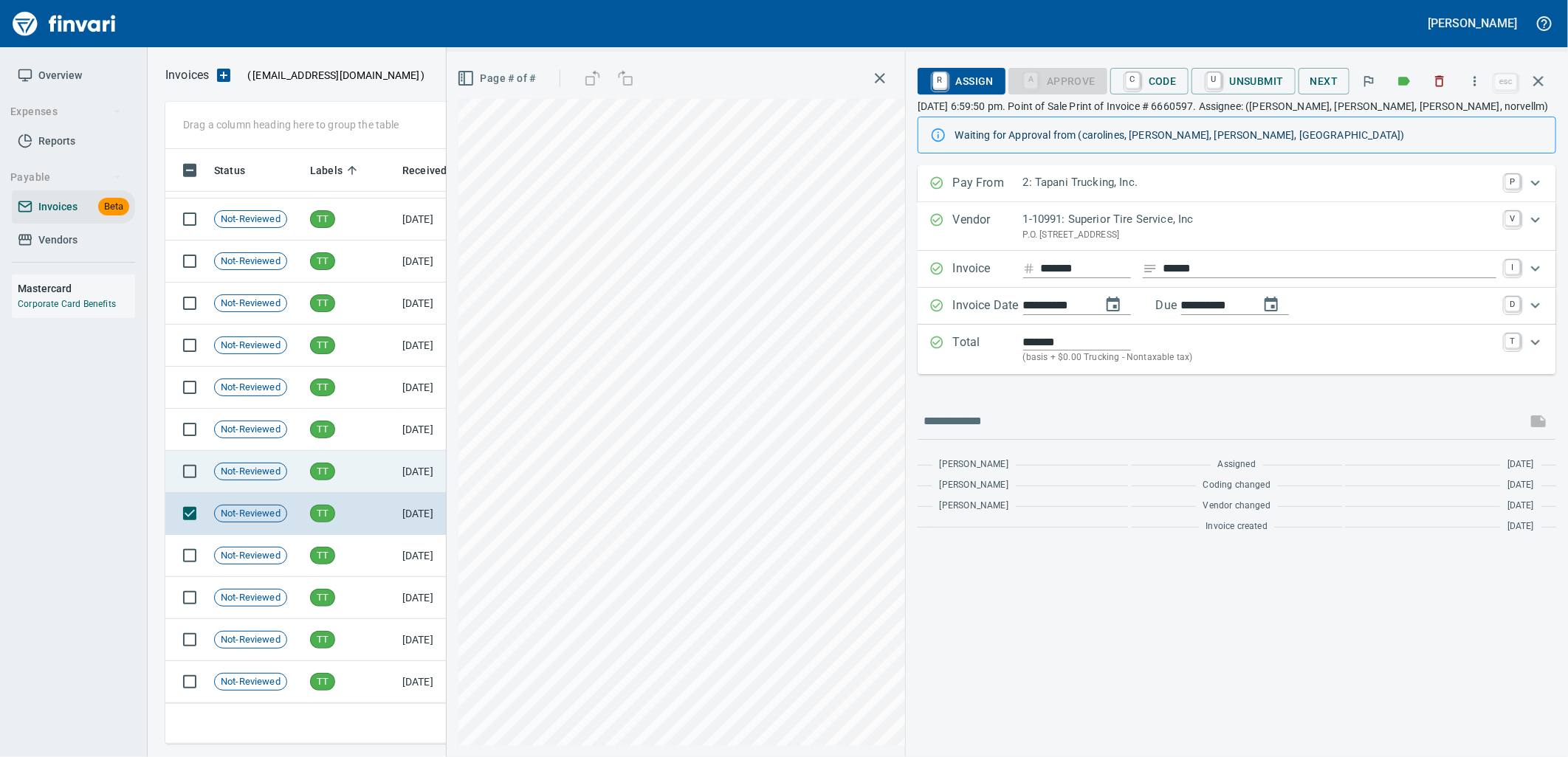
click at [325, 472] on span "TT" at bounding box center [322, 472] width 24 height 14
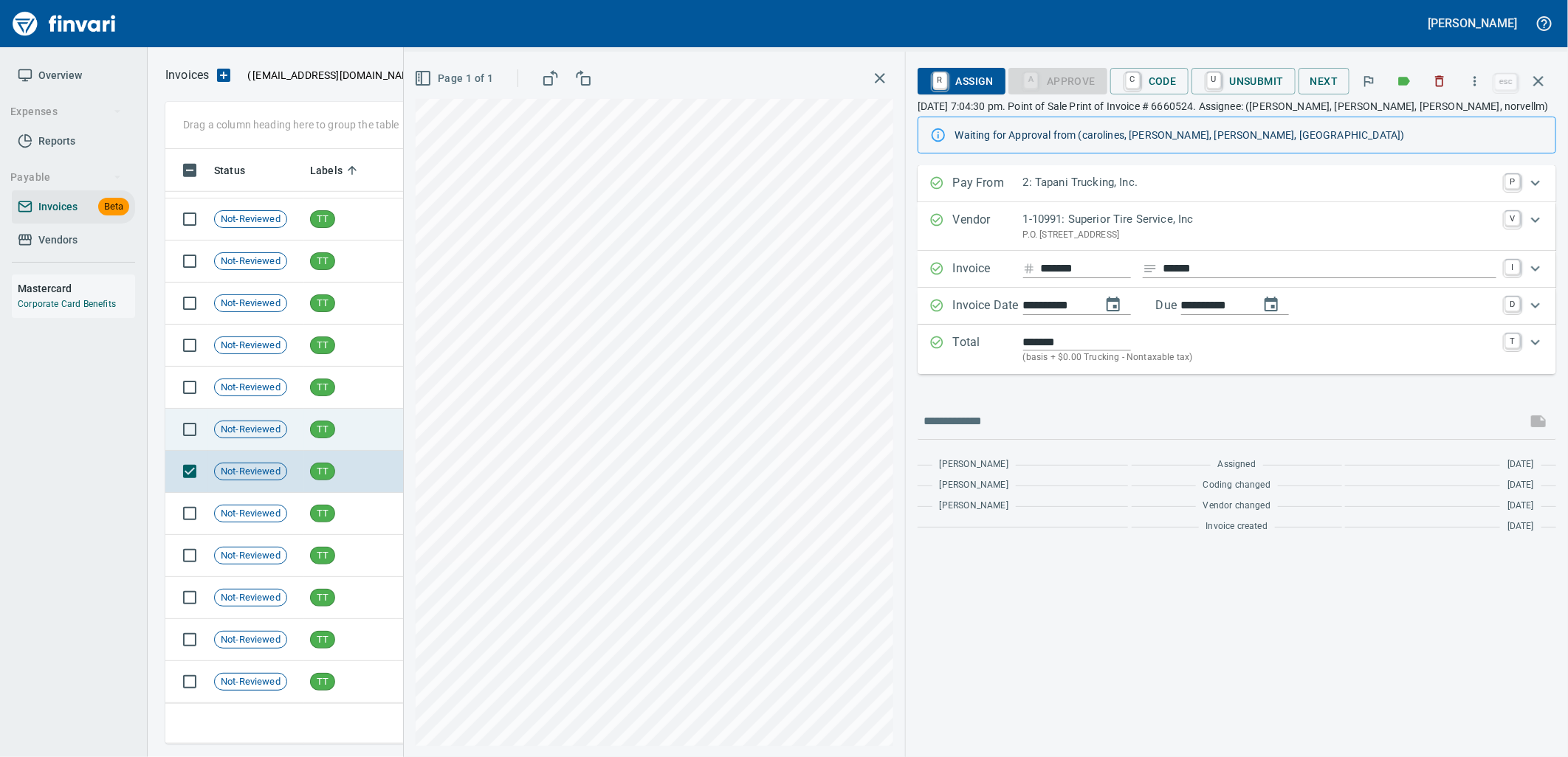
click at [322, 427] on span "TT" at bounding box center [322, 430] width 24 height 14
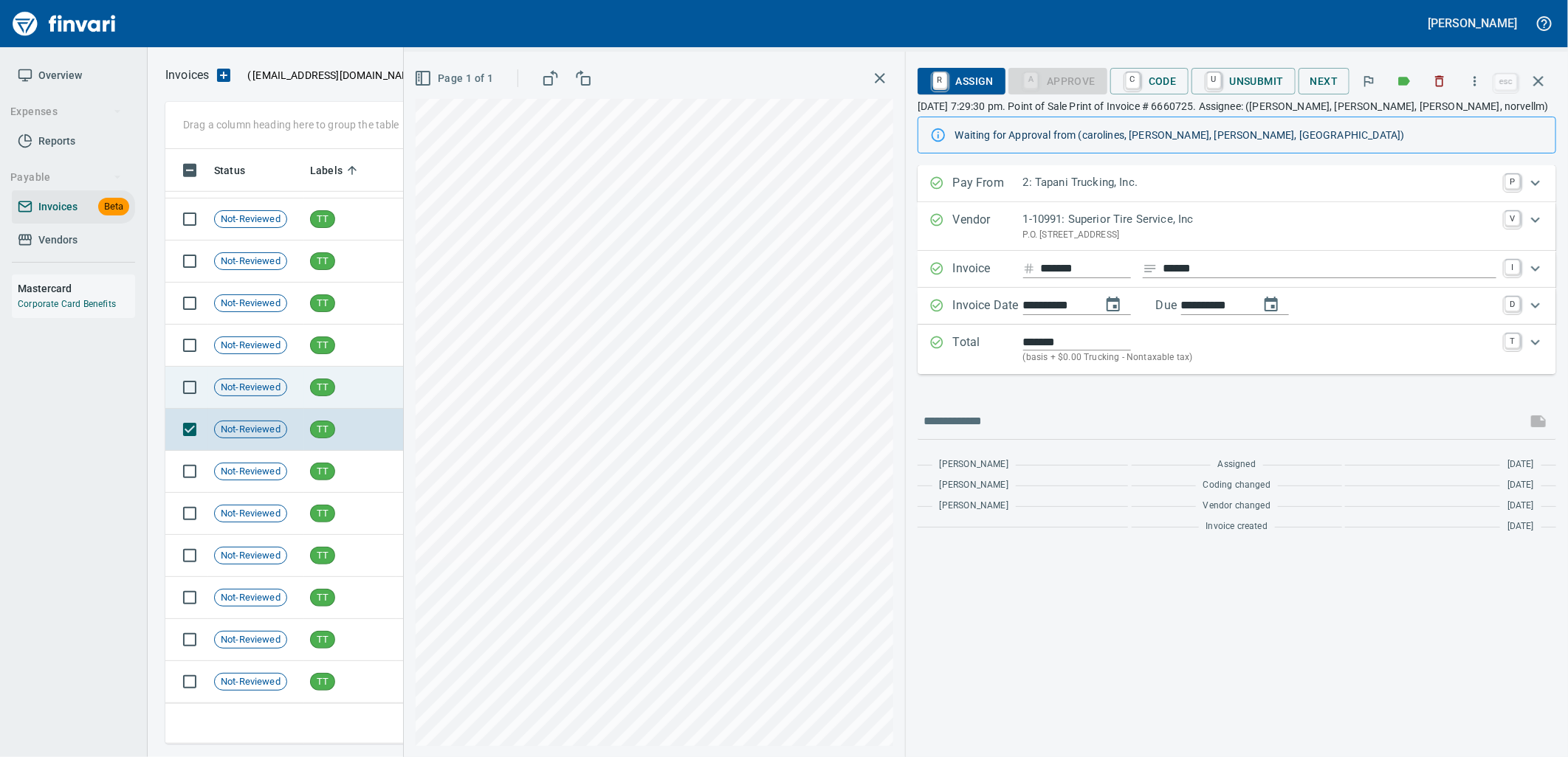
click at [325, 391] on span "TT" at bounding box center [322, 388] width 24 height 14
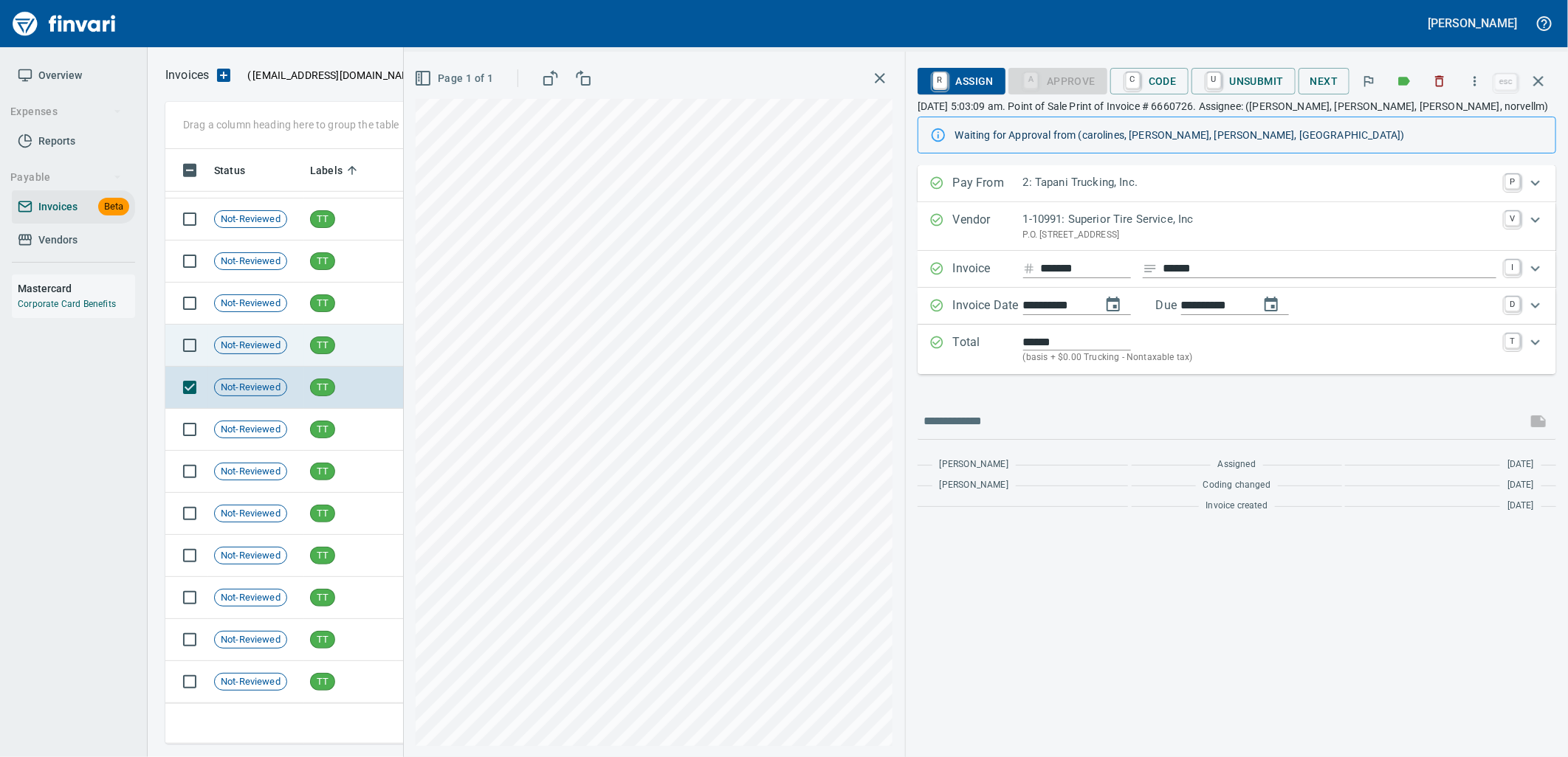
click at [323, 350] on span "TT" at bounding box center [322, 346] width 24 height 14
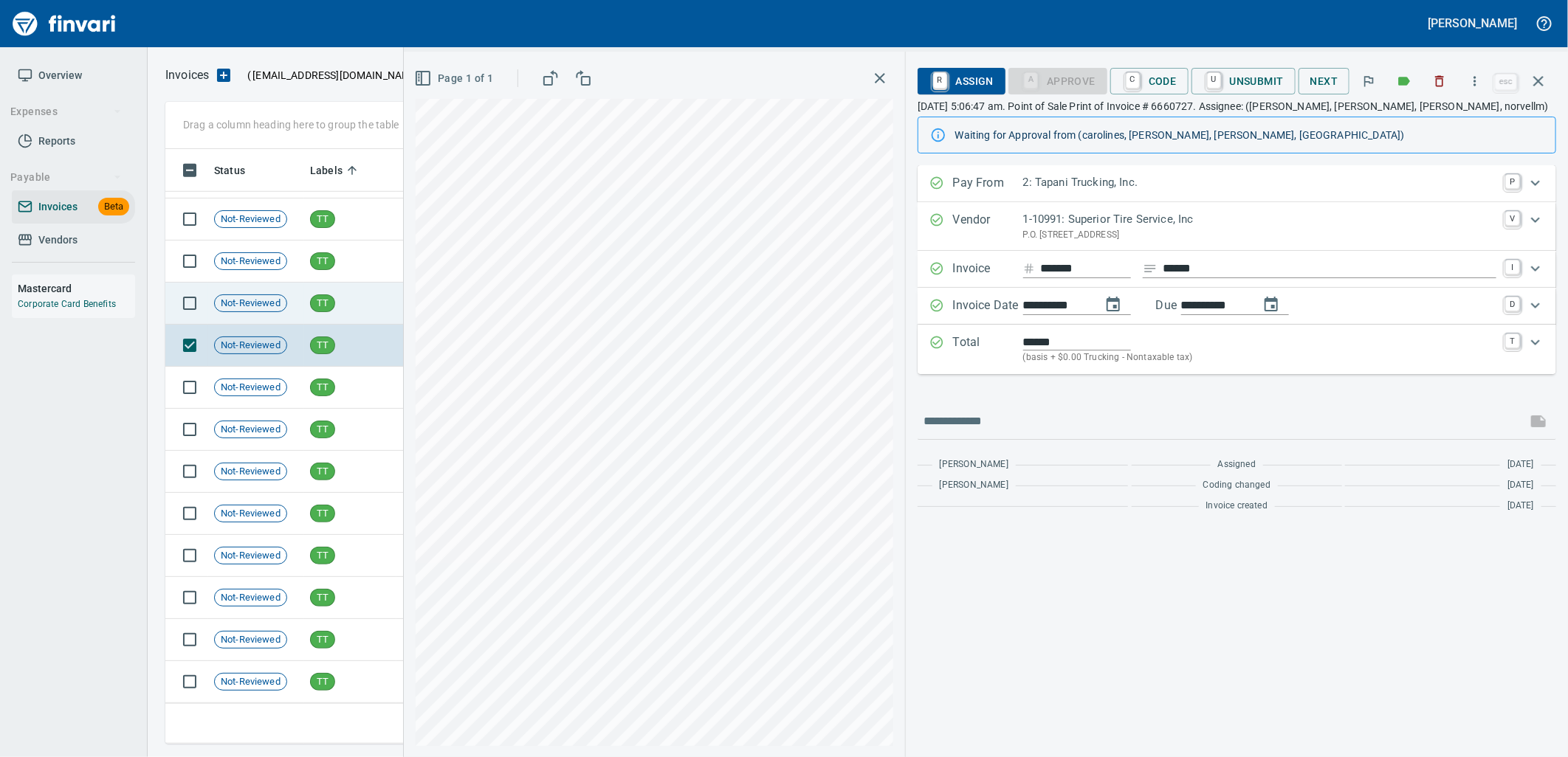
click at [327, 315] on td "TT" at bounding box center [351, 303] width 92 height 42
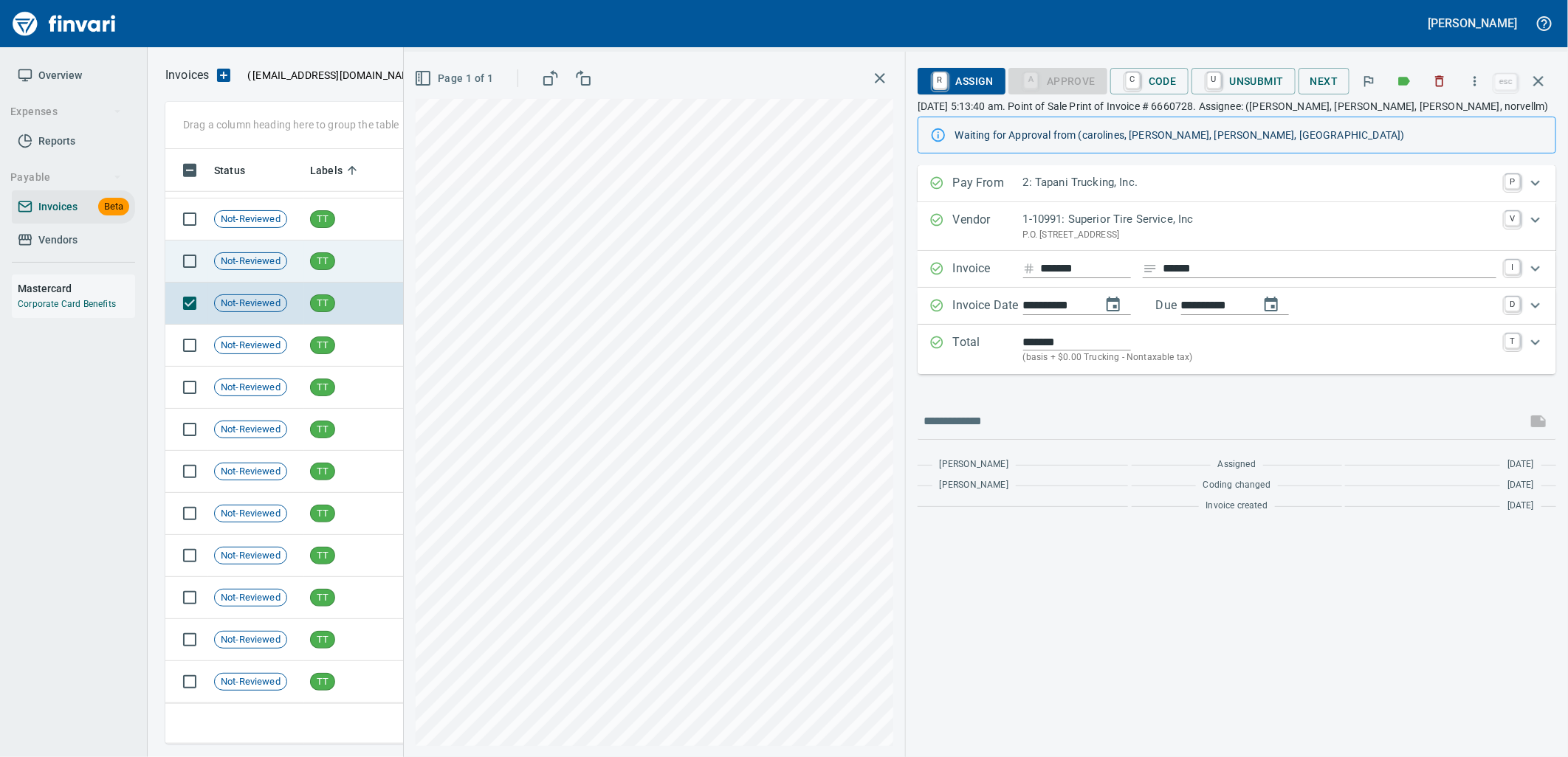
click at [327, 273] on td "TT" at bounding box center [351, 261] width 92 height 42
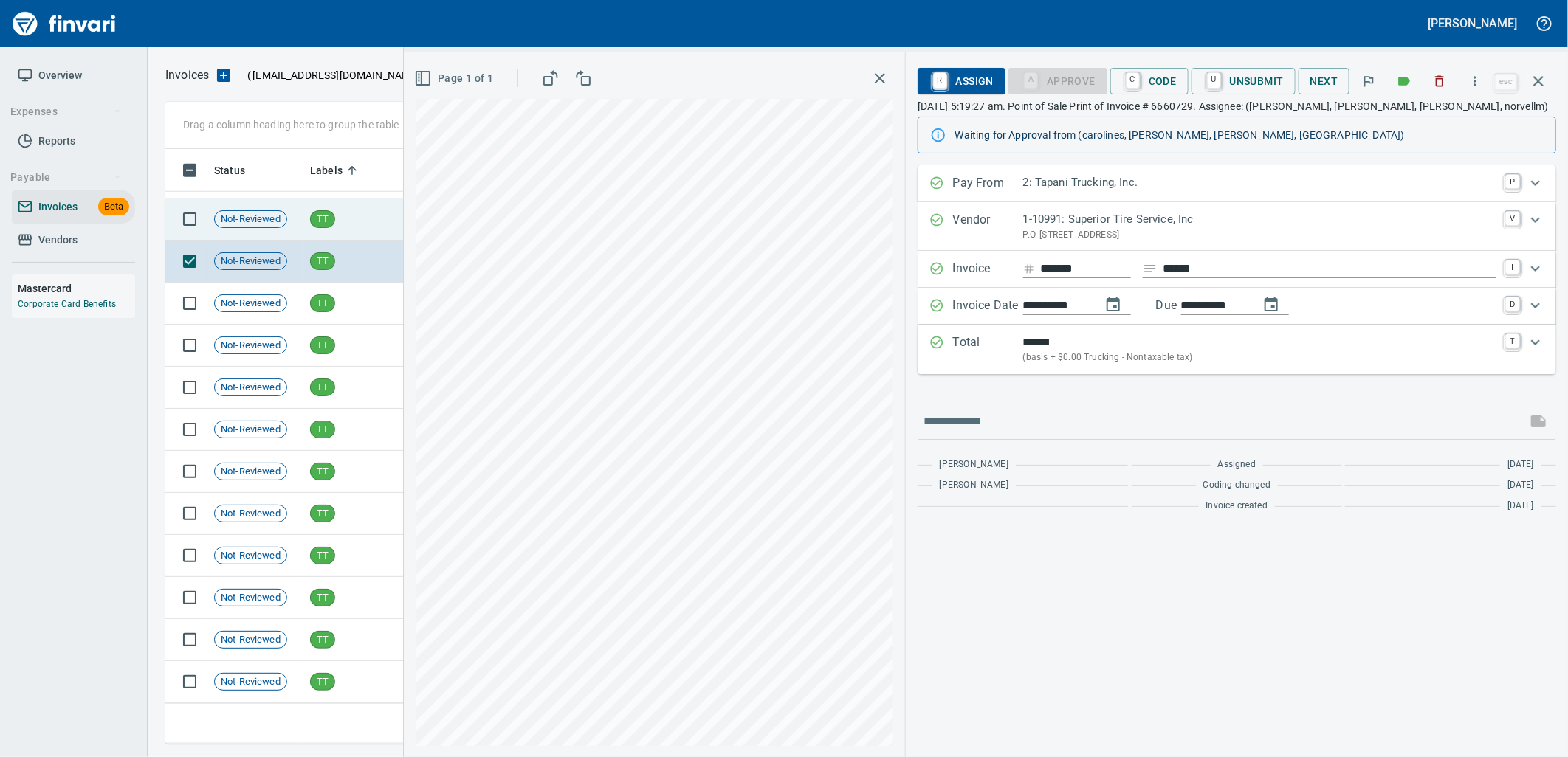
click at [329, 224] on span "TT" at bounding box center [322, 219] width 24 height 14
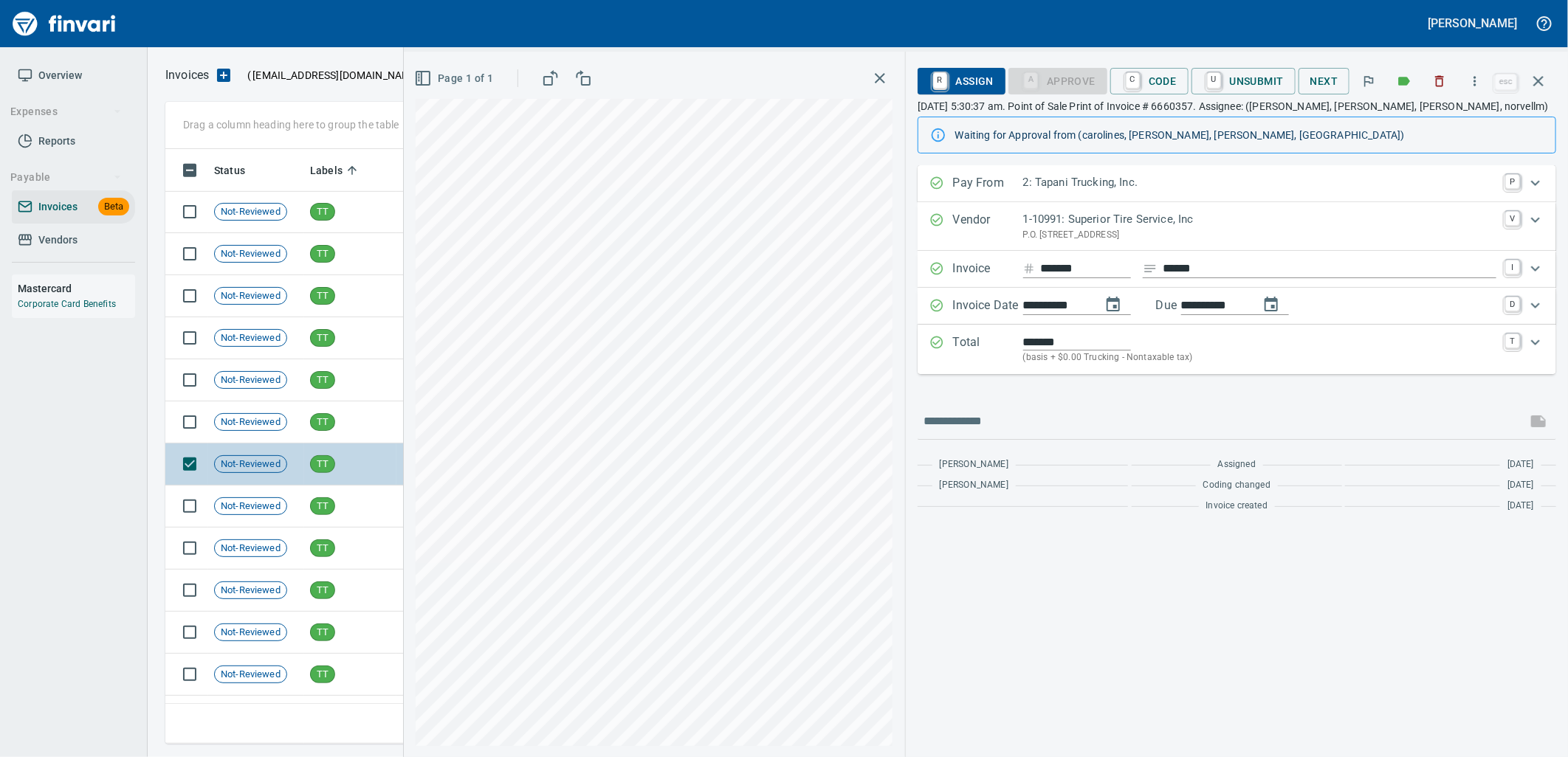
scroll to position [18171, 0]
click at [329, 414] on div "TT" at bounding box center [322, 422] width 25 height 18
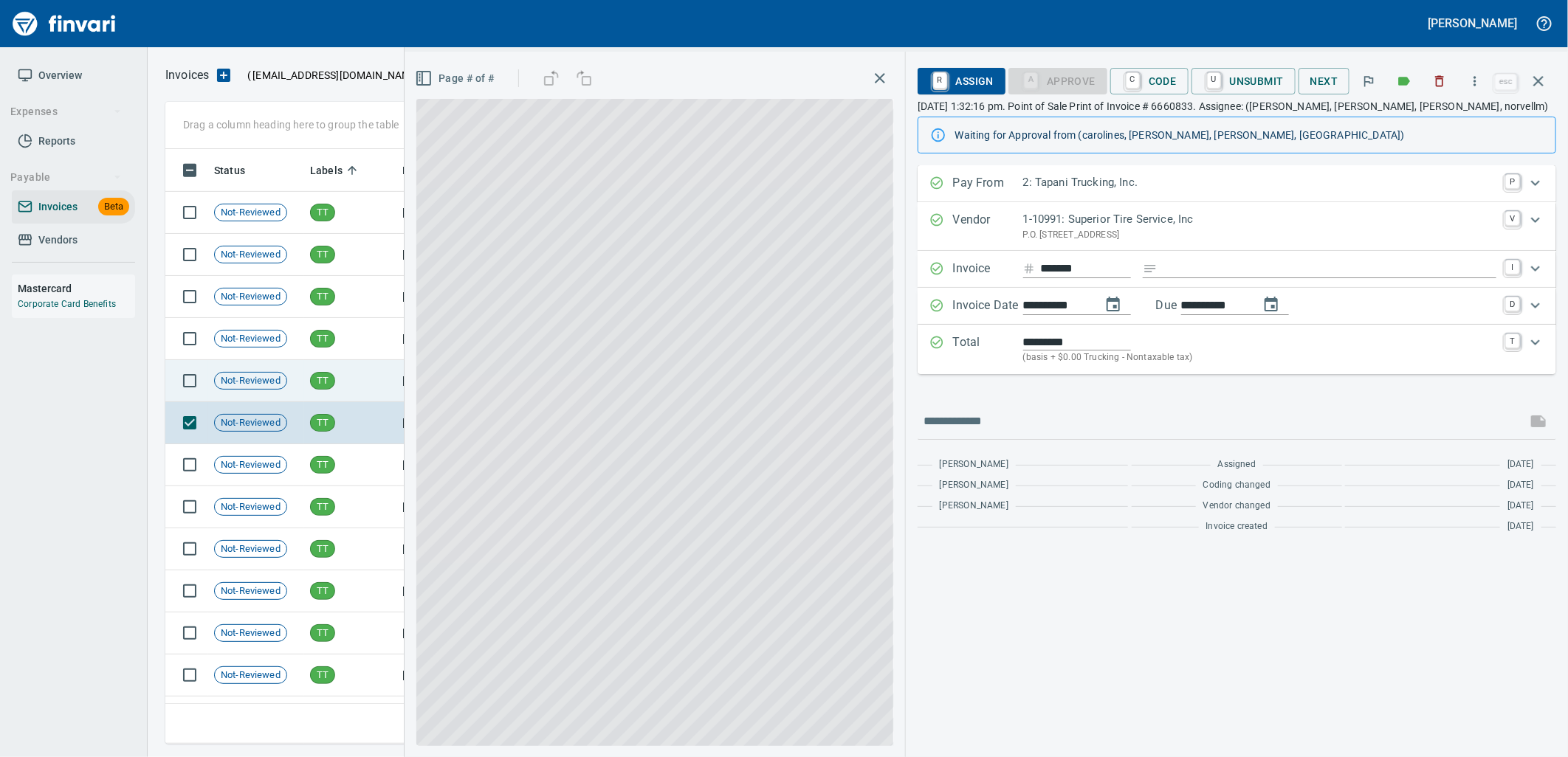
click at [322, 364] on td "TT" at bounding box center [351, 381] width 92 height 42
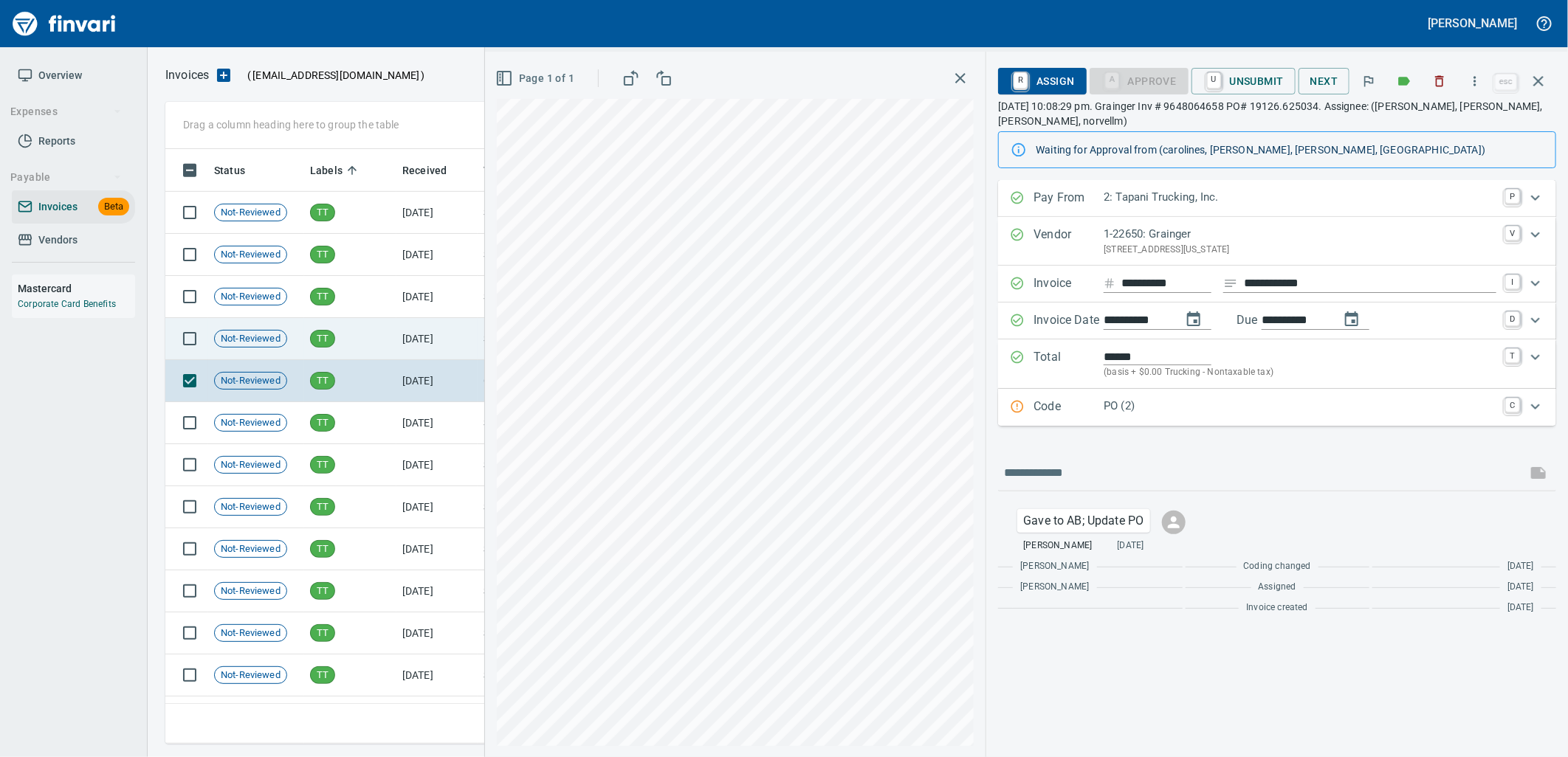
click at [321, 330] on div "TT" at bounding box center [322, 339] width 25 height 18
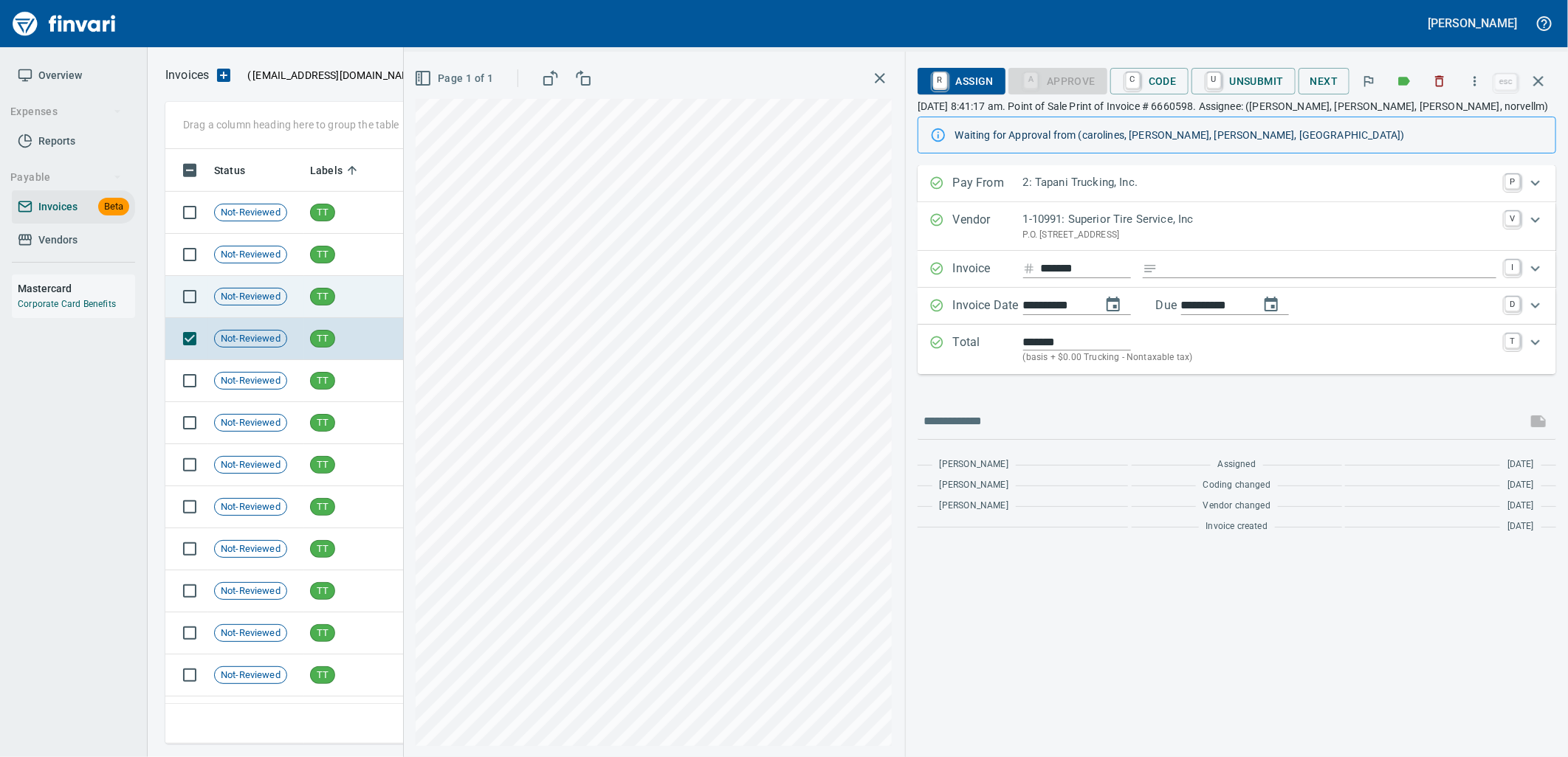
click at [325, 282] on td "TT" at bounding box center [351, 296] width 92 height 42
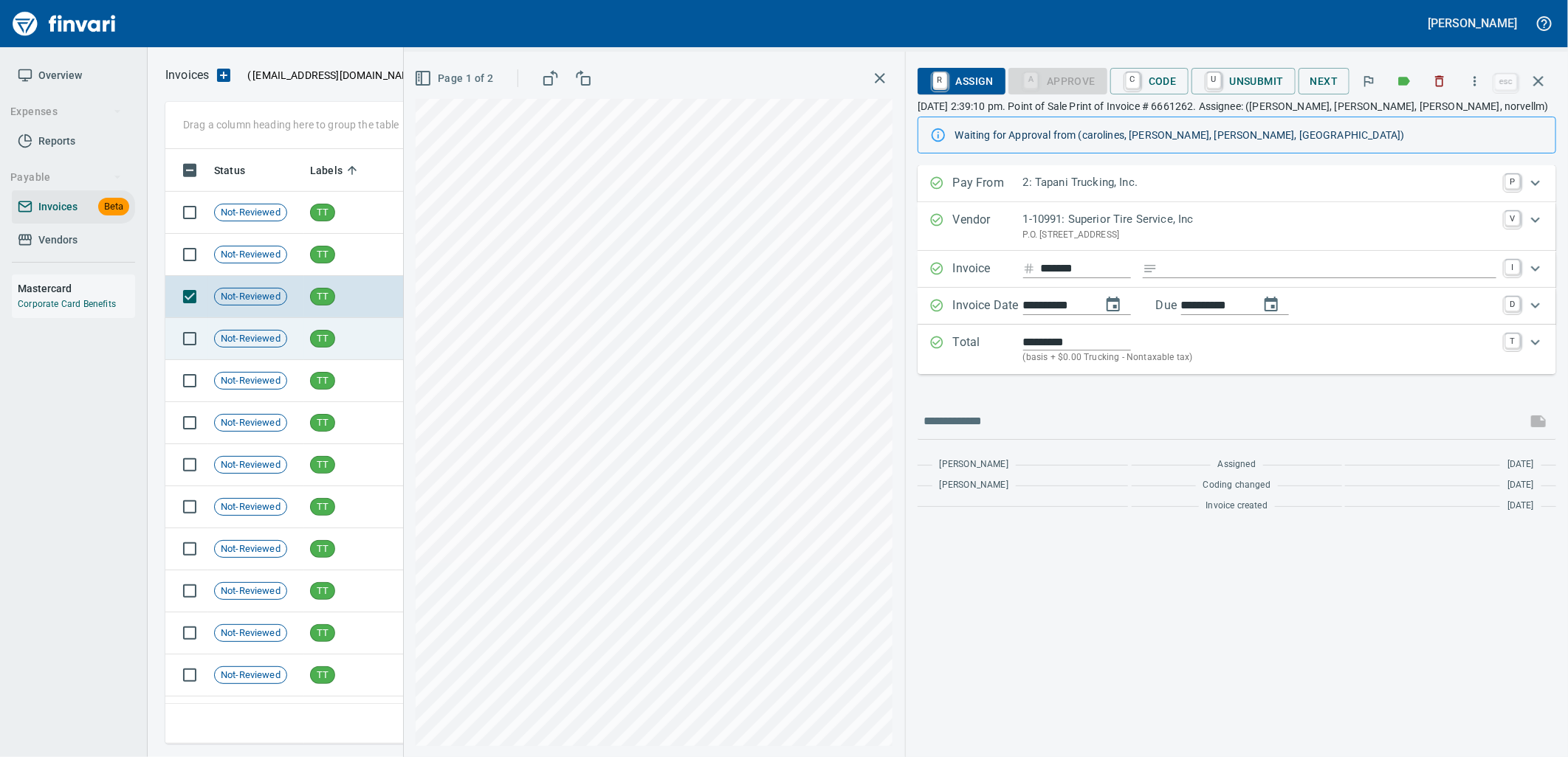
click at [327, 352] on td "TT" at bounding box center [351, 338] width 92 height 42
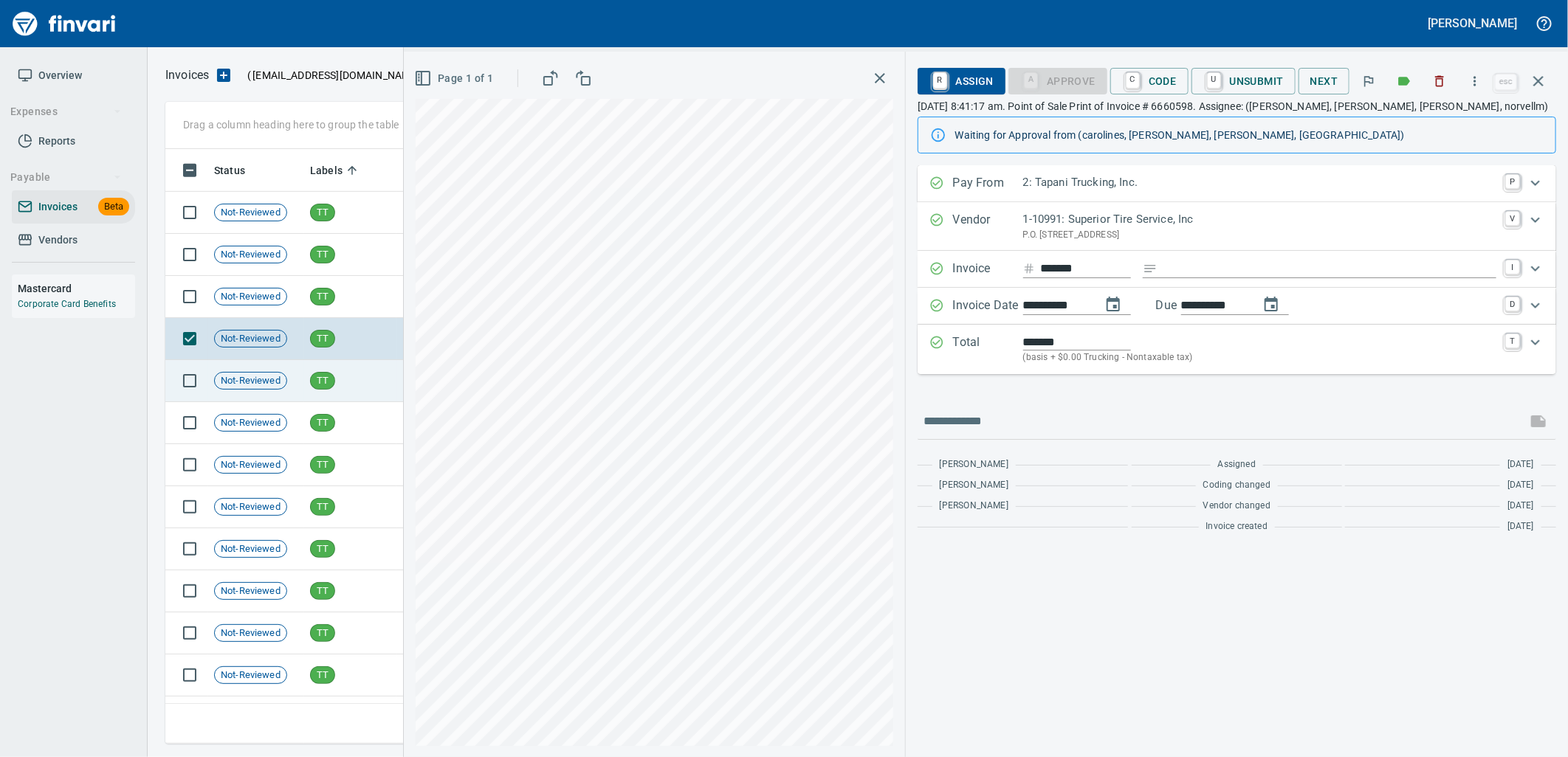
click at [327, 388] on div "TT" at bounding box center [322, 381] width 25 height 18
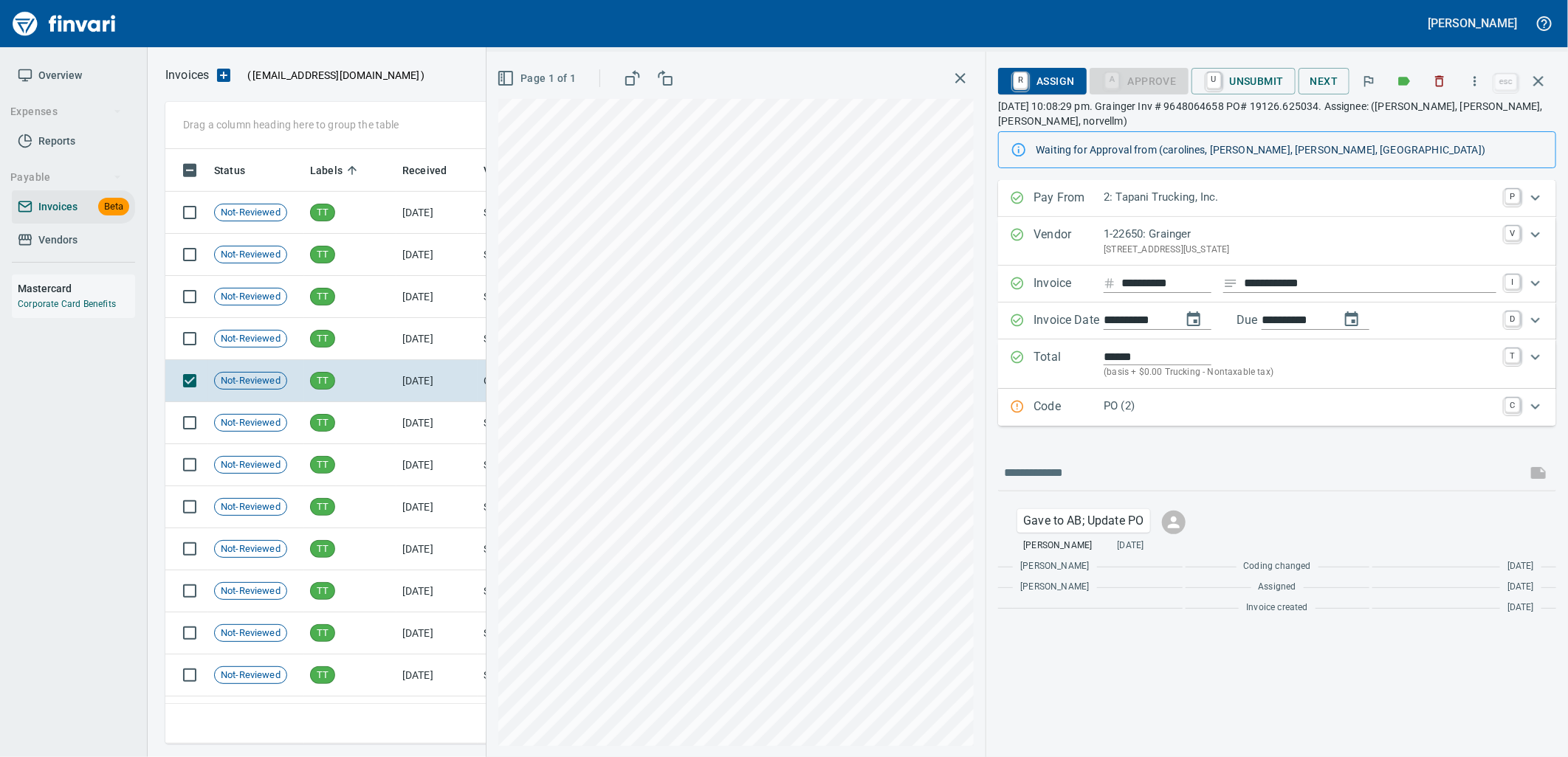
click at [1168, 417] on div "PO (2)" at bounding box center [1300, 407] width 392 height 20
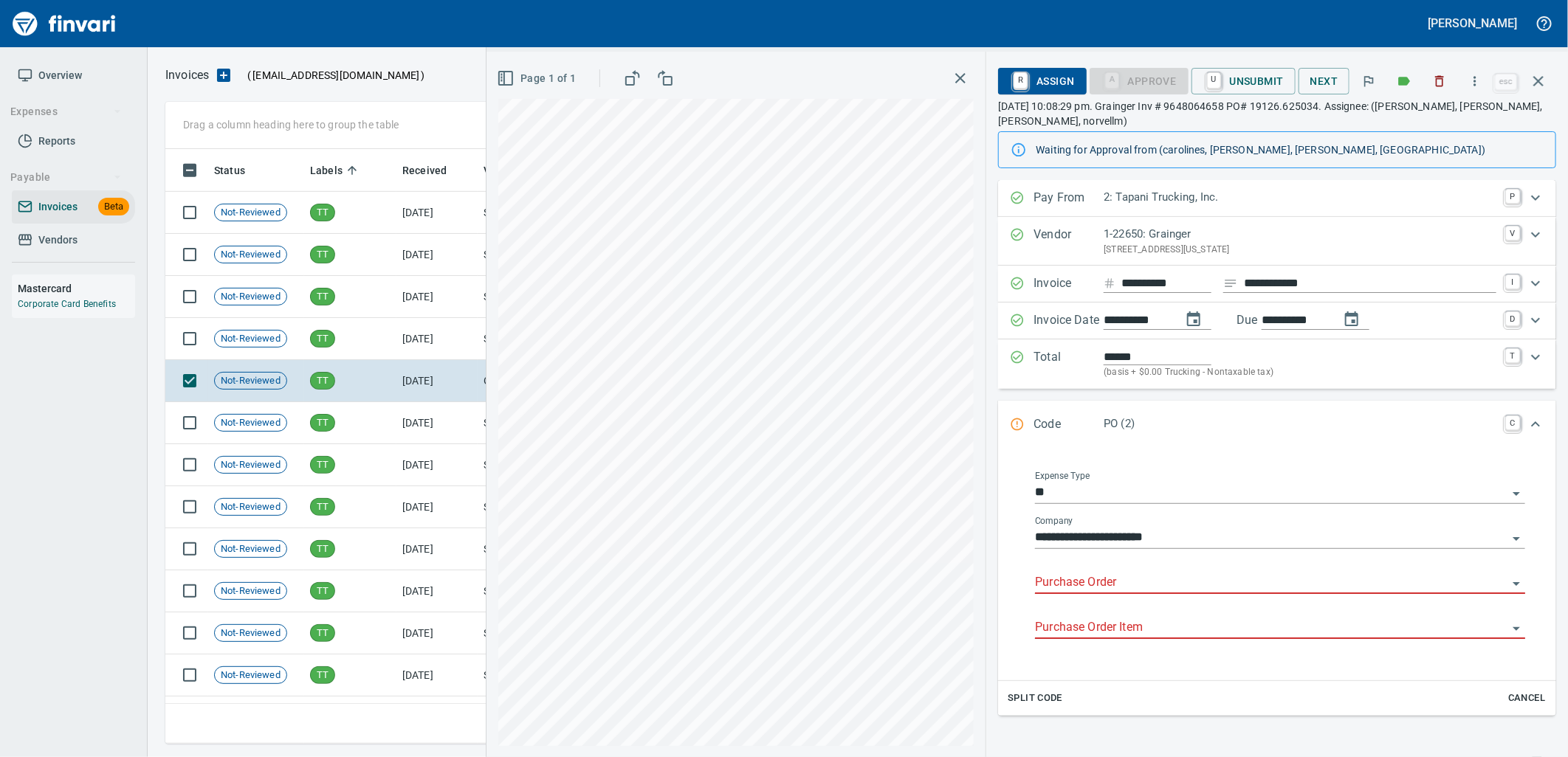
click at [1118, 583] on input "Purchase Order" at bounding box center [1271, 582] width 472 height 20
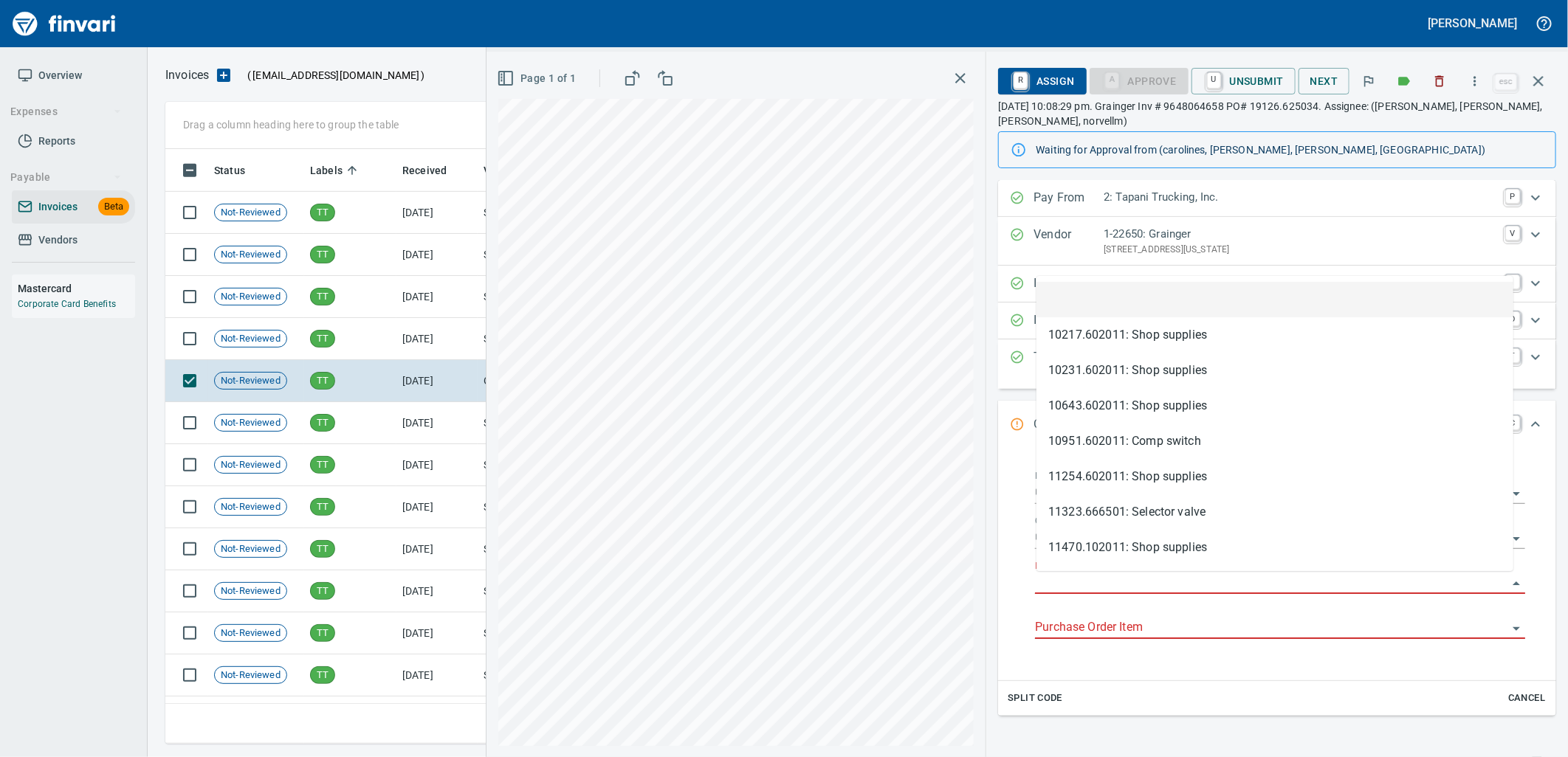
type input "**********"
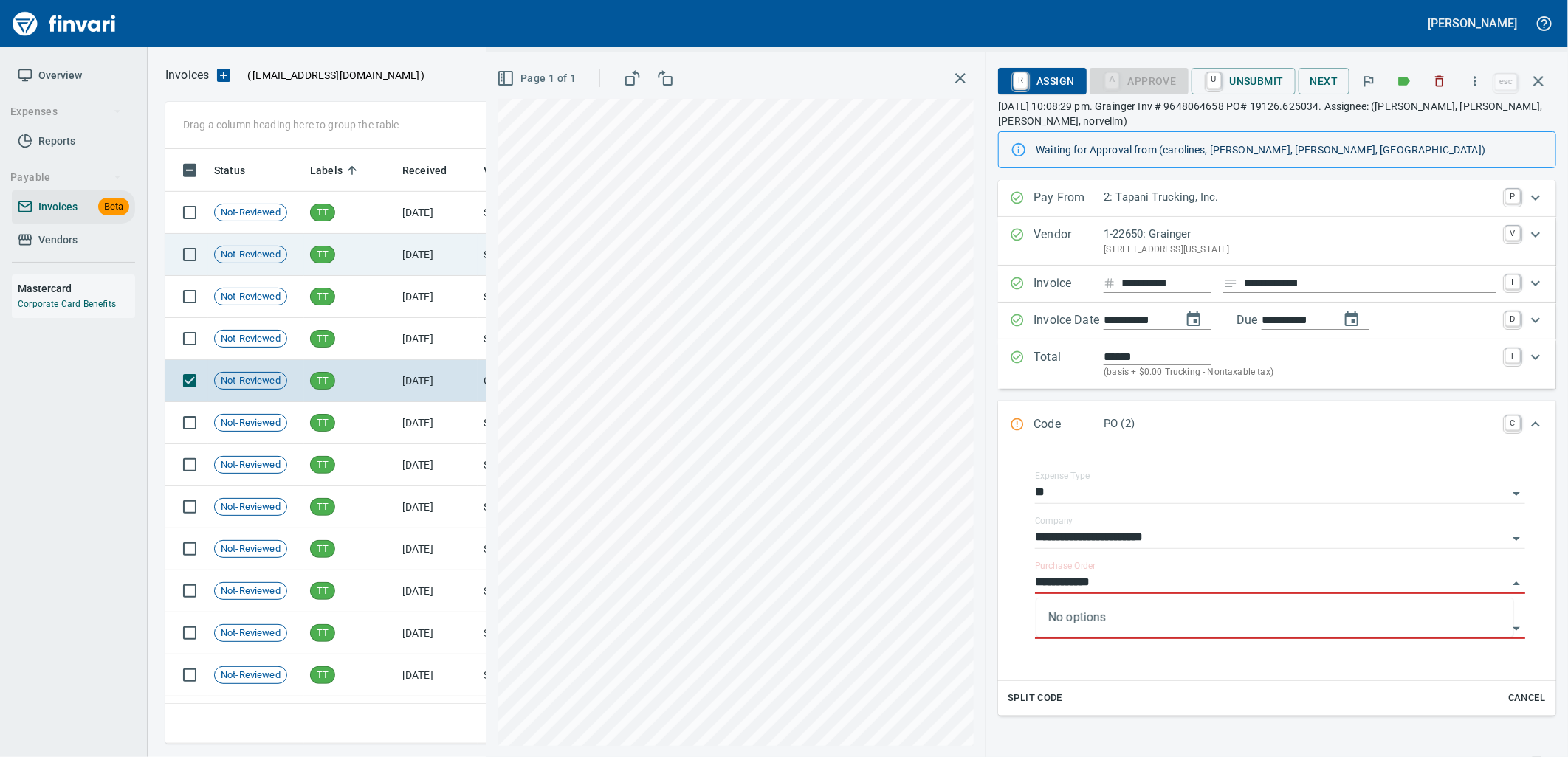
click at [410, 298] on td "[DATE]" at bounding box center [436, 296] width 81 height 42
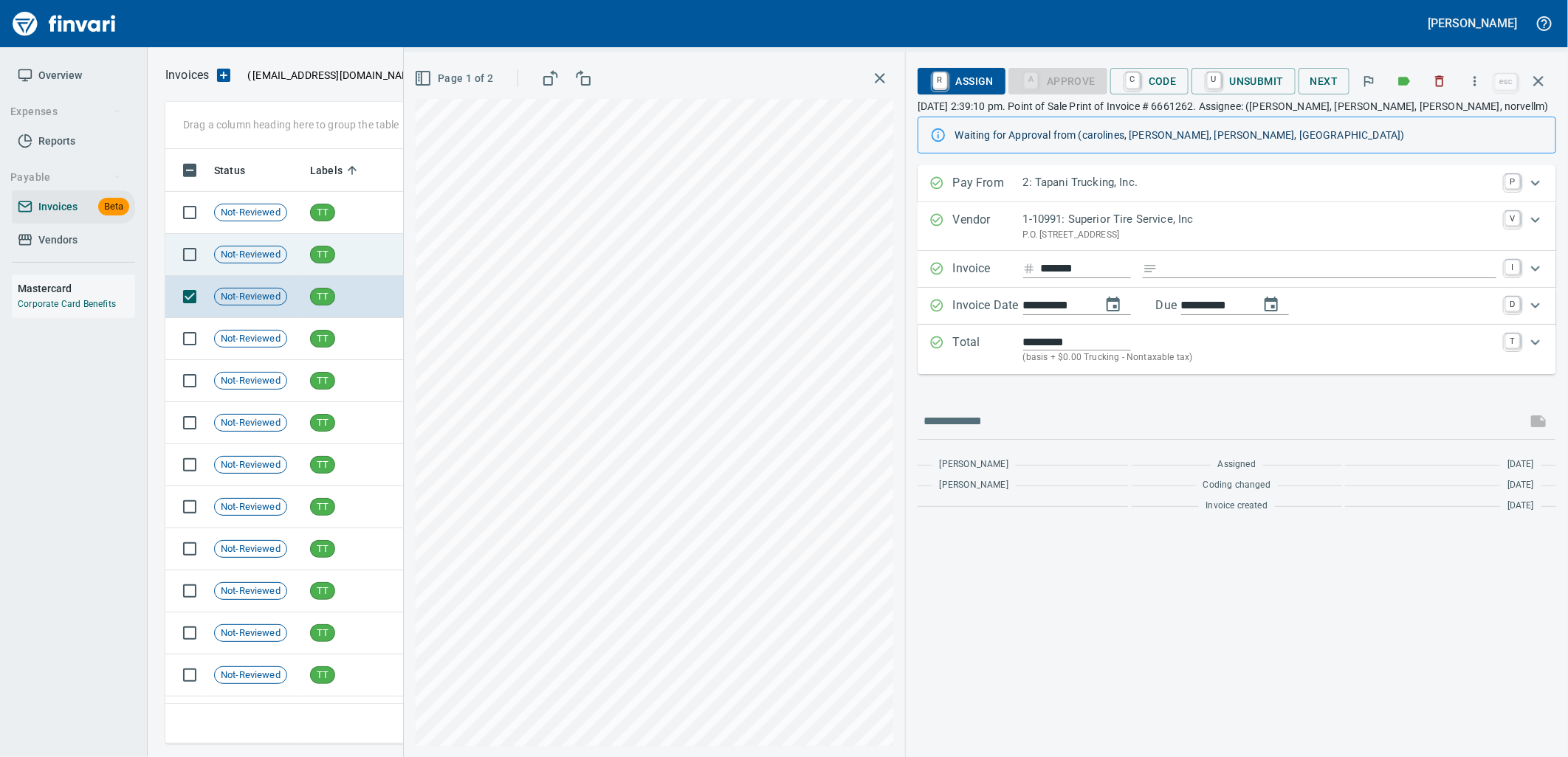
click at [400, 252] on td "[DATE]" at bounding box center [436, 255] width 81 height 42
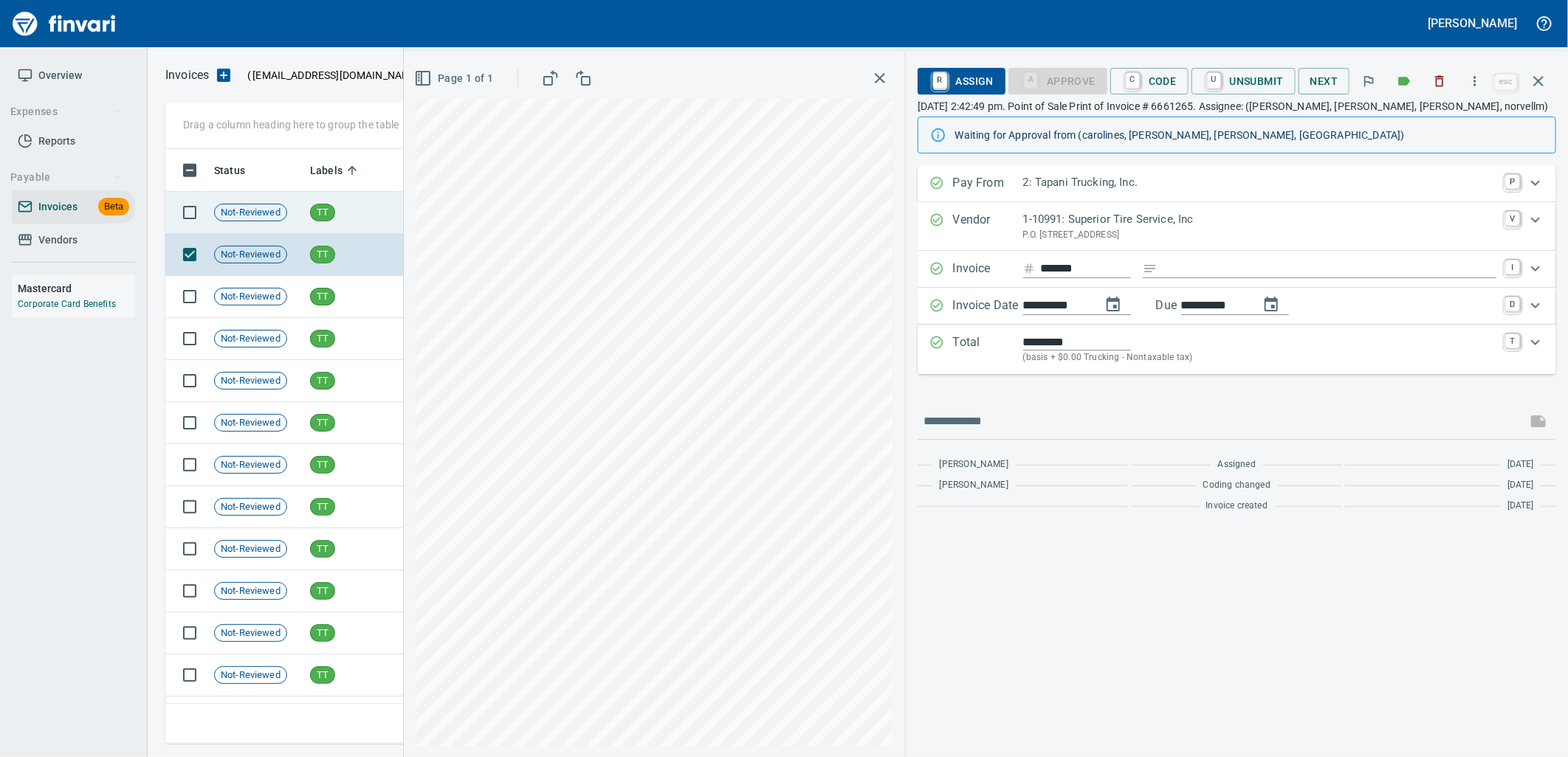
click at [380, 219] on td "TT" at bounding box center [351, 212] width 92 height 42
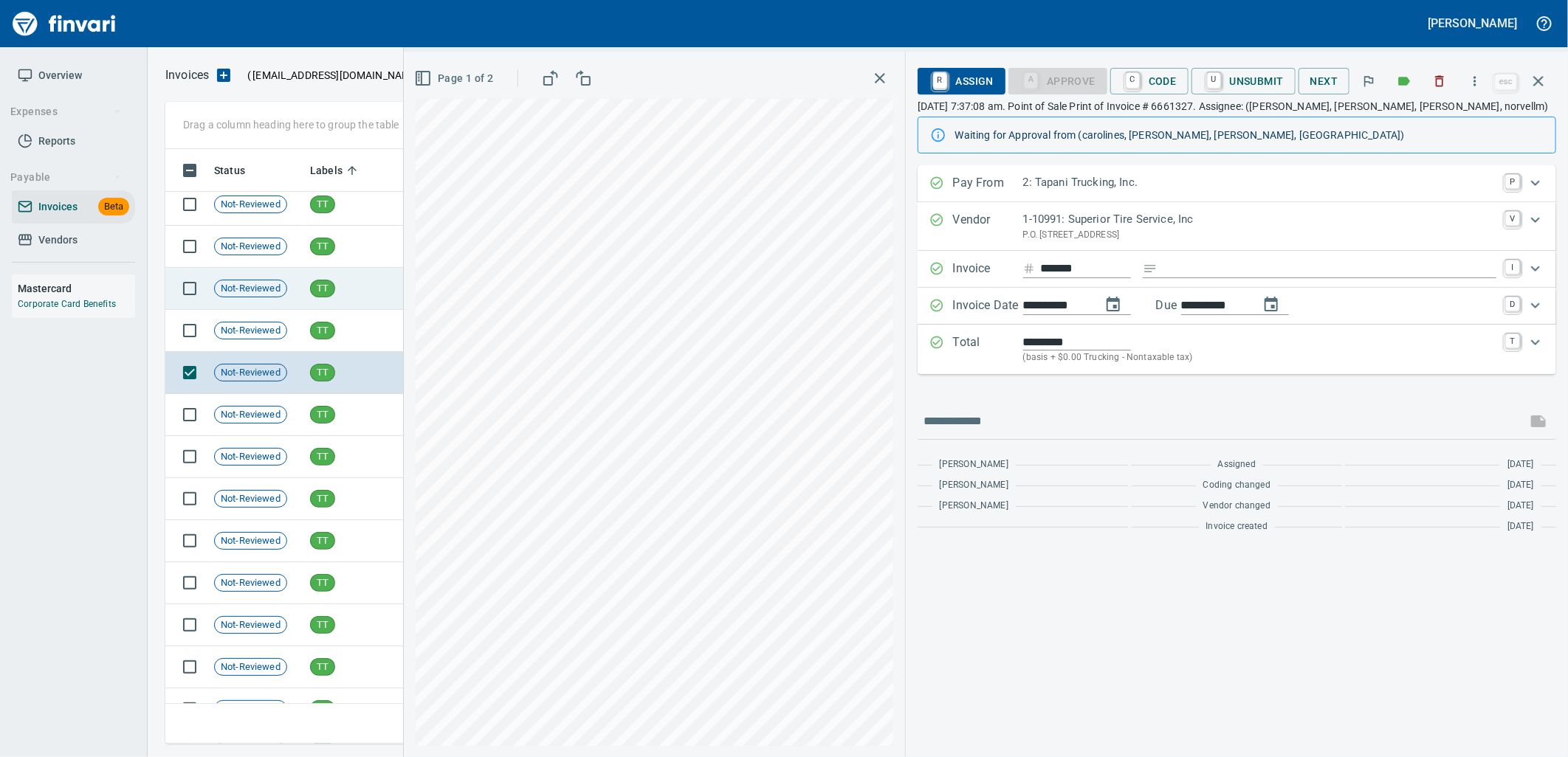
scroll to position [17925, 0]
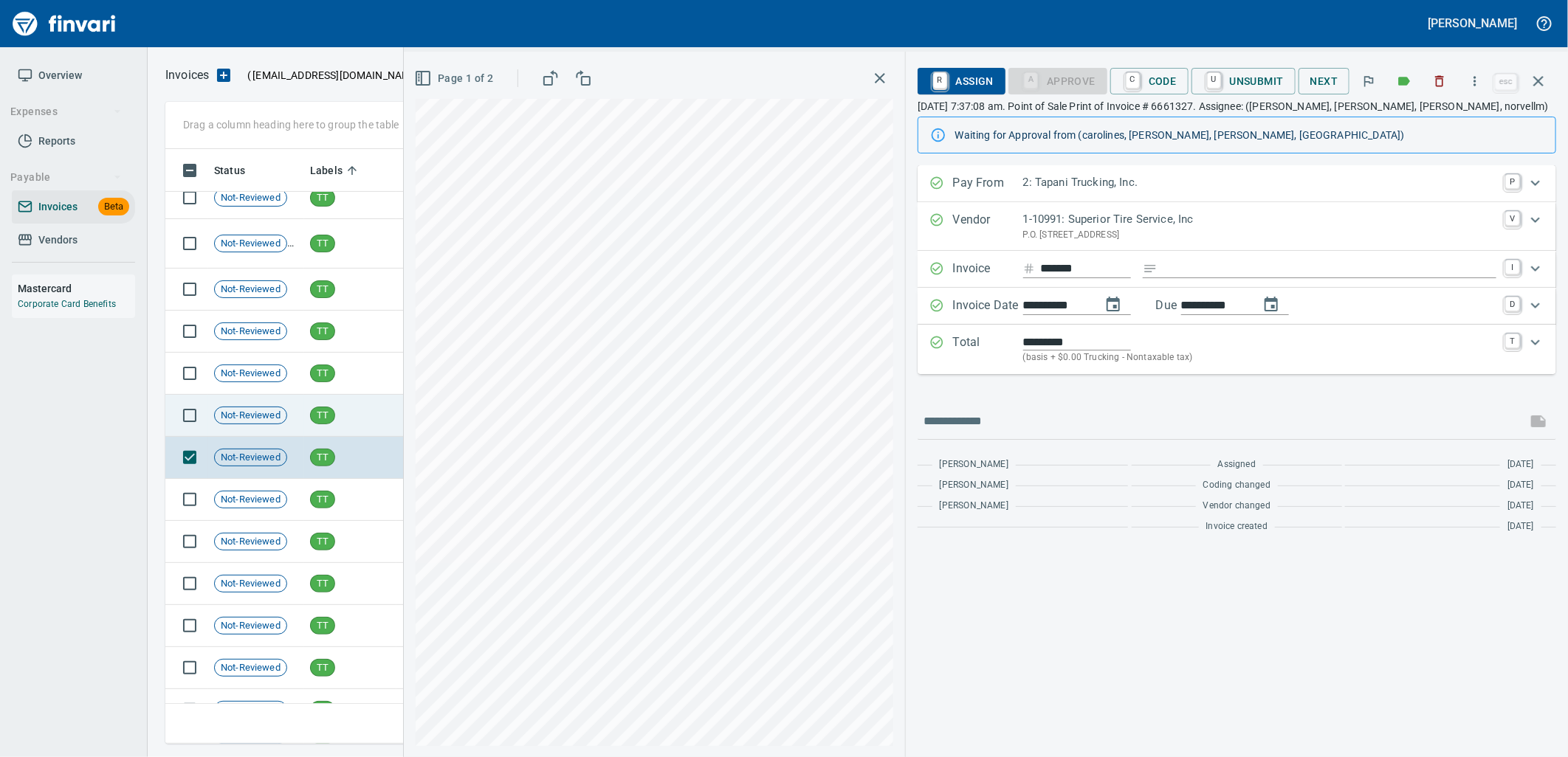
click at [348, 427] on td "TT" at bounding box center [351, 415] width 92 height 42
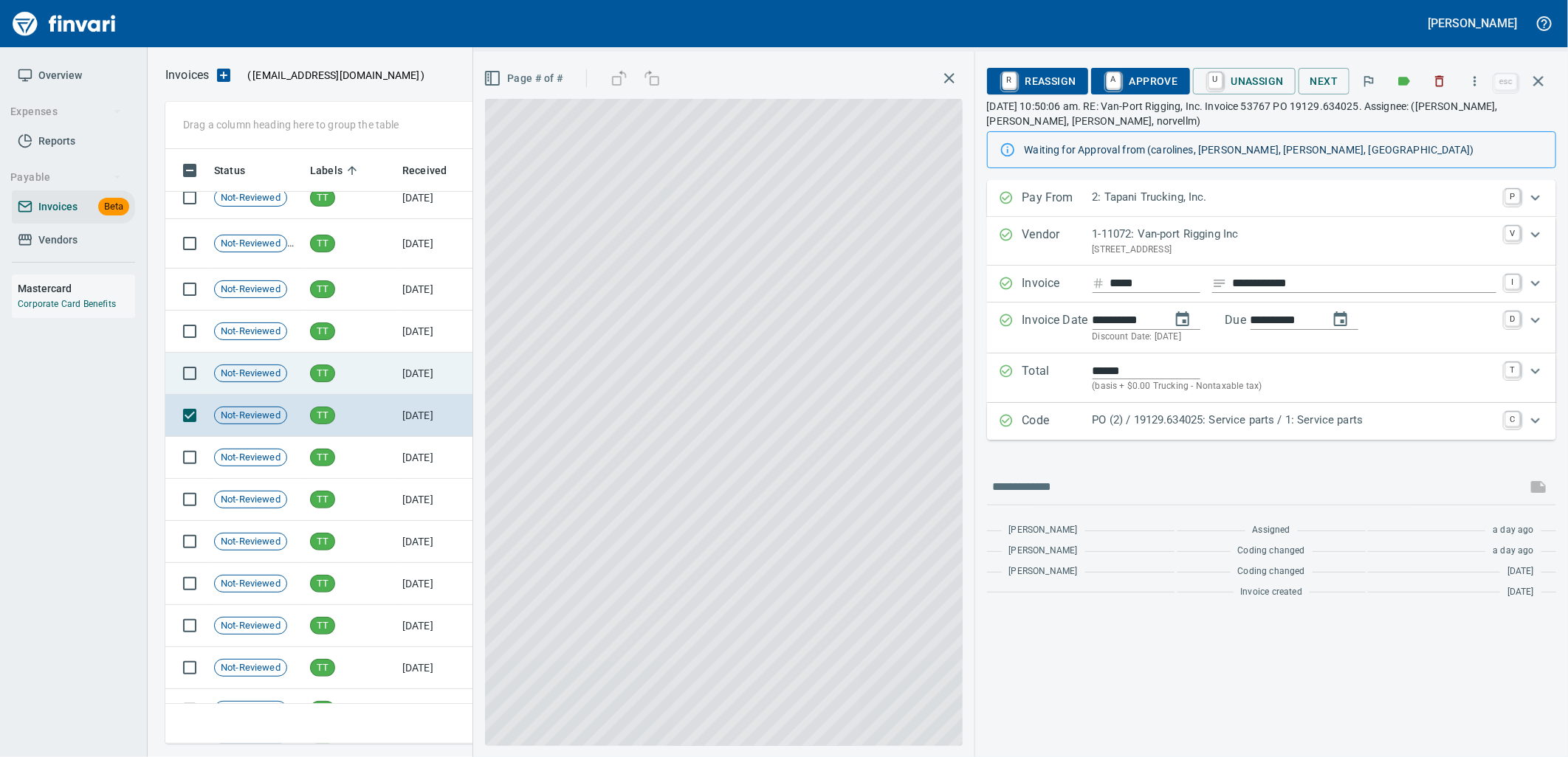
click at [352, 366] on td "TT" at bounding box center [351, 373] width 92 height 42
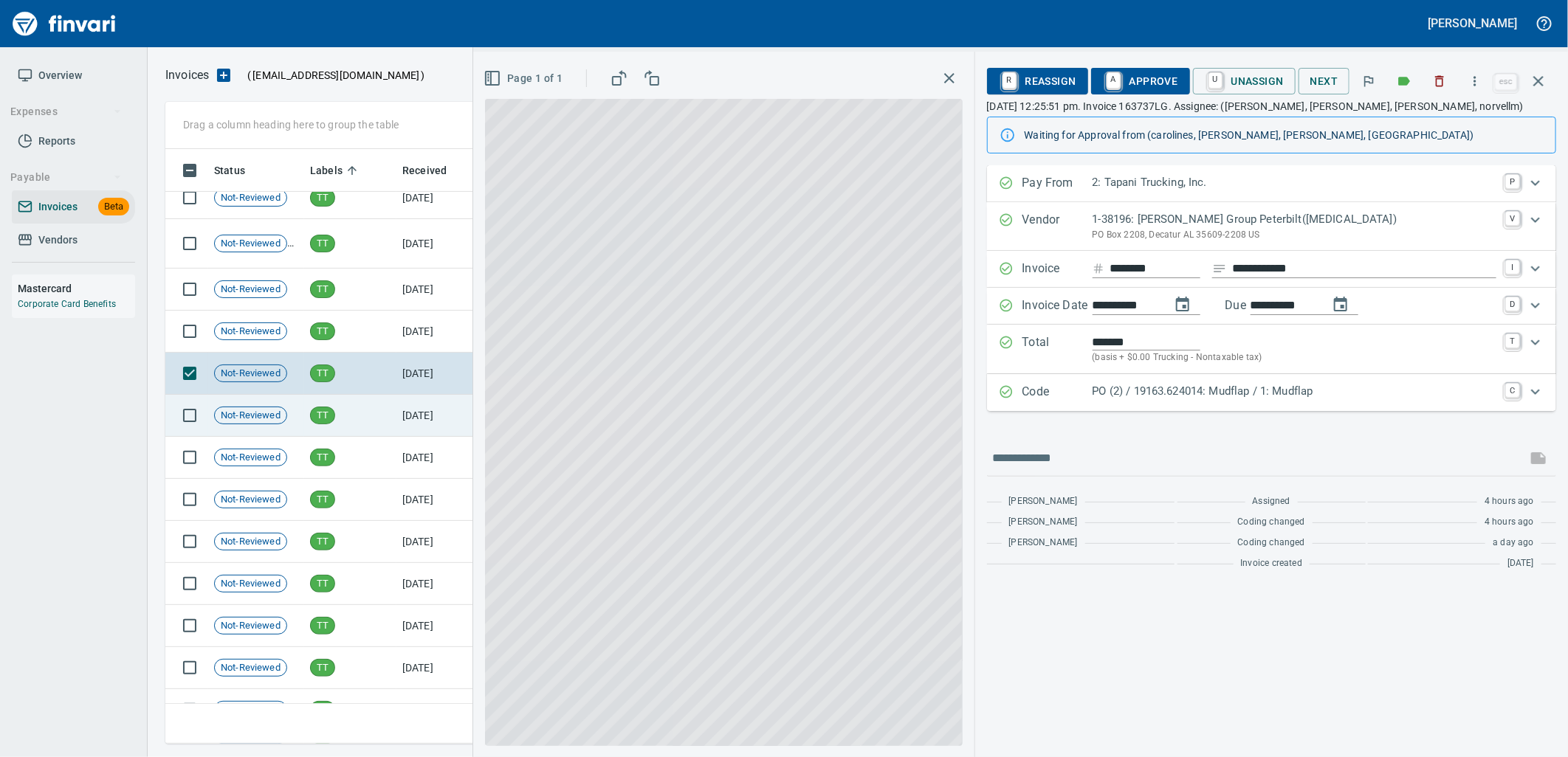
click at [344, 409] on td "TT" at bounding box center [351, 415] width 92 height 42
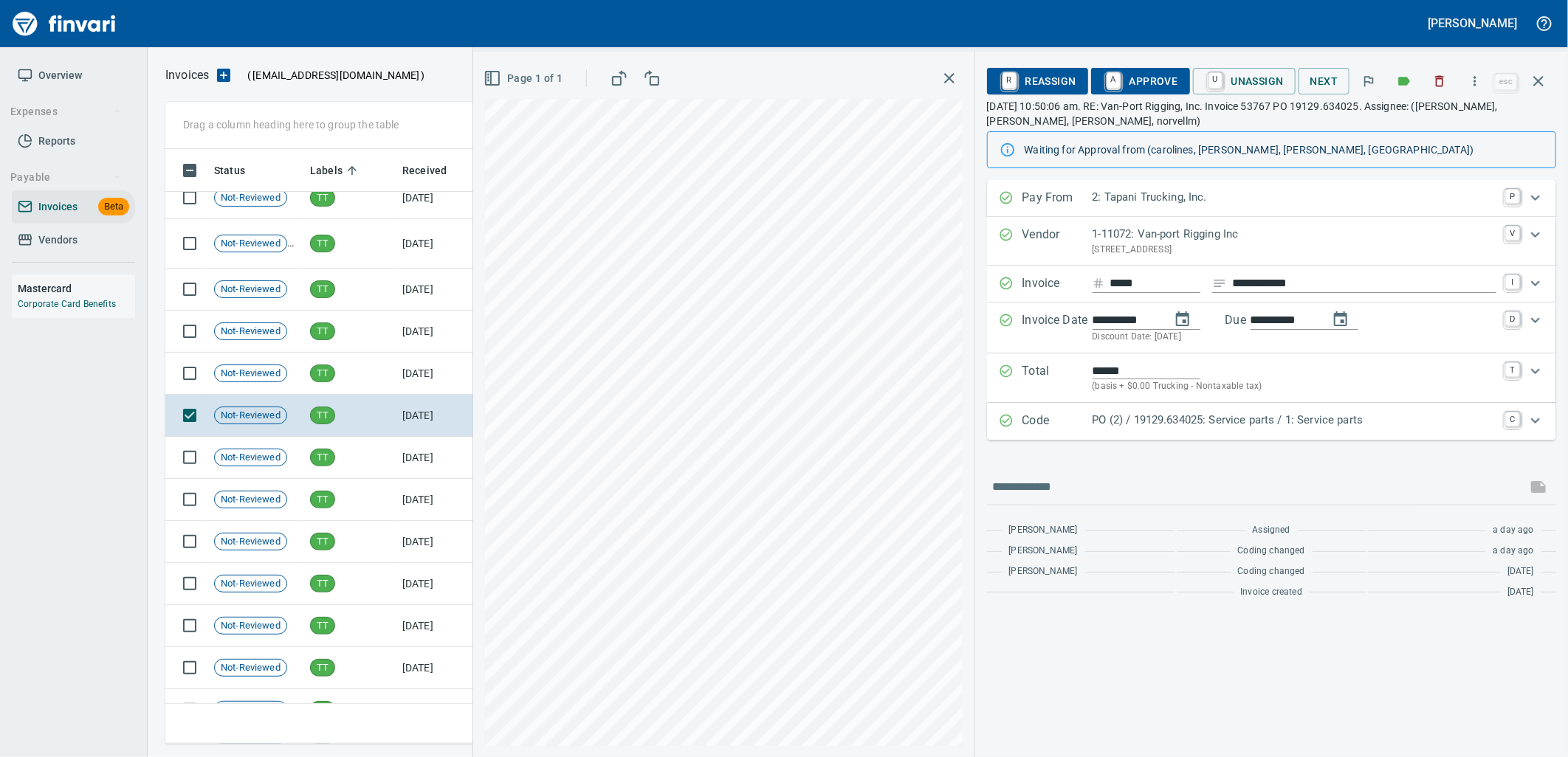
click at [1096, 416] on p "PO (2) / 19129.634025: Service parts / 1: Service parts" at bounding box center [1295, 420] width 404 height 17
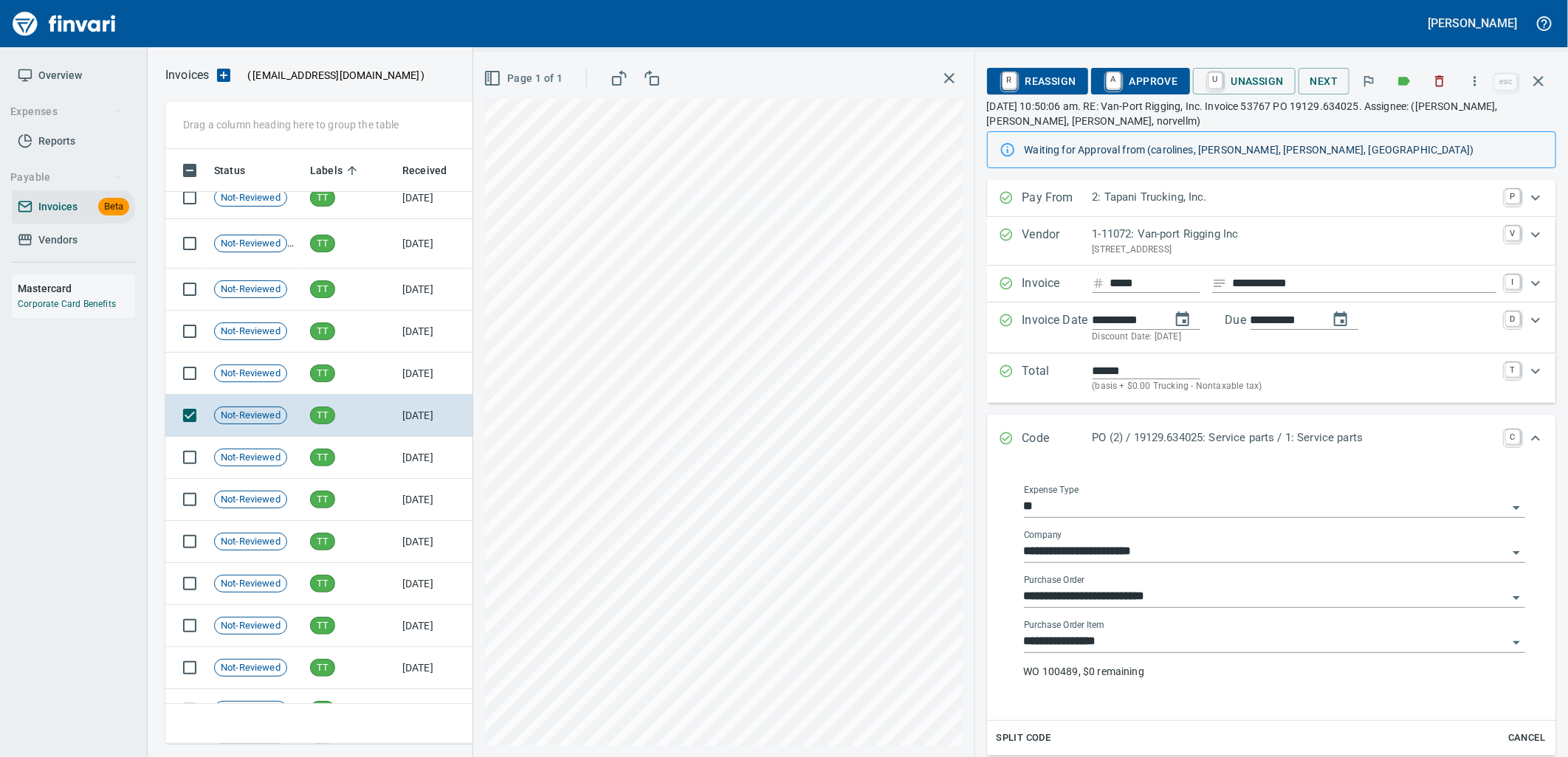
click at [1123, 646] on input "**********" at bounding box center [1265, 642] width 484 height 20
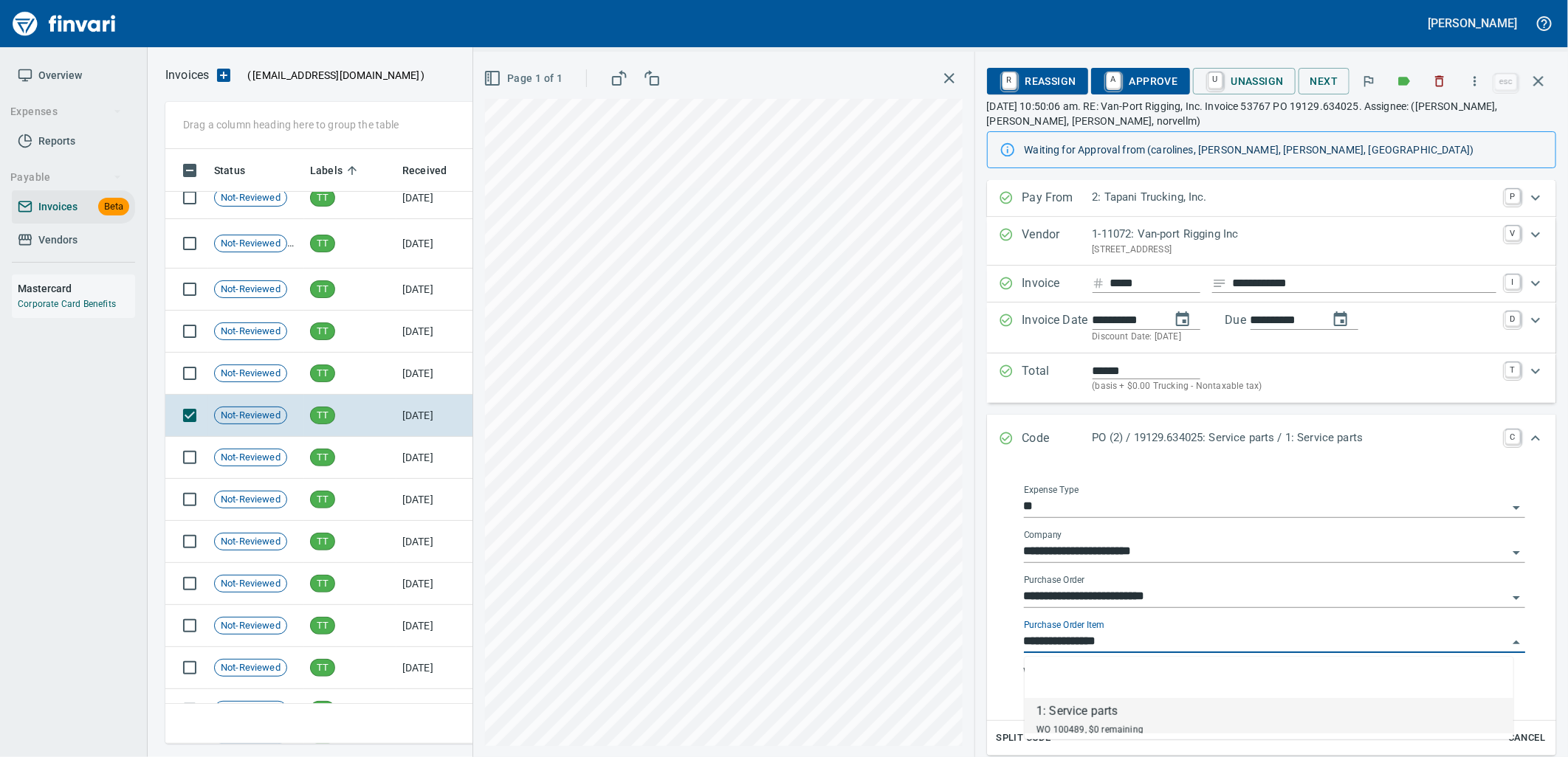
scroll to position [583, 1360]
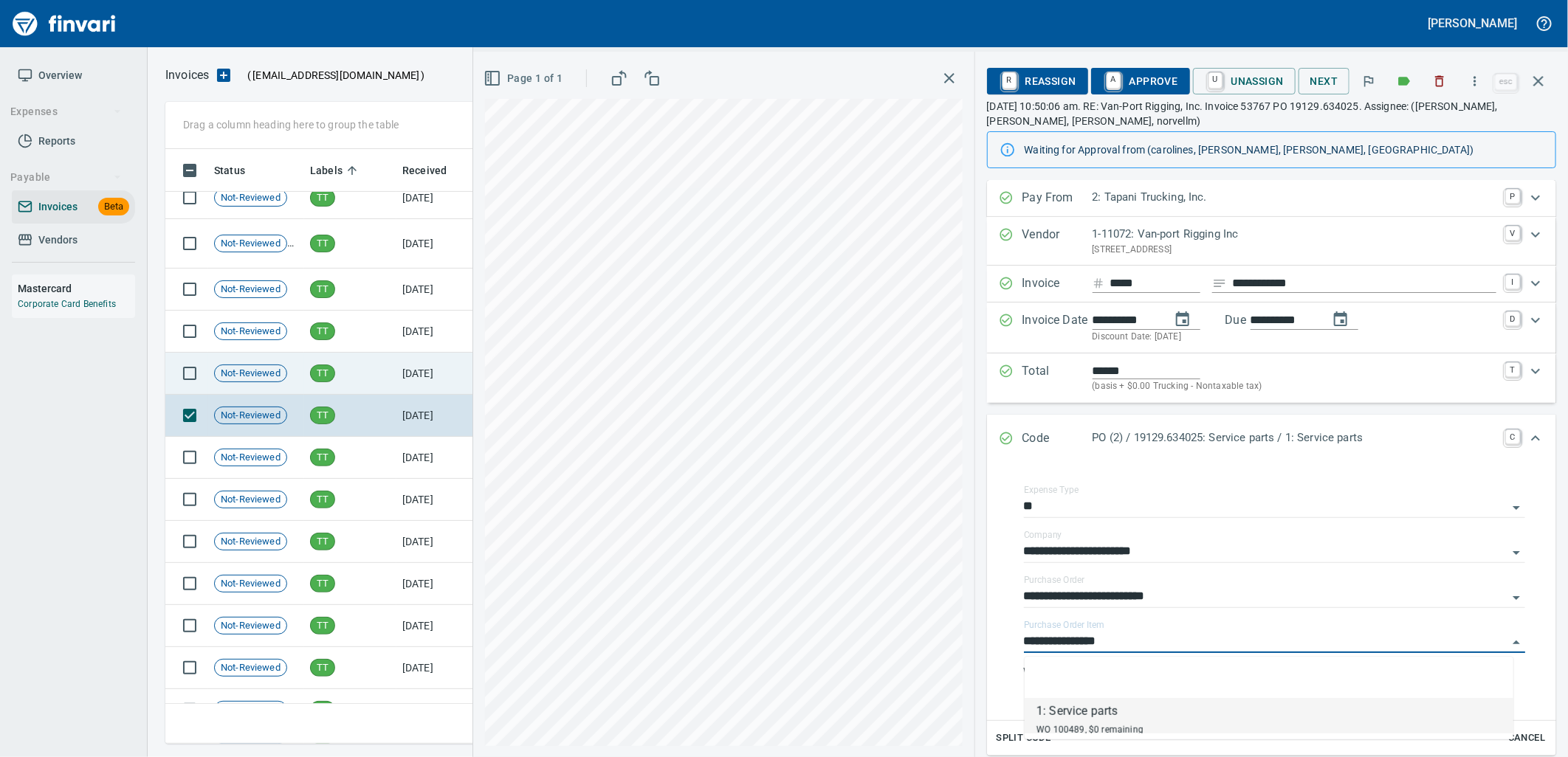
click at [320, 367] on span "TT" at bounding box center [322, 374] width 24 height 14
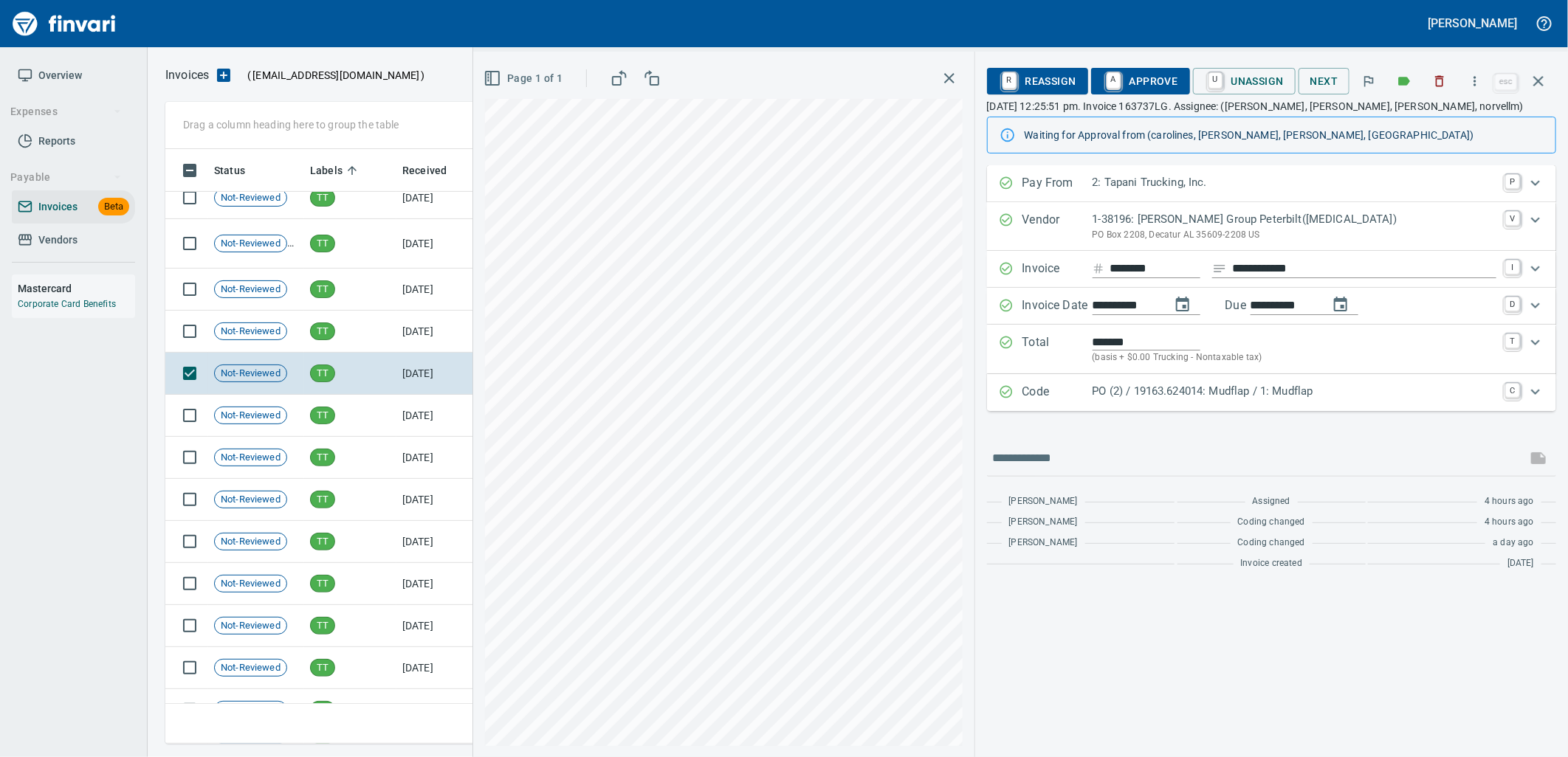
click at [1163, 392] on p "PO (2) / 19163.624014: Mudflap / 1: Mudflap" at bounding box center [1295, 391] width 404 height 17
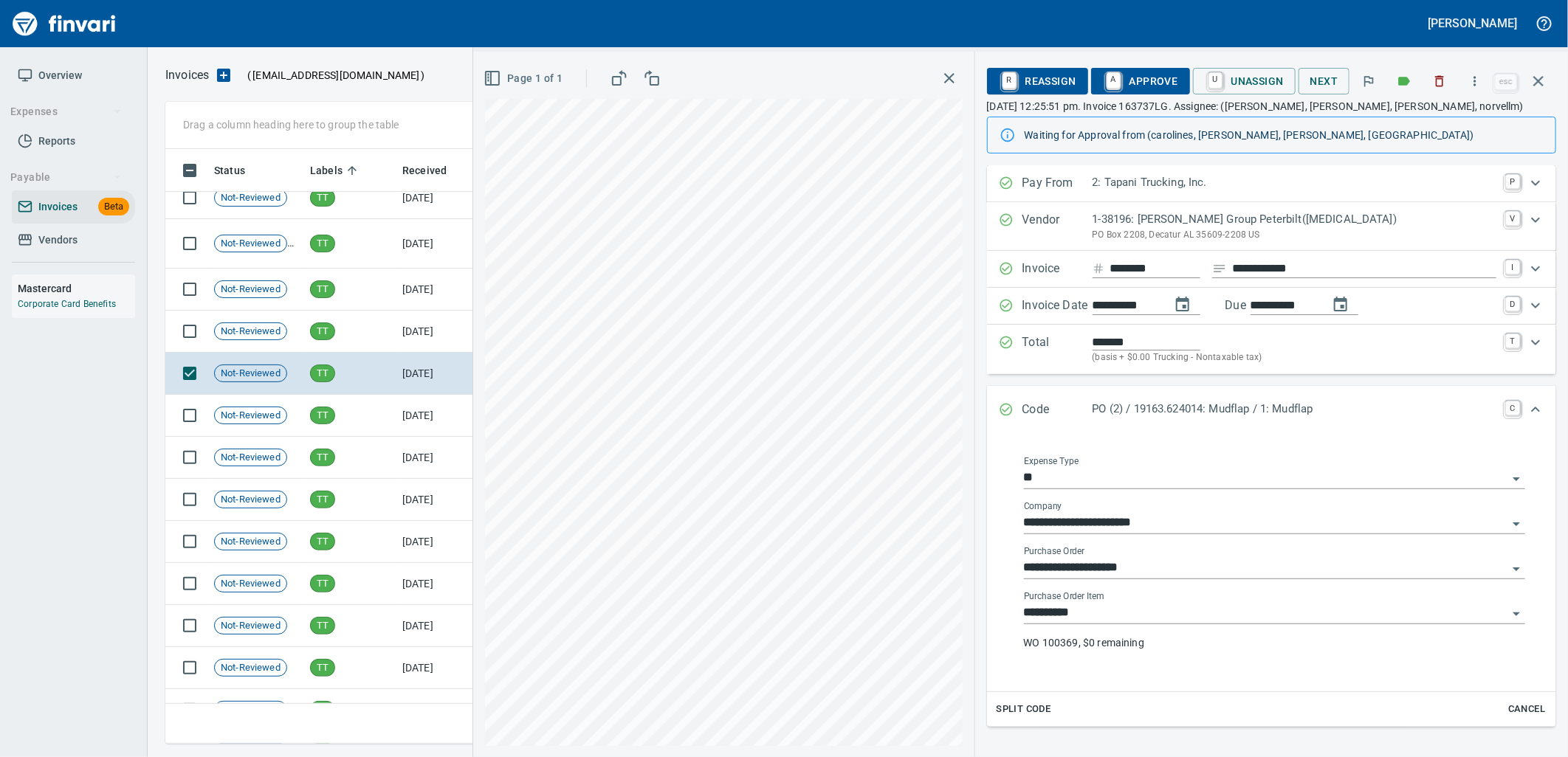
click at [1145, 606] on input "**********" at bounding box center [1265, 612] width 484 height 20
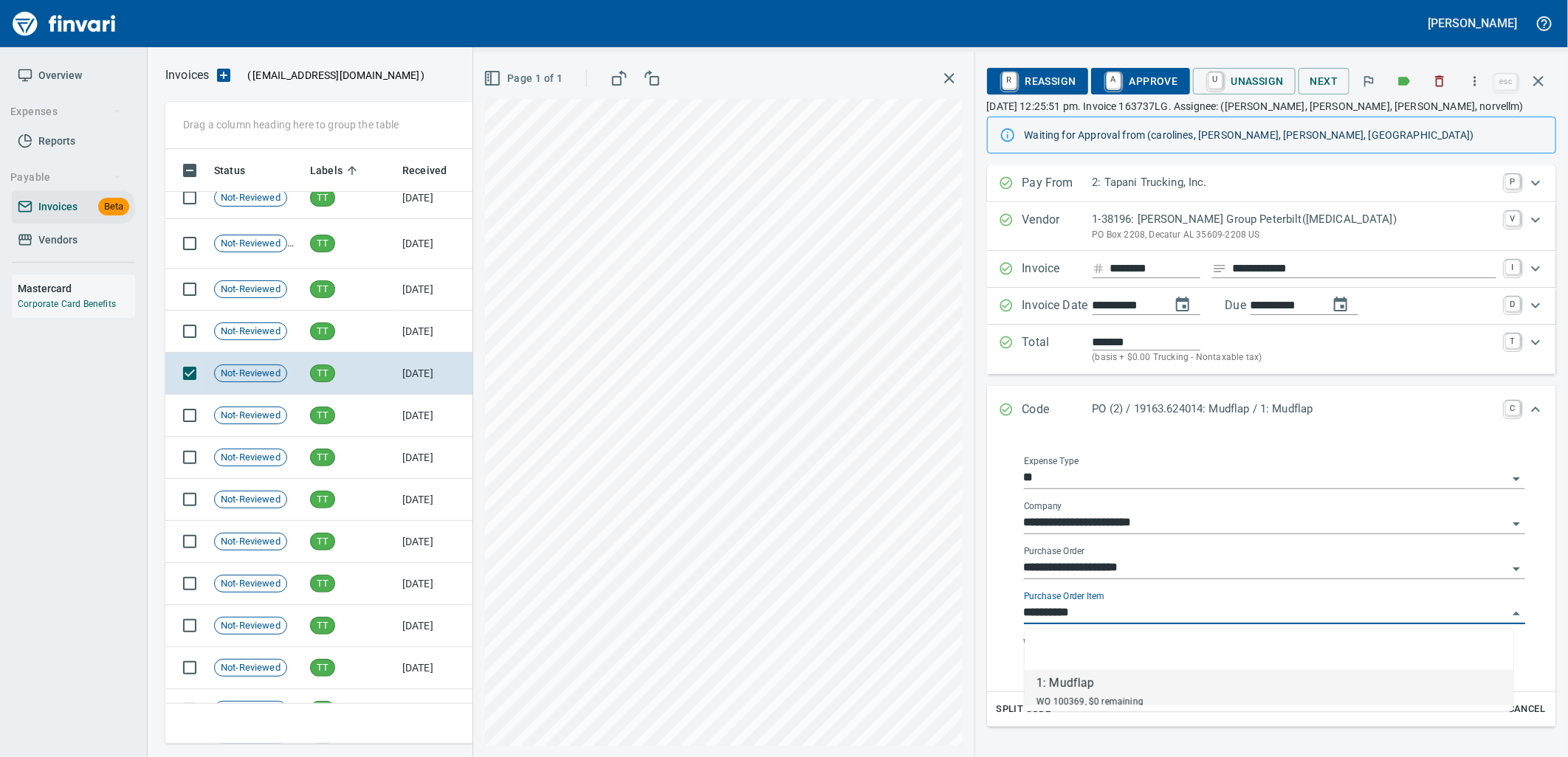
scroll to position [583, 1360]
click at [1093, 624] on input "**********" at bounding box center [1265, 612] width 484 height 20
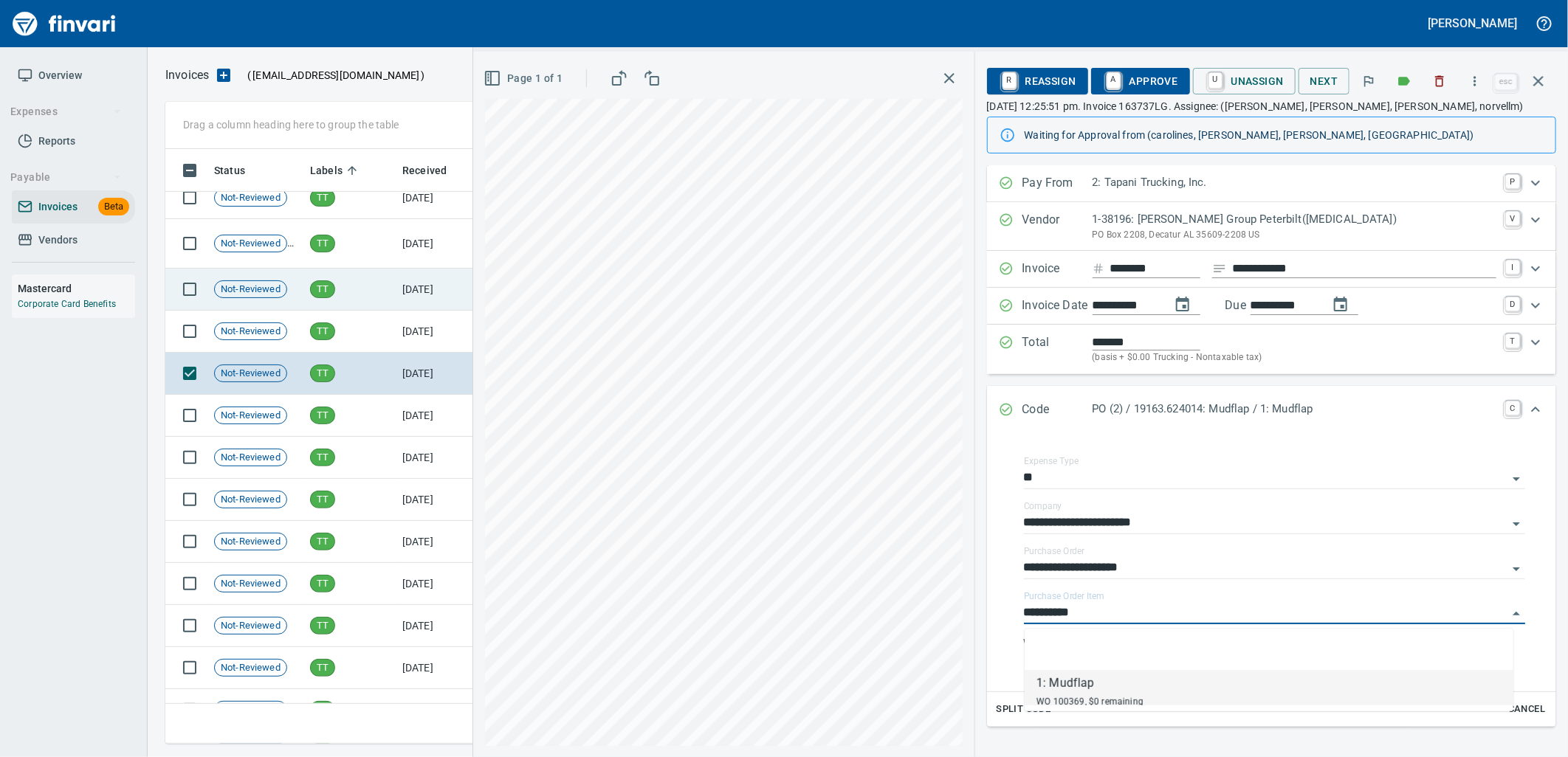
click at [432, 339] on td "[DATE]" at bounding box center [436, 331] width 81 height 42
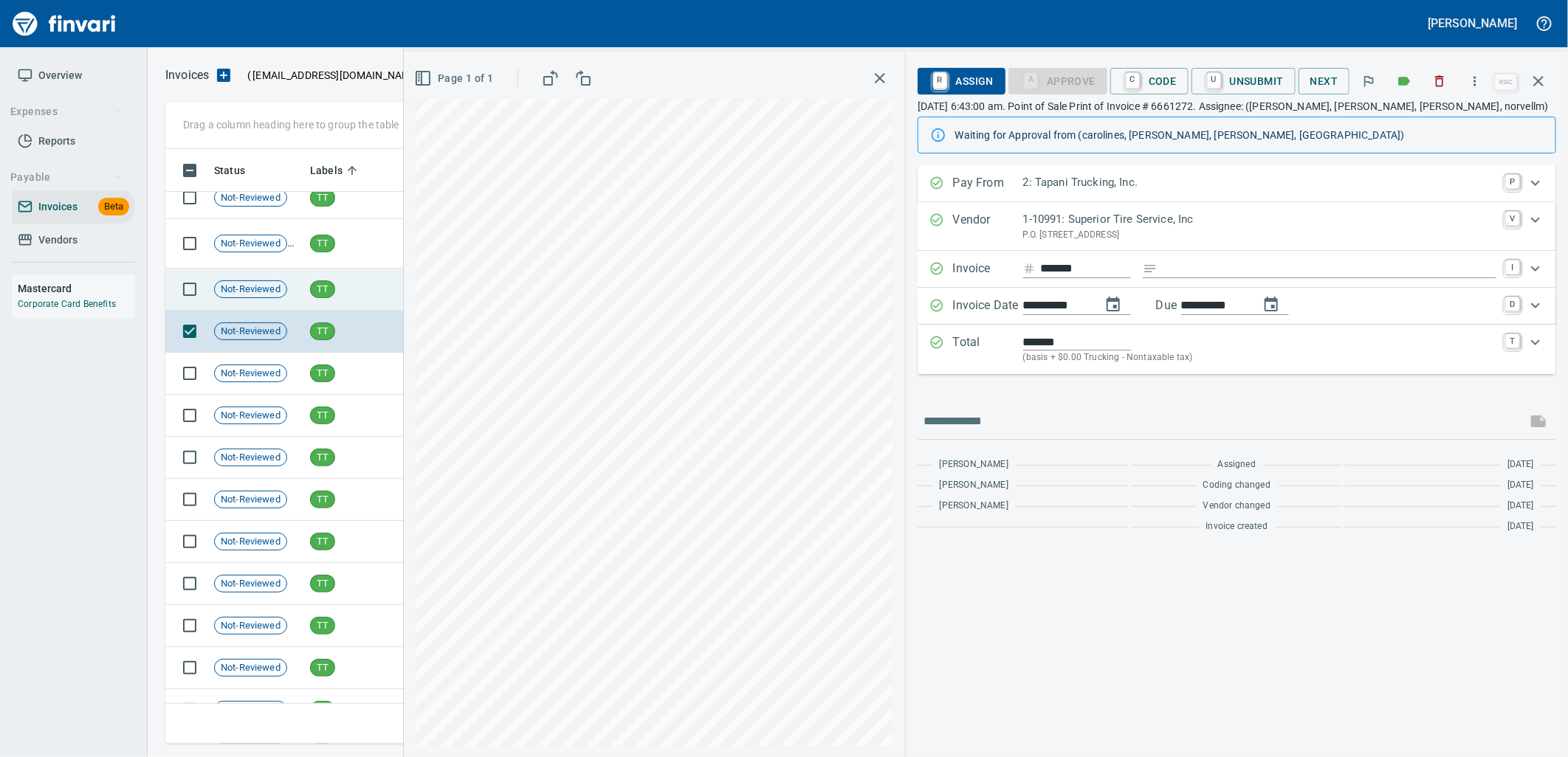
click at [357, 277] on td "TT" at bounding box center [351, 289] width 92 height 42
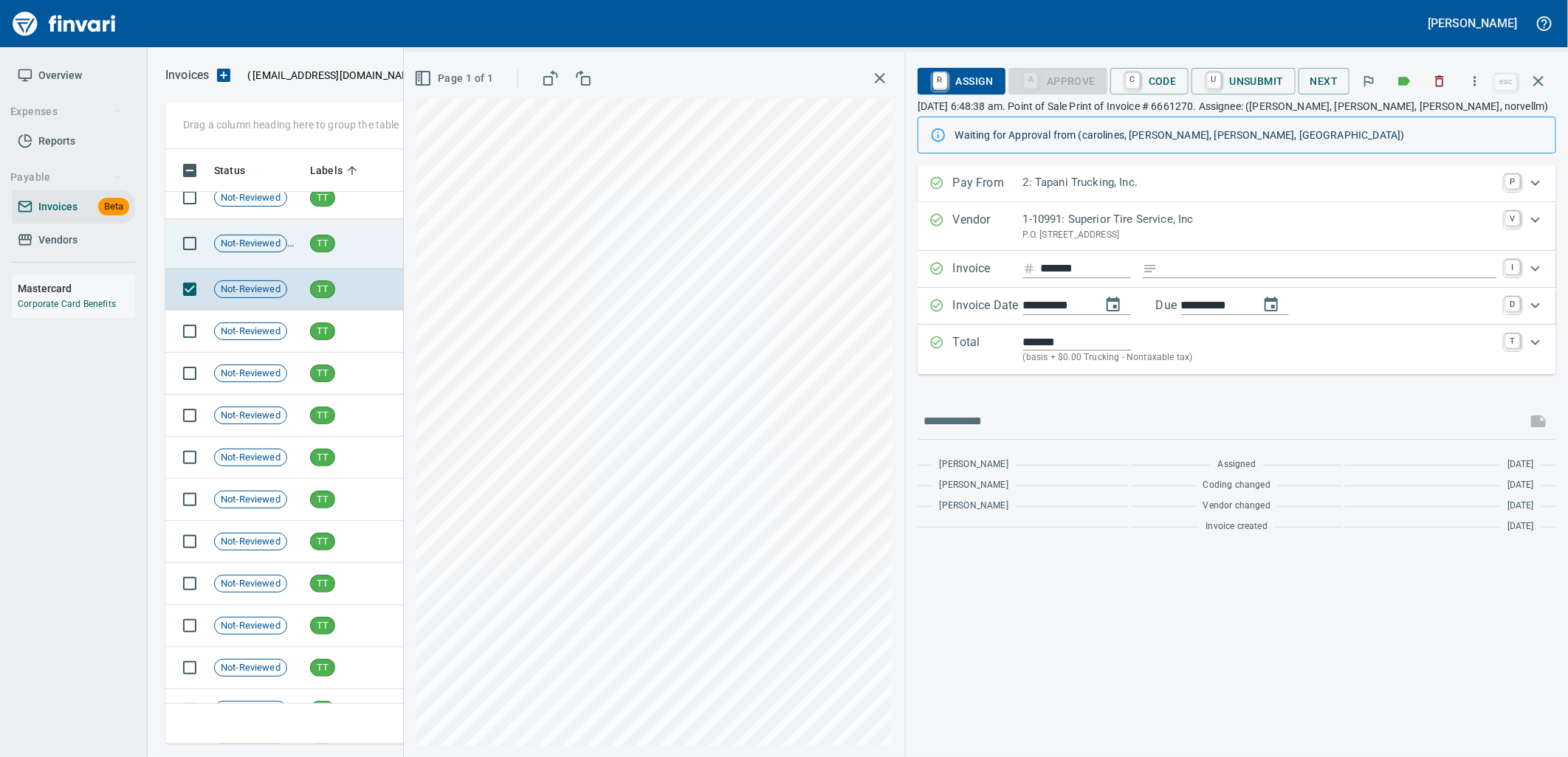
click at [349, 231] on td "TT" at bounding box center [351, 244] width 92 height 50
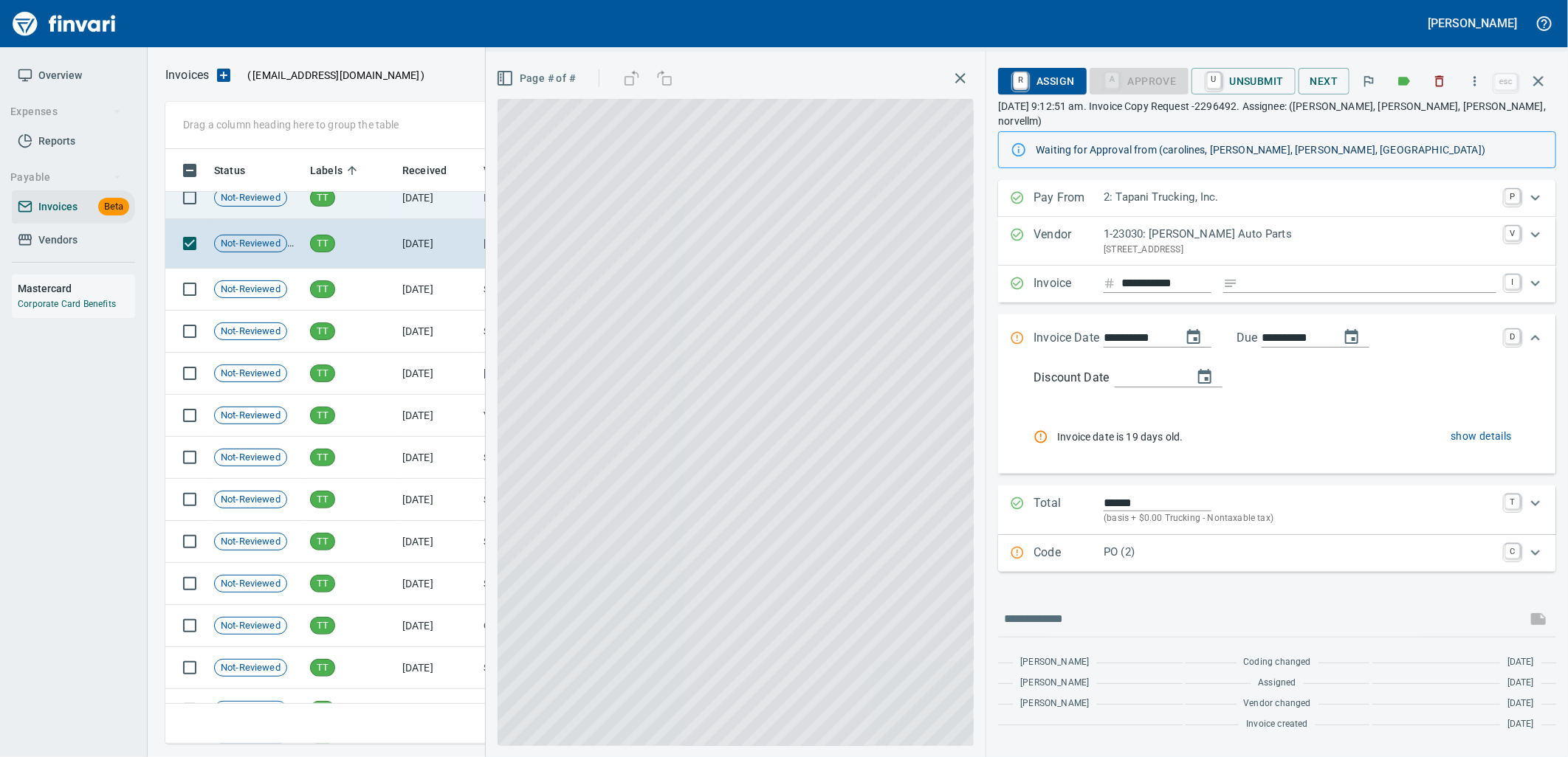
click at [344, 199] on td "TT" at bounding box center [351, 198] width 92 height 42
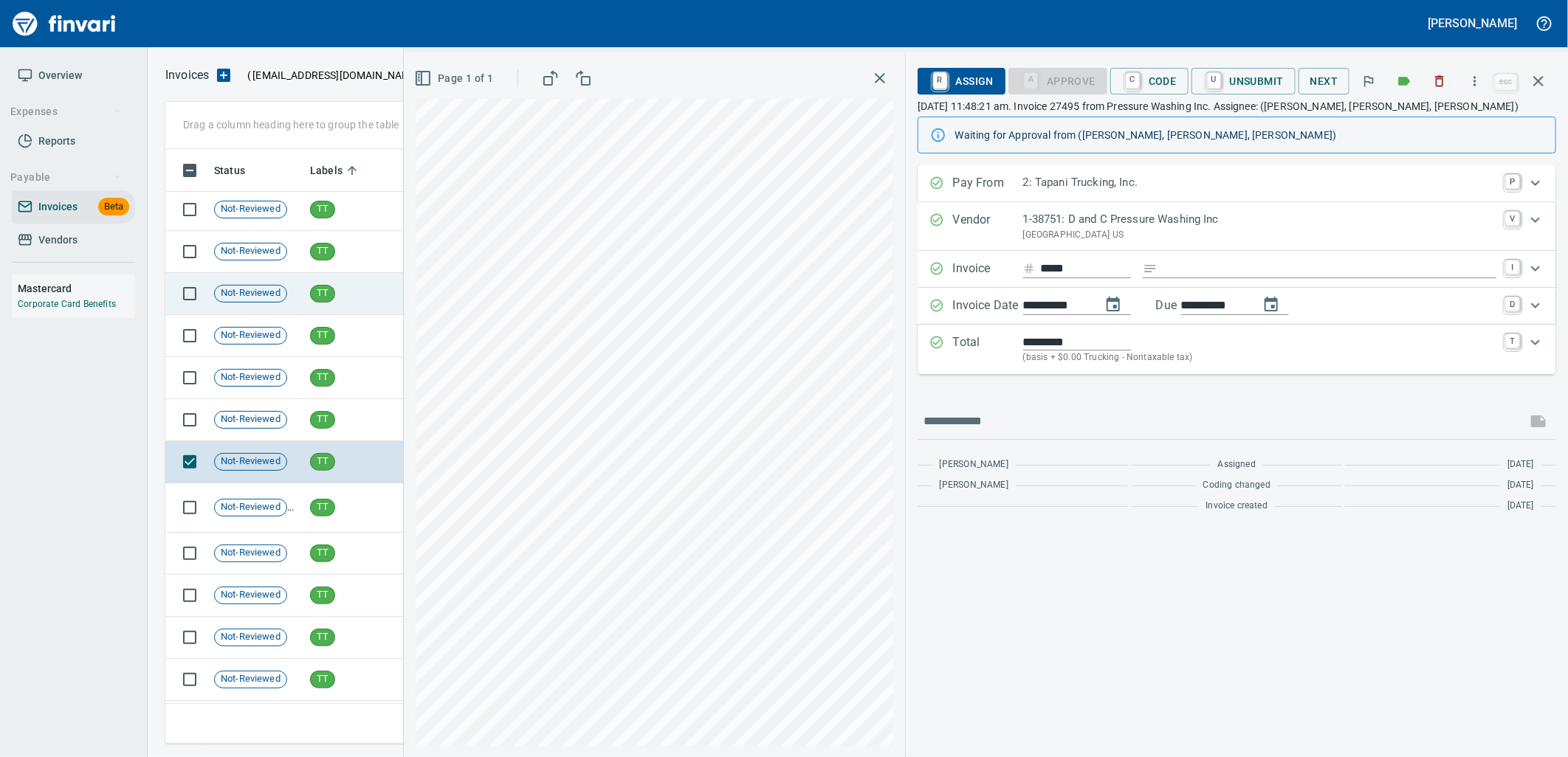
scroll to position [17596, 0]
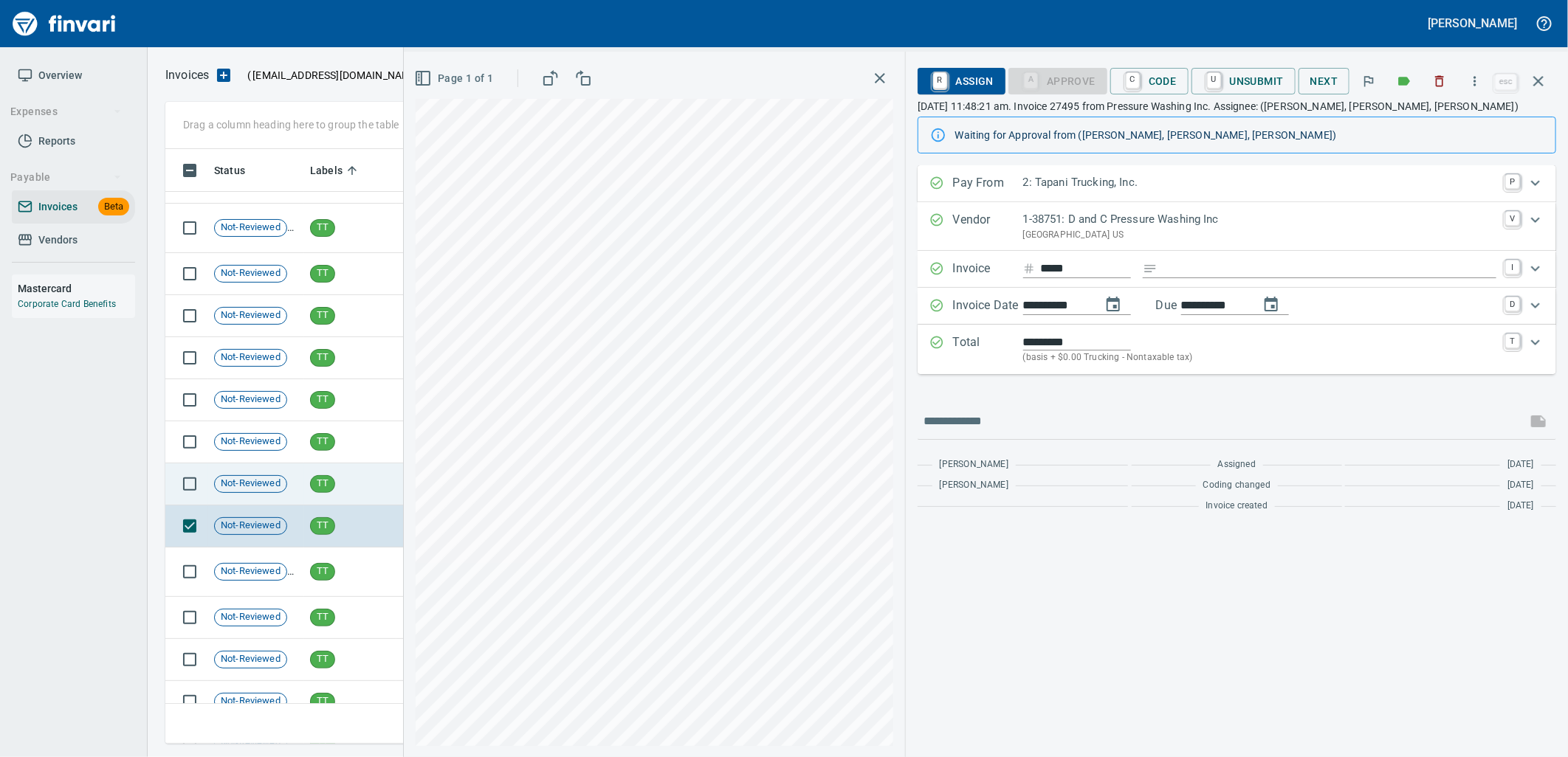
click at [361, 465] on td "TT" at bounding box center [351, 484] width 92 height 42
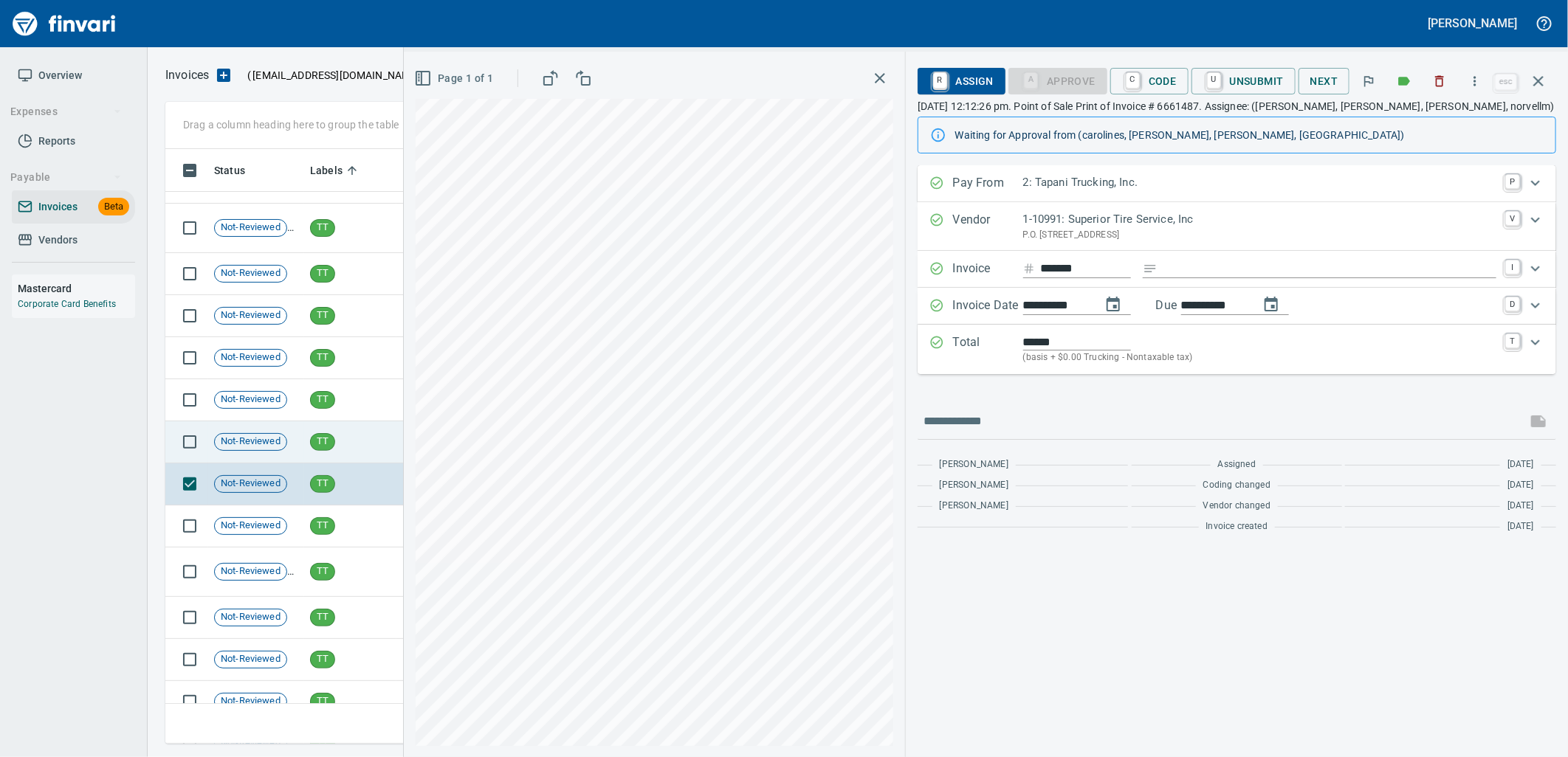
click at [359, 450] on td "TT" at bounding box center [351, 442] width 92 height 42
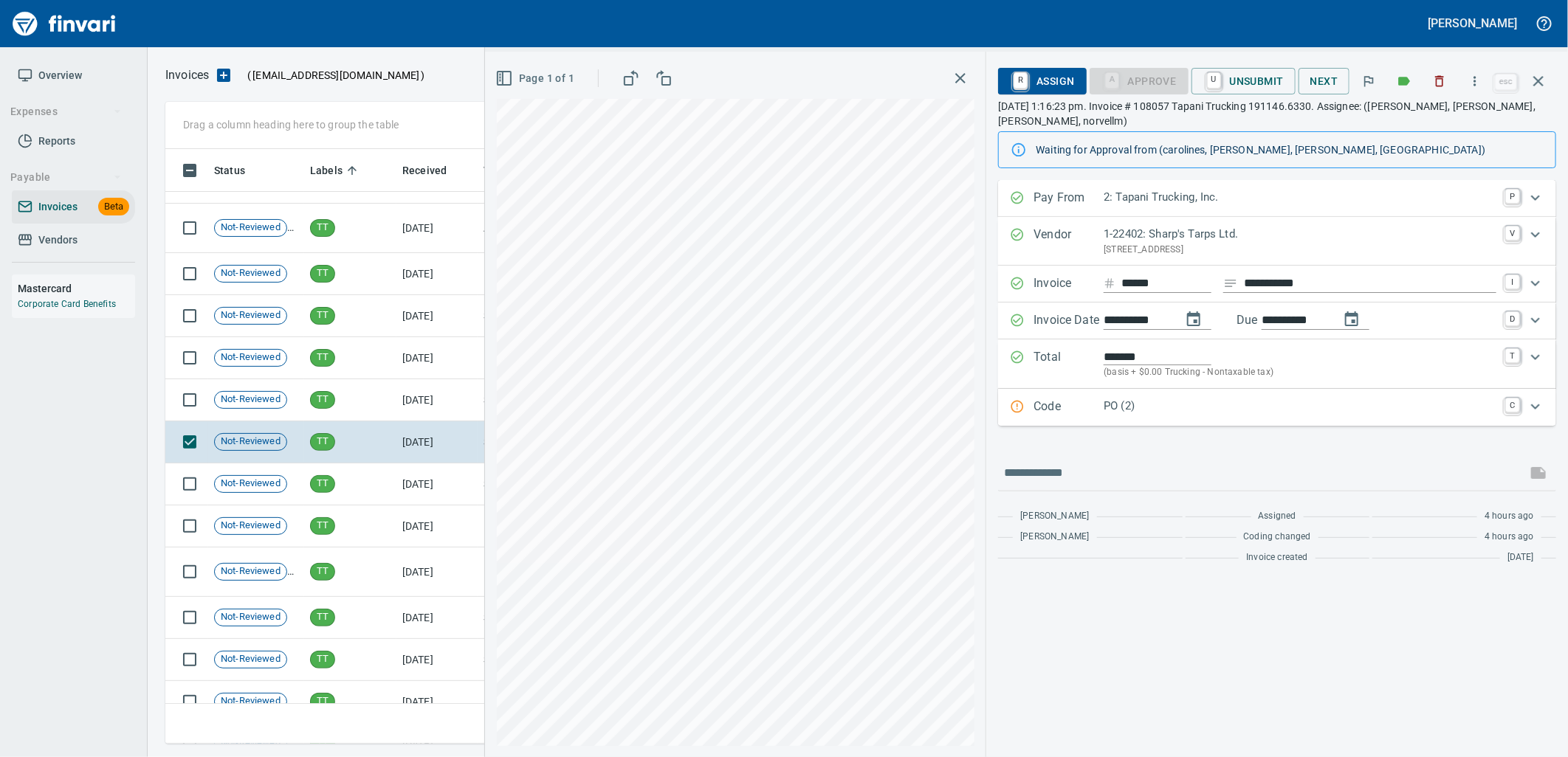
click at [1193, 399] on p "PO (2)" at bounding box center [1300, 406] width 392 height 17
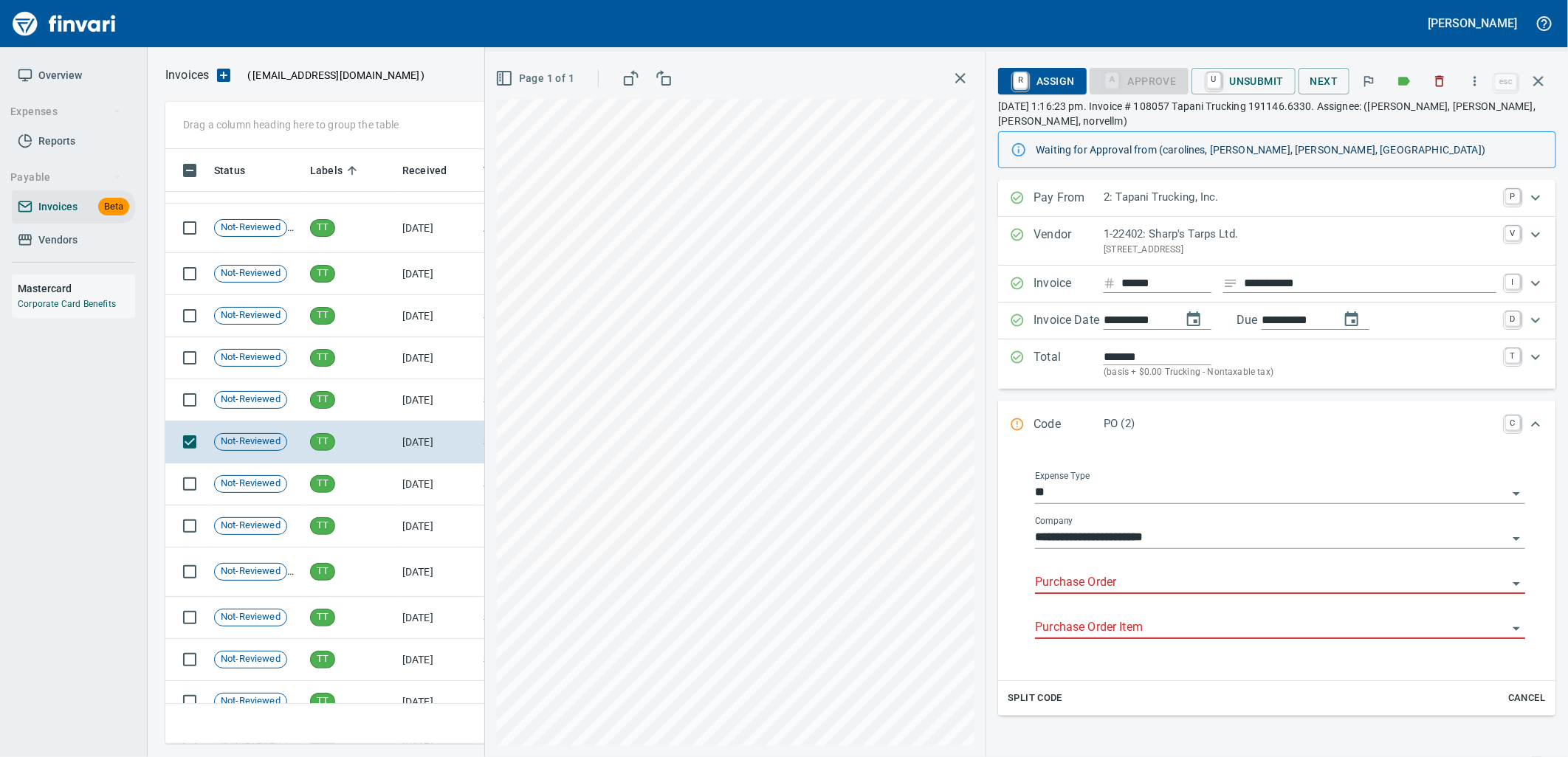
click at [1105, 591] on input "Purchase Order" at bounding box center [1271, 582] width 472 height 20
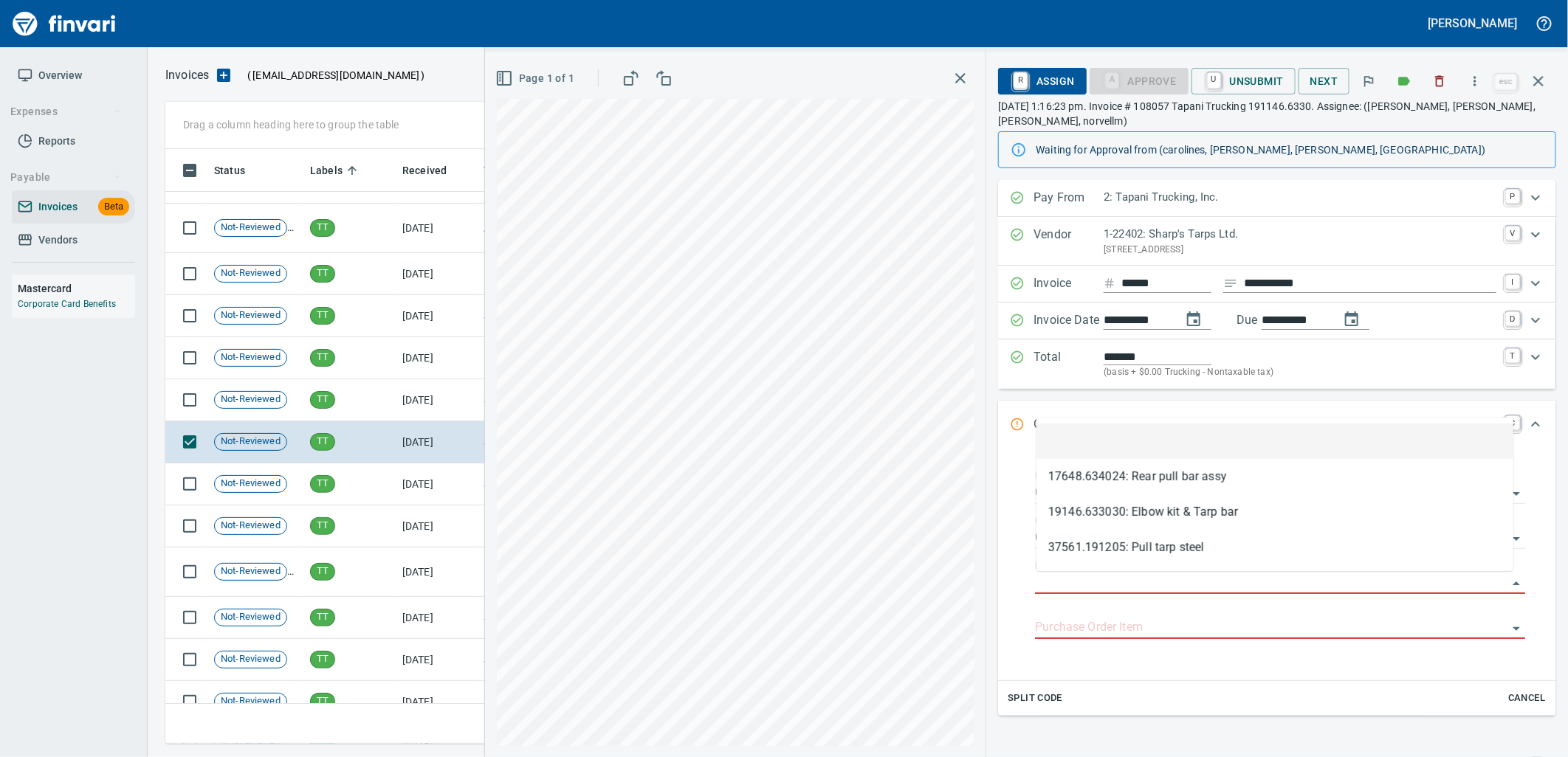
scroll to position [583, 1360]
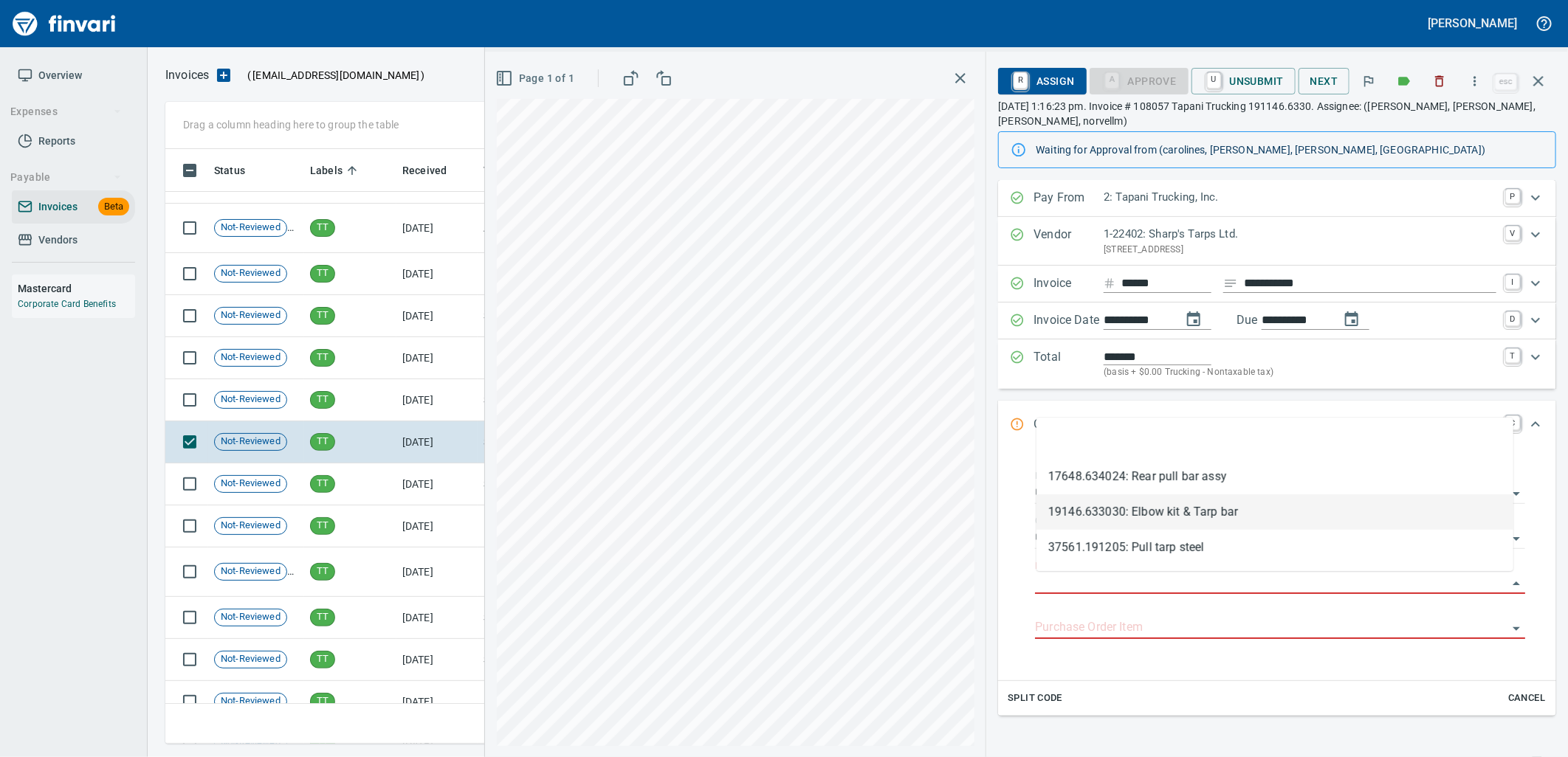
click at [1073, 510] on li "19146.633030: Elbow kit & Tarp bar" at bounding box center [1274, 512] width 477 height 35
type input "**********"
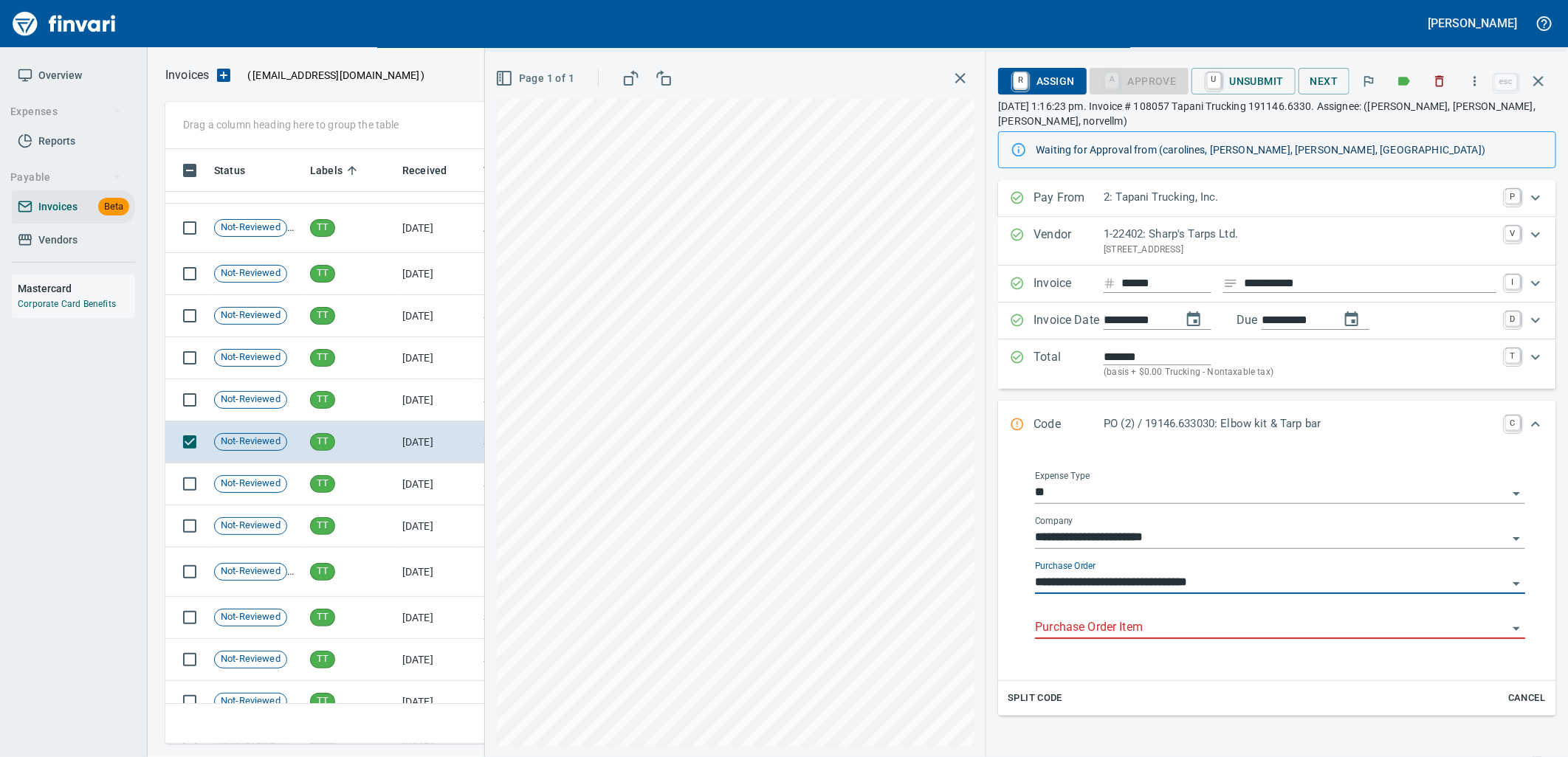
click at [1133, 625] on input "Purchase Order Item" at bounding box center [1271, 627] width 472 height 20
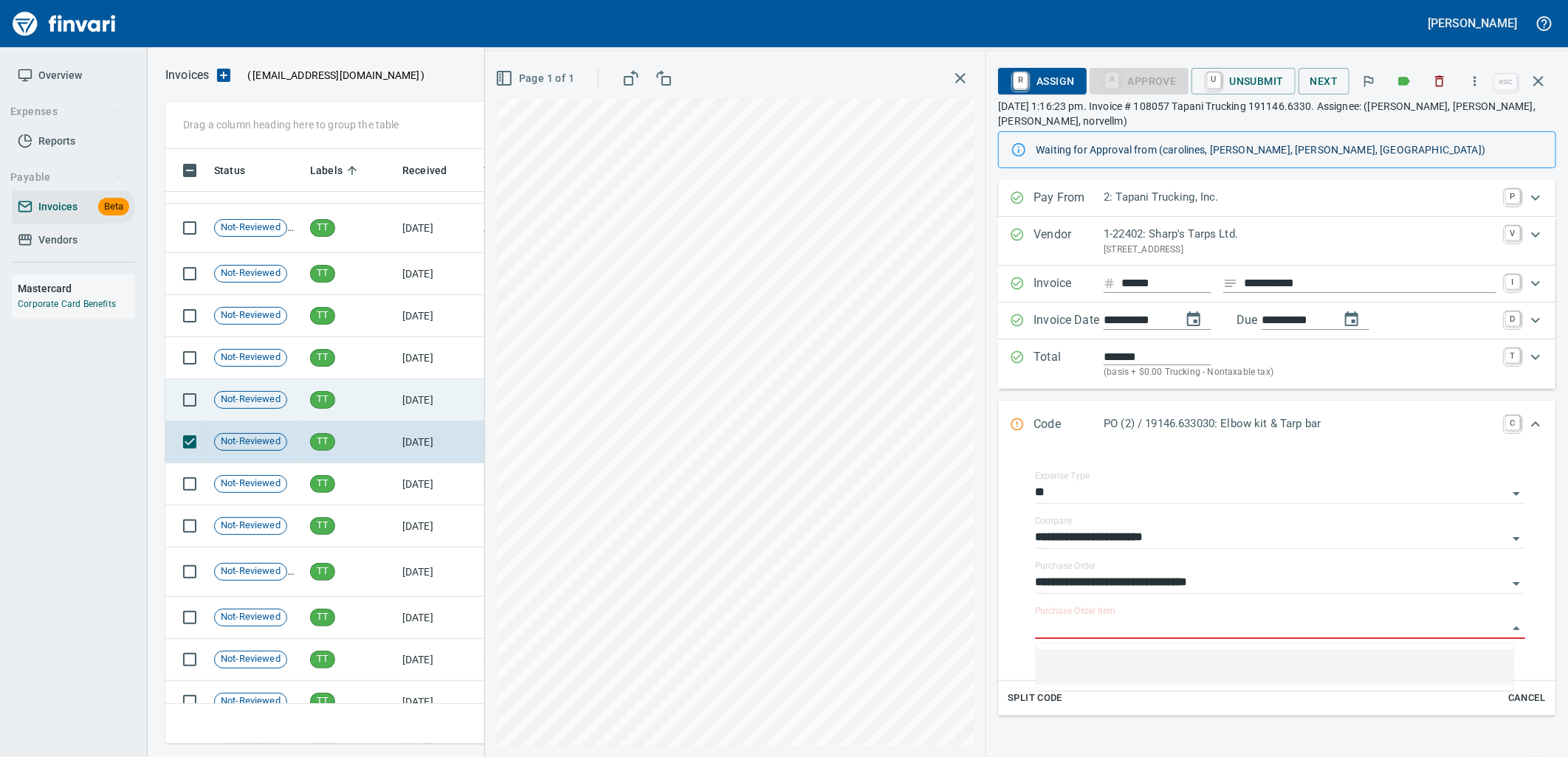
click at [372, 390] on td "TT" at bounding box center [351, 399] width 92 height 42
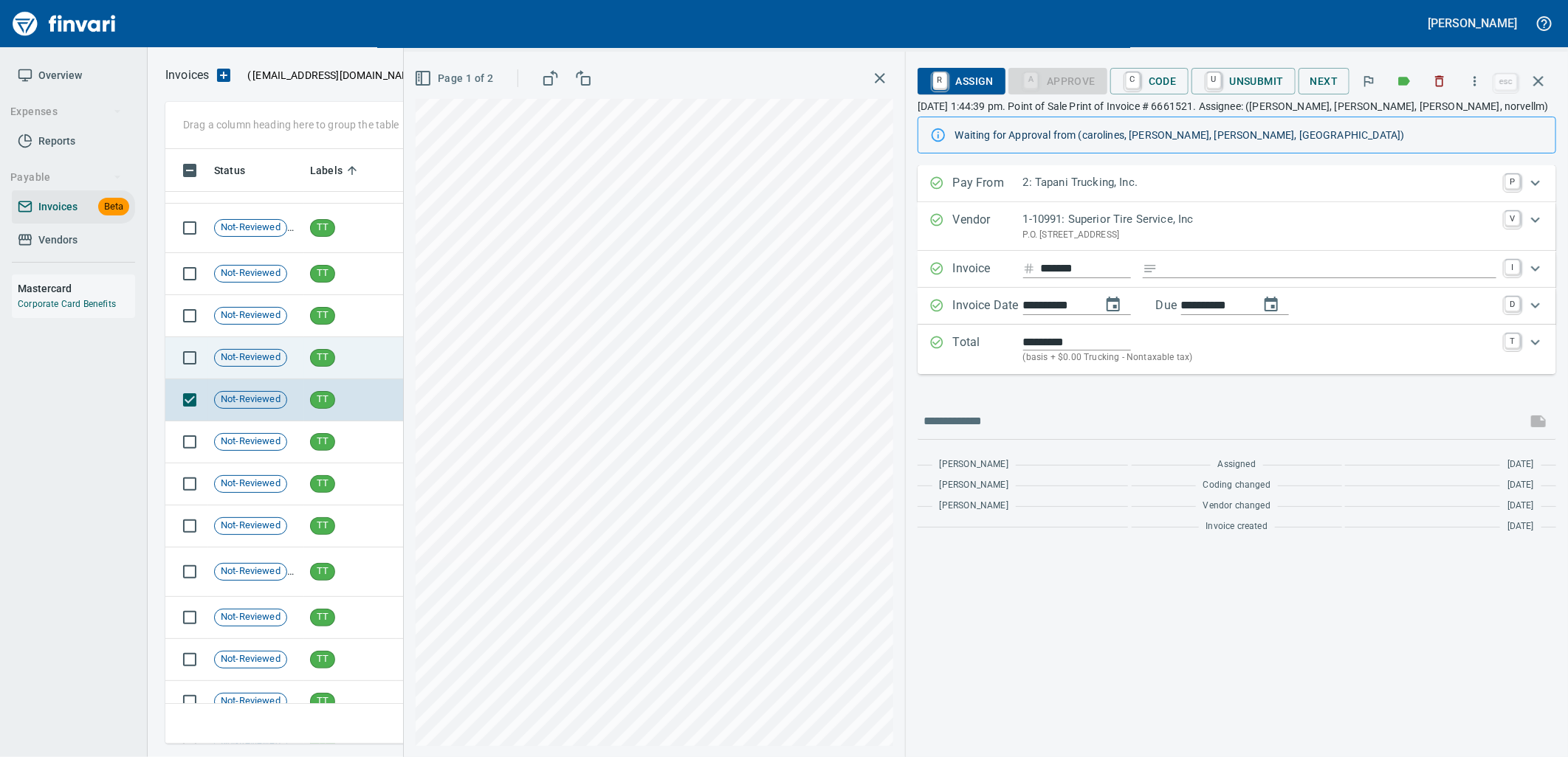
click at [375, 339] on td "TT" at bounding box center [351, 358] width 92 height 42
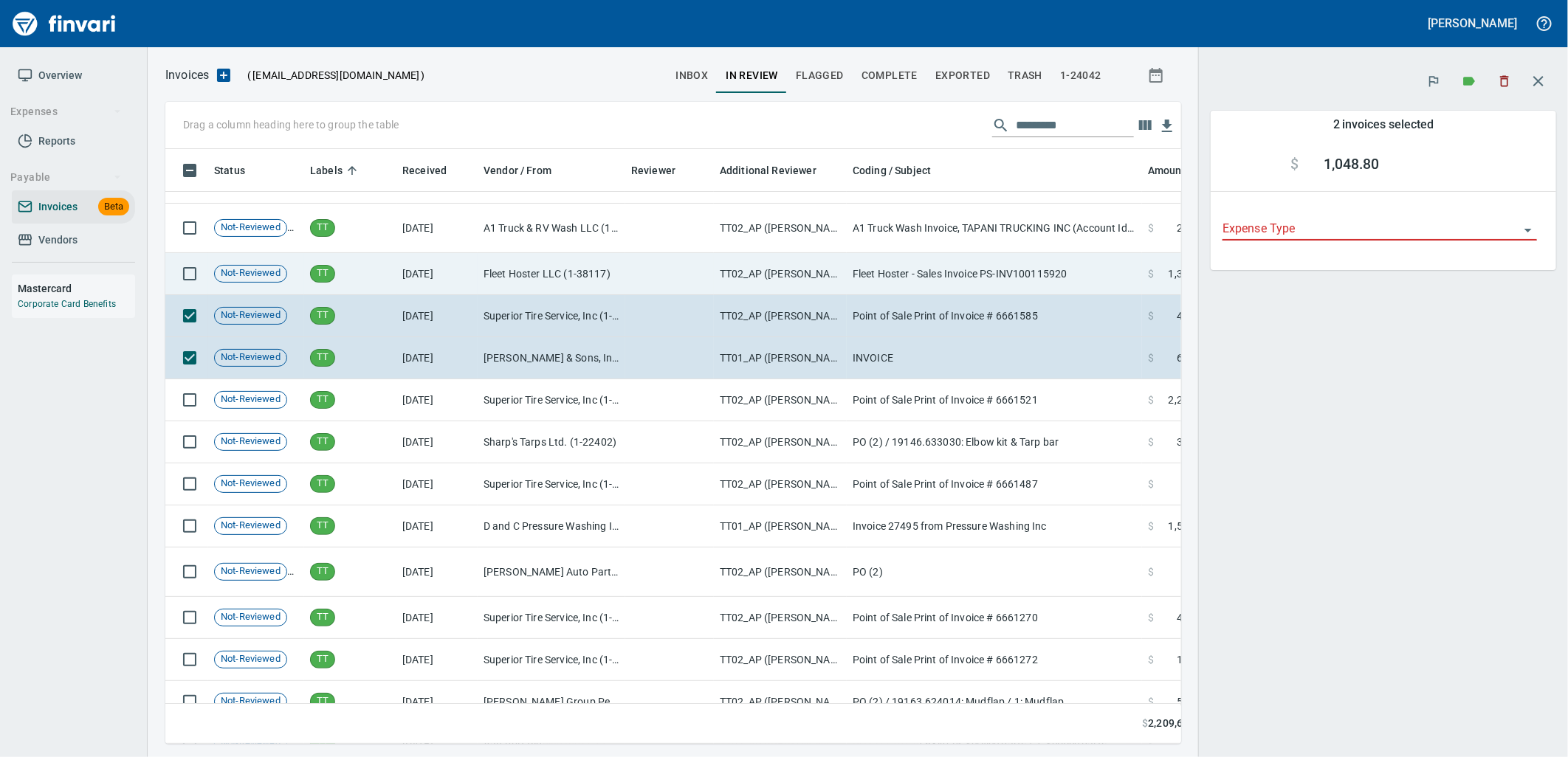
scroll to position [571, 992]
click at [210, 273] on td "Not-Reviewed" at bounding box center [256, 273] width 96 height 42
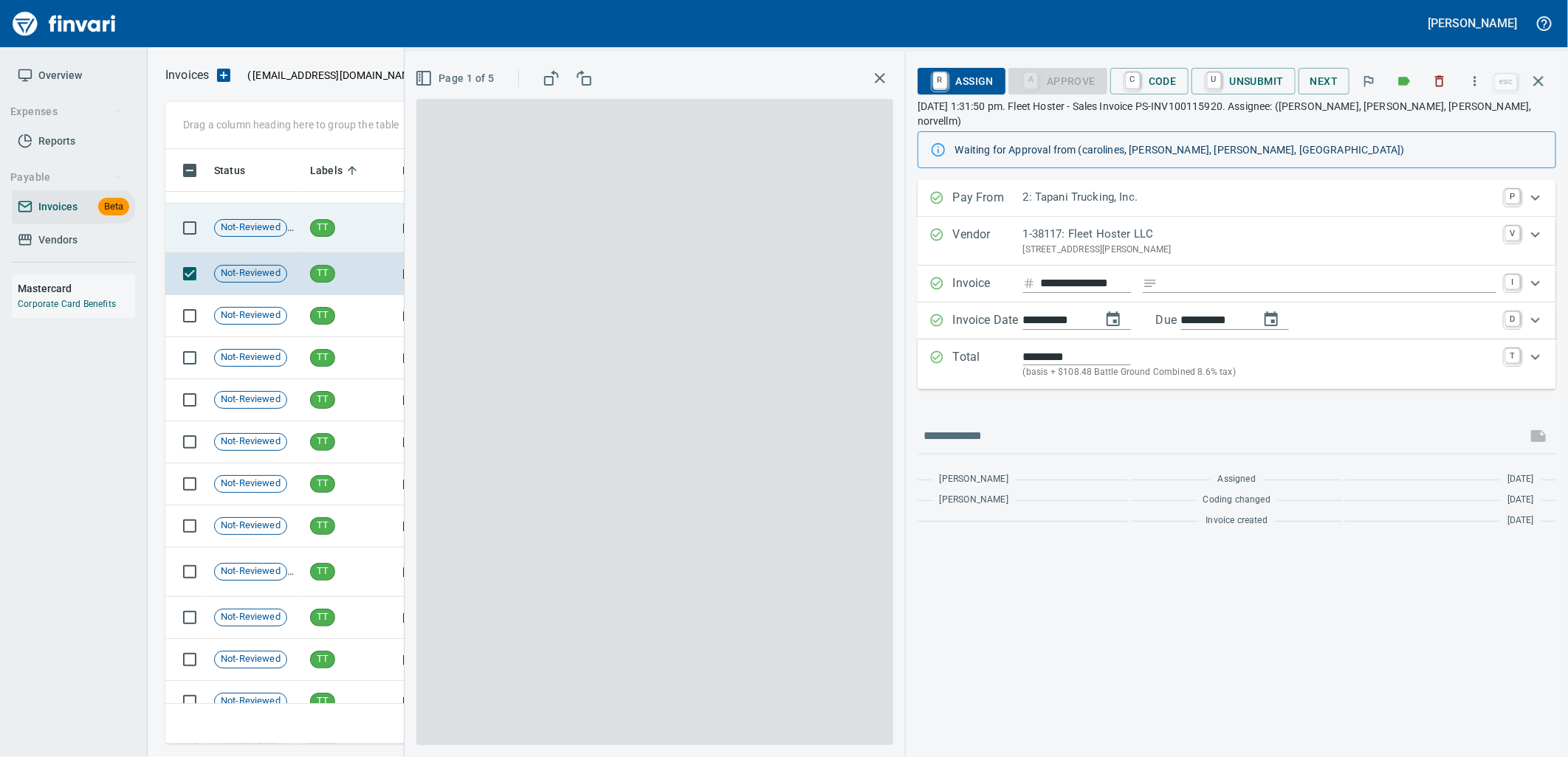
scroll to position [583, 1360]
click at [218, 247] on td "Not-Reviewed" at bounding box center [256, 228] width 96 height 50
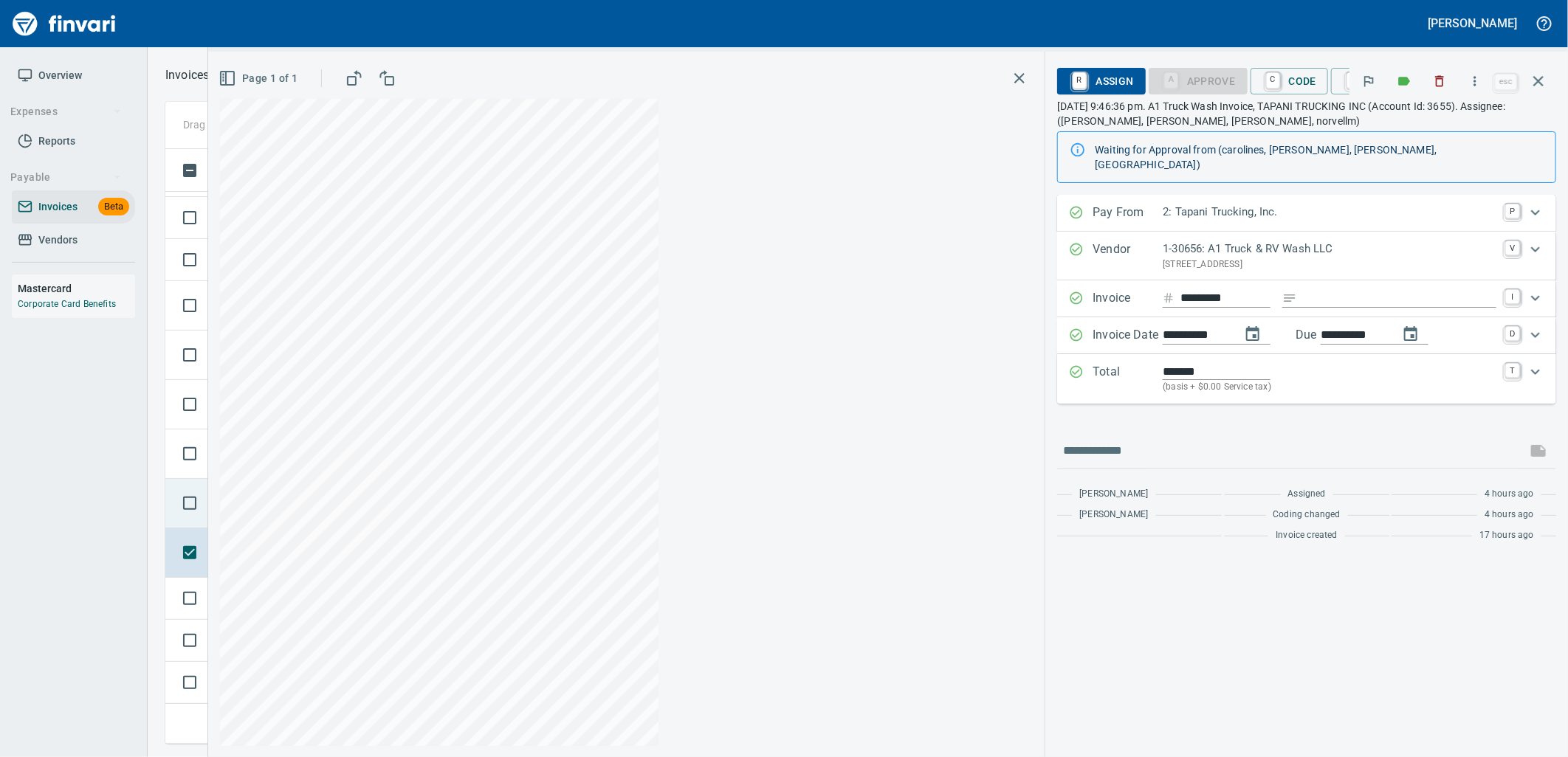
scroll to position [17269, 0]
click at [203, 527] on td at bounding box center [186, 506] width 43 height 50
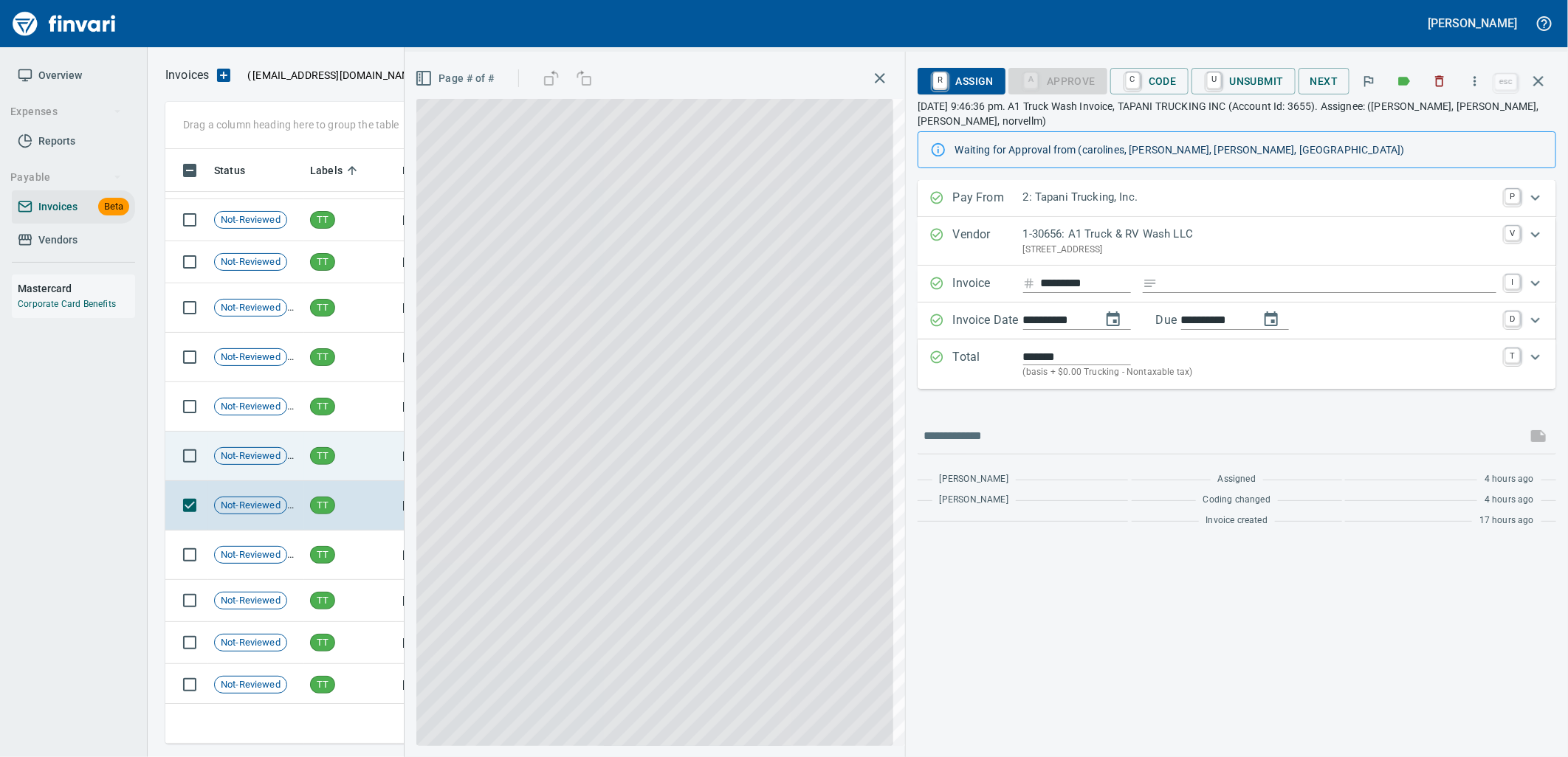
click at [226, 463] on div "Not-Reviewed" at bounding box center [250, 456] width 73 height 18
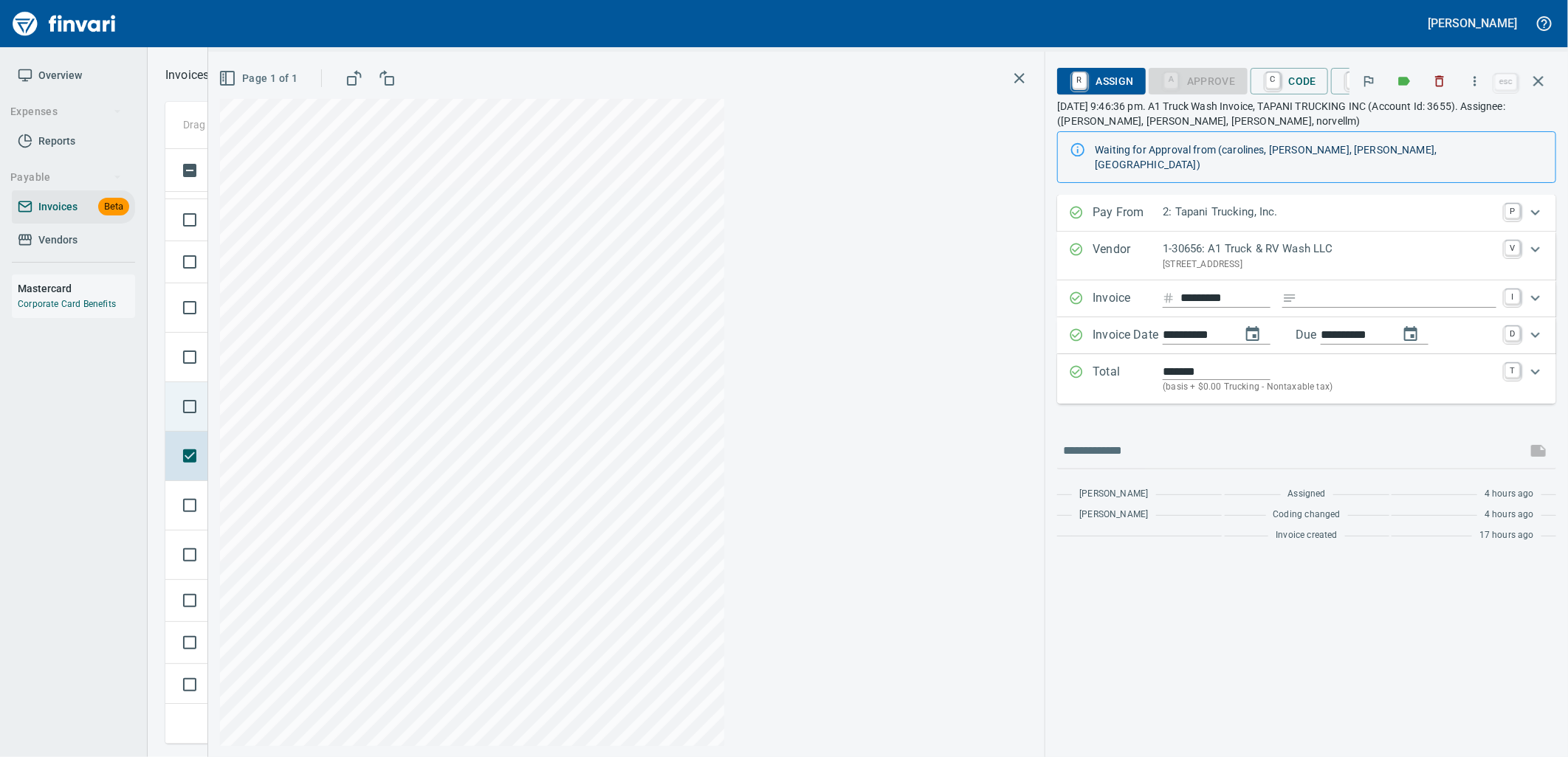
click at [239, 411] on div "Drag a column heading here to group the table Status Labels Received Vendor / F…" at bounding box center [858, 422] width 1421 height 642
click at [195, 422] on td at bounding box center [186, 407] width 43 height 50
click at [201, 373] on td at bounding box center [186, 358] width 43 height 50
click at [204, 322] on td at bounding box center [186, 308] width 43 height 50
click at [218, 269] on div "Page 1 of 1" at bounding box center [626, 404] width 836 height 706
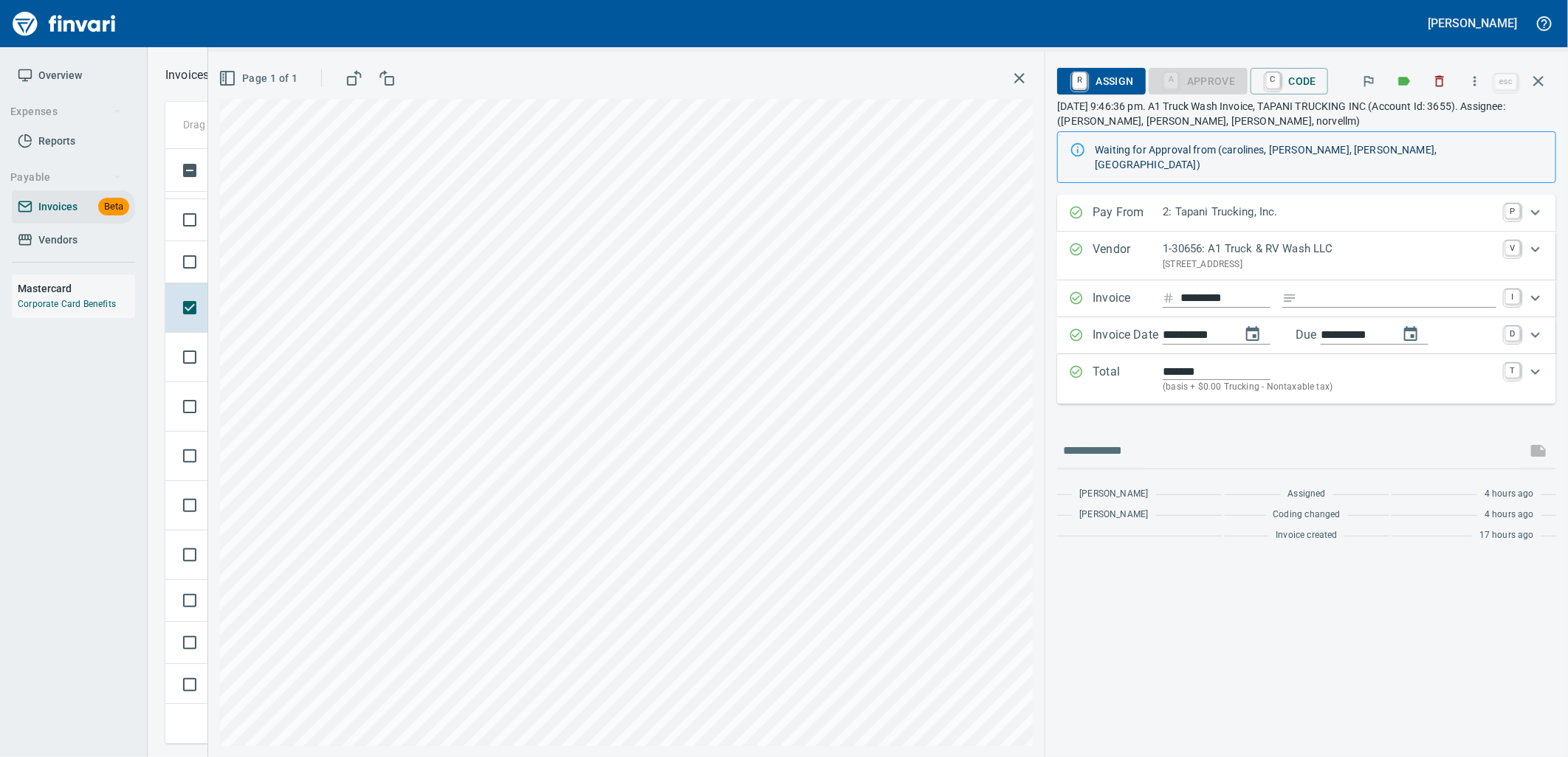
click at [210, 269] on div "Page 1 of 1" at bounding box center [626, 404] width 836 height 706
click at [208, 258] on div "**********" at bounding box center [888, 378] width 1360 height 757
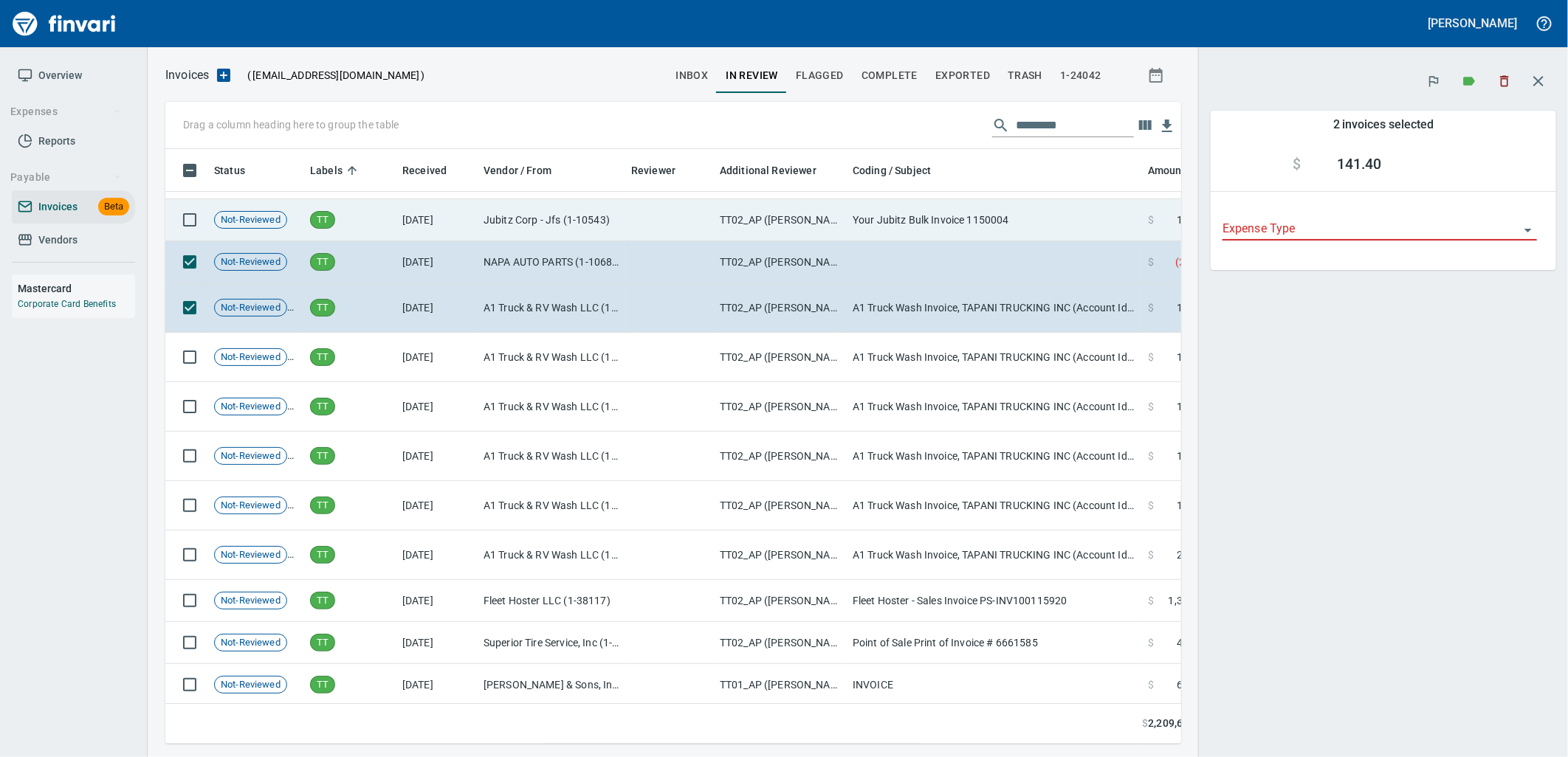
scroll to position [571, 992]
click at [225, 229] on td "Not-Reviewed" at bounding box center [256, 219] width 96 height 42
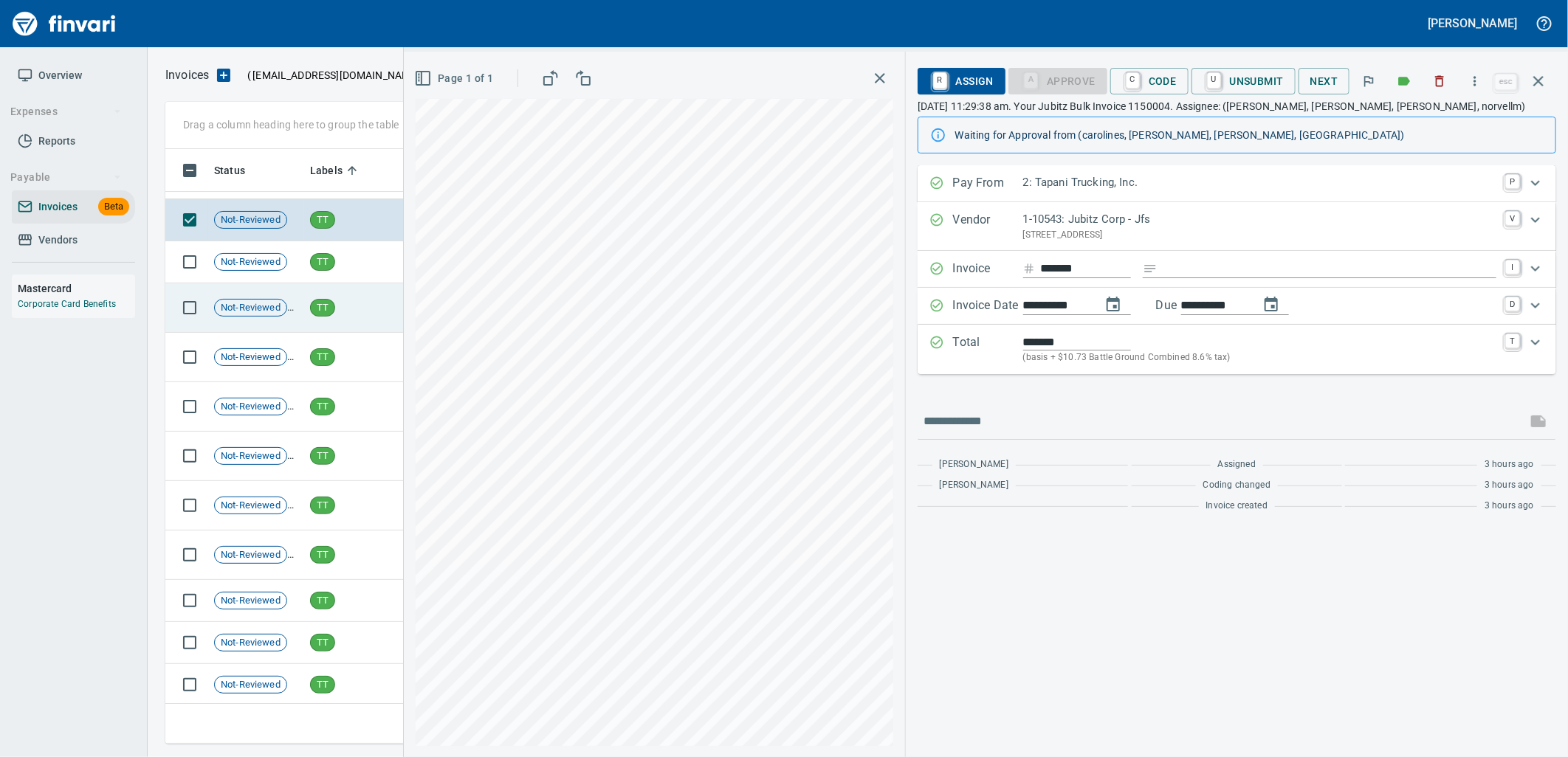
scroll to position [17106, 0]
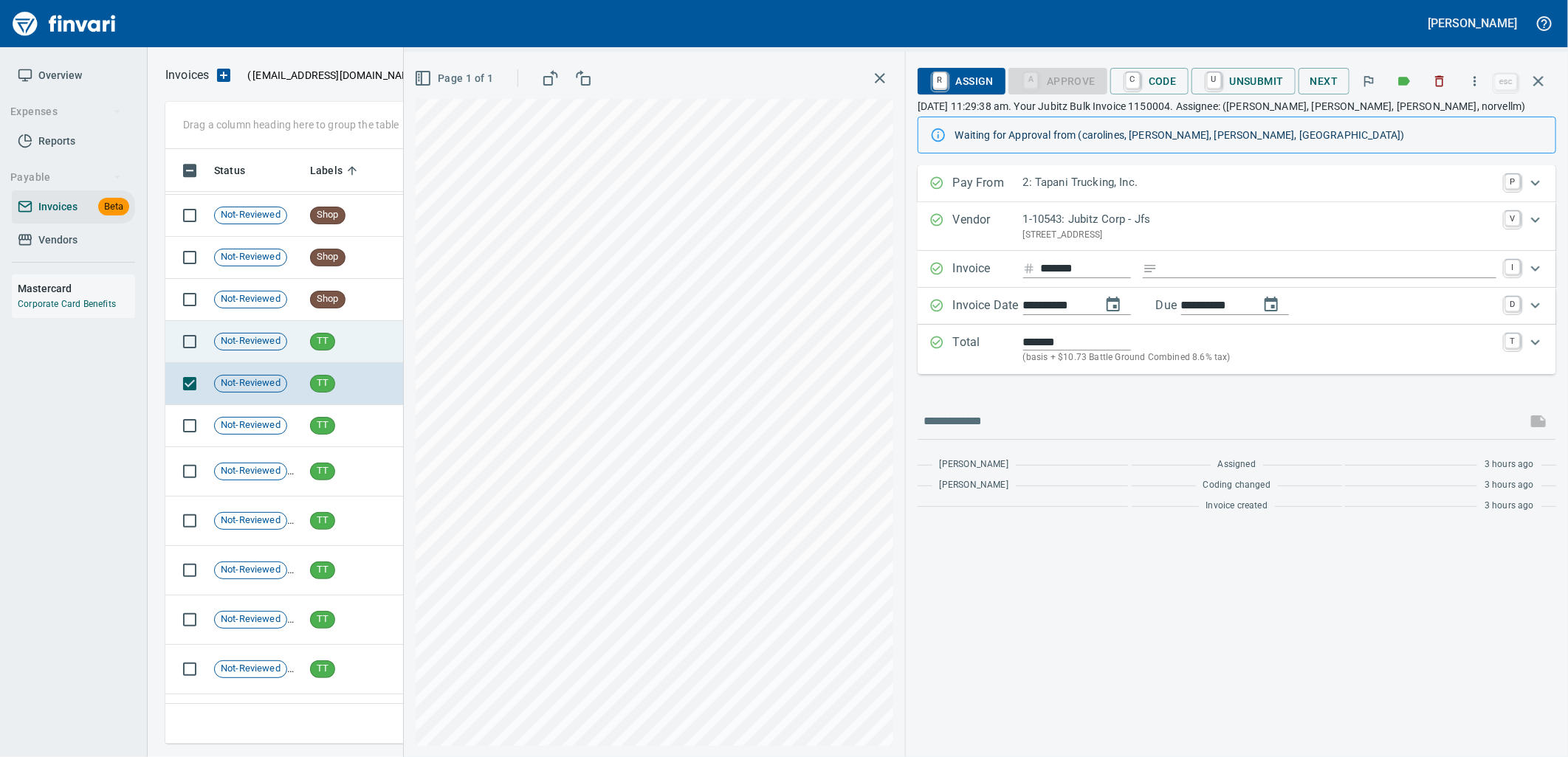
click at [273, 352] on td "Not-Reviewed" at bounding box center [256, 342] width 96 height 42
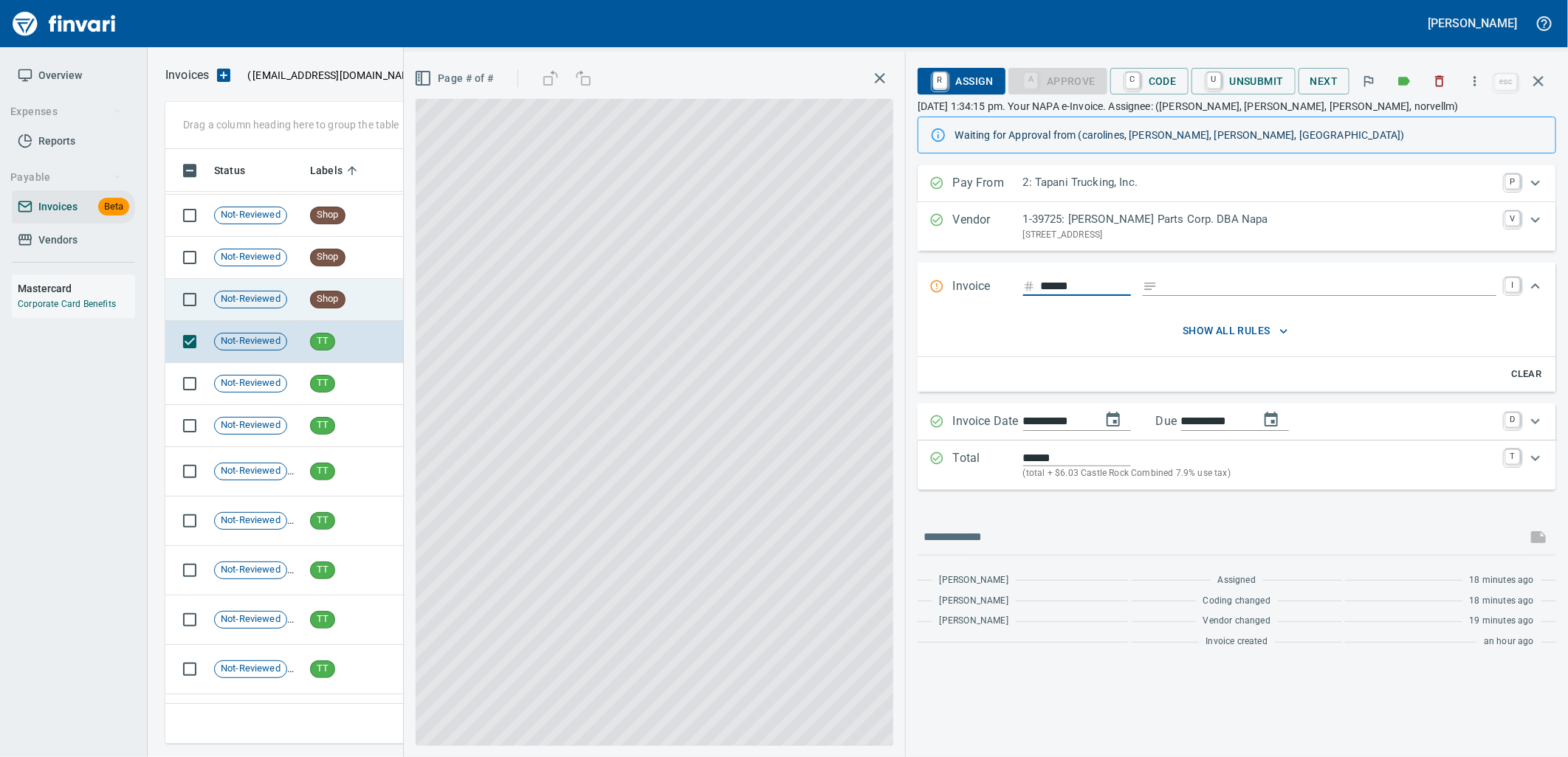
click at [278, 311] on td "Not-Reviewed" at bounding box center [256, 299] width 96 height 42
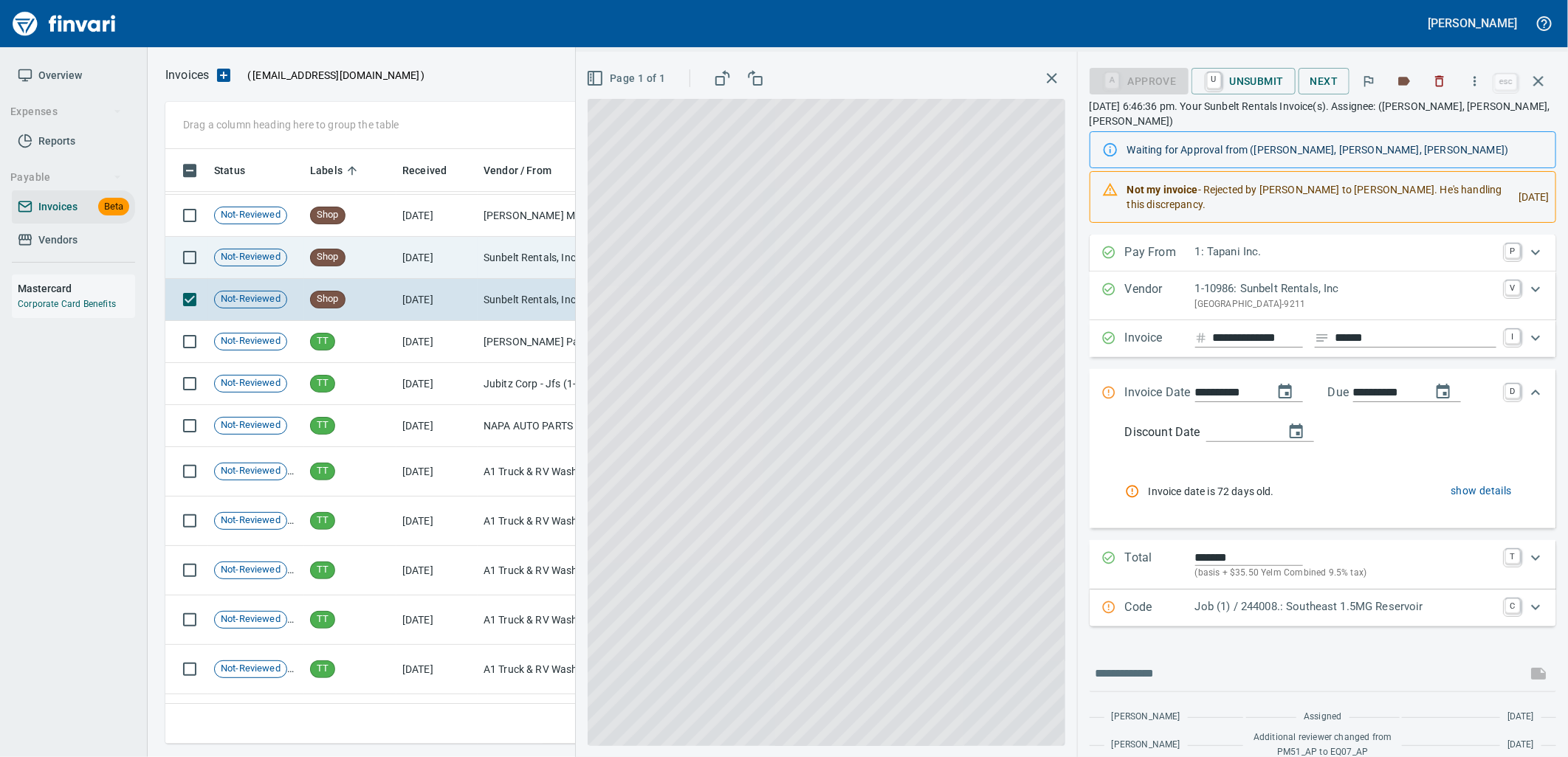
click at [266, 275] on td "Not-Reviewed" at bounding box center [256, 257] width 96 height 42
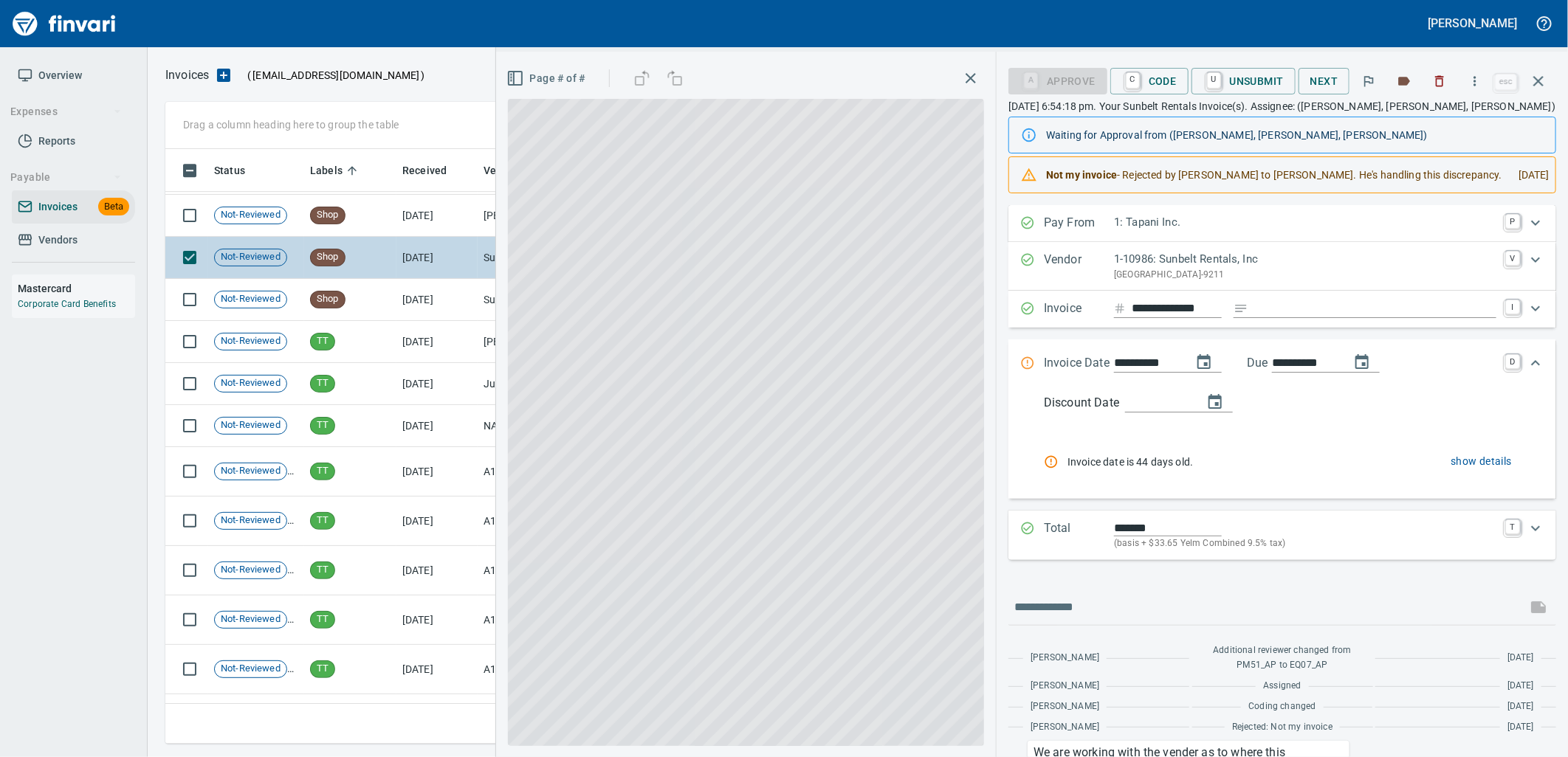
click at [261, 239] on td "Not-Reviewed" at bounding box center [256, 257] width 96 height 42
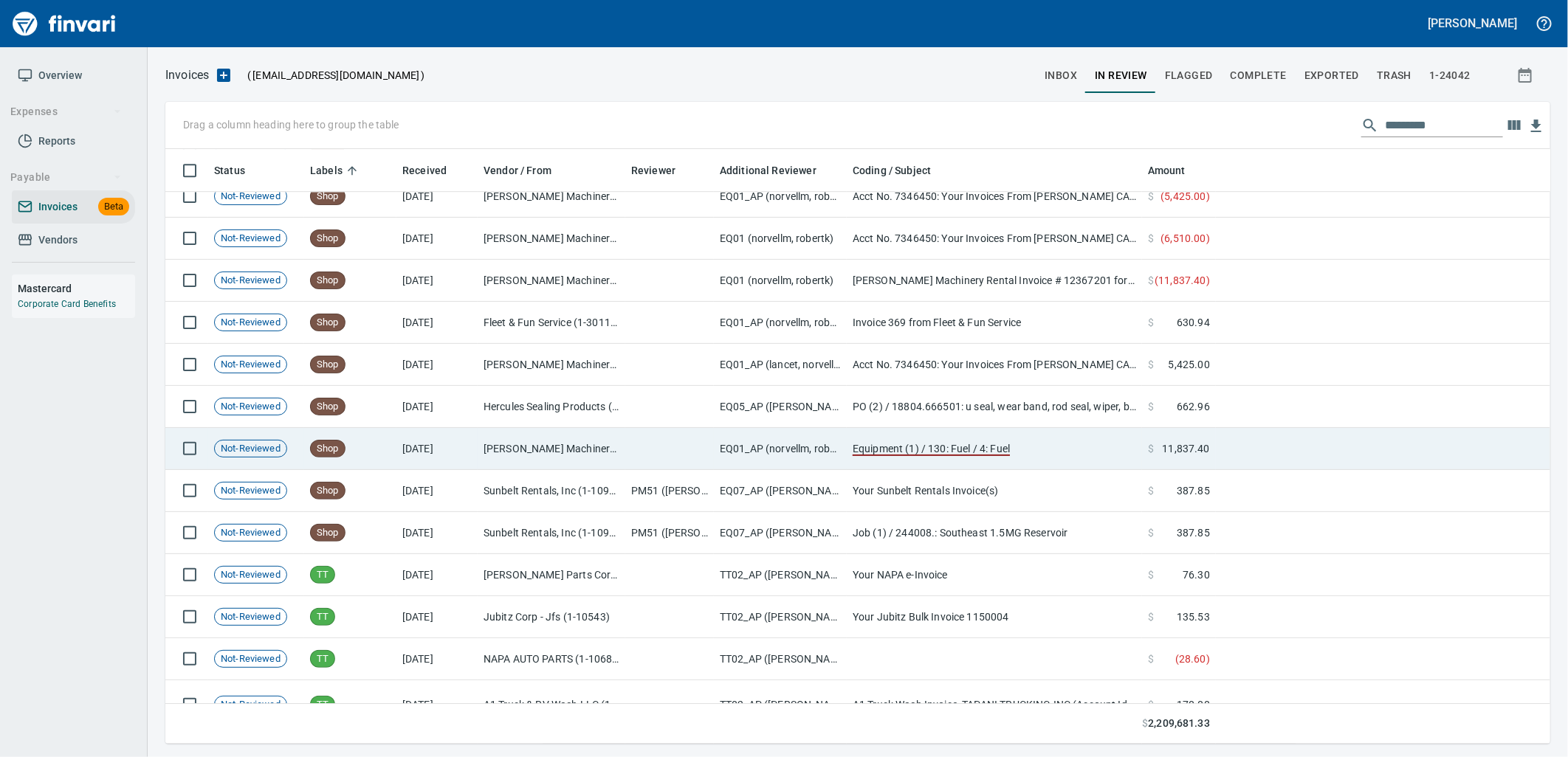
scroll to position [16859, 0]
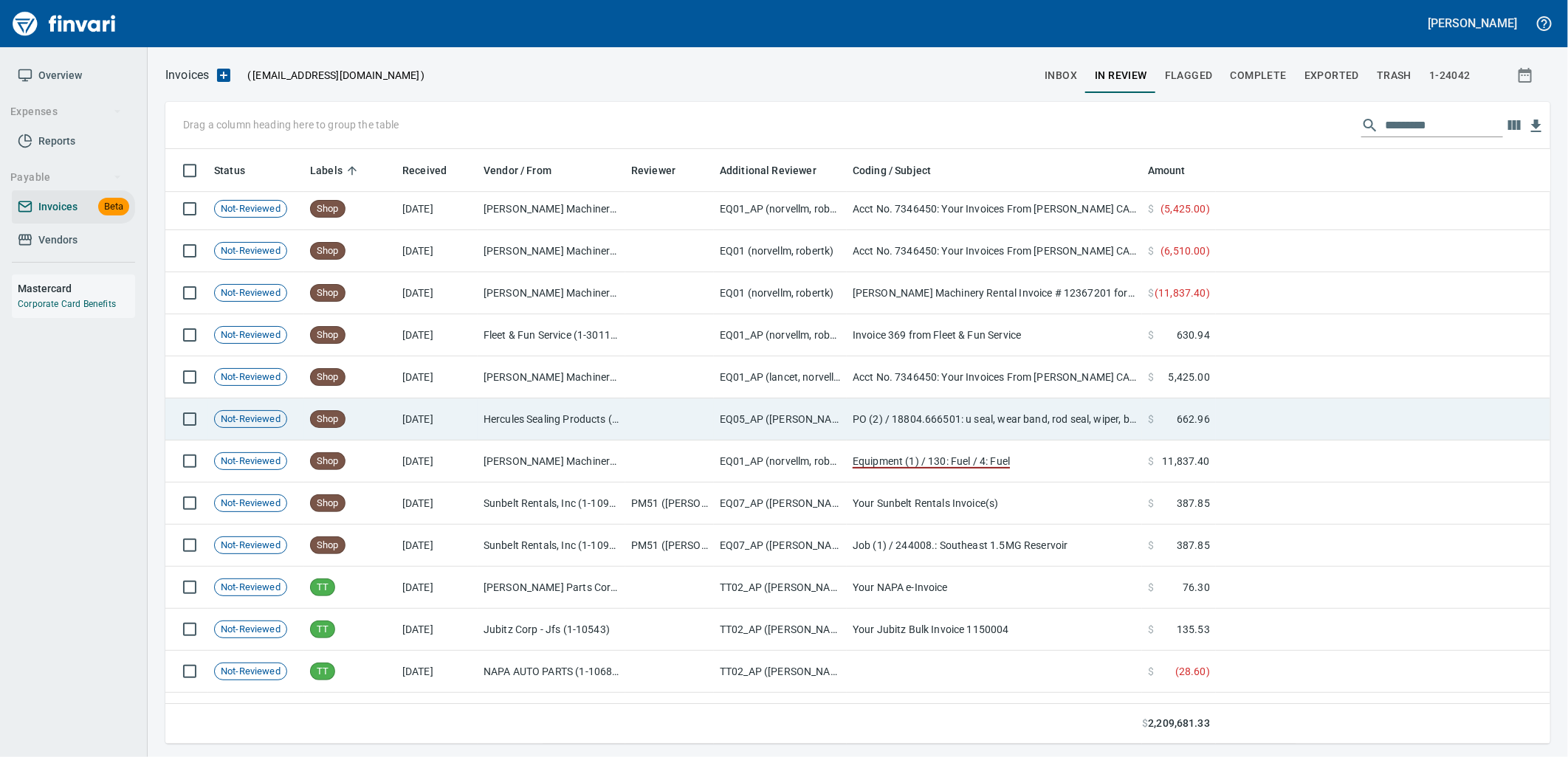
click at [352, 438] on td "Shop" at bounding box center [351, 419] width 92 height 42
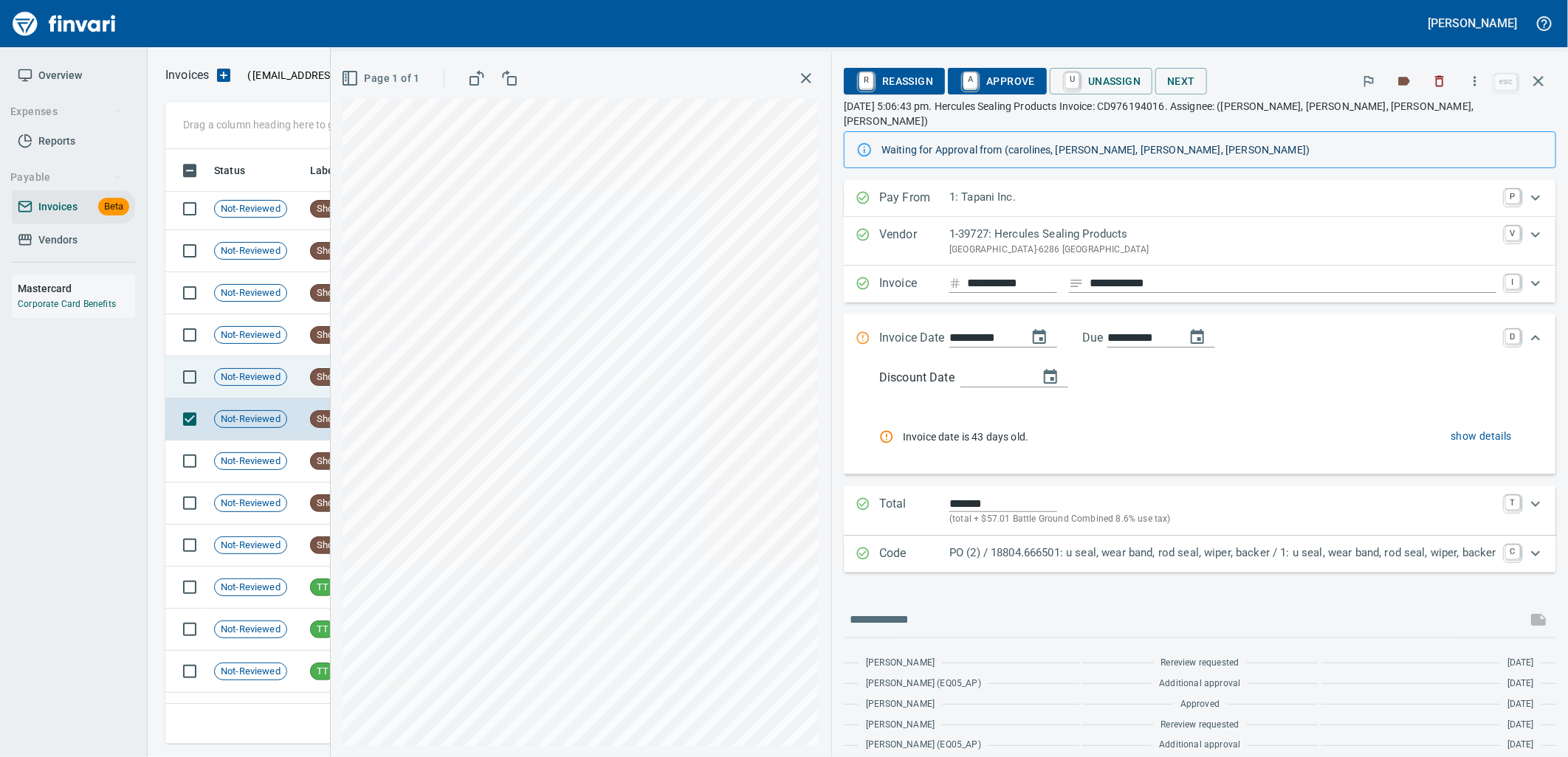
click at [277, 386] on td "Not-Reviewed" at bounding box center [256, 377] width 96 height 42
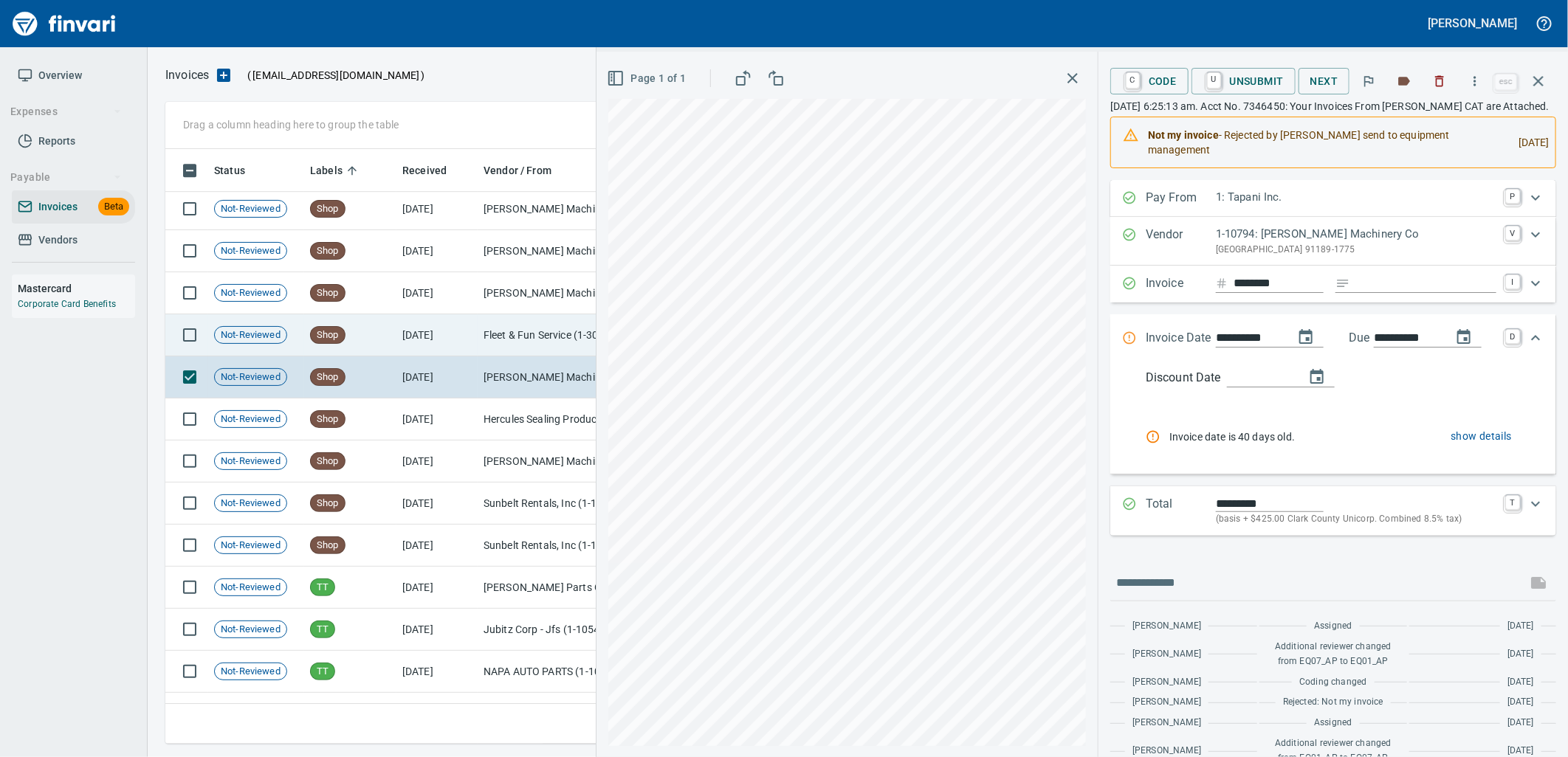
click at [267, 335] on span "Not-Reviewed" at bounding box center [250, 335] width 72 height 14
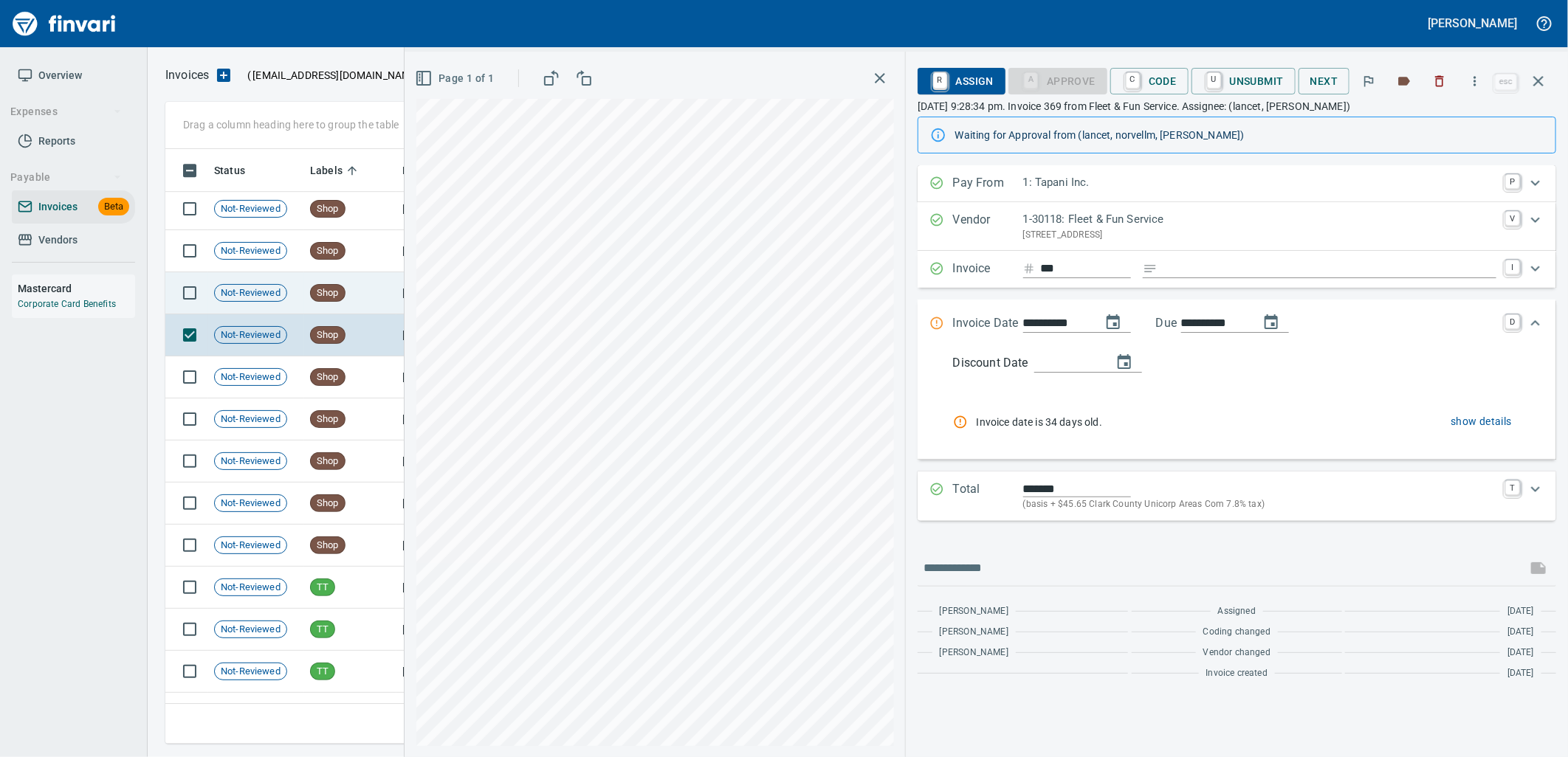
click at [266, 299] on span "Not-Reviewed" at bounding box center [250, 294] width 72 height 14
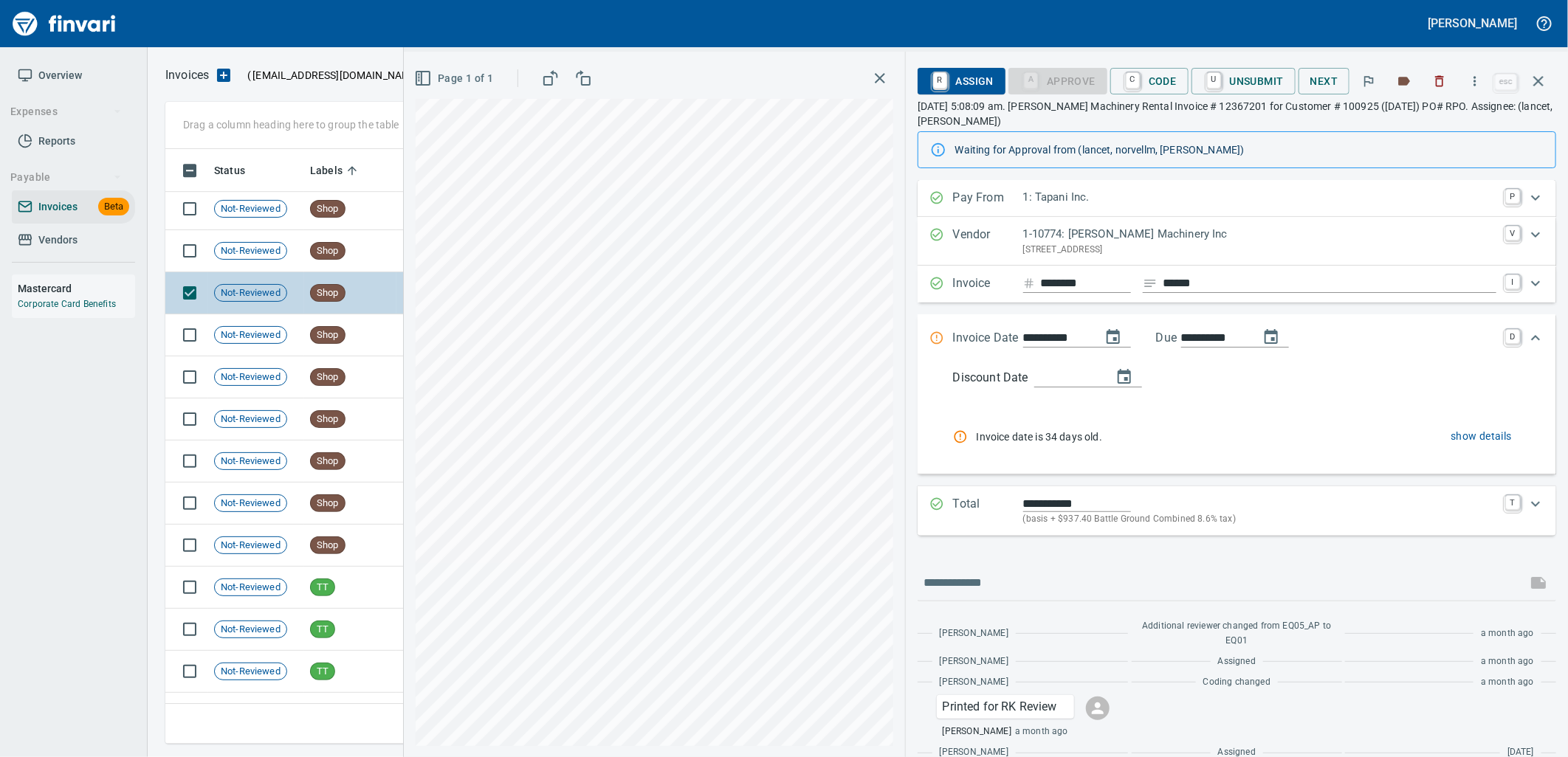
click at [266, 274] on td "Not-Reviewed" at bounding box center [256, 293] width 96 height 42
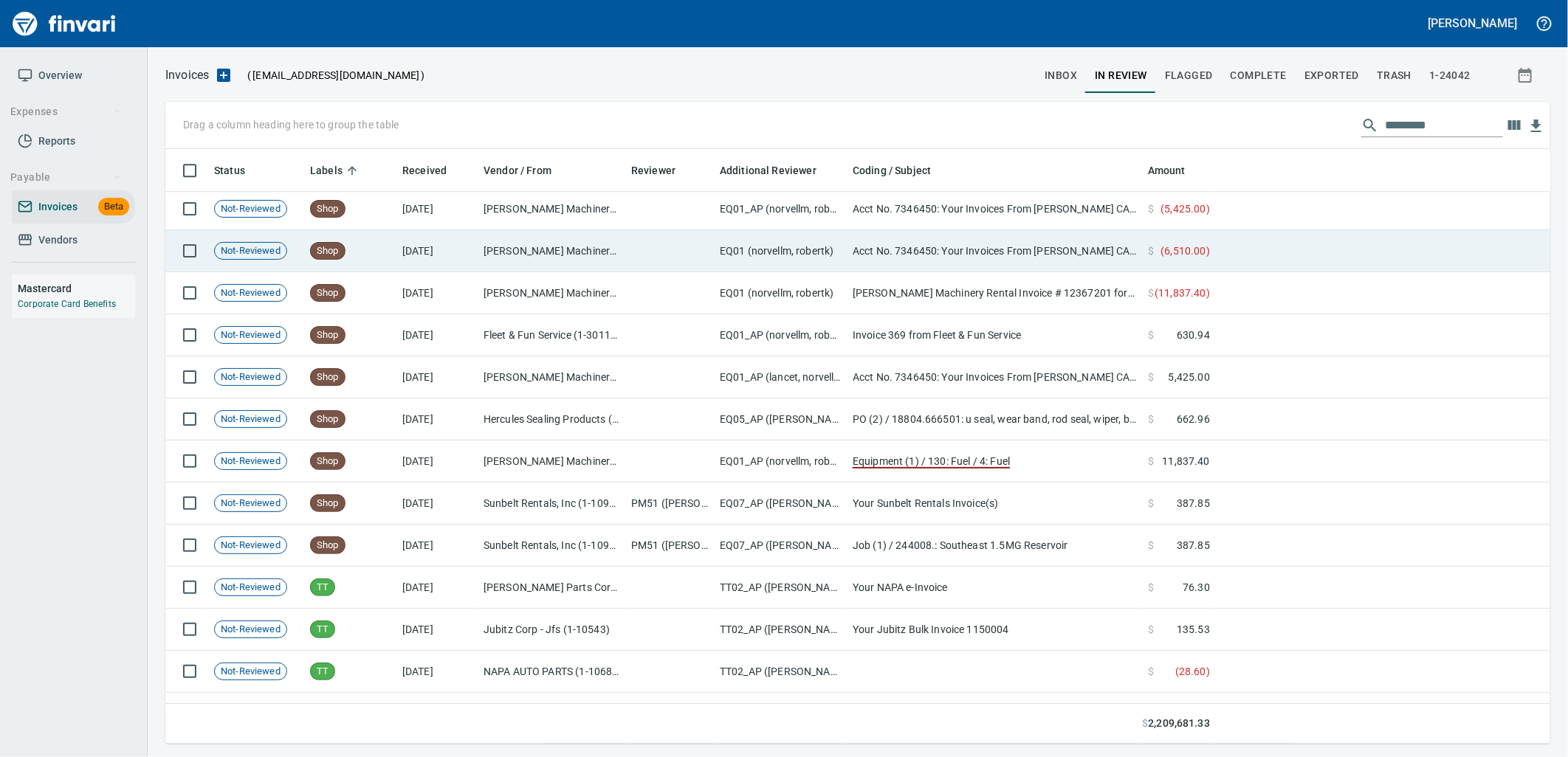
click at [273, 239] on td "Not-Reviewed" at bounding box center [256, 250] width 96 height 42
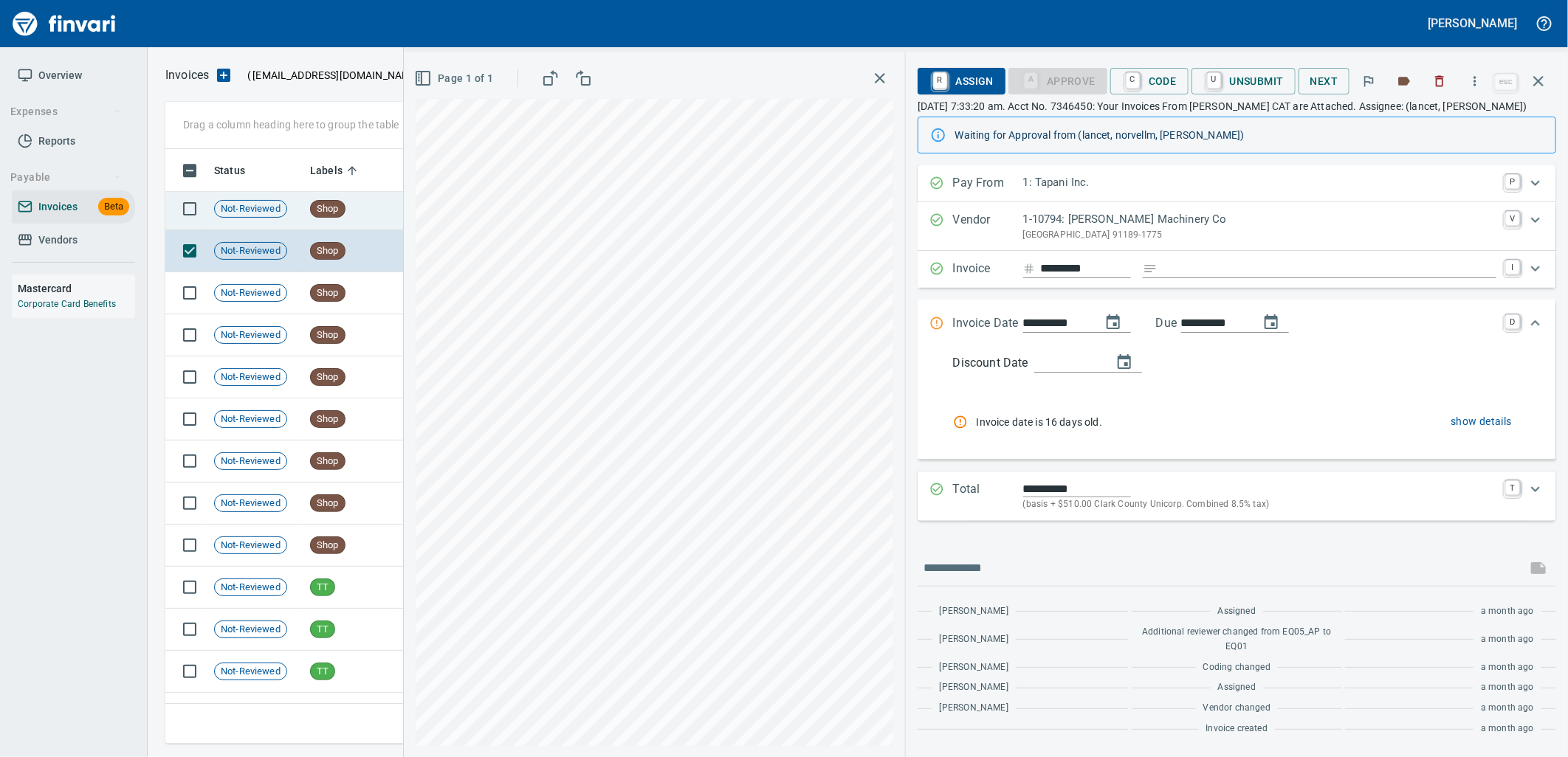
click at [266, 217] on td "Not-Reviewed" at bounding box center [256, 209] width 96 height 42
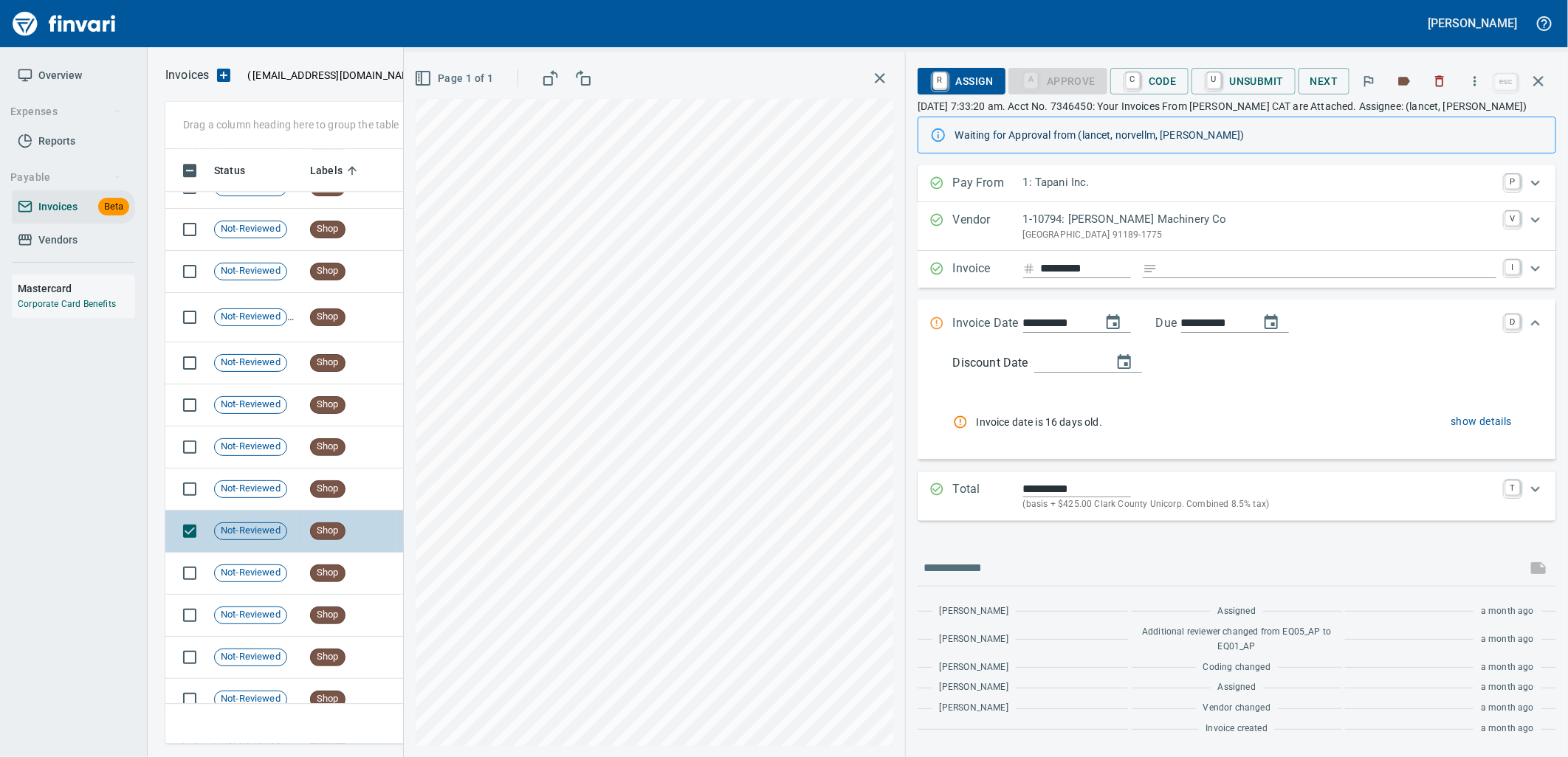
scroll to position [16532, 0]
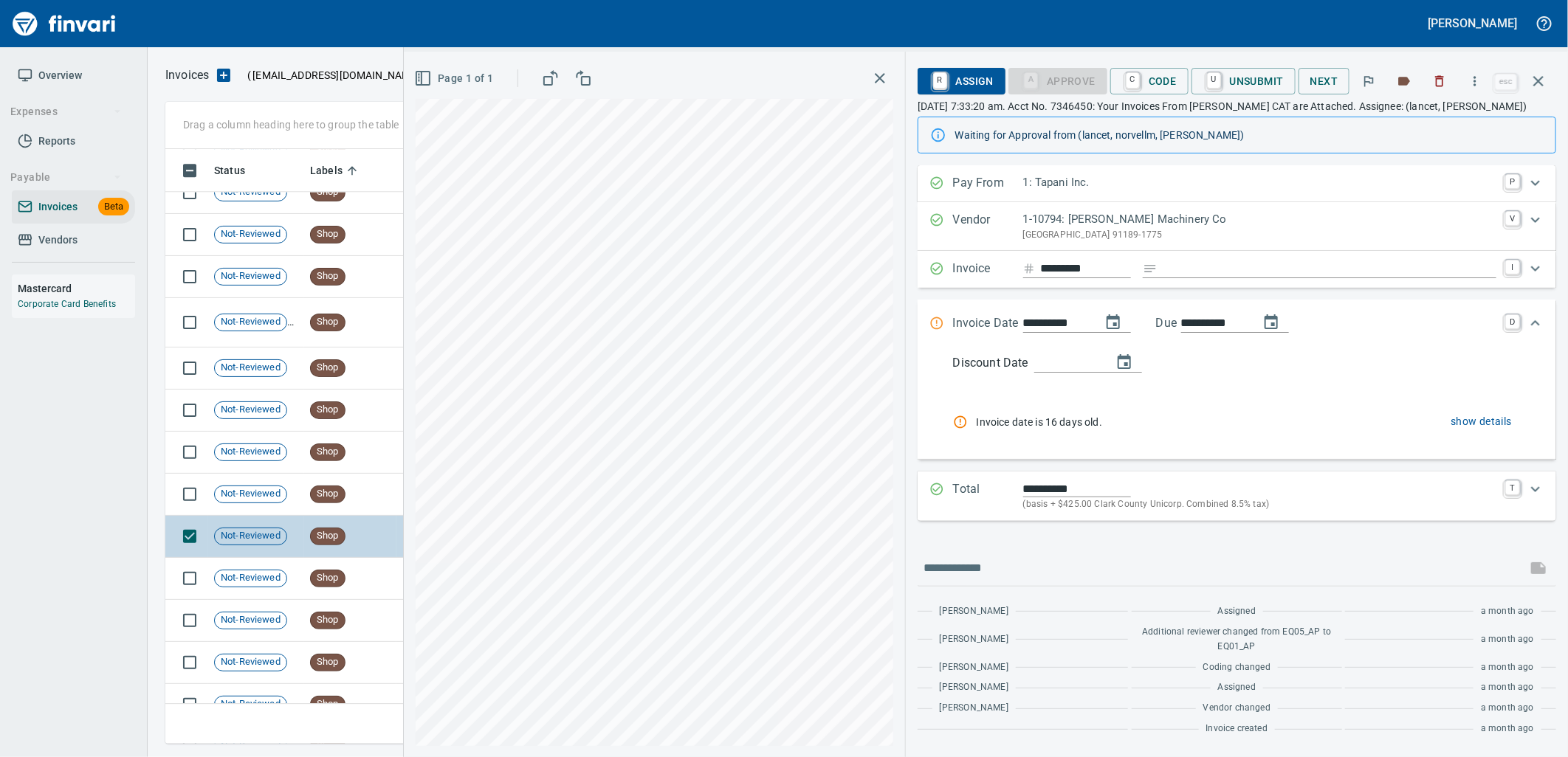
click at [281, 485] on div "Not-Reviewed" at bounding box center [250, 494] width 73 height 18
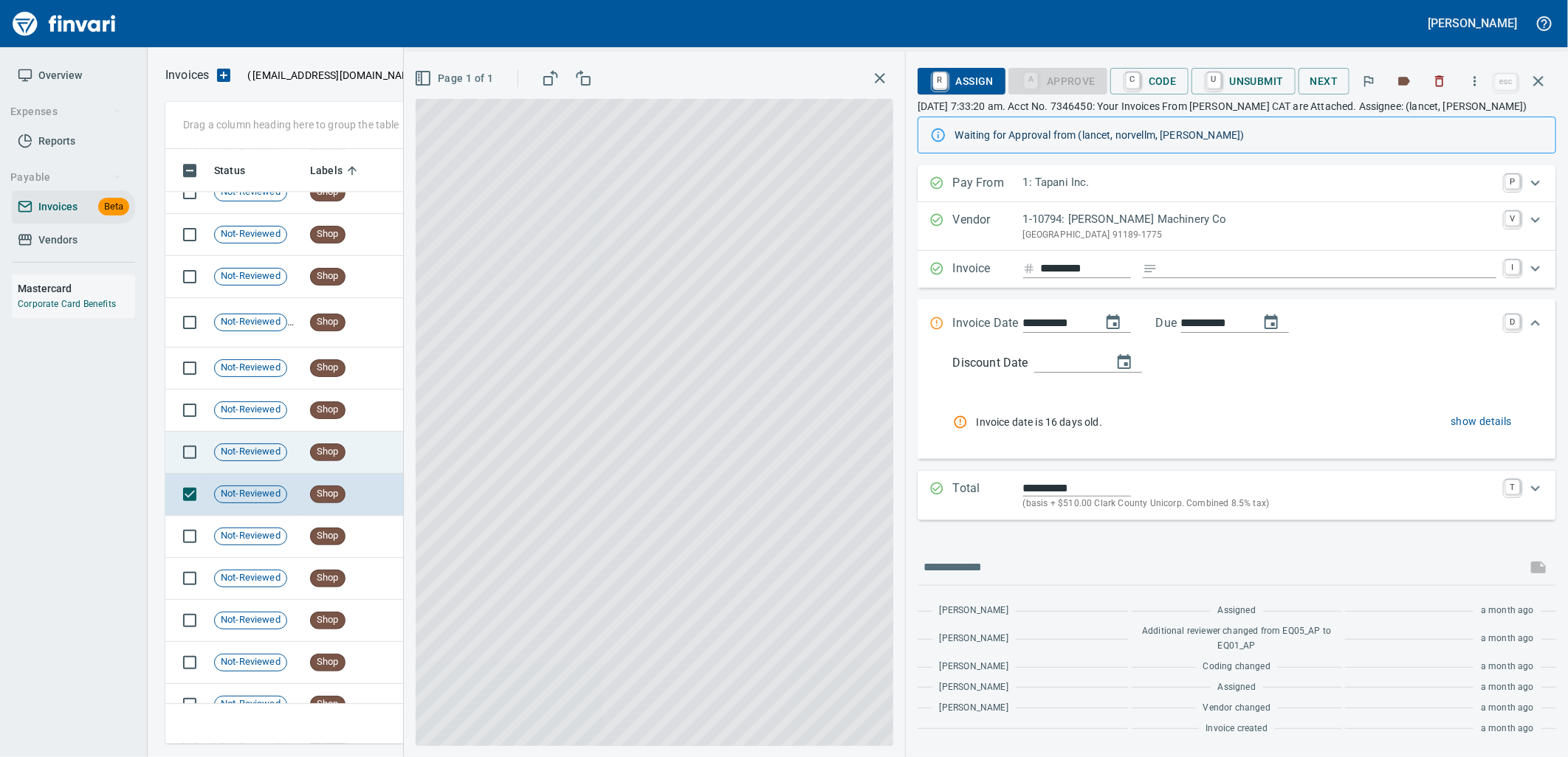
click at [281, 465] on td "Not-Reviewed" at bounding box center [256, 452] width 96 height 42
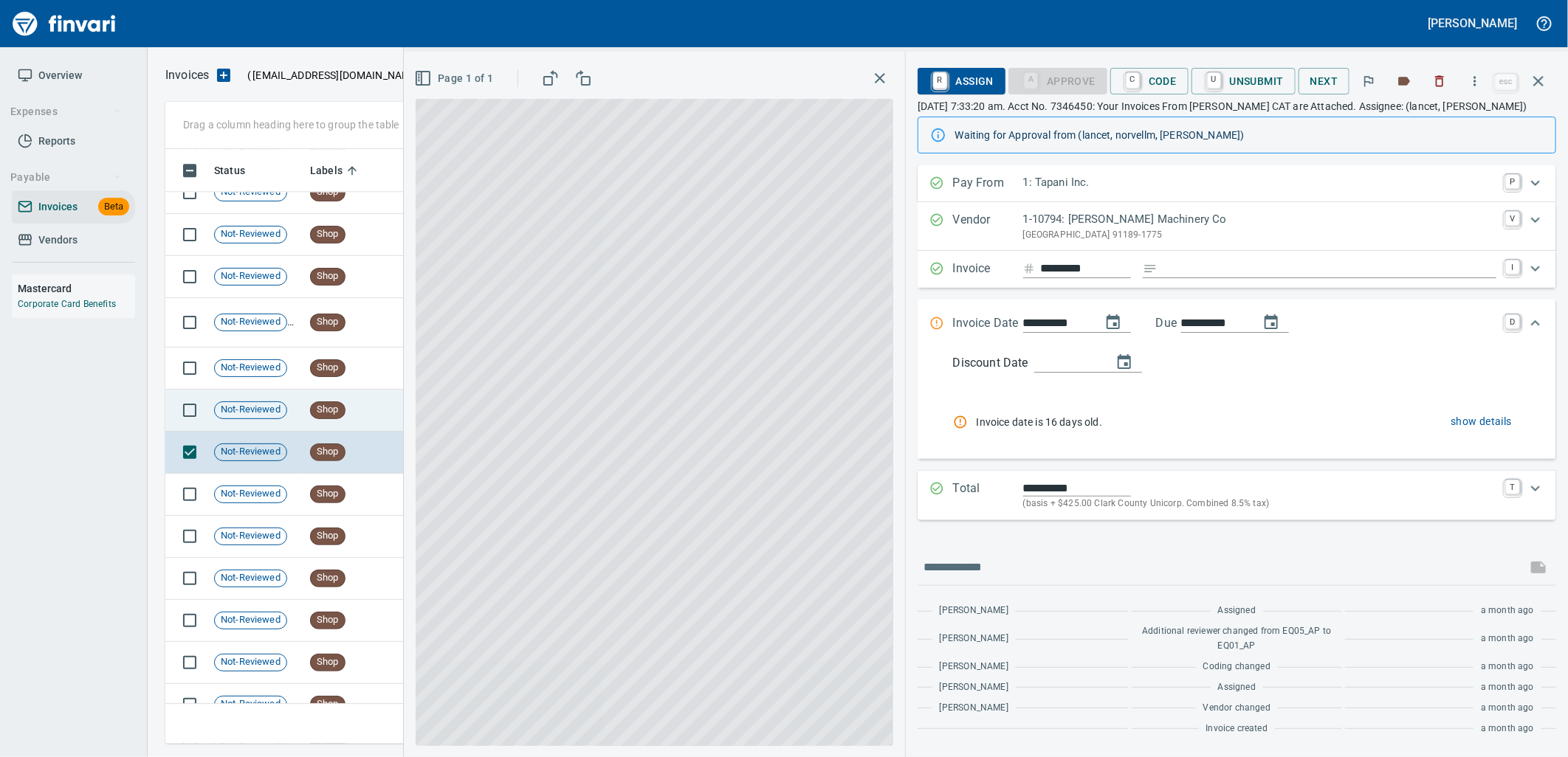
click at [278, 419] on td "Not-Reviewed" at bounding box center [256, 410] width 96 height 42
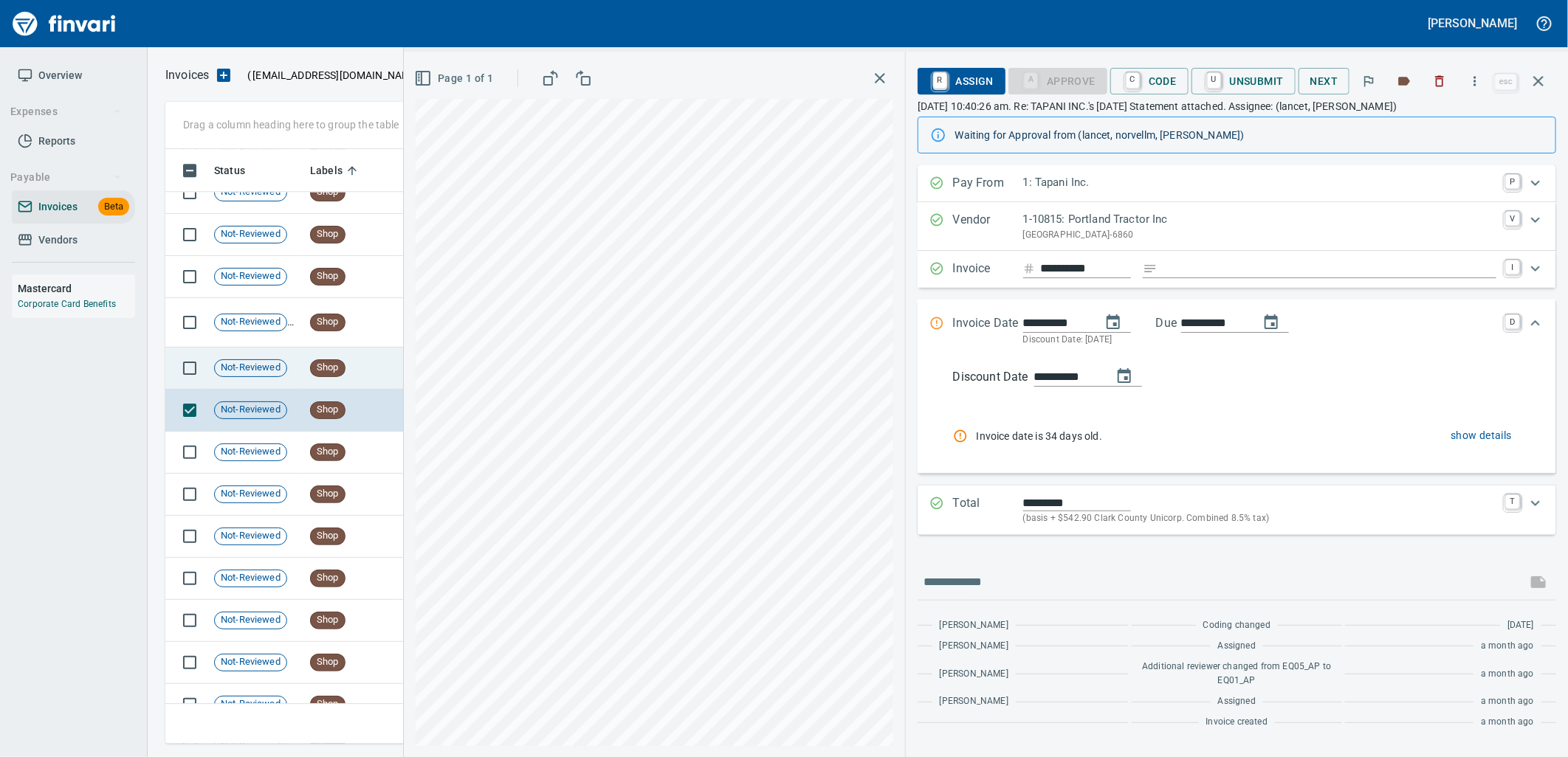
click at [282, 380] on td "Not-Reviewed" at bounding box center [256, 368] width 96 height 42
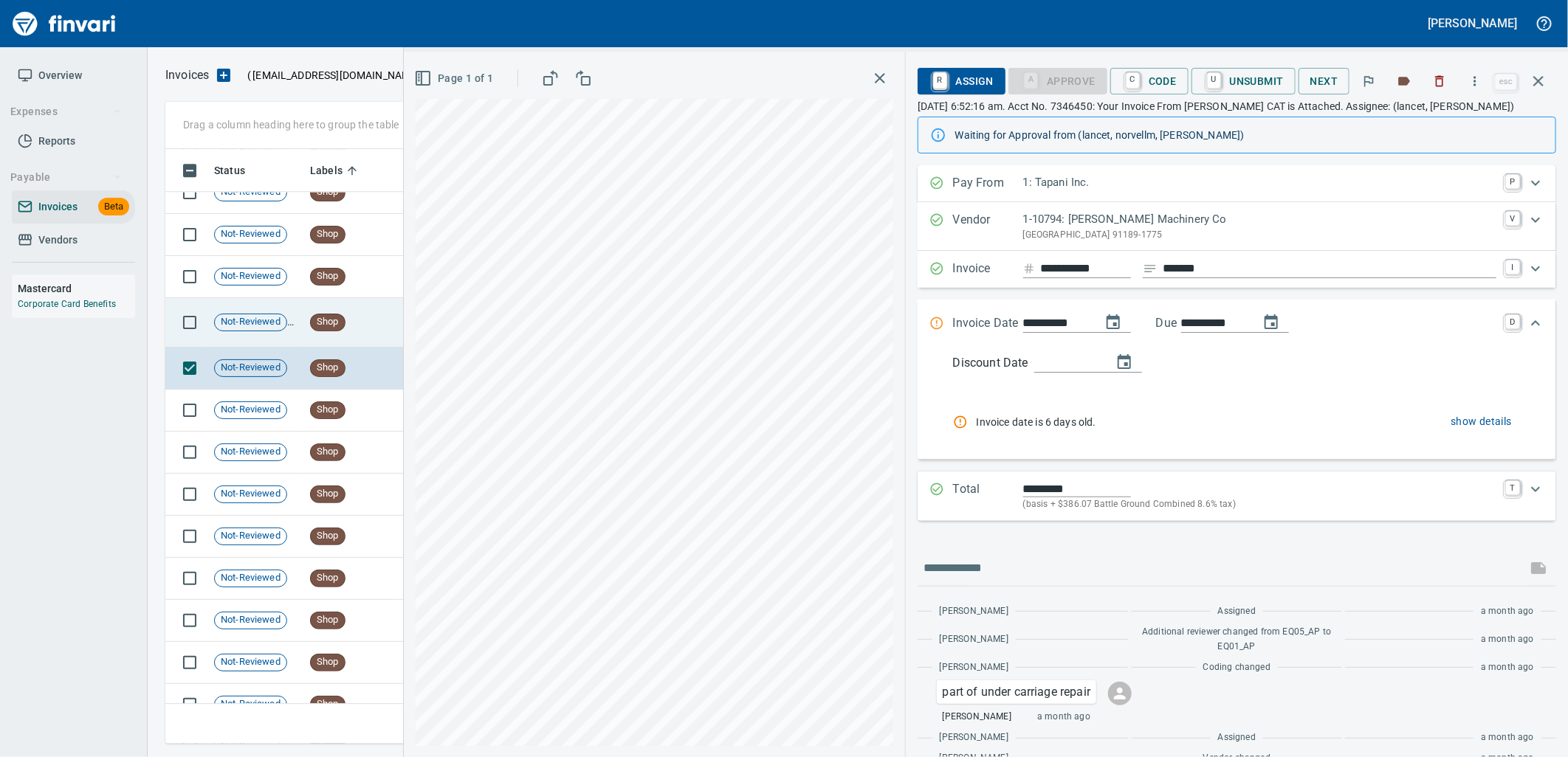
click at [286, 332] on td "Not-Reviewed" at bounding box center [256, 323] width 96 height 50
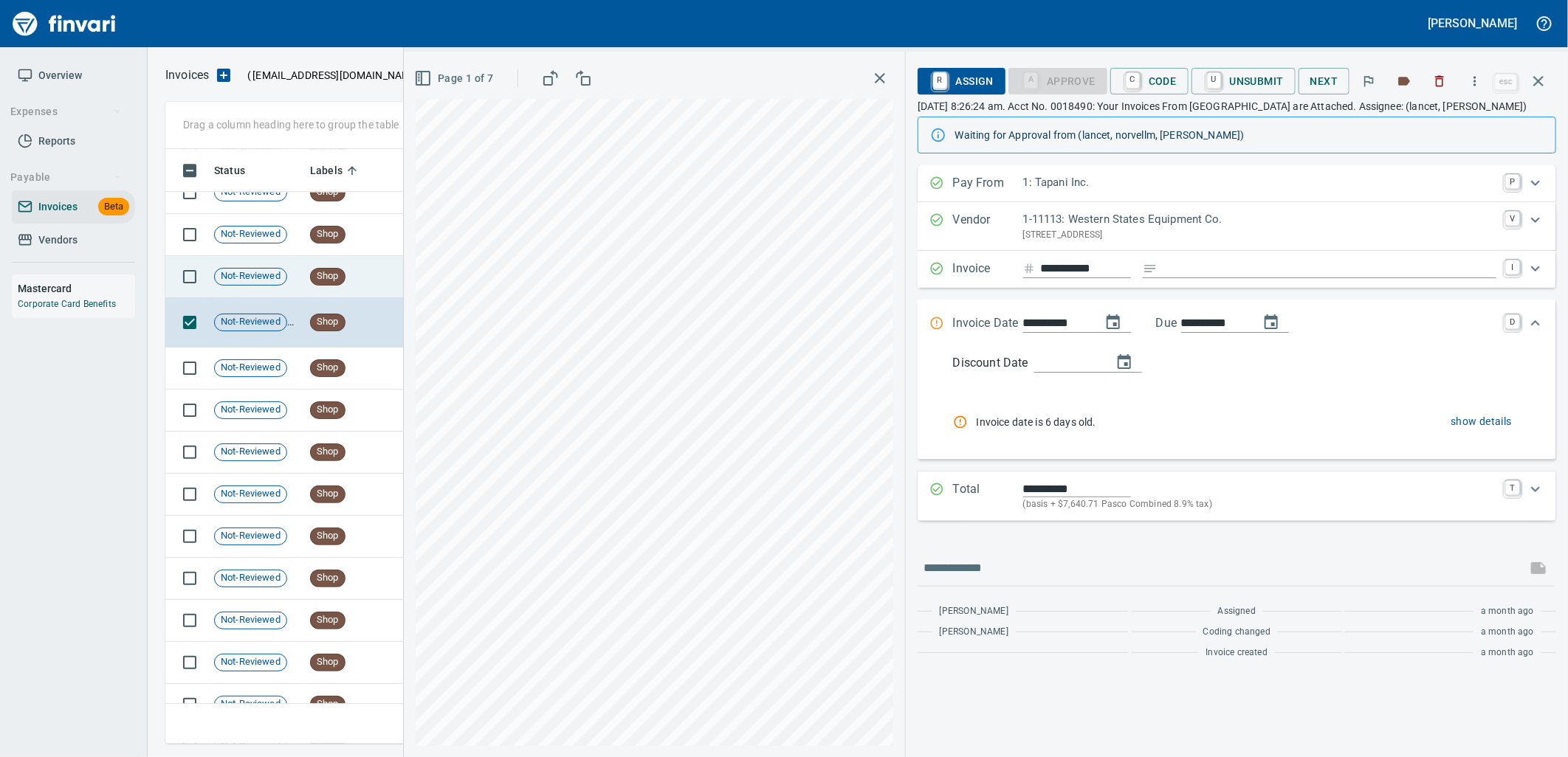
click at [296, 279] on td "Not-Reviewed" at bounding box center [256, 277] width 96 height 42
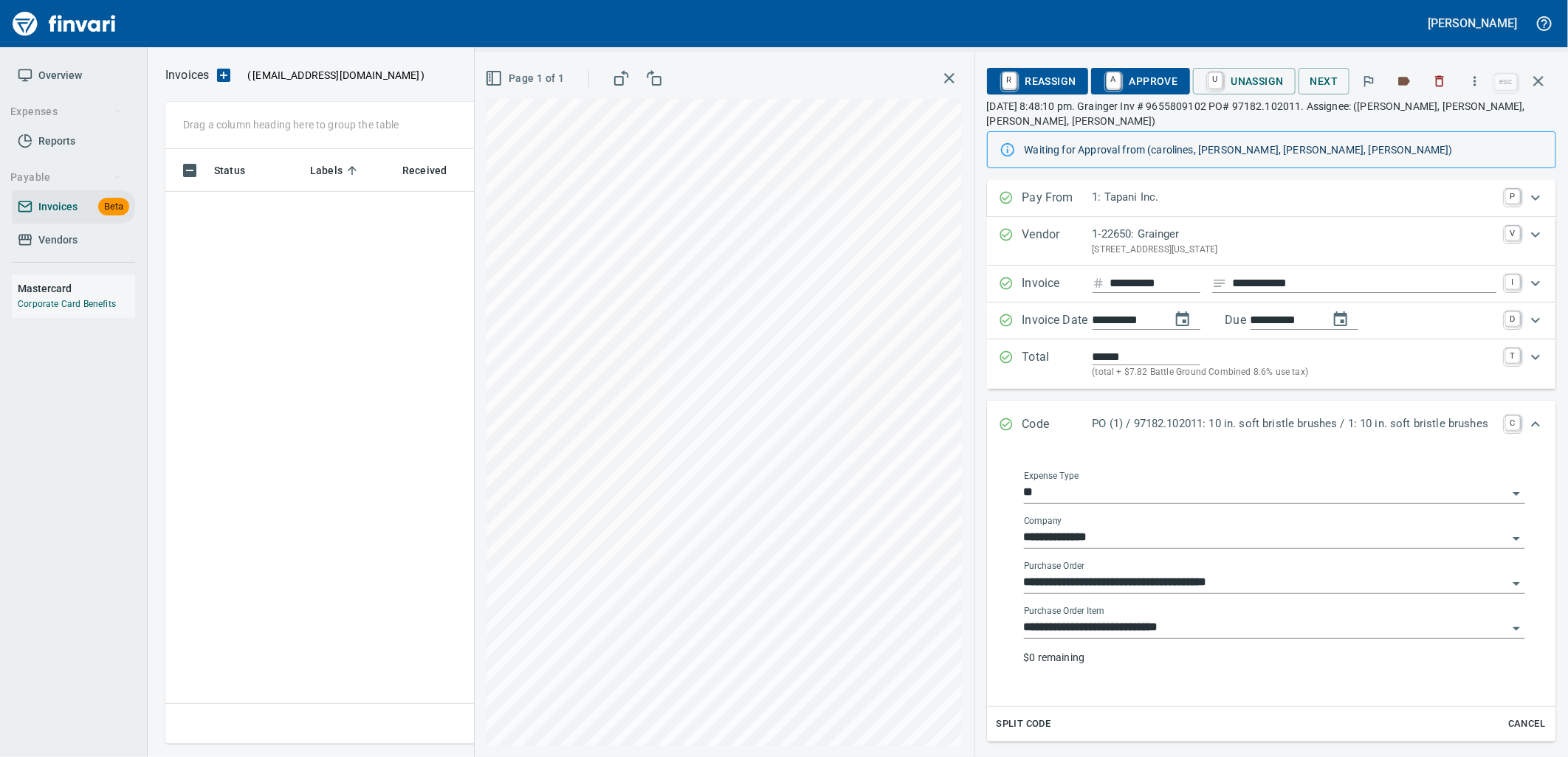
scroll to position [583, 1360]
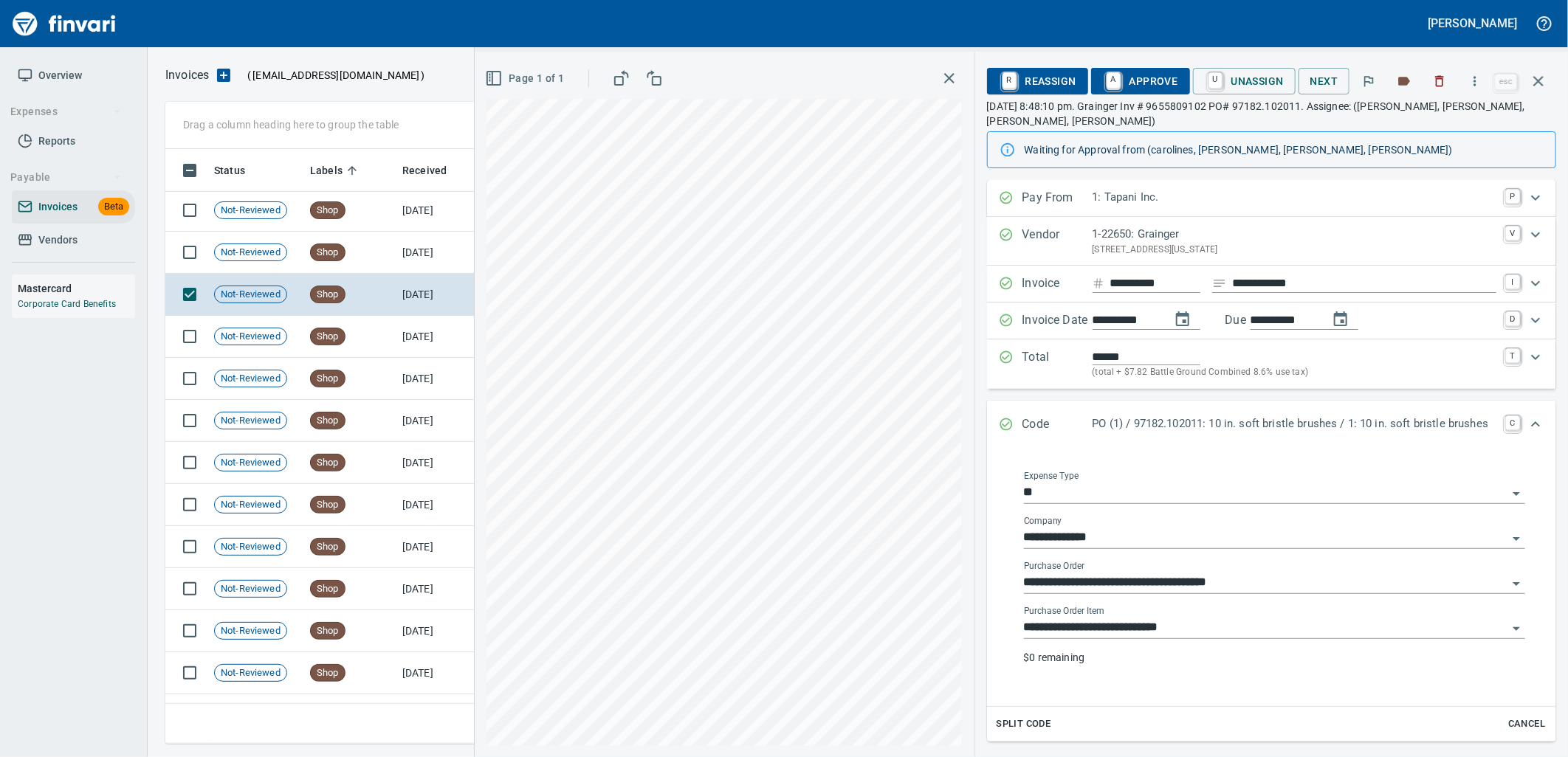
click at [1207, 613] on div "**********" at bounding box center [1274, 622] width 502 height 33
click at [1206, 622] on input "**********" at bounding box center [1265, 627] width 484 height 20
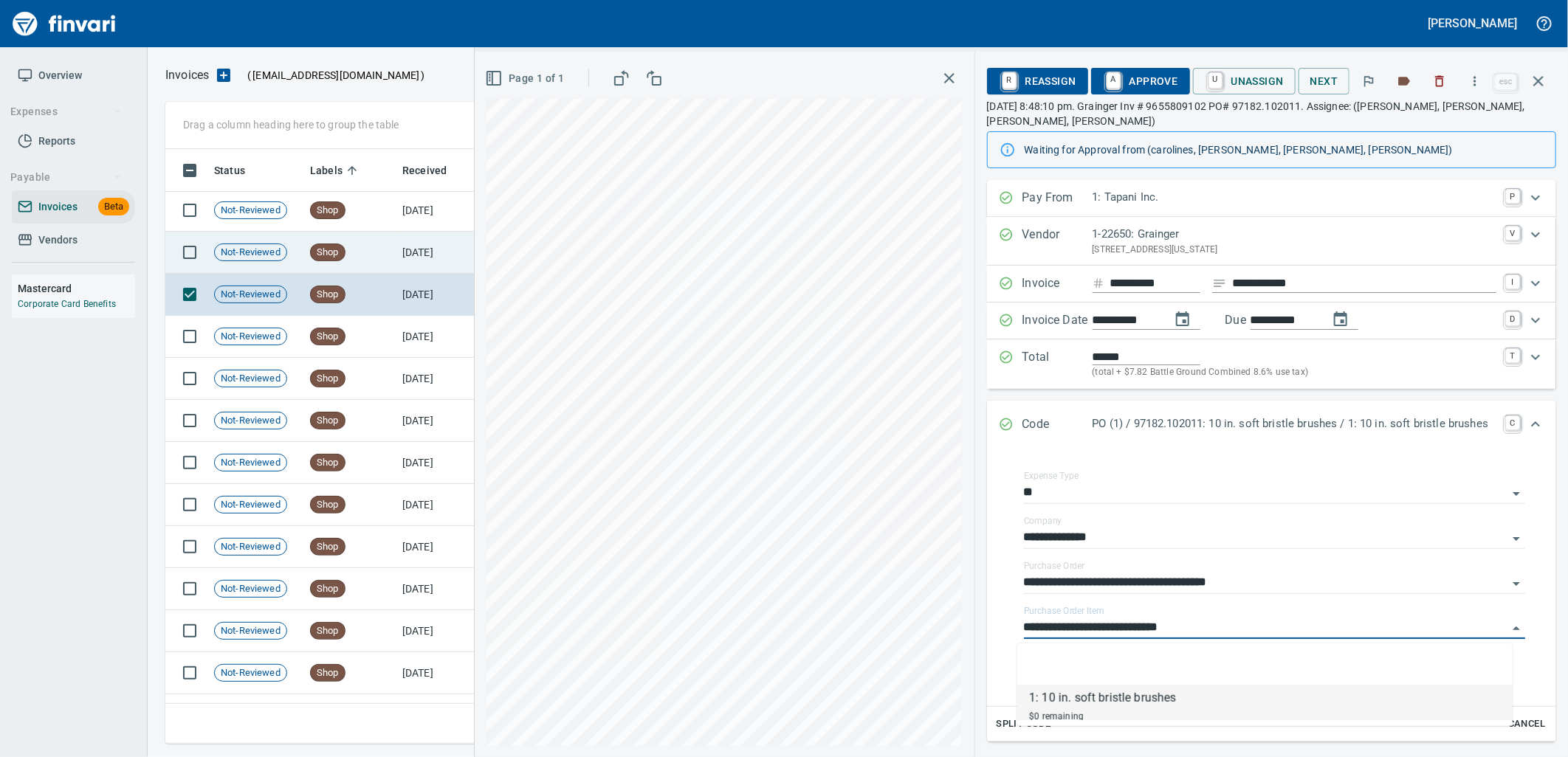
click at [432, 252] on td "[DATE]" at bounding box center [436, 252] width 81 height 42
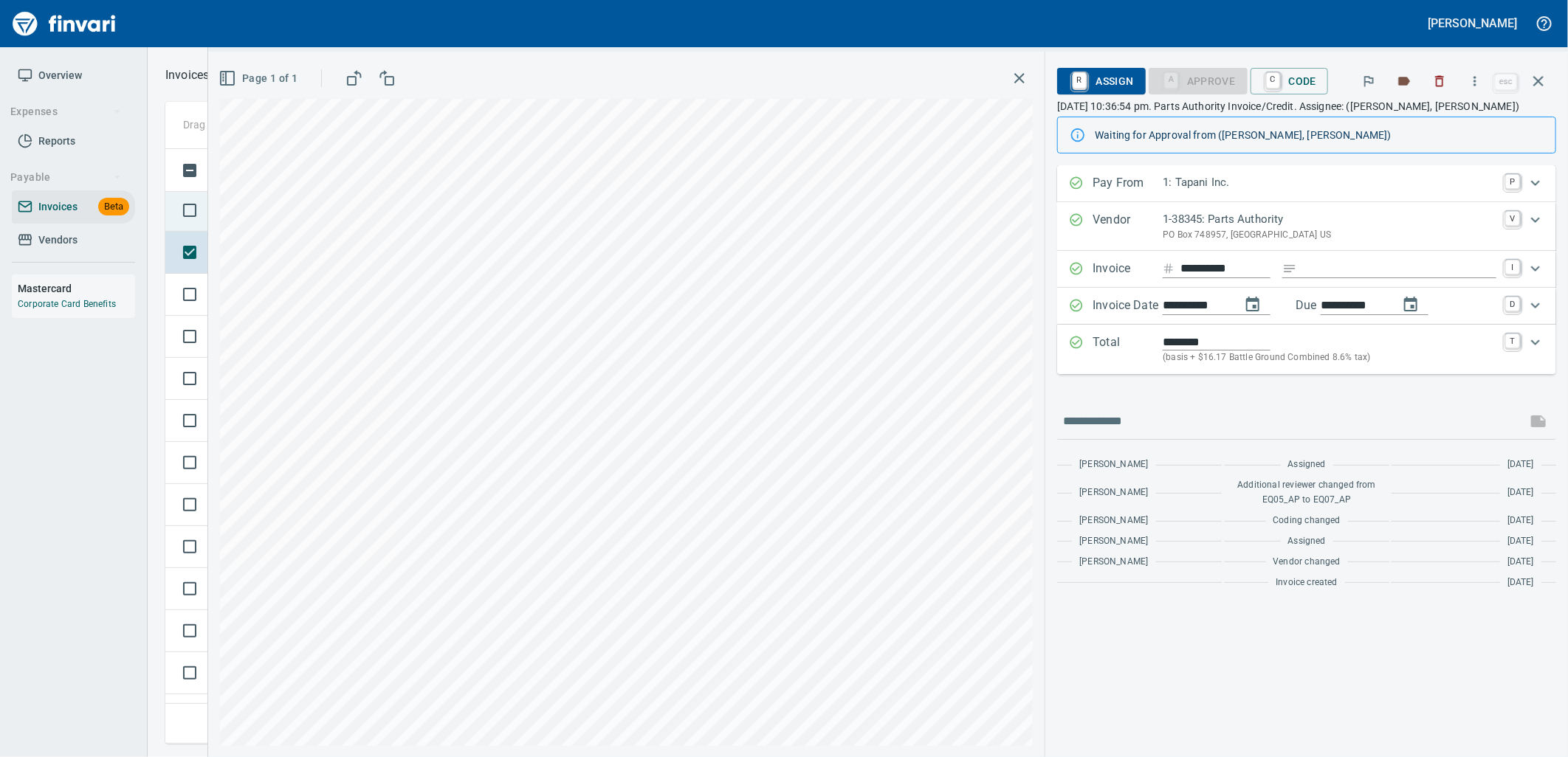
click at [205, 230] on td at bounding box center [186, 210] width 43 height 42
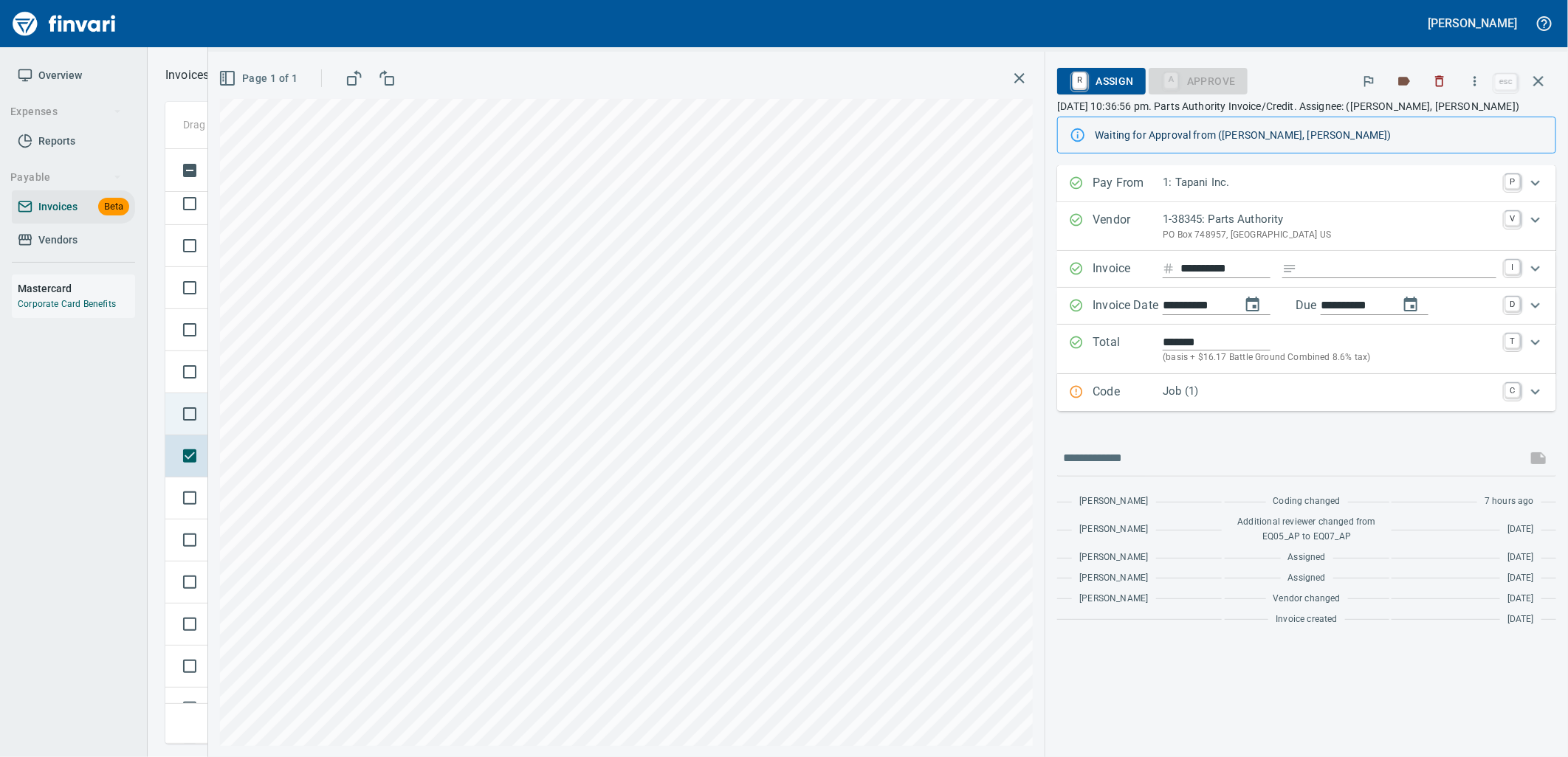
scroll to position [14072, 0]
click at [195, 514] on td at bounding box center [186, 495] width 43 height 42
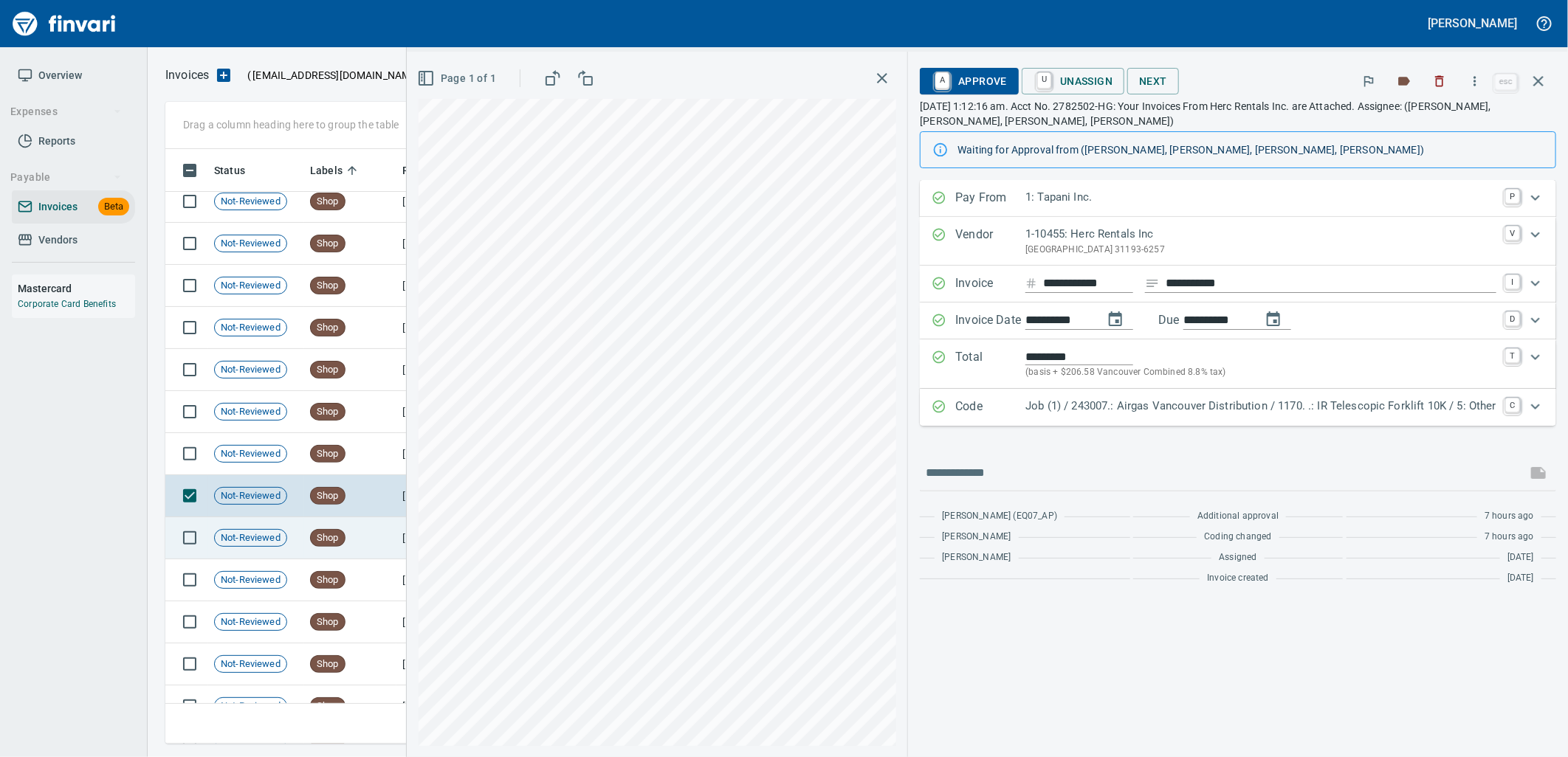
click at [259, 547] on div "Not-Reviewed" at bounding box center [250, 538] width 73 height 18
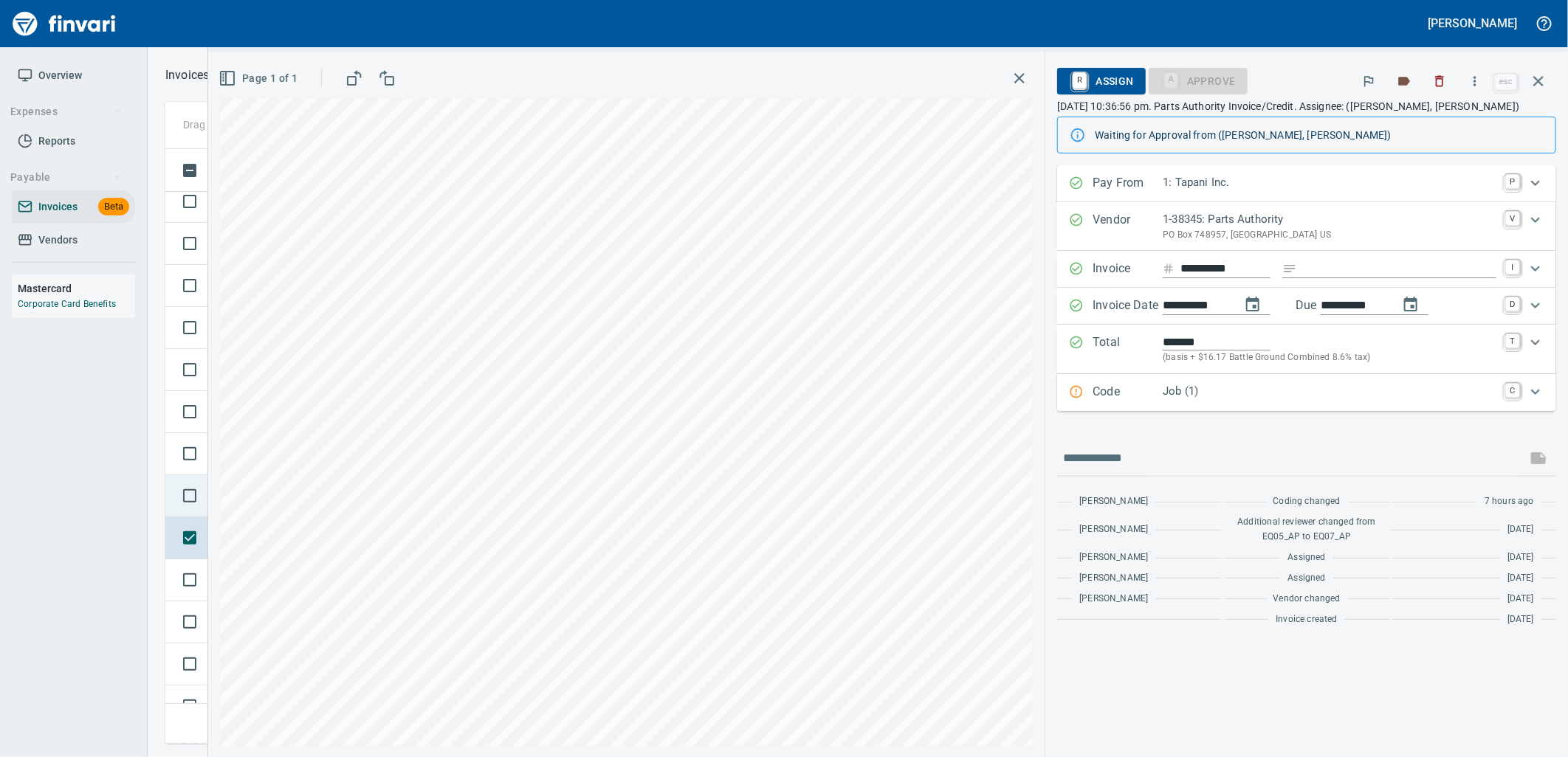
click at [195, 515] on td at bounding box center [186, 495] width 43 height 42
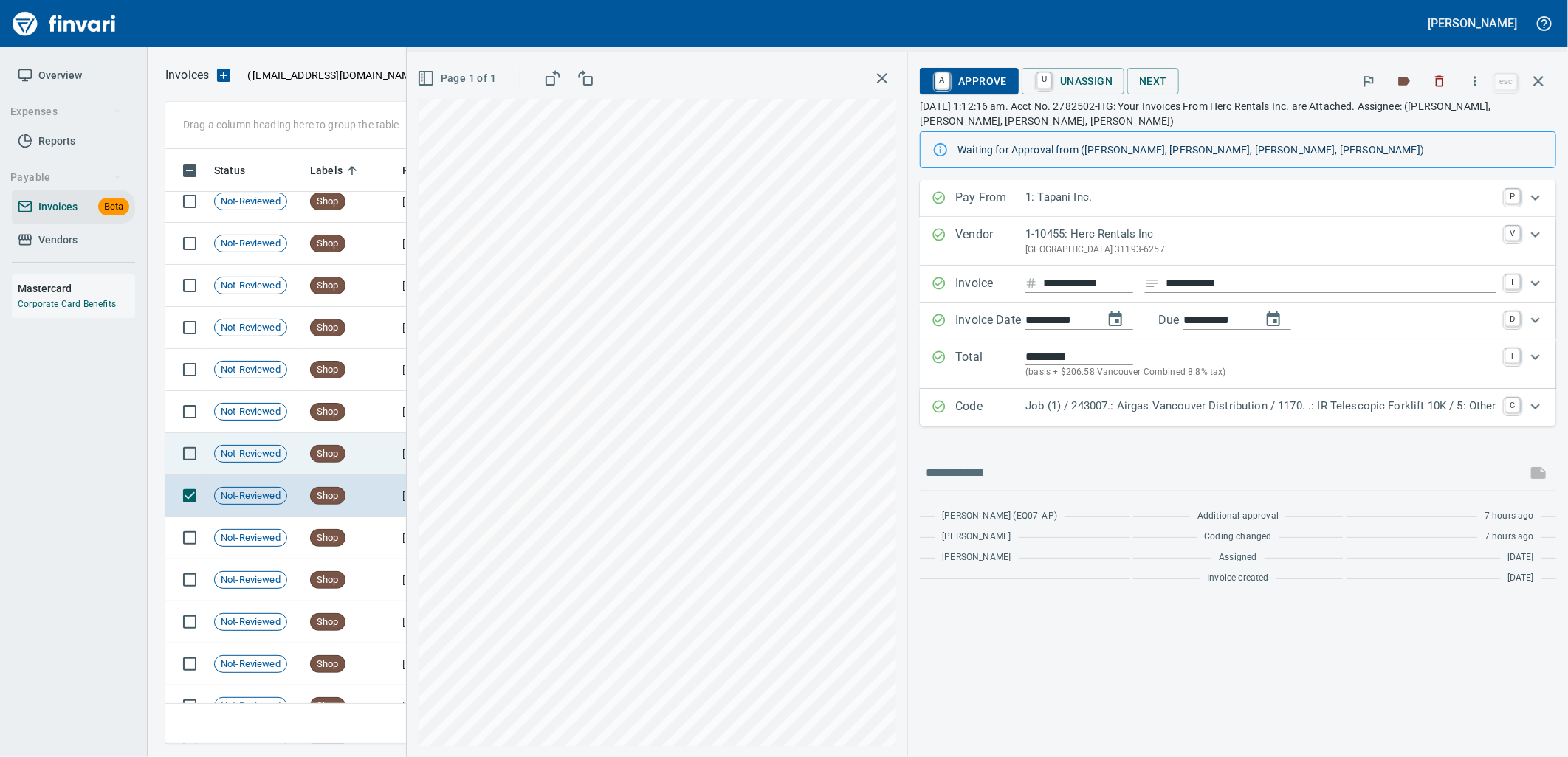
click at [212, 461] on td "Not-Reviewed" at bounding box center [256, 453] width 96 height 42
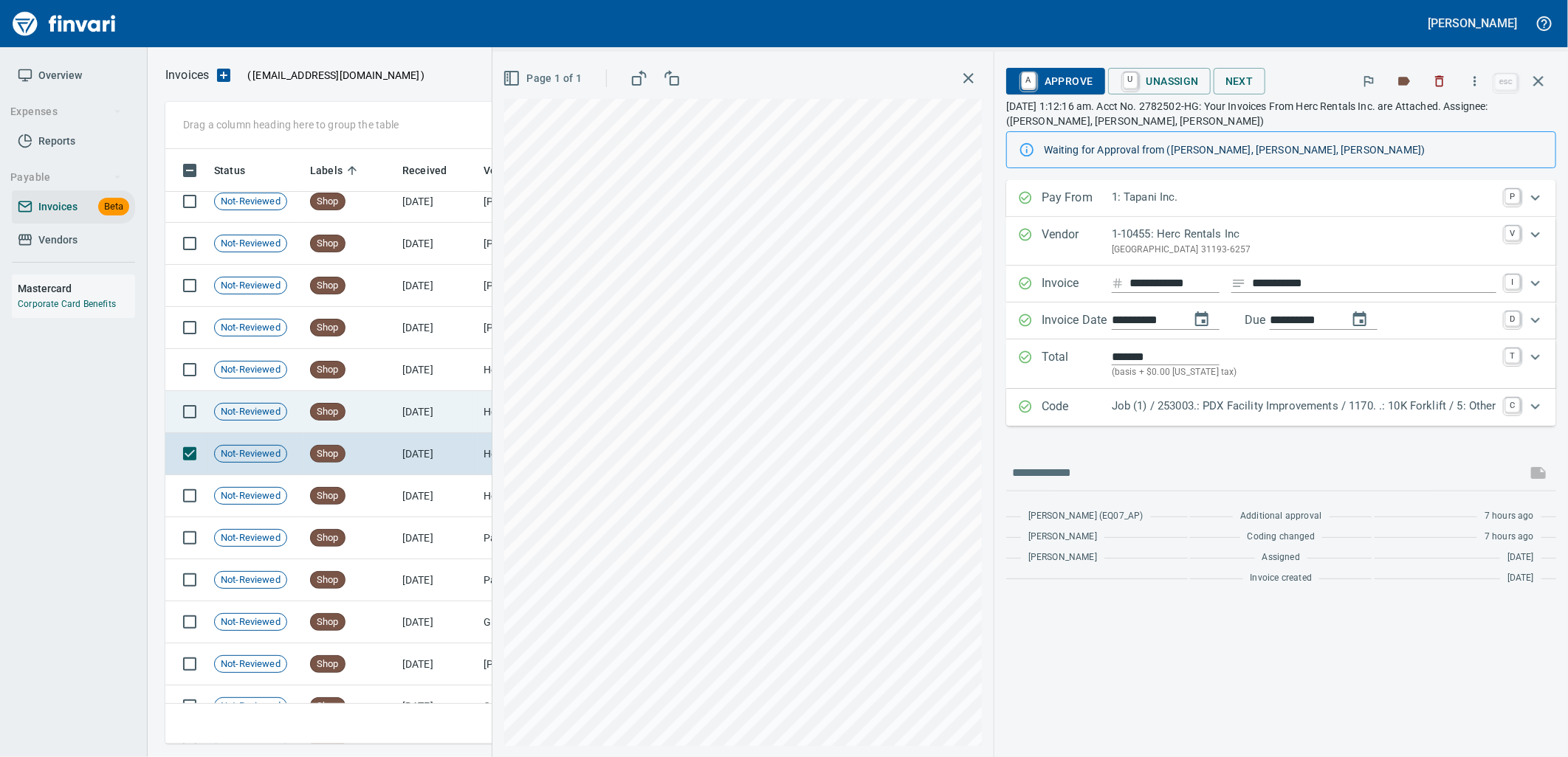
click at [233, 406] on span "Not-Reviewed" at bounding box center [250, 412] width 72 height 14
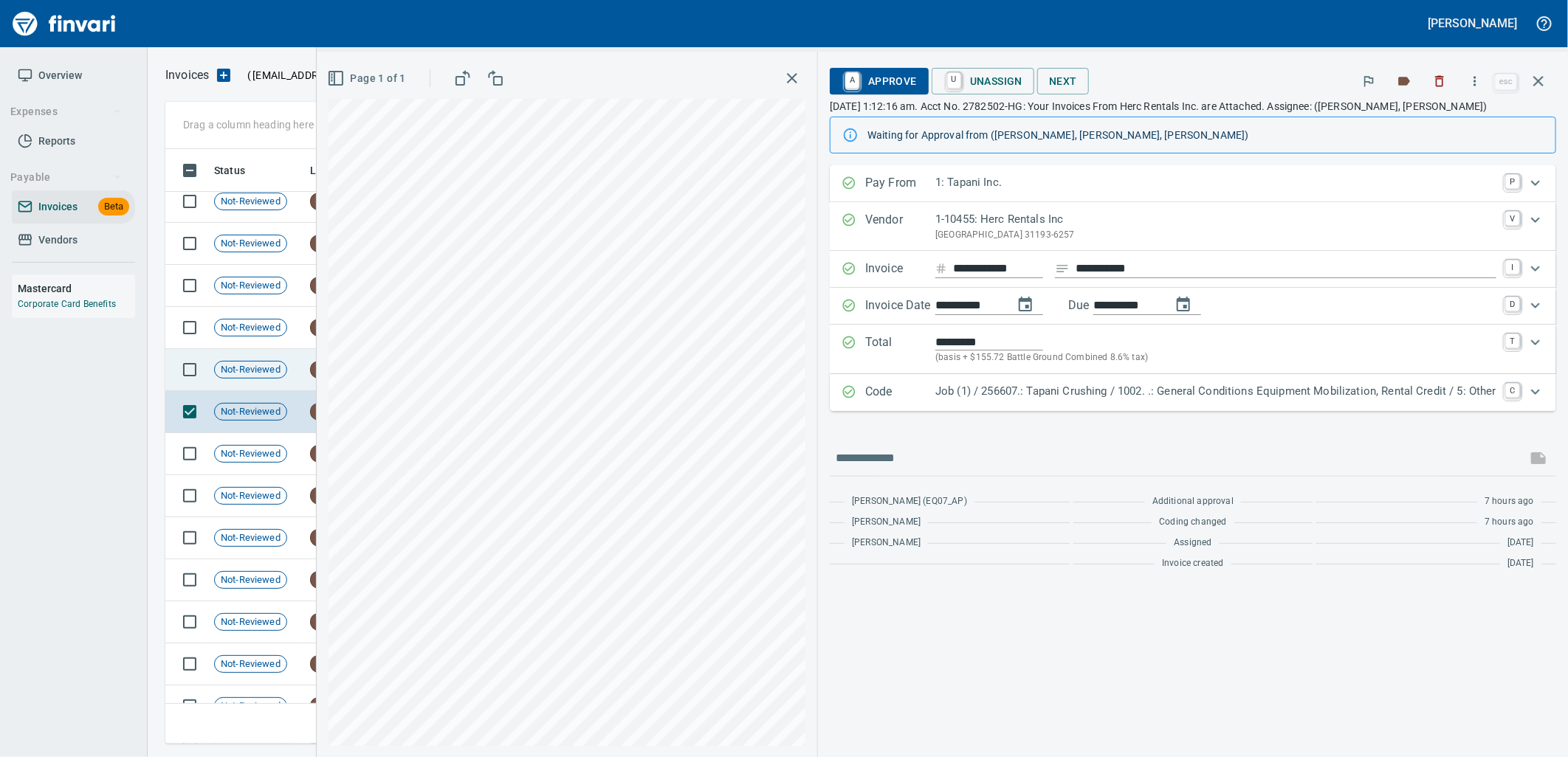
click at [240, 369] on span "Not-Reviewed" at bounding box center [250, 370] width 72 height 14
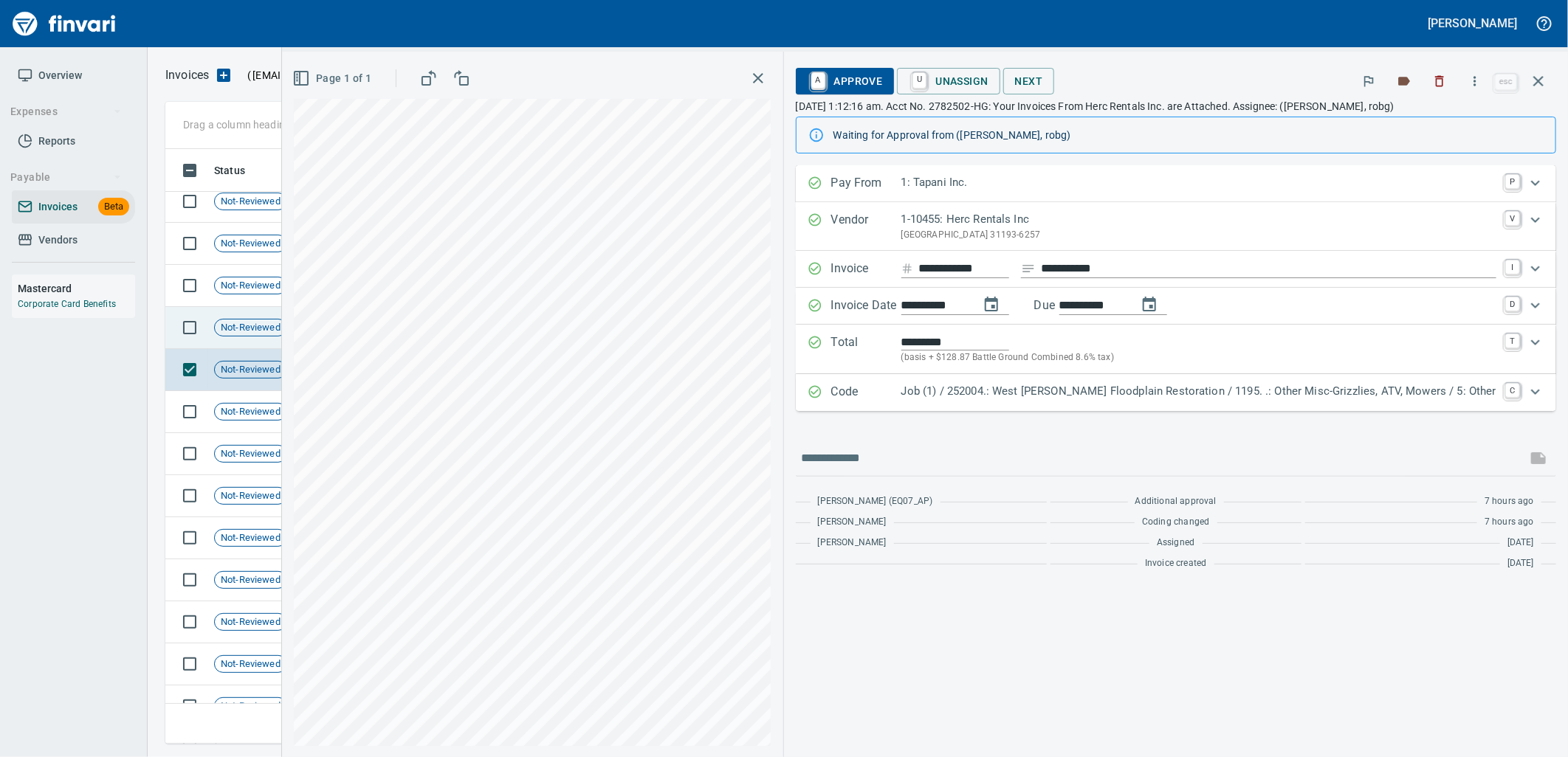
click at [234, 335] on div "Not-Reviewed" at bounding box center [250, 327] width 73 height 18
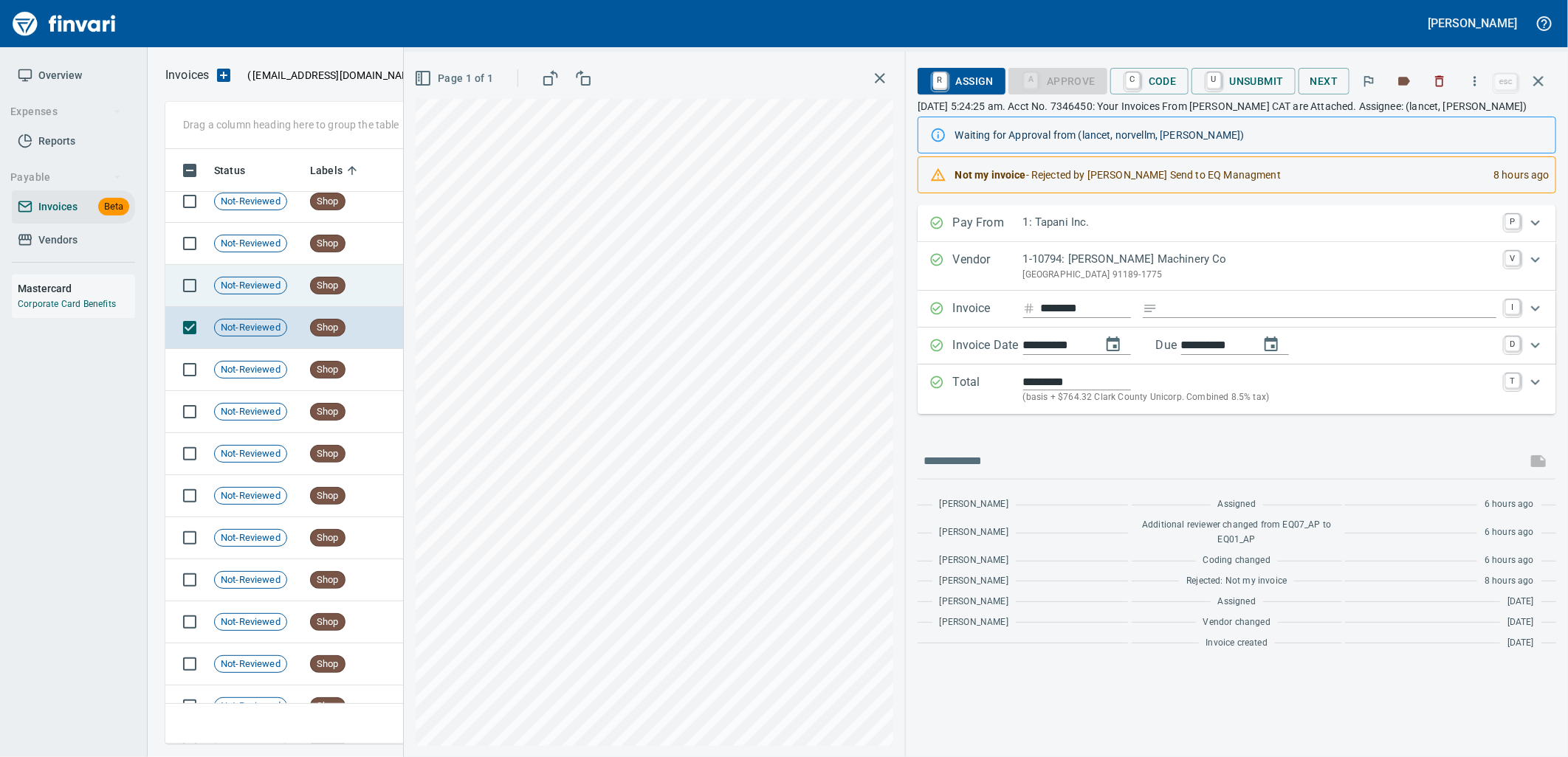
click at [233, 287] on span "Not-Reviewed" at bounding box center [250, 286] width 72 height 14
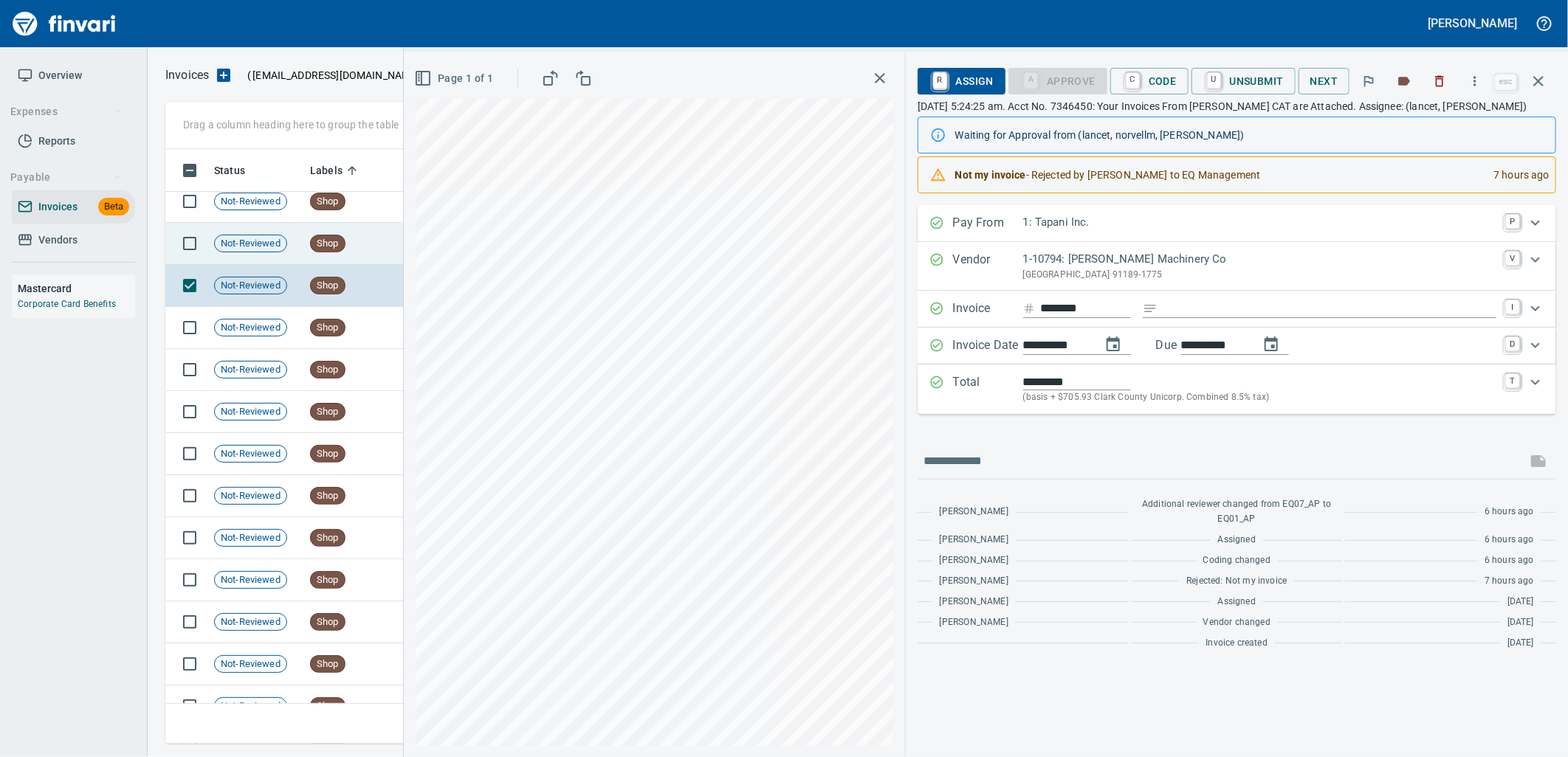
click at [236, 233] on td "Not-Reviewed" at bounding box center [256, 243] width 96 height 42
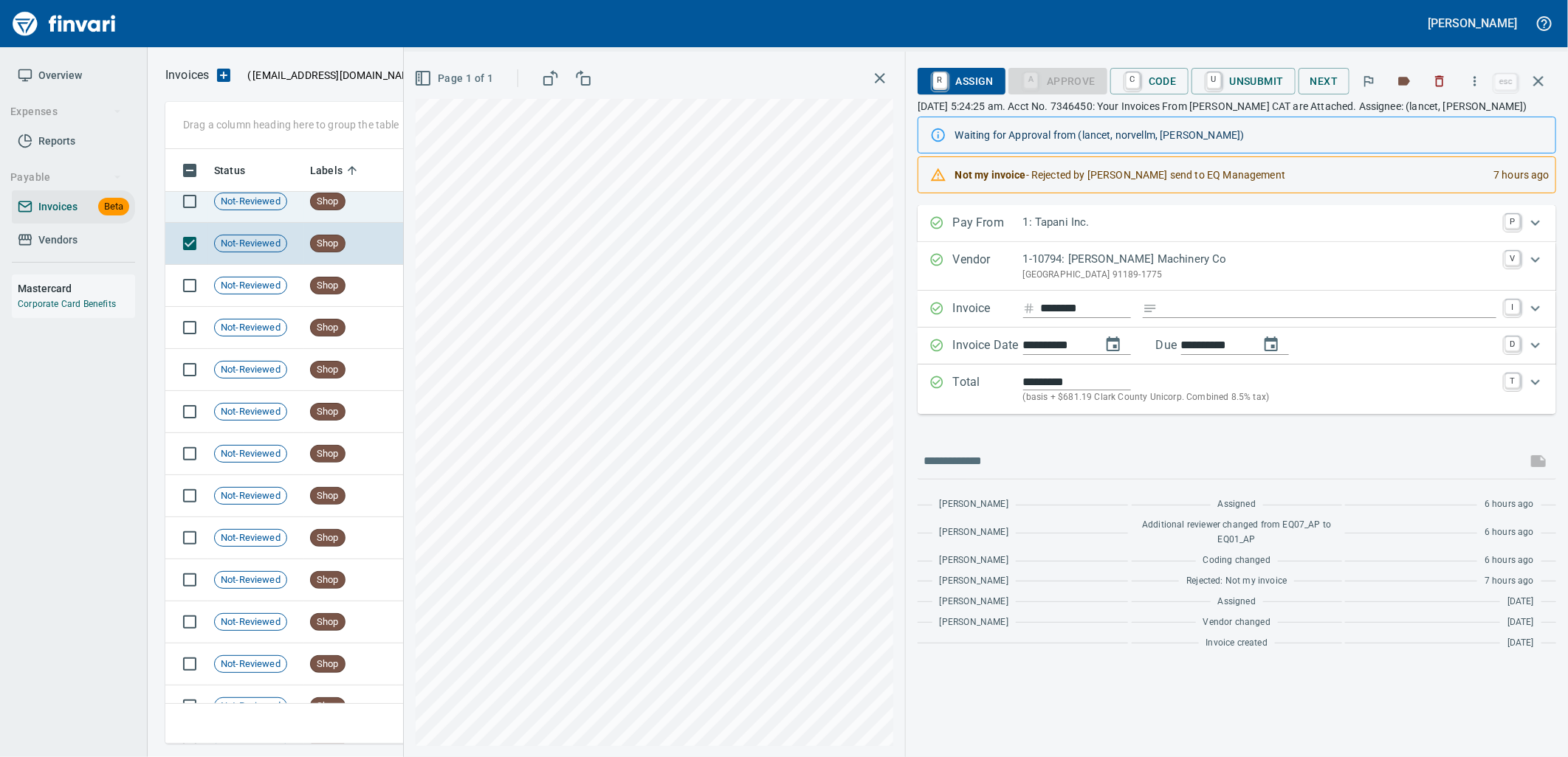
click at [242, 203] on span "Not-Reviewed" at bounding box center [250, 202] width 72 height 14
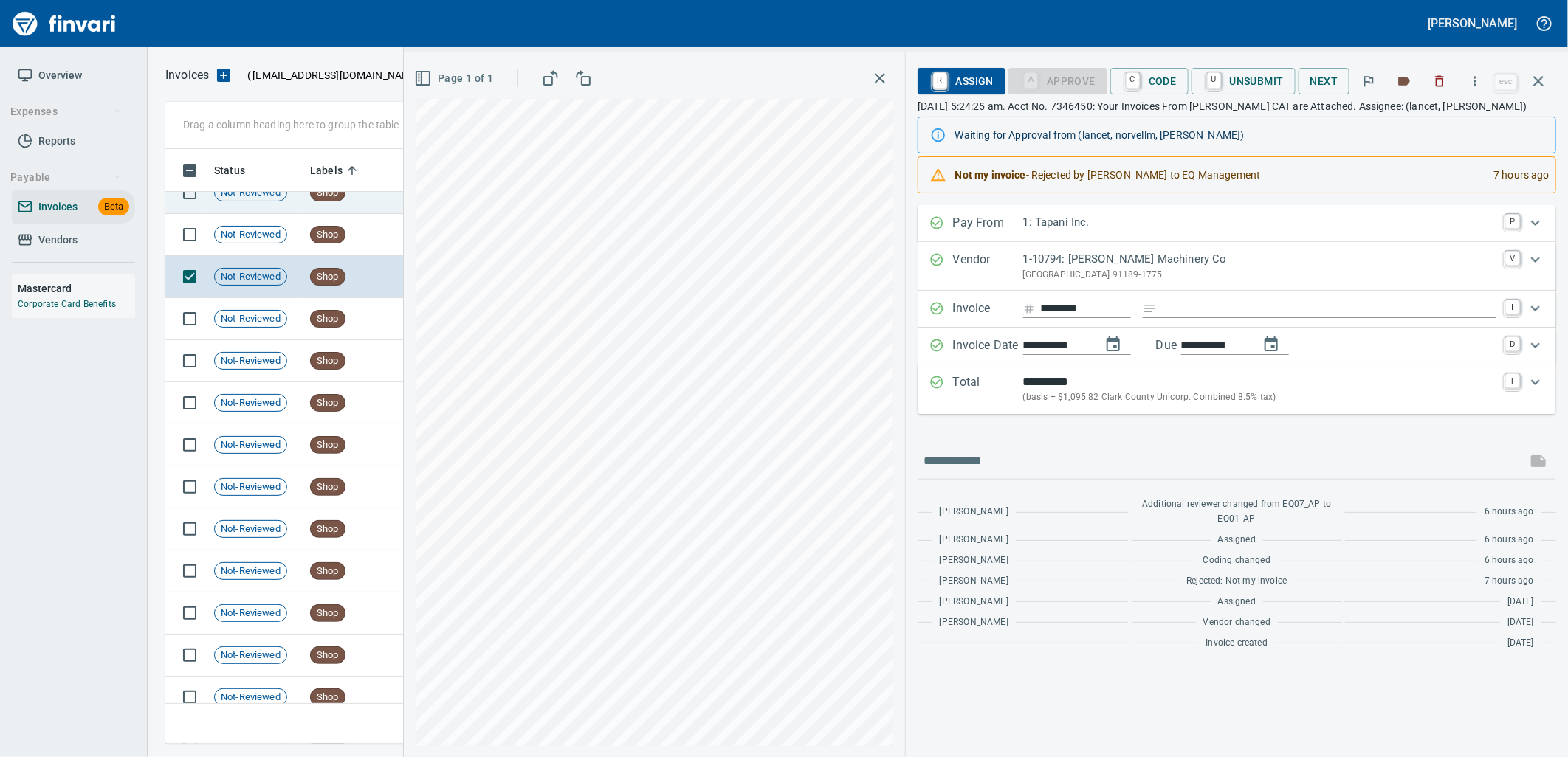
scroll to position [13826, 0]
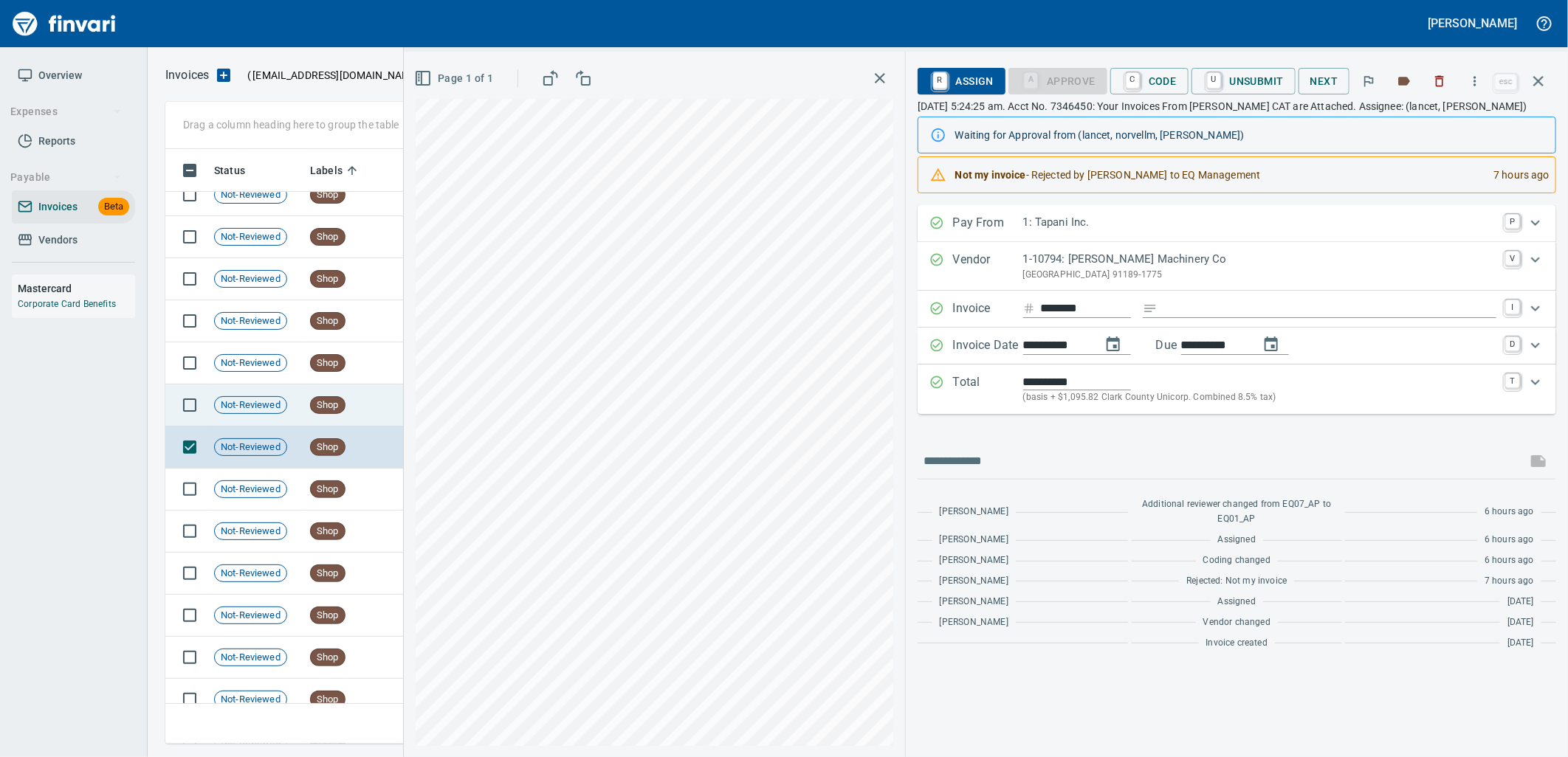
click at [278, 384] on td "Not-Reviewed" at bounding box center [256, 405] width 96 height 42
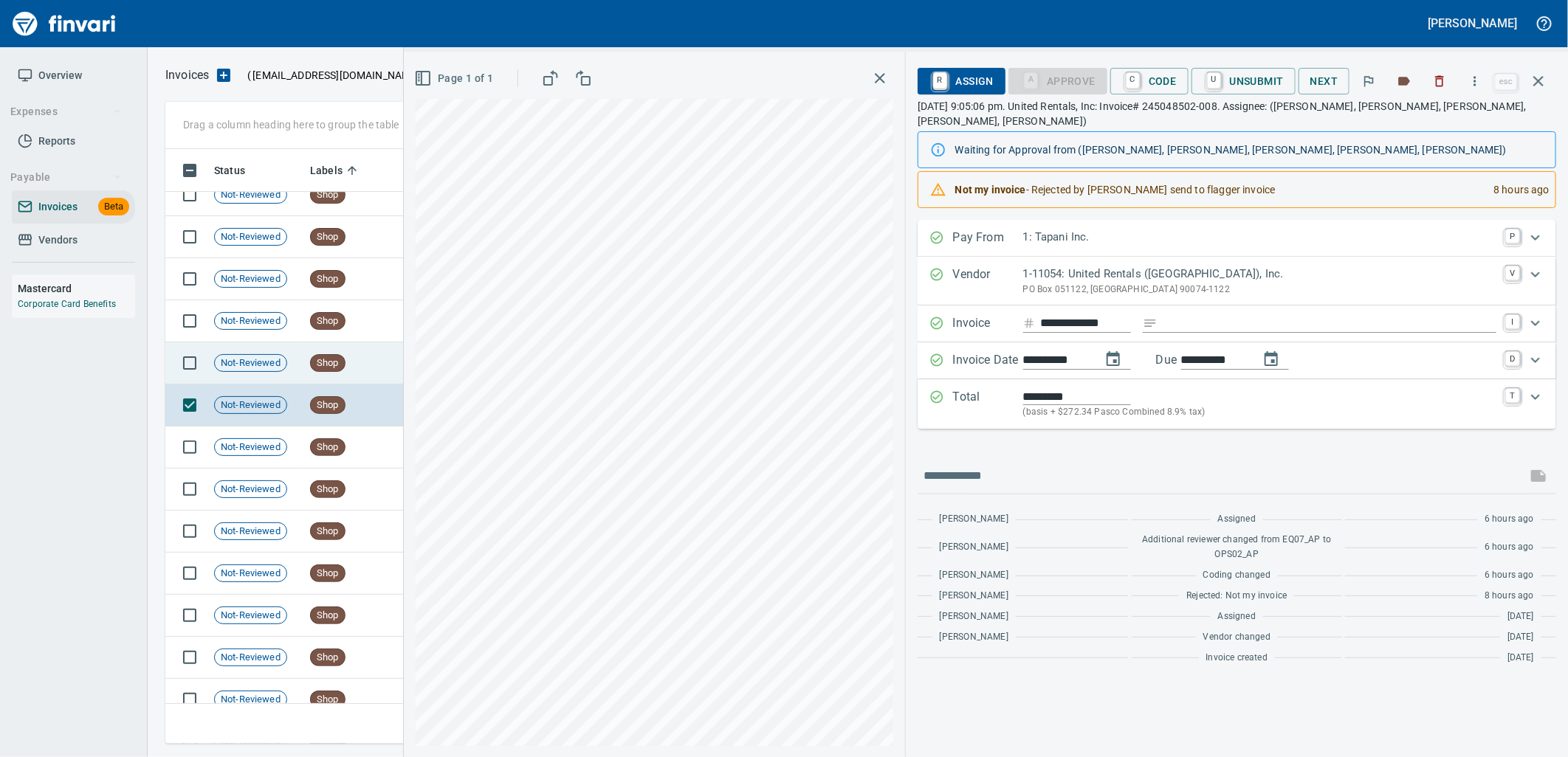
click at [279, 365] on span "Not-Reviewed" at bounding box center [250, 364] width 72 height 14
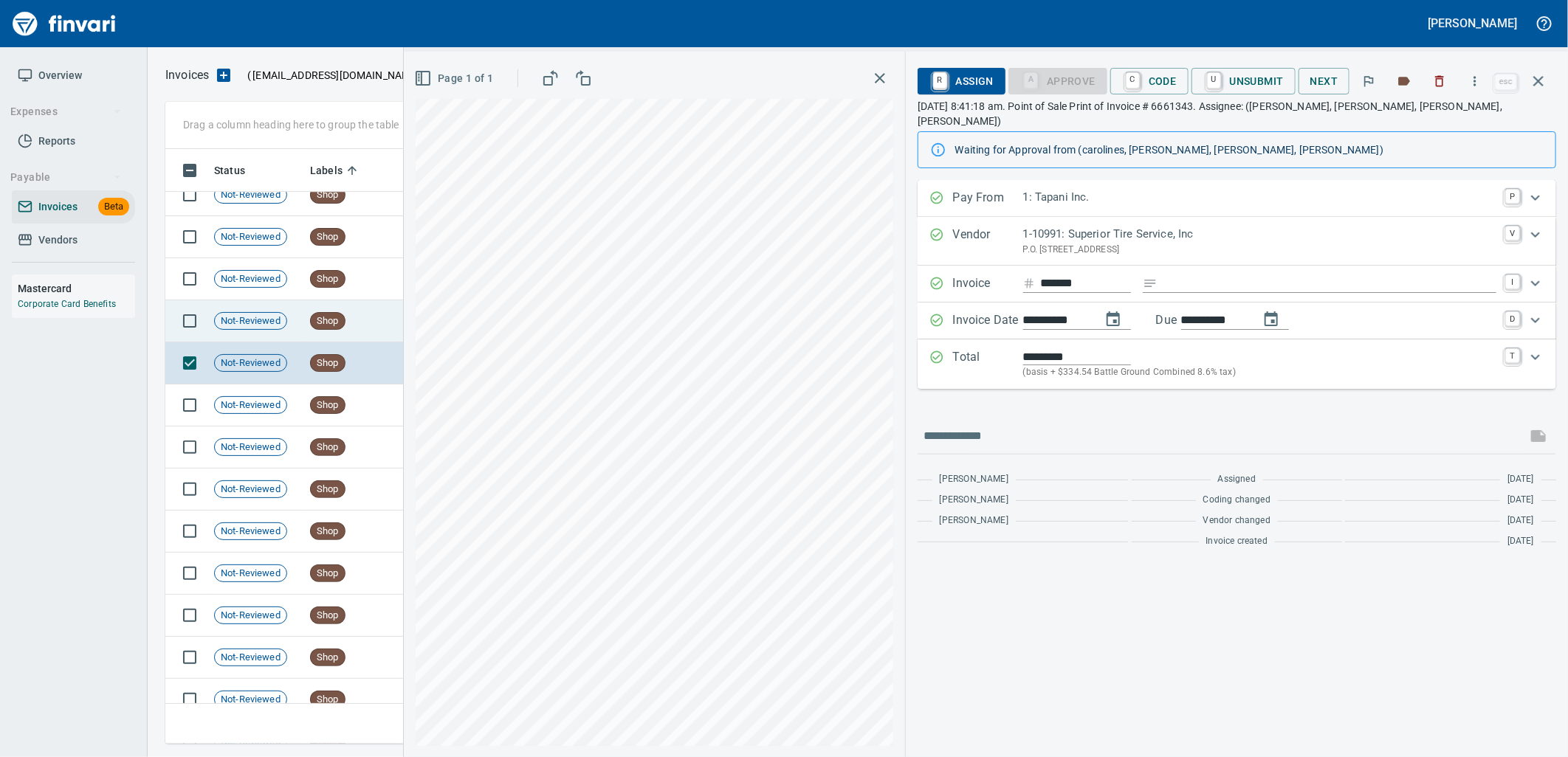
click at [278, 330] on td "Not-Reviewed" at bounding box center [256, 320] width 96 height 42
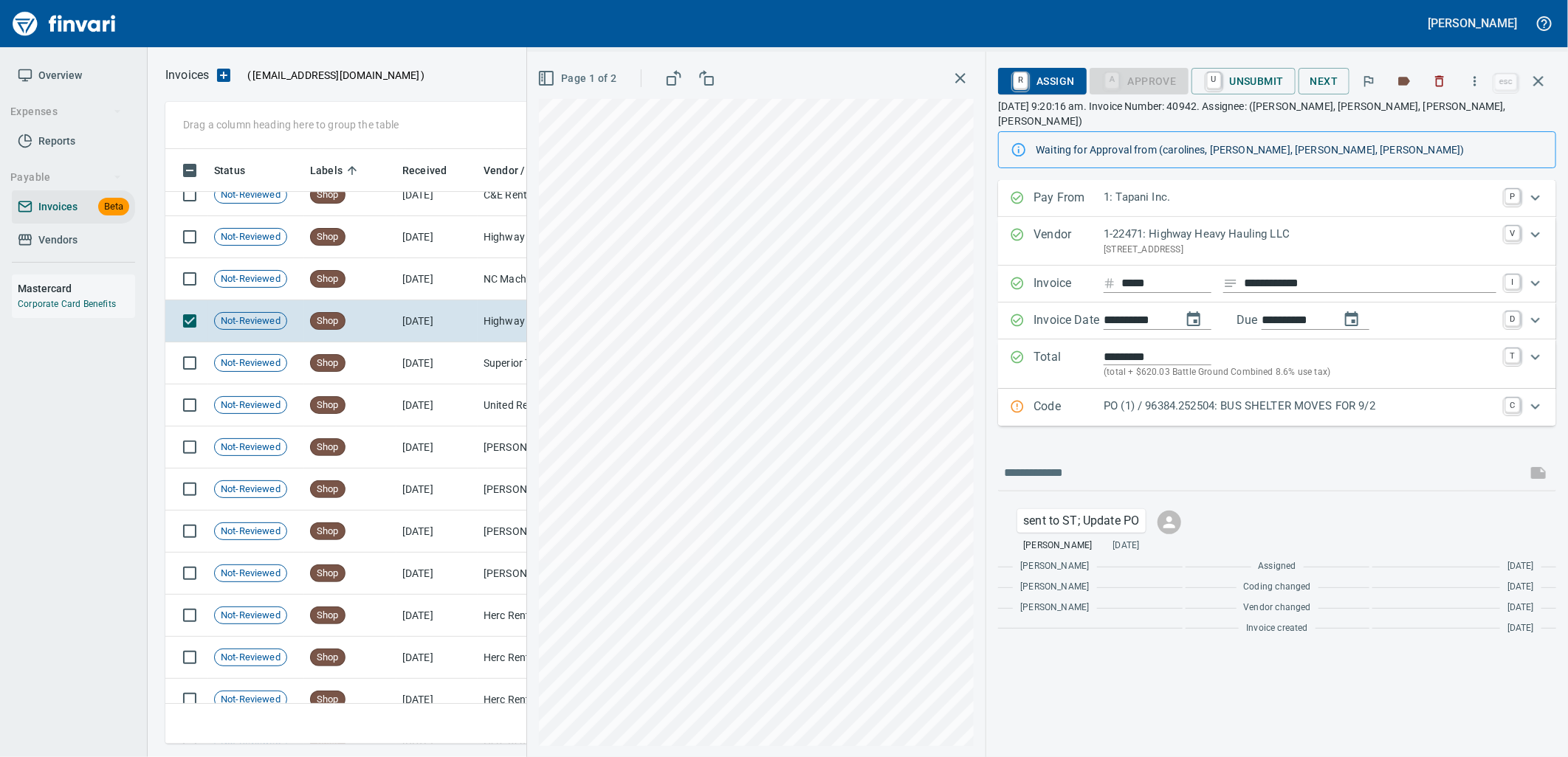
click at [1146, 389] on div "Code PO (1) / 96384.252504: BUS SHELTER MOVES FOR 9/2 C" at bounding box center [1277, 407] width 558 height 37
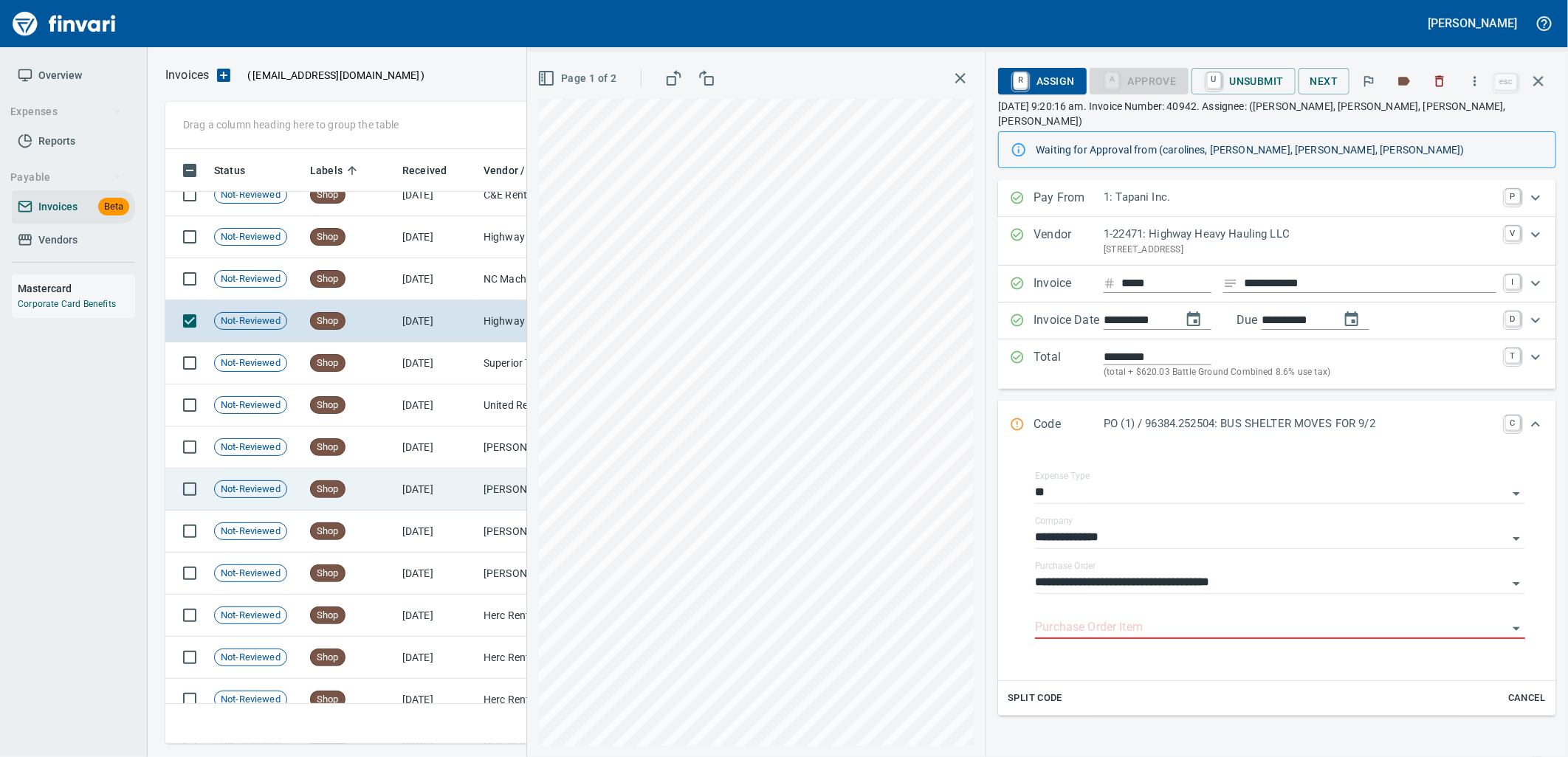
click at [1147, 618] on input "Purchase Order Item" at bounding box center [1271, 627] width 472 height 20
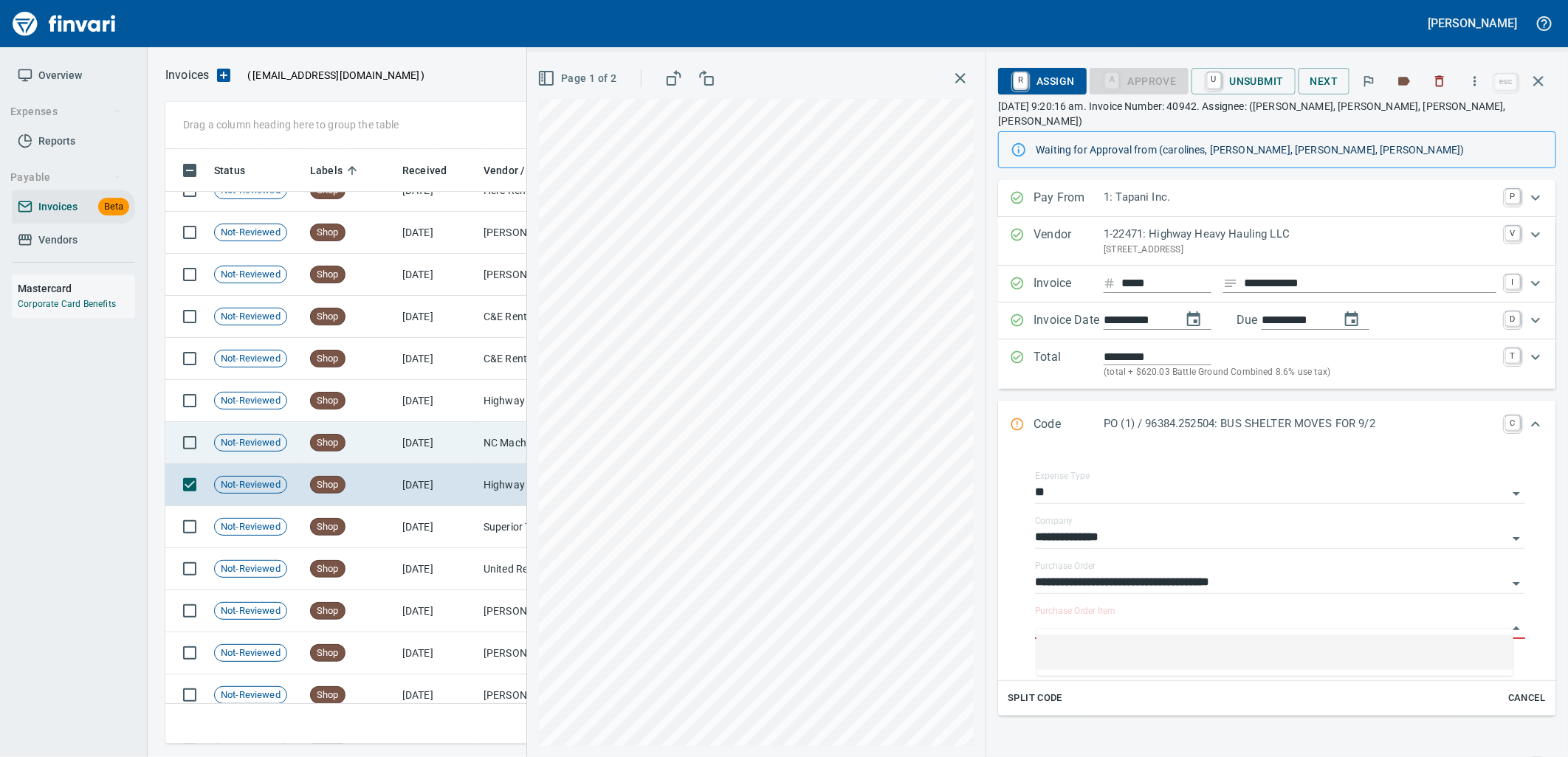
scroll to position [583, 1360]
click at [373, 429] on td "Shop" at bounding box center [351, 443] width 92 height 42
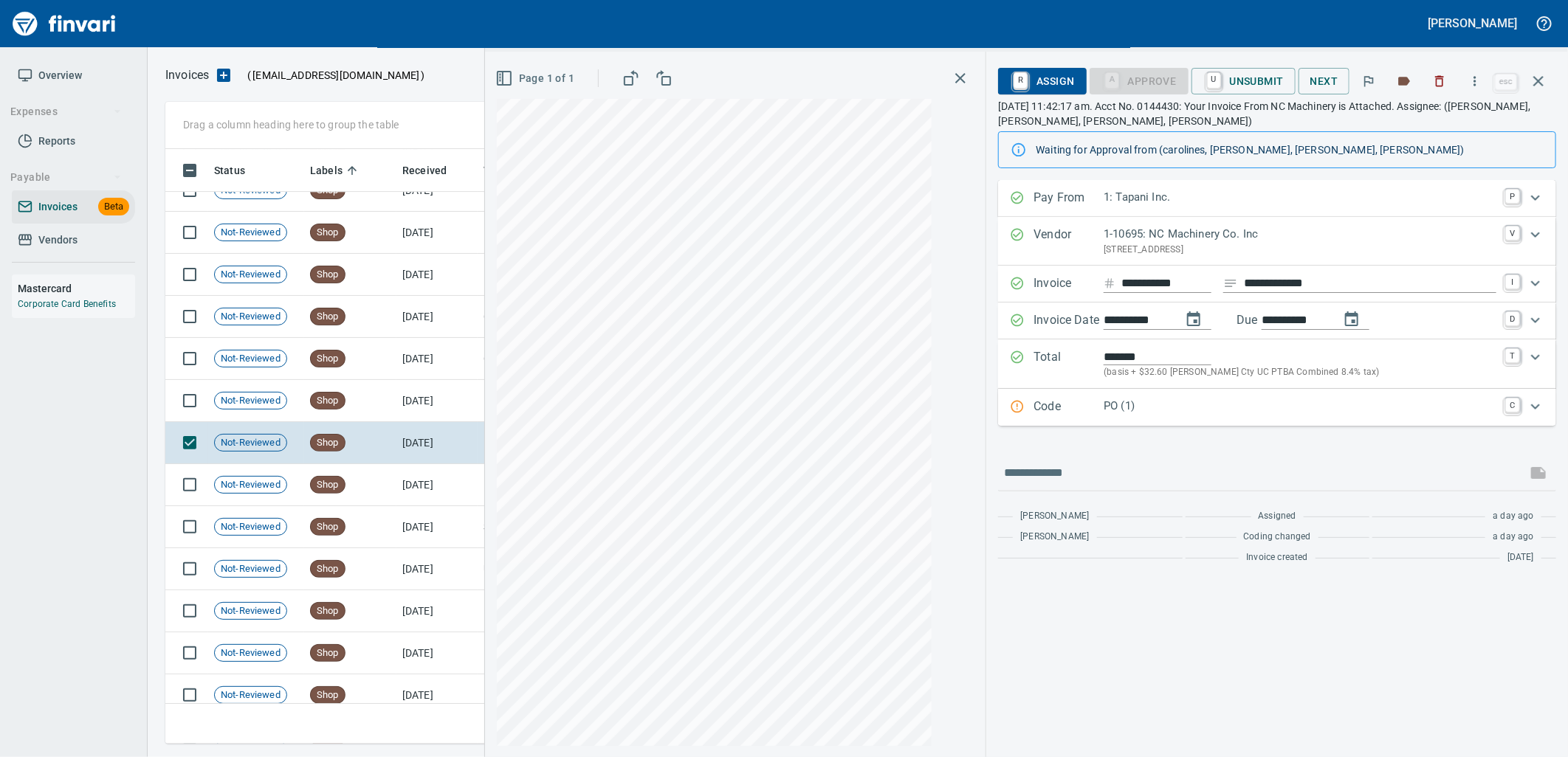
click at [1255, 410] on p "PO (1)" at bounding box center [1300, 406] width 392 height 17
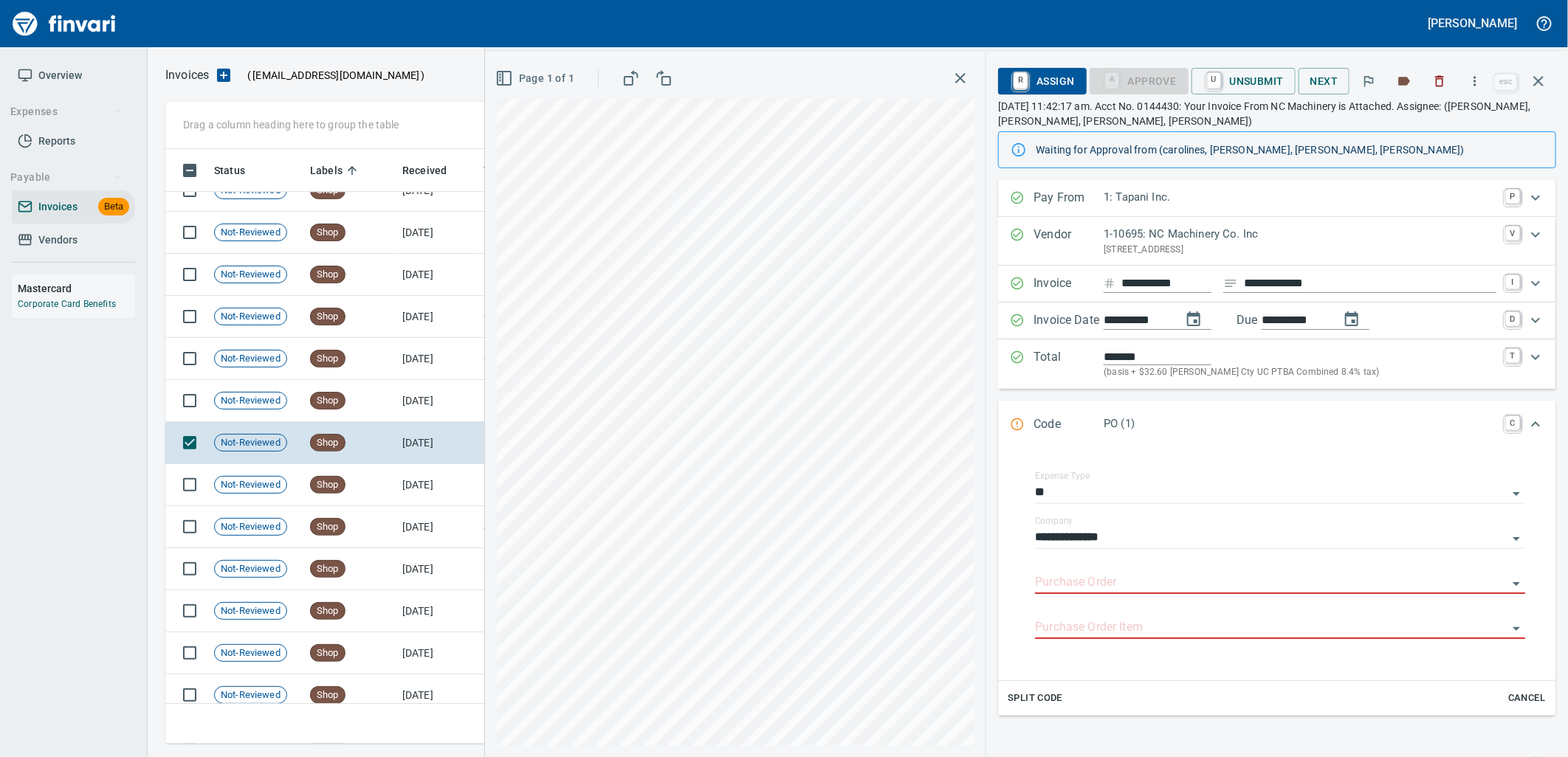
click at [1134, 581] on input "Purchase Order" at bounding box center [1271, 582] width 472 height 20
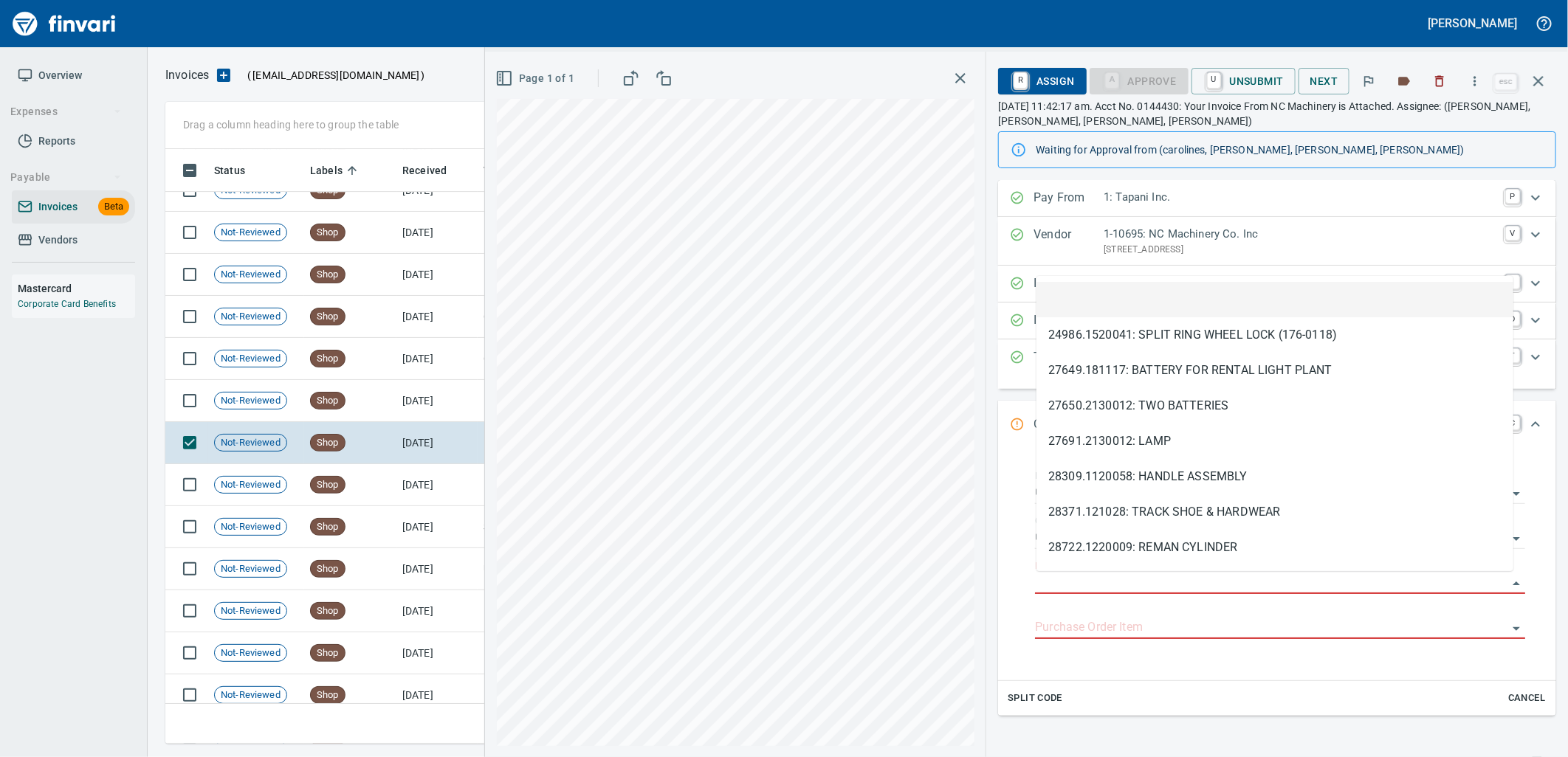
scroll to position [583, 1360]
type input "**********"
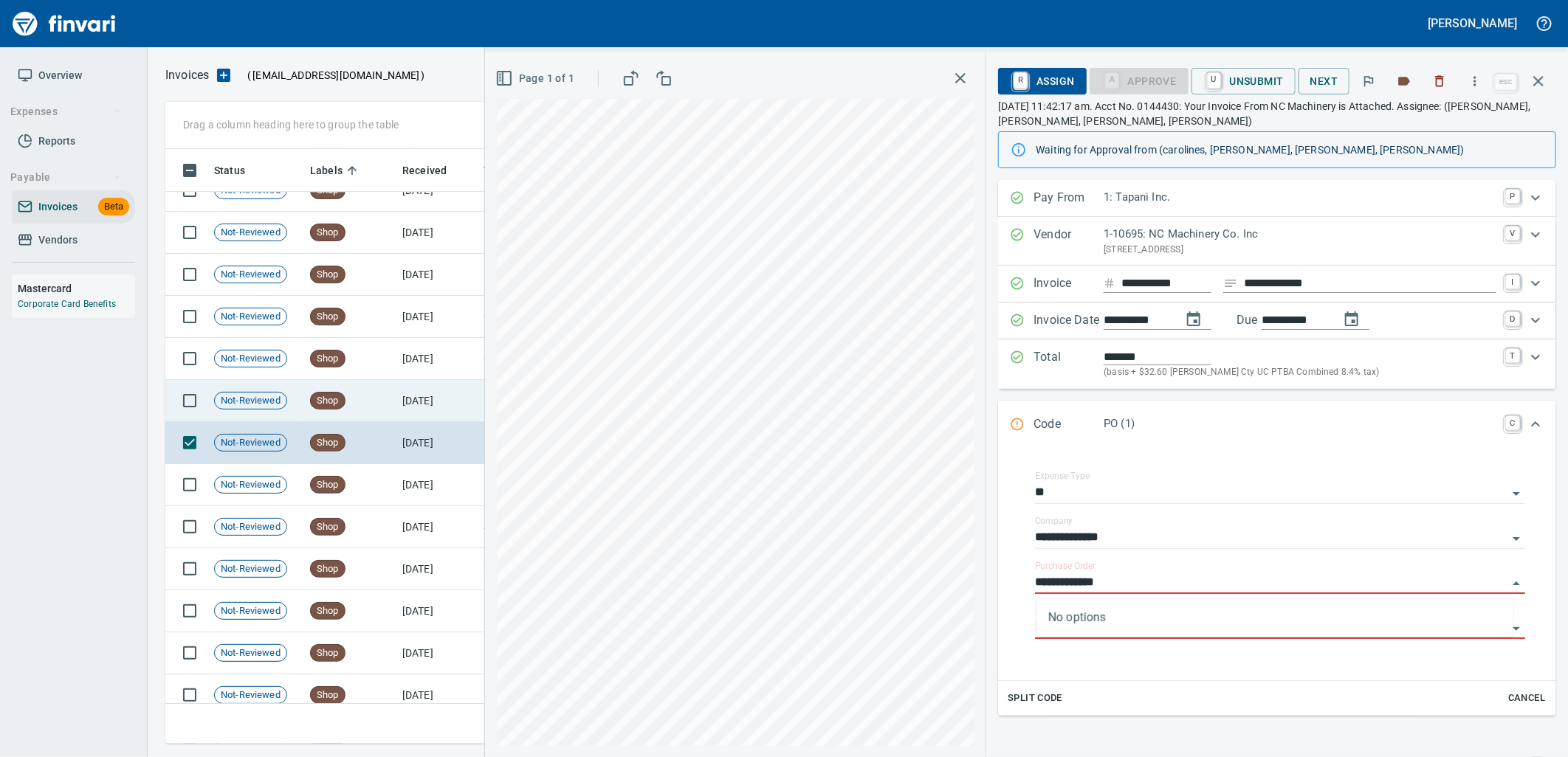
click at [399, 394] on td "[DATE]" at bounding box center [436, 400] width 81 height 42
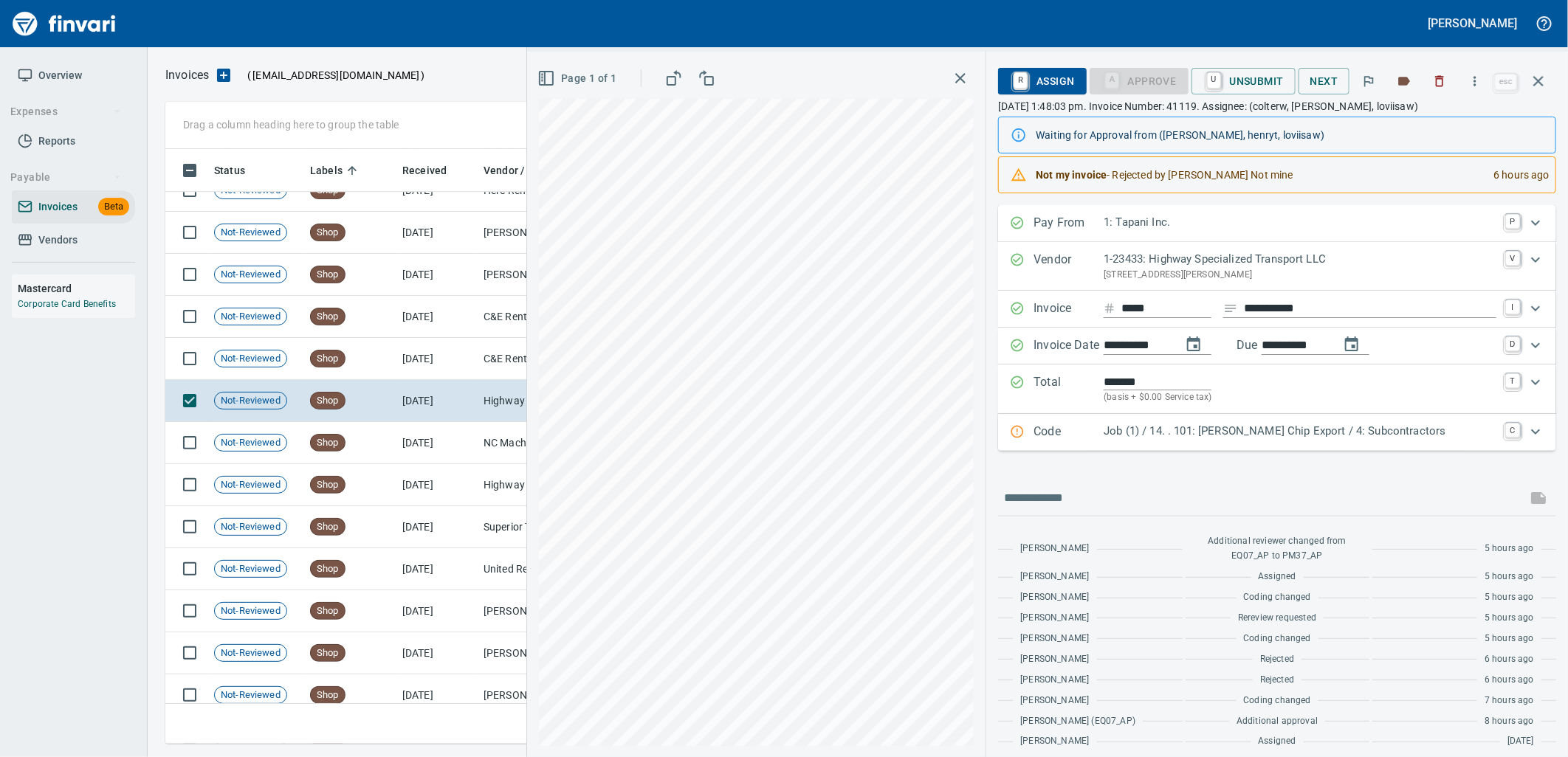
drag, startPoint x: 387, startPoint y: 364, endPoint x: 368, endPoint y: 316, distance: 51.6
click at [386, 362] on td "Shop" at bounding box center [351, 359] width 92 height 42
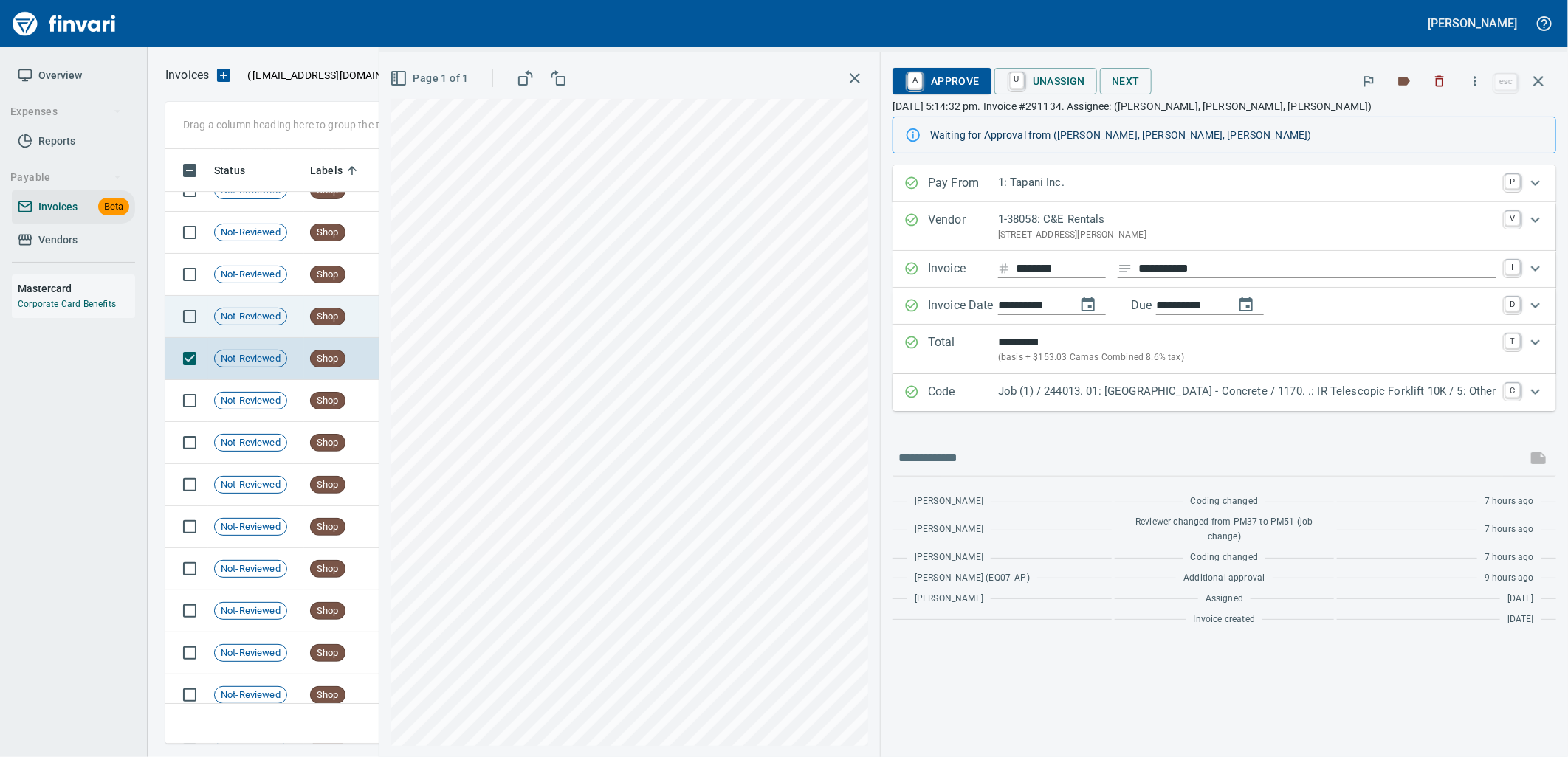
click at [314, 319] on span "Shop" at bounding box center [328, 317] width 34 height 14
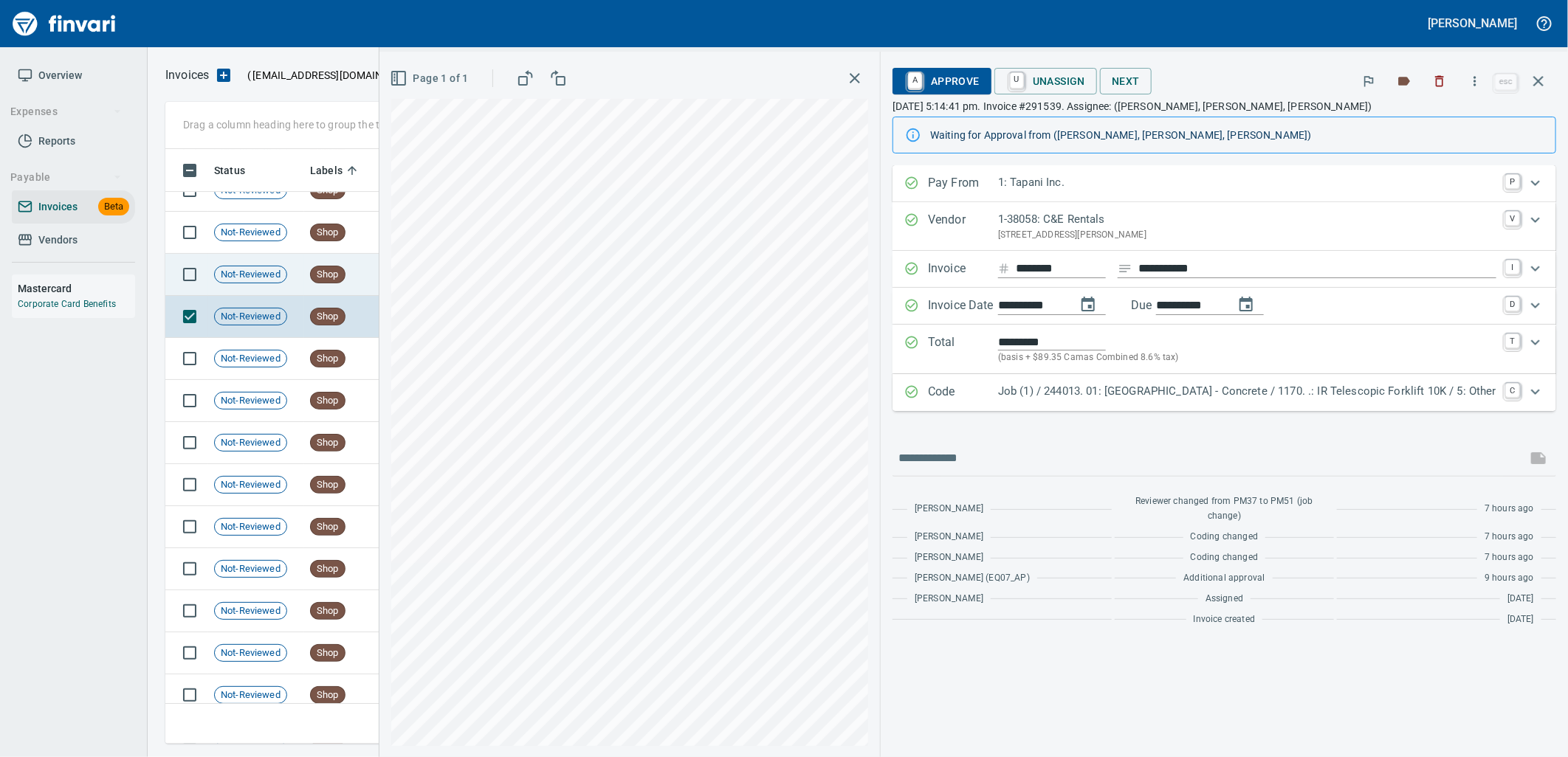
click at [293, 262] on td "Not-Reviewed" at bounding box center [256, 274] width 96 height 42
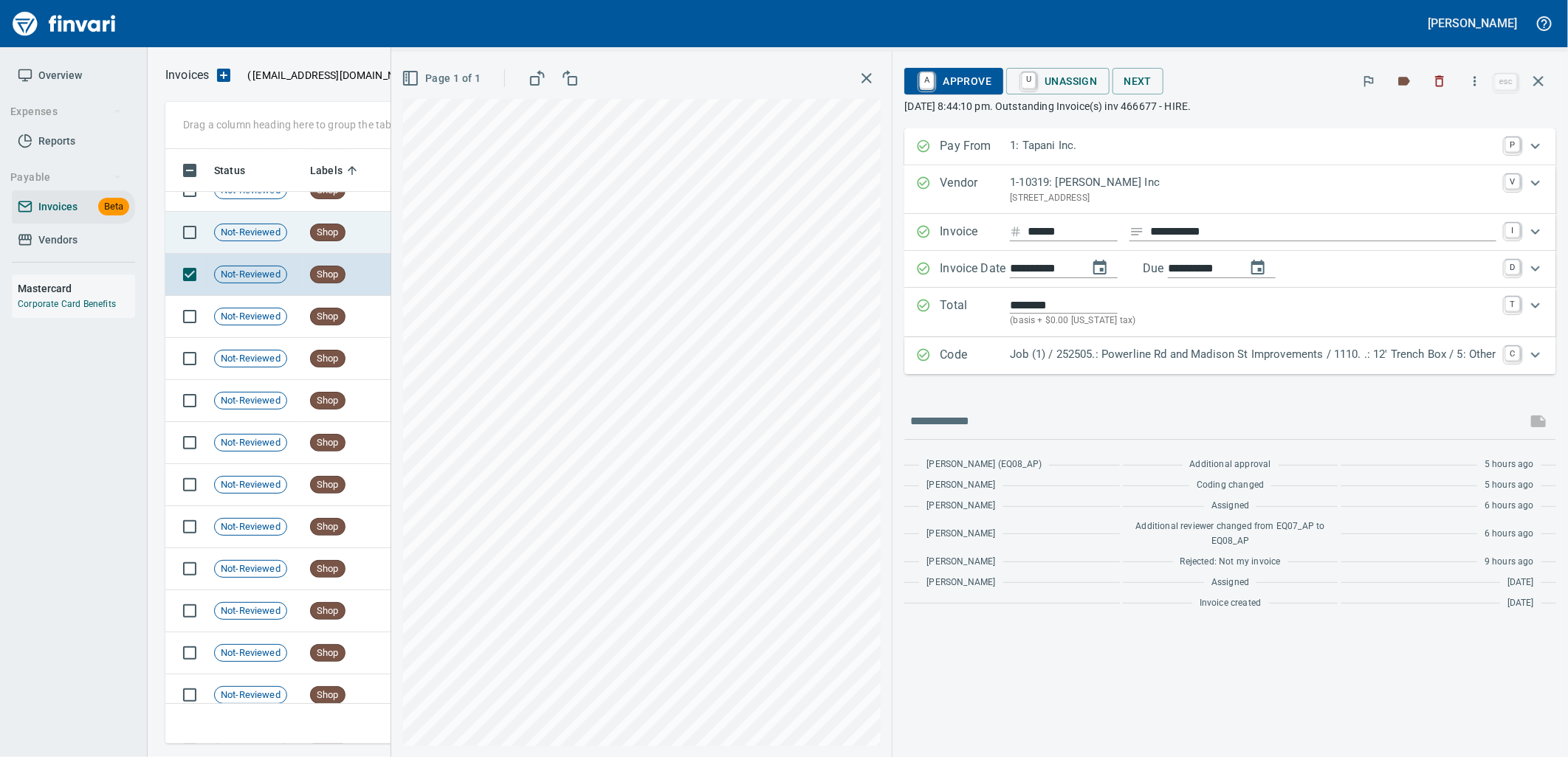
click at [333, 238] on span "Shop" at bounding box center [328, 233] width 34 height 14
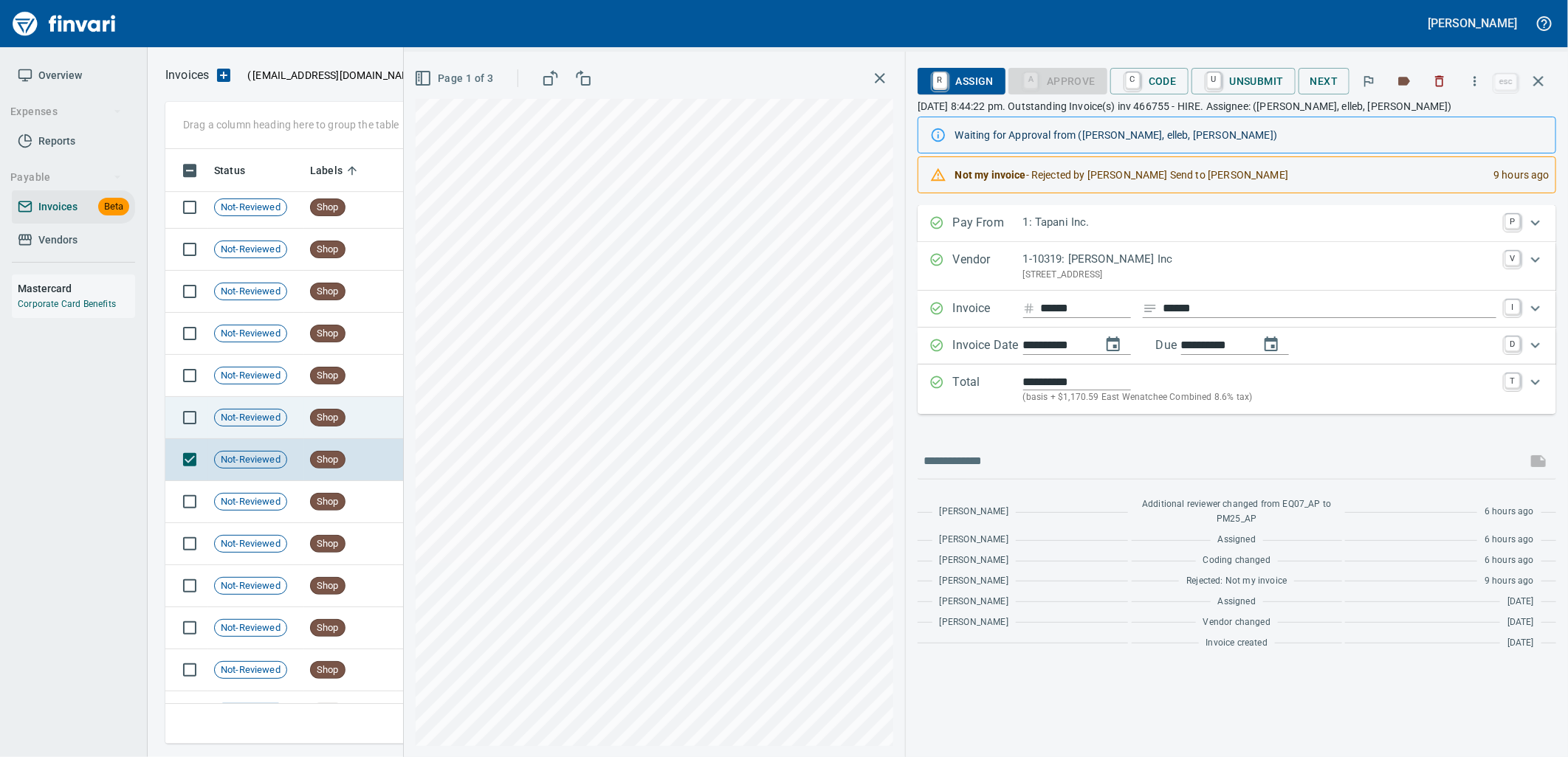
scroll to position [13416, 0]
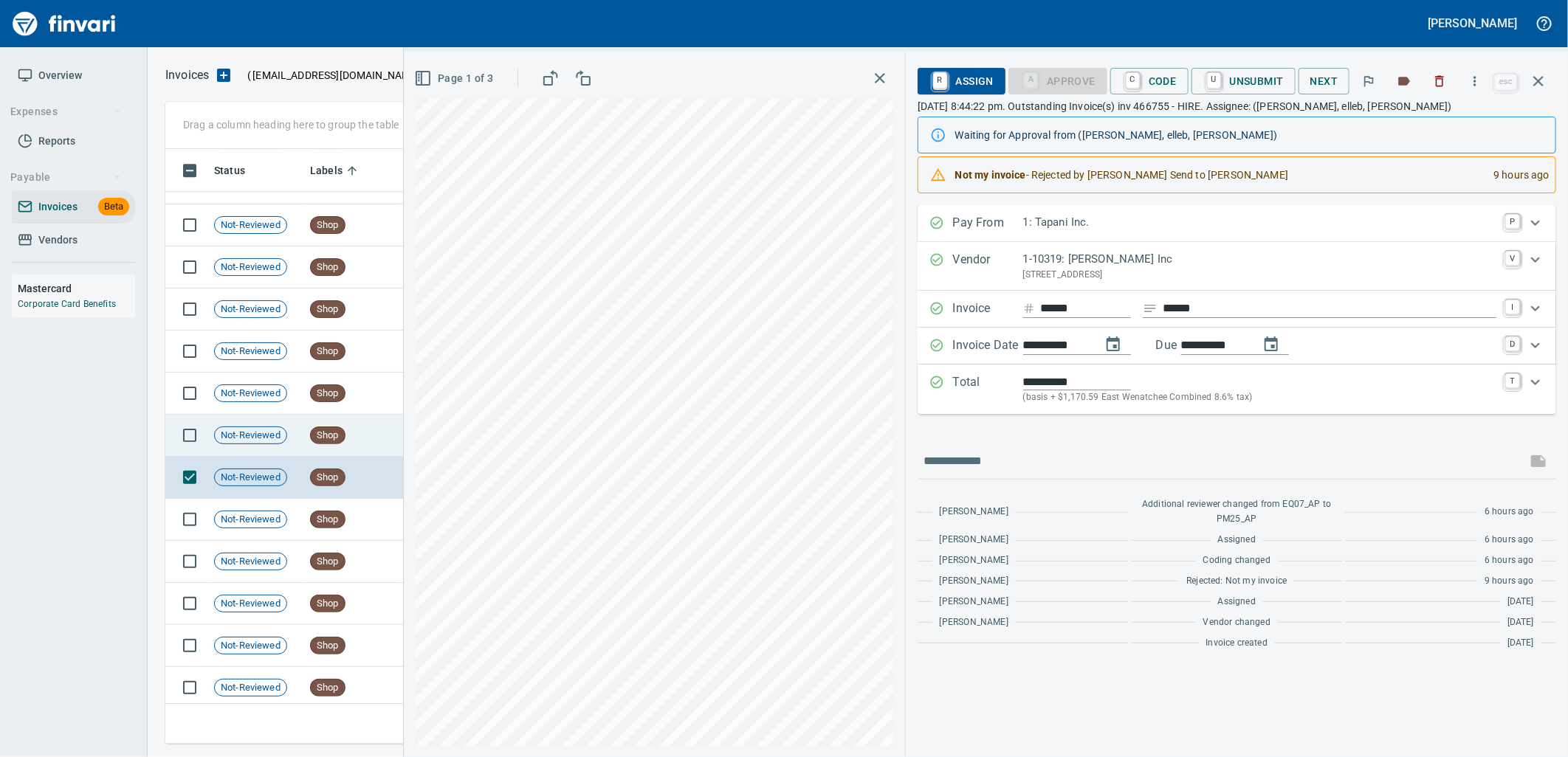
click at [271, 436] on span "Not-Reviewed" at bounding box center [250, 436] width 72 height 14
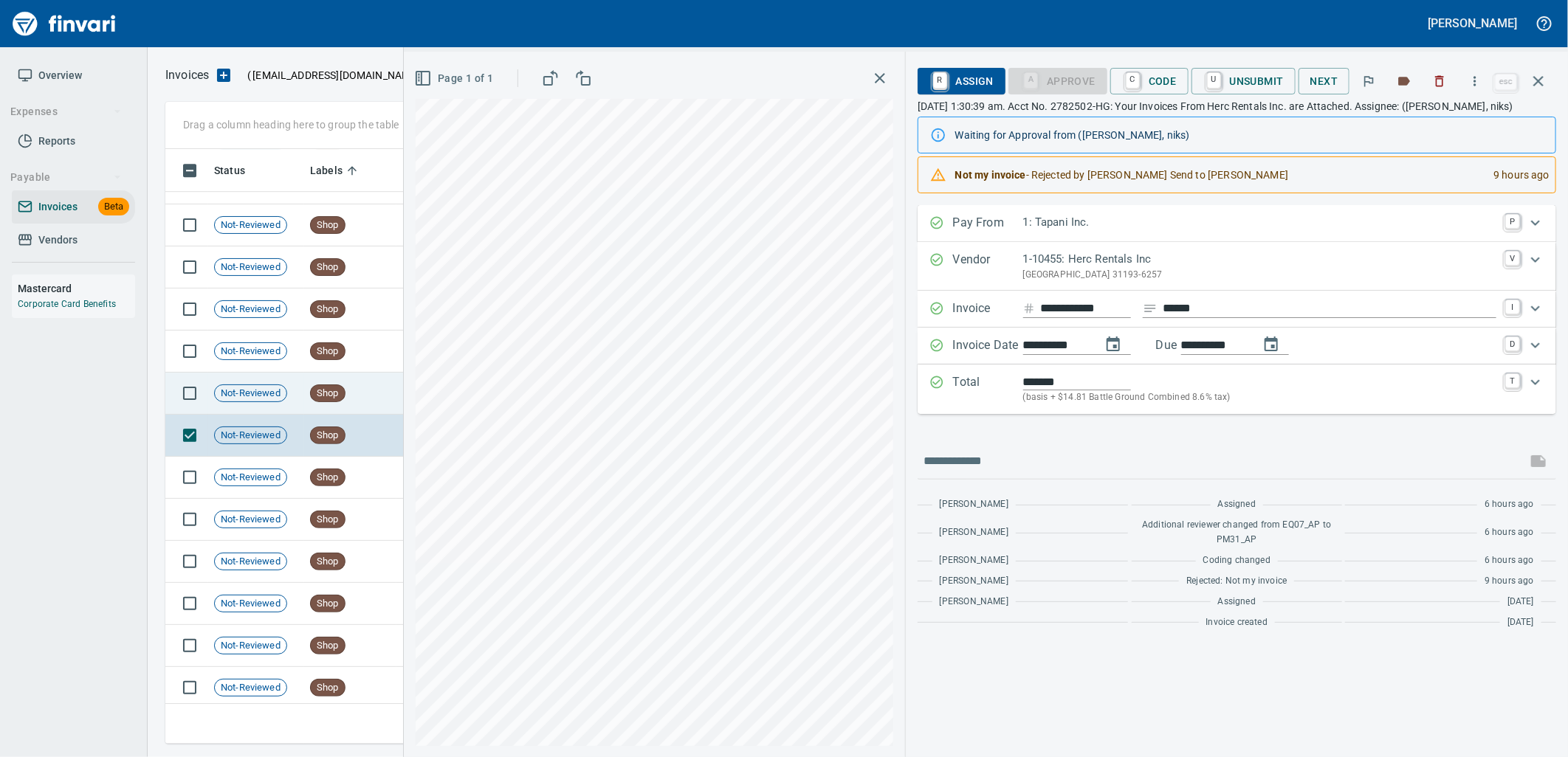
click at [278, 393] on span "Not-Reviewed" at bounding box center [250, 394] width 72 height 14
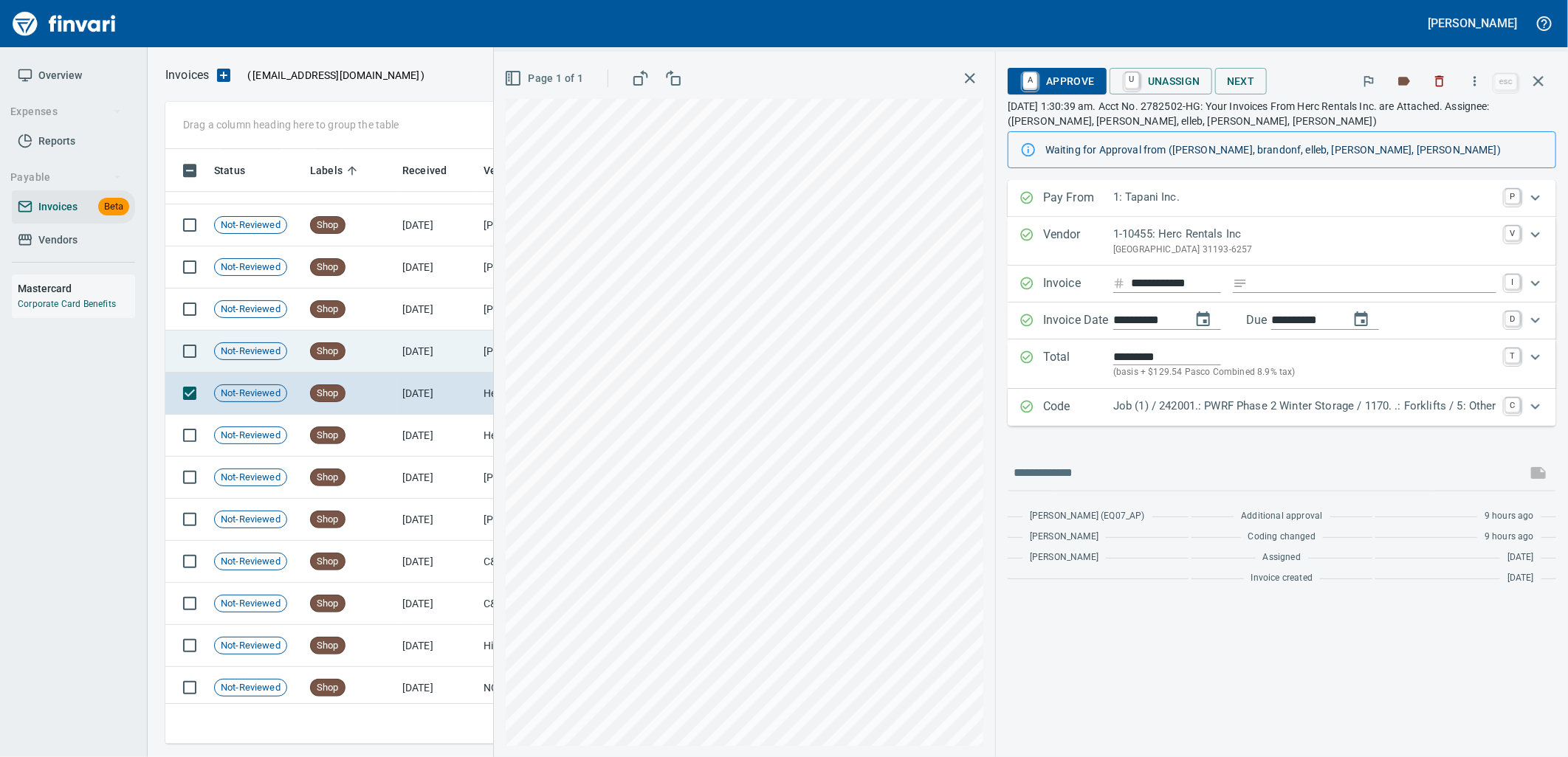
click at [328, 343] on div "Shop" at bounding box center [328, 351] width 36 height 18
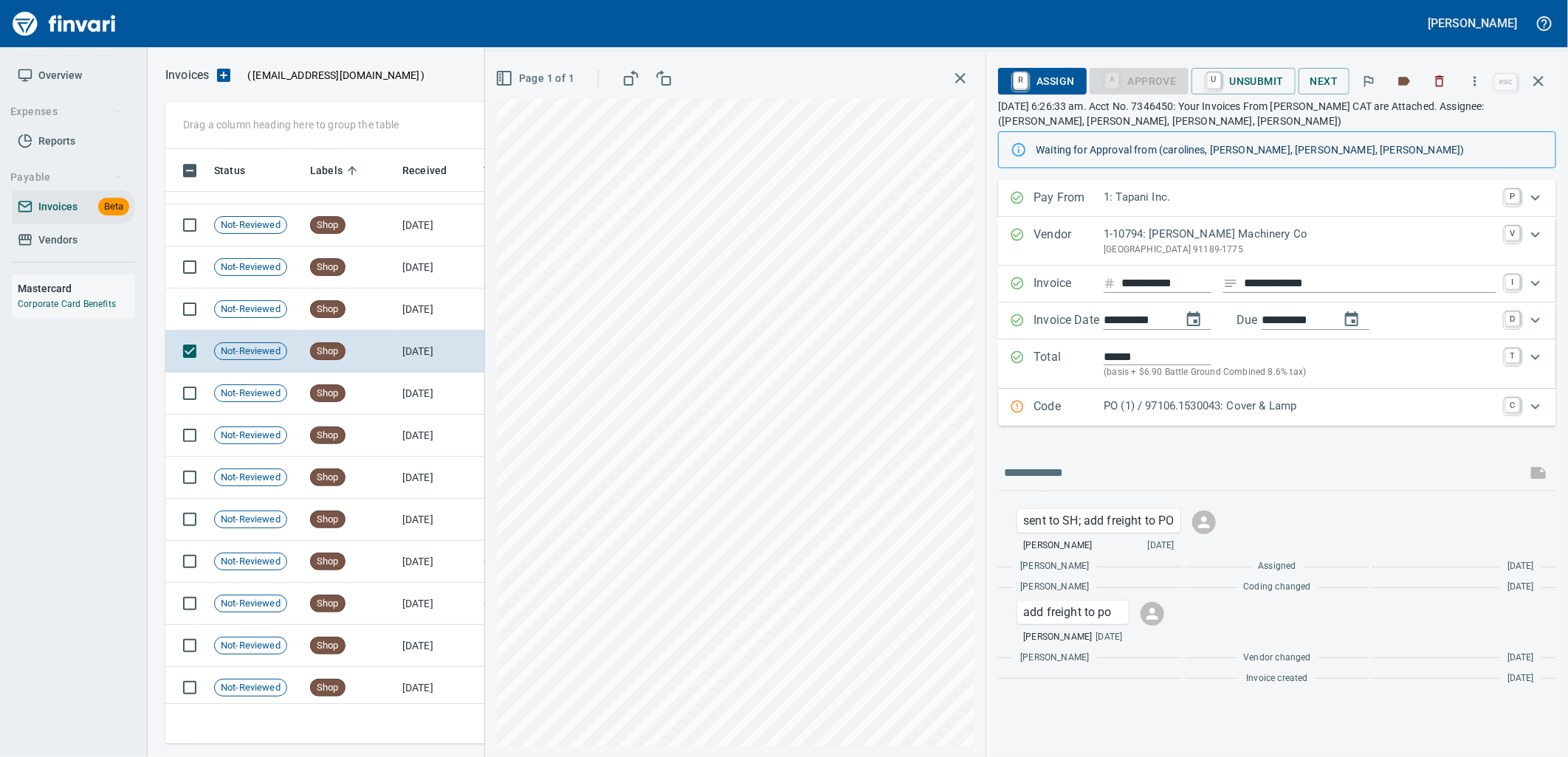
click at [1159, 414] on p "PO (1) / 97106.1530043: Cover & Lamp" at bounding box center [1300, 406] width 392 height 17
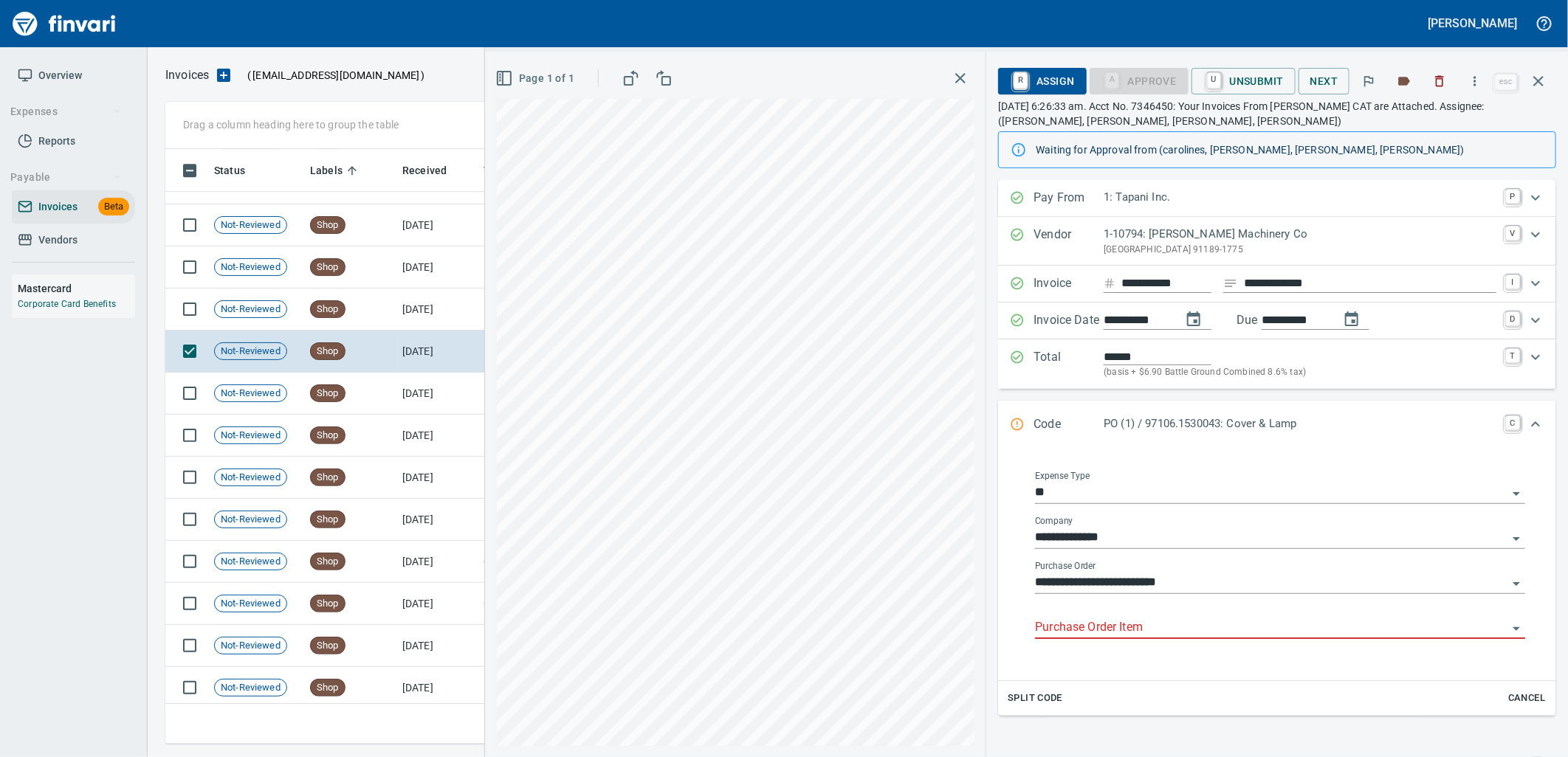
click at [1157, 624] on input "Purchase Order Item" at bounding box center [1271, 627] width 472 height 20
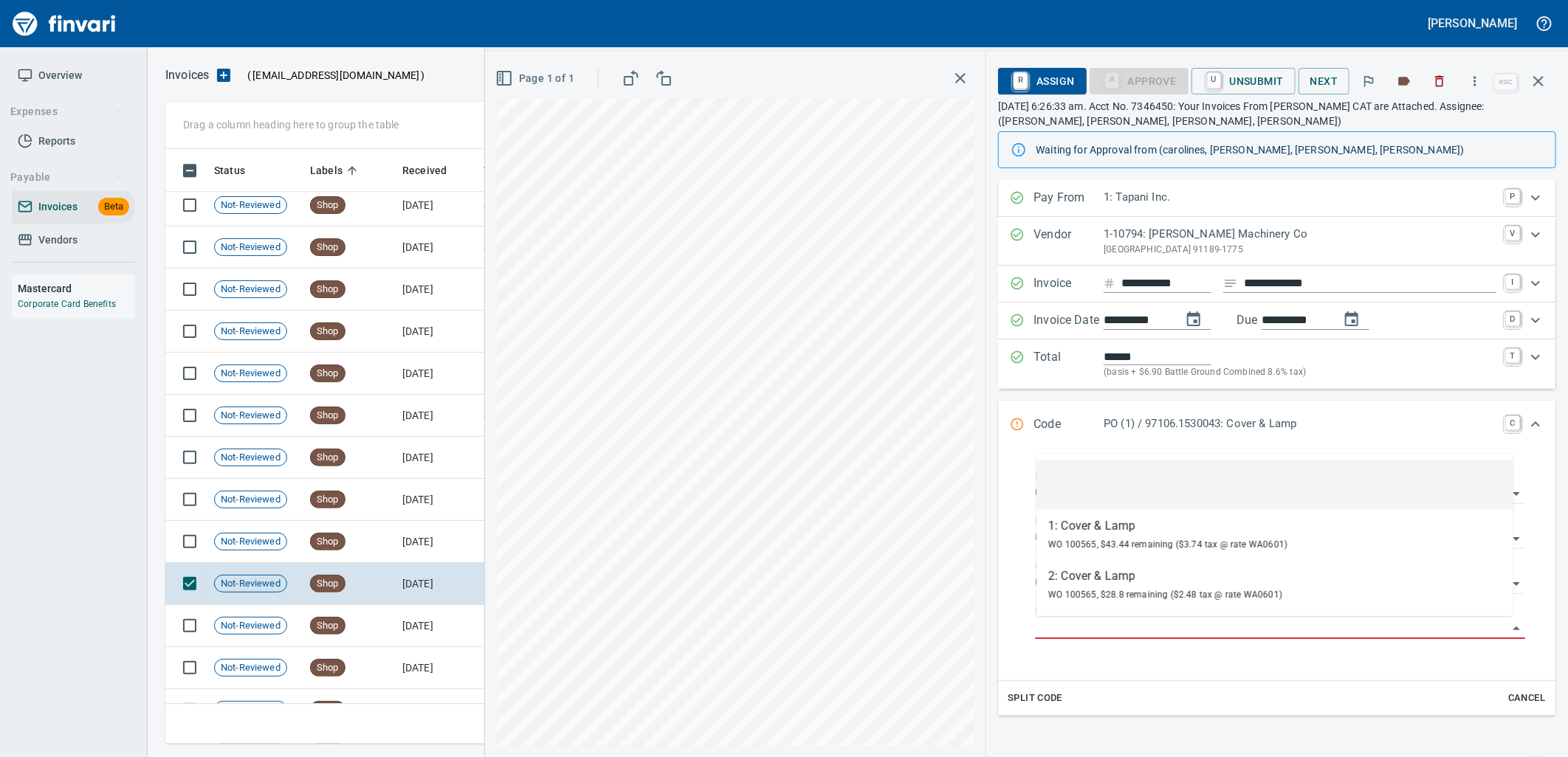
scroll to position [13170, 0]
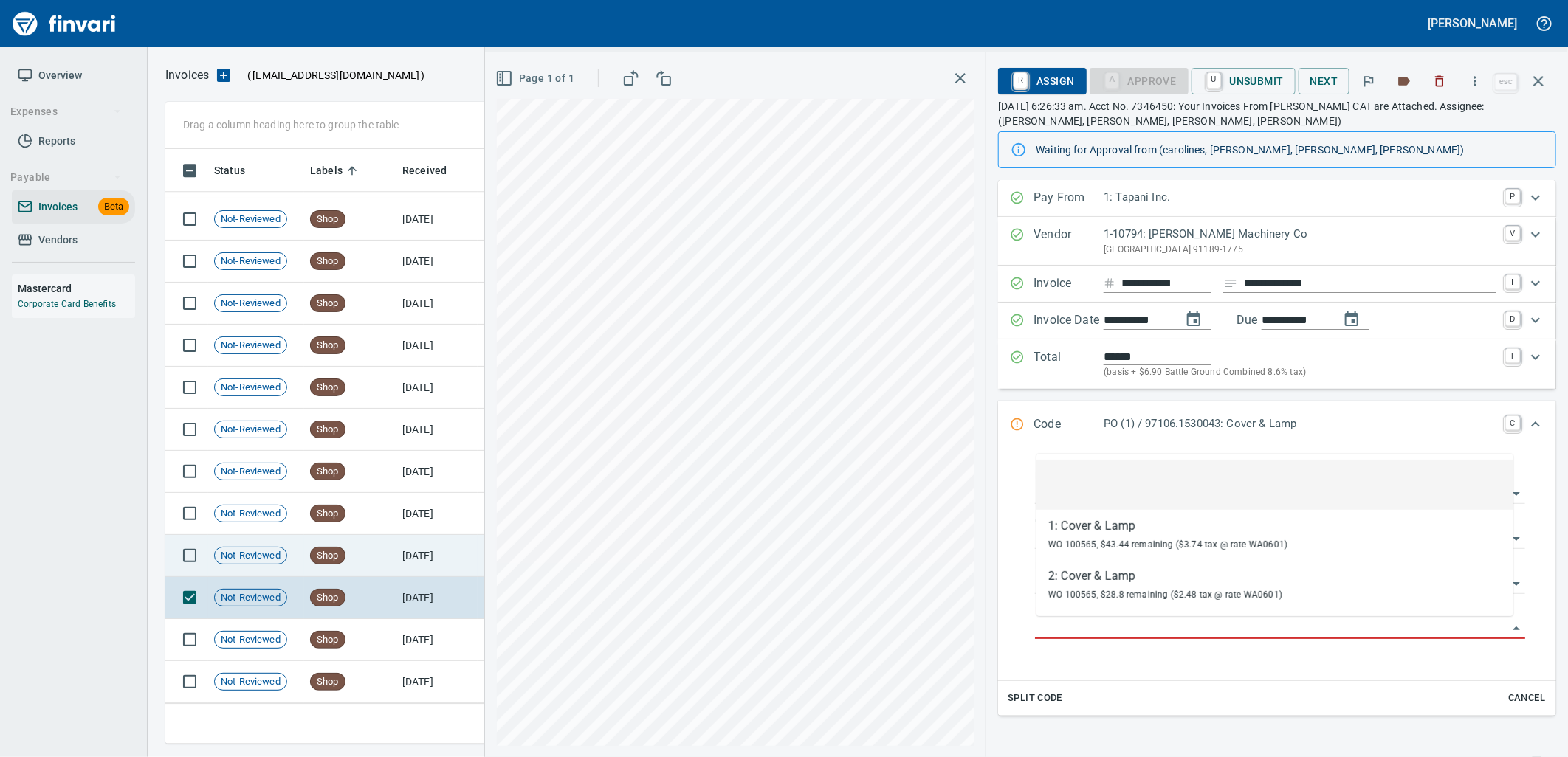
drag, startPoint x: 363, startPoint y: 552, endPoint x: 363, endPoint y: 518, distance: 34.0
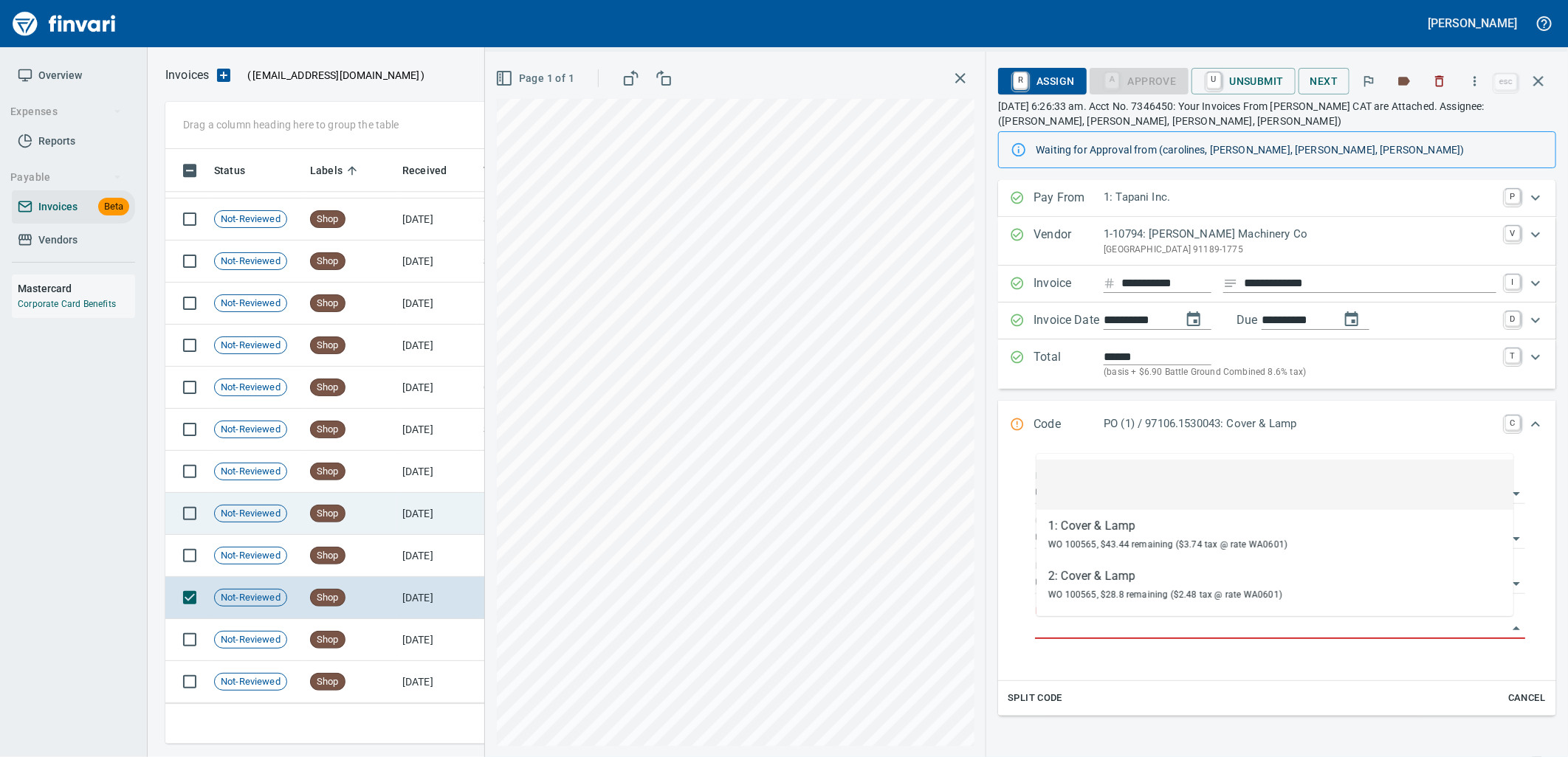
click at [363, 551] on td "Shop" at bounding box center [351, 556] width 92 height 42
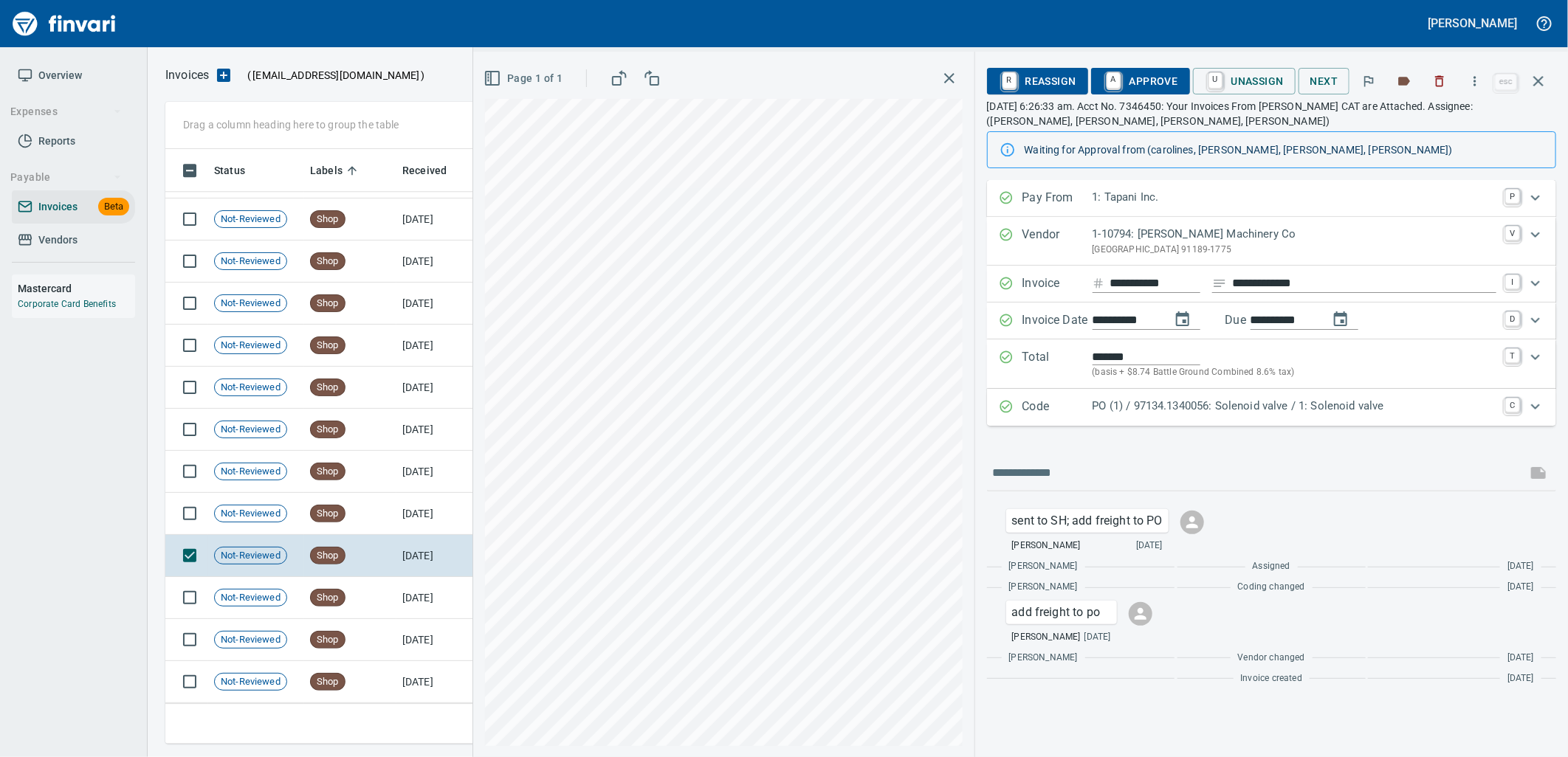
click at [1123, 404] on p "PO (1) / 97134.1340056: Solenoid valve / 1: Solenoid valve" at bounding box center [1295, 406] width 404 height 17
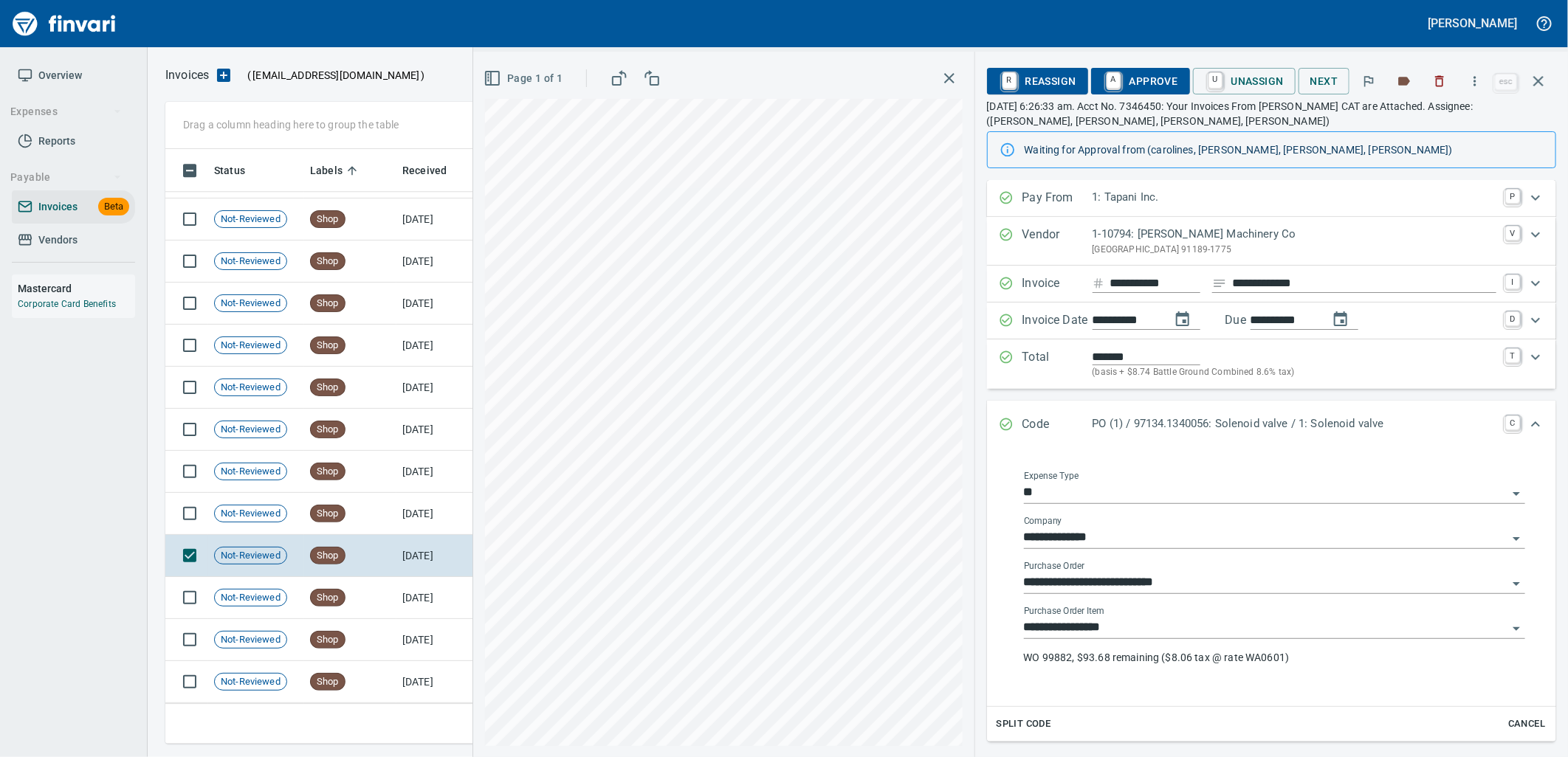
click at [1119, 626] on input "**********" at bounding box center [1265, 627] width 484 height 20
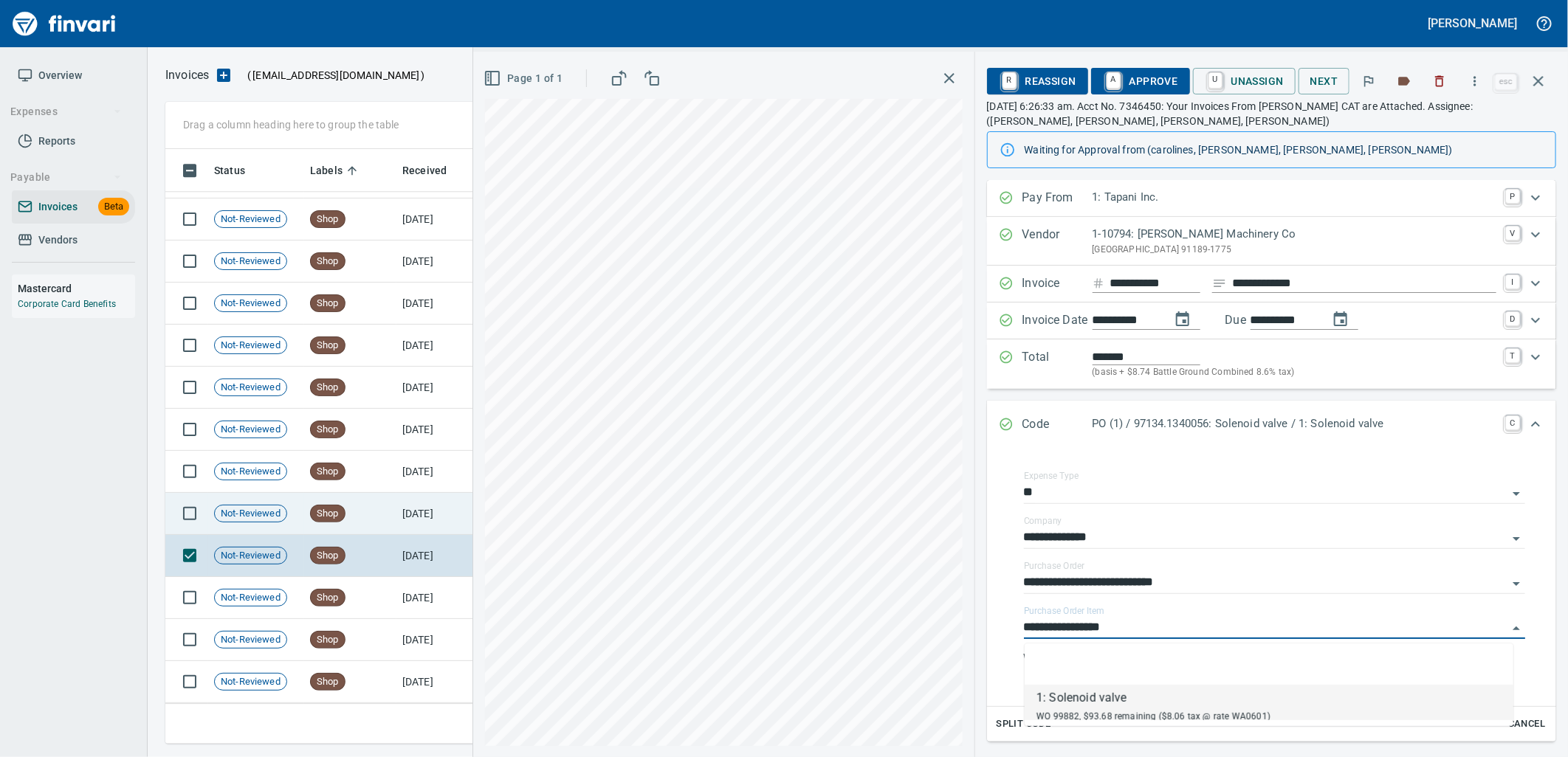
scroll to position [583, 1360]
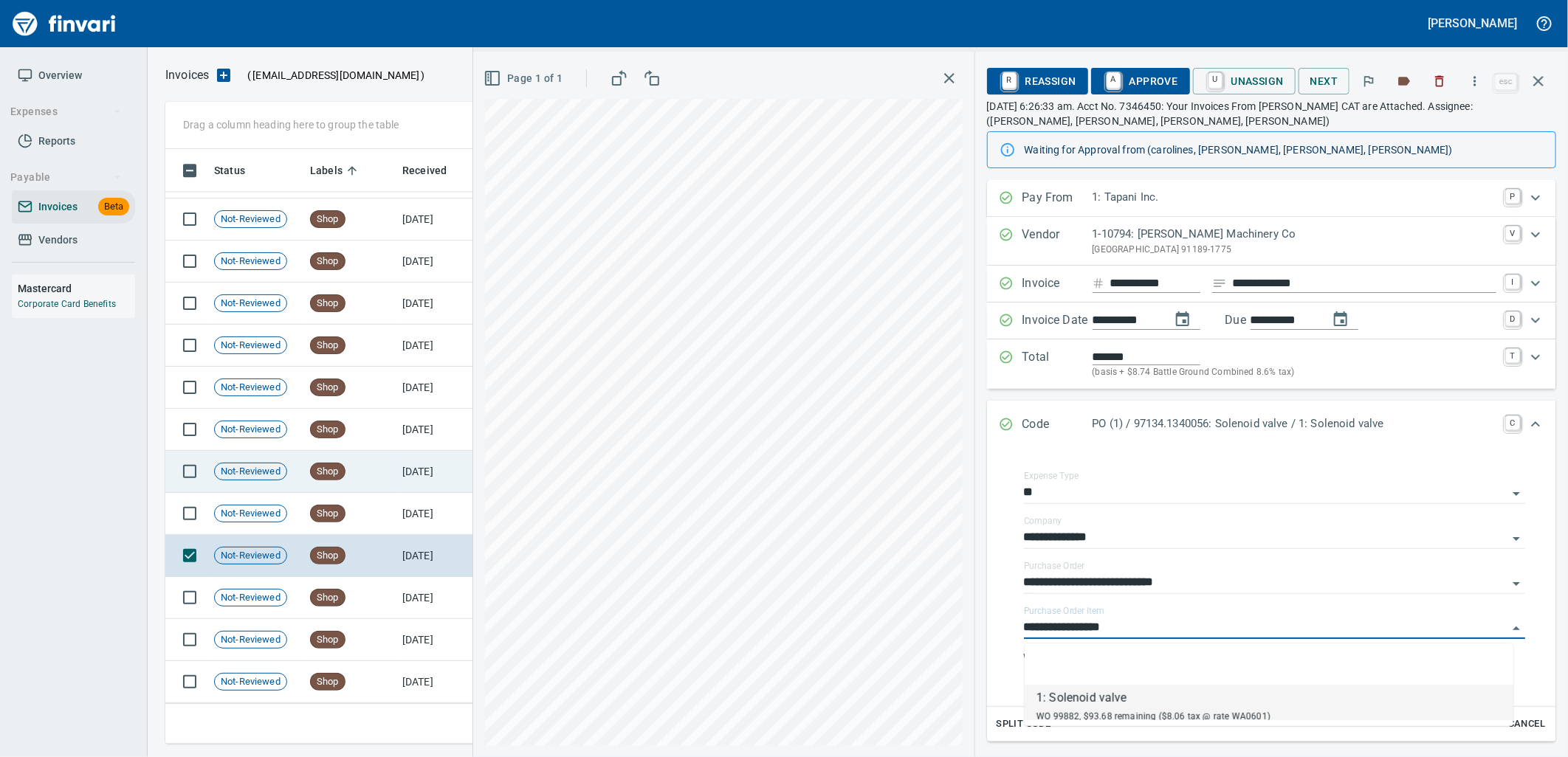
click at [374, 508] on td "Shop" at bounding box center [351, 513] width 92 height 42
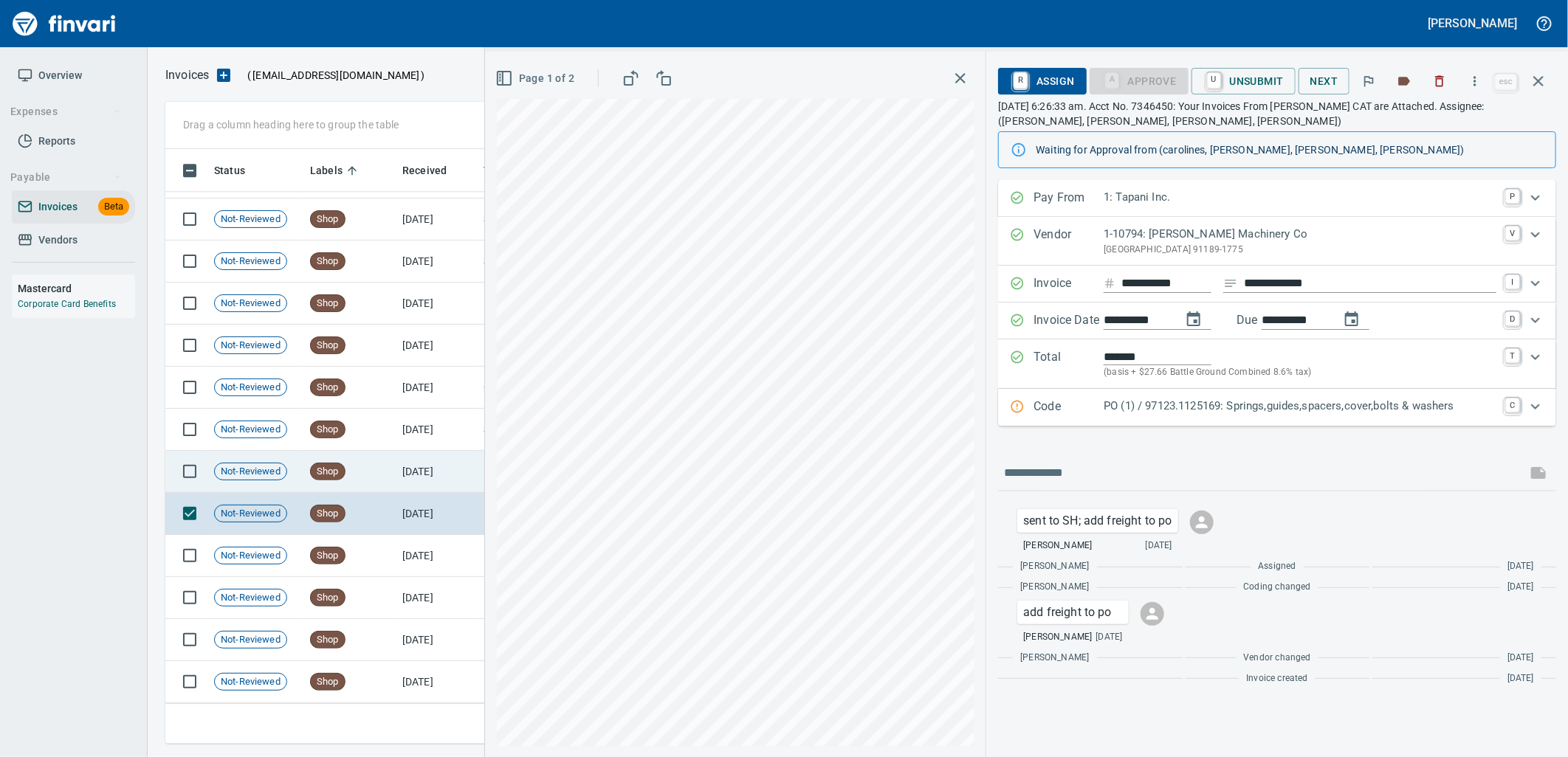
click at [375, 479] on td "Shop" at bounding box center [351, 471] width 92 height 42
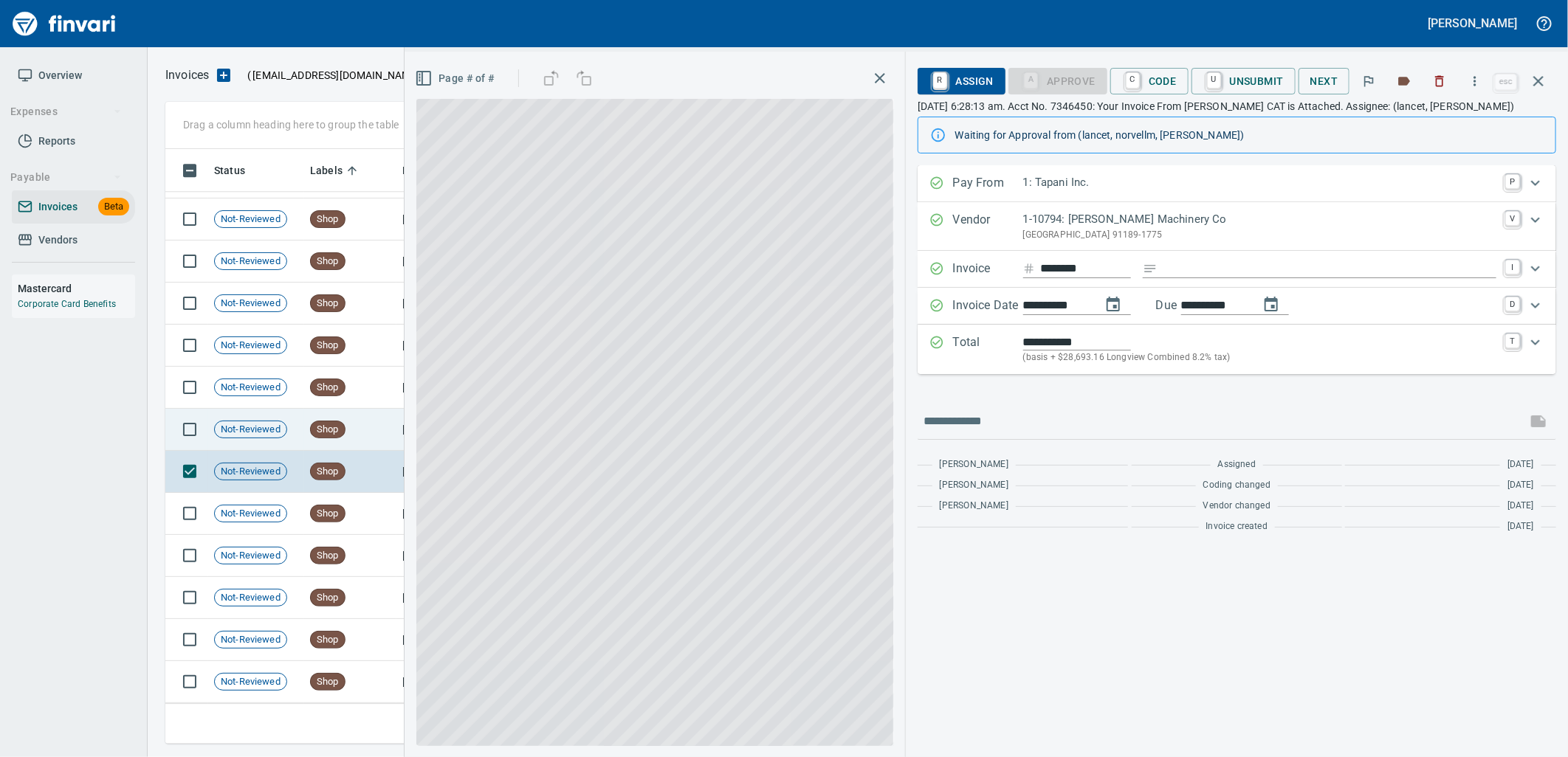
click at [371, 436] on td "Shop" at bounding box center [351, 430] width 92 height 42
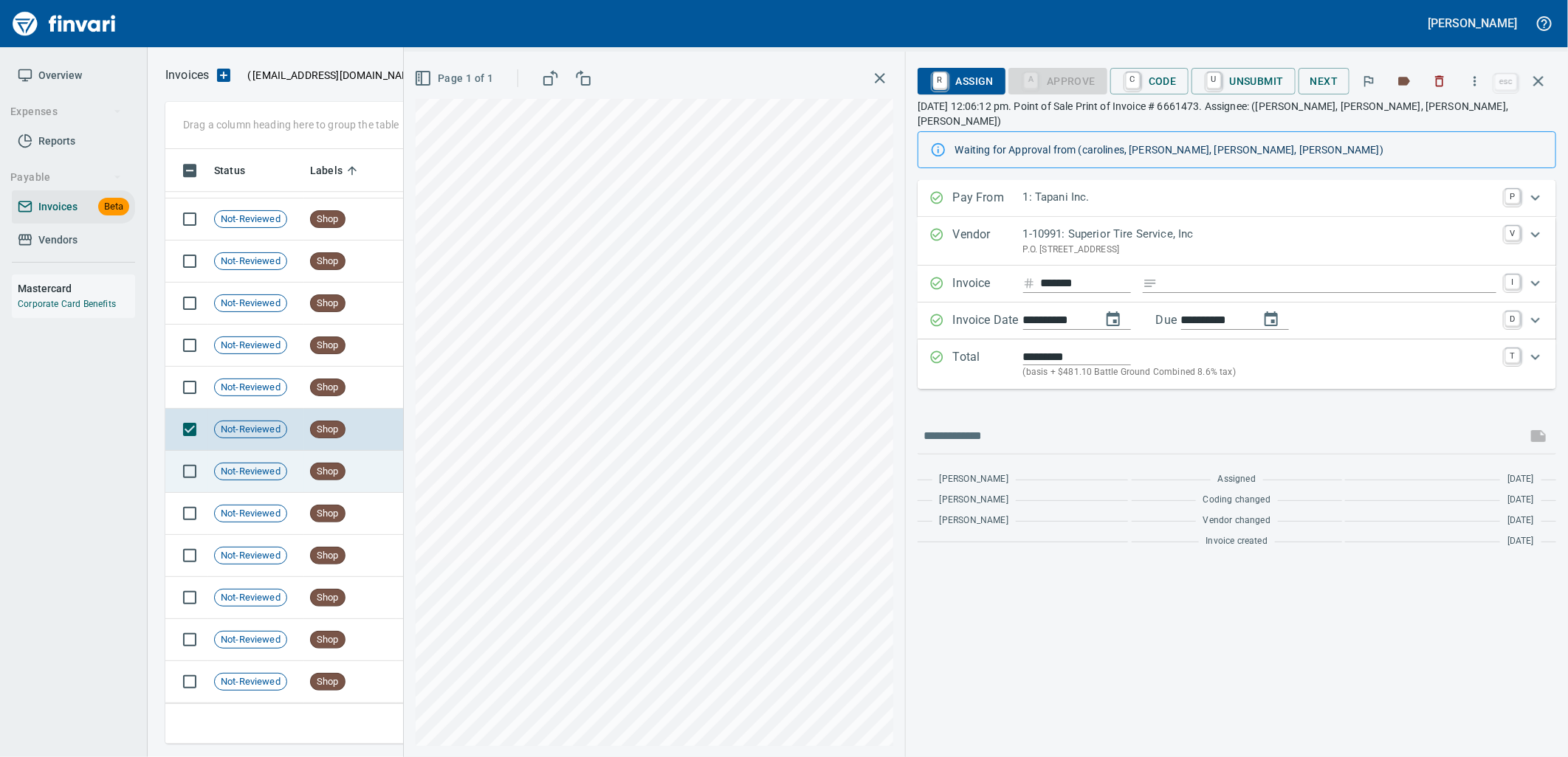
click at [357, 466] on td "Shop" at bounding box center [351, 471] width 92 height 42
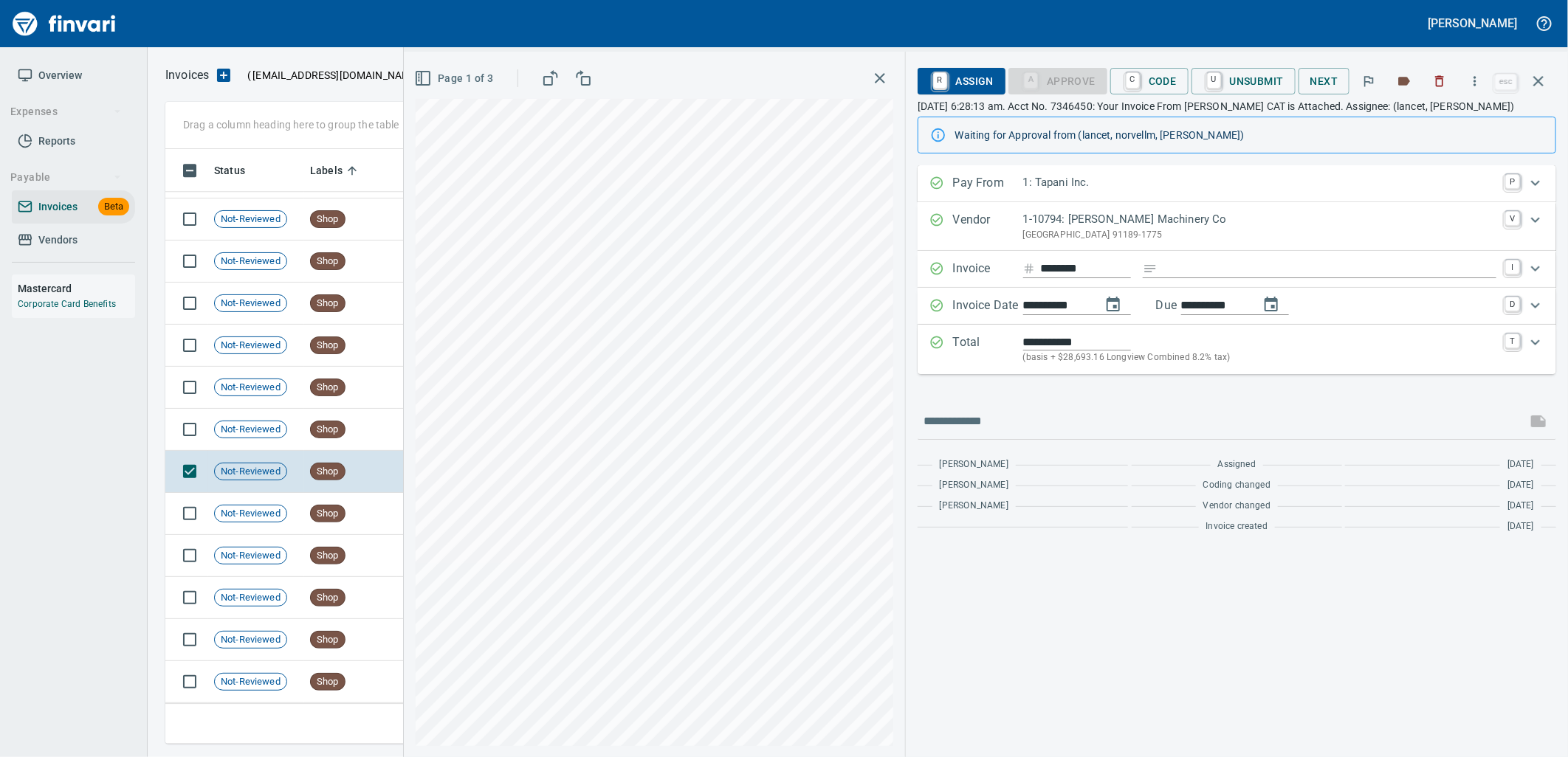
click at [474, 85] on span "Page 1 of 3" at bounding box center [455, 78] width 76 height 19
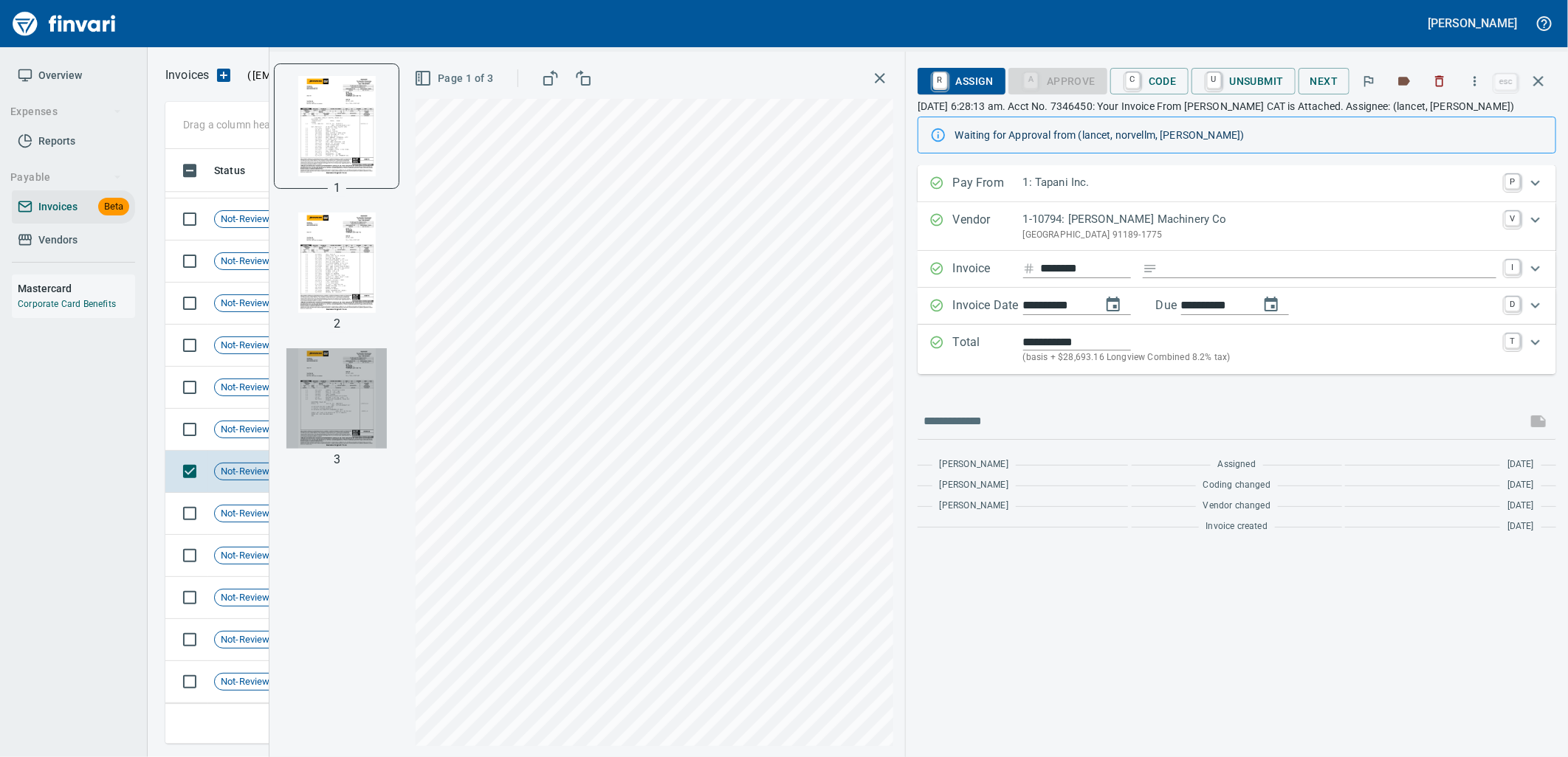
click at [352, 378] on img "button" at bounding box center [337, 398] width 100 height 100
click at [252, 436] on span "Not-Reviewed" at bounding box center [250, 430] width 72 height 14
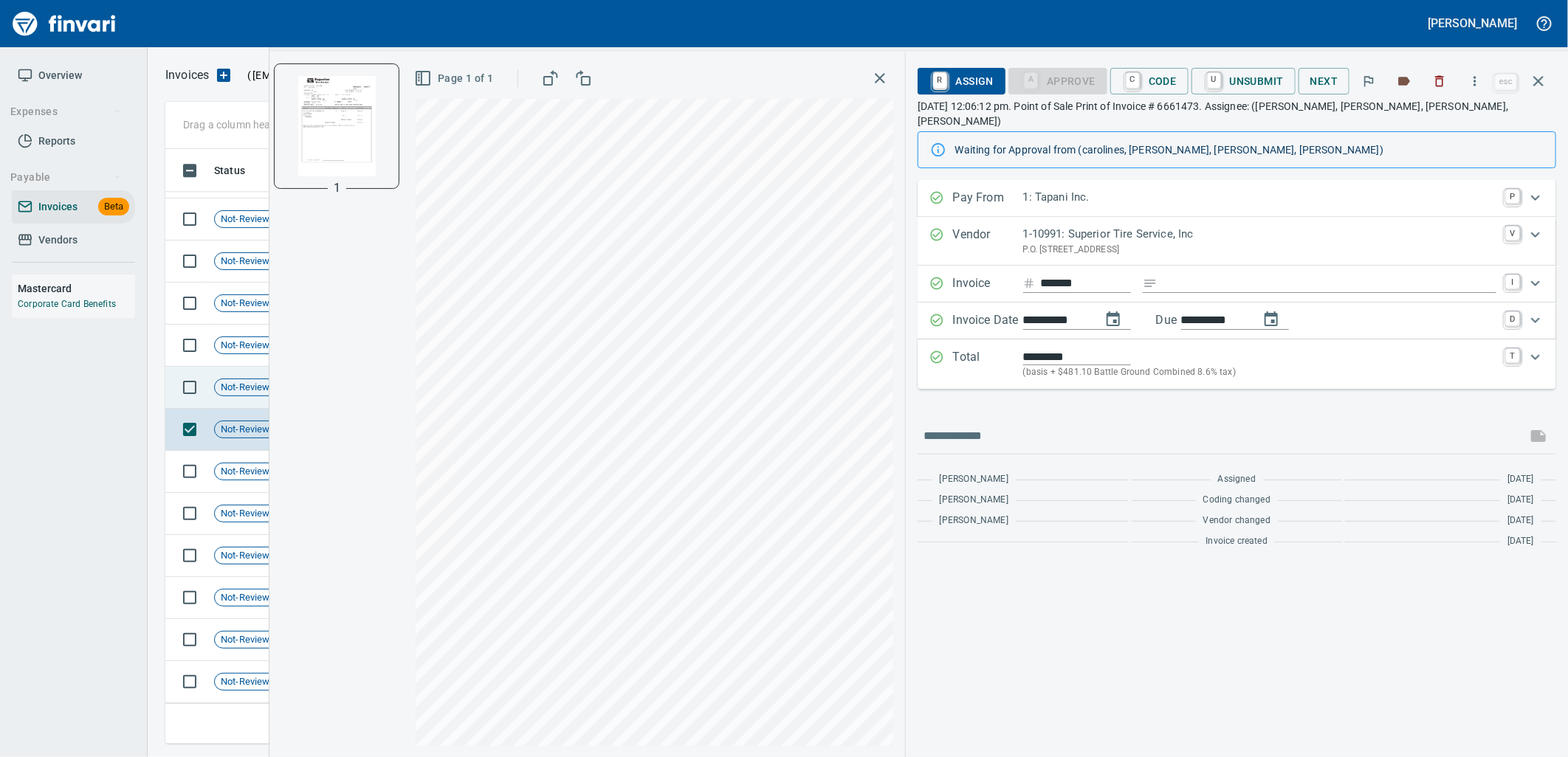
click at [245, 381] on span "Not-Reviewed" at bounding box center [250, 388] width 72 height 14
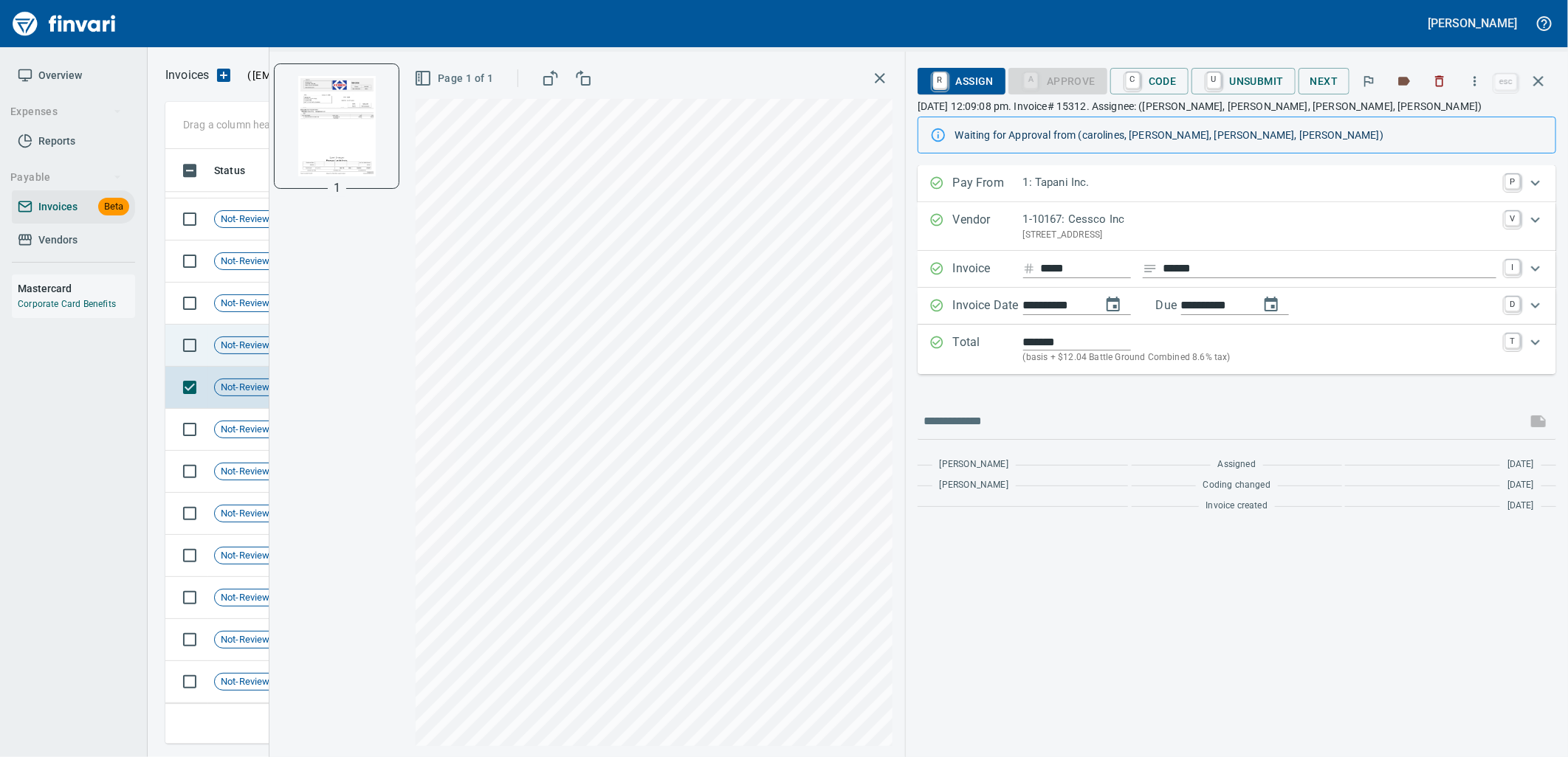
click at [233, 359] on td "Not-Reviewed" at bounding box center [256, 345] width 96 height 42
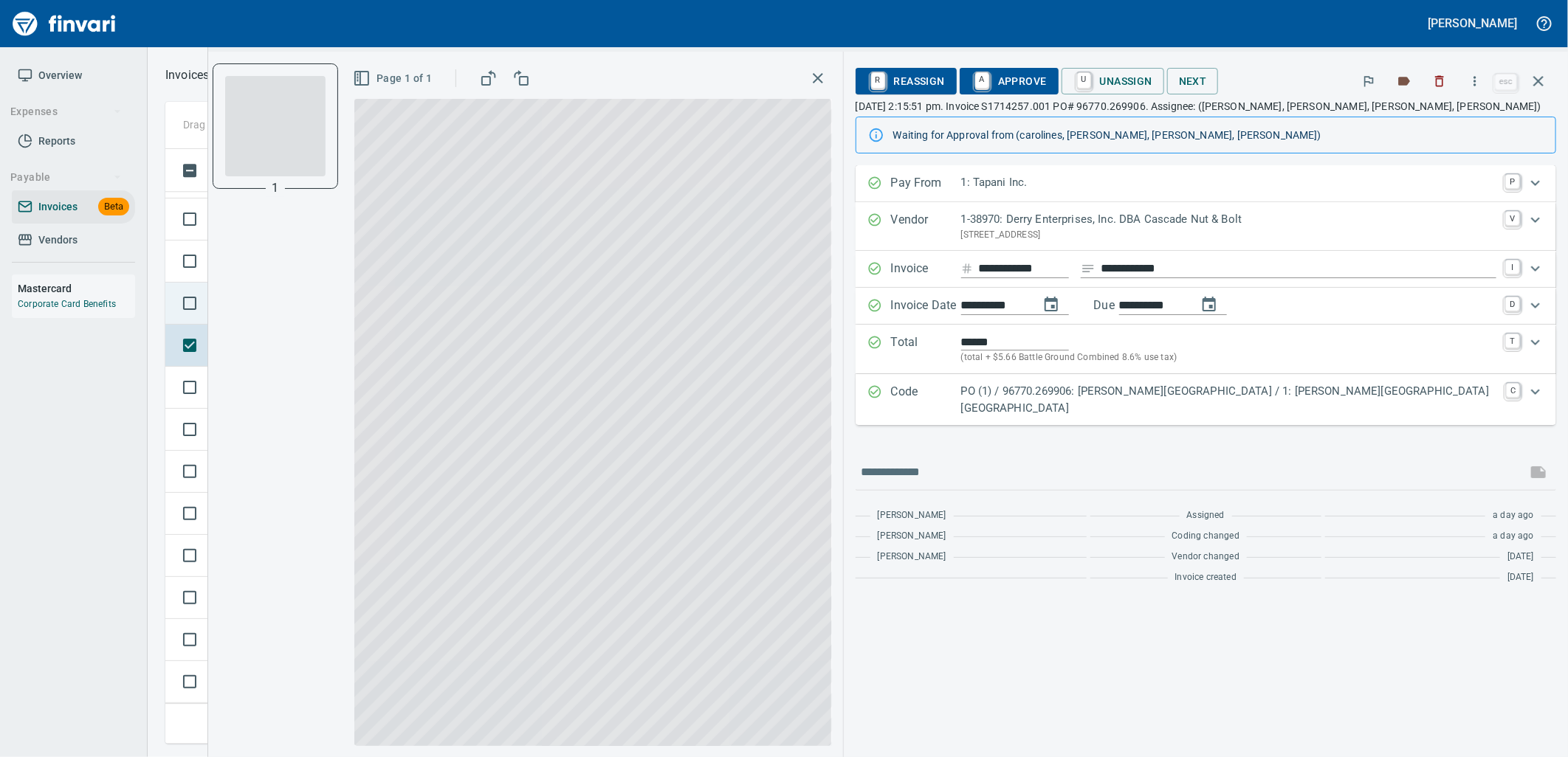
click at [230, 306] on span "Not-Reviewed" at bounding box center [250, 304] width 72 height 14
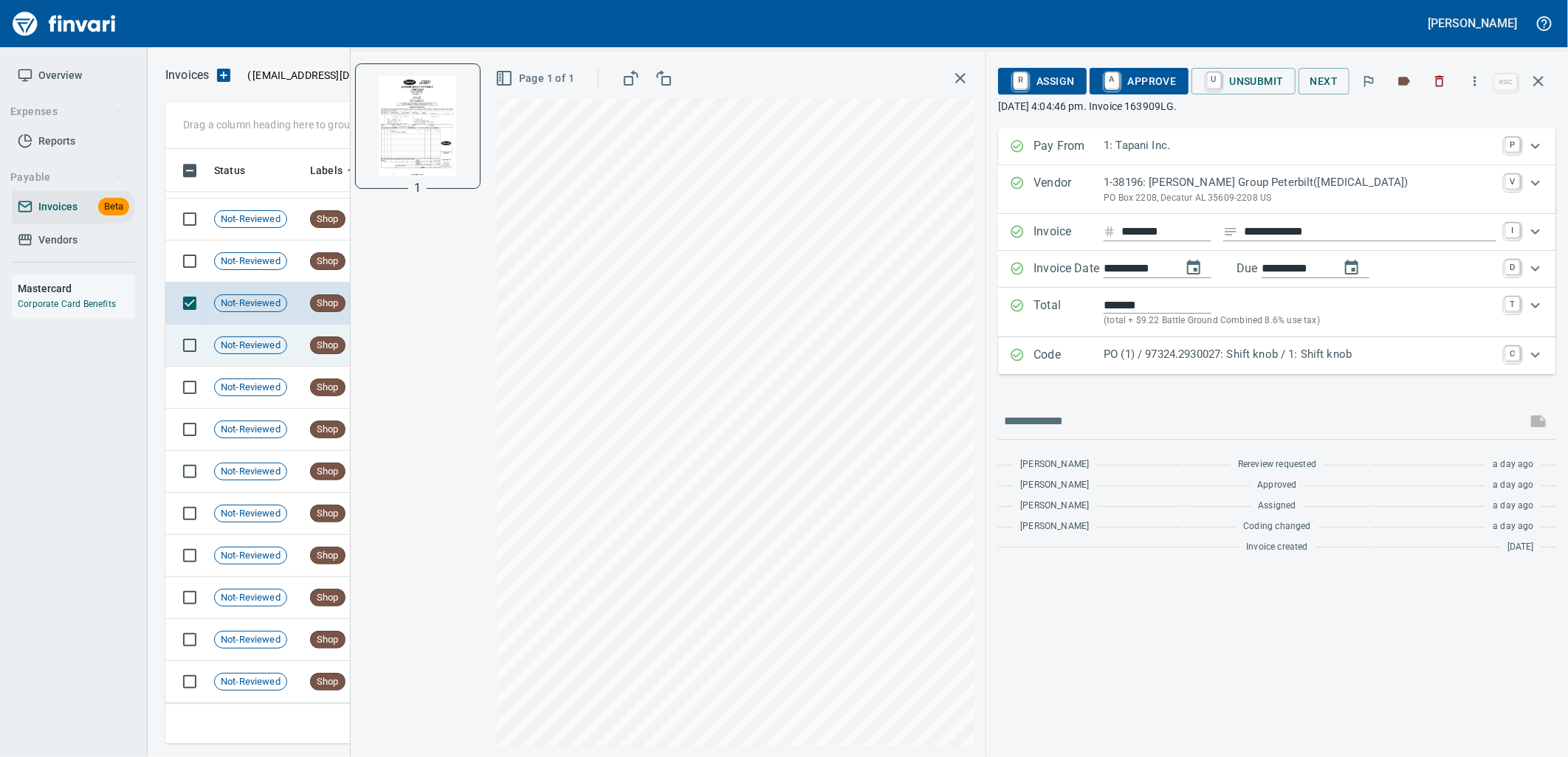
click at [244, 344] on span "Not-Reviewed" at bounding box center [250, 346] width 72 height 14
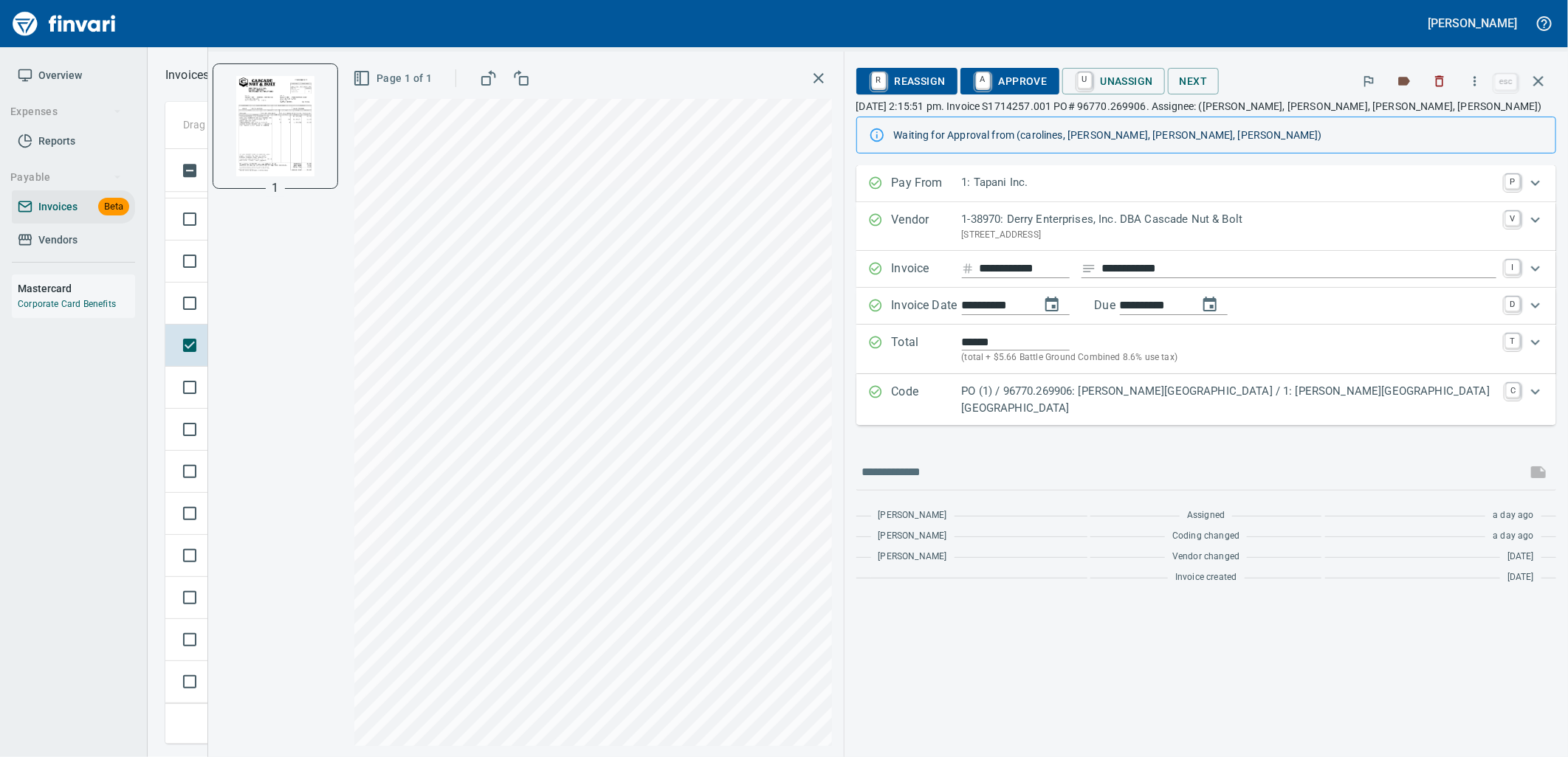
click at [1303, 402] on p "PO (1) / 96770.269906: [PERSON_NAME][GEOGRAPHIC_DATA] / 1: [PERSON_NAME][GEOGRA…" at bounding box center [1230, 399] width 536 height 33
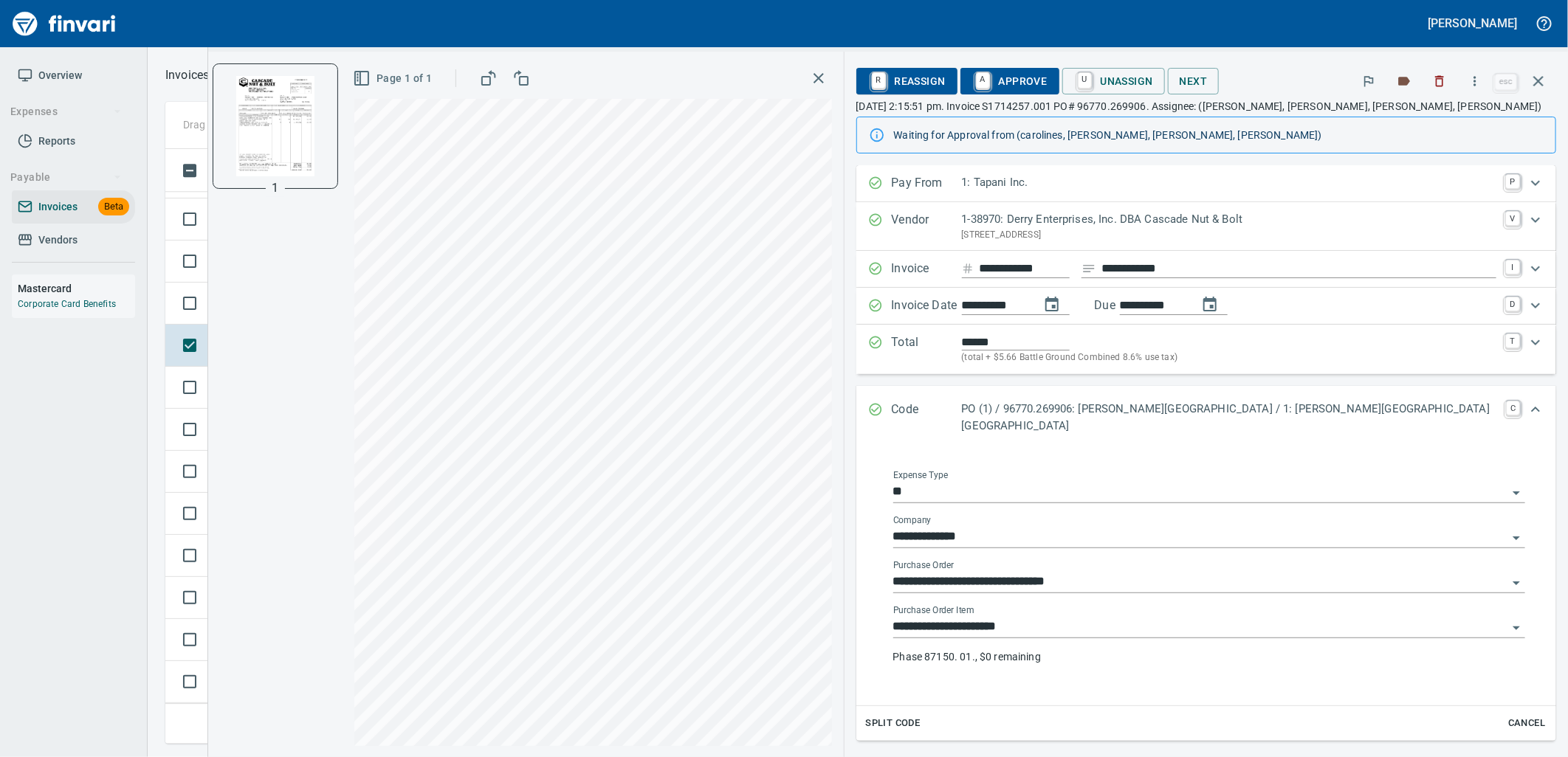
click at [1172, 642] on div "**********" at bounding box center [1209, 641] width 632 height 71
click at [1169, 631] on input "**********" at bounding box center [1200, 627] width 614 height 20
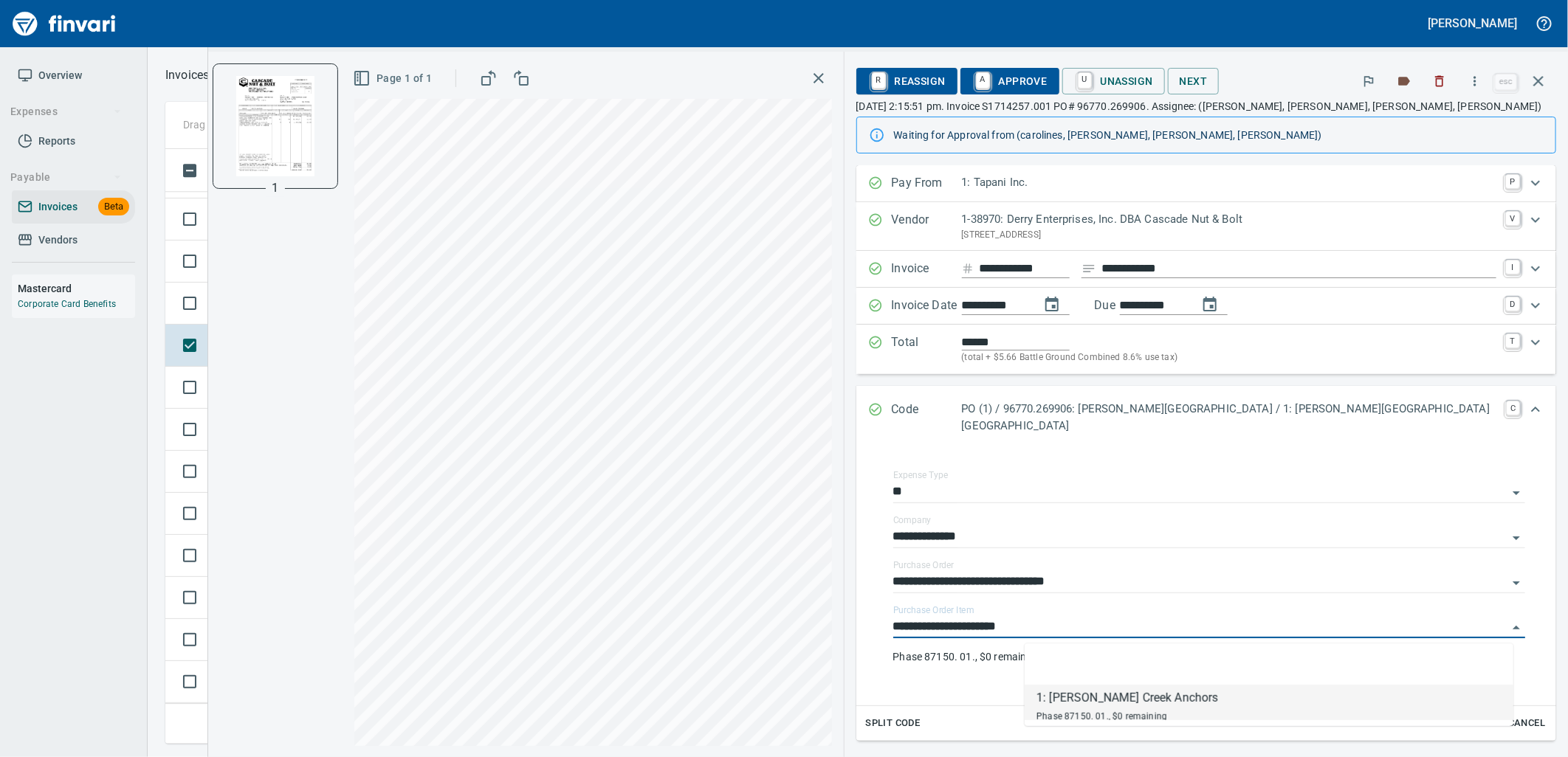
scroll to position [583, 1360]
click at [309, 311] on td "Shop" at bounding box center [351, 303] width 92 height 42
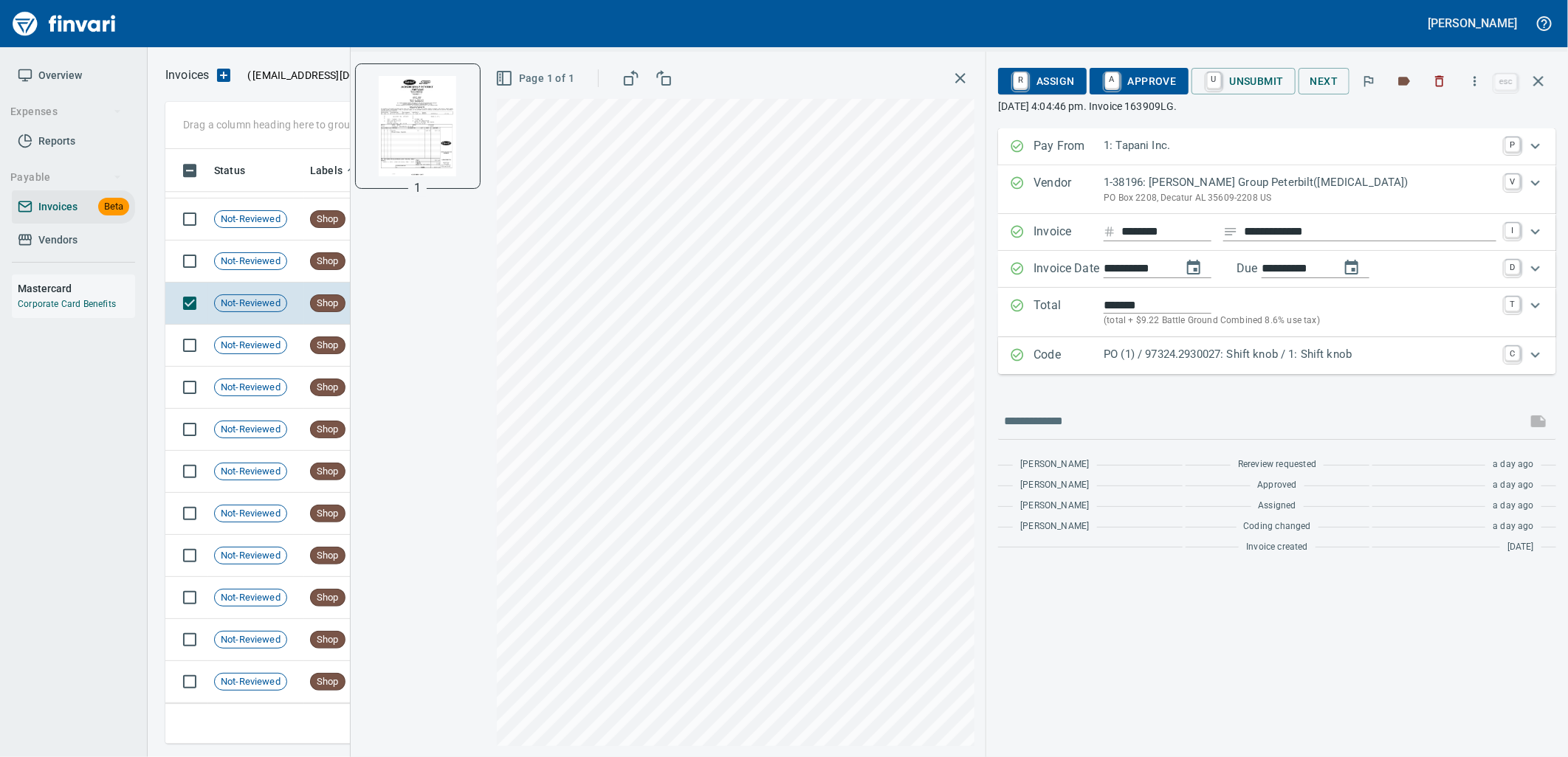
click at [1163, 351] on p "PO (1) / 97324.2930027: Shift knob / 1: Shift knob" at bounding box center [1300, 354] width 392 height 17
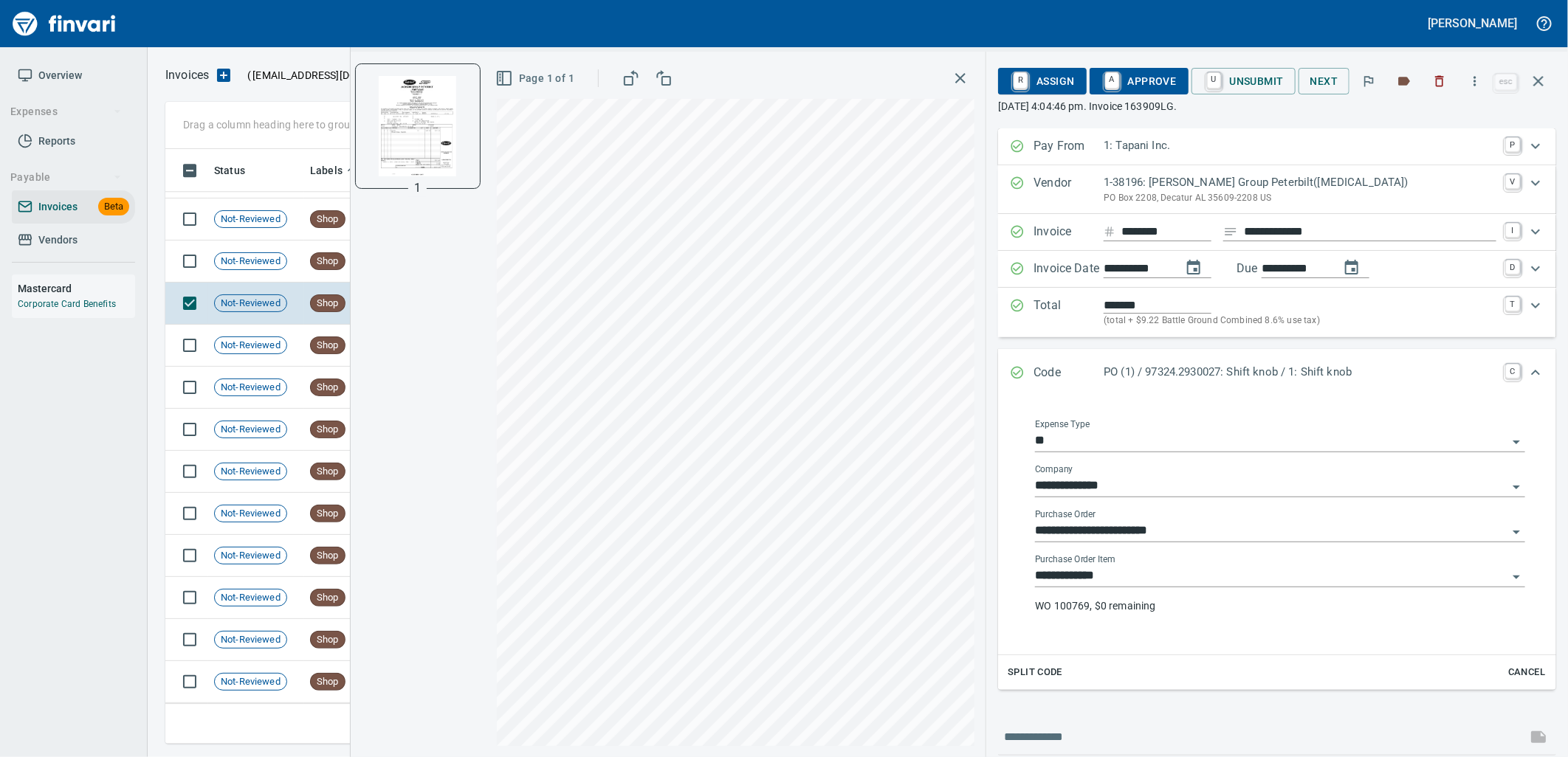
click at [1167, 580] on input "**********" at bounding box center [1271, 576] width 472 height 20
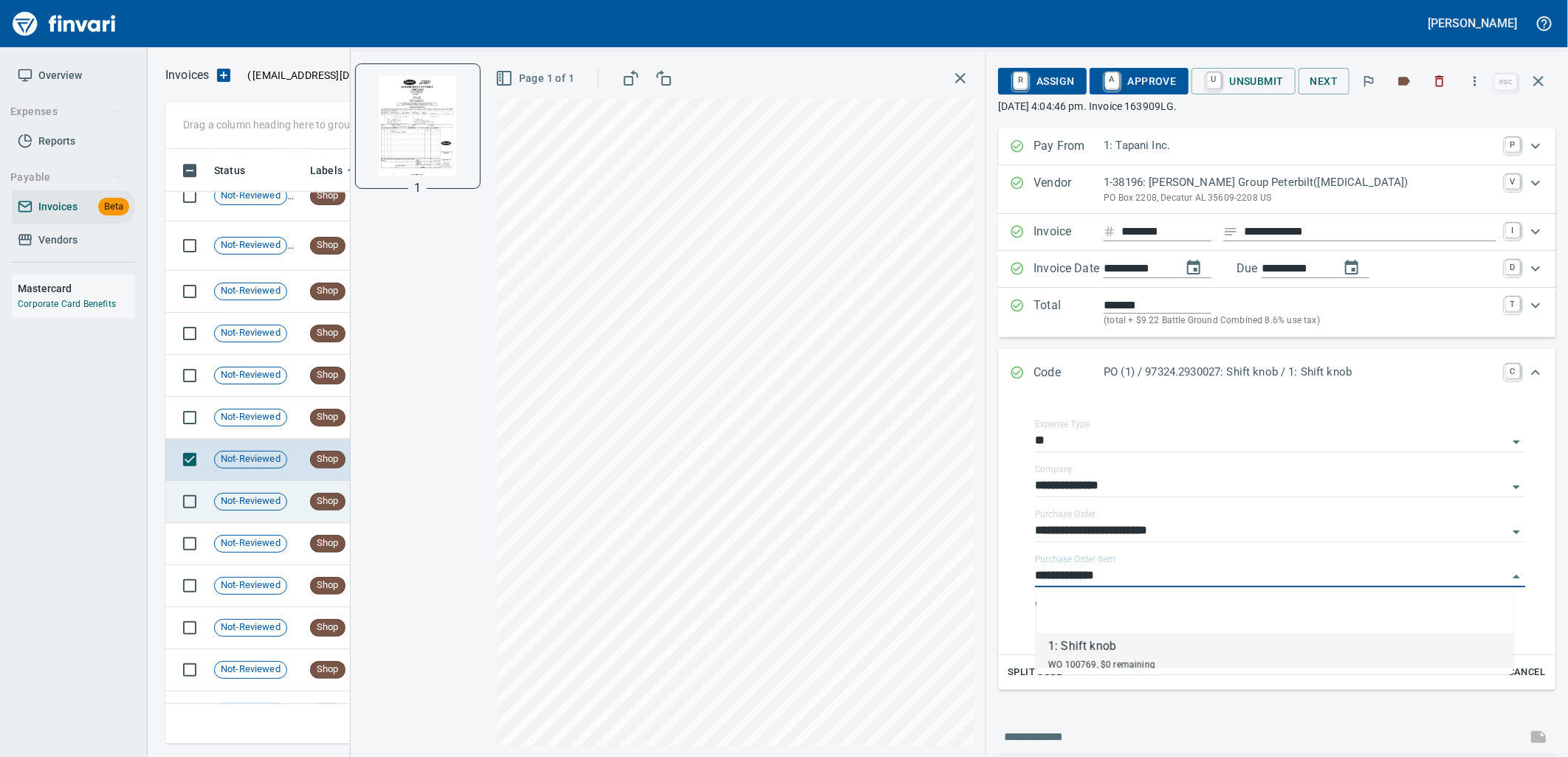
scroll to position [13006, 0]
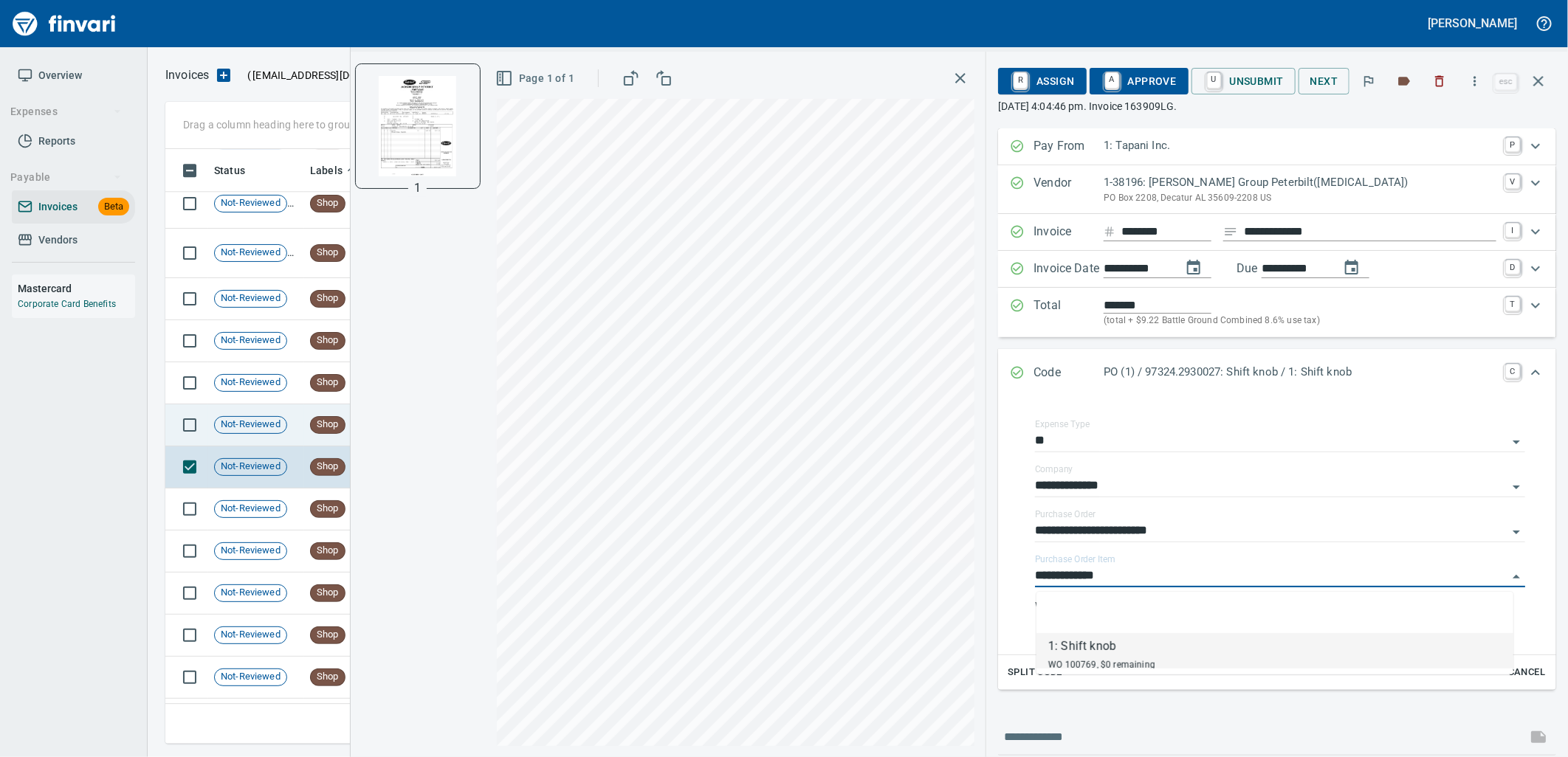
click at [305, 428] on td "Shop" at bounding box center [351, 425] width 92 height 42
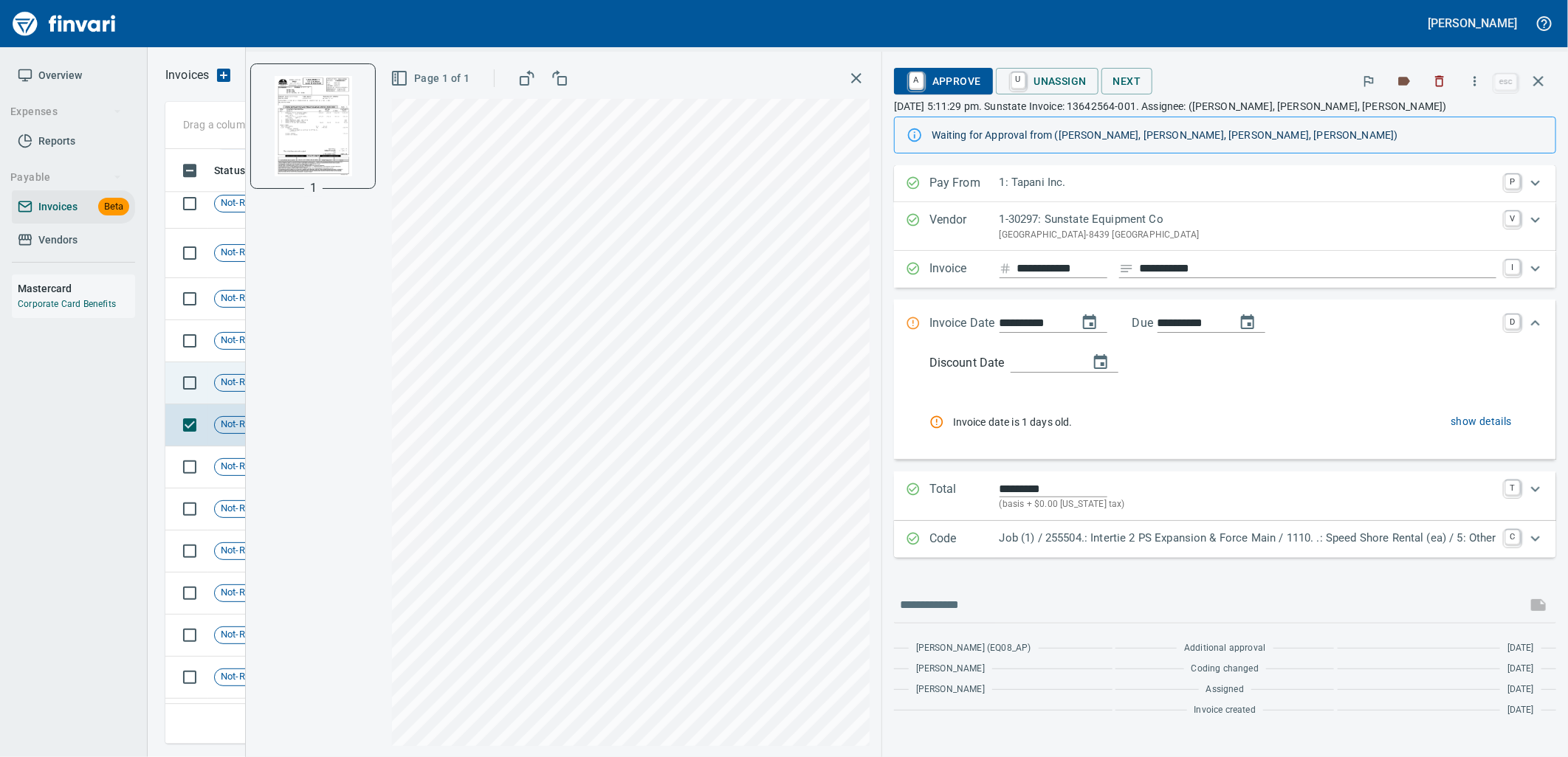
click at [226, 380] on span "Not-Reviewed" at bounding box center [250, 382] width 72 height 14
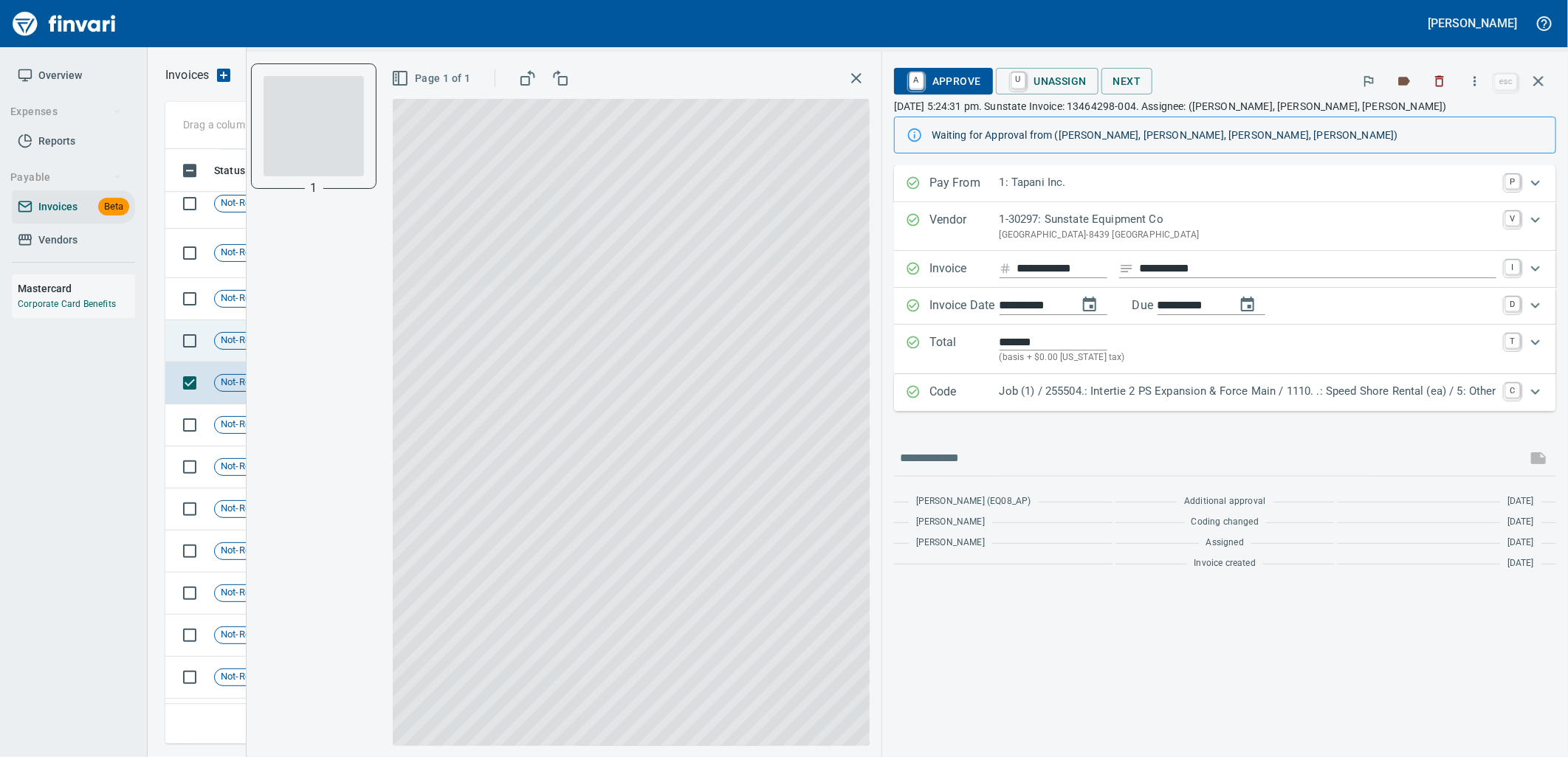
click at [230, 343] on span "Not-Reviewed" at bounding box center [250, 341] width 72 height 14
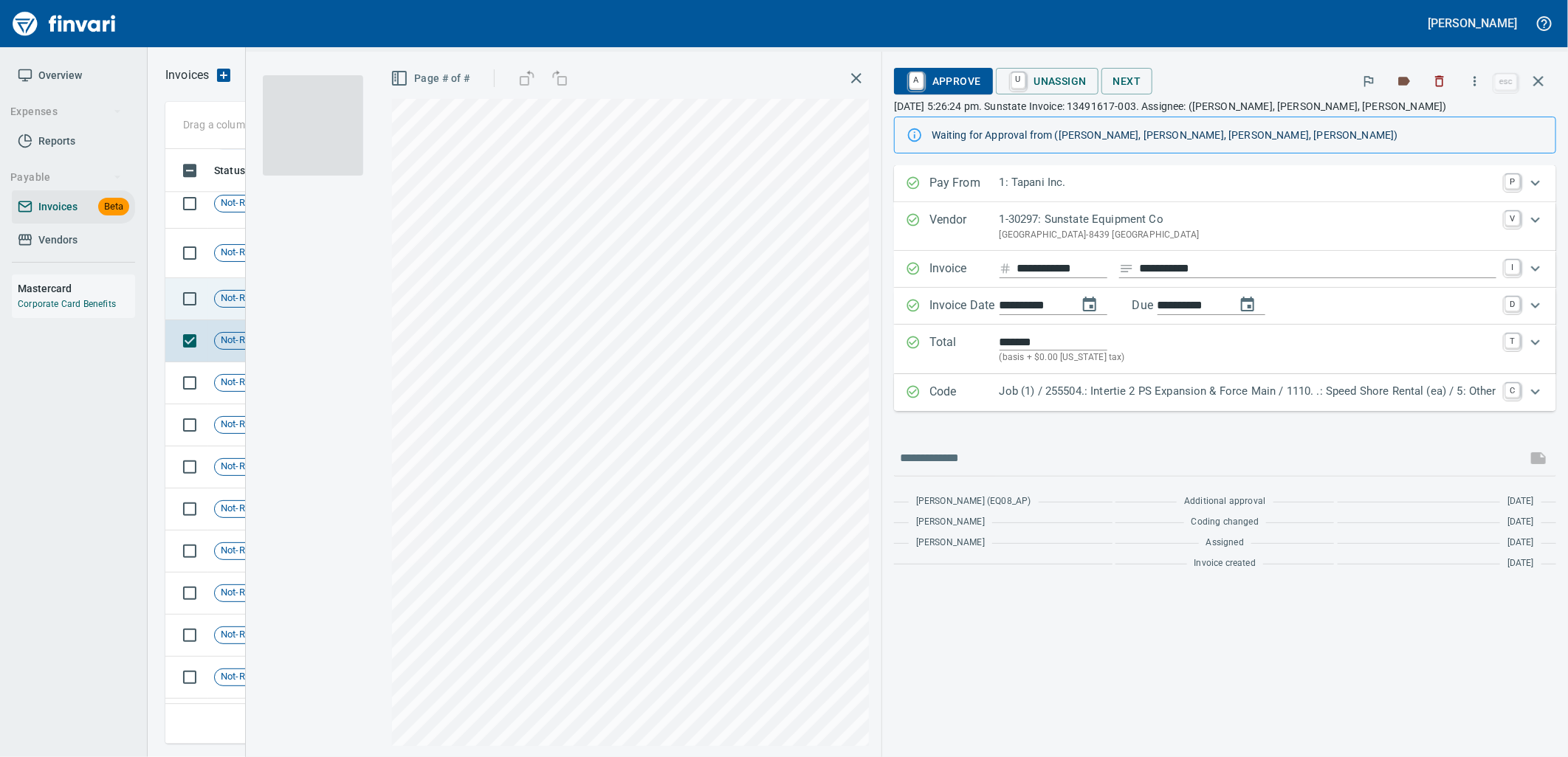
click at [236, 308] on td "Not-Reviewed" at bounding box center [256, 298] width 96 height 42
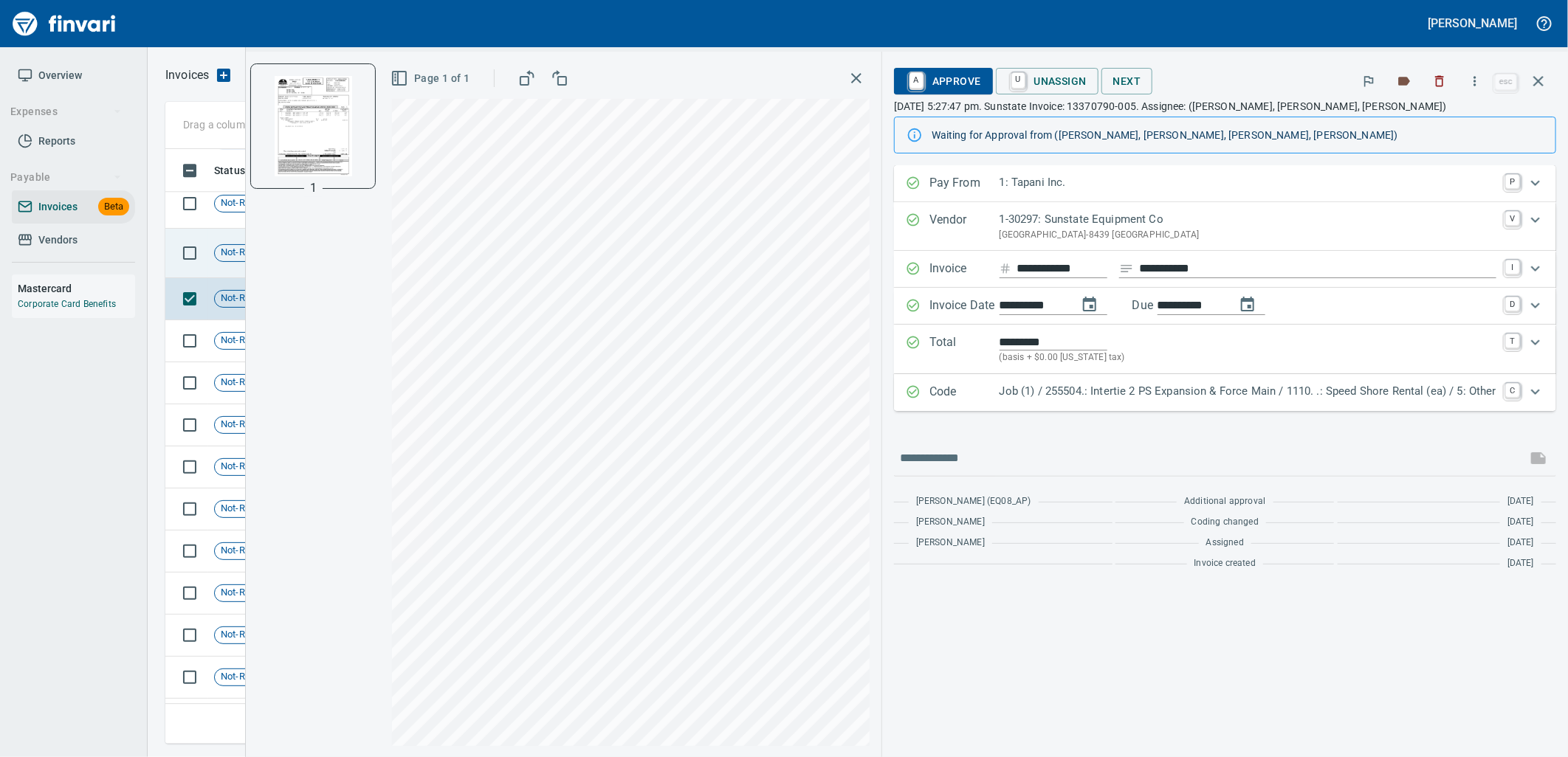
click at [216, 263] on td "Not-Reviewed" at bounding box center [256, 254] width 96 height 50
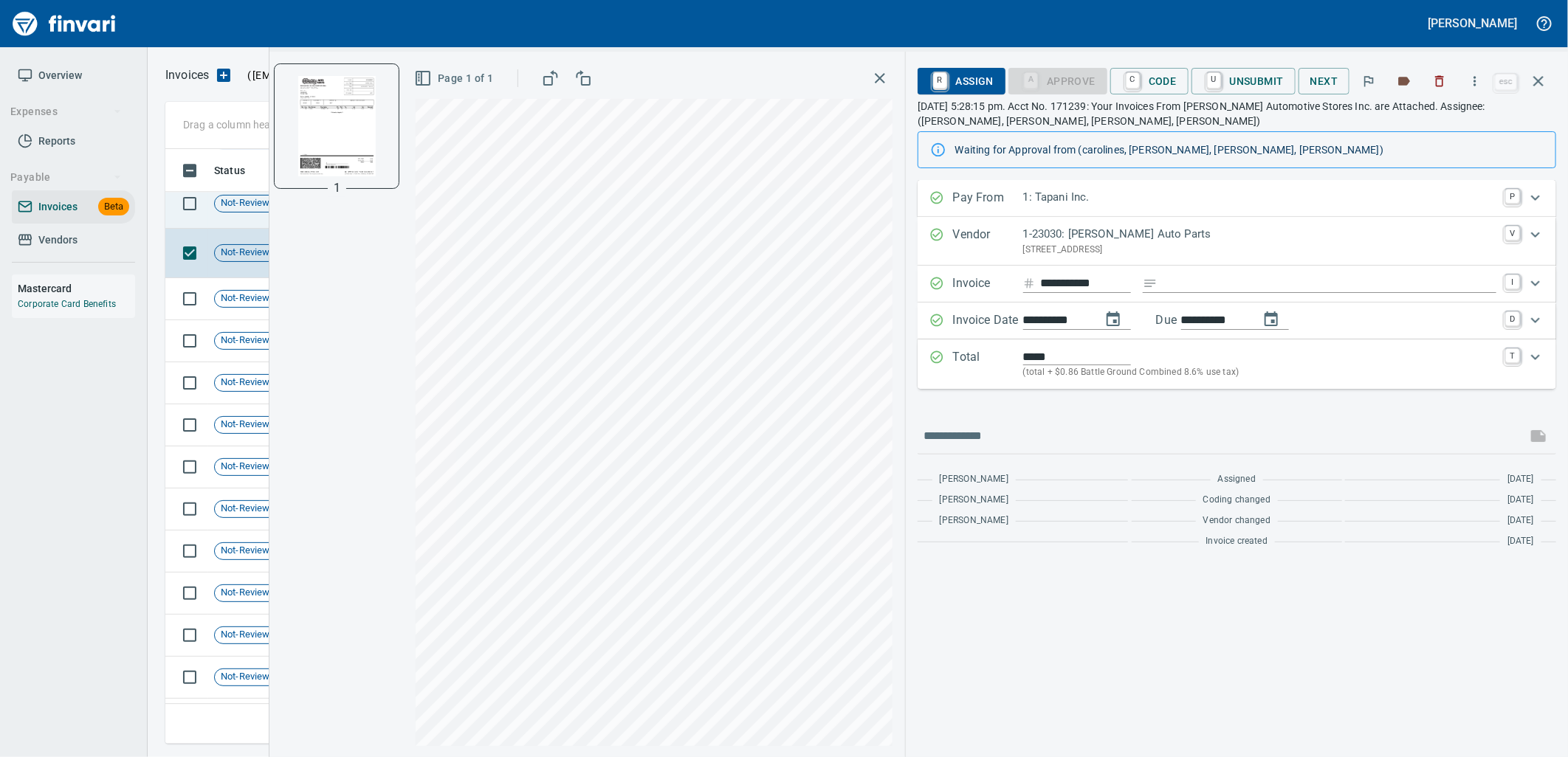
click at [218, 209] on div "Not-Reviewed" at bounding box center [250, 204] width 73 height 18
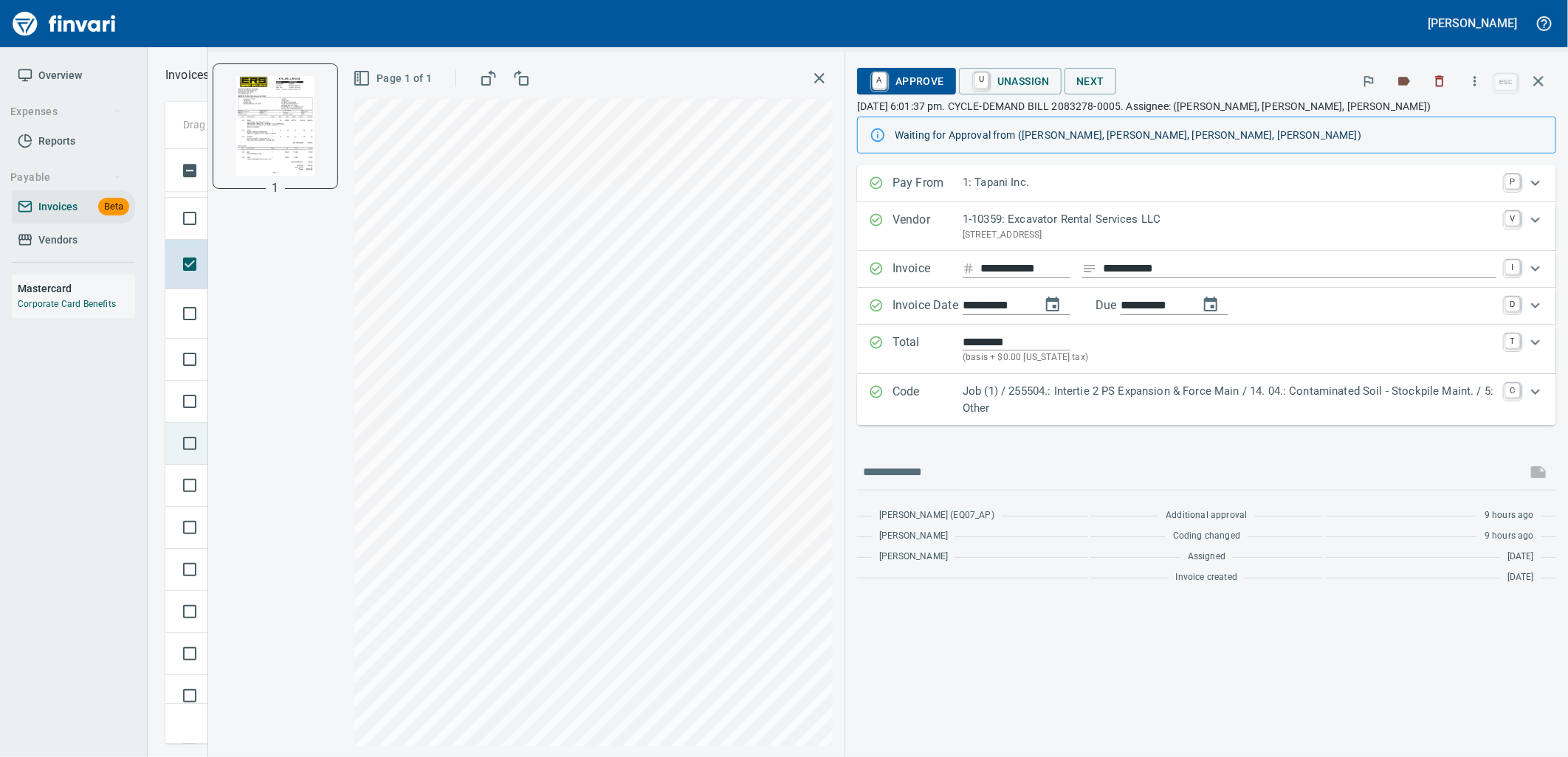
scroll to position [12760, 0]
click at [196, 418] on td at bounding box center [186, 403] width 43 height 42
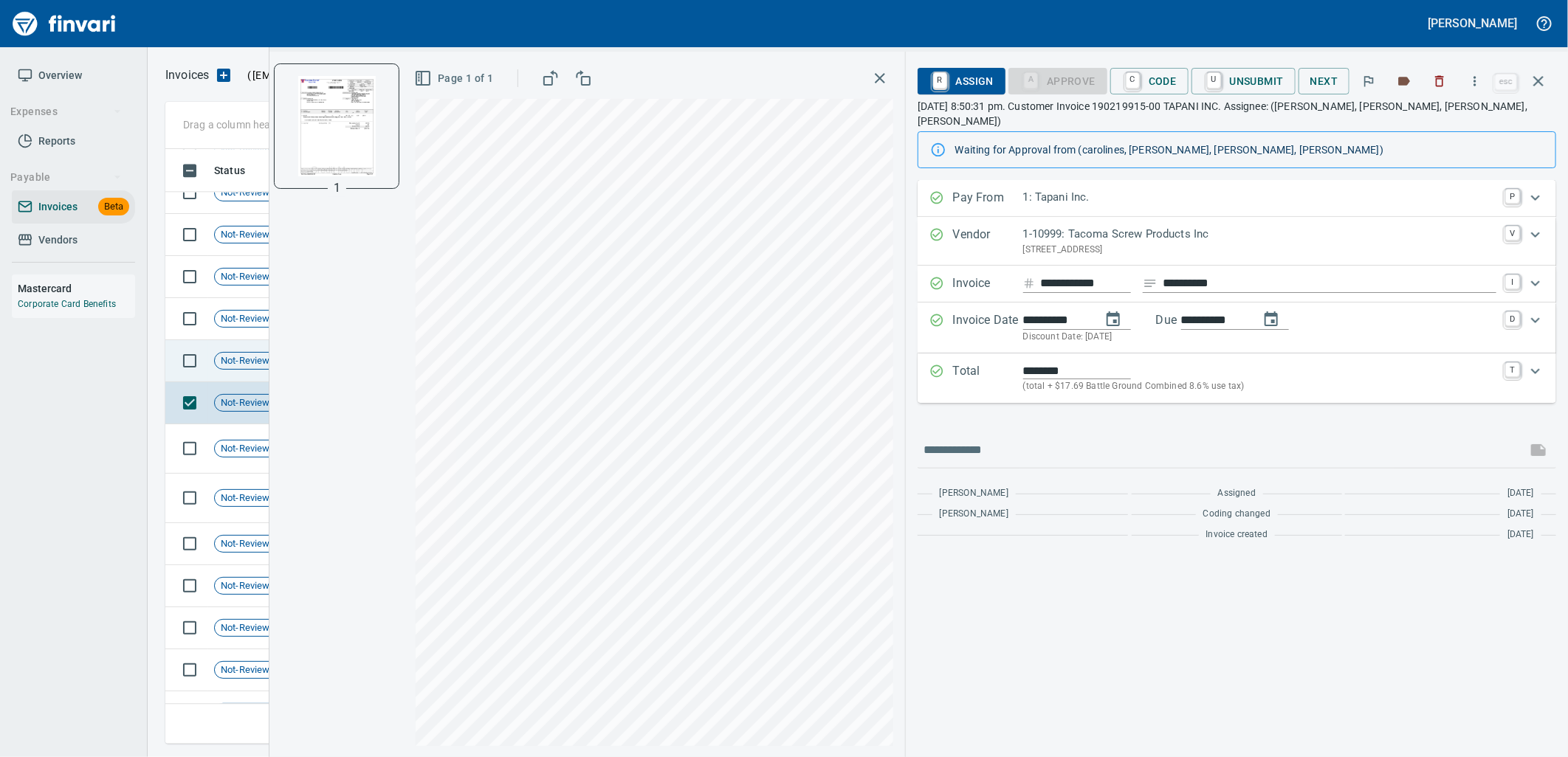
click at [212, 365] on td "Not-Reviewed" at bounding box center [256, 360] width 96 height 42
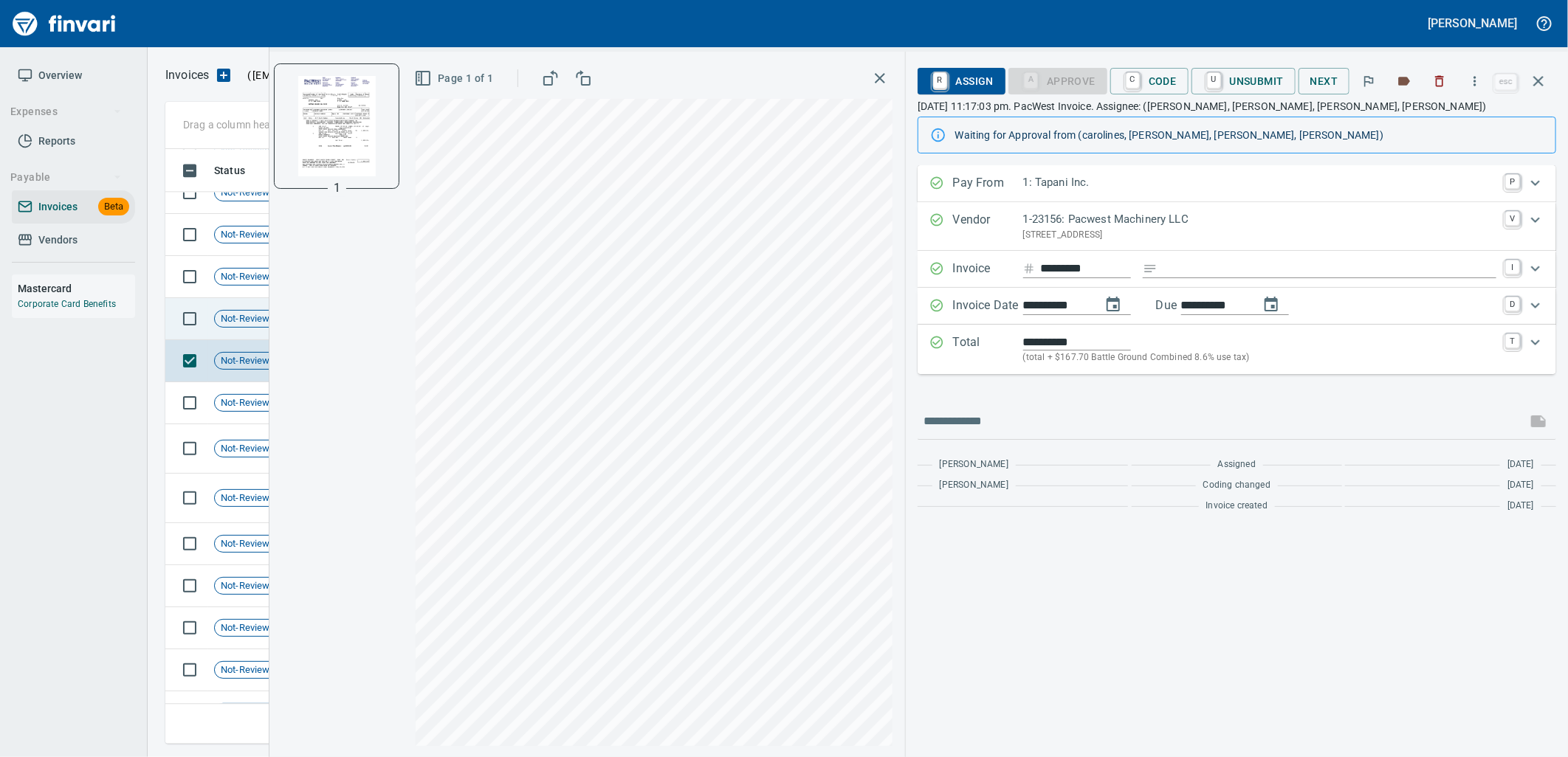
click at [215, 311] on td "Not-Reviewed" at bounding box center [256, 319] width 96 height 42
click at [232, 282] on span "Not-Reviewed" at bounding box center [250, 277] width 72 height 14
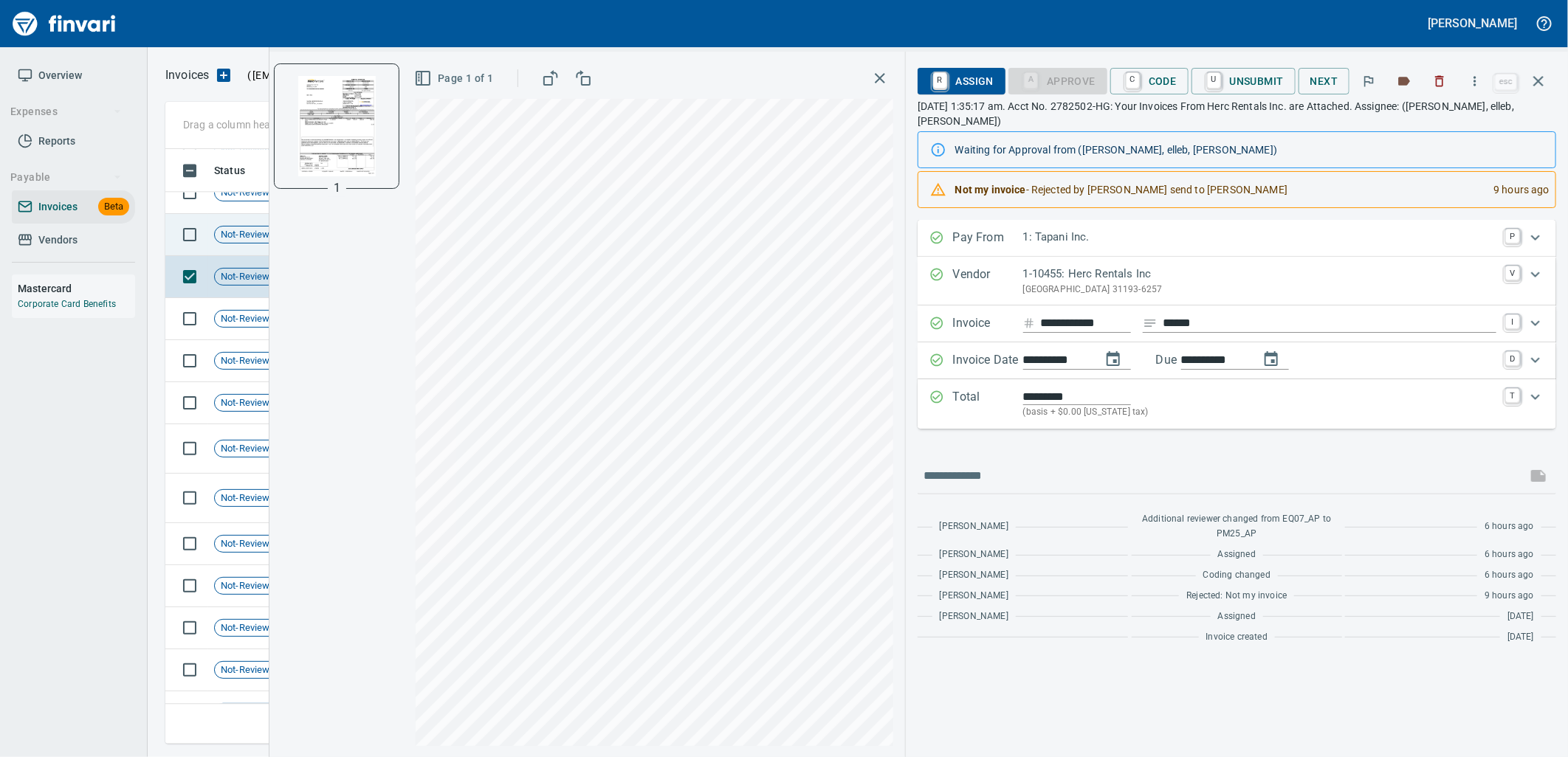
click at [226, 234] on span "Not-Reviewed" at bounding box center [250, 235] width 72 height 14
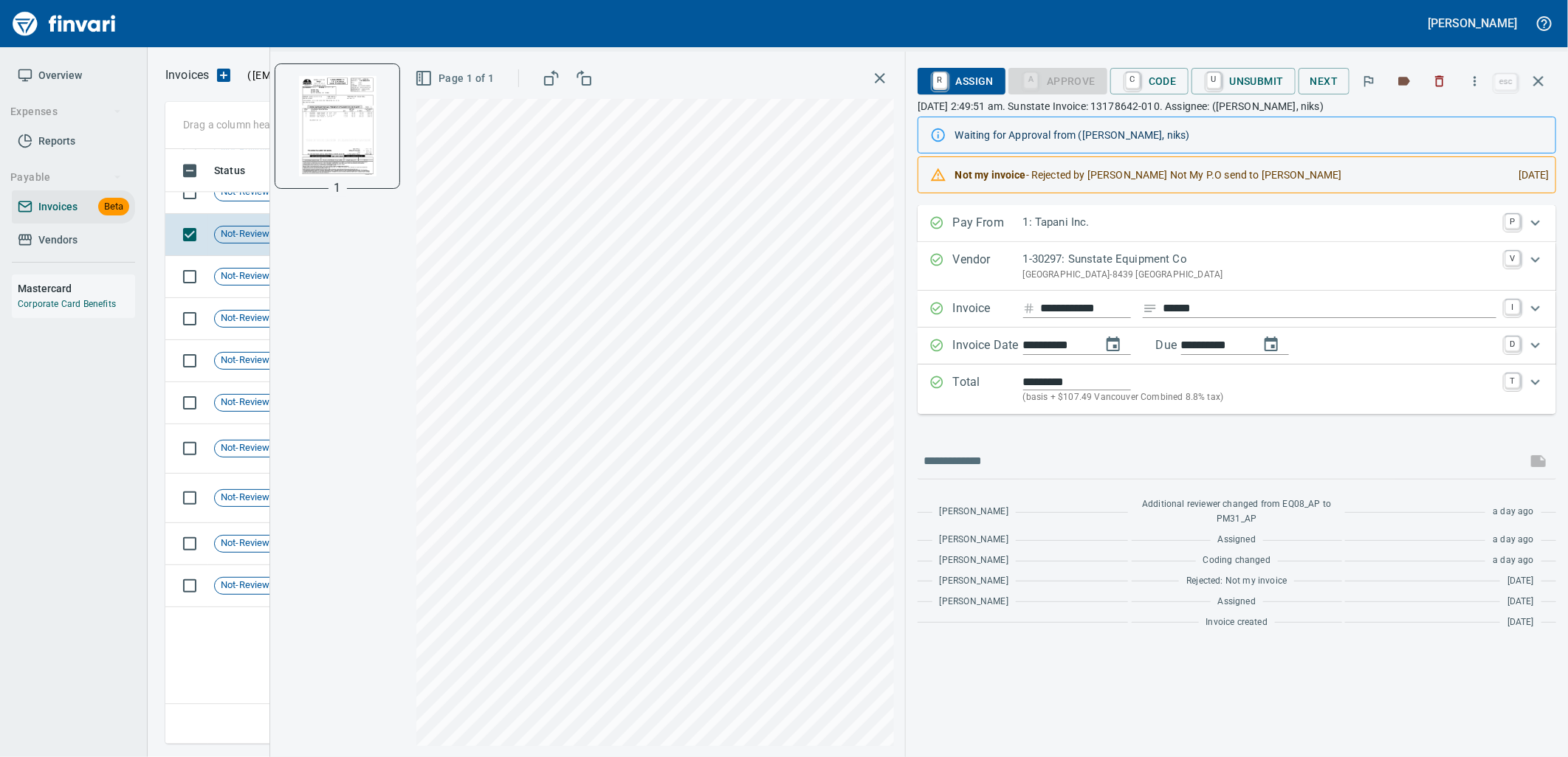
scroll to position [12514, 0]
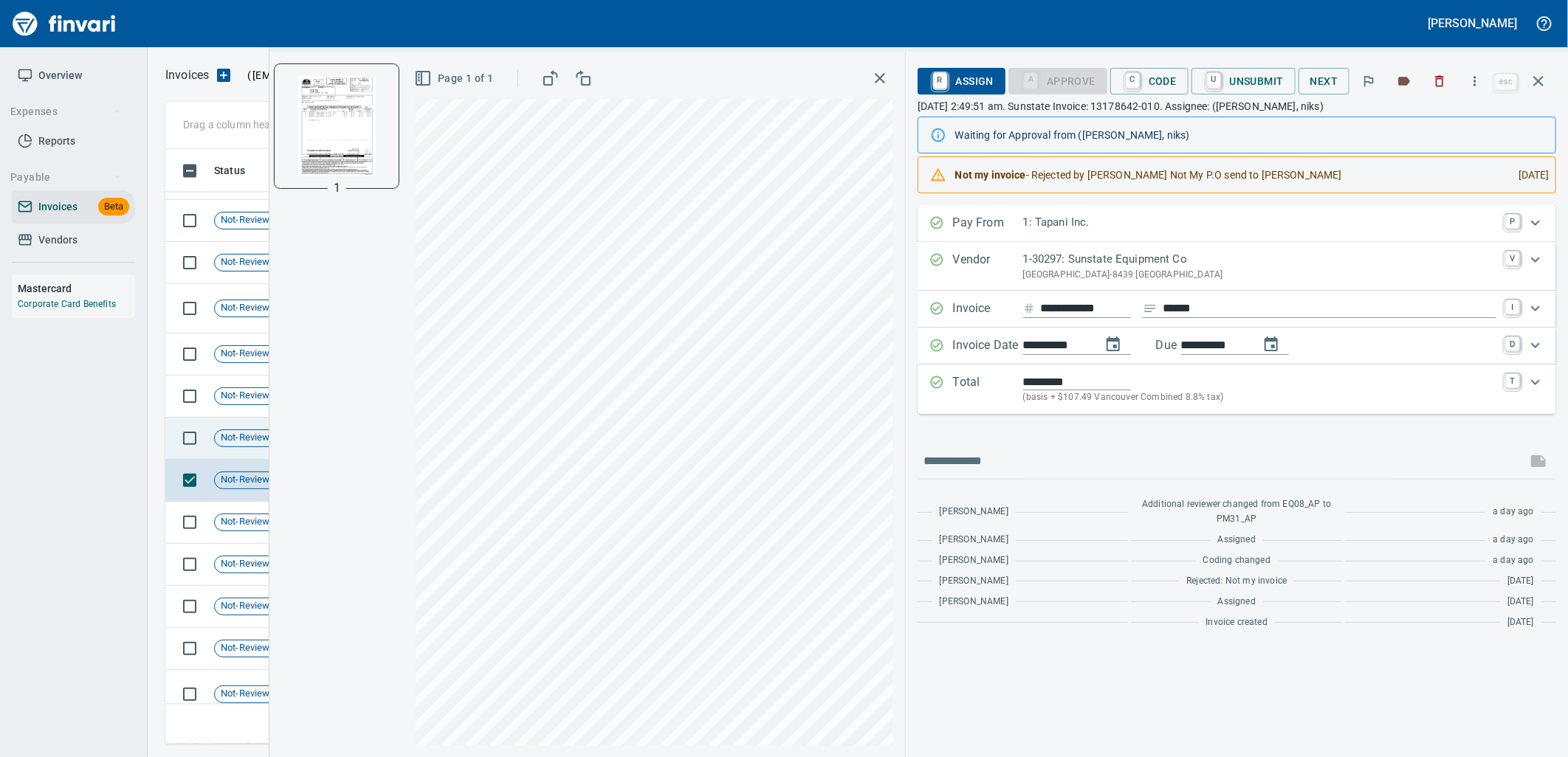
click at [226, 449] on td "Not-Reviewed" at bounding box center [256, 438] width 96 height 42
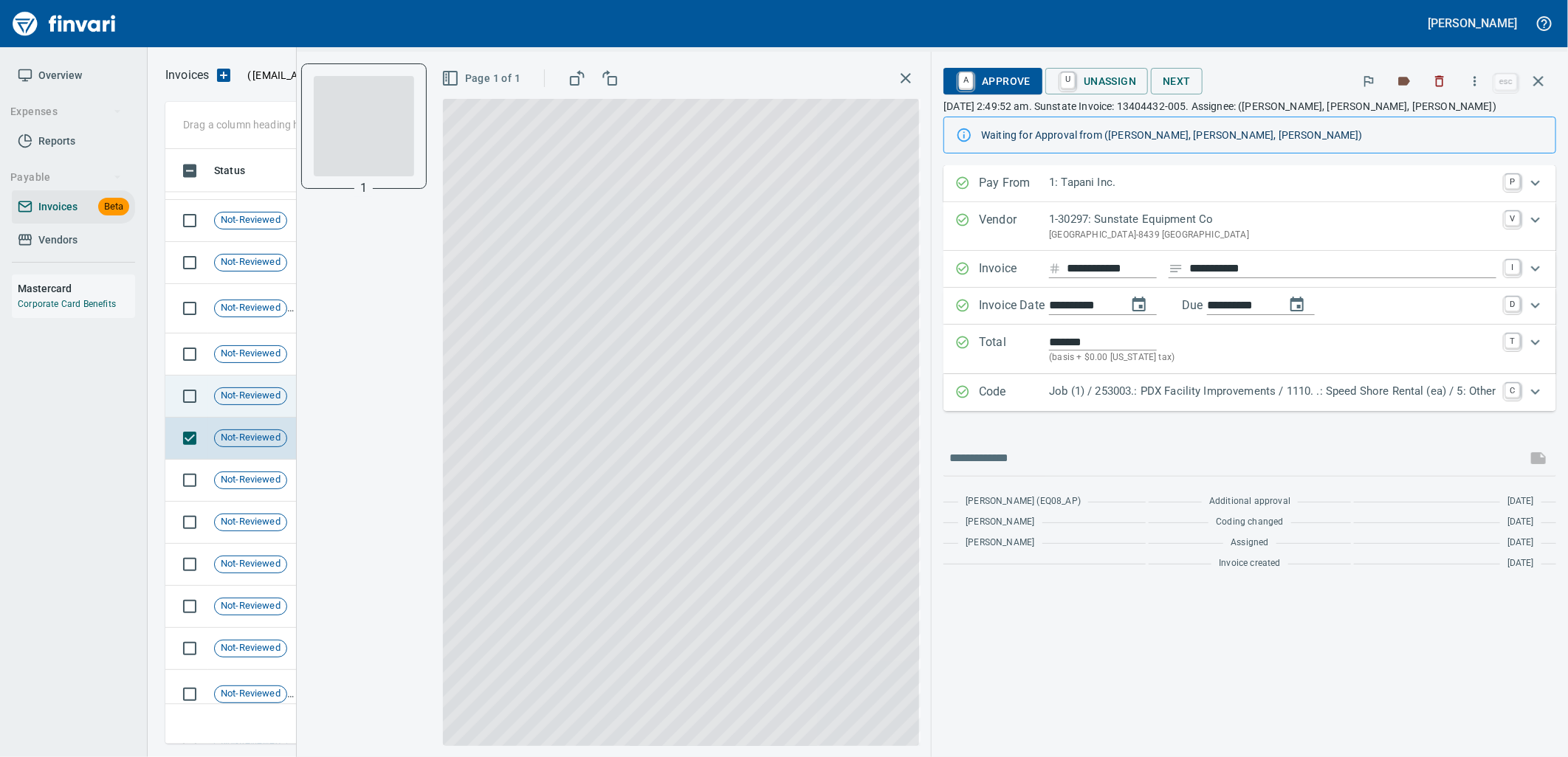
click at [239, 403] on div "Not-Reviewed" at bounding box center [250, 397] width 73 height 18
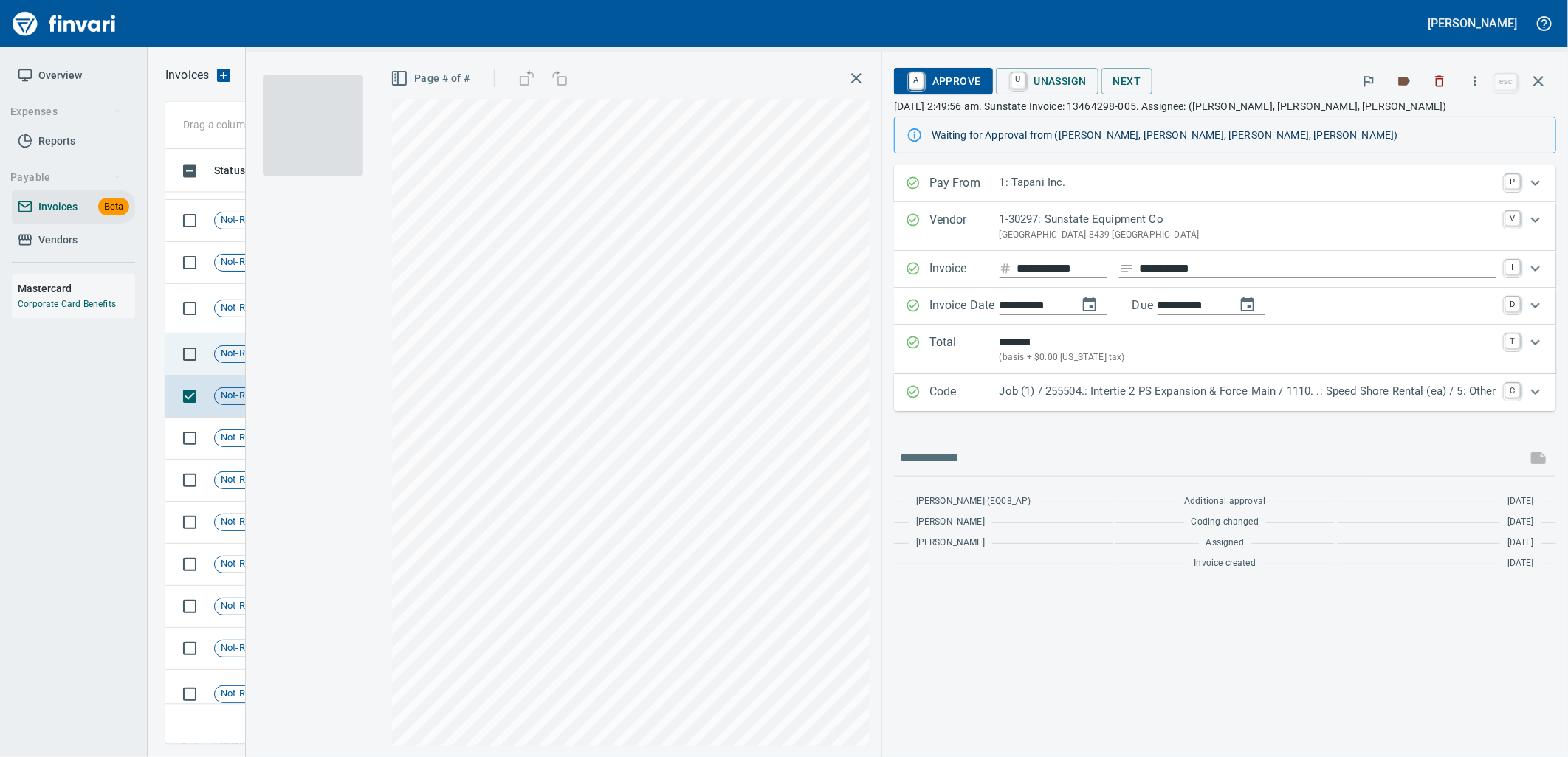
click at [236, 351] on span "Not-Reviewed" at bounding box center [250, 354] width 72 height 14
click at [222, 304] on span "Not-Reviewed" at bounding box center [250, 308] width 72 height 14
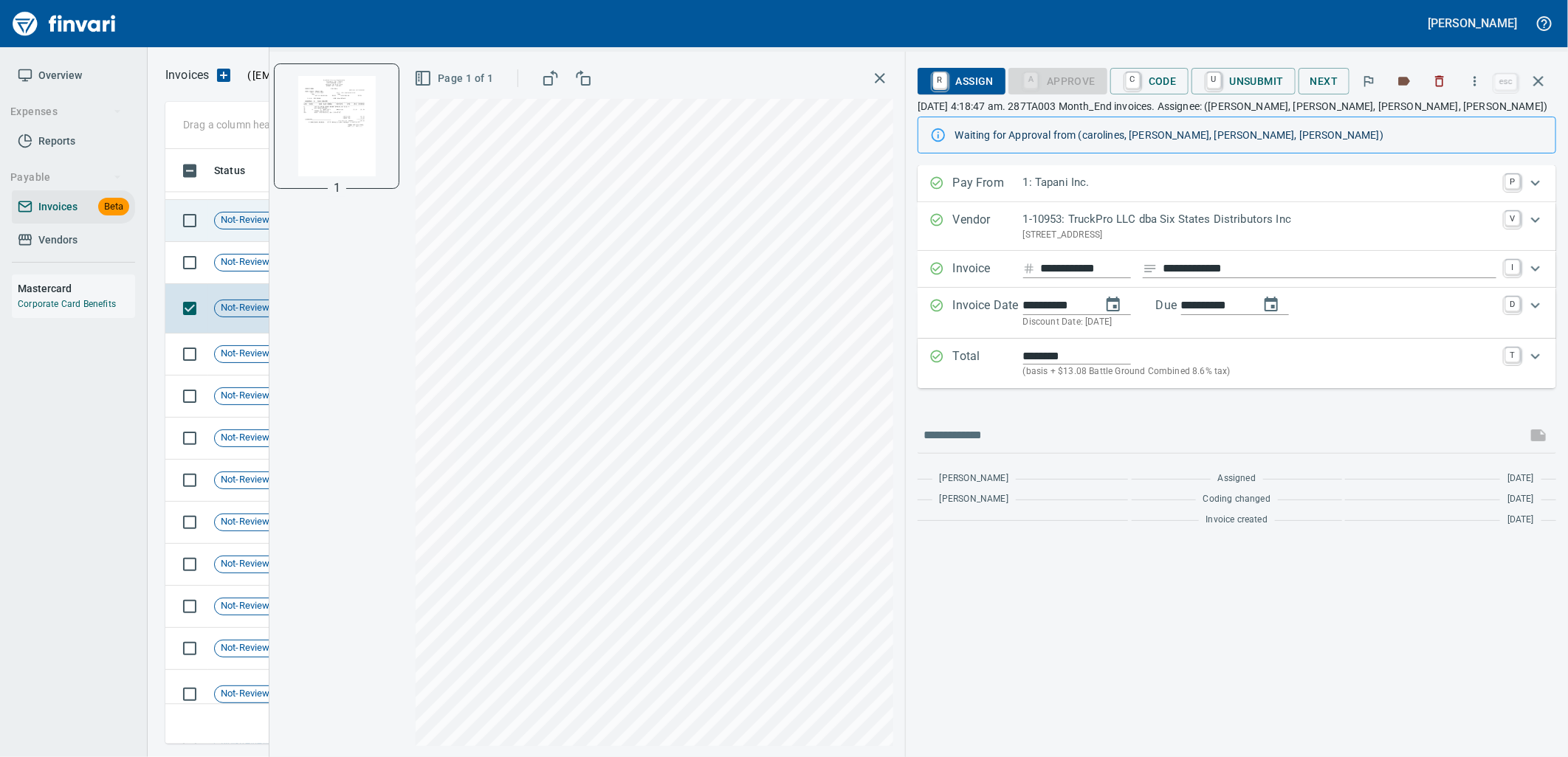
click at [223, 256] on span "Not-Reviewed" at bounding box center [250, 263] width 72 height 14
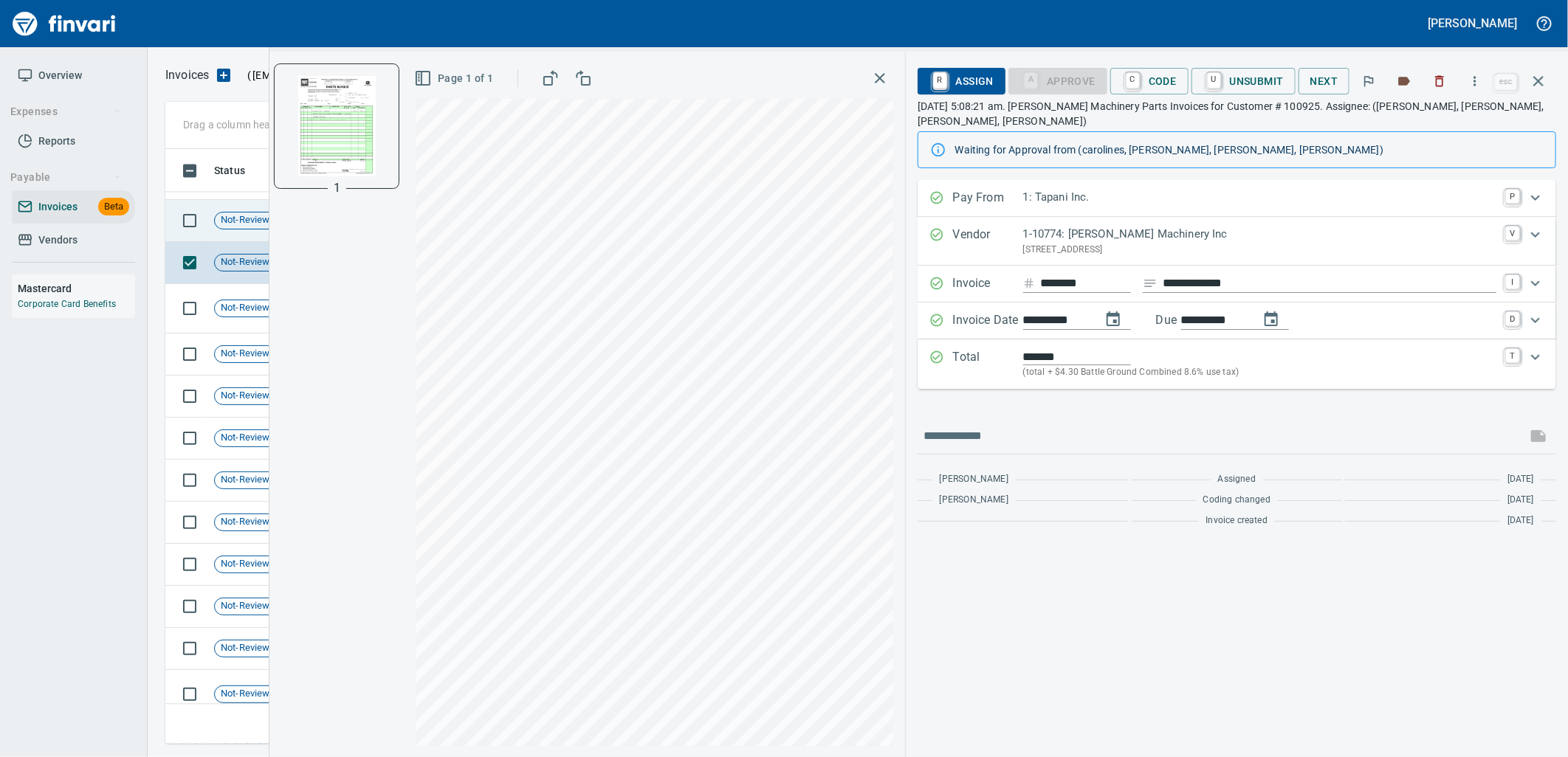
click at [229, 225] on span "Not-Reviewed" at bounding box center [250, 220] width 72 height 14
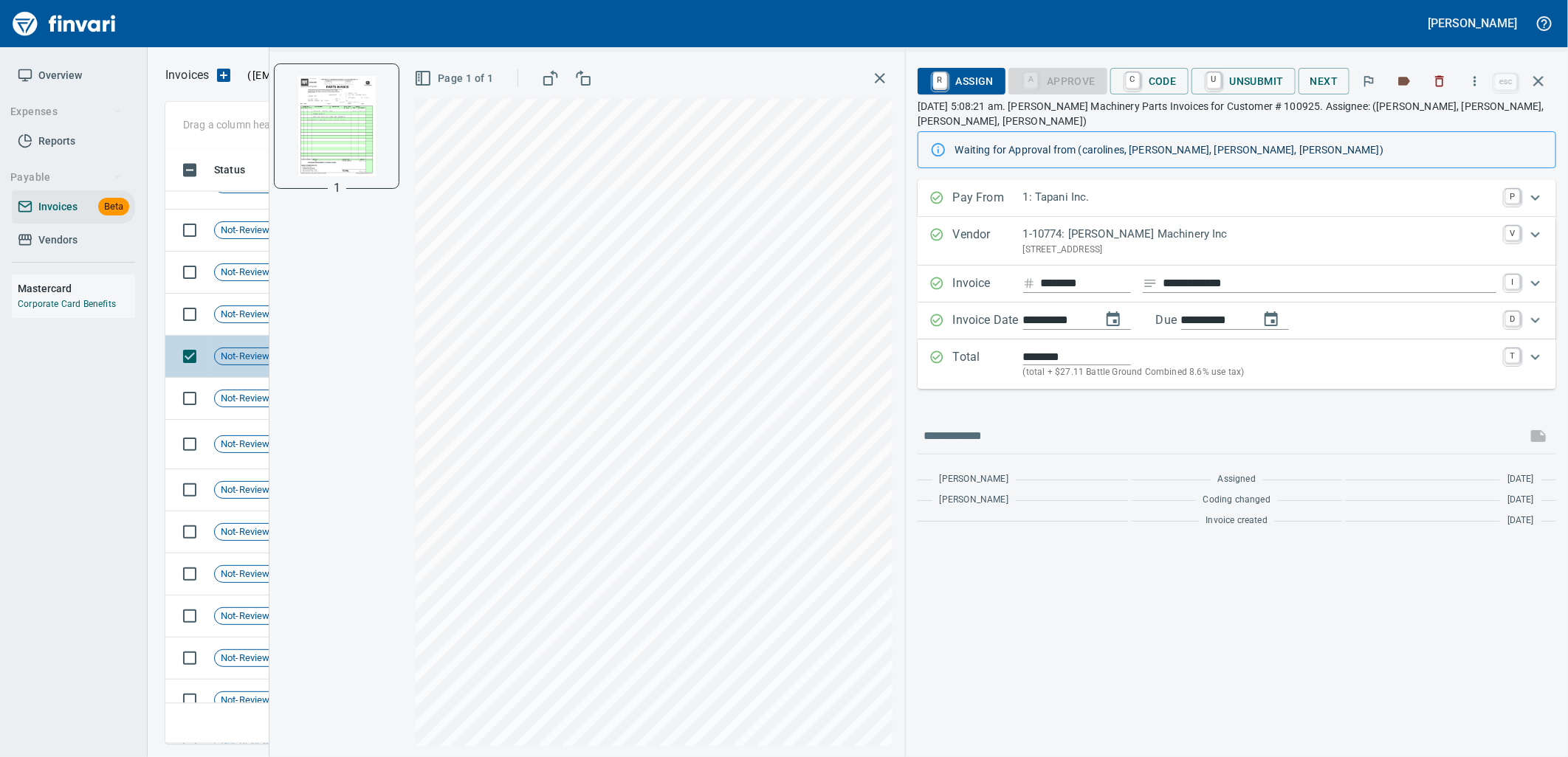
scroll to position [12350, 0]
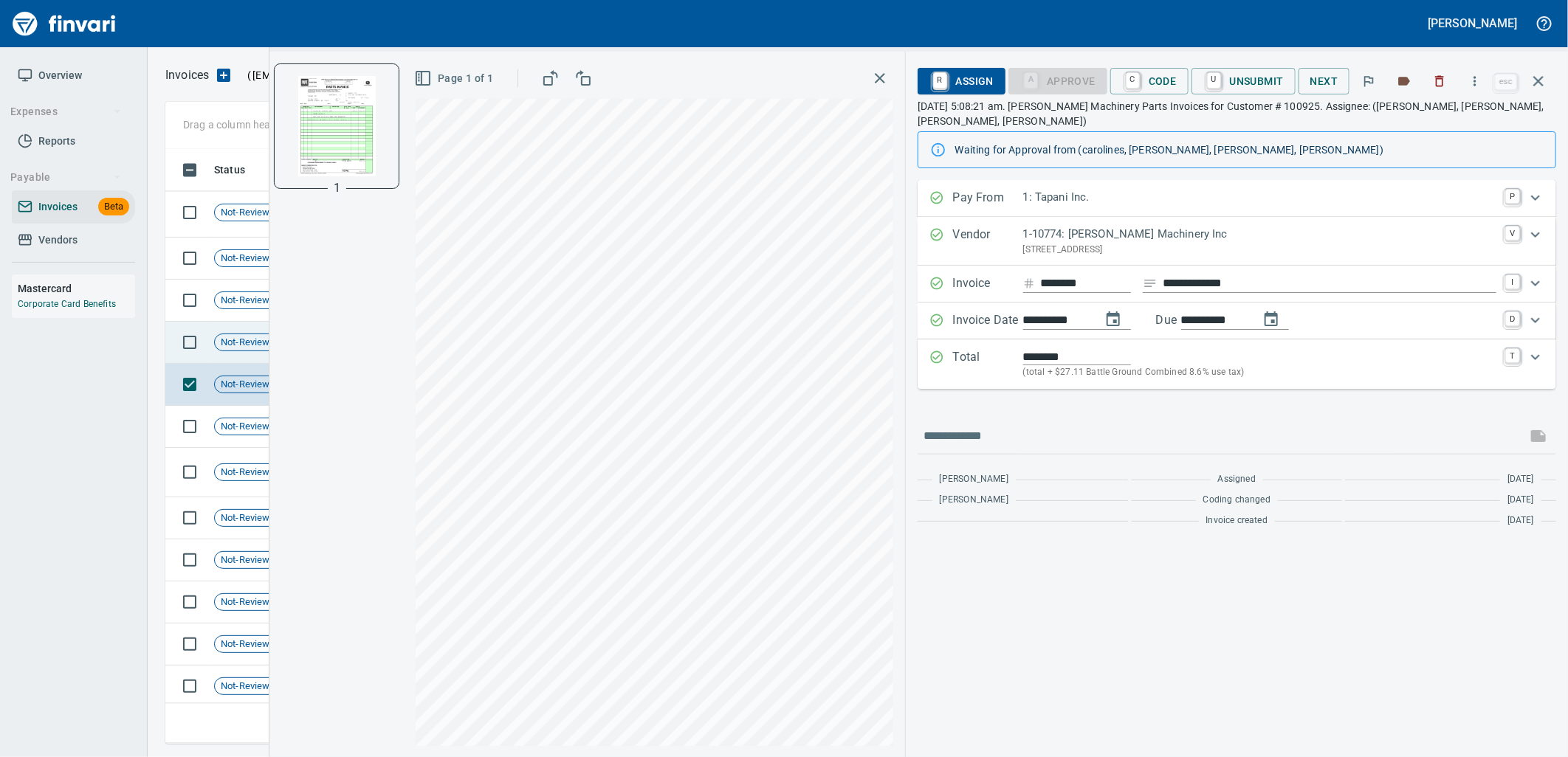
click at [246, 341] on span "Not-Reviewed" at bounding box center [250, 343] width 72 height 14
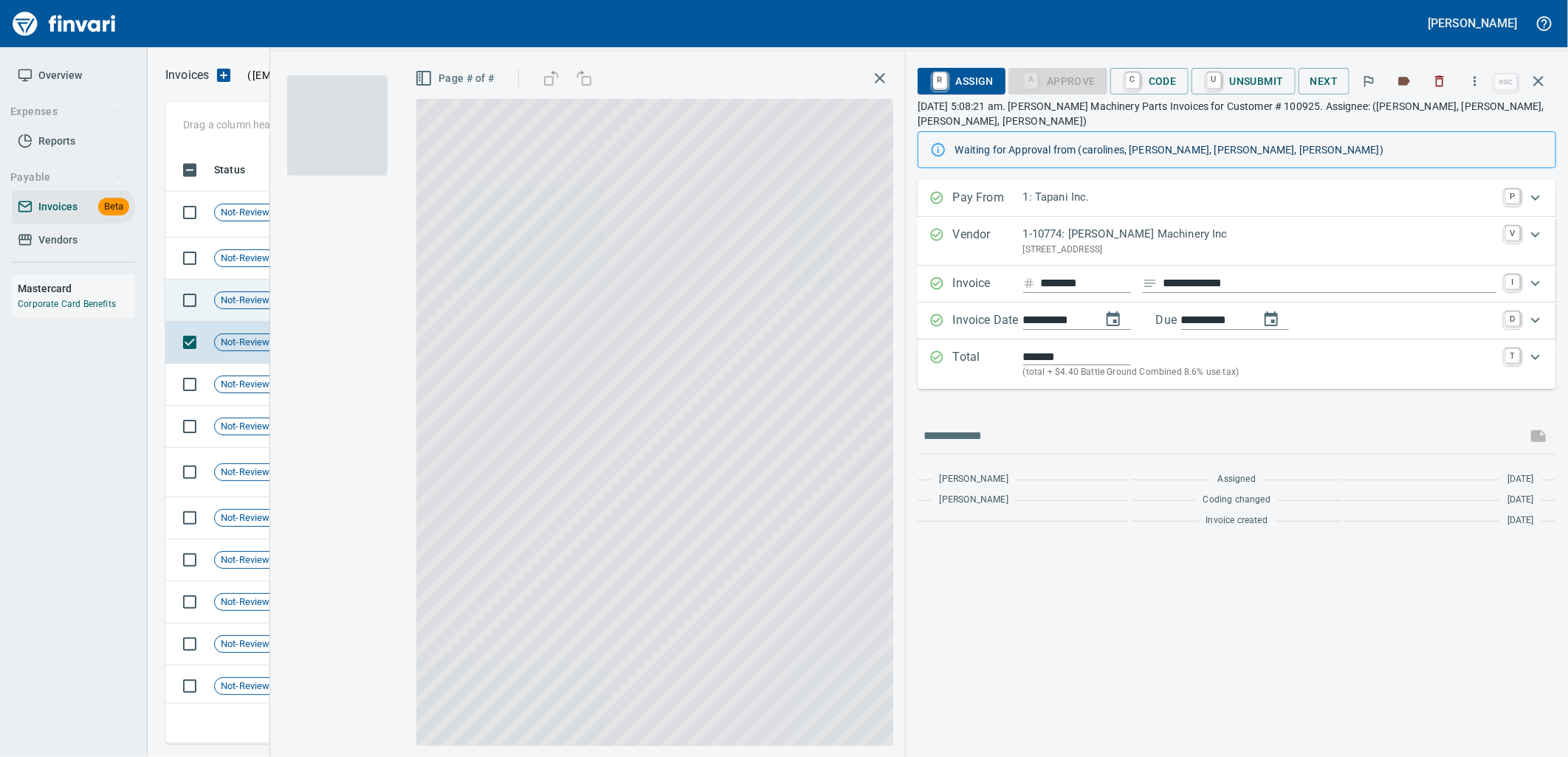
click at [247, 303] on span "Not-Reviewed" at bounding box center [250, 301] width 72 height 14
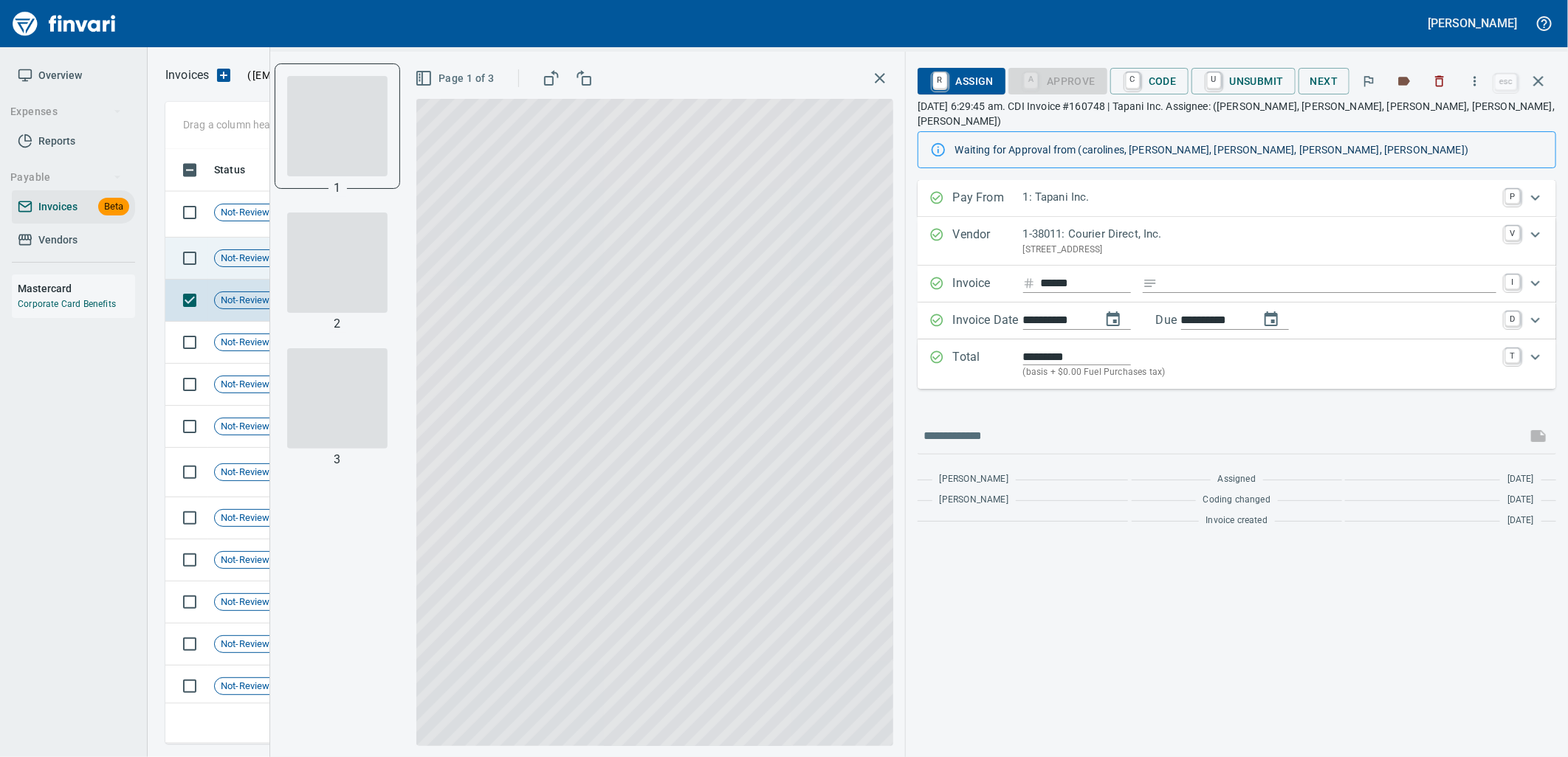
click at [243, 267] on td "Not-Reviewed" at bounding box center [256, 258] width 96 height 42
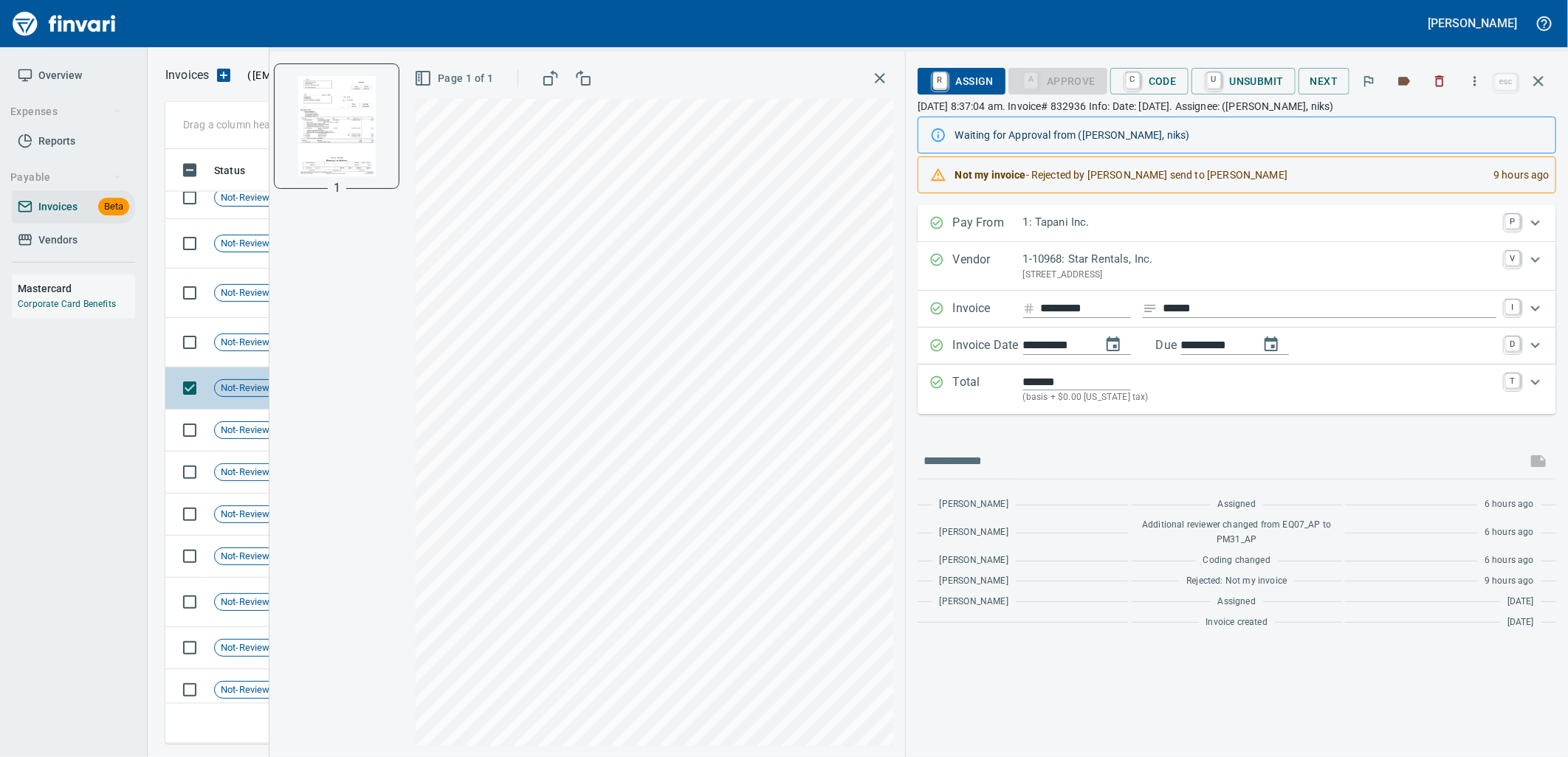
scroll to position [12186, 0]
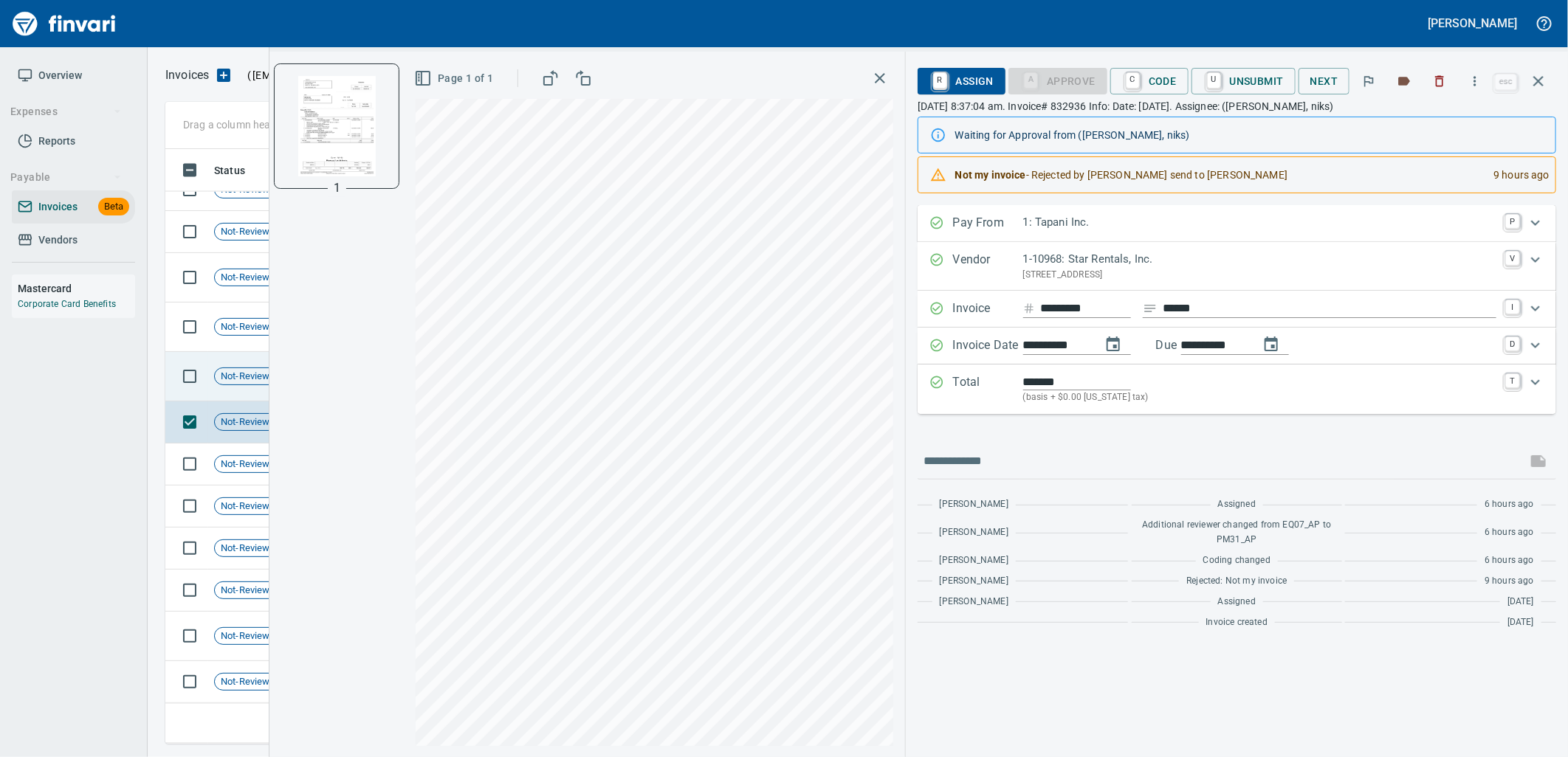
click at [253, 367] on div "Not-Reviewed" at bounding box center [250, 376] width 73 height 18
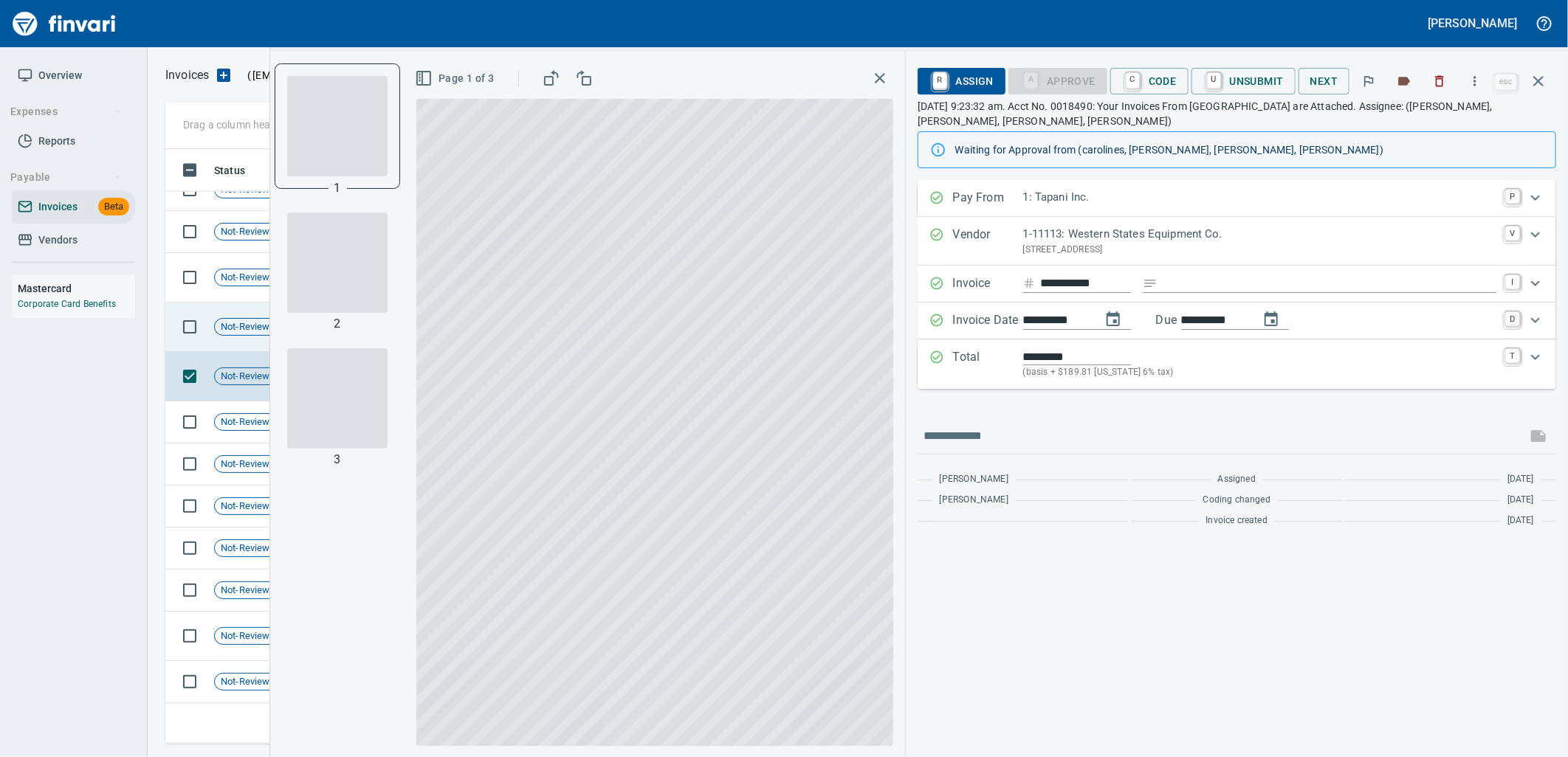
click at [248, 312] on td "Not-Reviewed" at bounding box center [256, 327] width 96 height 50
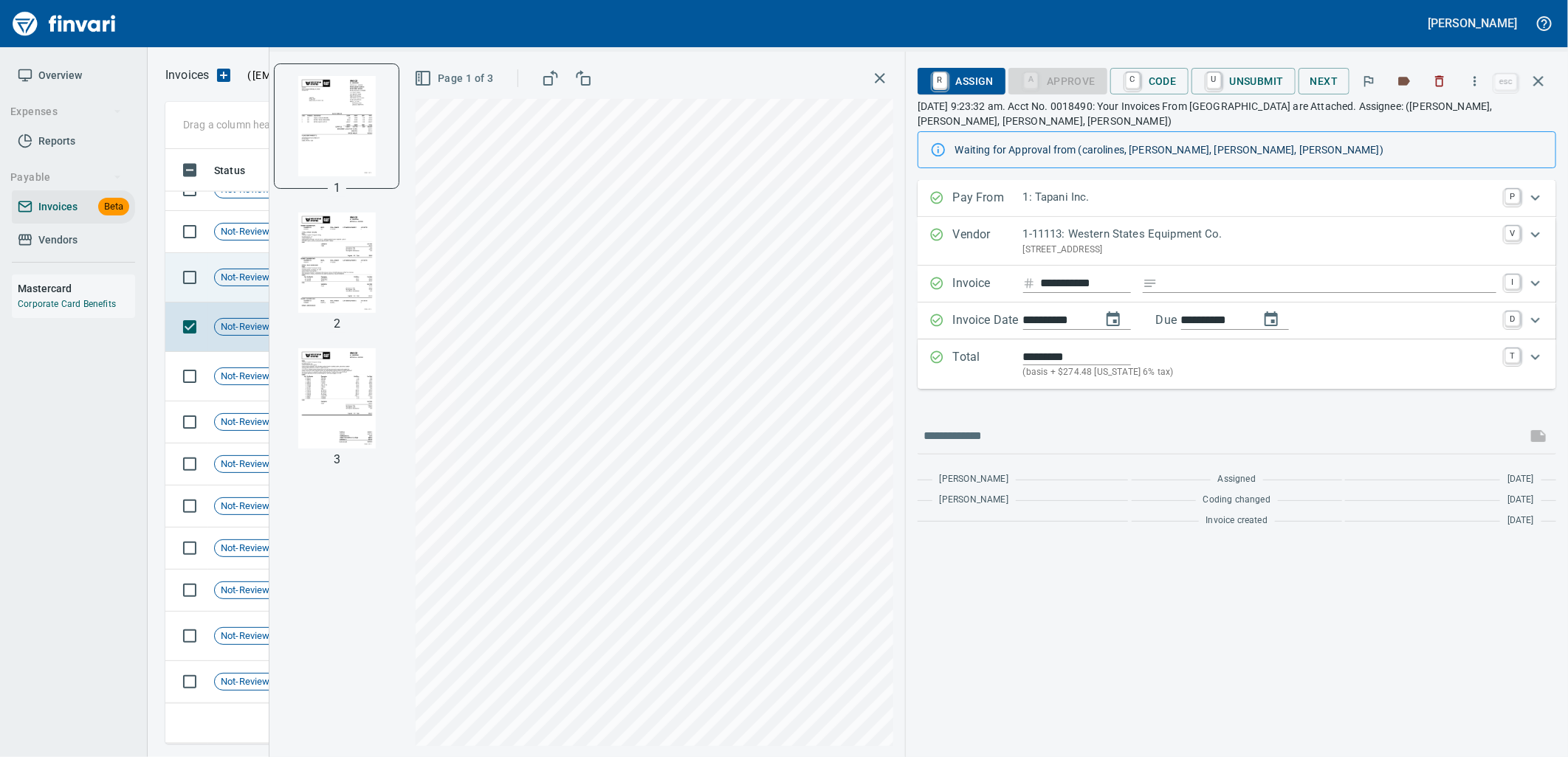
click at [241, 265] on td "Not-Reviewed" at bounding box center [256, 278] width 96 height 50
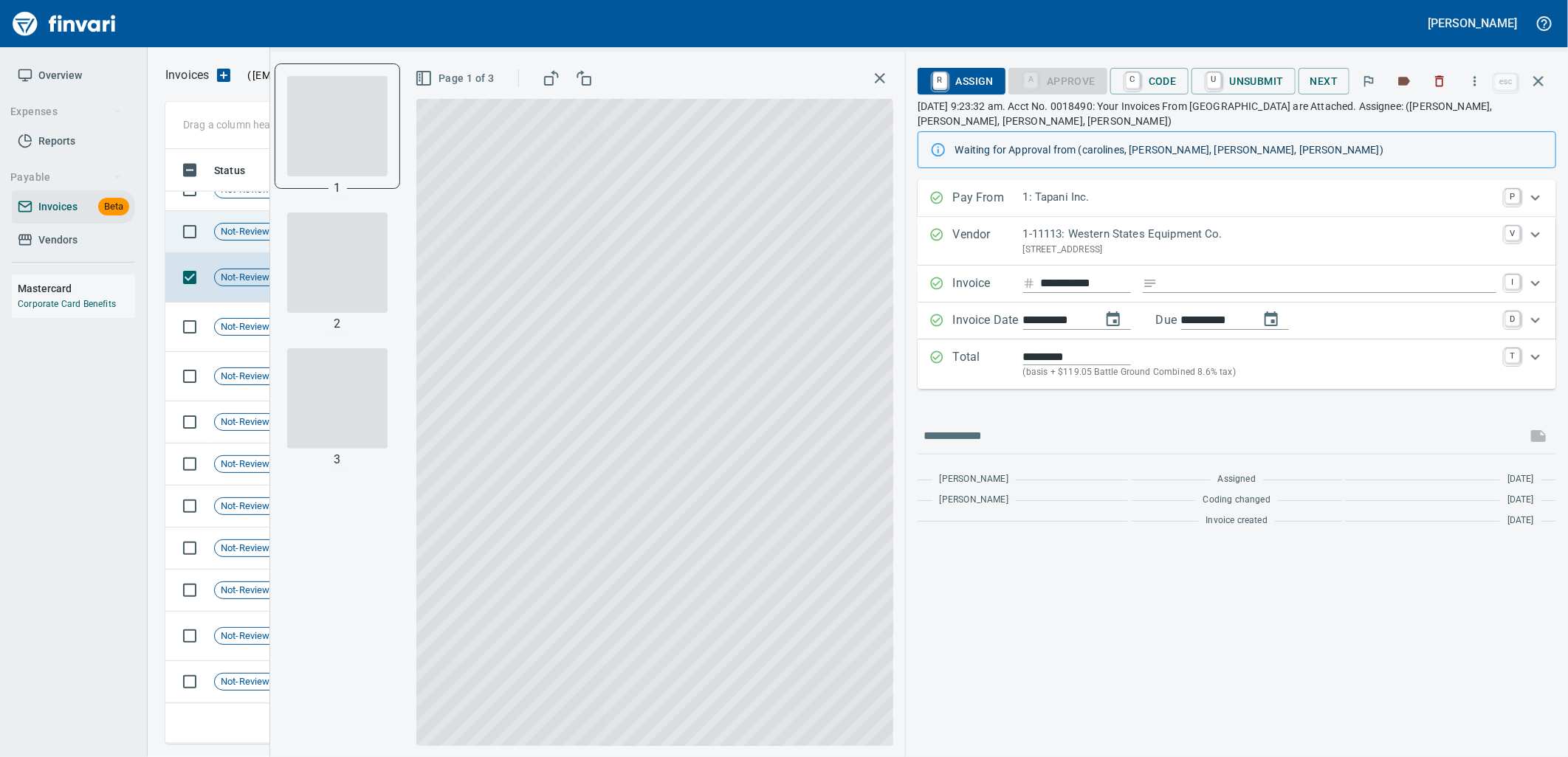
click at [236, 239] on div "Not-Reviewed" at bounding box center [250, 232] width 73 height 18
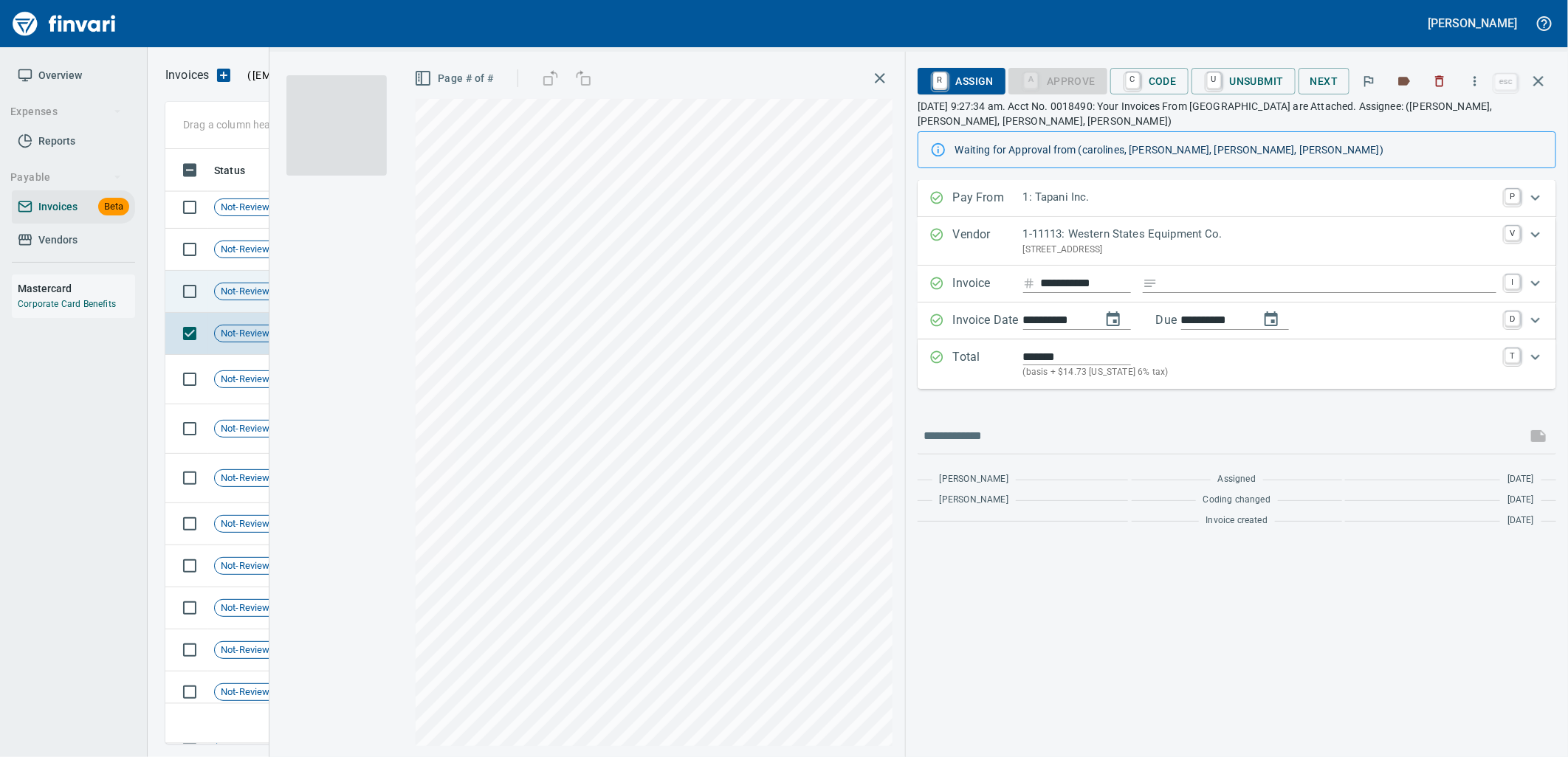
click at [234, 299] on span "Not-Reviewed" at bounding box center [250, 292] width 72 height 14
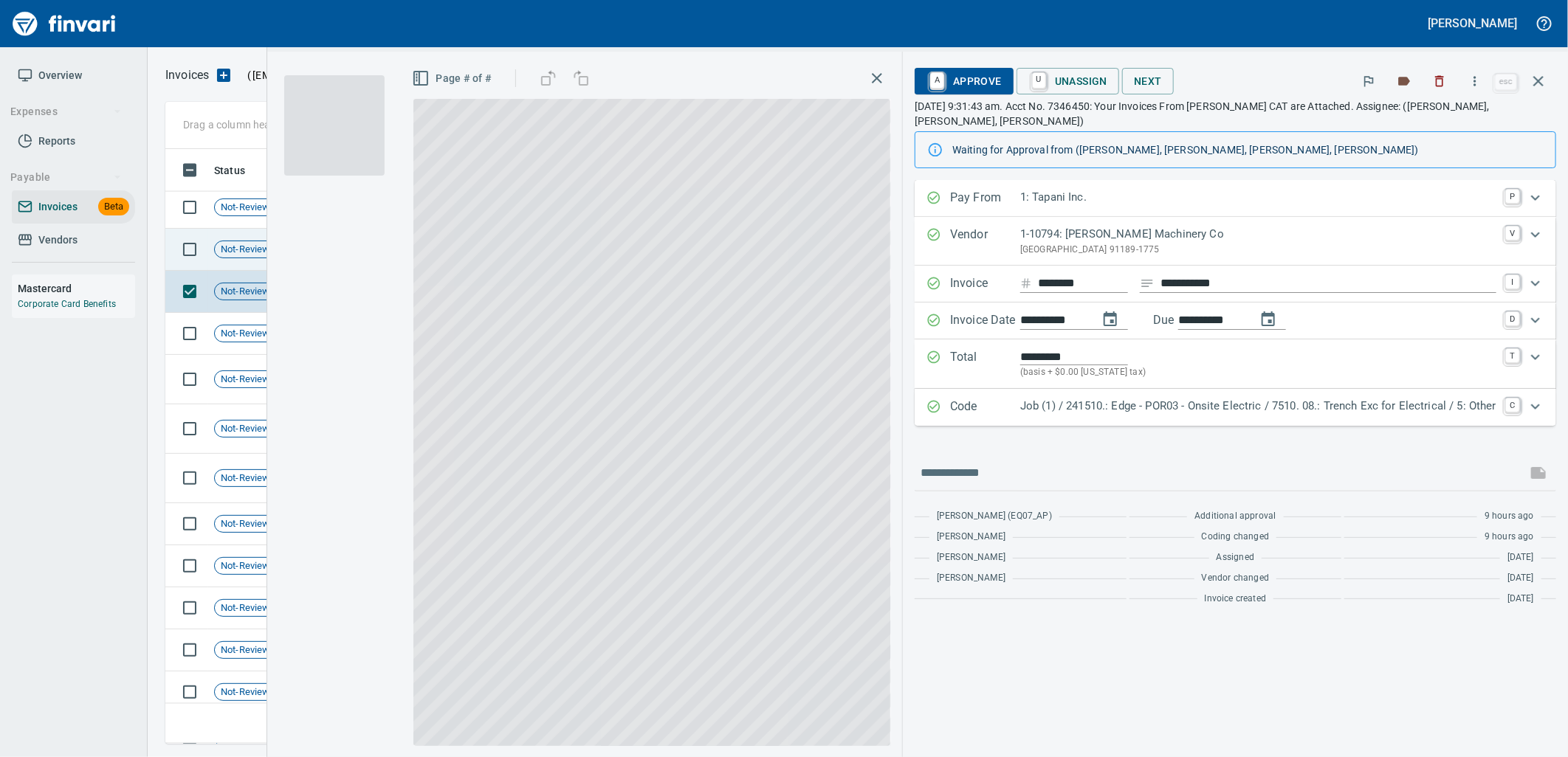
scroll to position [12022, 0]
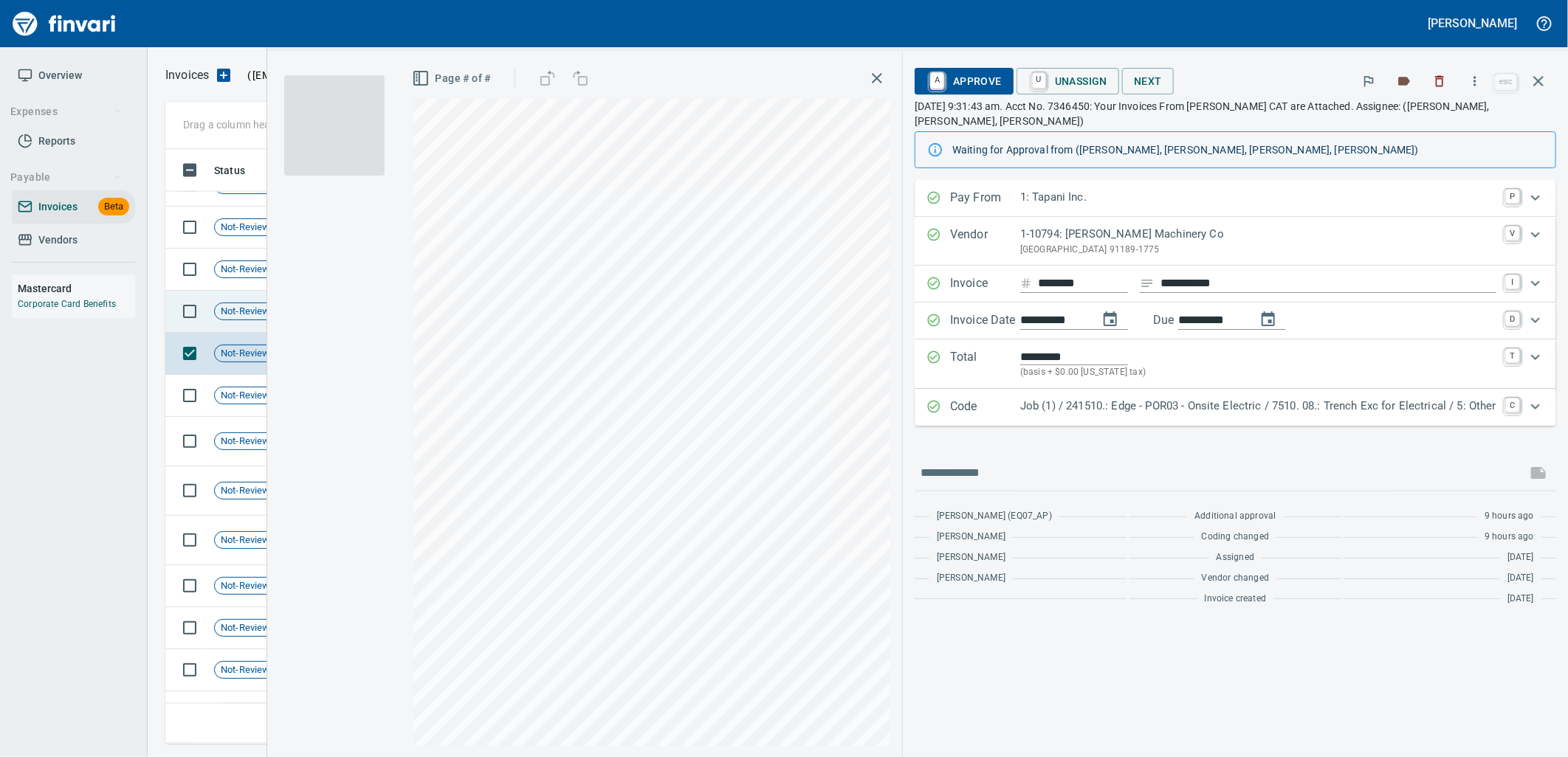
click at [239, 309] on span "Not-Reviewed" at bounding box center [250, 311] width 72 height 14
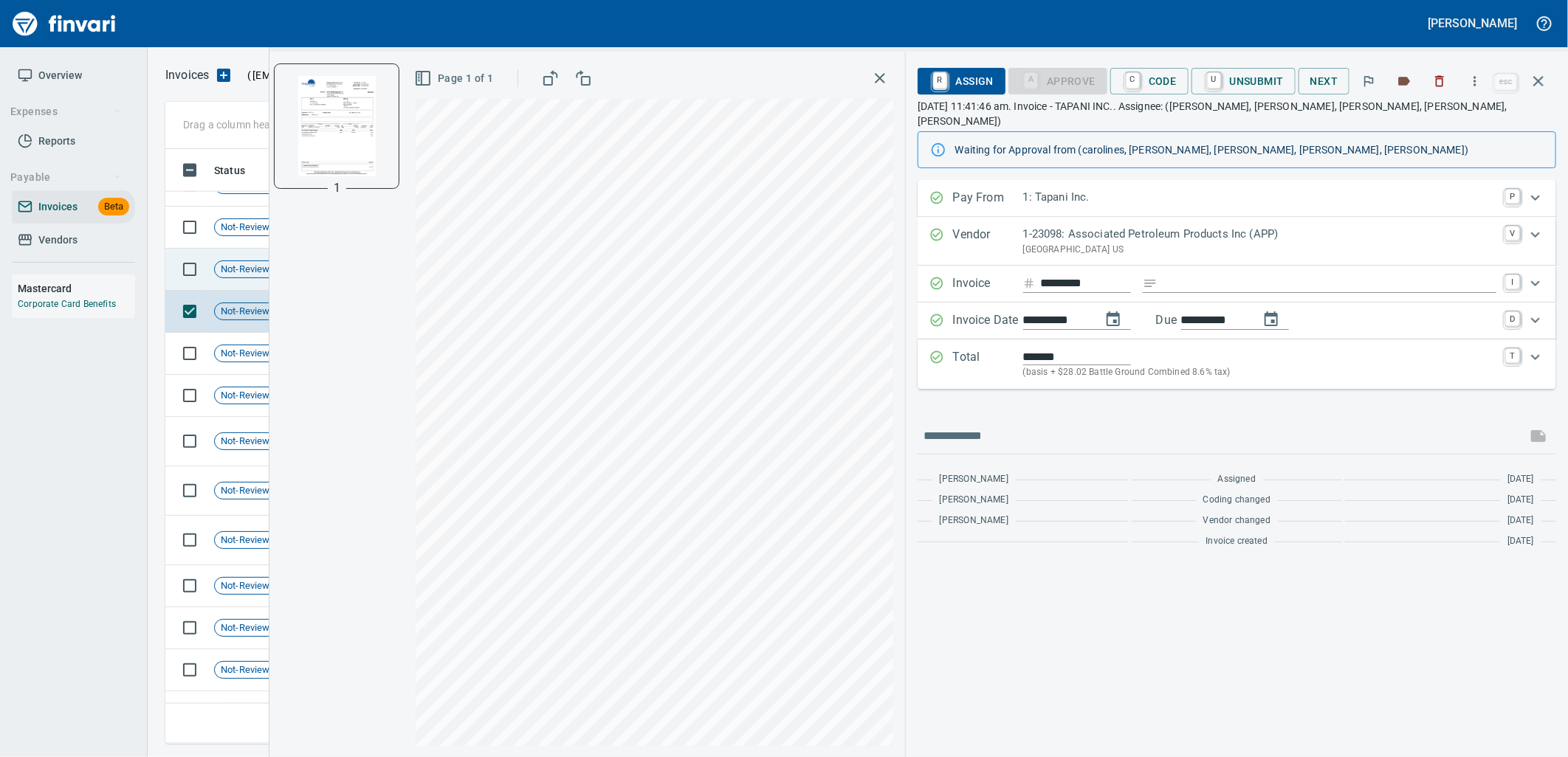
click at [239, 280] on td "Not-Reviewed" at bounding box center [256, 269] width 96 height 42
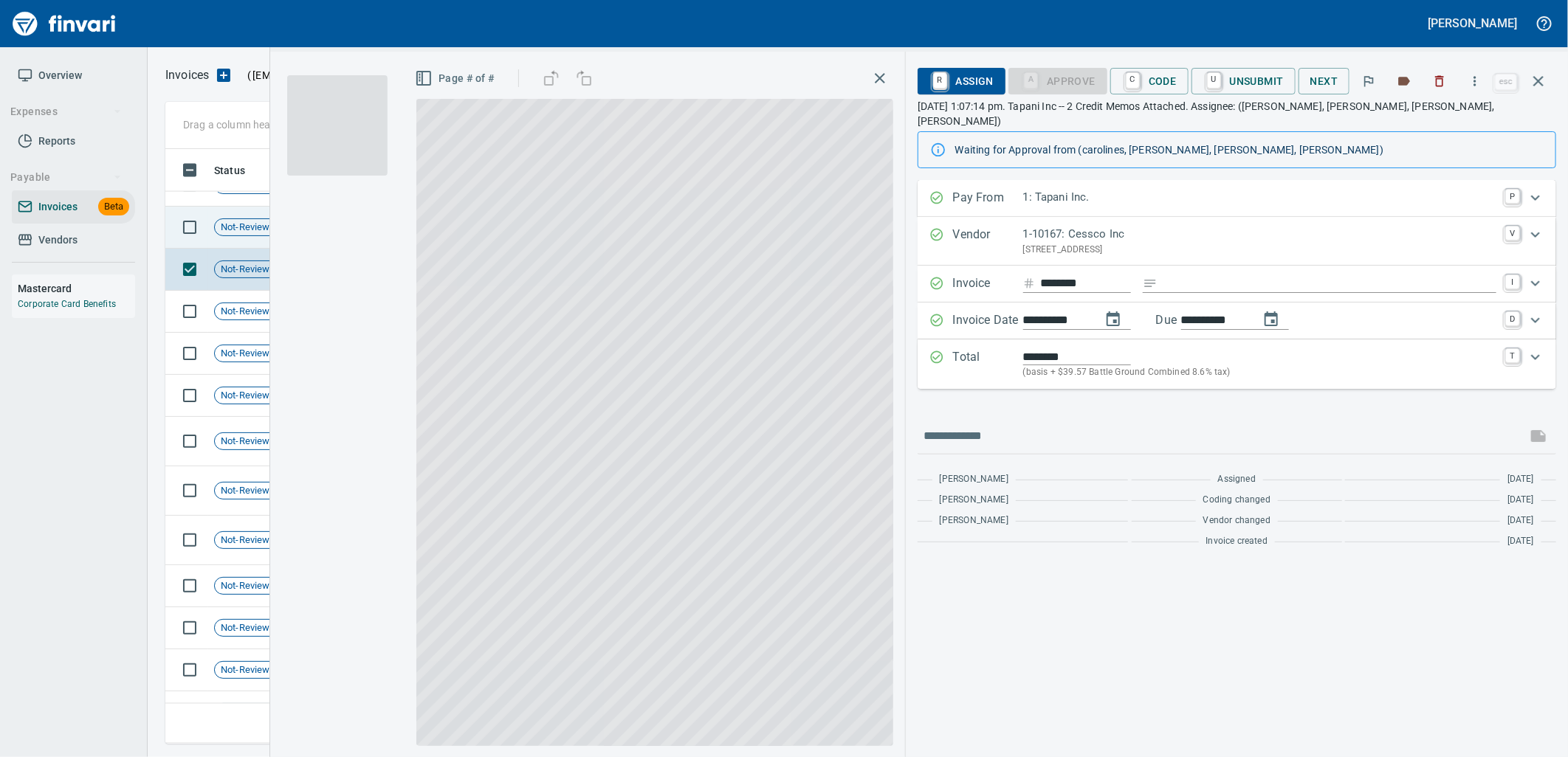
click at [239, 240] on td "Not-Reviewed" at bounding box center [256, 227] width 96 height 42
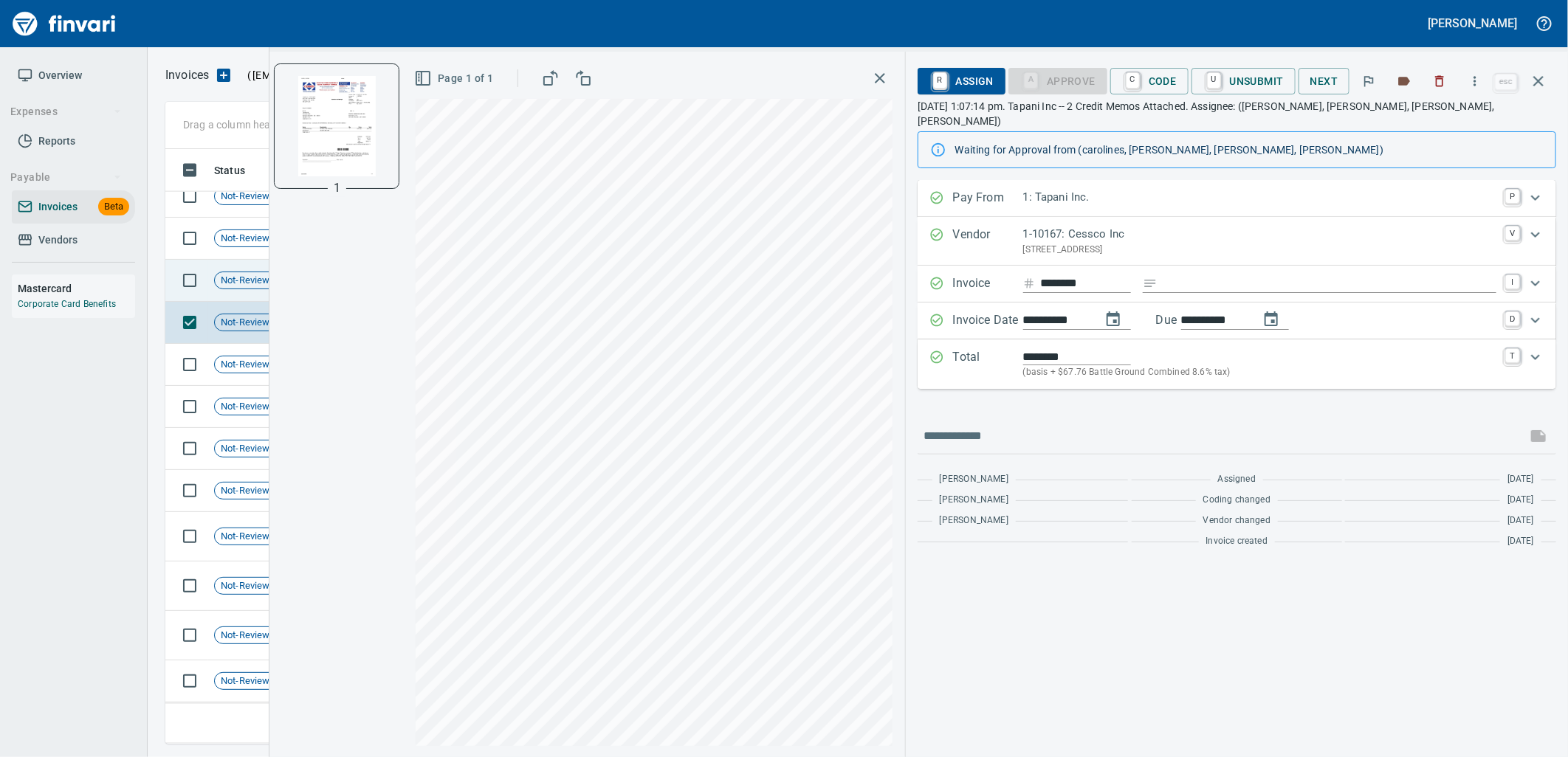
scroll to position [11858, 0]
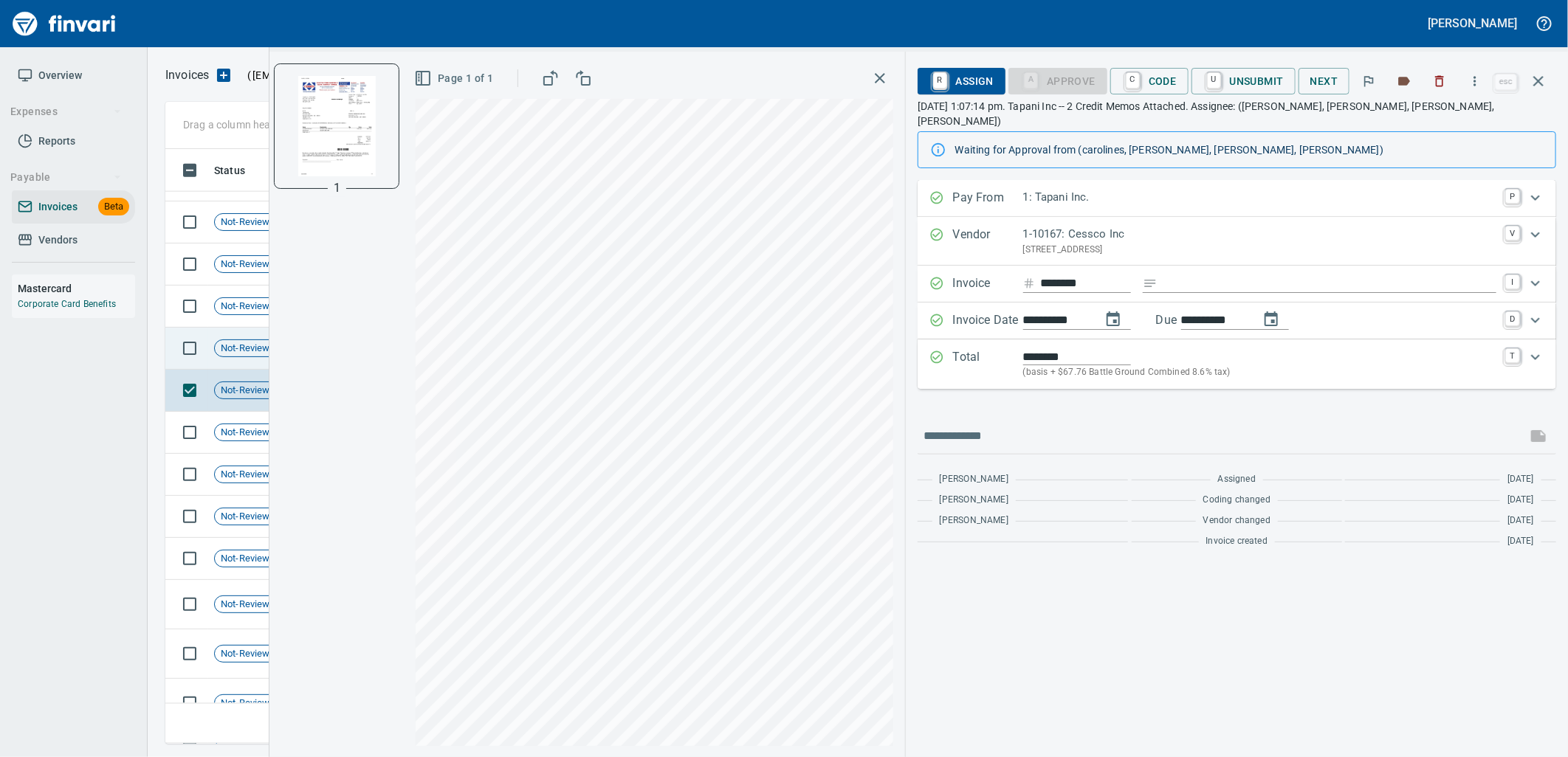
click at [238, 351] on span "Not-Reviewed" at bounding box center [250, 349] width 72 height 14
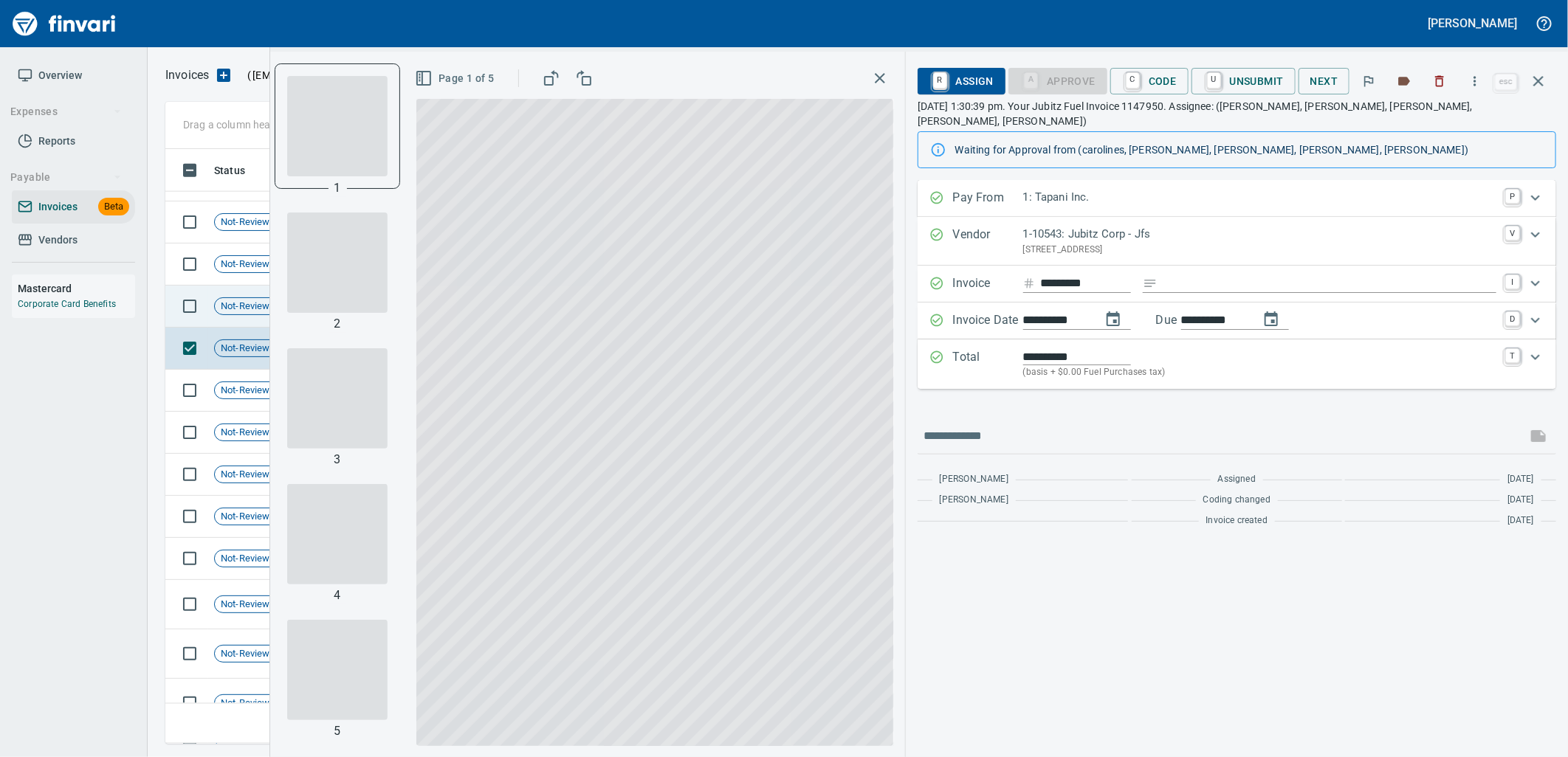
click at [225, 308] on span "Not-Reviewed" at bounding box center [250, 307] width 72 height 14
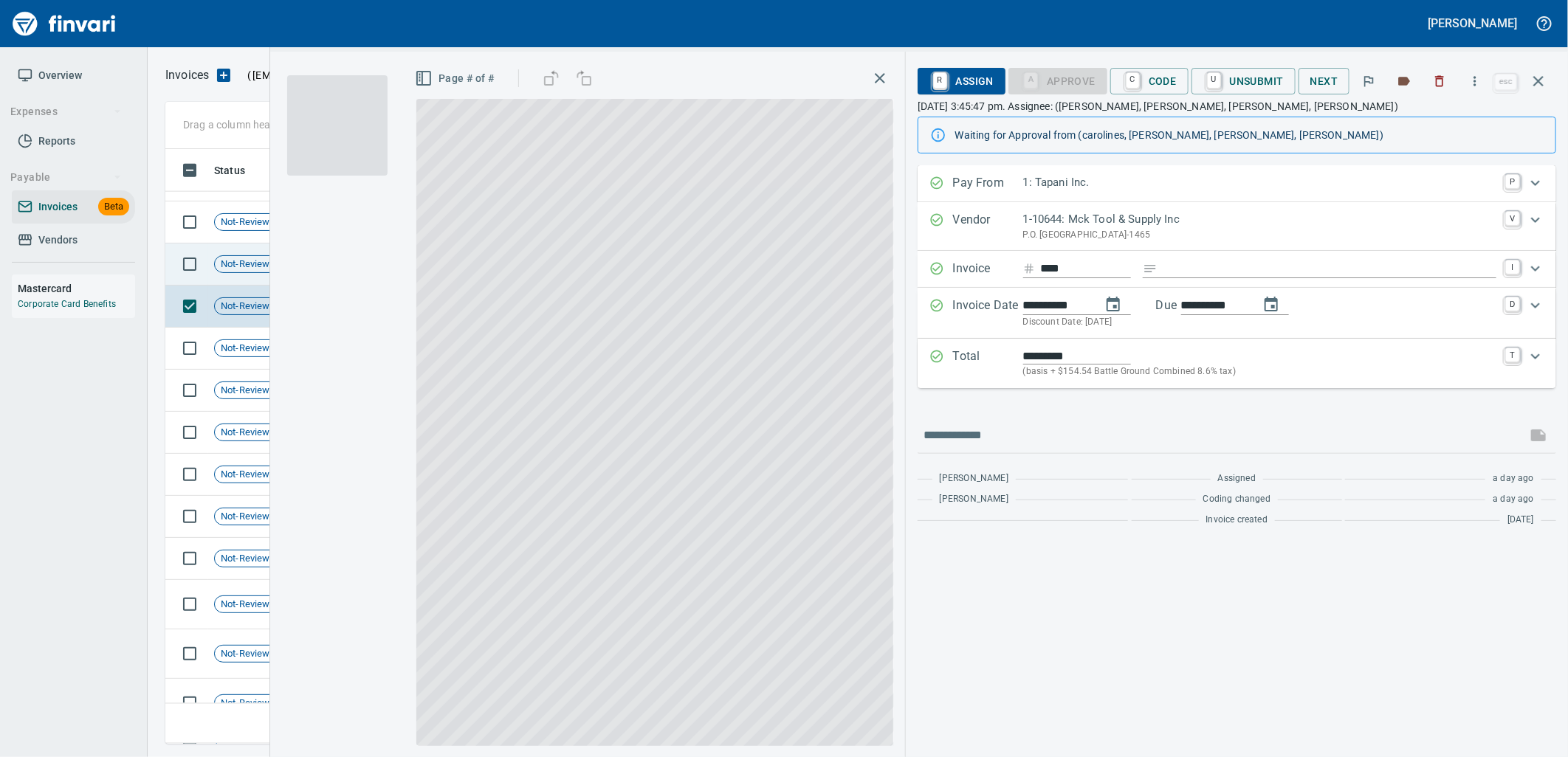
click at [226, 277] on td "Not-Reviewed" at bounding box center [256, 264] width 96 height 42
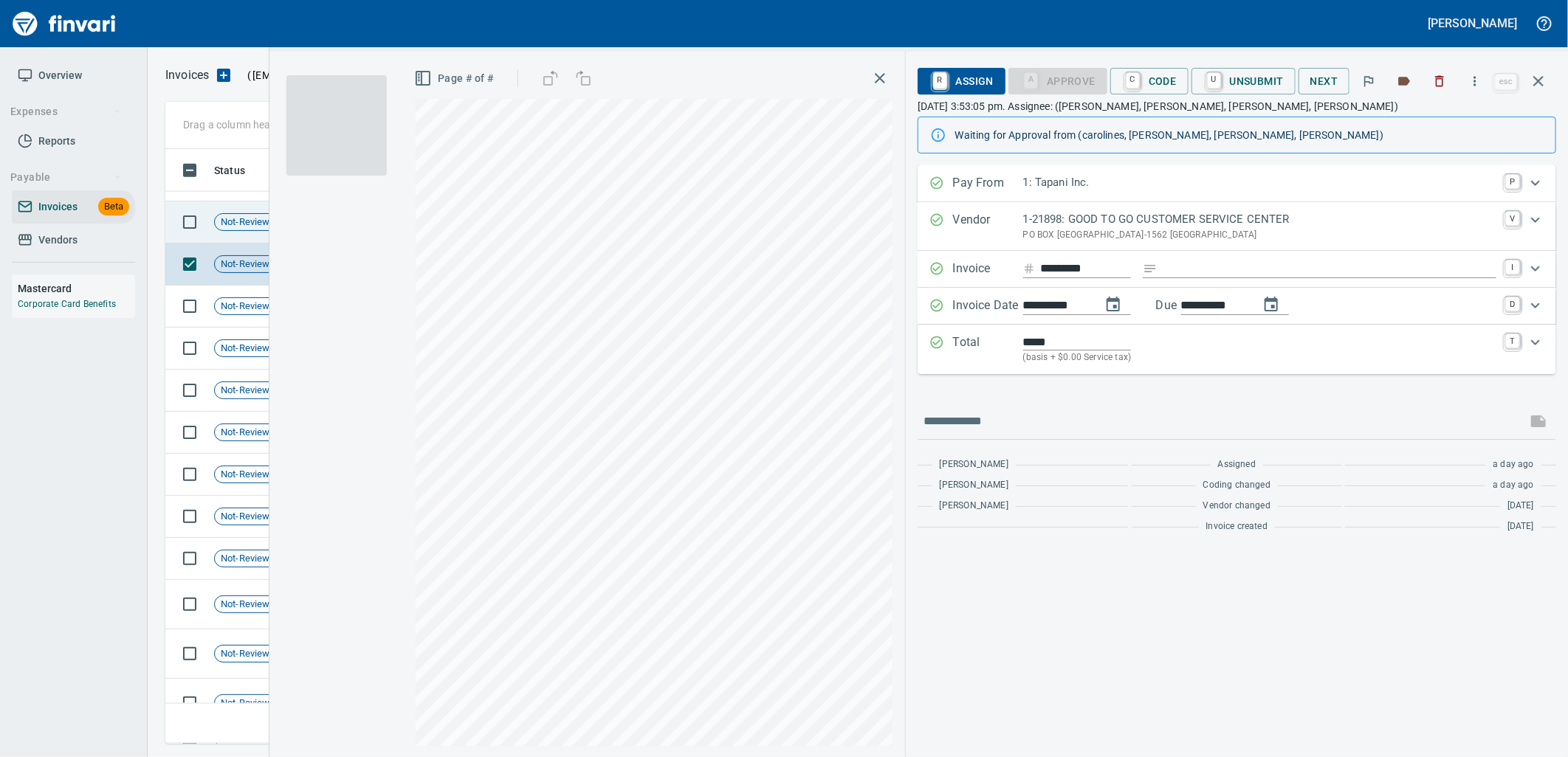
click at [218, 230] on td "Not-Reviewed" at bounding box center [256, 222] width 96 height 42
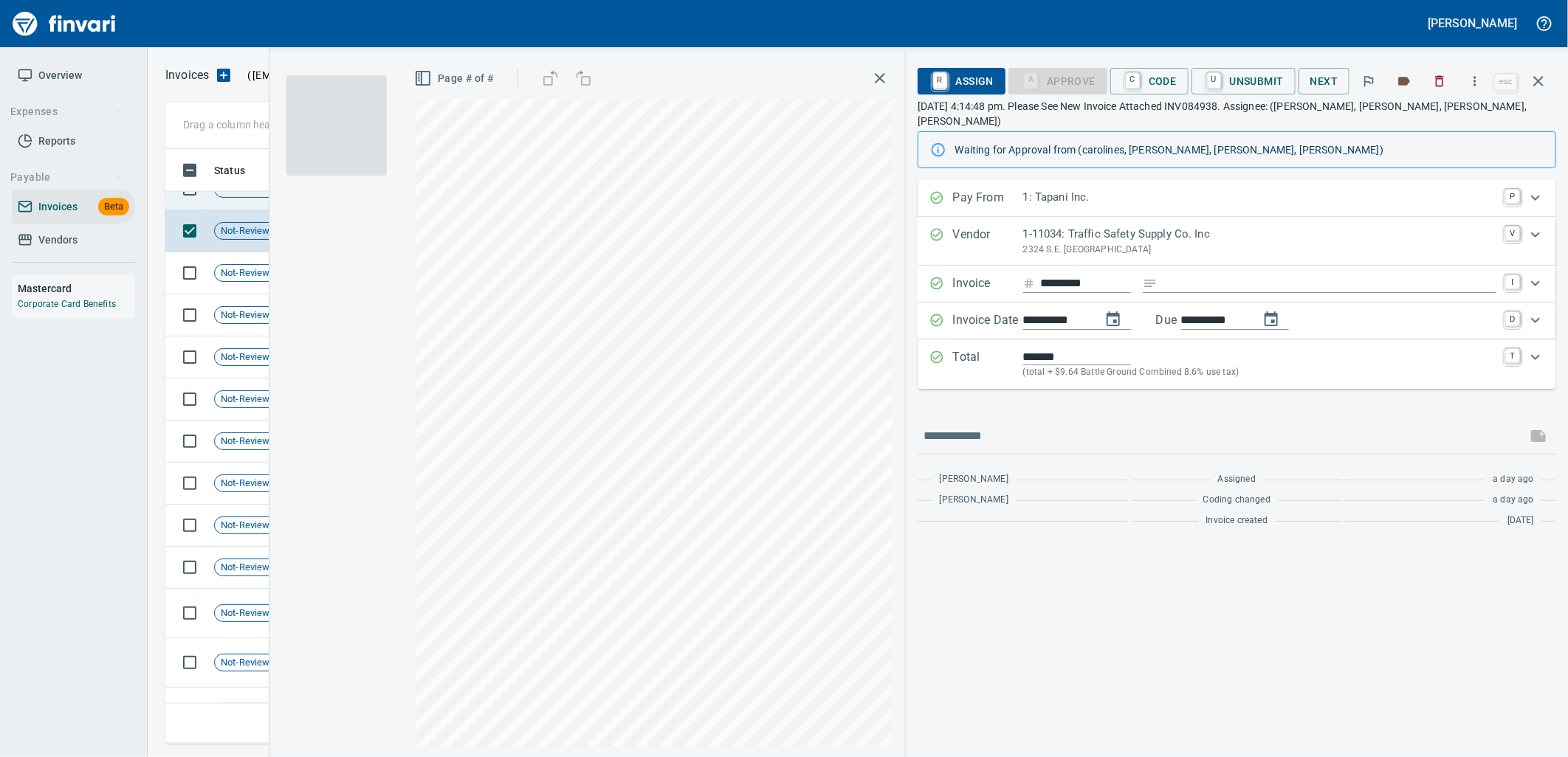
scroll to position [11694, 0]
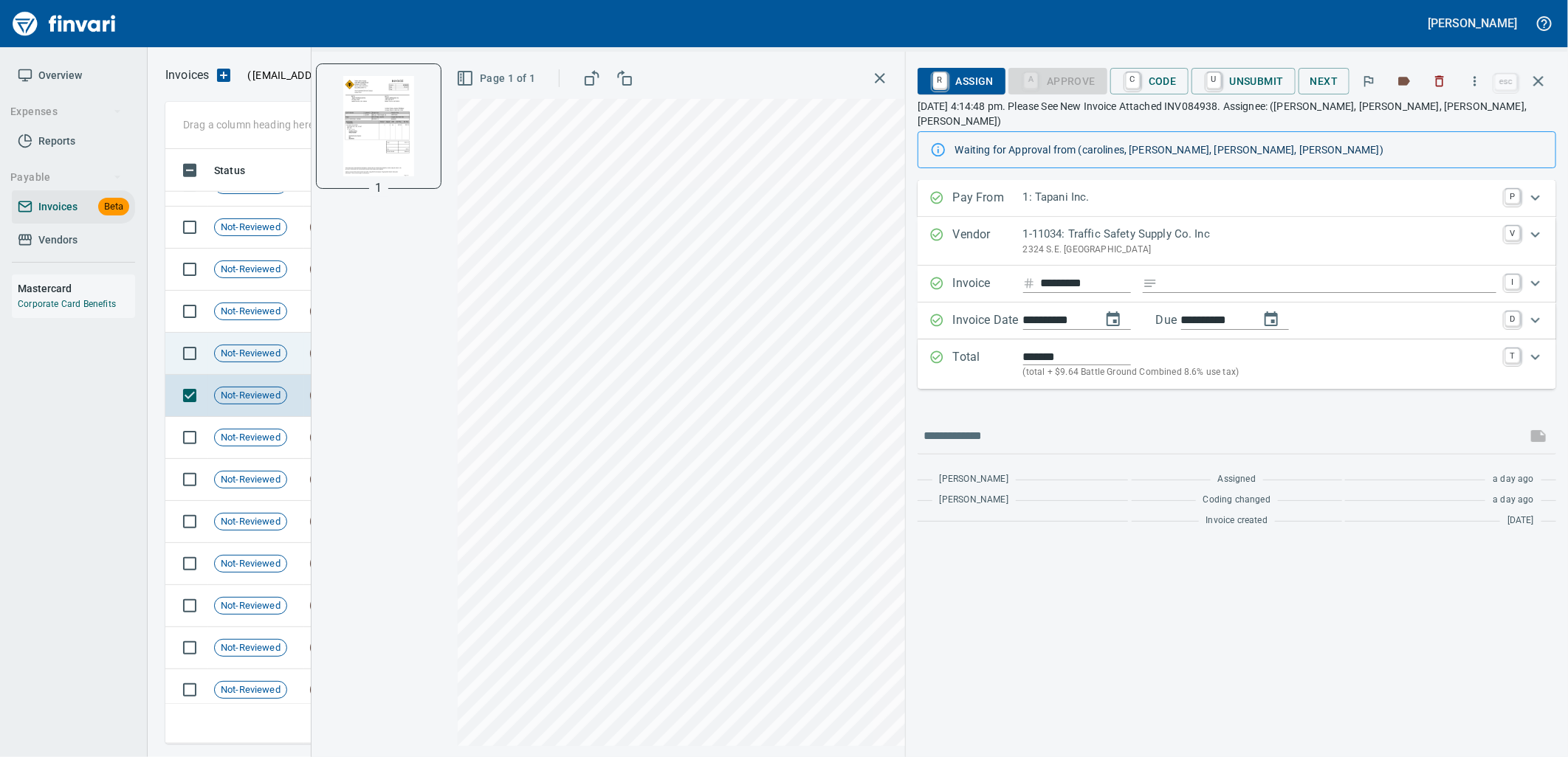
click at [233, 354] on span "Not-Reviewed" at bounding box center [250, 354] width 72 height 14
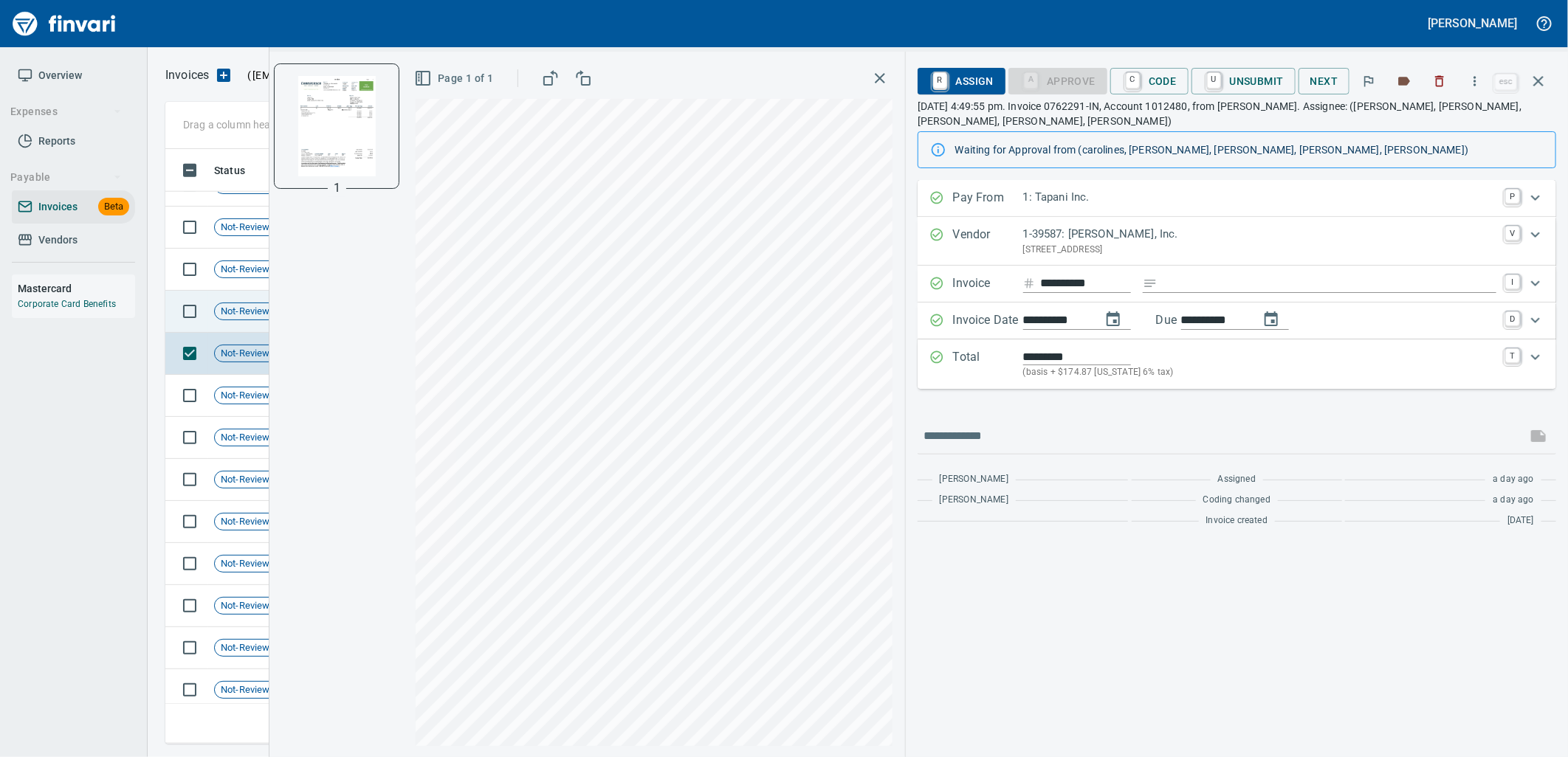
click at [246, 313] on span "Not-Reviewed" at bounding box center [250, 311] width 72 height 14
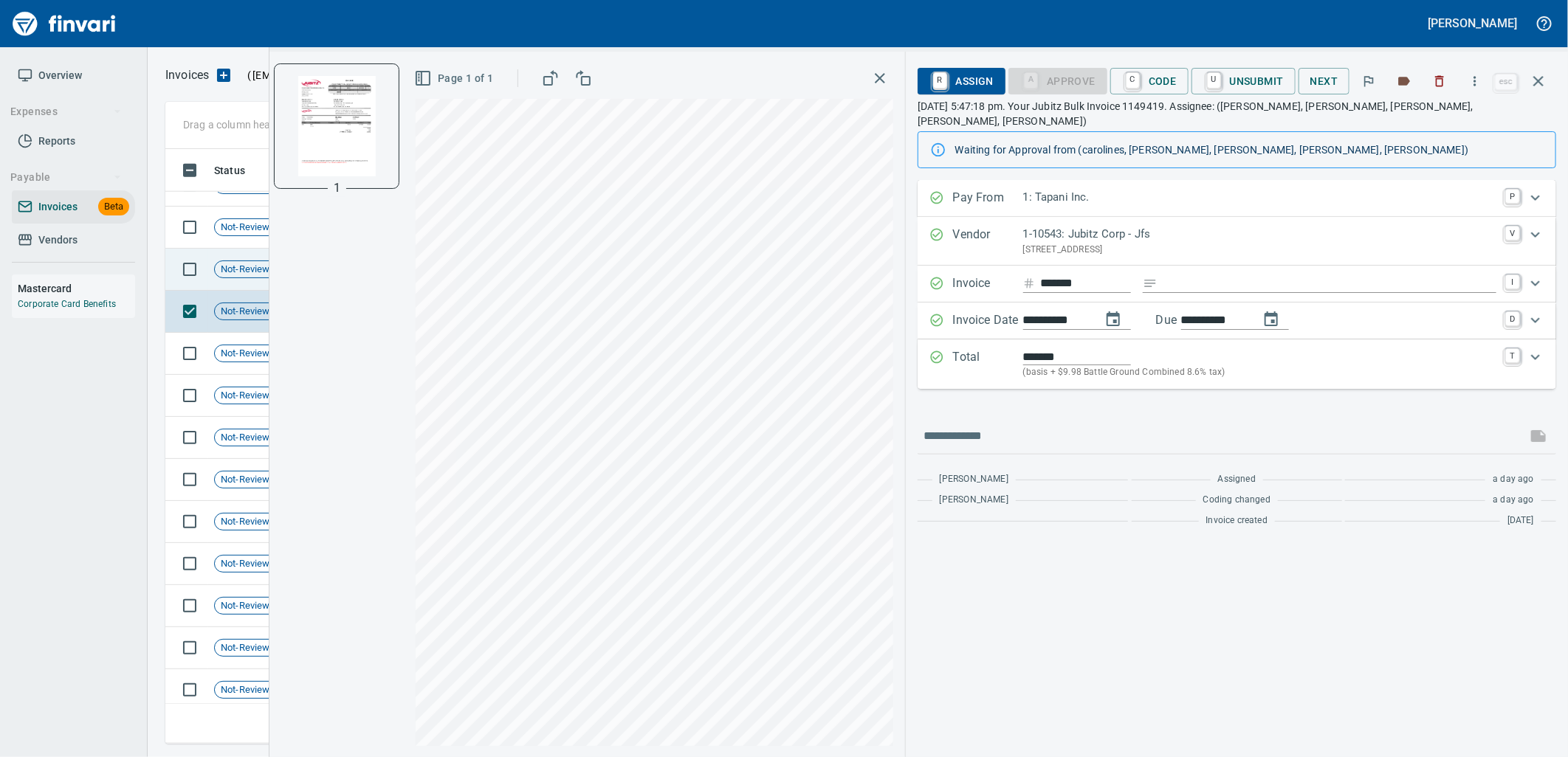
click at [239, 276] on div "Not-Reviewed" at bounding box center [250, 270] width 73 height 18
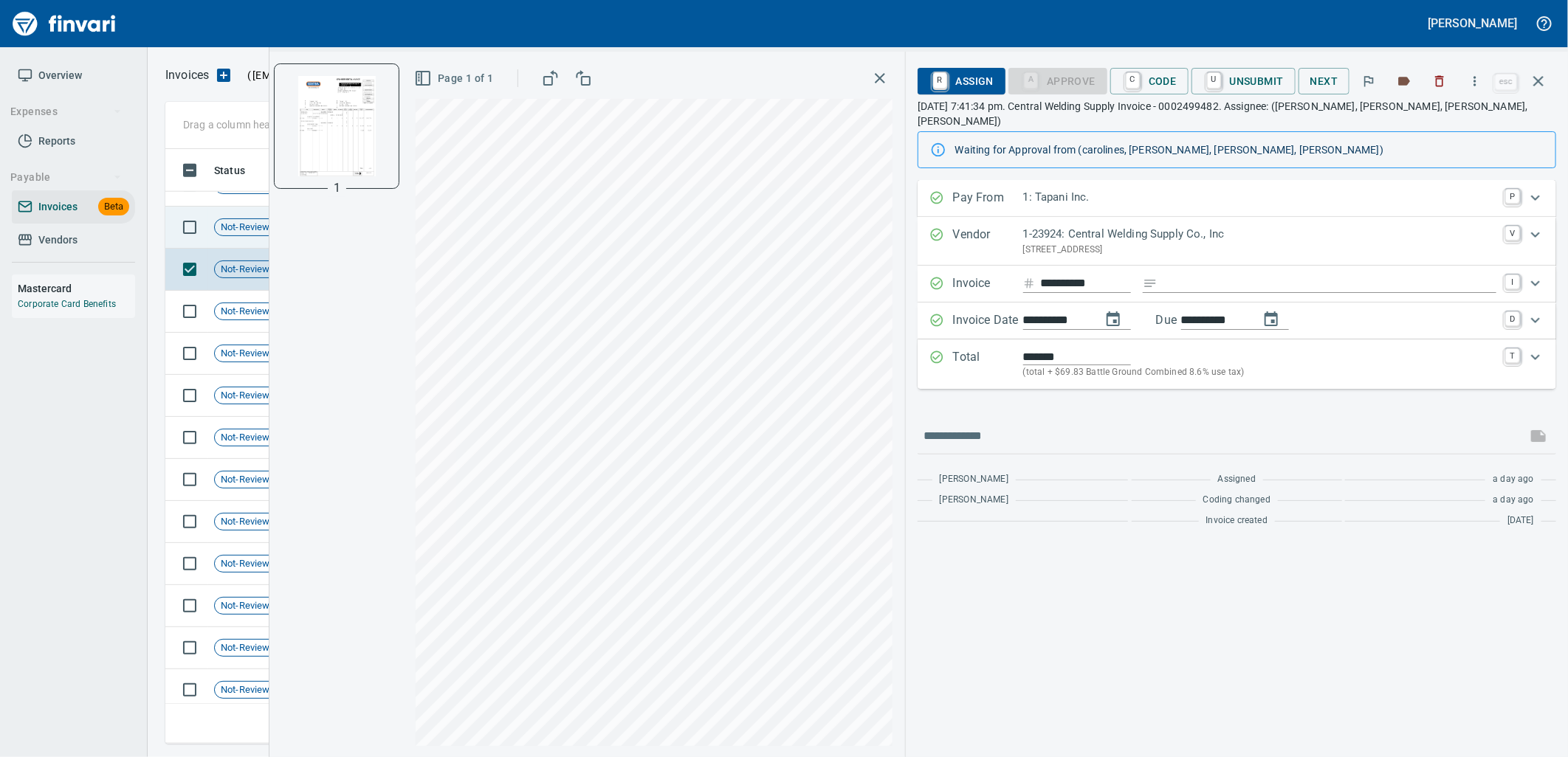
click at [242, 241] on td "Not-Reviewed" at bounding box center [256, 227] width 96 height 42
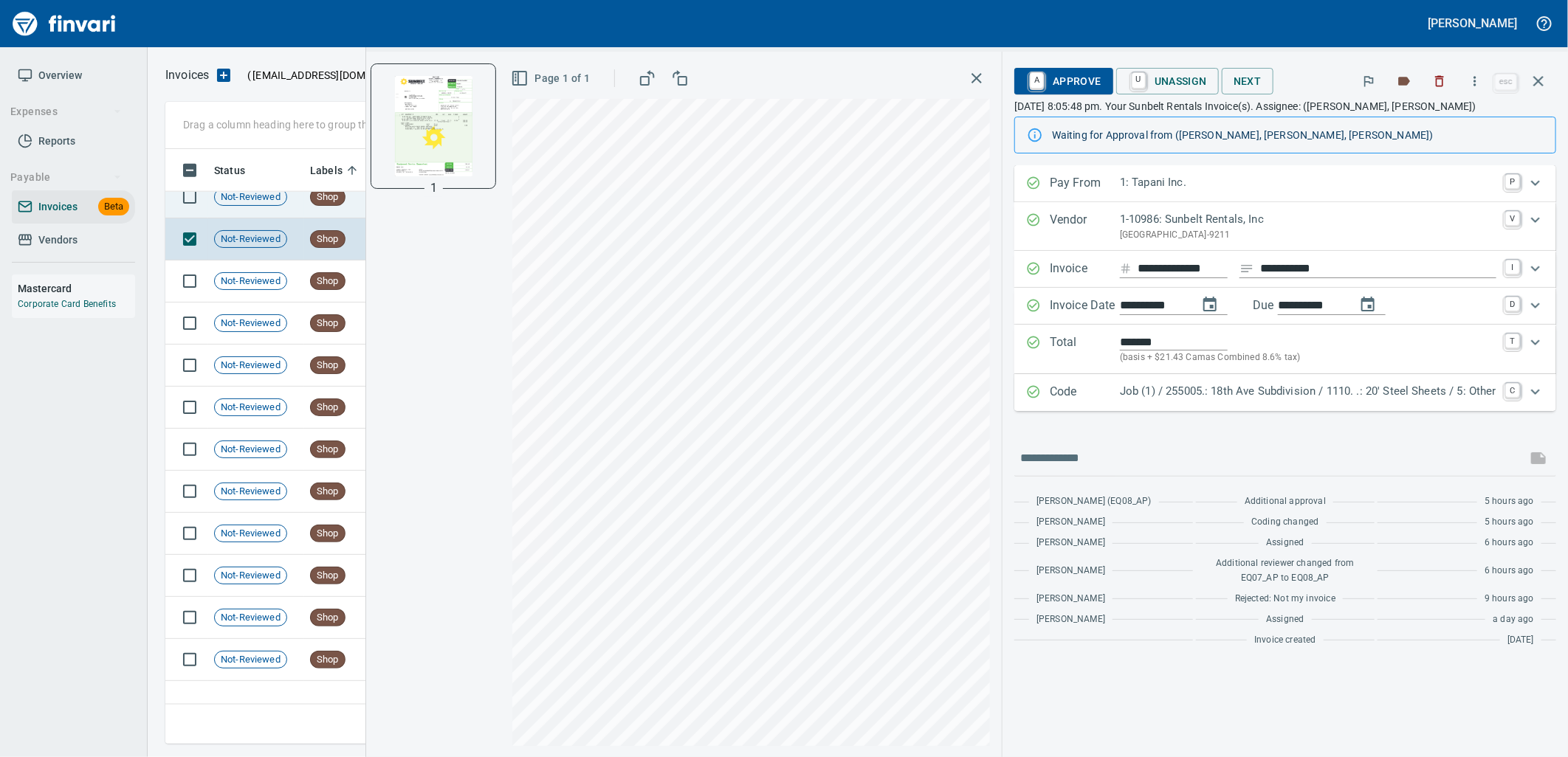
scroll to position [11530, 0]
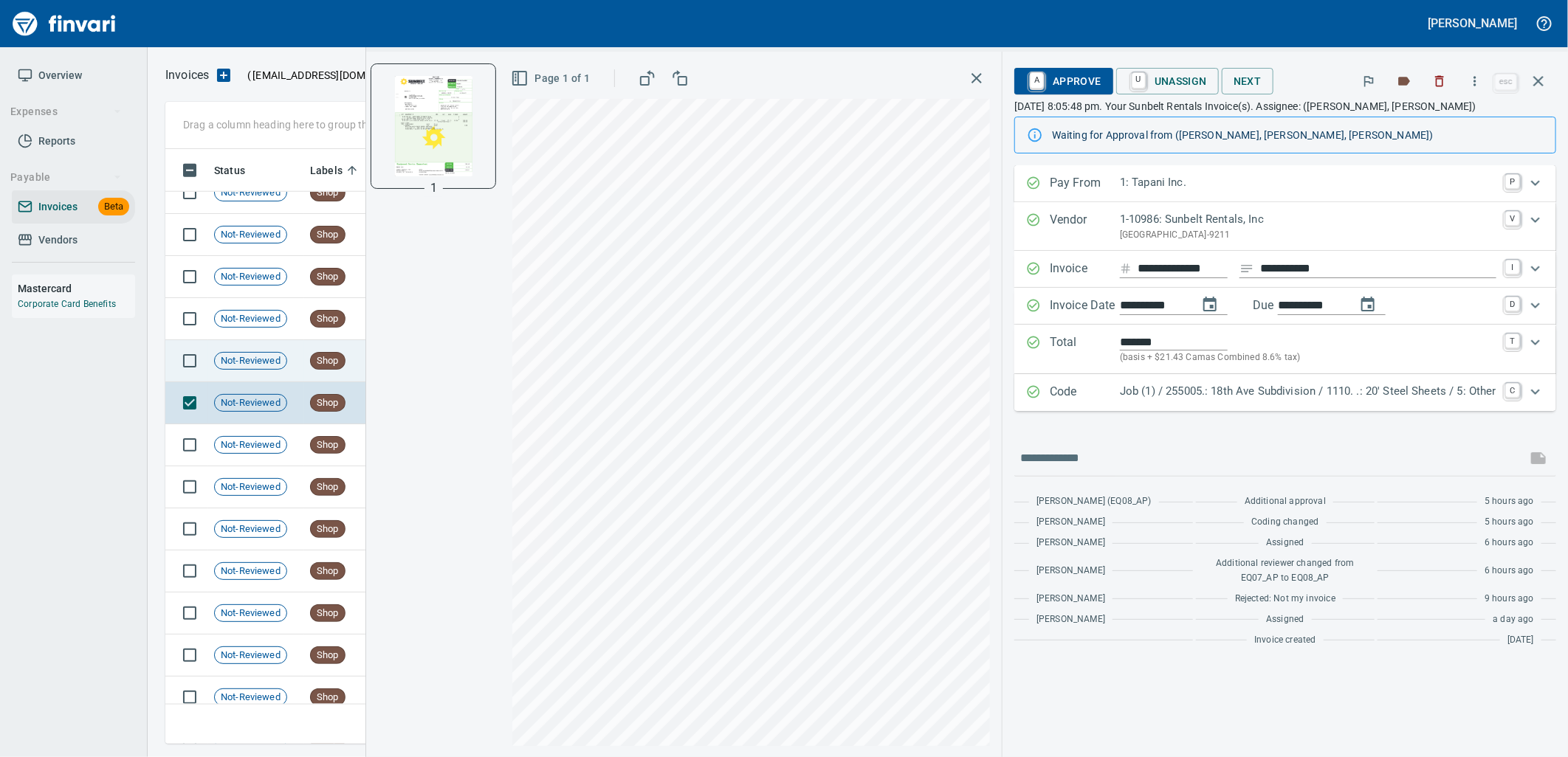
click at [260, 375] on td "Not-Reviewed" at bounding box center [256, 360] width 96 height 42
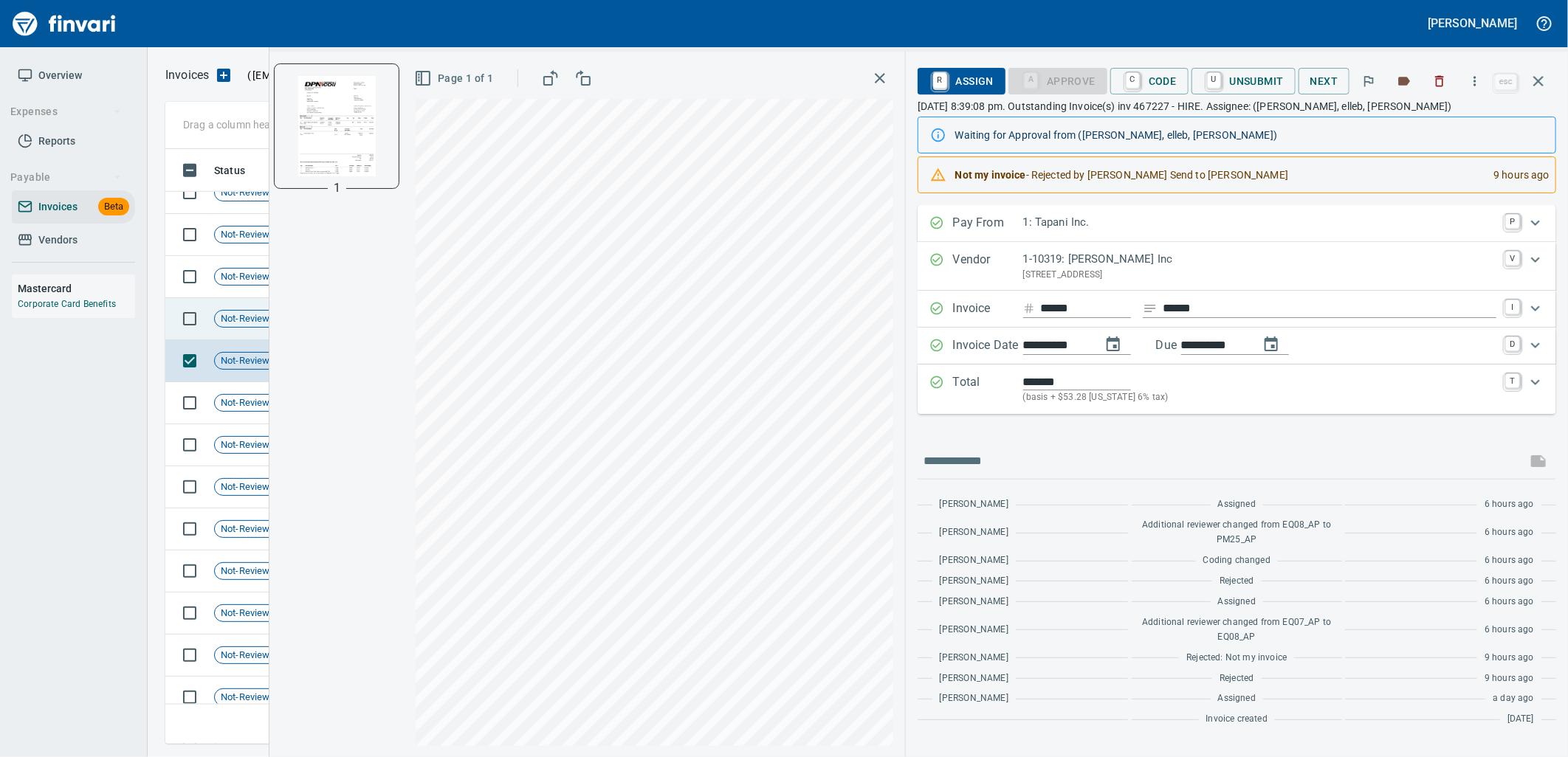
click at [260, 326] on span "Not-Reviewed" at bounding box center [250, 319] width 72 height 14
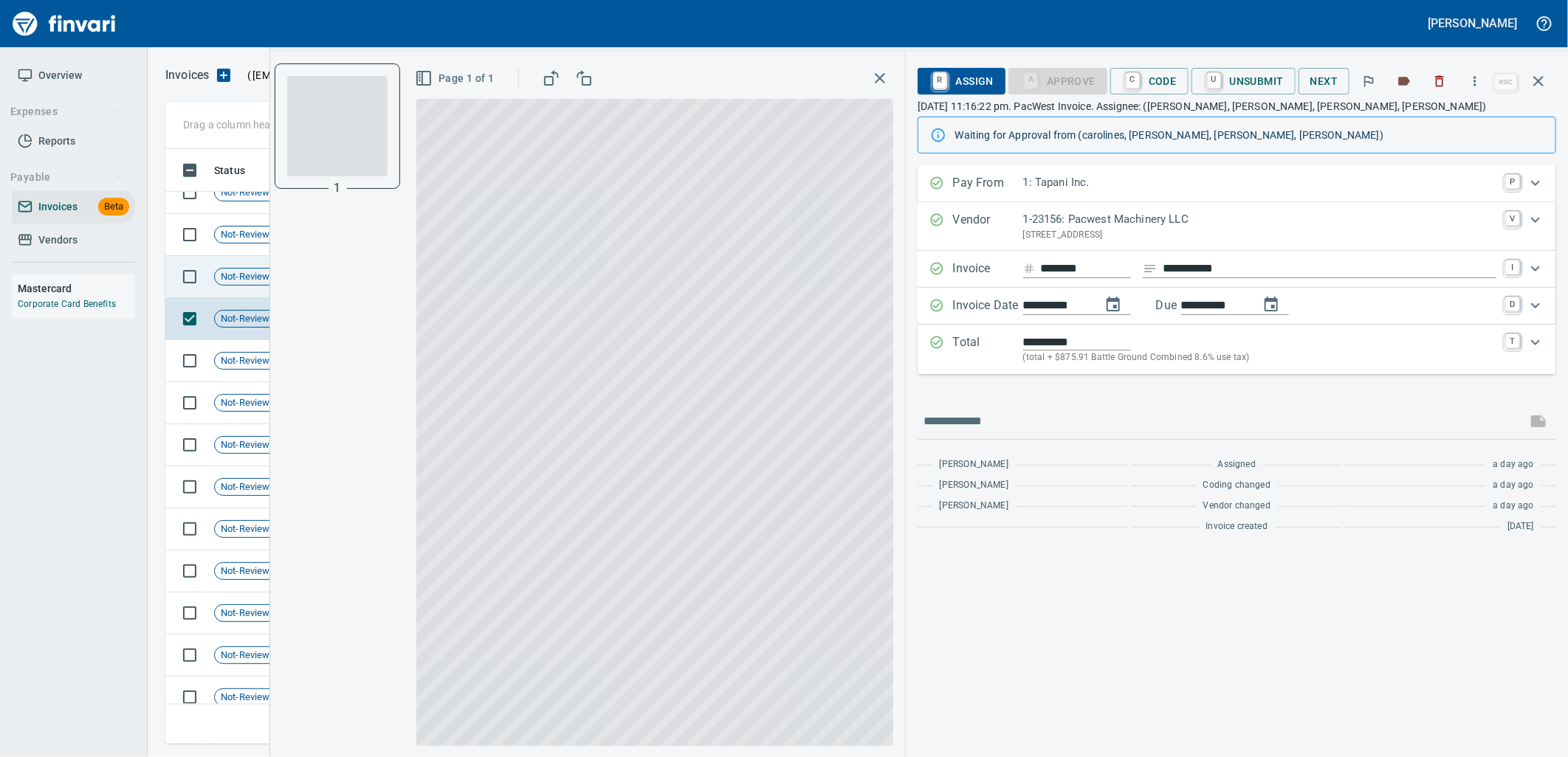
click at [237, 278] on span "Not-Reviewed" at bounding box center [250, 277] width 72 height 14
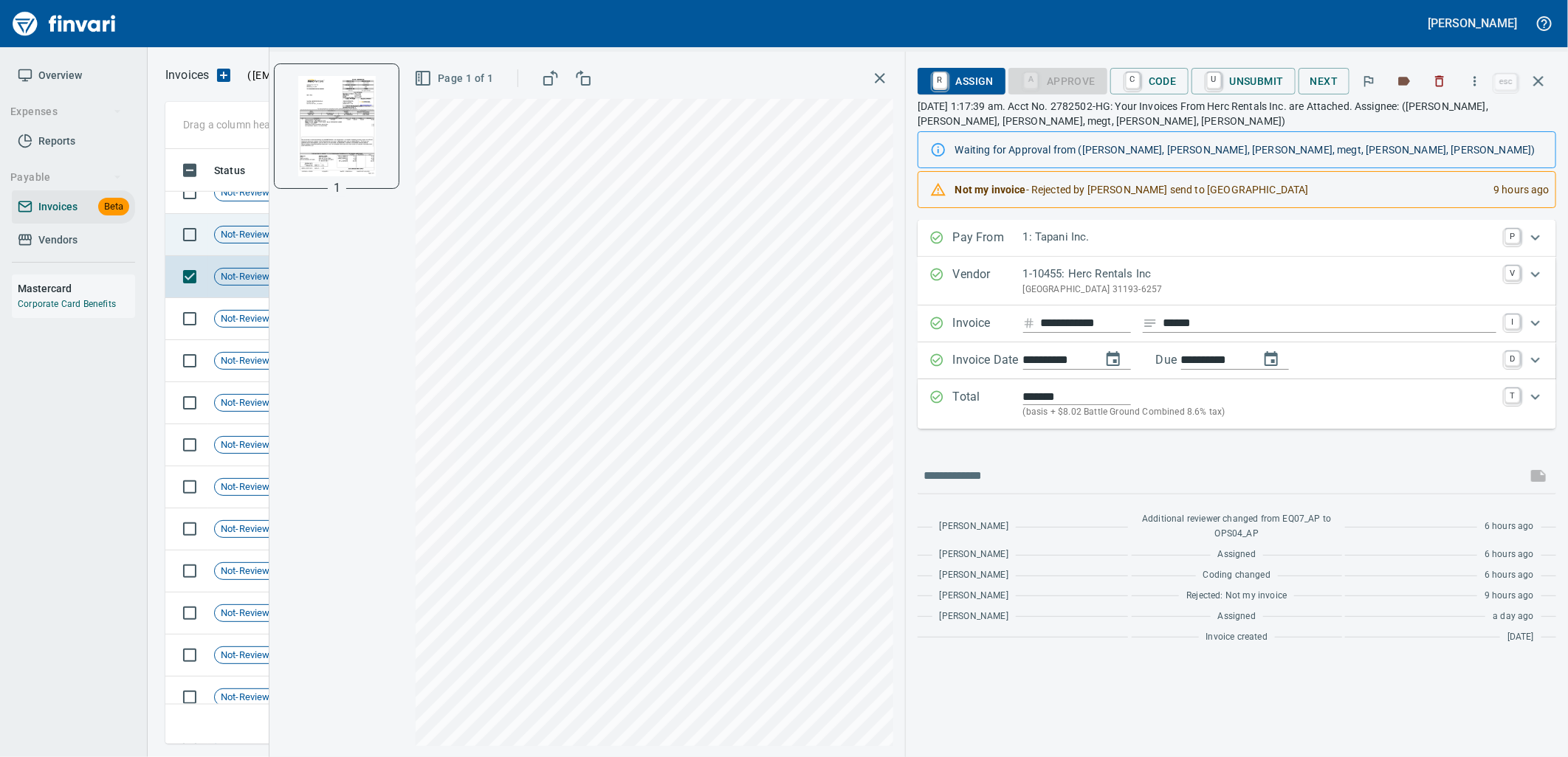
click at [234, 234] on span "Not-Reviewed" at bounding box center [250, 235] width 72 height 14
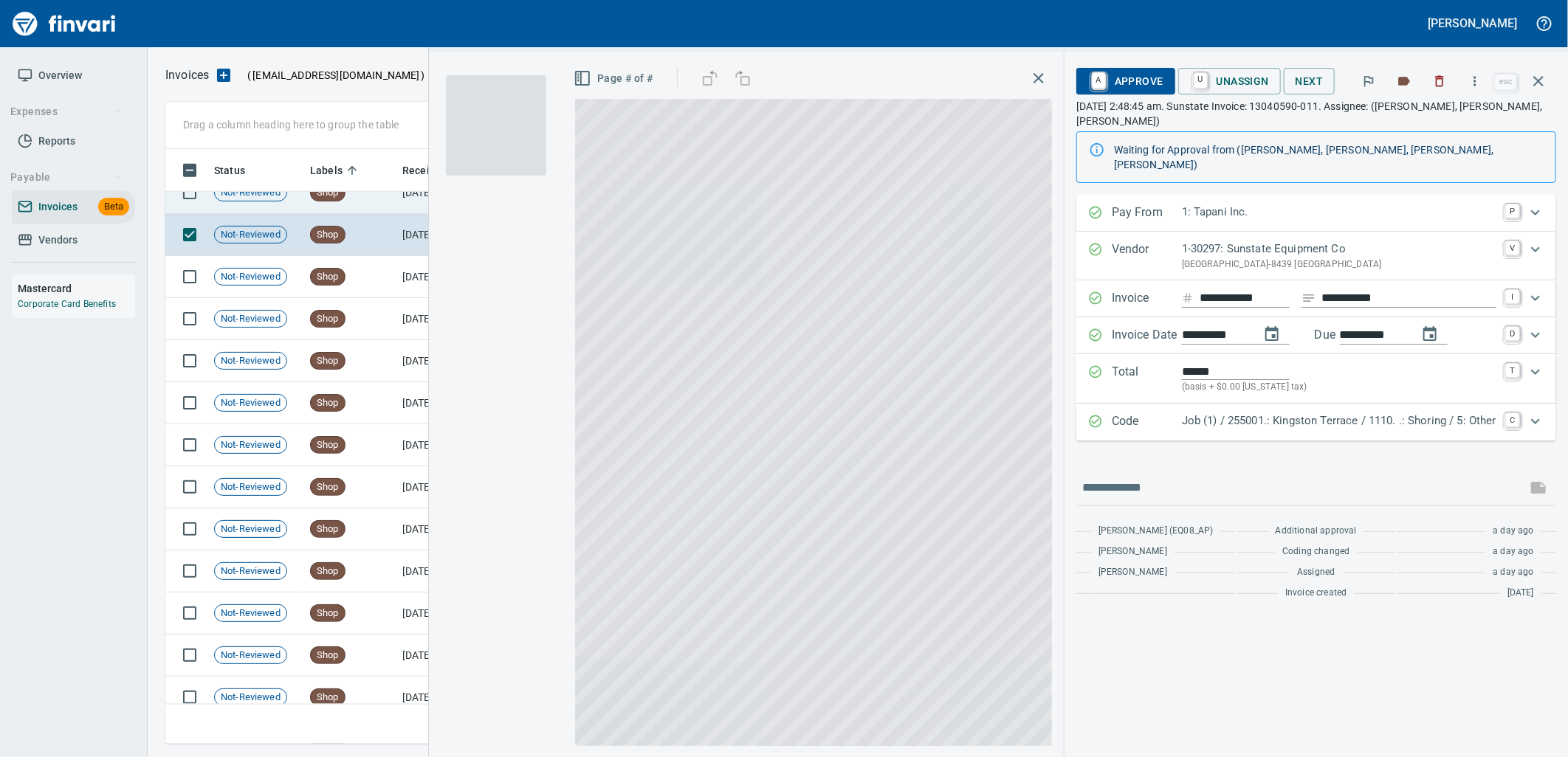
click at [234, 199] on div "Not-Reviewed" at bounding box center [250, 193] width 73 height 18
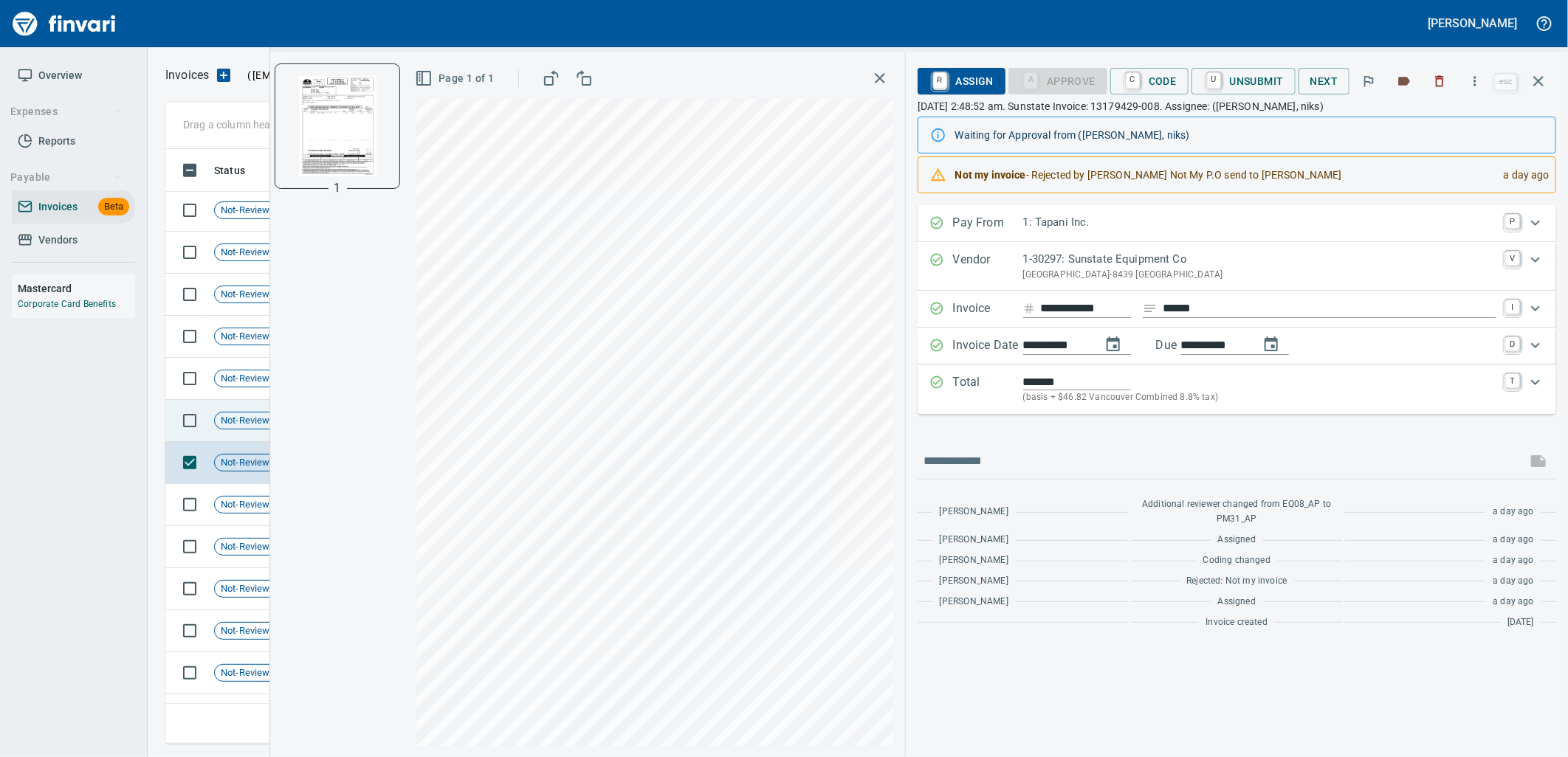
click at [225, 409] on td "Not-Reviewed" at bounding box center [256, 421] width 96 height 42
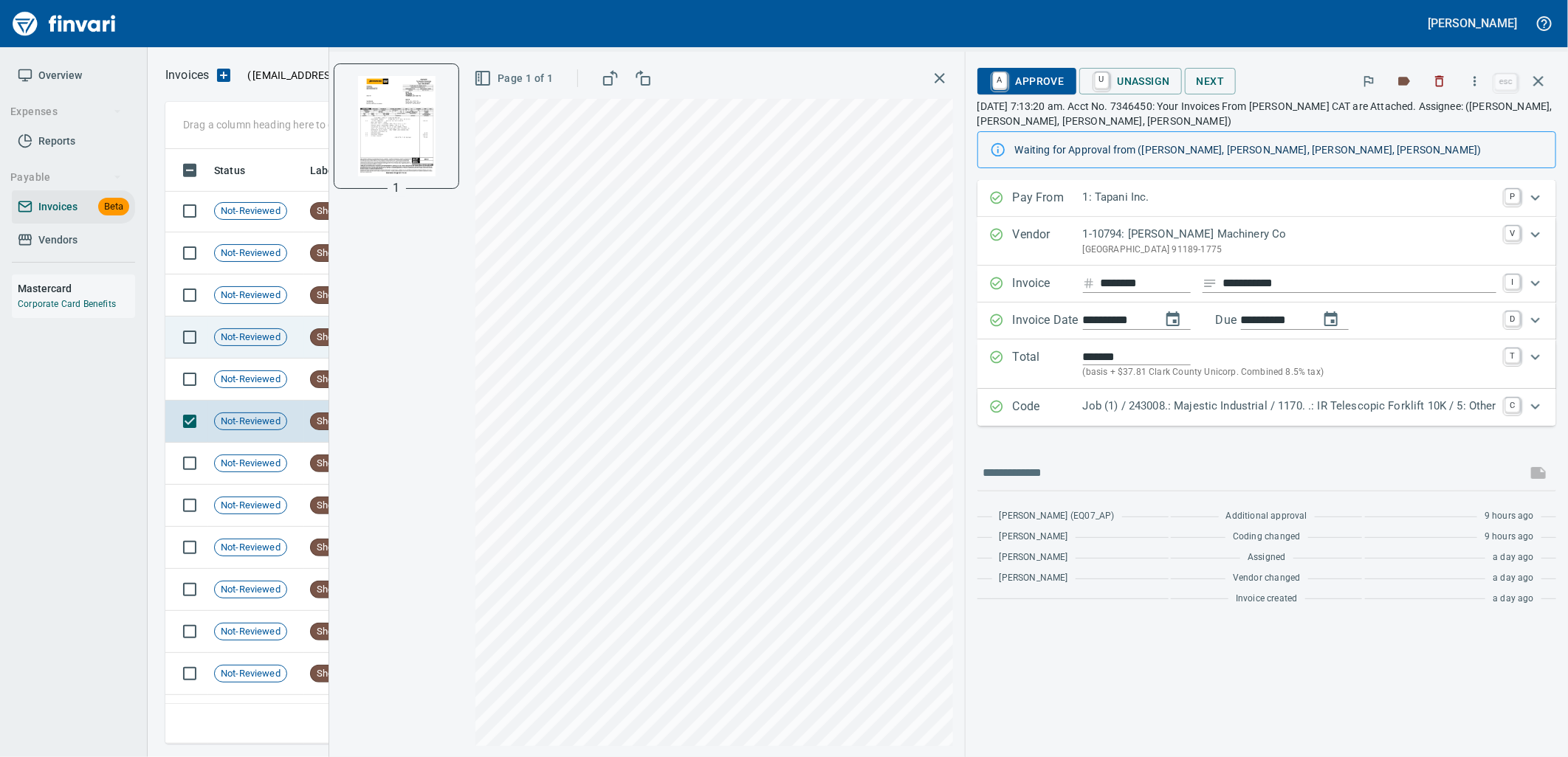
click at [234, 349] on td "Not-Reviewed" at bounding box center [256, 337] width 96 height 42
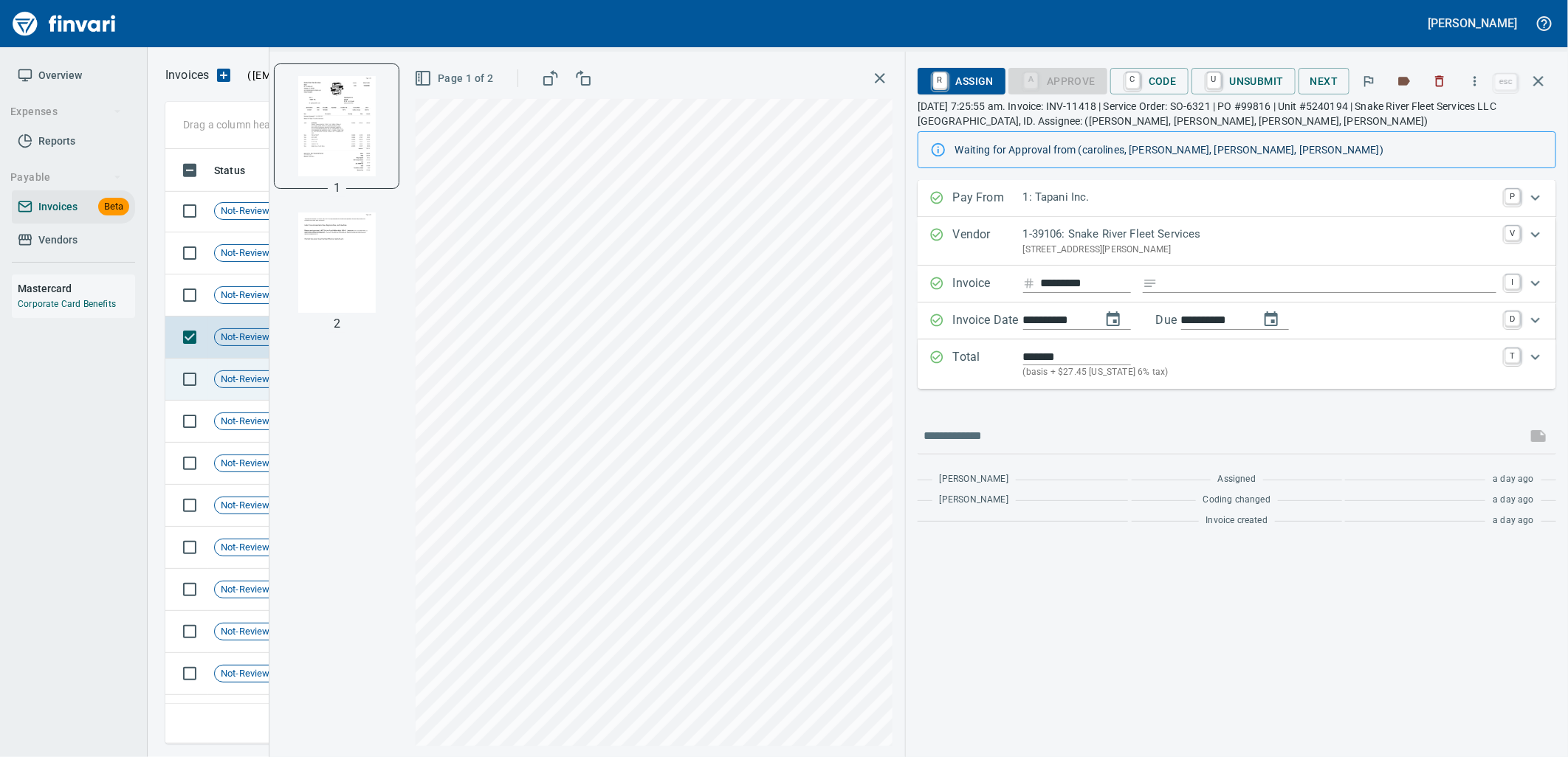
click at [239, 370] on div "Not-Reviewed" at bounding box center [250, 379] width 73 height 18
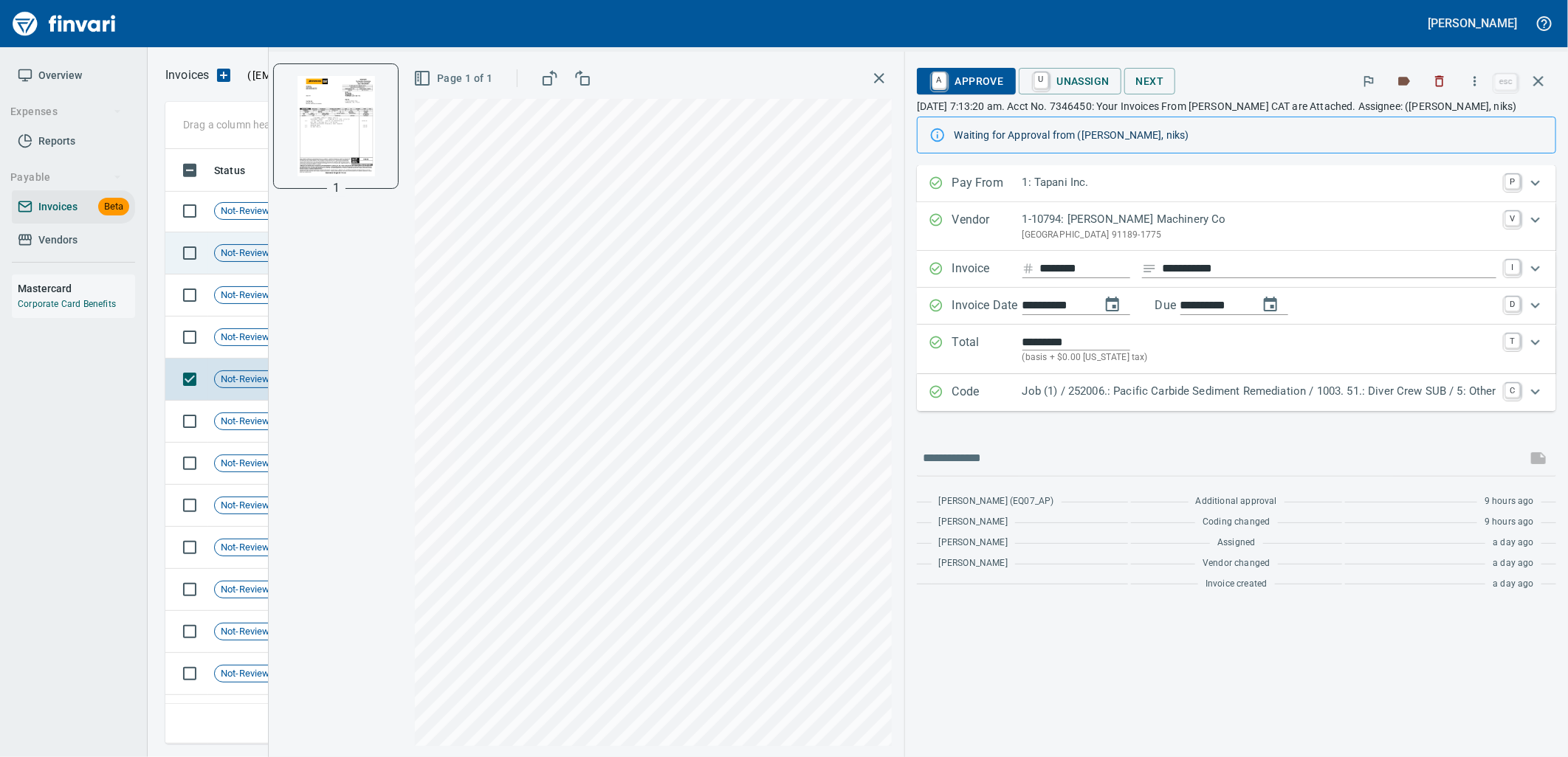
click at [251, 291] on span "Not-Reviewed" at bounding box center [250, 296] width 72 height 14
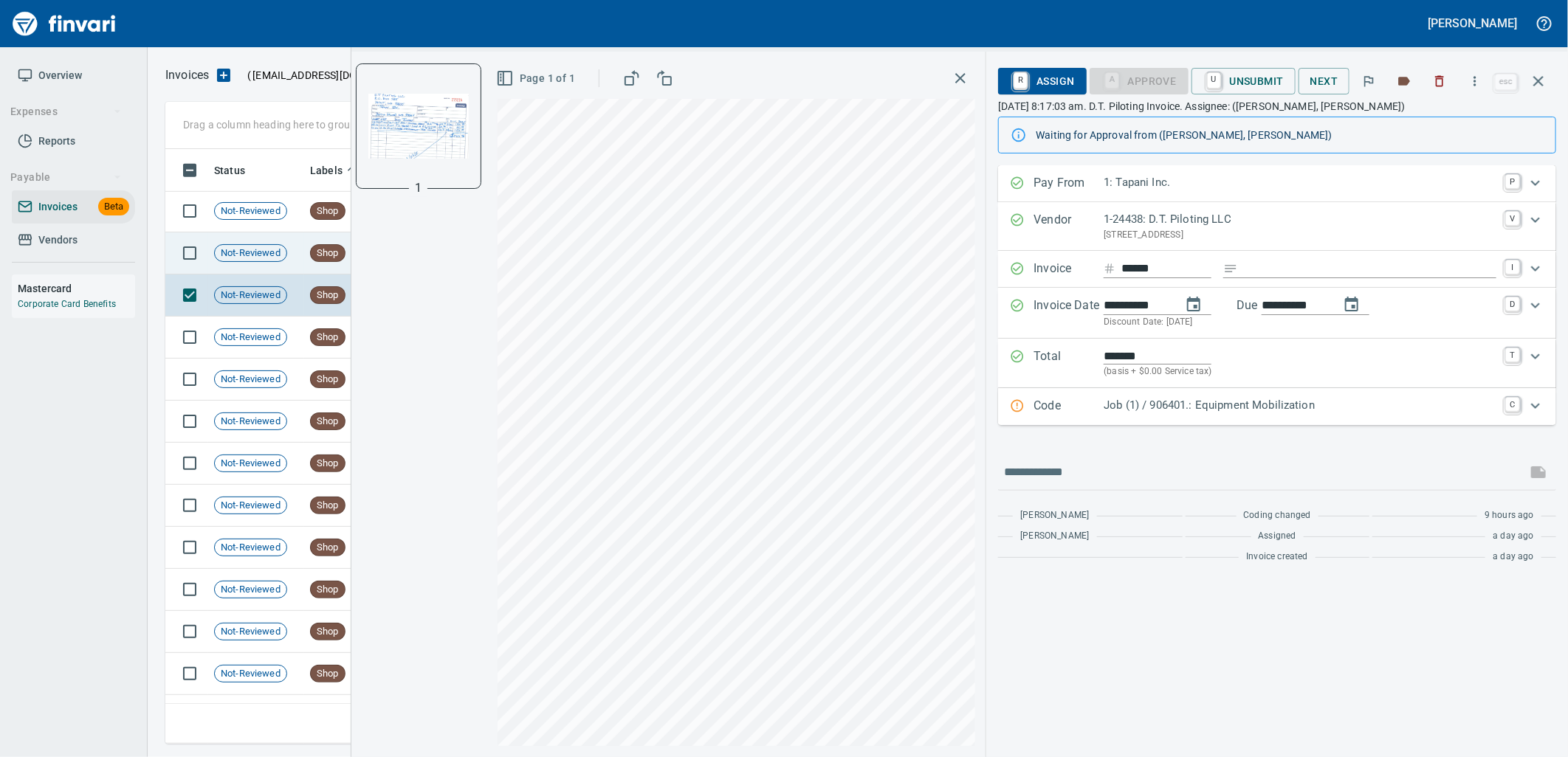
click at [352, 255] on div "1" at bounding box center [418, 404] width 134 height 706
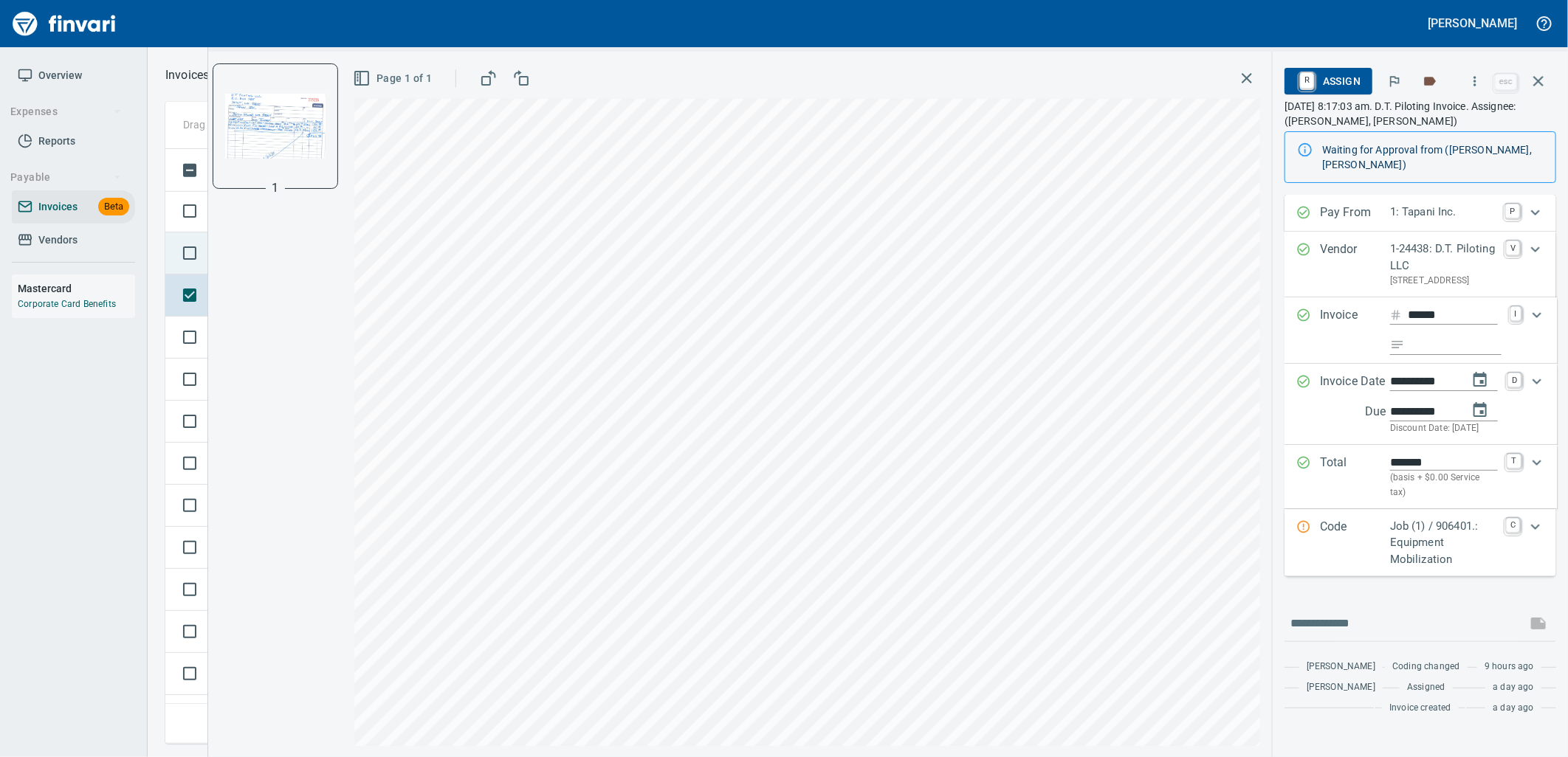
click at [199, 270] on td at bounding box center [186, 253] width 43 height 42
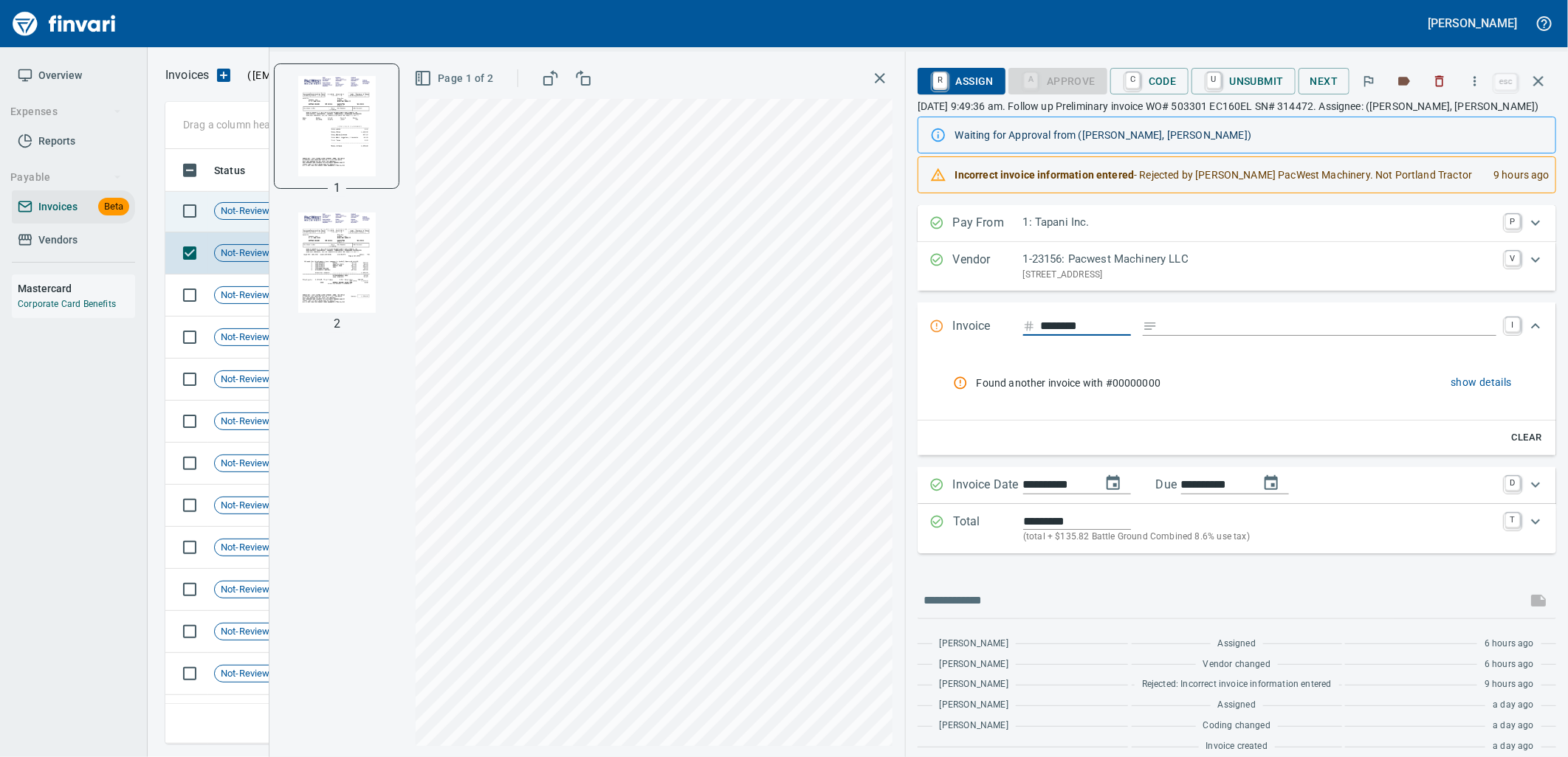
click at [227, 215] on span "Not-Reviewed" at bounding box center [250, 211] width 72 height 14
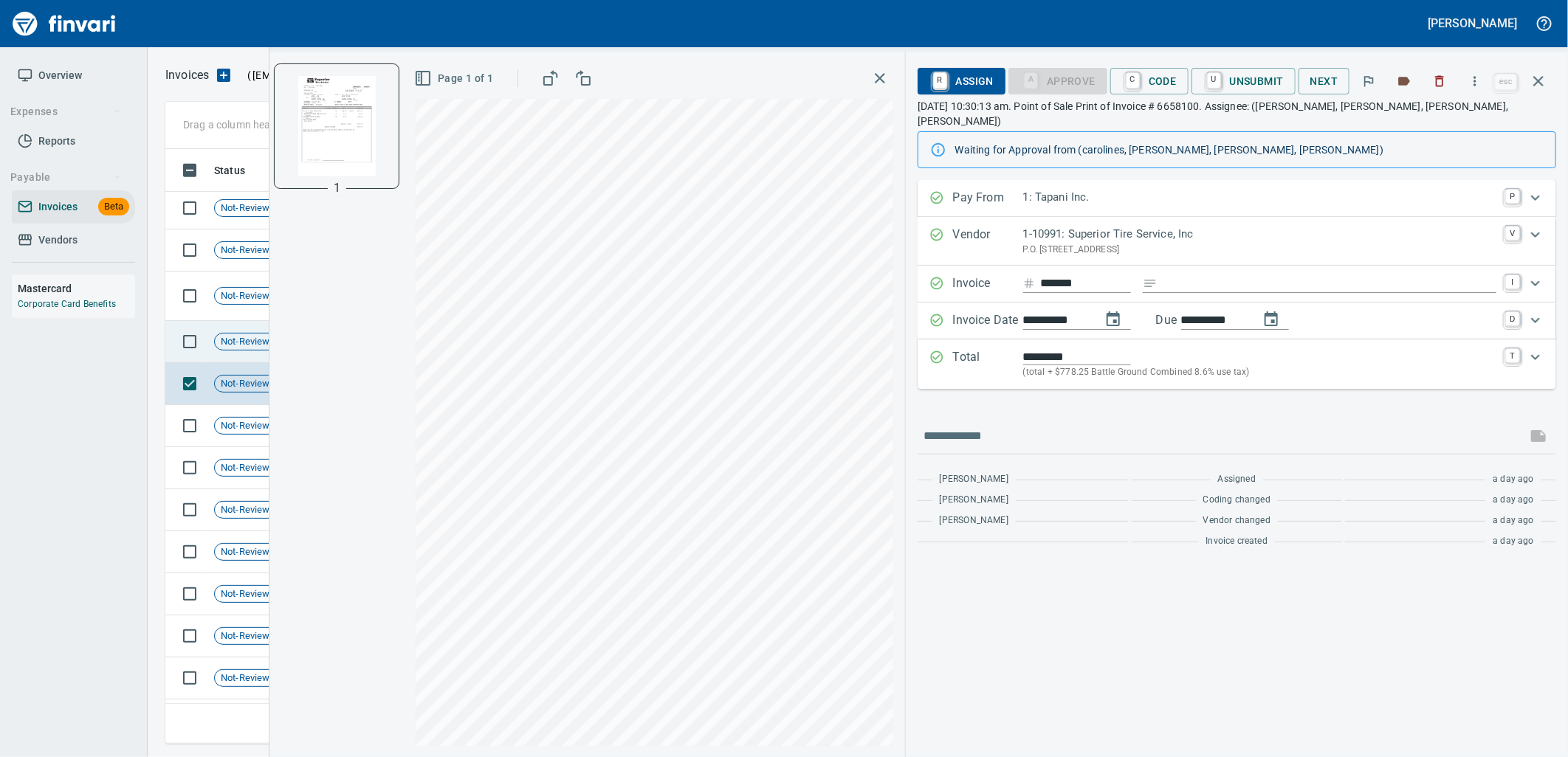
scroll to position [11121, 0]
click at [229, 348] on span "Not-Reviewed" at bounding box center [250, 345] width 72 height 14
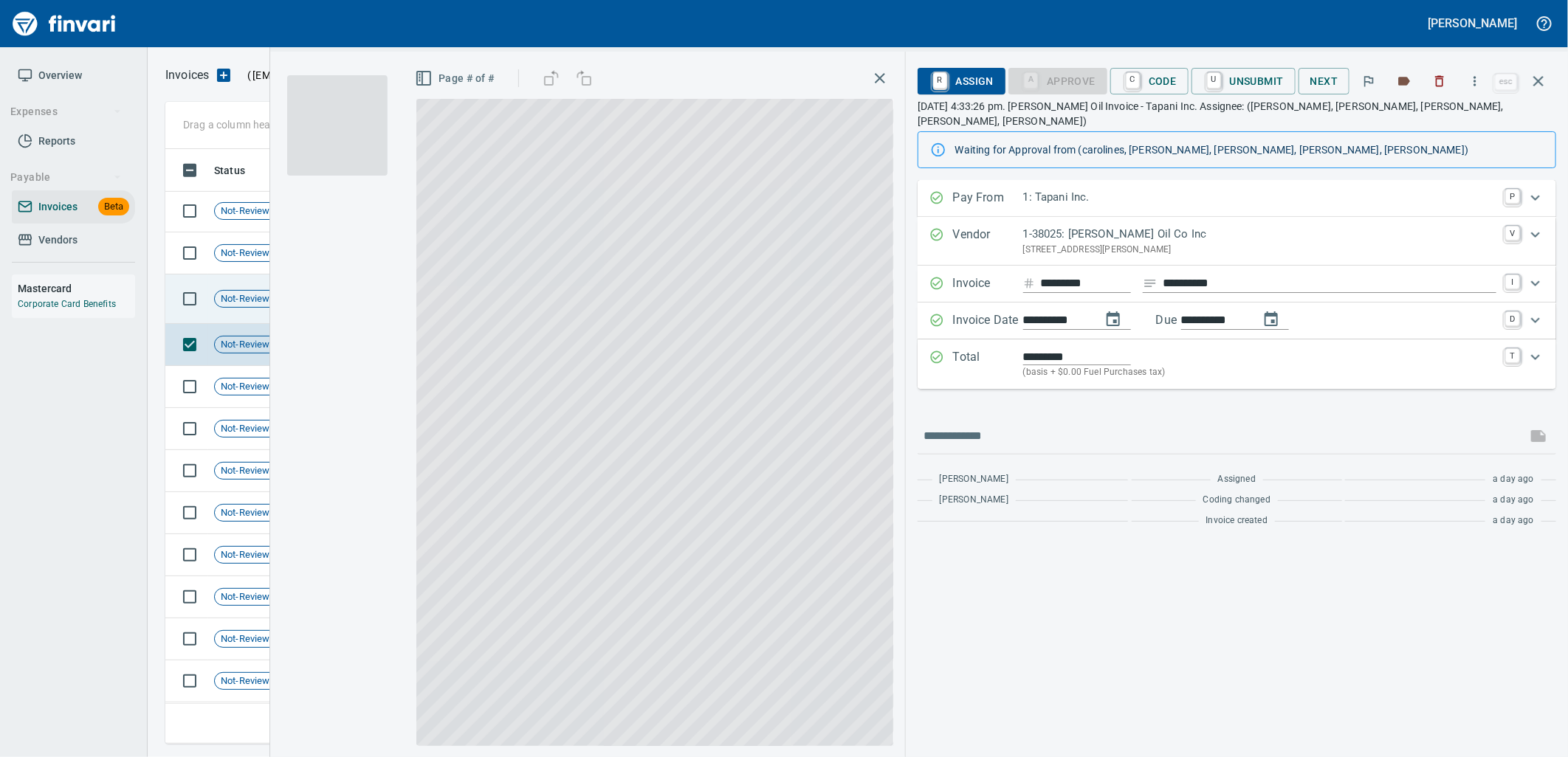
click at [236, 292] on span "Not-Reviewed" at bounding box center [250, 299] width 72 height 14
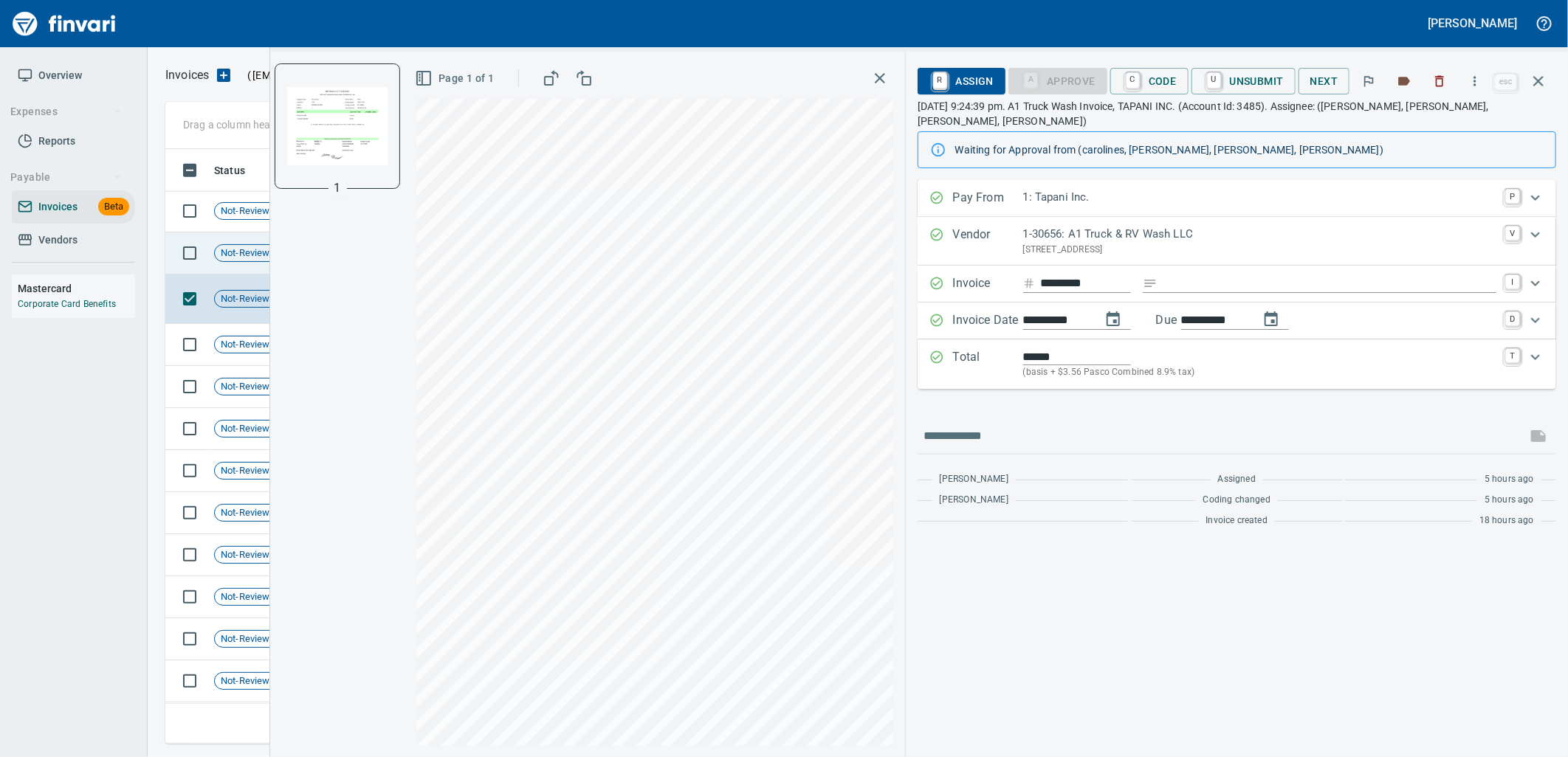
click at [270, 261] on div "1" at bounding box center [337, 404] width 134 height 706
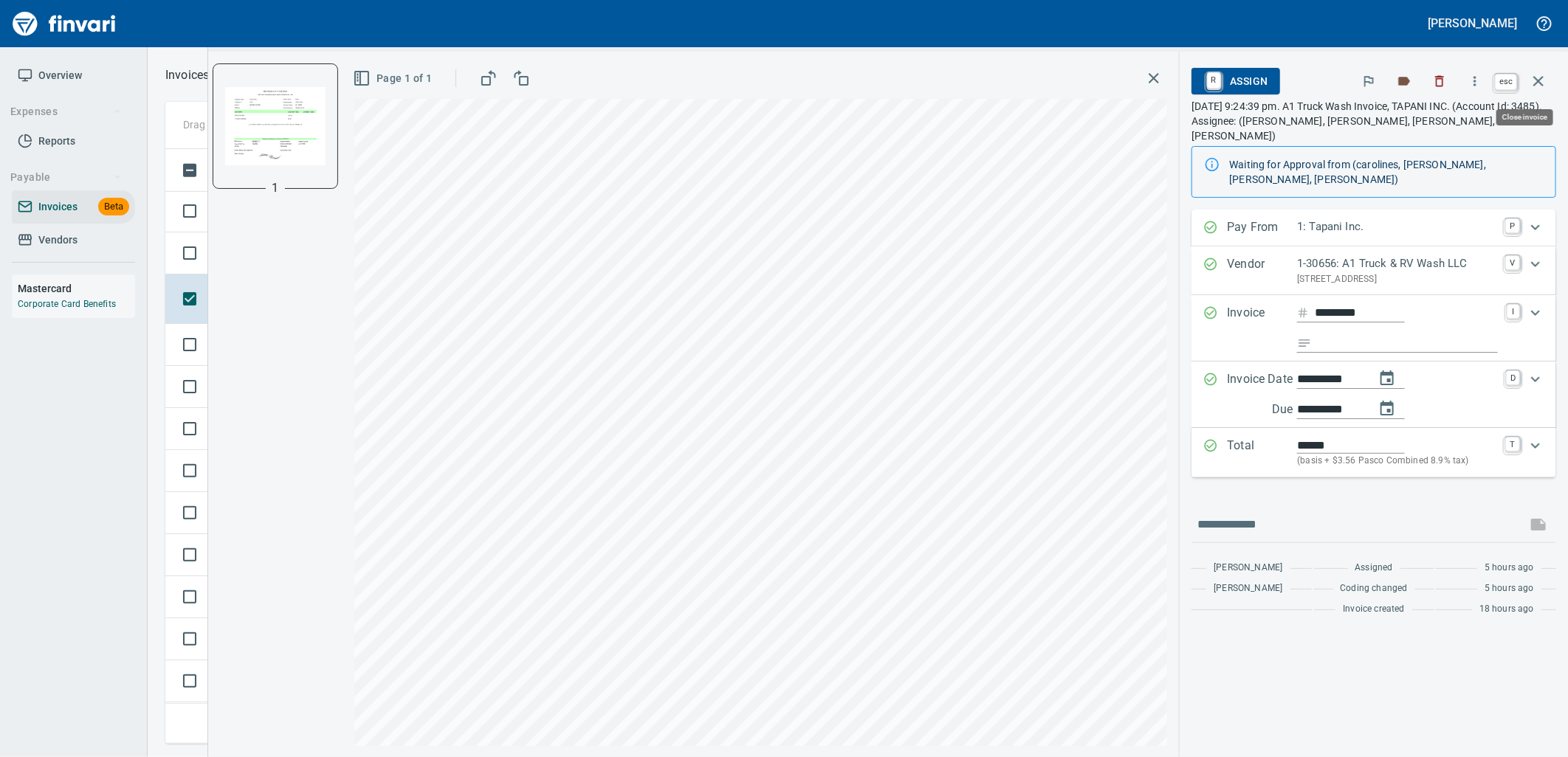
click at [1545, 86] on icon "button" at bounding box center [1539, 81] width 18 height 18
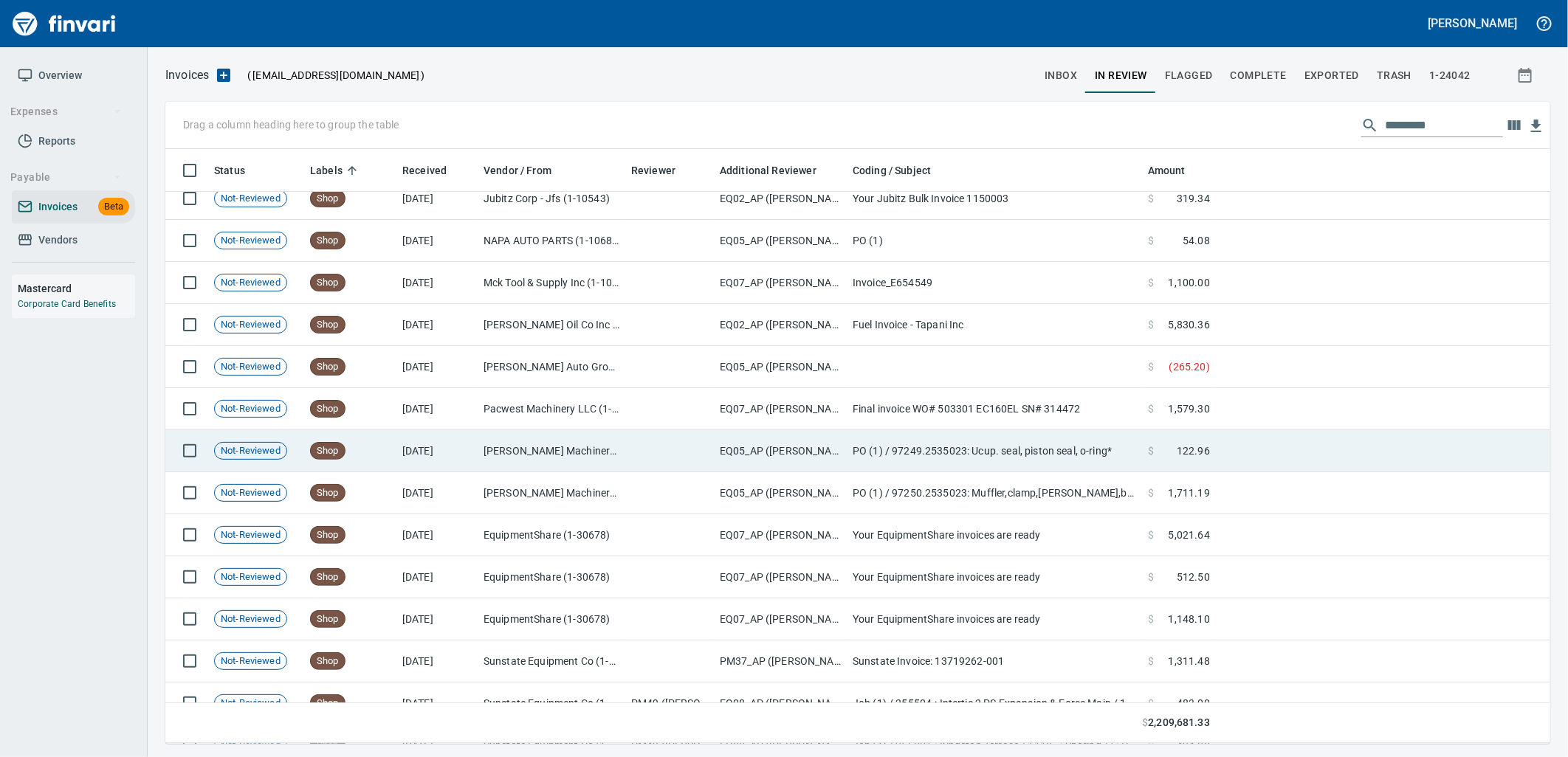
scroll to position [10301, 0]
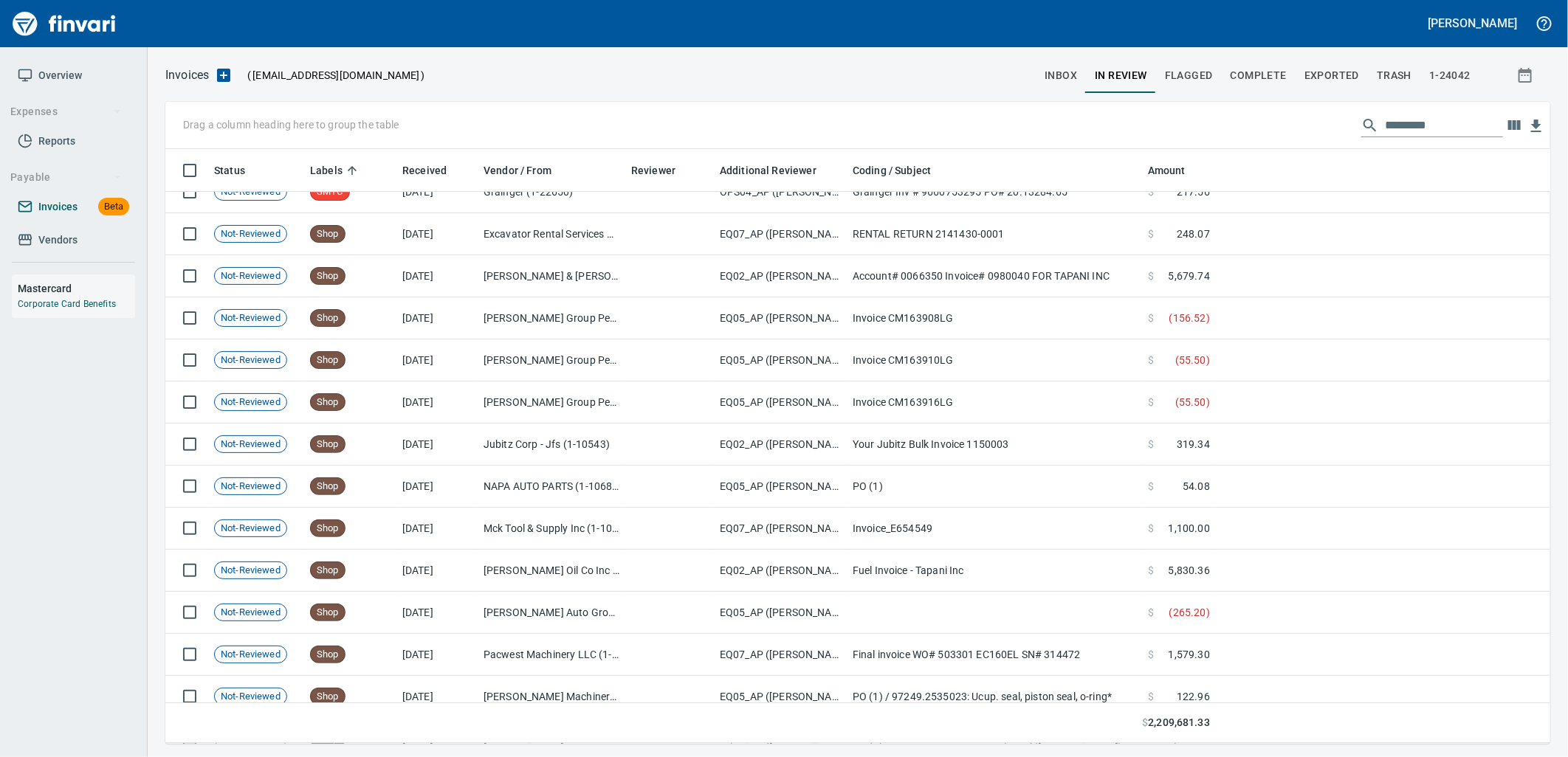
click at [86, 201] on span "Invoices Beta" at bounding box center [74, 207] width 112 height 19
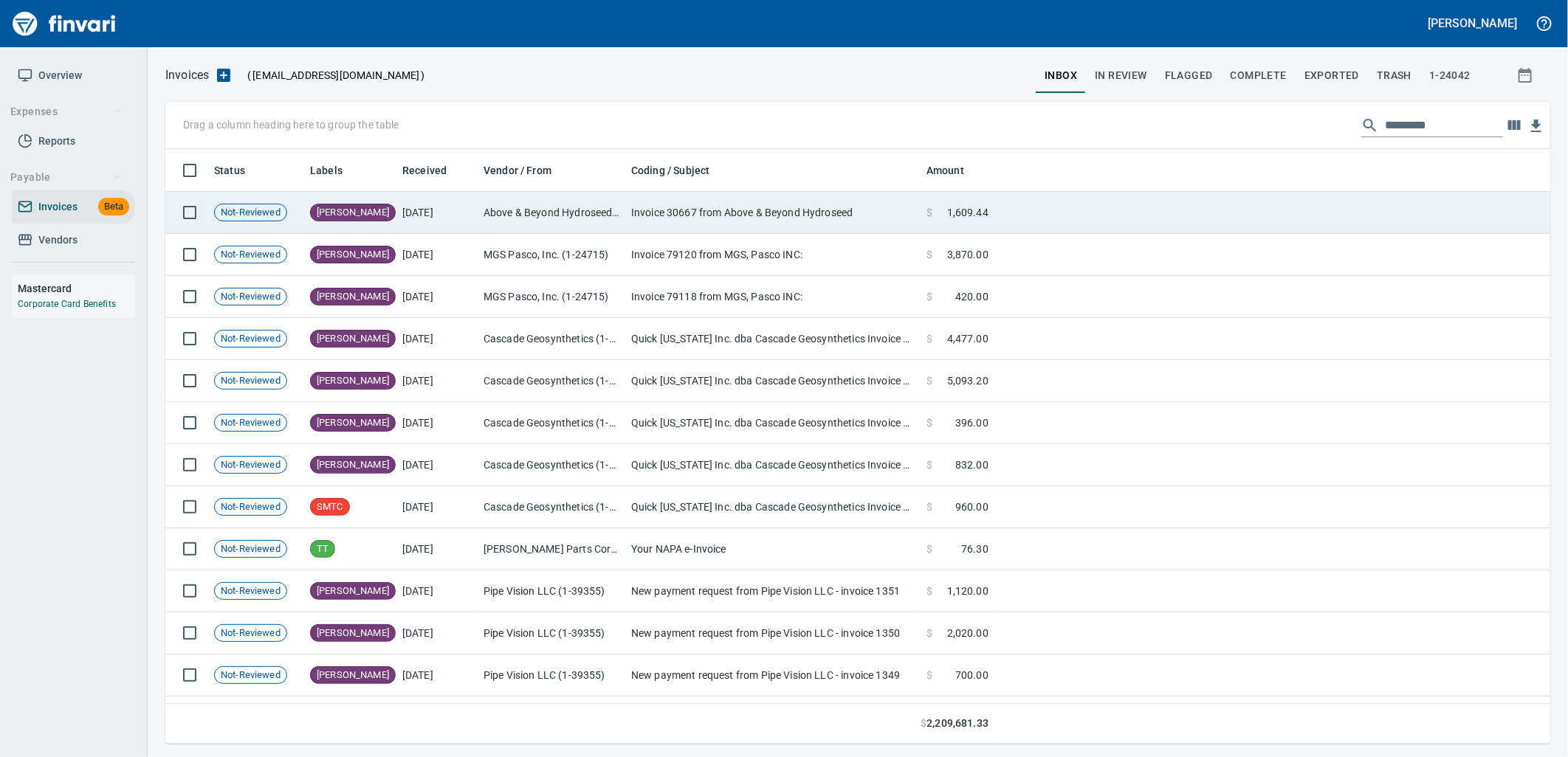
scroll to position [583, 1360]
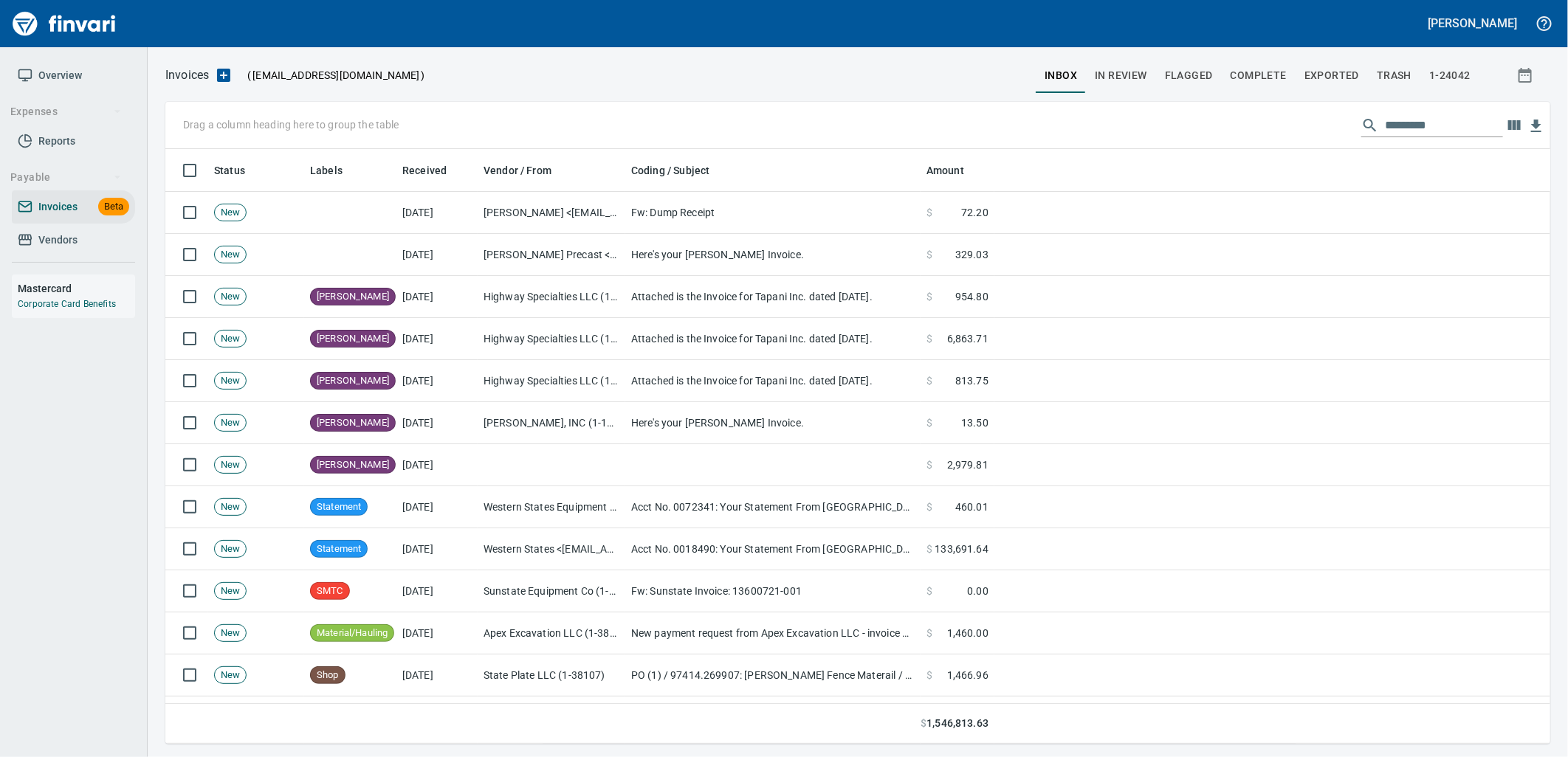
scroll to position [583, 1360]
